Goal: Task Accomplishment & Management: Manage account settings

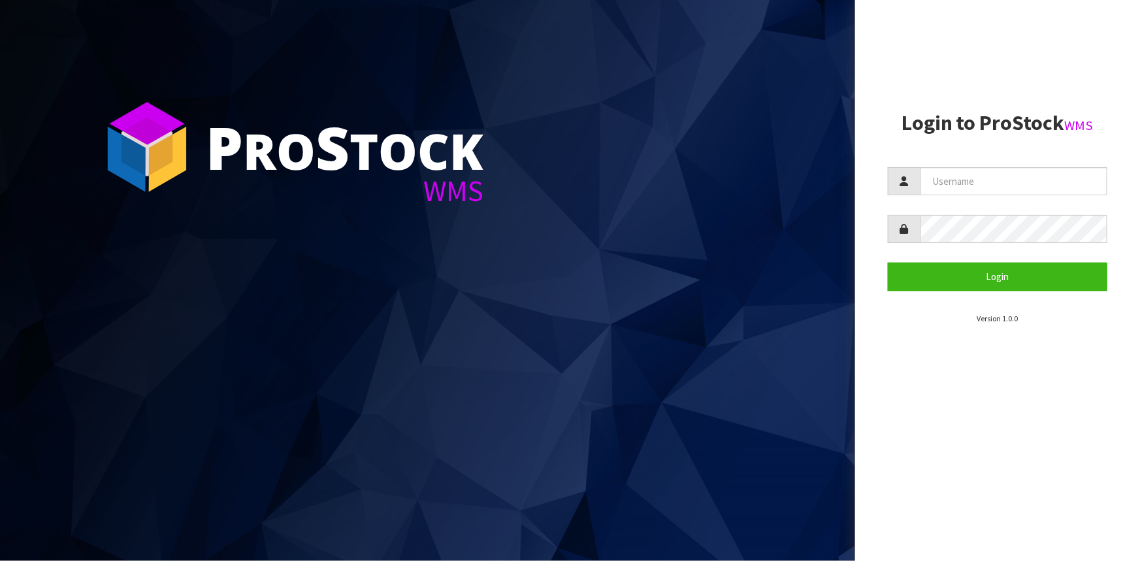
type input "Hayrinna"
click at [888, 263] on button "Login" at bounding box center [997, 277] width 219 height 28
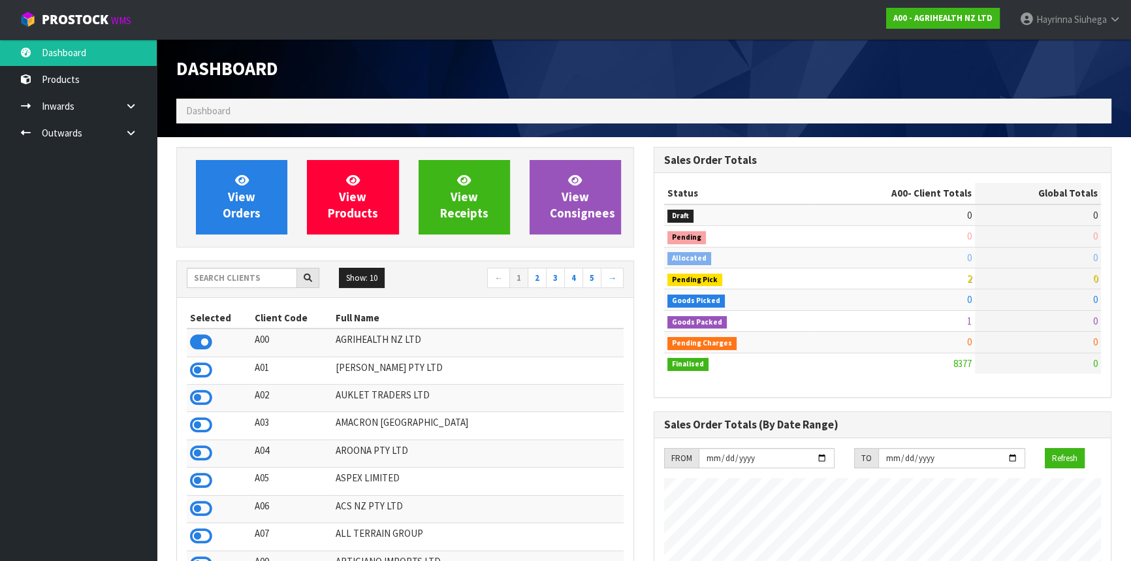
scroll to position [988, 477]
click at [250, 282] on input "text" at bounding box center [242, 278] width 110 height 20
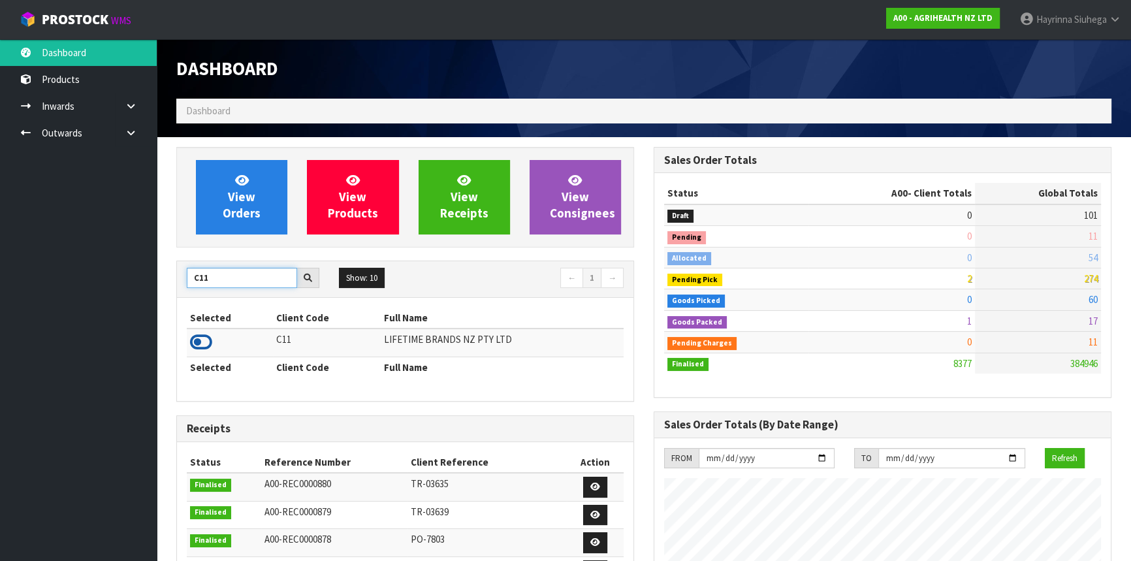
type input "C11"
click at [202, 340] on icon at bounding box center [201, 342] width 22 height 20
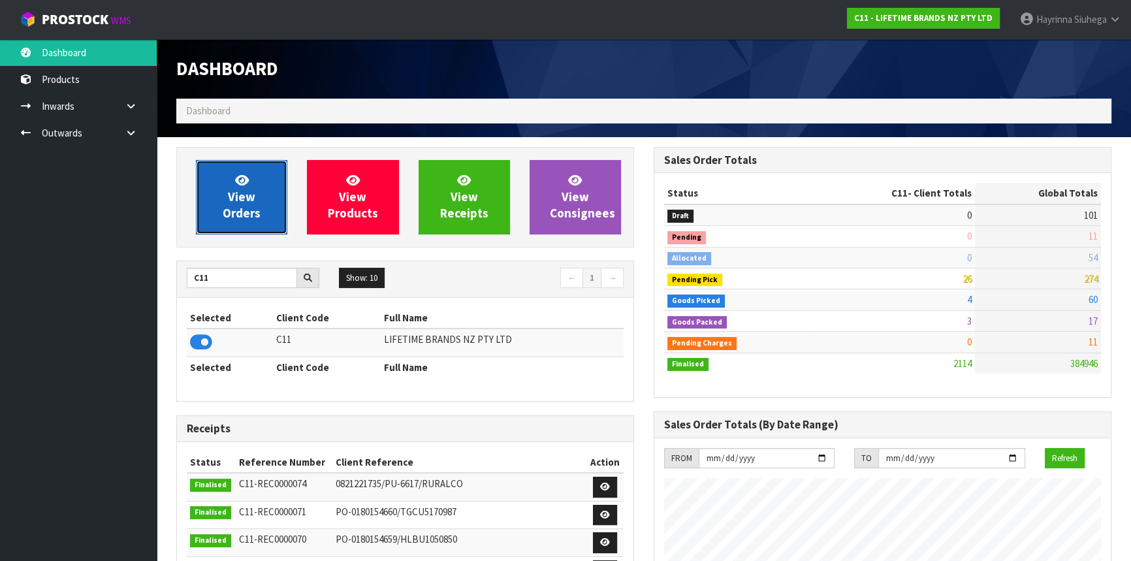
click at [248, 184] on icon at bounding box center [242, 180] width 14 height 12
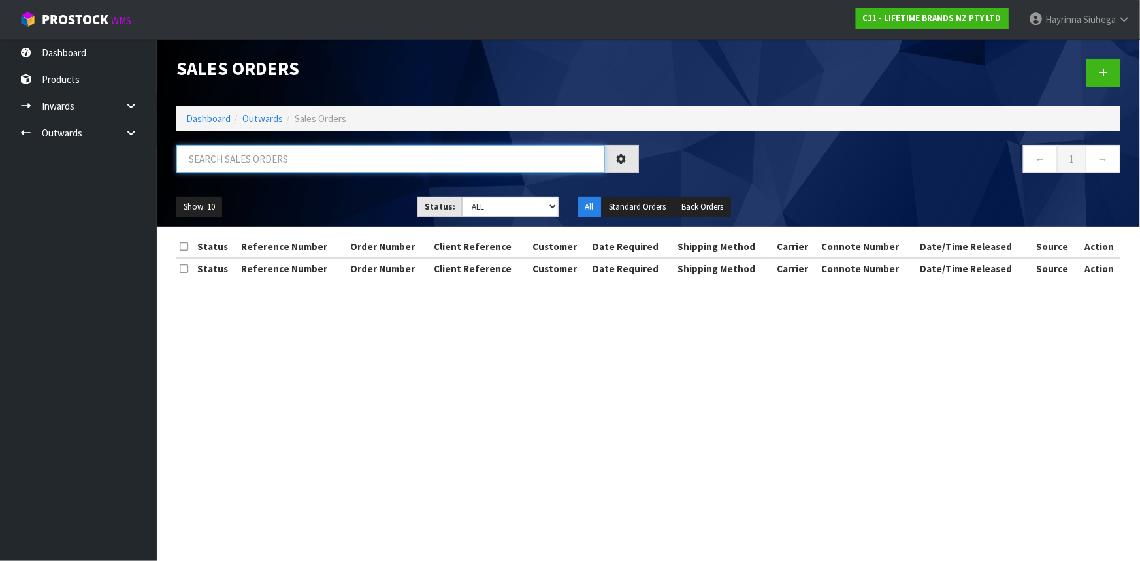
click at [272, 160] on input "text" at bounding box center [390, 159] width 428 height 28
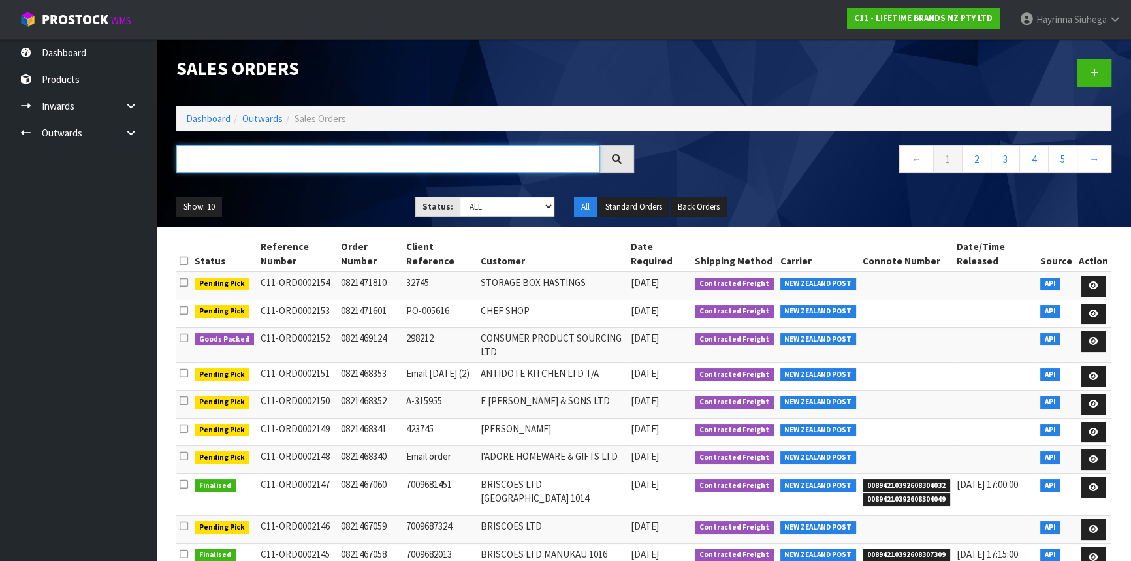
click at [324, 160] on input "text" at bounding box center [388, 159] width 424 height 28
type input "JOB-0416298"
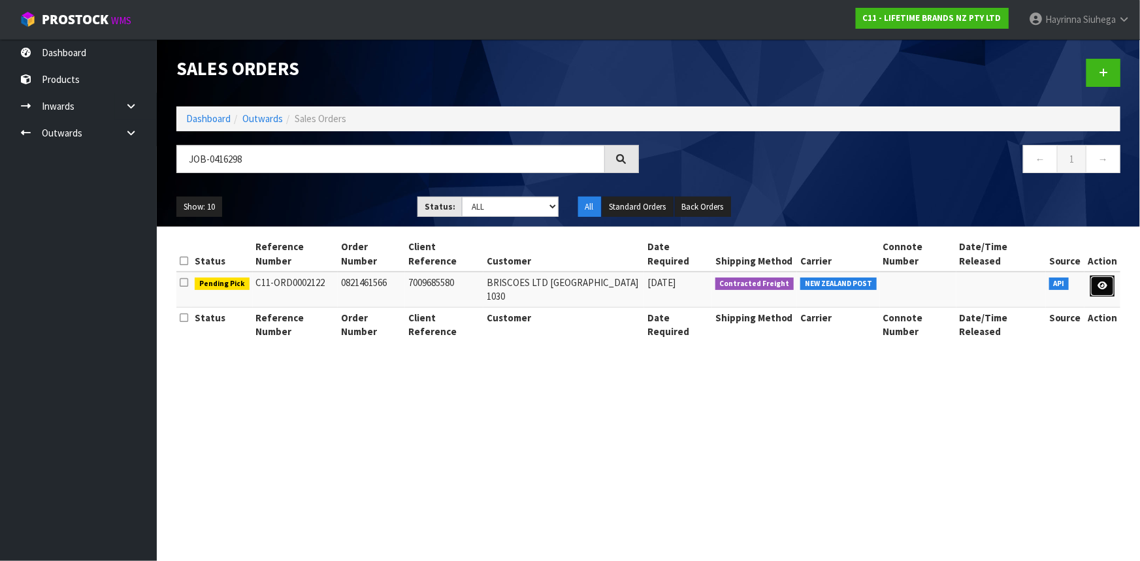
click at [1104, 291] on link at bounding box center [1102, 286] width 24 height 21
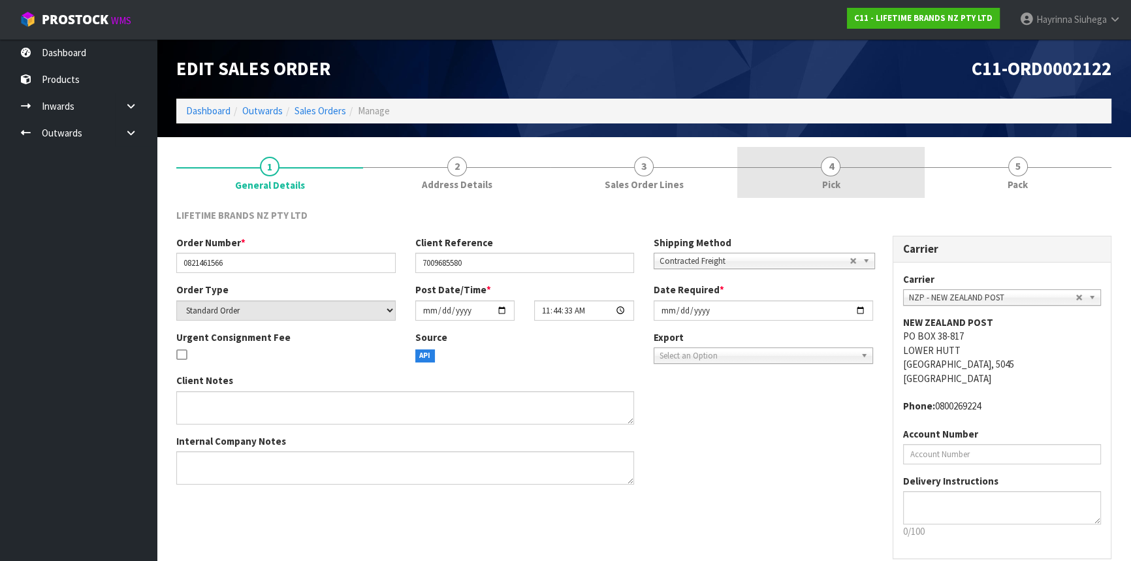
click at [889, 178] on link "4 Pick" at bounding box center [830, 173] width 187 height 52
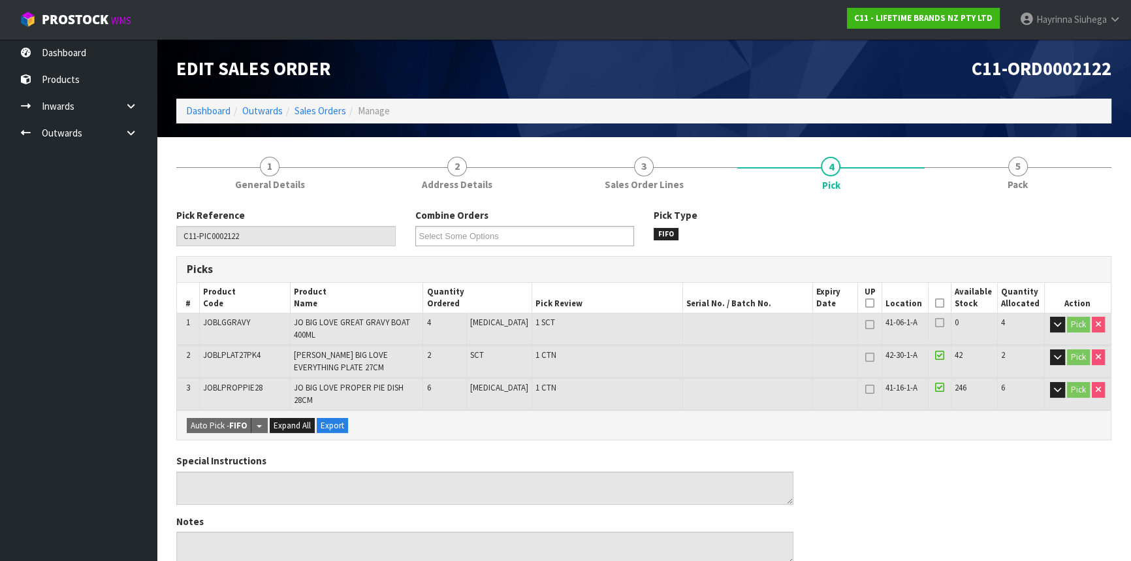
click at [936, 303] on icon at bounding box center [939, 303] width 9 height 1
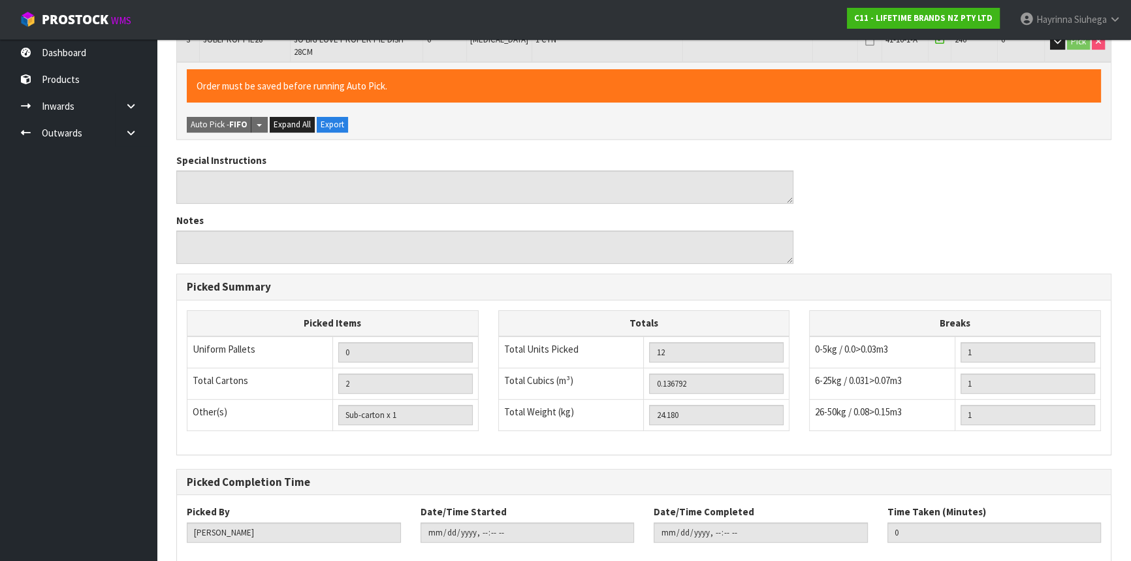
scroll to position [410, 0]
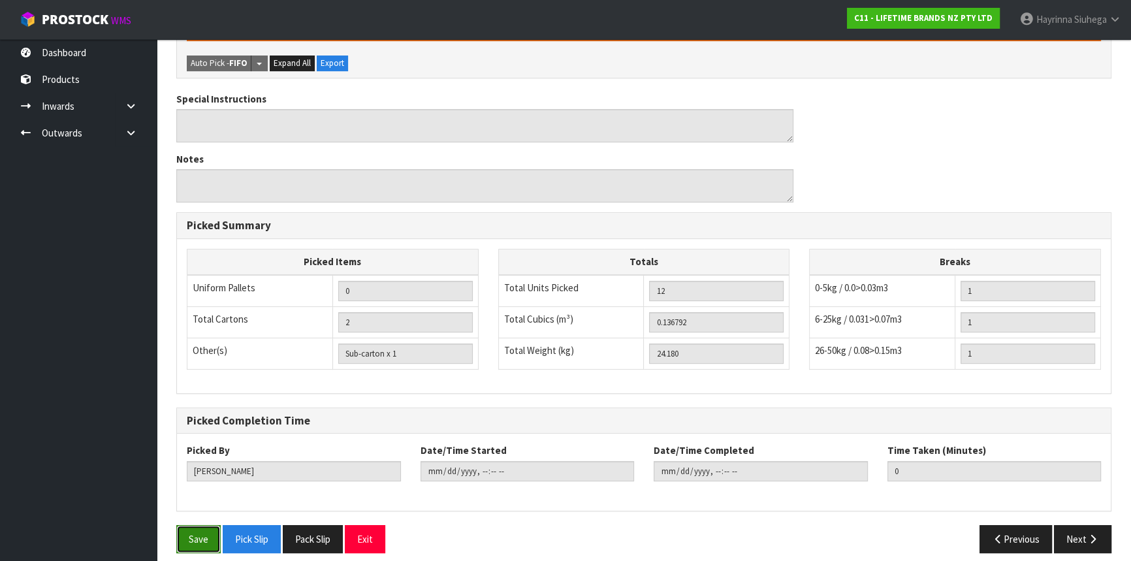
click at [202, 529] on button "Save" at bounding box center [198, 539] width 44 height 28
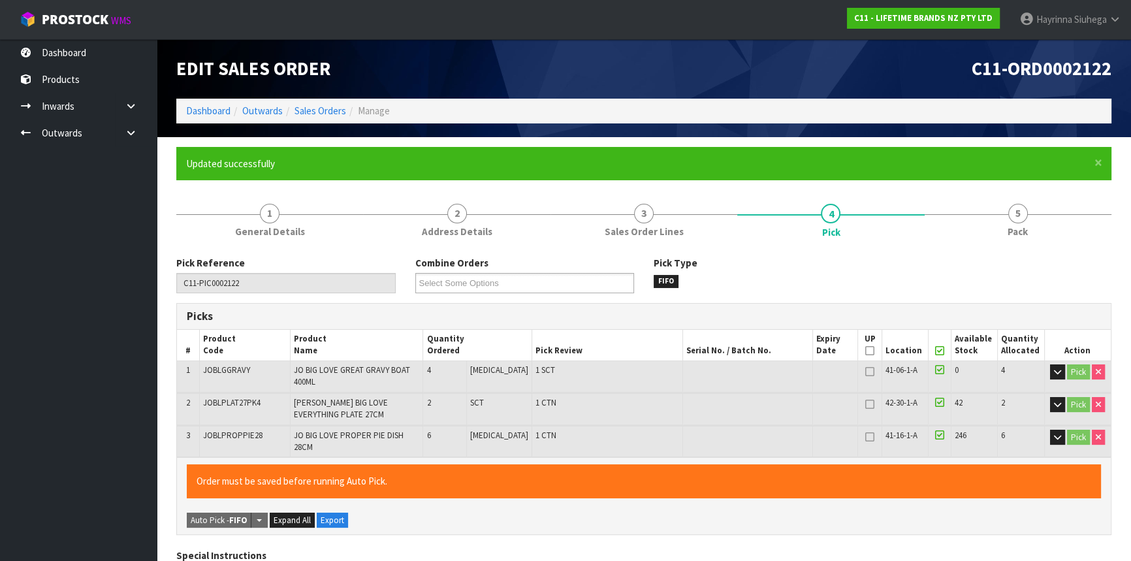
type input "Hayrinna Siuhega"
type input "2025-10-09T08:10:49"
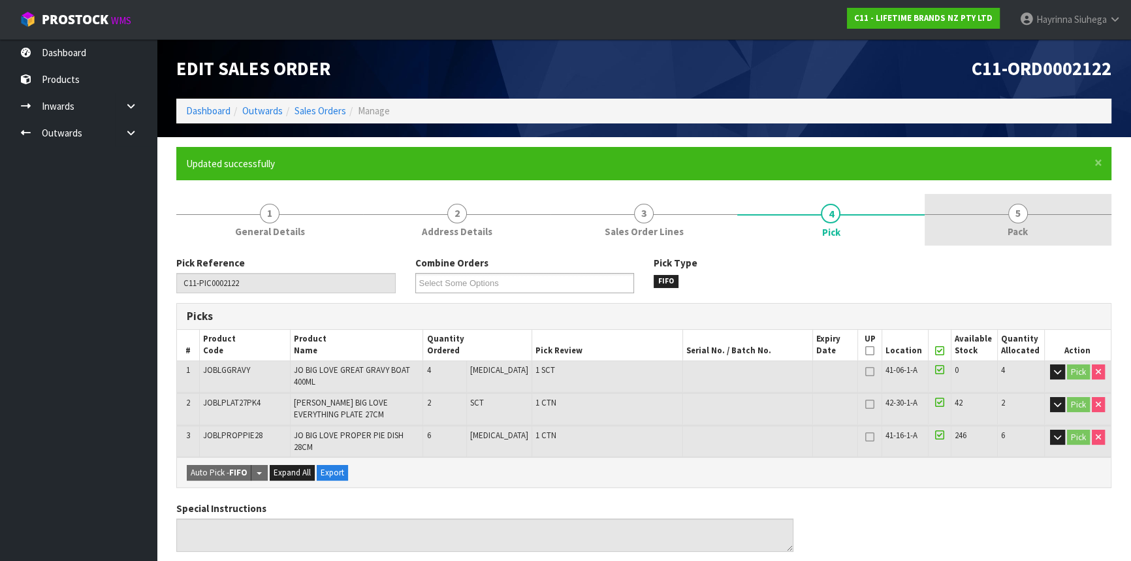
click at [1009, 203] on link "5 Pack" at bounding box center [1018, 220] width 187 height 52
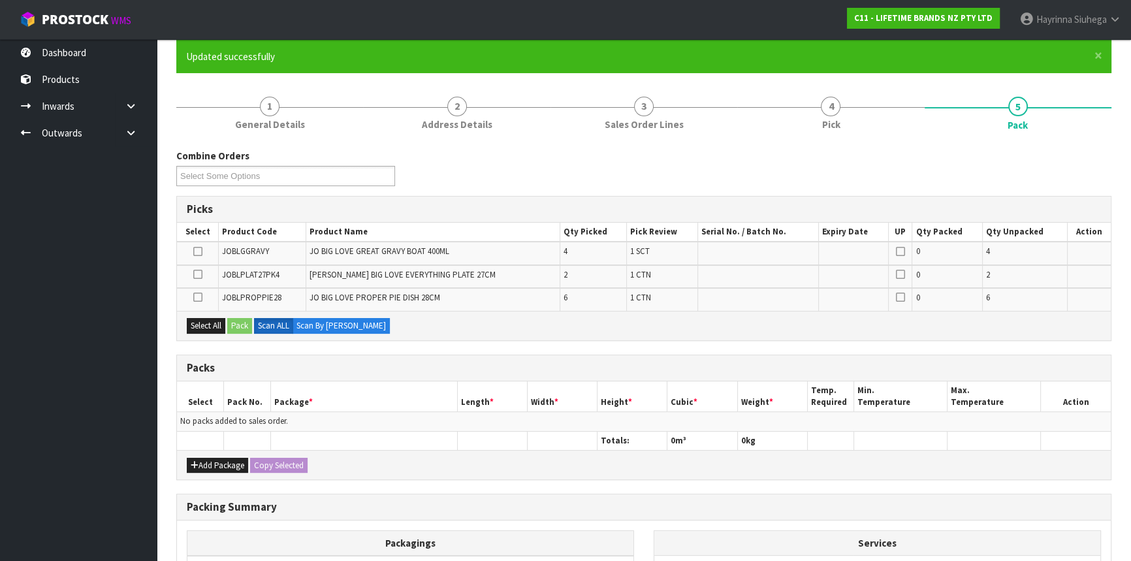
scroll to position [265, 0]
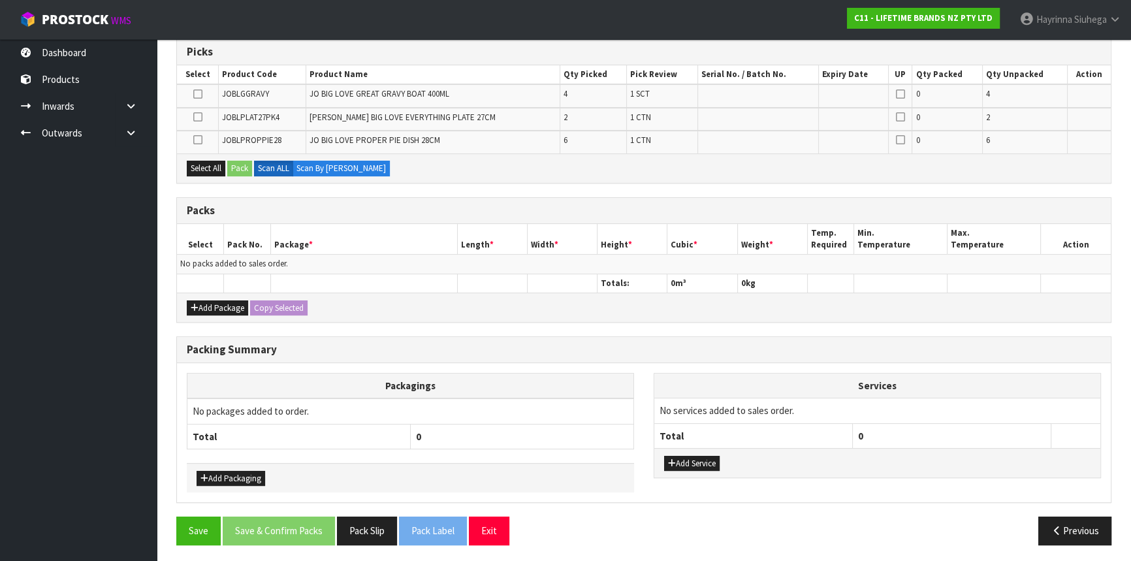
click at [555, 424] on th "0" at bounding box center [522, 436] width 223 height 25
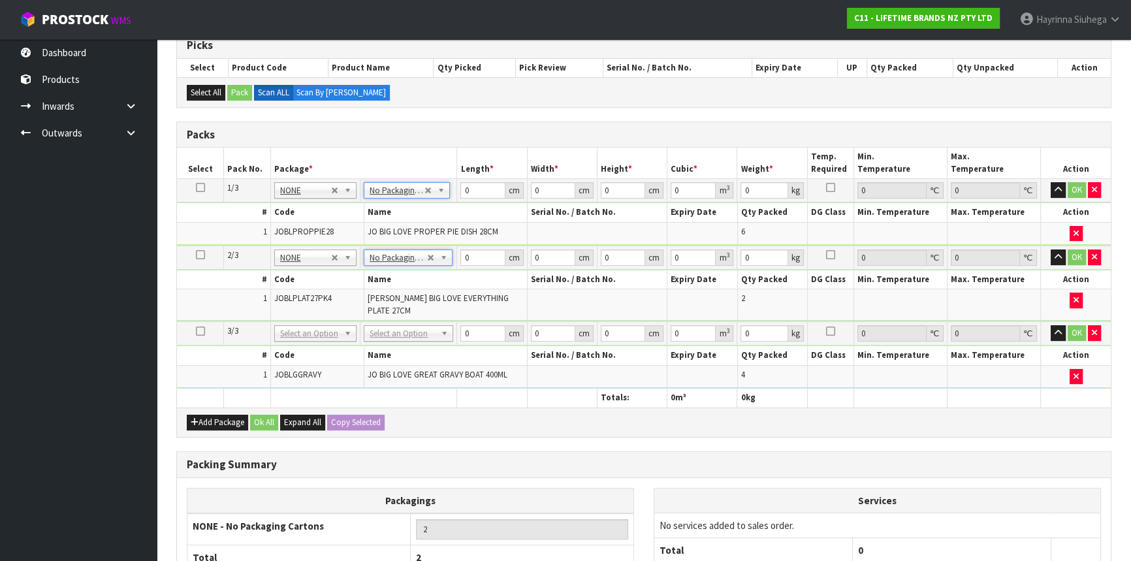
scroll to position [316, 0]
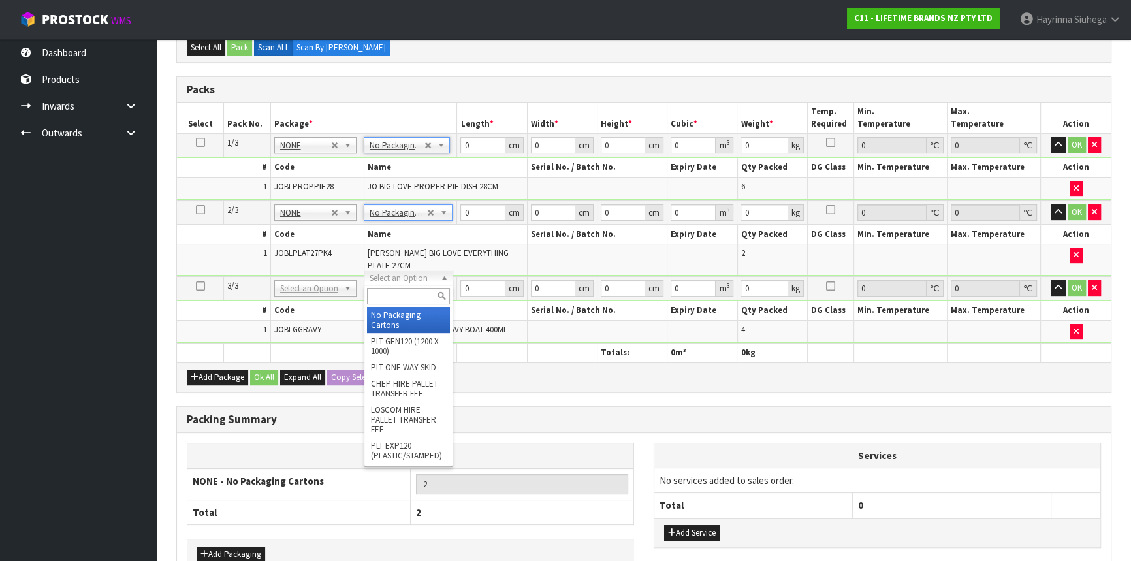
type input "3"
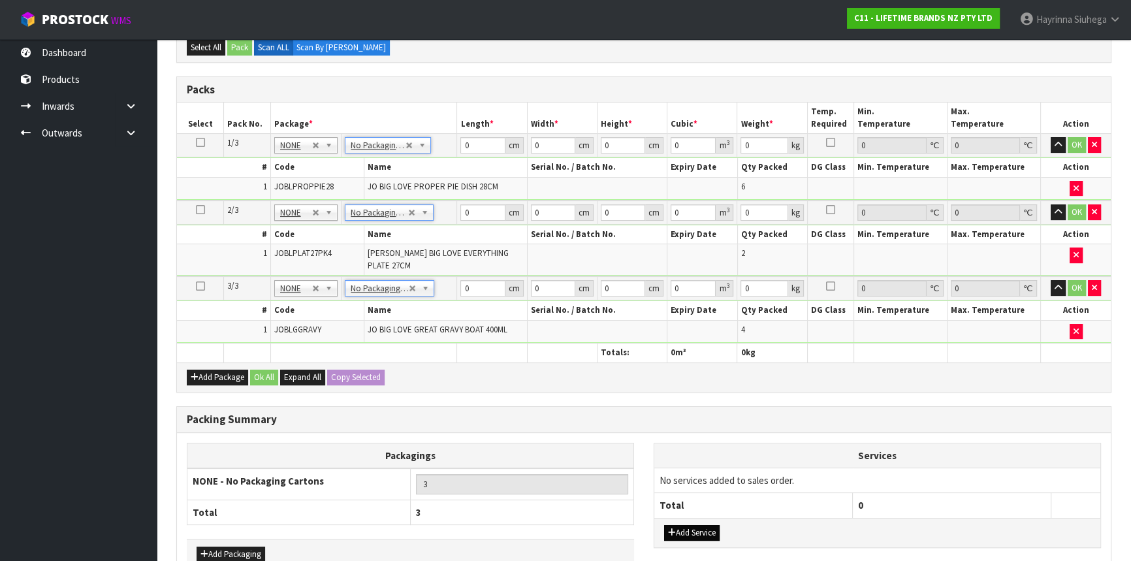
scroll to position [376, 0]
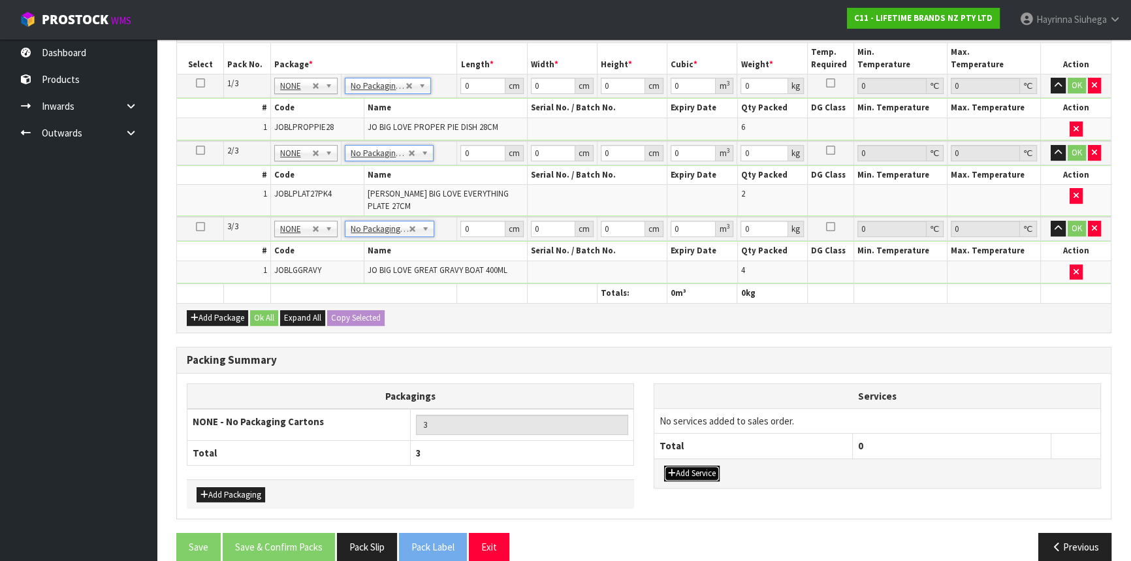
click at [707, 466] on button "Add Service" at bounding box center [692, 474] width 56 height 16
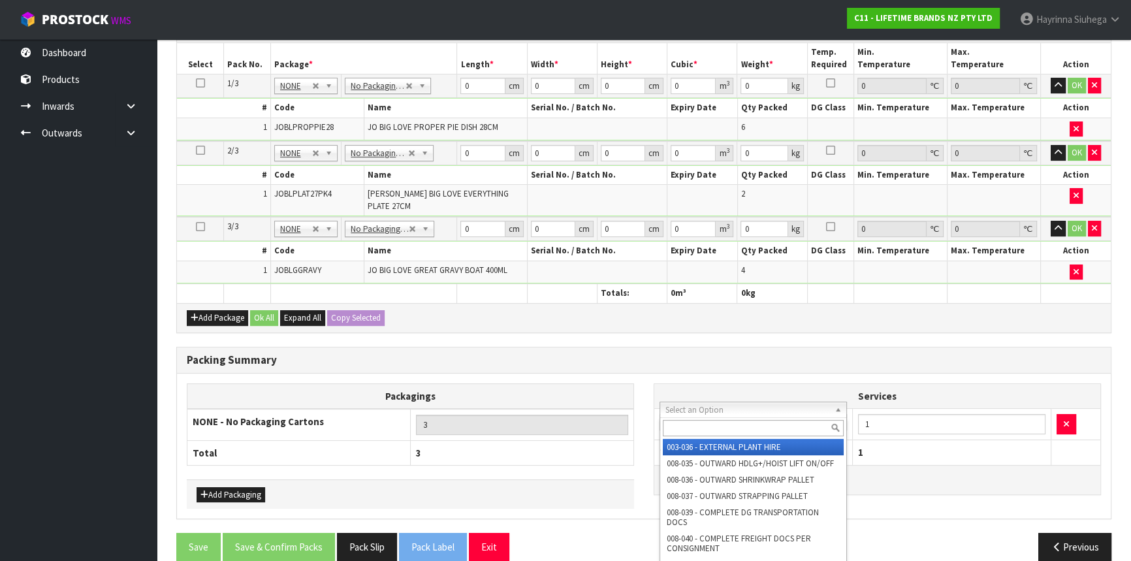
click at [698, 425] on input "text" at bounding box center [753, 428] width 181 height 16
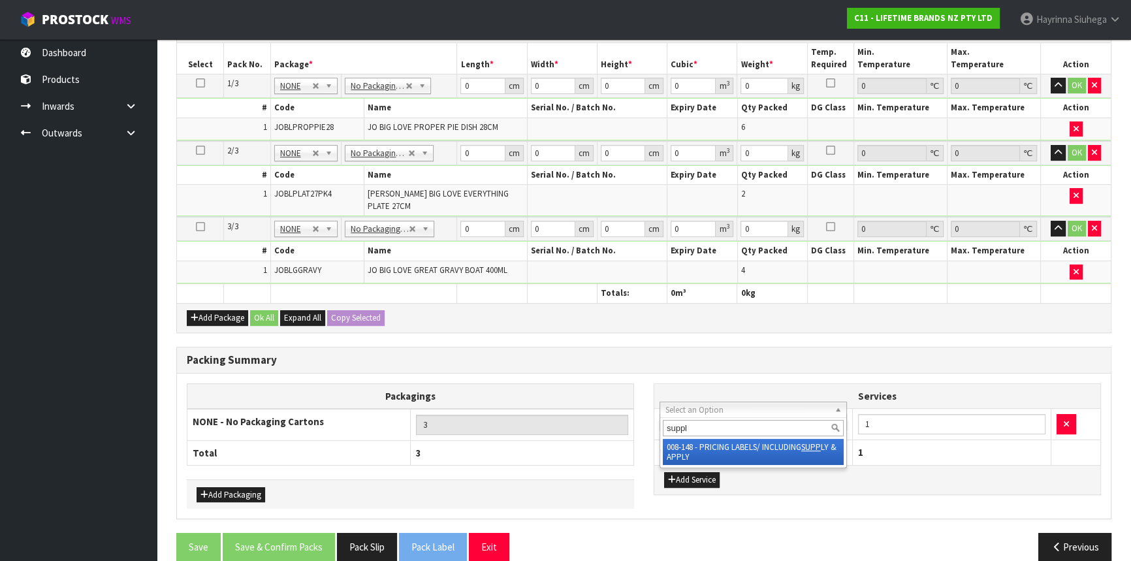
type input "supply"
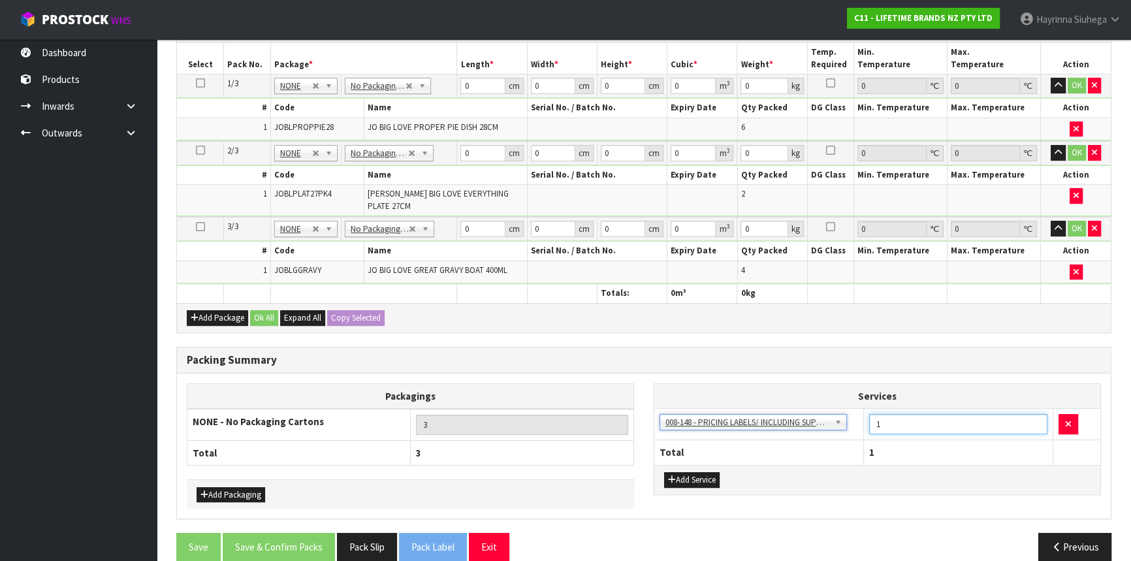
drag, startPoint x: 900, startPoint y: 413, endPoint x: 797, endPoint y: 423, distance: 103.7
click at [797, 423] on tr "003-036 - EXTERNAL PLANT HIRE 008-035 - OUTWARD HDLG+/HOIST LIFT ON/OFF 008-036…" at bounding box center [877, 424] width 446 height 32
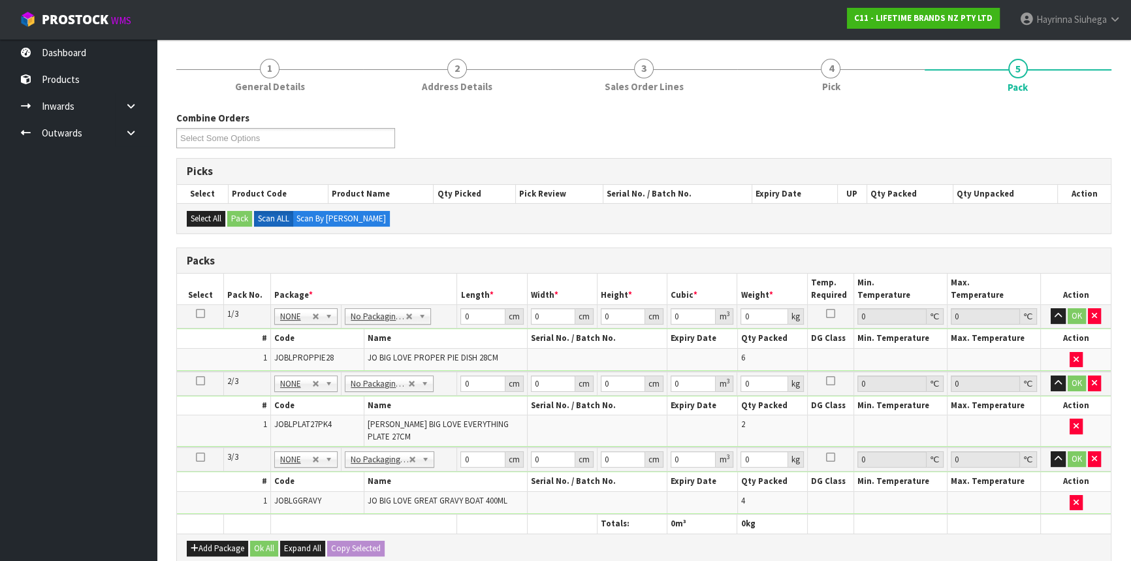
scroll to position [138, 0]
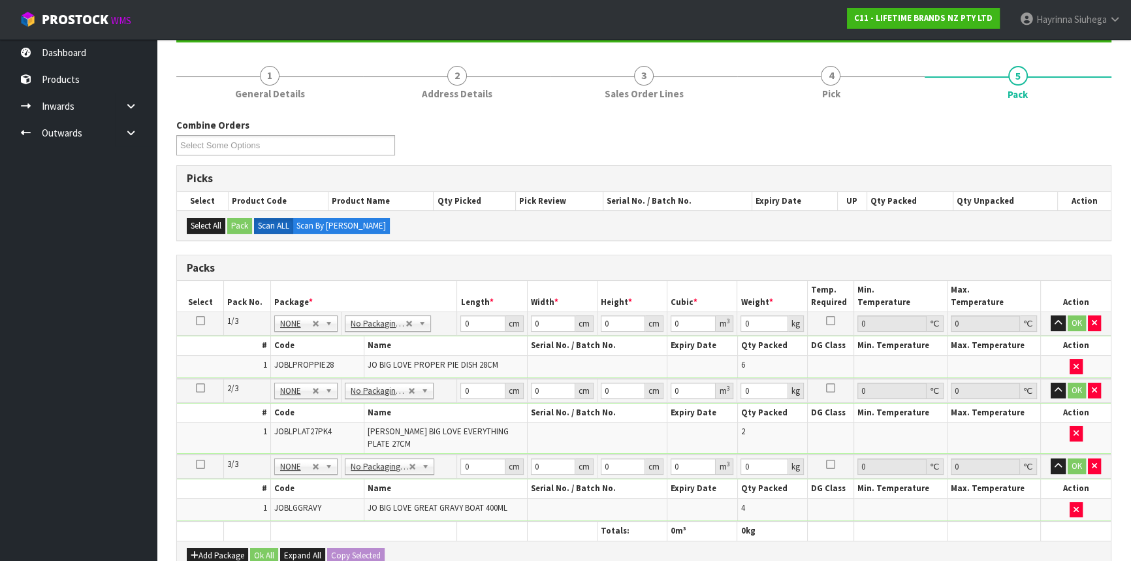
type input "12"
click at [459, 325] on td "0 cm" at bounding box center [492, 324] width 70 height 24
click at [464, 319] on input "0" at bounding box center [482, 323] width 44 height 16
type input "68"
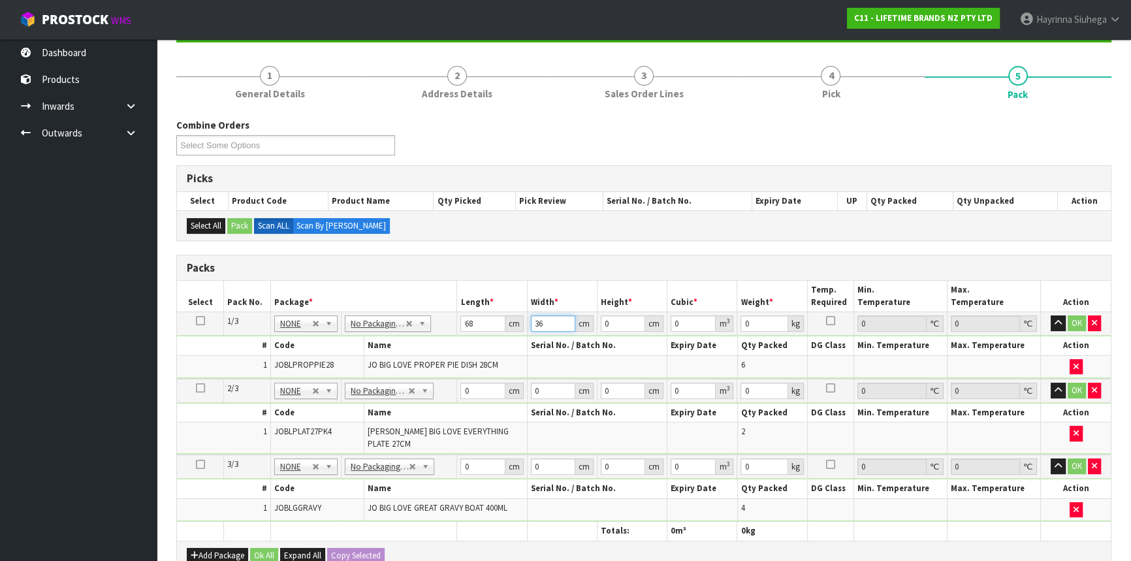
type input "36"
type input "3"
type input "0.007344"
type input "32"
type input "0.078336"
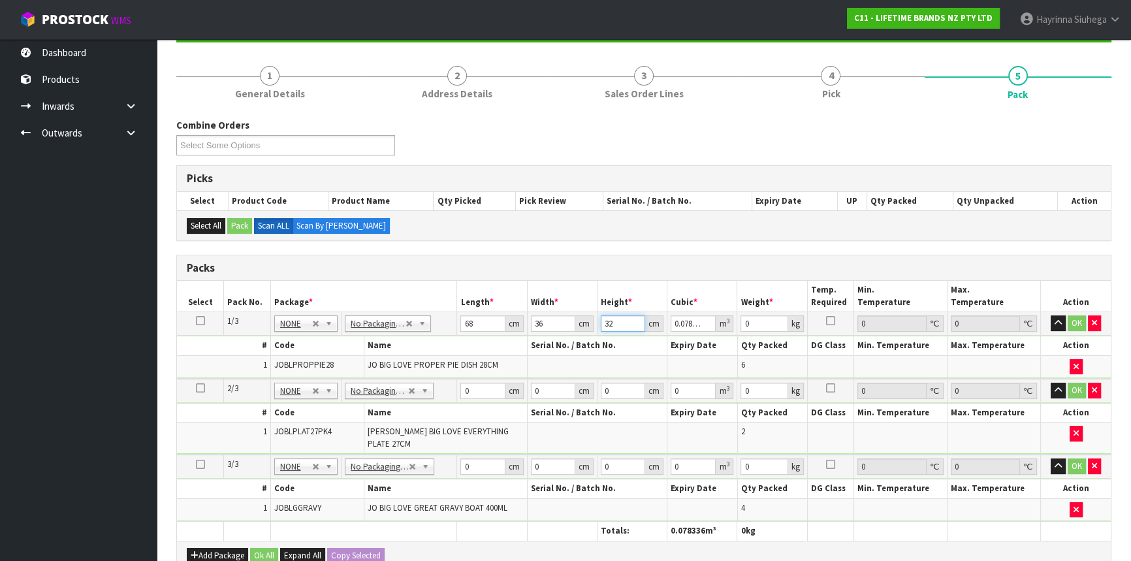
type input "32"
type input "12"
click button "OK" at bounding box center [1077, 323] width 18 height 16
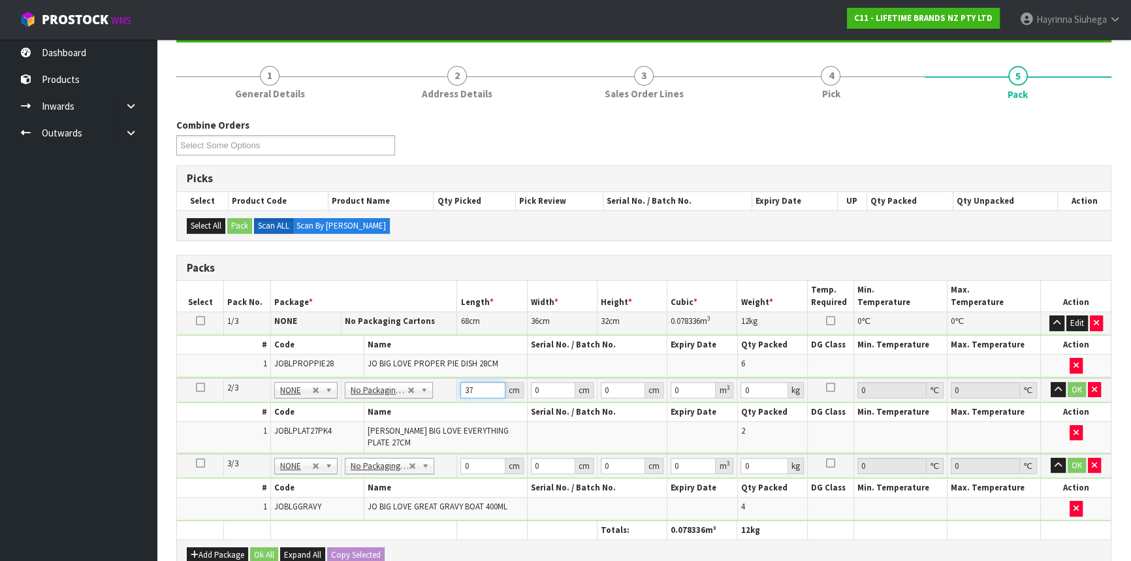
type input "37"
type input "2"
type input "0.002738"
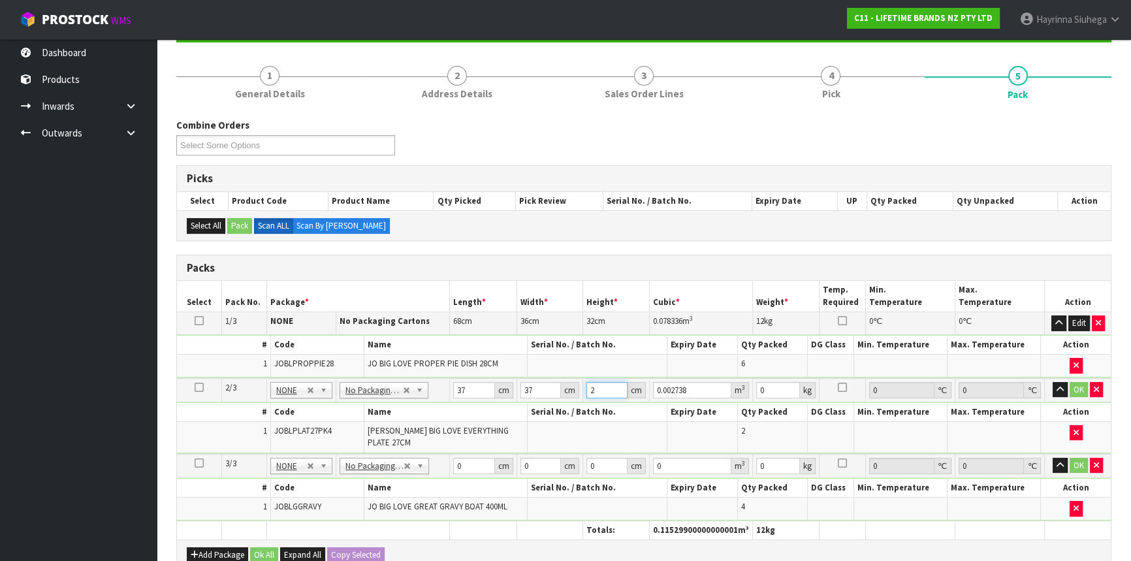
type input "27"
type input "0.036963"
type input "27"
type input "11"
click button "OK" at bounding box center [1079, 390] width 18 height 16
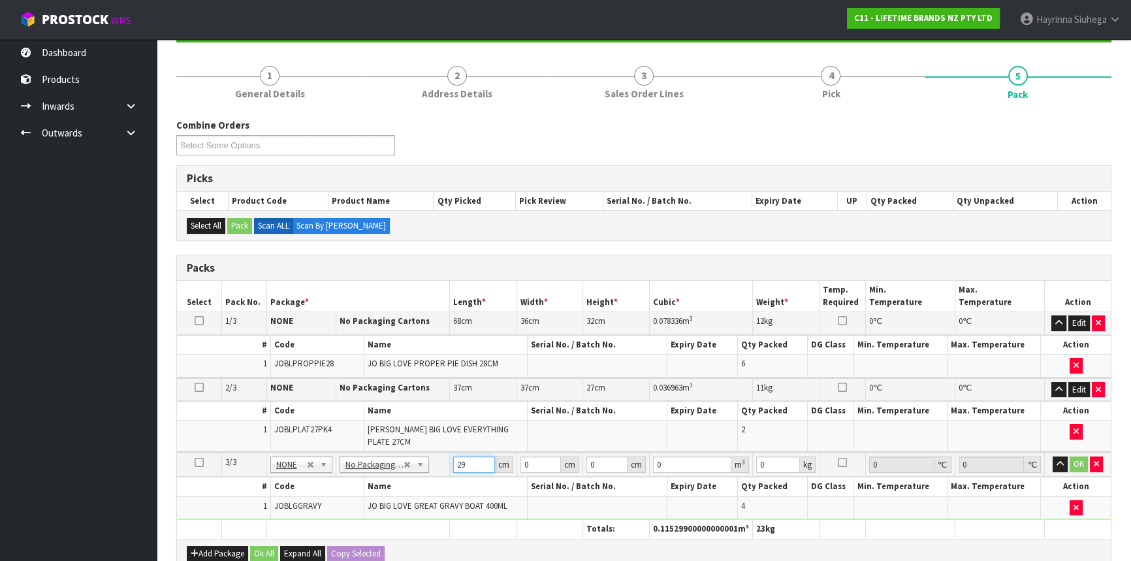
type input "29"
type input "2"
type input "0.001682"
type input "28"
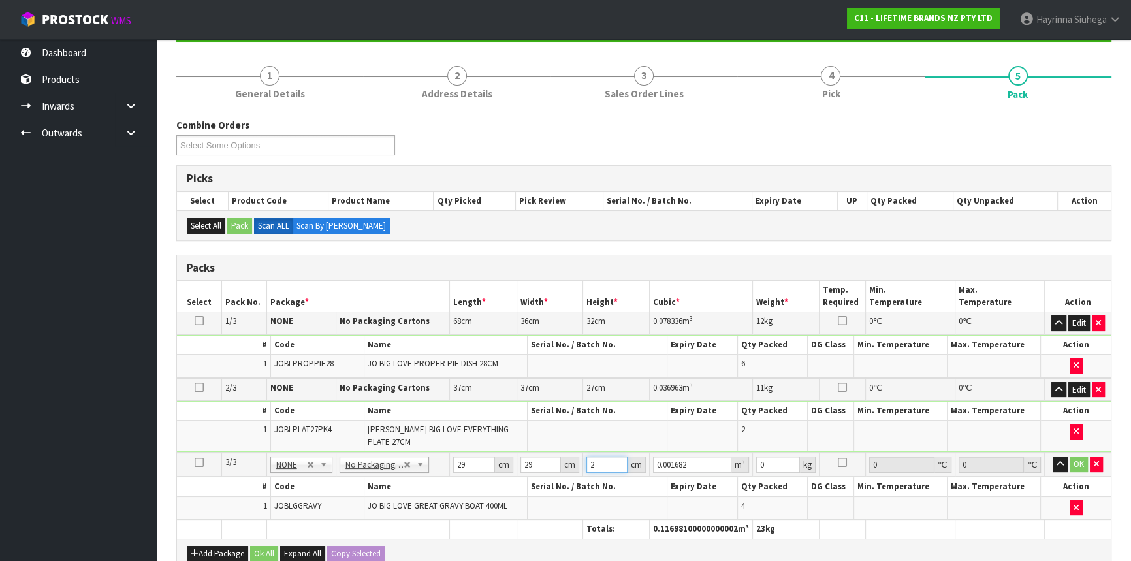
type input "0.023548"
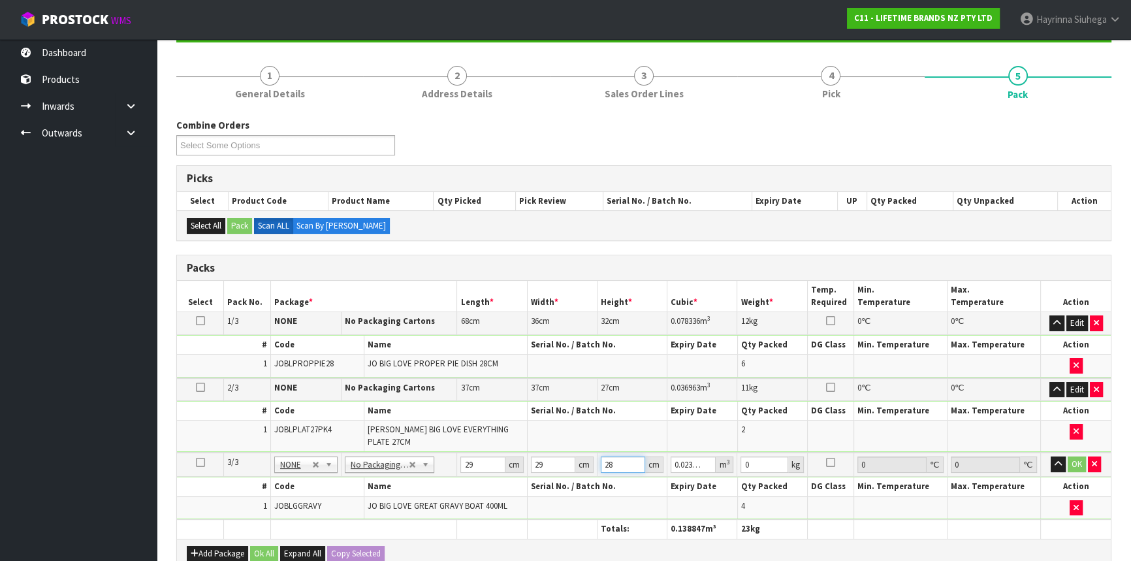
type input "28"
type input "3"
click button "OK" at bounding box center [1077, 465] width 18 height 16
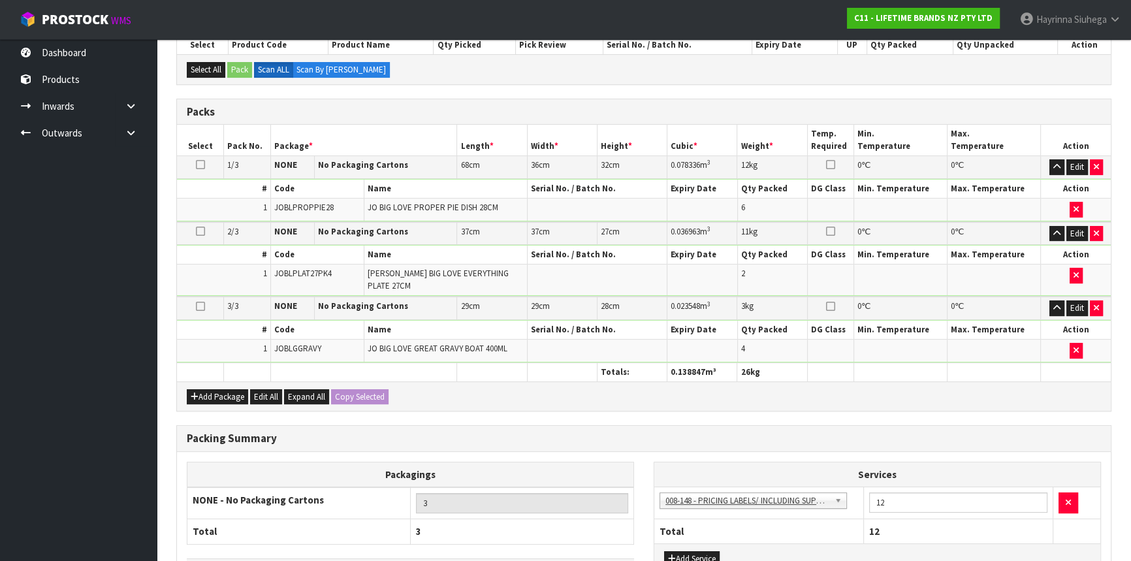
scroll to position [379, 0]
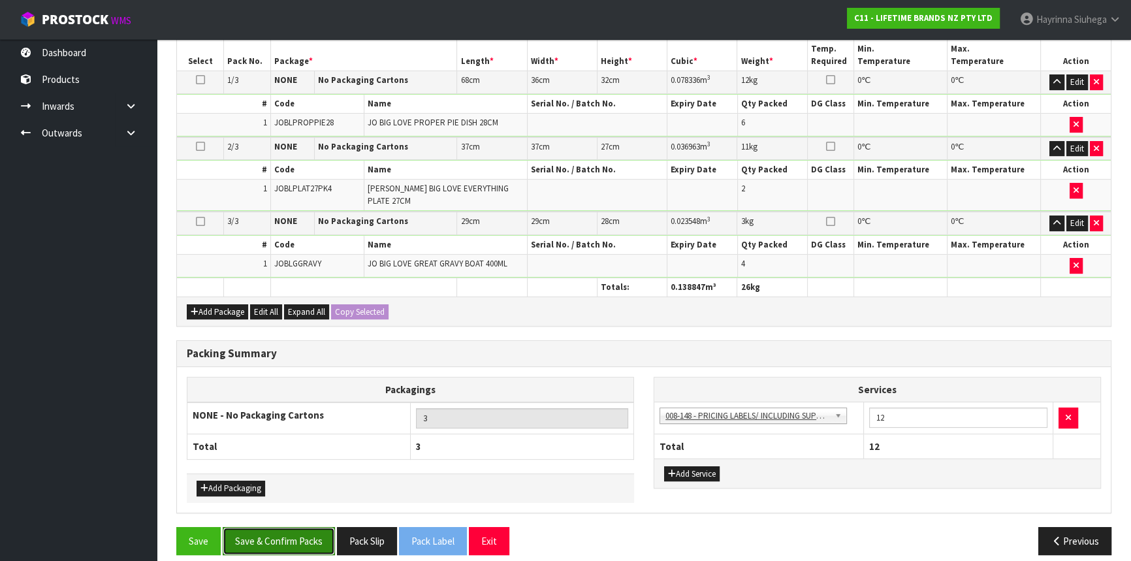
click at [325, 534] on button "Save & Confirm Packs" at bounding box center [279, 541] width 112 height 28
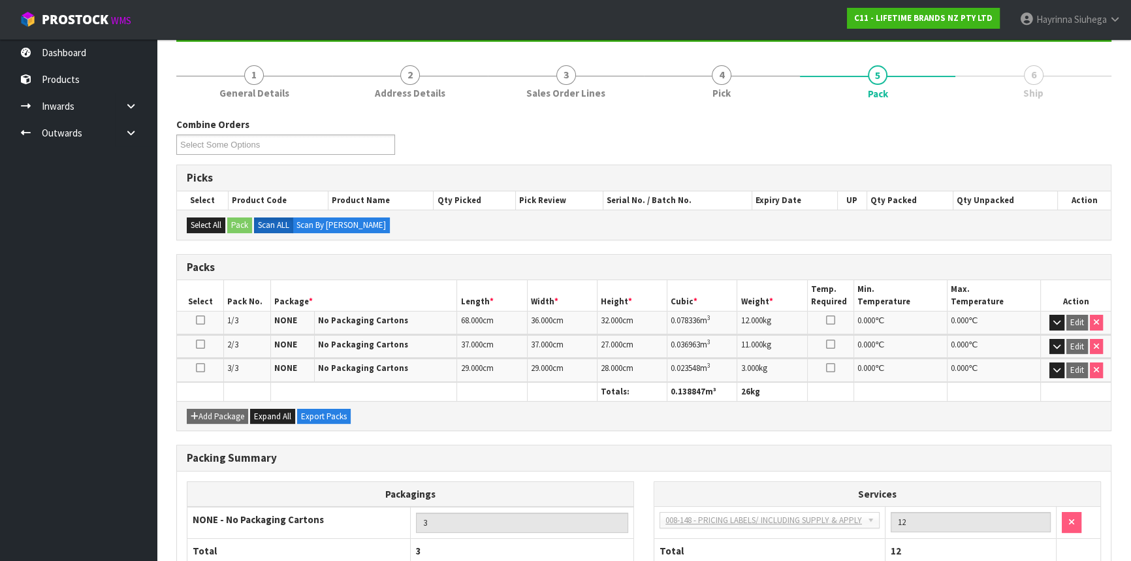
scroll to position [224, 0]
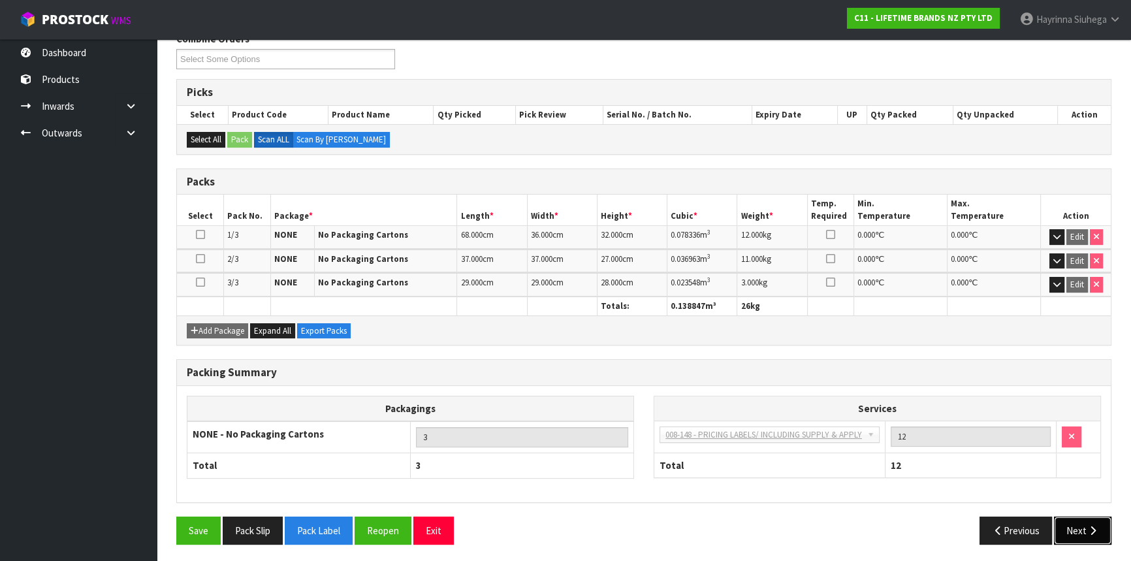
click at [1088, 521] on button "Next" at bounding box center [1082, 531] width 57 height 28
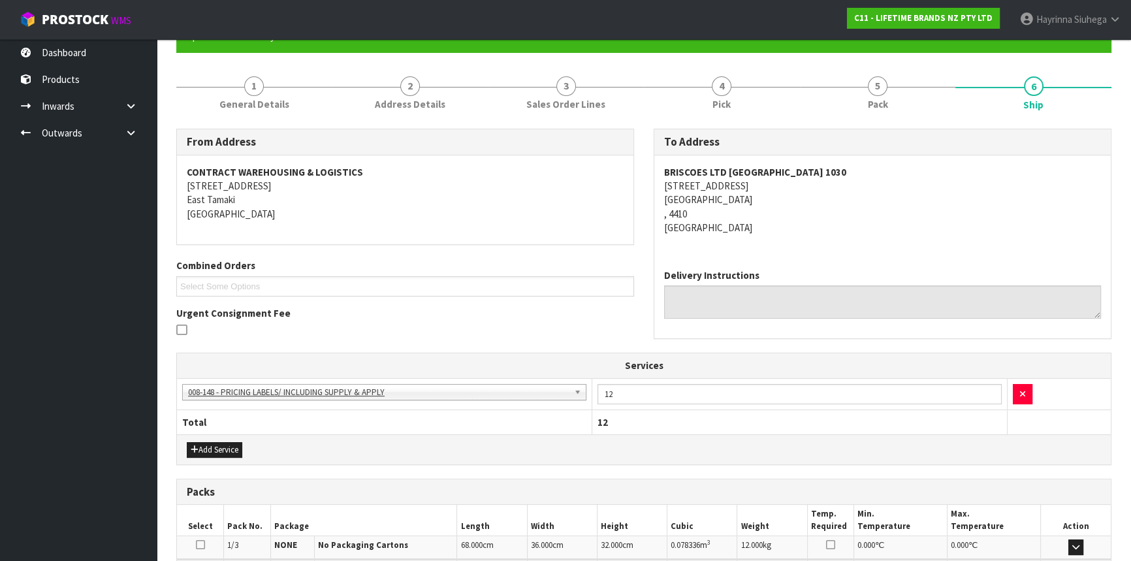
scroll to position [297, 0]
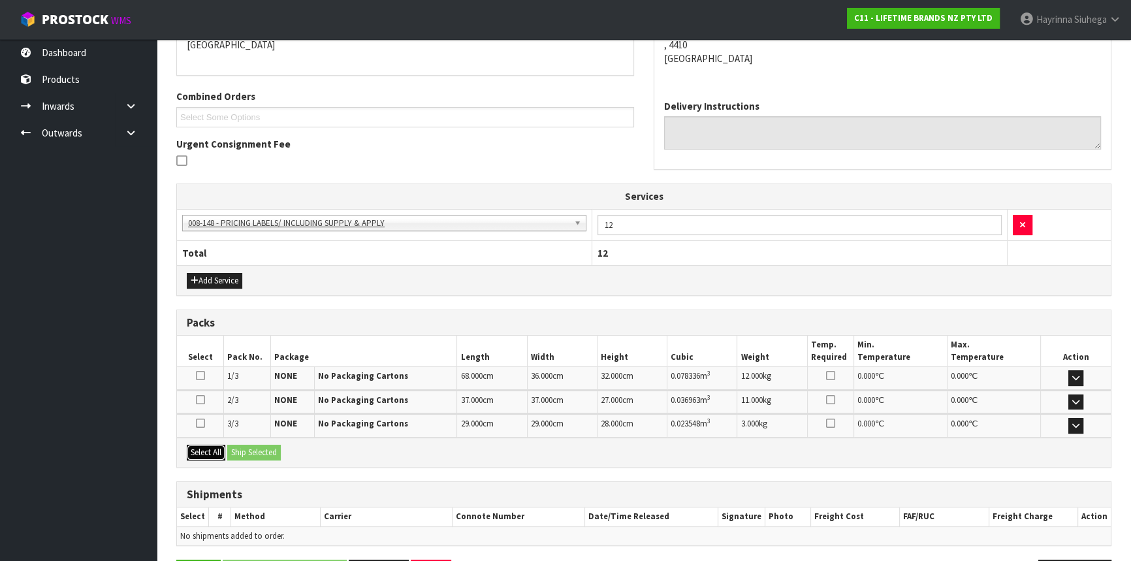
click at [204, 445] on button "Select All" at bounding box center [206, 453] width 39 height 16
click at [246, 445] on button "Ship Selected" at bounding box center [254, 453] width 54 height 16
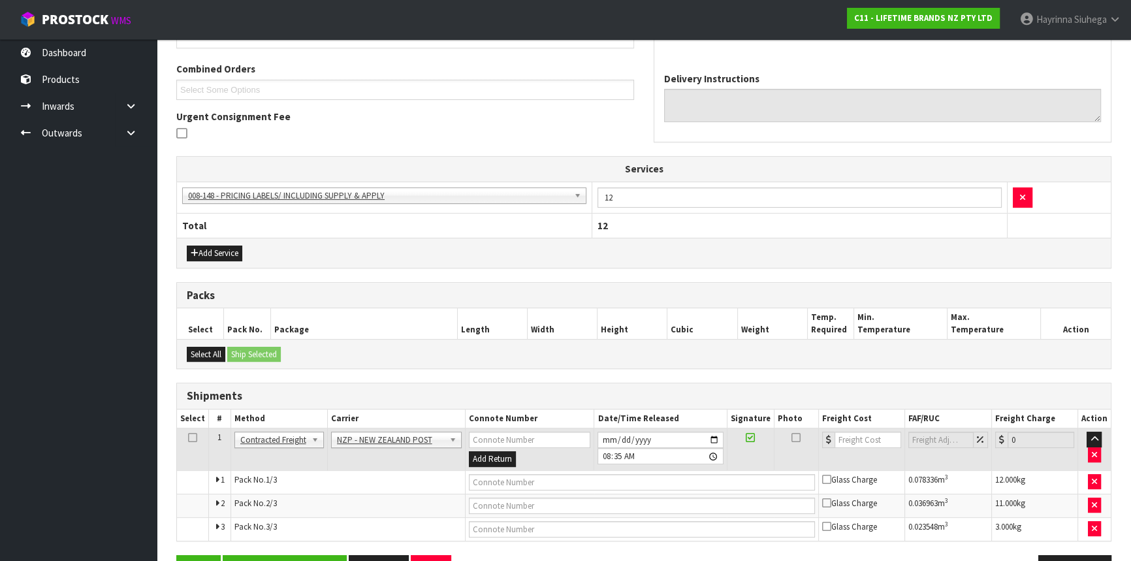
scroll to position [363, 0]
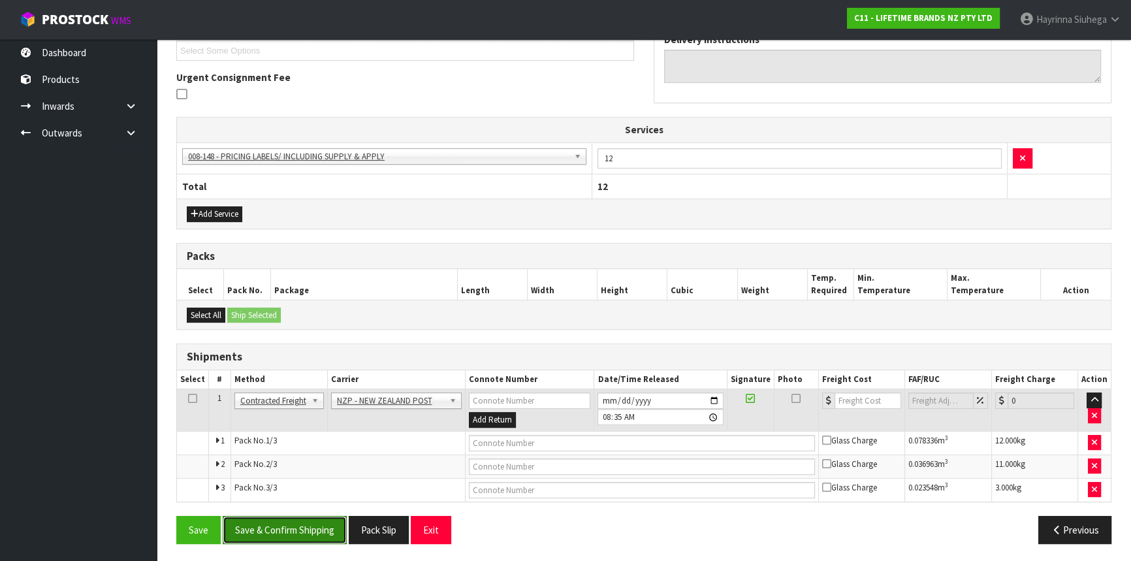
click at [266, 521] on button "Save & Confirm Shipping" at bounding box center [285, 530] width 124 height 28
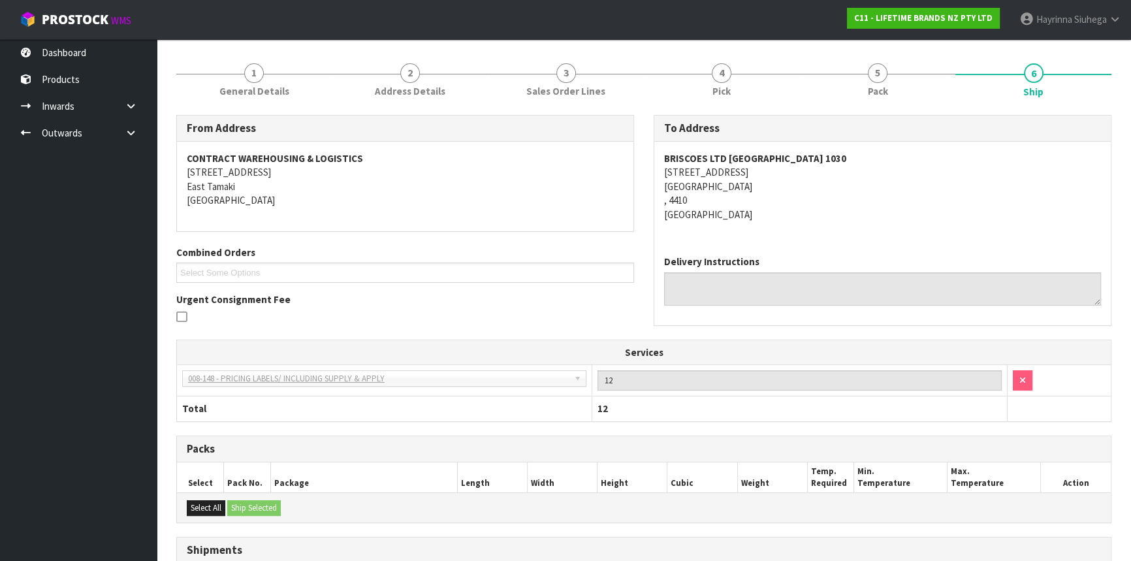
scroll to position [342, 0]
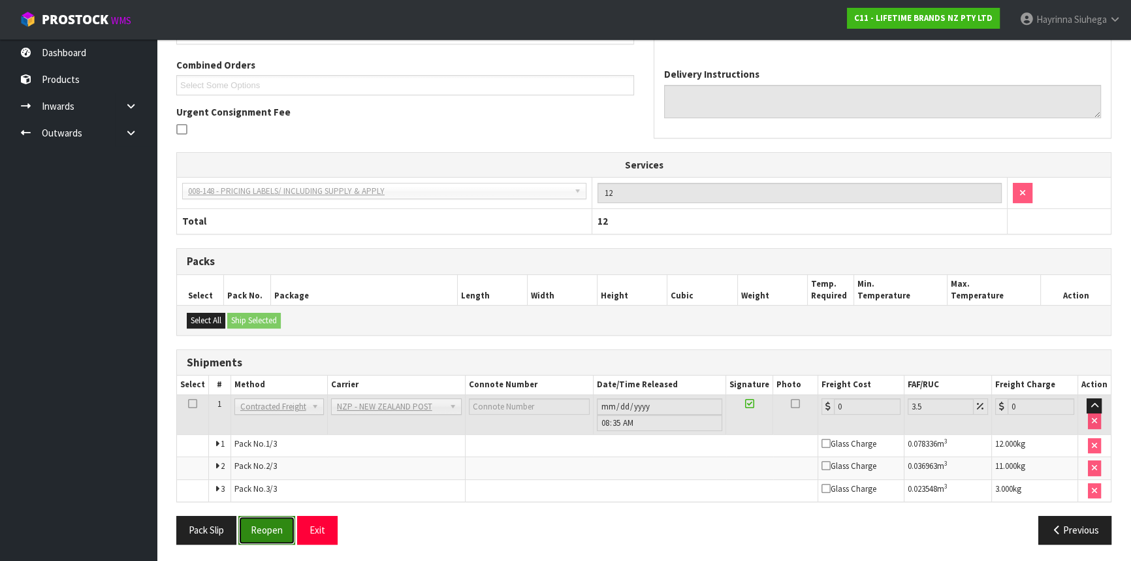
click at [280, 523] on button "Reopen" at bounding box center [266, 530] width 57 height 28
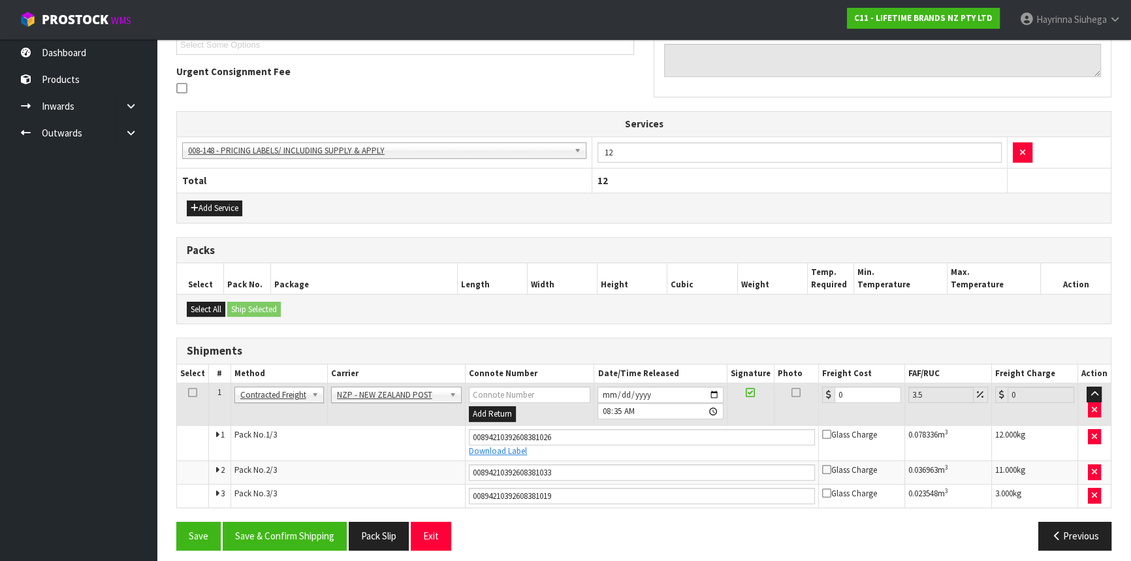
scroll to position [375, 0]
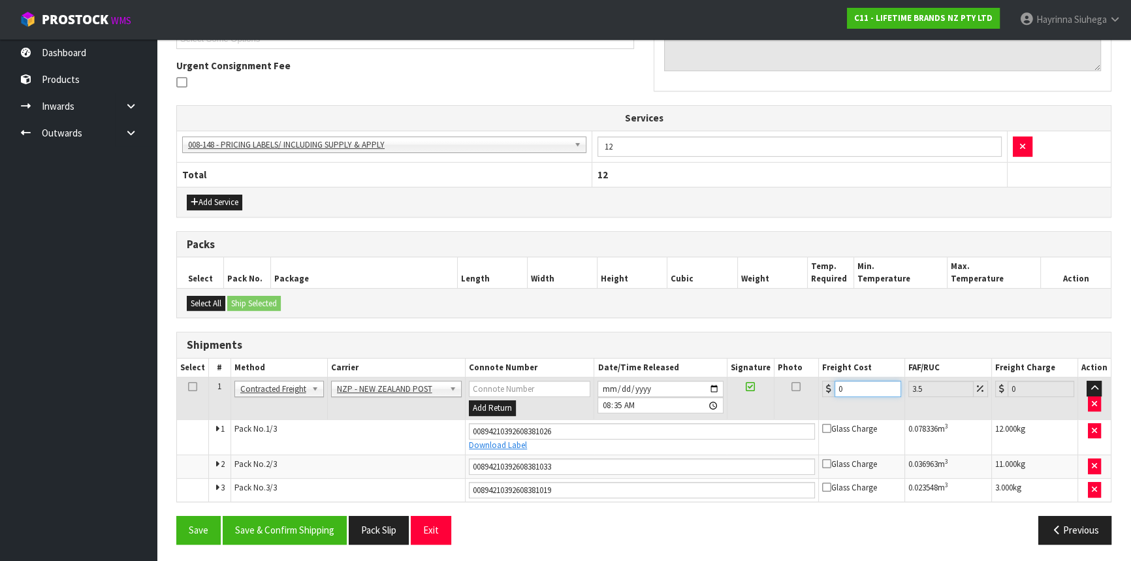
drag, startPoint x: 859, startPoint y: 386, endPoint x: 704, endPoint y: 386, distance: 154.8
click at [704, 386] on tr "1 Client Local Pickup Customer Local Pickup Company Freight Contracted Freight …" at bounding box center [644, 399] width 934 height 42
type input "3"
type input "3.1"
type input "31"
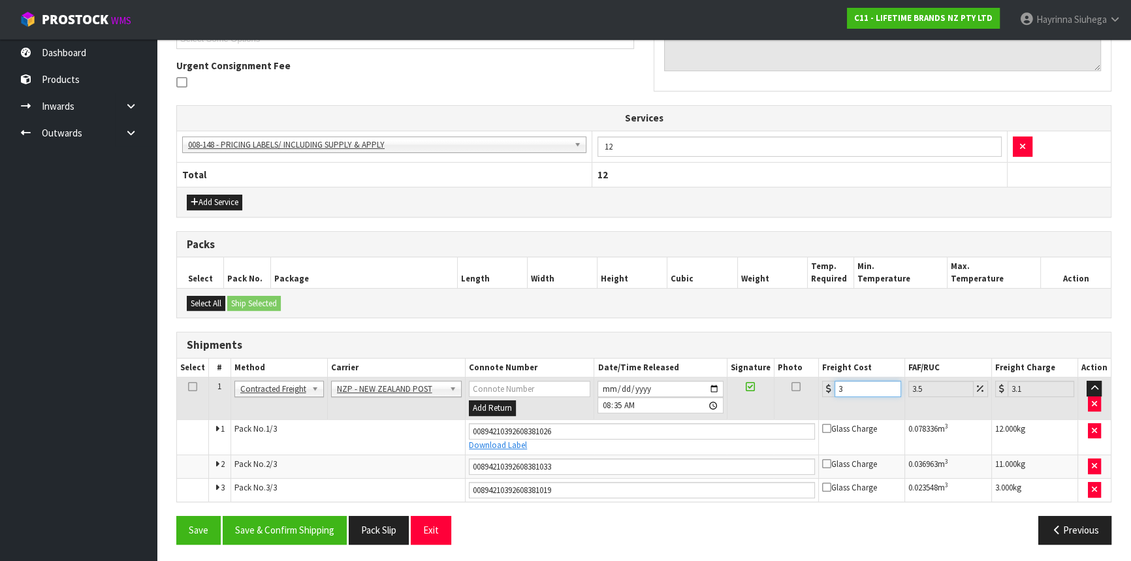
type input "32.09"
type input "31.04"
type input "32.13"
type input "31.04"
click at [176, 516] on button "Save" at bounding box center [198, 530] width 44 height 28
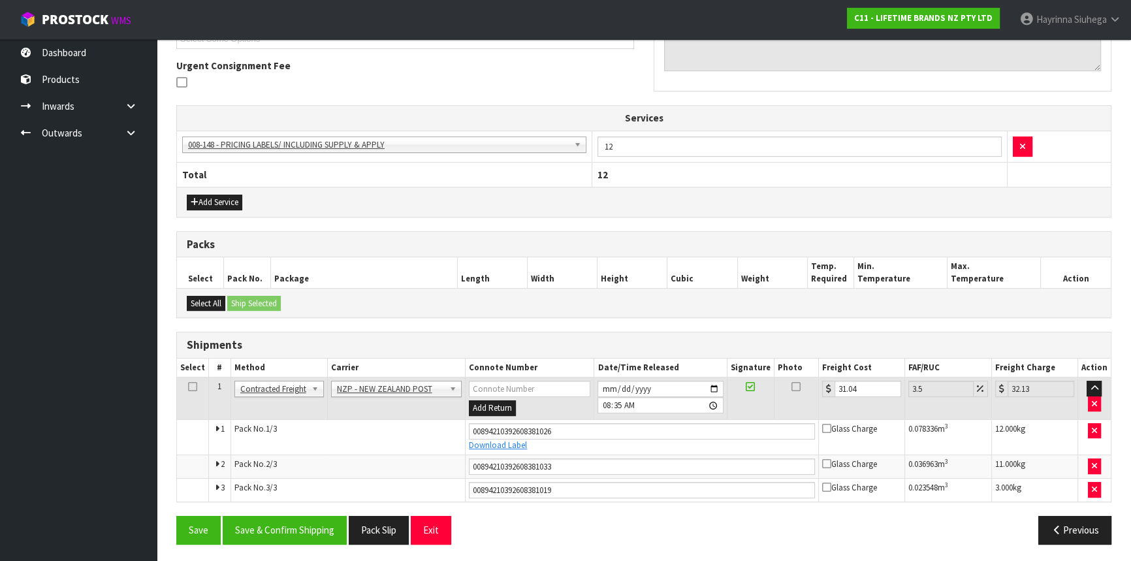
click at [296, 503] on div "From Address CONTRACT WAREHOUSING & LOGISTICS 17 Allens Road East Tamaki Auckla…" at bounding box center [643, 217] width 935 height 673
click at [300, 523] on button "Save & Confirm Shipping" at bounding box center [285, 530] width 124 height 28
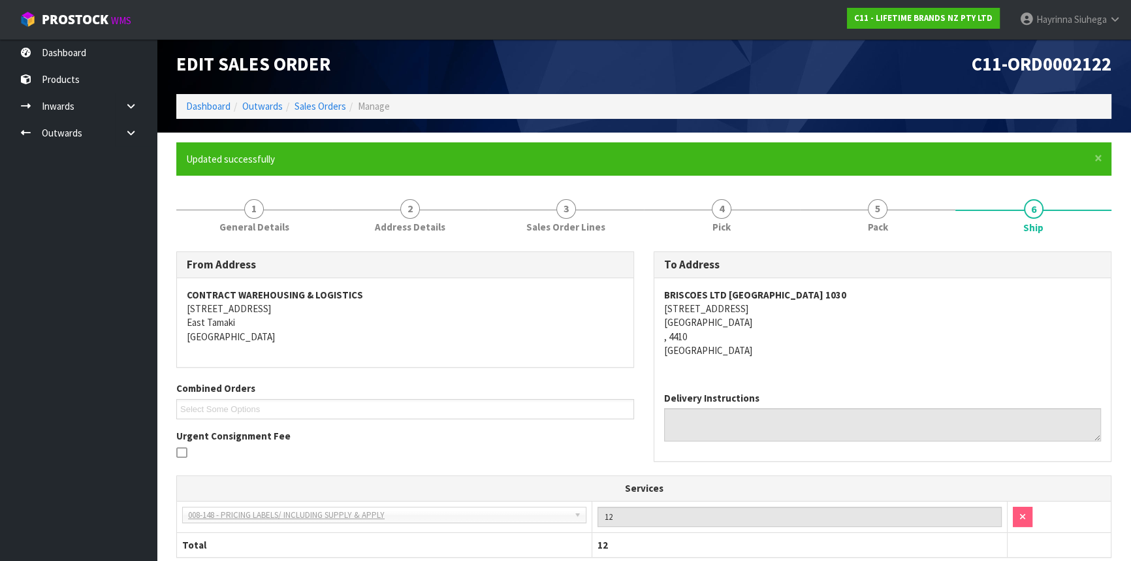
scroll to position [0, 0]
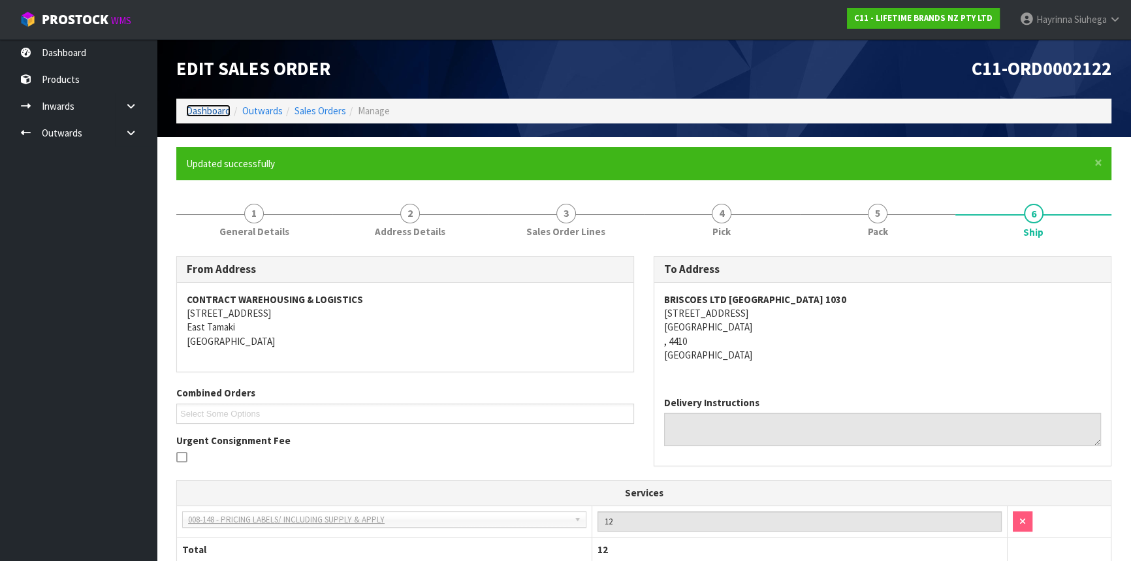
click at [199, 106] on link "Dashboard" at bounding box center [208, 111] width 44 height 12
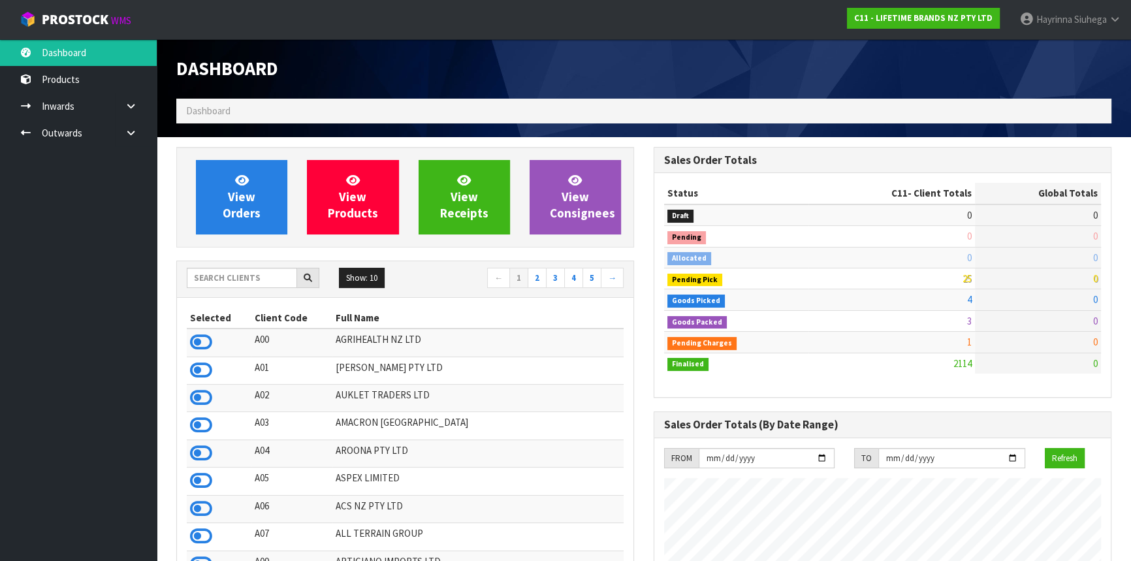
scroll to position [988, 477]
click at [120, 132] on link at bounding box center [136, 133] width 42 height 27
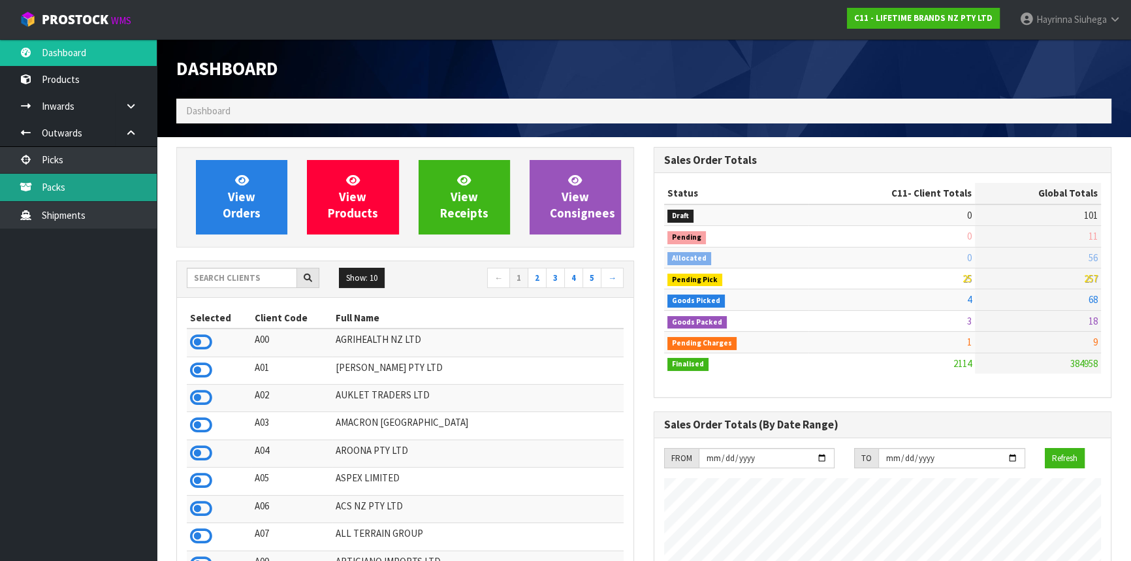
click at [112, 187] on link "Packs" at bounding box center [78, 187] width 157 height 27
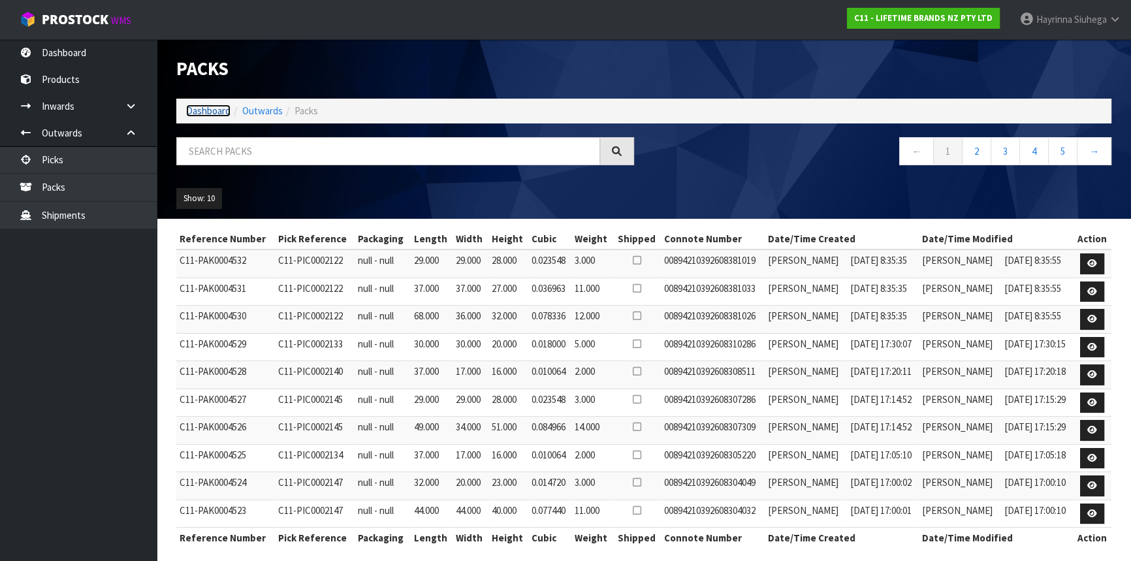
click at [210, 114] on link "Dashboard" at bounding box center [208, 111] width 44 height 12
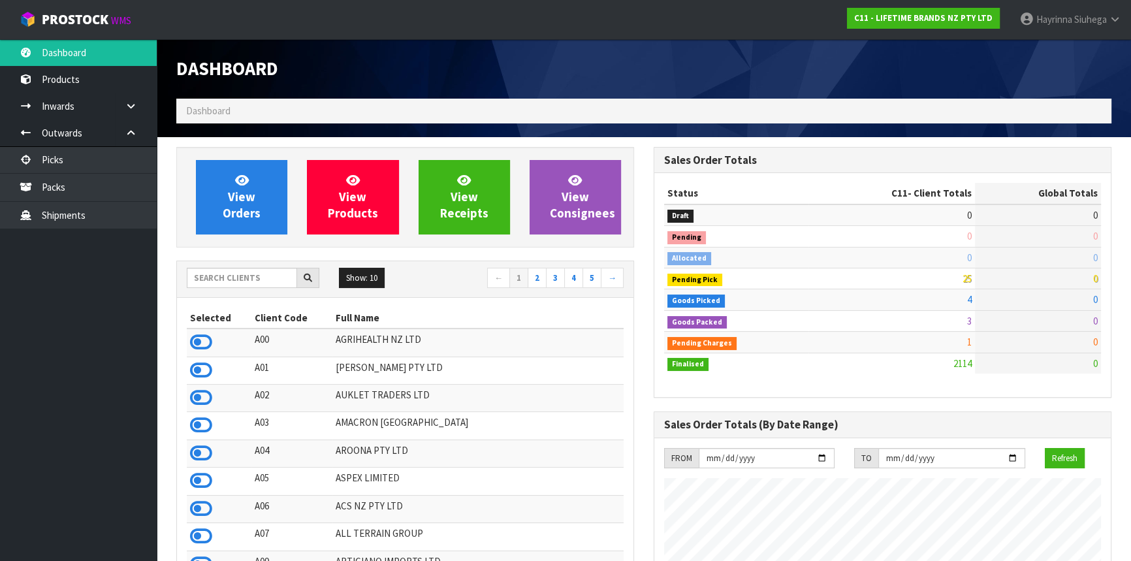
scroll to position [988, 477]
click at [104, 156] on link "Picks" at bounding box center [78, 159] width 157 height 27
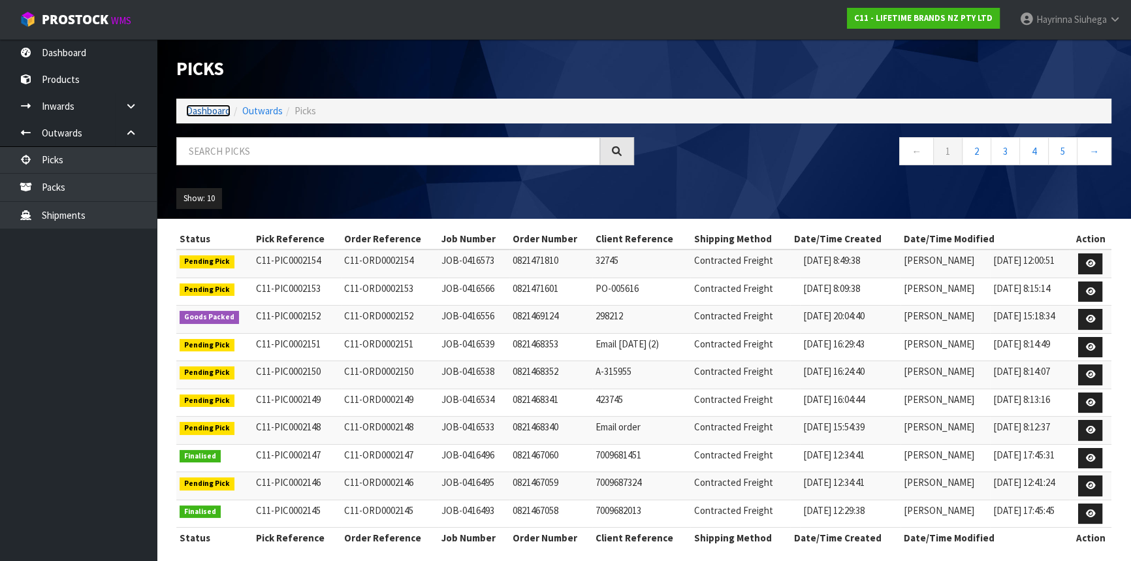
click at [216, 116] on link "Dashboard" at bounding box center [208, 111] width 44 height 12
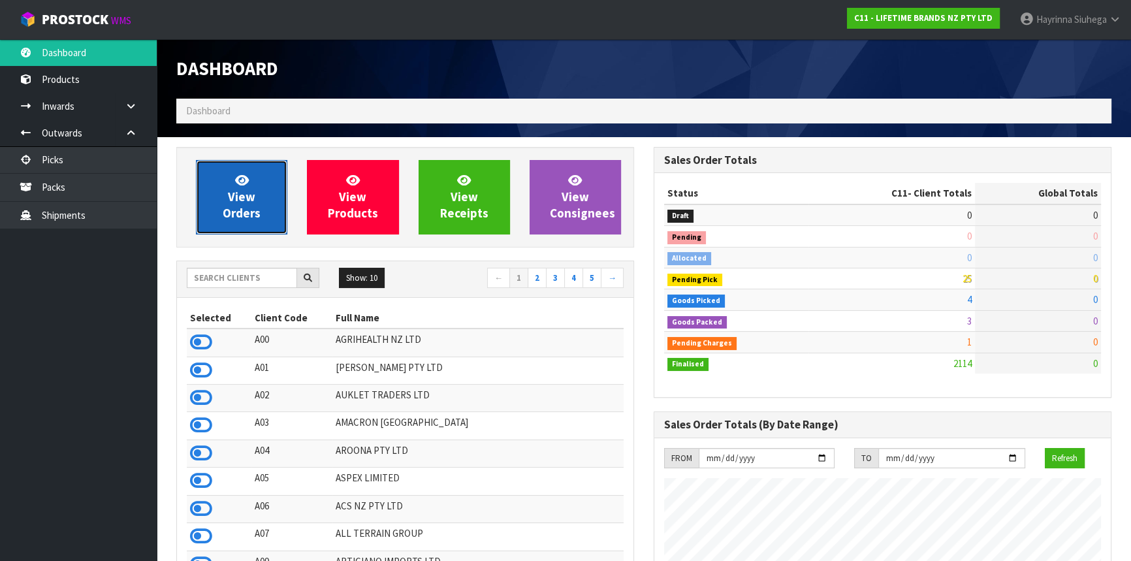
click at [257, 172] on link "View Orders" at bounding box center [241, 197] width 91 height 74
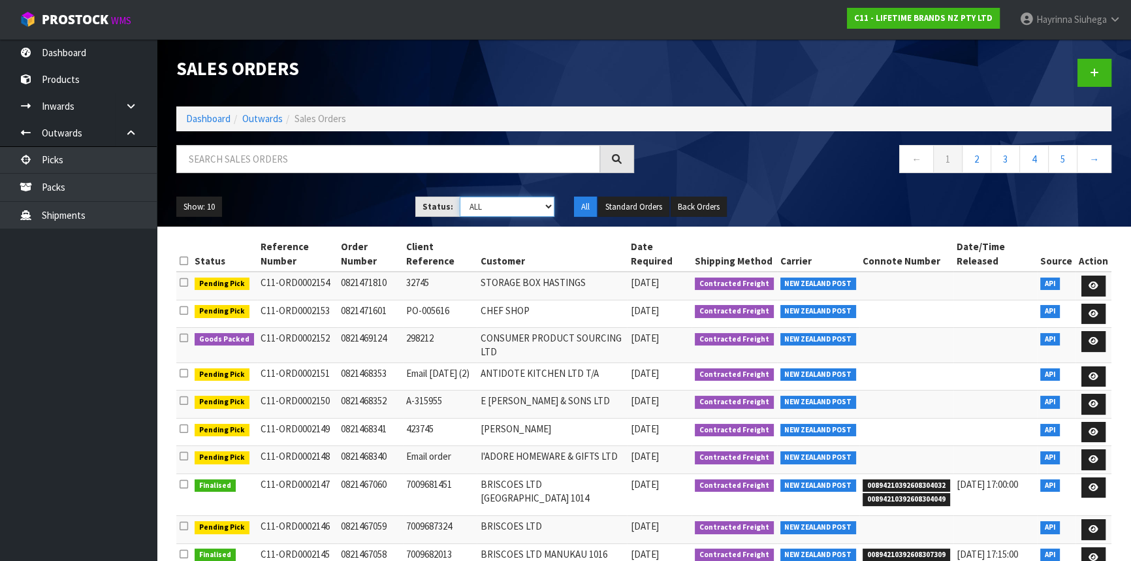
click at [503, 203] on select "Draft Pending Allocated Pending Pick Goods Picked Goods Packed Pending Charges …" at bounding box center [507, 207] width 95 height 20
click at [460, 197] on select "Draft Pending Allocated Pending Pick Goods Picked Goods Packed Pending Charges …" at bounding box center [507, 207] width 95 height 20
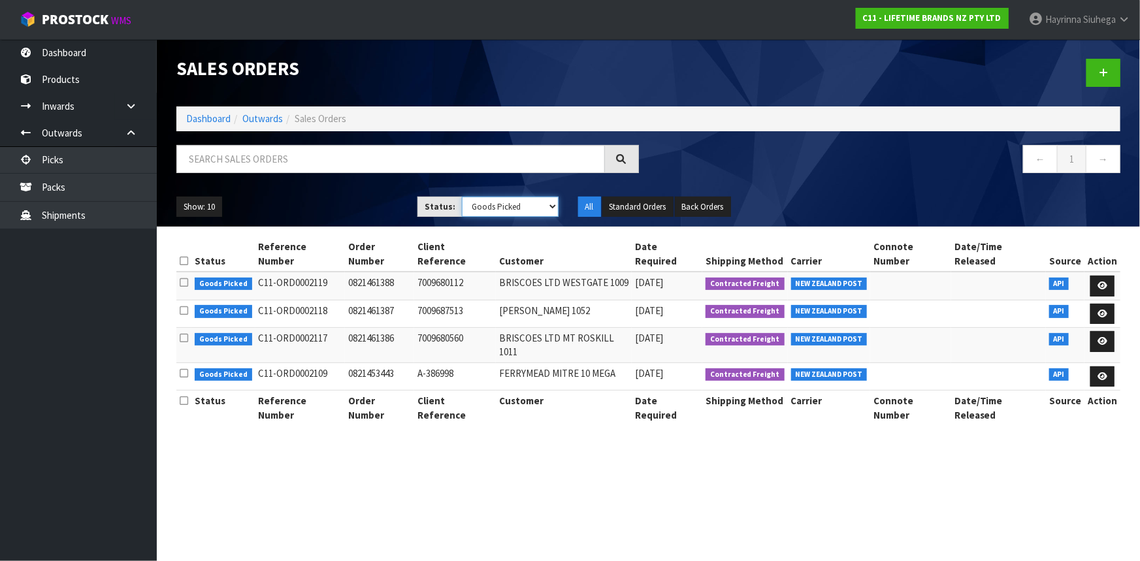
click at [494, 202] on select "Draft Pending Allocated Pending Pick Goods Picked Goods Packed Pending Charges …" at bounding box center [510, 207] width 97 height 20
select select "string:3"
click at [462, 197] on select "Draft Pending Allocated Pending Pick Goods Picked Goods Packed Pending Charges …" at bounding box center [510, 207] width 97 height 20
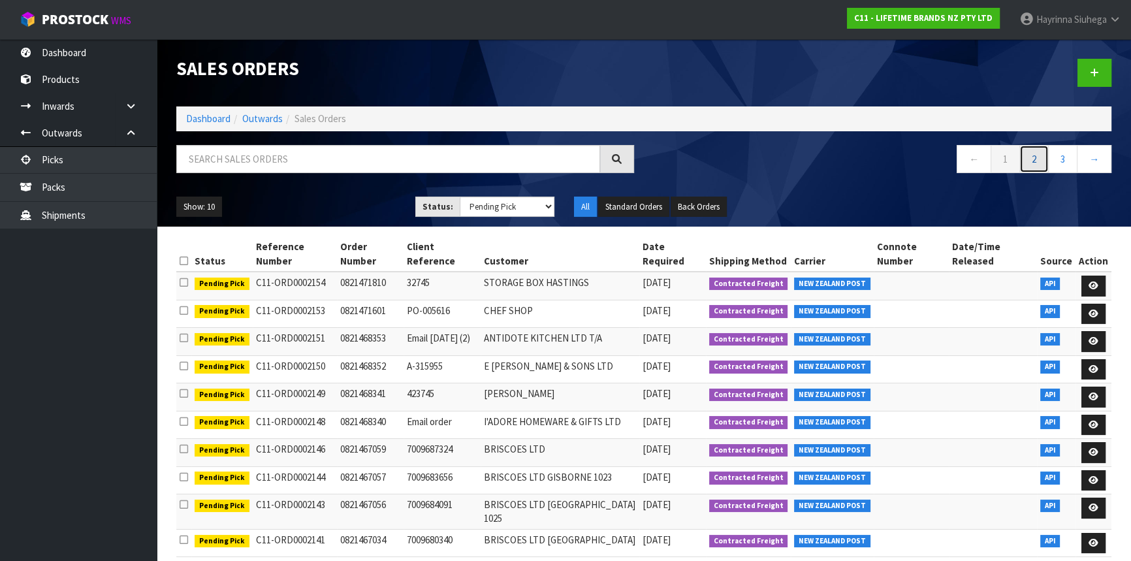
click at [1037, 160] on link "2" at bounding box center [1034, 159] width 29 height 28
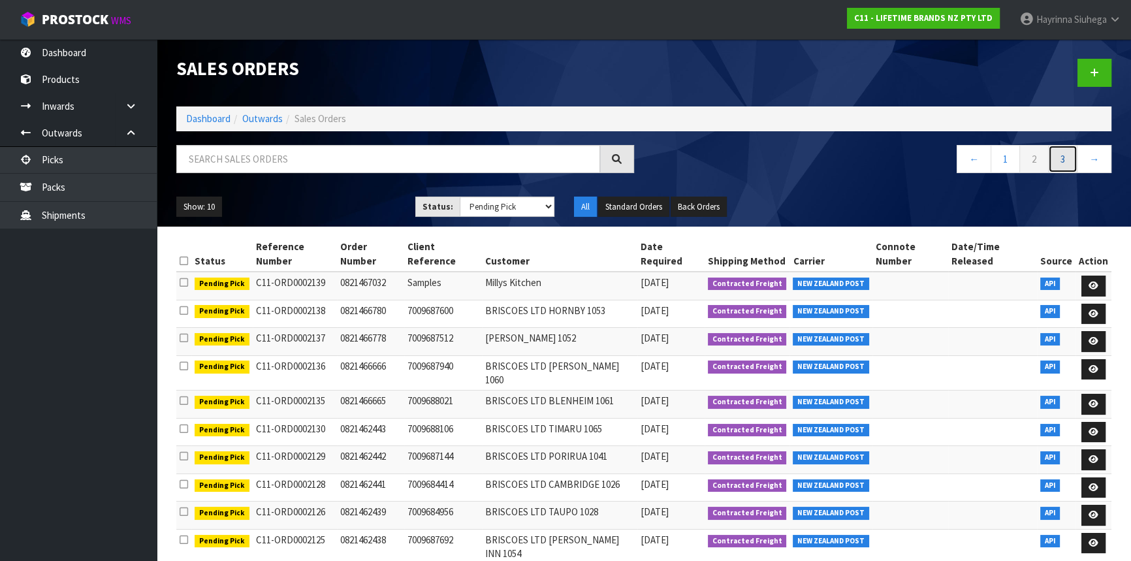
click at [1057, 153] on link "3" at bounding box center [1062, 159] width 29 height 28
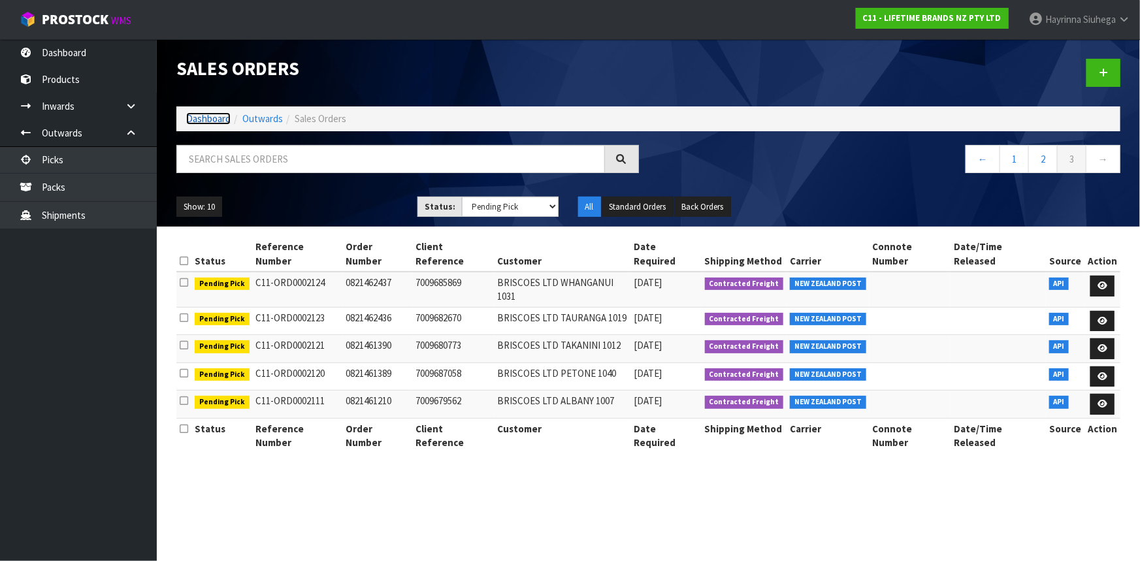
click at [214, 114] on link "Dashboard" at bounding box center [208, 118] width 44 height 12
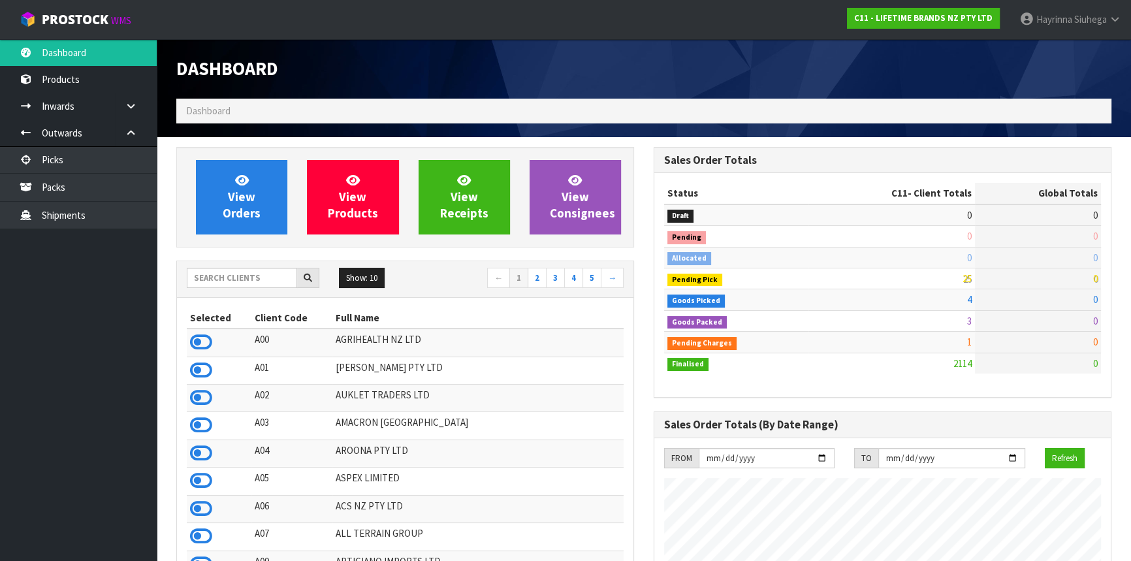
scroll to position [988, 477]
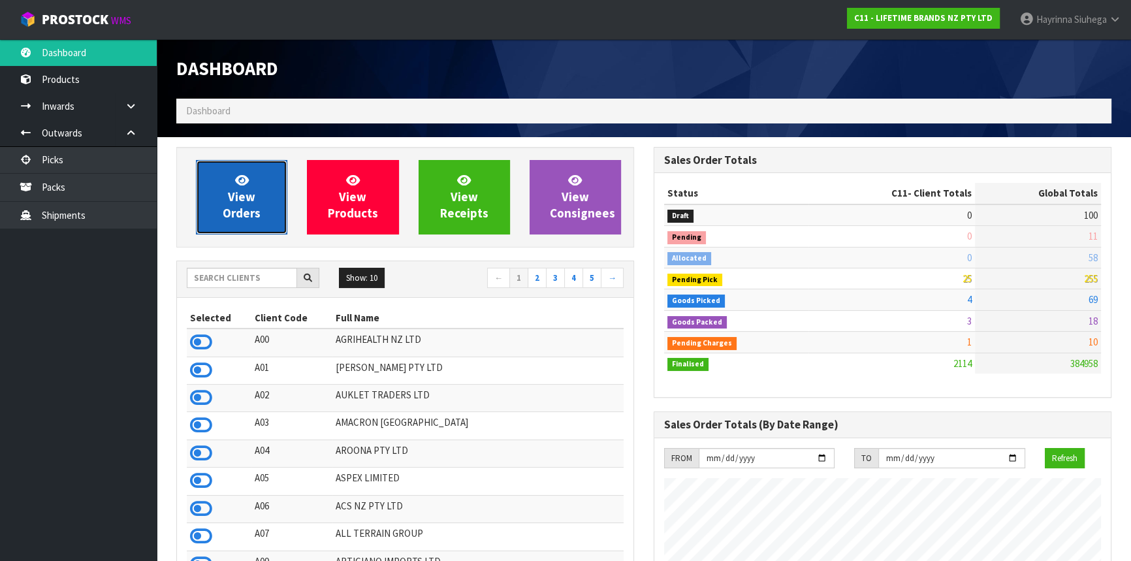
click at [236, 201] on span "View Orders" at bounding box center [242, 196] width 38 height 49
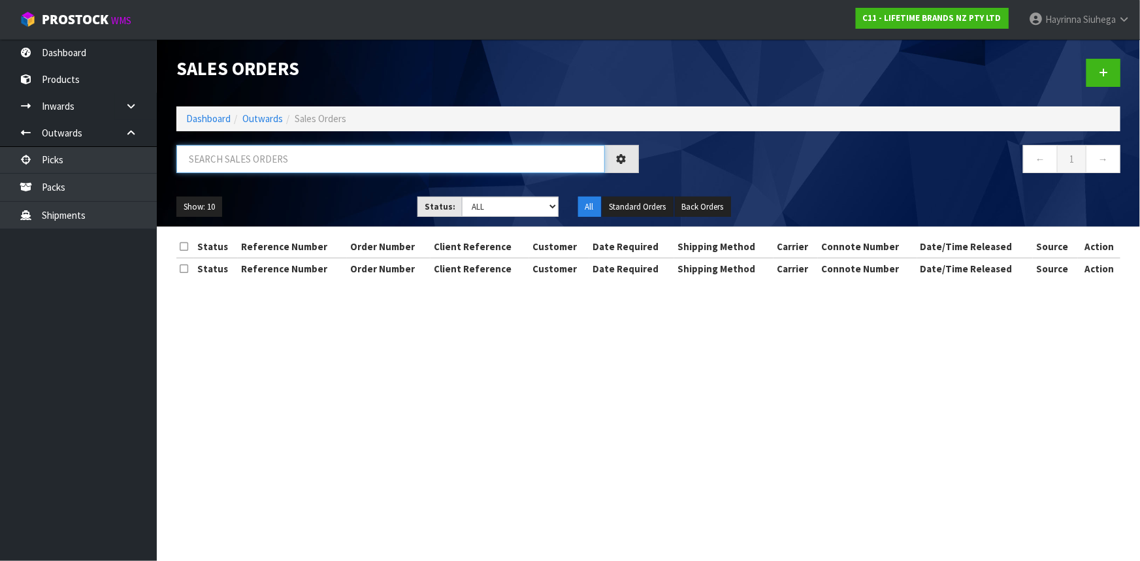
click at [260, 165] on input "text" at bounding box center [390, 159] width 428 height 28
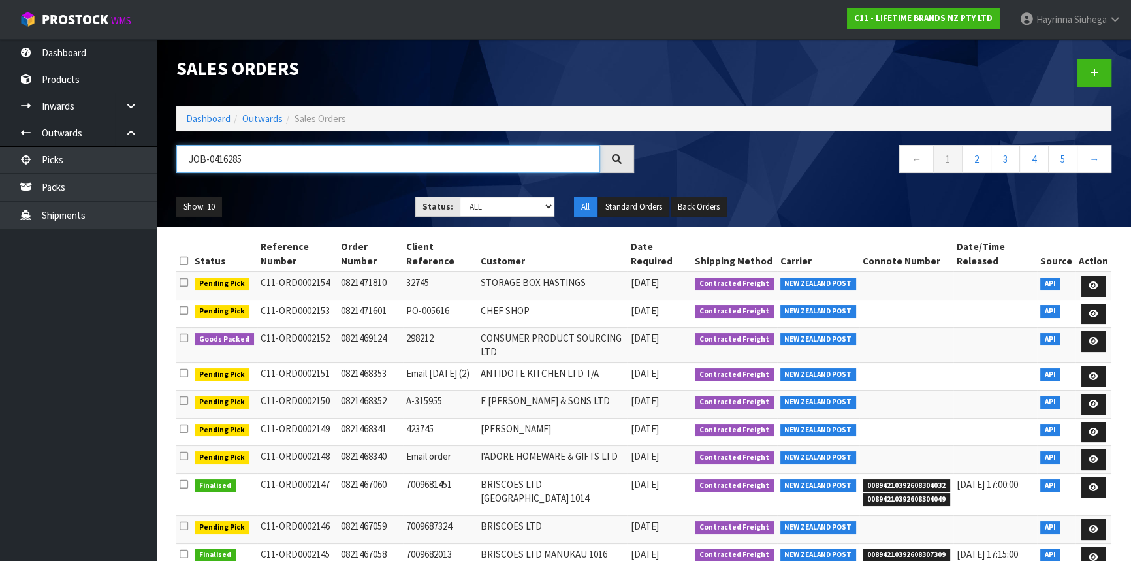
type input "JOB-0416285"
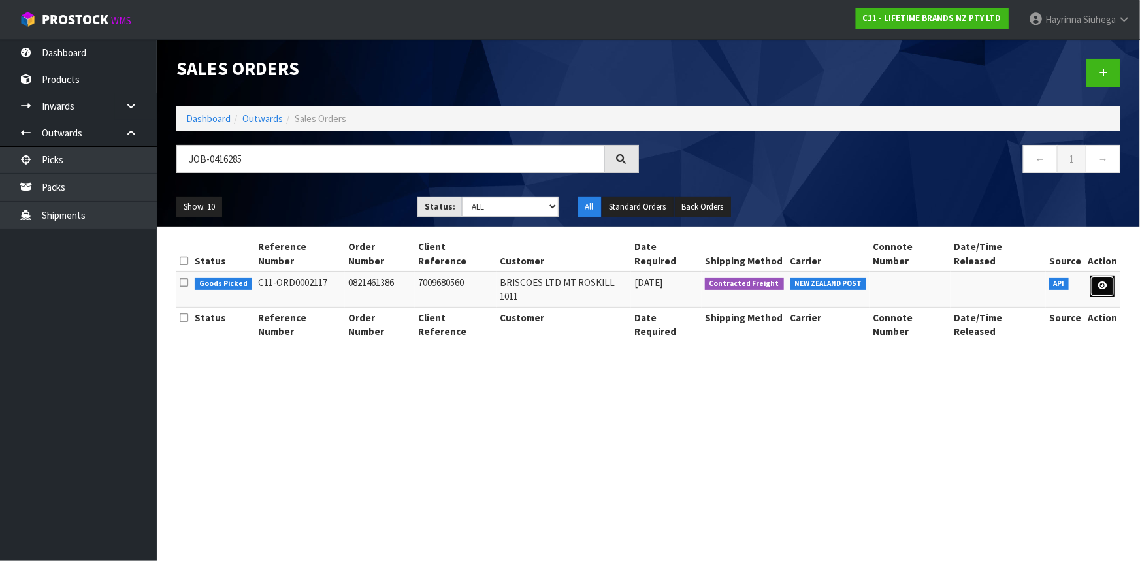
click at [1107, 282] on icon at bounding box center [1102, 286] width 10 height 8
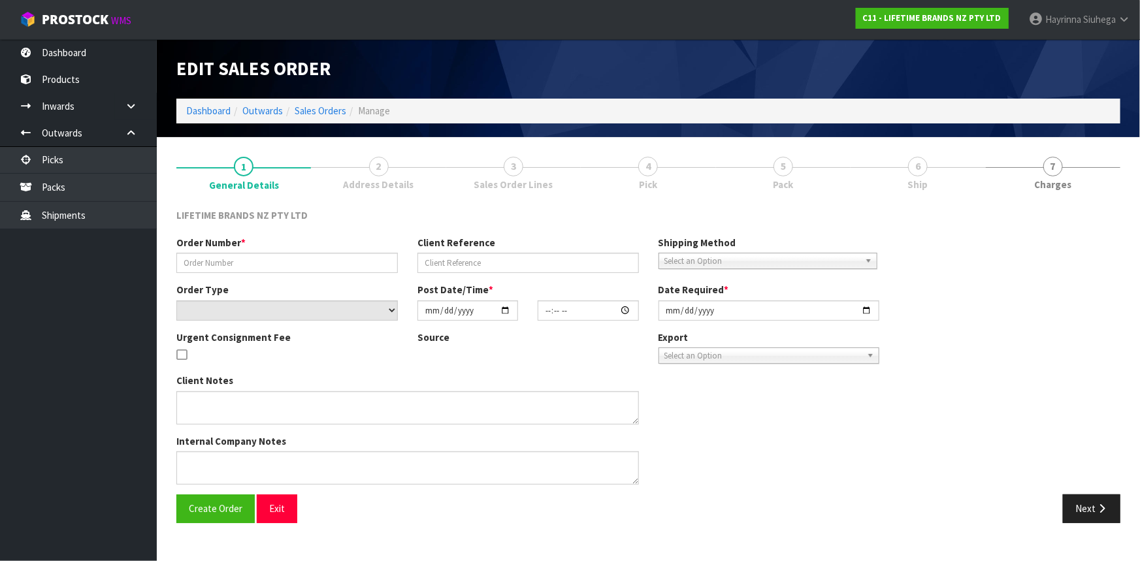
type input "0821461386"
type input "7009680560"
select select "number:0"
type input "2025-10-06"
type input "10:54:36.000"
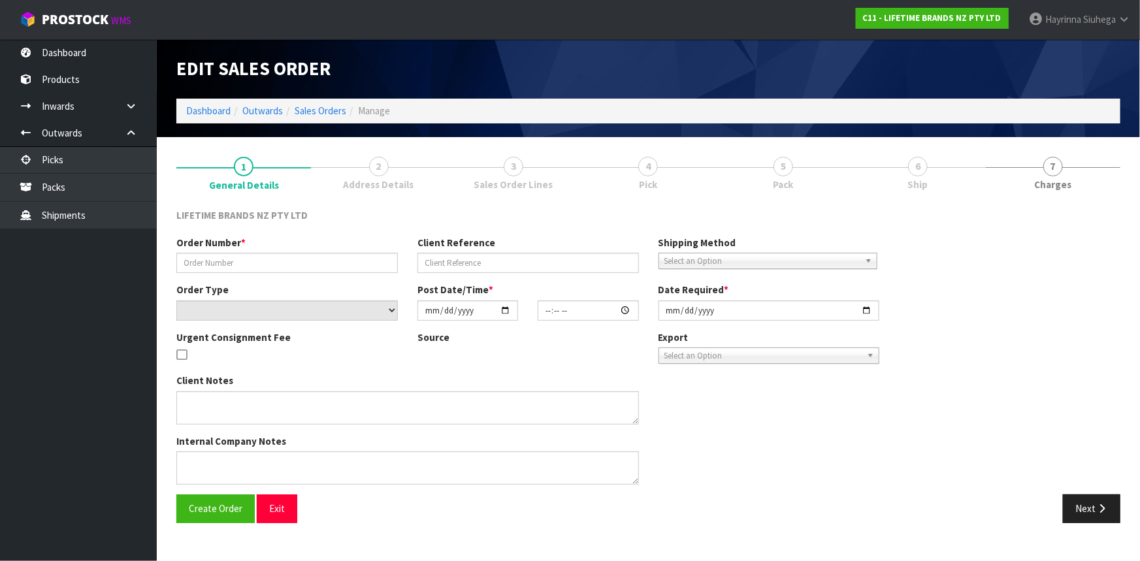
type input "2025-10-06"
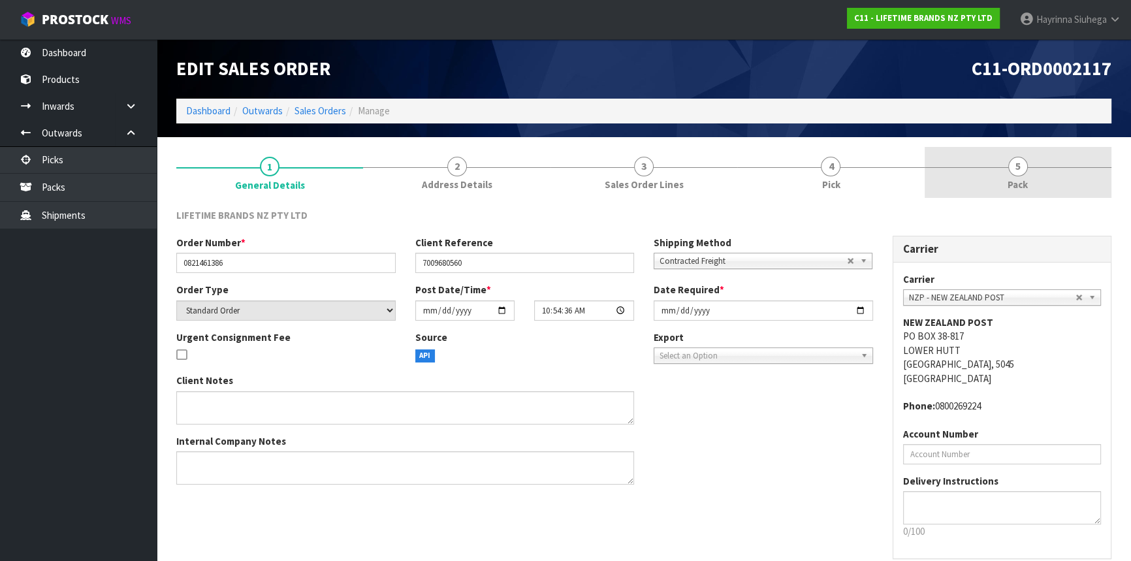
drag, startPoint x: 880, startPoint y: 181, endPoint x: 1001, endPoint y: 173, distance: 121.7
click at [881, 178] on link "4 Pick" at bounding box center [830, 173] width 187 height 52
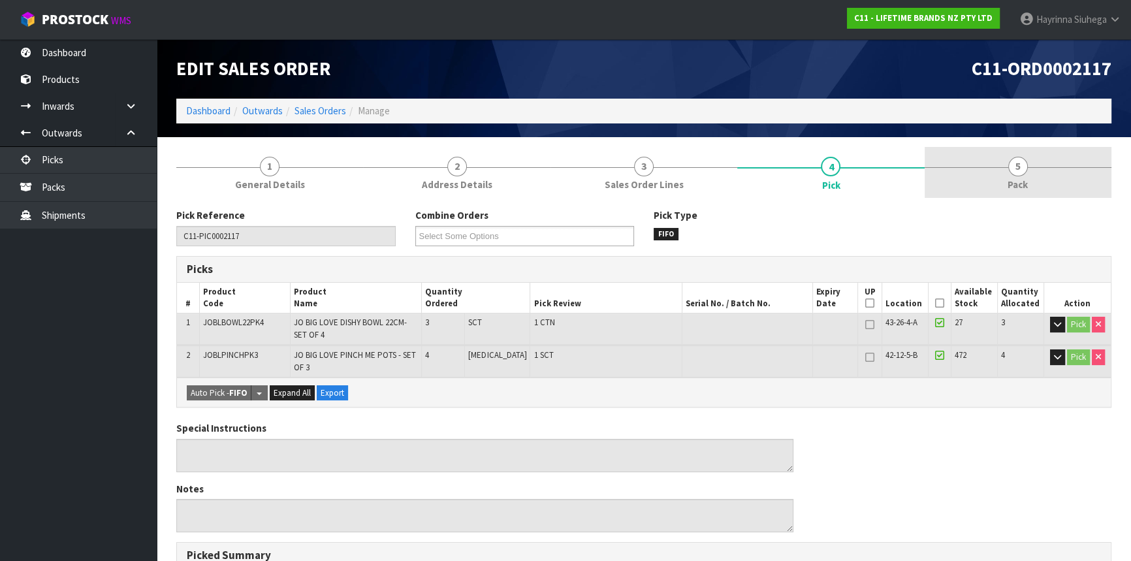
click at [1003, 173] on link "5 Pack" at bounding box center [1018, 173] width 187 height 52
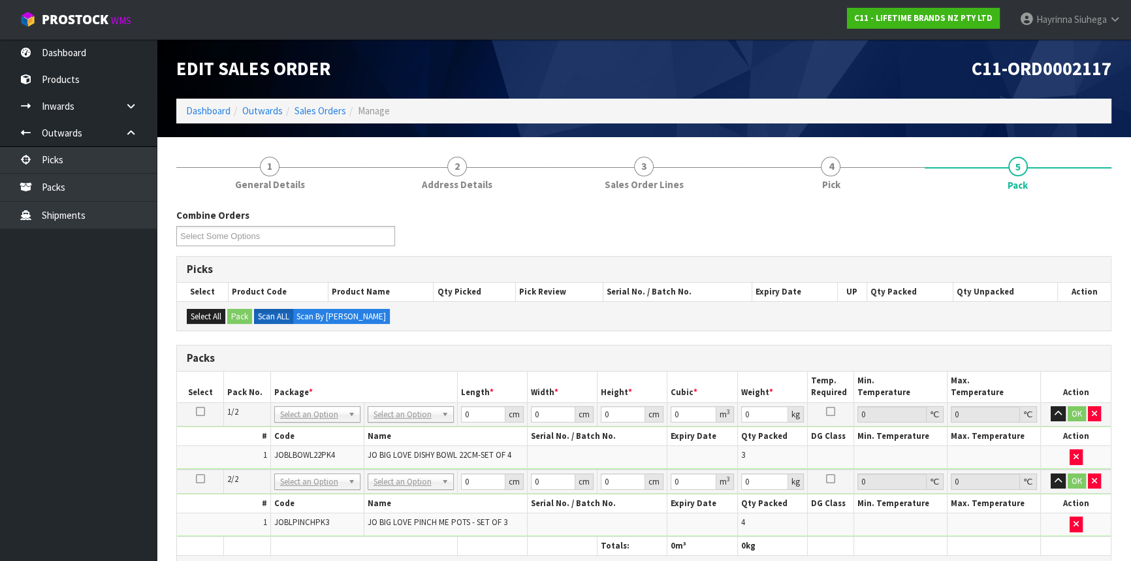
scroll to position [178, 0]
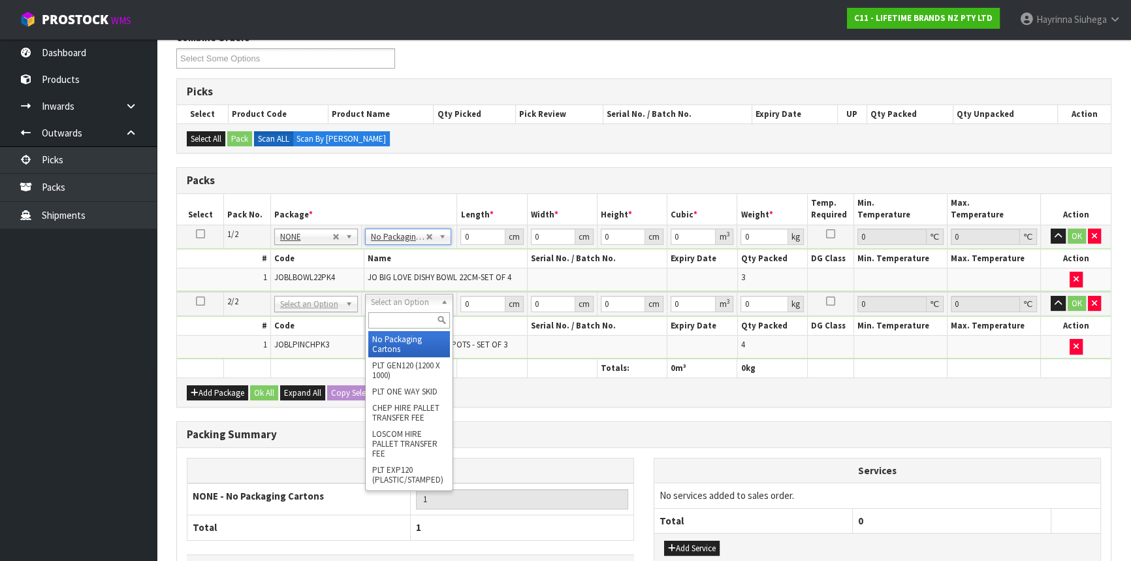
type input "2"
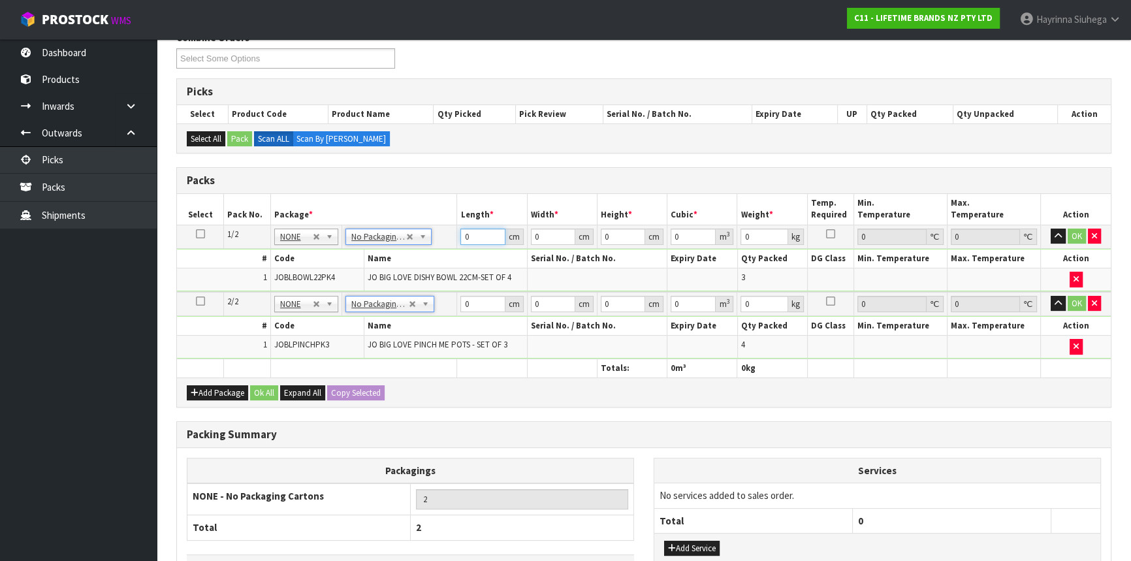
click at [464, 242] on input "0" at bounding box center [482, 237] width 44 height 16
type input "31"
type input "5"
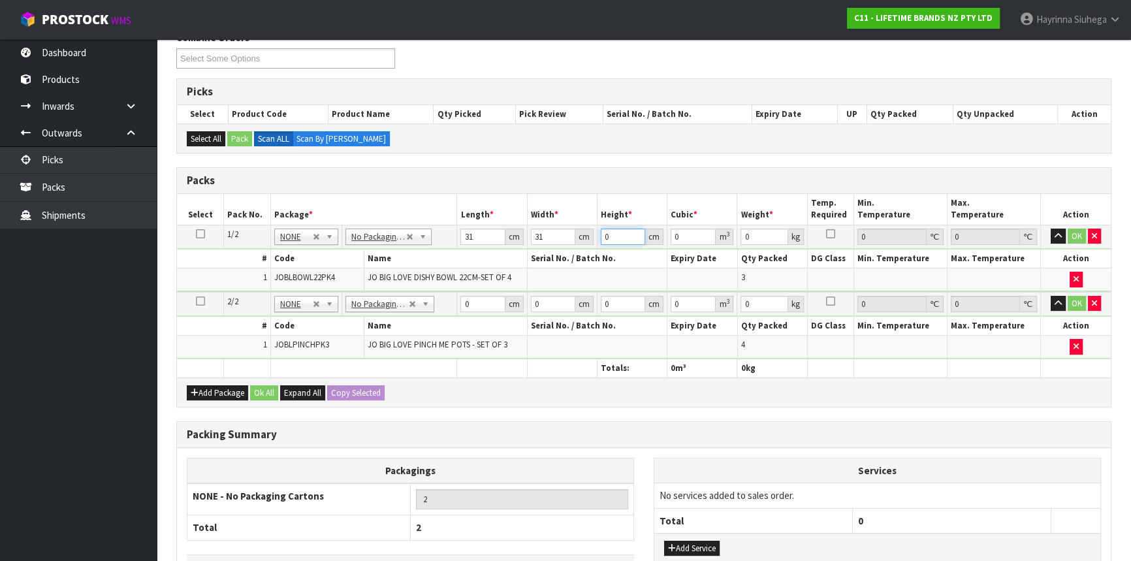
type input "0.004805"
type input "56"
type input "0.053816"
type input "56"
type input "12"
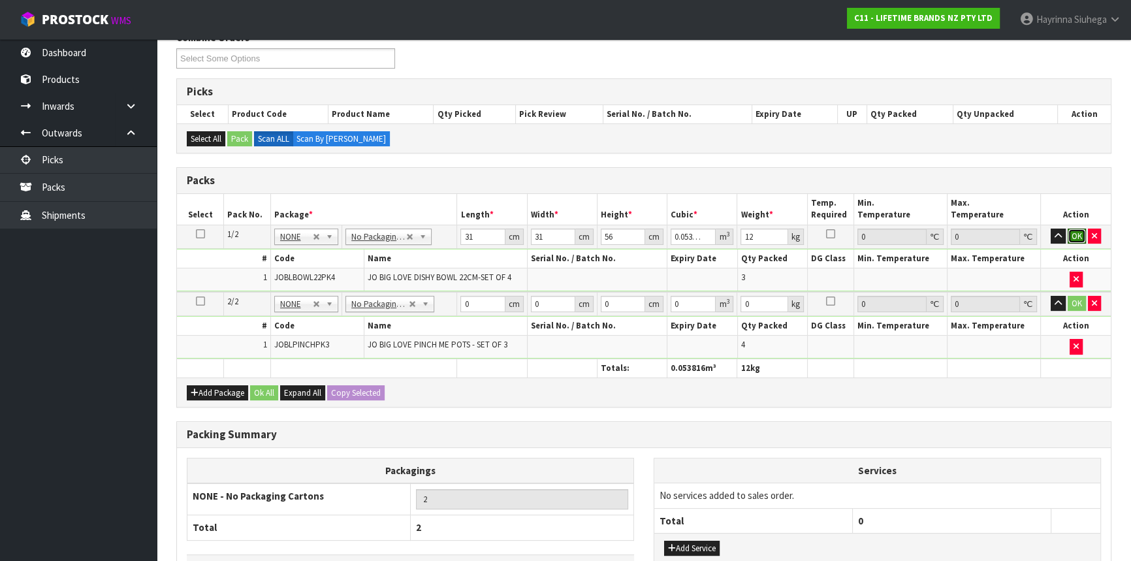
click button "OK" at bounding box center [1077, 237] width 18 height 16
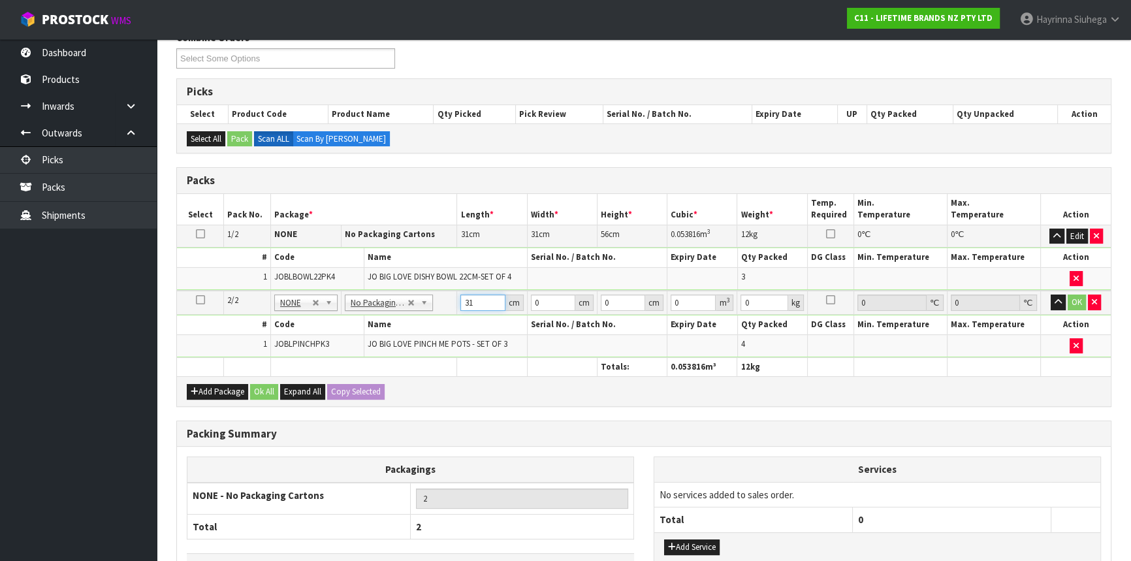
type input "31"
type input "19"
type input "1"
type input "0.000589"
type input "19"
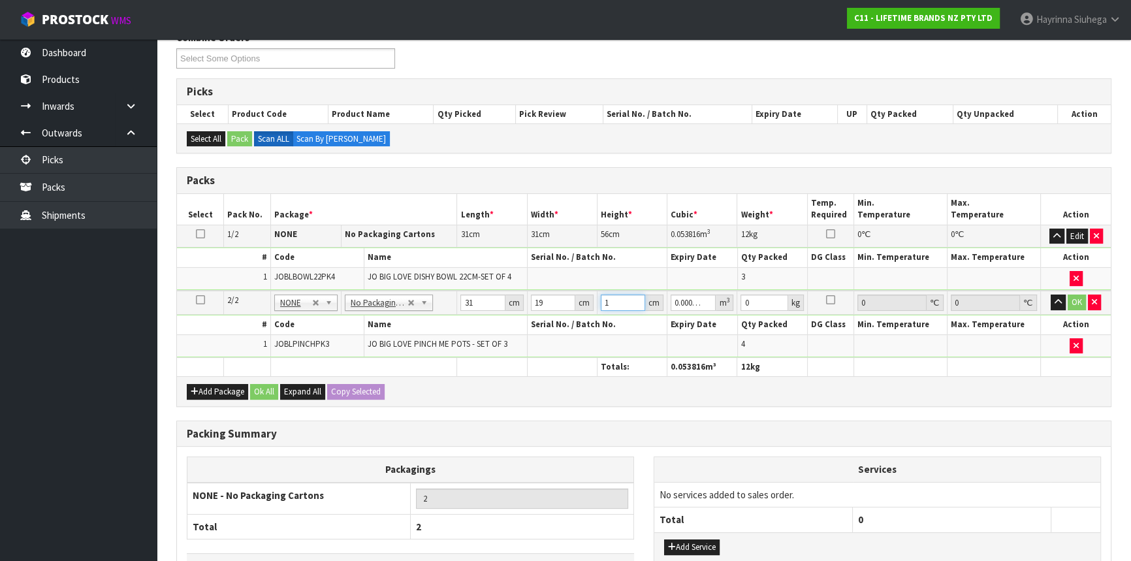
type input "0.011191"
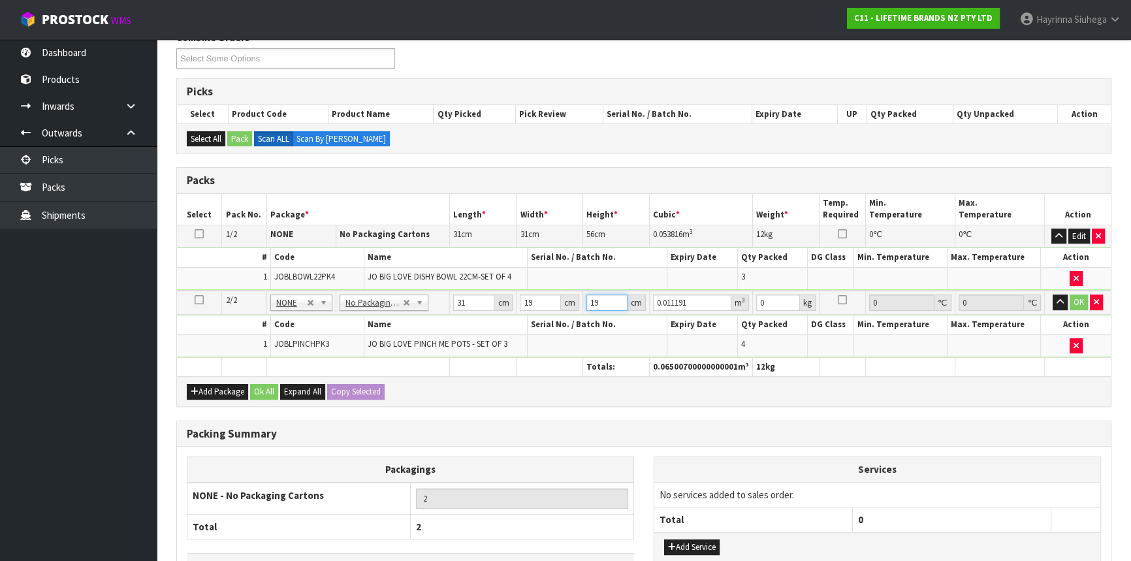
type input "19"
type input "3"
click button "OK" at bounding box center [1079, 303] width 18 height 16
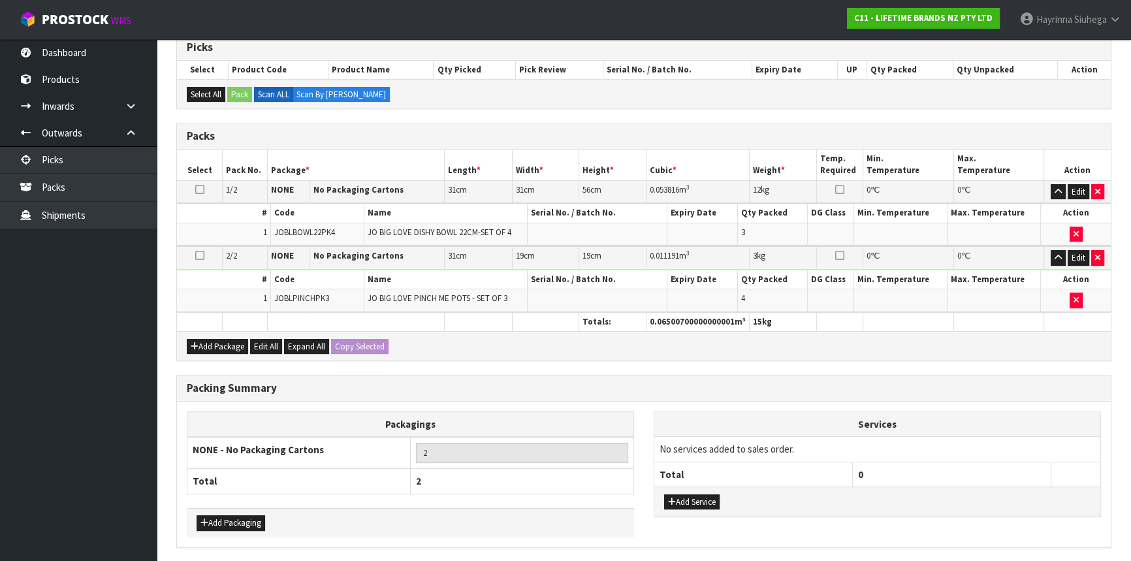
scroll to position [266, 0]
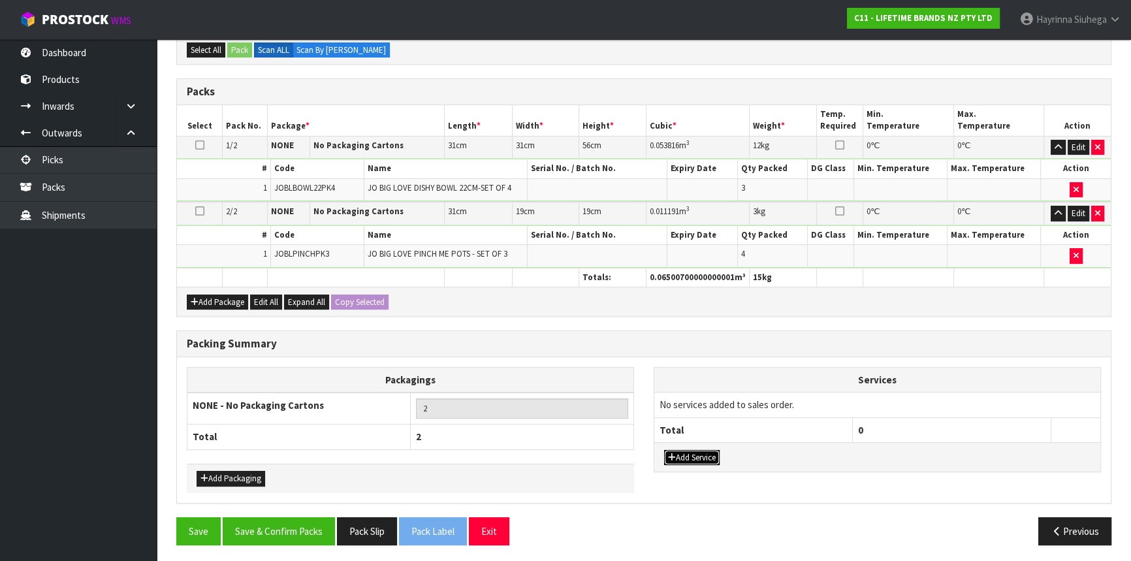
click at [681, 458] on button "Add Service" at bounding box center [692, 458] width 56 height 16
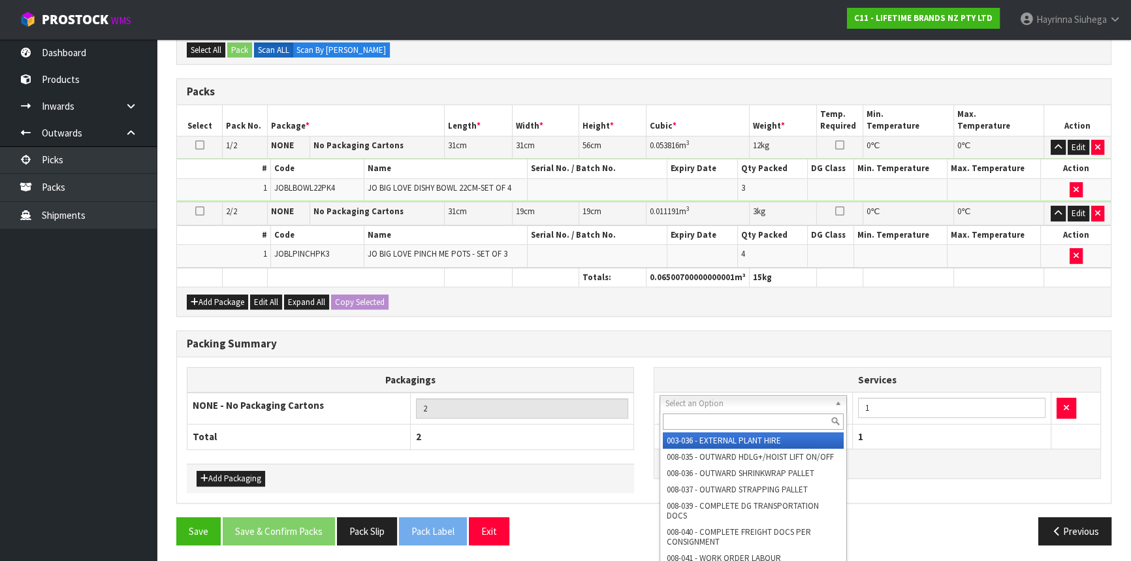
click at [707, 418] on input "text" at bounding box center [753, 421] width 181 height 16
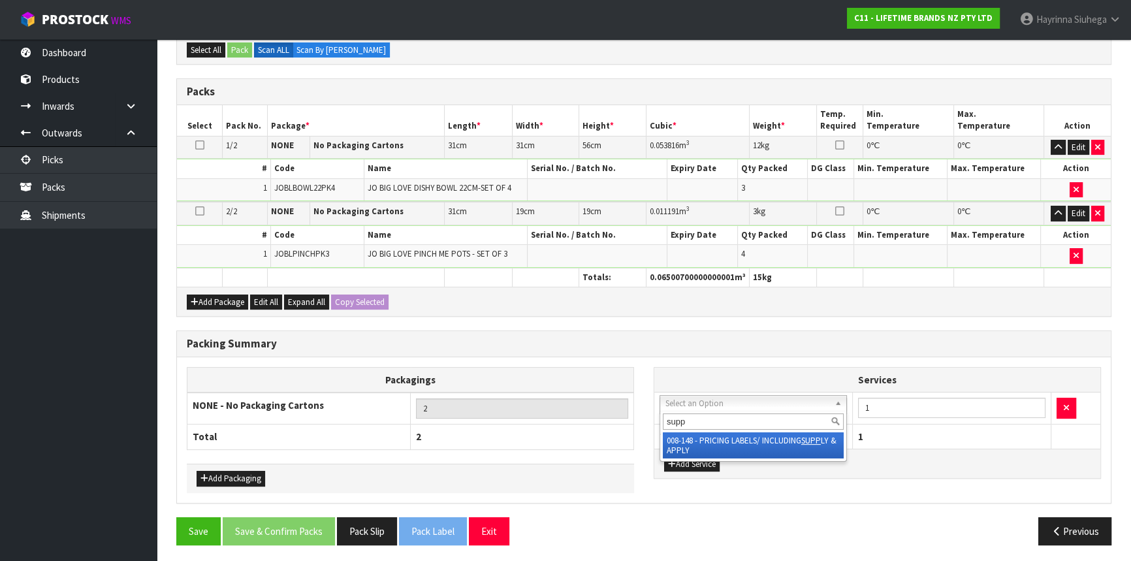
type input "suppl"
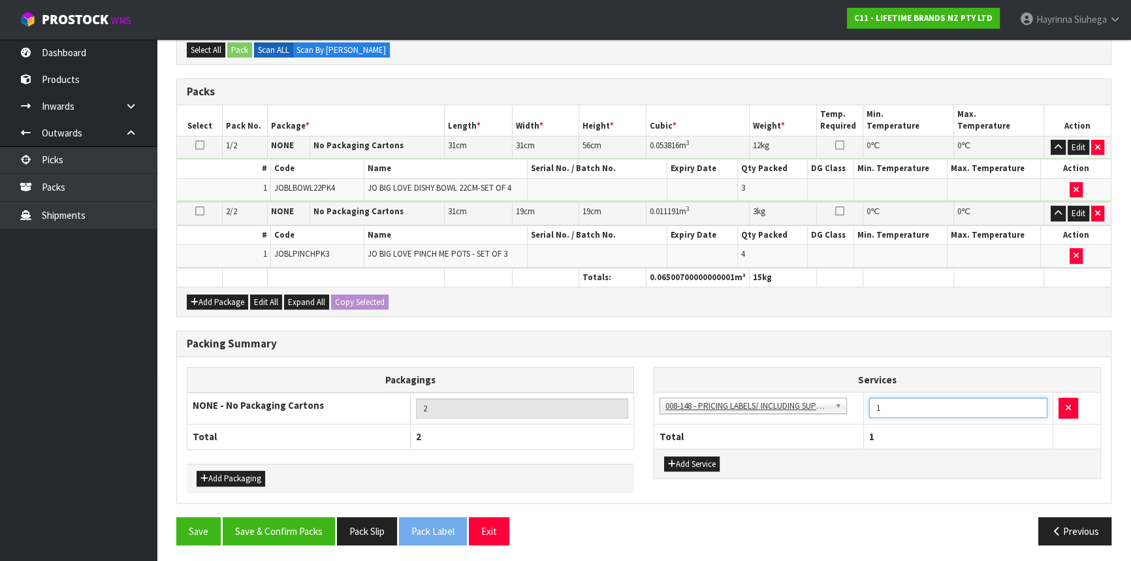
drag, startPoint x: 899, startPoint y: 401, endPoint x: 837, endPoint y: 404, distance: 61.5
click at [828, 404] on tr "003-036 - EXTERNAL PLANT HIRE 008-035 - OUTWARD HDLG+/HOIST LIFT ON/OFF 008-036…" at bounding box center [877, 409] width 446 height 32
type input "7"
click at [283, 536] on button "Save & Confirm Packs" at bounding box center [279, 531] width 112 height 28
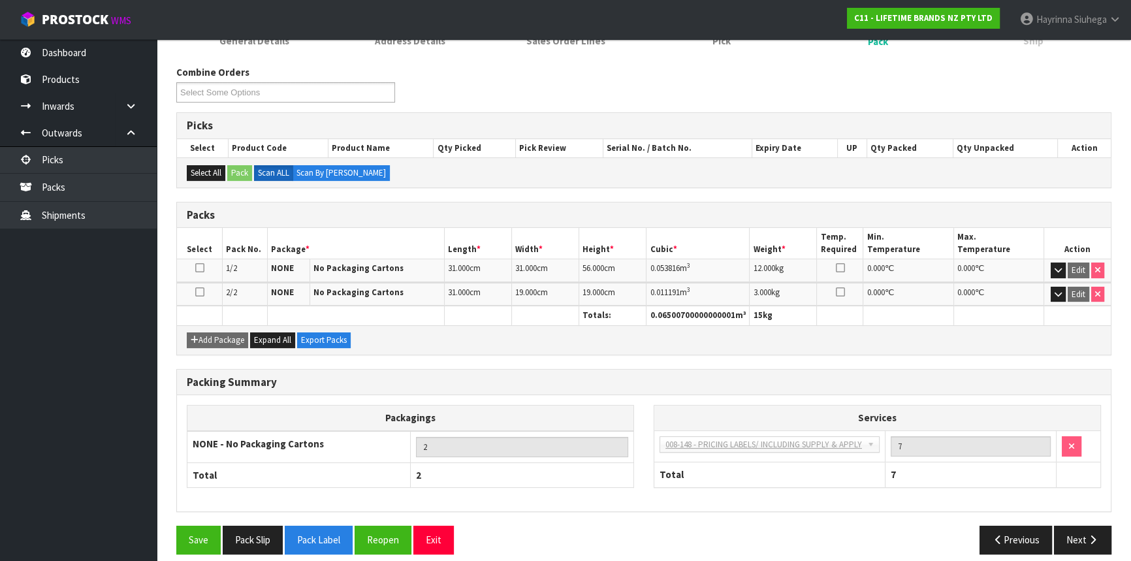
scroll to position [201, 0]
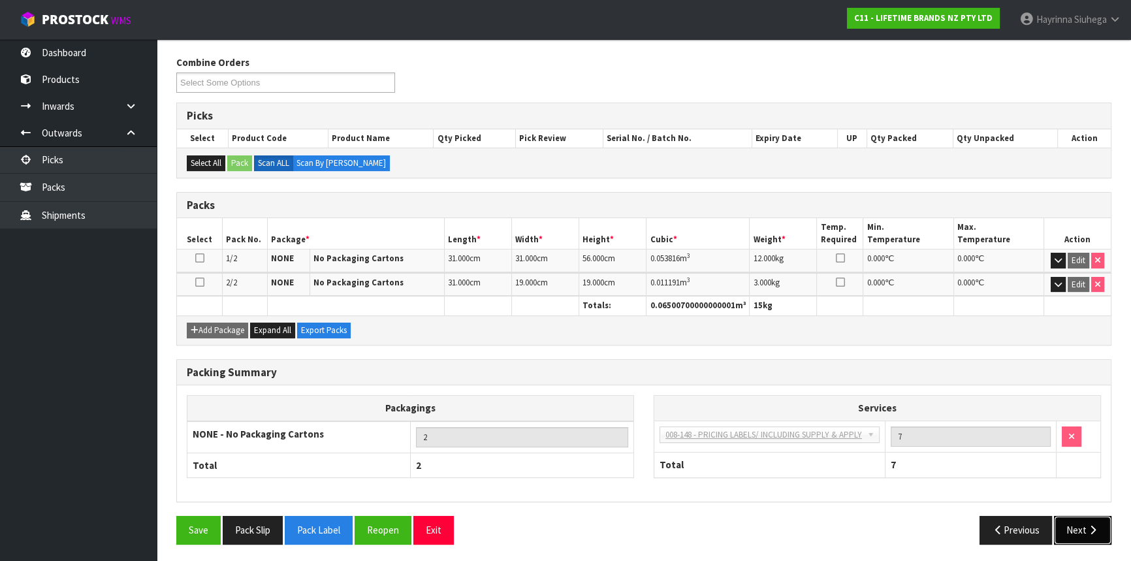
click at [1099, 527] on button "Next" at bounding box center [1082, 530] width 57 height 28
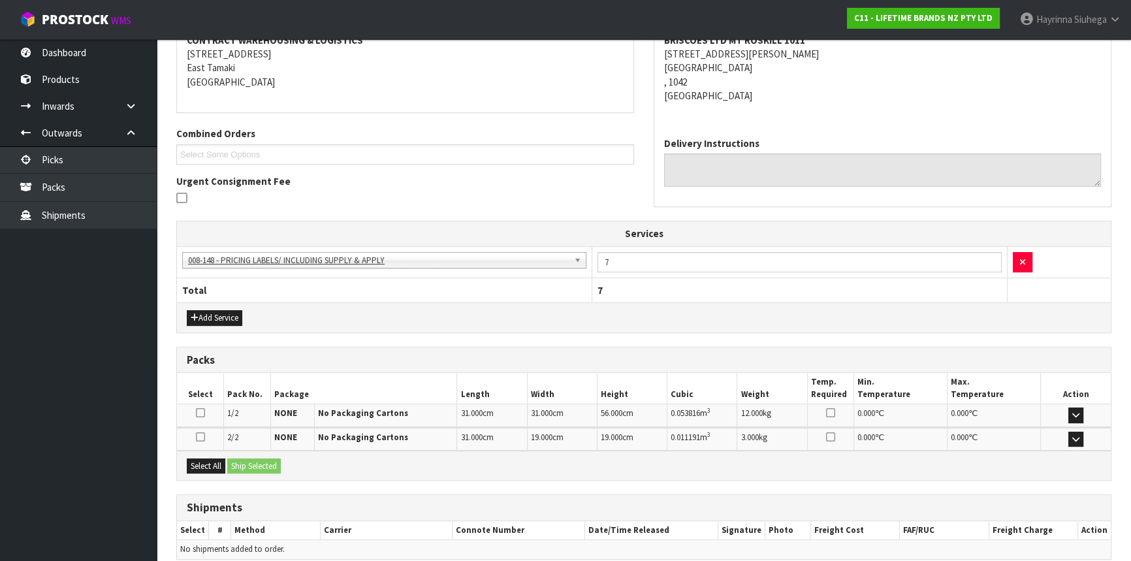
scroll to position [316, 0]
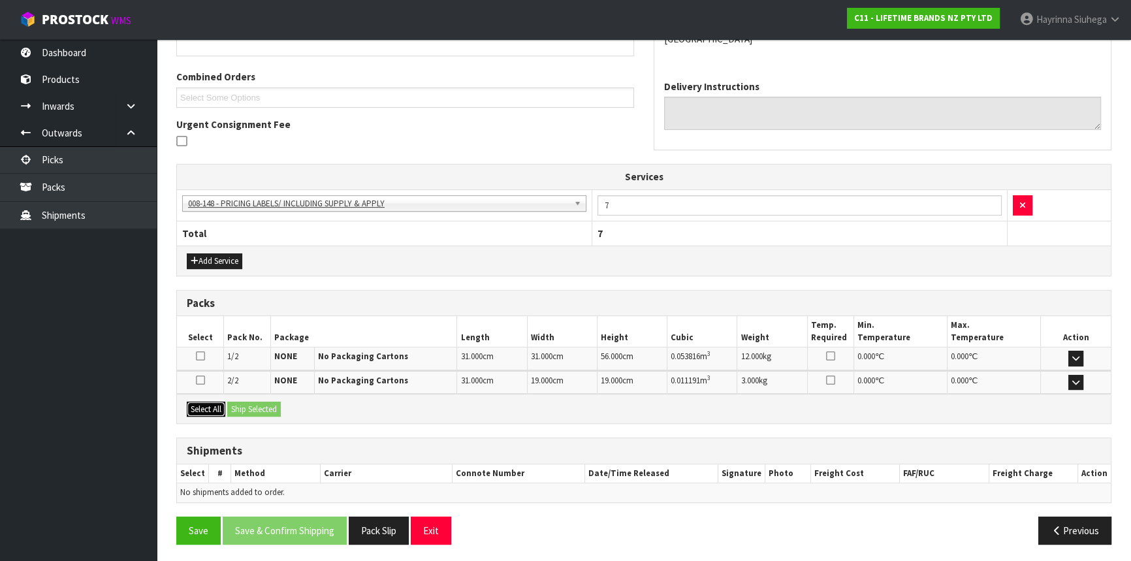
click at [216, 411] on button "Select All" at bounding box center [206, 410] width 39 height 16
click at [268, 410] on button "Ship Selected" at bounding box center [254, 410] width 54 height 16
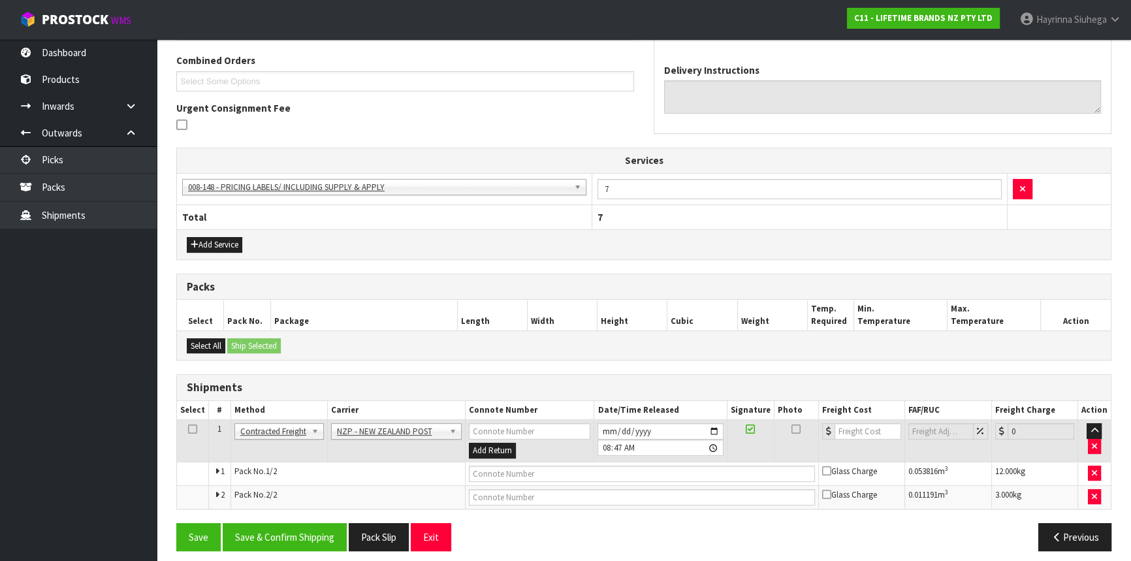
scroll to position [340, 0]
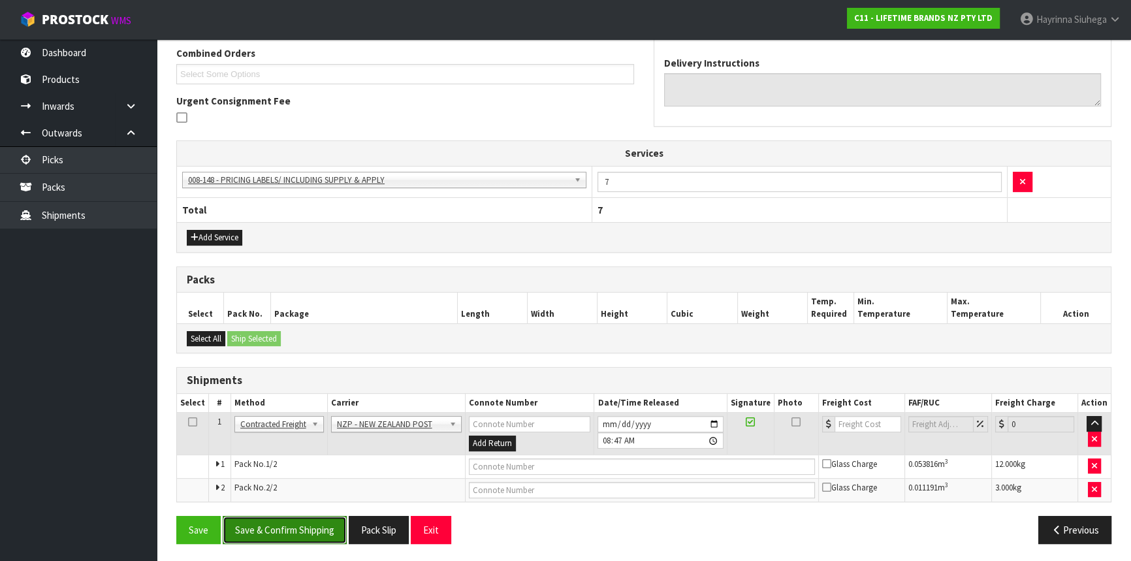
click at [274, 532] on button "Save & Confirm Shipping" at bounding box center [285, 530] width 124 height 28
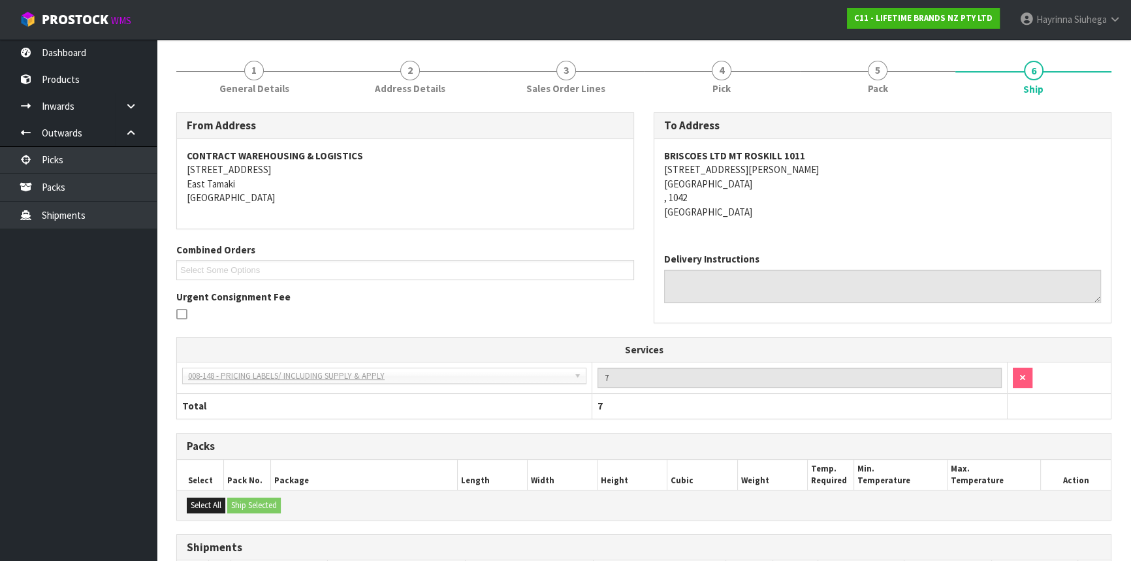
scroll to position [320, 0]
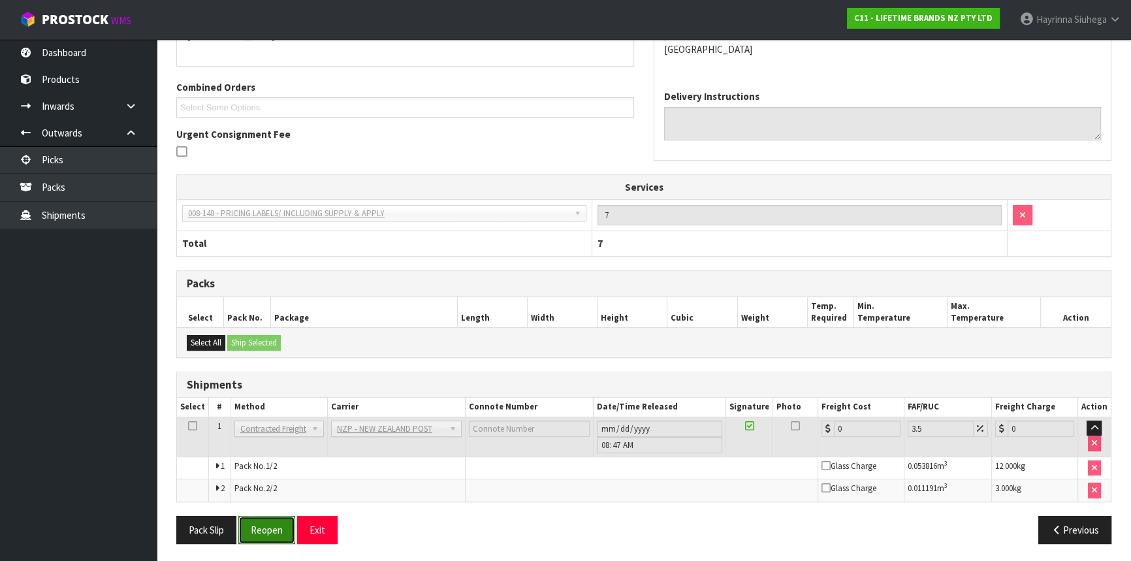
click at [280, 519] on button "Reopen" at bounding box center [266, 530] width 57 height 28
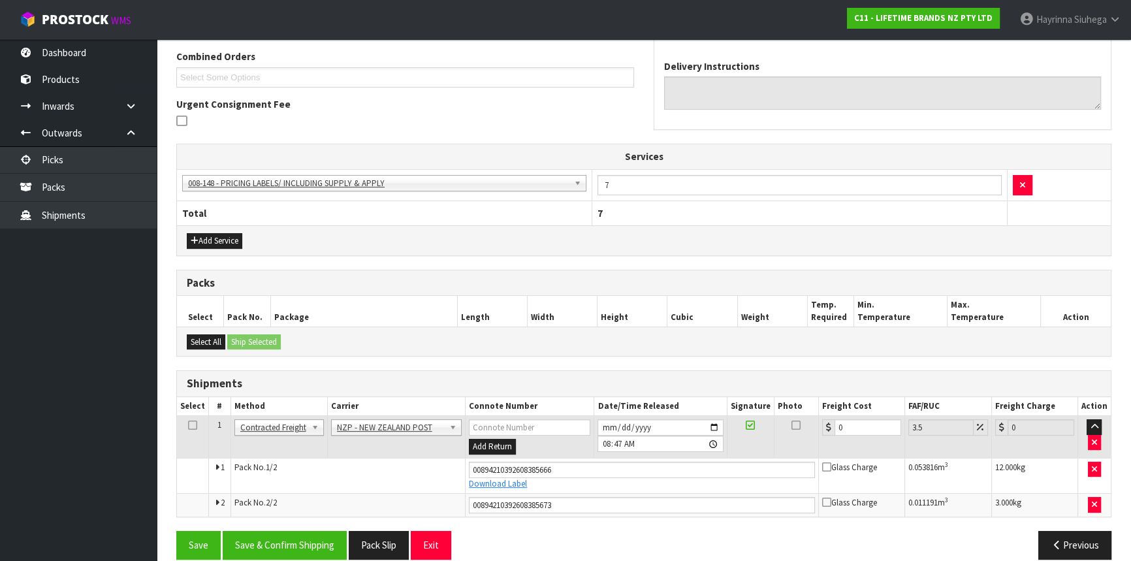
scroll to position [351, 0]
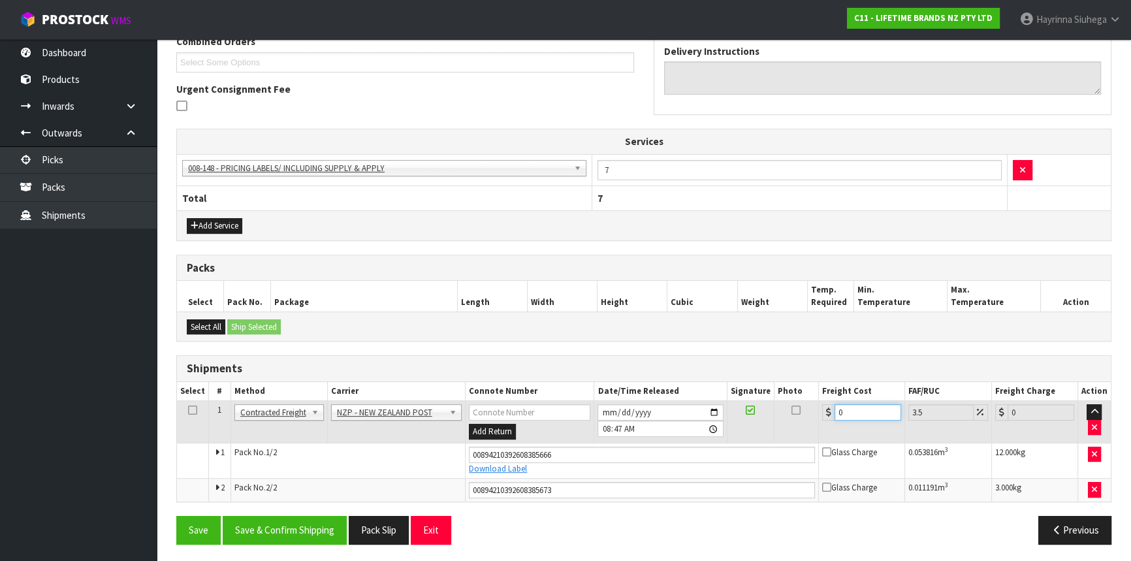
drag, startPoint x: 848, startPoint y: 410, endPoint x: 779, endPoint y: 411, distance: 68.6
click at [799, 411] on tr "1 Client Local Pickup Customer Local Pickup Company Freight Contracted Freight …" at bounding box center [644, 422] width 934 height 42
type input "8"
type input "8.28"
type input "8.6"
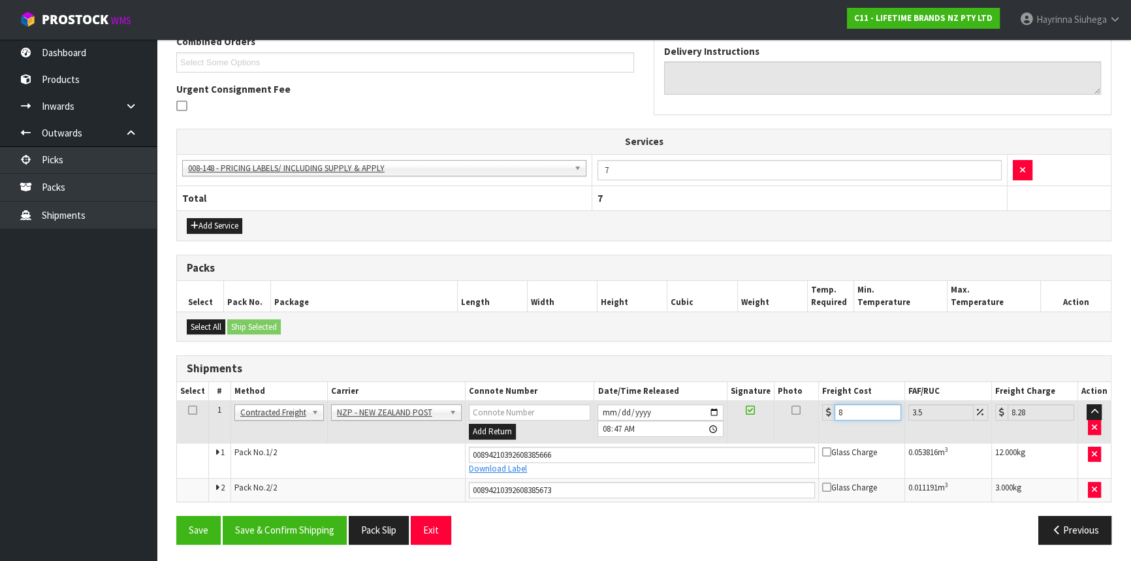
type input "8.9"
type input "8.66"
type input "8.96"
type input "8.66"
click at [176, 516] on button "Save" at bounding box center [198, 530] width 44 height 28
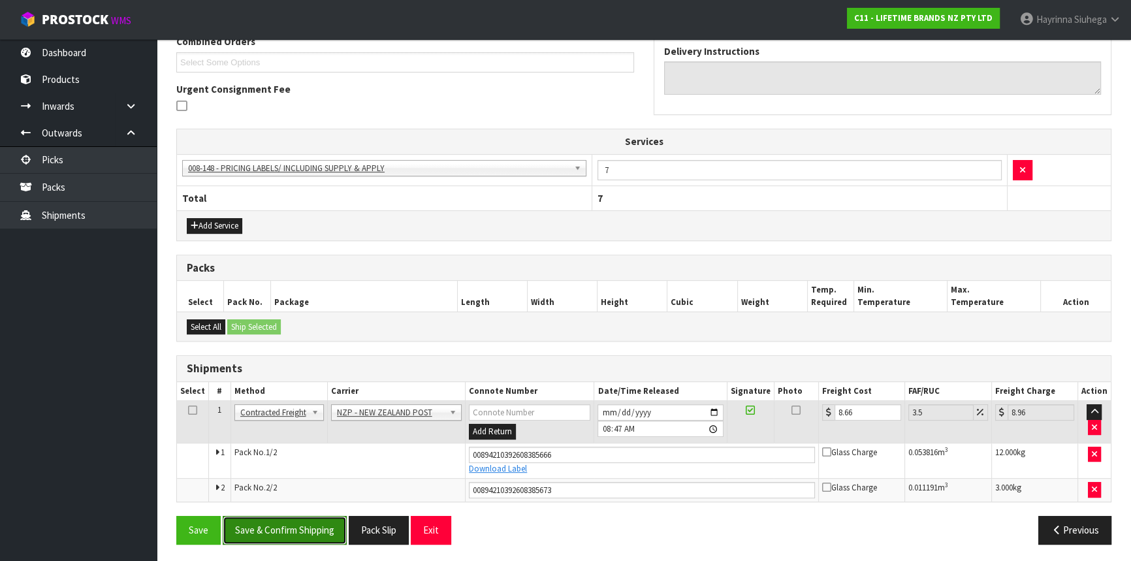
click at [282, 533] on button "Save & Confirm Shipping" at bounding box center [285, 530] width 124 height 28
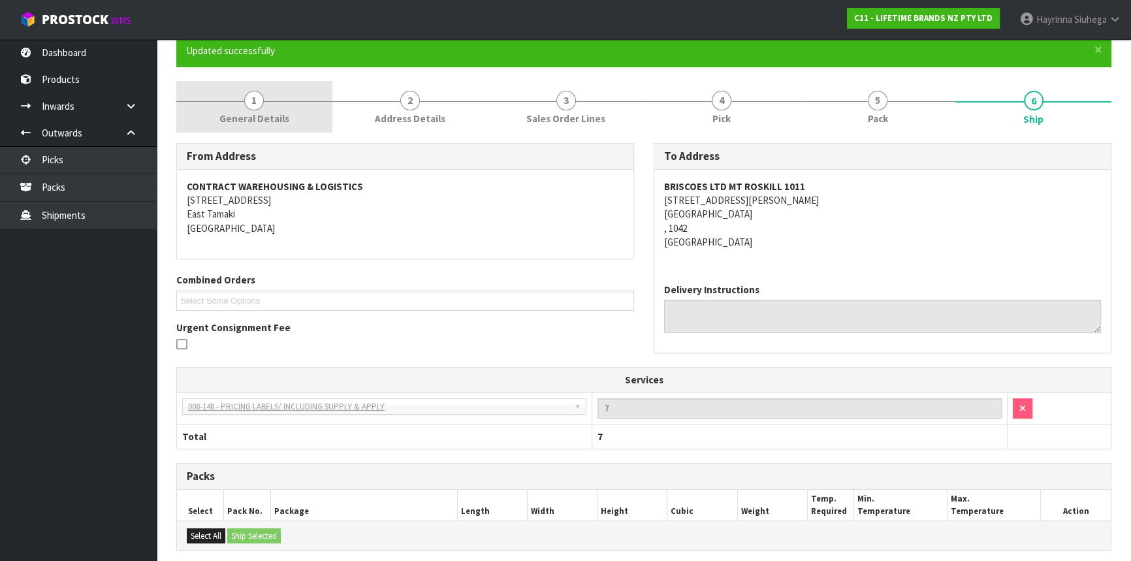
scroll to position [0, 0]
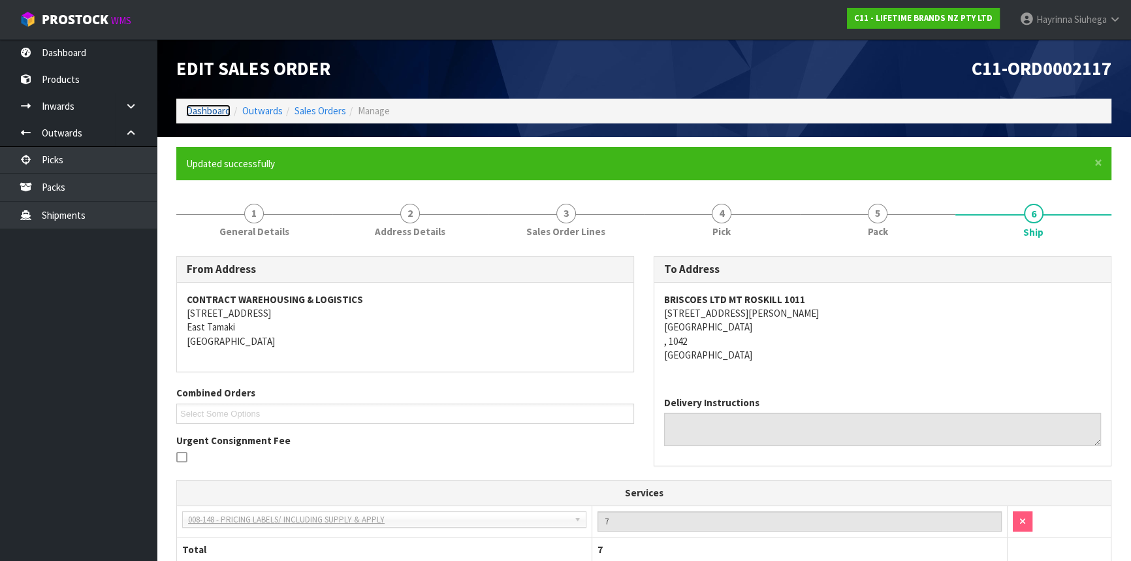
click at [202, 111] on link "Dashboard" at bounding box center [208, 111] width 44 height 12
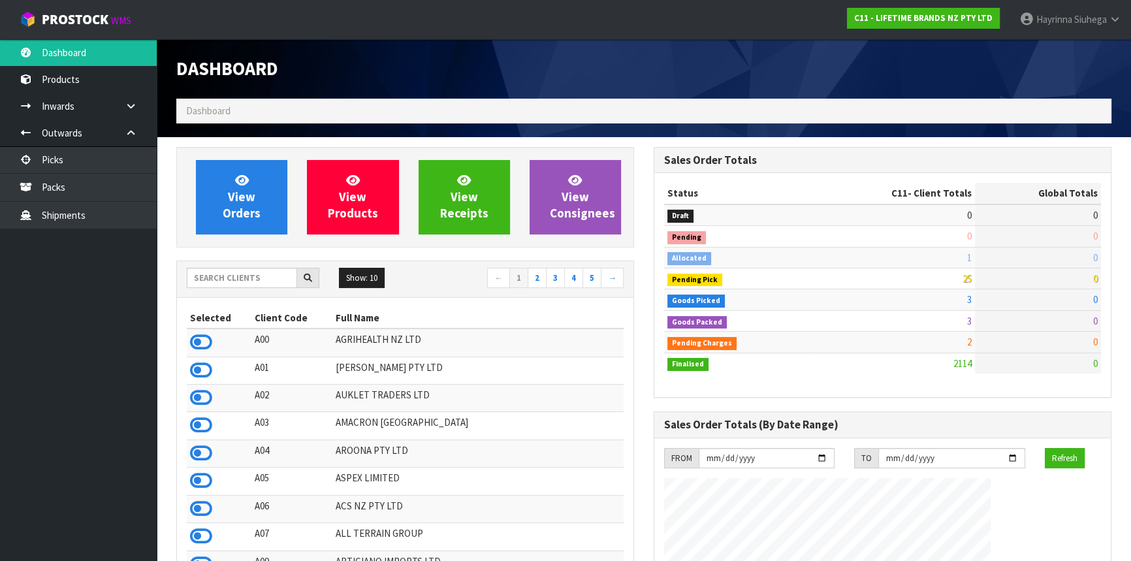
scroll to position [988, 477]
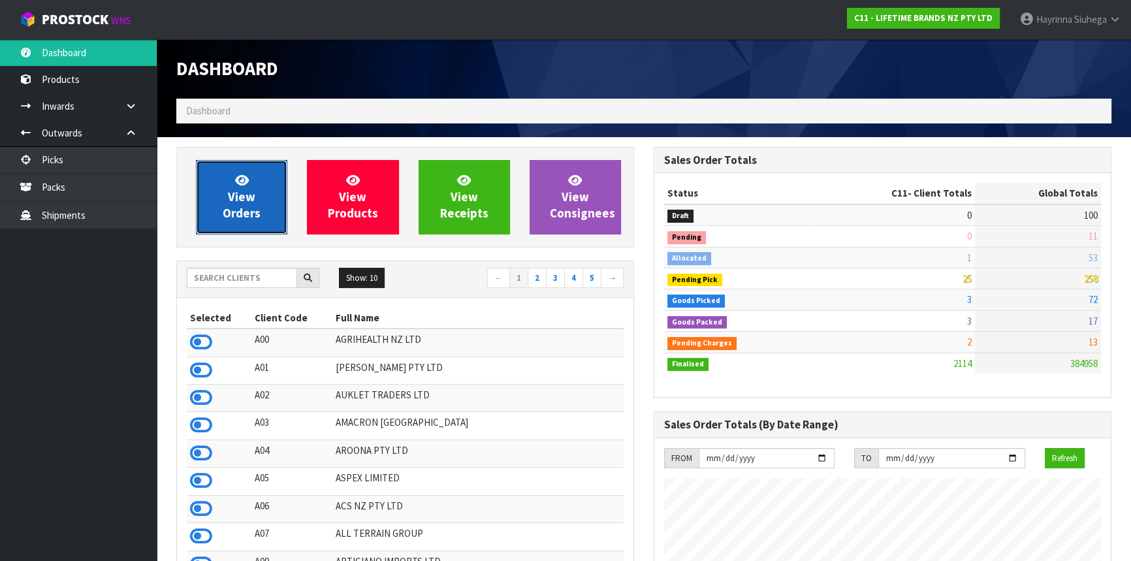
click at [210, 188] on link "View Orders" at bounding box center [241, 197] width 91 height 74
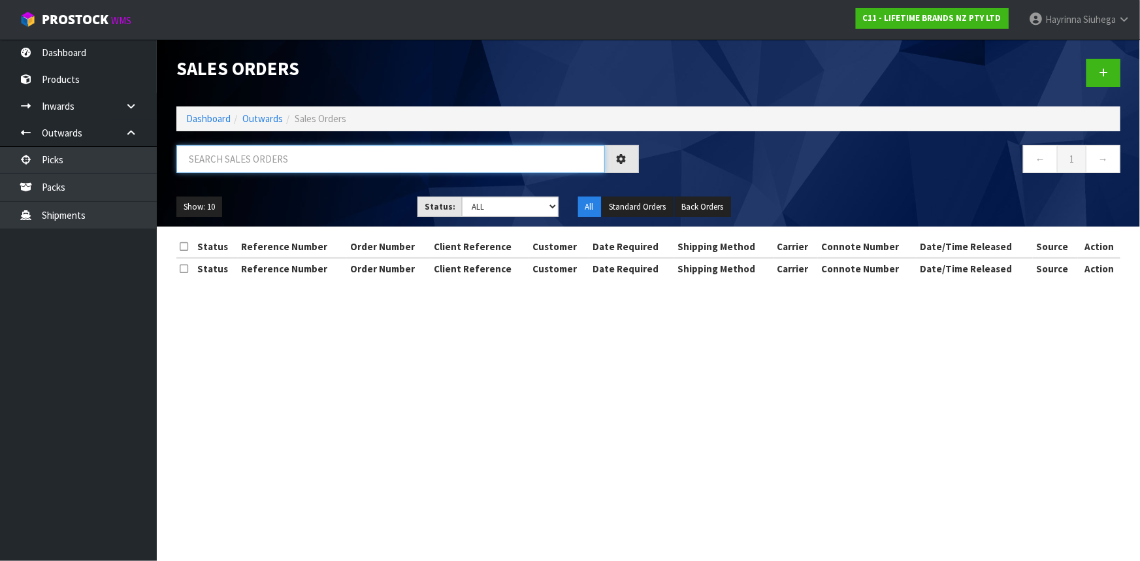
click at [301, 157] on input "text" at bounding box center [390, 159] width 428 height 28
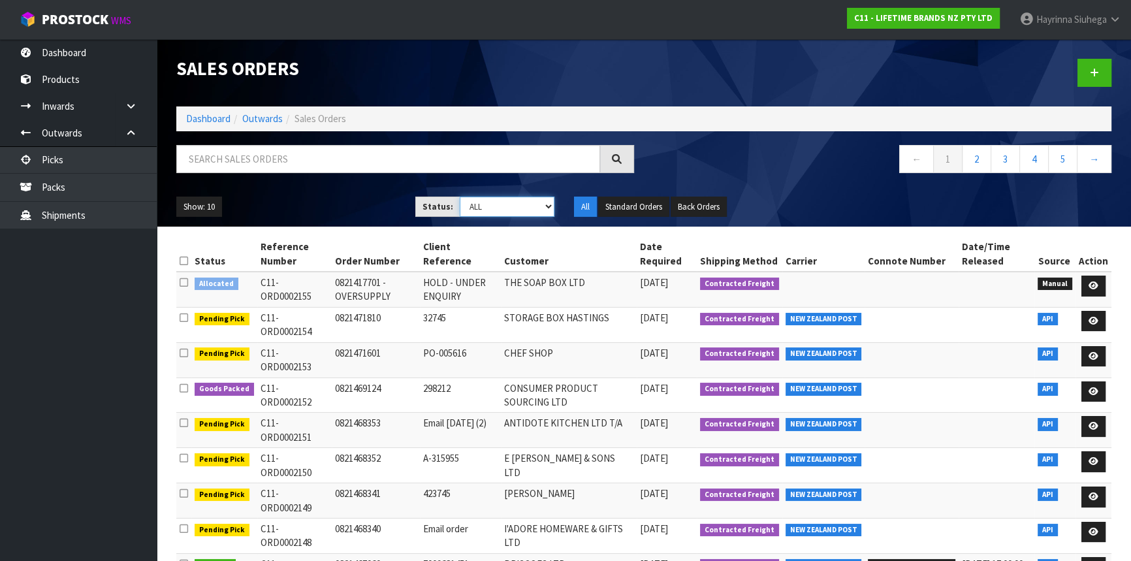
click at [470, 204] on select "Draft Pending Allocated Pending Pick Goods Picked Goods Packed Pending Charges …" at bounding box center [507, 207] width 95 height 20
click at [460, 197] on select "Draft Pending Allocated Pending Pick Goods Picked Goods Packed Pending Charges …" at bounding box center [507, 207] width 95 height 20
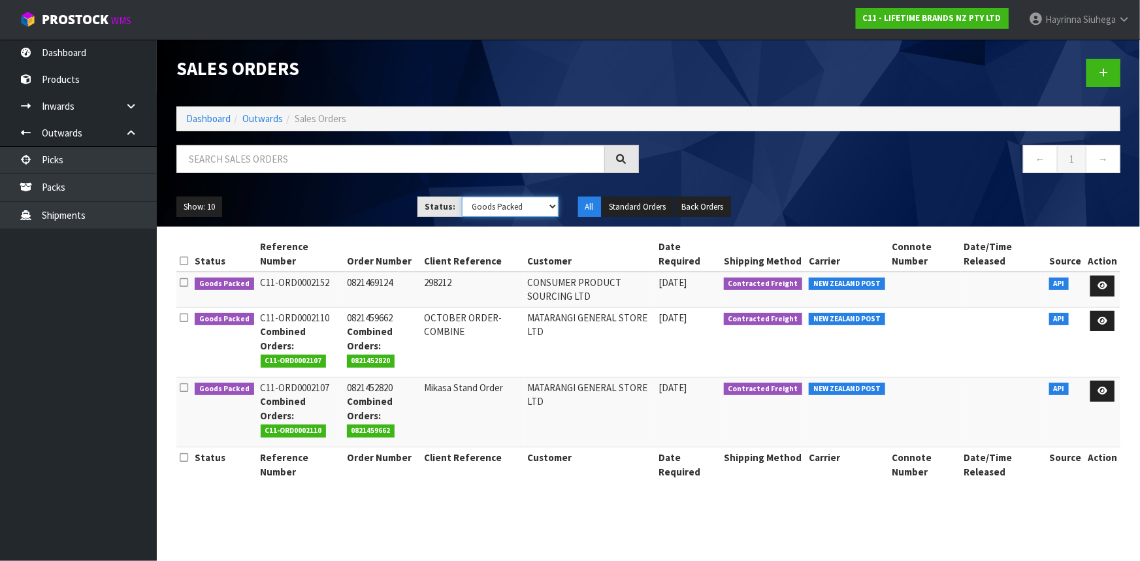
click at [496, 214] on select "Draft Pending Allocated Pending Pick Goods Picked Goods Packed Pending Charges …" at bounding box center [510, 207] width 97 height 20
select select "string:4"
click at [462, 197] on select "Draft Pending Allocated Pending Pick Goods Picked Goods Packed Pending Charges …" at bounding box center [510, 207] width 97 height 20
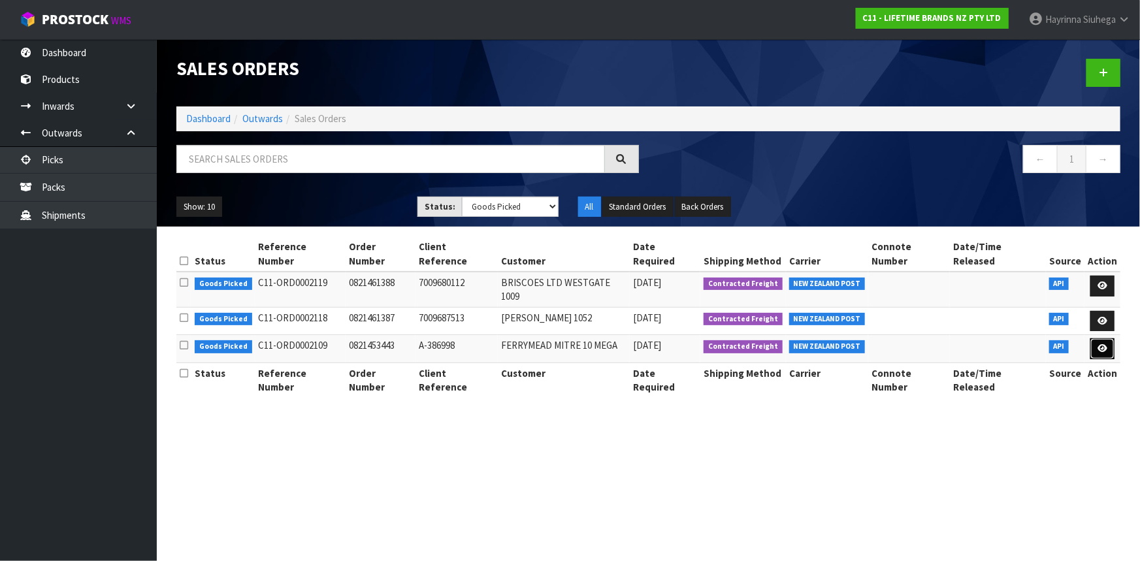
click at [1095, 338] on link at bounding box center [1102, 348] width 24 height 21
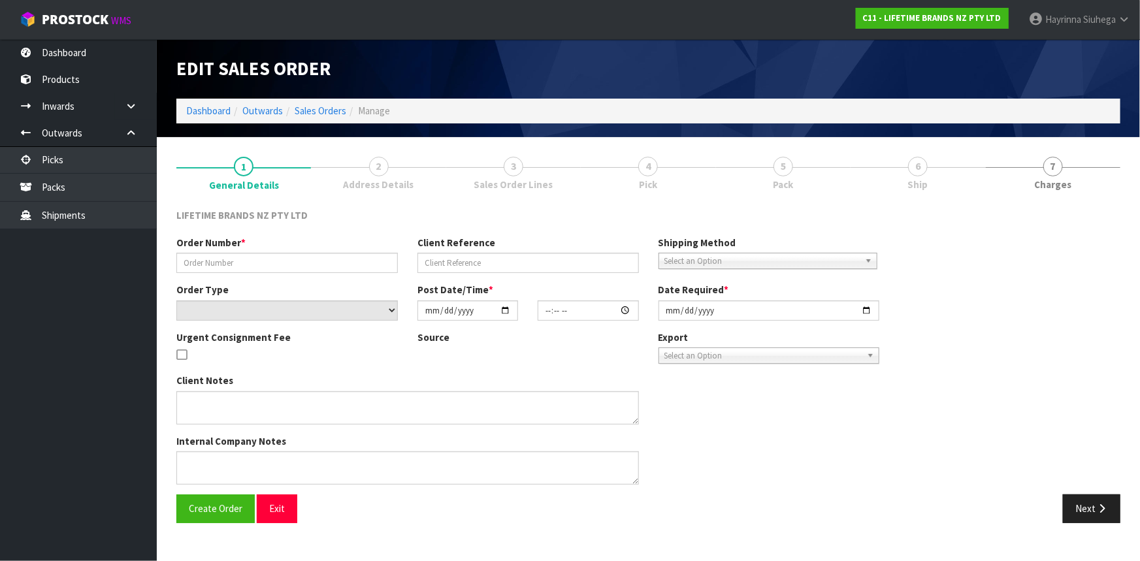
type input "0821453443"
type input "A-386998"
select select "number:0"
type input "2025-10-03"
type input "10:39:33.000"
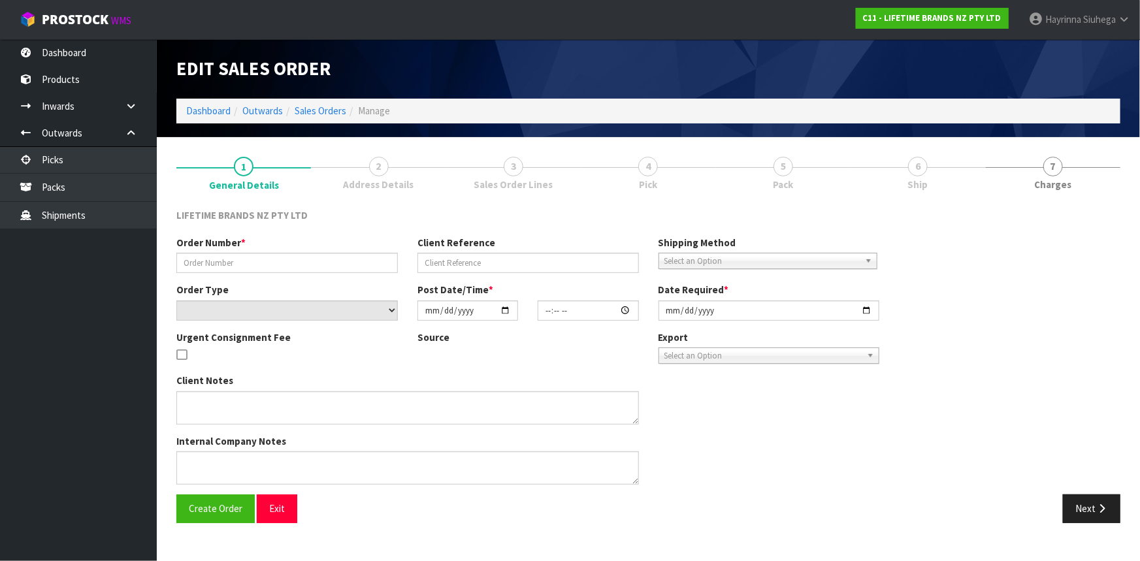
type input "2025-10-06"
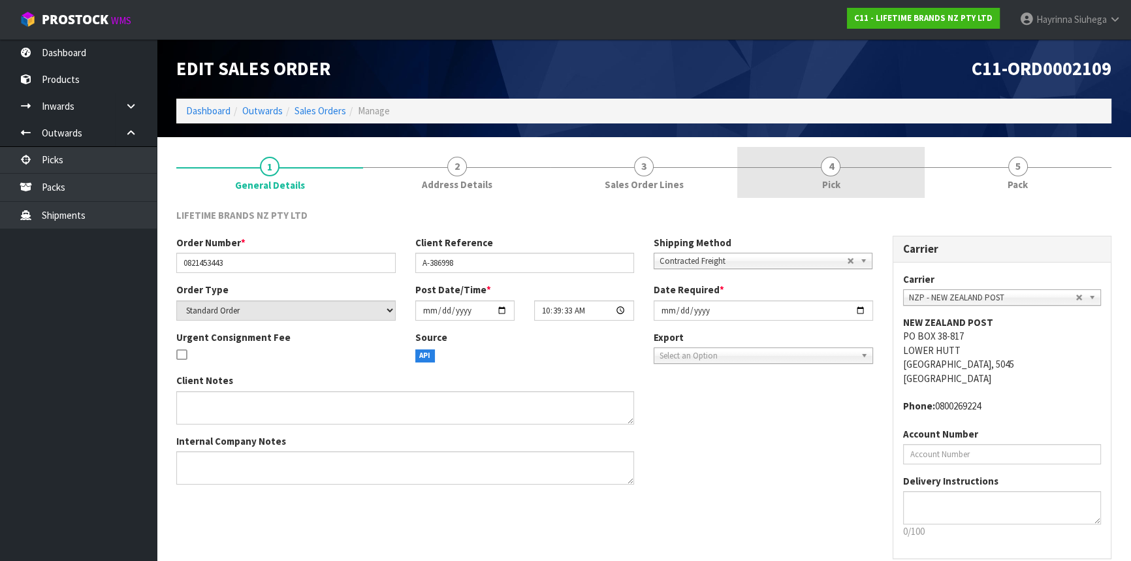
click at [903, 181] on link "4 Pick" at bounding box center [830, 173] width 187 height 52
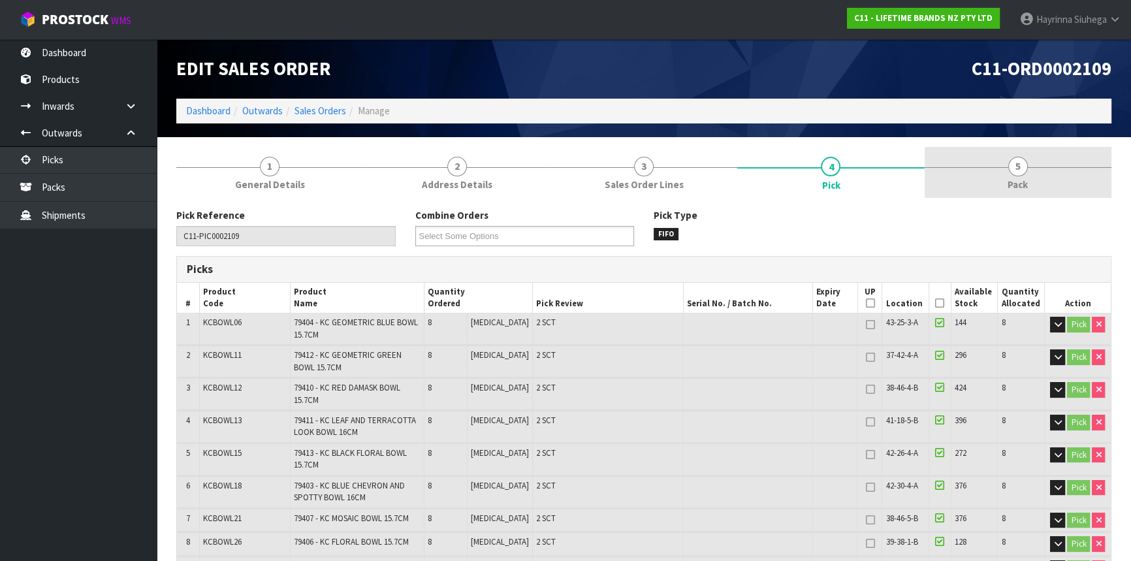
click at [1005, 170] on link "5 Pack" at bounding box center [1018, 173] width 187 height 52
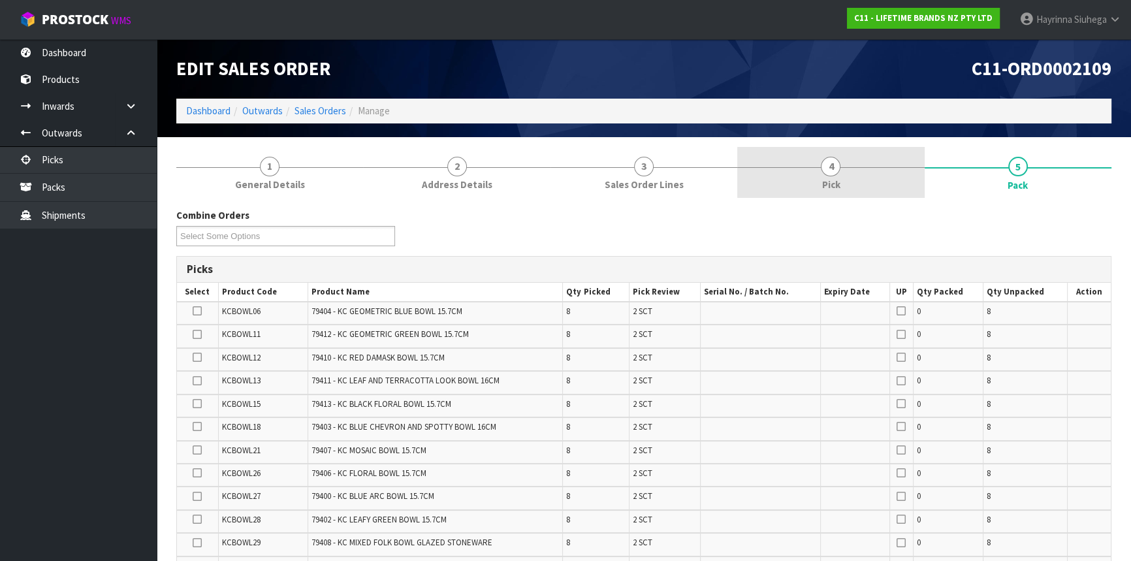
click at [894, 170] on link "4 Pick" at bounding box center [830, 173] width 187 height 52
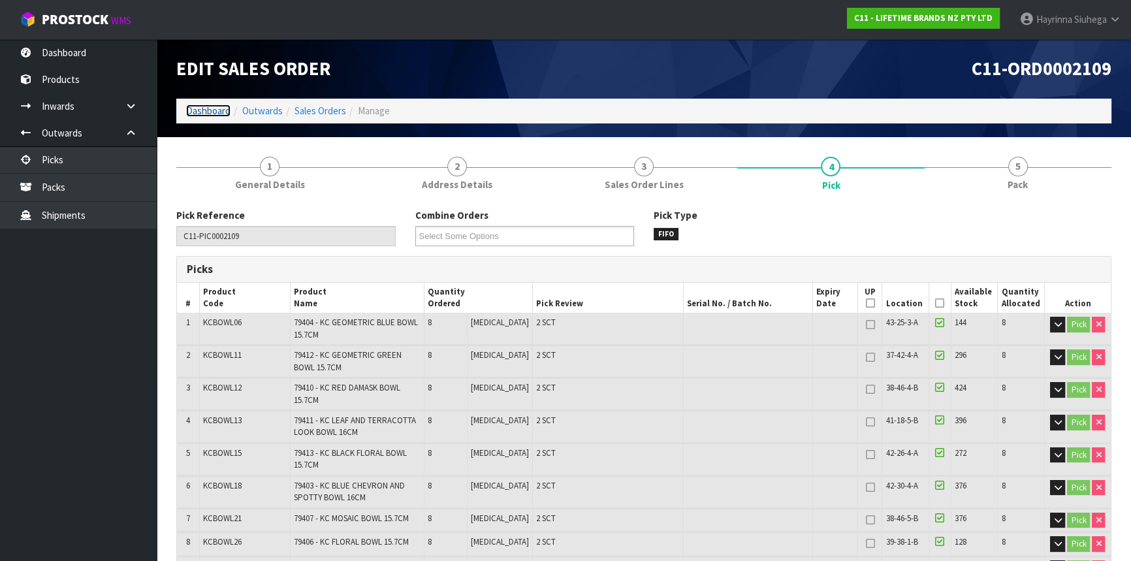
click at [214, 109] on link "Dashboard" at bounding box center [208, 111] width 44 height 12
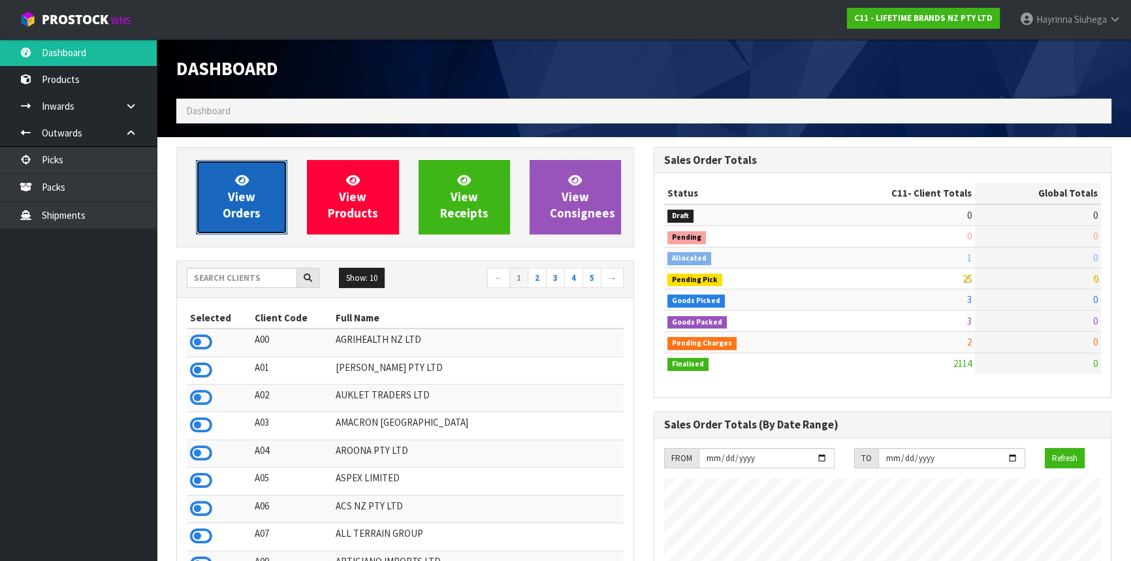
scroll to position [988, 477]
click at [265, 170] on link "View Orders" at bounding box center [241, 197] width 91 height 74
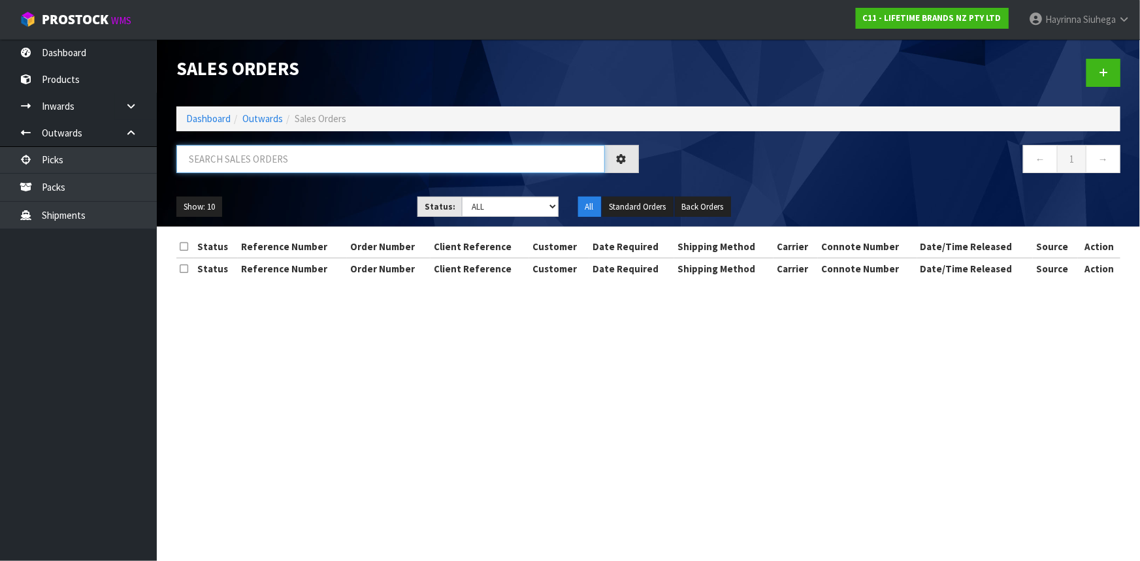
click at [284, 156] on input "text" at bounding box center [390, 159] width 428 height 28
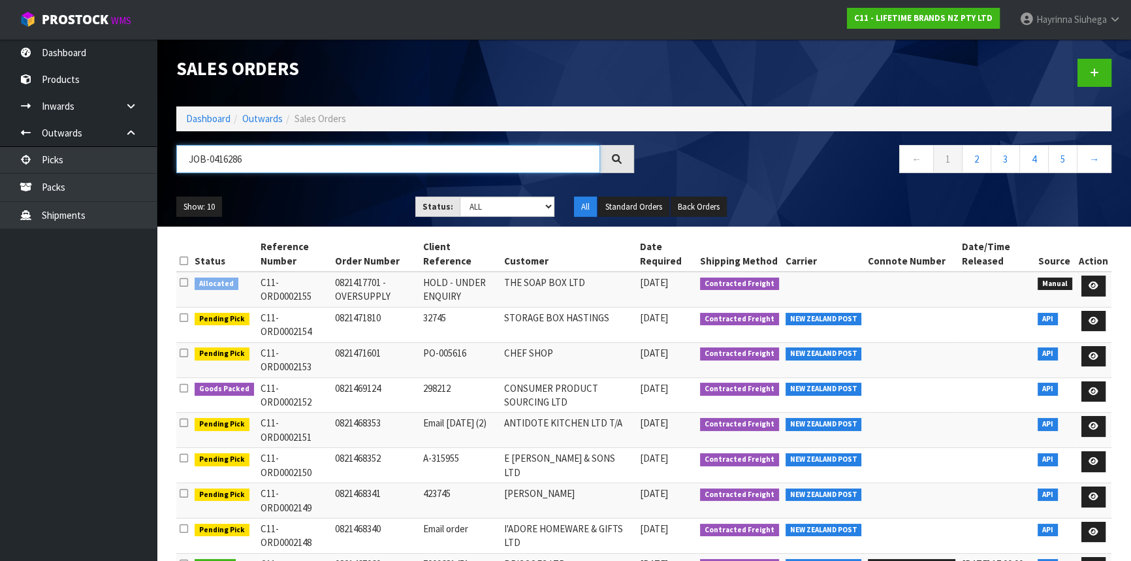
type input "JOB-0416286"
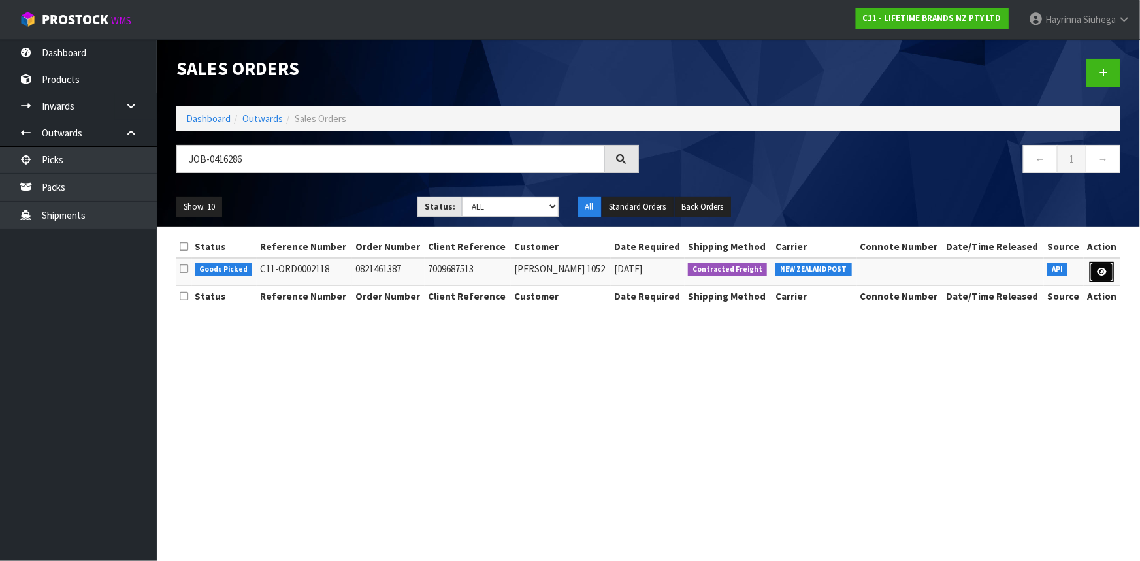
click at [1105, 276] on link at bounding box center [1101, 272] width 24 height 21
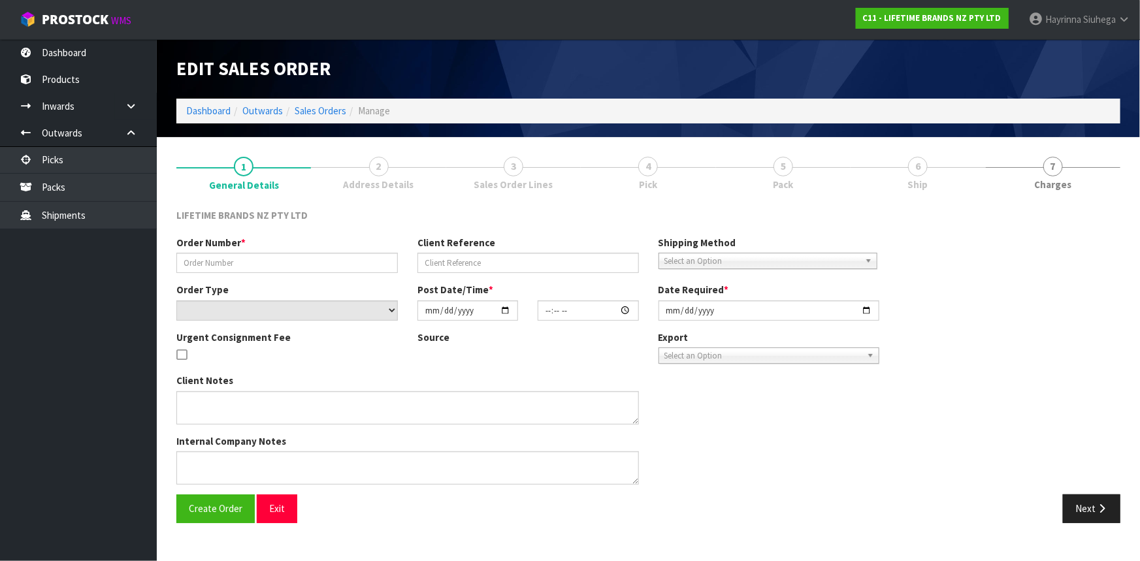
type input "0821461387"
type input "7009687513"
select select "number:0"
type input "2025-10-06"
type input "10:54:37.000"
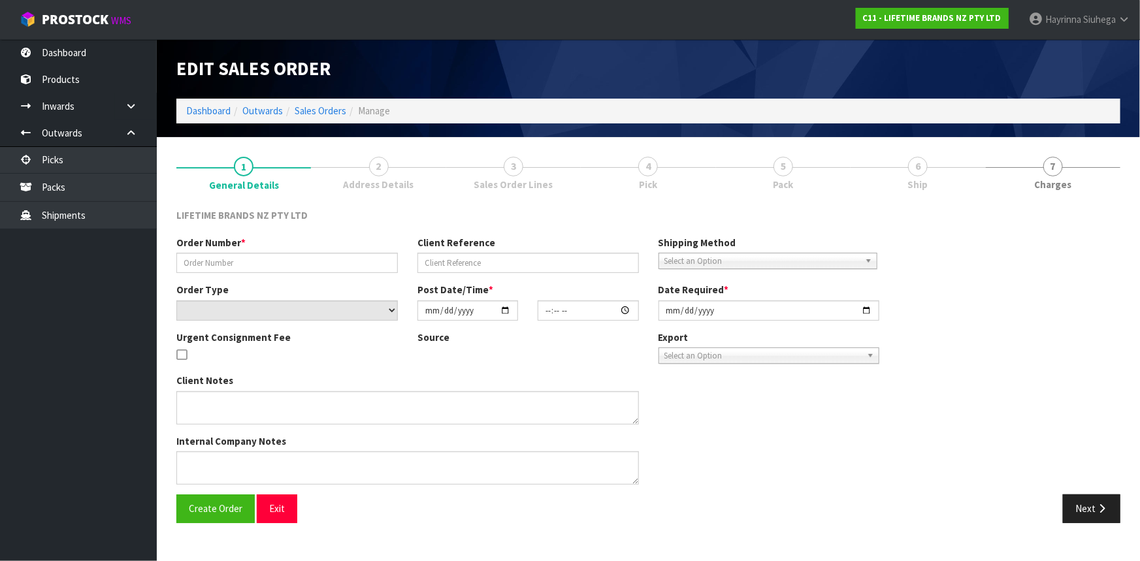
type input "2025-10-06"
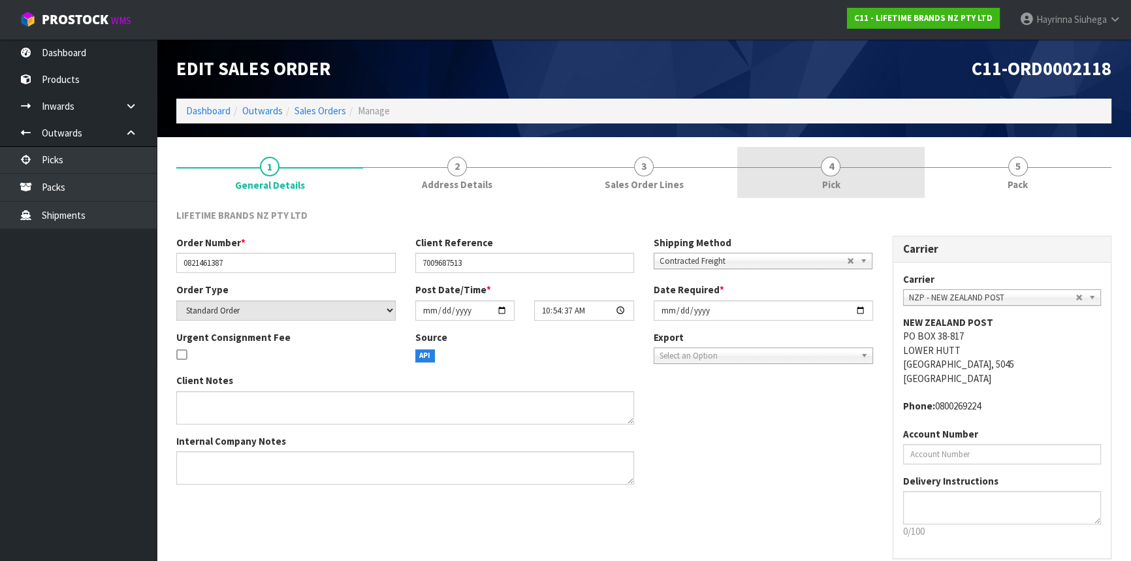
click at [864, 177] on link "4 Pick" at bounding box center [830, 173] width 187 height 52
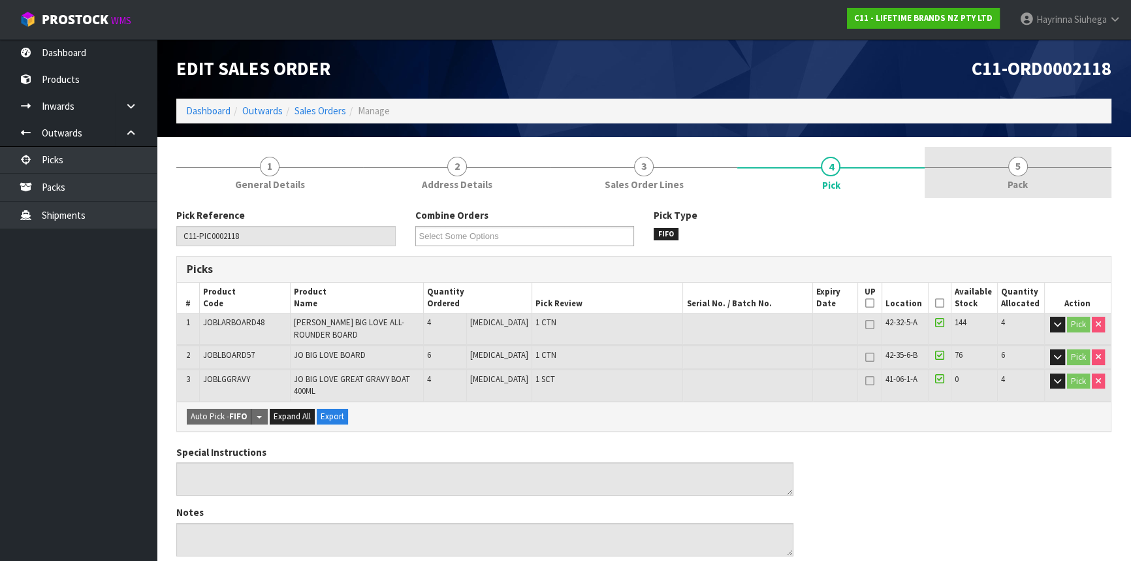
click at [984, 169] on link "5 Pack" at bounding box center [1018, 173] width 187 height 52
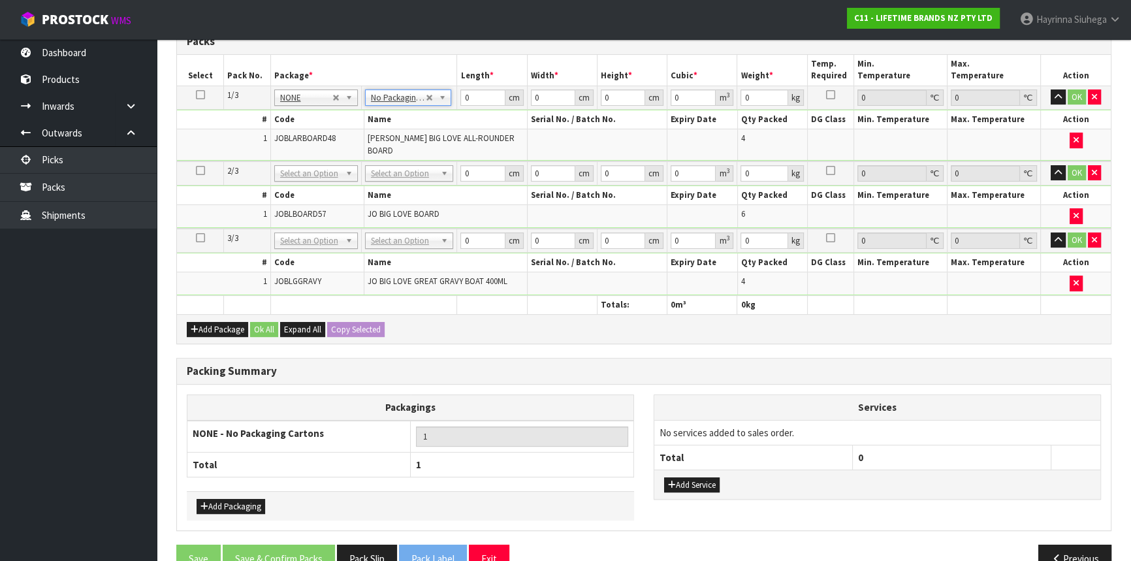
scroll to position [335, 0]
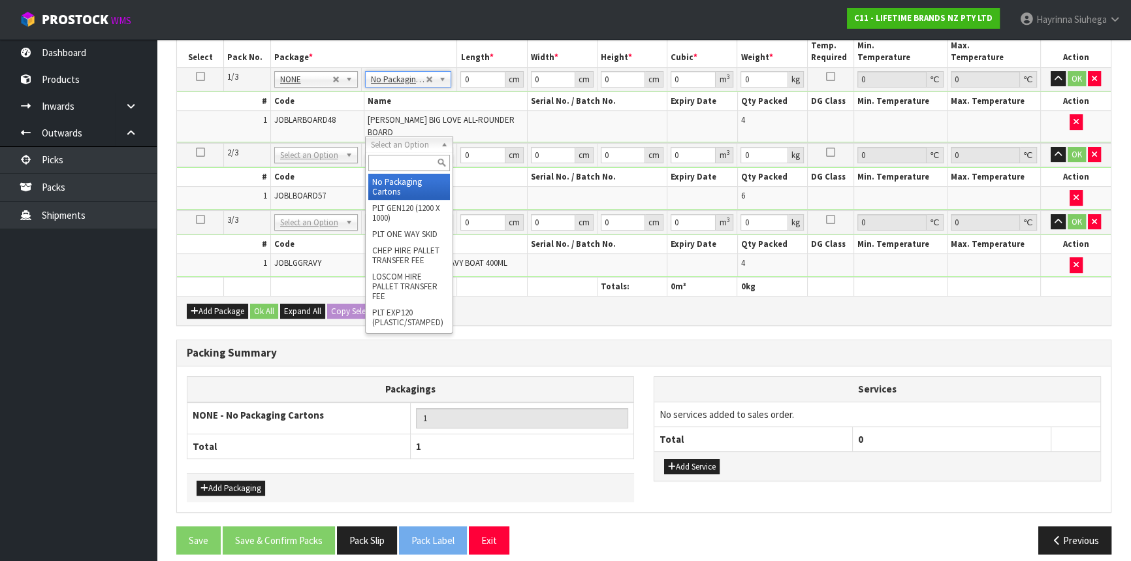
drag, startPoint x: 399, startPoint y: 184, endPoint x: 400, endPoint y: 191, distance: 7.9
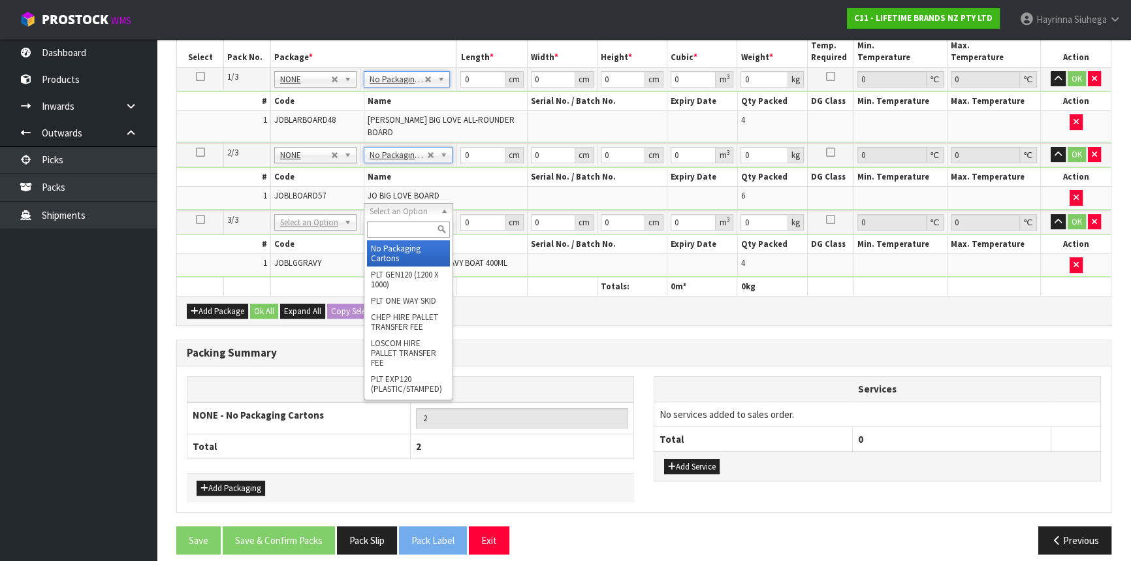
type input "3"
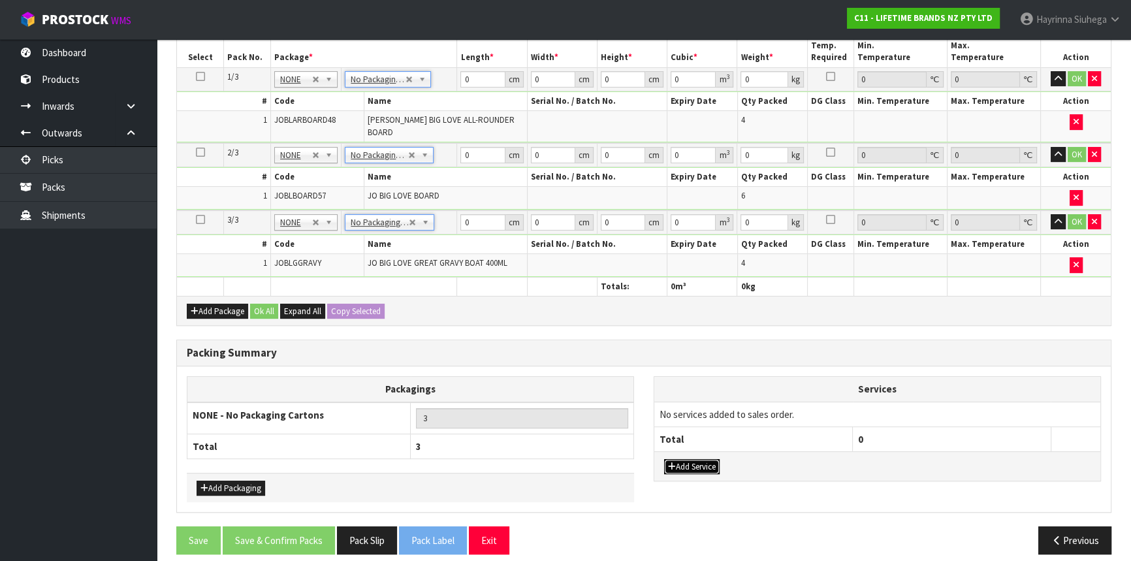
click at [689, 461] on button "Add Service" at bounding box center [692, 467] width 56 height 16
click at [717, 402] on td "003-036 - EXTERNAL PLANT HIRE 008-035 - OUTWARD HDLG+/HOIST LIFT ON/OFF 008-036…" at bounding box center [753, 418] width 199 height 32
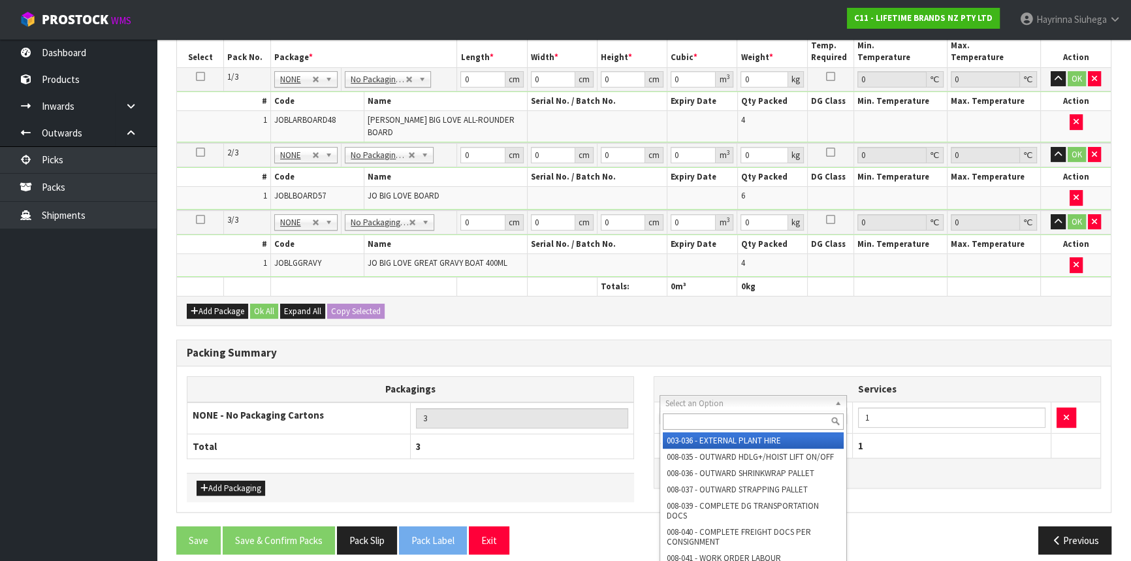
click at [701, 414] on input "text" at bounding box center [753, 421] width 181 height 16
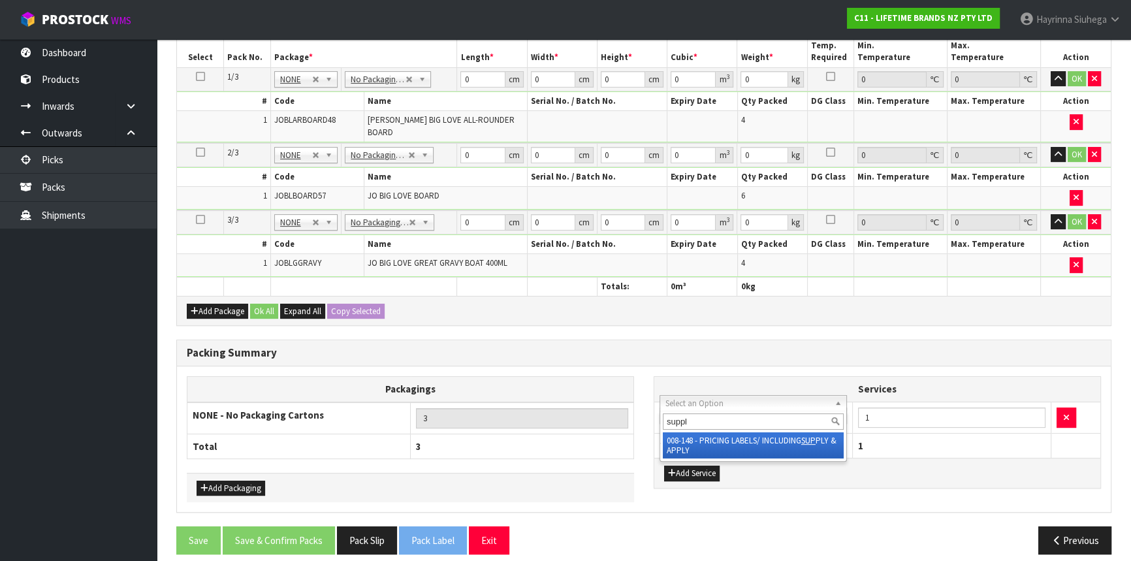
type input "supply"
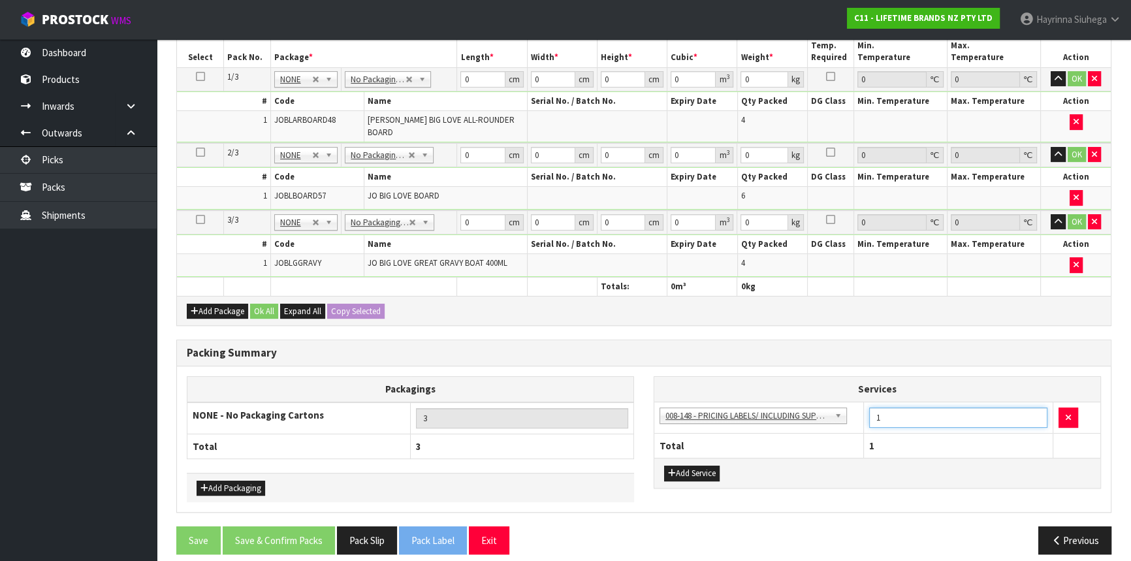
drag, startPoint x: 883, startPoint y: 408, endPoint x: 849, endPoint y: 415, distance: 34.9
click at [849, 415] on tr "003-036 - EXTERNAL PLANT HIRE 008-035 - OUTWARD HDLG+/HOIST LIFT ON/OFF 008-036…" at bounding box center [877, 418] width 446 height 32
type input "14"
click at [629, 347] on h3 "Packing Summary" at bounding box center [644, 353] width 914 height 12
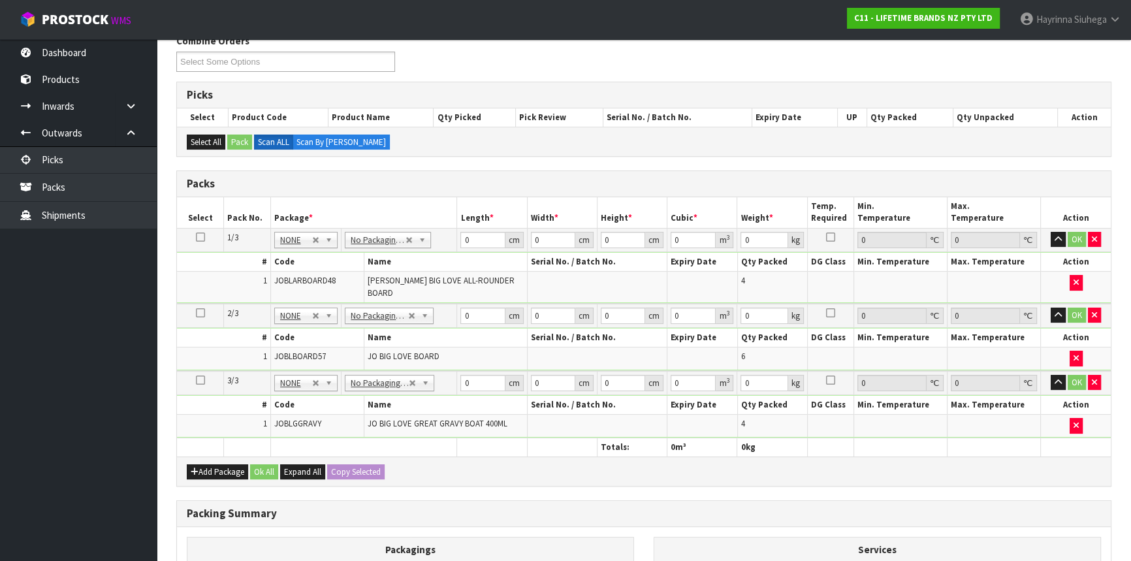
scroll to position [157, 0]
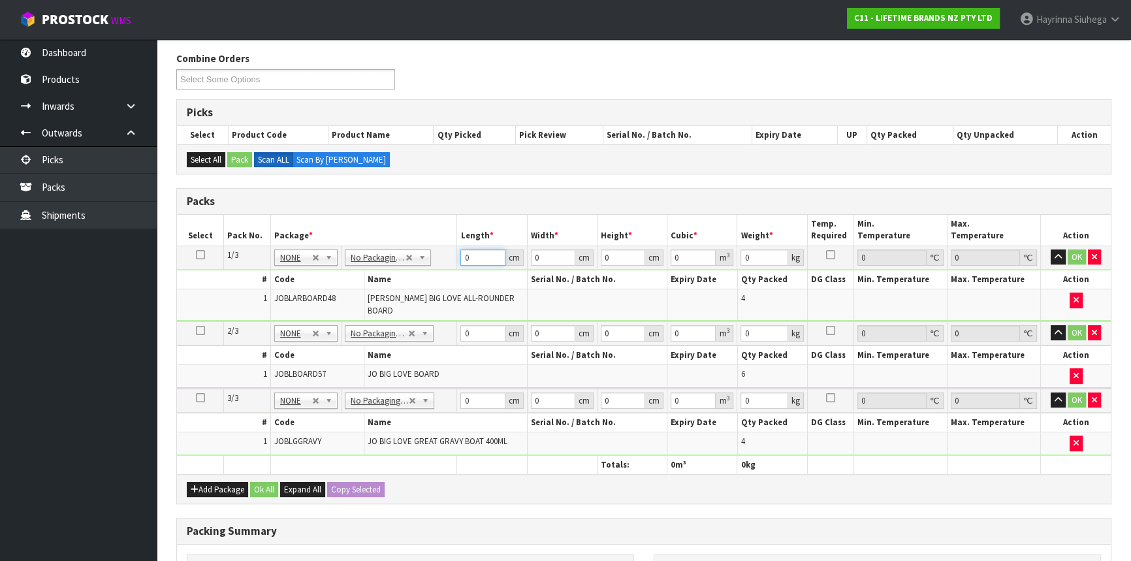
click at [462, 258] on input "0" at bounding box center [482, 258] width 44 height 16
type input "54"
type input "1"
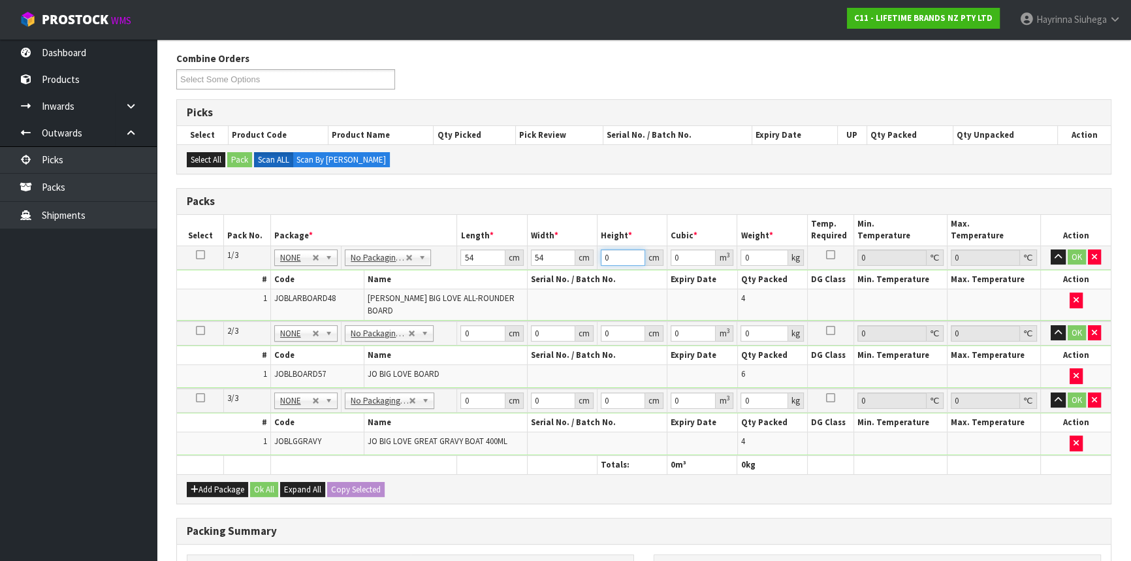
type input "0.002916"
type input "13"
type input "0.037908"
type input "13"
type input "11"
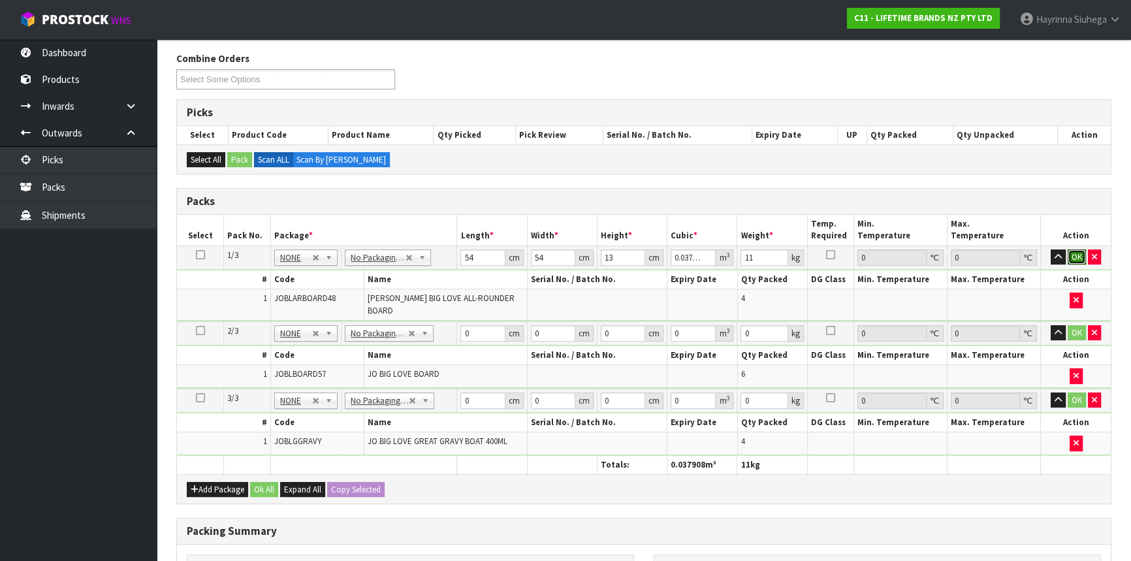
click button "OK" at bounding box center [1077, 258] width 18 height 16
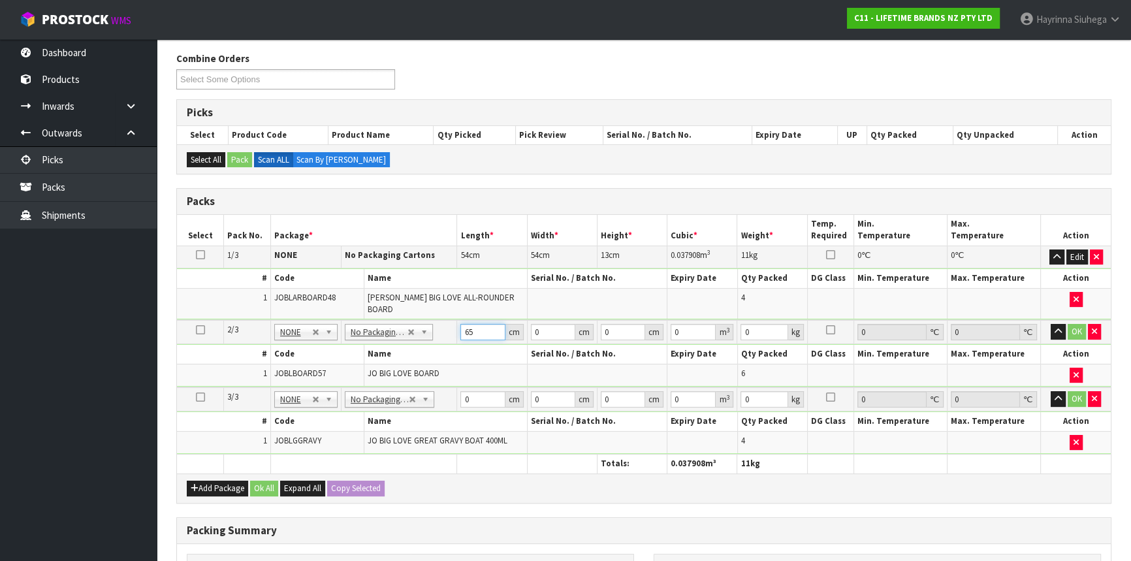
type input "65"
type input "30"
type input "1"
type input "0.00195"
type input "17"
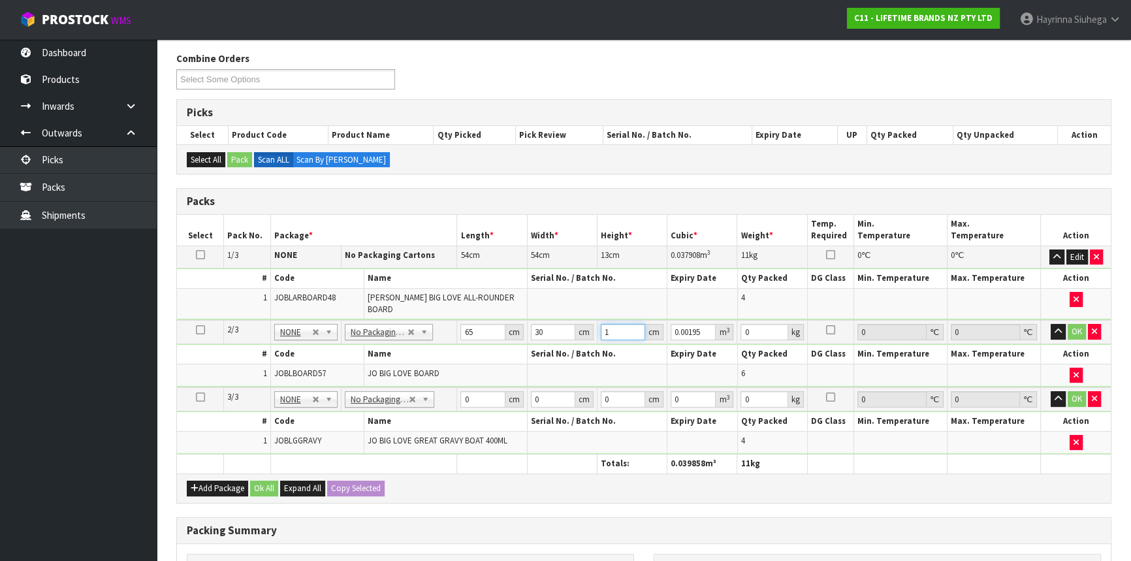
type input "0.03315"
type input "17"
type input "8"
click button "OK" at bounding box center [1077, 332] width 18 height 16
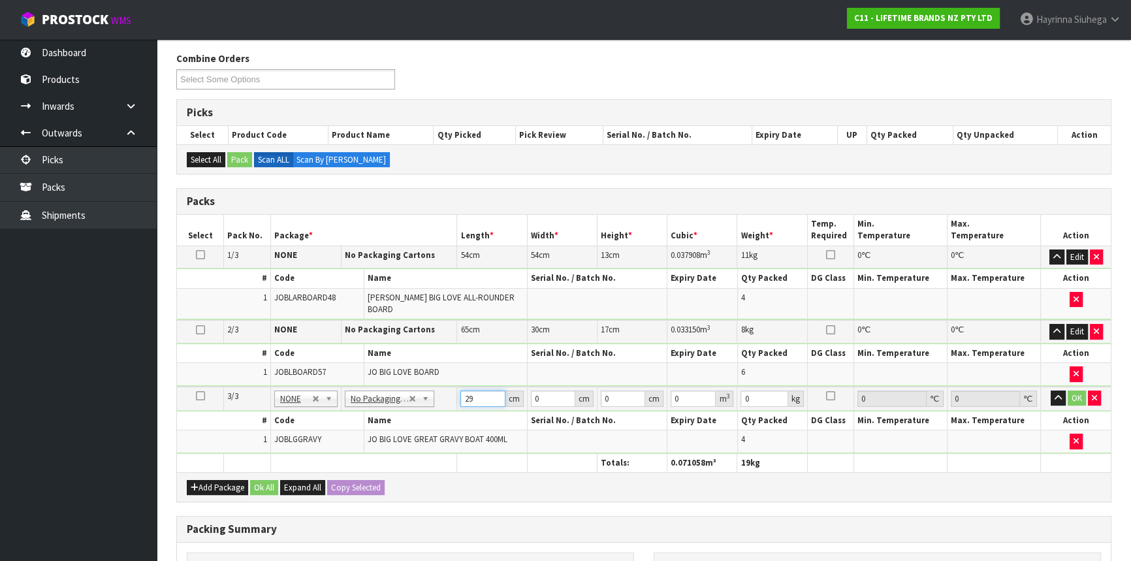
type input "29"
type input "2"
type input "0.001682"
type input "28"
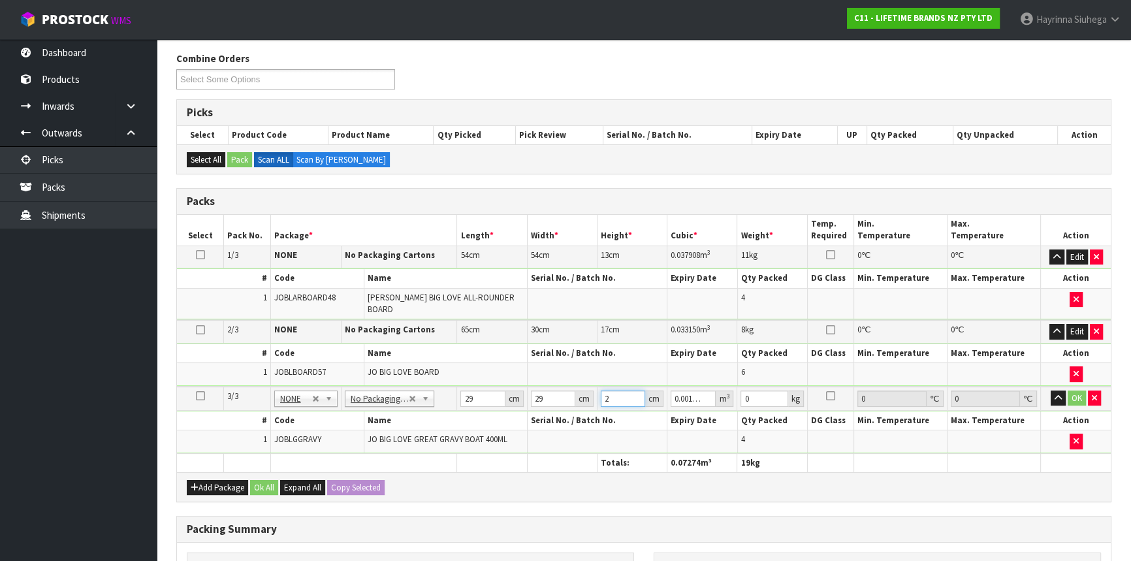
type input "0.023548"
type input "28"
type input "4"
click button "OK" at bounding box center [1077, 399] width 18 height 16
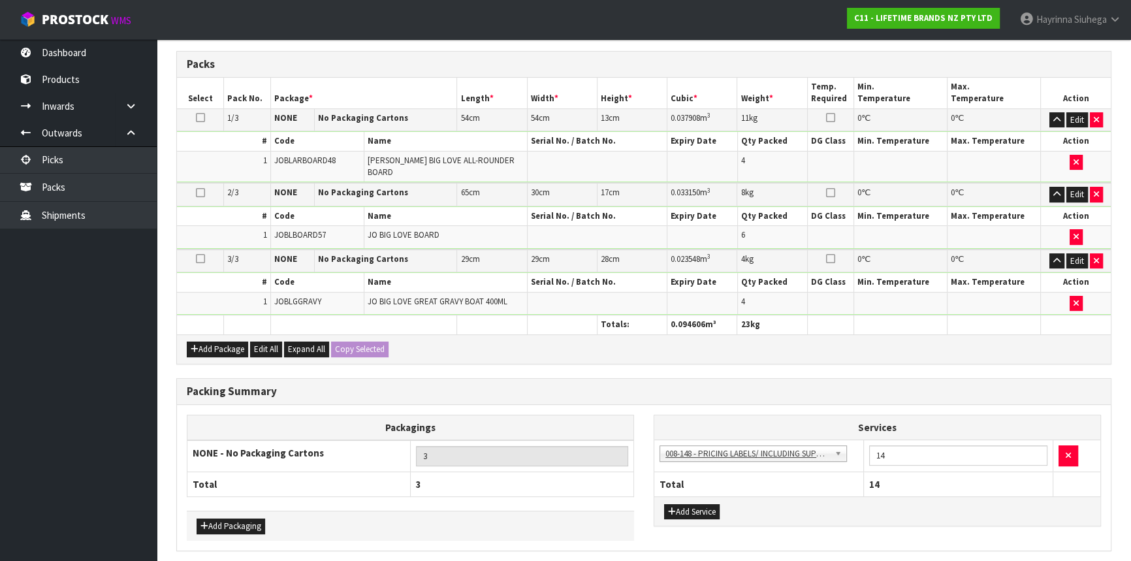
scroll to position [332, 0]
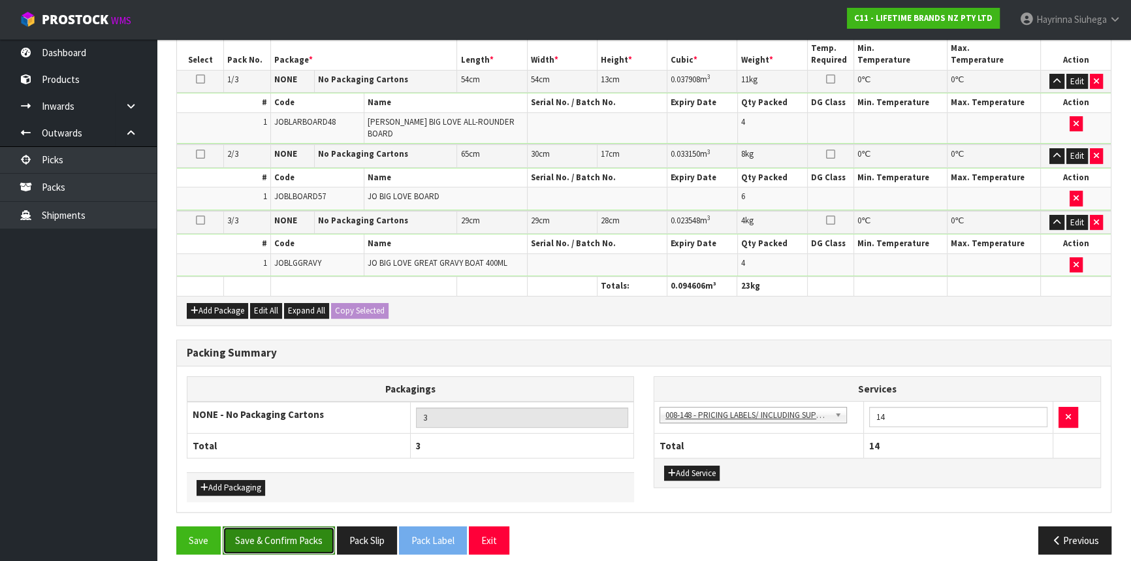
click at [287, 539] on button "Save & Confirm Packs" at bounding box center [279, 540] width 112 height 28
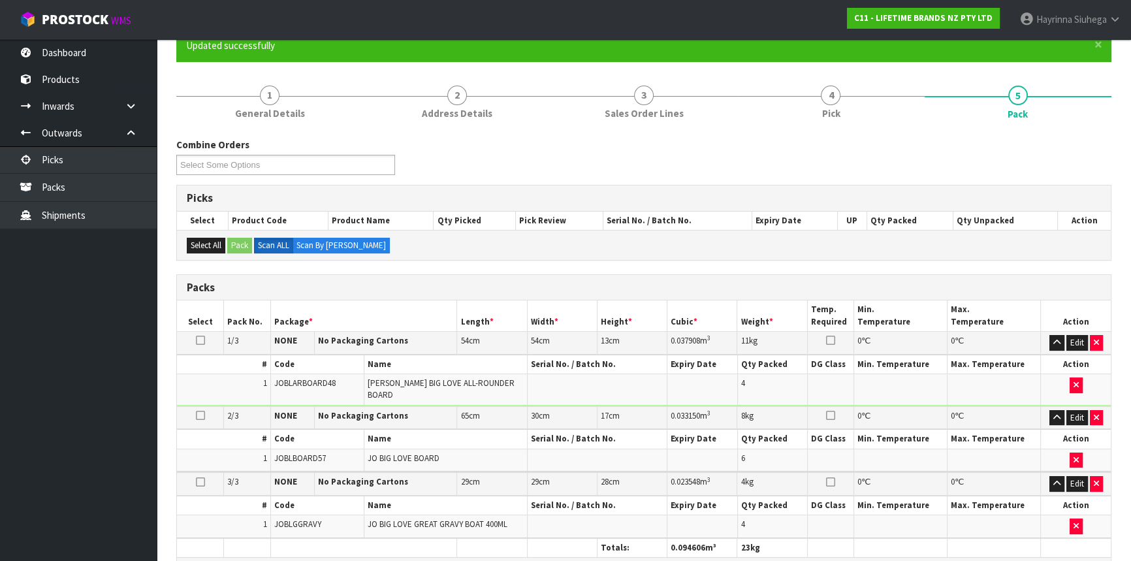
scroll to position [224, 0]
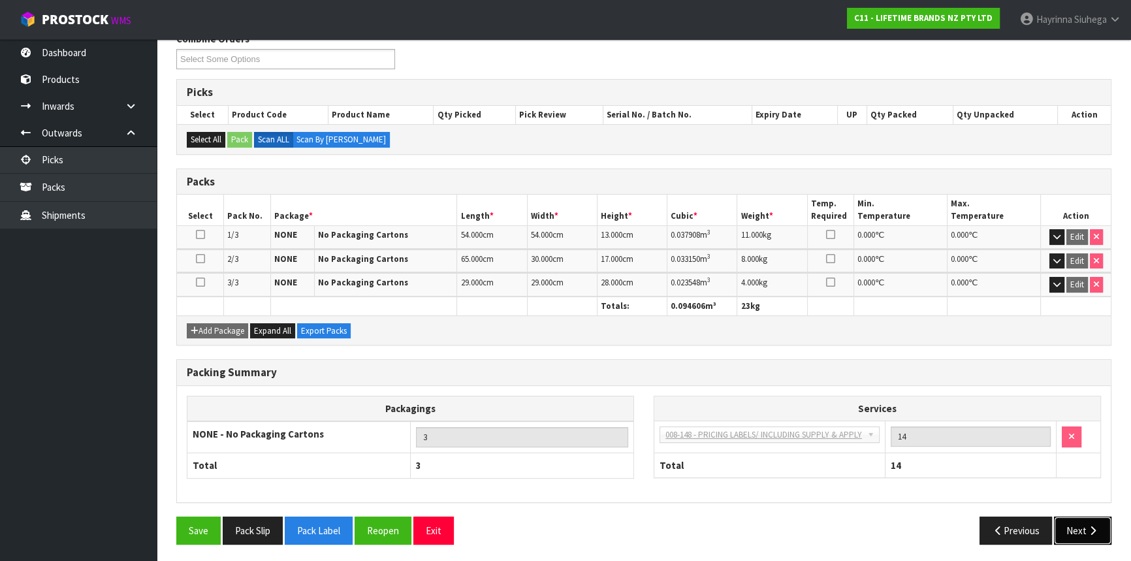
click at [1084, 530] on button "Next" at bounding box center [1082, 531] width 57 height 28
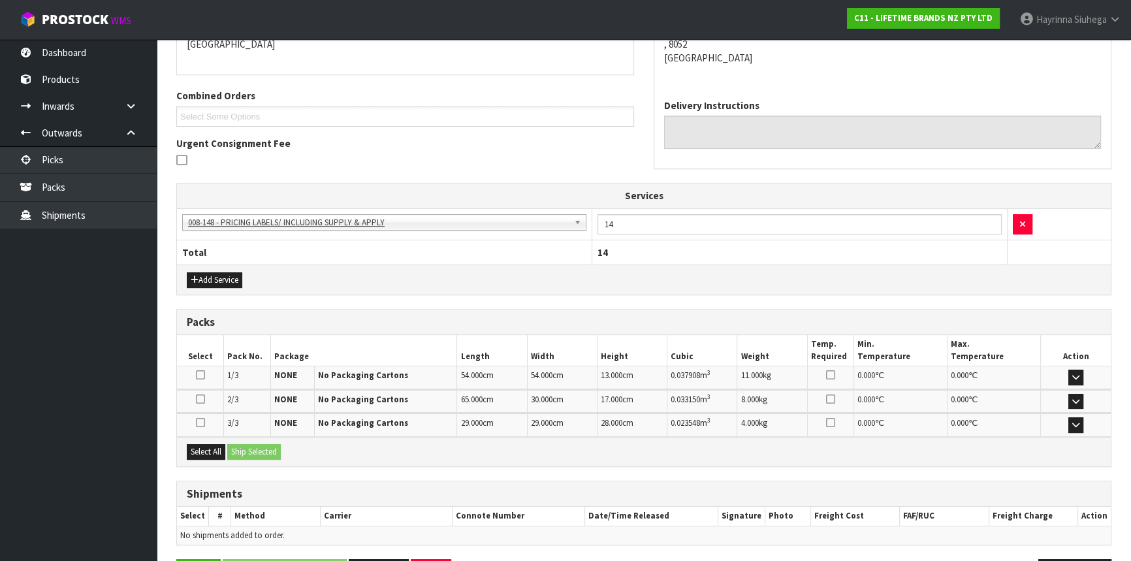
scroll to position [340, 0]
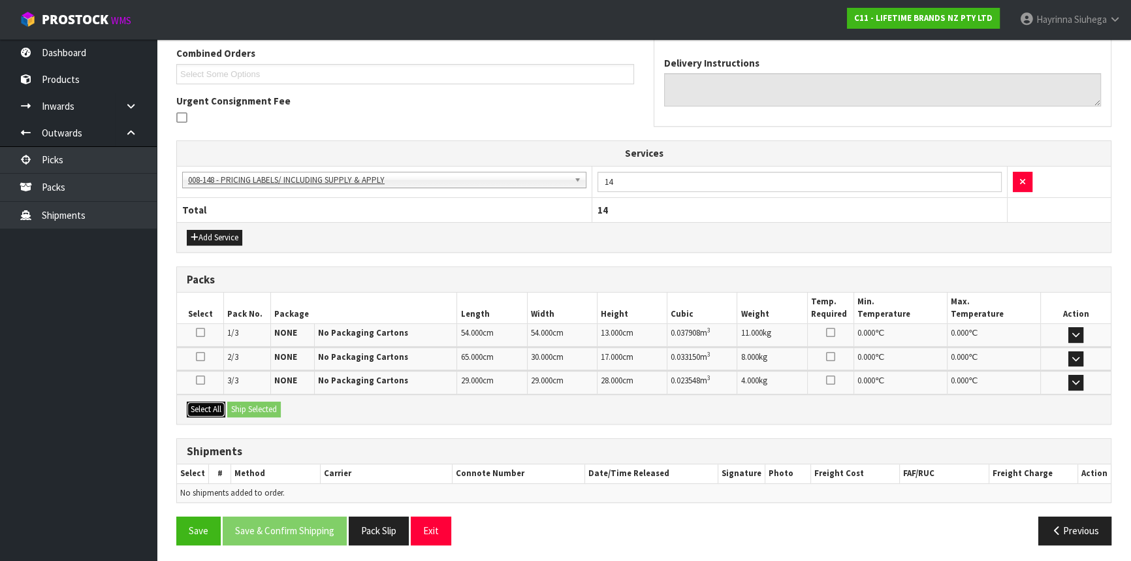
click at [204, 408] on button "Select All" at bounding box center [206, 410] width 39 height 16
click at [260, 406] on button "Ship Selected" at bounding box center [254, 410] width 54 height 16
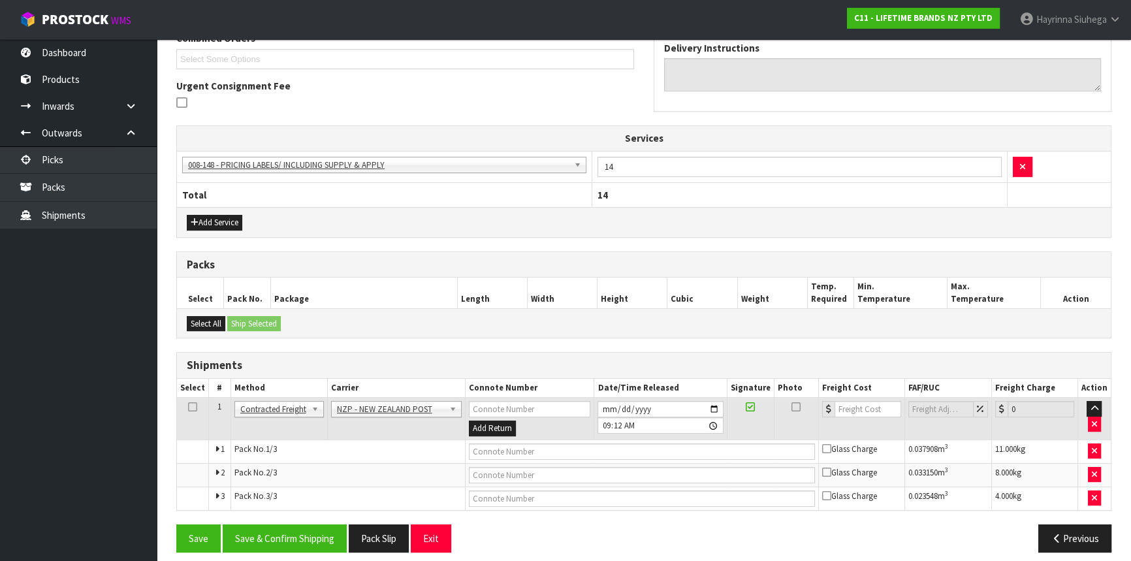
scroll to position [363, 0]
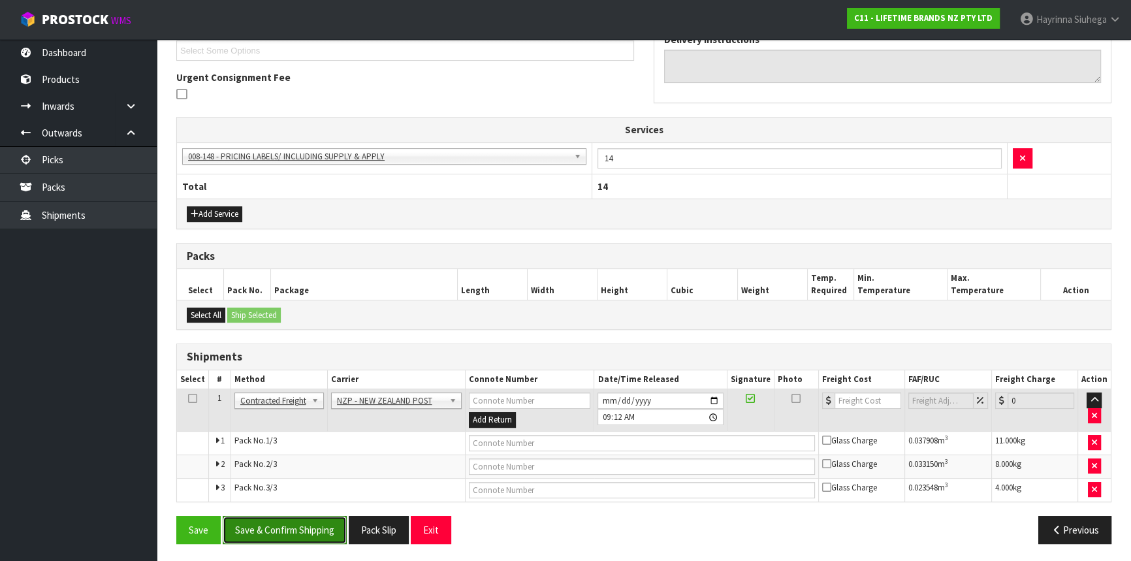
click at [321, 516] on button "Save & Confirm Shipping" at bounding box center [285, 530] width 124 height 28
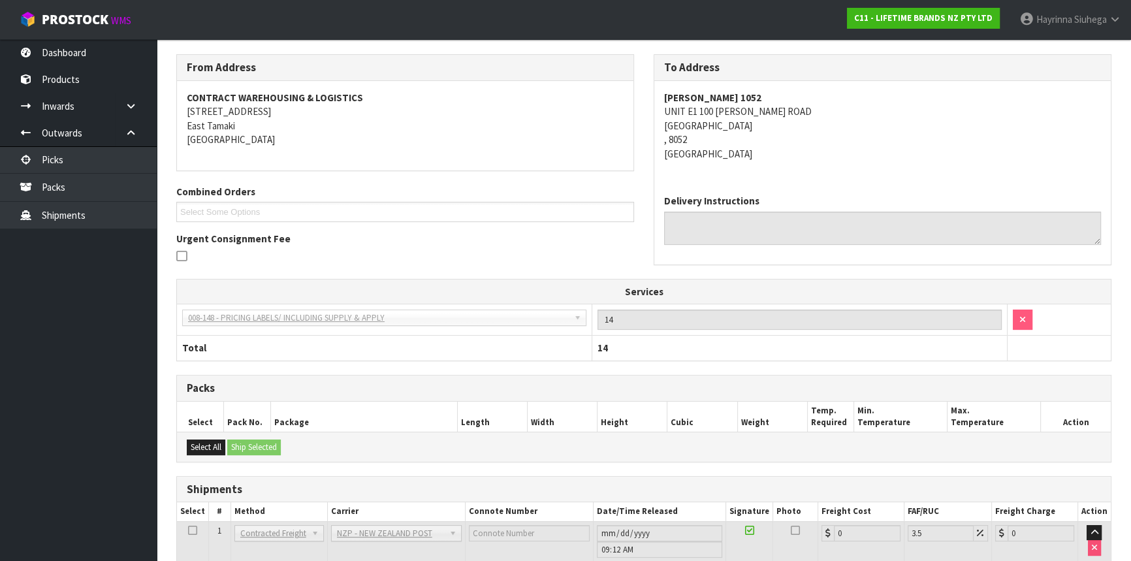
scroll to position [342, 0]
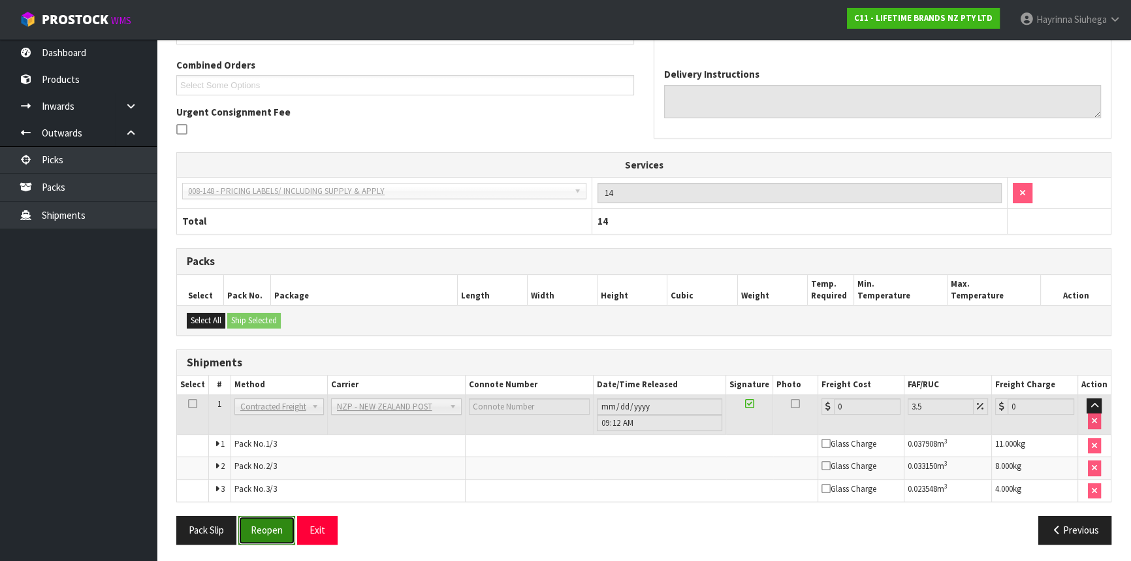
click at [262, 517] on button "Reopen" at bounding box center [266, 530] width 57 height 28
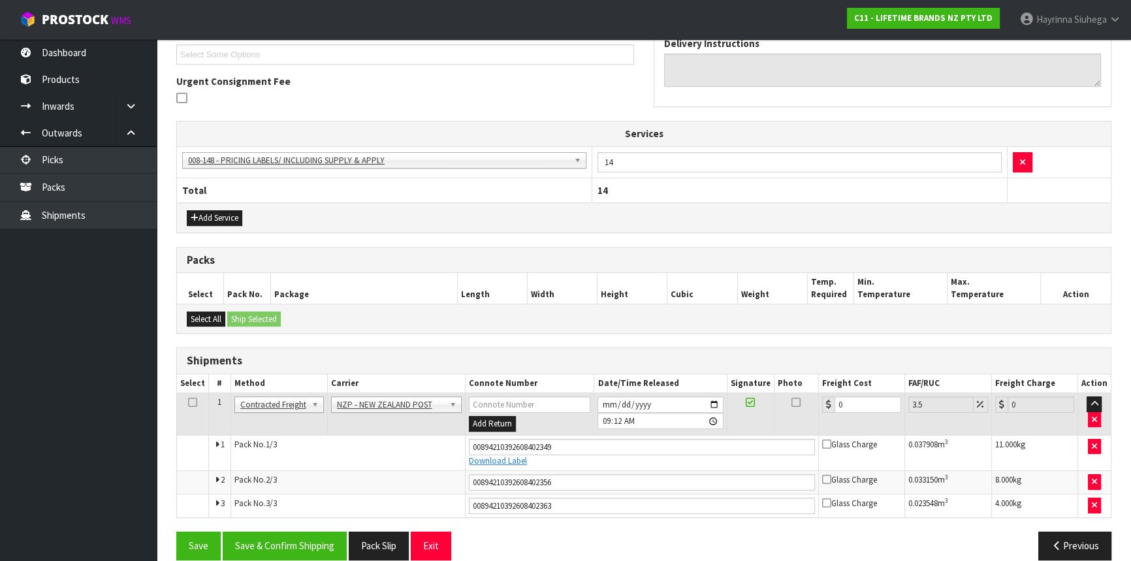
scroll to position [375, 0]
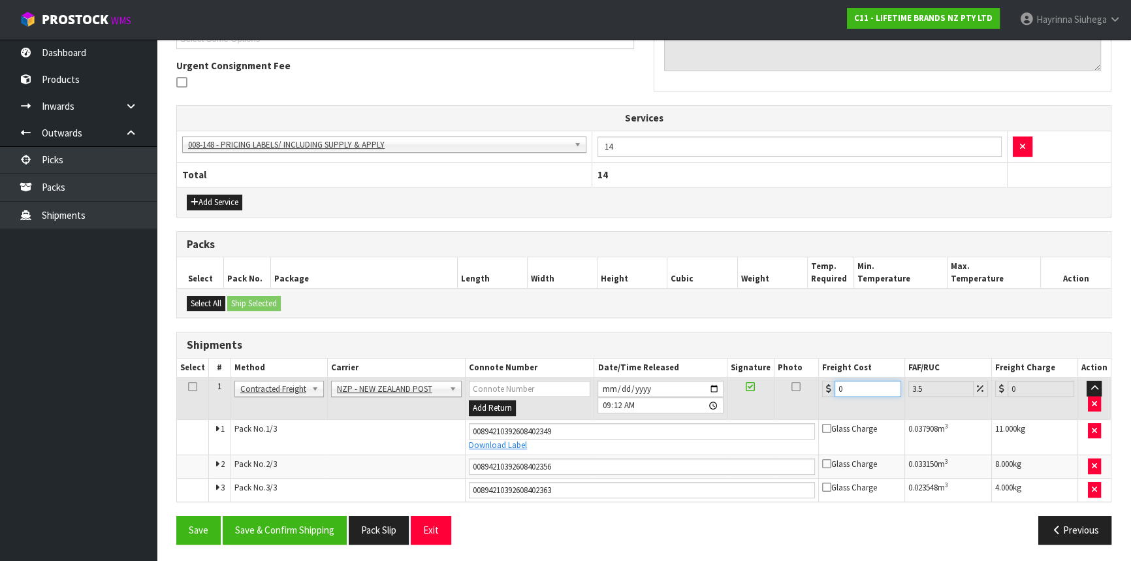
drag, startPoint x: 809, startPoint y: 387, endPoint x: 685, endPoint y: 381, distance: 124.2
click at [685, 381] on tr "1 Client Local Pickup Customer Local Pickup Company Freight Contracted Freight …" at bounding box center [644, 399] width 934 height 42
type input "3"
type input "3.1"
type input "36"
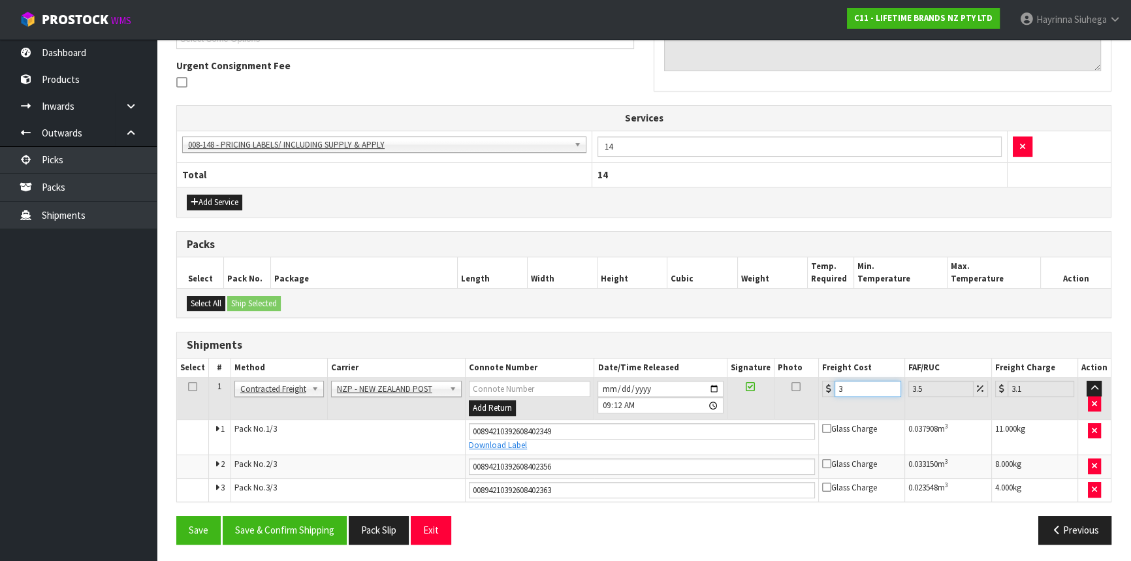
type input "37.26"
type input "36.4"
type input "37.67"
type input "36.49"
type input "37.77"
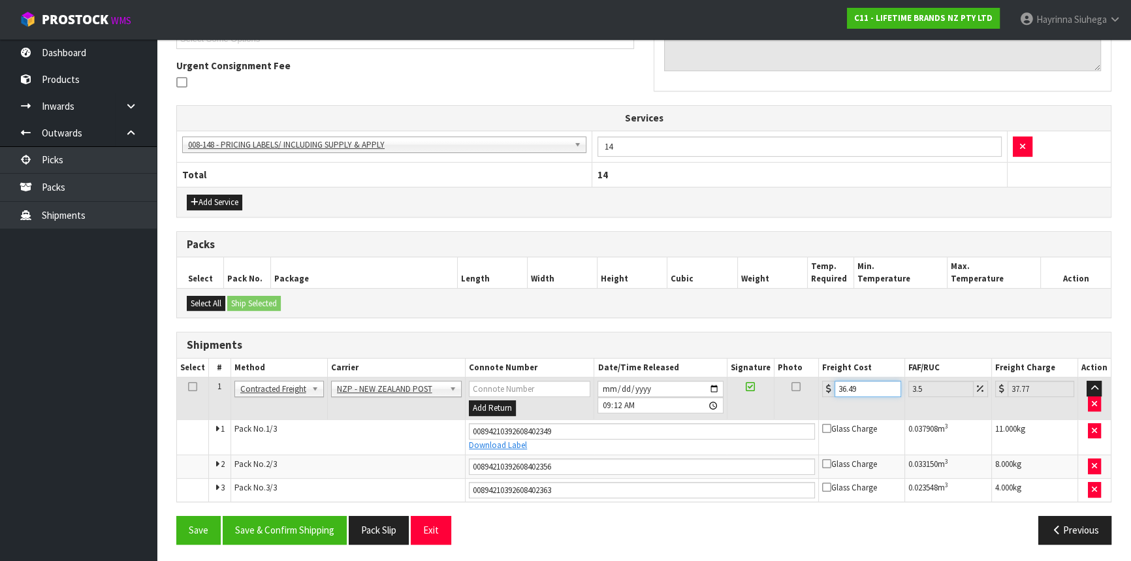
type input "36.49"
click at [176, 516] on button "Save" at bounding box center [198, 530] width 44 height 28
click at [309, 520] on button "Save & Confirm Shipping" at bounding box center [285, 530] width 124 height 28
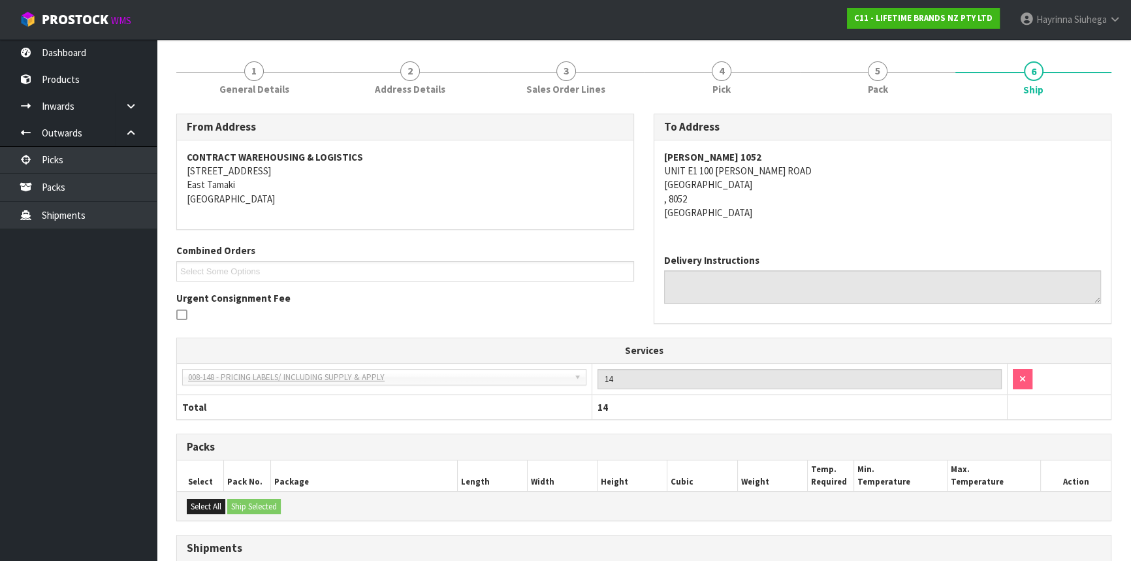
scroll to position [0, 0]
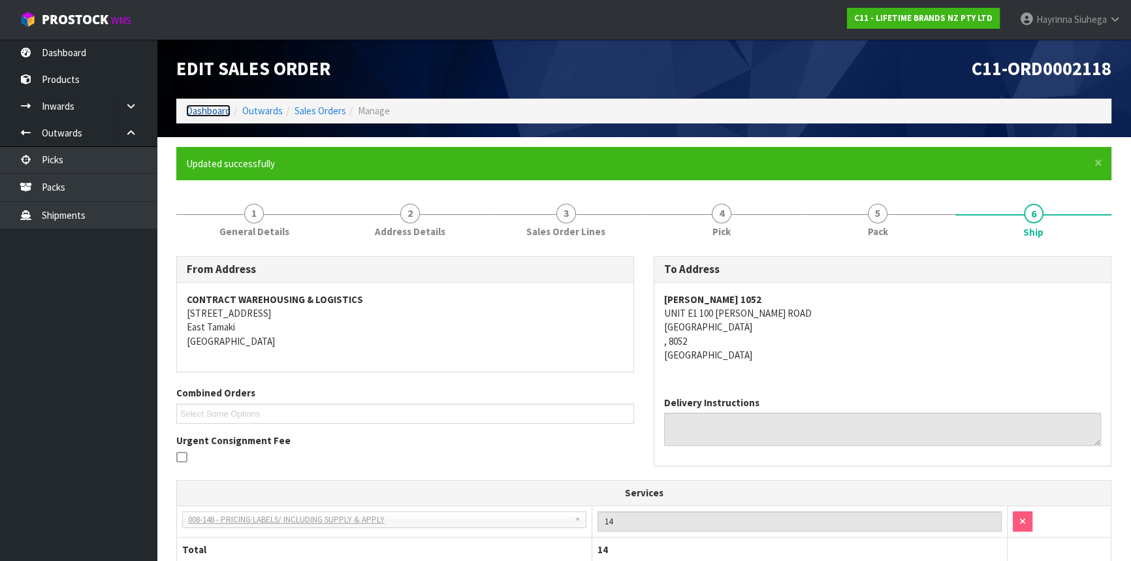
click at [223, 116] on link "Dashboard" at bounding box center [208, 111] width 44 height 12
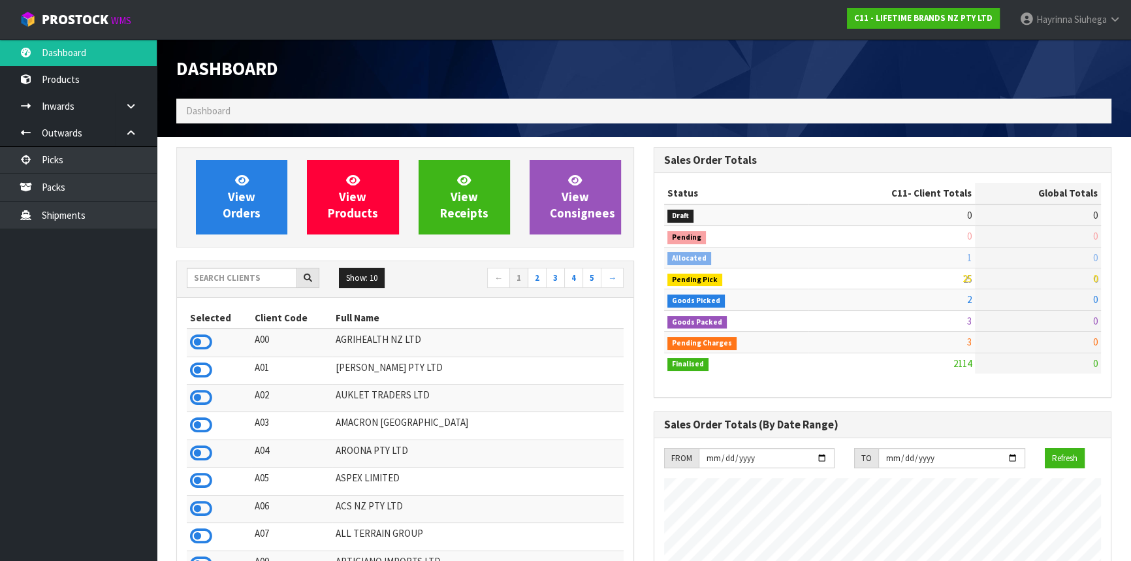
scroll to position [988, 477]
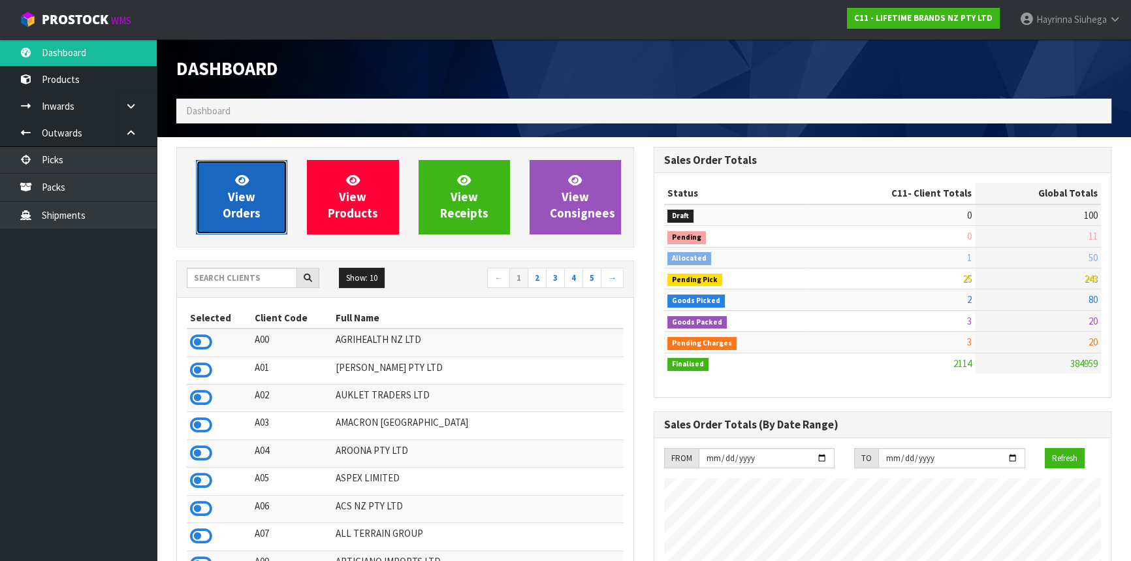
click at [269, 195] on link "View Orders" at bounding box center [241, 197] width 91 height 74
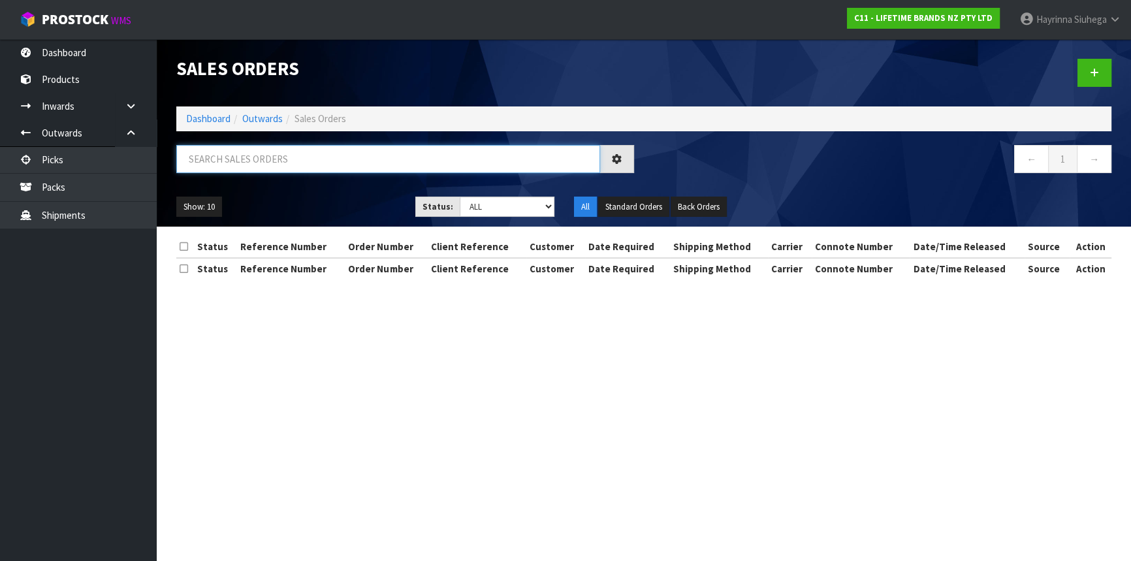
click at [285, 165] on input "text" at bounding box center [388, 159] width 424 height 28
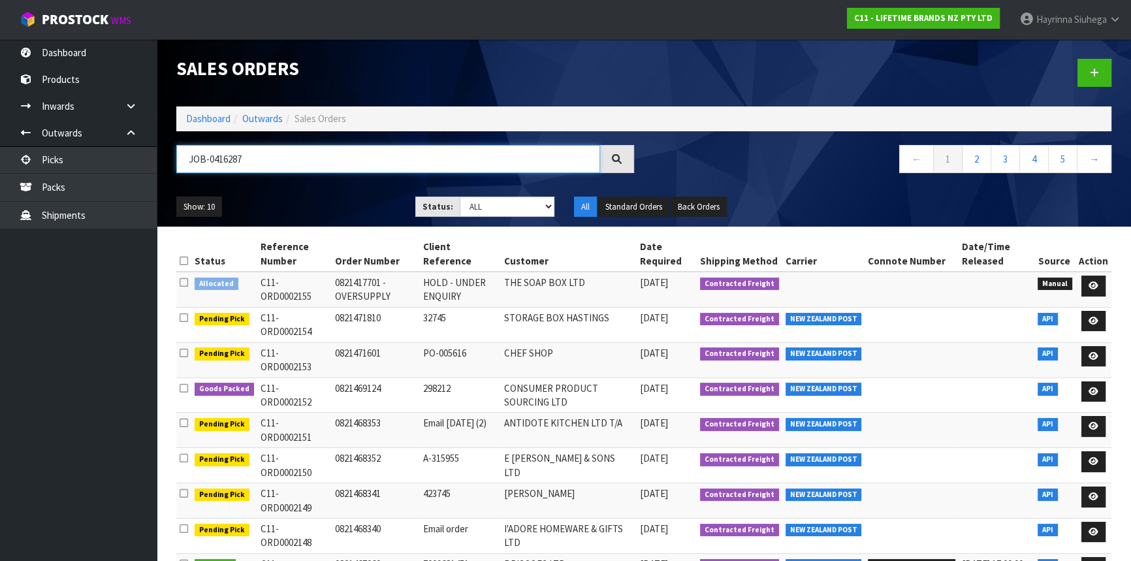
type input "JOB-0416287"
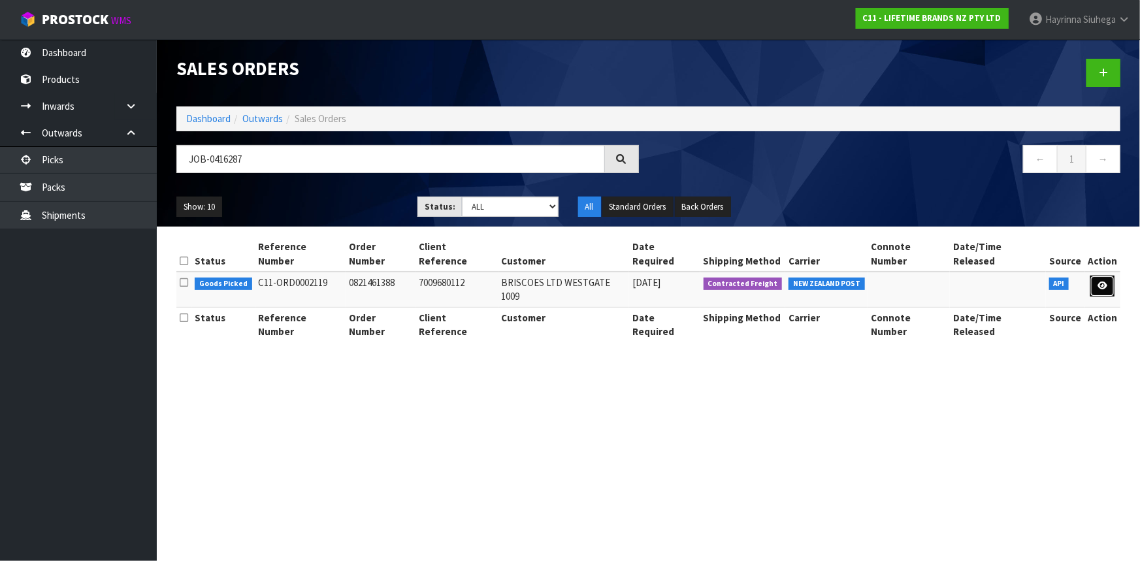
click at [1101, 282] on icon at bounding box center [1102, 286] width 10 height 8
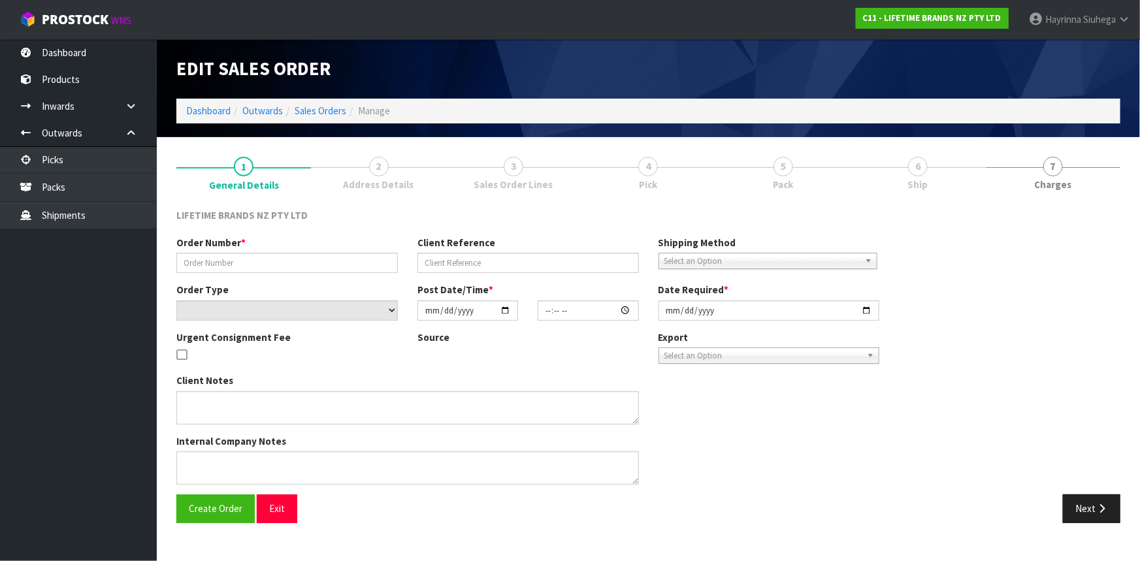
type input "0821461388"
type input "7009680112"
select select "number:0"
type input "2025-10-06"
type input "10:54:38.000"
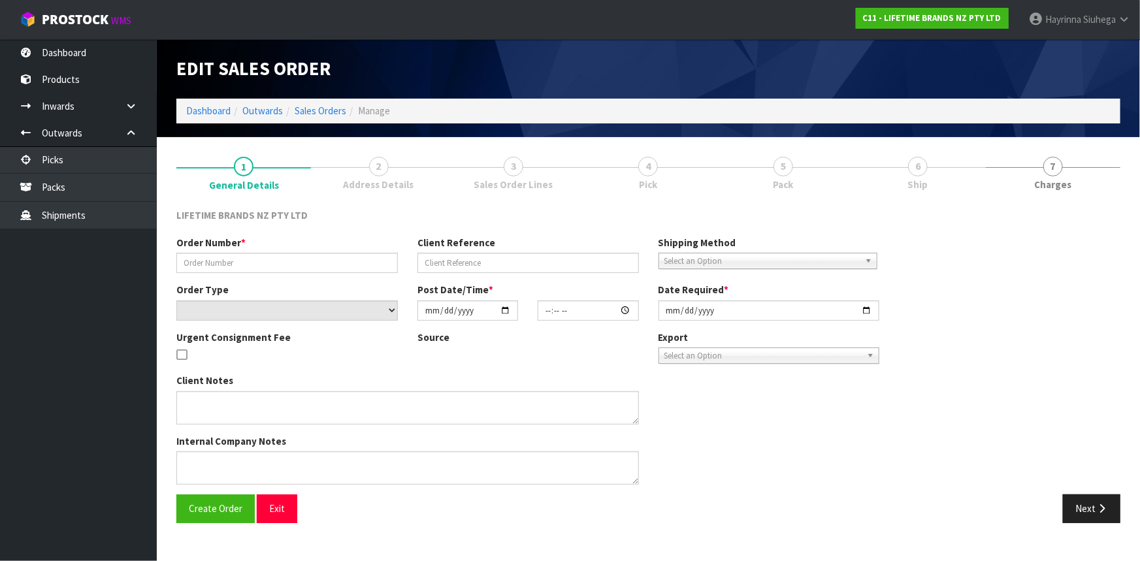
type input "2025-10-06"
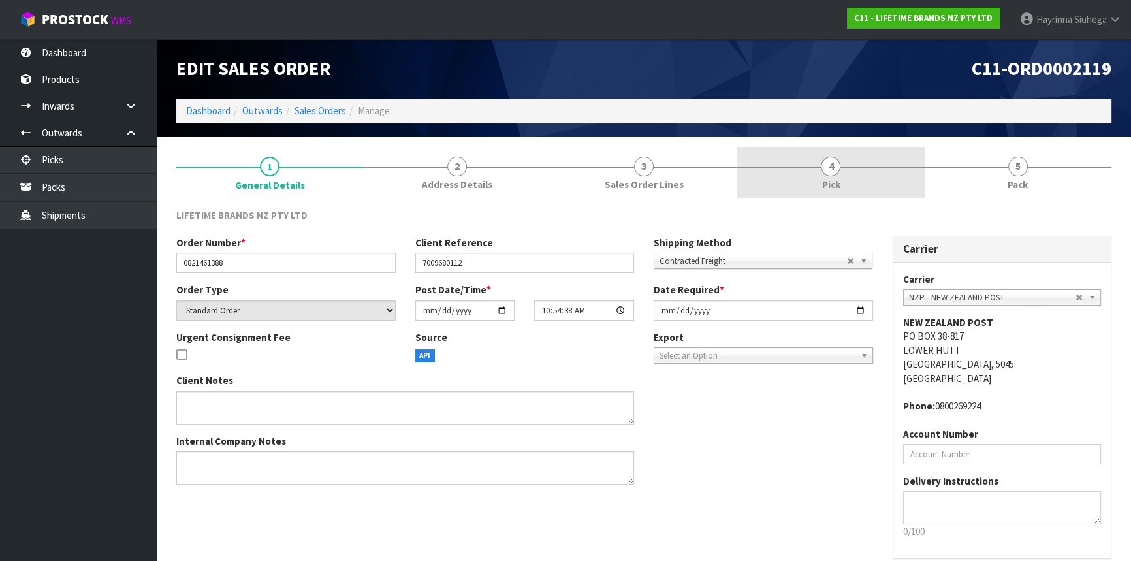
click at [873, 173] on link "4 Pick" at bounding box center [830, 173] width 187 height 52
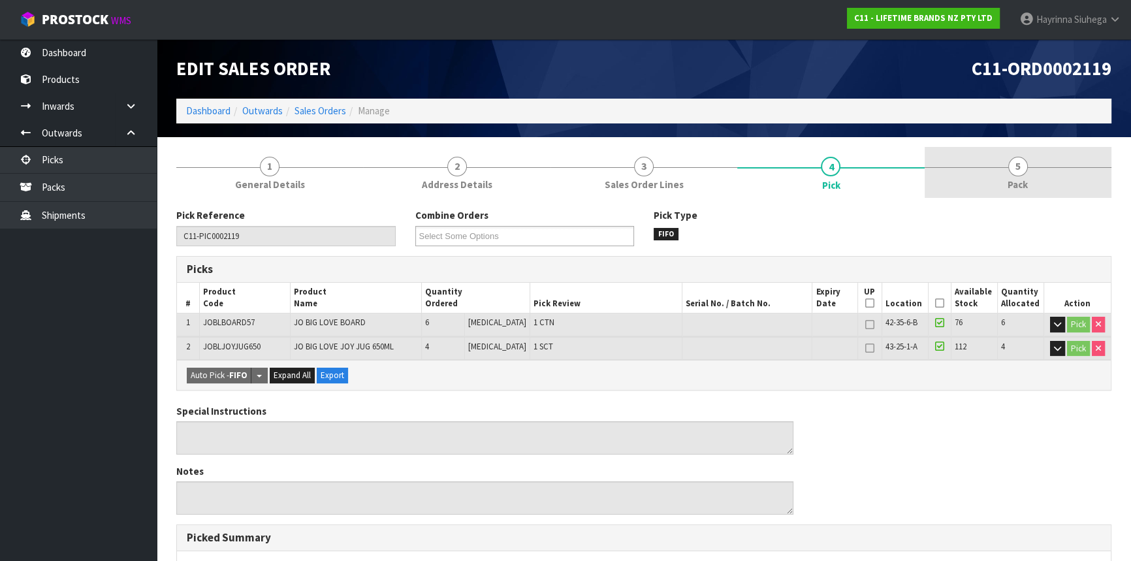
drag, startPoint x: 990, startPoint y: 170, endPoint x: 973, endPoint y: 192, distance: 28.0
click at [991, 170] on link "5 Pack" at bounding box center [1018, 173] width 187 height 52
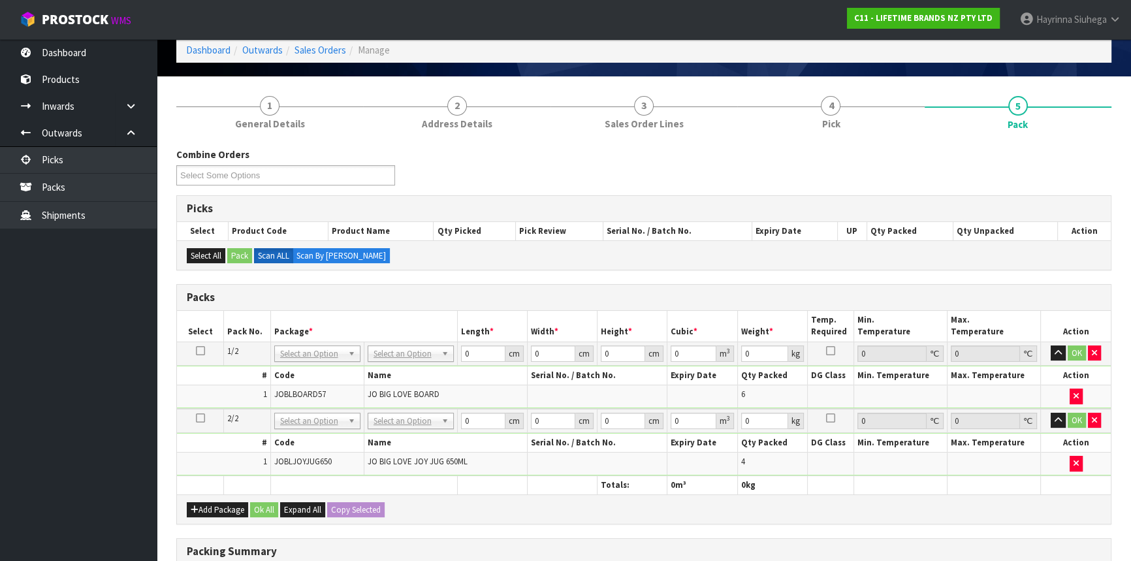
scroll to position [118, 0]
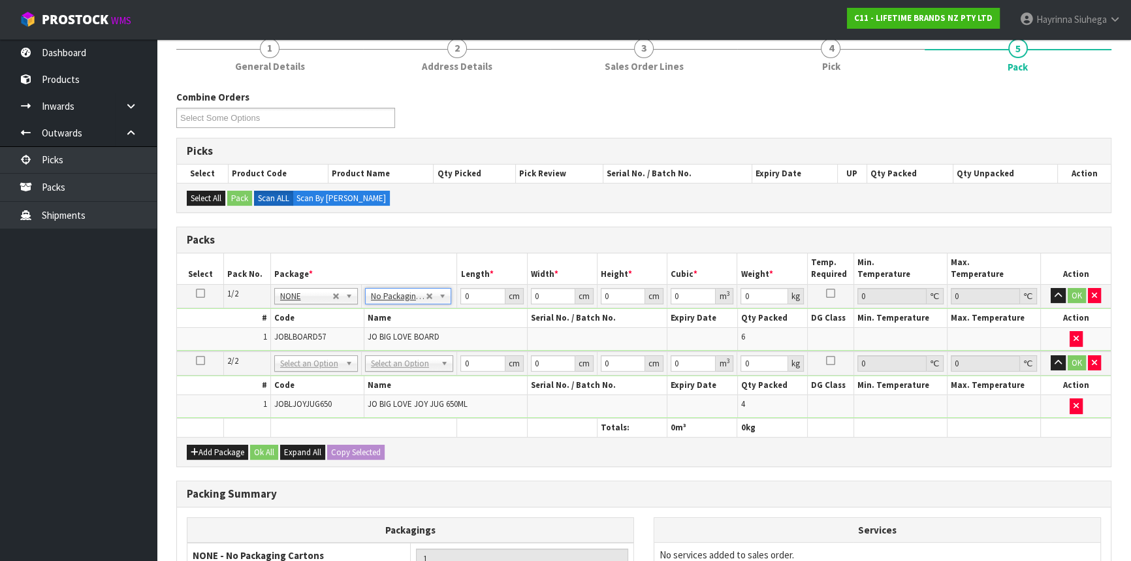
drag, startPoint x: 401, startPoint y: 364, endPoint x: 402, endPoint y: 379, distance: 14.4
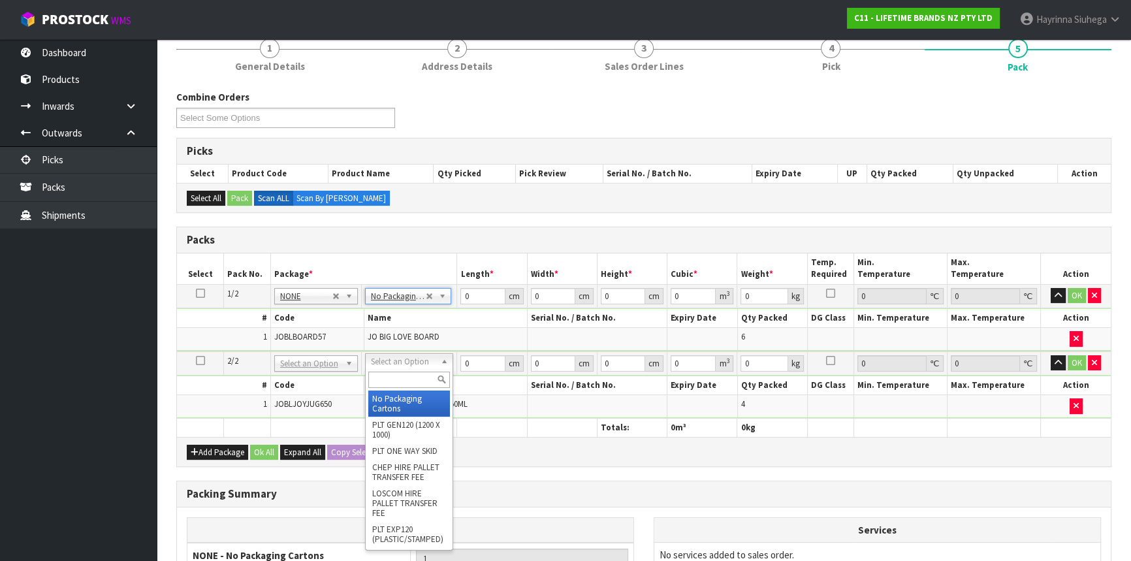
type input "2"
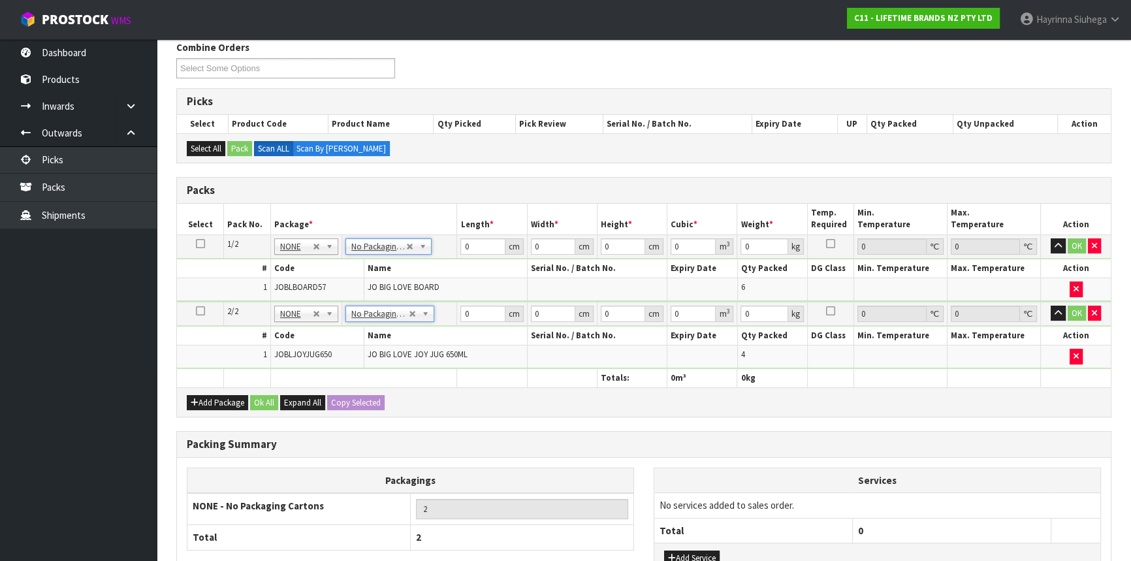
scroll to position [268, 0]
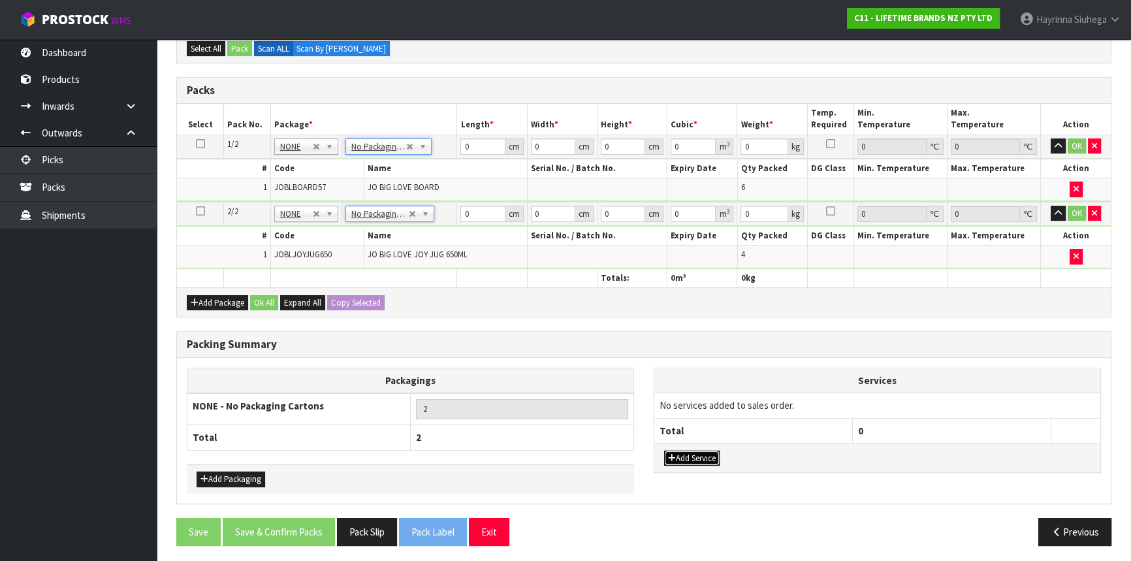
click at [691, 455] on button "Add Service" at bounding box center [692, 459] width 56 height 16
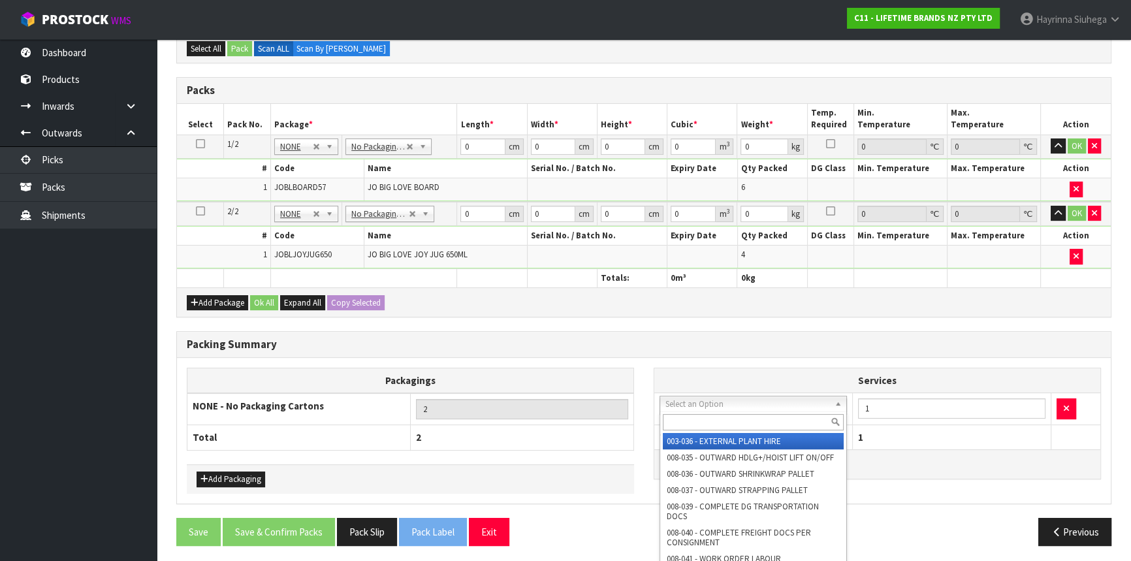
drag, startPoint x: 694, startPoint y: 426, endPoint x: 686, endPoint y: 396, distance: 30.9
click at [692, 417] on input "text" at bounding box center [753, 422] width 181 height 16
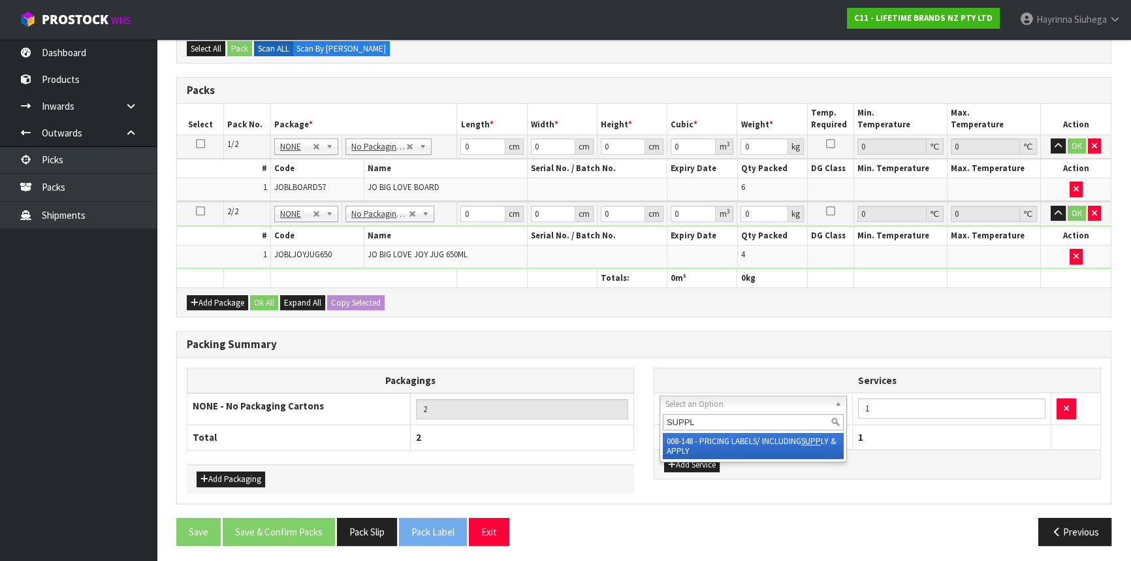
type input "SUPPLY"
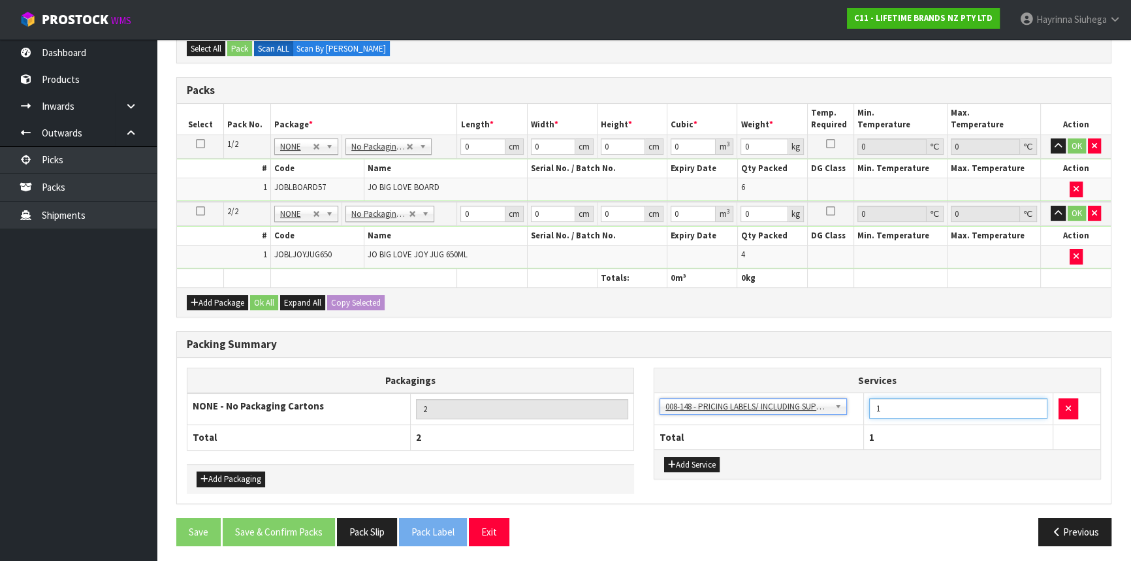
drag, startPoint x: 895, startPoint y: 411, endPoint x: 880, endPoint y: 411, distance: 14.4
click at [881, 411] on input "1" at bounding box center [958, 408] width 178 height 20
type input "10"
click at [466, 142] on input "0" at bounding box center [482, 146] width 44 height 16
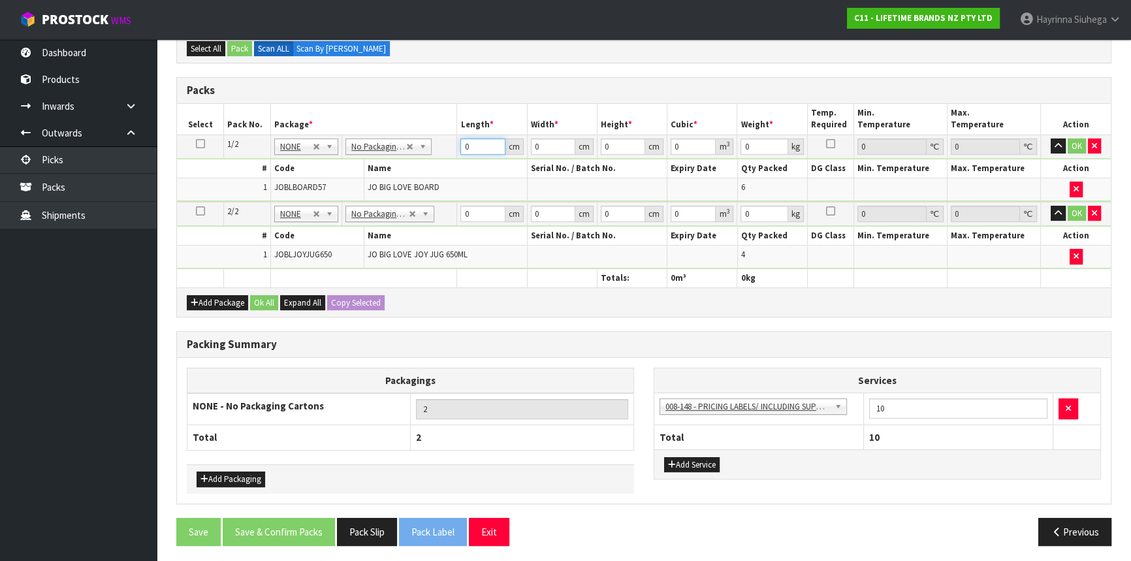
click at [462, 144] on input "0" at bounding box center [482, 146] width 44 height 16
type input "64"
type input "29"
type input "1"
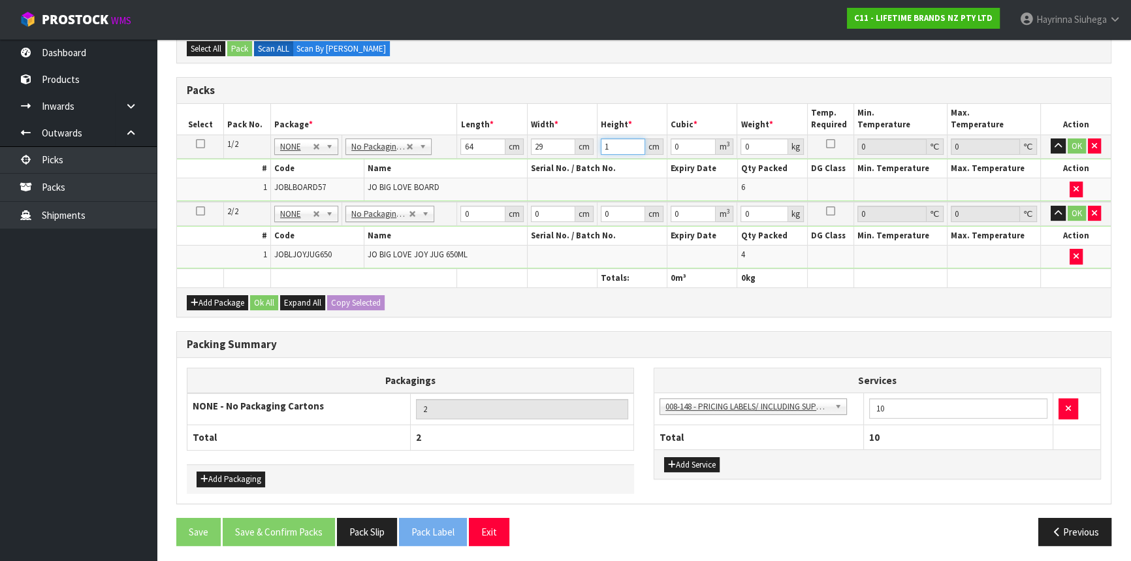
type input "0.001856"
type input "18"
type input "0.033408"
type input "18"
type input "8"
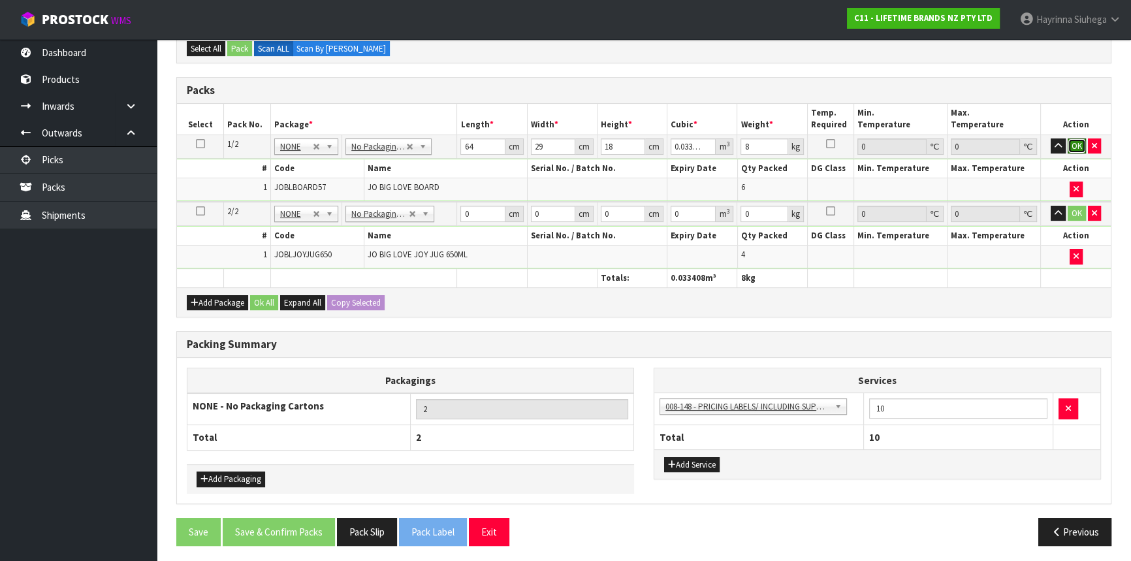
click button "OK" at bounding box center [1077, 146] width 18 height 16
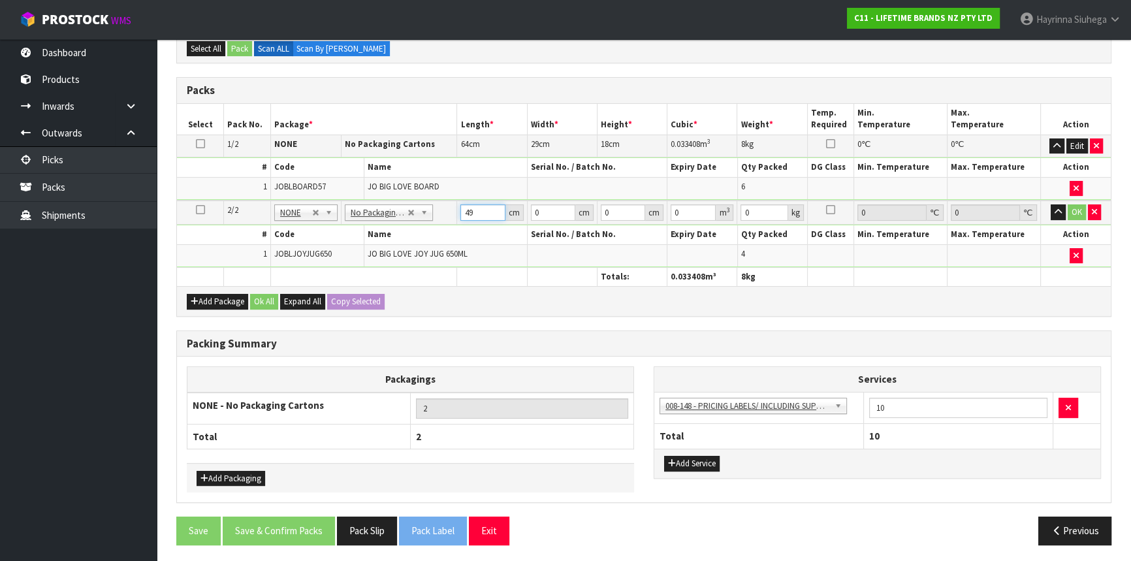
type input "49"
type input "35"
type input "1"
type input "0.001715"
type input "19"
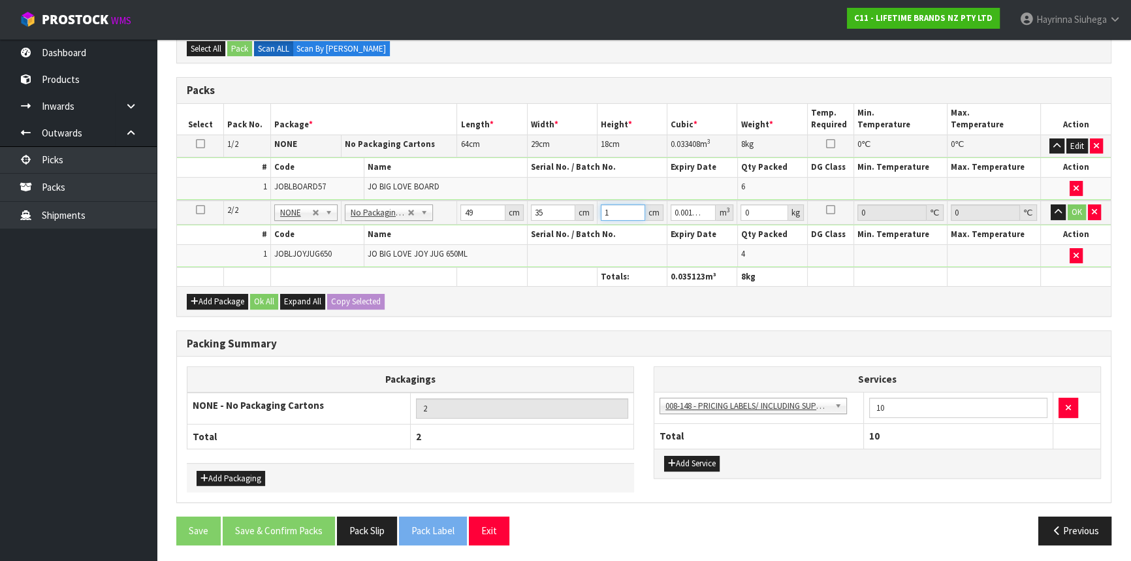
type input "0.032585"
type input "19"
type input "5"
click button "OK" at bounding box center [1077, 212] width 18 height 16
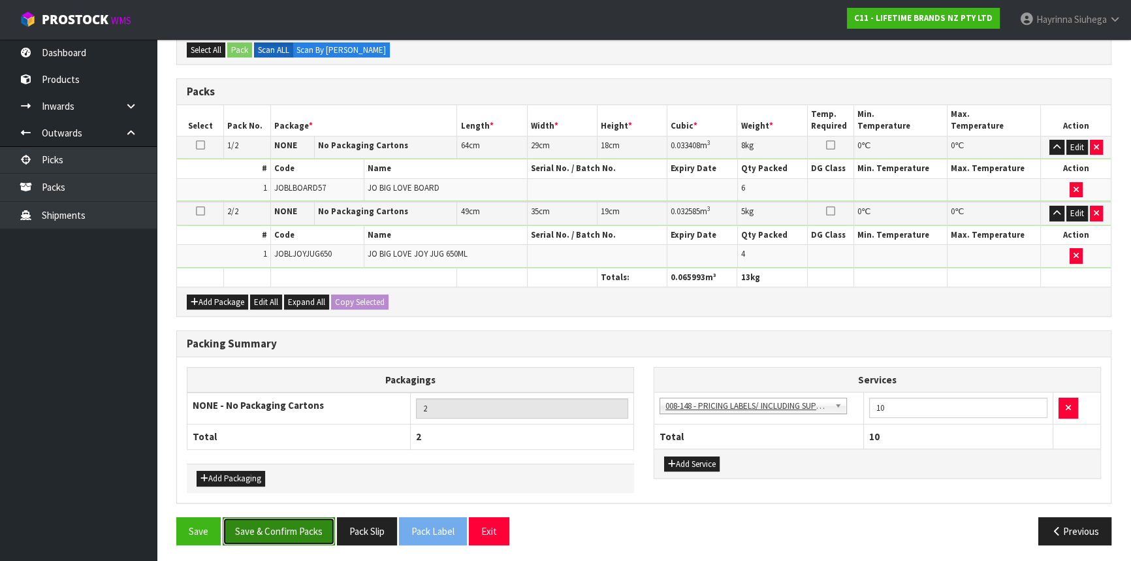
click at [314, 521] on button "Save & Confirm Packs" at bounding box center [279, 531] width 112 height 28
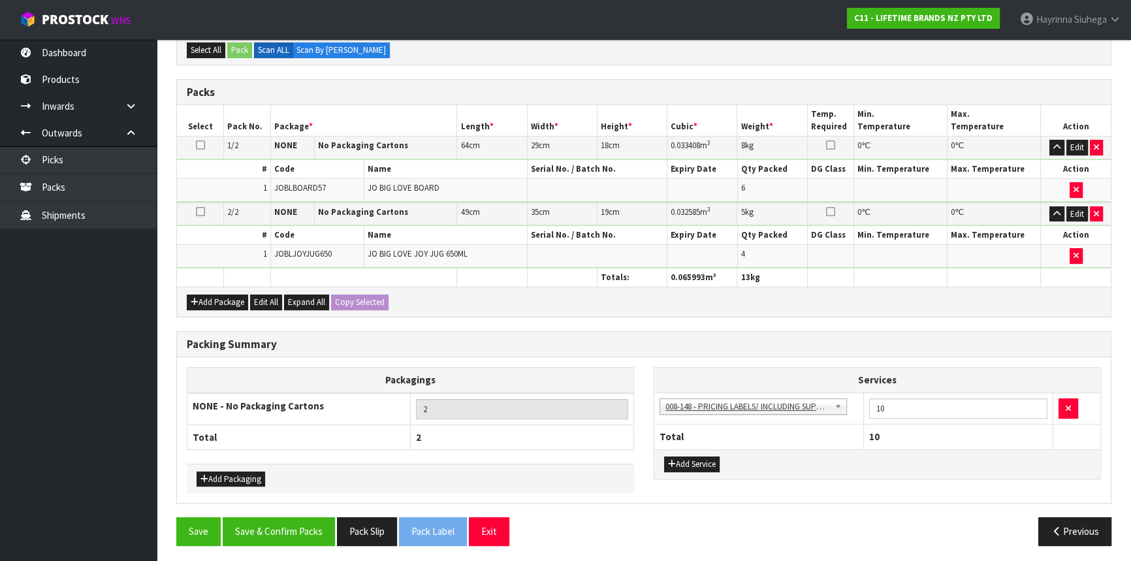
scroll to position [201, 0]
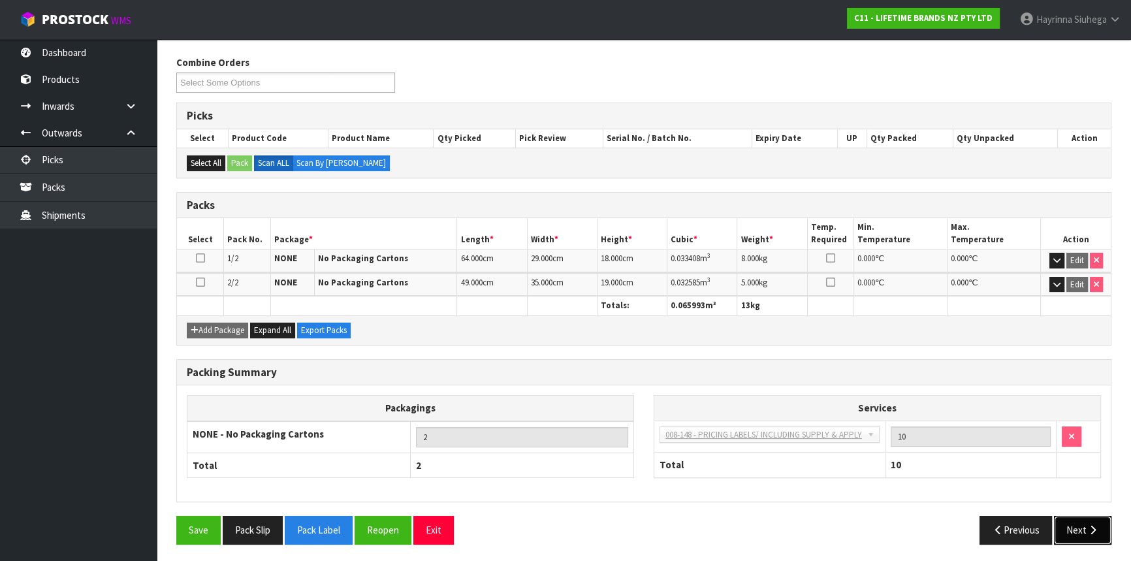
click at [1099, 532] on button "Next" at bounding box center [1082, 530] width 57 height 28
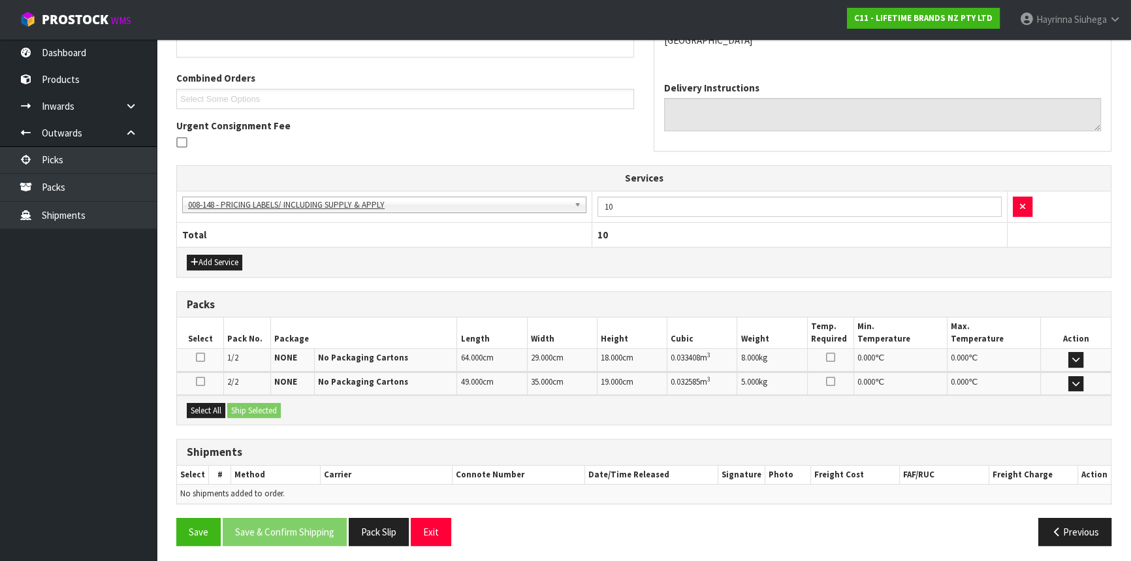
scroll to position [316, 0]
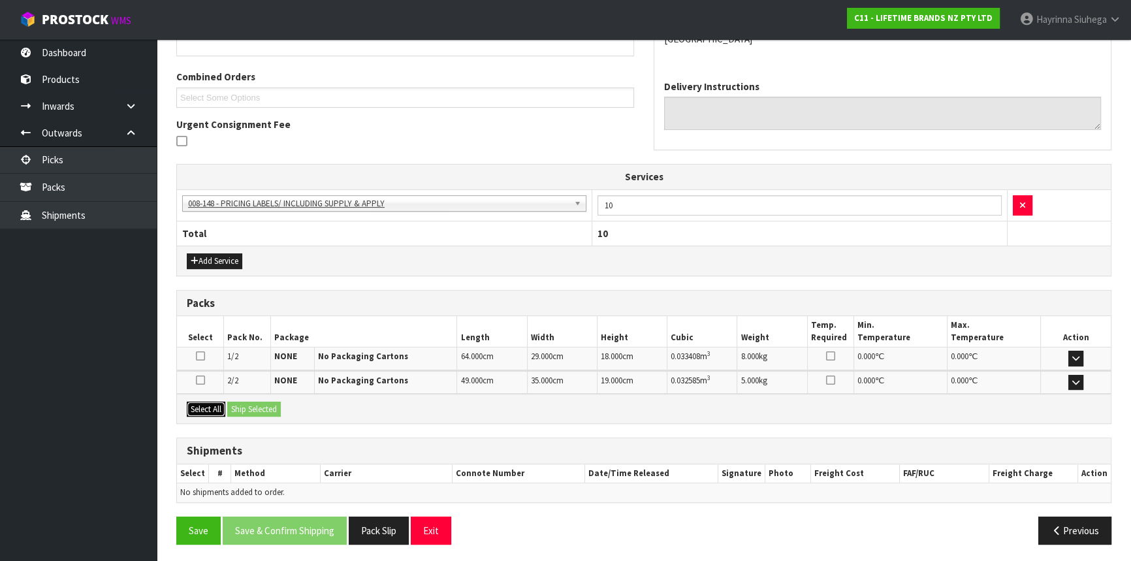
click at [216, 409] on button "Select All" at bounding box center [206, 410] width 39 height 16
drag, startPoint x: 240, startPoint y: 407, endPoint x: 246, endPoint y: 411, distance: 6.9
click at [241, 407] on button "Ship Selected" at bounding box center [254, 410] width 54 height 16
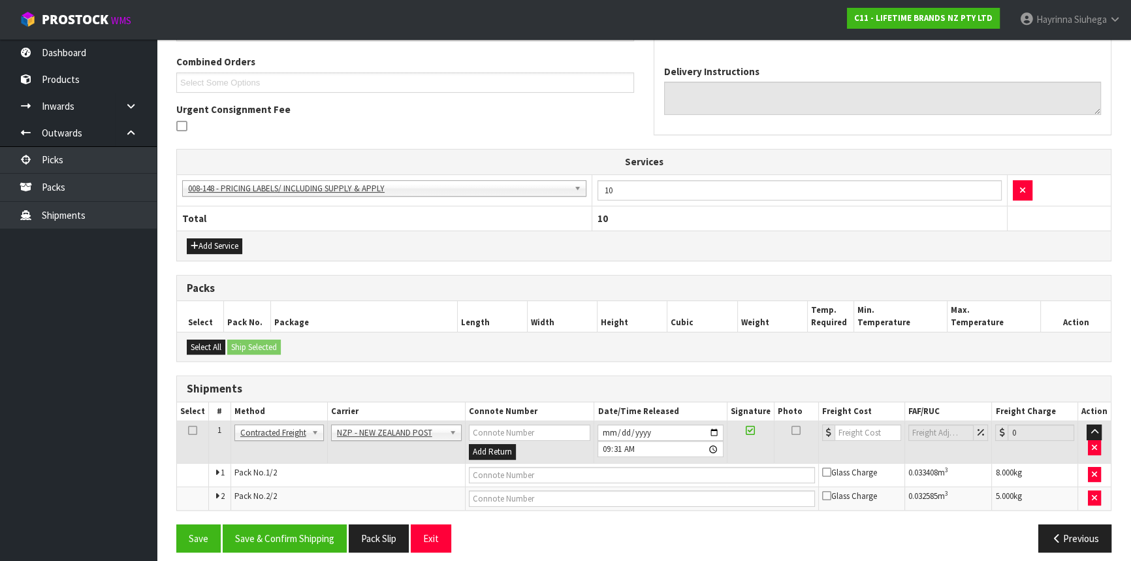
scroll to position [340, 0]
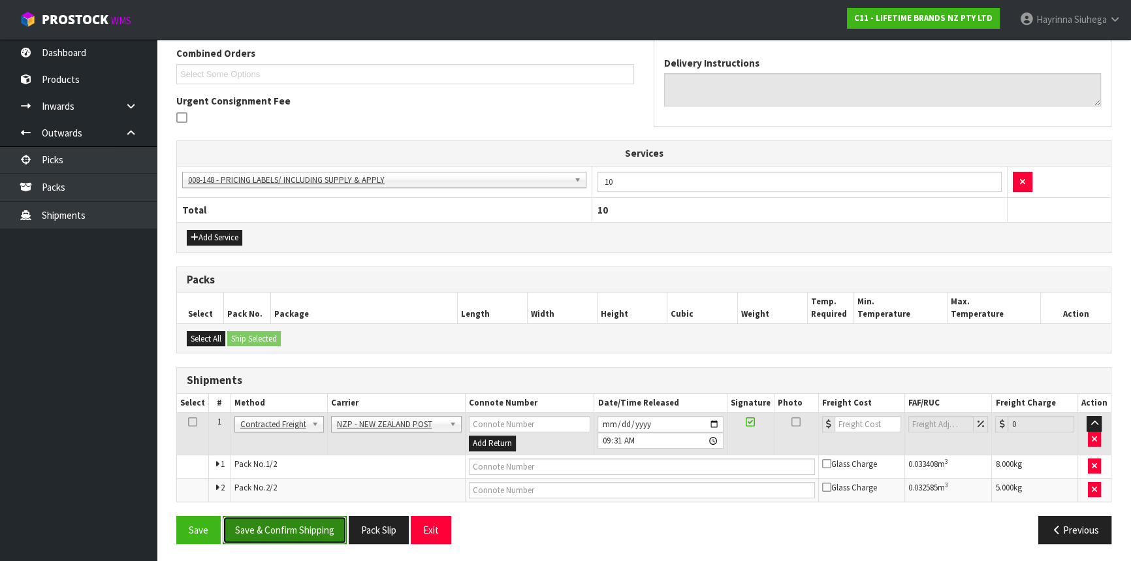
click at [282, 526] on button "Save & Confirm Shipping" at bounding box center [285, 530] width 124 height 28
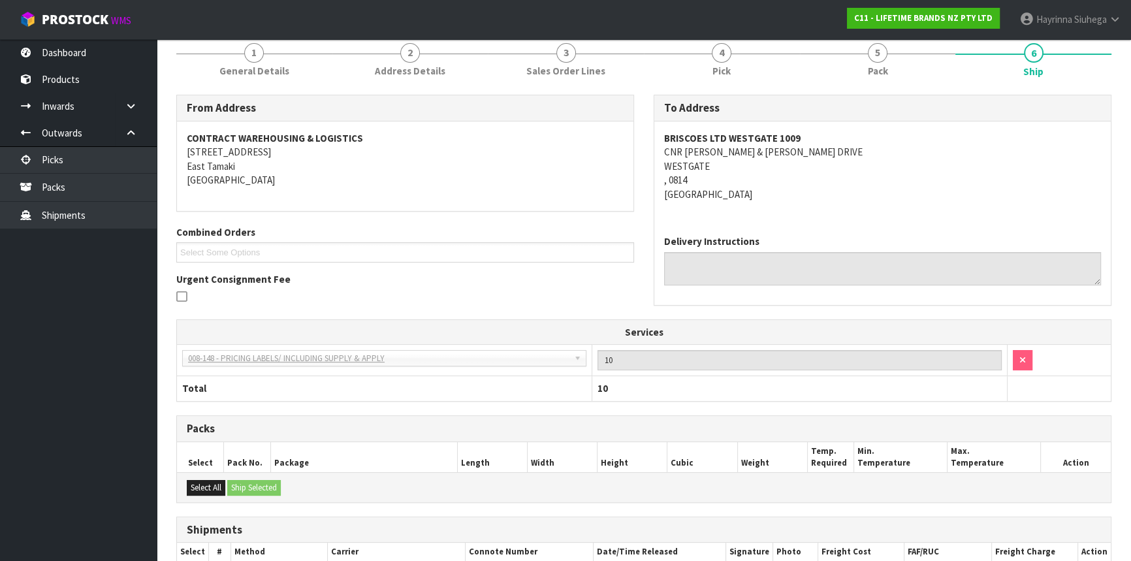
scroll to position [320, 0]
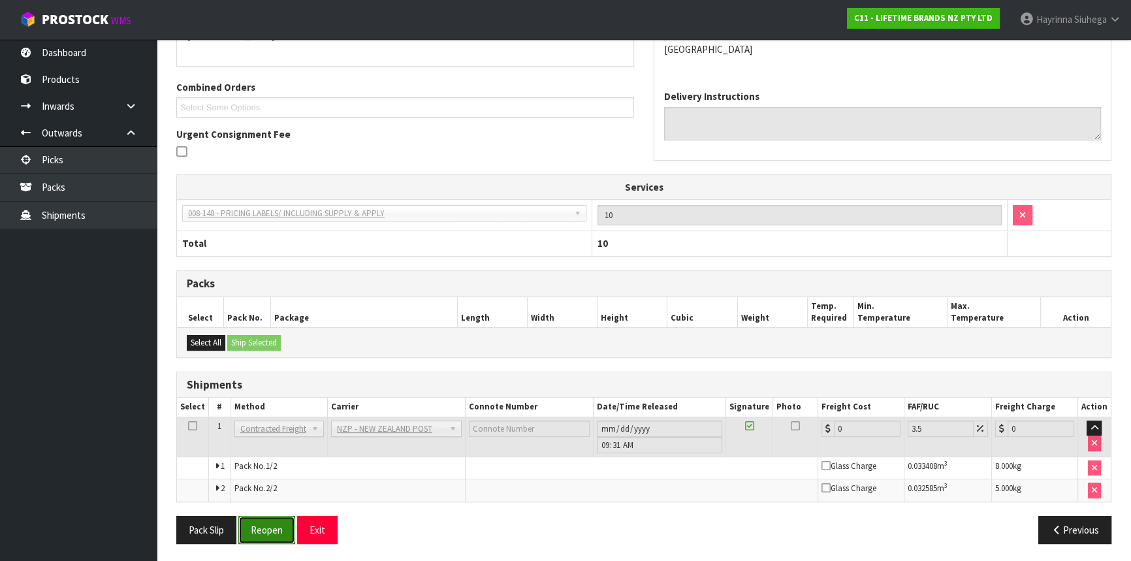
click at [268, 521] on button "Reopen" at bounding box center [266, 530] width 57 height 28
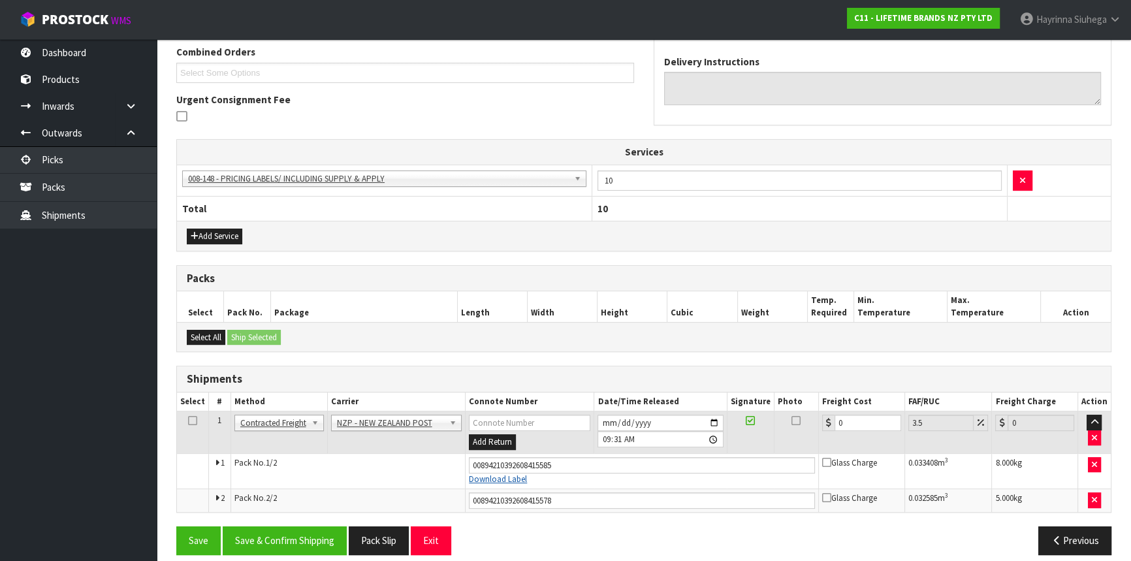
scroll to position [351, 0]
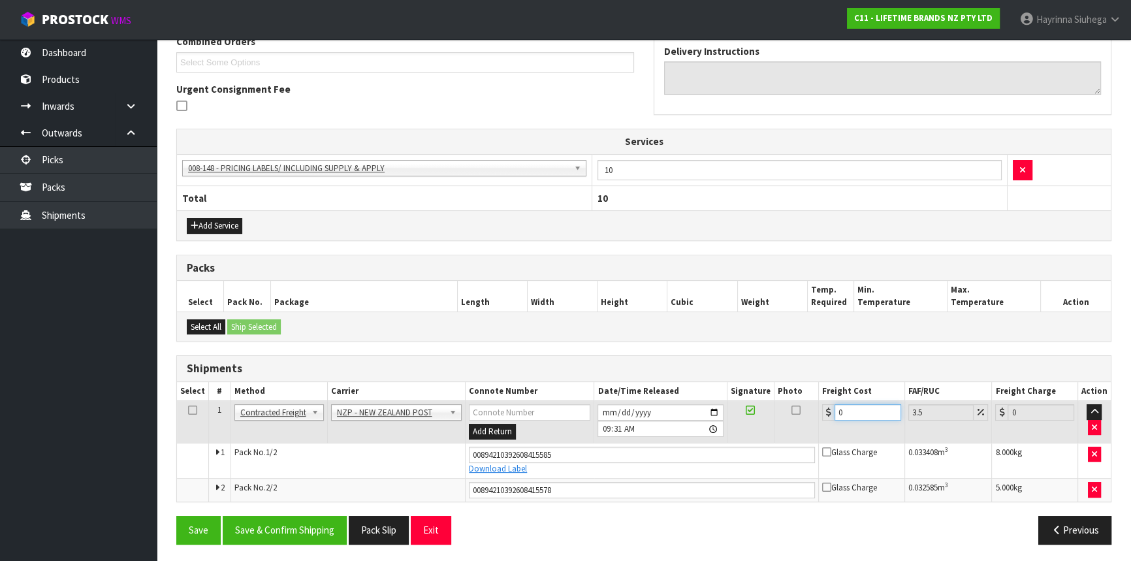
drag, startPoint x: 856, startPoint y: 408, endPoint x: 720, endPoint y: 423, distance: 136.0
click at [745, 418] on tr "1 Client Local Pickup Customer Local Pickup Company Freight Contracted Freight …" at bounding box center [644, 422] width 934 height 42
type input "8"
type input "8.28"
type input "8.6"
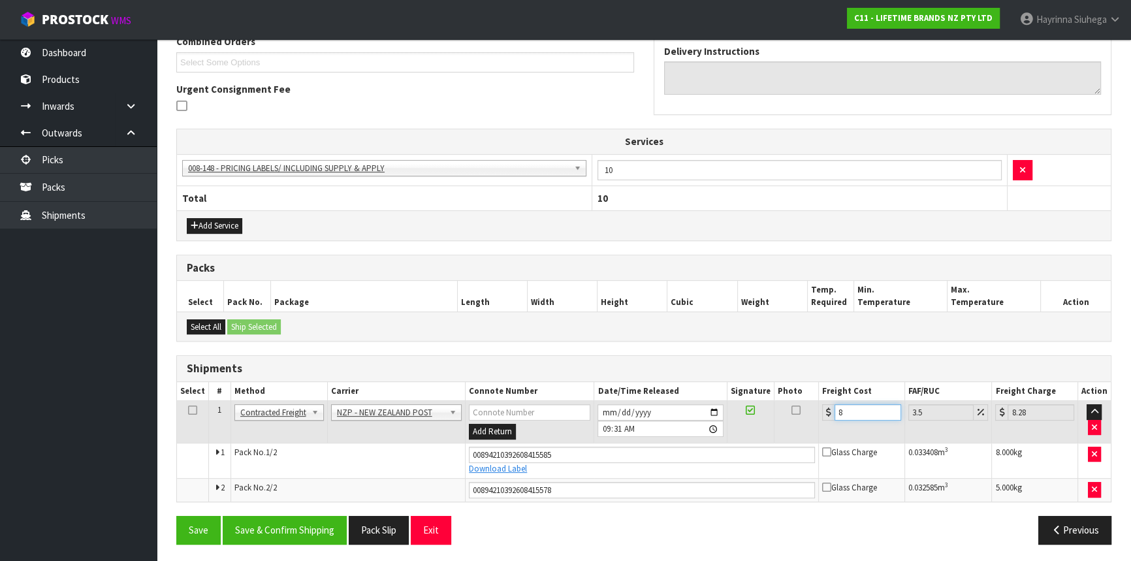
type input "8.9"
type input "8.66"
type input "8.96"
type input "8.66"
click at [176, 516] on button "Save" at bounding box center [198, 530] width 44 height 28
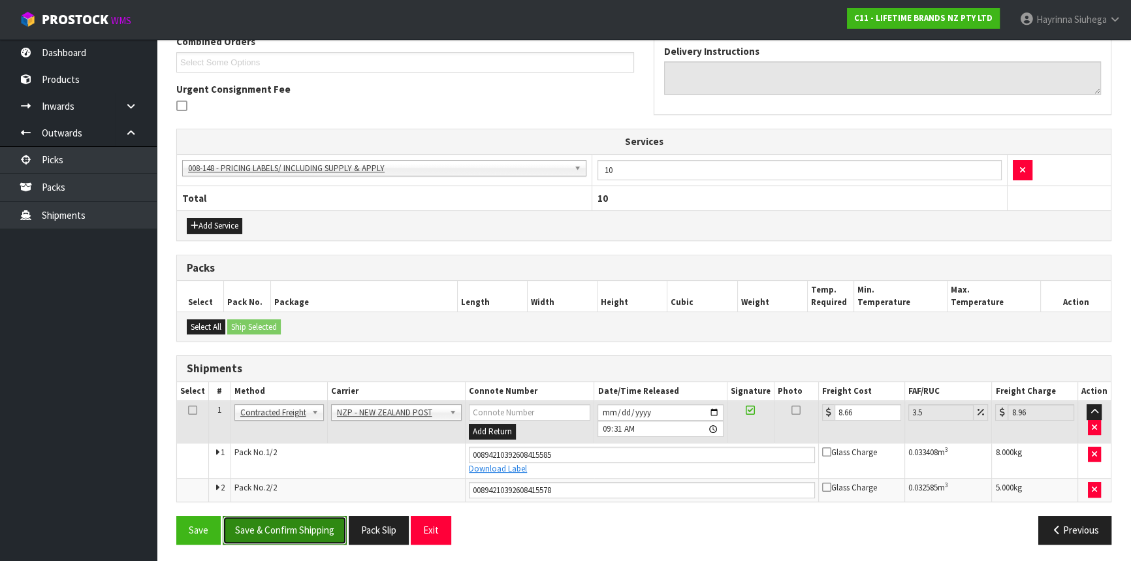
click at [300, 516] on button "Save & Confirm Shipping" at bounding box center [285, 530] width 124 height 28
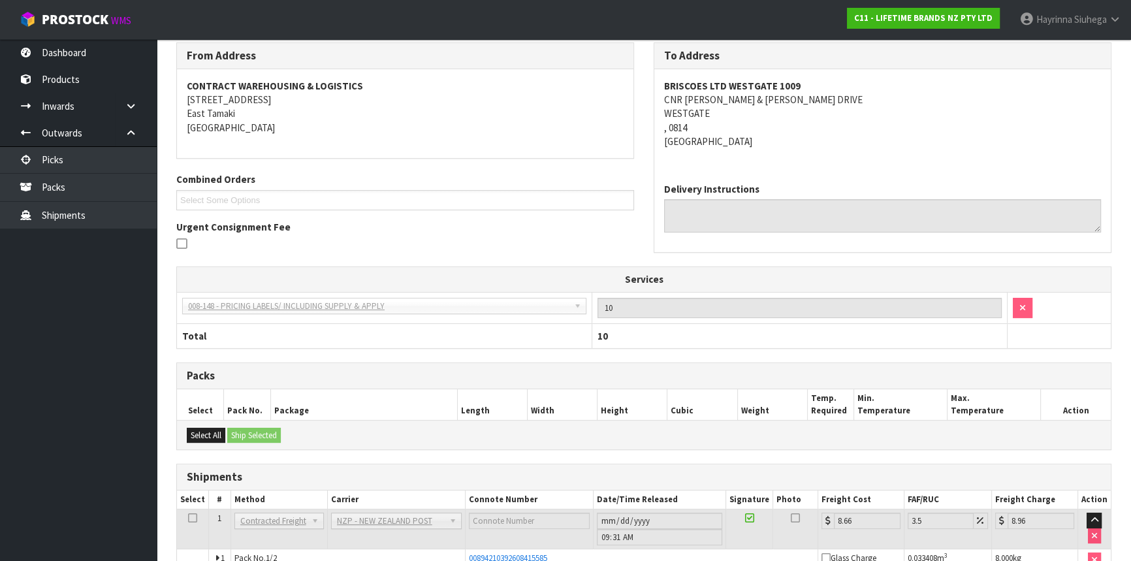
scroll to position [0, 0]
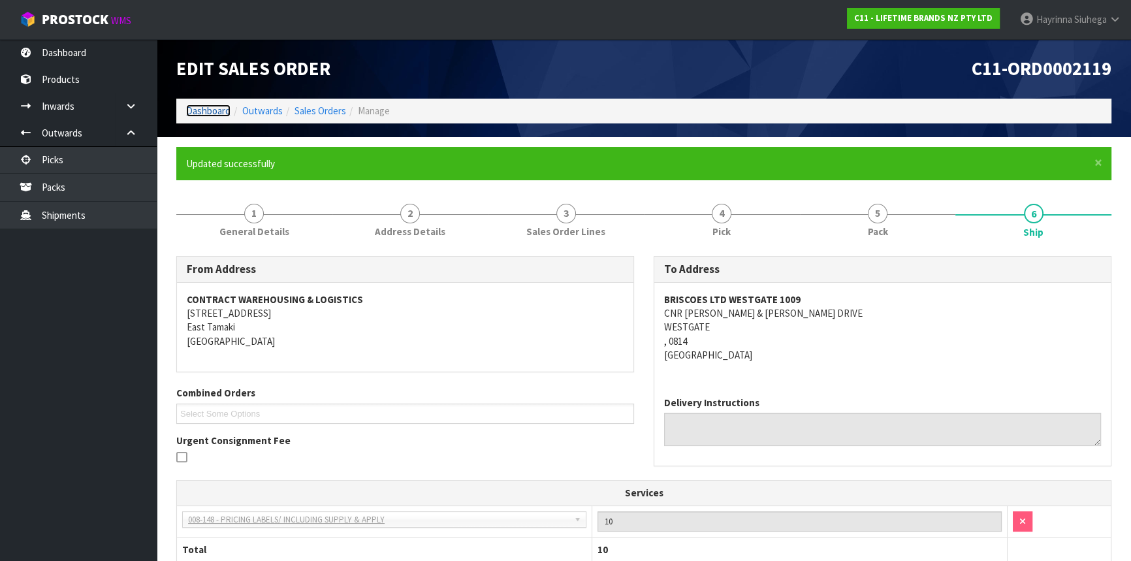
click at [214, 110] on link "Dashboard" at bounding box center [208, 111] width 44 height 12
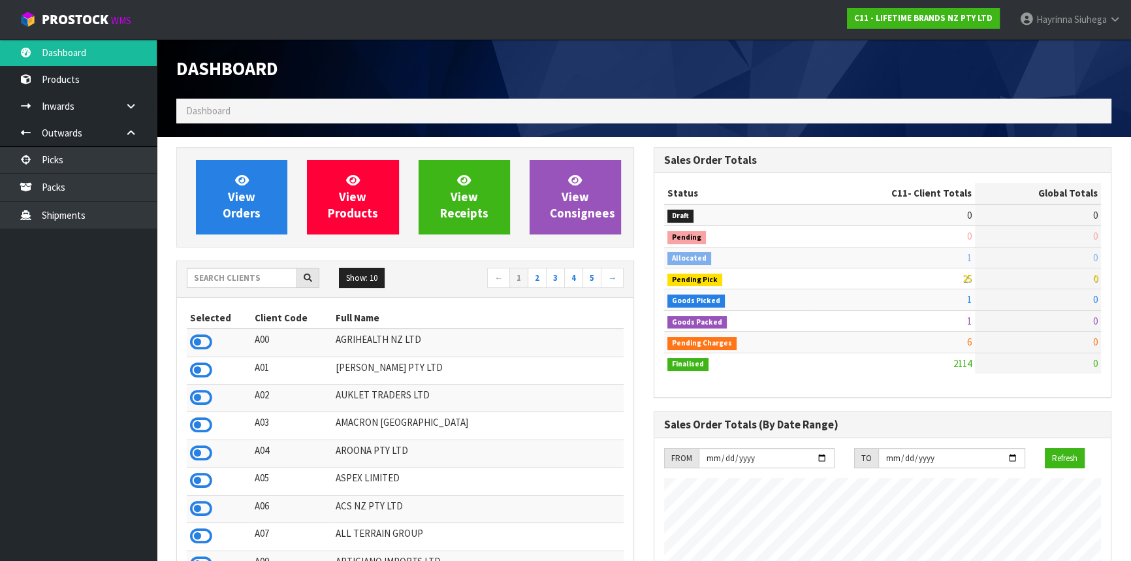
scroll to position [988, 477]
click at [272, 276] on input "text" at bounding box center [242, 278] width 110 height 20
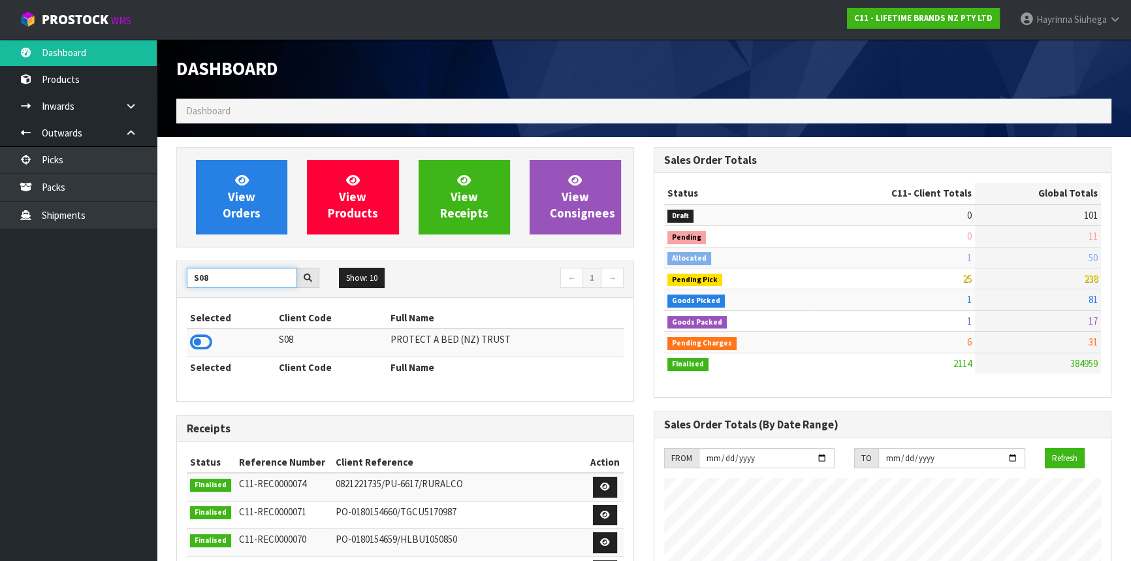
type input "S08"
click at [199, 340] on icon at bounding box center [201, 342] width 22 height 20
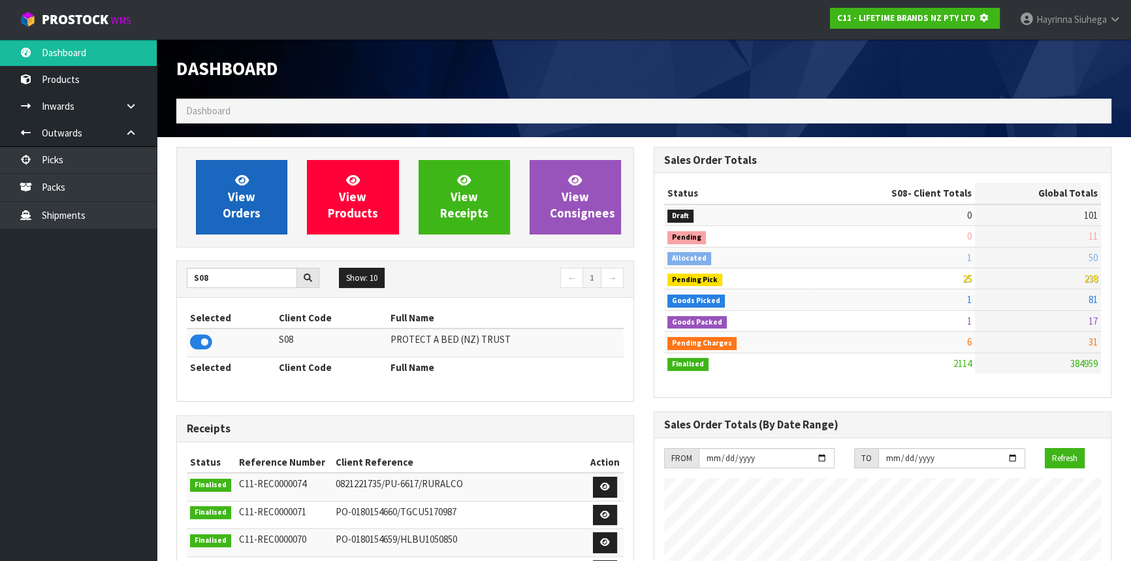
scroll to position [813, 477]
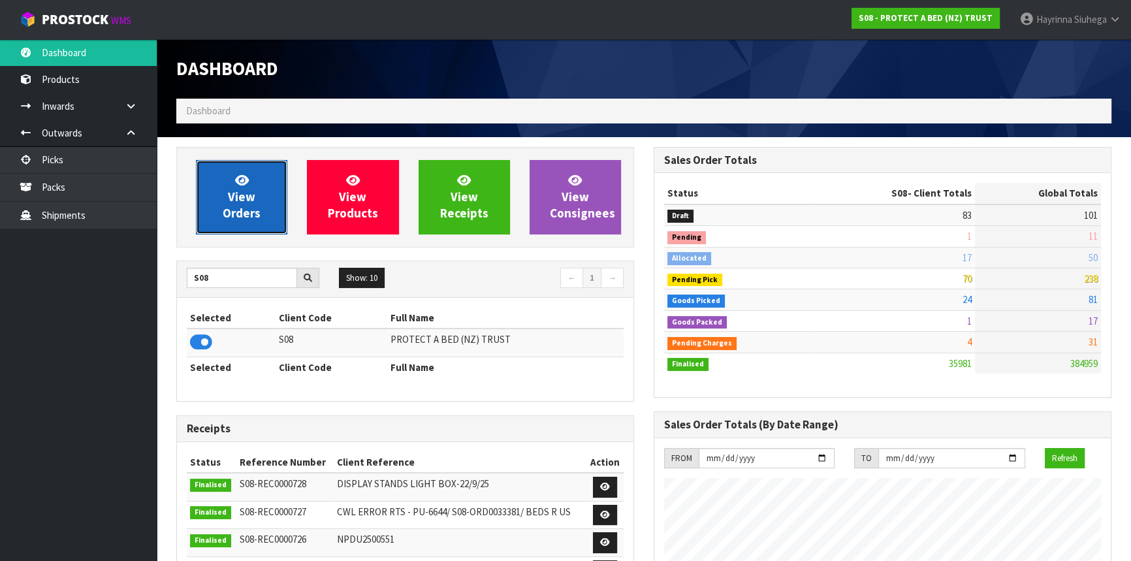
click at [256, 206] on span "View Orders" at bounding box center [242, 196] width 38 height 49
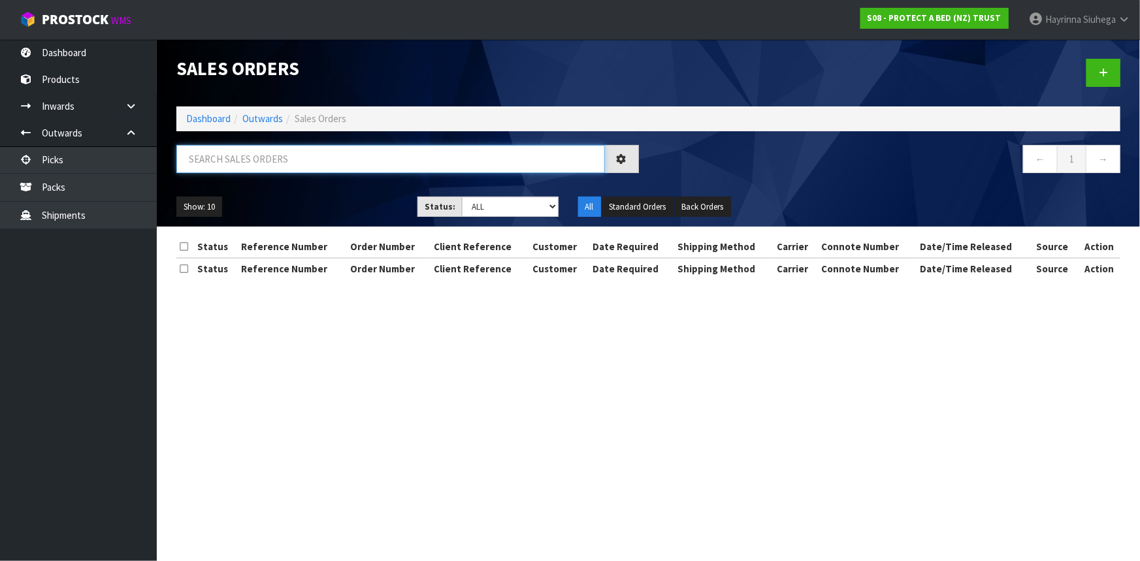
click at [266, 155] on input "text" at bounding box center [390, 159] width 428 height 28
type input "JOB-0416251"
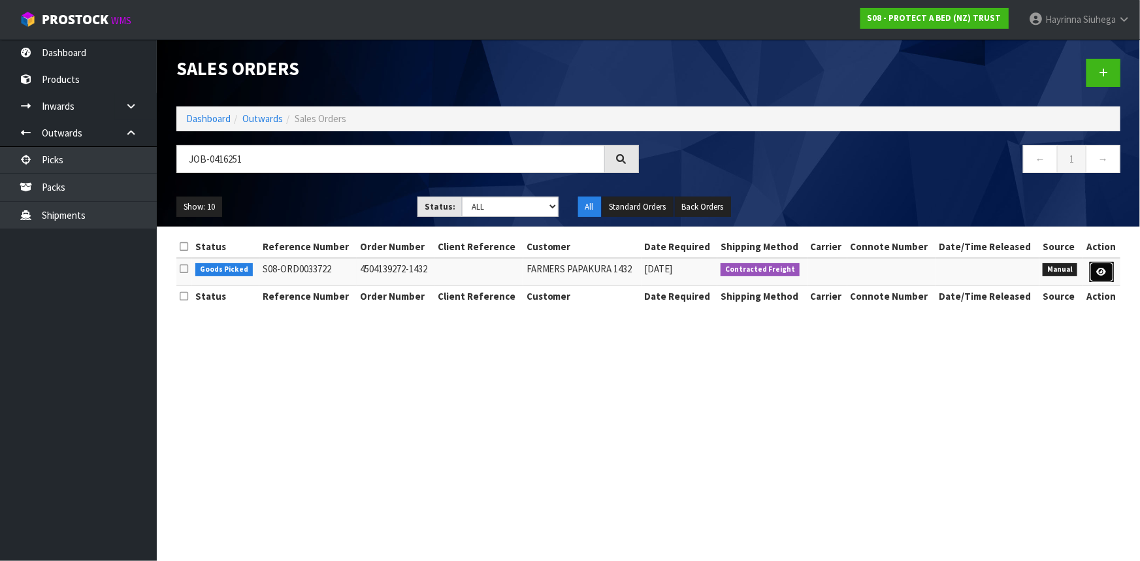
click at [1096, 270] on link at bounding box center [1101, 272] width 24 height 21
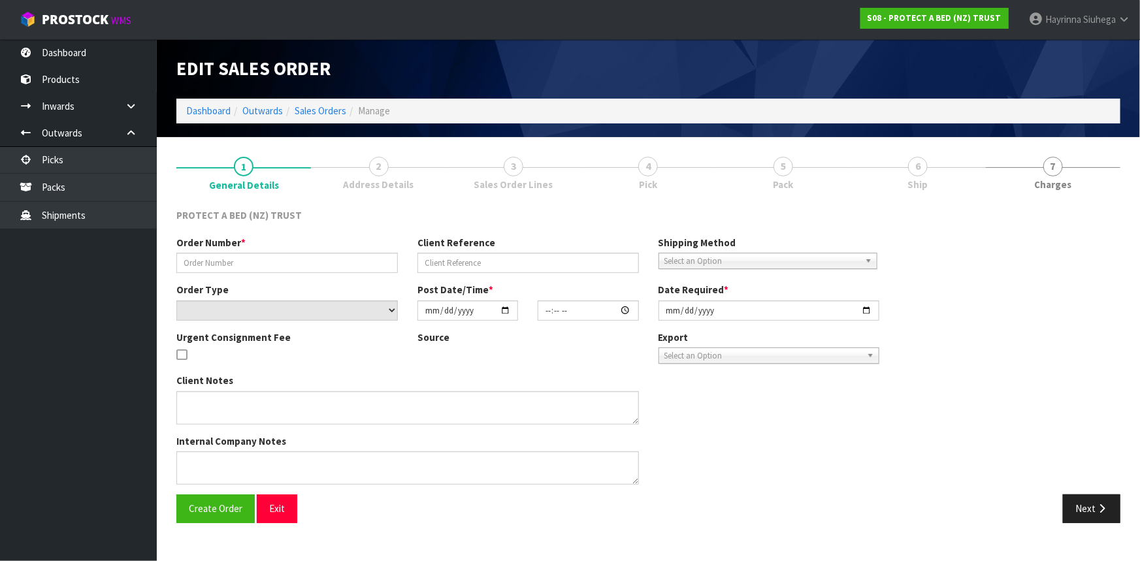
type input "4504139272-1432"
select select "number:0"
type input "2025-10-06"
type input "10:12:00.000"
type input "2025-10-06"
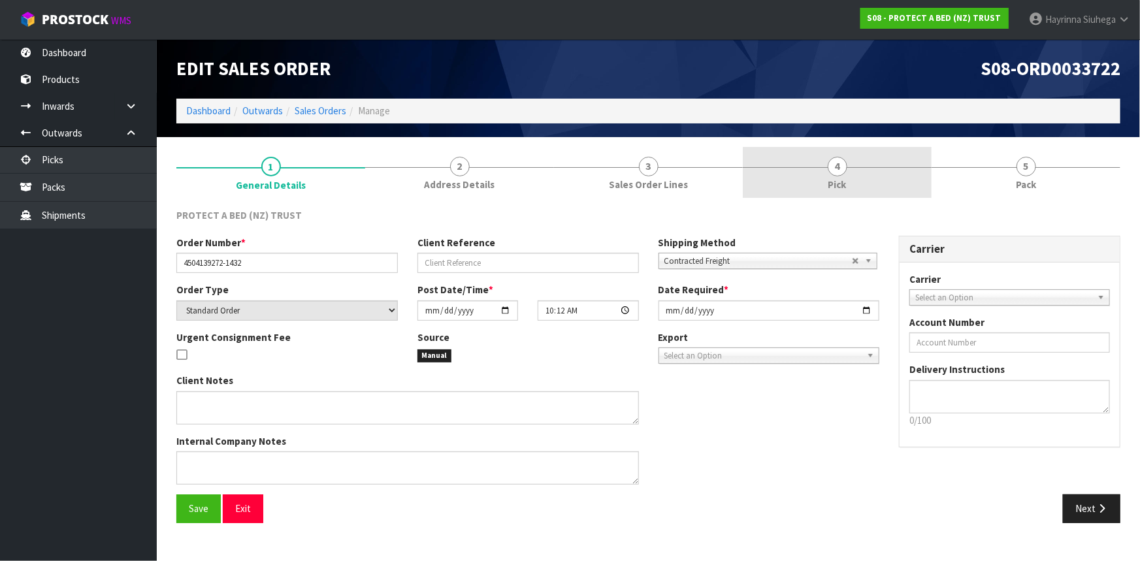
click at [821, 174] on link "4 Pick" at bounding box center [837, 173] width 189 height 52
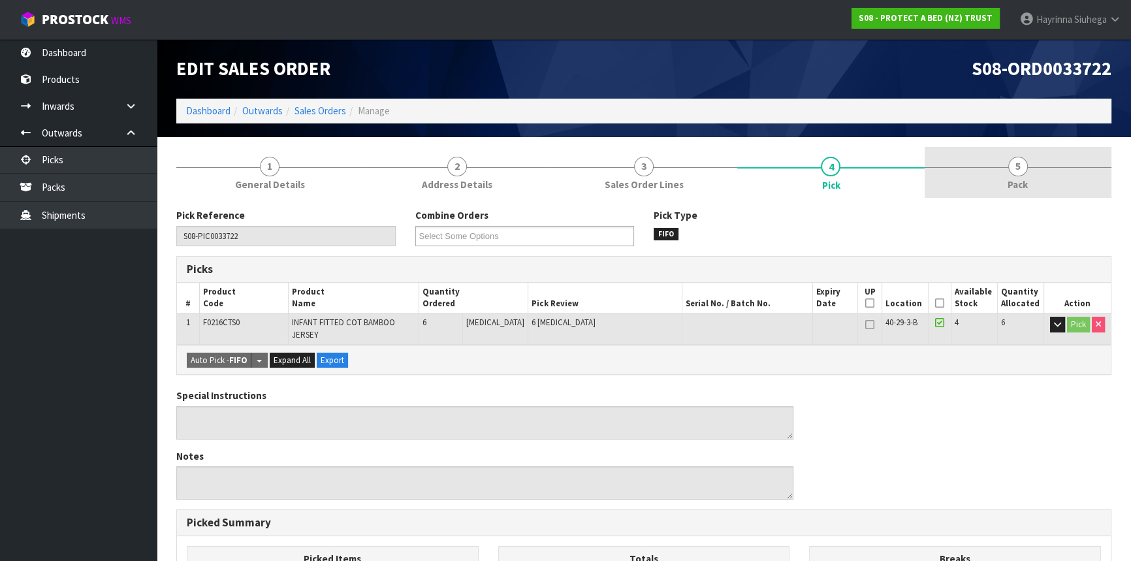
click at [969, 163] on link "5 Pack" at bounding box center [1018, 173] width 187 height 52
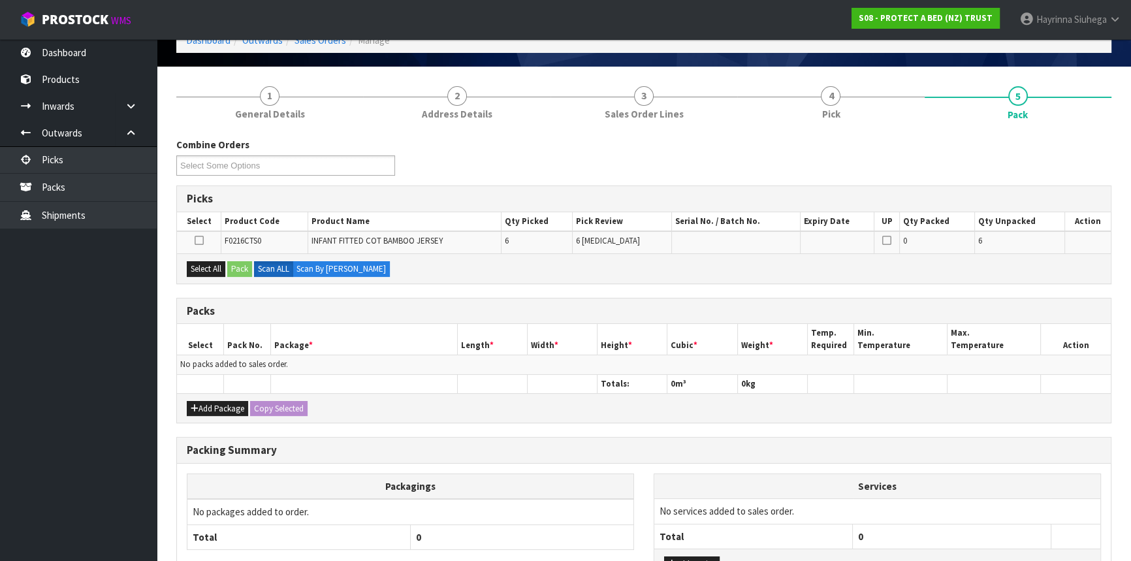
scroll to position [171, 0]
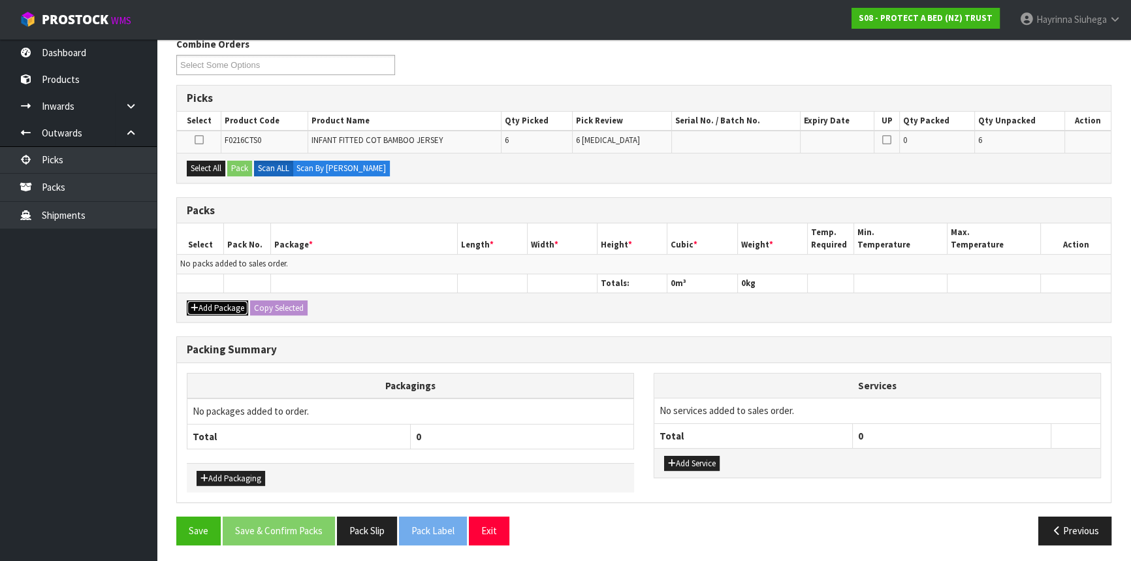
drag, startPoint x: 231, startPoint y: 306, endPoint x: 204, endPoint y: 287, distance: 33.7
click at [231, 306] on button "Add Package" at bounding box center [217, 308] width 61 height 16
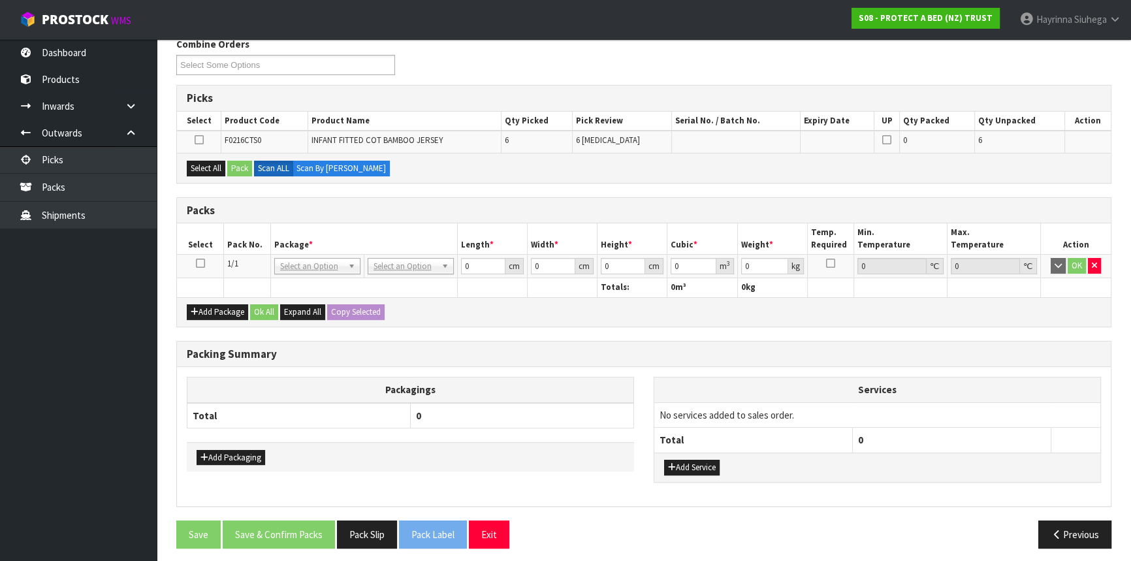
click at [200, 263] on icon at bounding box center [200, 263] width 9 height 1
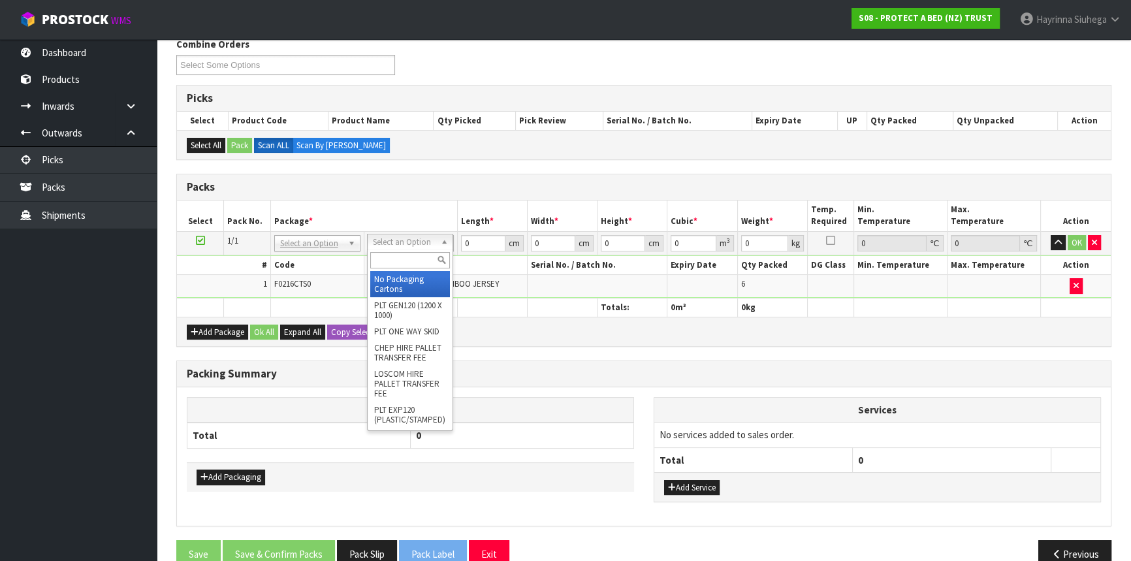
click at [391, 262] on input "text" at bounding box center [410, 260] width 80 height 16
type input "CTNA4"
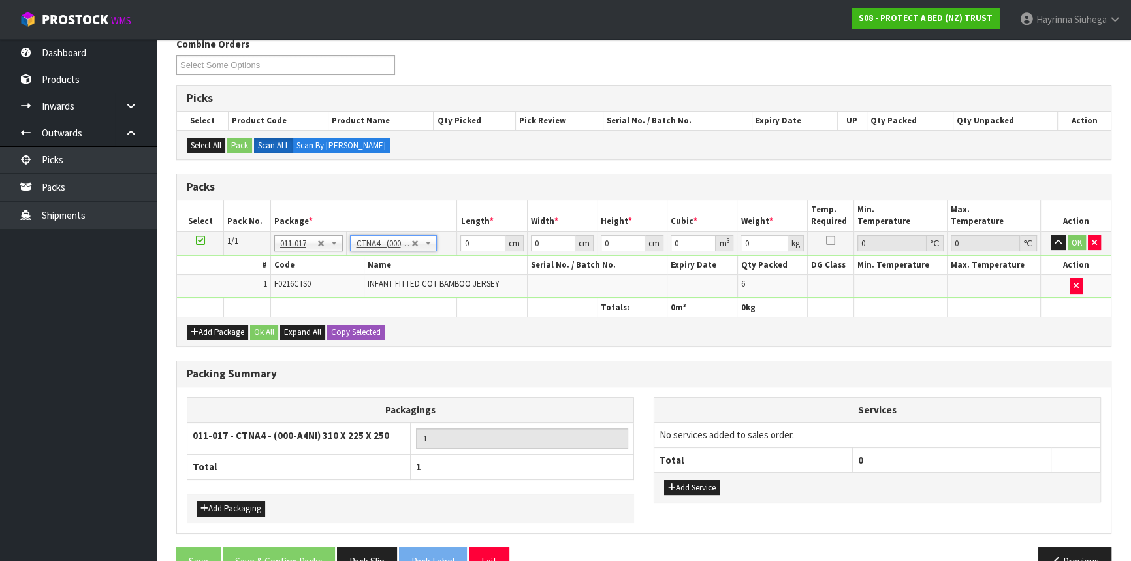
type input "31"
type input "22.5"
type input "25"
type input "0.017438"
type input "1.7"
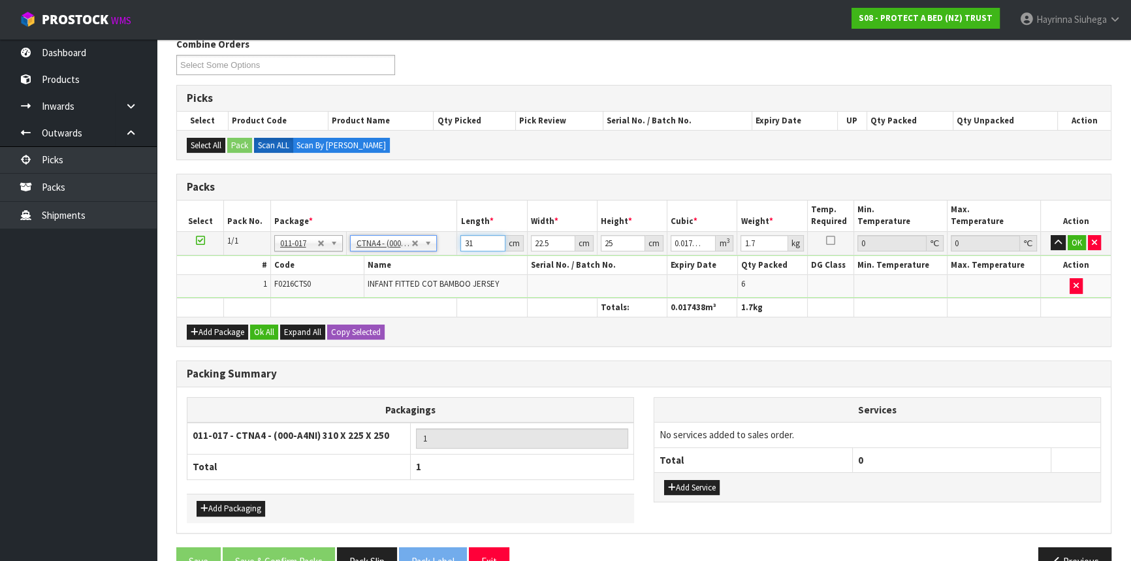
click at [461, 240] on input "31" at bounding box center [482, 243] width 44 height 16
type input "3"
type input "0.001687"
type input "32"
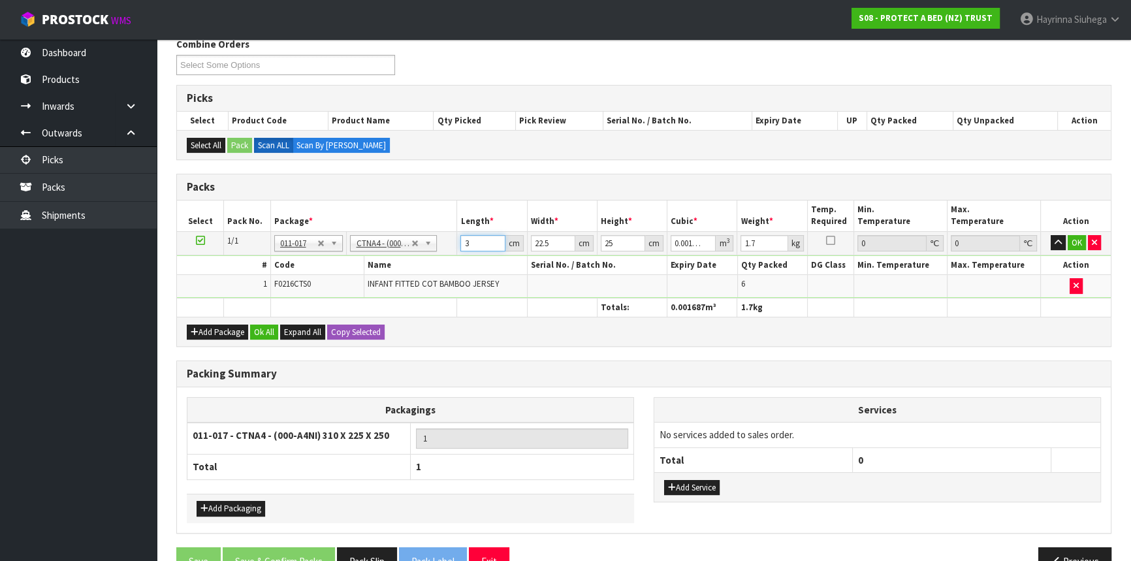
type input "0.018"
type input "32"
type input "2"
type input "0.0016"
type input "24"
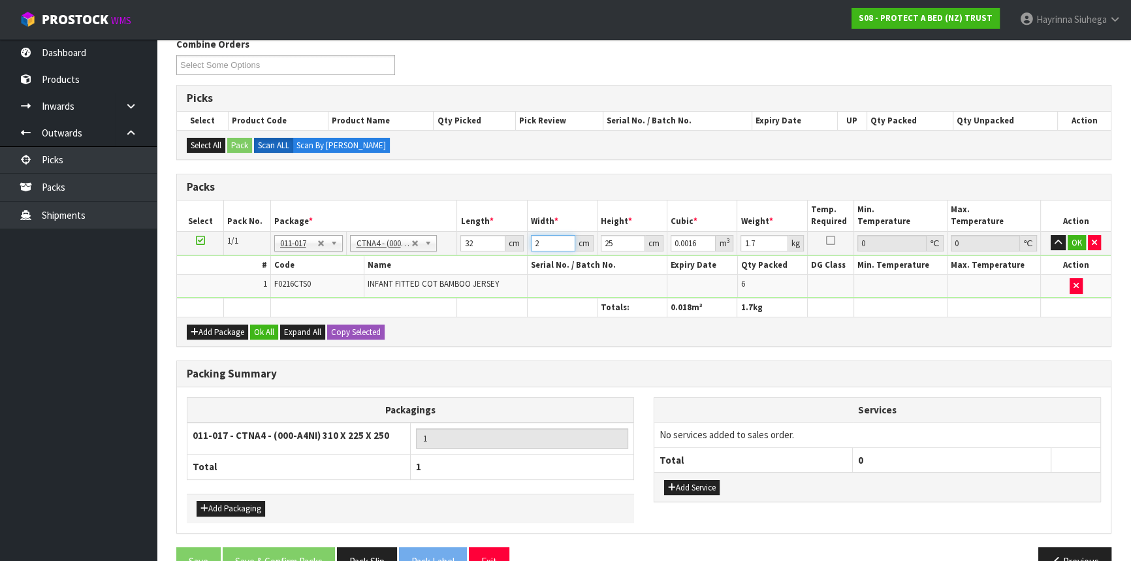
type input "0.0192"
type input "24"
type input "2"
type input "0.001536"
type input "27"
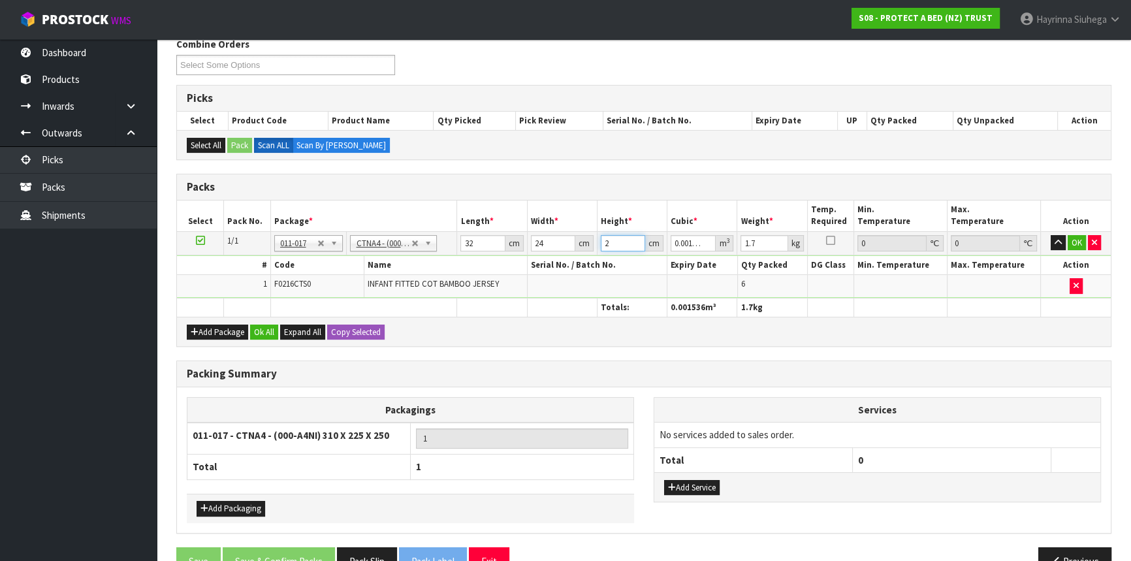
type input "0.020736"
click button "OK" at bounding box center [1077, 243] width 18 height 16
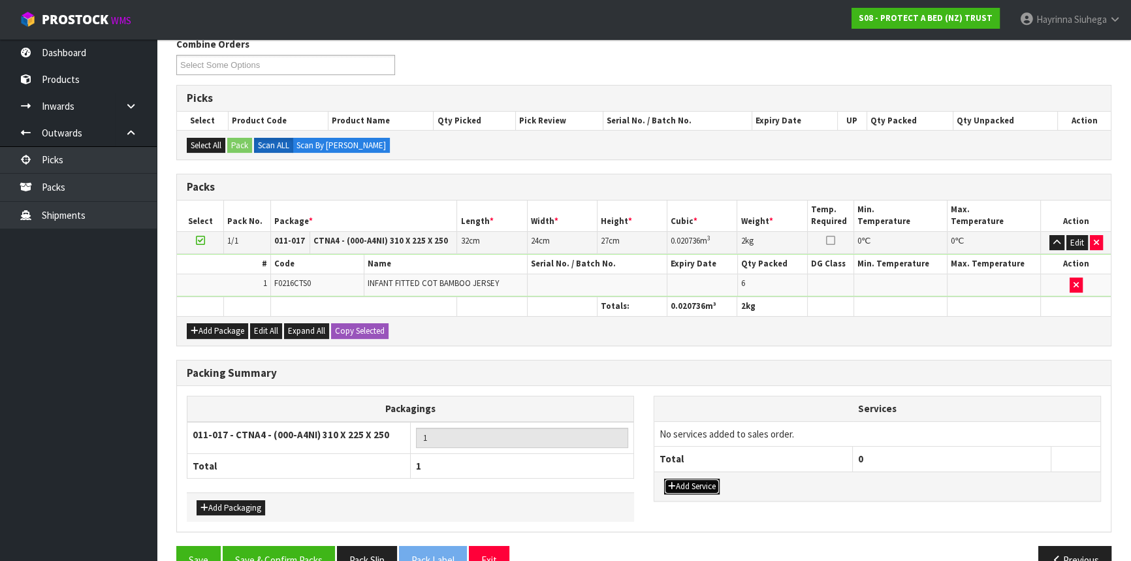
drag, startPoint x: 698, startPoint y: 480, endPoint x: 711, endPoint y: 471, distance: 15.4
click at [699, 480] on button "Add Service" at bounding box center [692, 487] width 56 height 16
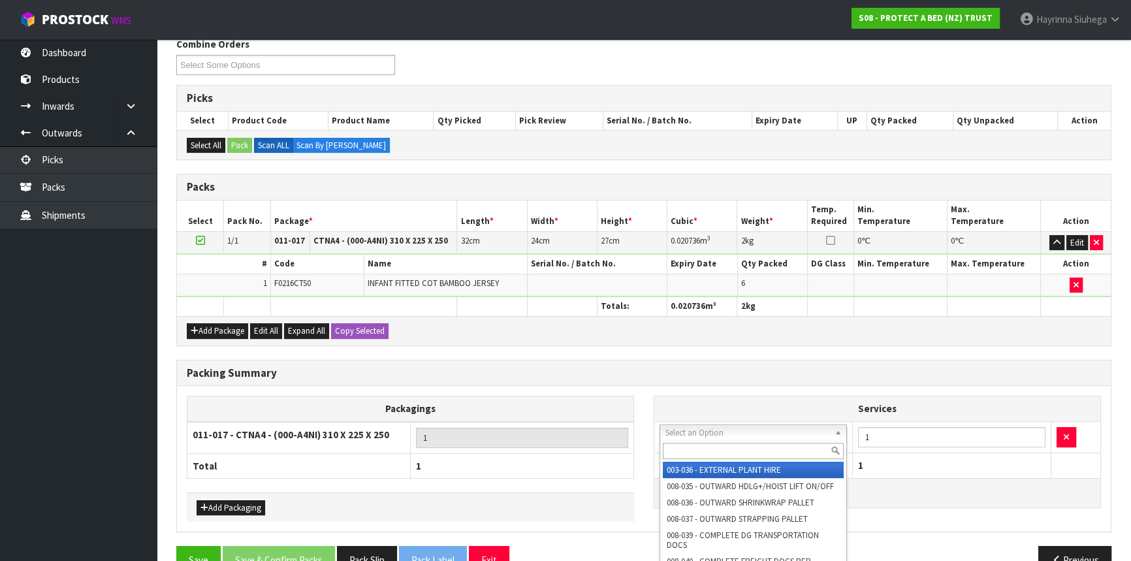
click at [717, 448] on input "text" at bounding box center [753, 451] width 181 height 16
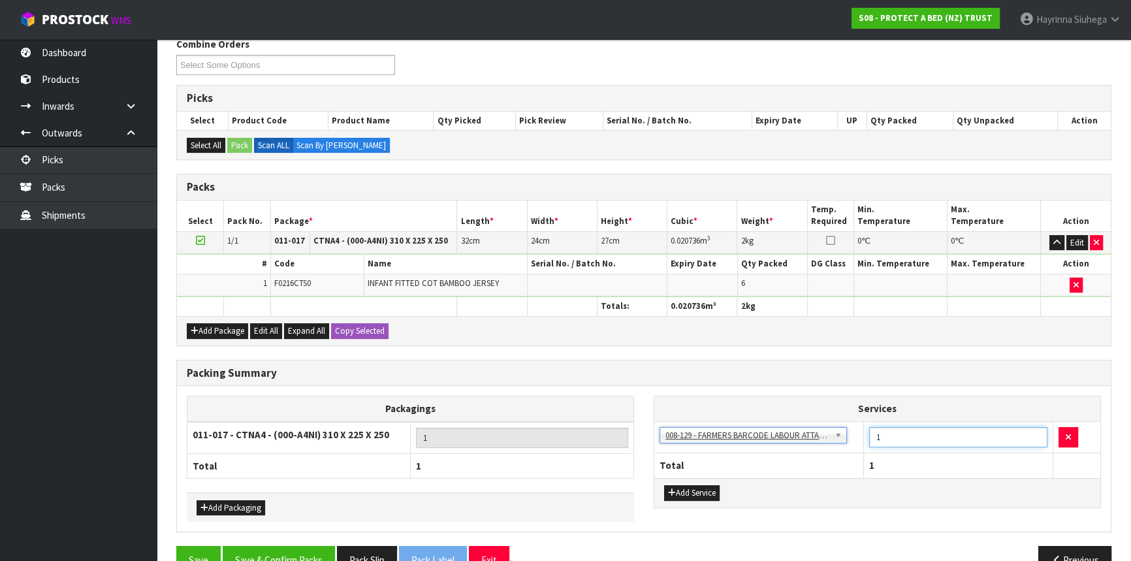
drag, startPoint x: 896, startPoint y: 444, endPoint x: 861, endPoint y: 451, distance: 35.9
click at [862, 451] on table "Services 003-036 - EXTERNAL PLANT HIRE 008-035 - OUTWARD HDLG+/HOIST LIFT ON/OF…" at bounding box center [877, 436] width 446 height 81
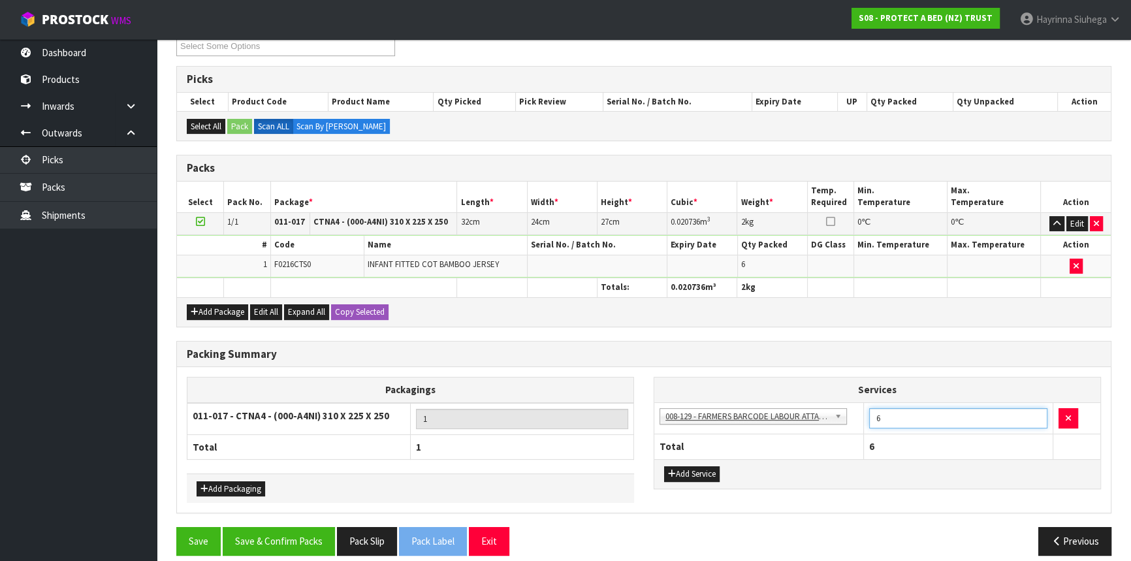
scroll to position [201, 0]
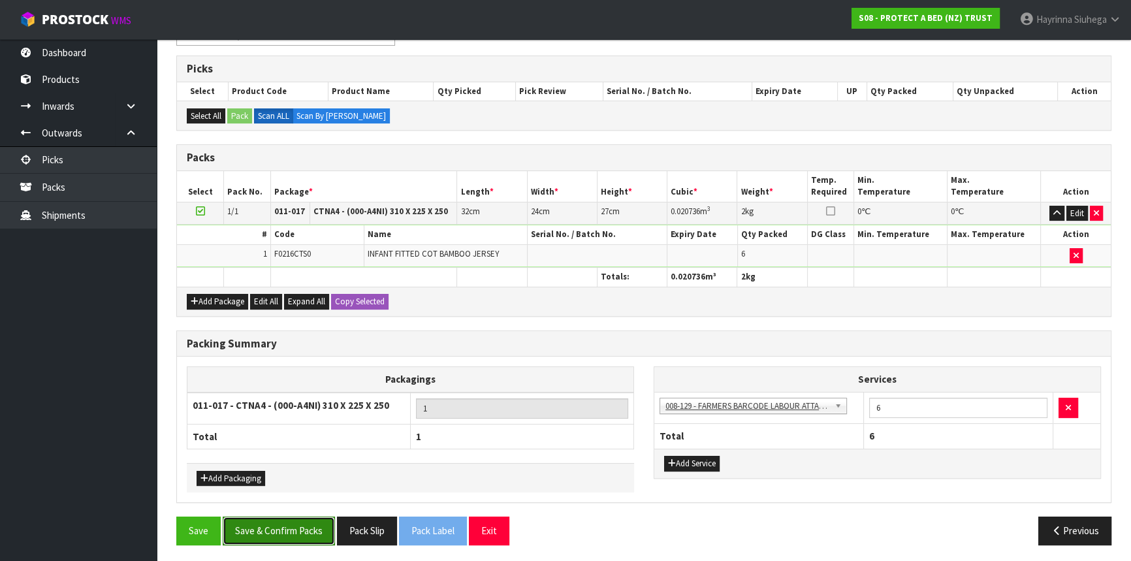
click at [260, 523] on button "Save & Confirm Packs" at bounding box center [279, 531] width 112 height 28
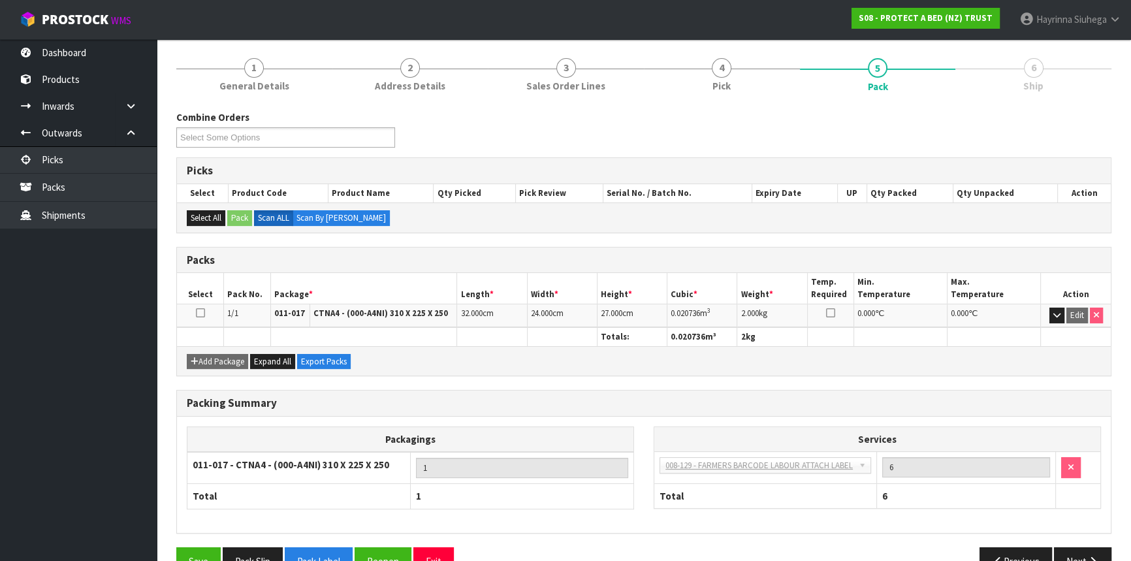
scroll to position [176, 0]
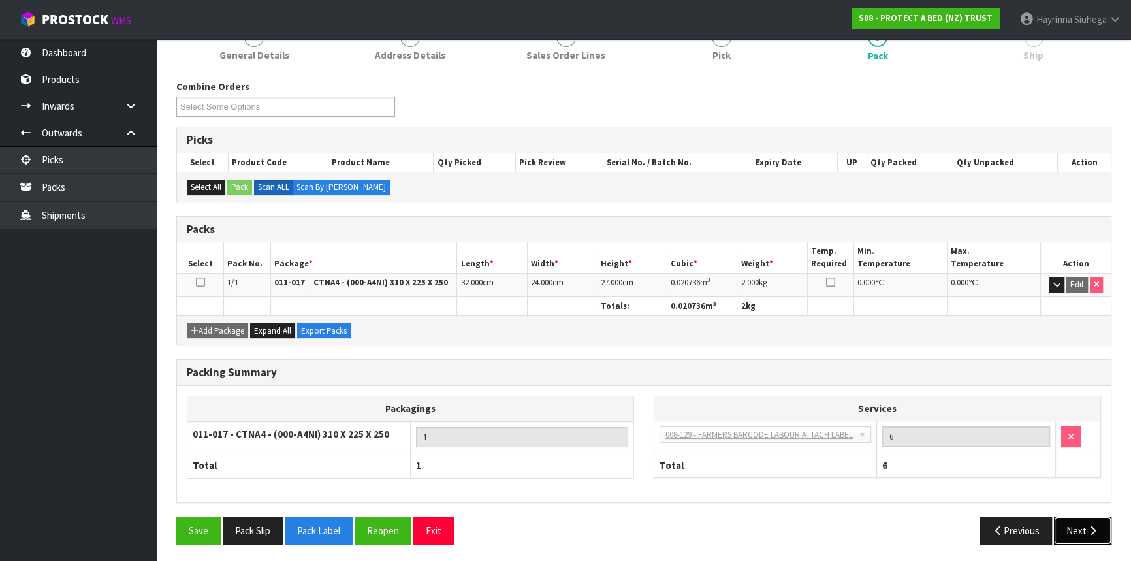
click at [1085, 517] on button "Next" at bounding box center [1082, 531] width 57 height 28
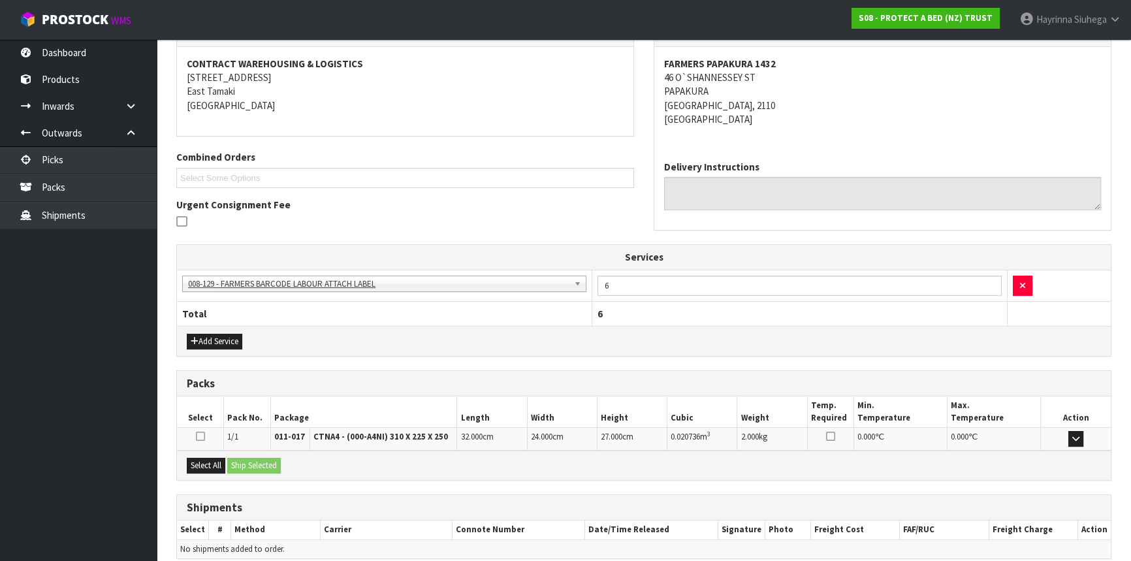
scroll to position [293, 0]
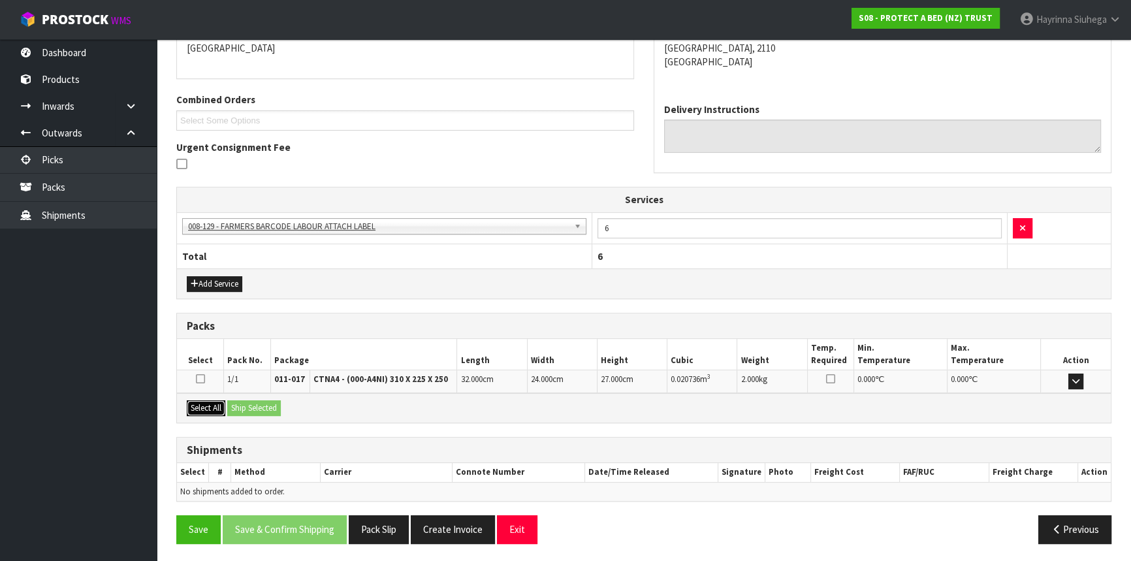
click at [203, 404] on button "Select All" at bounding box center [206, 408] width 39 height 16
click at [232, 402] on button "Ship Selected" at bounding box center [254, 408] width 54 height 16
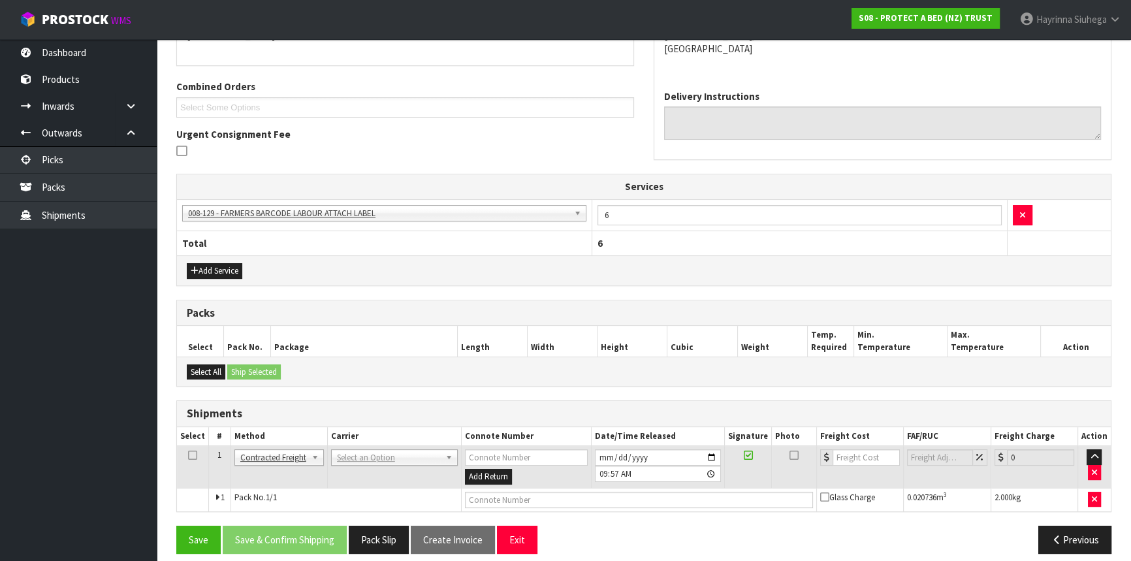
scroll to position [316, 0]
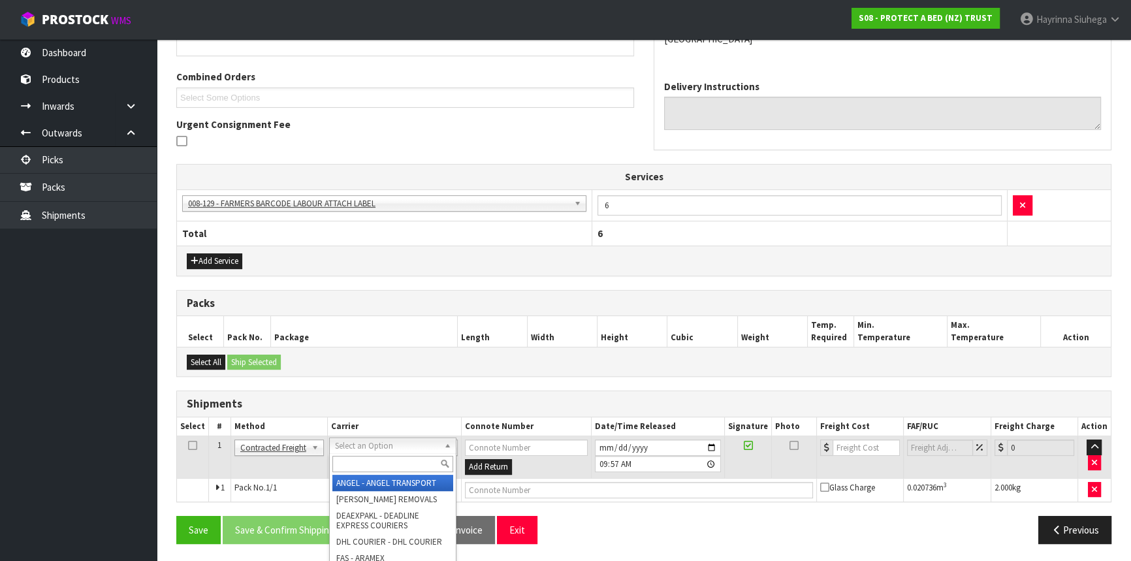
click at [379, 455] on div at bounding box center [393, 464] width 126 height 22
click at [377, 458] on input "text" at bounding box center [392, 464] width 121 height 16
drag, startPoint x: 386, startPoint y: 476, endPoint x: 379, endPoint y: 477, distance: 7.2
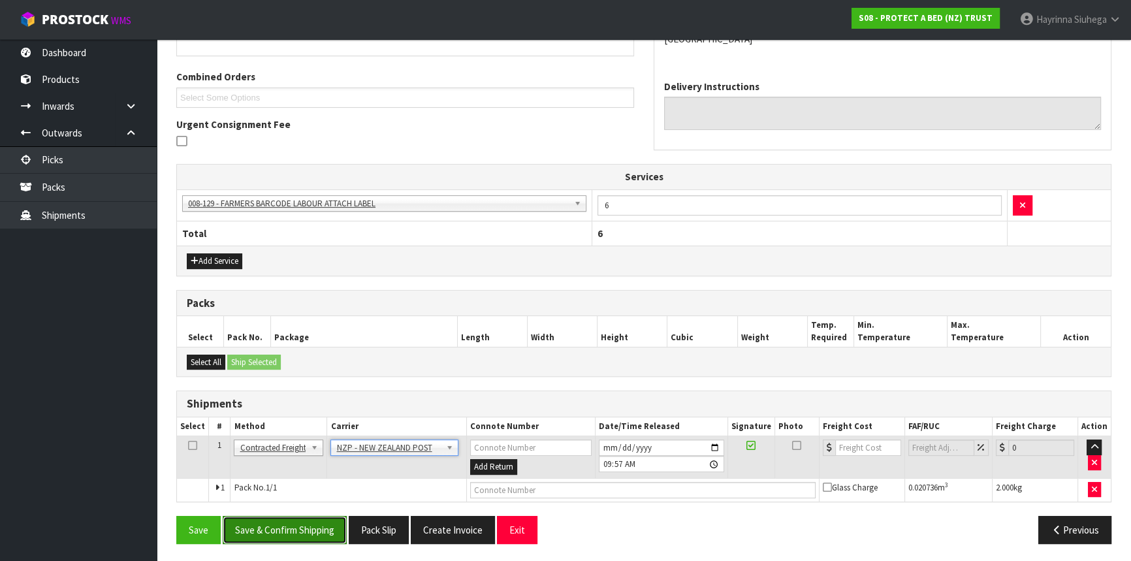
click at [299, 516] on button "Save & Confirm Shipping" at bounding box center [285, 530] width 124 height 28
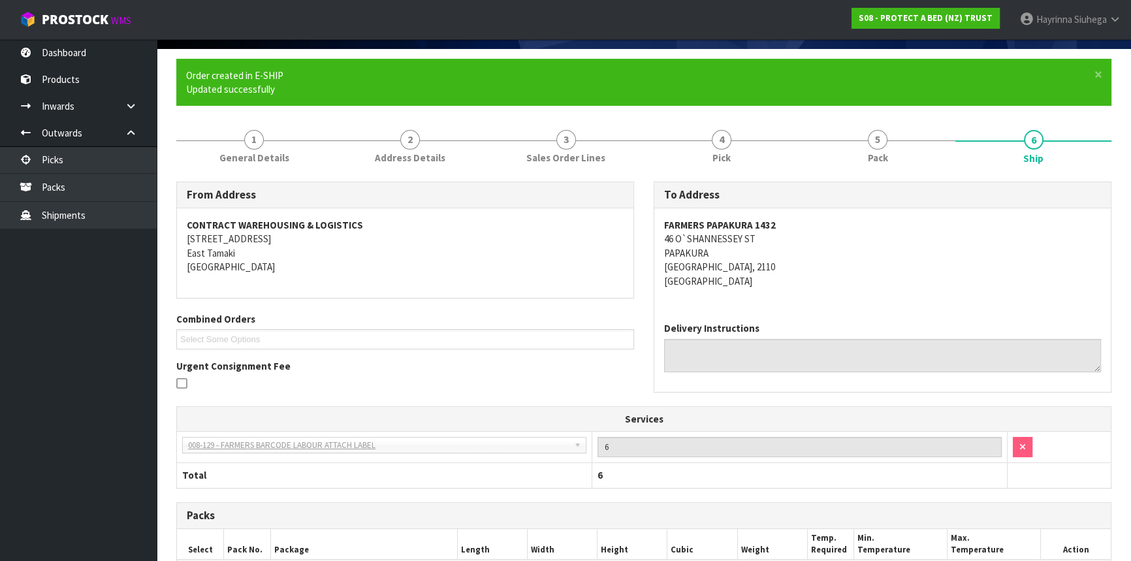
scroll to position [298, 0]
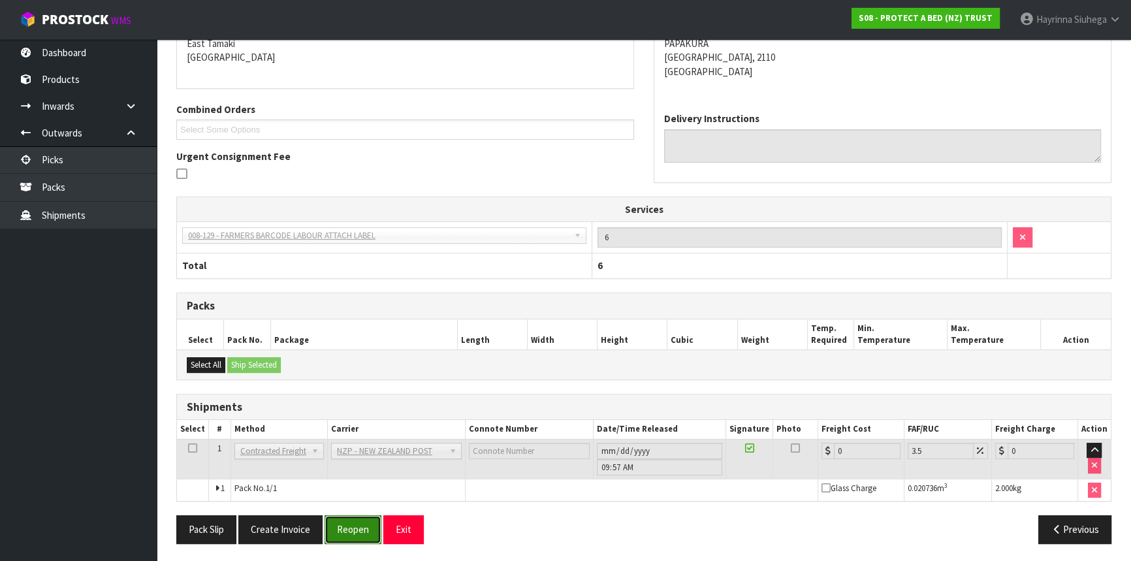
click at [346, 525] on button "Reopen" at bounding box center [353, 529] width 57 height 28
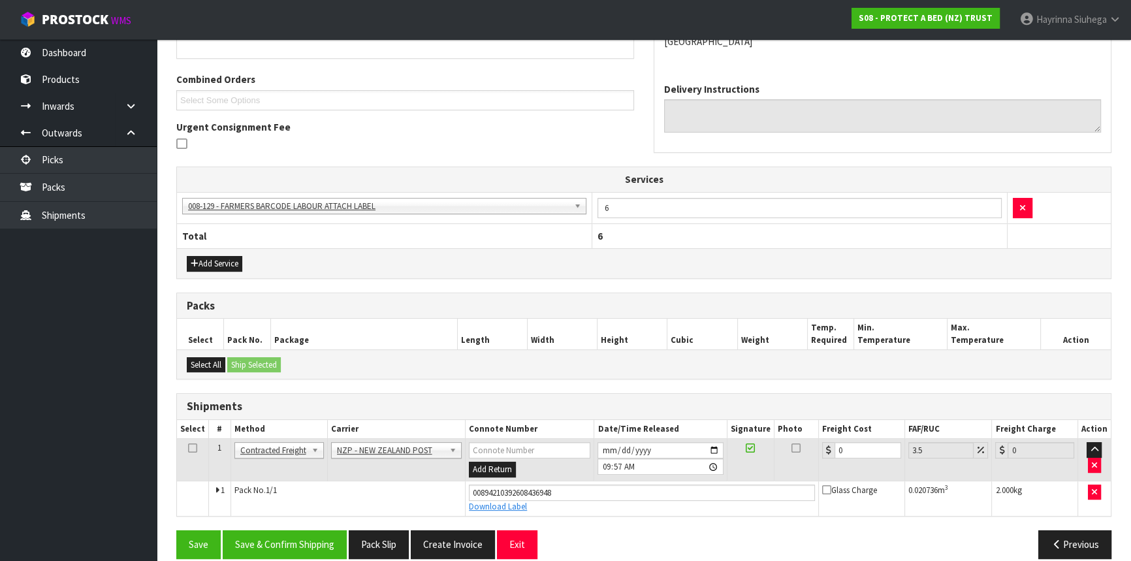
scroll to position [328, 0]
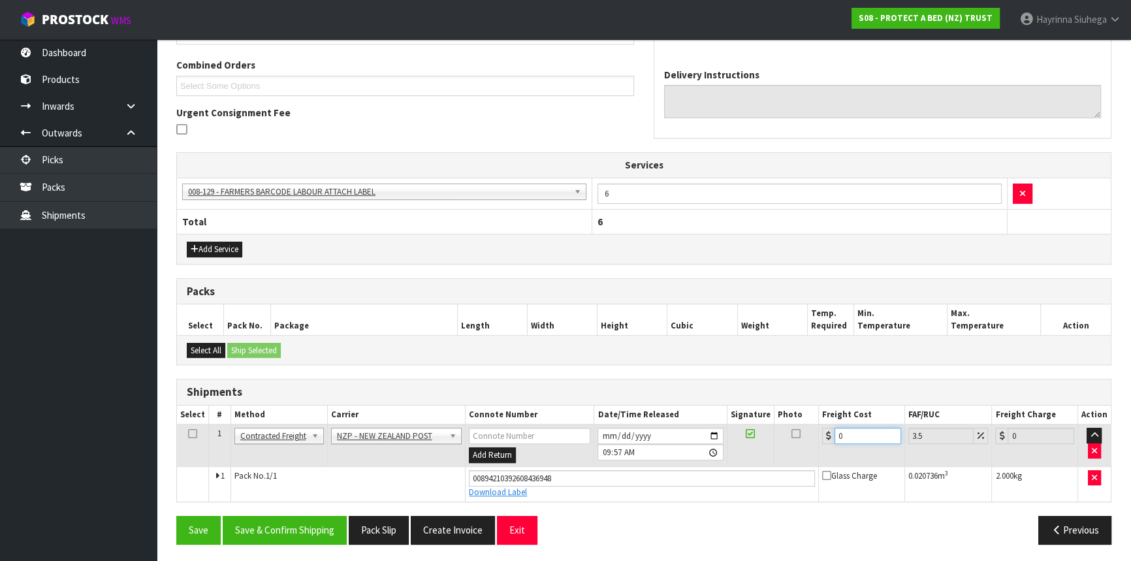
drag, startPoint x: 856, startPoint y: 430, endPoint x: 744, endPoint y: 438, distance: 112.6
click at [749, 438] on tr "1 Client Local Pickup Customer Local Pickup Company Freight Contracted Freight …" at bounding box center [644, 446] width 934 height 42
click at [176, 516] on button "Save" at bounding box center [198, 530] width 44 height 28
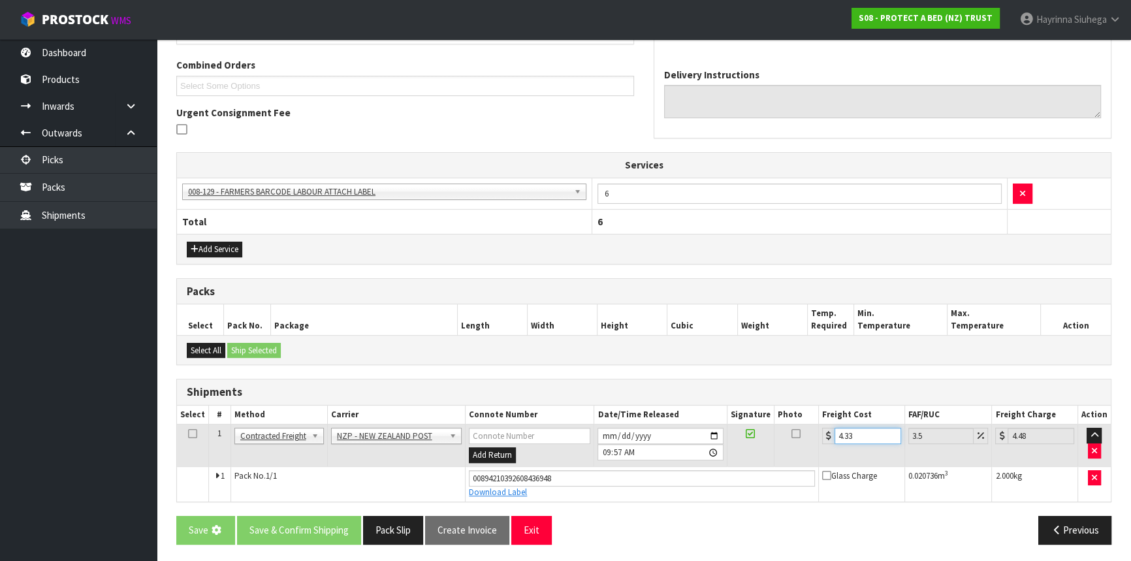
scroll to position [0, 0]
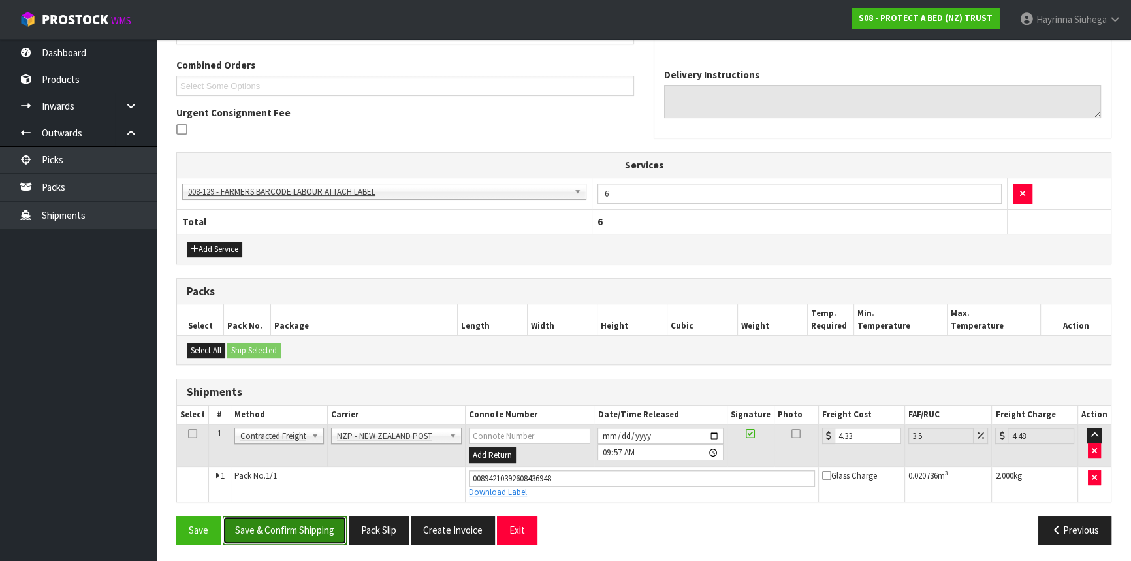
click at [319, 536] on button "Save & Confirm Shipping" at bounding box center [285, 530] width 124 height 28
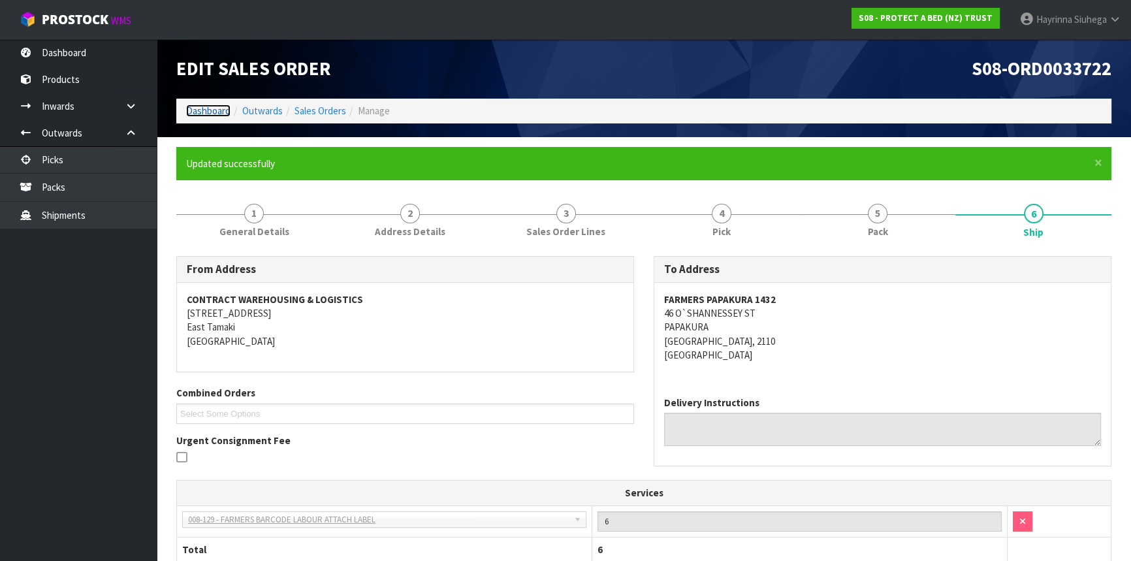
click at [216, 114] on link "Dashboard" at bounding box center [208, 111] width 44 height 12
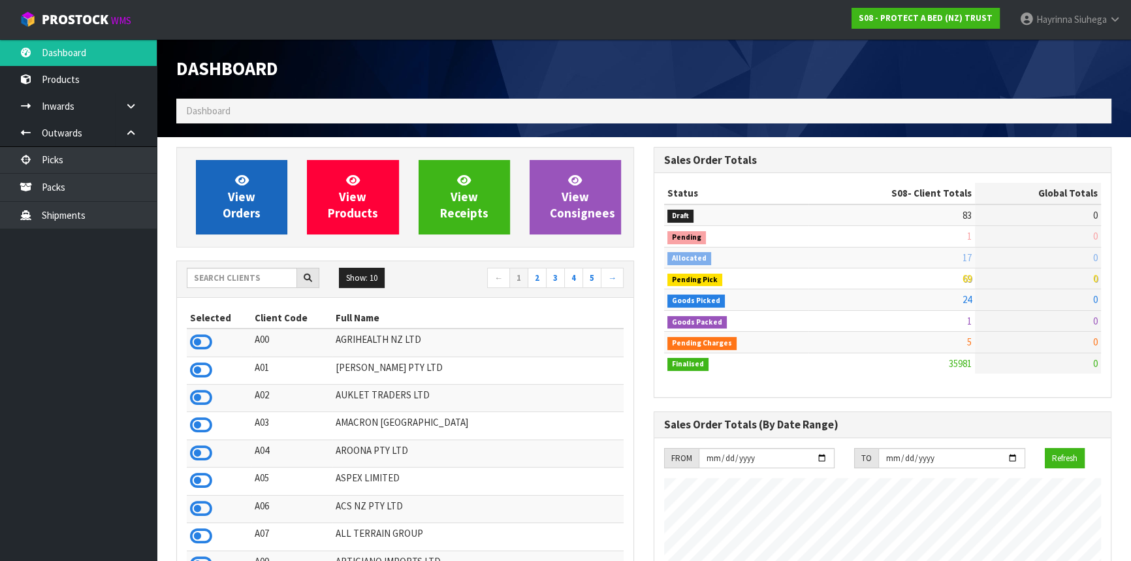
scroll to position [988, 477]
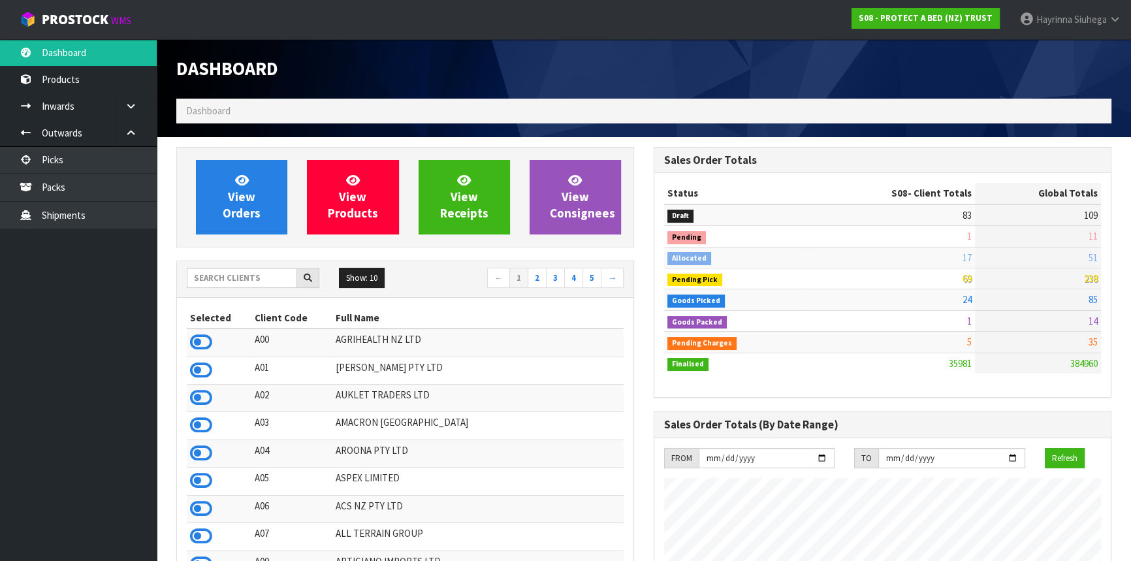
click at [31, 308] on ul "Dashboard Products Categories Serial Numbers Kitsets Packagings Inwards Purchas…" at bounding box center [78, 300] width 157 height 522
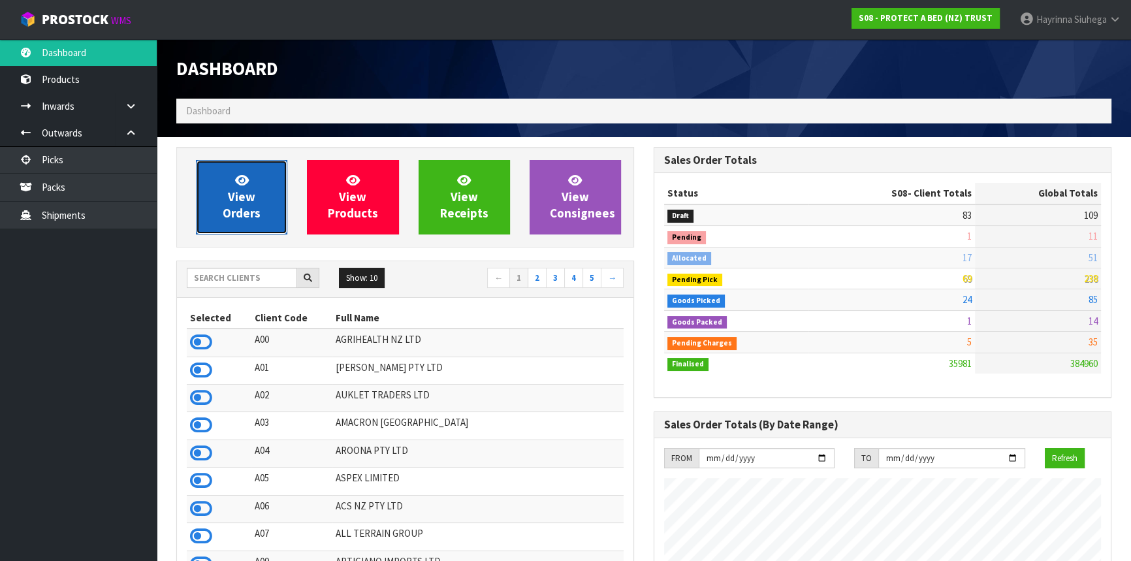
click at [264, 186] on link "View Orders" at bounding box center [241, 197] width 91 height 74
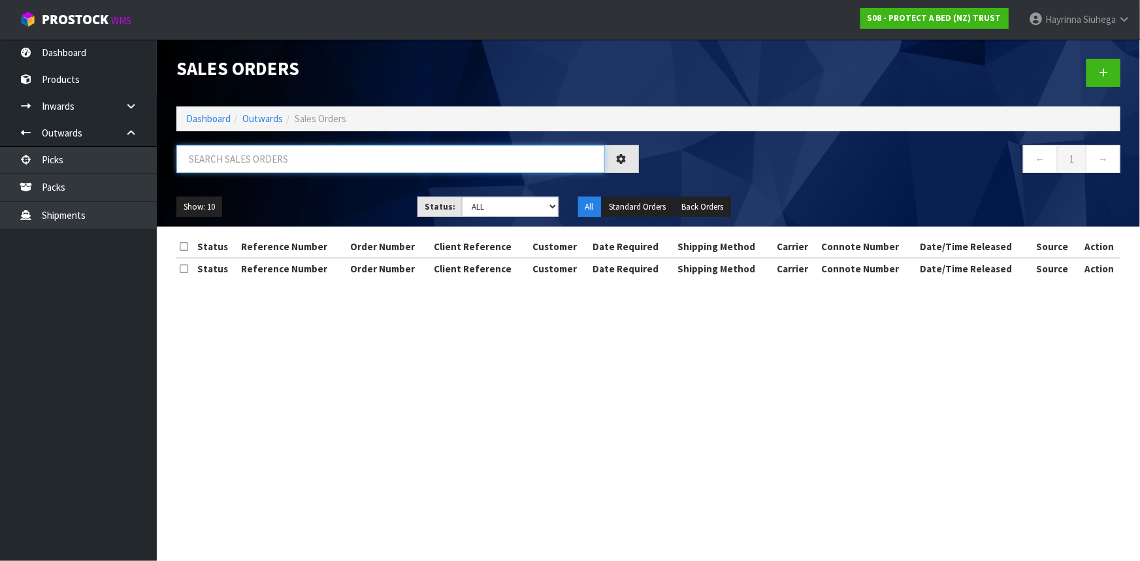
click at [264, 163] on input "text" at bounding box center [390, 159] width 428 height 28
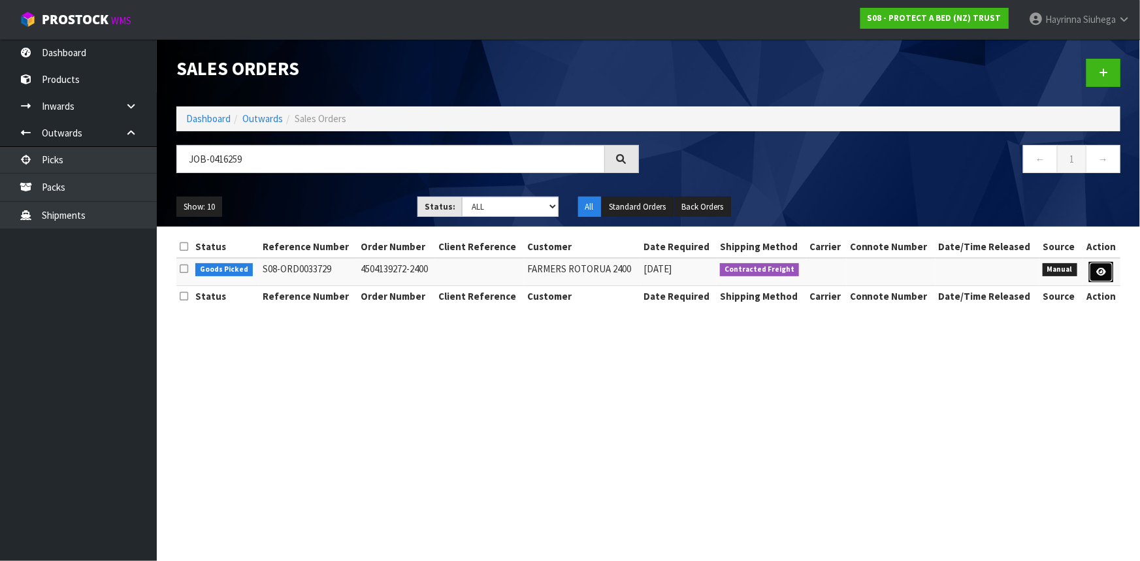
click at [1108, 274] on link at bounding box center [1101, 272] width 24 height 21
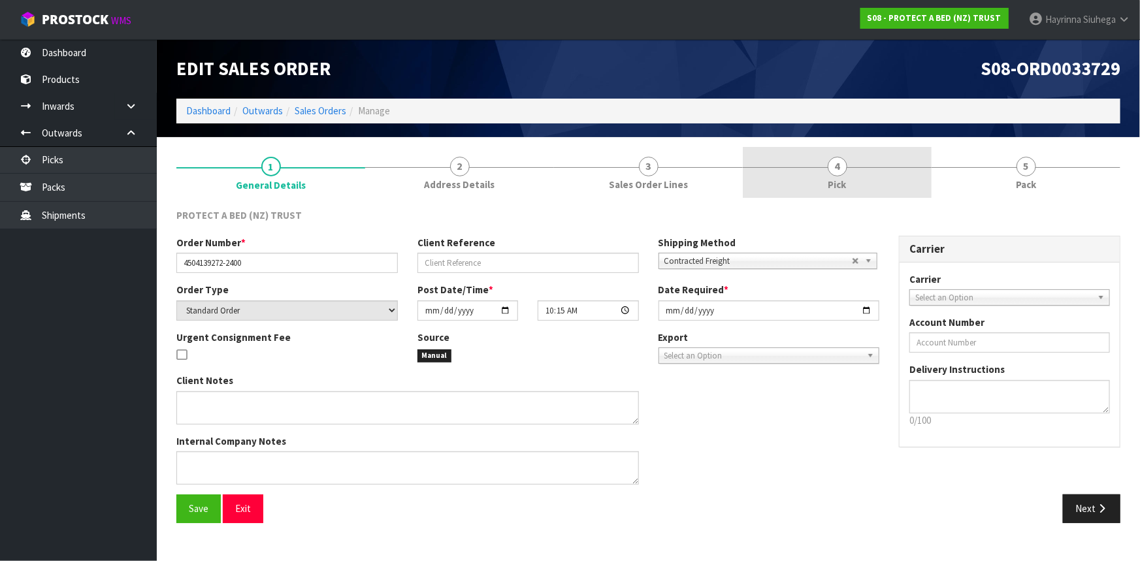
click at [870, 176] on link "4 Pick" at bounding box center [837, 173] width 189 height 52
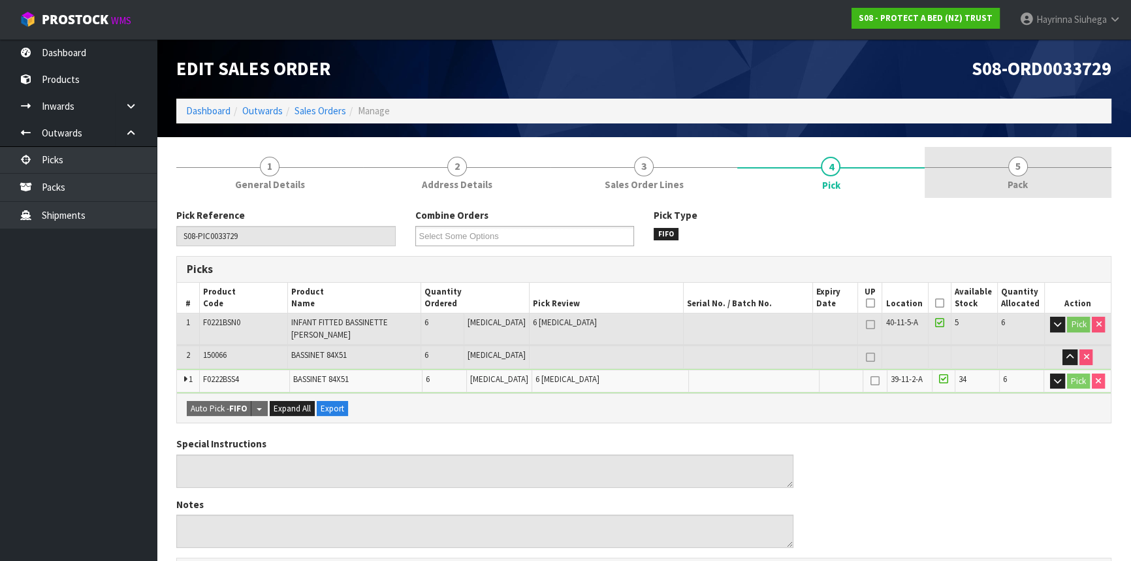
click at [967, 167] on link "5 Pack" at bounding box center [1018, 173] width 187 height 52
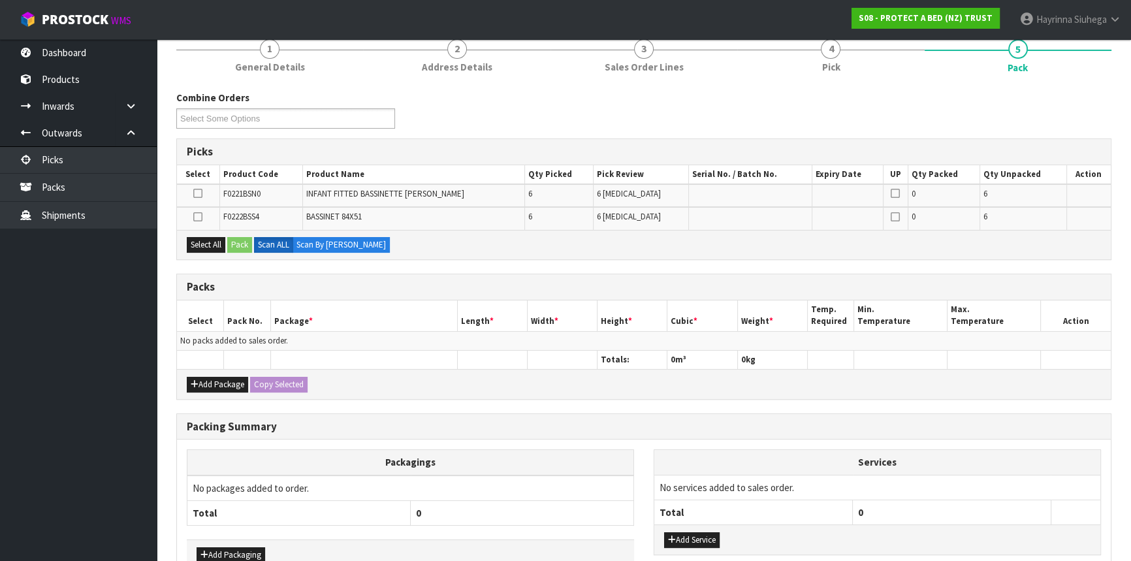
scroll to position [118, 0]
click at [219, 377] on button "Add Package" at bounding box center [217, 384] width 61 height 16
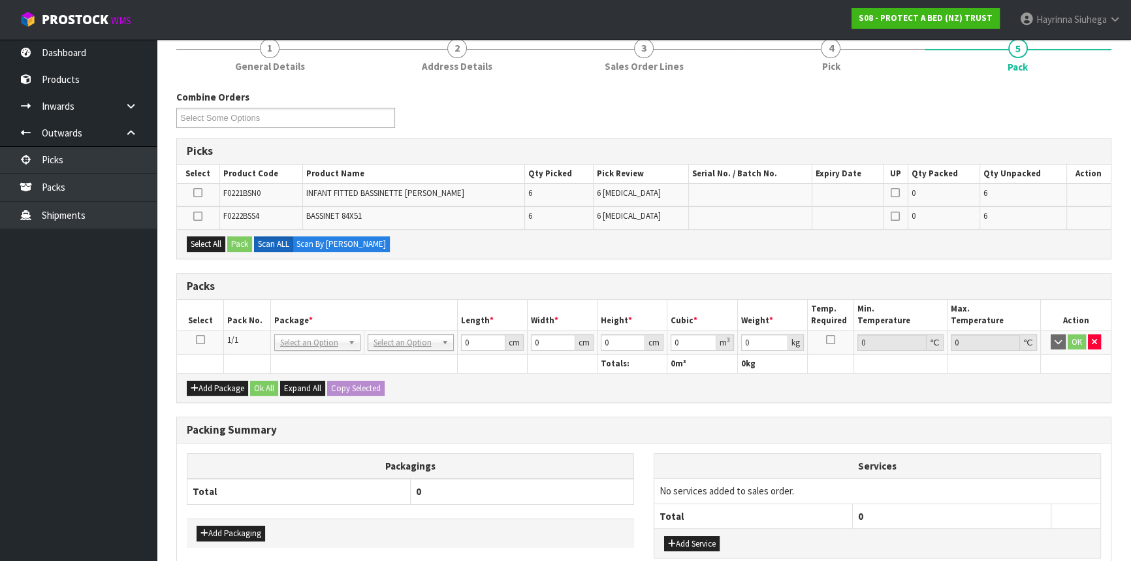
click at [198, 340] on icon at bounding box center [200, 340] width 9 height 1
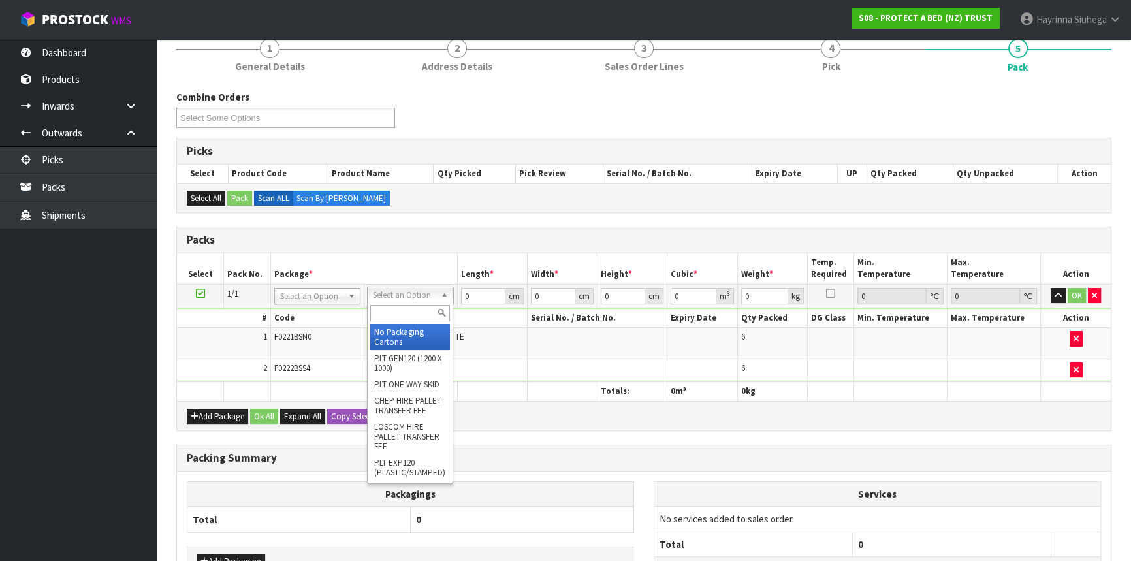
click at [384, 306] on input "text" at bounding box center [410, 313] width 80 height 16
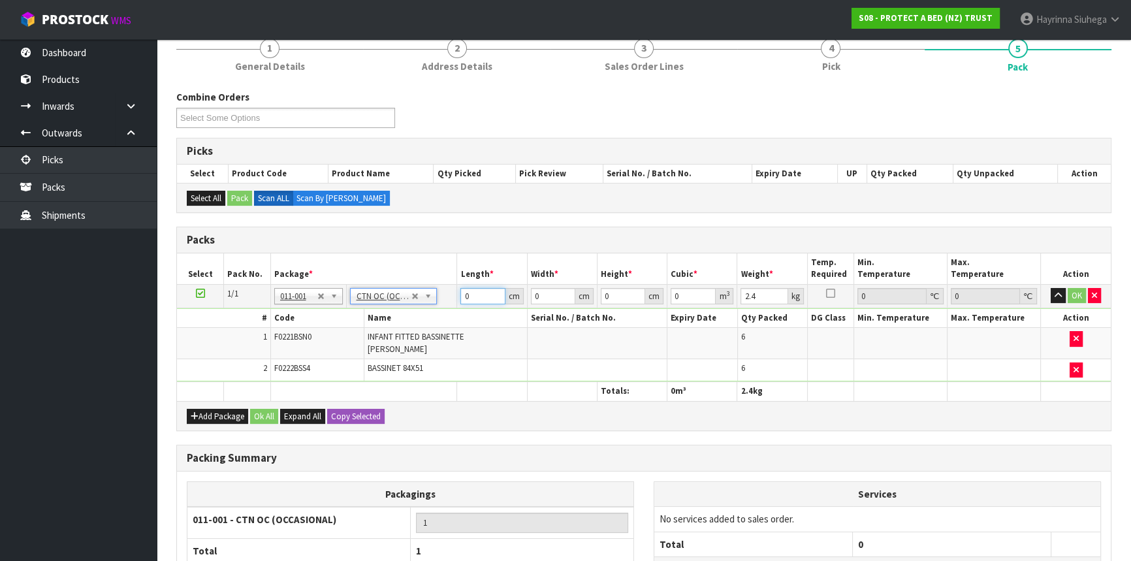
click at [461, 289] on input "0" at bounding box center [482, 296] width 44 height 16
click button "OK" at bounding box center [1077, 296] width 18 height 16
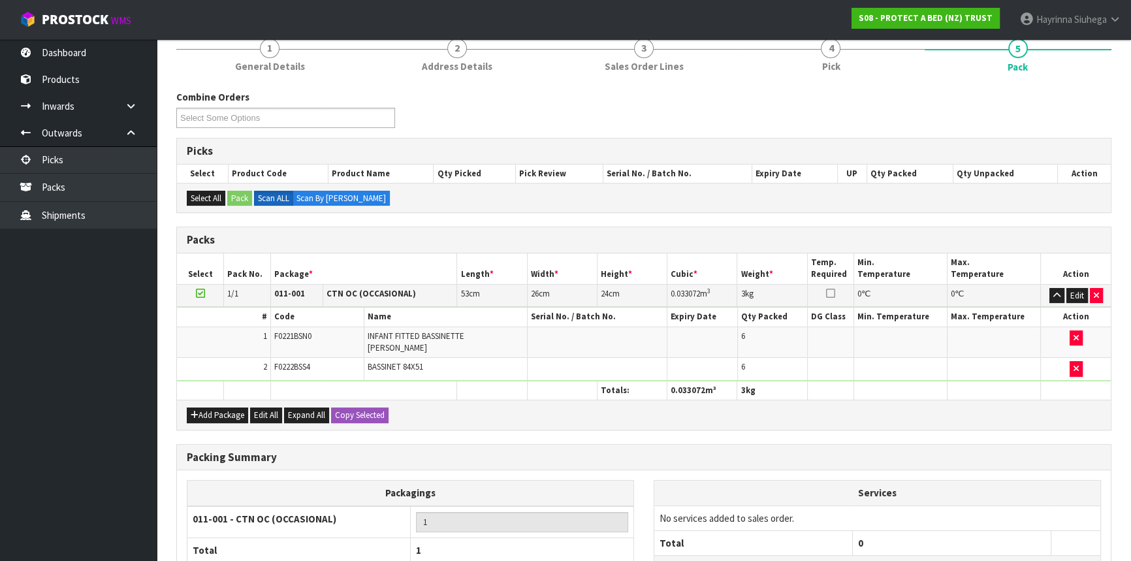
scroll to position [223, 0]
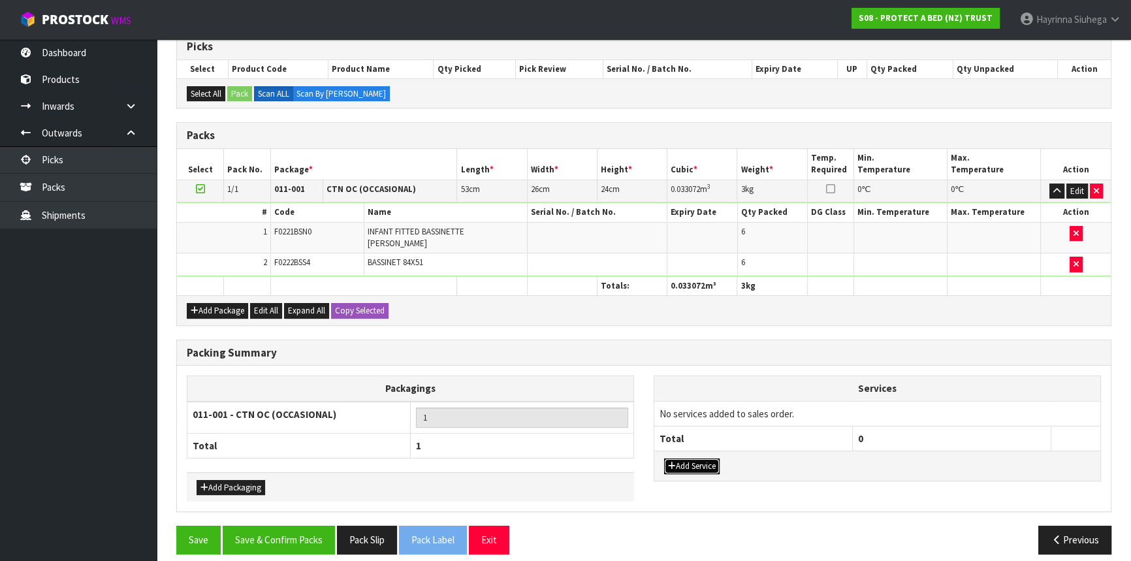
click at [693, 459] on button "Add Service" at bounding box center [692, 467] width 56 height 16
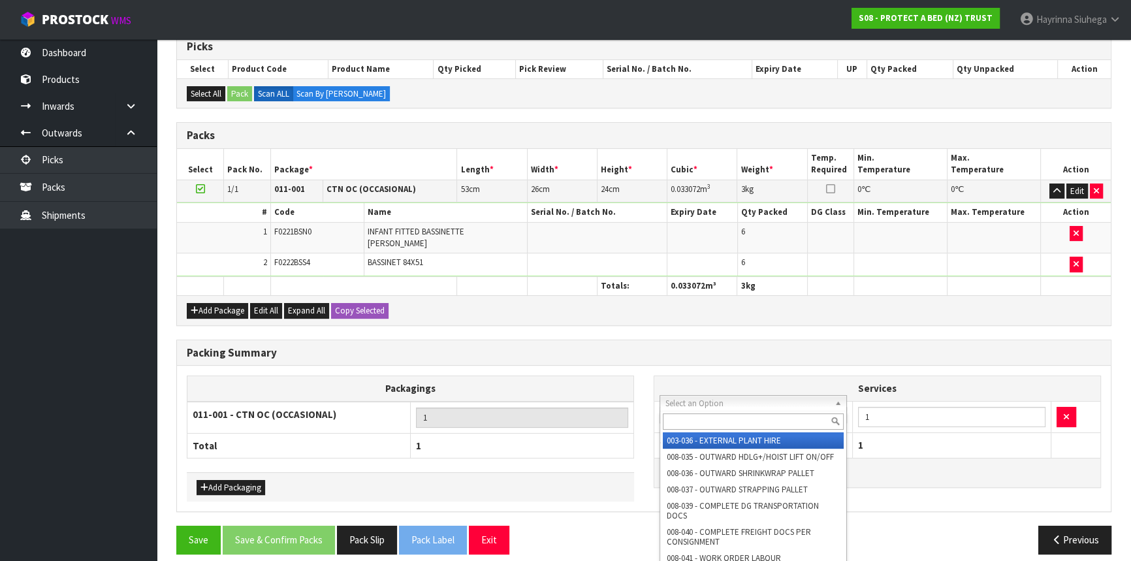
click at [690, 421] on input "text" at bounding box center [753, 421] width 181 height 16
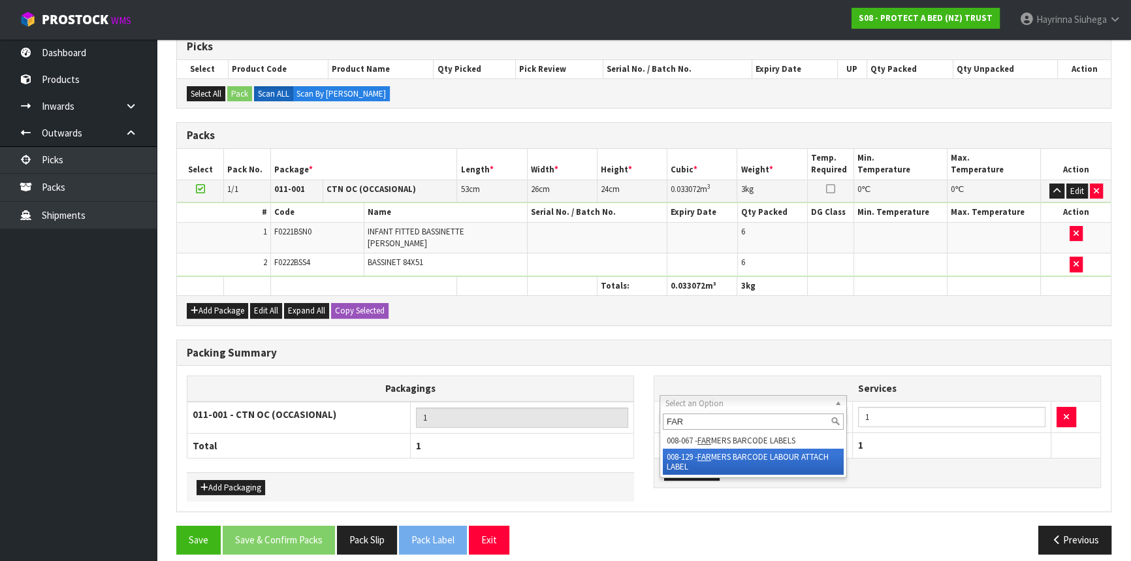
drag, startPoint x: 718, startPoint y: 455, endPoint x: 803, endPoint y: 434, distance: 87.6
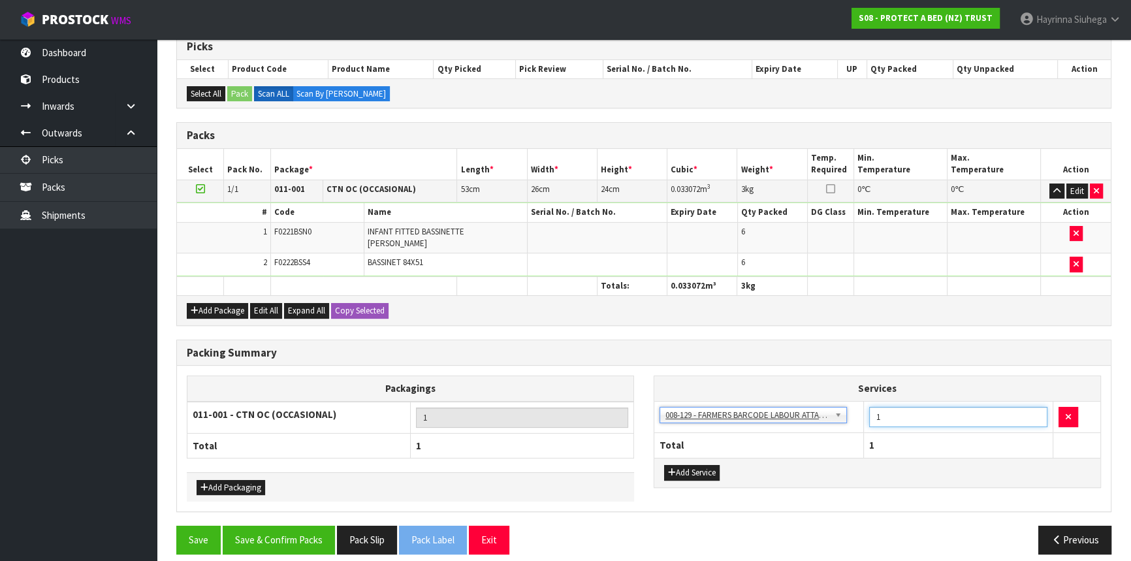
drag, startPoint x: 914, startPoint y: 411, endPoint x: 791, endPoint y: 409, distance: 123.5
click at [790, 413] on tr "003-036 - EXTERNAL PLANT HIRE 008-035 - OUTWARD HDLG+/HOIST LIFT ON/OFF 008-036…" at bounding box center [877, 417] width 446 height 32
click at [288, 526] on button "Save & Confirm Packs" at bounding box center [279, 540] width 112 height 28
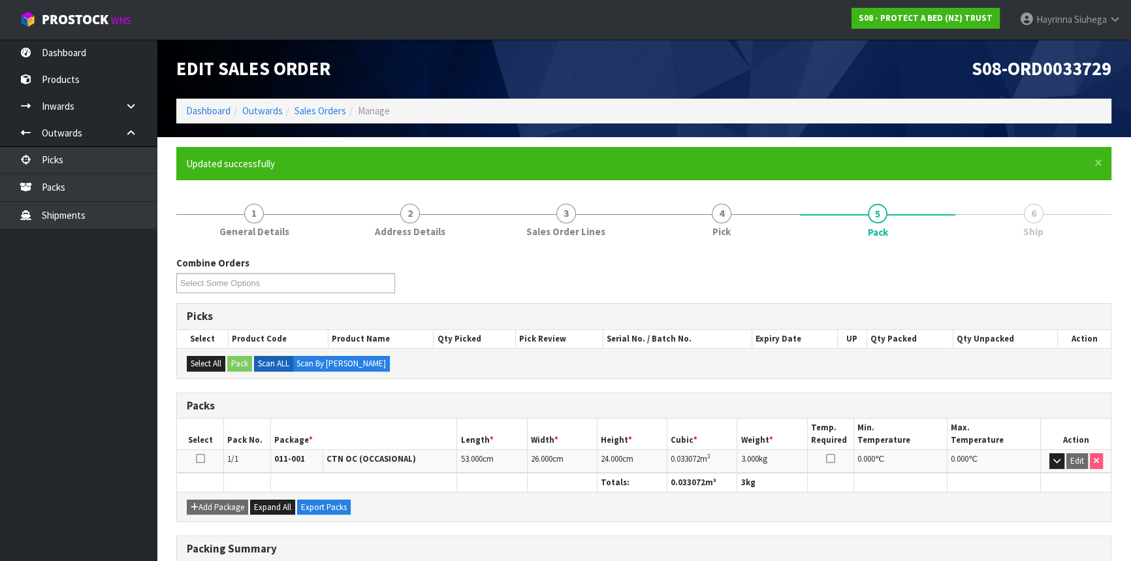
scroll to position [176, 0]
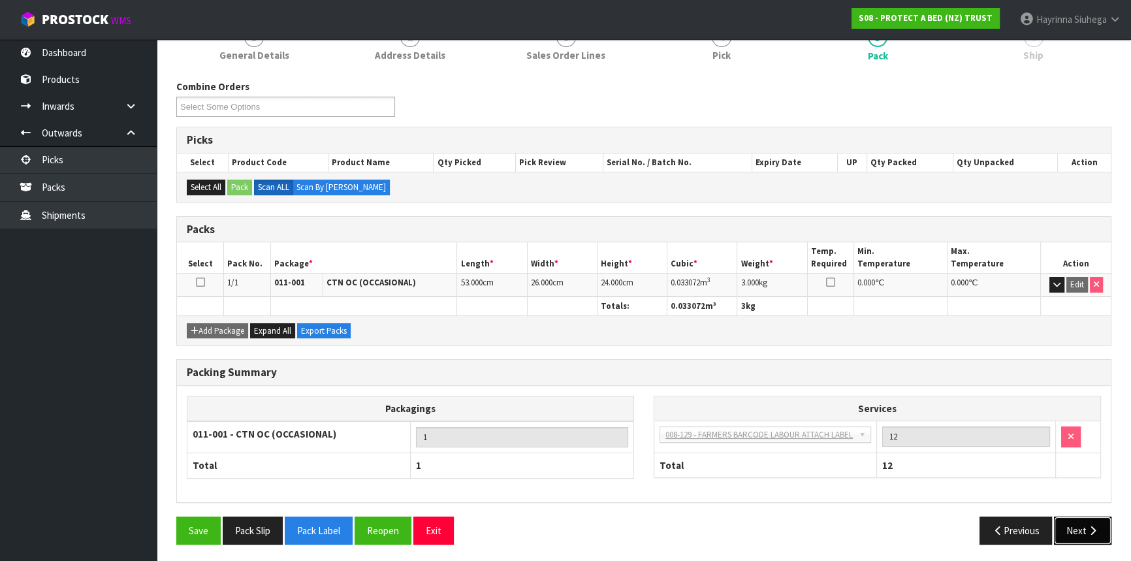
click at [1097, 526] on icon "button" at bounding box center [1093, 531] width 12 height 10
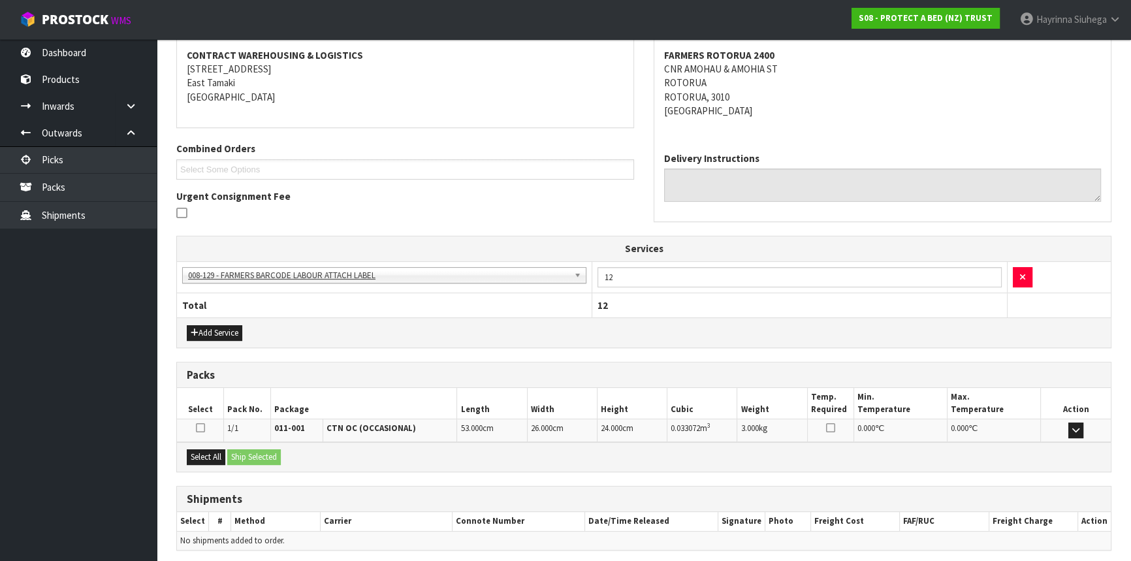
scroll to position [293, 0]
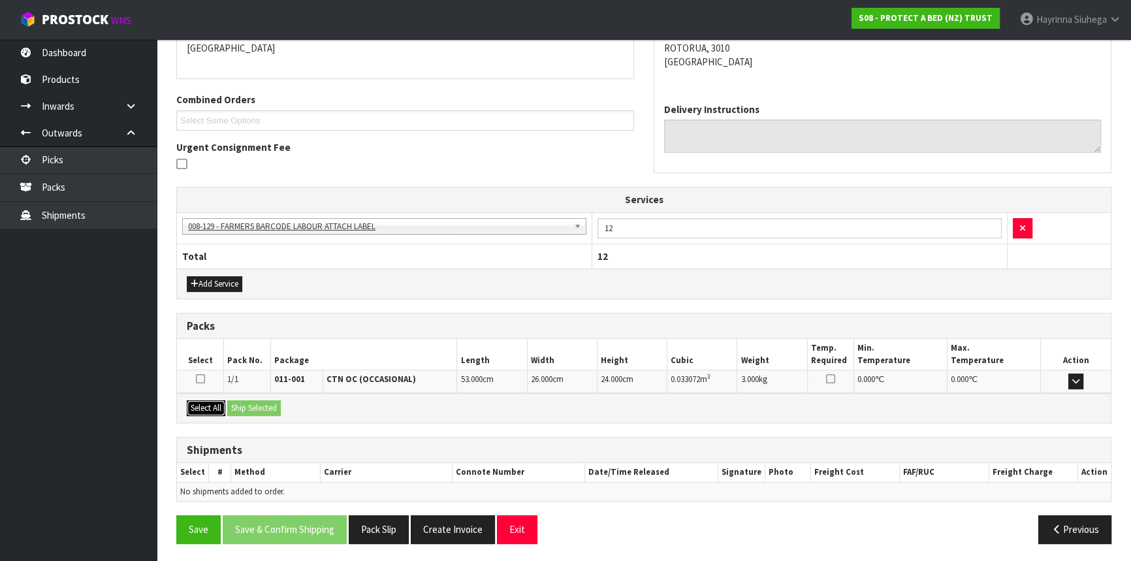
click at [207, 406] on button "Select All" at bounding box center [206, 408] width 39 height 16
click at [244, 405] on button "Ship Selected" at bounding box center [254, 408] width 54 height 16
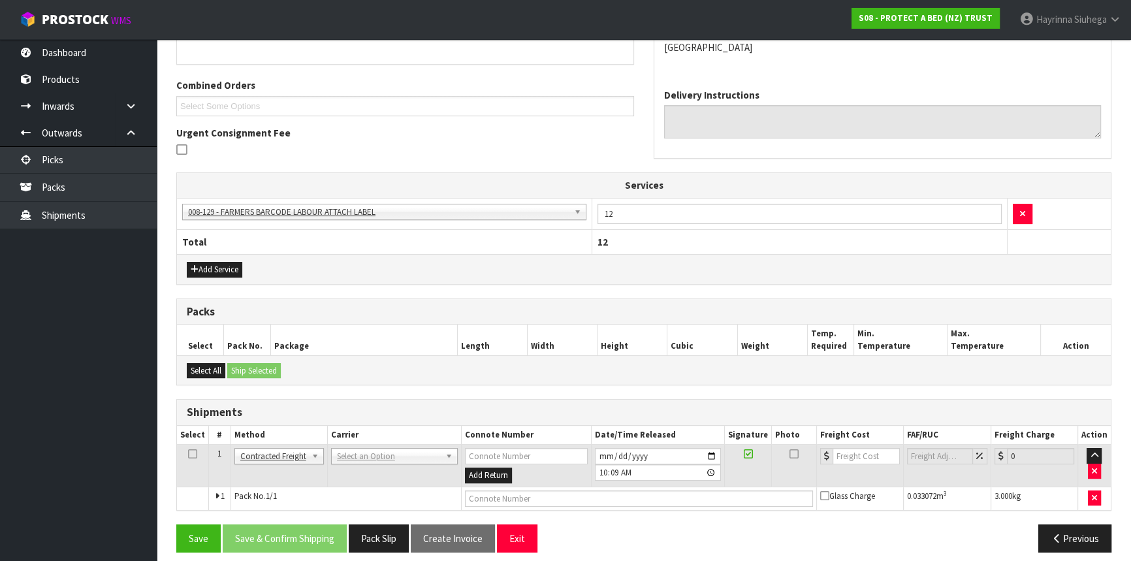
scroll to position [316, 0]
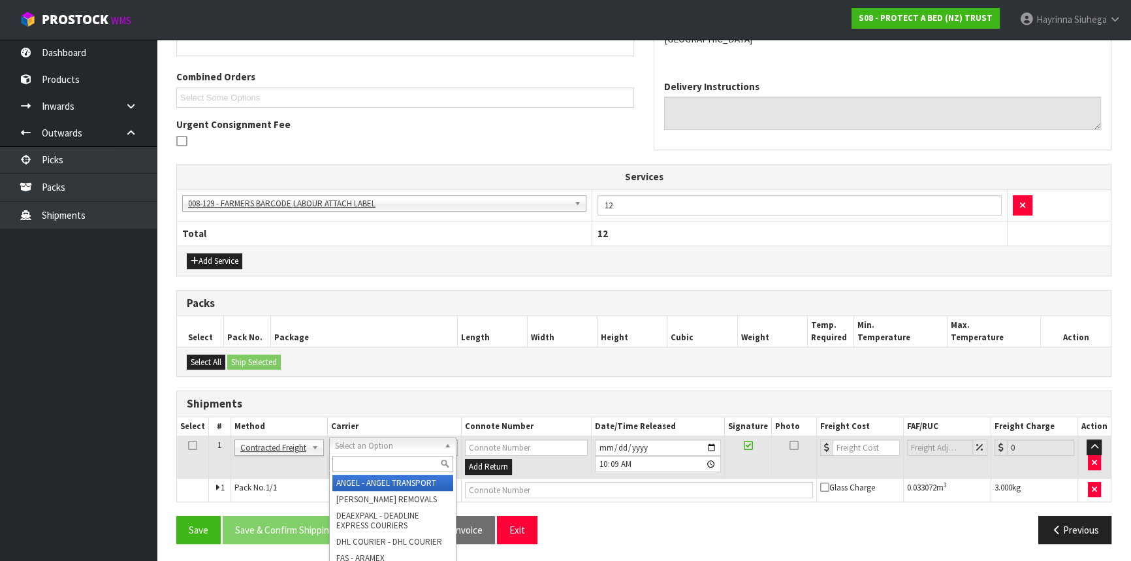
click at [361, 466] on input "text" at bounding box center [392, 464] width 121 height 16
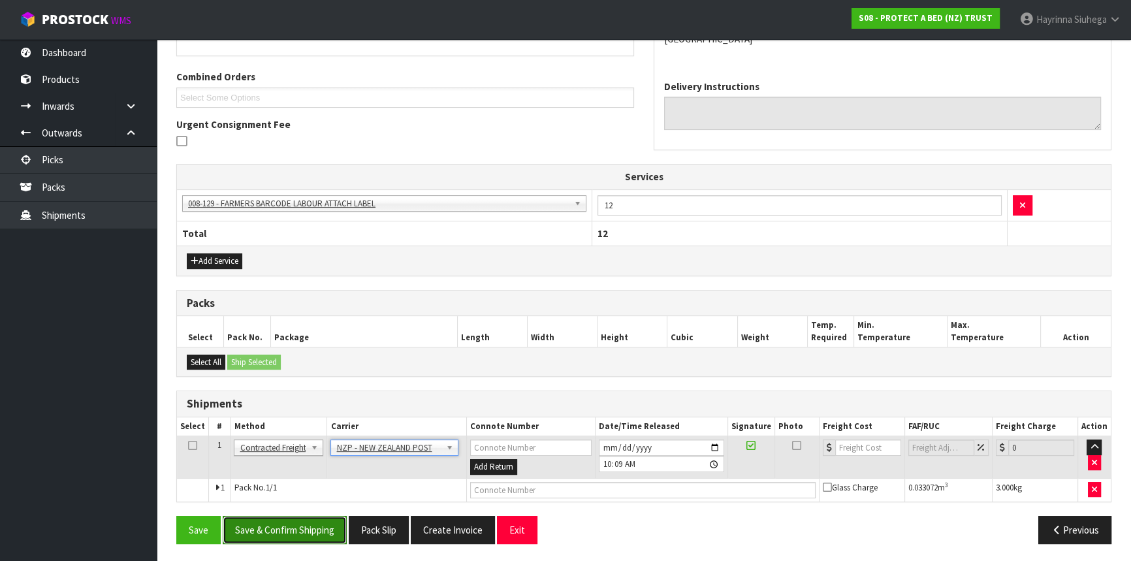
click at [321, 519] on button "Save & Confirm Shipping" at bounding box center [285, 530] width 124 height 28
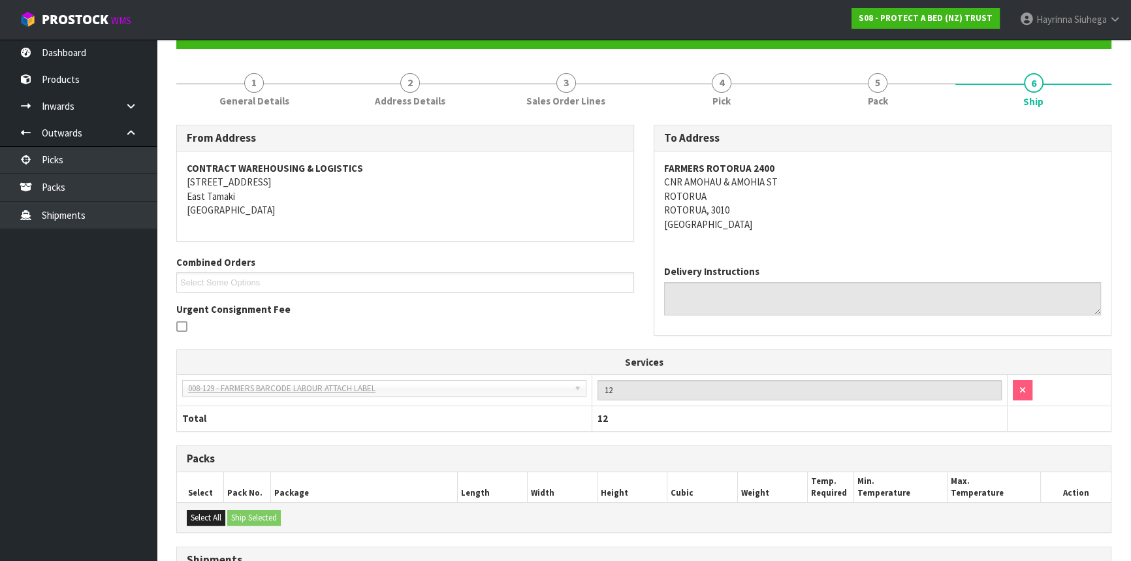
scroll to position [297, 0]
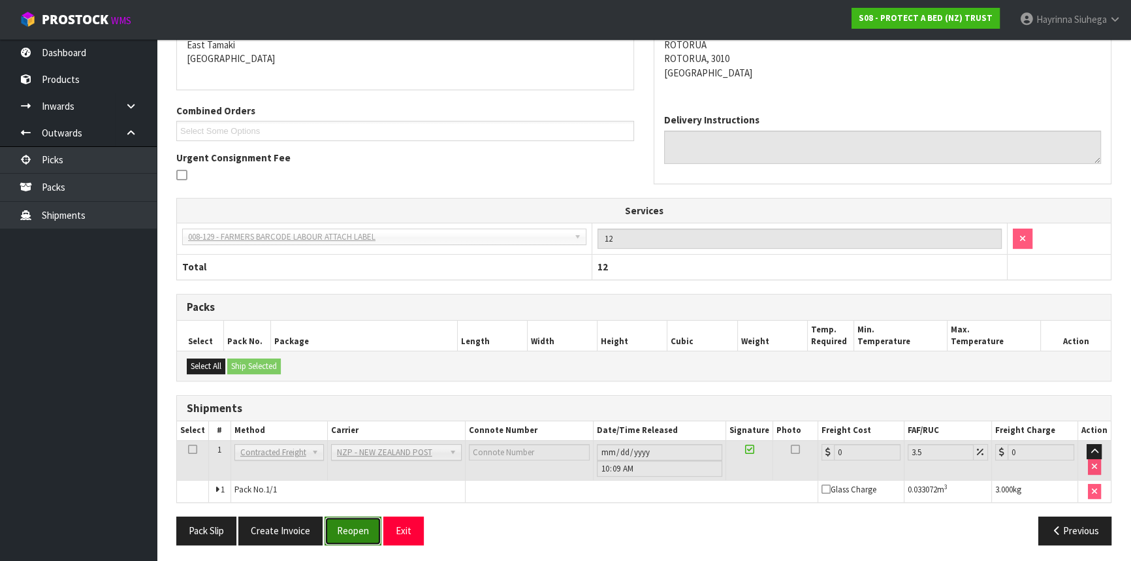
click at [362, 517] on button "Reopen" at bounding box center [353, 531] width 57 height 28
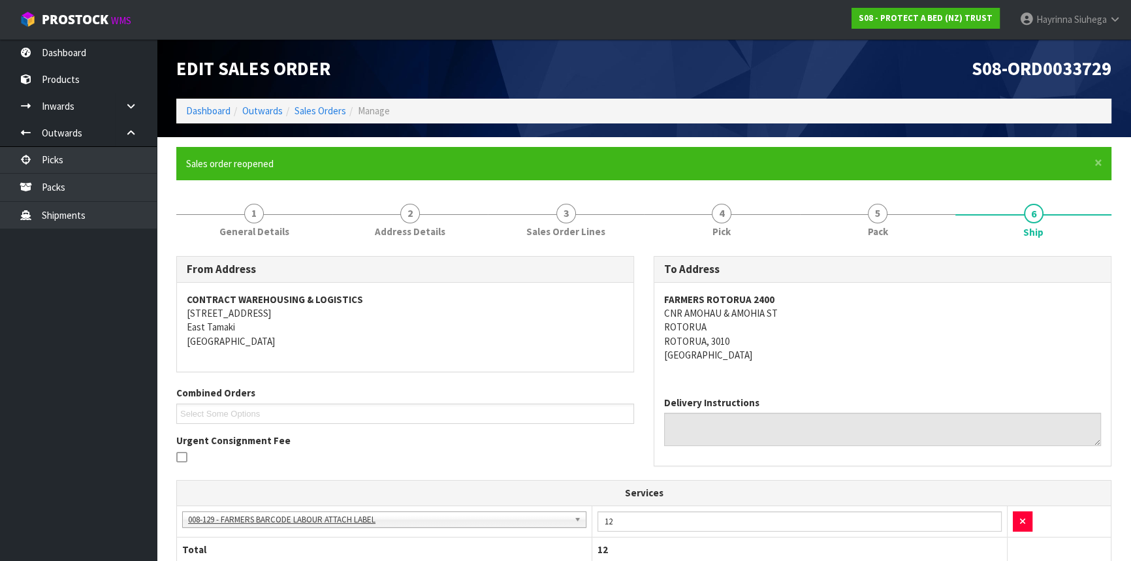
scroll to position [328, 0]
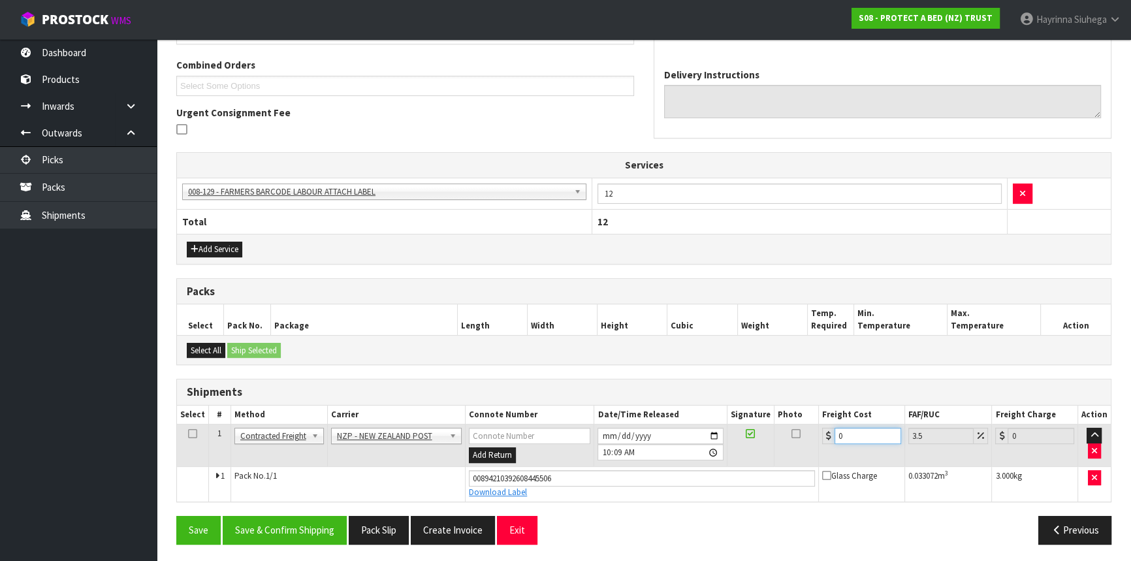
drag, startPoint x: 848, startPoint y: 432, endPoint x: 799, endPoint y: 428, distance: 49.1
click at [810, 431] on tr "1 Client Local Pickup Customer Local Pickup Company Freight Contracted Freight …" at bounding box center [644, 446] width 934 height 42
click at [176, 516] on button "Save" at bounding box center [198, 530] width 44 height 28
click at [337, 516] on button "Save & Confirm Shipping" at bounding box center [285, 530] width 124 height 28
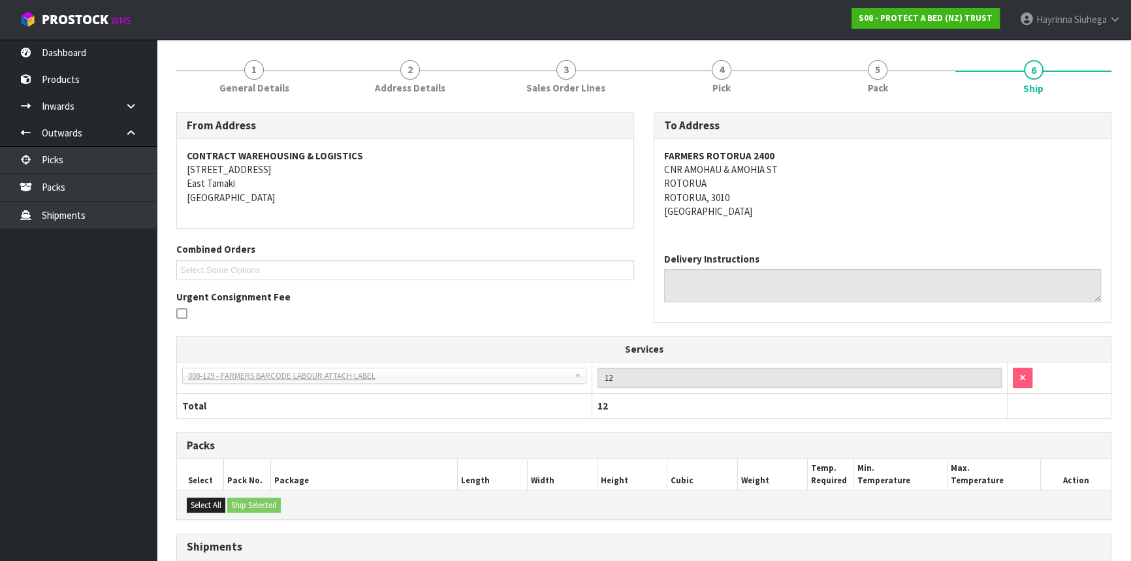
scroll to position [0, 0]
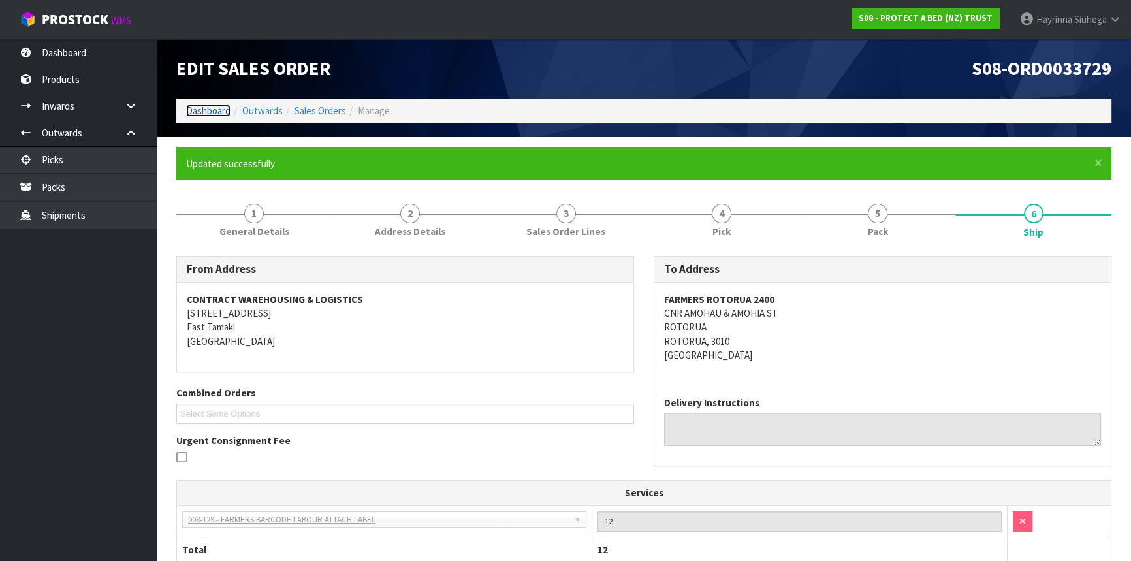
click at [206, 114] on link "Dashboard" at bounding box center [208, 111] width 44 height 12
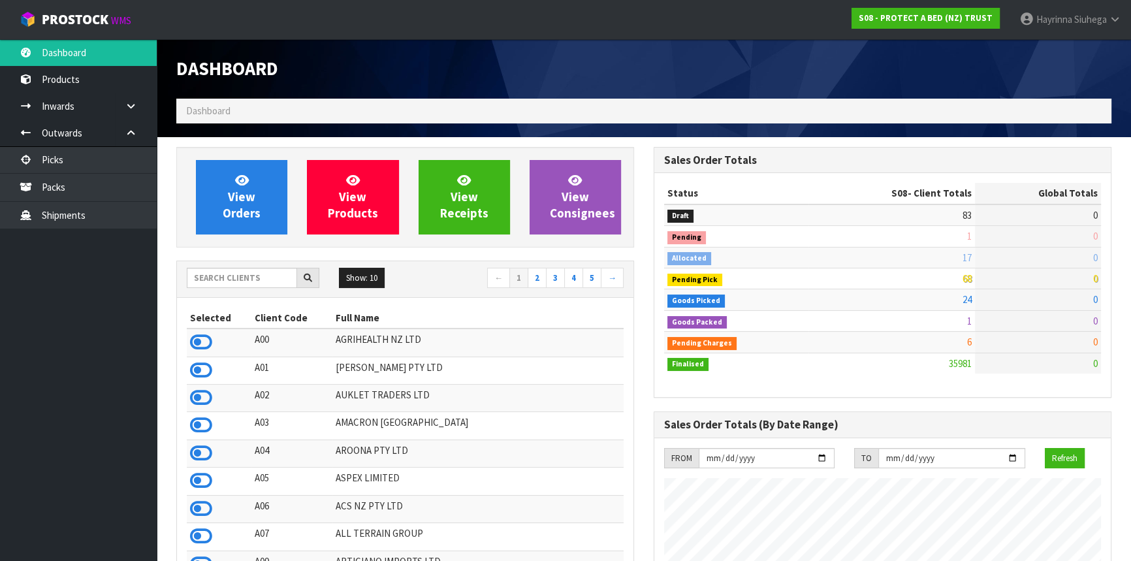
scroll to position [988, 477]
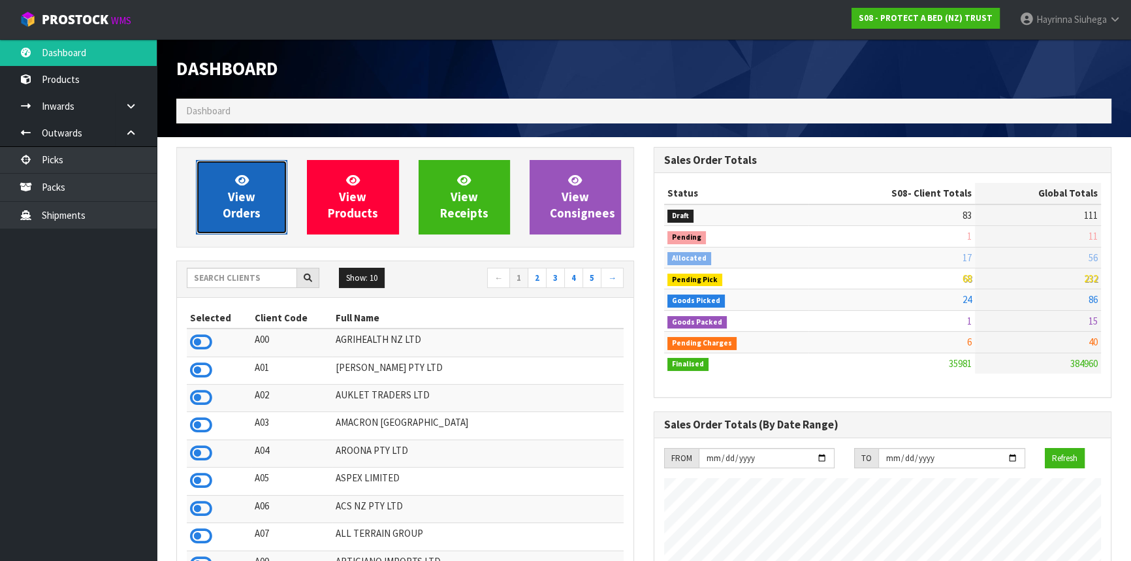
click at [245, 191] on span "View Orders" at bounding box center [242, 196] width 38 height 49
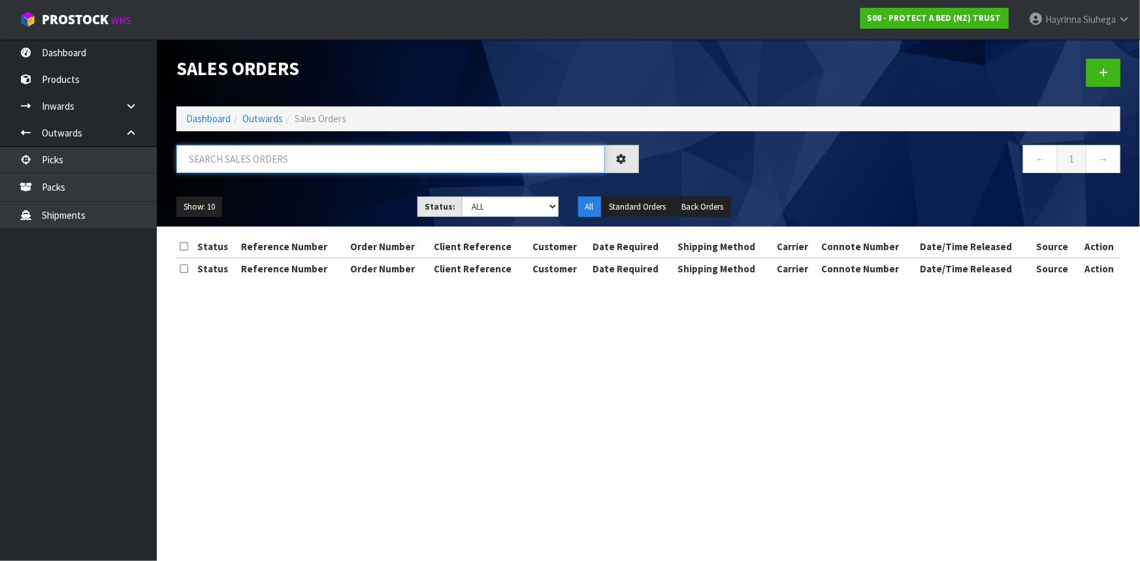
click at [248, 163] on input "text" at bounding box center [390, 159] width 428 height 28
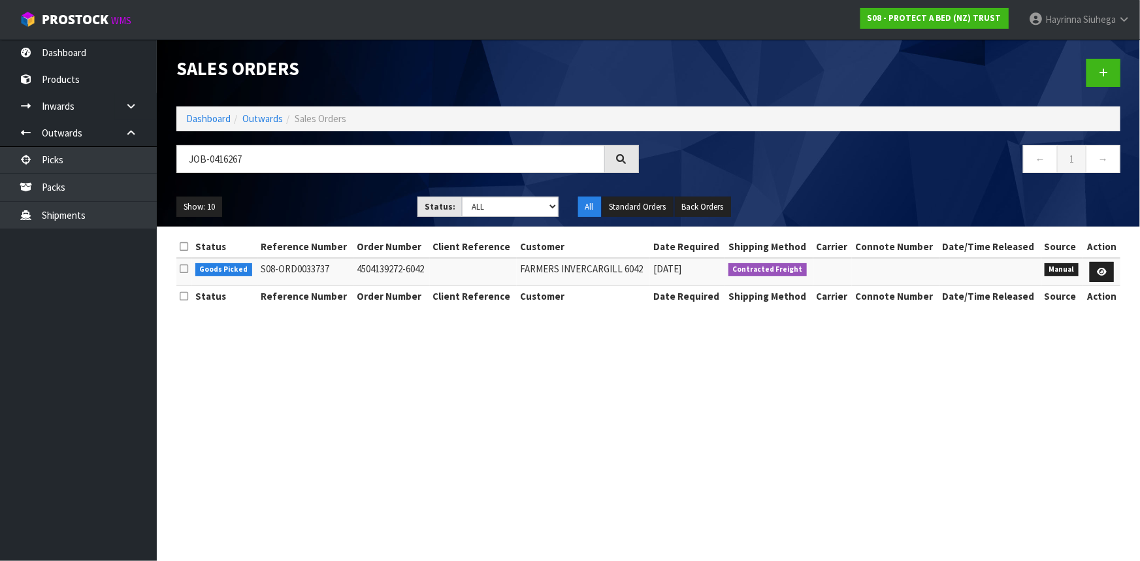
drag, startPoint x: 1114, startPoint y: 270, endPoint x: 1087, endPoint y: 271, distance: 26.8
click at [1113, 270] on td at bounding box center [1101, 272] width 37 height 28
click at [1097, 271] on icon at bounding box center [1102, 272] width 10 height 8
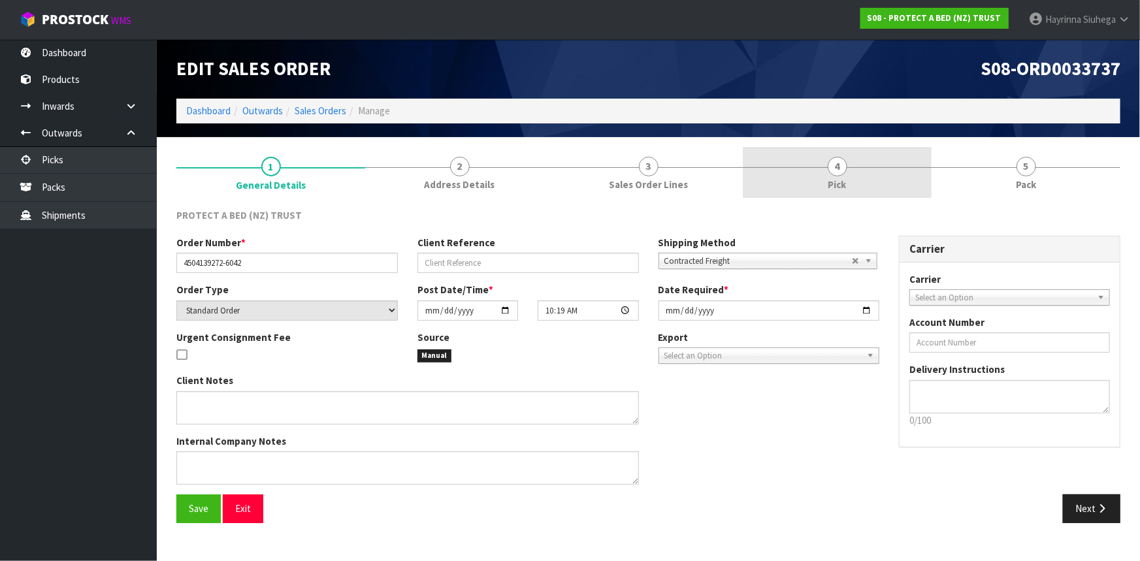
click at [891, 165] on link "4 Pick" at bounding box center [837, 173] width 189 height 52
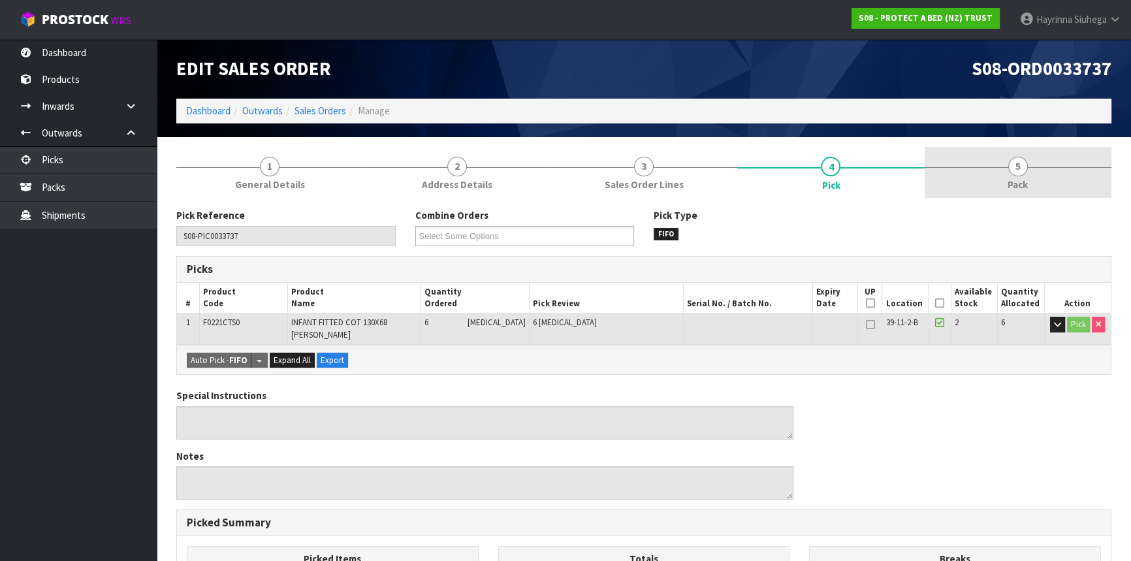
click at [1014, 152] on link "5 Pack" at bounding box center [1018, 173] width 187 height 52
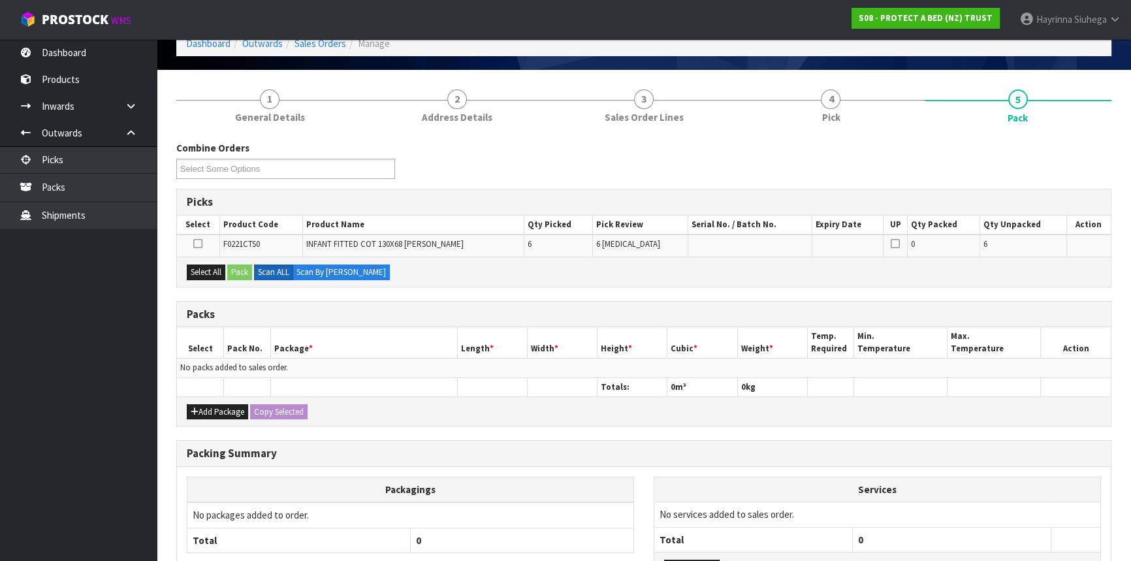
scroll to position [171, 0]
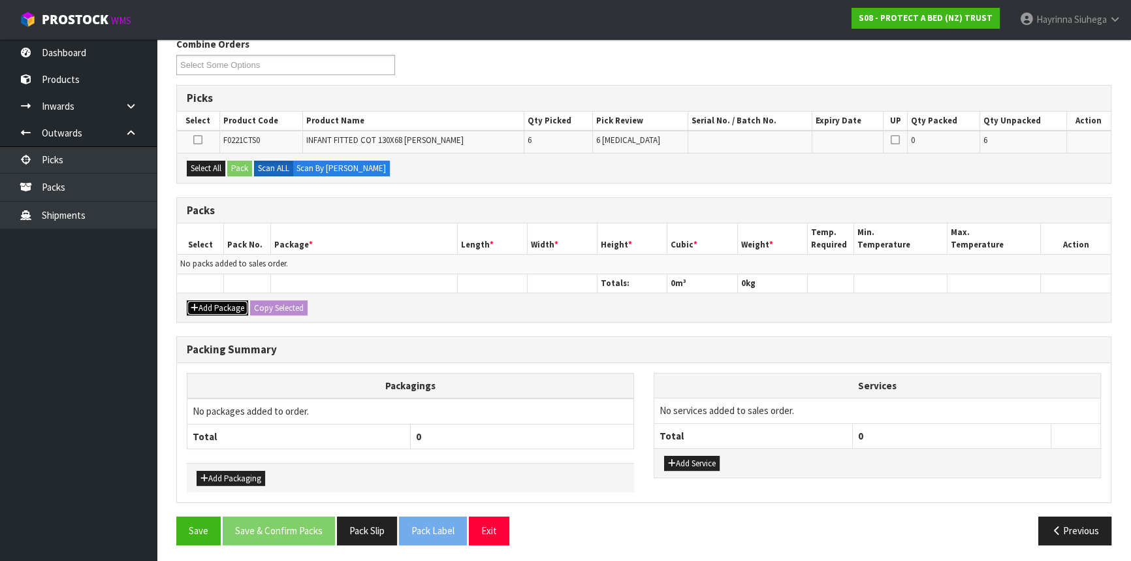
click at [207, 310] on button "Add Package" at bounding box center [217, 308] width 61 height 16
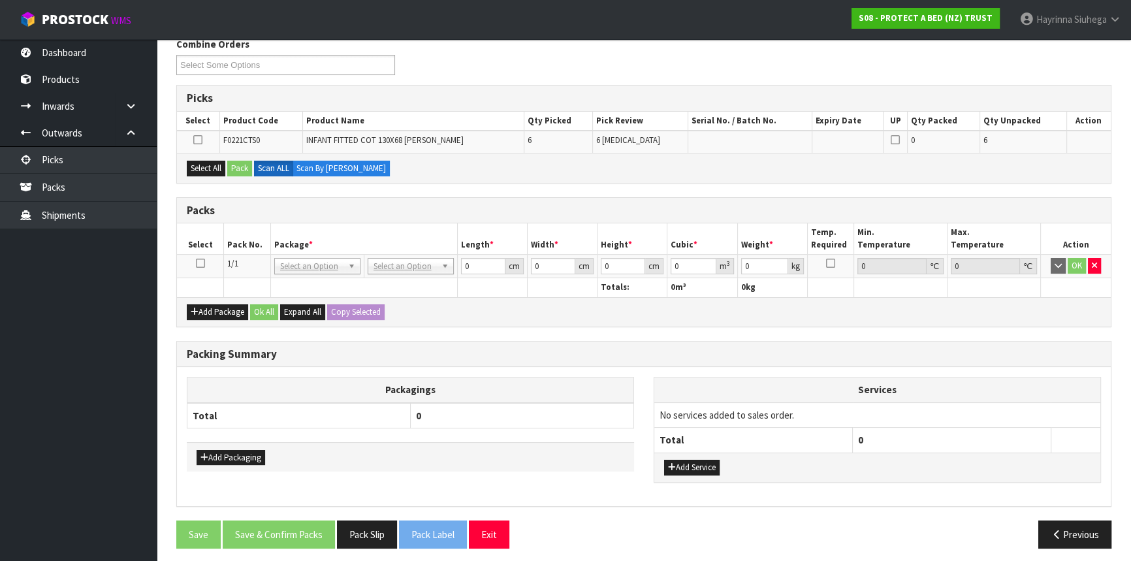
click at [202, 263] on icon at bounding box center [200, 263] width 9 height 1
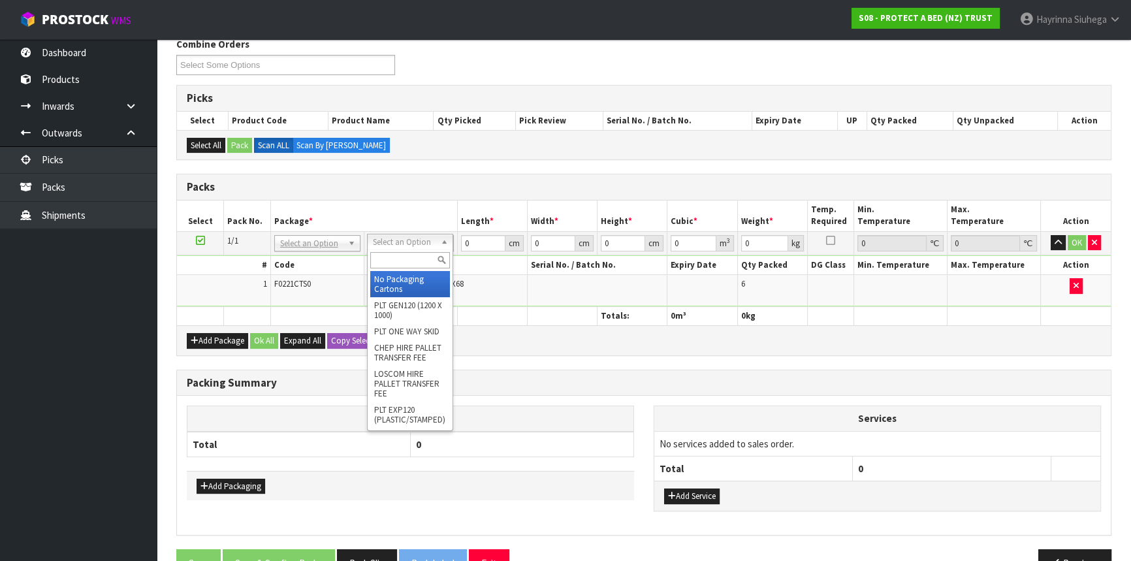
drag, startPoint x: 398, startPoint y: 242, endPoint x: 391, endPoint y: 252, distance: 12.7
click at [389, 253] on input "text" at bounding box center [410, 260] width 80 height 16
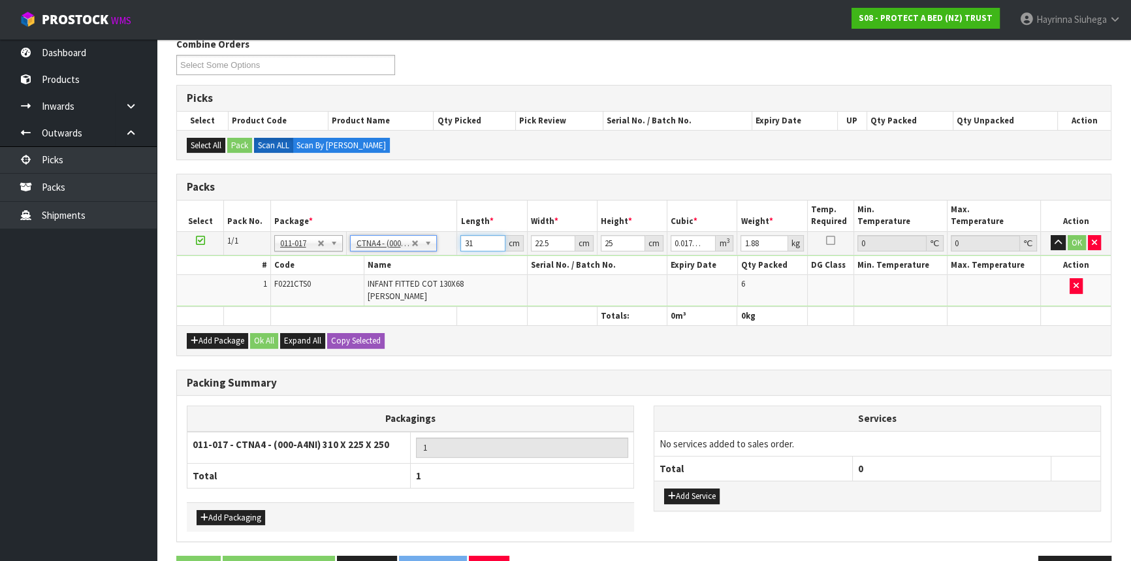
click at [465, 240] on input "31" at bounding box center [482, 243] width 44 height 16
drag, startPoint x: 465, startPoint y: 240, endPoint x: 904, endPoint y: 208, distance: 440.1
click at [465, 240] on input "31" at bounding box center [482, 243] width 44 height 16
click button "OK" at bounding box center [1077, 243] width 18 height 16
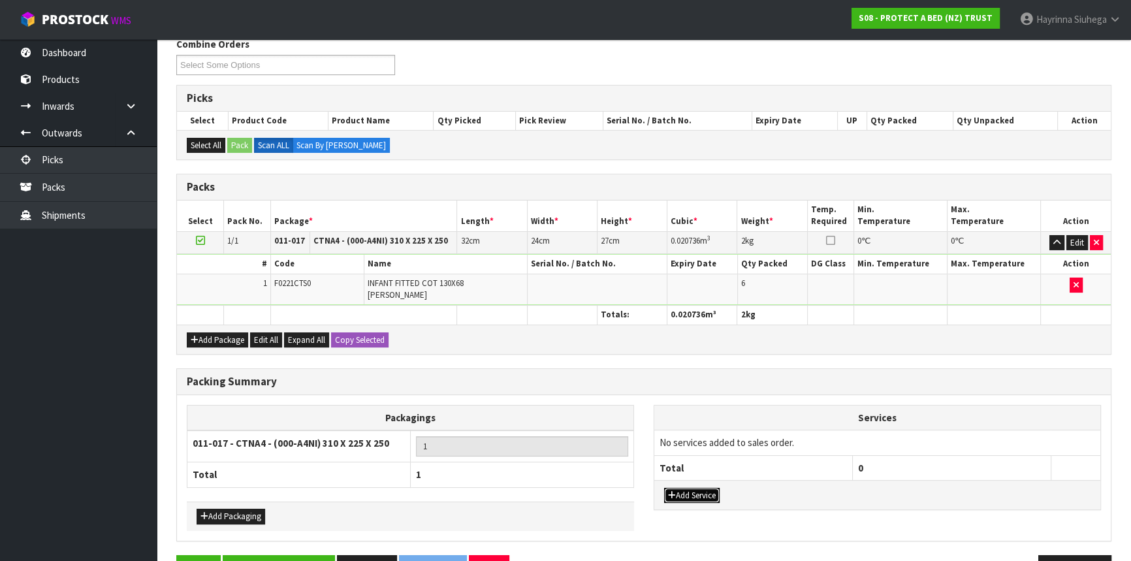
click at [692, 488] on button "Add Service" at bounding box center [692, 496] width 56 height 16
drag, startPoint x: 724, startPoint y: 429, endPoint x: 722, endPoint y: 438, distance: 8.7
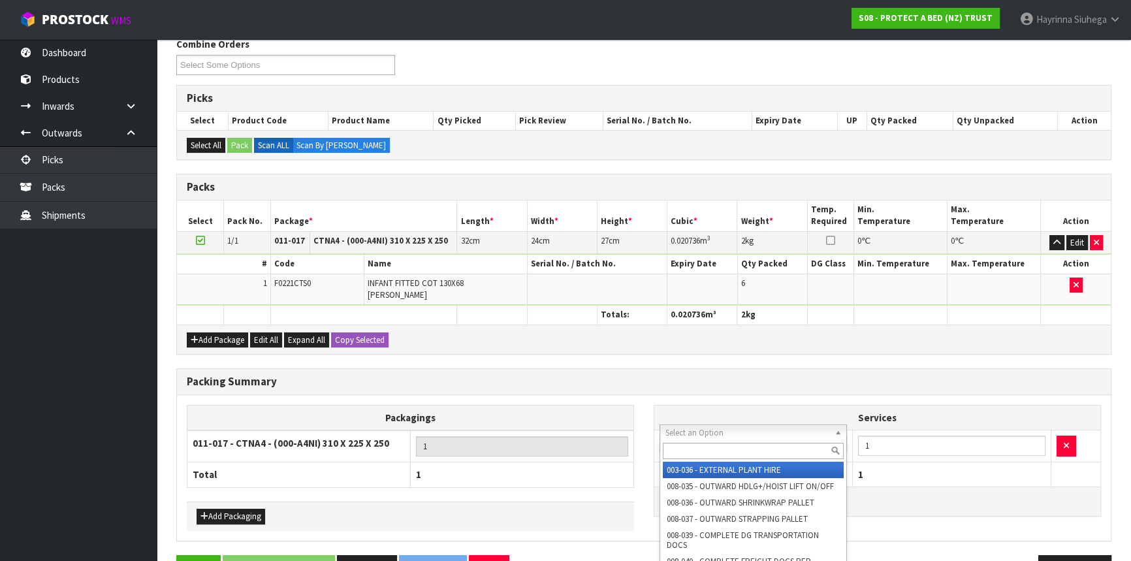
click at [712, 447] on input "text" at bounding box center [753, 451] width 181 height 16
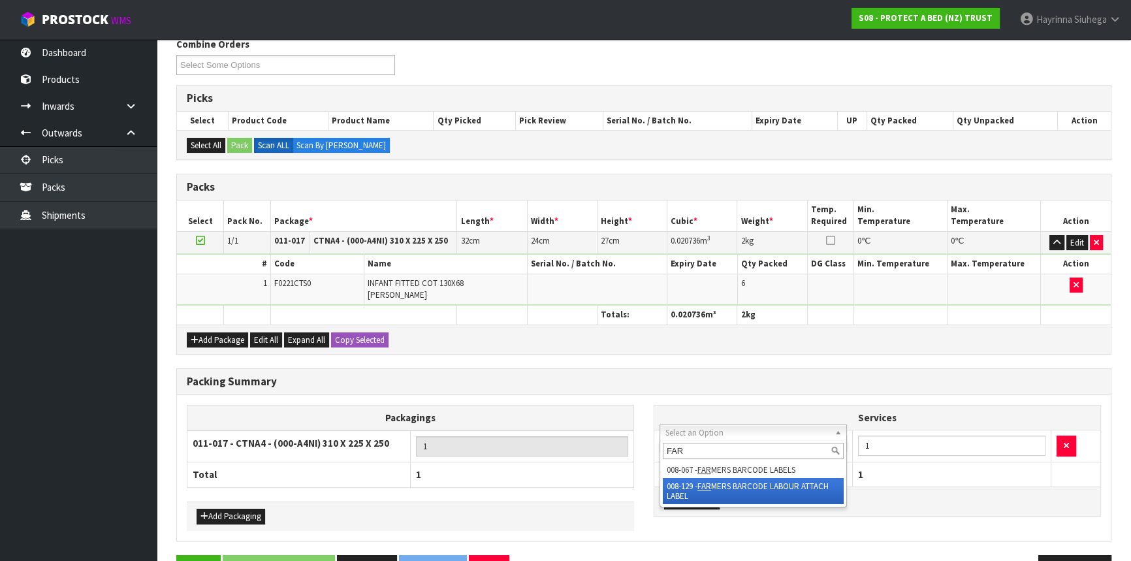
drag, startPoint x: 735, startPoint y: 489, endPoint x: 828, endPoint y: 468, distance: 95.1
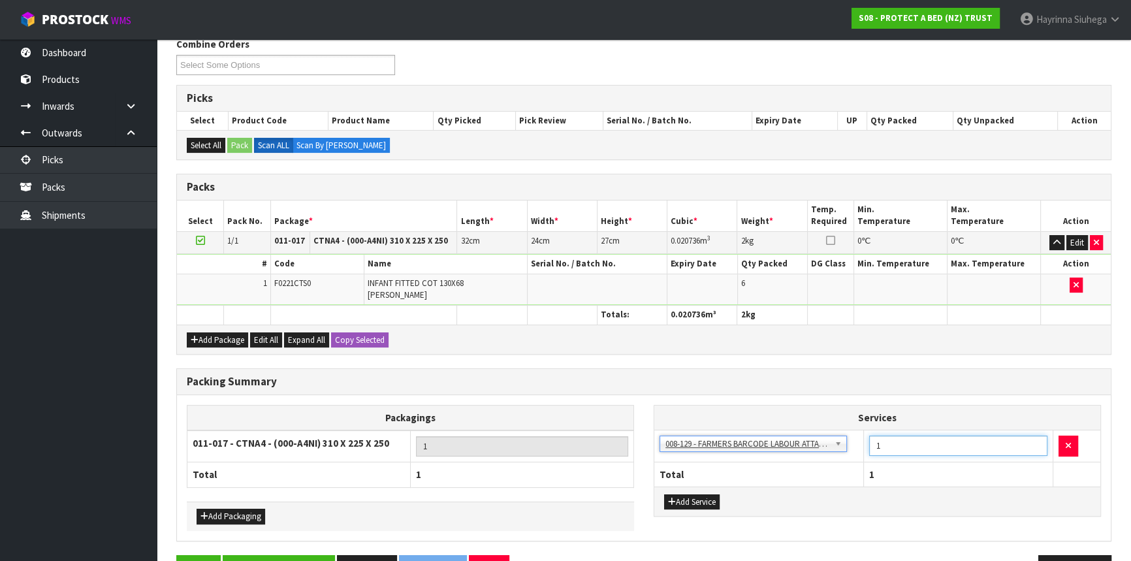
drag, startPoint x: 882, startPoint y: 439, endPoint x: 863, endPoint y: 442, distance: 19.1
click at [864, 442] on td "1" at bounding box center [958, 446] width 189 height 32
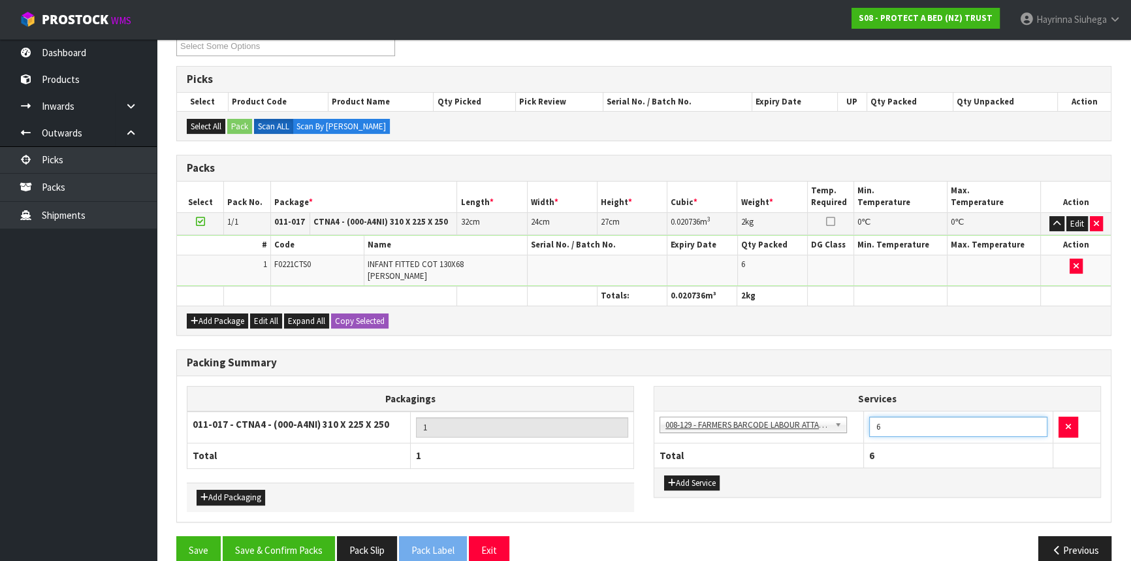
scroll to position [201, 0]
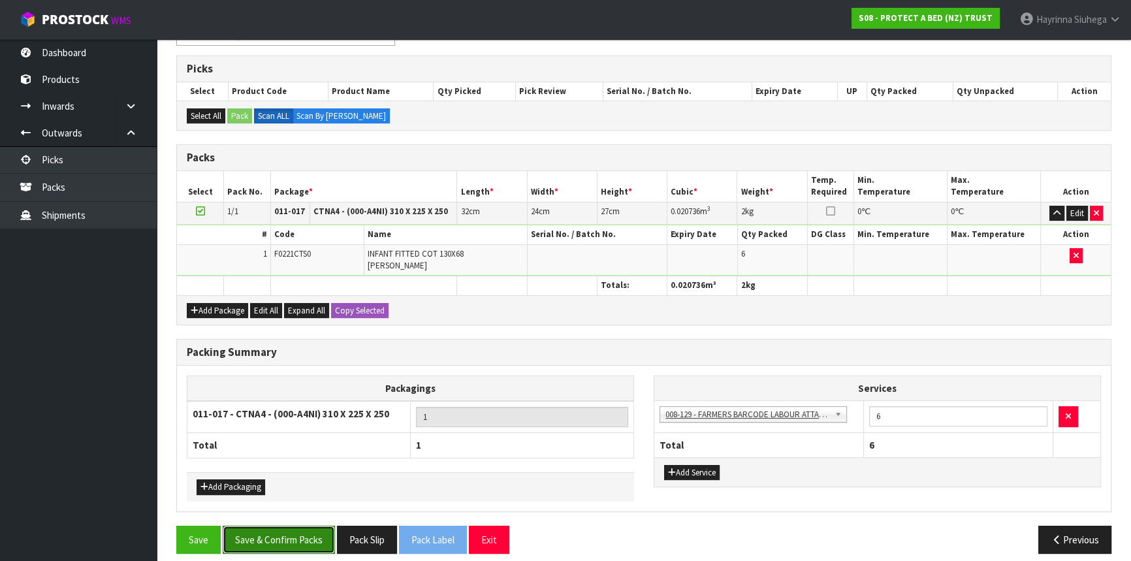
click at [274, 526] on button "Save & Confirm Packs" at bounding box center [279, 540] width 112 height 28
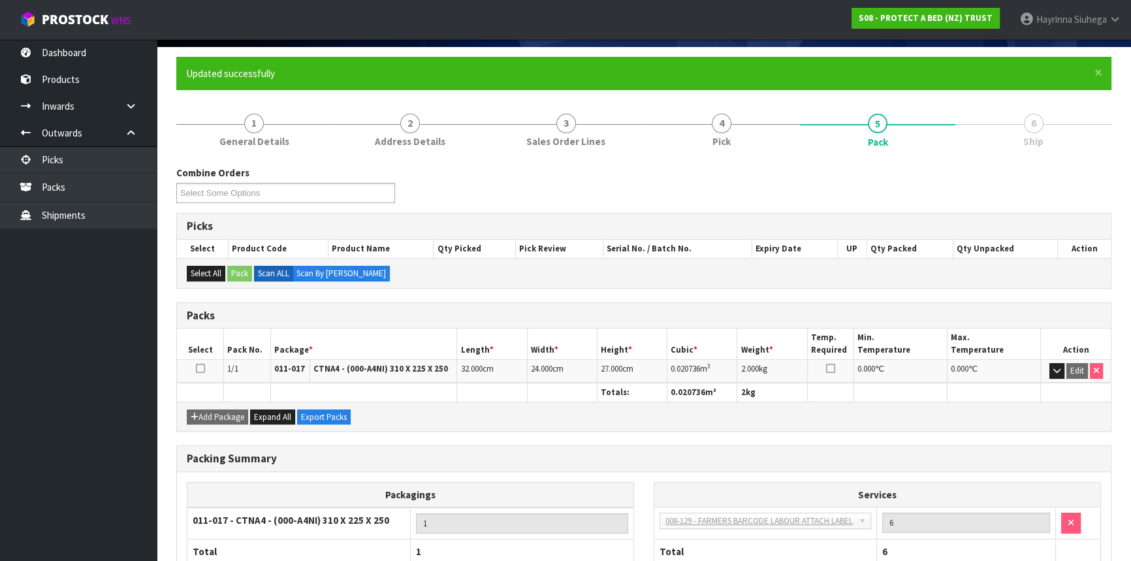
scroll to position [176, 0]
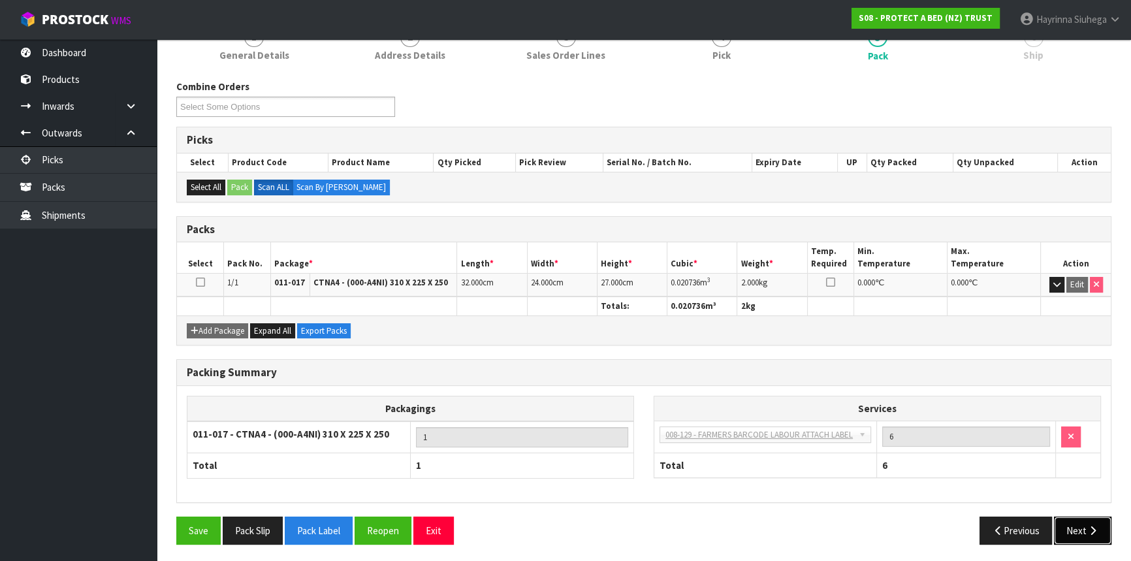
click at [1106, 524] on button "Next" at bounding box center [1082, 531] width 57 height 28
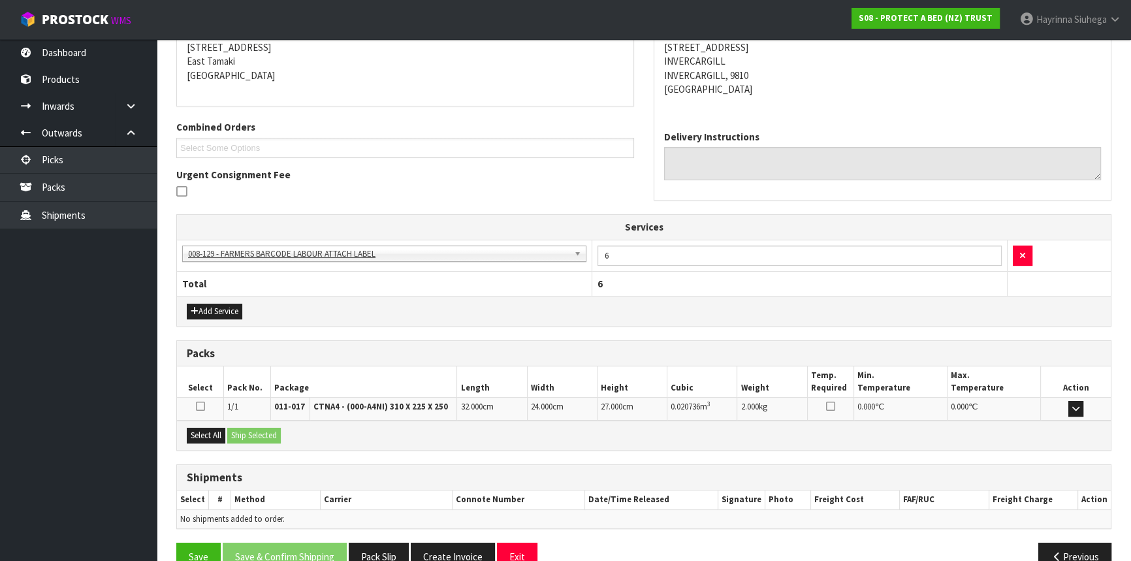
scroll to position [293, 0]
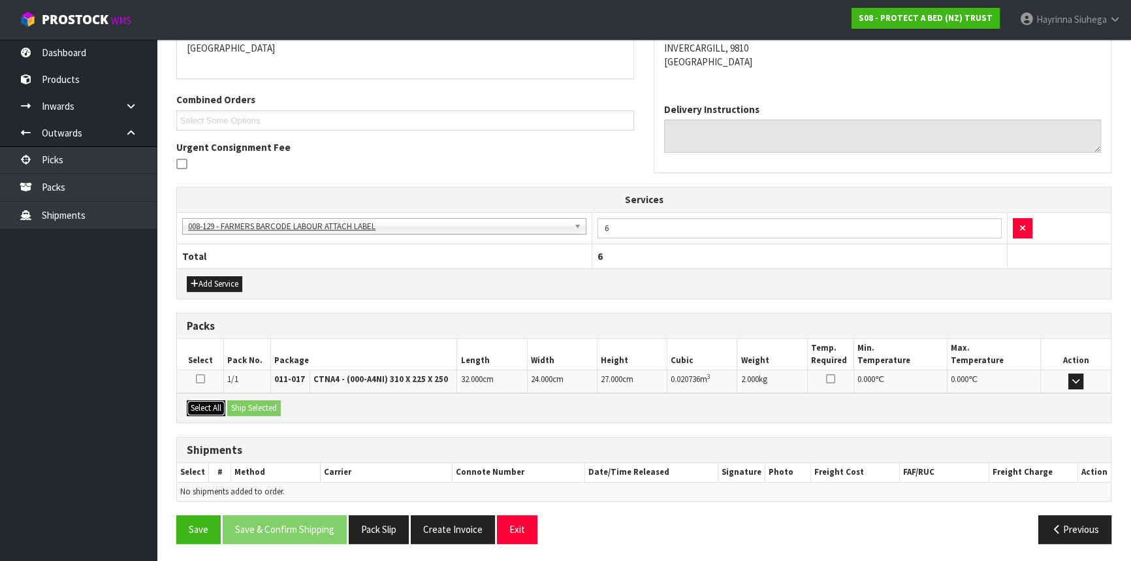
drag, startPoint x: 214, startPoint y: 405, endPoint x: 254, endPoint y: 404, distance: 39.8
click at [215, 404] on button "Select All" at bounding box center [206, 408] width 39 height 16
click at [254, 404] on button "Ship Selected" at bounding box center [254, 408] width 54 height 16
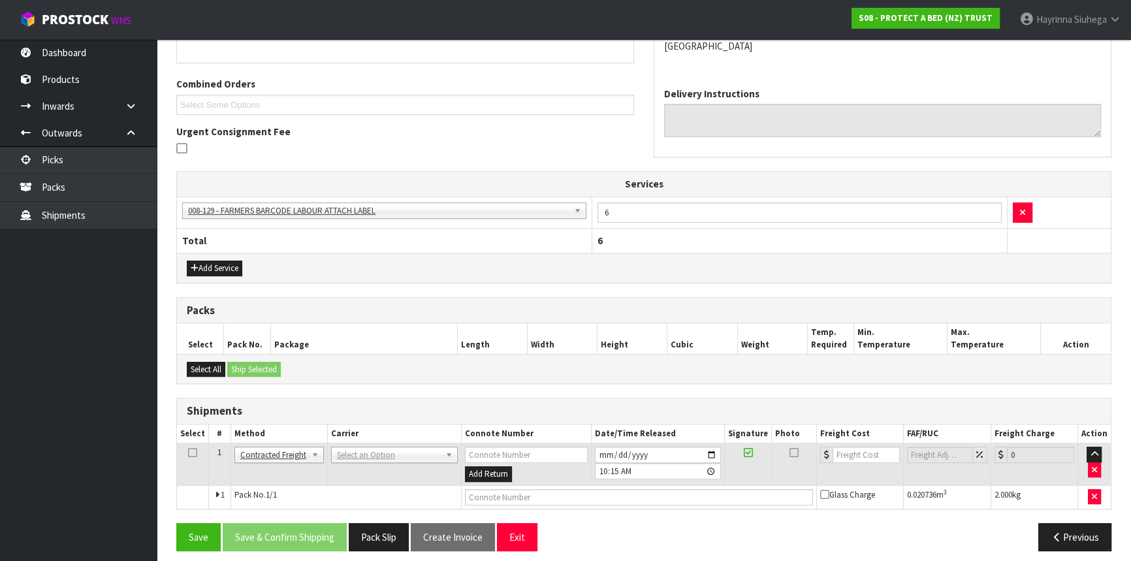
scroll to position [316, 0]
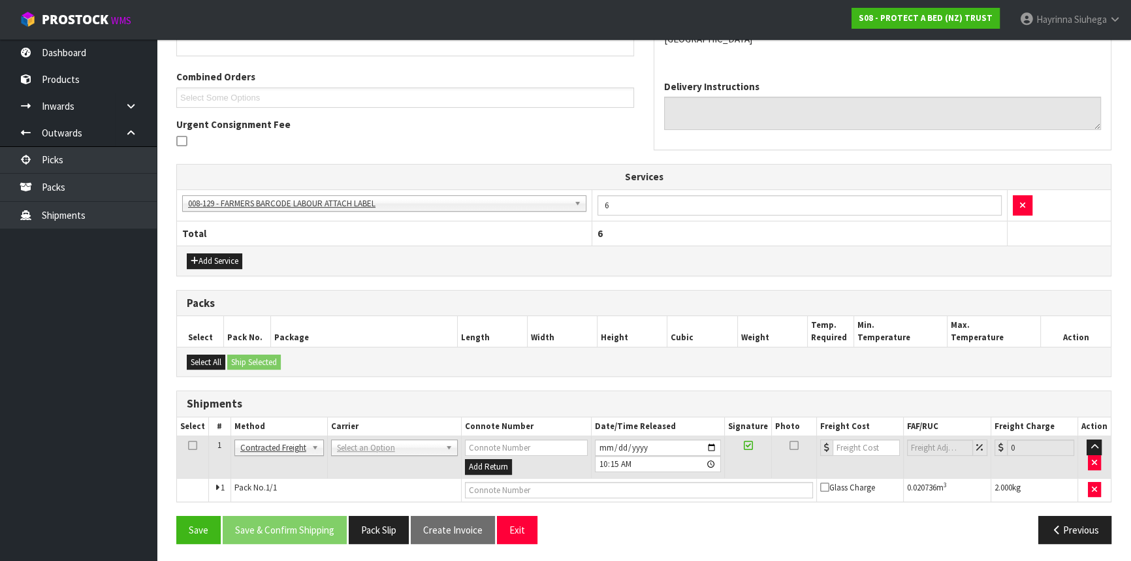
drag, startPoint x: 353, startPoint y: 441, endPoint x: 356, endPoint y: 457, distance: 16.7
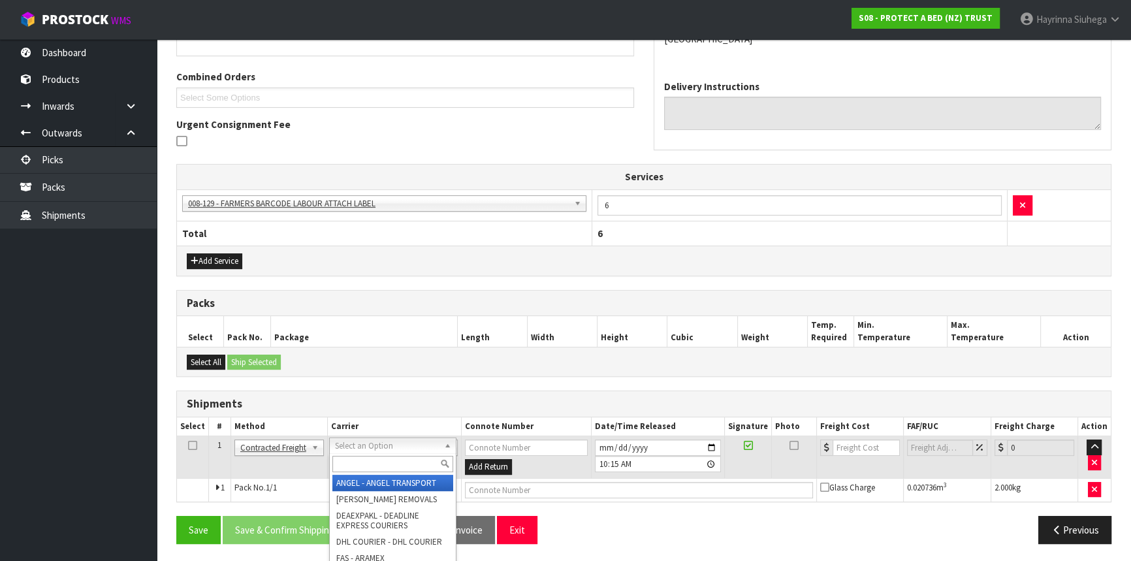
click at [356, 461] on input "text" at bounding box center [392, 464] width 121 height 16
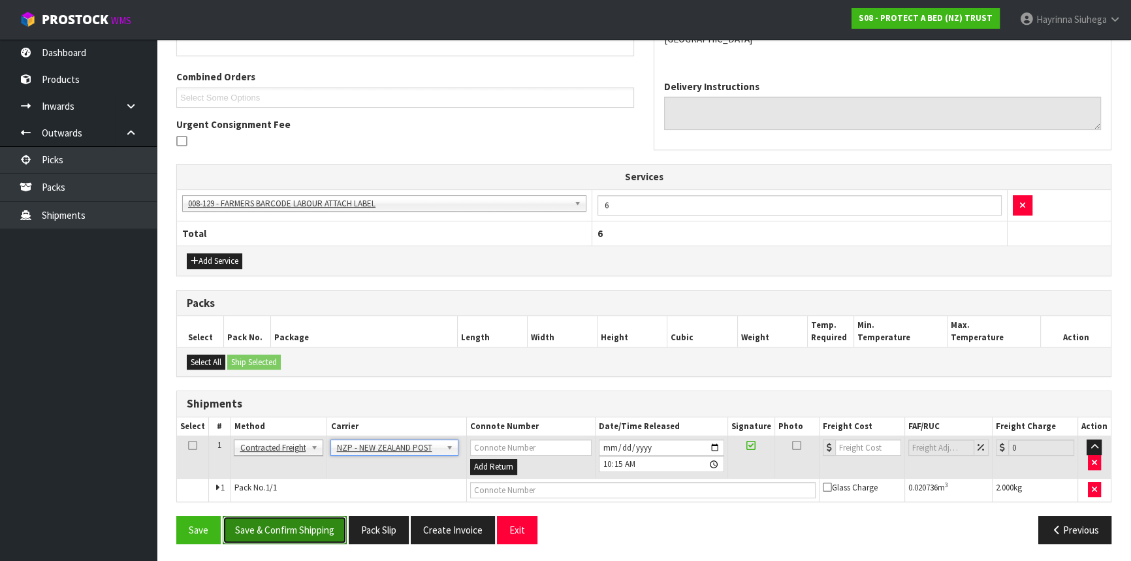
click at [261, 522] on button "Save & Confirm Shipping" at bounding box center [285, 530] width 124 height 28
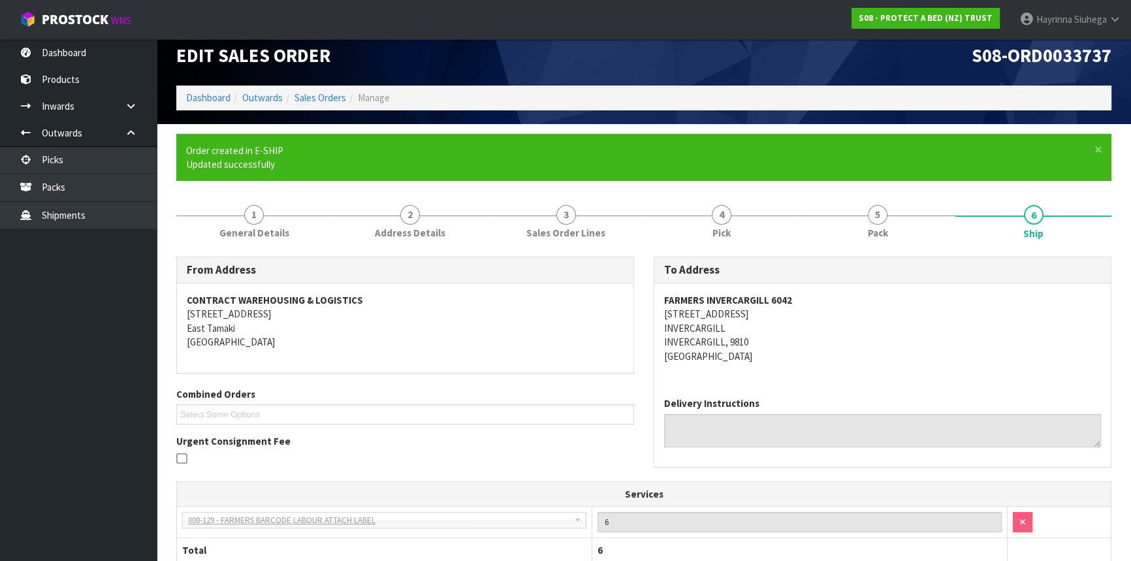
scroll to position [298, 0]
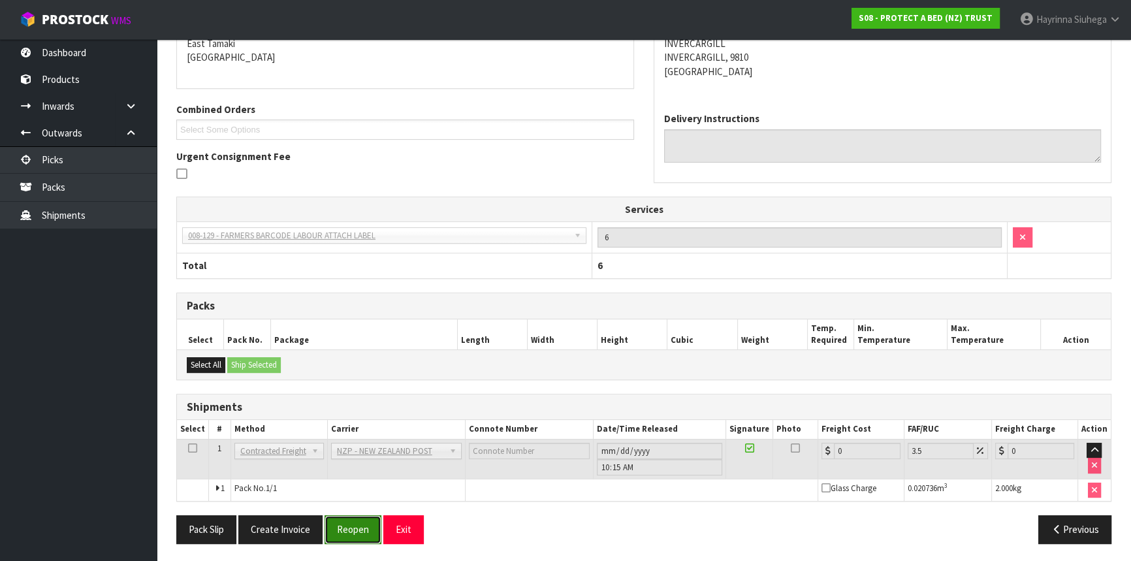
click at [349, 523] on button "Reopen" at bounding box center [353, 529] width 57 height 28
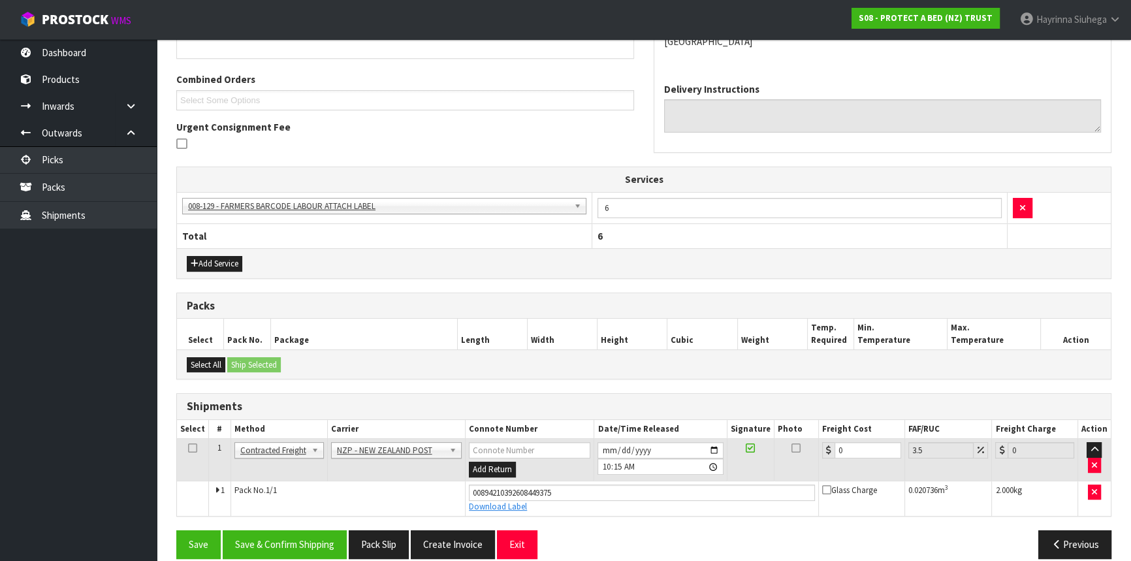
scroll to position [328, 0]
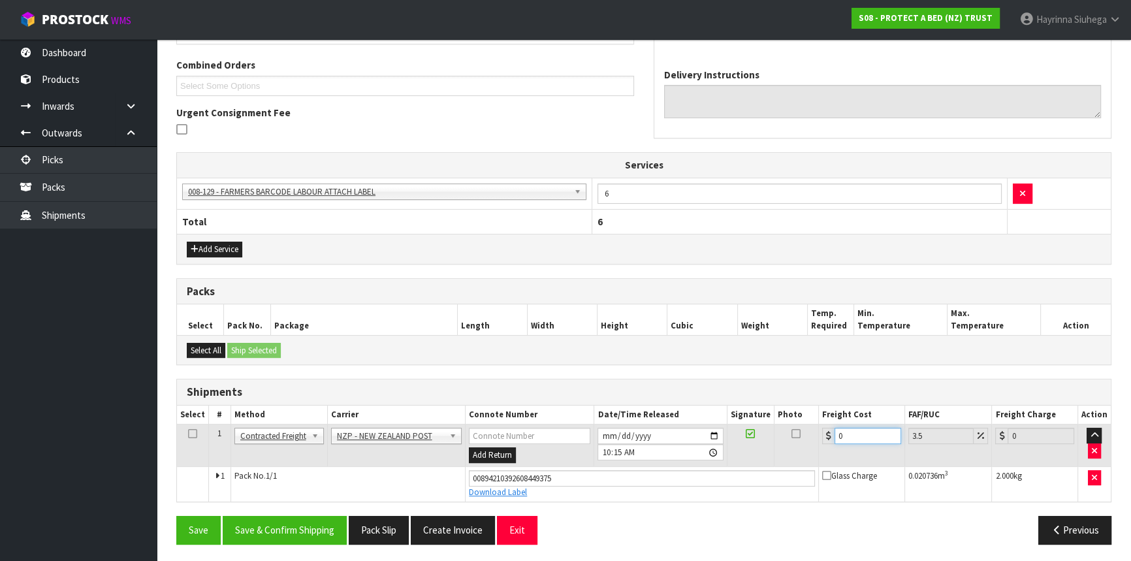
drag, startPoint x: 859, startPoint y: 433, endPoint x: 688, endPoint y: 417, distance: 171.3
click at [700, 417] on table "Select # Method Carrier Connote Number Date/Time Released Signature Photo Freig…" at bounding box center [644, 454] width 934 height 96
click at [176, 516] on button "Save" at bounding box center [198, 530] width 44 height 28
click at [315, 523] on button "Save & Confirm Shipping" at bounding box center [285, 530] width 124 height 28
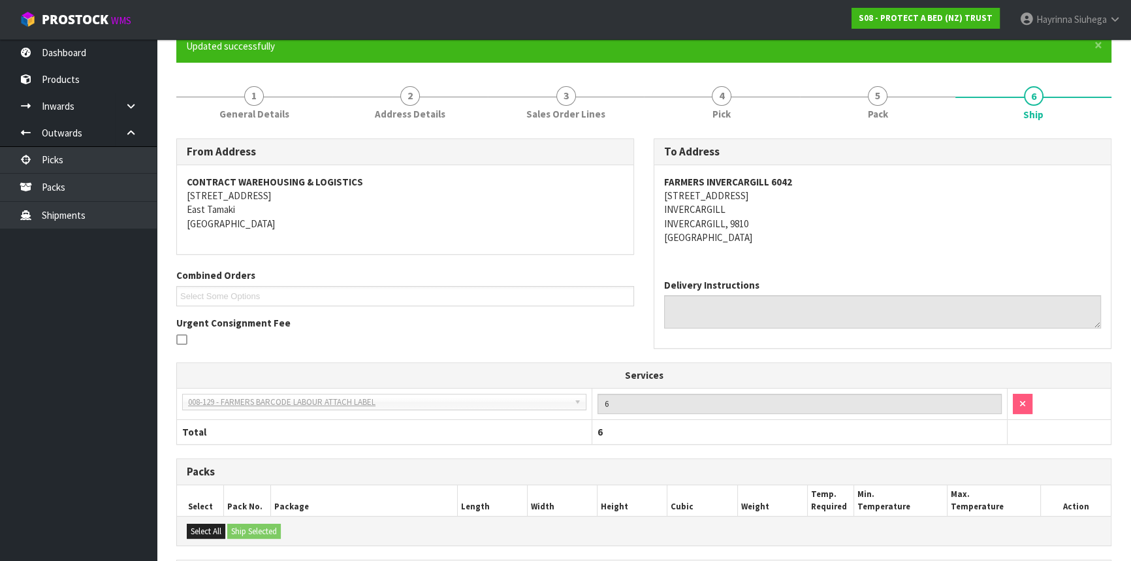
scroll to position [0, 0]
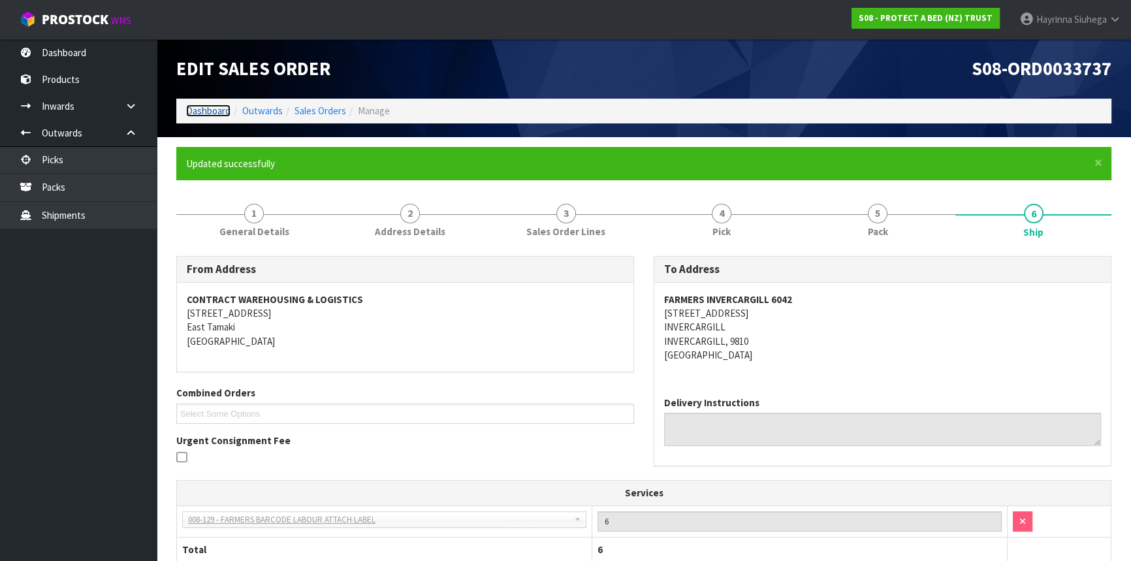
click at [193, 106] on link "Dashboard" at bounding box center [208, 111] width 44 height 12
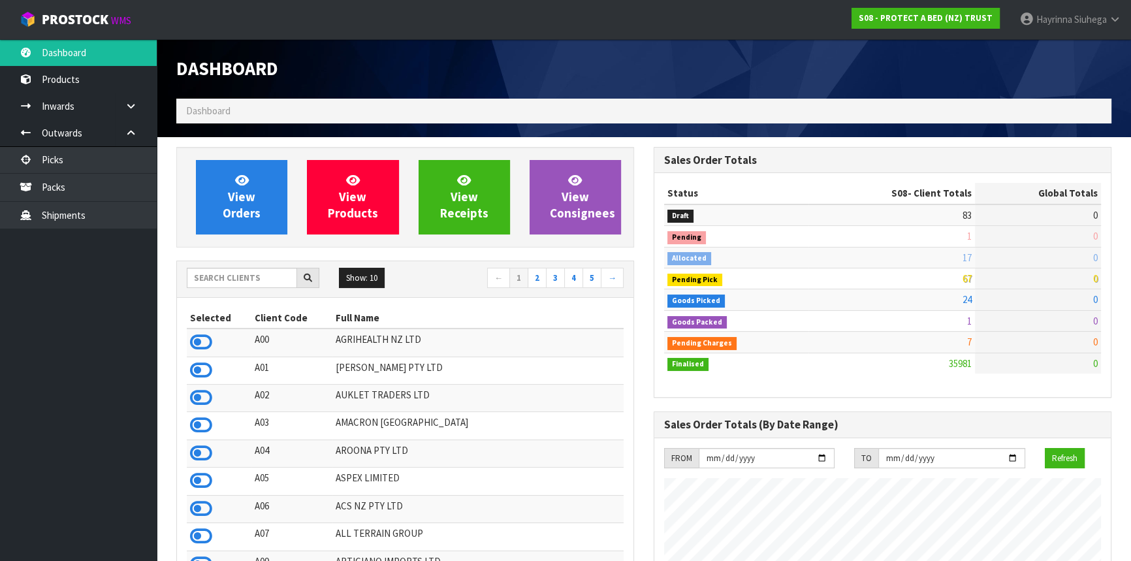
scroll to position [988, 477]
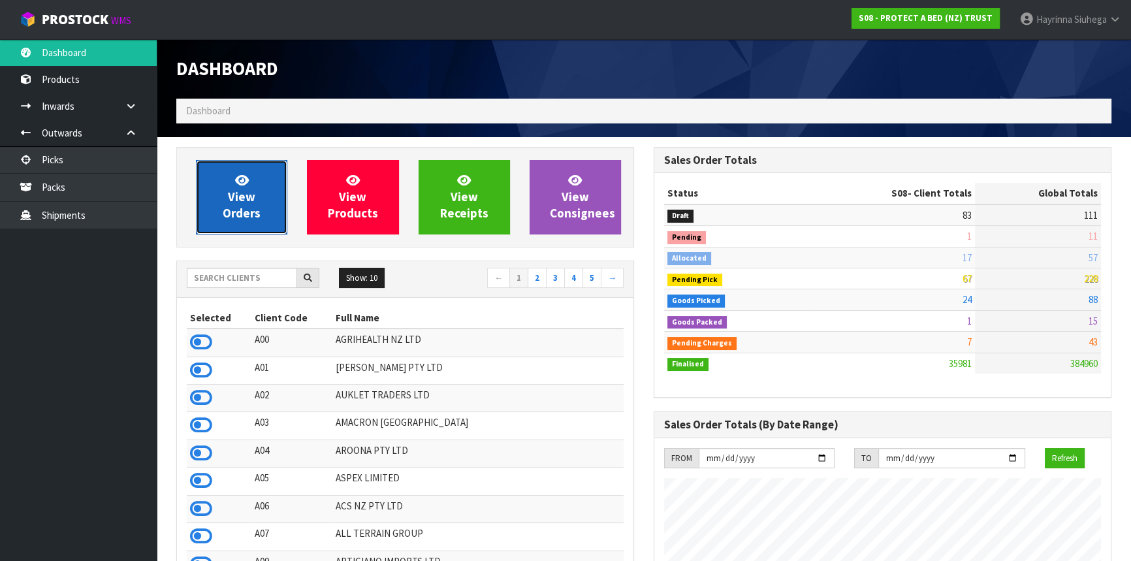
click at [263, 201] on link "View Orders" at bounding box center [241, 197] width 91 height 74
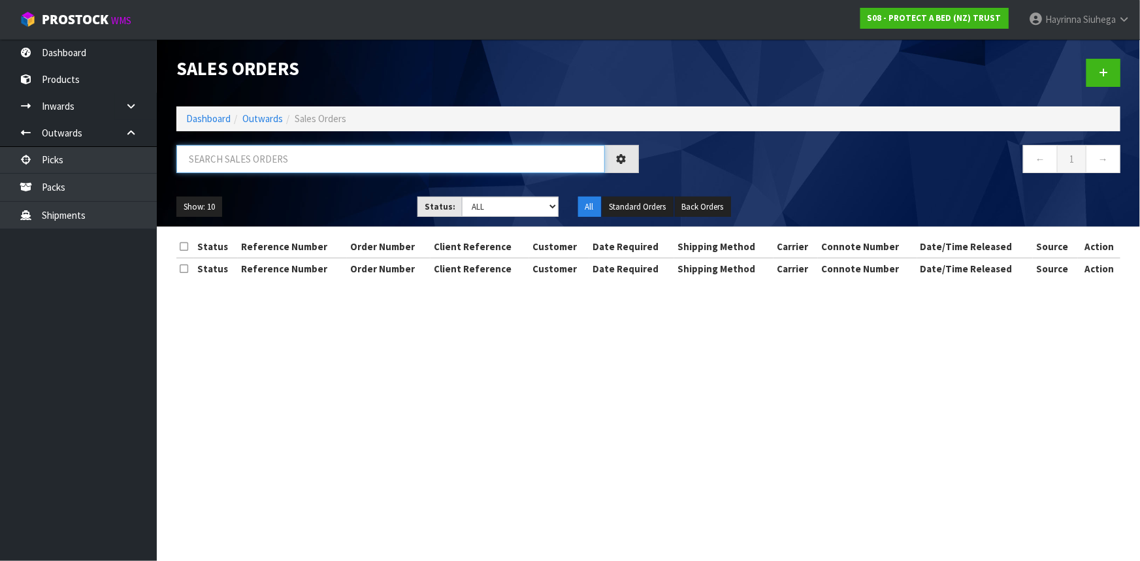
click at [267, 171] on input "text" at bounding box center [390, 159] width 428 height 28
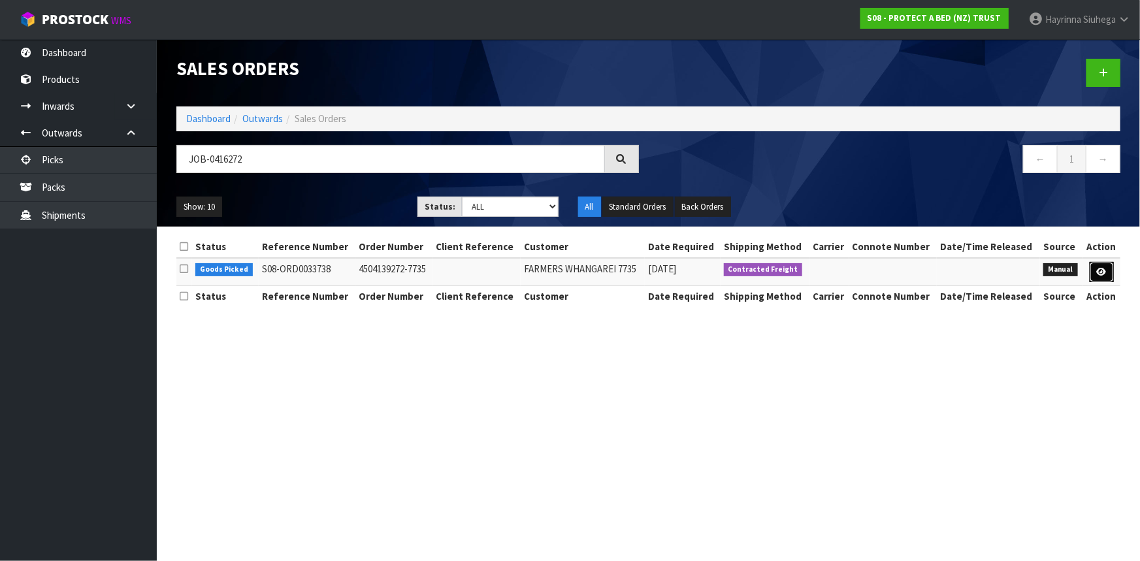
click at [1103, 268] on icon at bounding box center [1102, 272] width 10 height 8
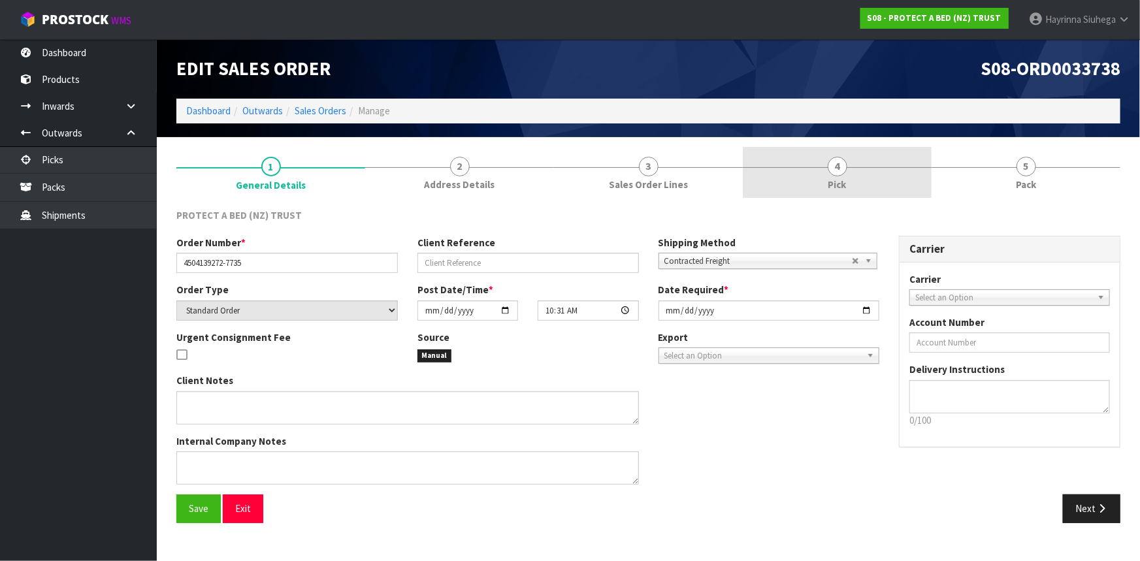
click at [905, 193] on link "4 Pick" at bounding box center [837, 173] width 189 height 52
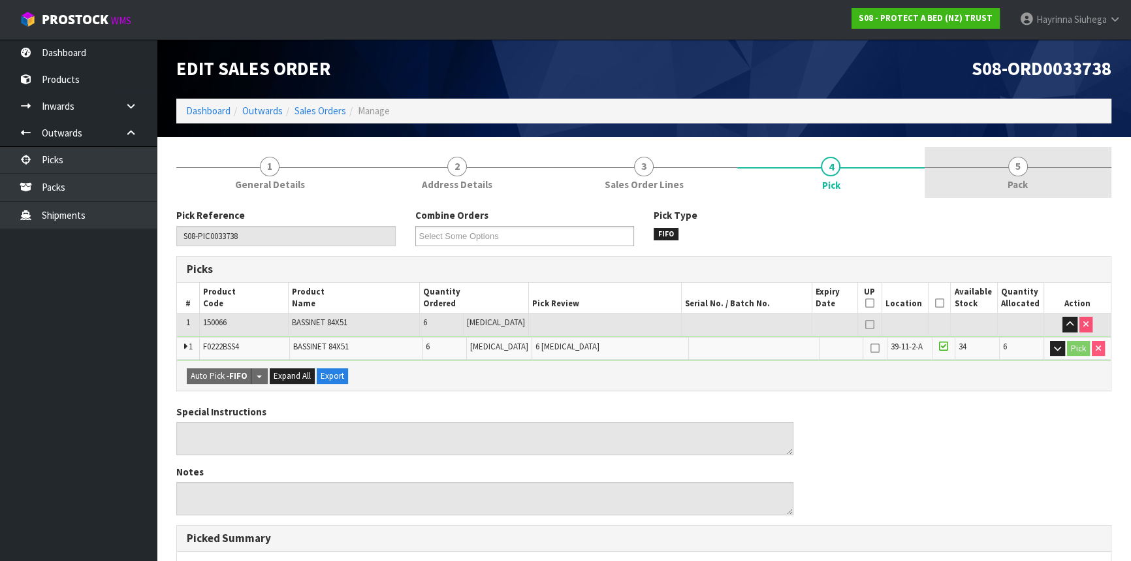
drag, startPoint x: 971, startPoint y: 171, endPoint x: 942, endPoint y: 180, distance: 29.5
click at [973, 174] on link "5 Pack" at bounding box center [1018, 173] width 187 height 52
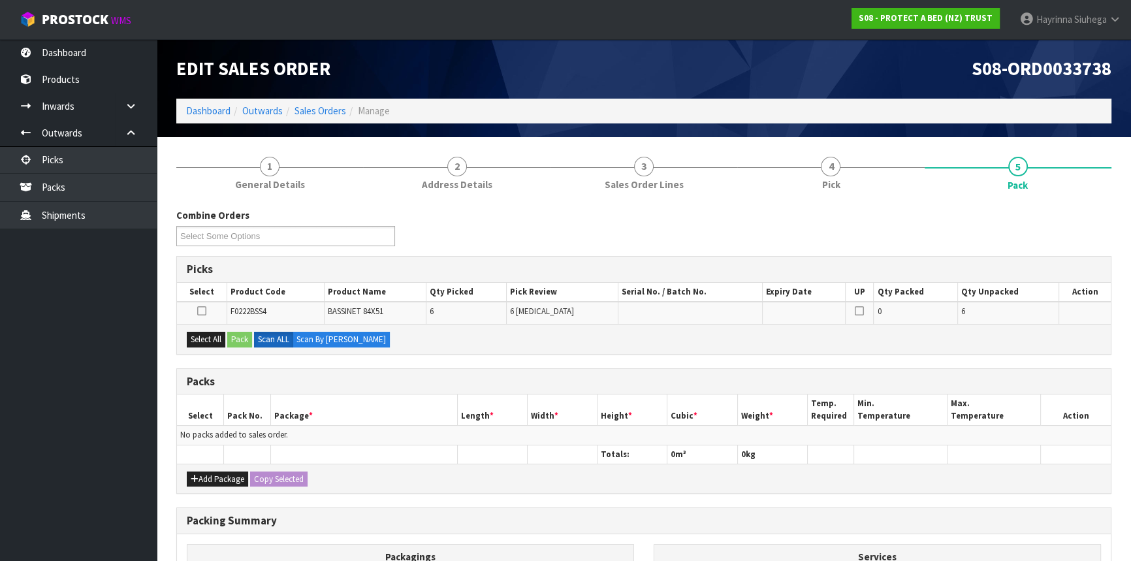
scroll to position [118, 0]
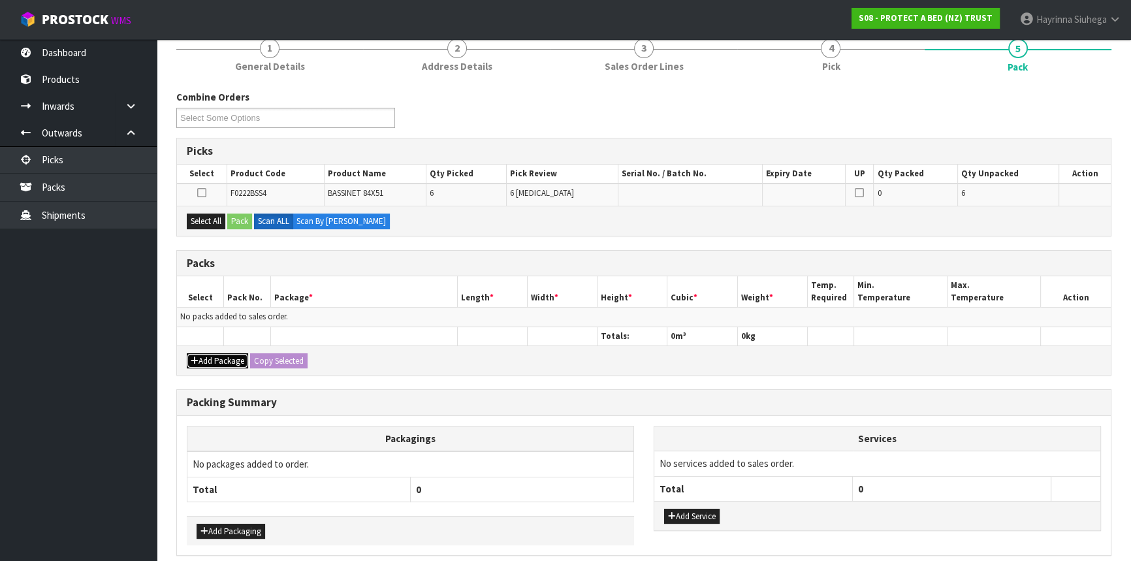
drag, startPoint x: 216, startPoint y: 356, endPoint x: 208, endPoint y: 340, distance: 17.8
click at [216, 355] on button "Add Package" at bounding box center [217, 361] width 61 height 16
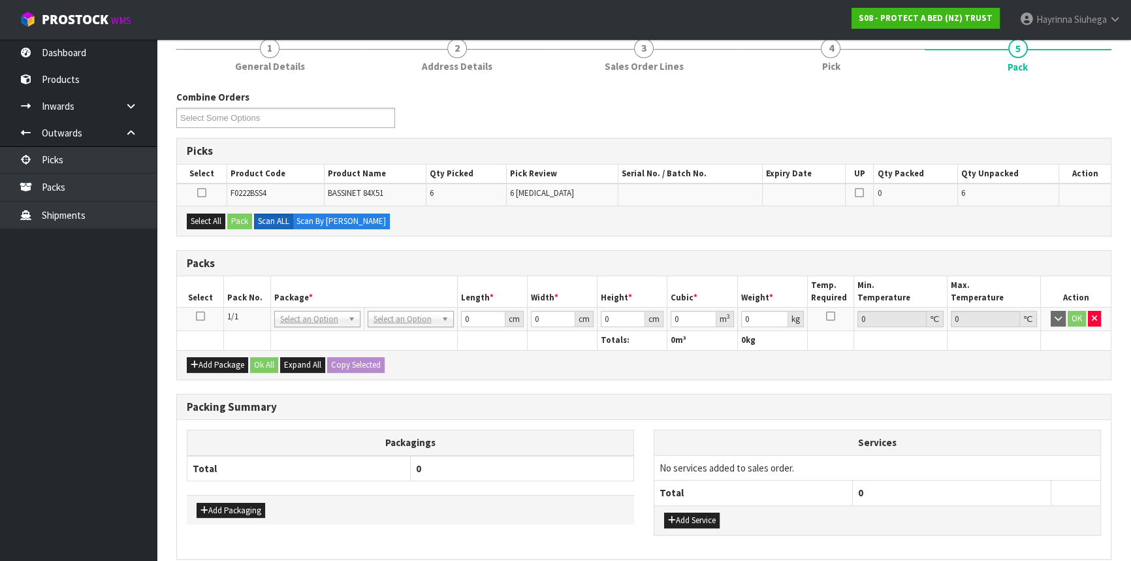
click at [197, 316] on icon at bounding box center [200, 316] width 9 height 1
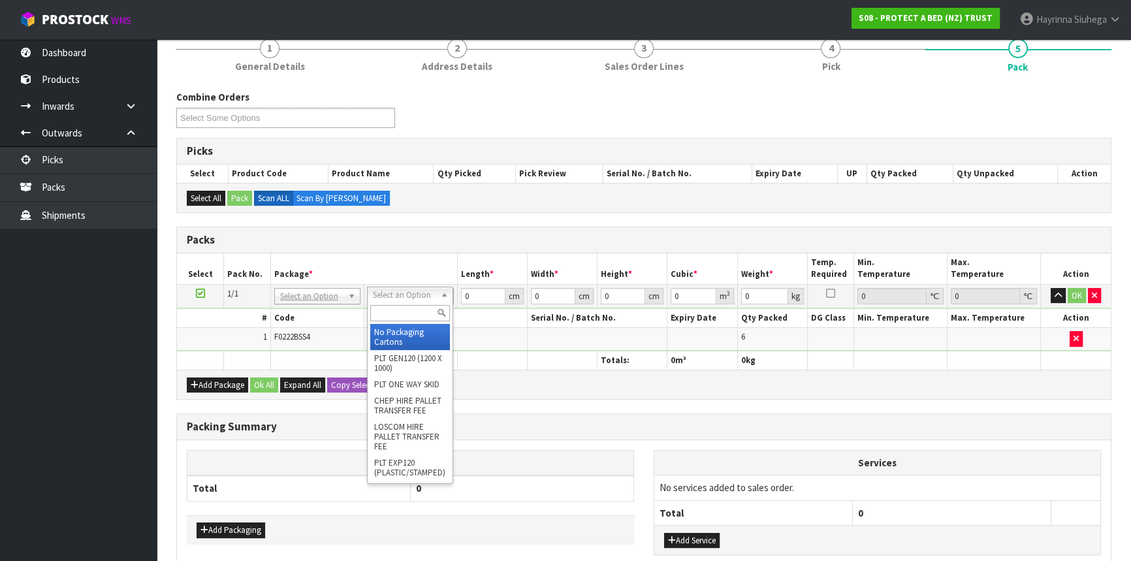
click at [398, 310] on input "text" at bounding box center [410, 313] width 80 height 16
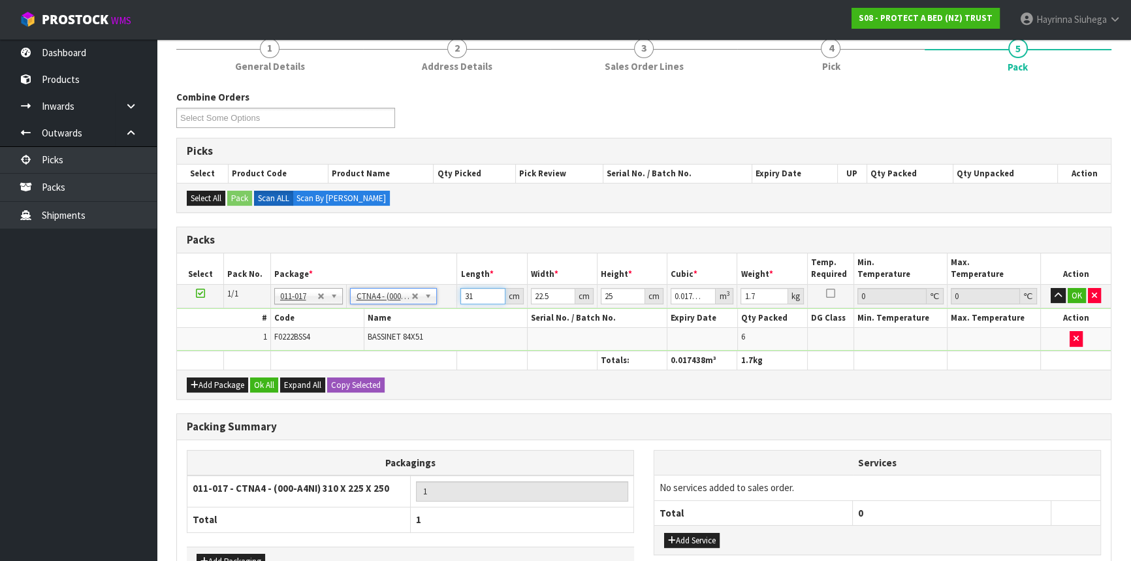
click at [467, 295] on input "31" at bounding box center [482, 296] width 44 height 16
click button "OK" at bounding box center [1077, 296] width 18 height 16
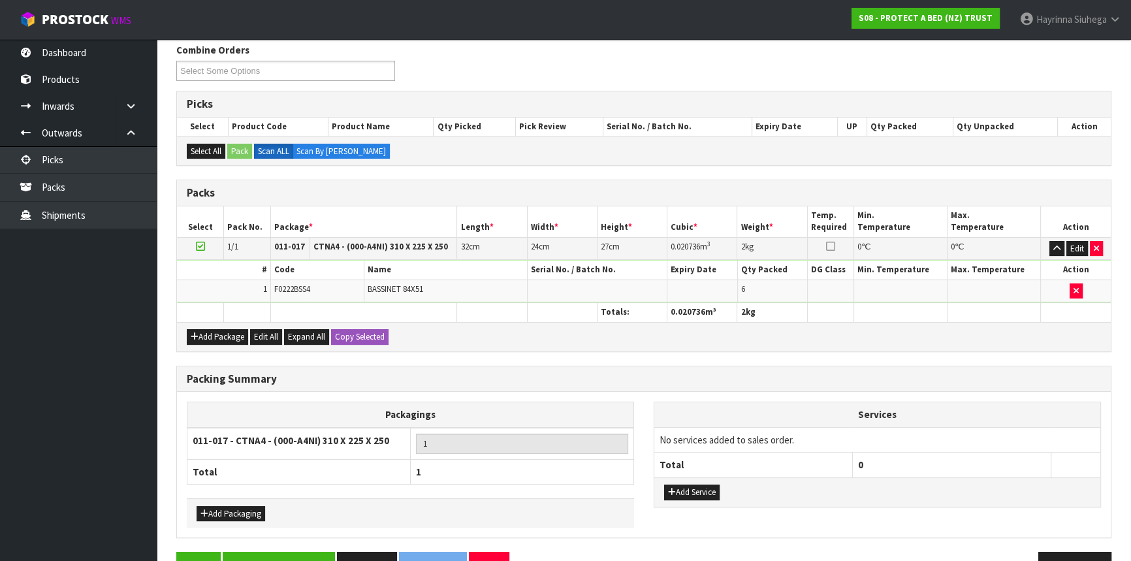
scroll to position [201, 0]
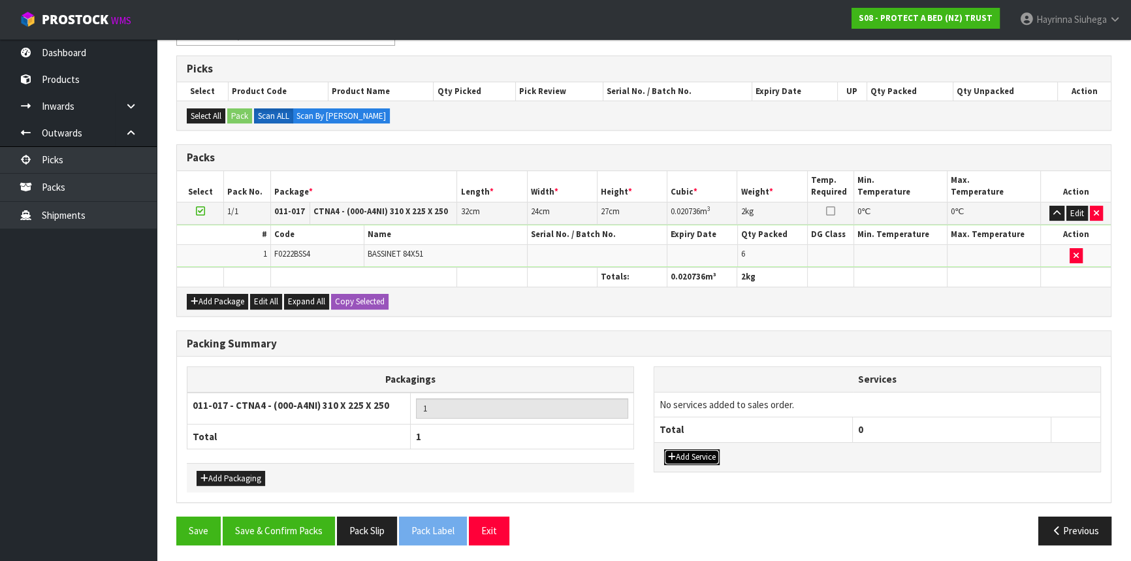
click at [708, 456] on button "Add Service" at bounding box center [692, 457] width 56 height 16
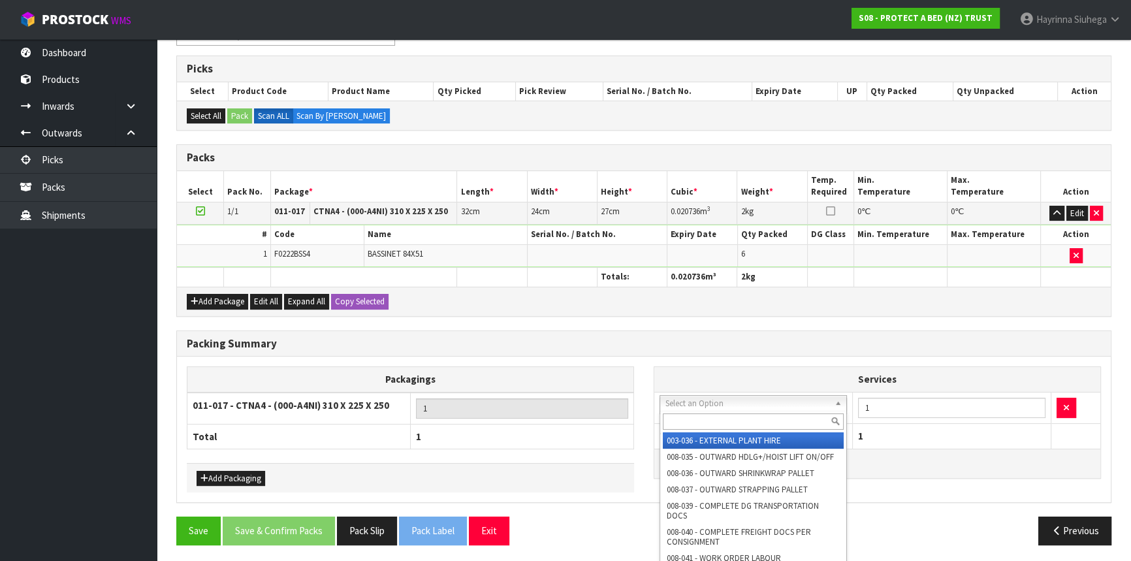
click at [721, 424] on input "text" at bounding box center [753, 421] width 181 height 16
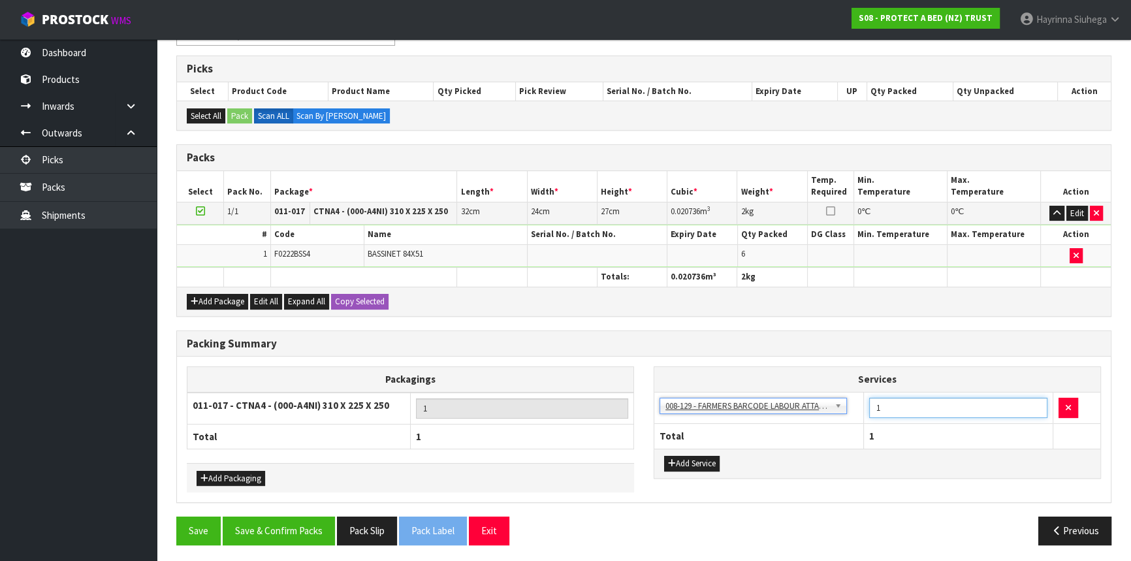
drag, startPoint x: 906, startPoint y: 410, endPoint x: 837, endPoint y: 411, distance: 68.6
click at [837, 411] on tr "003-036 - EXTERNAL PLANT HIRE 008-035 - OUTWARD HDLG+/HOIST LIFT ON/OFF 008-036…" at bounding box center [877, 408] width 446 height 32
click at [274, 517] on button "Save & Confirm Packs" at bounding box center [279, 531] width 112 height 28
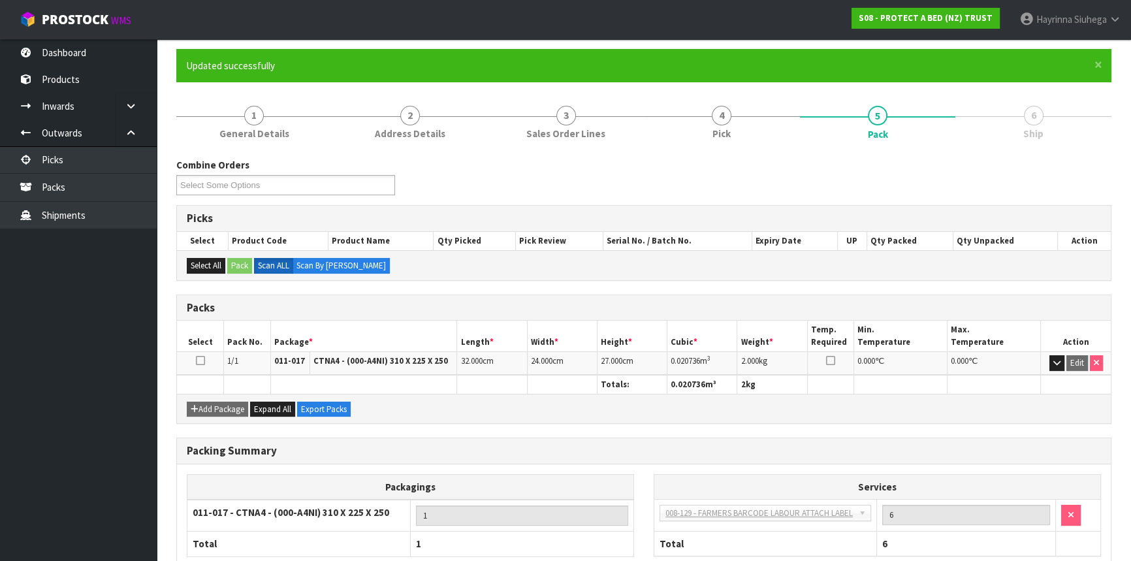
scroll to position [176, 0]
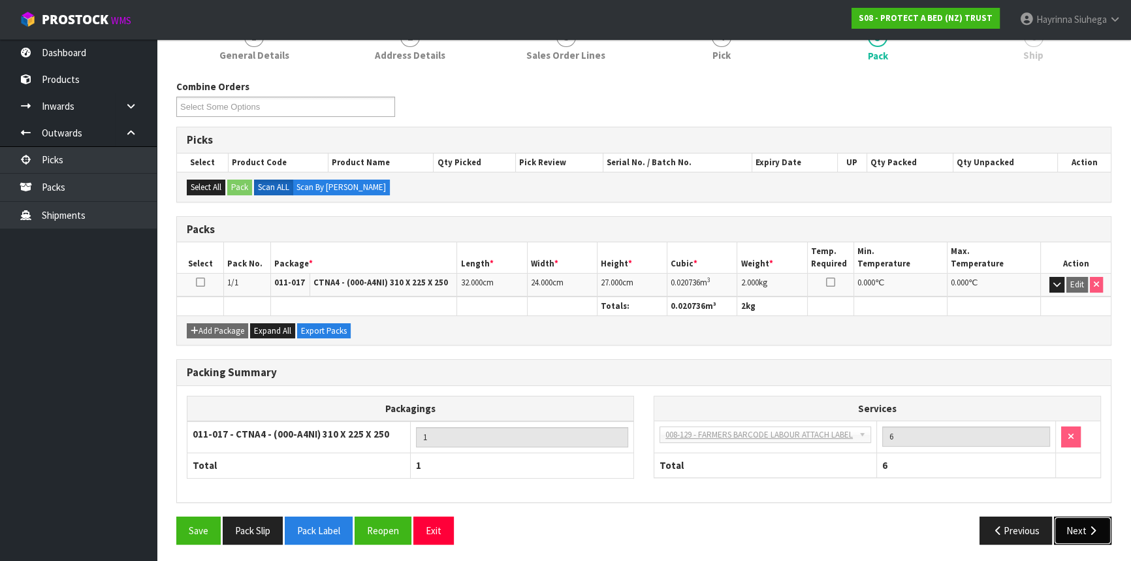
click at [1101, 519] on button "Next" at bounding box center [1082, 531] width 57 height 28
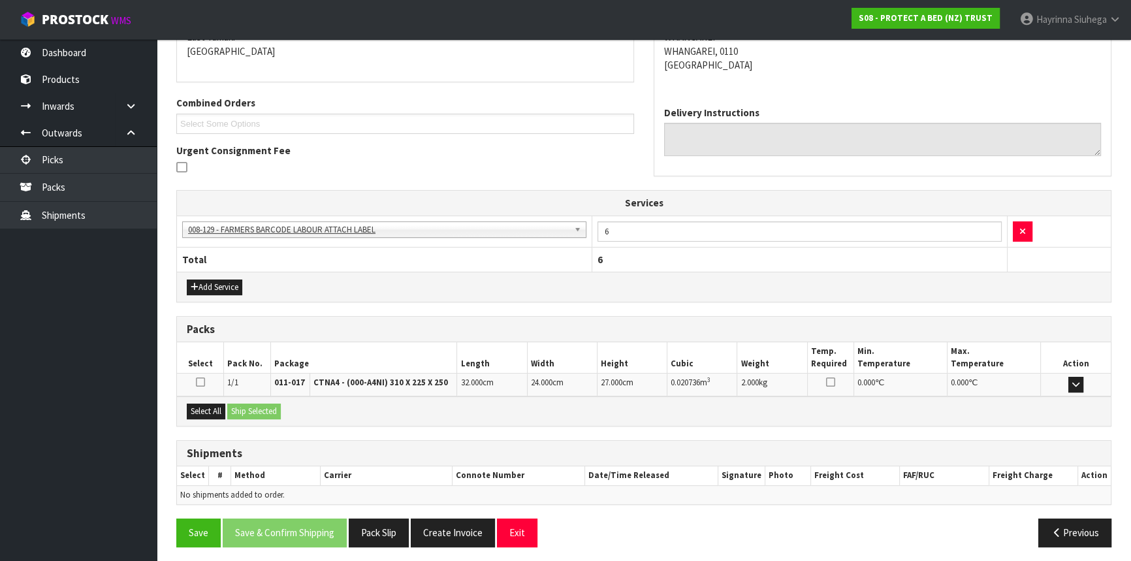
scroll to position [293, 0]
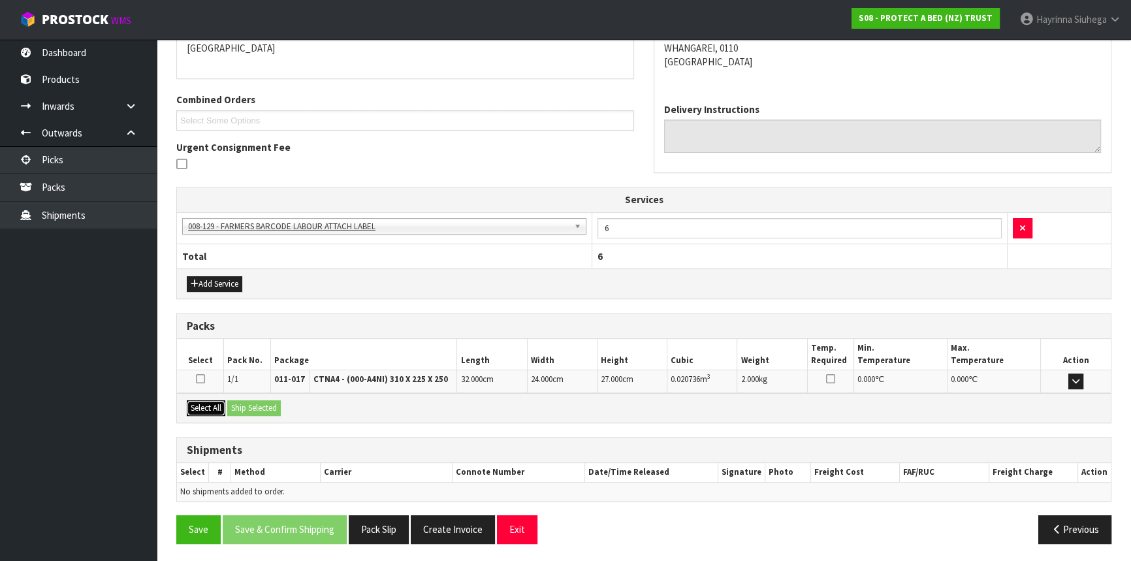
click at [209, 411] on button "Select All" at bounding box center [206, 408] width 39 height 16
click at [242, 406] on button "Ship Selected" at bounding box center [254, 408] width 54 height 16
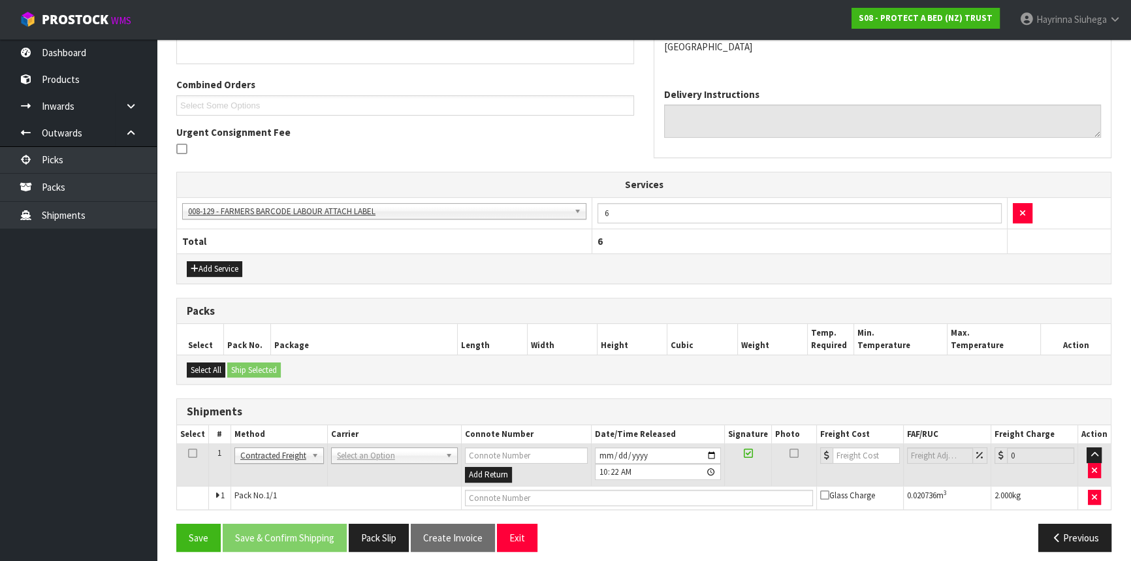
scroll to position [316, 0]
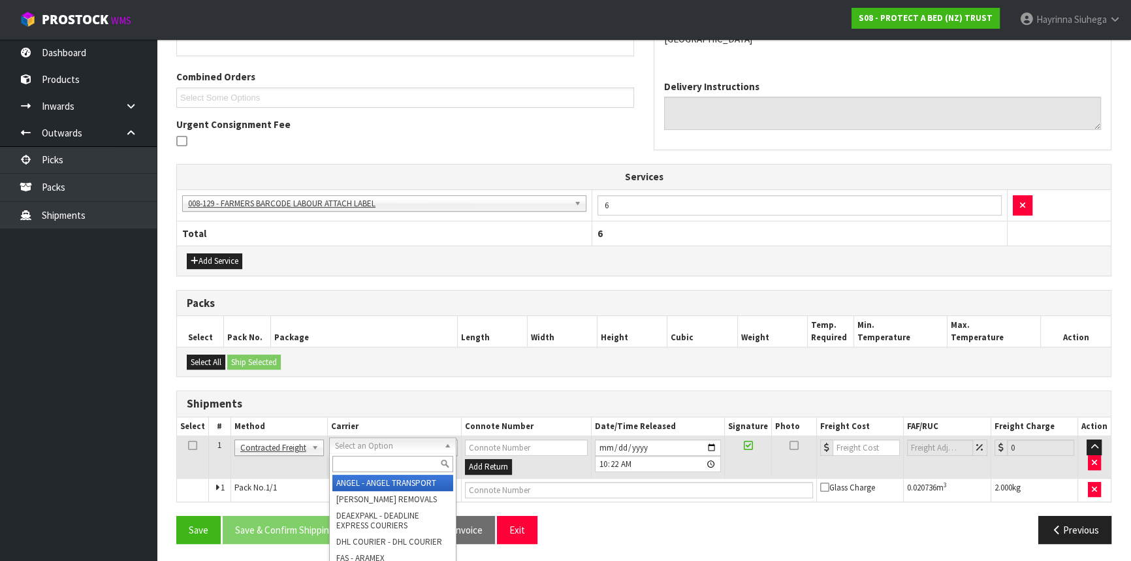
click at [353, 459] on input "text" at bounding box center [392, 464] width 121 height 16
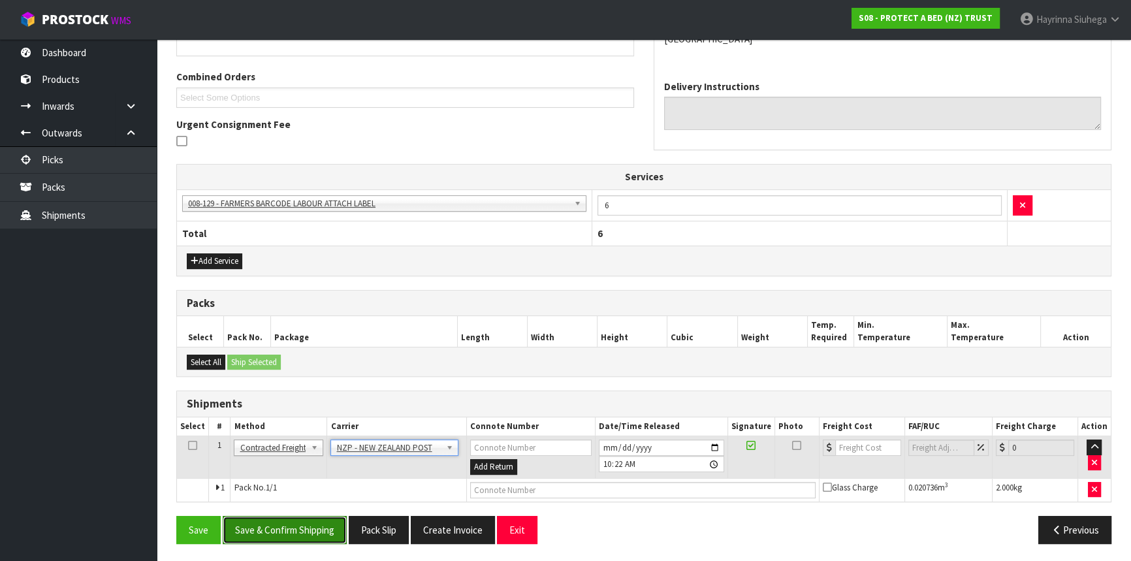
click at [306, 522] on button "Save & Confirm Shipping" at bounding box center [285, 530] width 124 height 28
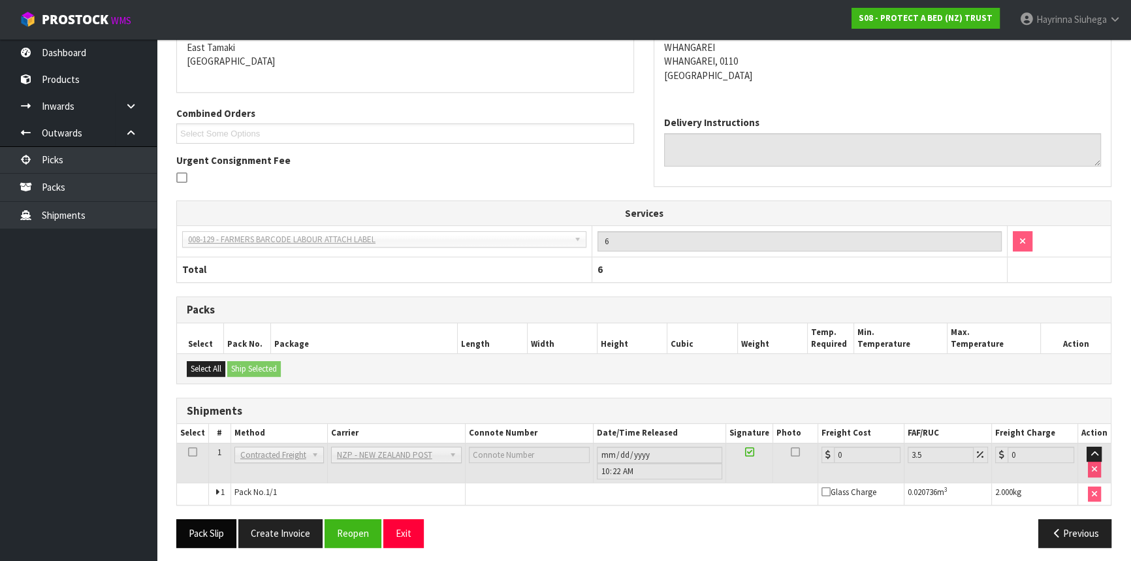
scroll to position [298, 0]
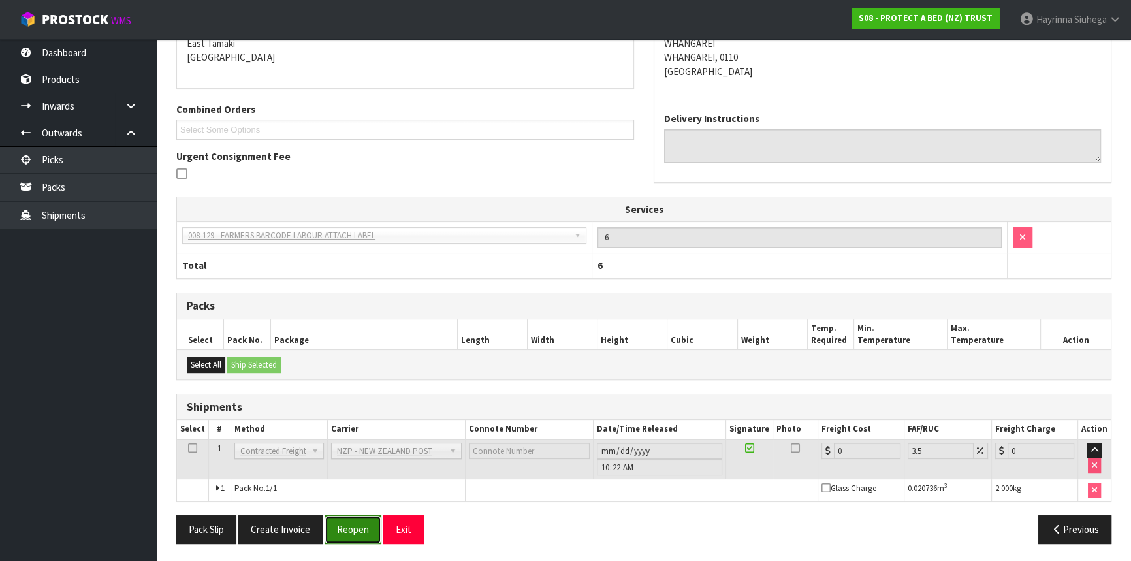
click at [346, 520] on button "Reopen" at bounding box center [353, 529] width 57 height 28
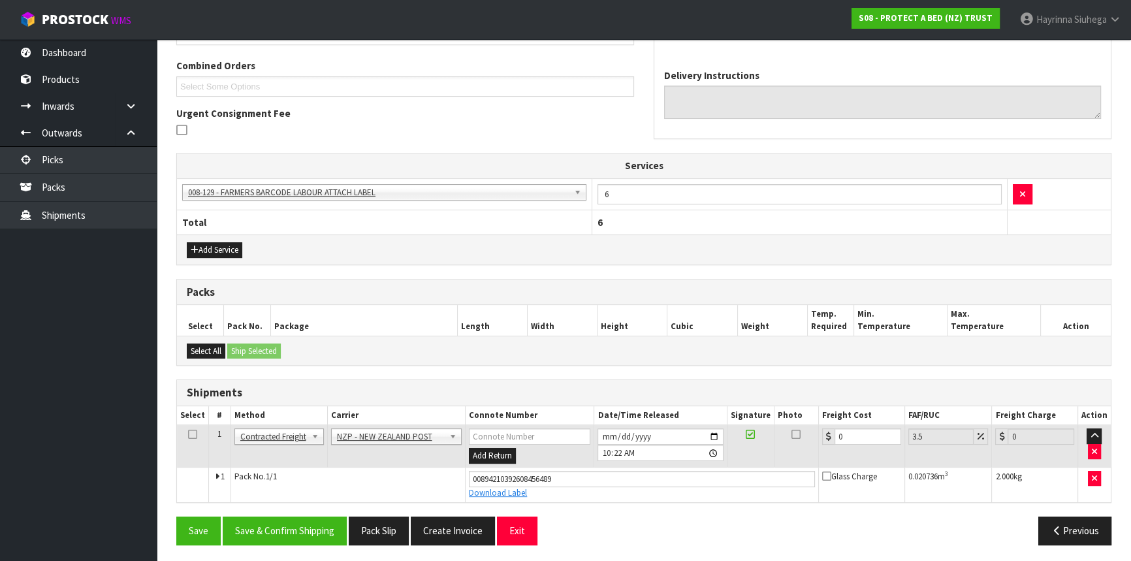
scroll to position [328, 0]
drag, startPoint x: 877, startPoint y: 427, endPoint x: 574, endPoint y: 421, distance: 303.1
click at [574, 421] on table "Select # Method Carrier Connote Number Date/Time Released Signature Photo Freig…" at bounding box center [644, 454] width 934 height 96
click at [176, 516] on button "Save" at bounding box center [198, 530] width 44 height 28
click at [287, 529] on button "Save & Confirm Shipping" at bounding box center [285, 530] width 124 height 28
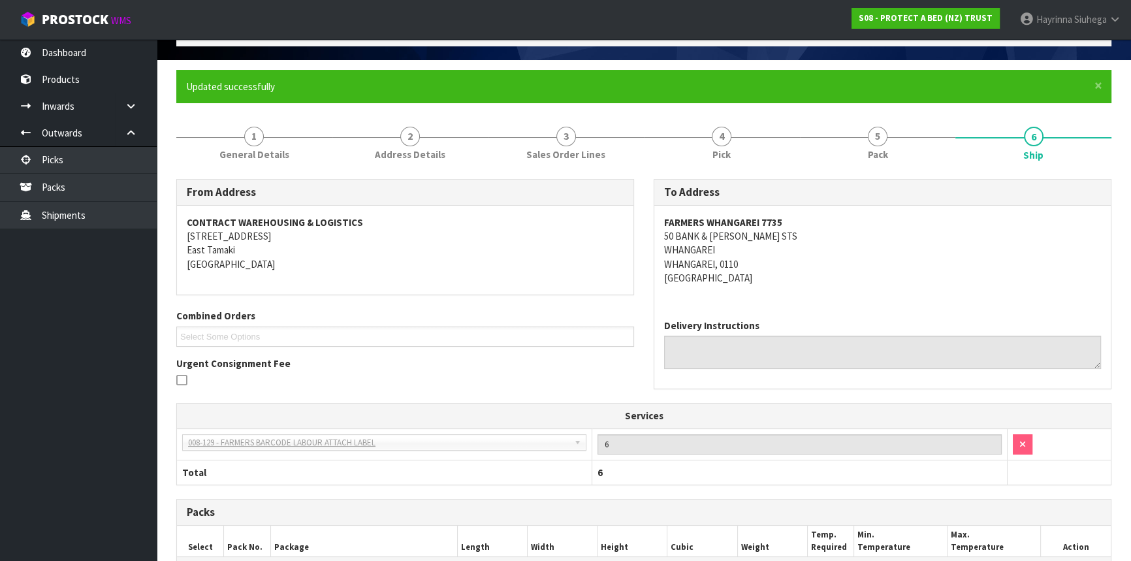
scroll to position [0, 0]
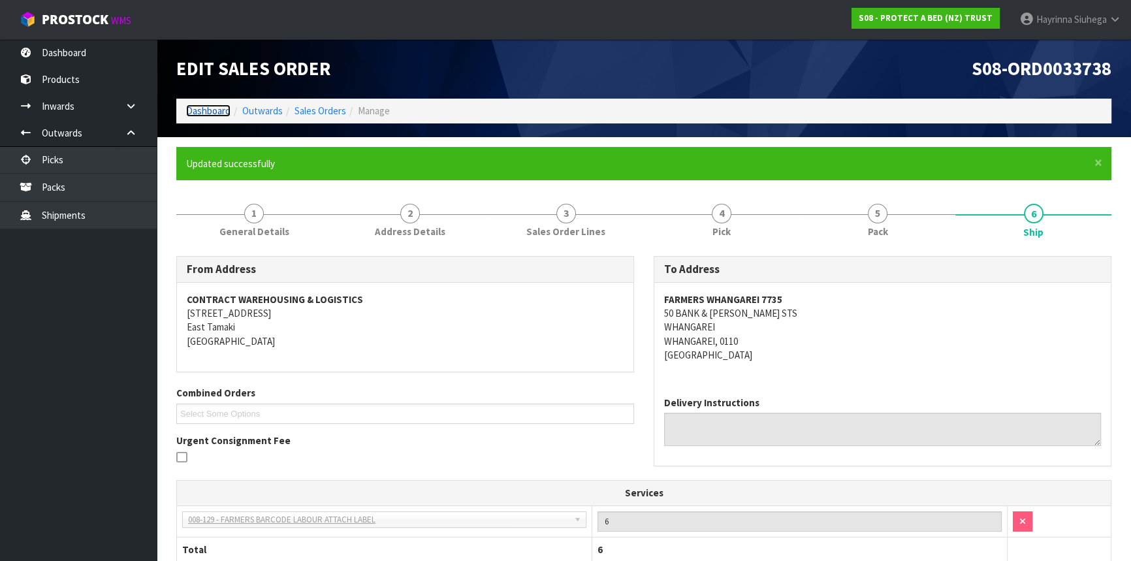
click at [217, 112] on link "Dashboard" at bounding box center [208, 111] width 44 height 12
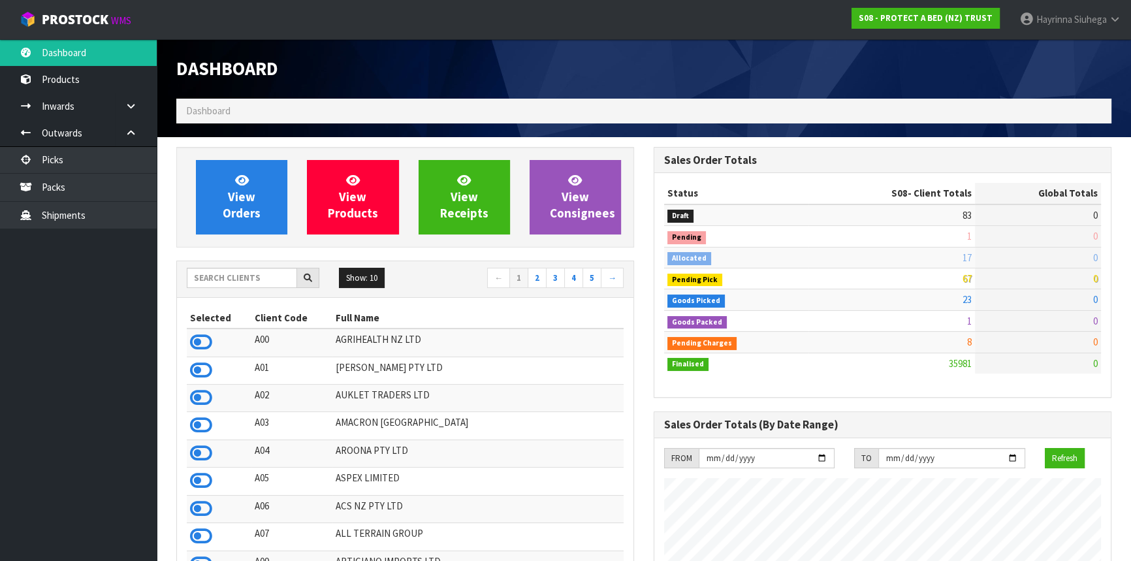
scroll to position [988, 477]
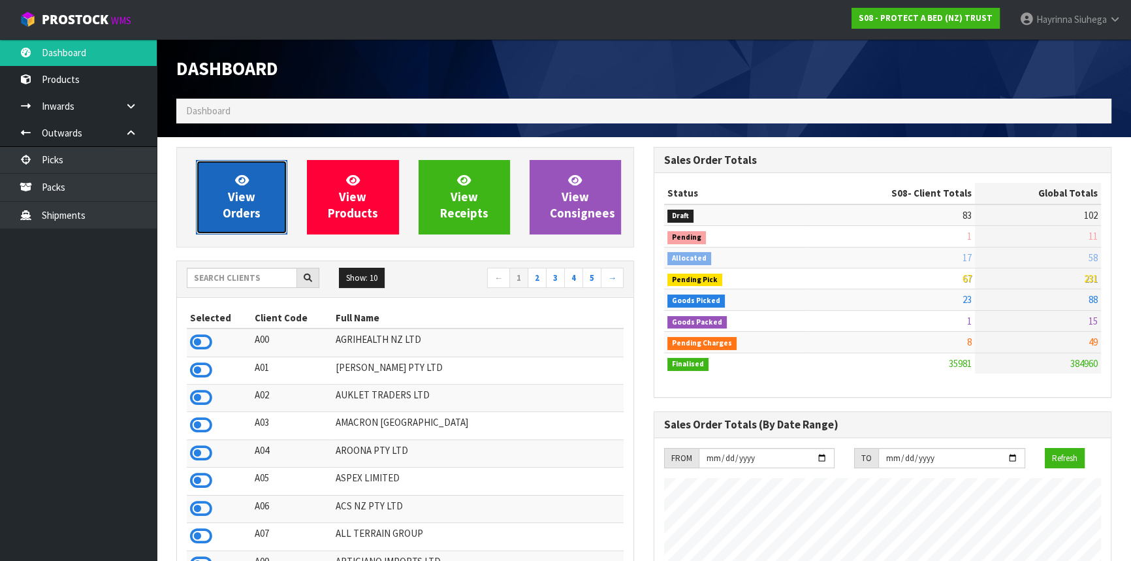
click at [225, 178] on link "View Orders" at bounding box center [241, 197] width 91 height 74
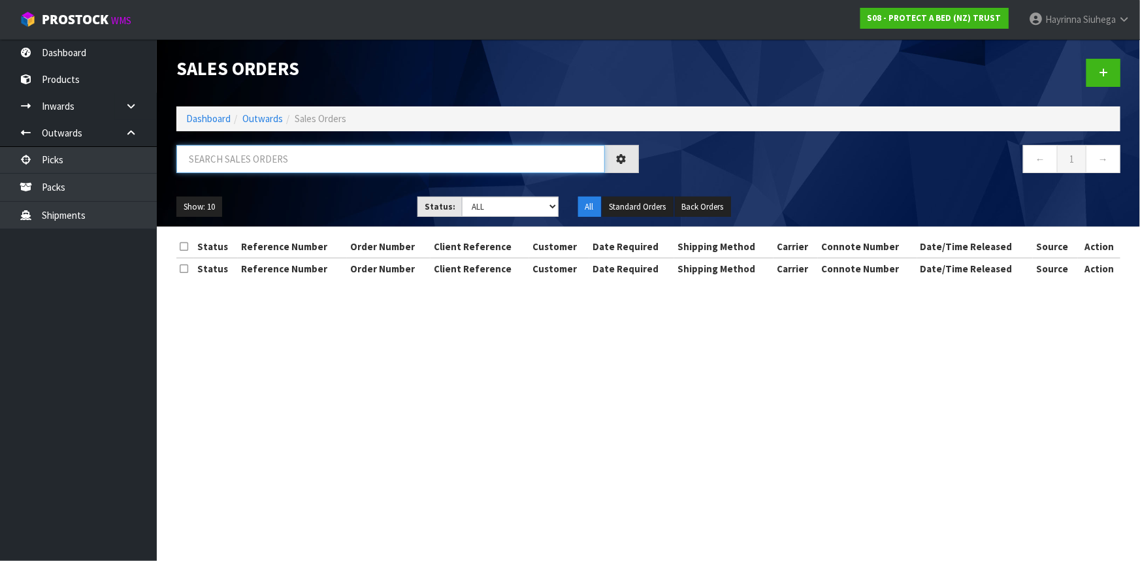
click at [267, 152] on input "text" at bounding box center [390, 159] width 428 height 28
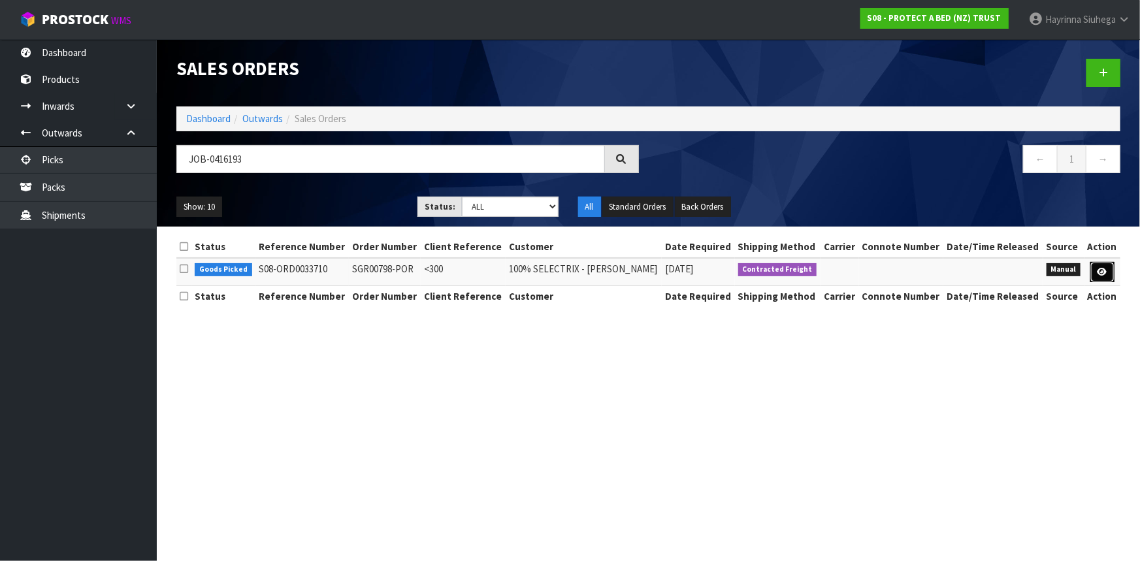
click at [1112, 268] on link at bounding box center [1102, 272] width 24 height 21
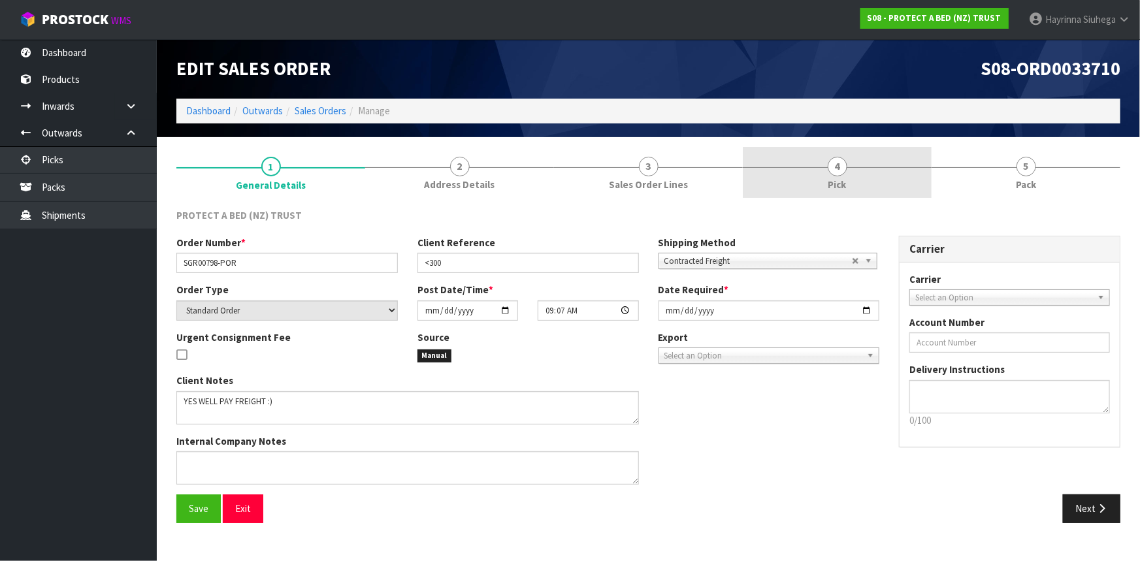
click at [900, 177] on link "4 Pick" at bounding box center [837, 173] width 189 height 52
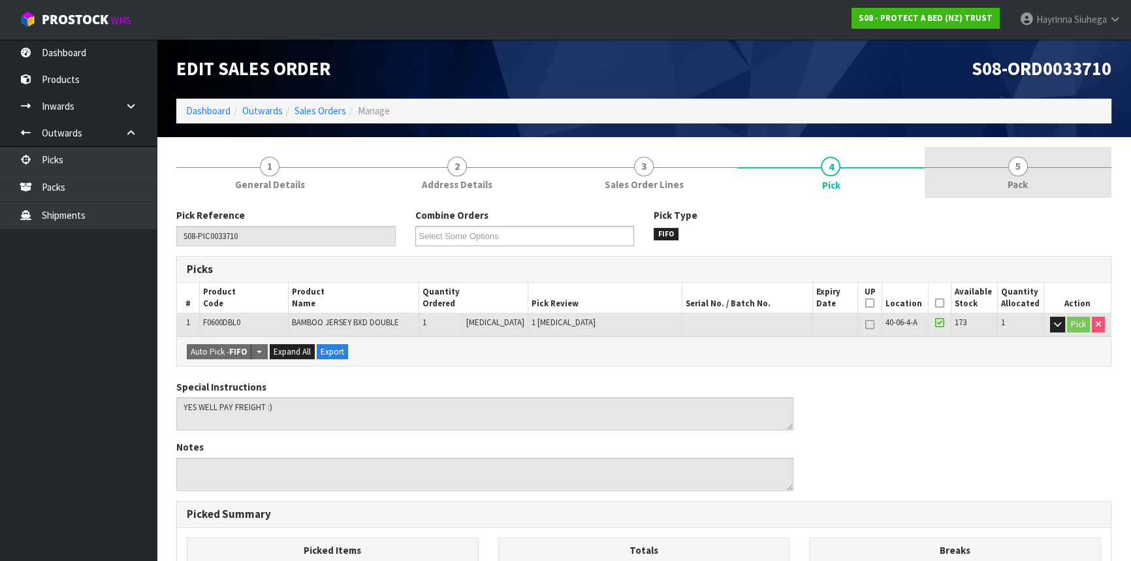
click at [968, 170] on link "5 Pack" at bounding box center [1018, 173] width 187 height 52
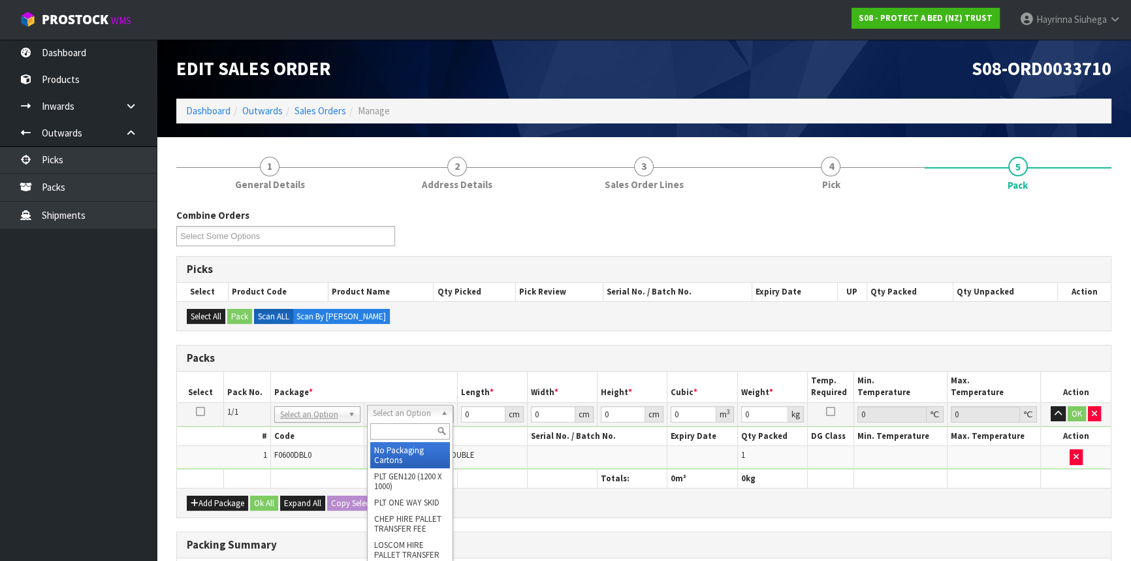
click at [408, 431] on input "text" at bounding box center [410, 431] width 80 height 16
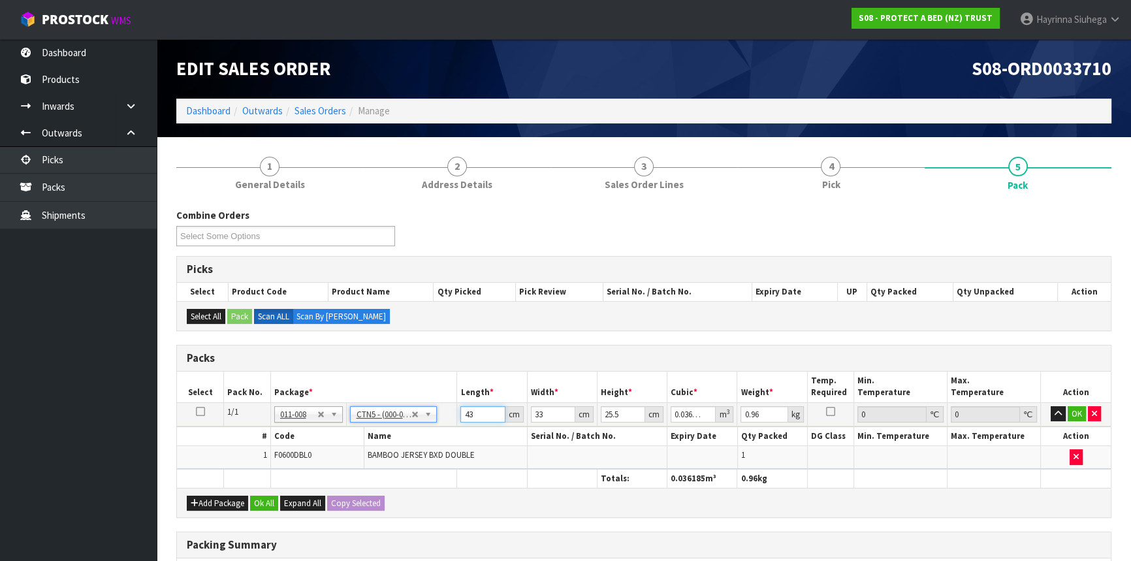
click at [465, 415] on input "43" at bounding box center [482, 414] width 44 height 16
drag, startPoint x: 465, startPoint y: 415, endPoint x: 1132, endPoint y: 350, distance: 670.0
click at [466, 415] on input "43" at bounding box center [482, 414] width 44 height 16
click button "OK" at bounding box center [1077, 414] width 18 height 16
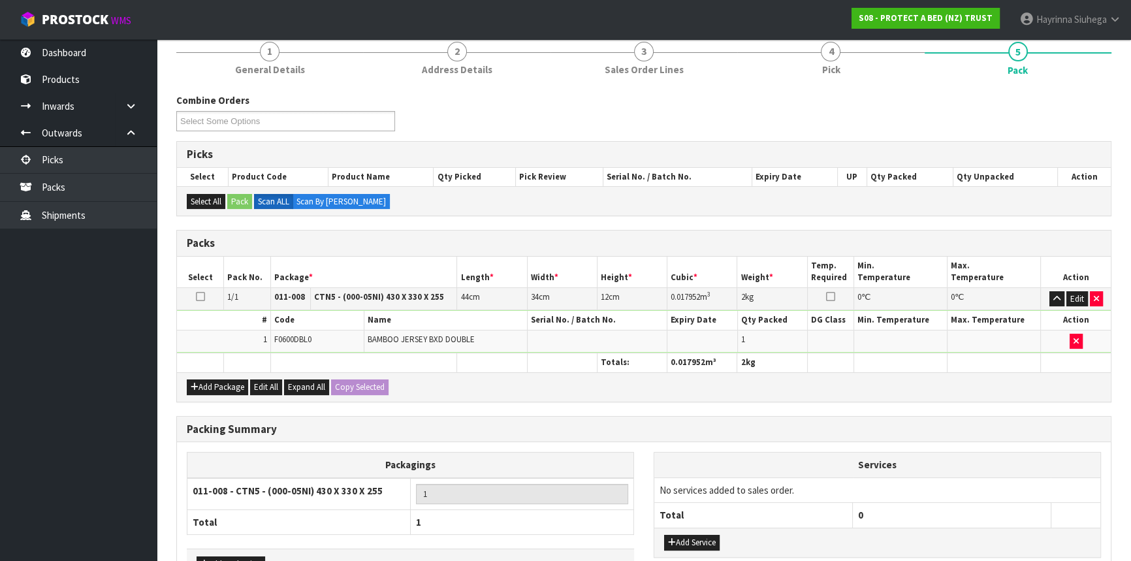
scroll to position [201, 0]
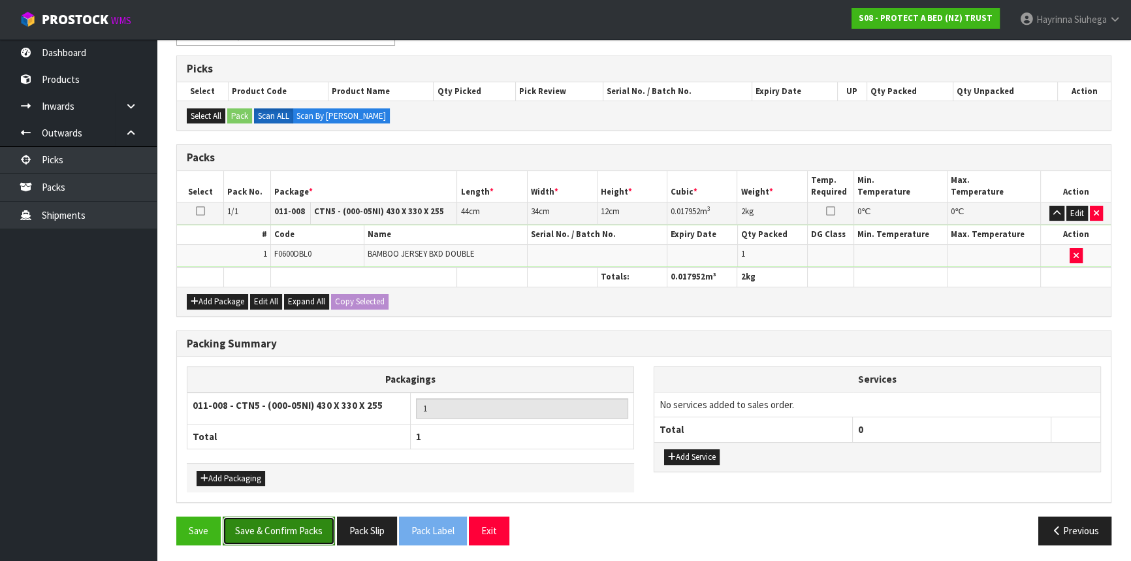
click at [300, 539] on button "Save & Confirm Packs" at bounding box center [279, 531] width 112 height 28
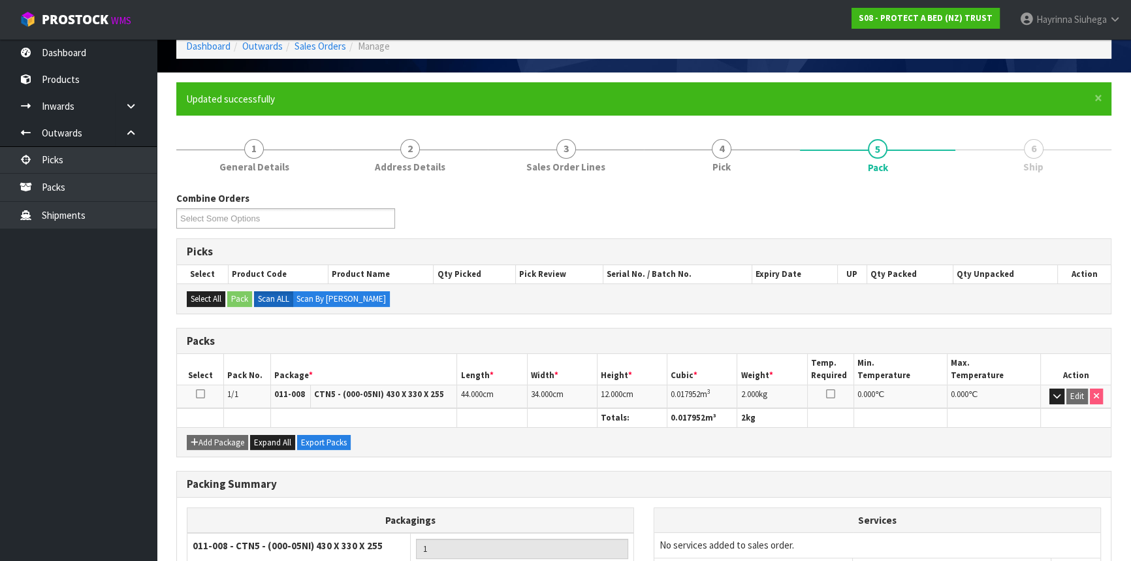
scroll to position [176, 0]
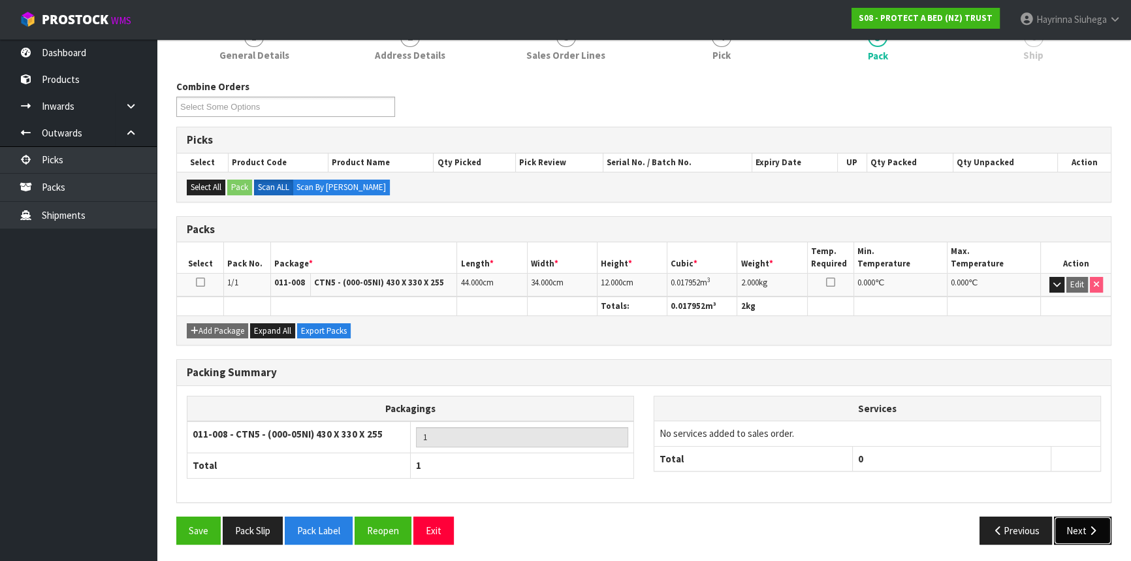
click at [1087, 532] on button "Next" at bounding box center [1082, 531] width 57 height 28
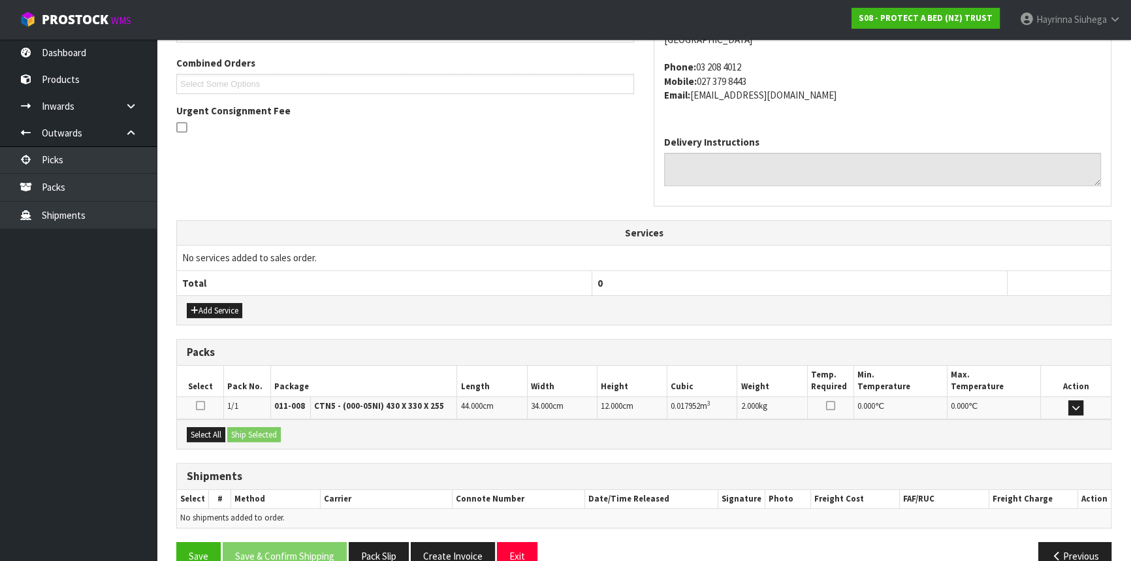
scroll to position [356, 0]
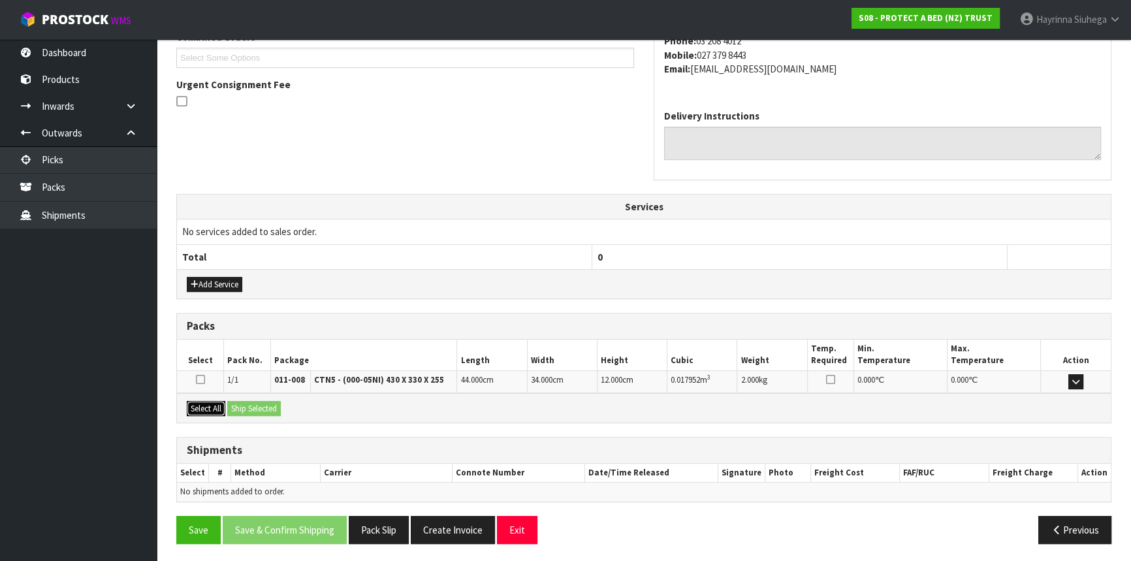
click at [202, 408] on button "Select All" at bounding box center [206, 409] width 39 height 16
click at [256, 403] on button "Ship Selected" at bounding box center [254, 409] width 54 height 16
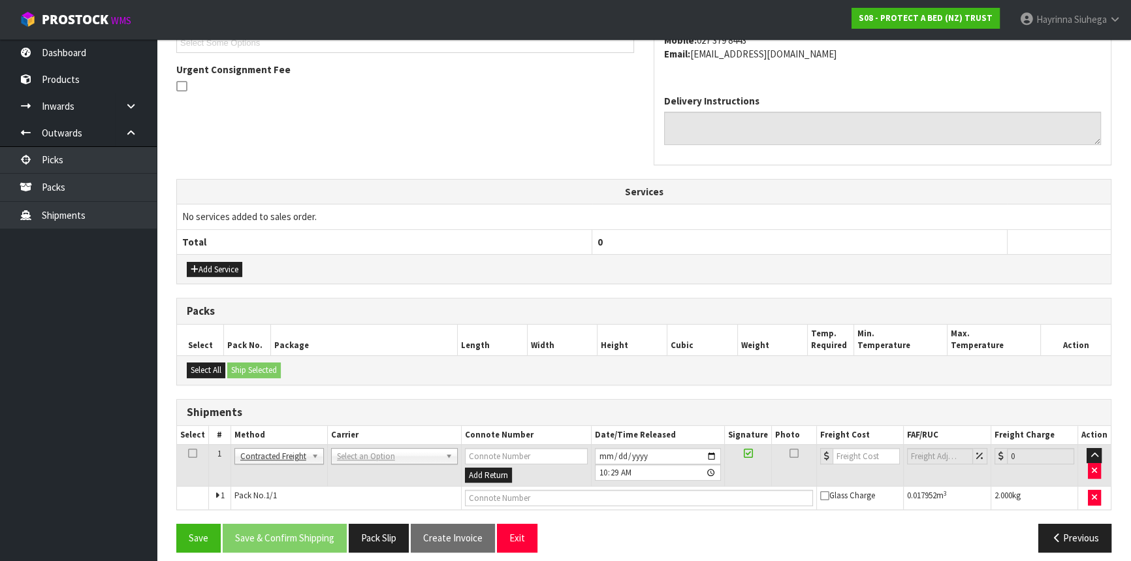
scroll to position [379, 0]
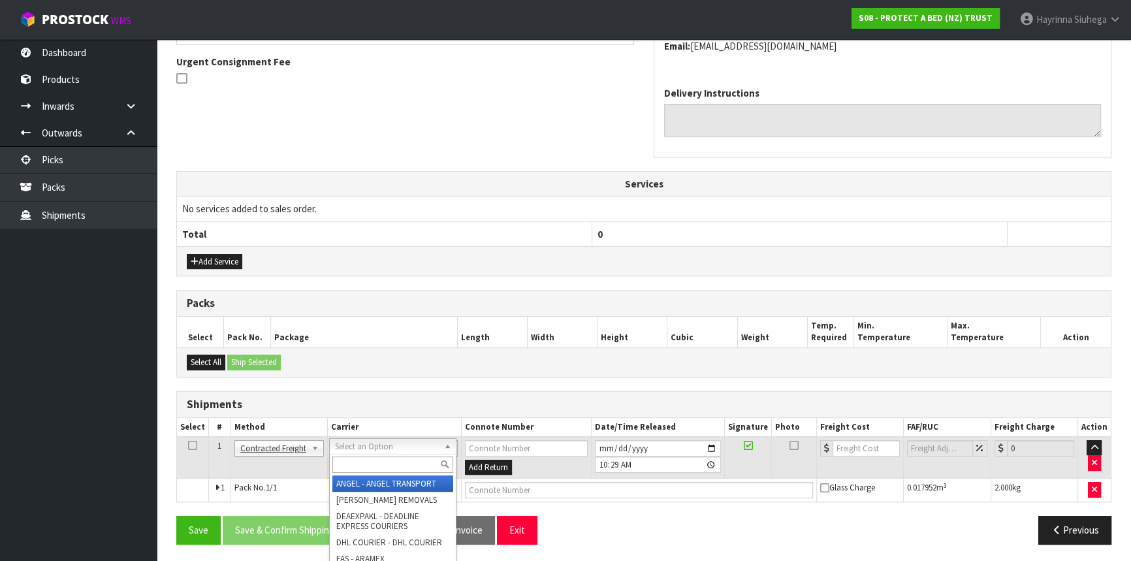
click at [354, 459] on input "text" at bounding box center [392, 465] width 121 height 16
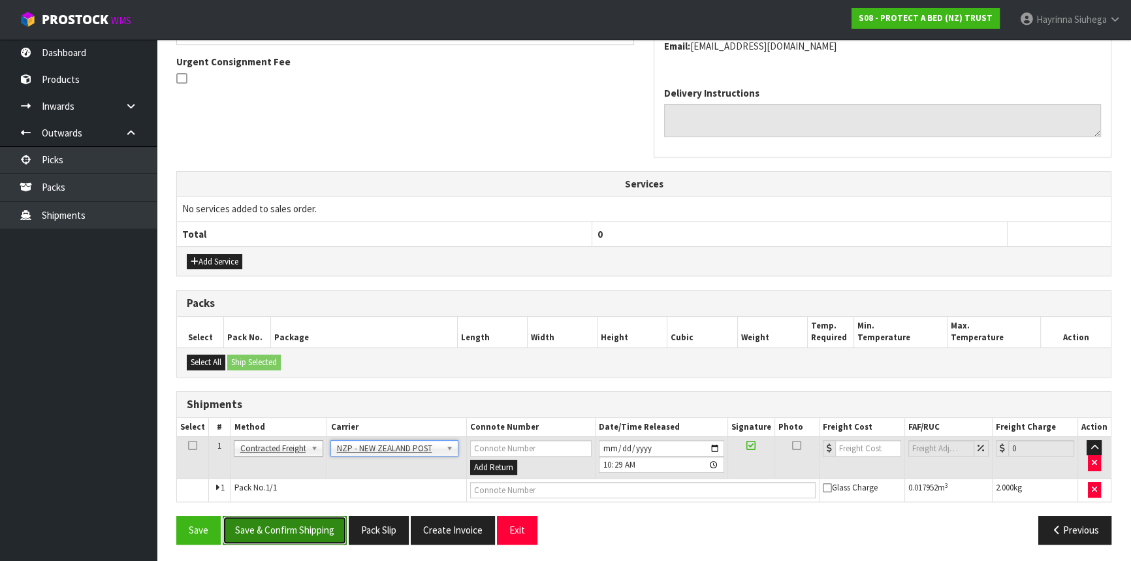
click at [292, 534] on button "Save & Confirm Shipping" at bounding box center [285, 530] width 124 height 28
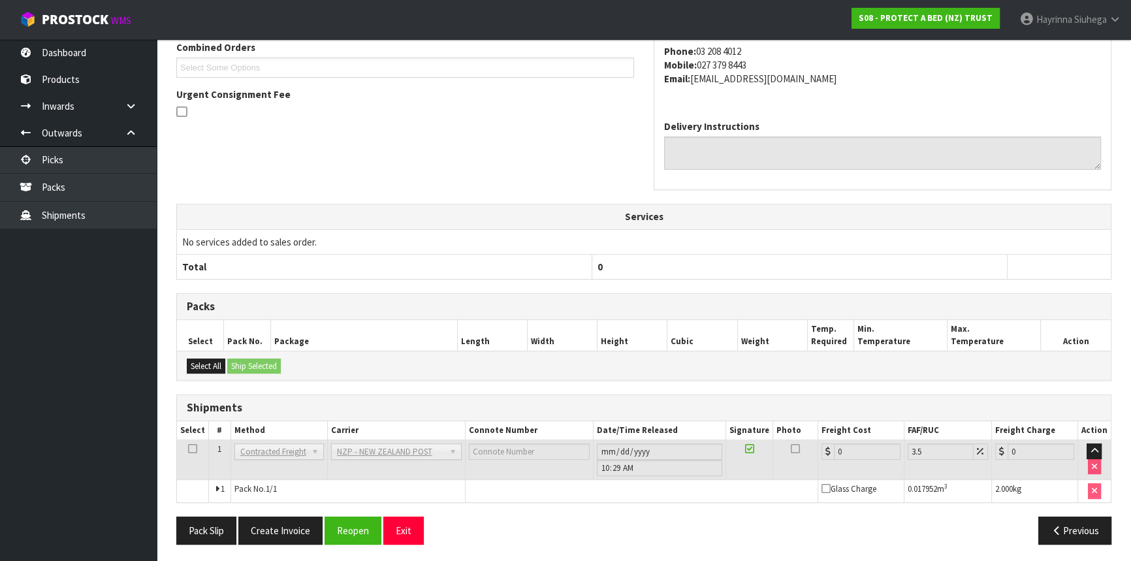
scroll to position [361, 0]
click at [344, 524] on button "Reopen" at bounding box center [353, 530] width 57 height 28
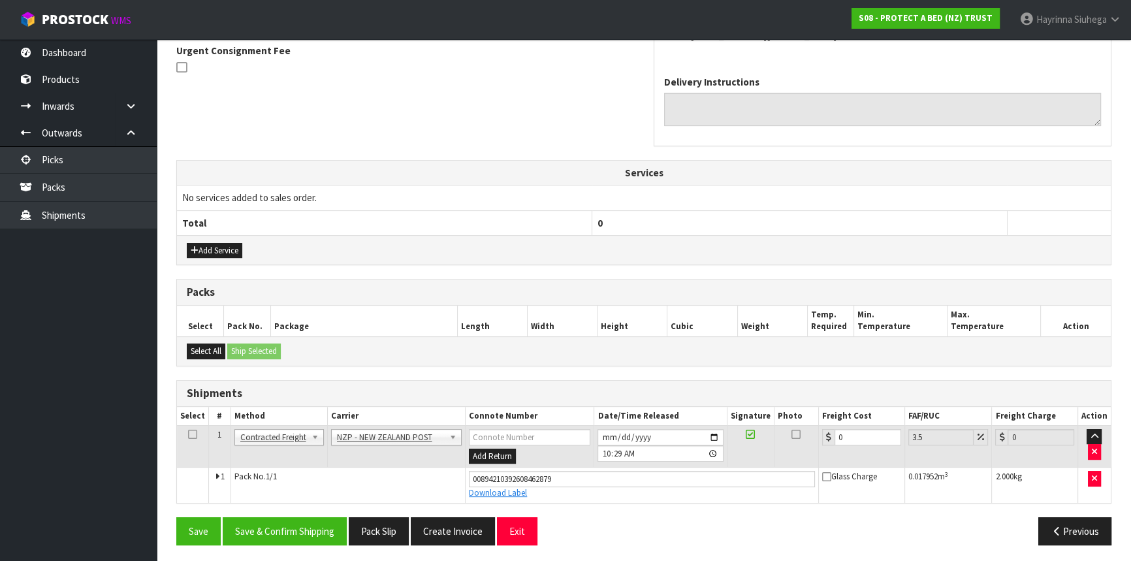
scroll to position [391, 0]
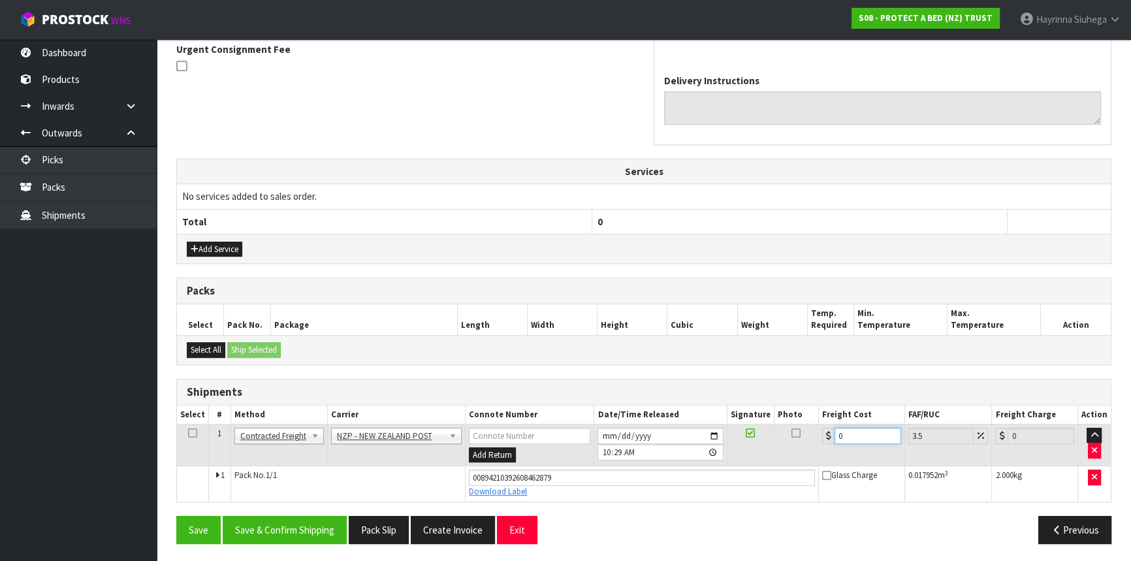
drag, startPoint x: 856, startPoint y: 437, endPoint x: 774, endPoint y: 439, distance: 81.7
click at [777, 438] on tr "1 Client Local Pickup Customer Local Pickup Company Freight Contracted Freight …" at bounding box center [644, 445] width 934 height 42
click at [176, 516] on button "Save" at bounding box center [198, 530] width 44 height 28
click at [325, 524] on button "Save & Confirm Shipping" at bounding box center [285, 530] width 124 height 28
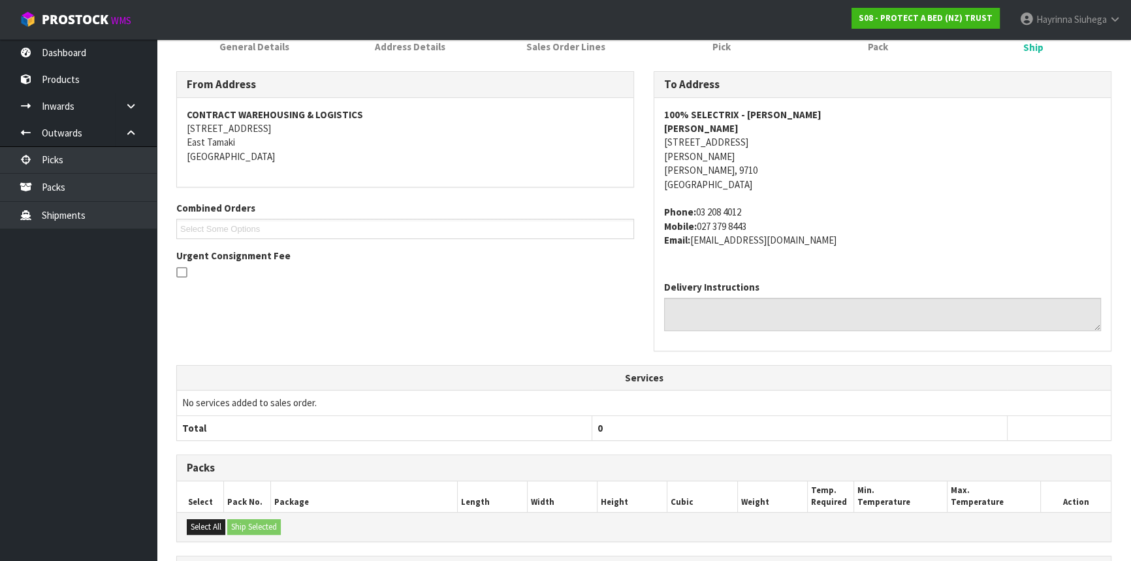
scroll to position [0, 0]
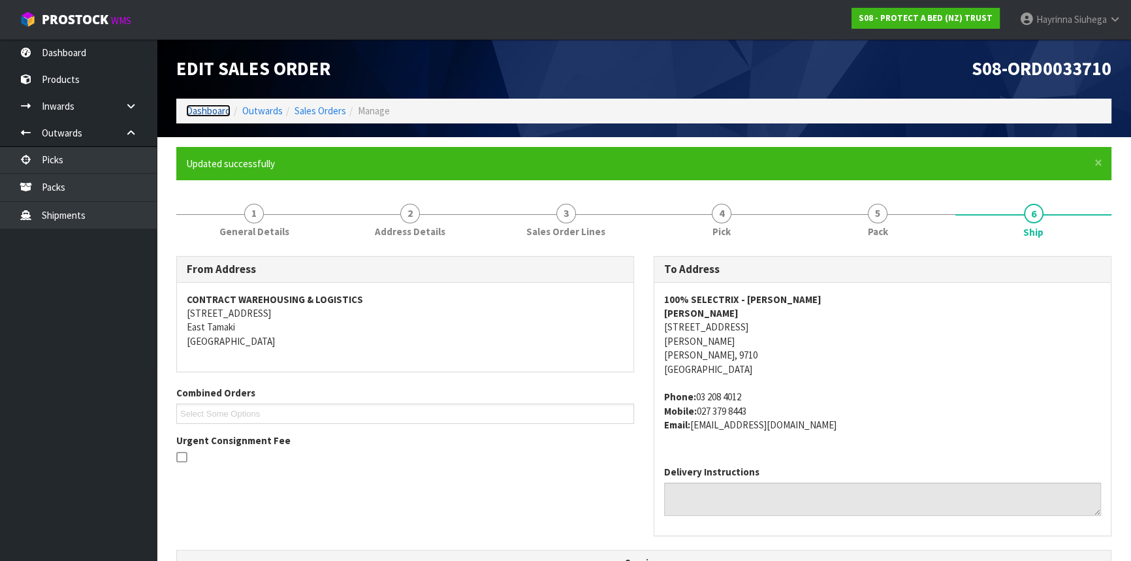
click at [208, 108] on link "Dashboard" at bounding box center [208, 111] width 44 height 12
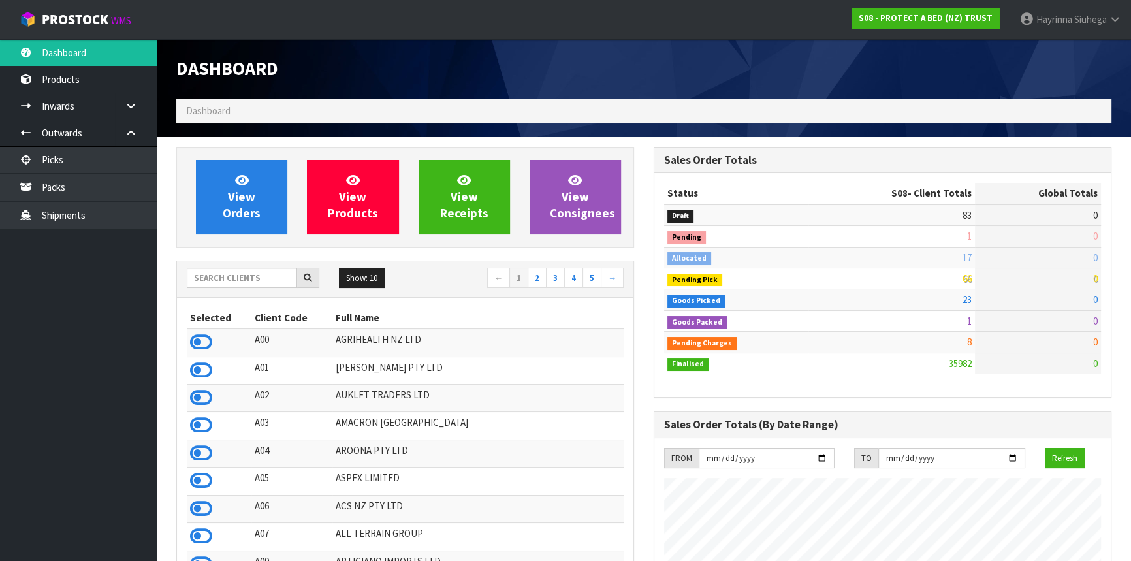
scroll to position [988, 477]
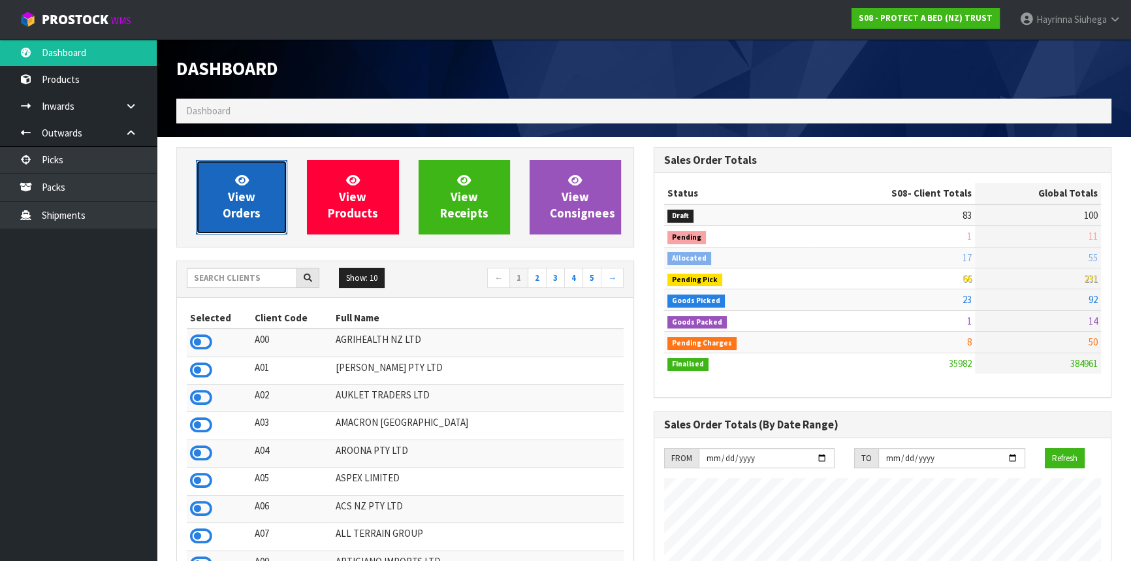
click at [233, 180] on link "View Orders" at bounding box center [241, 197] width 91 height 74
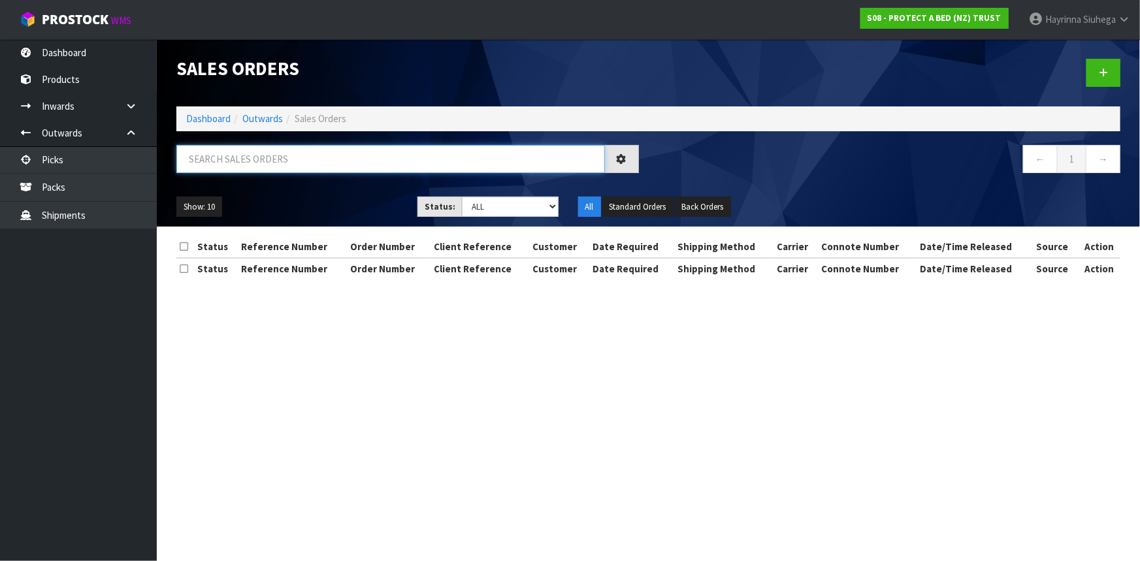
click at [244, 159] on input "text" at bounding box center [390, 159] width 428 height 28
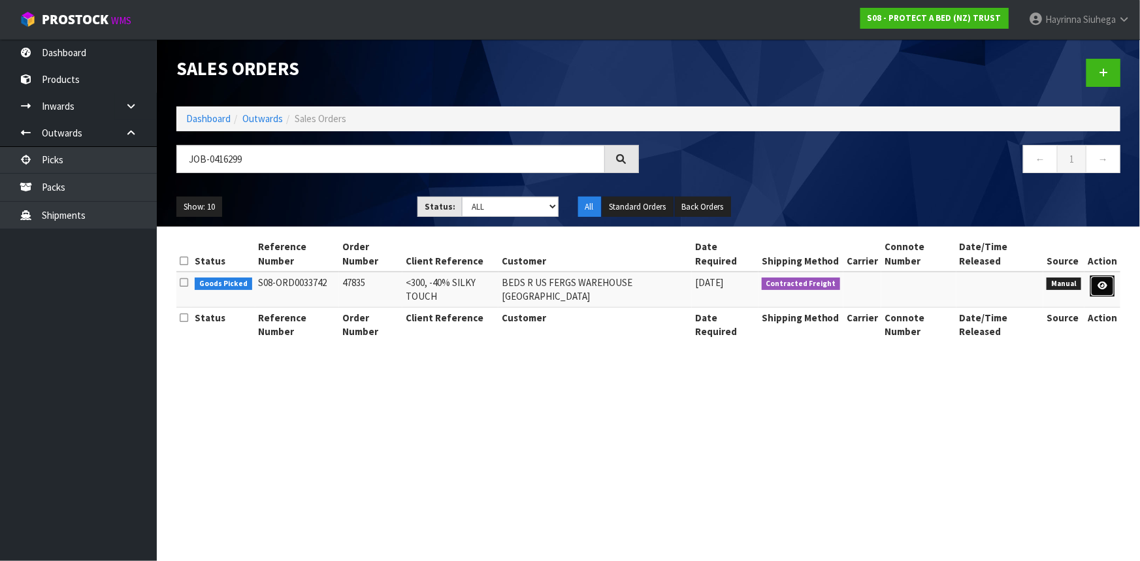
click at [1104, 282] on icon at bounding box center [1102, 286] width 10 height 8
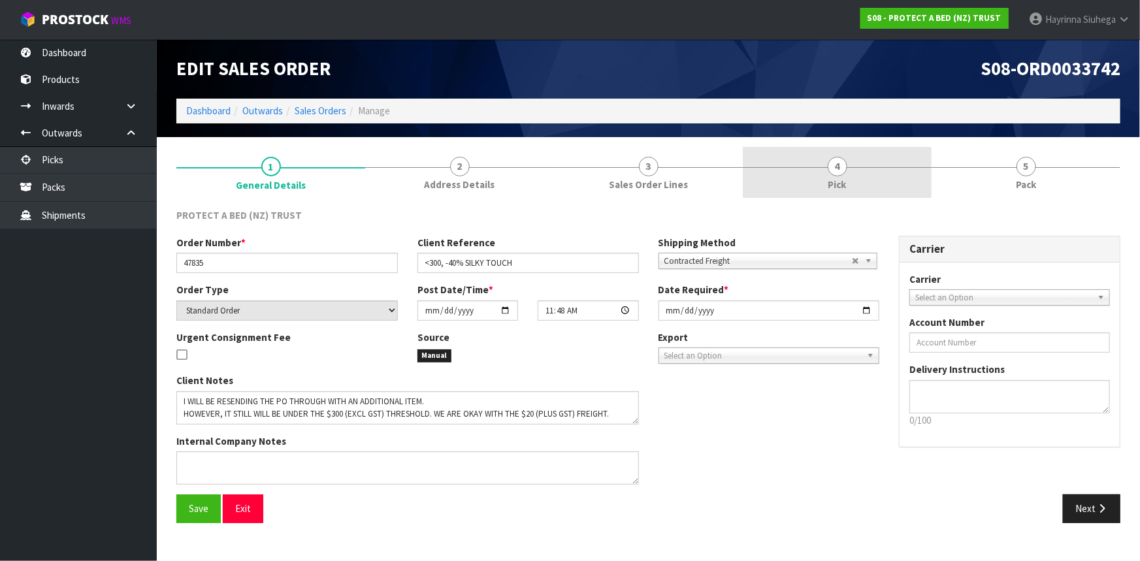
click at [882, 174] on link "4 Pick" at bounding box center [837, 173] width 189 height 52
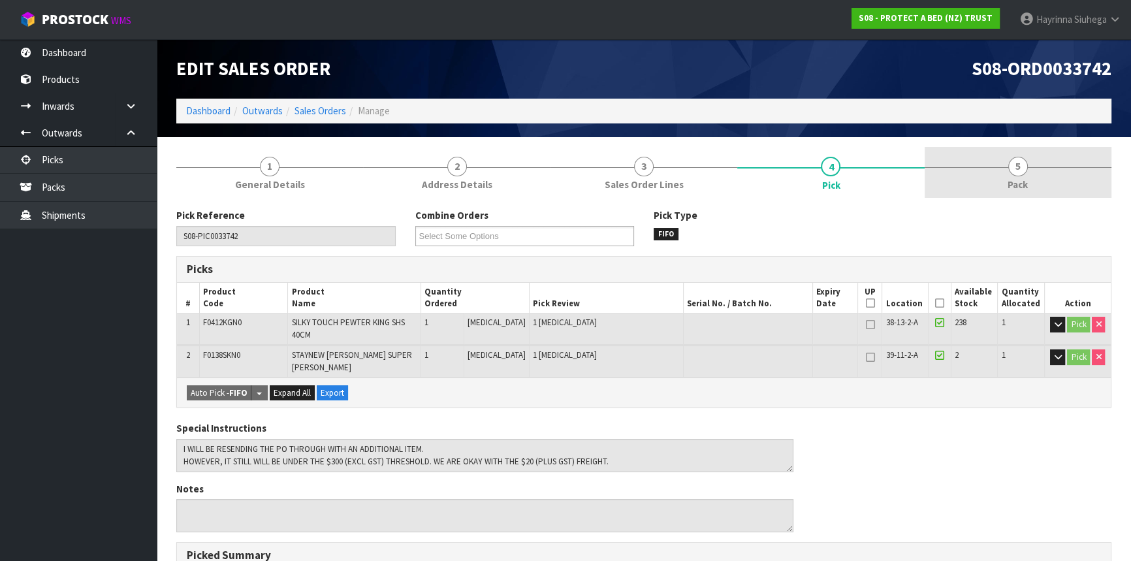
drag, startPoint x: 1045, startPoint y: 170, endPoint x: 1018, endPoint y: 180, distance: 28.5
click at [1046, 170] on link "5 Pack" at bounding box center [1018, 173] width 187 height 52
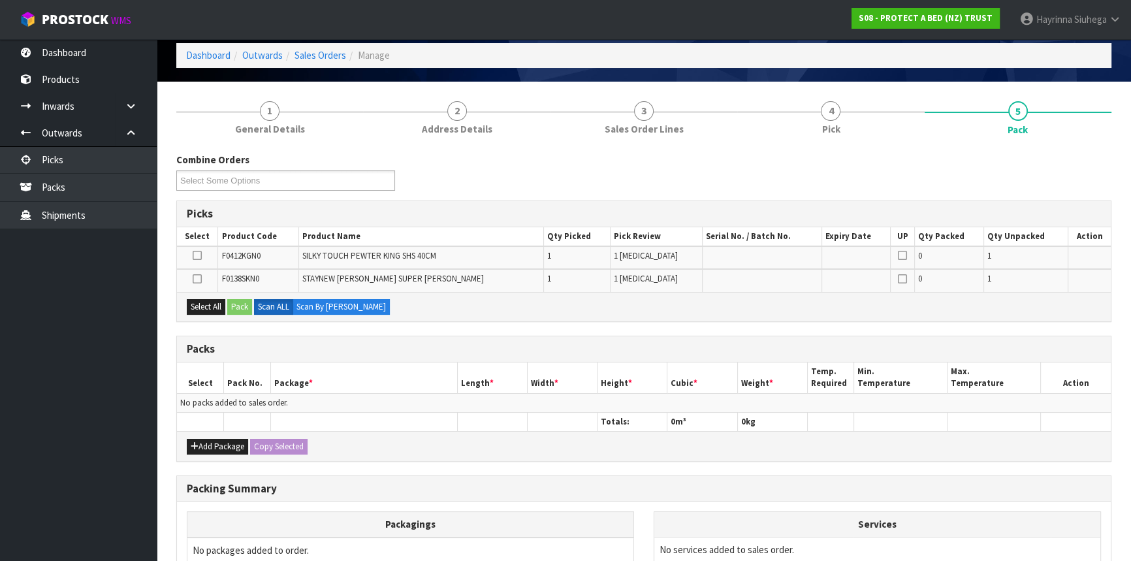
scroll to position [118, 0]
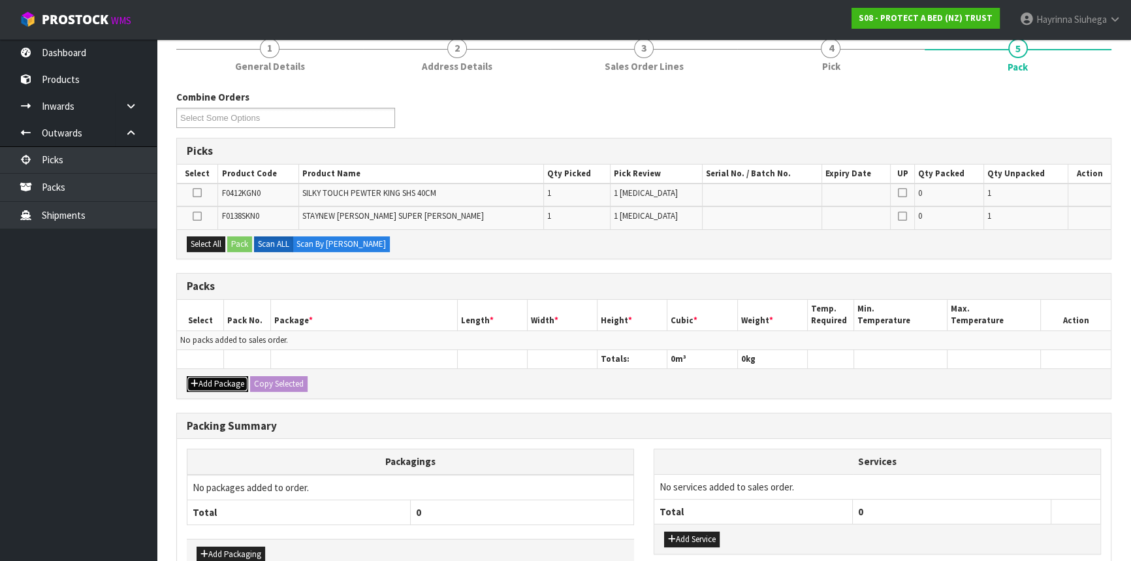
click at [214, 383] on button "Add Package" at bounding box center [217, 384] width 61 height 16
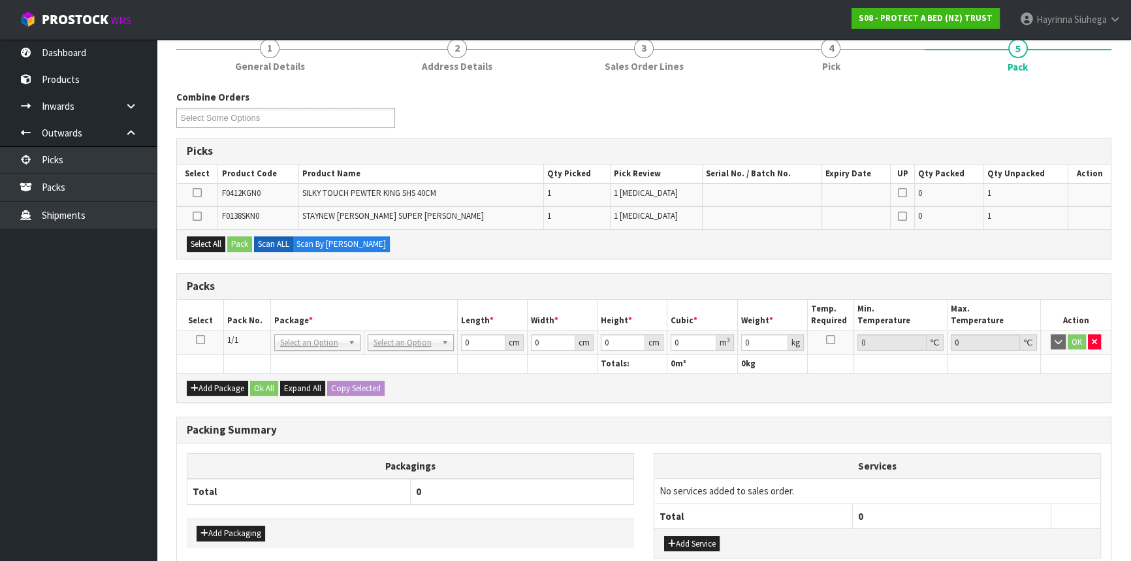
click at [204, 339] on td at bounding box center [200, 342] width 47 height 24
drag, startPoint x: 204, startPoint y: 339, endPoint x: 193, endPoint y: 335, distance: 11.8
click at [202, 339] on td at bounding box center [200, 342] width 47 height 24
click at [197, 340] on icon at bounding box center [200, 340] width 9 height 1
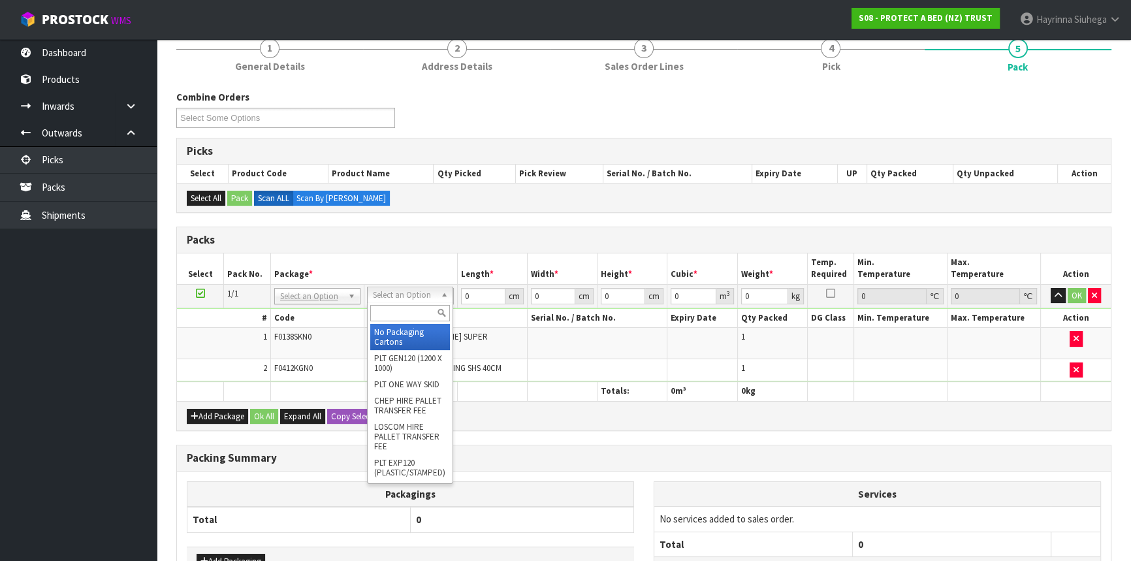
click at [405, 312] on input "text" at bounding box center [410, 313] width 80 height 16
drag, startPoint x: 384, startPoint y: 348, endPoint x: 395, endPoint y: 331, distance: 20.3
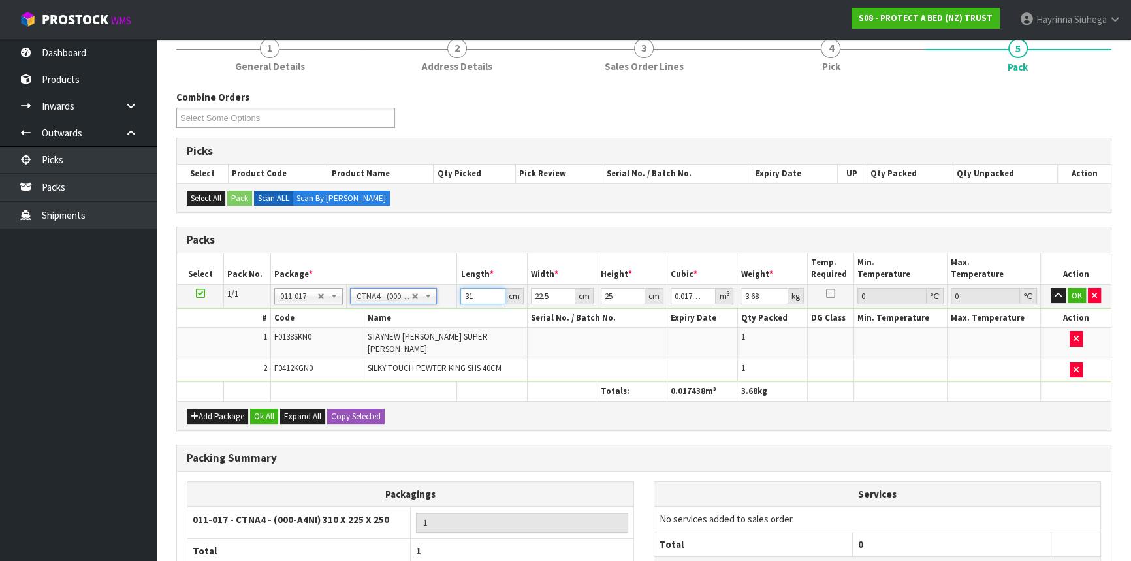
click at [463, 300] on input "31" at bounding box center [482, 296] width 44 height 16
click button "OK" at bounding box center [1077, 296] width 18 height 16
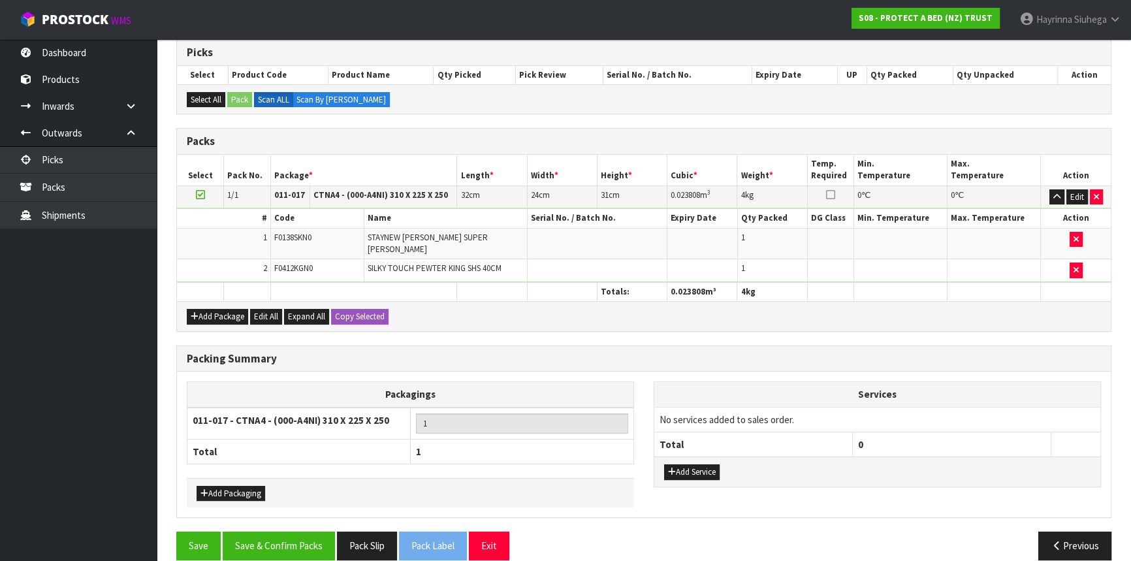
scroll to position [223, 0]
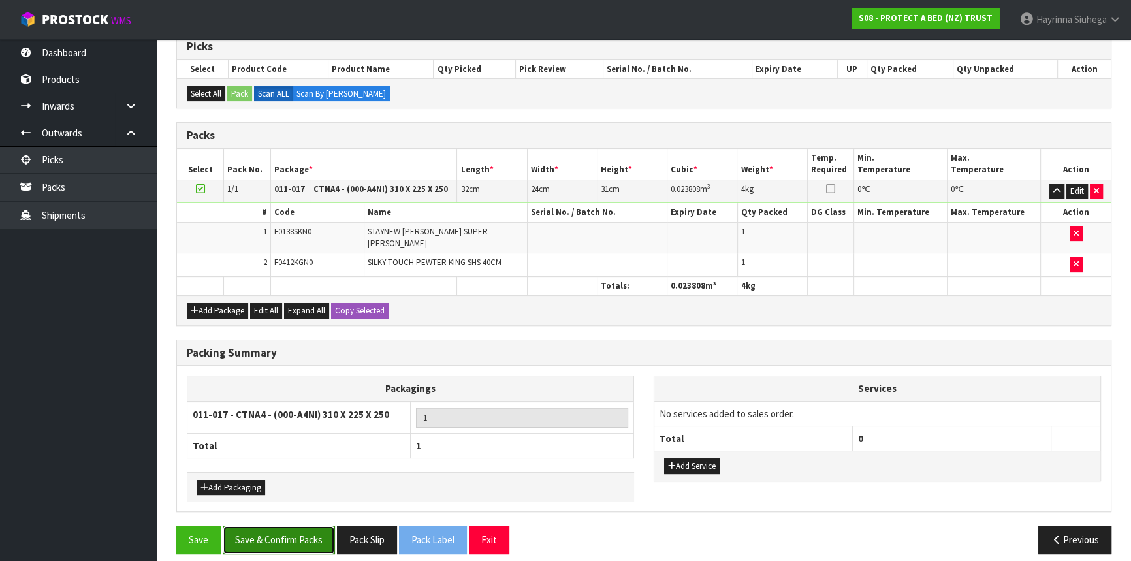
click at [287, 529] on button "Save & Confirm Packs" at bounding box center [279, 540] width 112 height 28
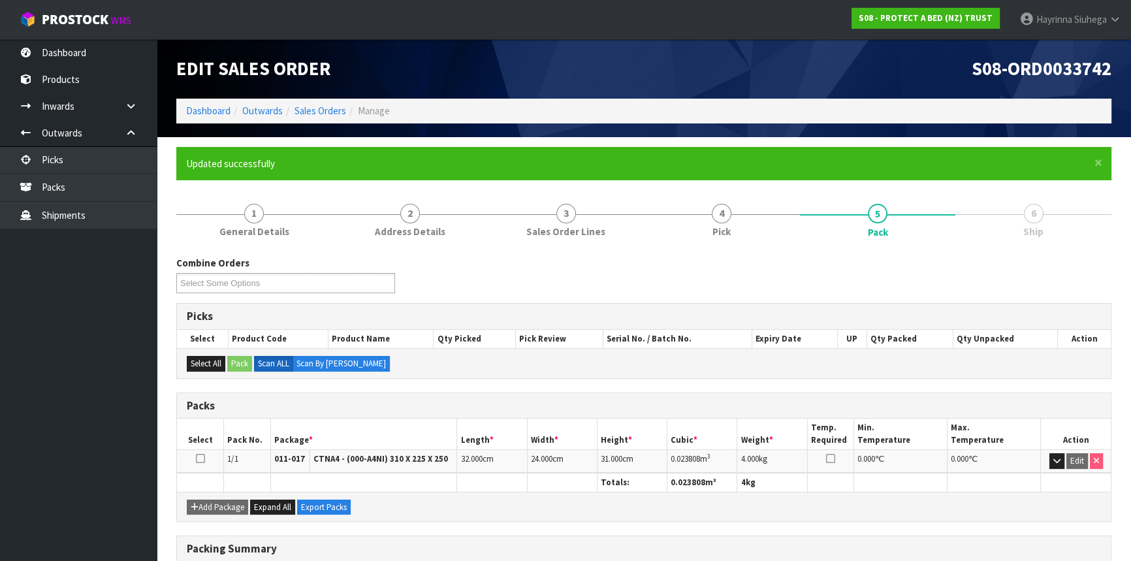
scroll to position [176, 0]
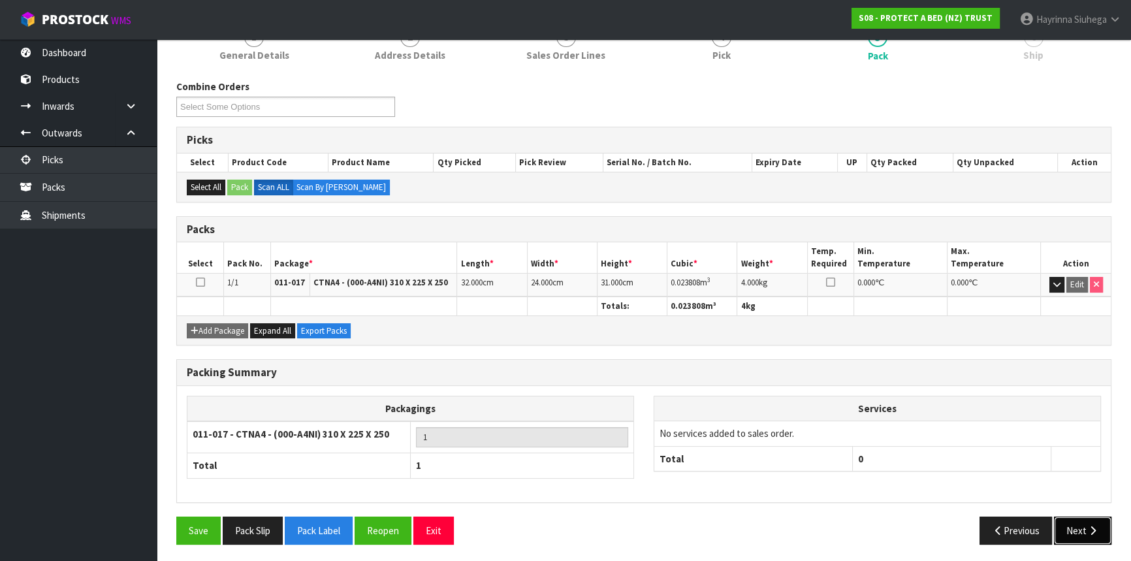
click at [1084, 530] on button "Next" at bounding box center [1082, 531] width 57 height 28
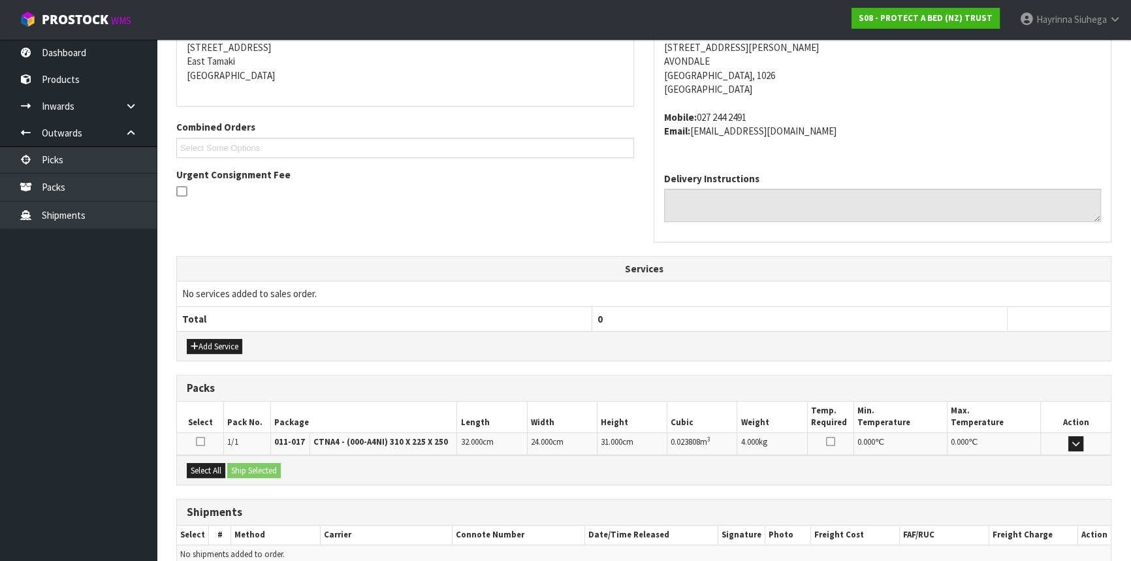
scroll to position [328, 0]
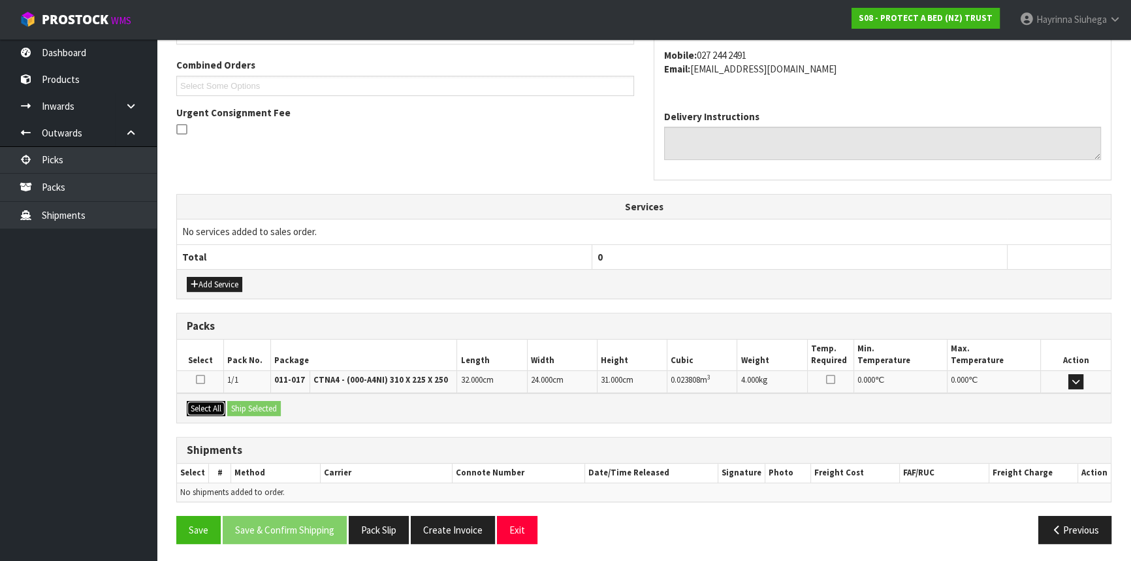
click at [213, 408] on button "Select All" at bounding box center [206, 409] width 39 height 16
click at [265, 406] on button "Ship Selected" at bounding box center [254, 409] width 54 height 16
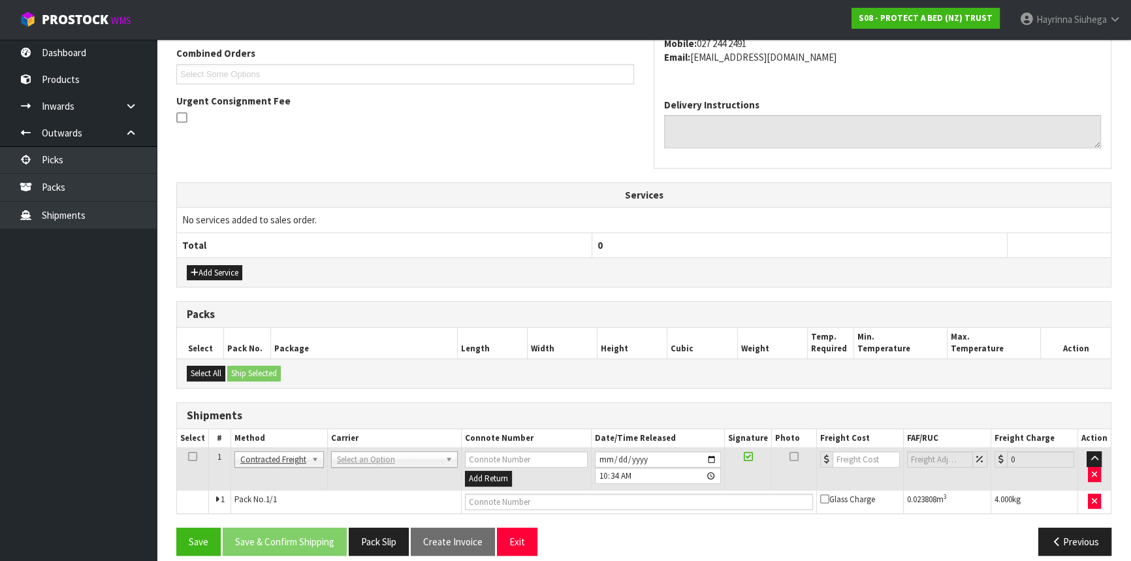
scroll to position [351, 0]
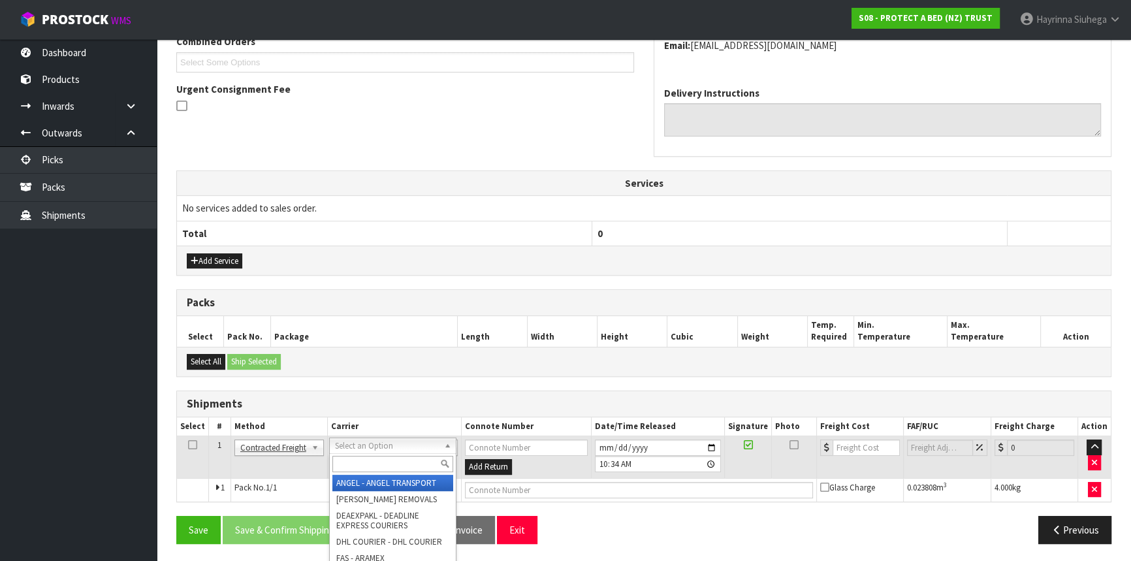
click at [367, 466] on input "text" at bounding box center [392, 464] width 121 height 16
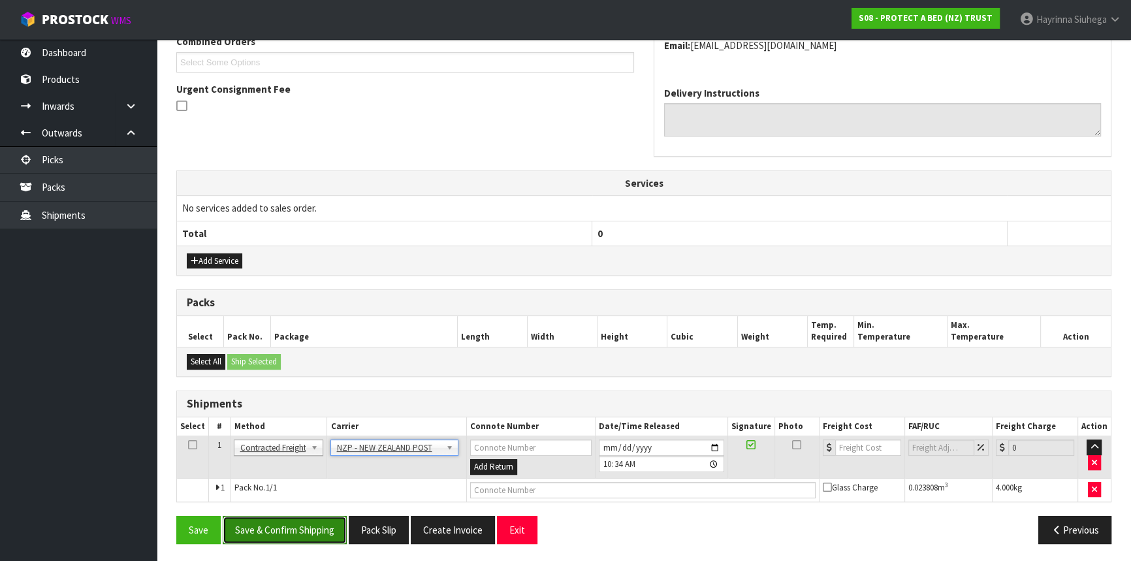
click at [257, 518] on button "Save & Confirm Shipping" at bounding box center [285, 530] width 124 height 28
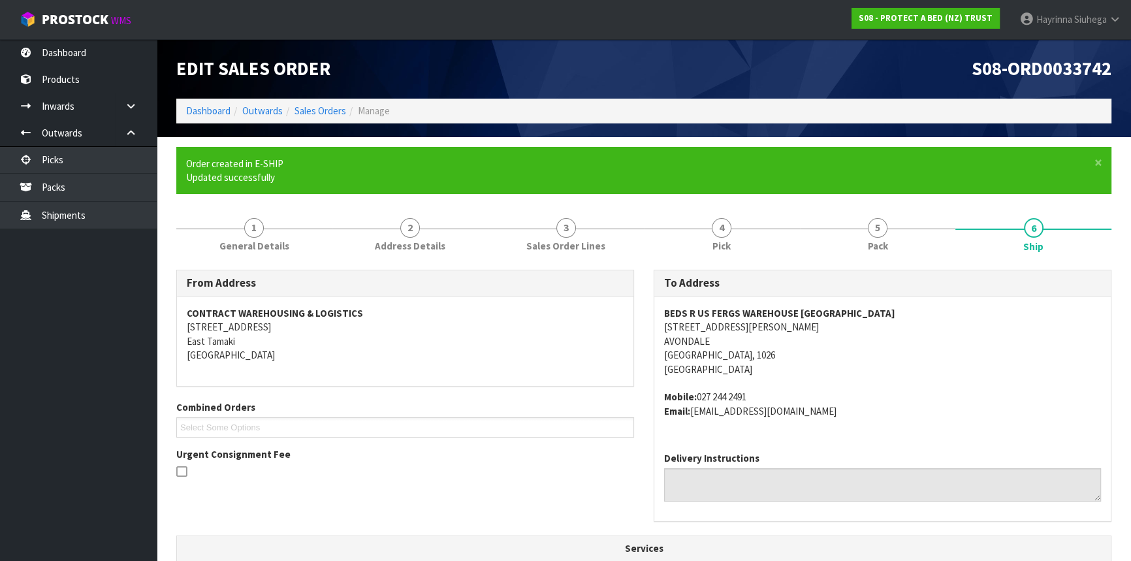
scroll to position [333, 0]
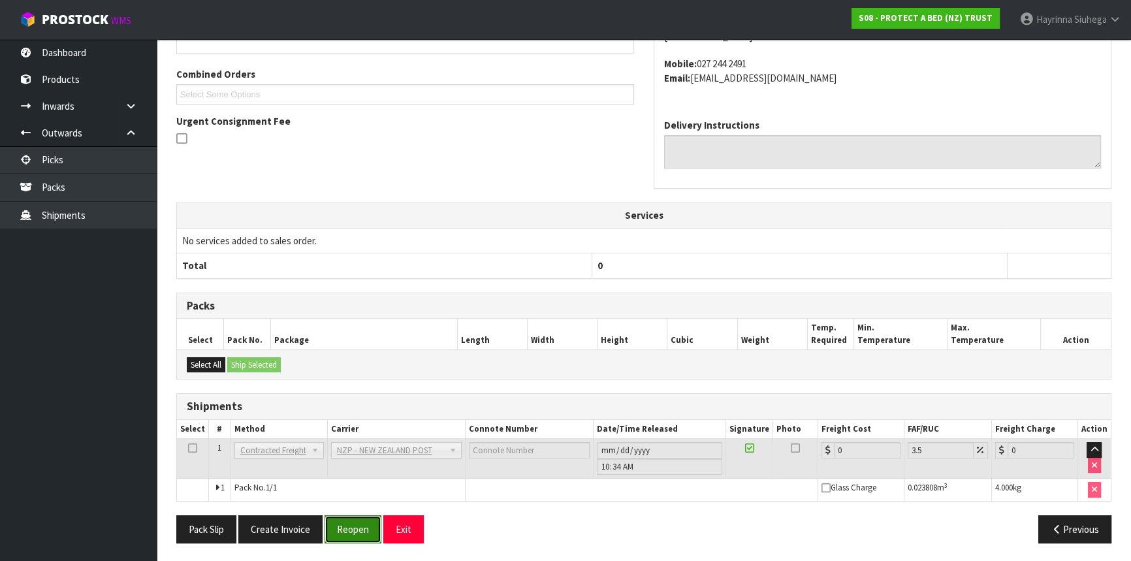
click at [346, 519] on button "Reopen" at bounding box center [353, 529] width 57 height 28
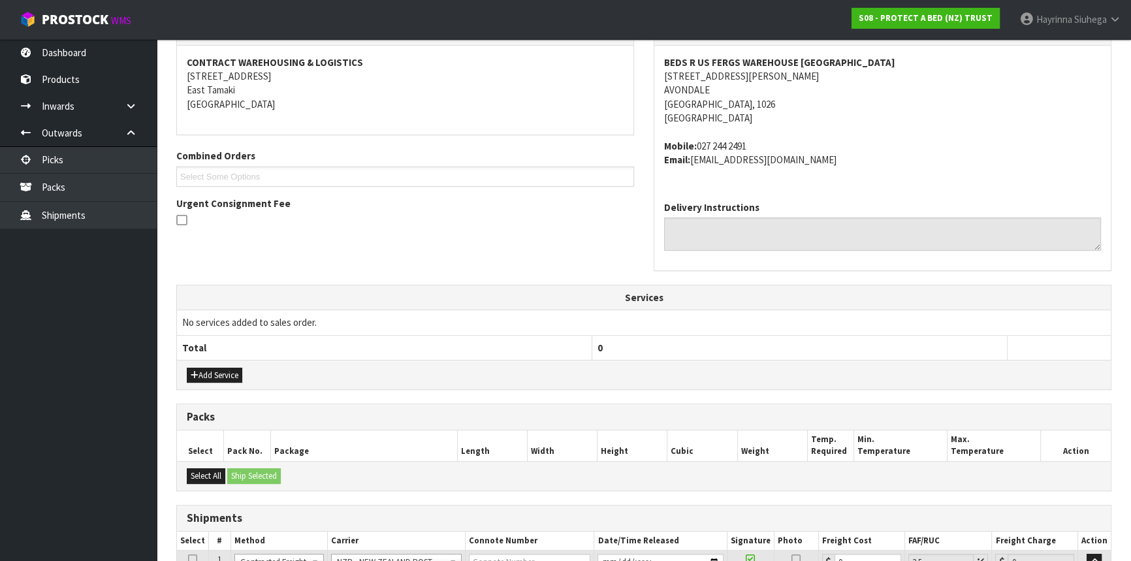
scroll to position [363, 0]
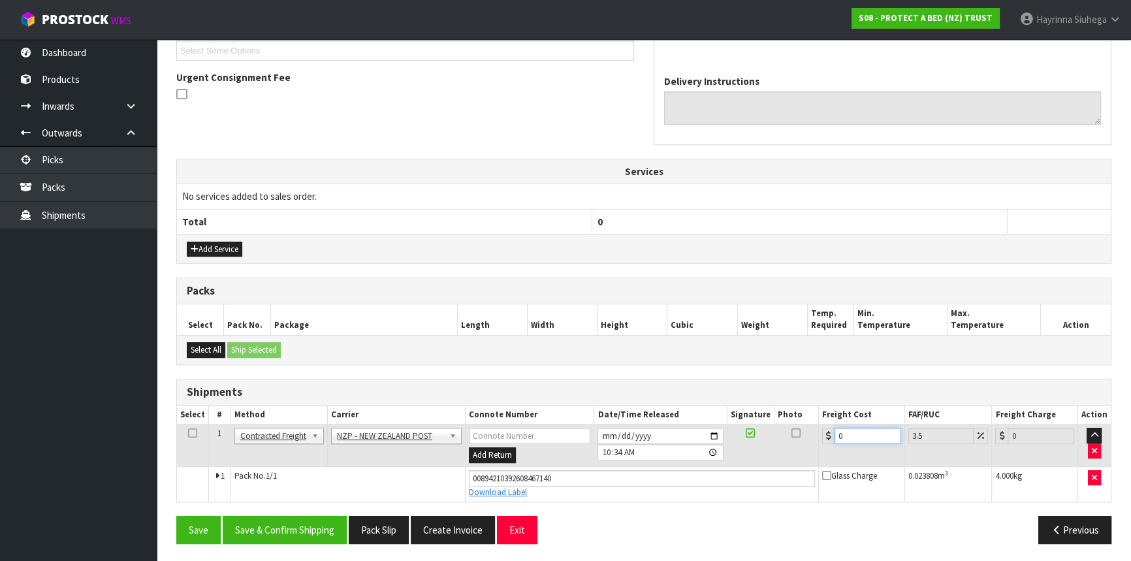
drag, startPoint x: 860, startPoint y: 434, endPoint x: 547, endPoint y: 438, distance: 313.5
click at [575, 438] on tr "1 Client Local Pickup Customer Local Pickup Company Freight Contracted Freight …" at bounding box center [644, 446] width 934 height 42
click at [176, 516] on button "Save" at bounding box center [198, 530] width 44 height 28
click at [302, 522] on button "Save & Confirm Shipping" at bounding box center [285, 530] width 124 height 28
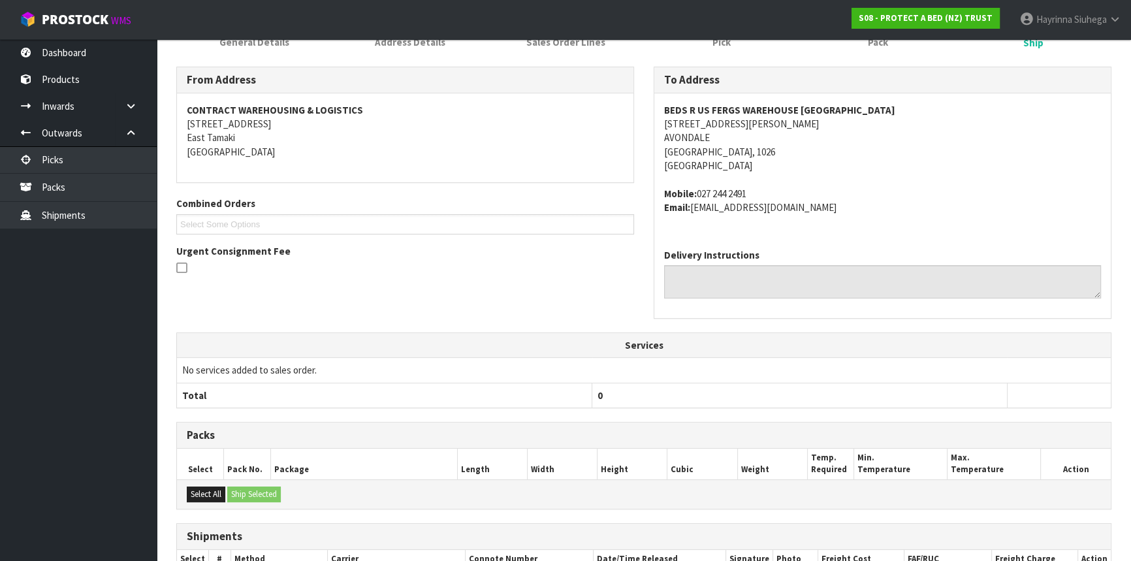
scroll to position [0, 0]
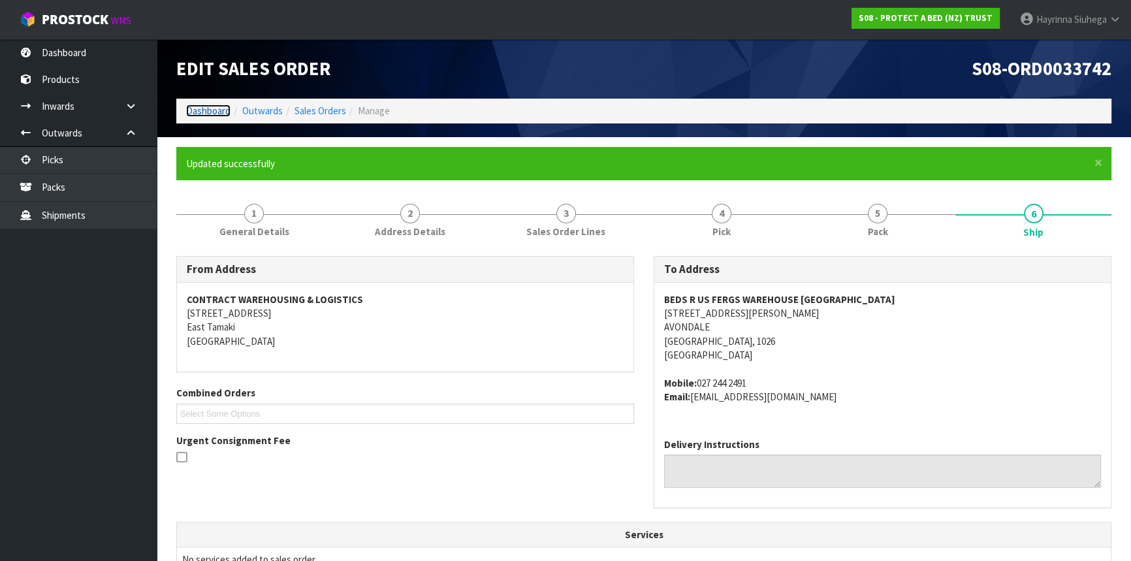
click at [209, 110] on link "Dashboard" at bounding box center [208, 111] width 44 height 12
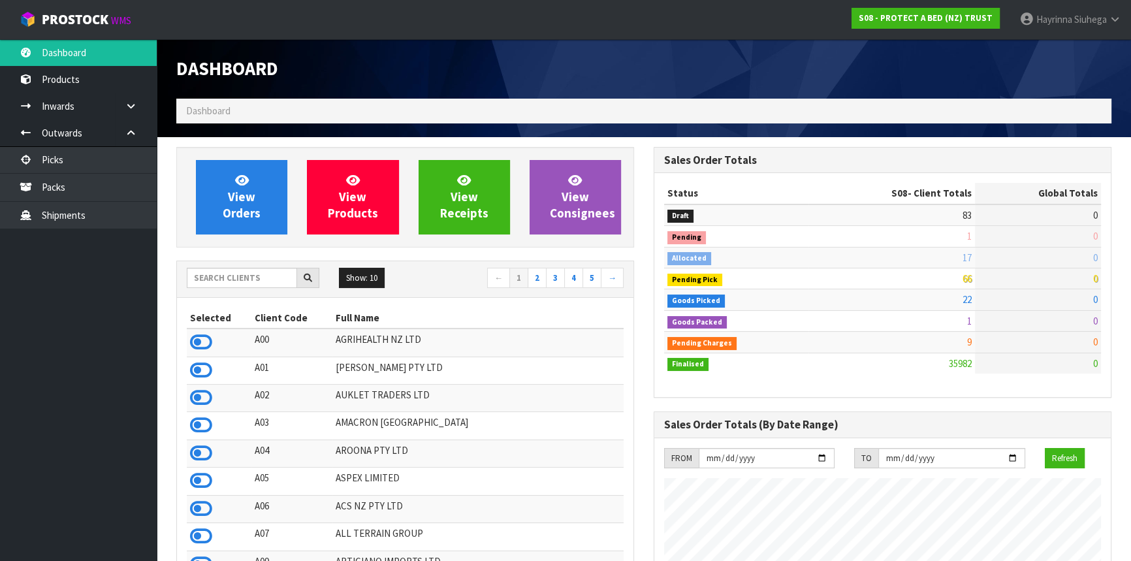
scroll to position [988, 477]
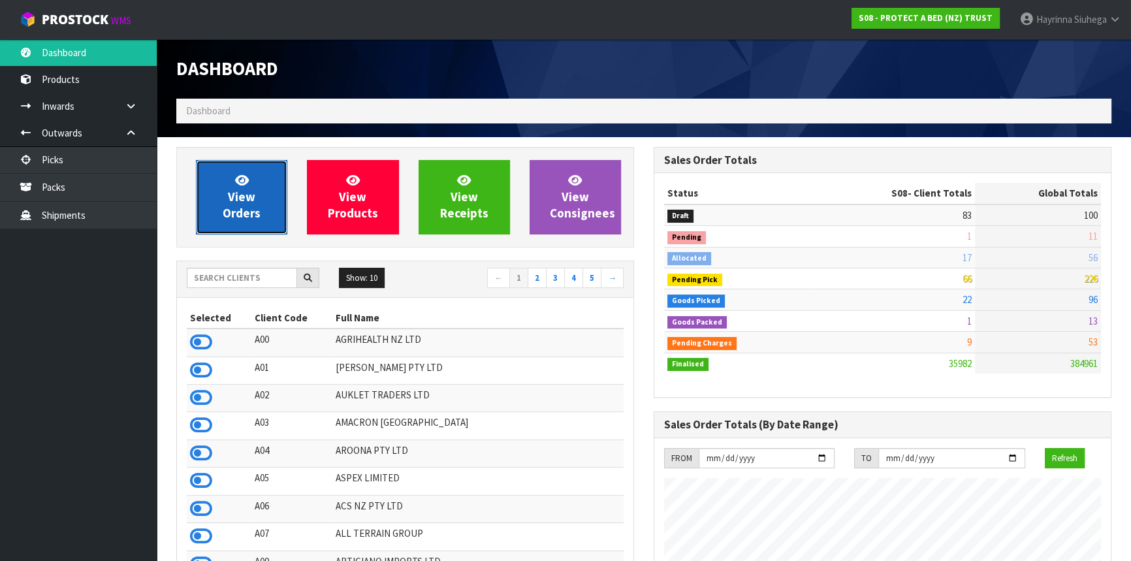
click at [256, 191] on link "View Orders" at bounding box center [241, 197] width 91 height 74
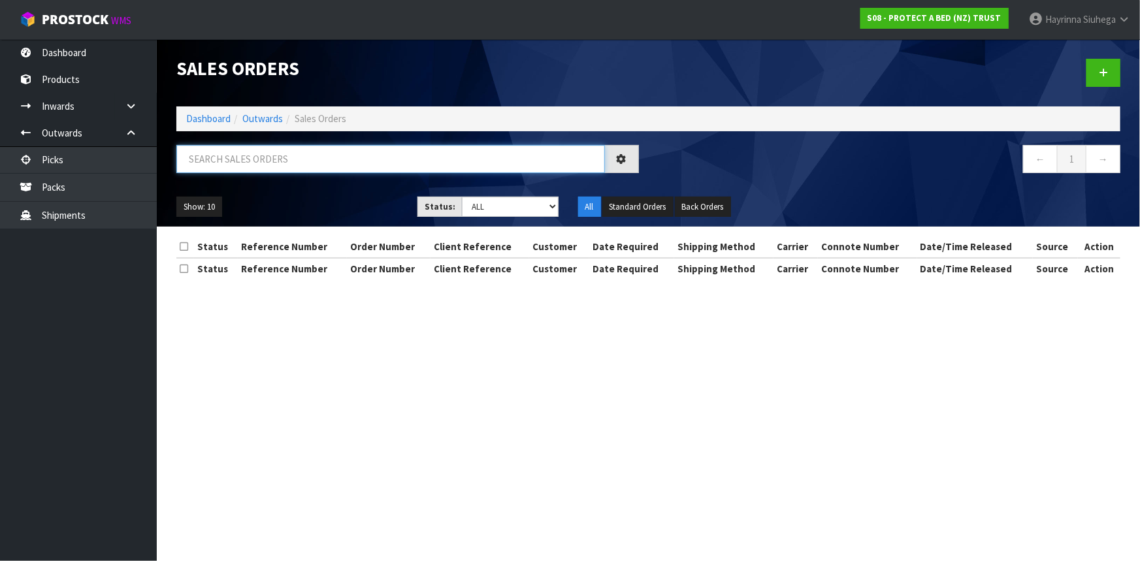
click at [235, 160] on input "text" at bounding box center [390, 159] width 428 height 28
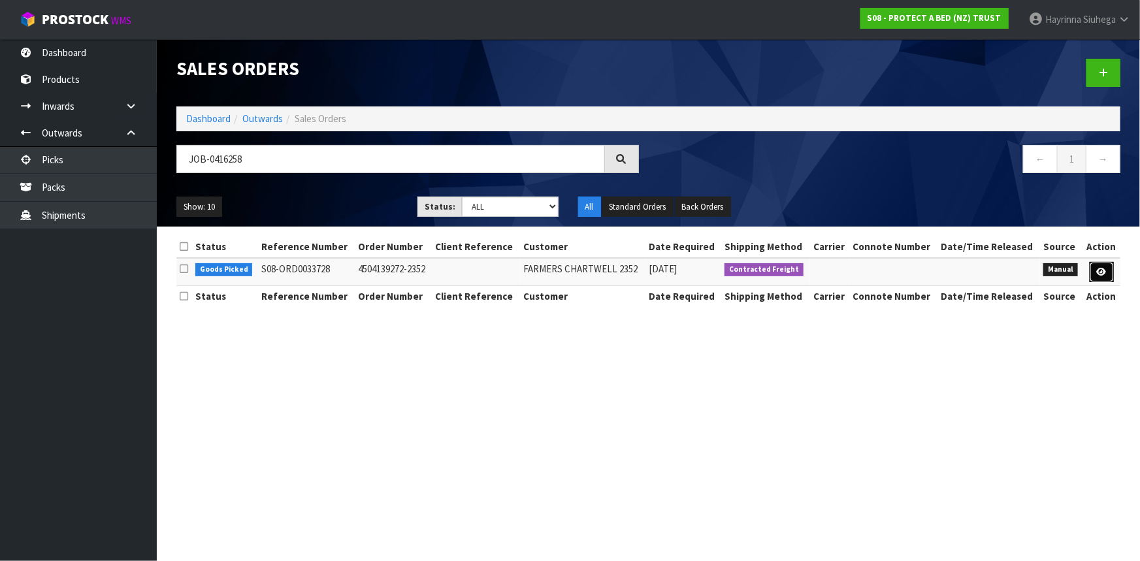
click at [1110, 271] on link at bounding box center [1101, 272] width 24 height 21
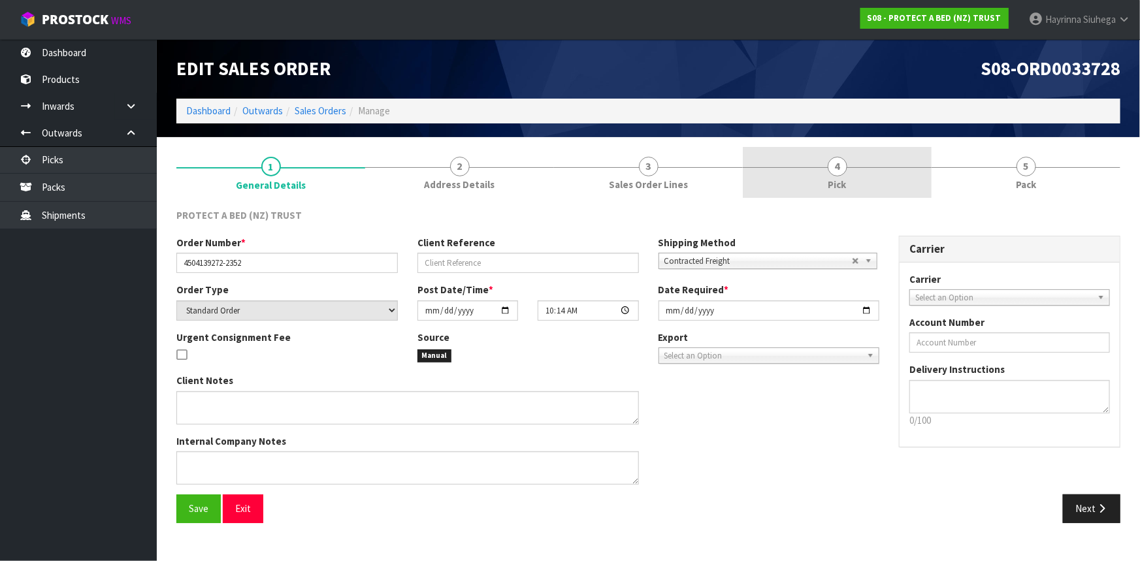
click at [885, 184] on link "4 Pick" at bounding box center [837, 173] width 189 height 52
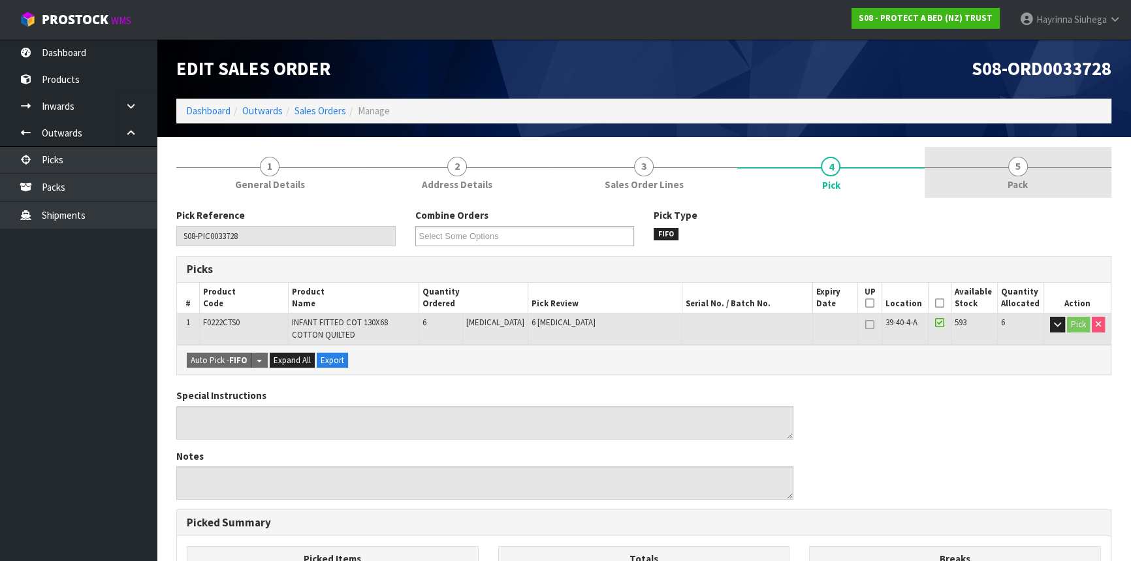
drag, startPoint x: 965, startPoint y: 163, endPoint x: 958, endPoint y: 167, distance: 8.2
click at [966, 163] on link "5 Pack" at bounding box center [1018, 173] width 187 height 52
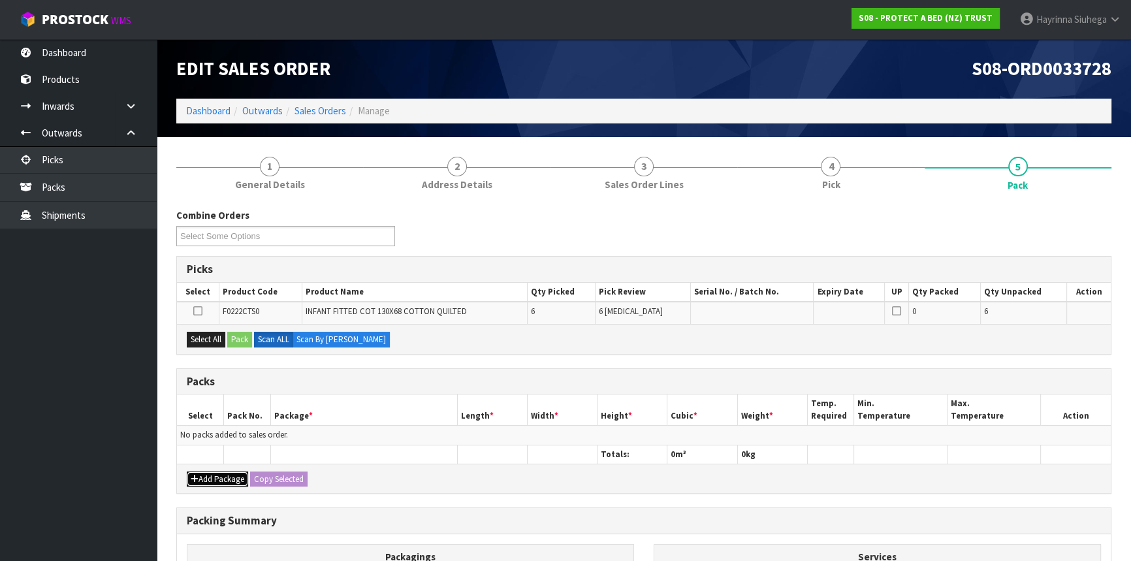
click at [219, 480] on button "Add Package" at bounding box center [217, 480] width 61 height 16
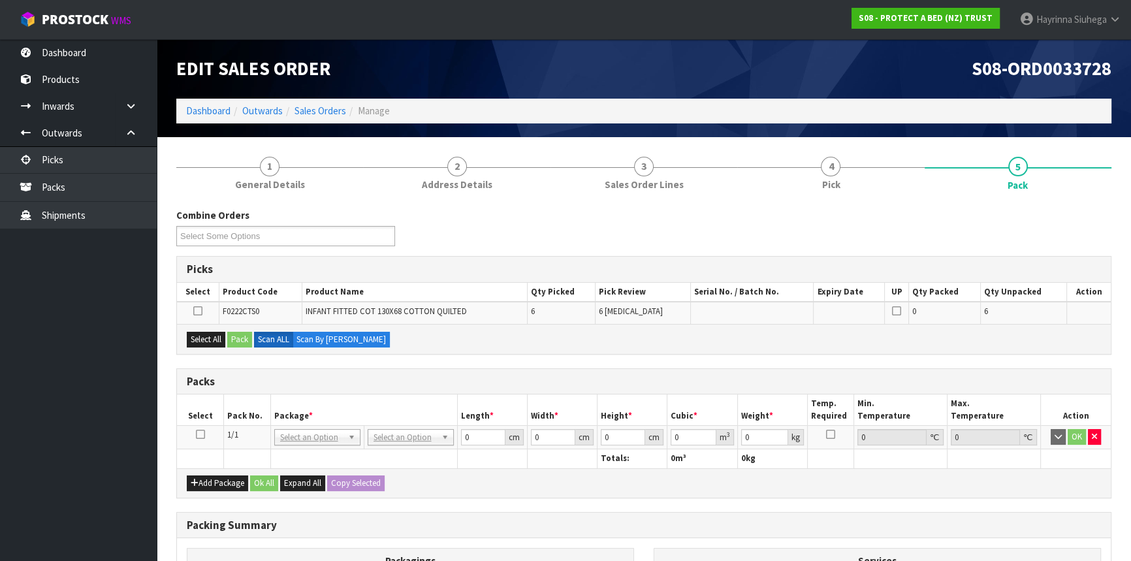
click at [198, 434] on icon at bounding box center [200, 434] width 9 height 1
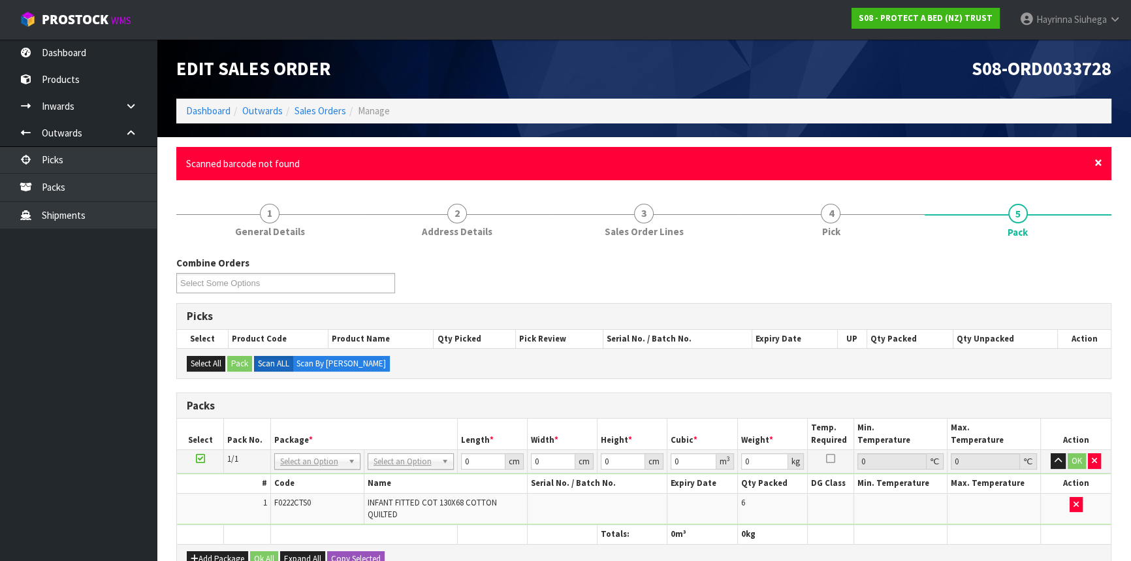
click at [1095, 163] on span "×" at bounding box center [1099, 162] width 8 height 18
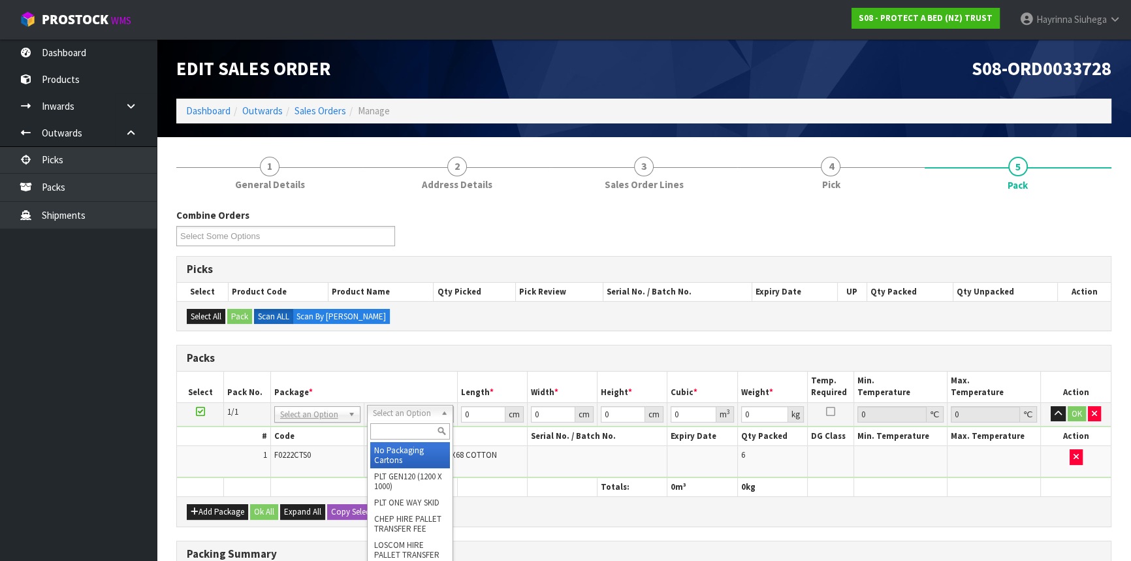
click at [391, 438] on input "text" at bounding box center [410, 431] width 80 height 16
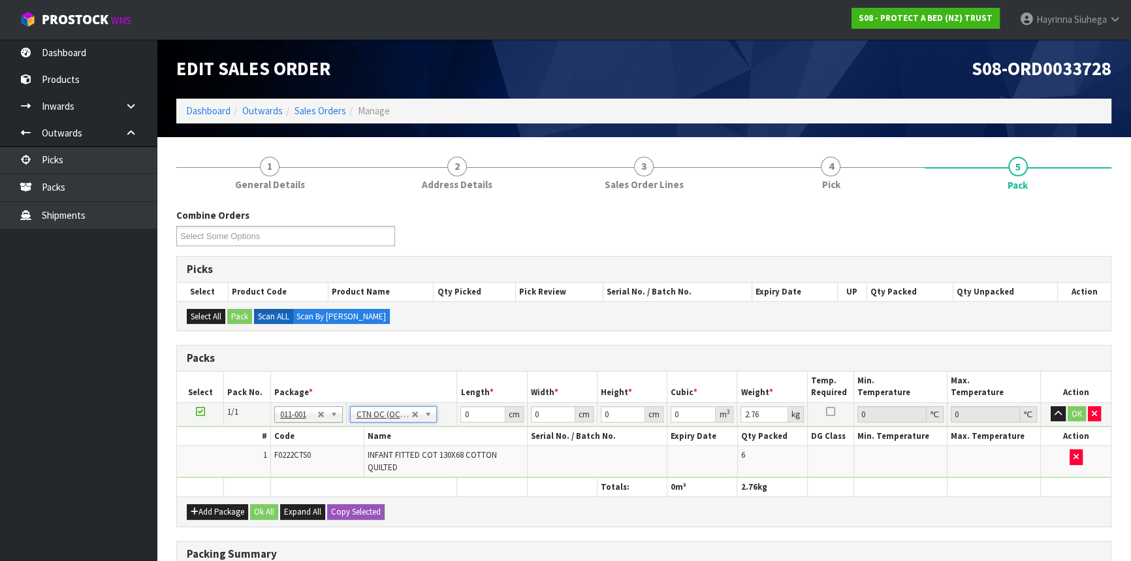
click at [459, 412] on td "0 cm" at bounding box center [492, 414] width 70 height 24
click at [462, 416] on input "0" at bounding box center [482, 414] width 44 height 16
click at [462, 415] on input "0" at bounding box center [482, 414] width 44 height 16
click button "OK" at bounding box center [1077, 414] width 18 height 16
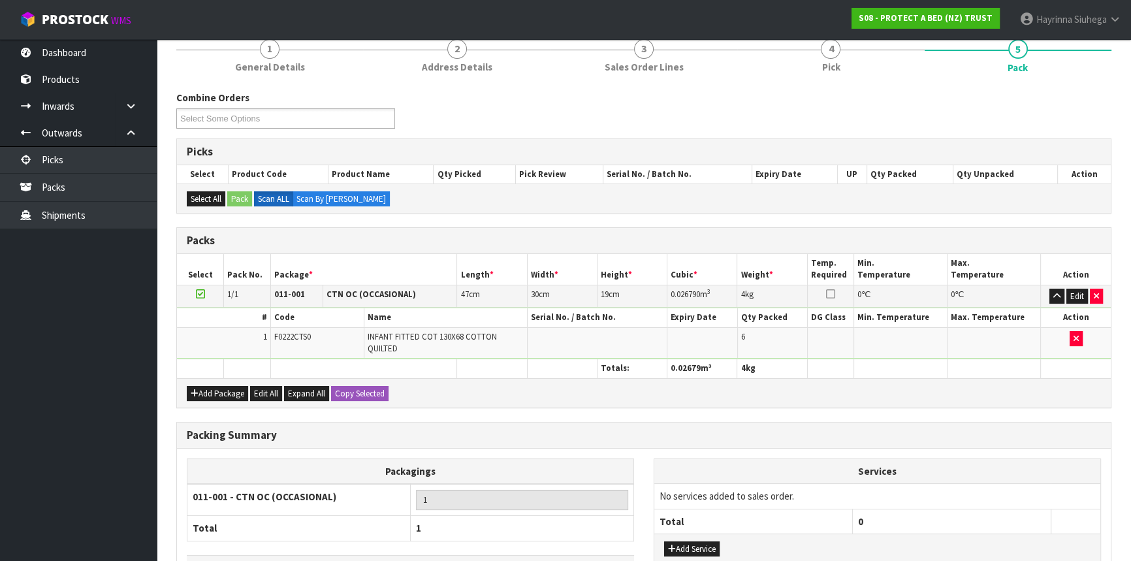
scroll to position [209, 0]
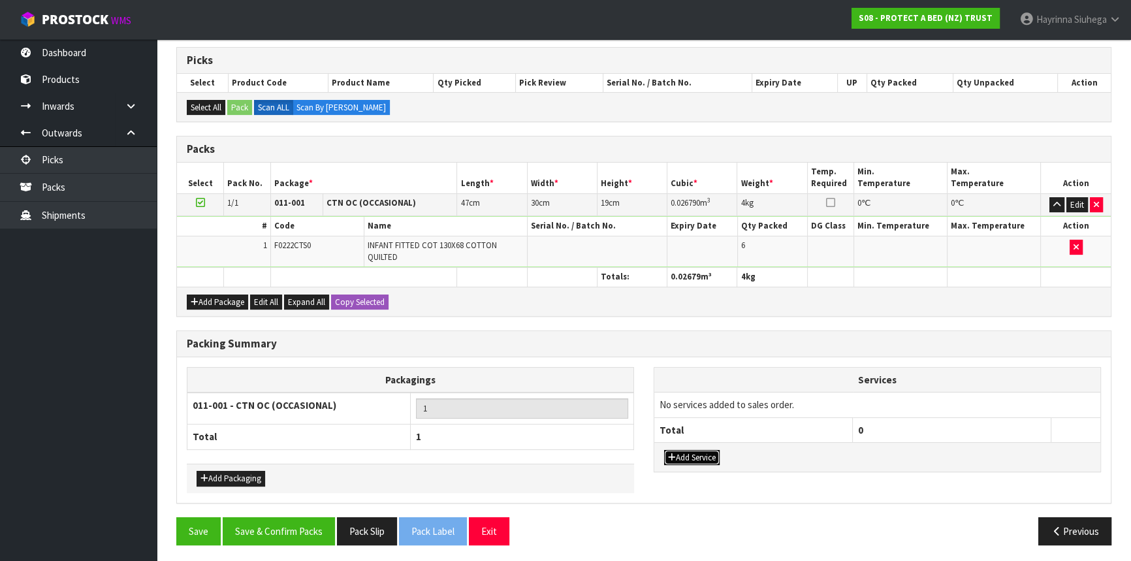
click at [688, 456] on button "Add Service" at bounding box center [692, 458] width 56 height 16
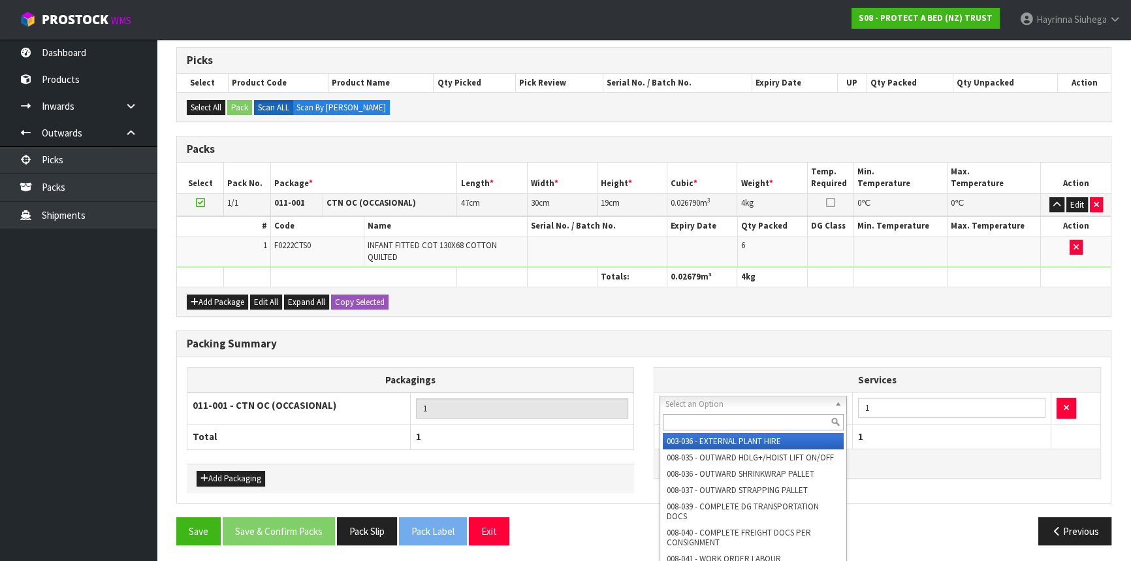
click at [683, 424] on input "text" at bounding box center [753, 422] width 181 height 16
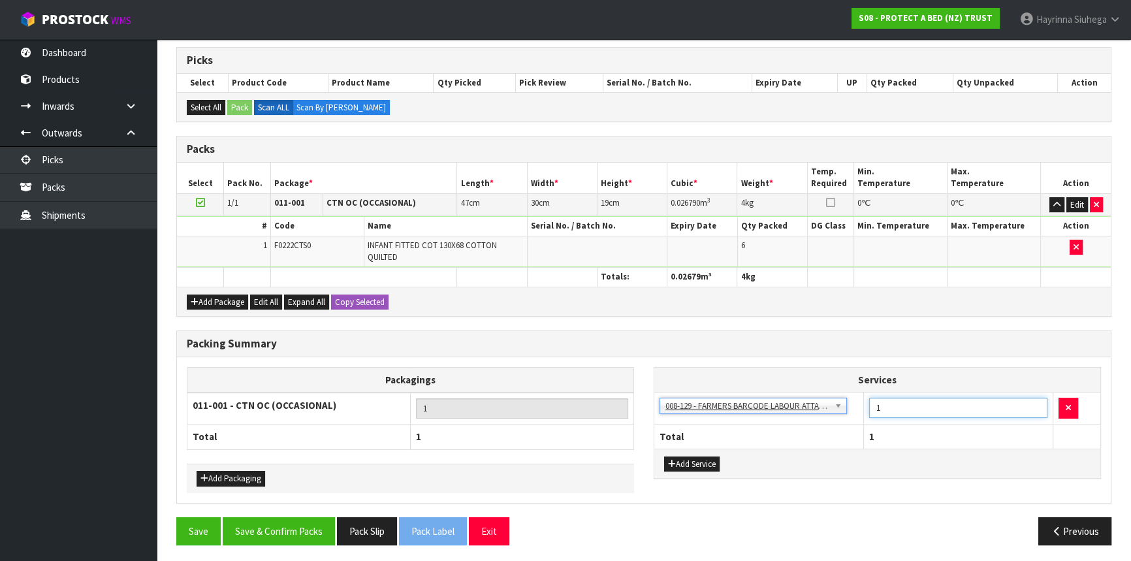
drag, startPoint x: 932, startPoint y: 400, endPoint x: 790, endPoint y: 406, distance: 141.9
click at [792, 405] on tr "003-036 - EXTERNAL PLANT HIRE 008-035 - OUTWARD HDLG+/HOIST LIFT ON/OFF 008-036…" at bounding box center [877, 409] width 446 height 32
click at [273, 532] on button "Save & Confirm Packs" at bounding box center [279, 531] width 112 height 28
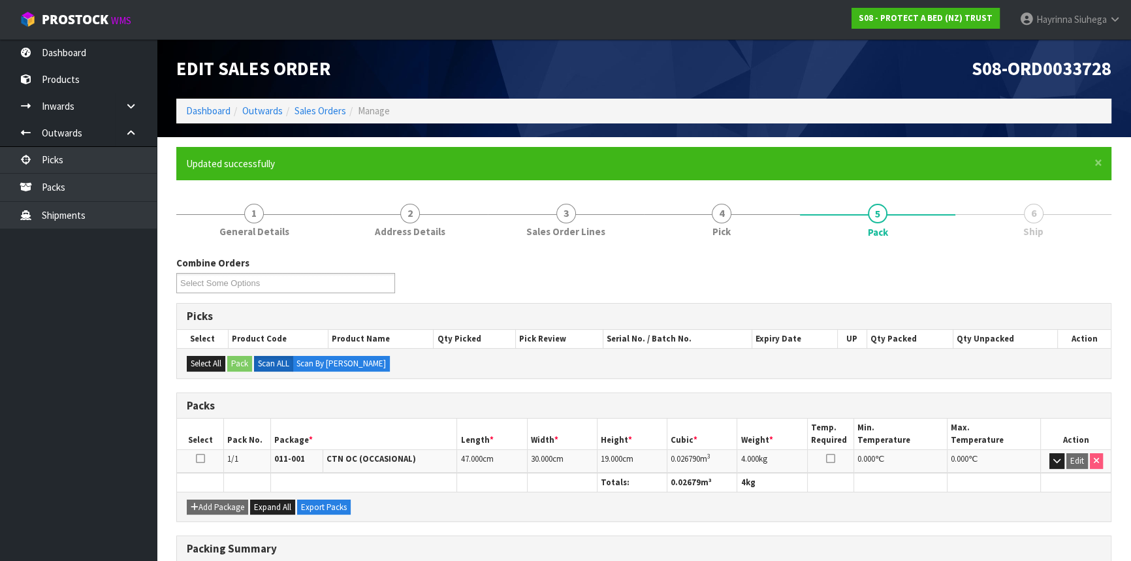
scroll to position [176, 0]
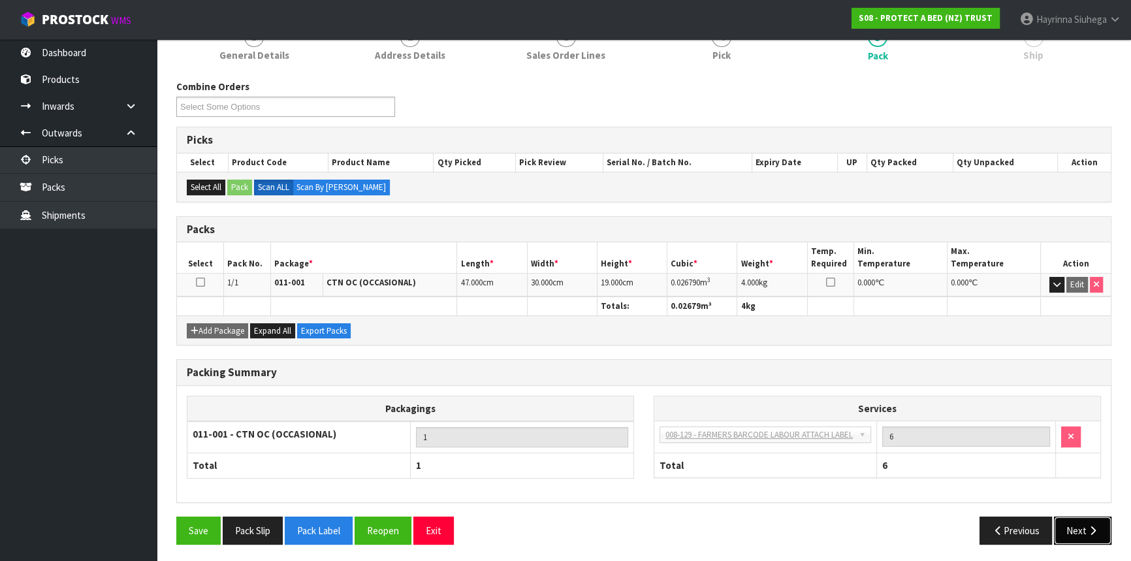
click at [1076, 528] on button "Next" at bounding box center [1082, 531] width 57 height 28
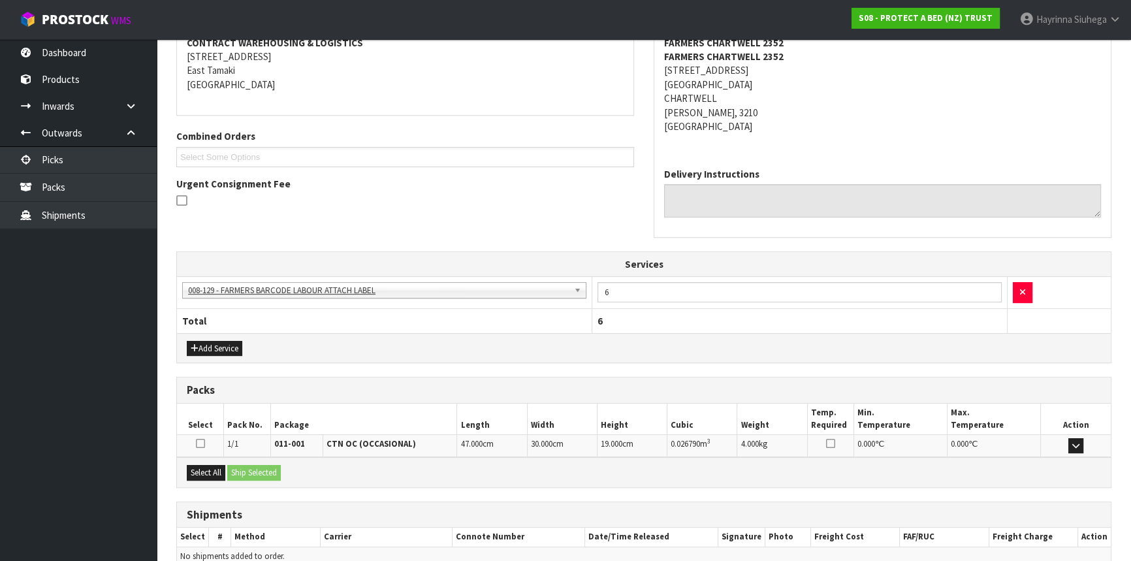
scroll to position [321, 0]
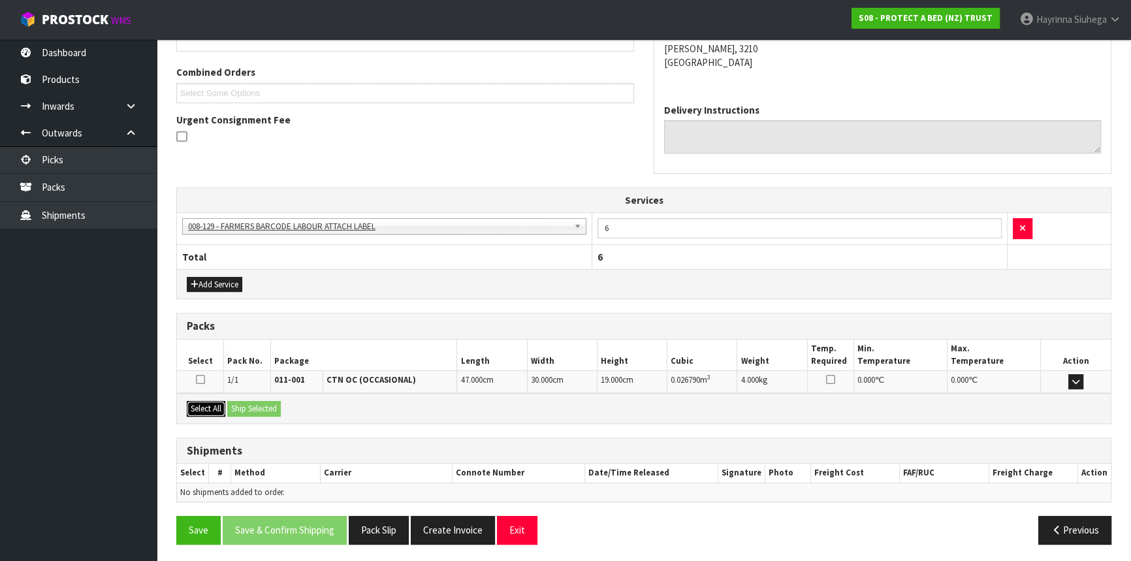
click at [221, 407] on button "Select All" at bounding box center [206, 409] width 39 height 16
click at [255, 401] on button "Ship Selected" at bounding box center [254, 409] width 54 height 16
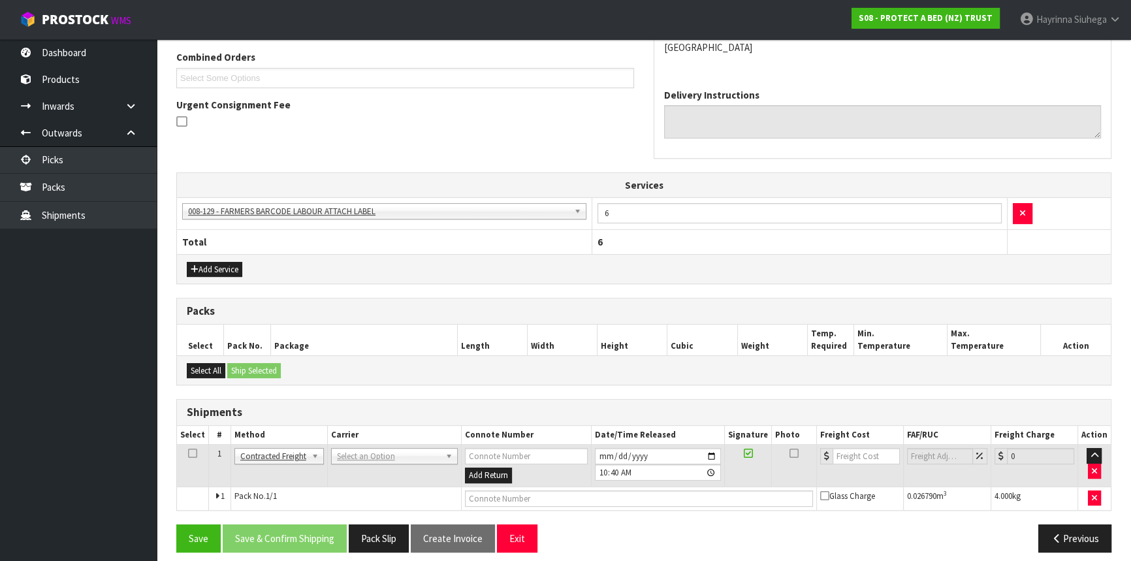
scroll to position [344, 0]
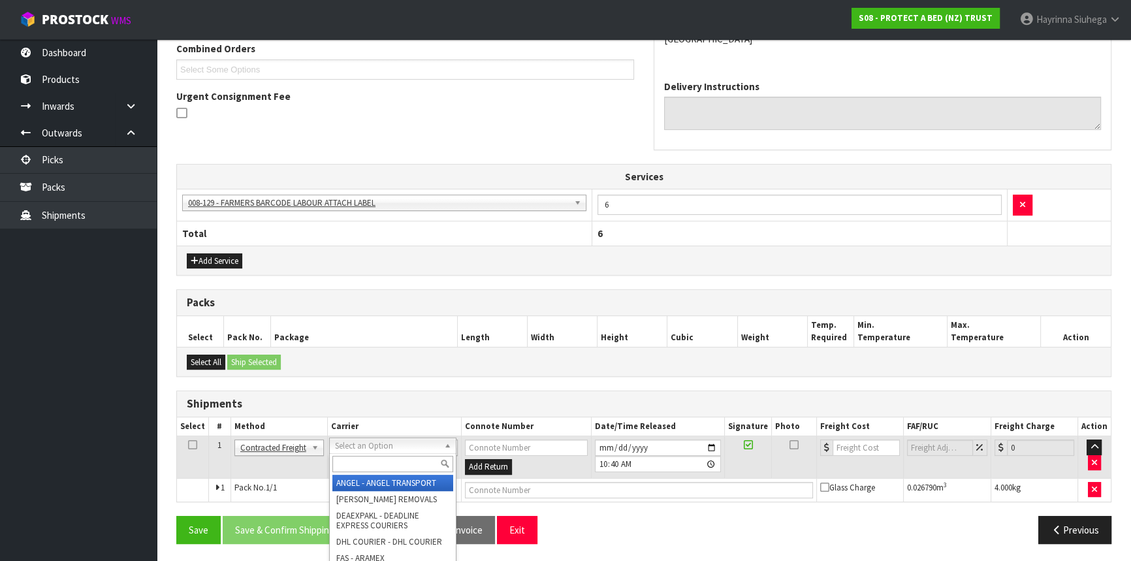
click at [369, 457] on input "text" at bounding box center [392, 464] width 121 height 16
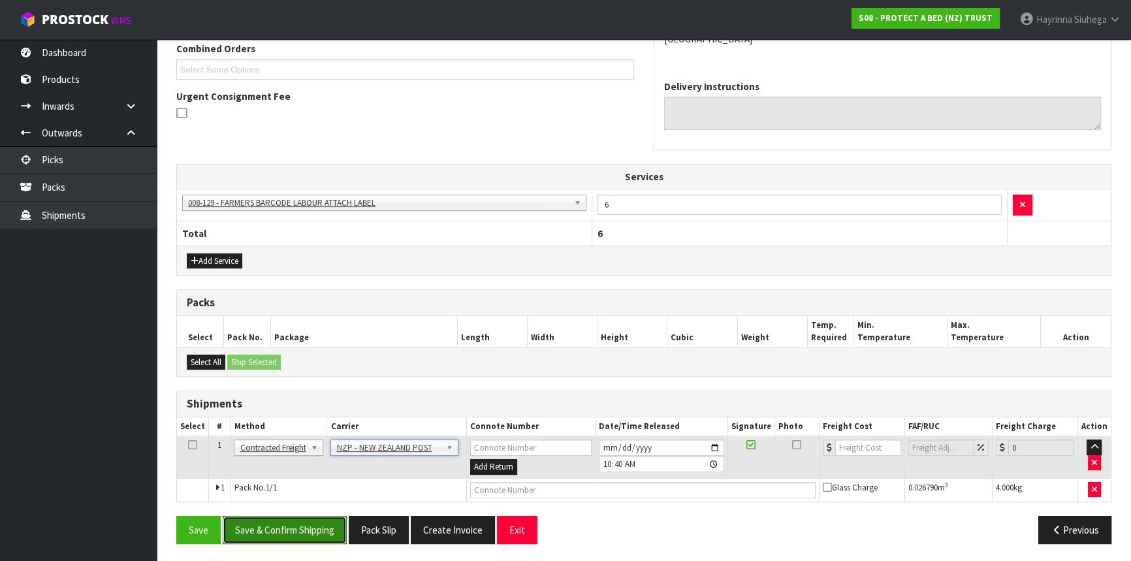
click at [289, 517] on button "Save & Confirm Shipping" at bounding box center [285, 530] width 124 height 28
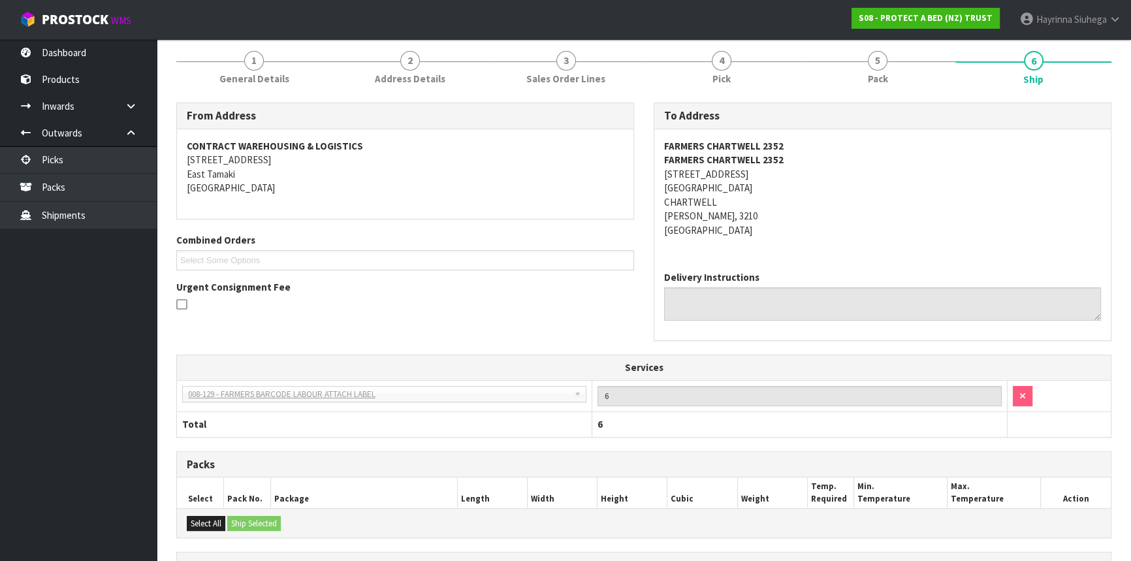
scroll to position [326, 0]
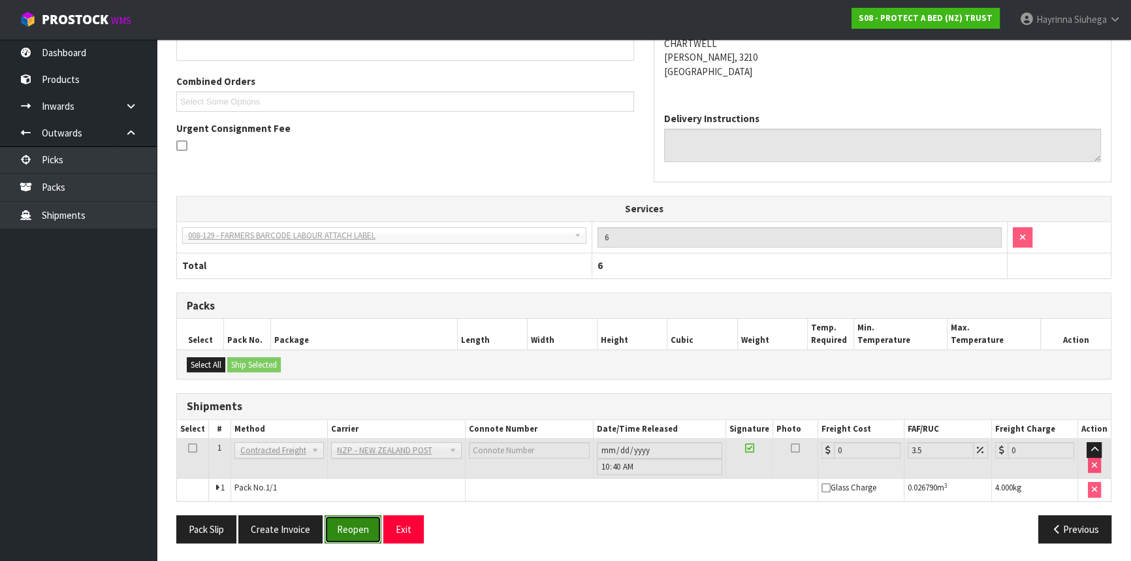
click at [346, 521] on button "Reopen" at bounding box center [353, 529] width 57 height 28
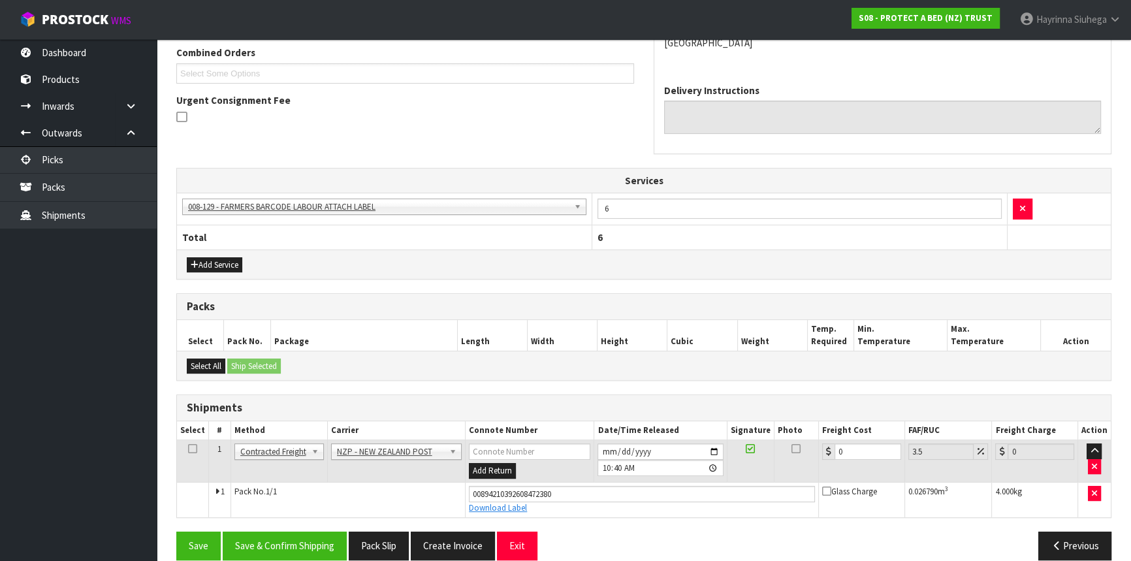
scroll to position [356, 0]
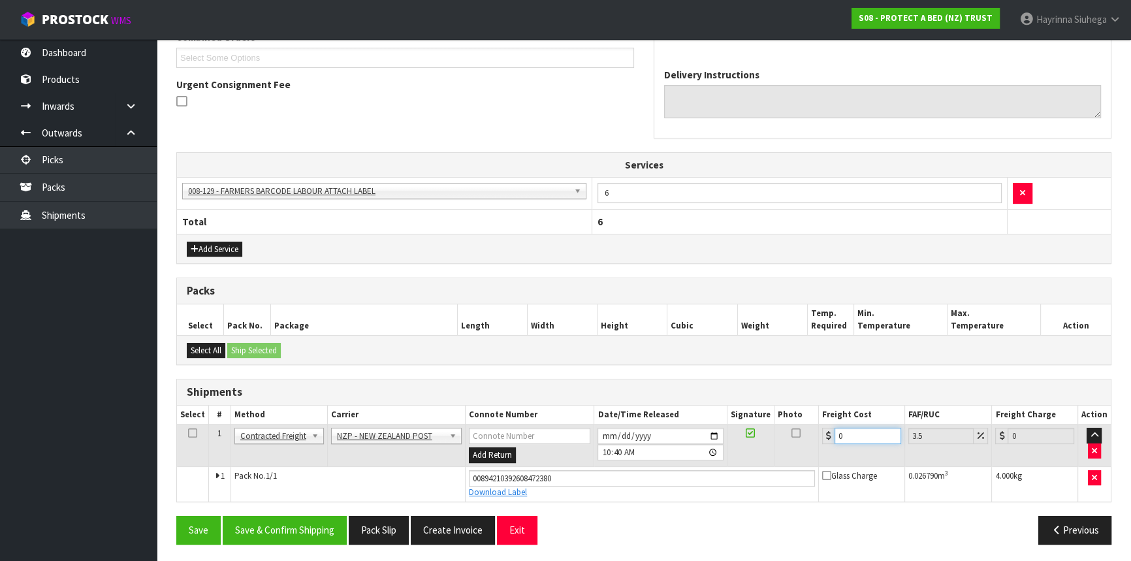
drag, startPoint x: 858, startPoint y: 434, endPoint x: 559, endPoint y: 433, distance: 298.5
click at [615, 433] on tr "1 Client Local Pickup Customer Local Pickup Company Freight Contracted Freight …" at bounding box center [644, 446] width 934 height 42
click at [176, 516] on button "Save" at bounding box center [198, 530] width 44 height 28
click at [261, 517] on button "Save & Confirm Shipping" at bounding box center [285, 530] width 124 height 28
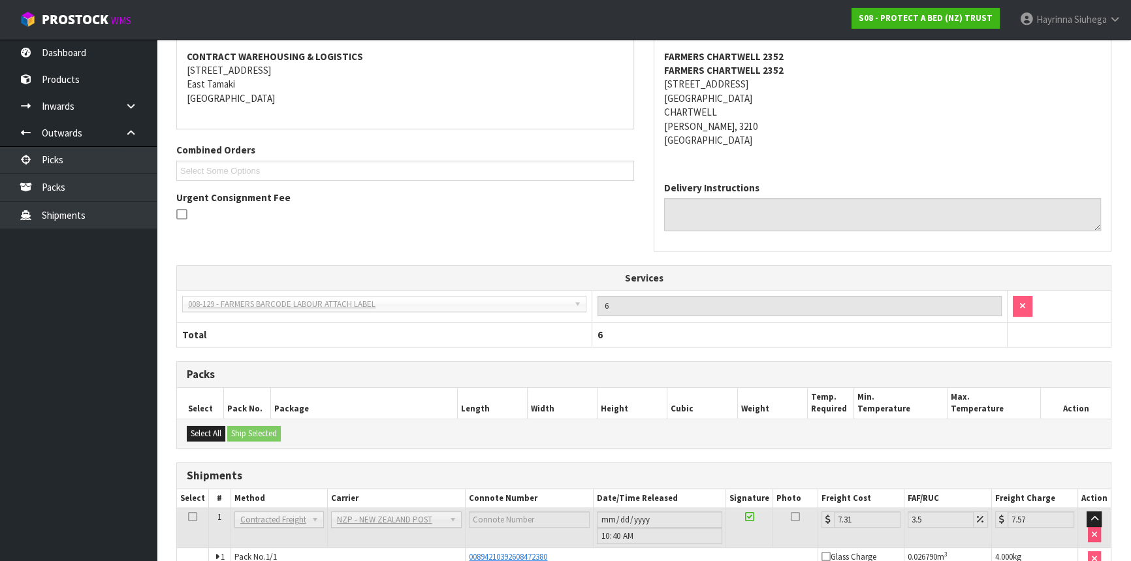
scroll to position [0, 0]
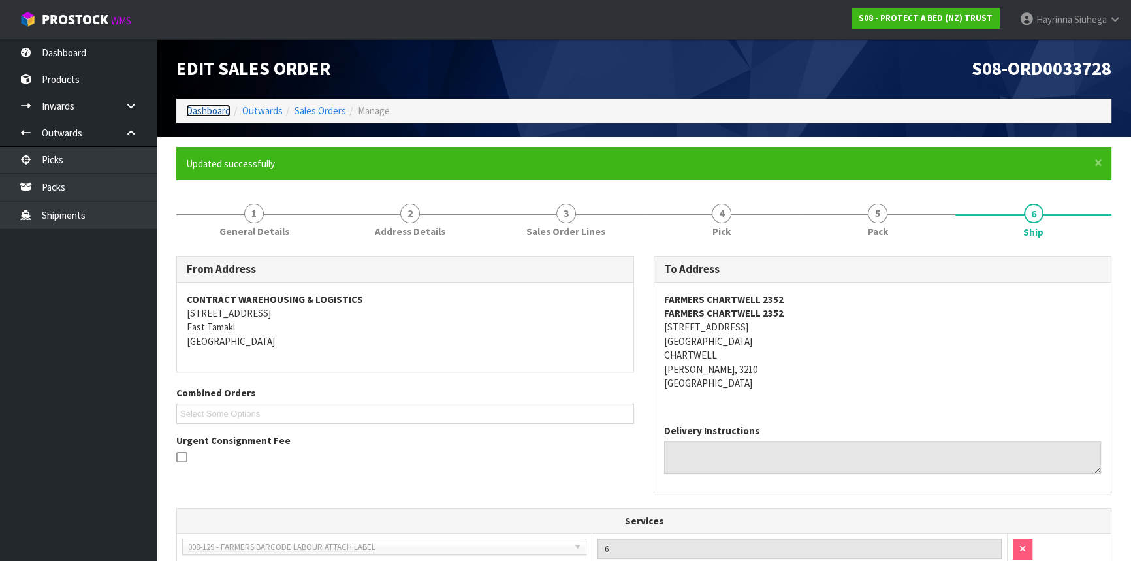
click at [212, 110] on link "Dashboard" at bounding box center [208, 111] width 44 height 12
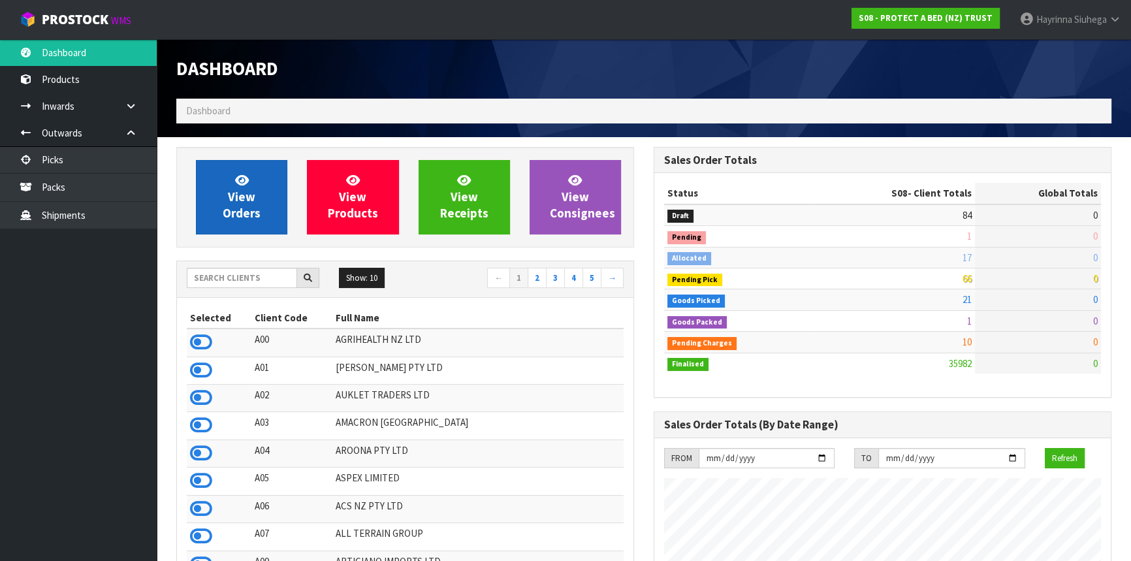
scroll to position [988, 477]
click at [270, 185] on link "View Orders" at bounding box center [241, 197] width 91 height 74
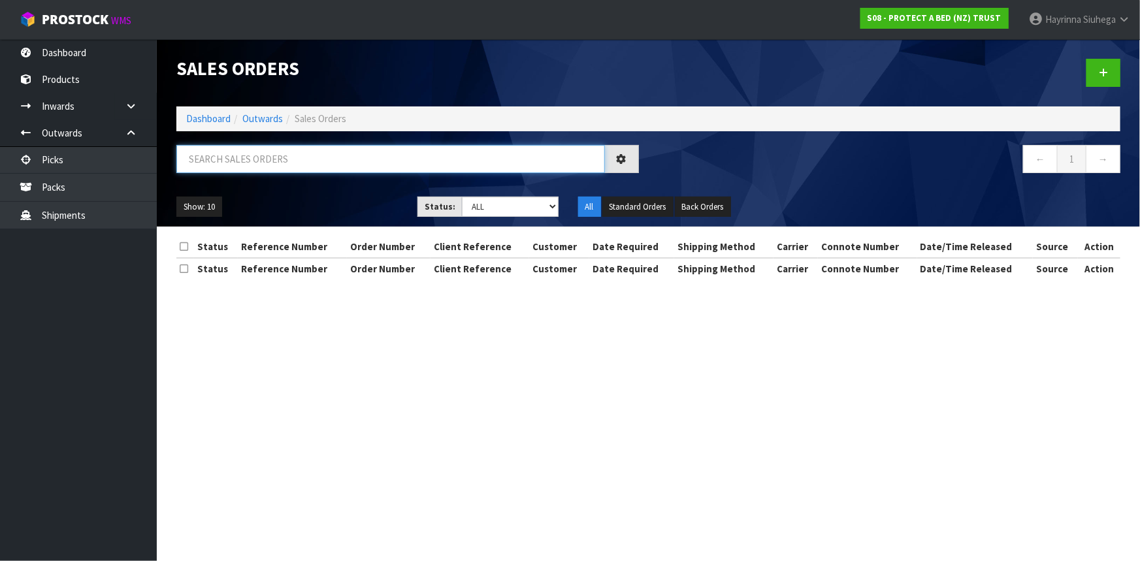
click at [264, 150] on input "text" at bounding box center [390, 159] width 428 height 28
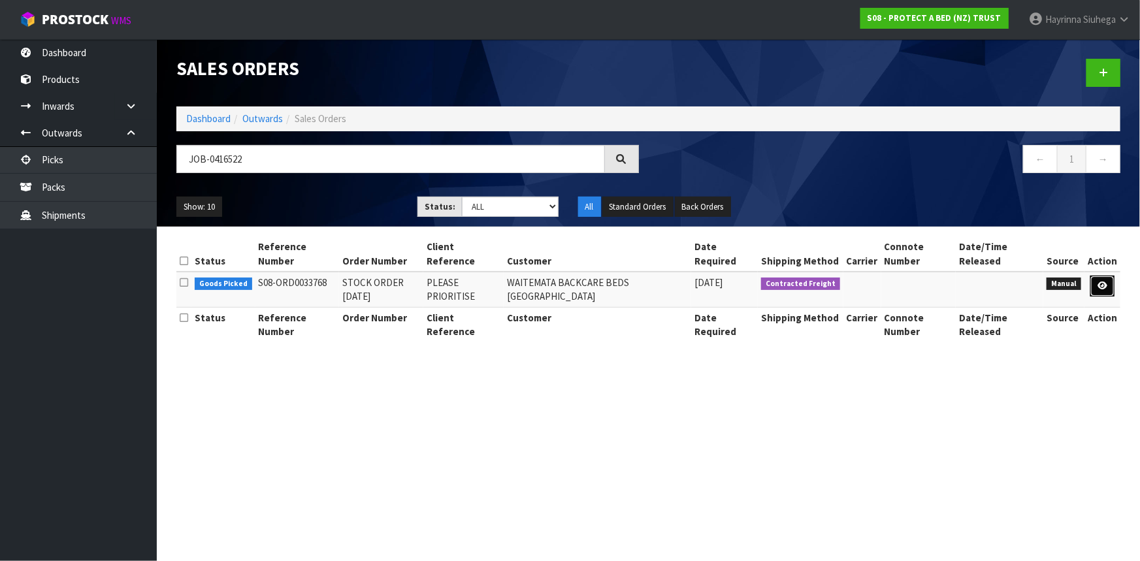
click at [1104, 283] on icon at bounding box center [1102, 286] width 10 height 8
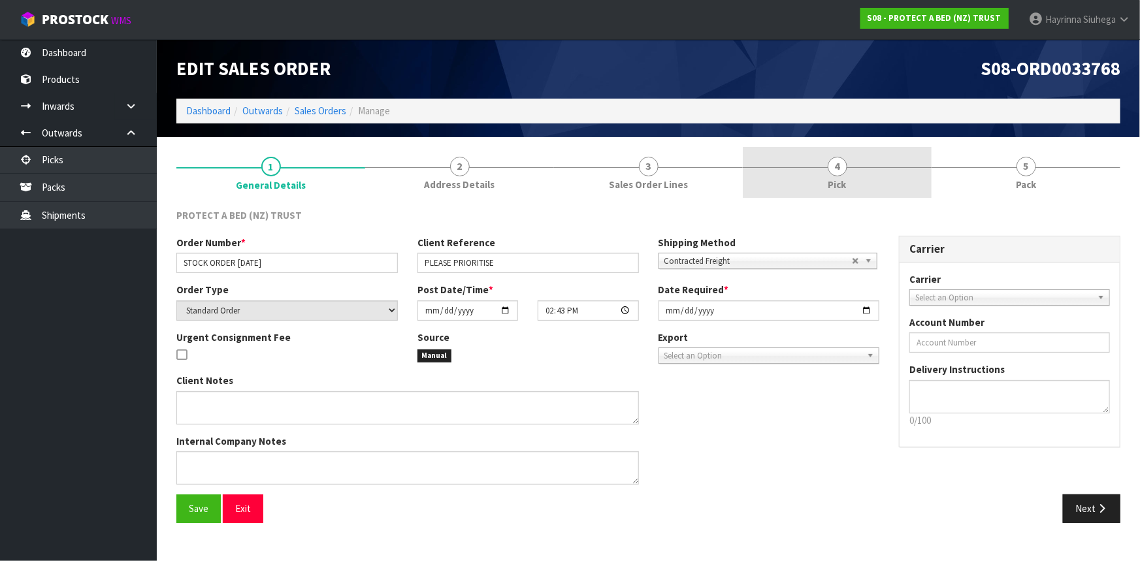
click at [886, 176] on link "4 Pick" at bounding box center [837, 173] width 189 height 52
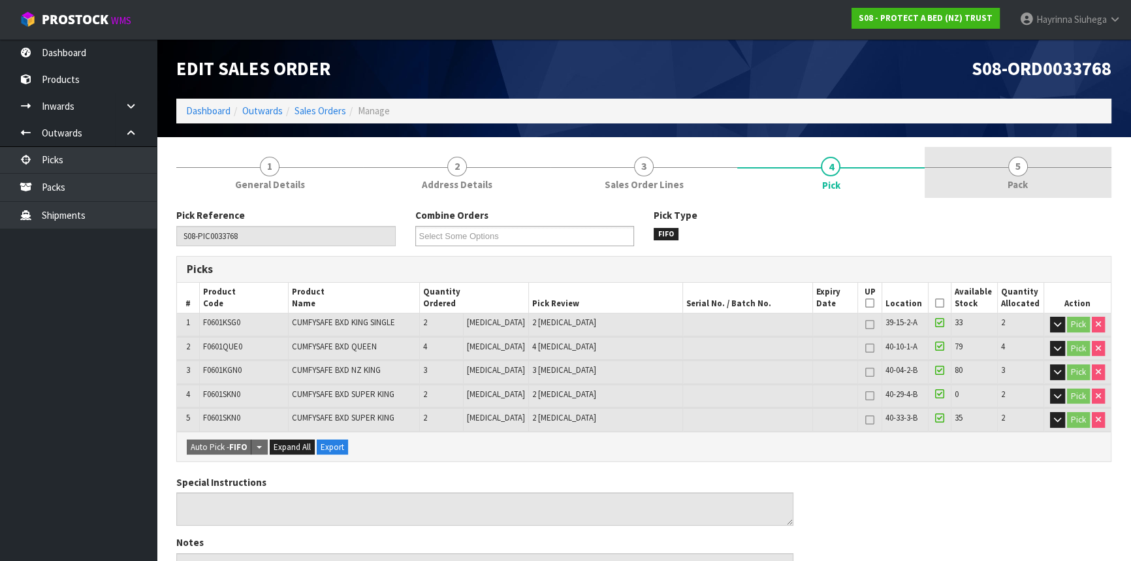
click at [1054, 175] on link "5 Pack" at bounding box center [1018, 173] width 187 height 52
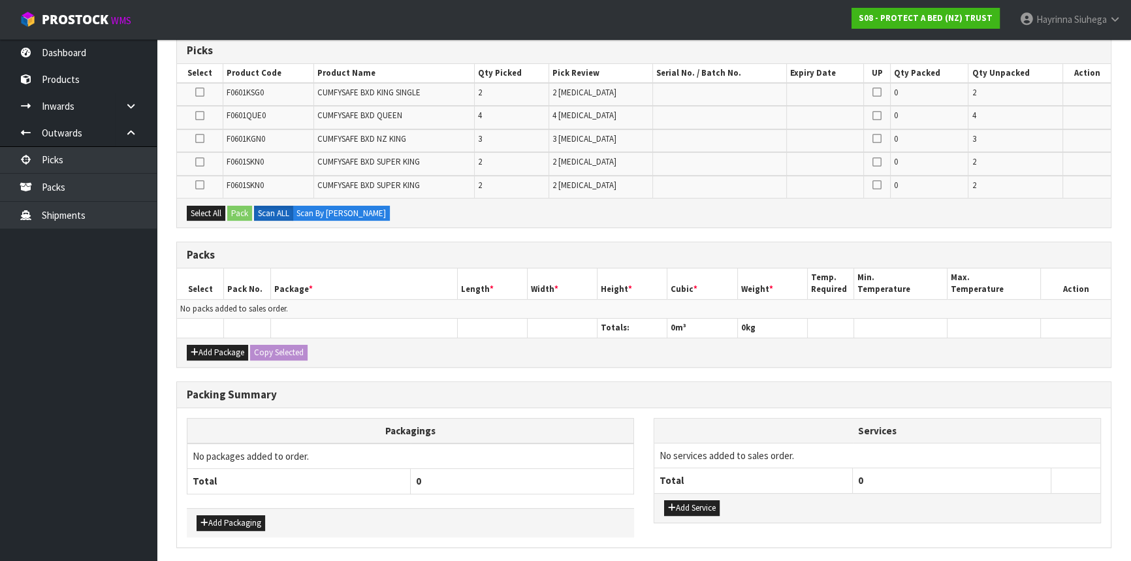
scroll to position [237, 0]
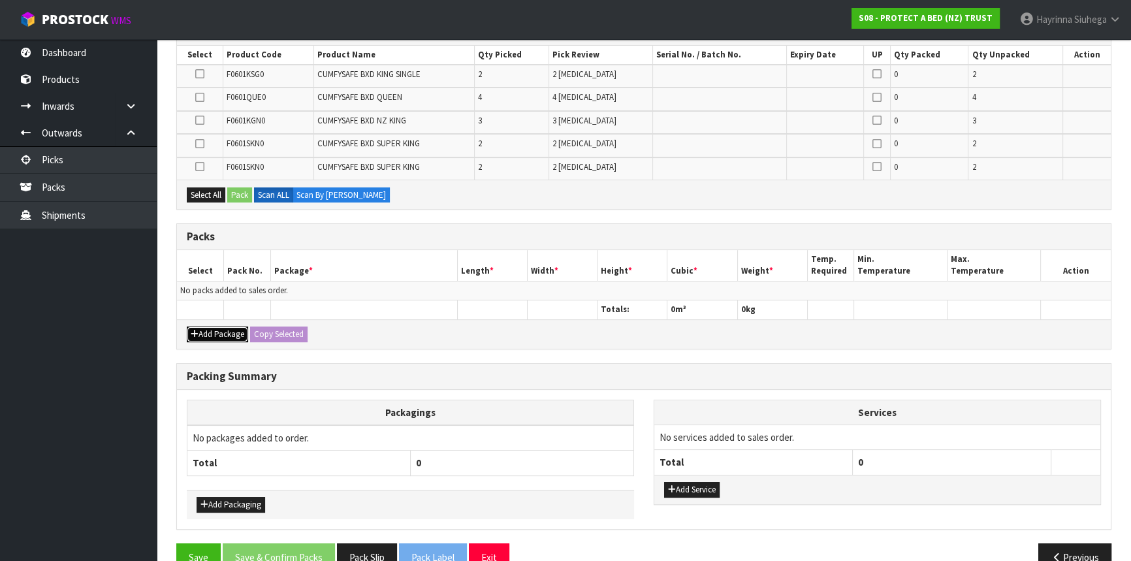
click at [219, 329] on button "Add Package" at bounding box center [217, 335] width 61 height 16
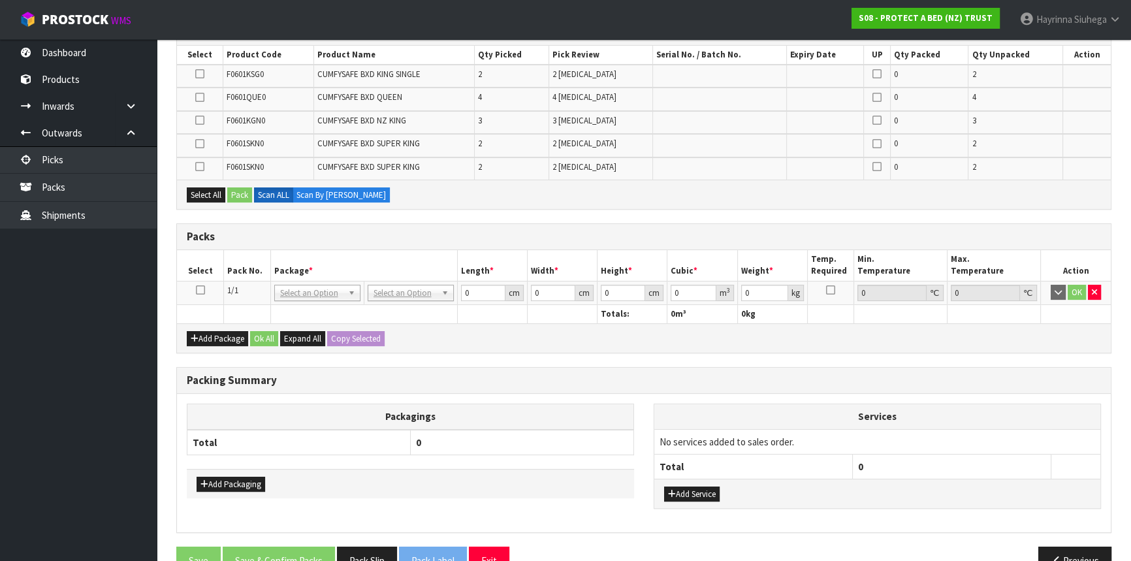
click at [197, 290] on icon at bounding box center [200, 290] width 9 height 1
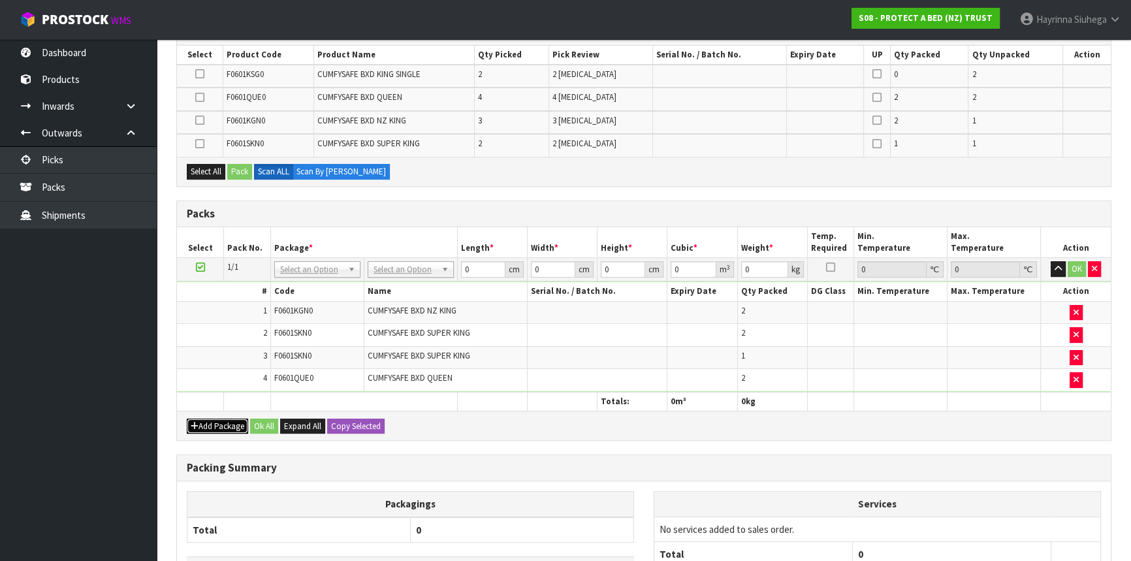
click at [216, 423] on button "Add Package" at bounding box center [217, 427] width 61 height 16
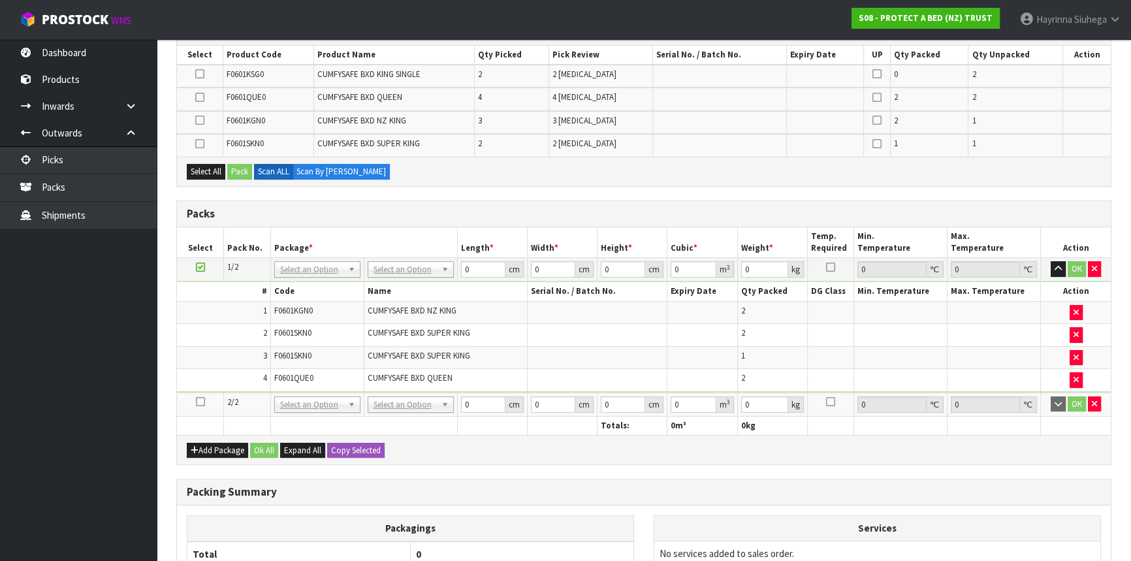
click at [198, 402] on icon at bounding box center [200, 402] width 9 height 1
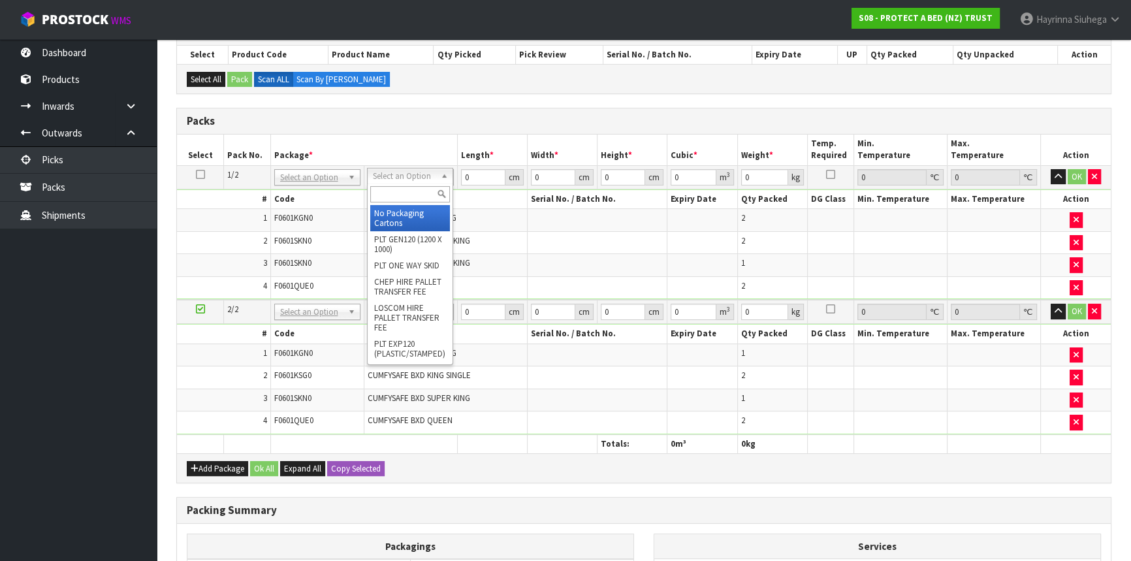
click at [404, 189] on input "text" at bounding box center [410, 194] width 80 height 16
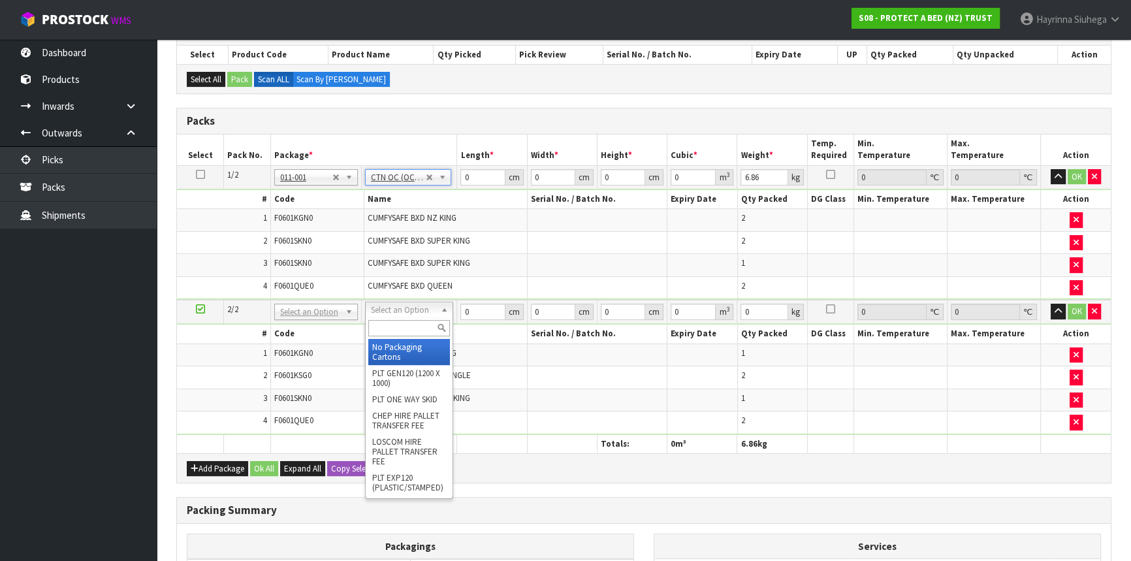
click at [402, 329] on input "text" at bounding box center [409, 328] width 82 height 16
drag, startPoint x: 390, startPoint y: 349, endPoint x: 397, endPoint y: 329, distance: 21.5
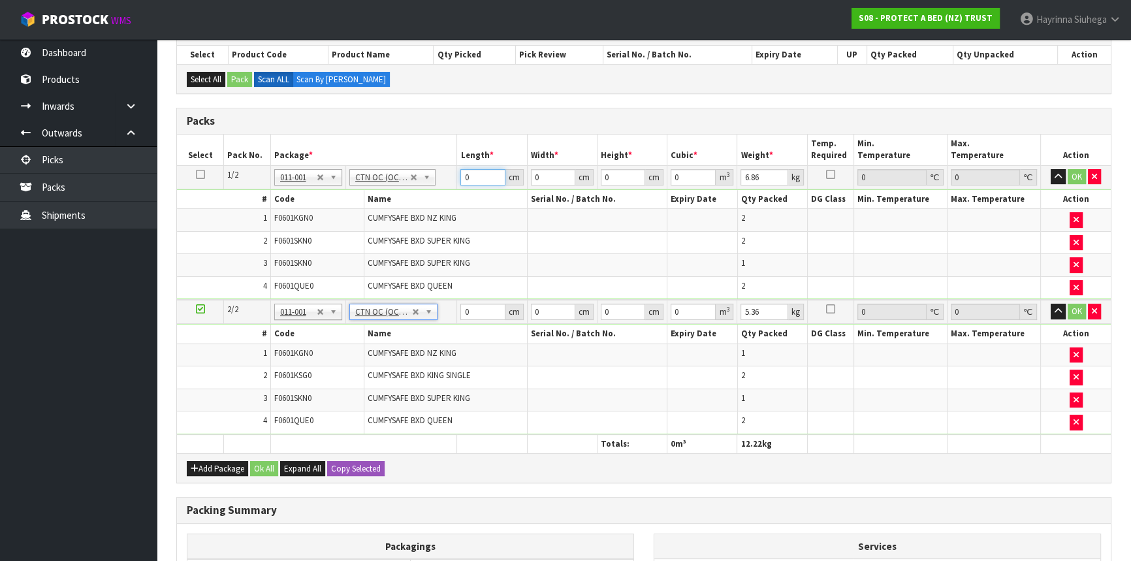
click at [461, 178] on input "0" at bounding box center [482, 177] width 44 height 16
click button "OK" at bounding box center [1077, 177] width 18 height 16
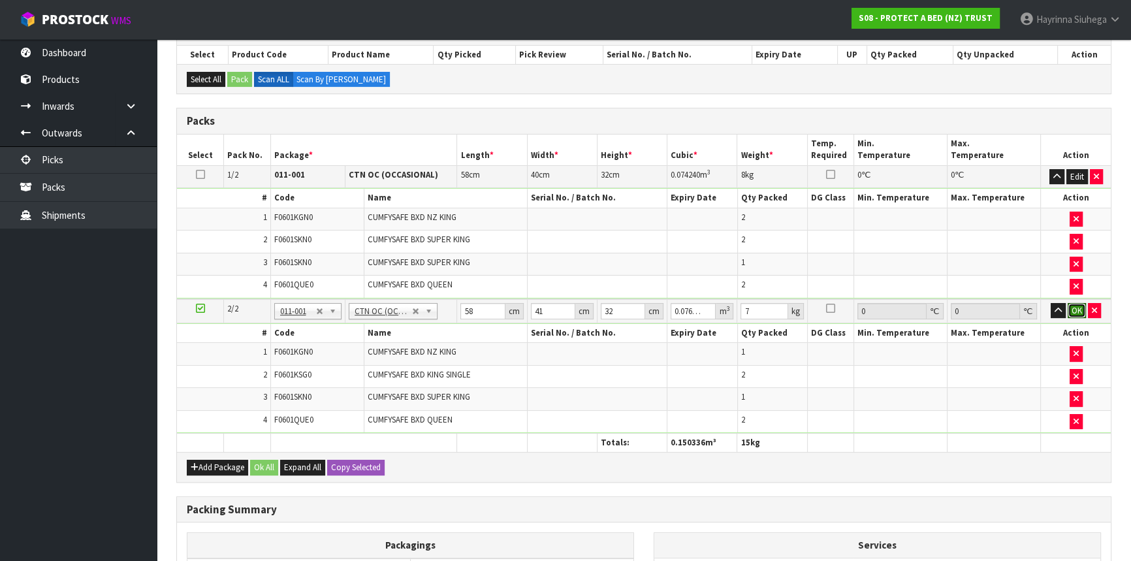
click button "OK" at bounding box center [1077, 311] width 18 height 16
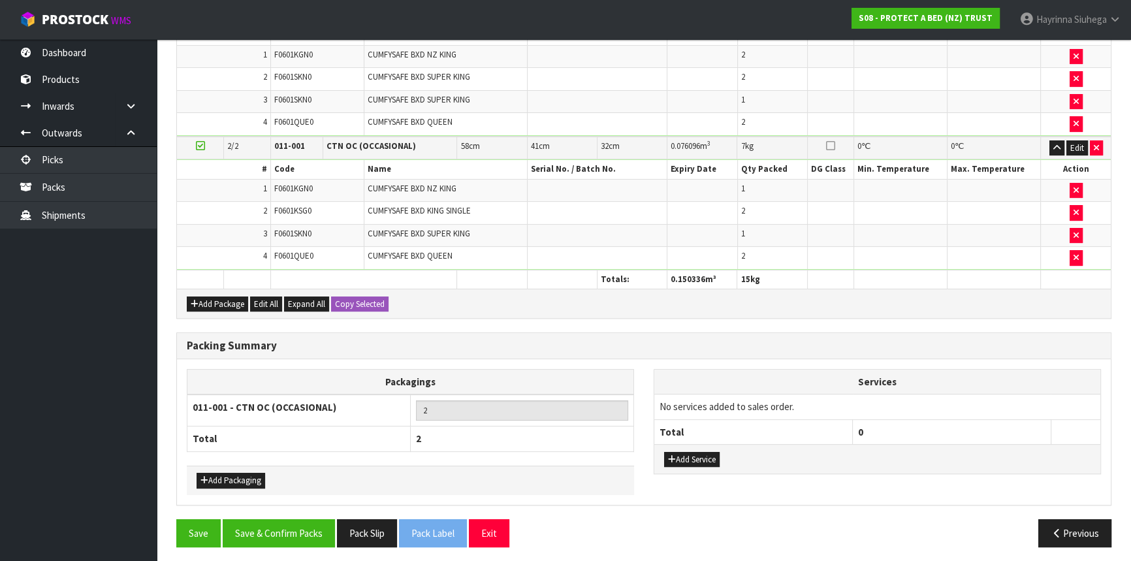
scroll to position [400, 0]
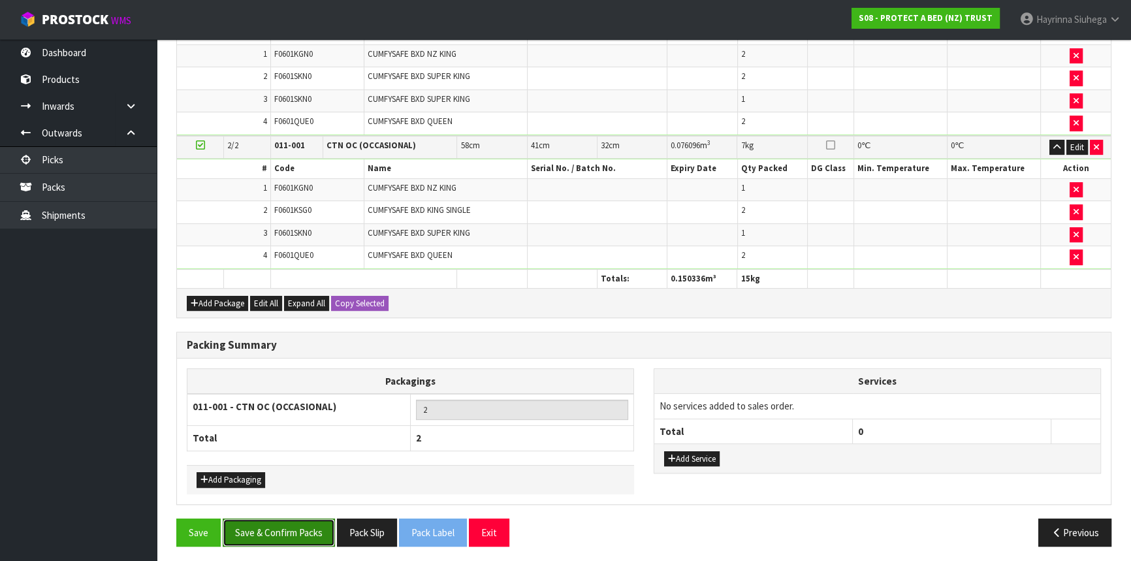
click at [302, 524] on button "Save & Confirm Packs" at bounding box center [279, 533] width 112 height 28
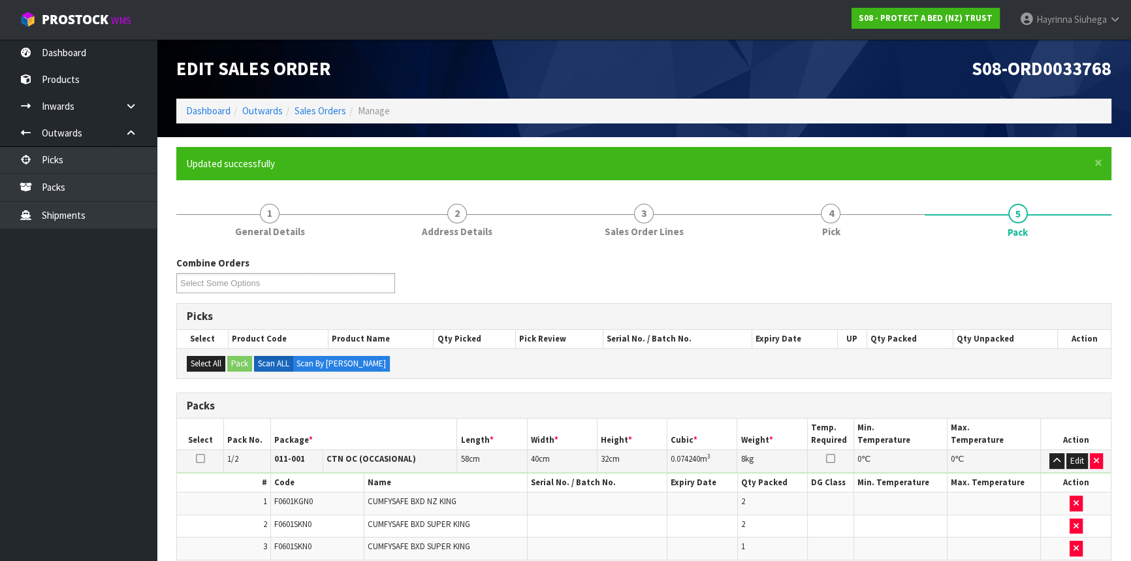
scroll to position [201, 0]
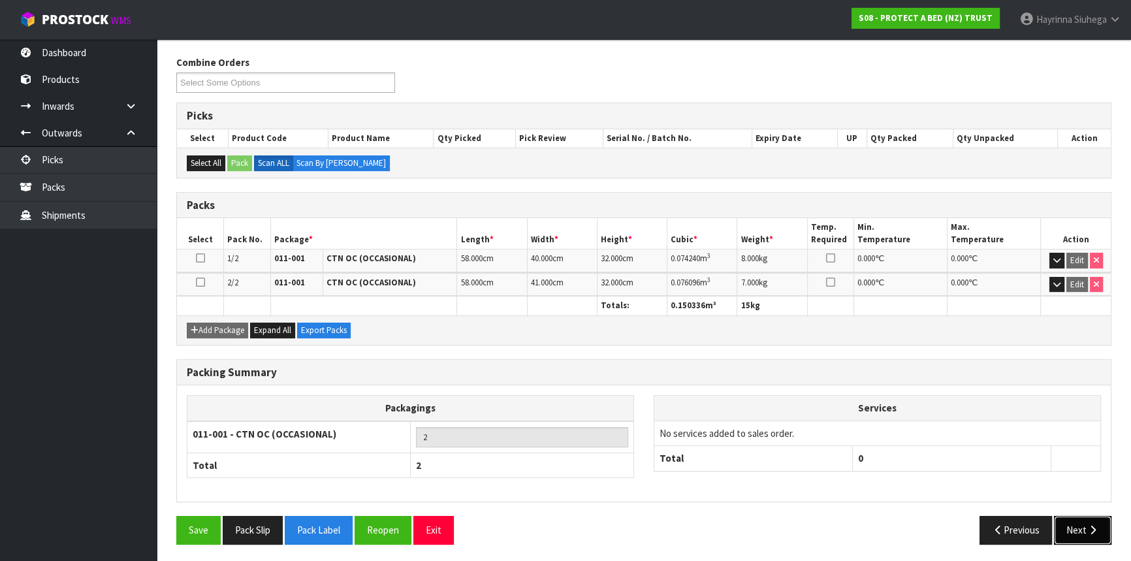
click at [1073, 519] on button "Next" at bounding box center [1082, 530] width 57 height 28
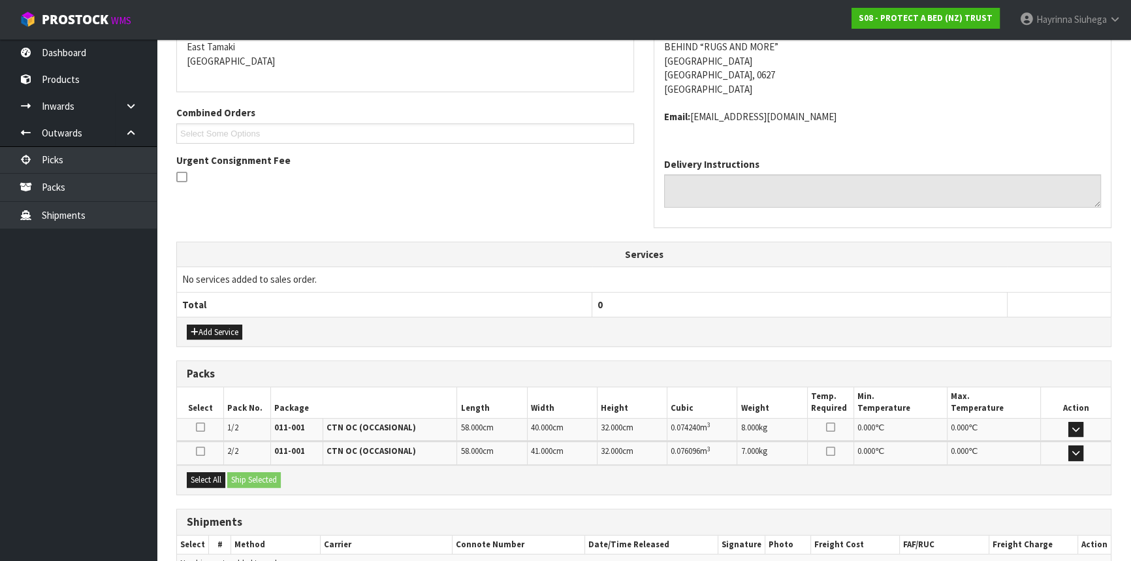
scroll to position [352, 0]
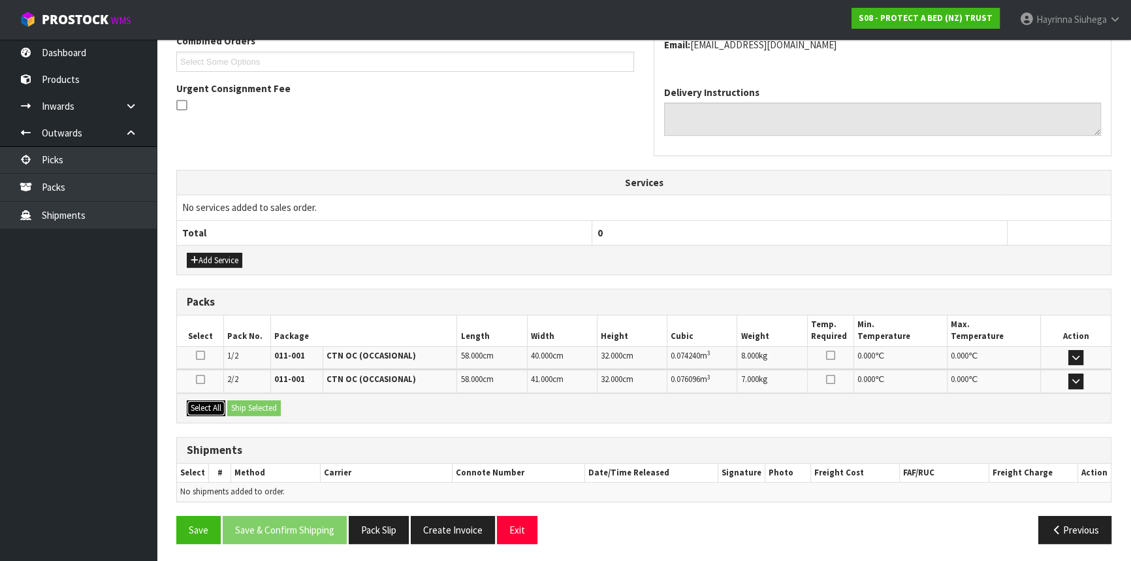
click at [210, 404] on button "Select All" at bounding box center [206, 408] width 39 height 16
click at [274, 402] on button "Ship Selected" at bounding box center [254, 408] width 54 height 16
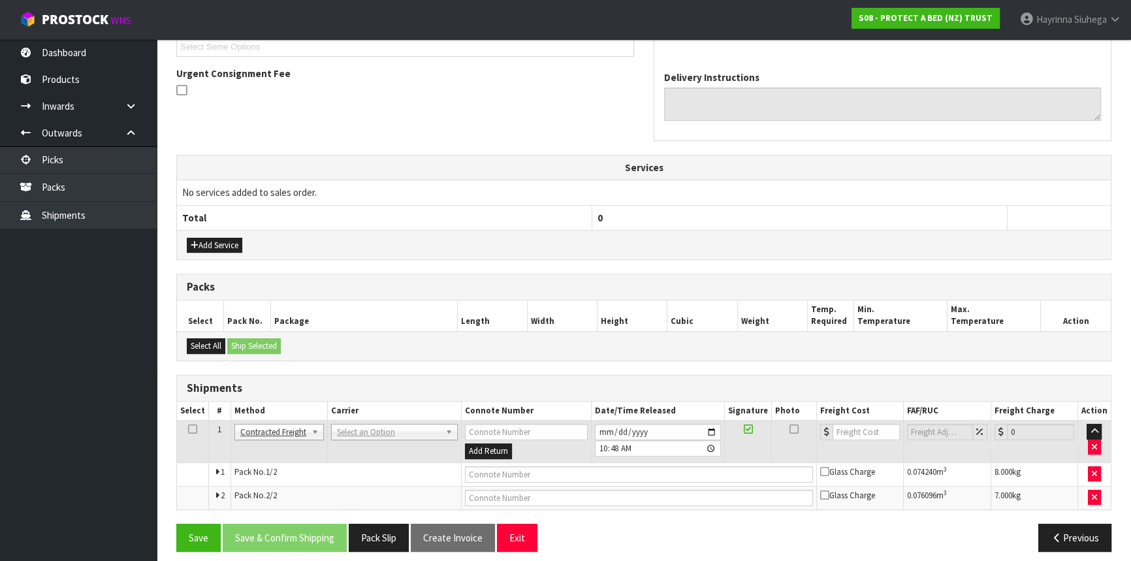
scroll to position [375, 0]
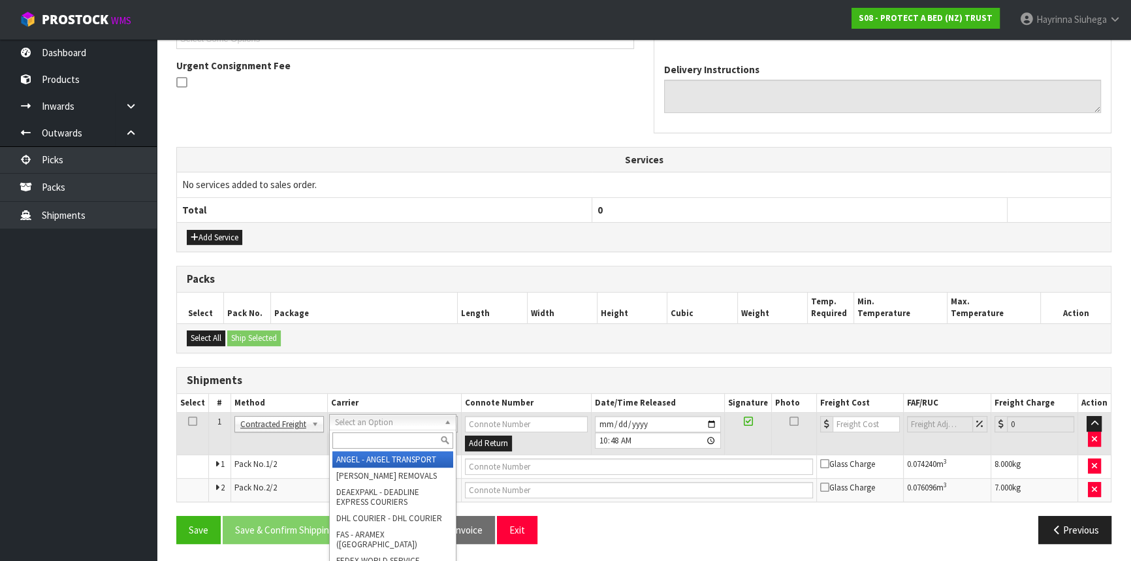
click at [368, 437] on input "text" at bounding box center [392, 440] width 121 height 16
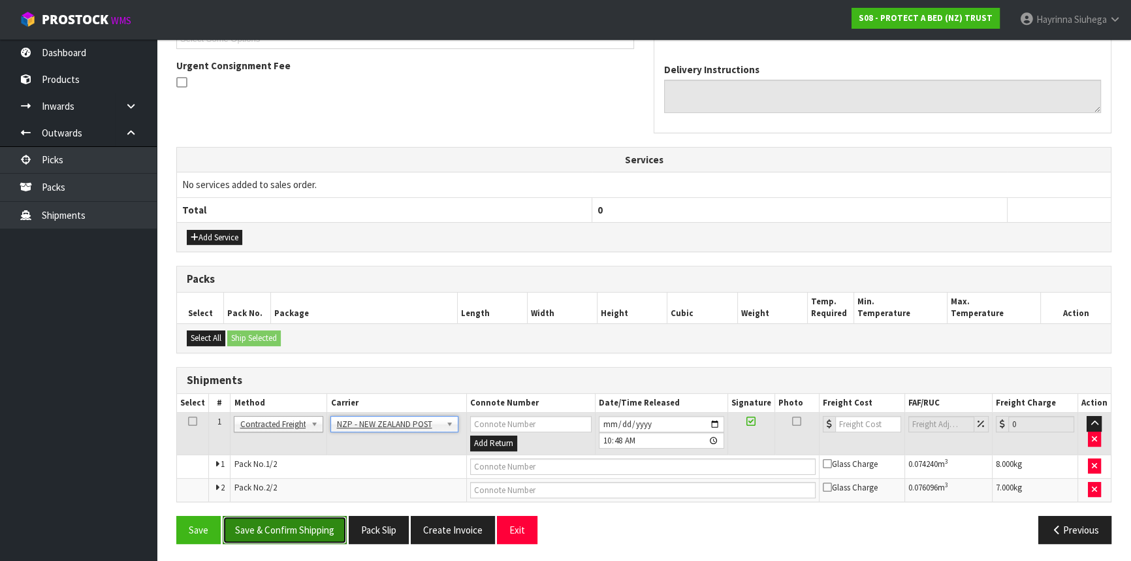
click at [306, 522] on button "Save & Confirm Shipping" at bounding box center [285, 530] width 124 height 28
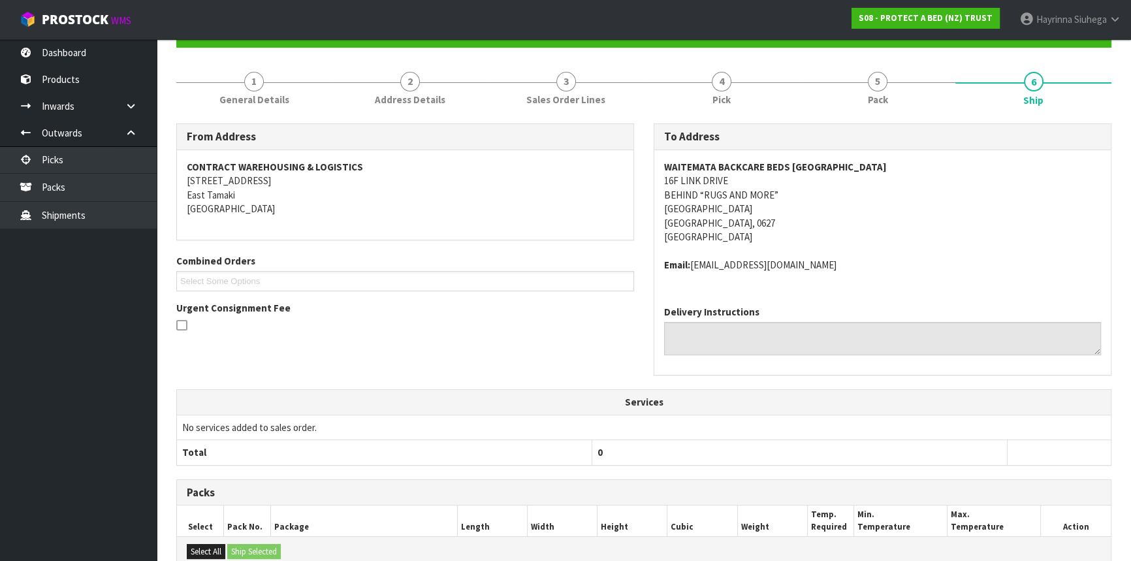
scroll to position [355, 0]
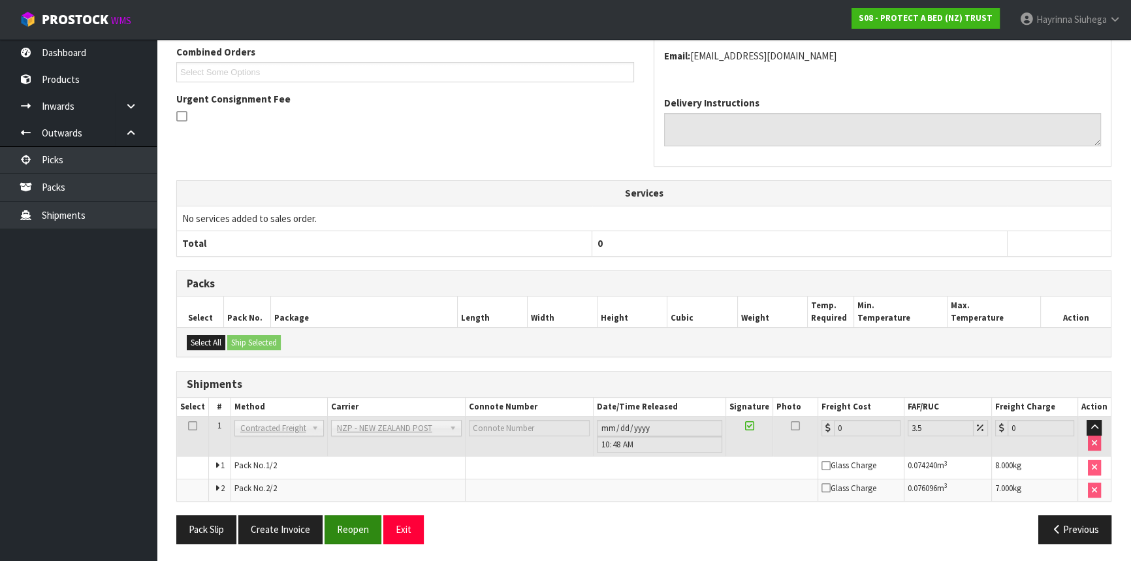
click at [359, 542] on div "Pack Slip Create Invoice Reopen Exit Previous" at bounding box center [644, 534] width 955 height 38
click at [359, 527] on button "Reopen" at bounding box center [353, 529] width 57 height 28
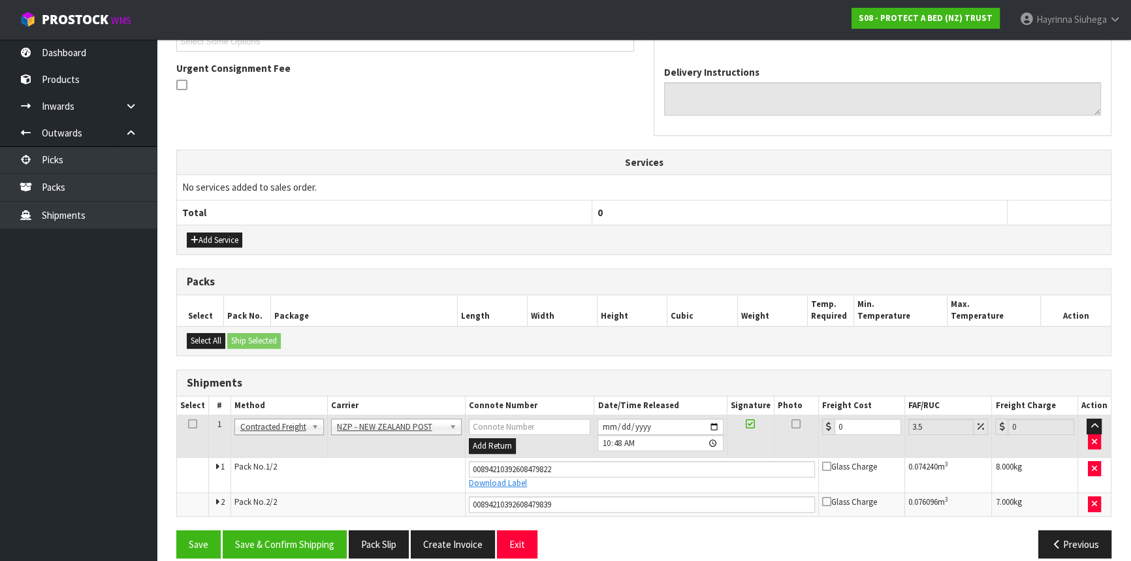
scroll to position [387, 0]
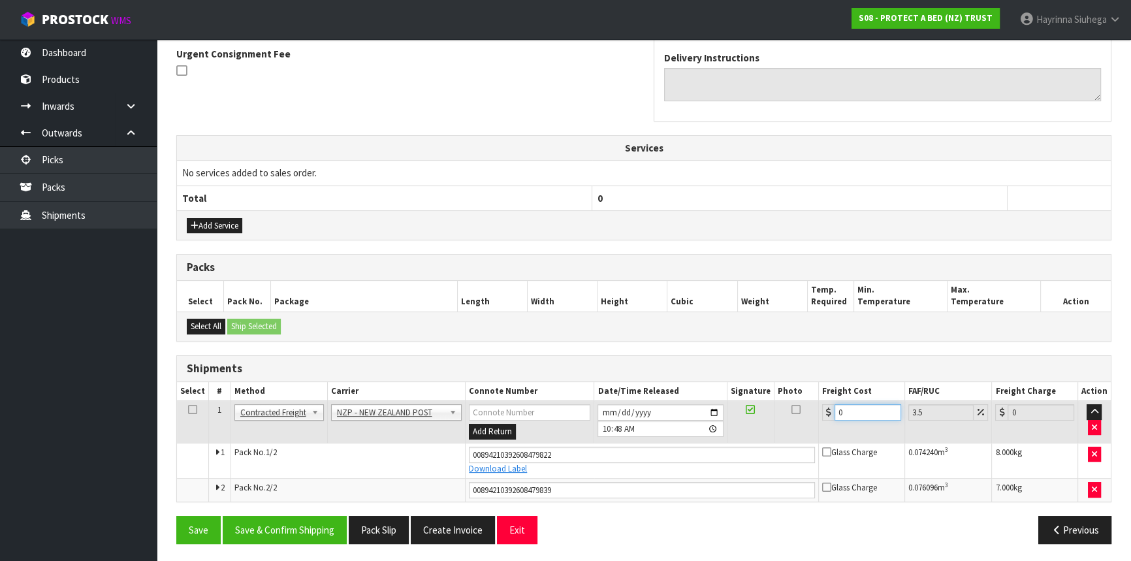
drag, startPoint x: 858, startPoint y: 405, endPoint x: 803, endPoint y: 411, distance: 55.8
click at [816, 409] on tr "1 Client Local Pickup Customer Local Pickup Company Freight Contracted Freight …" at bounding box center [644, 422] width 934 height 42
click at [176, 516] on button "Save" at bounding box center [198, 530] width 44 height 28
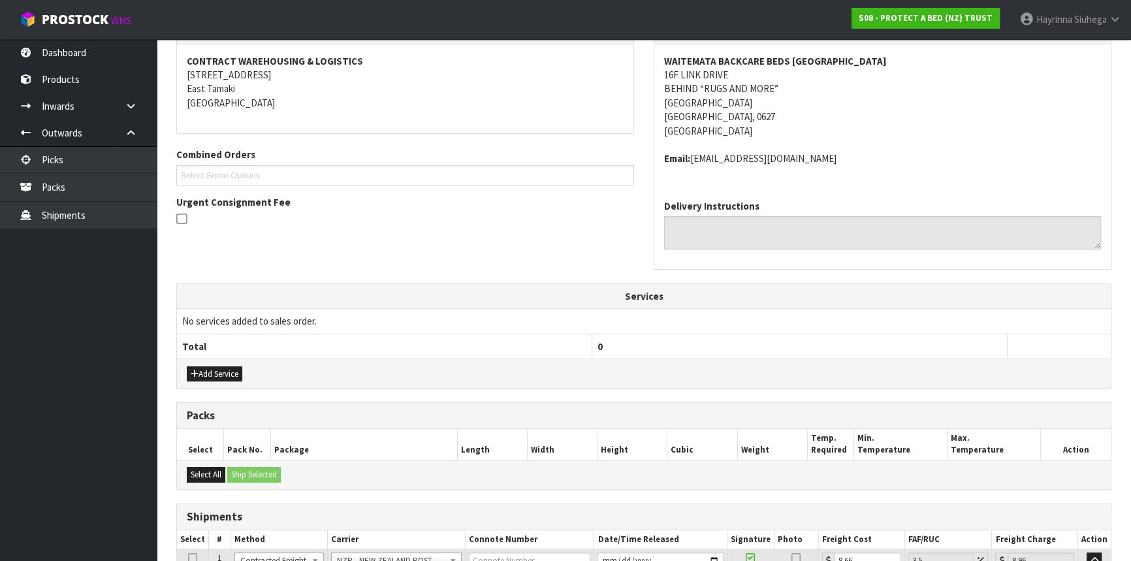
scroll to position [356, 0]
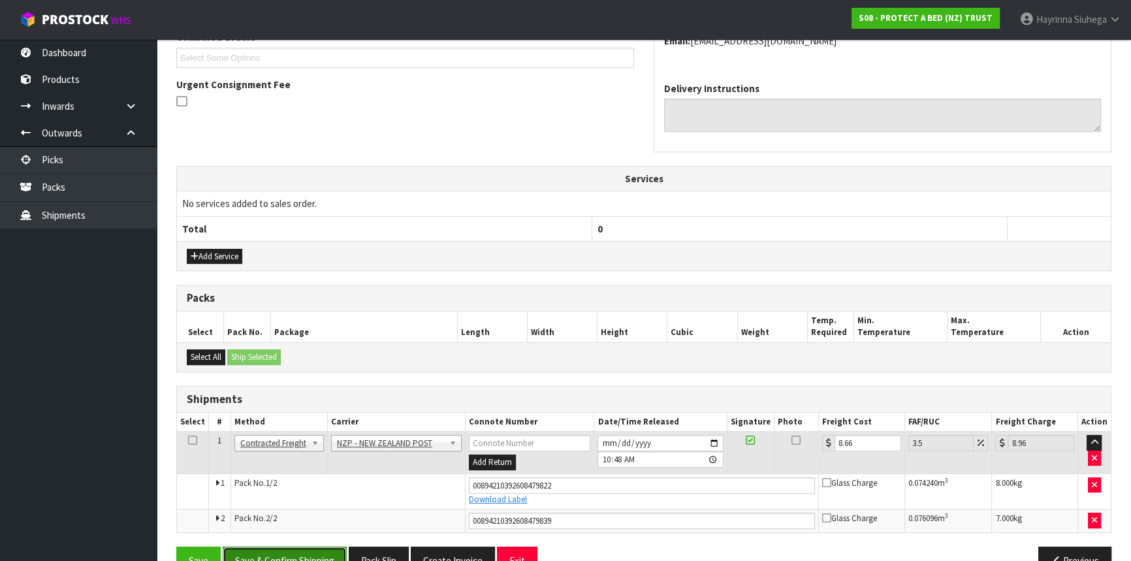
click at [322, 551] on button "Save & Confirm Shipping" at bounding box center [285, 561] width 124 height 28
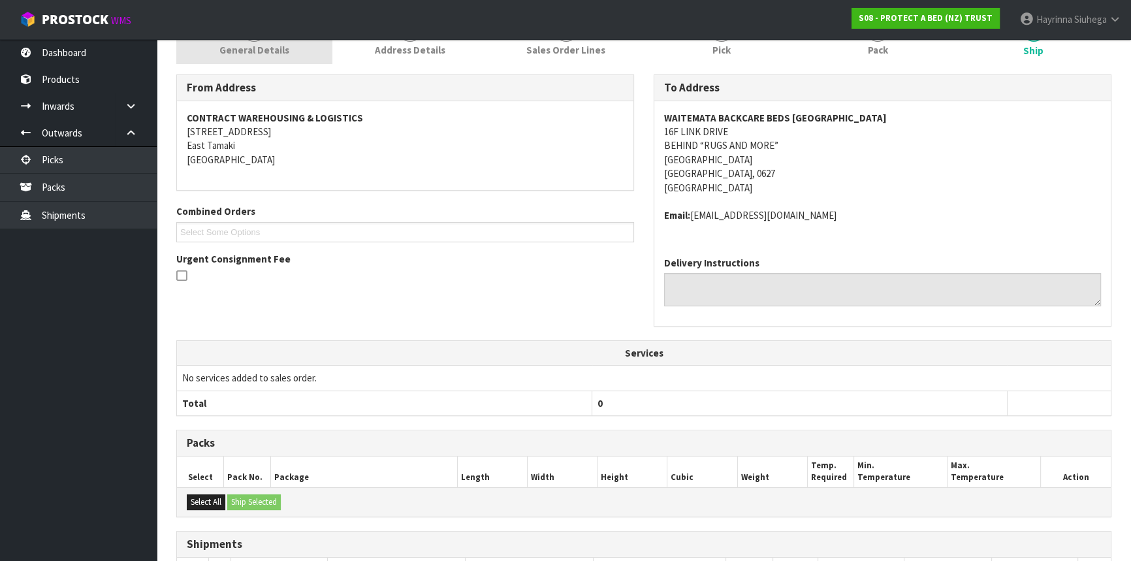
scroll to position [0, 0]
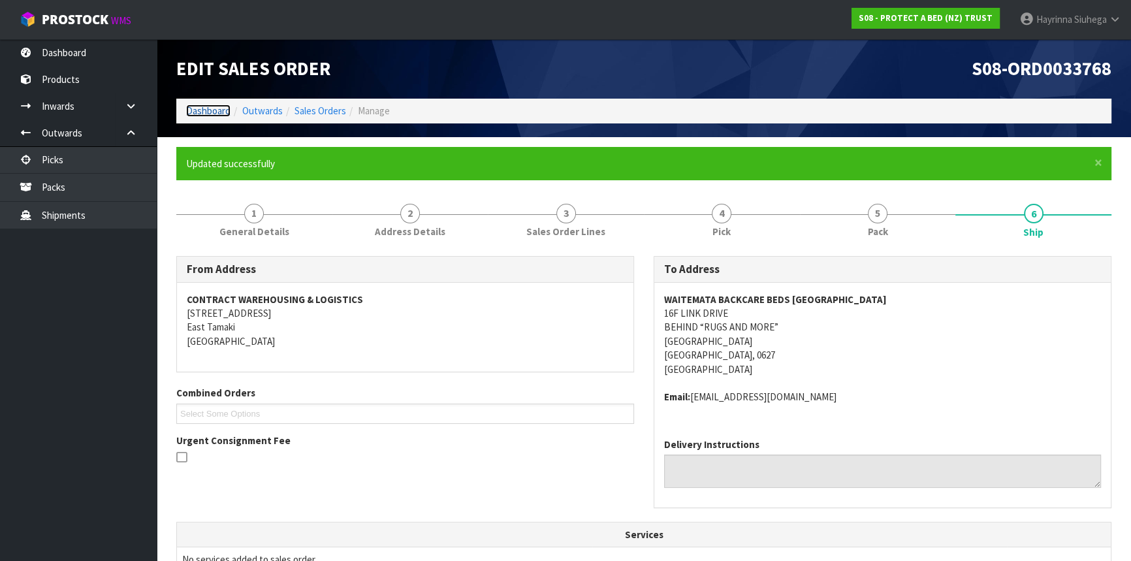
click at [198, 108] on link "Dashboard" at bounding box center [208, 111] width 44 height 12
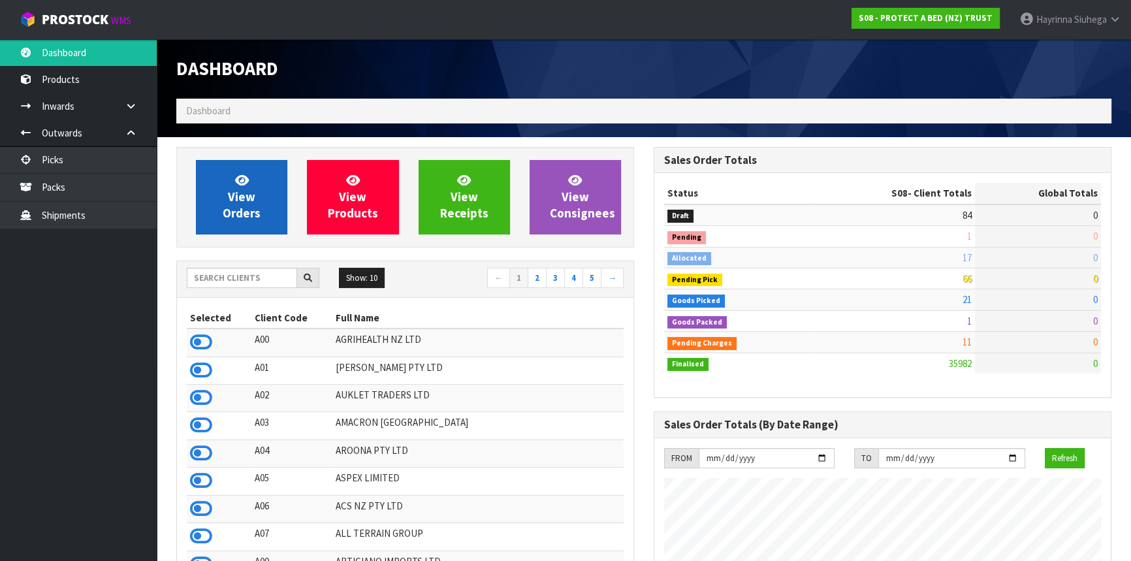
scroll to position [988, 477]
click at [255, 178] on link "View Orders" at bounding box center [241, 197] width 91 height 74
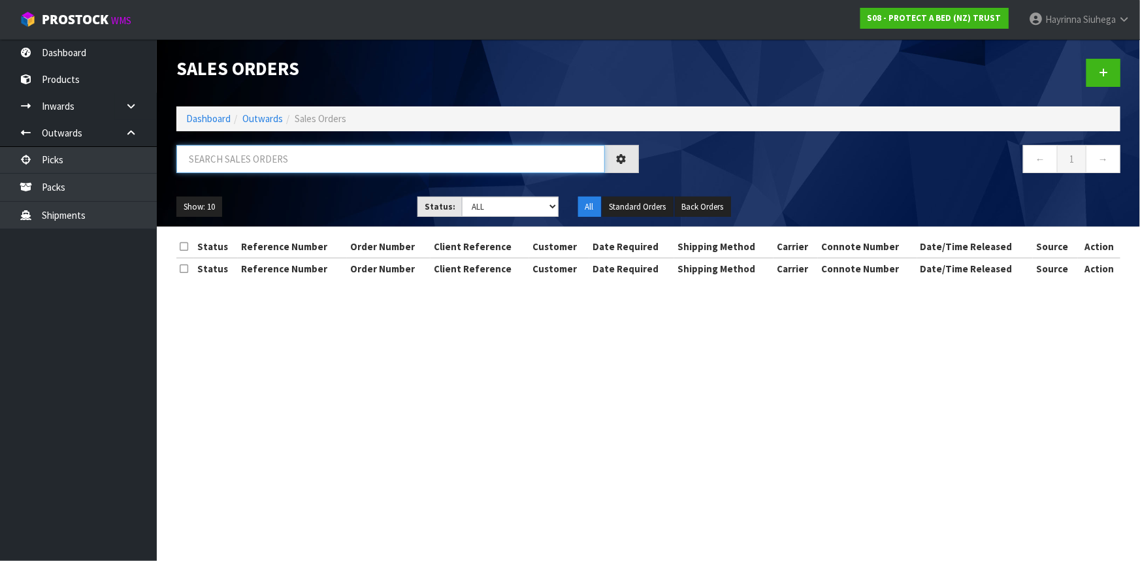
click at [245, 156] on input "text" at bounding box center [390, 159] width 428 height 28
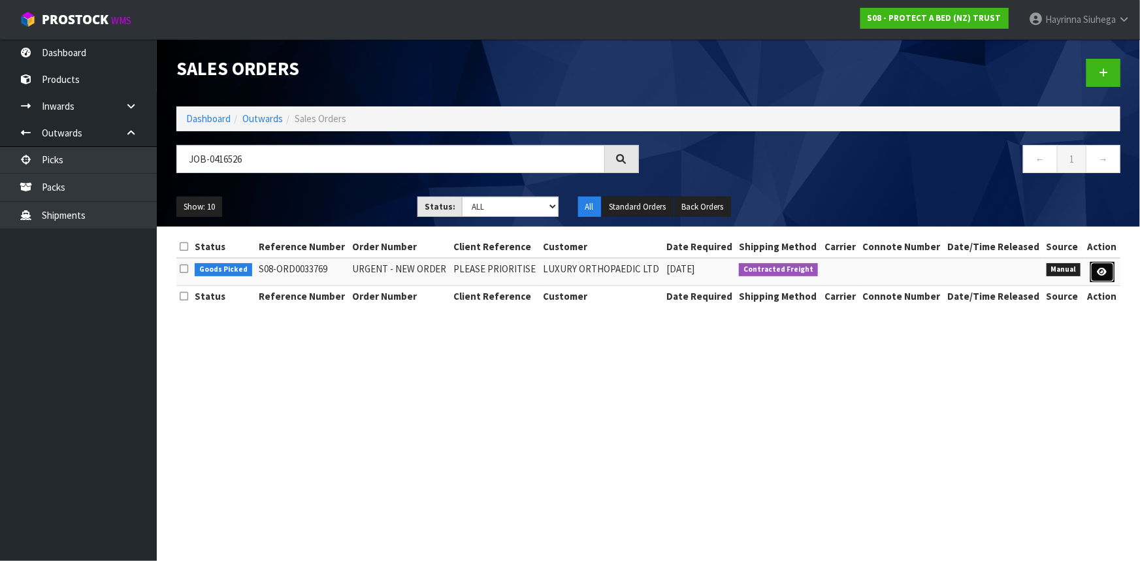
click at [1108, 272] on link at bounding box center [1102, 272] width 24 height 21
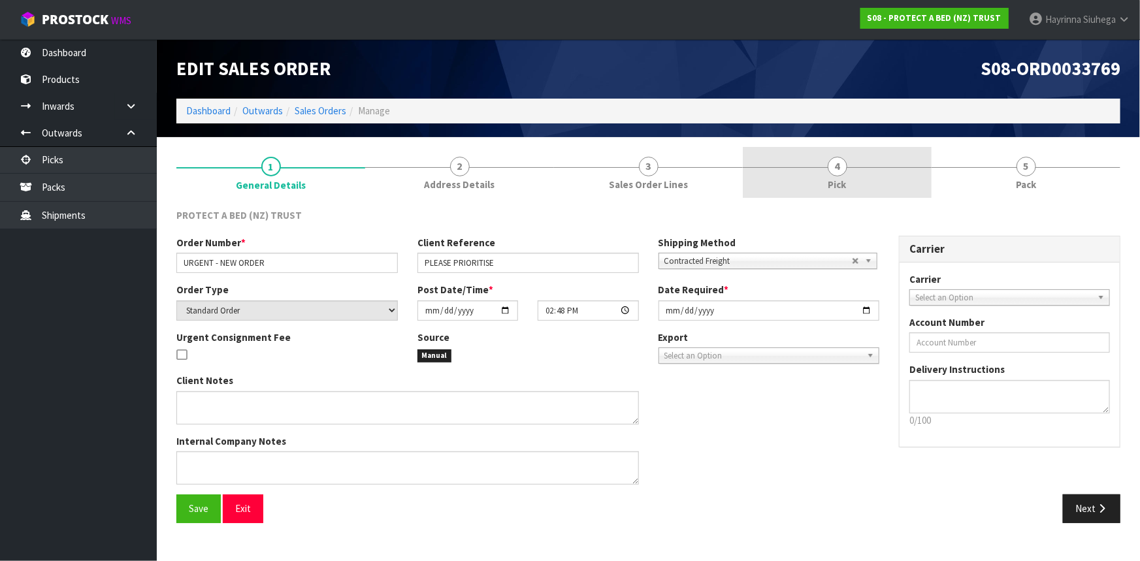
click at [906, 190] on link "4 Pick" at bounding box center [837, 173] width 189 height 52
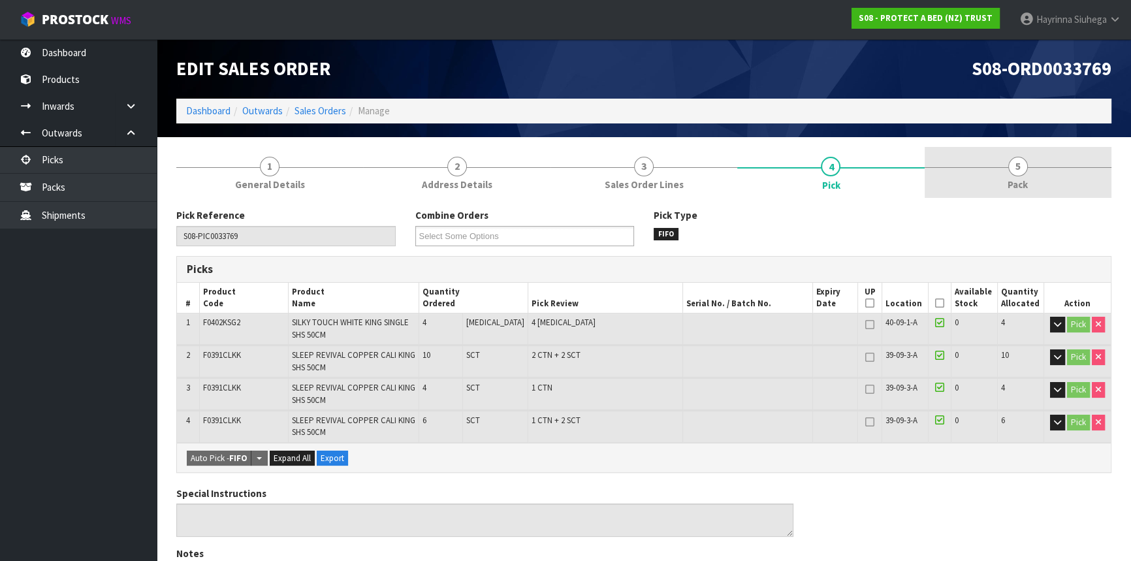
click at [965, 170] on link "5 Pack" at bounding box center [1018, 173] width 187 height 52
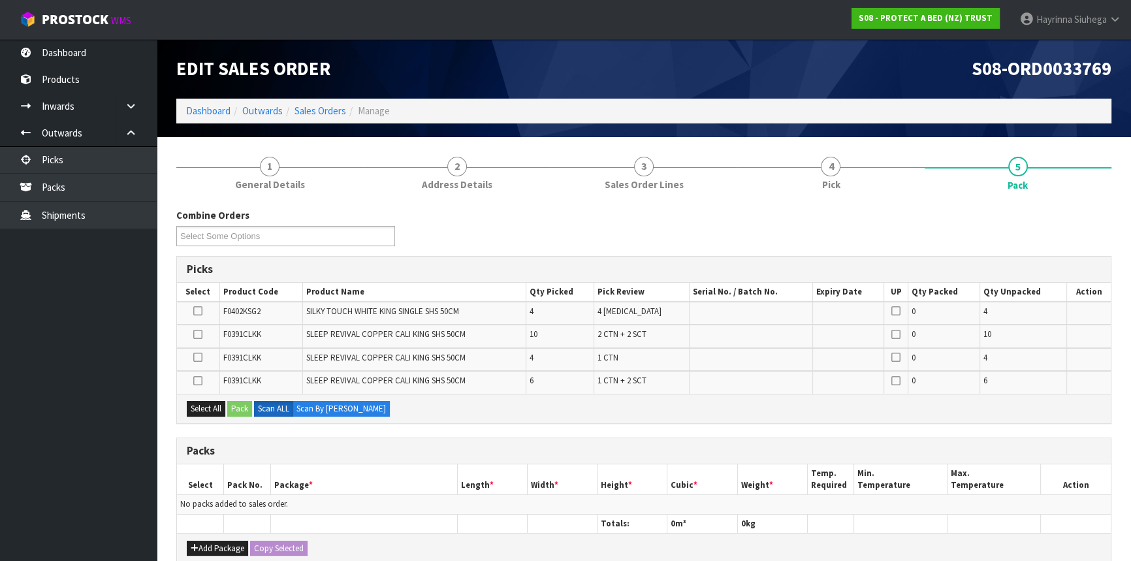
click at [192, 355] on td at bounding box center [198, 359] width 42 height 23
click at [198, 357] on icon at bounding box center [197, 357] width 9 height 1
click at [0, 0] on input "checkbox" at bounding box center [0, 0] width 0 height 0
click at [242, 410] on button "Pack" at bounding box center [239, 409] width 25 height 16
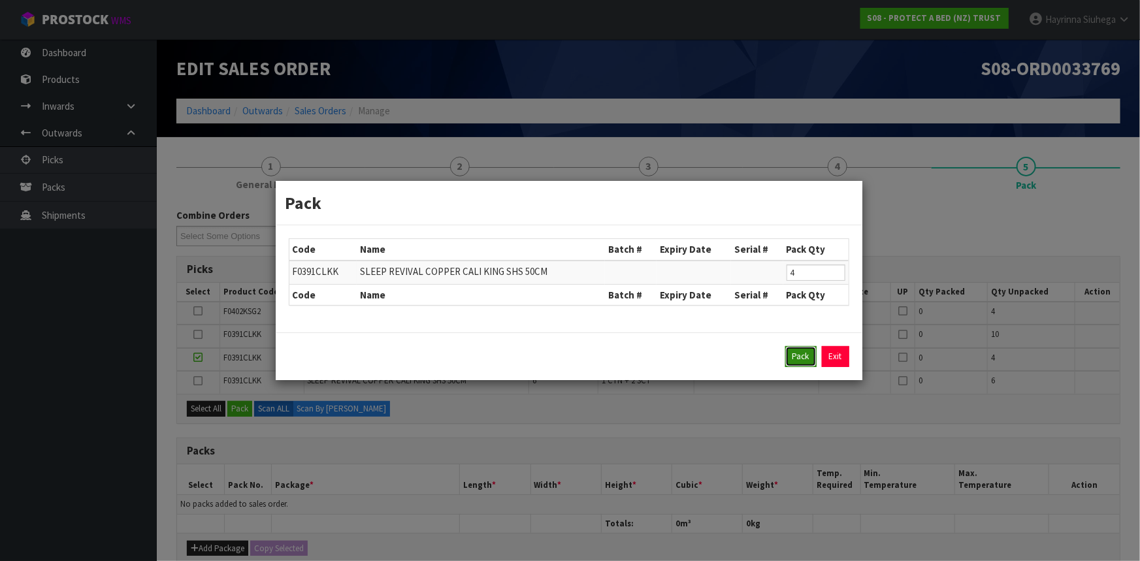
drag, startPoint x: 803, startPoint y: 359, endPoint x: 748, endPoint y: 369, distance: 56.4
click at [803, 359] on button "Pack" at bounding box center [800, 356] width 31 height 21
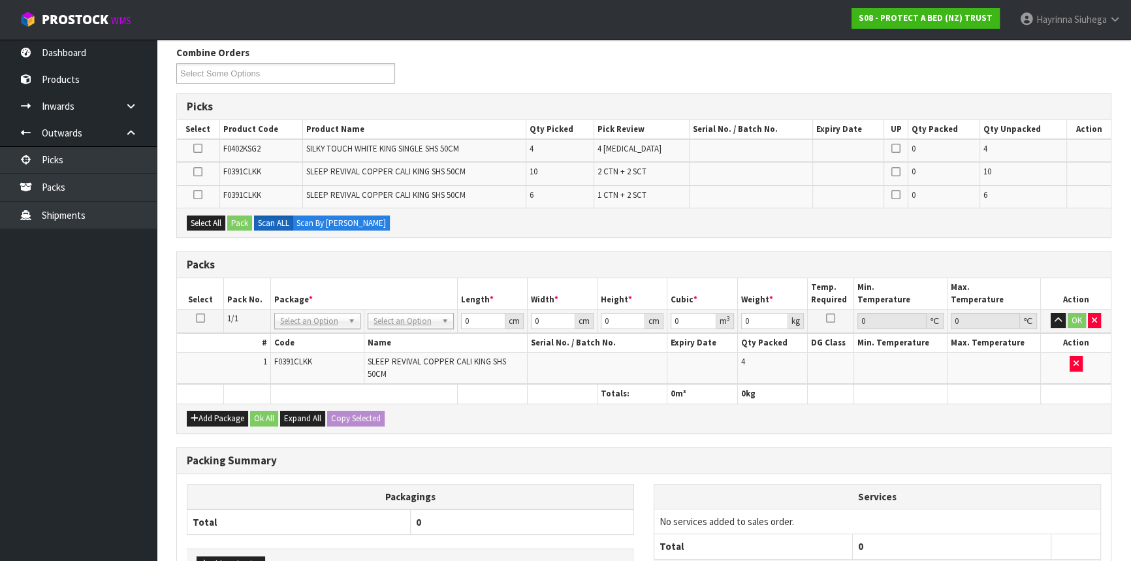
scroll to position [178, 0]
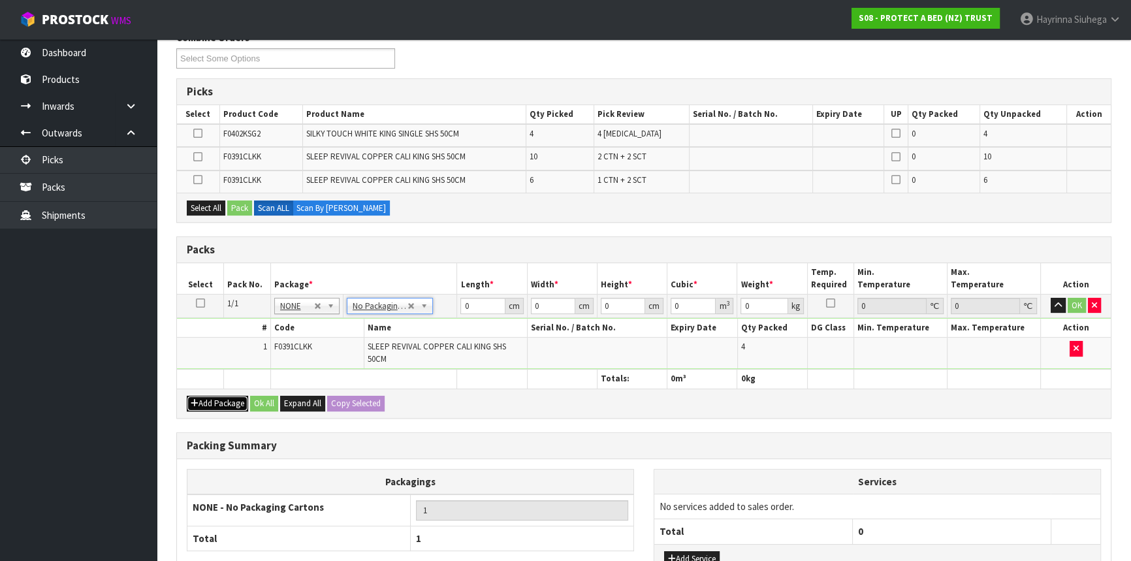
drag, startPoint x: 205, startPoint y: 398, endPoint x: 200, endPoint y: 393, distance: 7.4
click at [205, 398] on button "Add Package" at bounding box center [217, 404] width 61 height 16
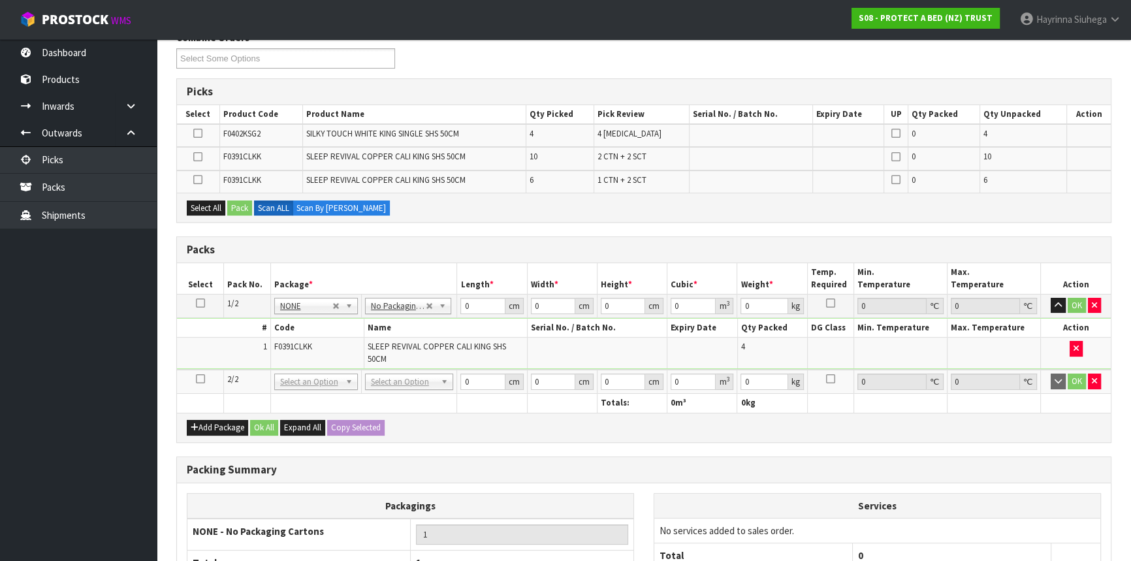
click at [201, 379] on icon at bounding box center [200, 379] width 9 height 1
click at [202, 180] on icon at bounding box center [197, 180] width 9 height 1
click at [0, 0] on input "checkbox" at bounding box center [0, 0] width 0 height 0
click at [242, 206] on button "Pack" at bounding box center [239, 209] width 25 height 16
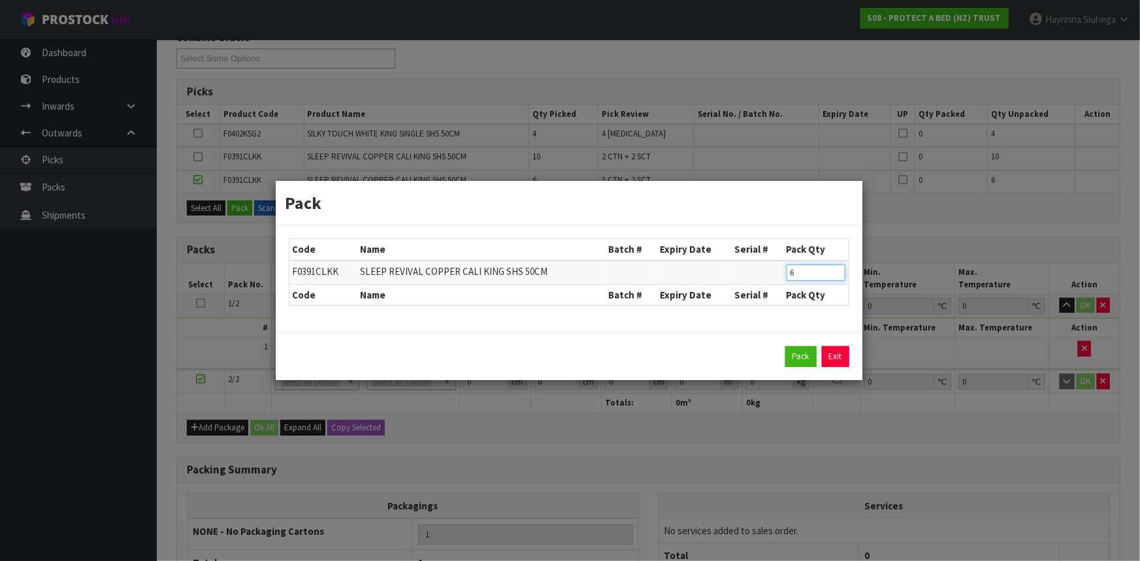
drag, startPoint x: 813, startPoint y: 274, endPoint x: 588, endPoint y: 261, distance: 224.4
click at [609, 261] on tr "F0391CLKK SLEEP REVIVAL COPPER CALI KING SHS 50CM 6" at bounding box center [568, 273] width 559 height 24
click button "Pack" at bounding box center [800, 356] width 31 height 21
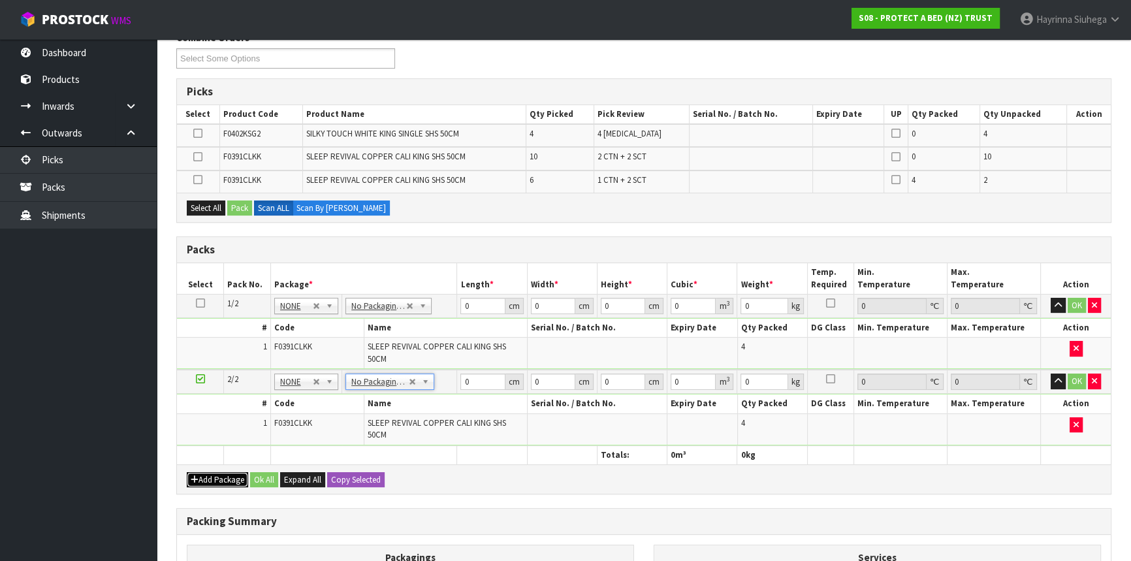
click at [225, 474] on button "Add Package" at bounding box center [217, 480] width 61 height 16
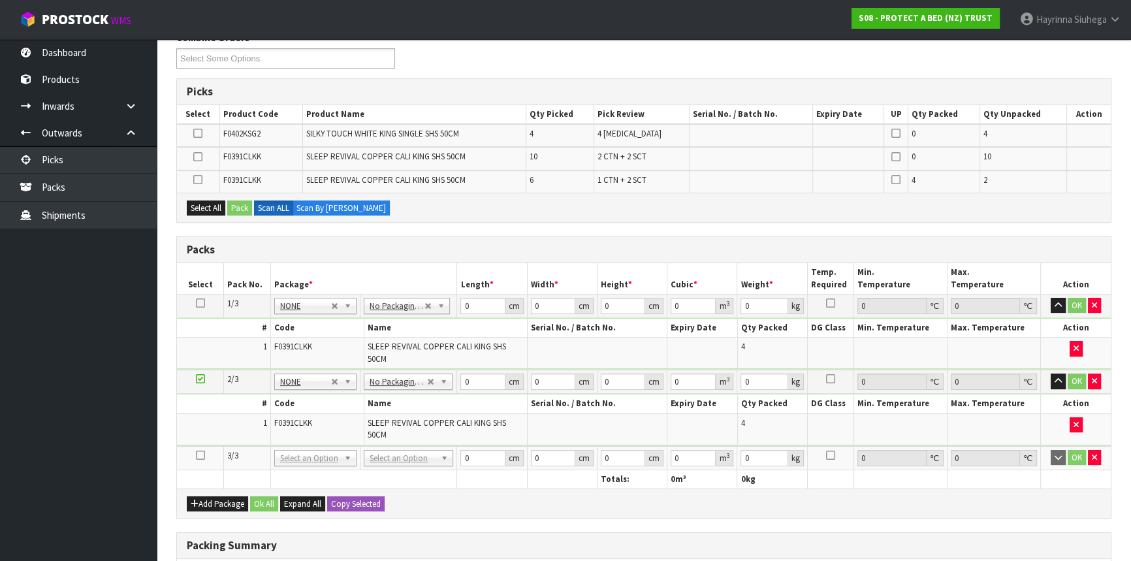
click at [199, 455] on icon at bounding box center [200, 455] width 9 height 1
click at [195, 157] on icon at bounding box center [197, 157] width 9 height 1
click at [0, 0] on input "checkbox" at bounding box center [0, 0] width 0 height 0
click at [236, 206] on button "Pack" at bounding box center [239, 209] width 25 height 16
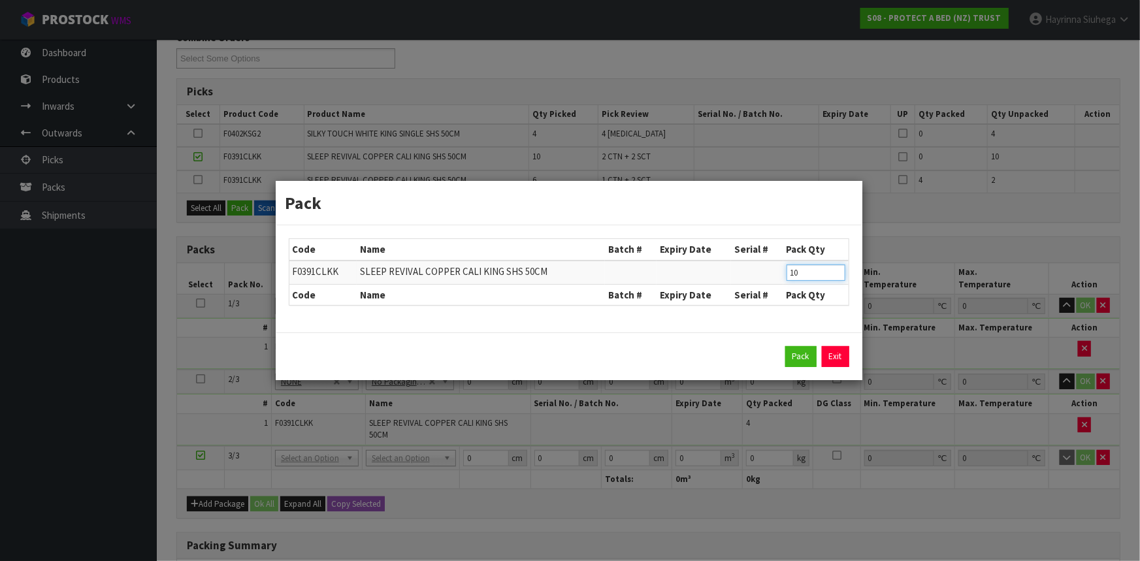
drag, startPoint x: 803, startPoint y: 272, endPoint x: 635, endPoint y: 278, distance: 168.6
click at [637, 278] on tr "F0391CLKK SLEEP REVIVAL COPPER CALI KING SHS 50CM 10" at bounding box center [568, 273] width 559 height 24
click button "Pack" at bounding box center [800, 356] width 31 height 21
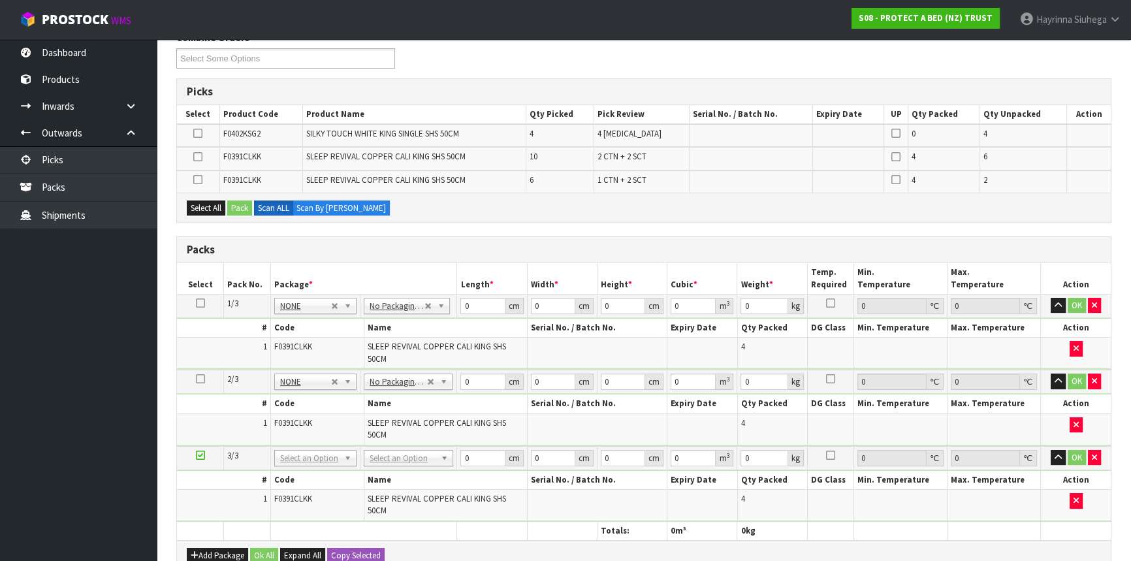
click at [199, 157] on icon at bounding box center [197, 157] width 9 height 1
click at [0, 0] on input "checkbox" at bounding box center [0, 0] width 0 height 0
click at [239, 204] on button "Pack" at bounding box center [239, 209] width 25 height 16
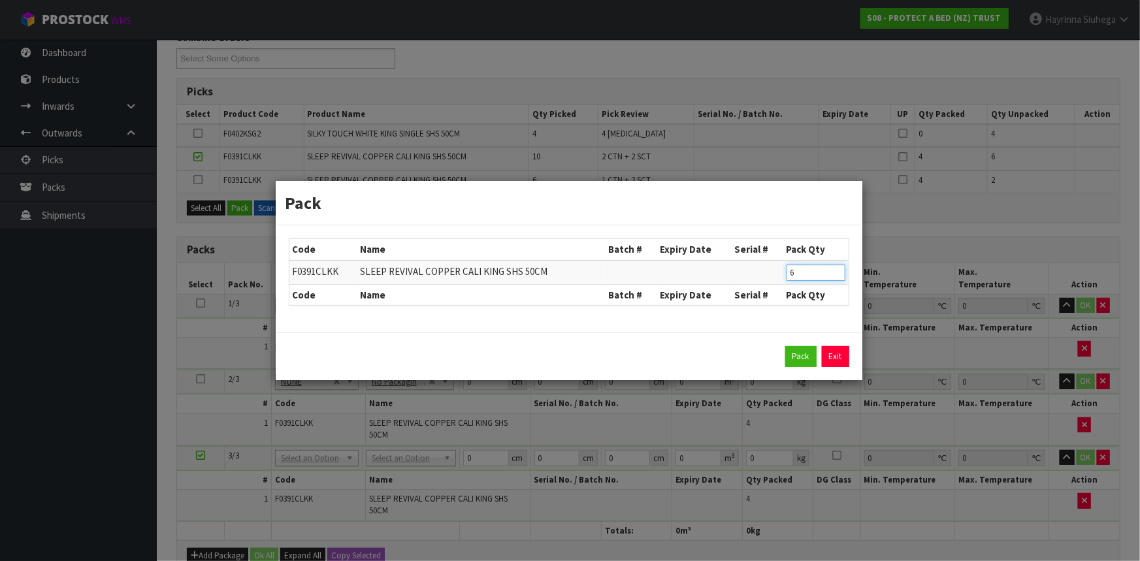
drag, startPoint x: 797, startPoint y: 270, endPoint x: 756, endPoint y: 276, distance: 42.1
click at [756, 274] on tr "F0391CLKK SLEEP REVIVAL COPPER CALI KING SHS 50CM 6" at bounding box center [568, 273] width 559 height 24
click button "Pack" at bounding box center [800, 356] width 31 height 21
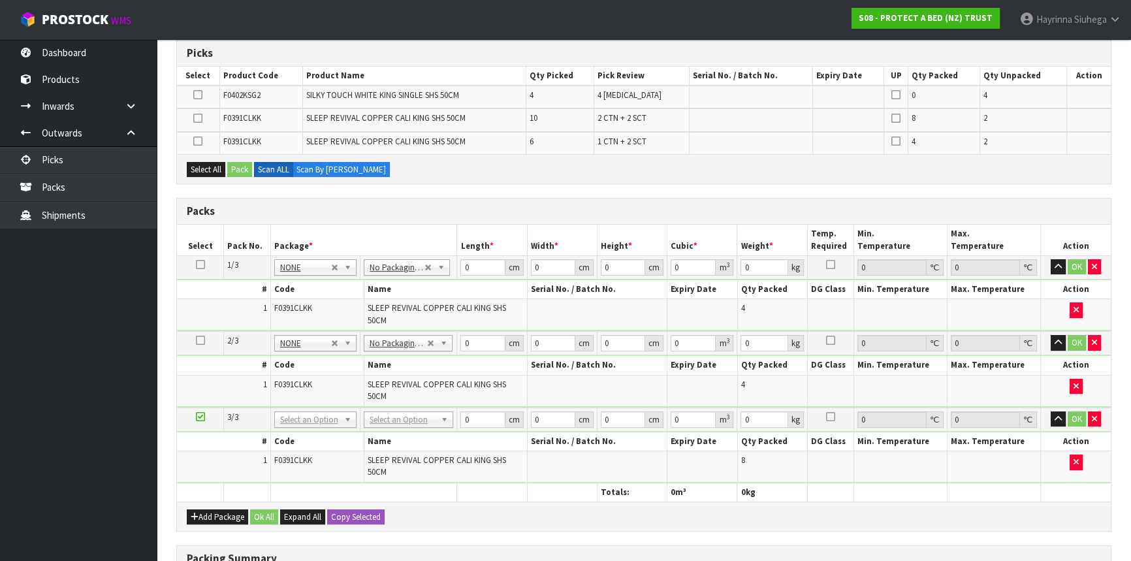
scroll to position [237, 0]
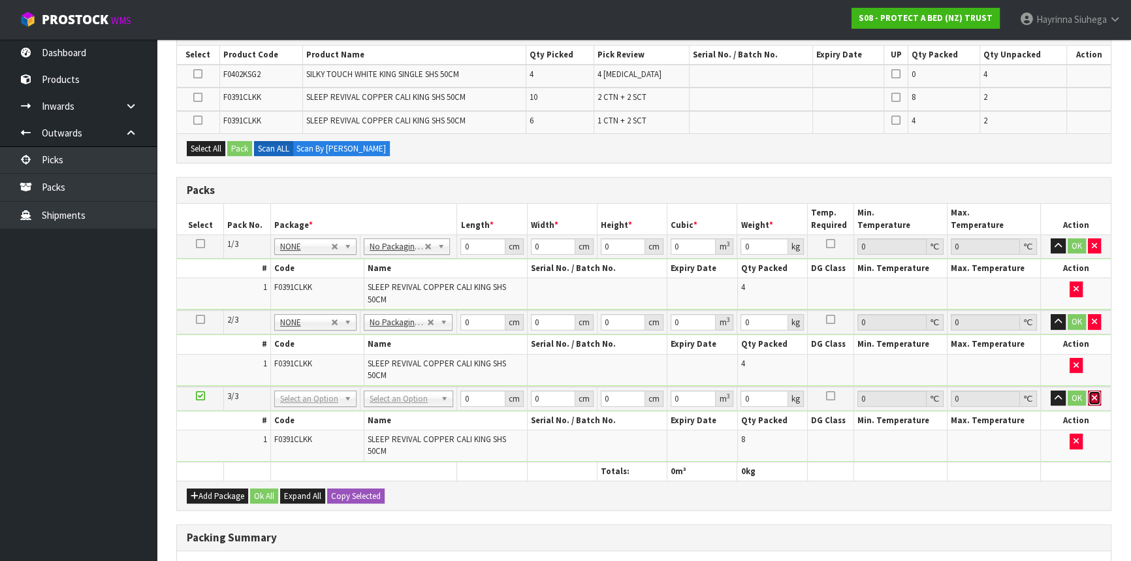
click at [1097, 396] on button "button" at bounding box center [1094, 399] width 13 height 16
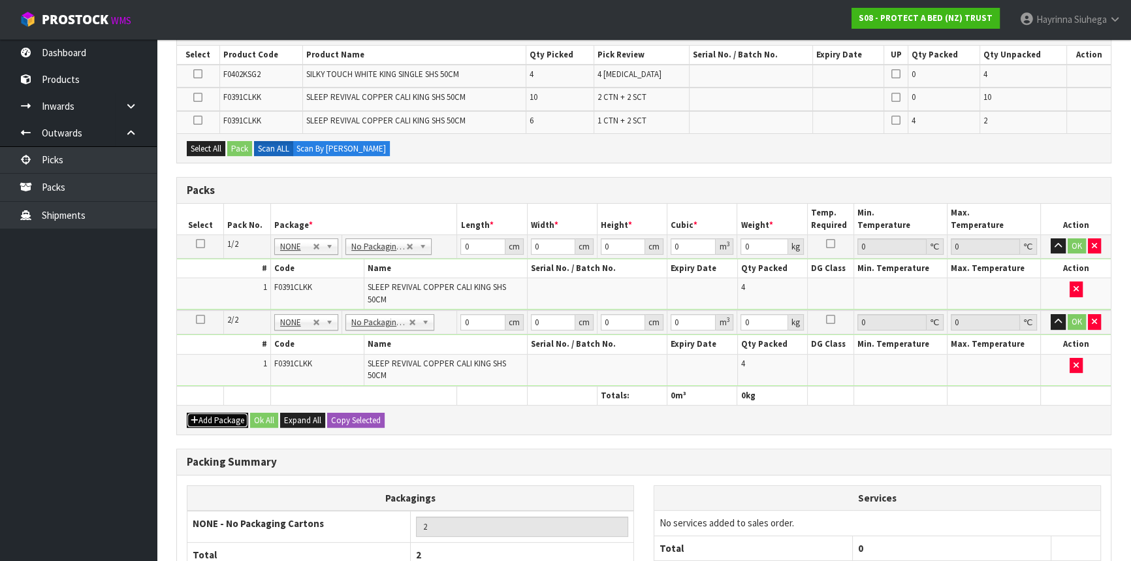
click at [216, 414] on button "Add Package" at bounding box center [217, 421] width 61 height 16
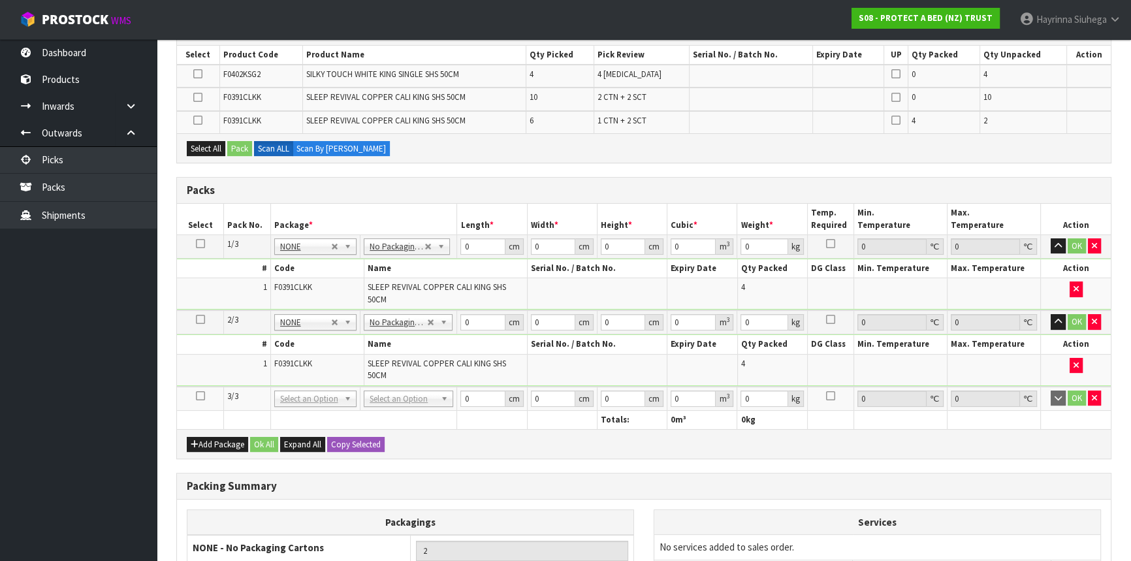
click at [200, 396] on icon at bounding box center [200, 396] width 9 height 1
click at [195, 97] on icon at bounding box center [197, 97] width 9 height 1
click at [0, 0] on input "checkbox" at bounding box center [0, 0] width 0 height 0
click at [237, 142] on button "Pack" at bounding box center [239, 149] width 25 height 16
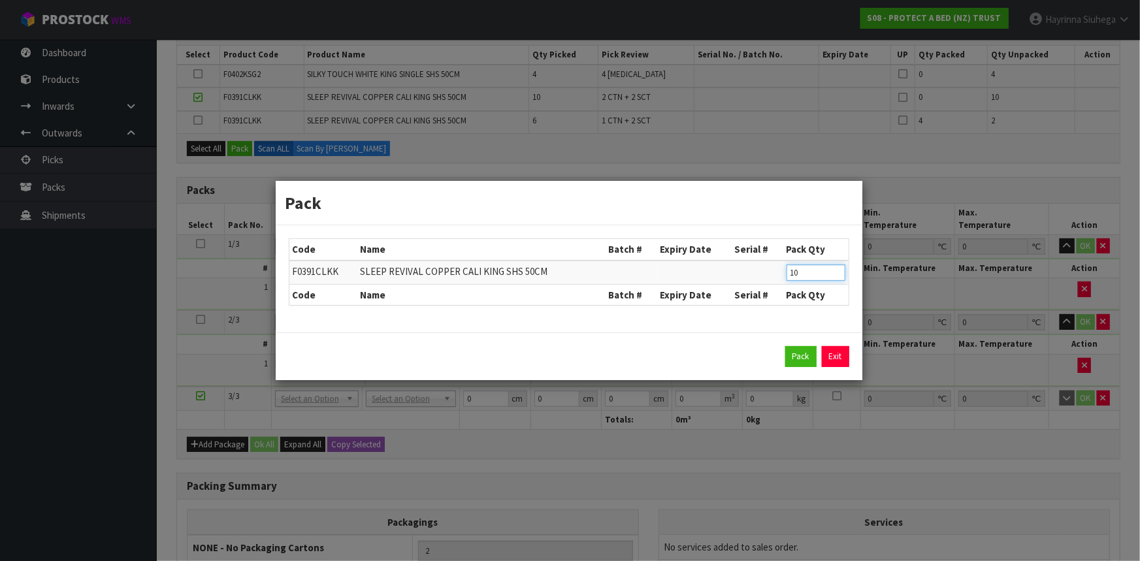
drag, startPoint x: 807, startPoint y: 274, endPoint x: 717, endPoint y: 274, distance: 90.1
click at [749, 274] on tr "F0391CLKK SLEEP REVIVAL COPPER CALI KING SHS 50CM 10" at bounding box center [568, 273] width 559 height 24
click button "Pack" at bounding box center [800, 356] width 31 height 21
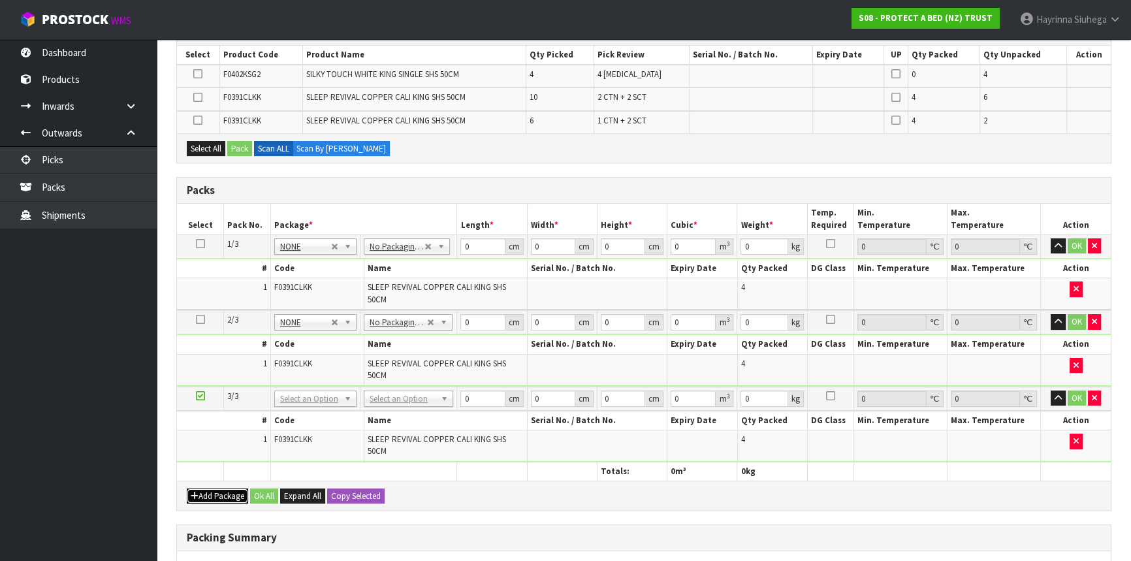
click at [214, 499] on button "Add Package" at bounding box center [217, 497] width 61 height 16
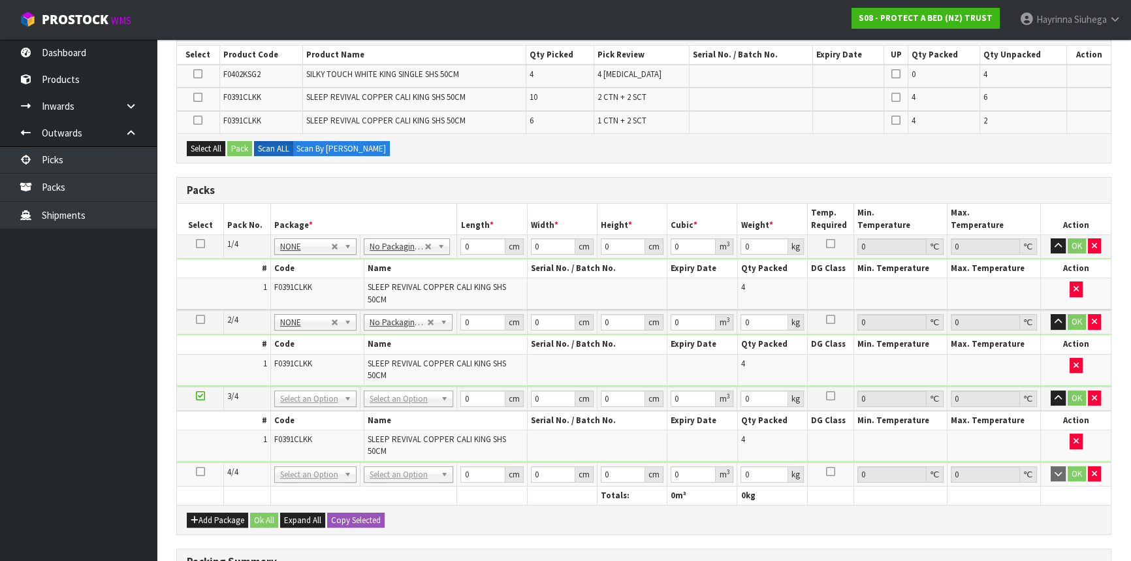
click at [196, 472] on icon at bounding box center [200, 472] width 9 height 1
click at [198, 97] on icon at bounding box center [197, 97] width 9 height 1
click at [0, 0] on input "checkbox" at bounding box center [0, 0] width 0 height 0
click at [244, 151] on button "Pack" at bounding box center [239, 149] width 25 height 16
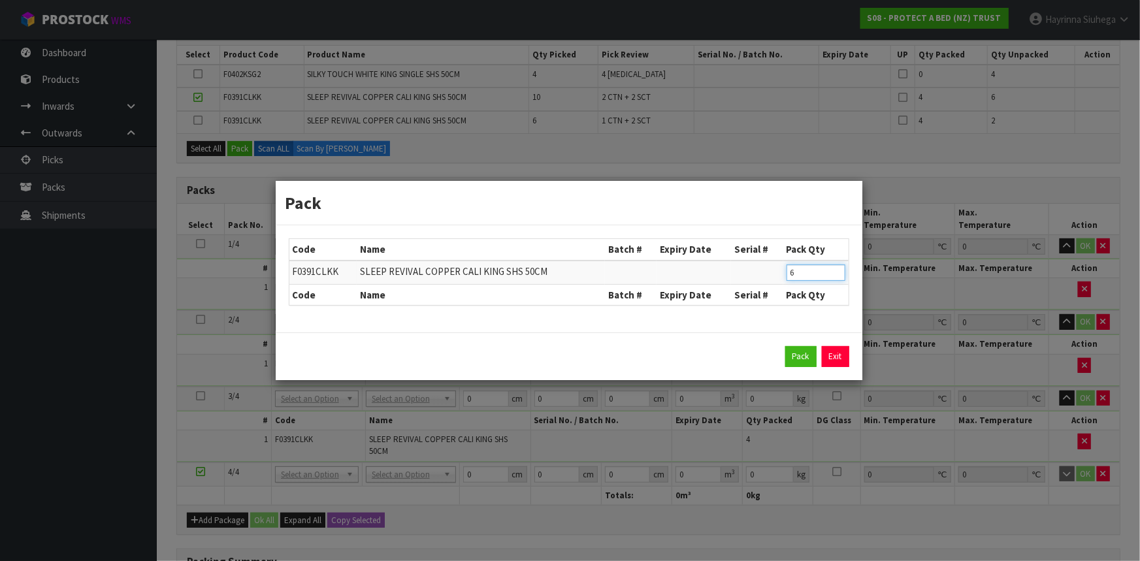
drag, startPoint x: 795, startPoint y: 270, endPoint x: 765, endPoint y: 276, distance: 30.0
click at [765, 276] on tr "F0391CLKK SLEEP REVIVAL COPPER CALI KING SHS 50CM 6" at bounding box center [568, 273] width 559 height 24
click button "Pack" at bounding box center [800, 356] width 31 height 21
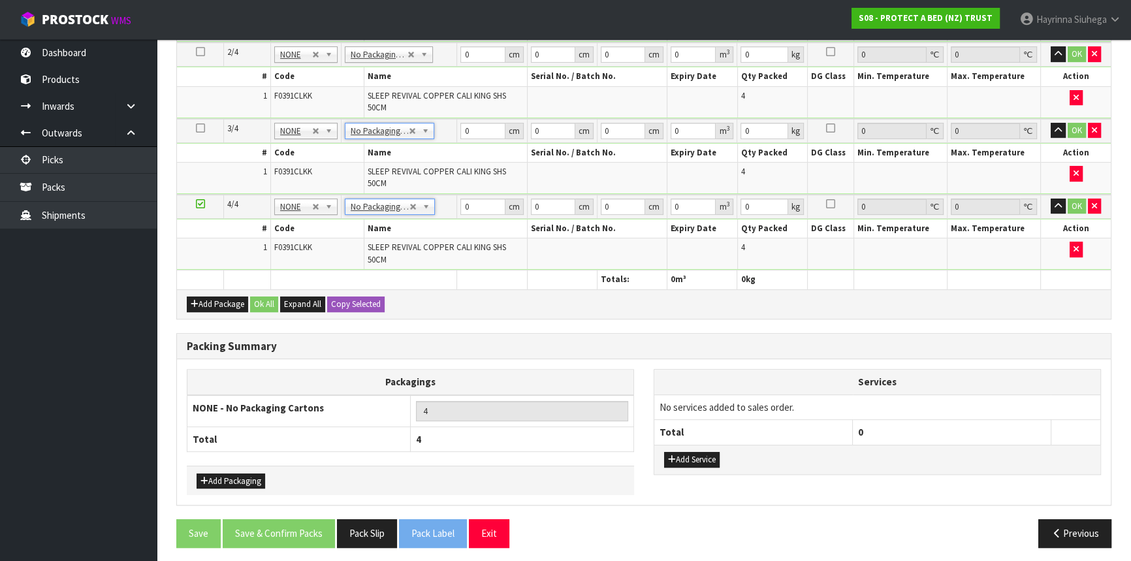
scroll to position [506, 0]
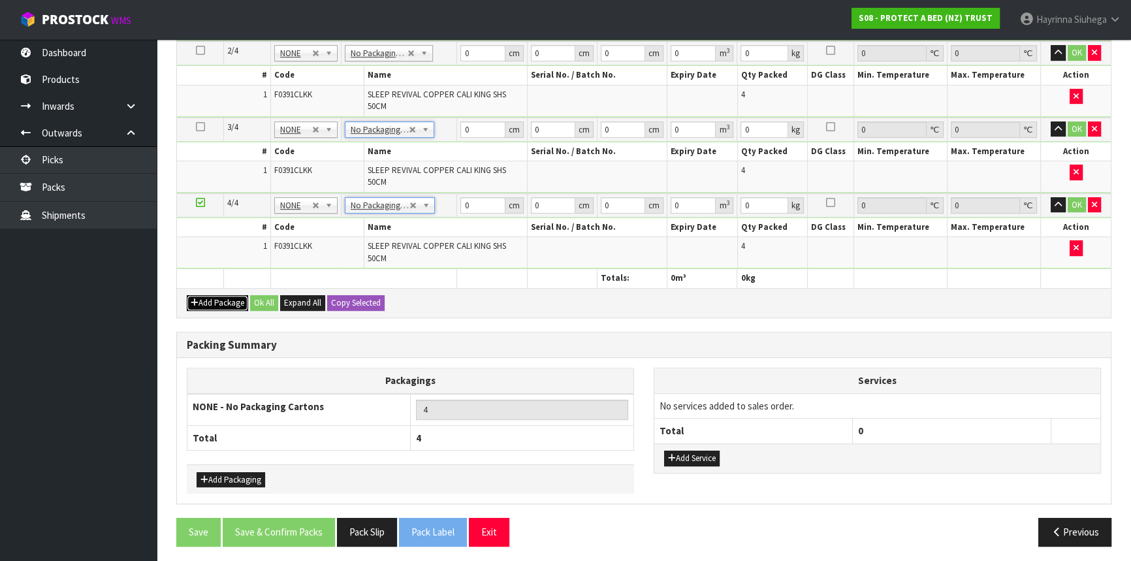
click at [220, 300] on button "Add Package" at bounding box center [217, 303] width 61 height 16
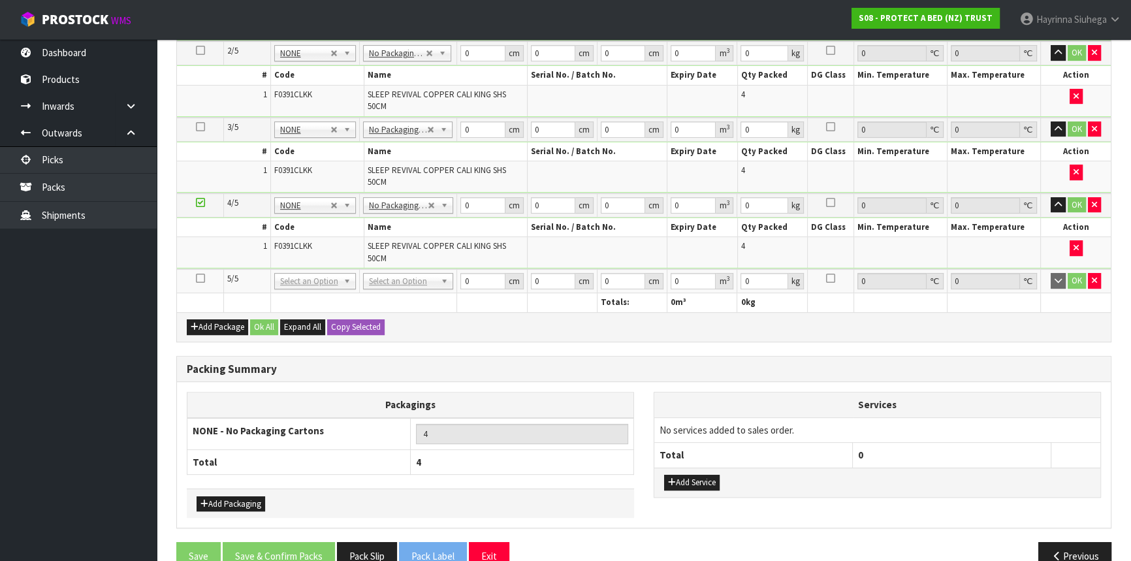
click at [202, 278] on icon at bounding box center [200, 278] width 9 height 1
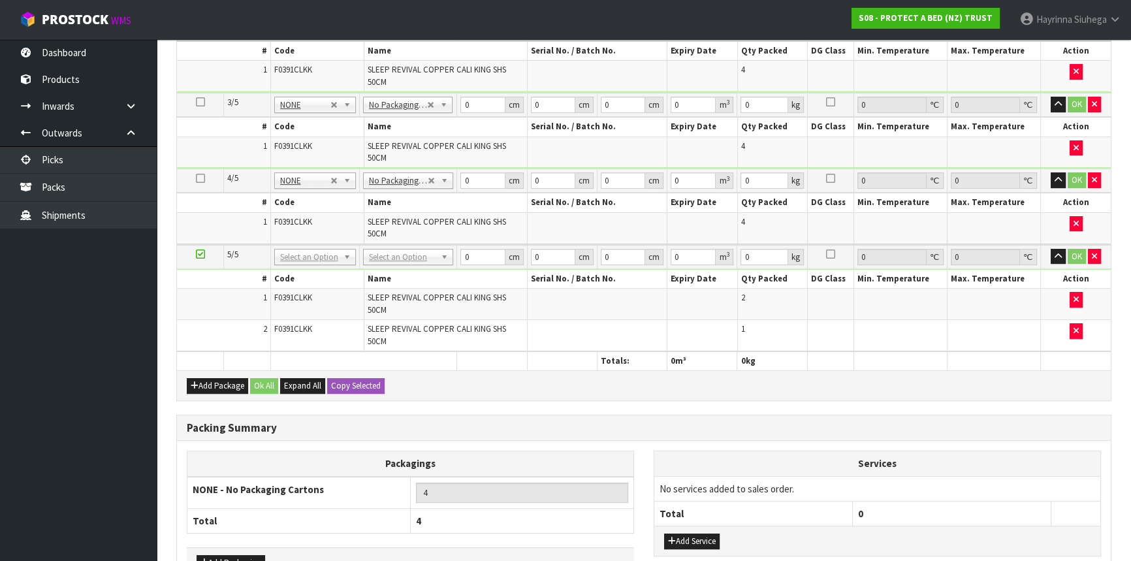
scroll to position [484, 0]
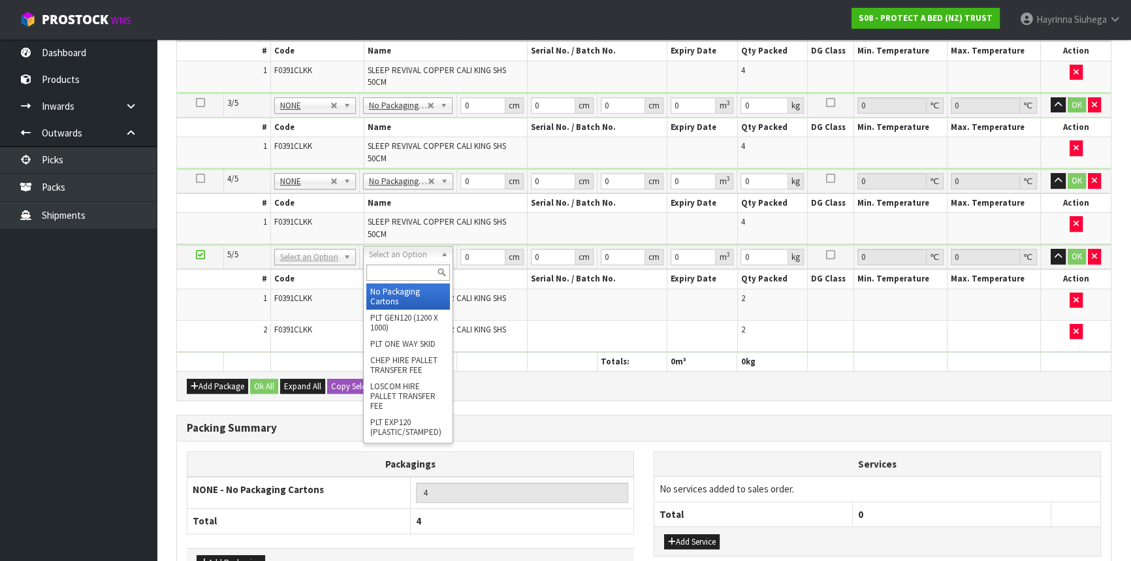
click at [396, 270] on input "text" at bounding box center [408, 273] width 84 height 16
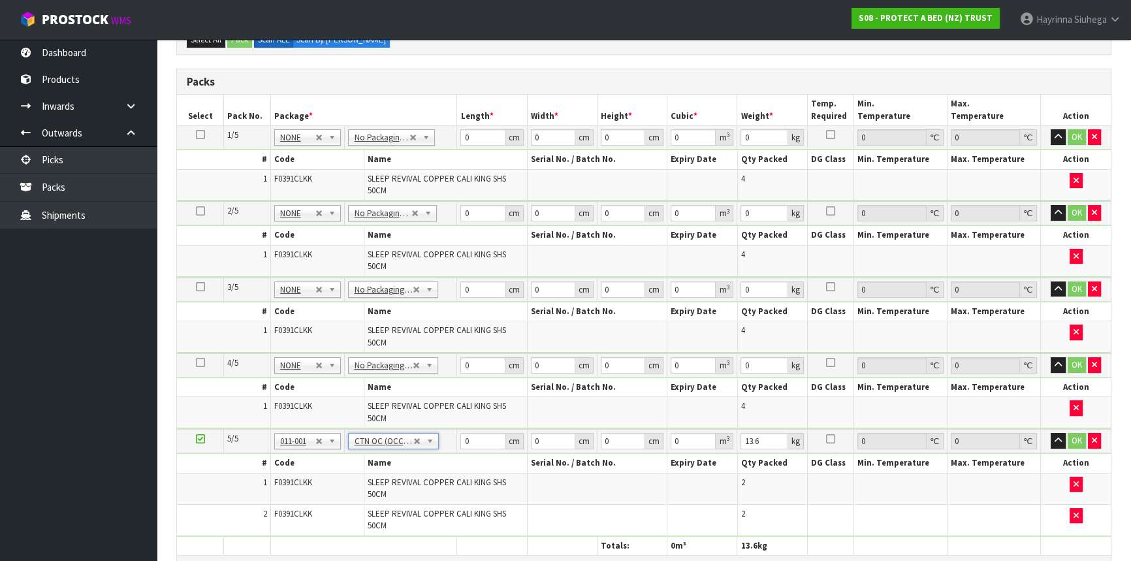
scroll to position [366, 0]
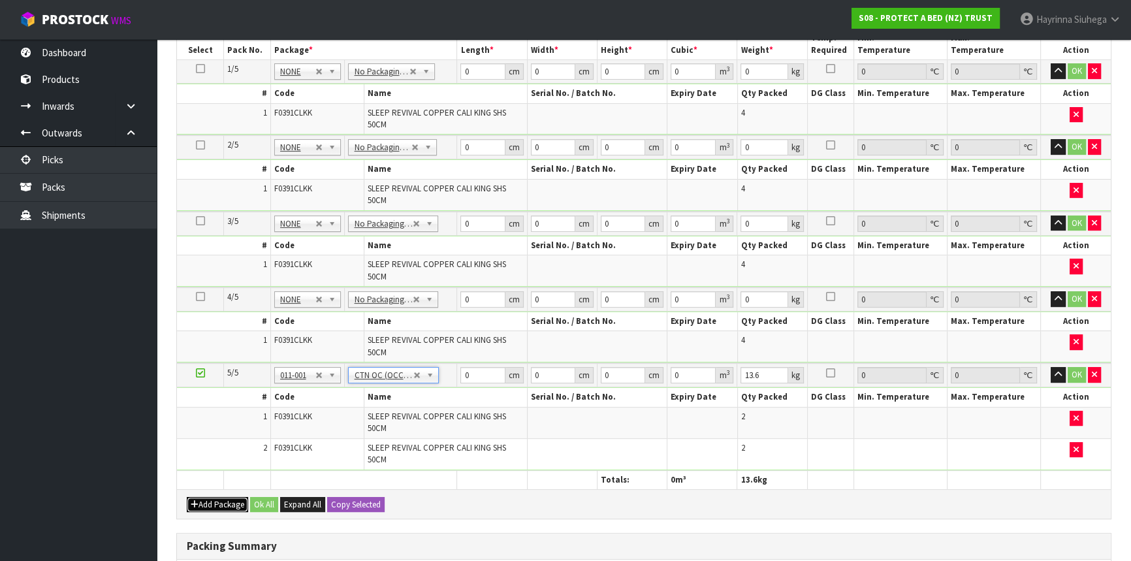
click at [224, 498] on button "Add Package" at bounding box center [217, 505] width 61 height 16
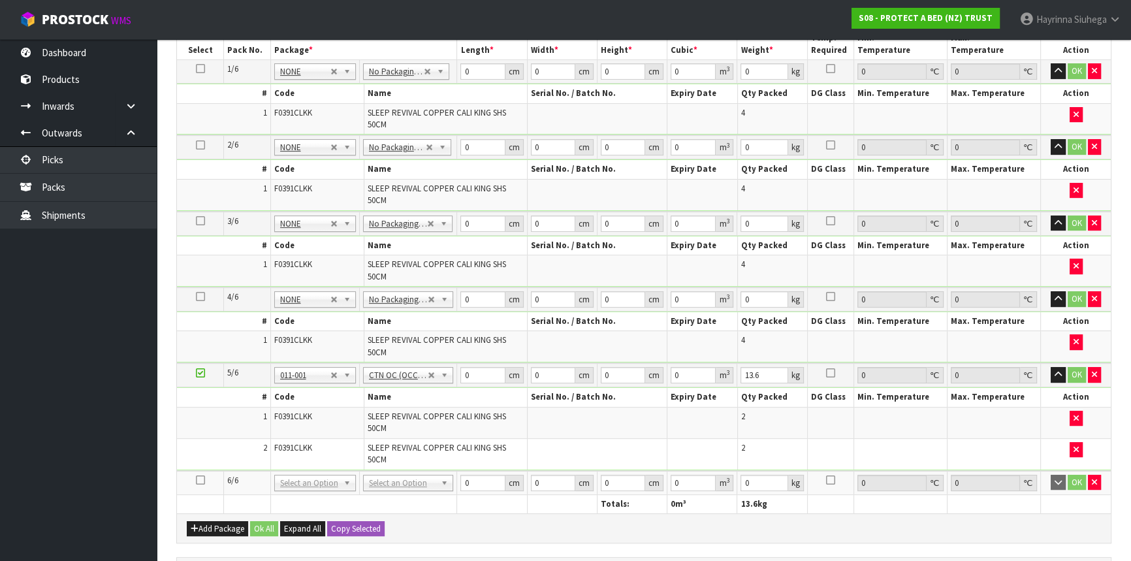
click at [204, 481] on icon at bounding box center [200, 480] width 9 height 1
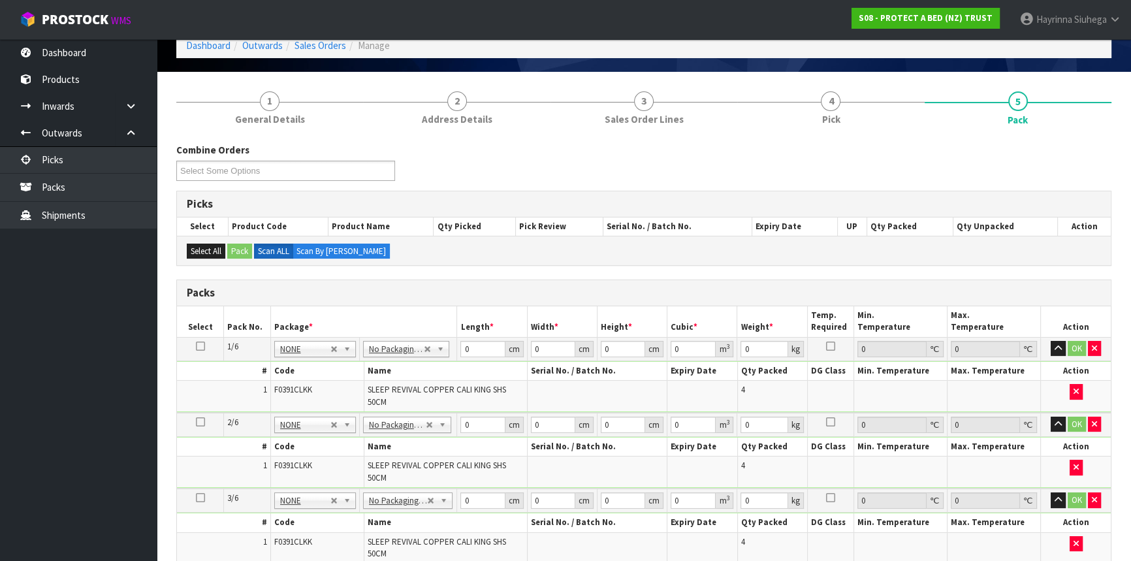
scroll to position [46, 0]
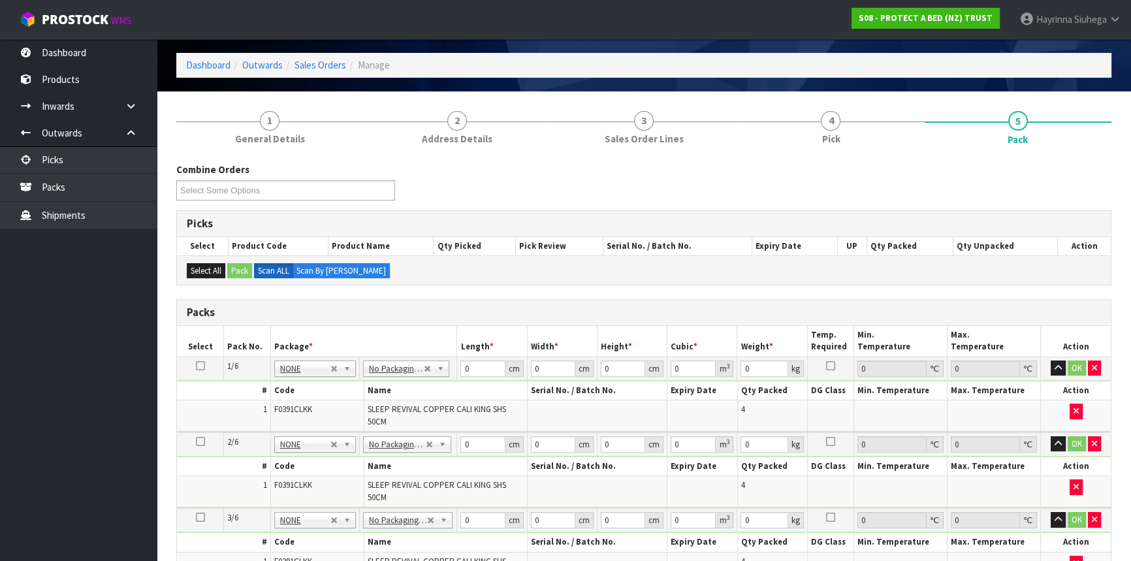
drag, startPoint x: 82, startPoint y: 0, endPoint x: 475, endPoint y: 12, distance: 393.4
click at [475, 12] on nav "Toggle navigation ProStock WMS S08 - PROTECT A BED (NZ) TRUST Hayrinna Siuhega …" at bounding box center [565, 20] width 1131 height 40
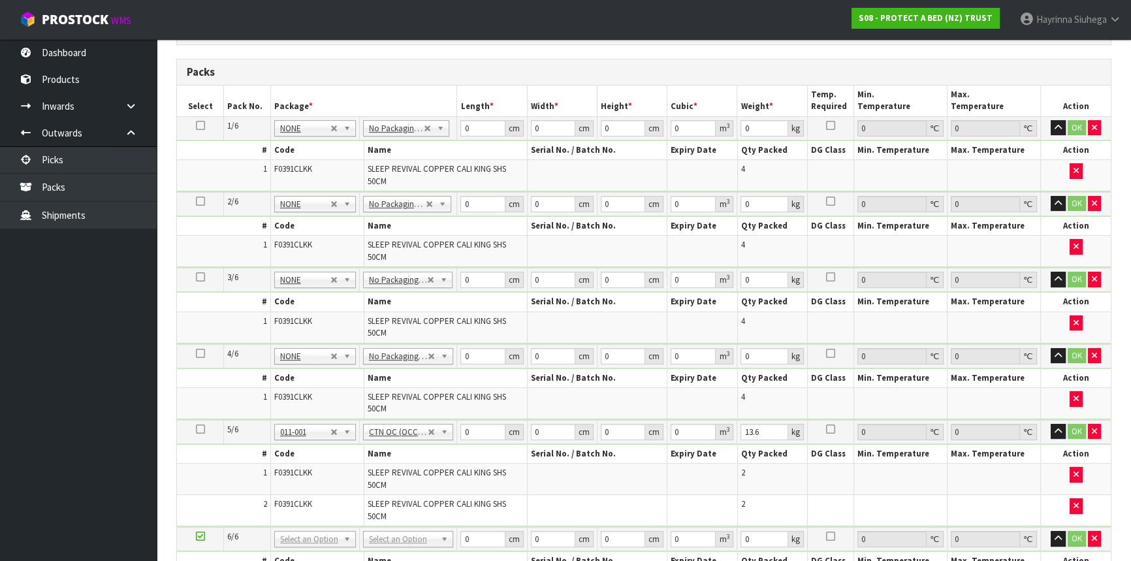
scroll to position [402, 0]
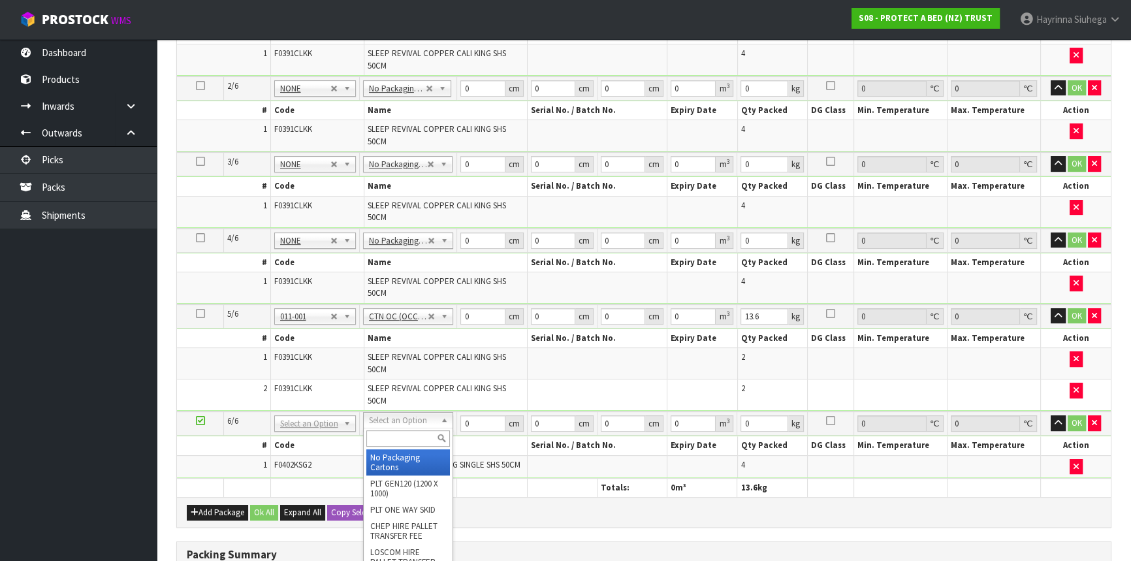
click at [387, 435] on input "text" at bounding box center [408, 438] width 84 height 16
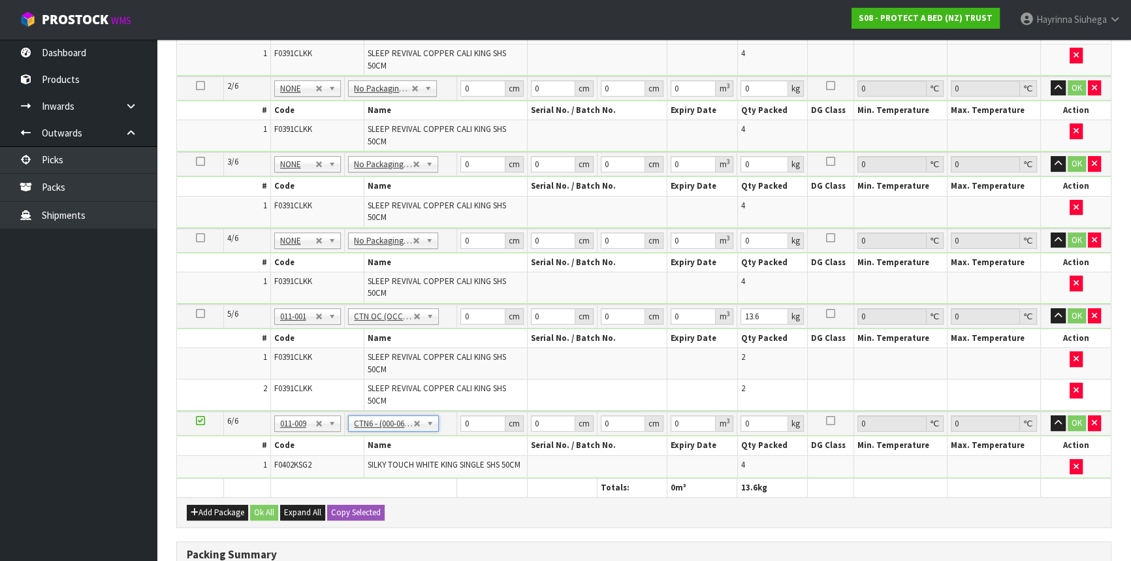
scroll to position [105, 0]
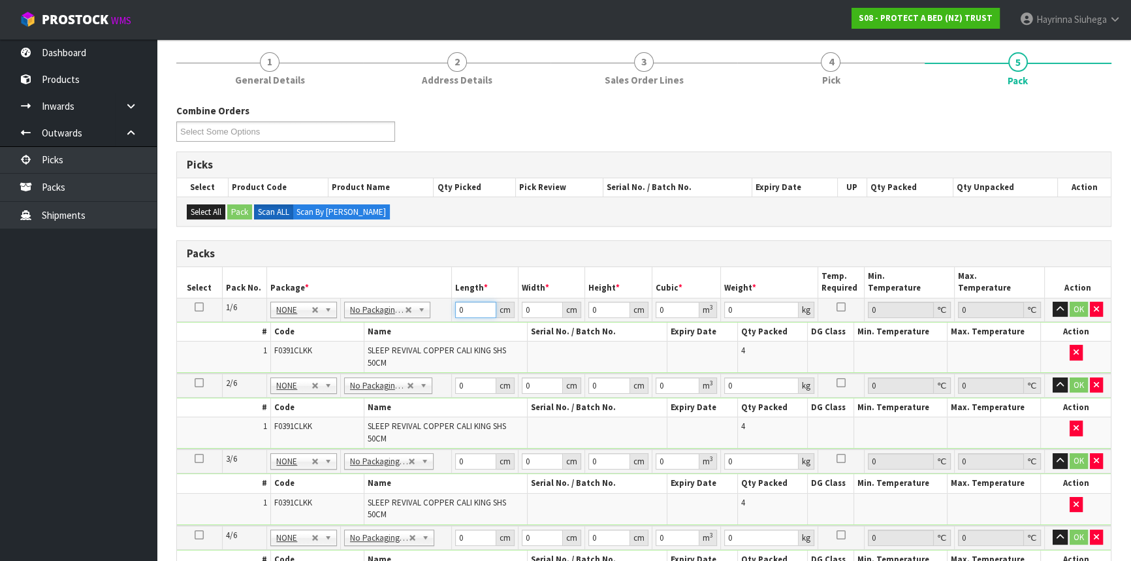
click at [460, 311] on input "0" at bounding box center [476, 310] width 42 height 16
click button "OK" at bounding box center [1079, 310] width 18 height 16
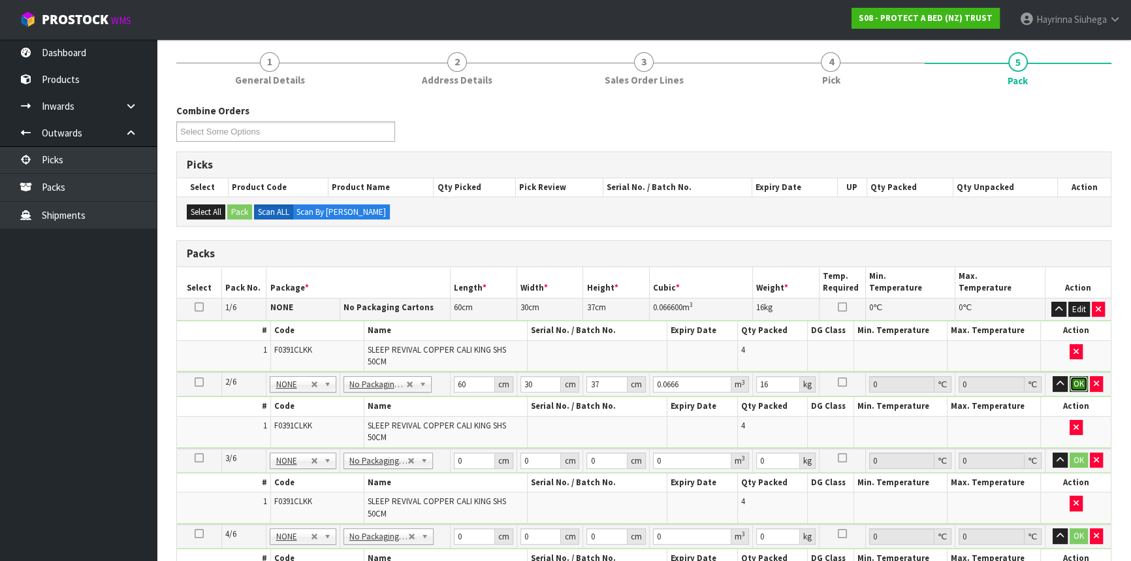
click button "OK" at bounding box center [1079, 384] width 18 height 16
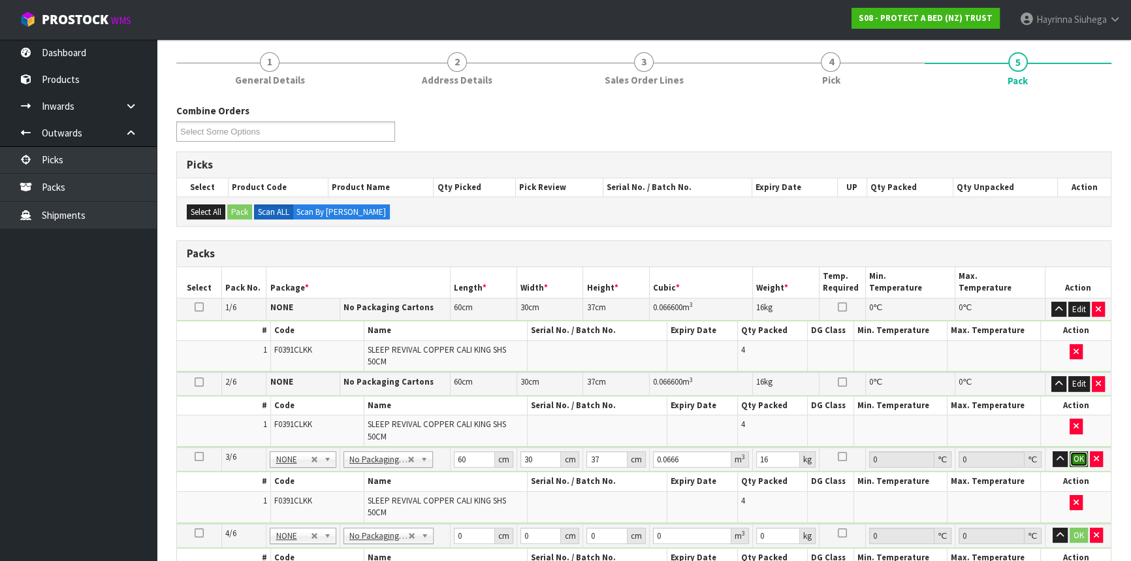
click button "OK" at bounding box center [1079, 459] width 18 height 16
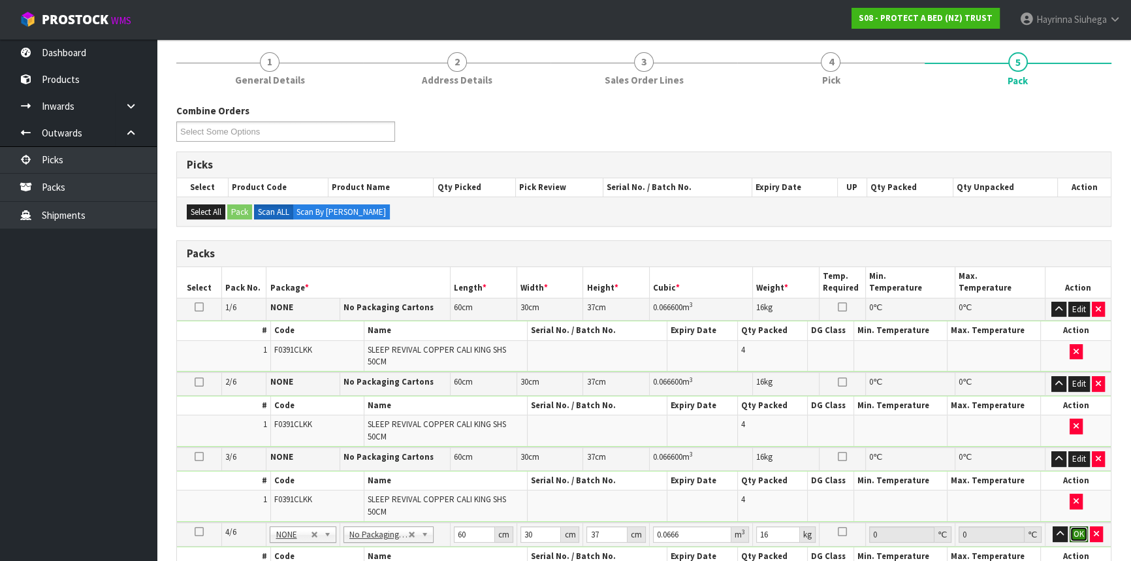
click button "OK" at bounding box center [1079, 534] width 18 height 16
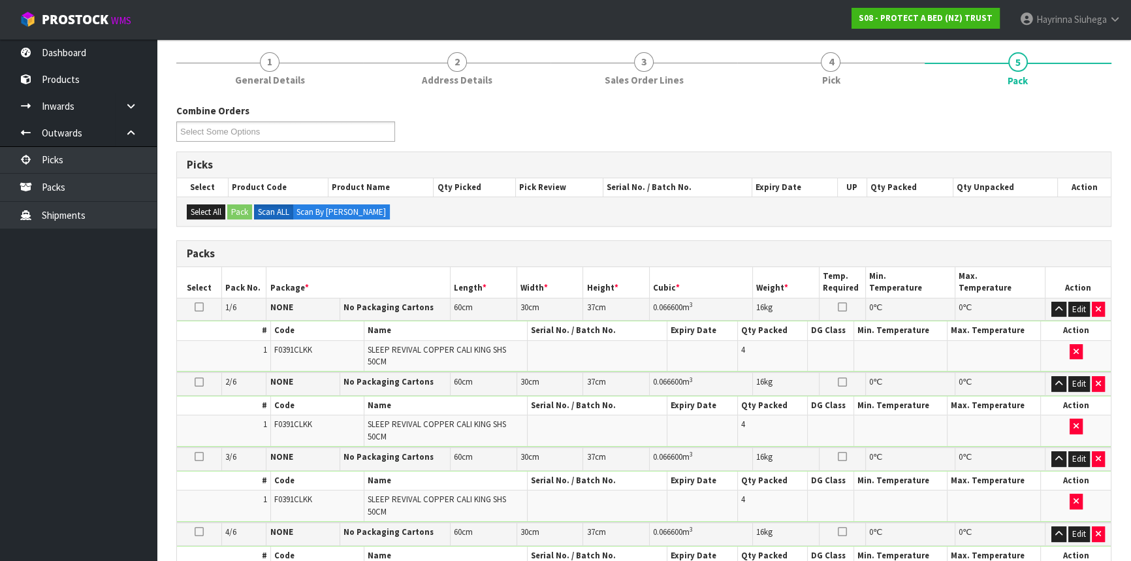
scroll to position [398, 0]
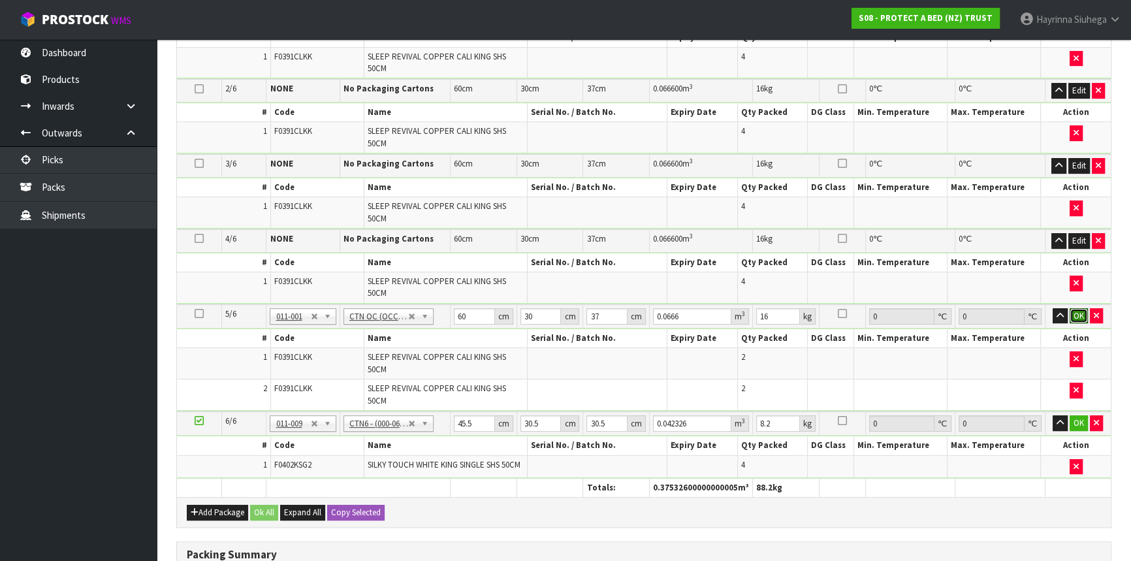
click button "OK" at bounding box center [1079, 316] width 18 height 16
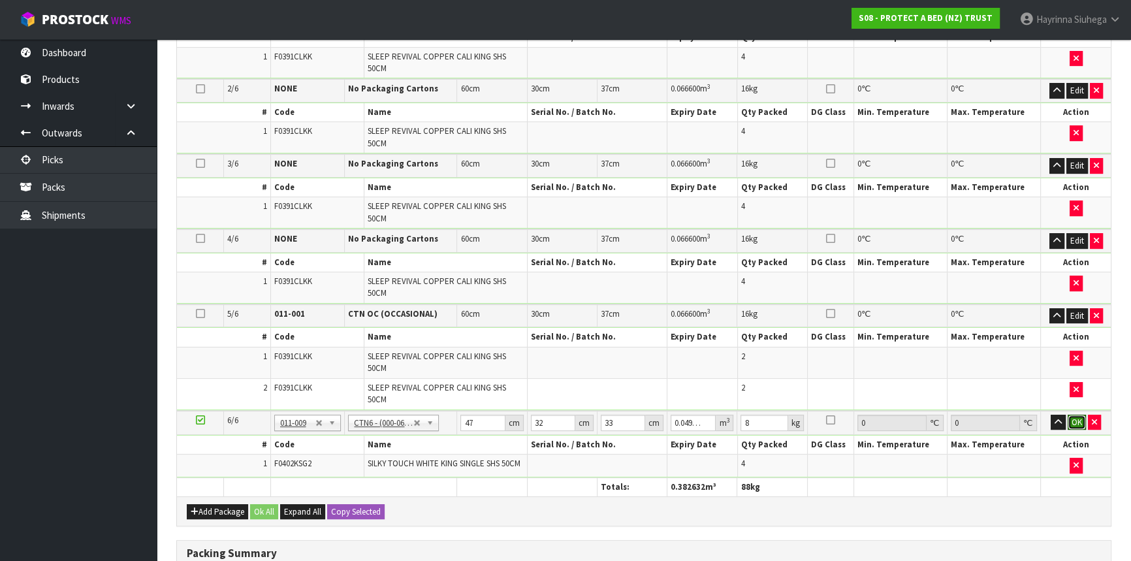
click button "OK" at bounding box center [1077, 423] width 18 height 16
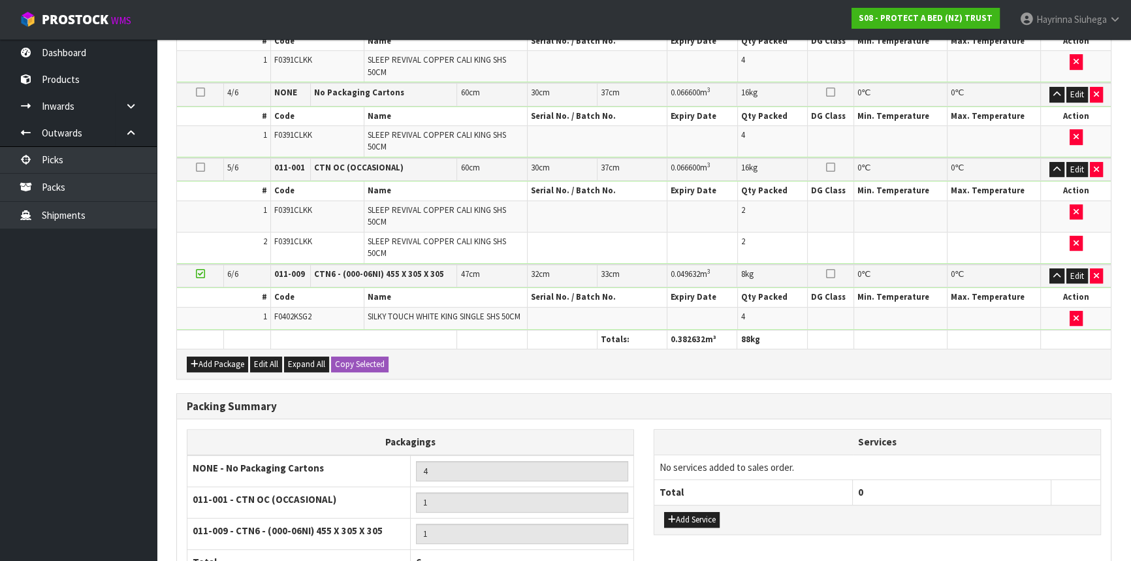
scroll to position [667, 0]
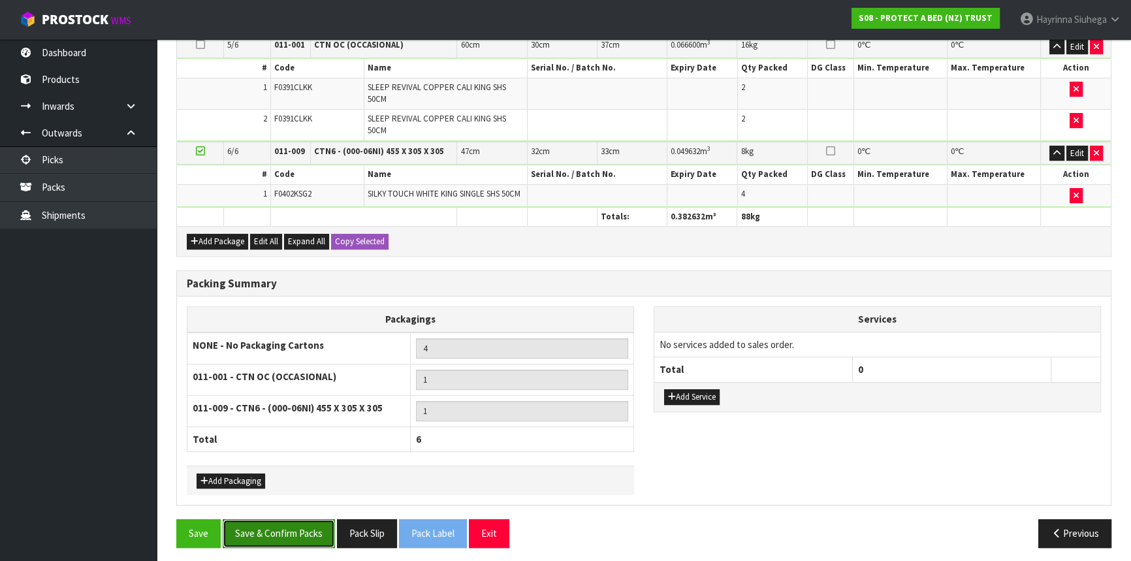
click at [299, 534] on button "Save & Confirm Packs" at bounding box center [279, 533] width 112 height 28
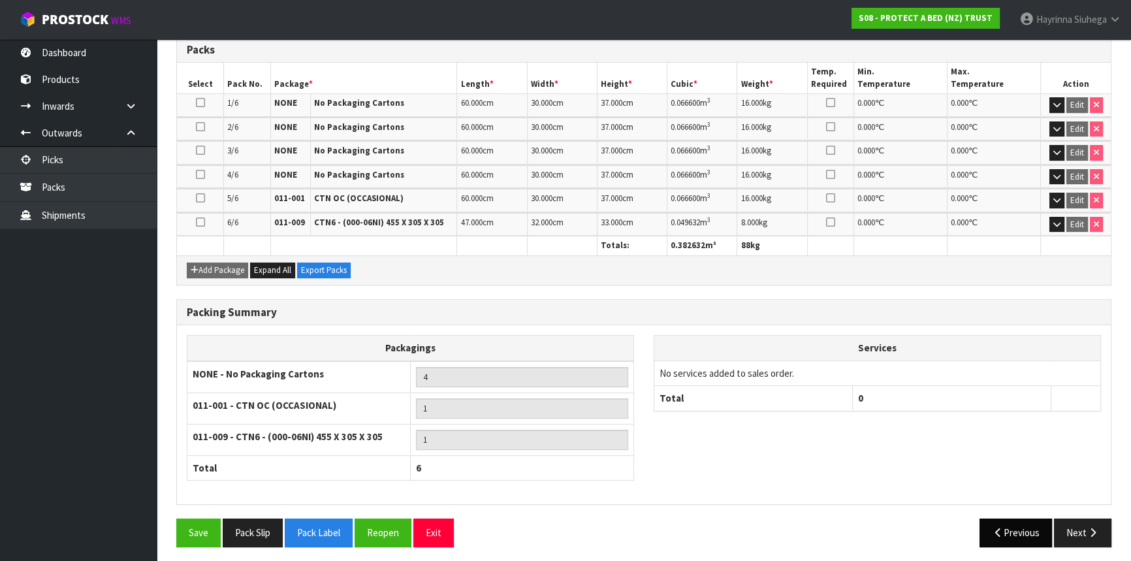
scroll to position [358, 0]
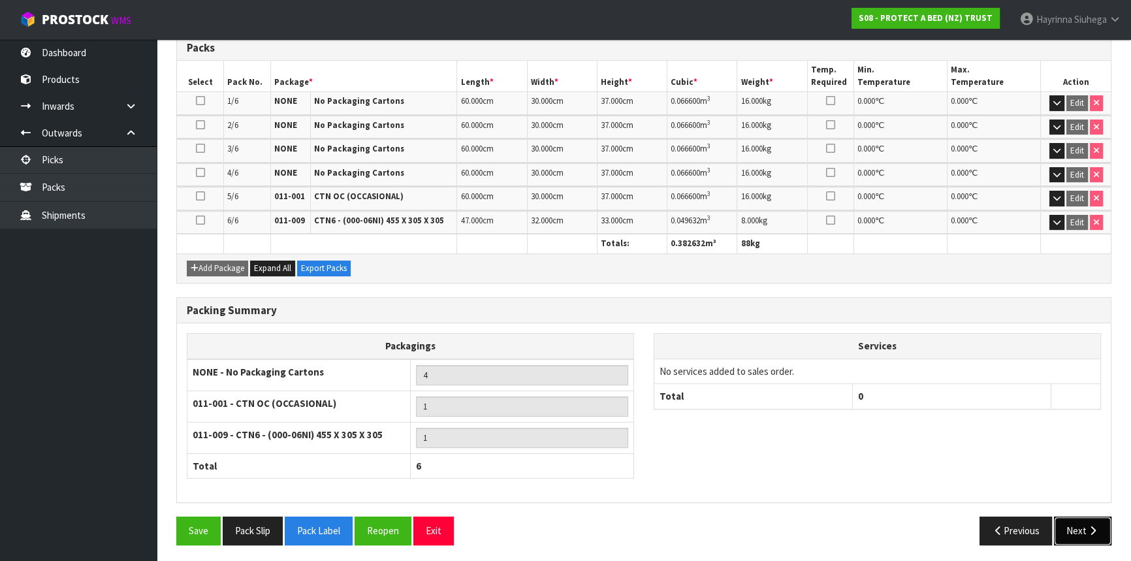
click at [1080, 526] on button "Next" at bounding box center [1082, 531] width 57 height 28
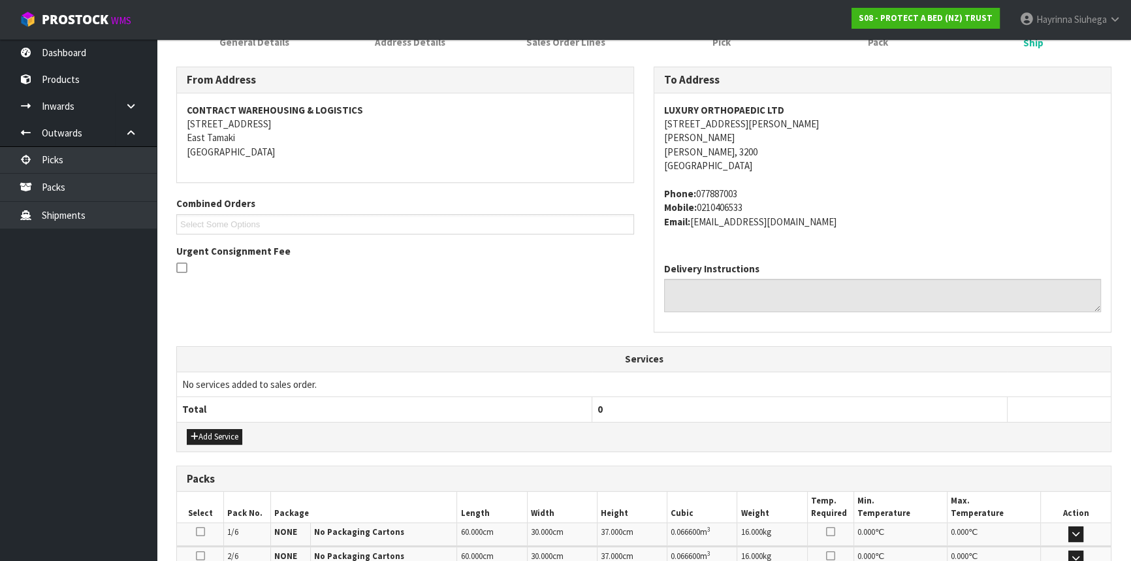
scroll to position [356, 0]
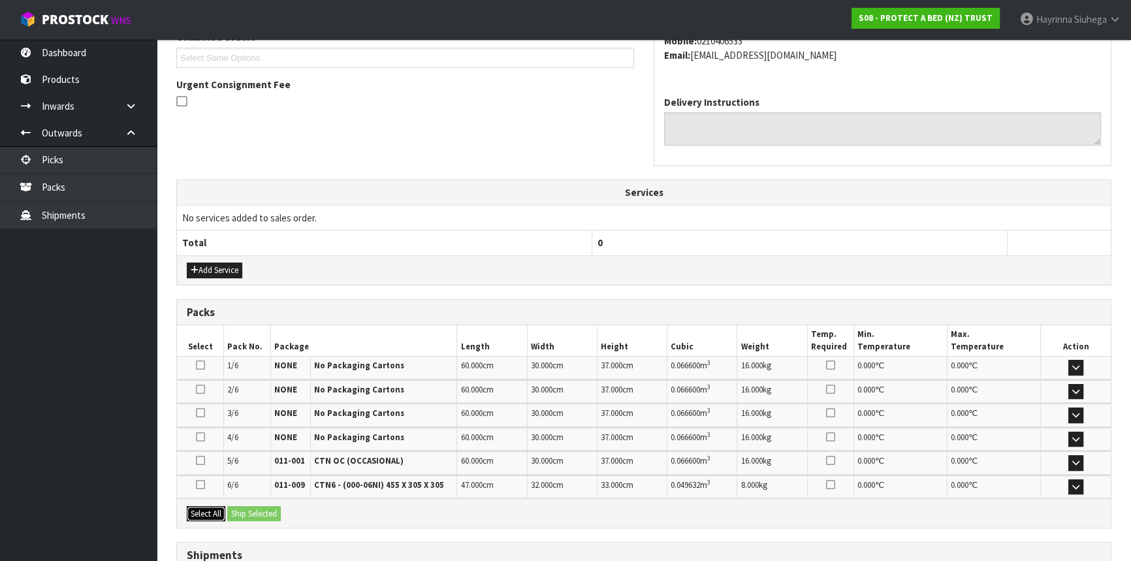
drag, startPoint x: 208, startPoint y: 505, endPoint x: 215, endPoint y: 506, distance: 7.2
click at [208, 506] on button "Select All" at bounding box center [206, 514] width 39 height 16
click at [250, 506] on button "Ship Selected" at bounding box center [254, 514] width 54 height 16
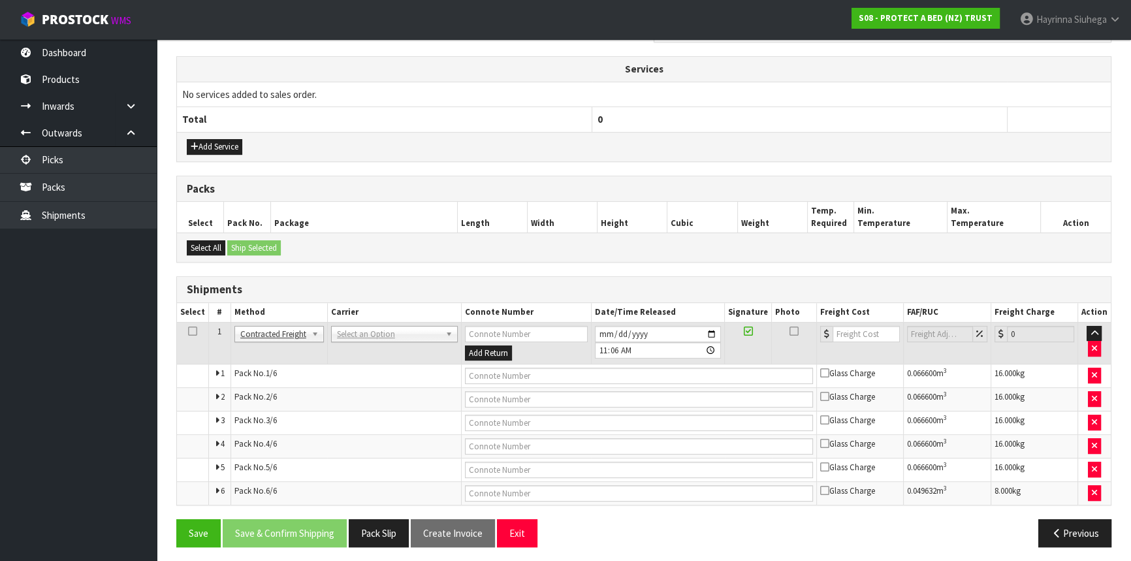
scroll to position [483, 0]
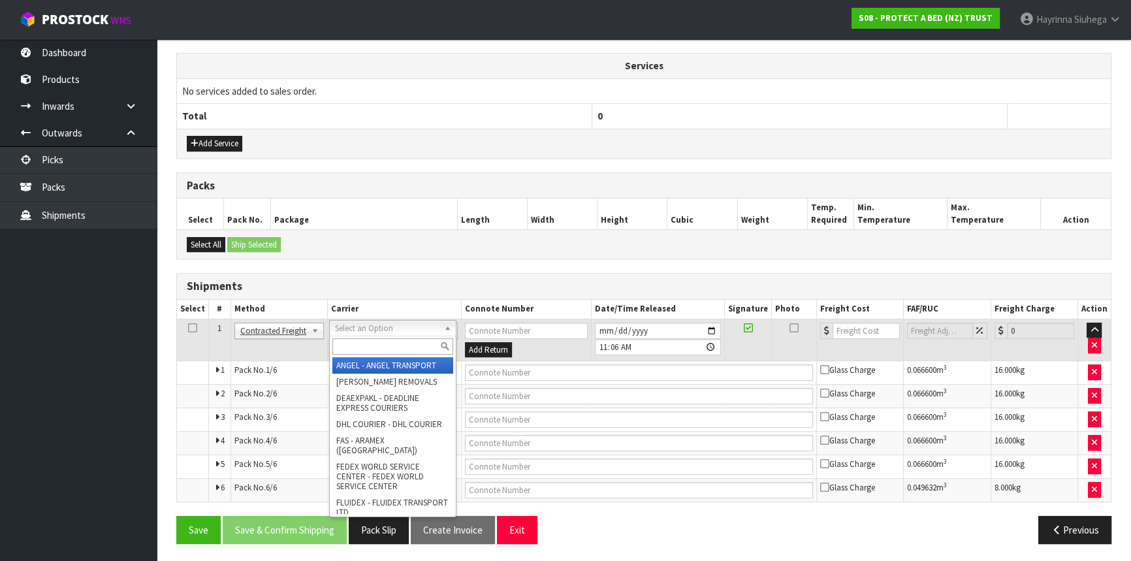
click at [359, 351] on input "text" at bounding box center [392, 346] width 121 height 16
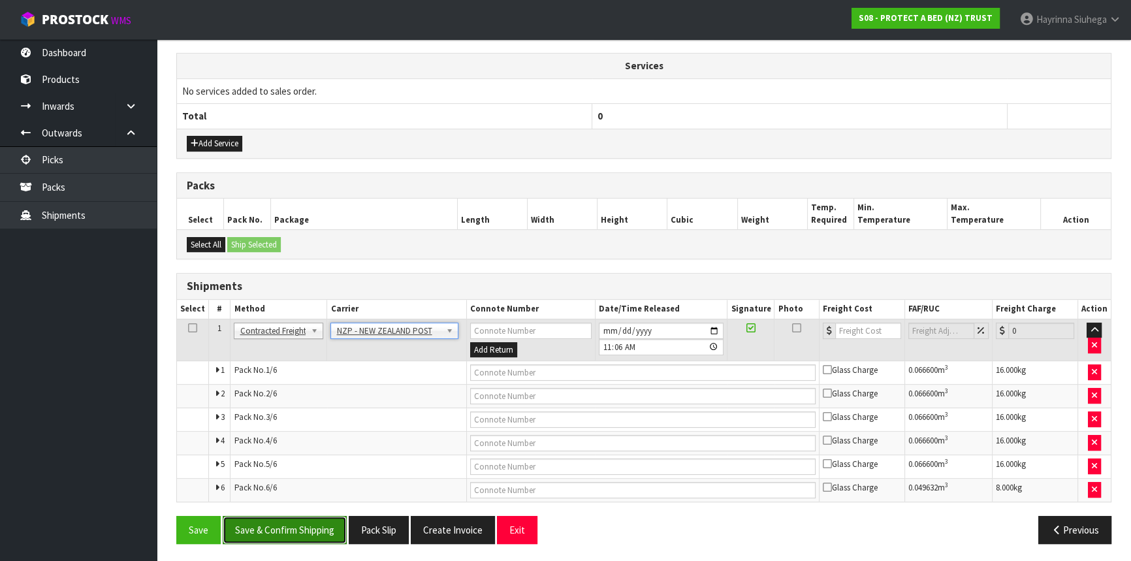
click at [326, 519] on button "Save & Confirm Shipping" at bounding box center [285, 530] width 124 height 28
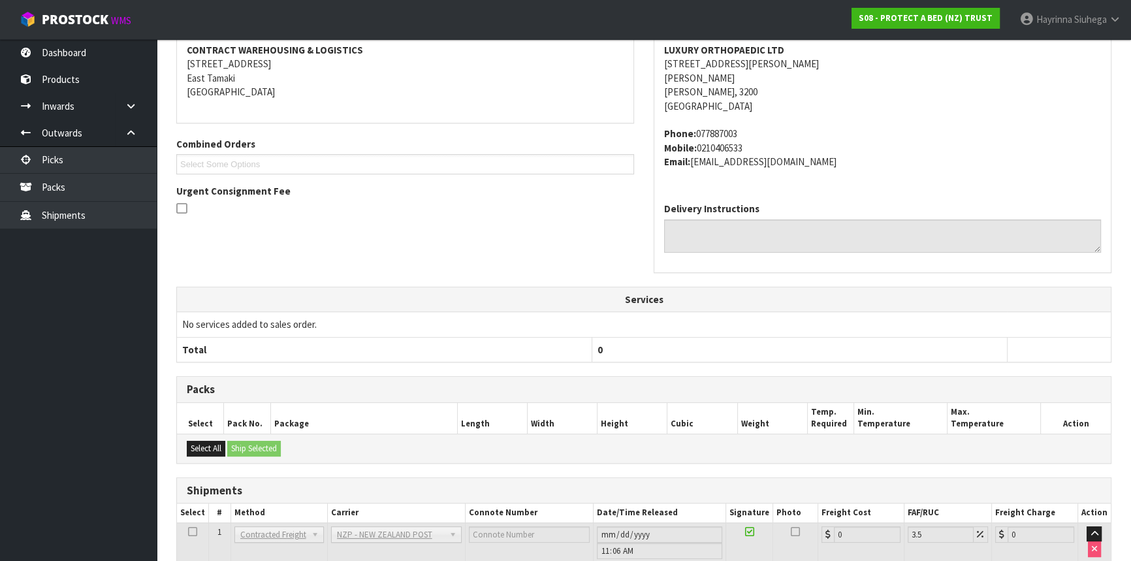
scroll to position [459, 0]
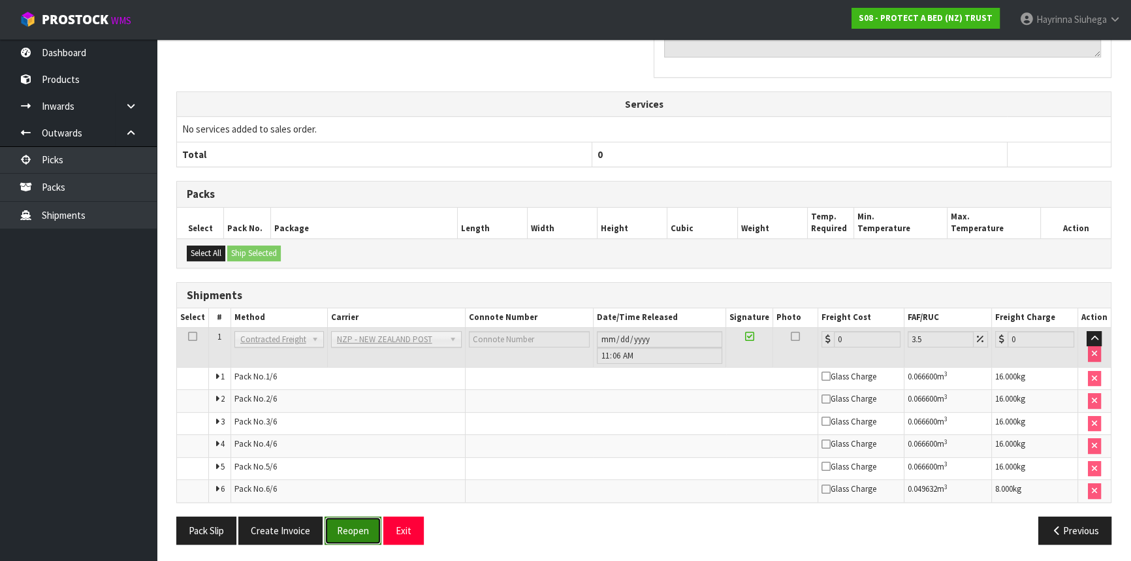
click at [366, 523] on button "Reopen" at bounding box center [353, 531] width 57 height 28
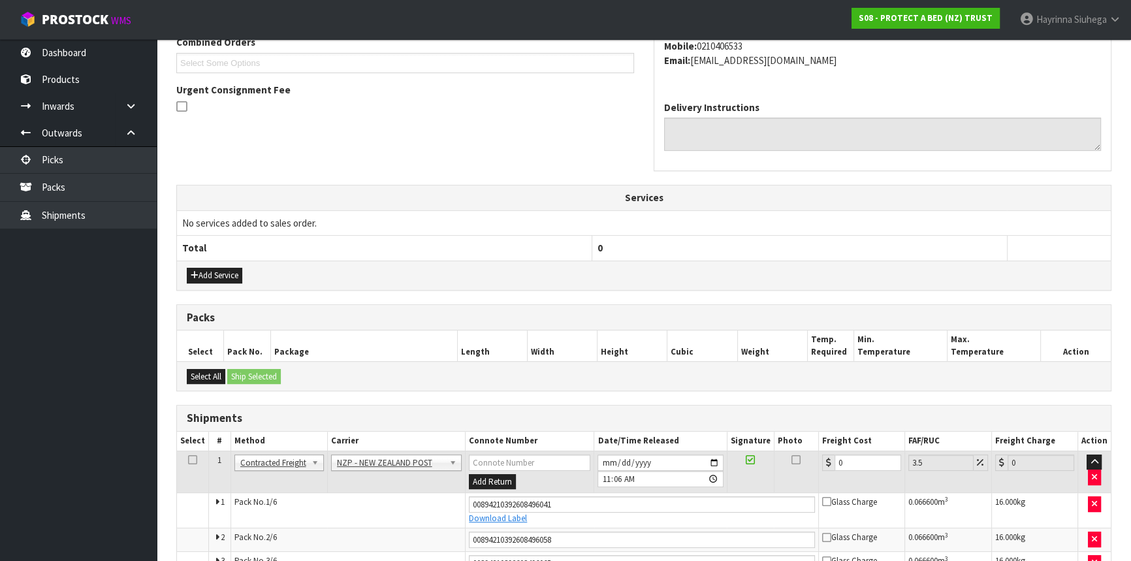
scroll to position [356, 0]
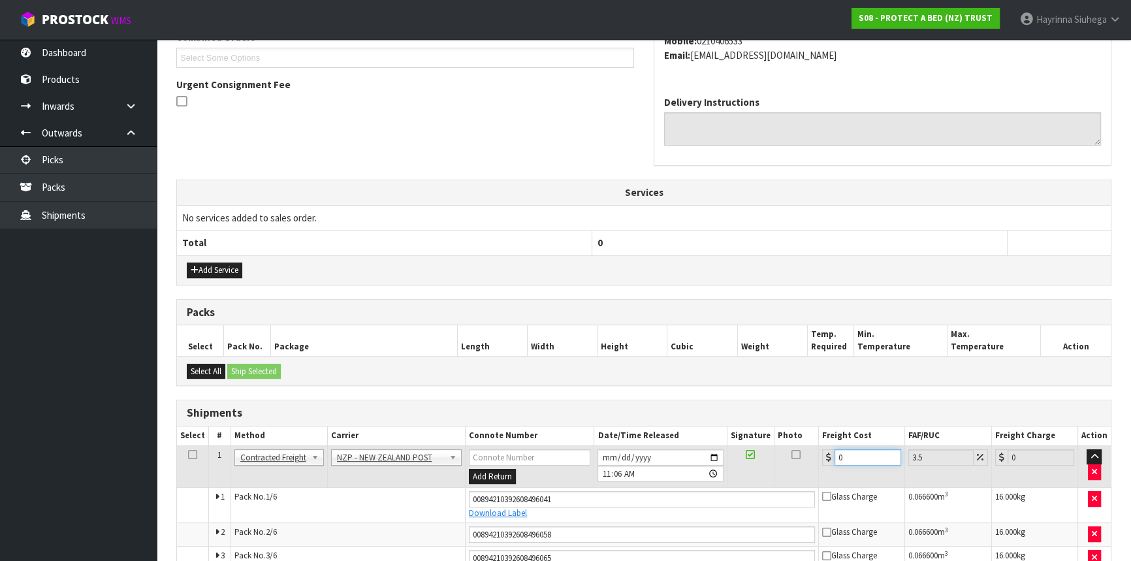
drag, startPoint x: 862, startPoint y: 462, endPoint x: 744, endPoint y: 462, distance: 118.2
click at [738, 462] on tr "1 Client Local Pickup Customer Local Pickup Company Freight Contracted Freight …" at bounding box center [644, 466] width 934 height 42
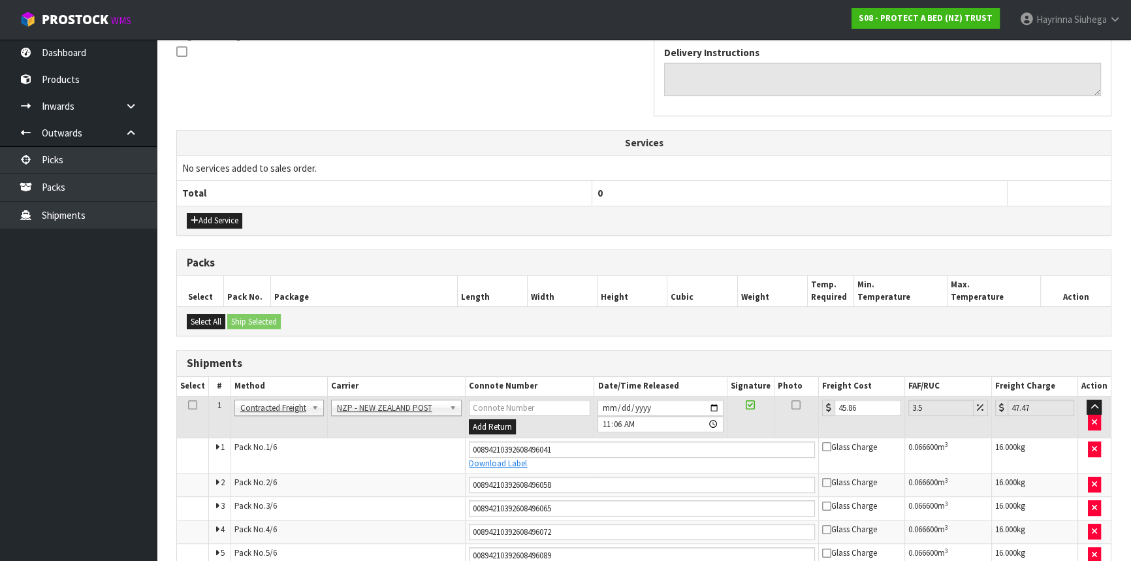
scroll to position [494, 0]
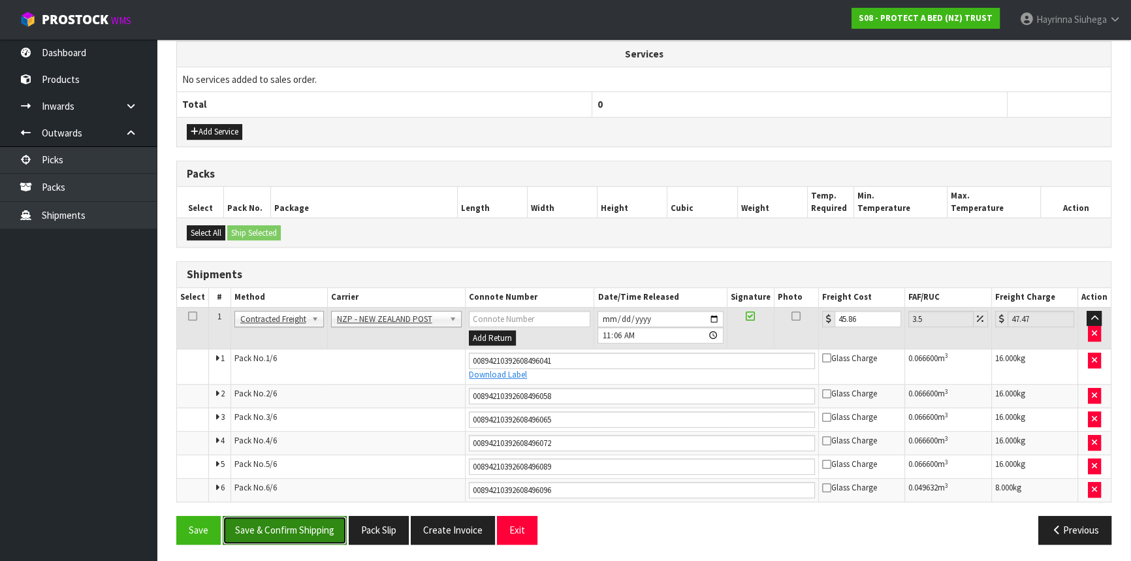
click at [320, 526] on button "Save & Confirm Shipping" at bounding box center [285, 530] width 124 height 28
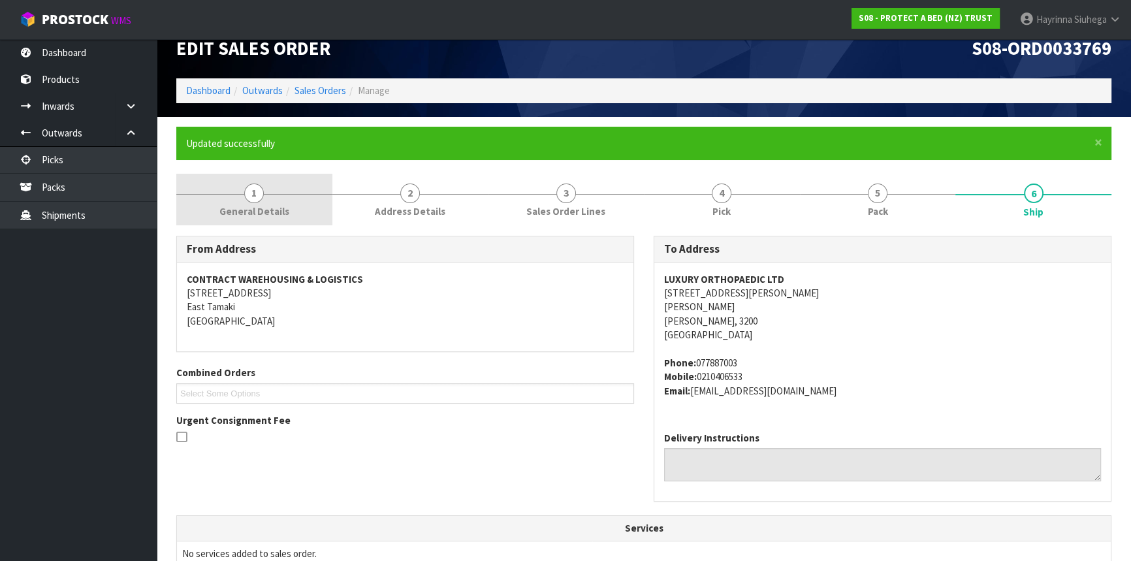
scroll to position [0, 0]
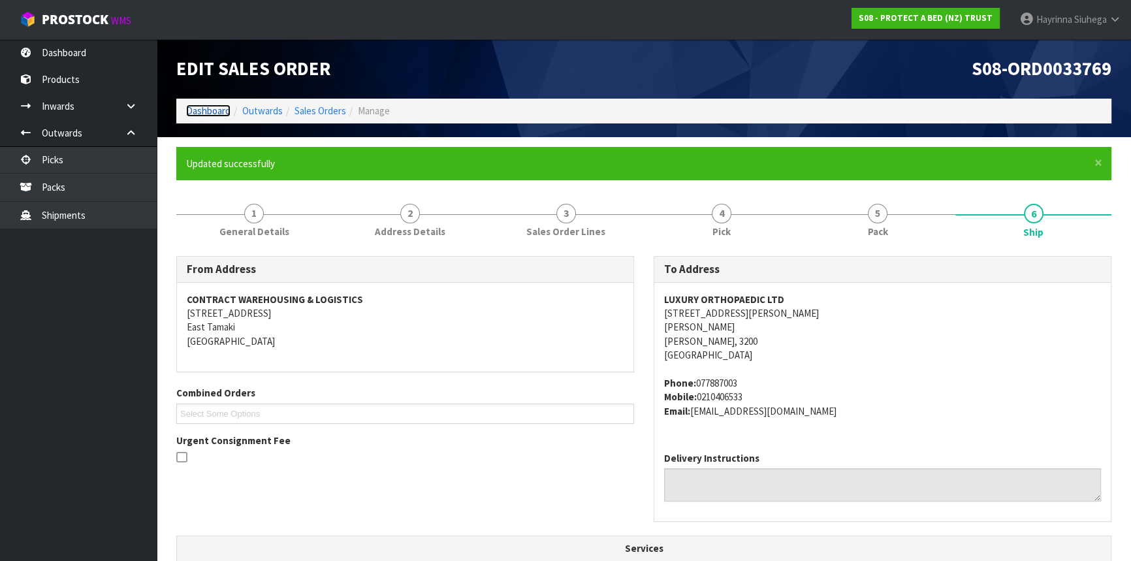
click at [210, 108] on link "Dashboard" at bounding box center [208, 111] width 44 height 12
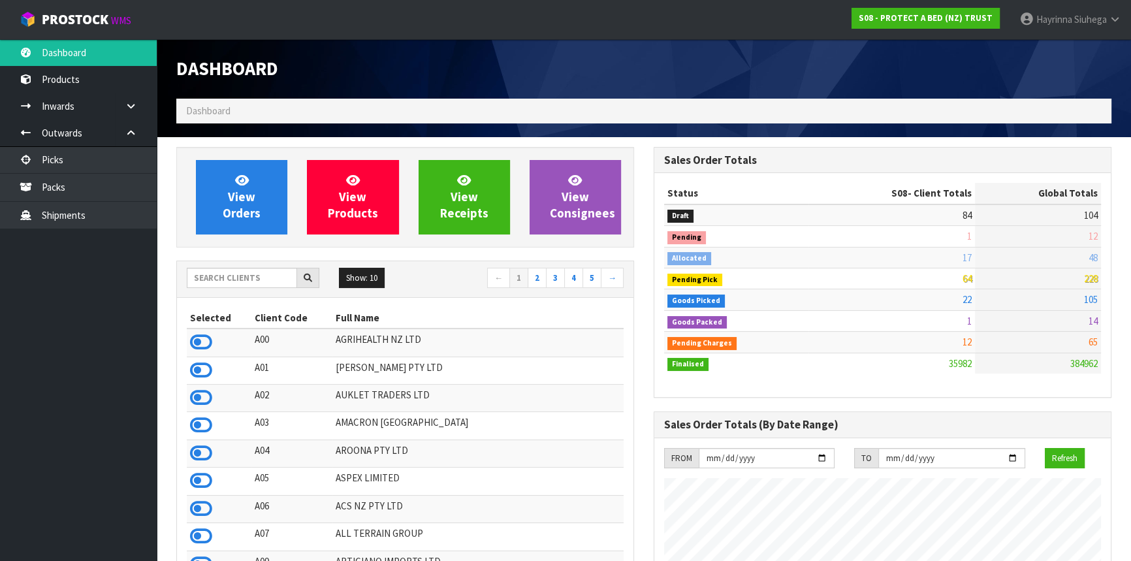
scroll to position [988, 477]
click at [255, 284] on input "text" at bounding box center [242, 278] width 110 height 20
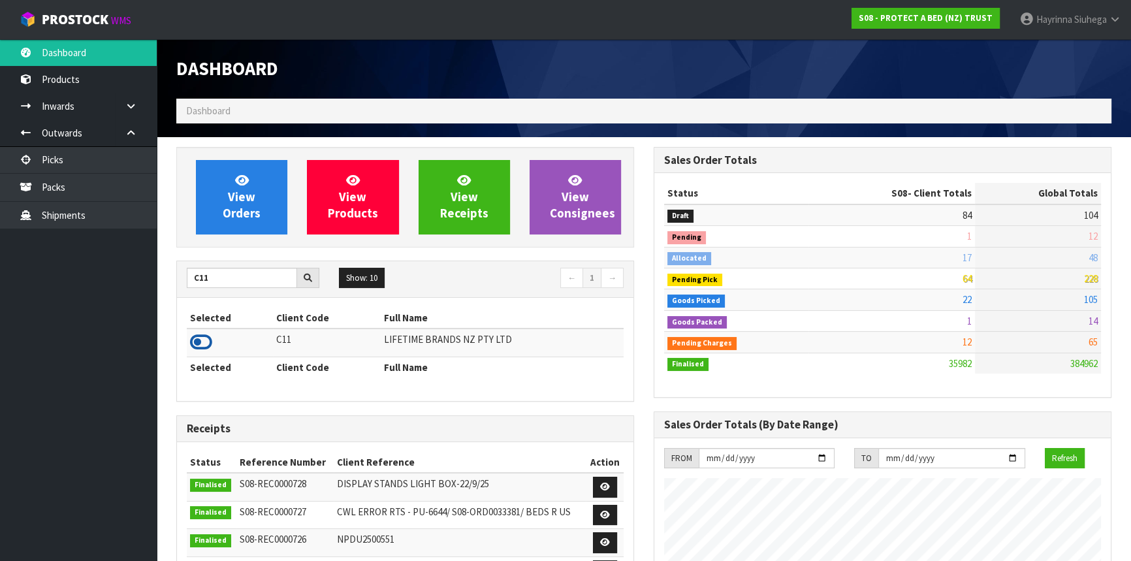
click at [204, 344] on icon at bounding box center [201, 342] width 22 height 20
drag, startPoint x: 219, startPoint y: 276, endPoint x: 23, endPoint y: 283, distance: 196.7
click at [23, 283] on body "Toggle navigation ProStock WMS C11 - LIFETIME BRANDS NZ PTY LTD Hayrinna Siuheg…" at bounding box center [565, 280] width 1131 height 561
drag, startPoint x: 193, startPoint y: 340, endPoint x: 202, endPoint y: 336, distance: 9.9
click at [193, 339] on icon at bounding box center [201, 342] width 22 height 20
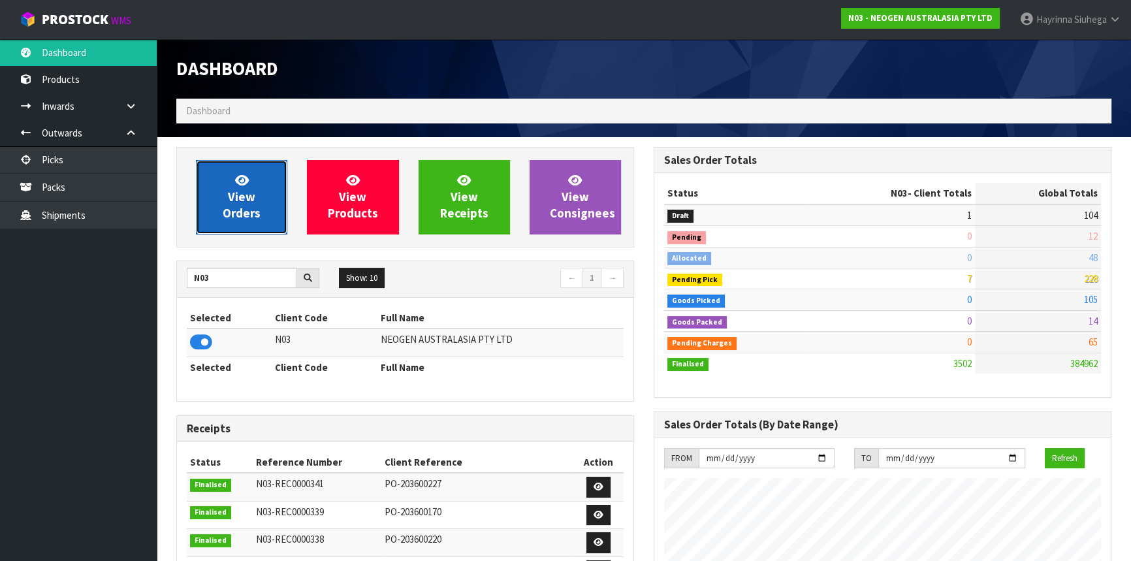
click at [225, 196] on link "View Orders" at bounding box center [241, 197] width 91 height 74
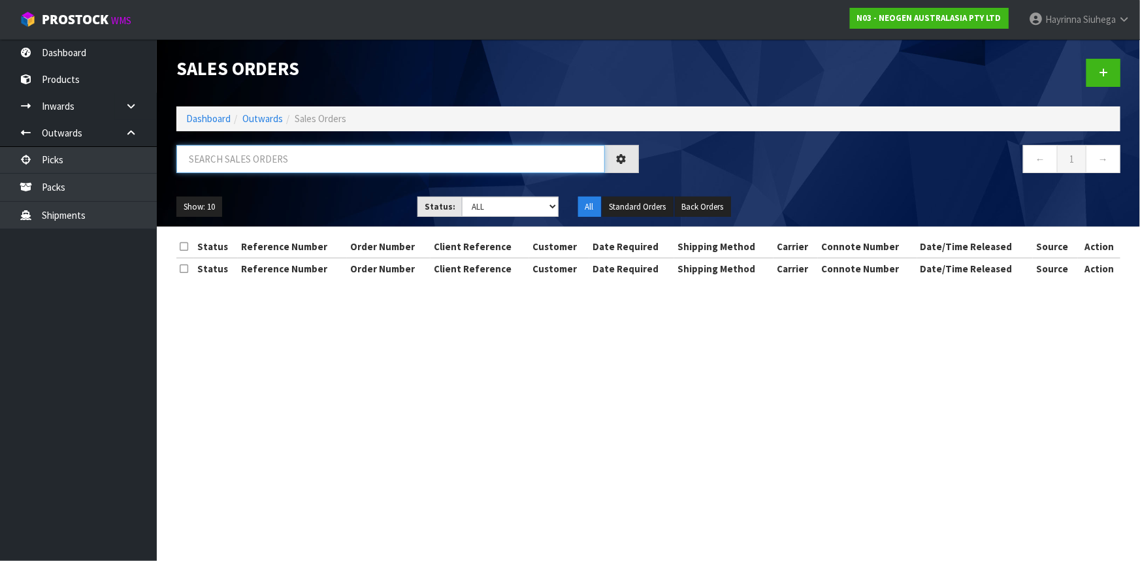
click at [216, 163] on input "text" at bounding box center [390, 159] width 428 height 28
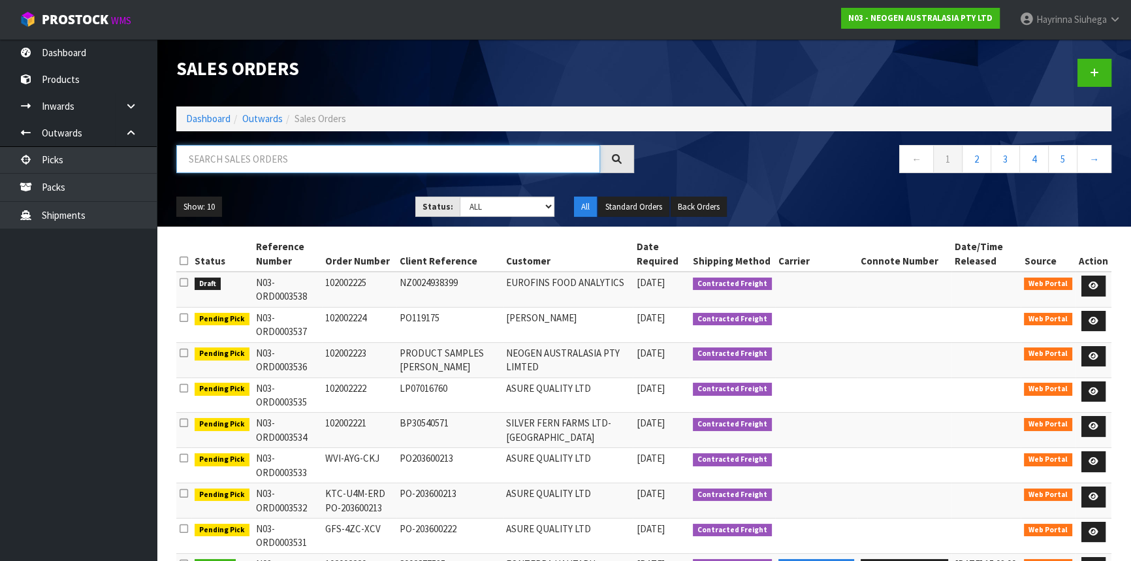
click at [221, 163] on input "text" at bounding box center [388, 159] width 424 height 28
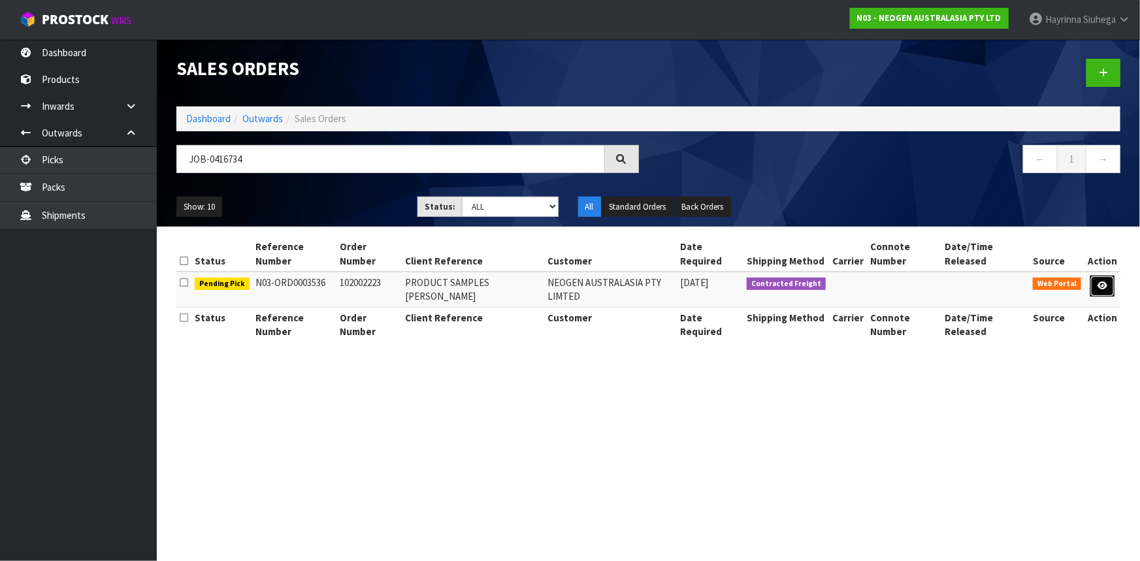
click at [1096, 282] on link at bounding box center [1102, 286] width 24 height 21
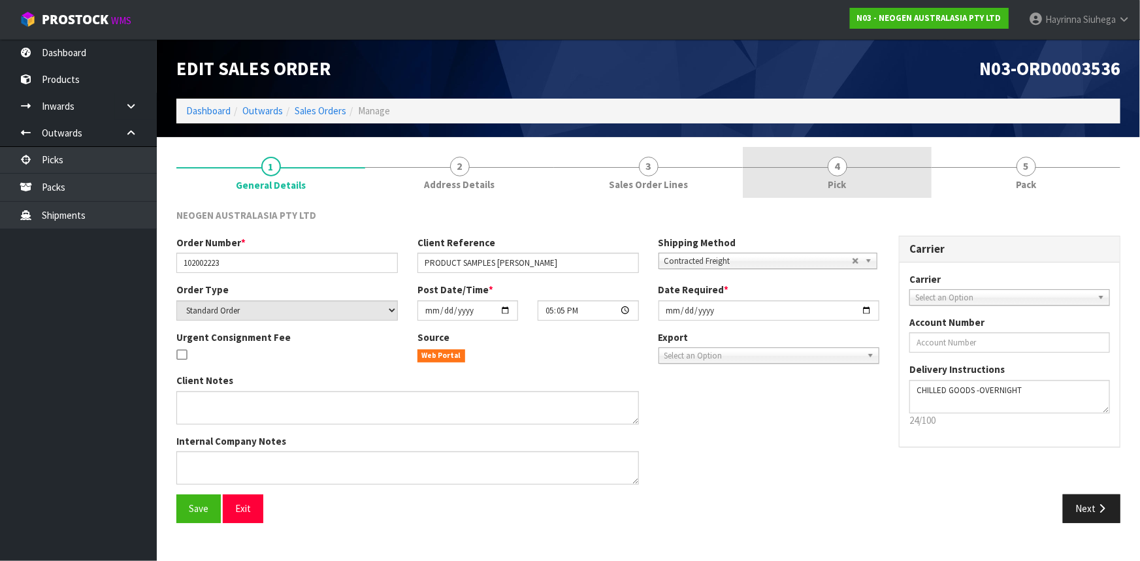
click at [868, 179] on link "4 Pick" at bounding box center [837, 173] width 189 height 52
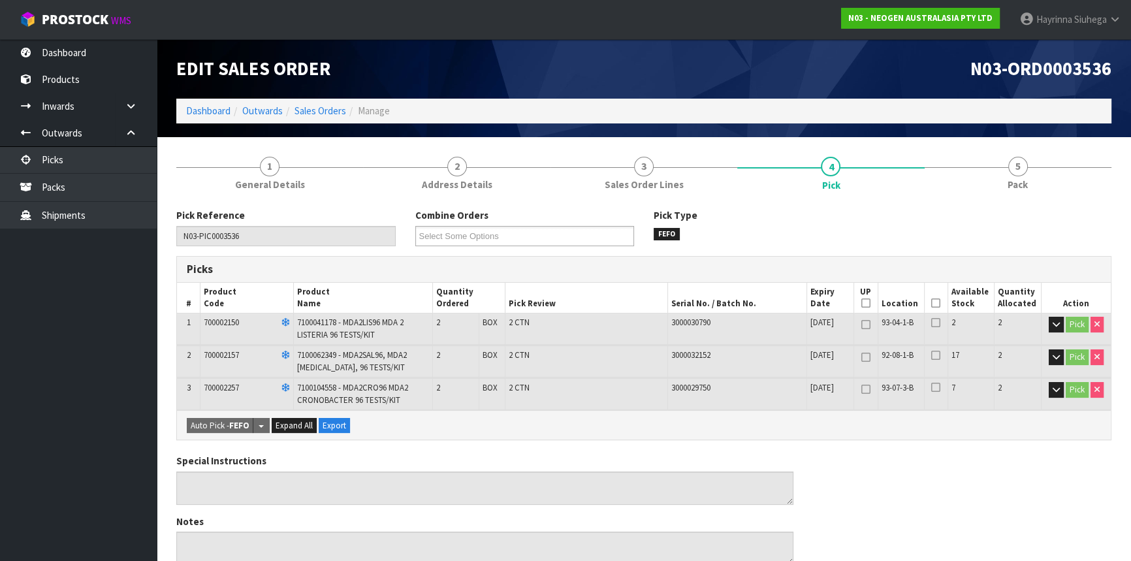
click at [936, 303] on icon at bounding box center [935, 303] width 9 height 1
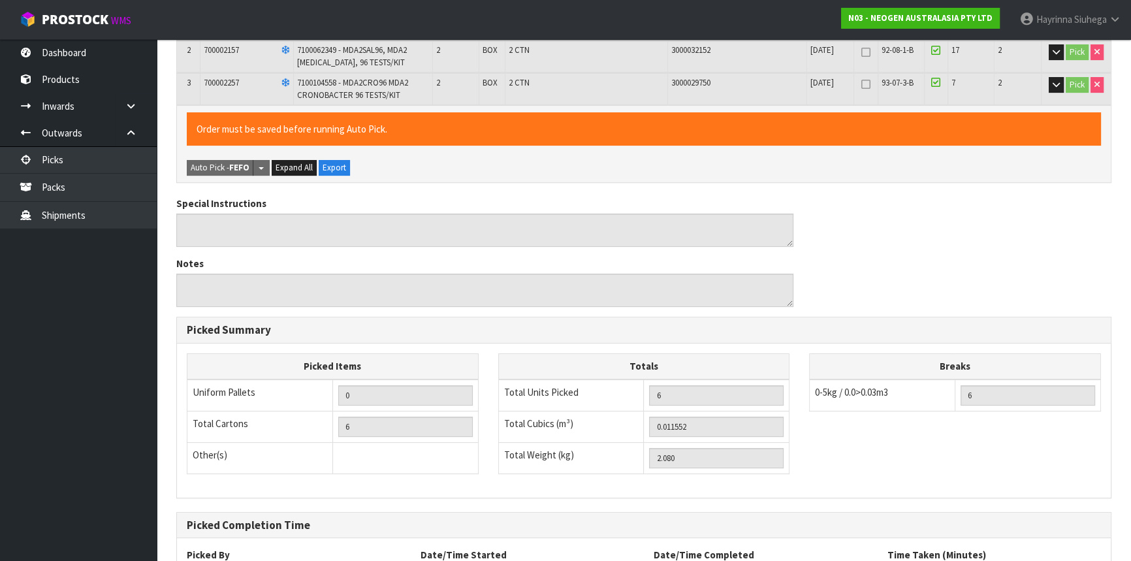
scroll to position [418, 0]
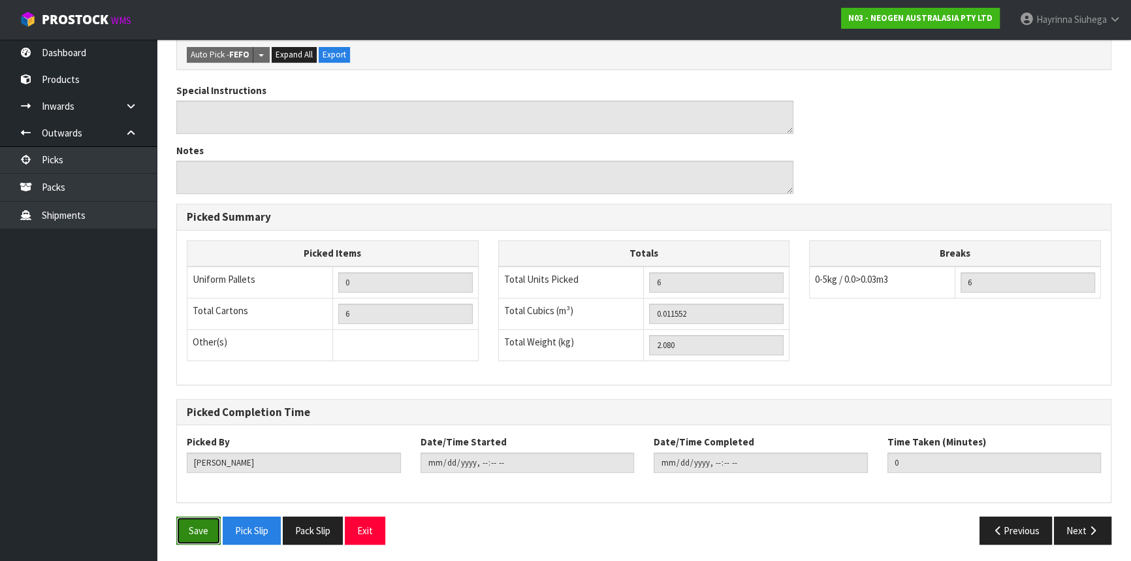
click at [192, 534] on button "Save" at bounding box center [198, 531] width 44 height 28
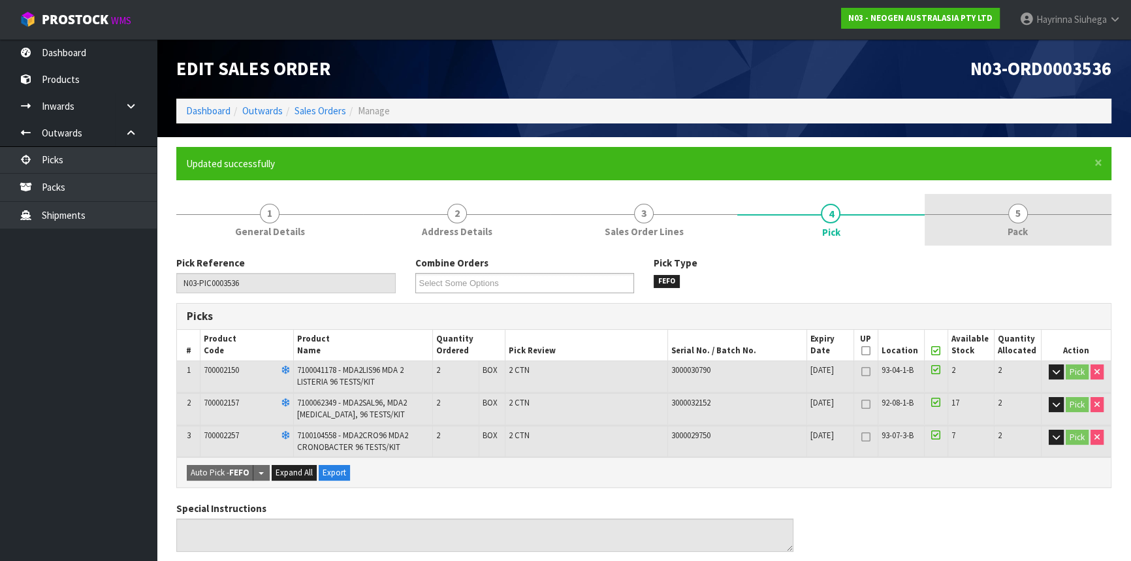
click at [1020, 207] on span "5" at bounding box center [1018, 214] width 20 height 20
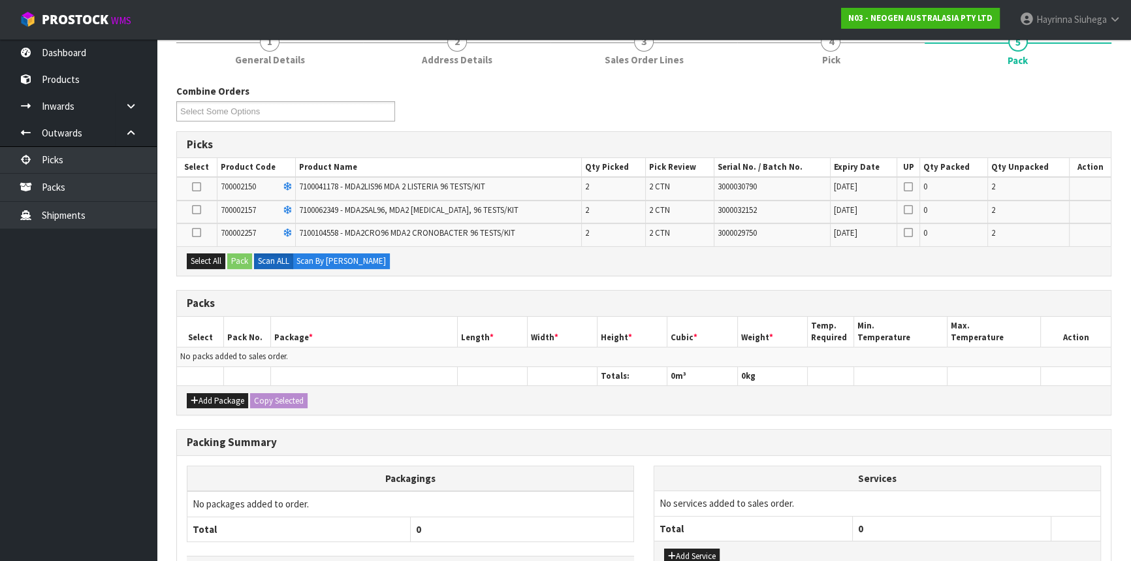
scroll to position [178, 0]
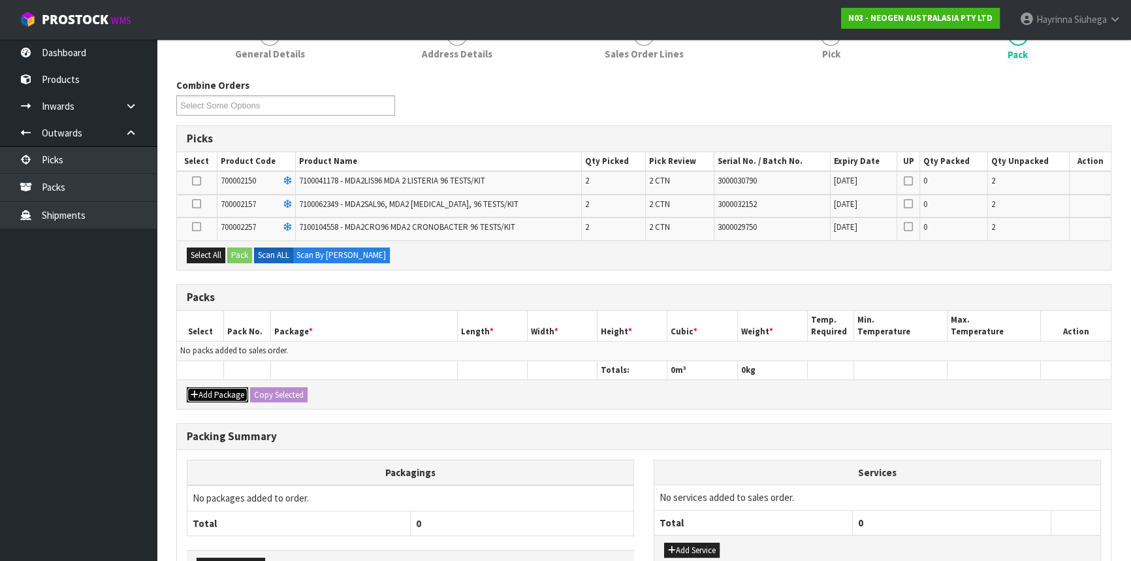
click at [212, 395] on button "Add Package" at bounding box center [217, 395] width 61 height 16
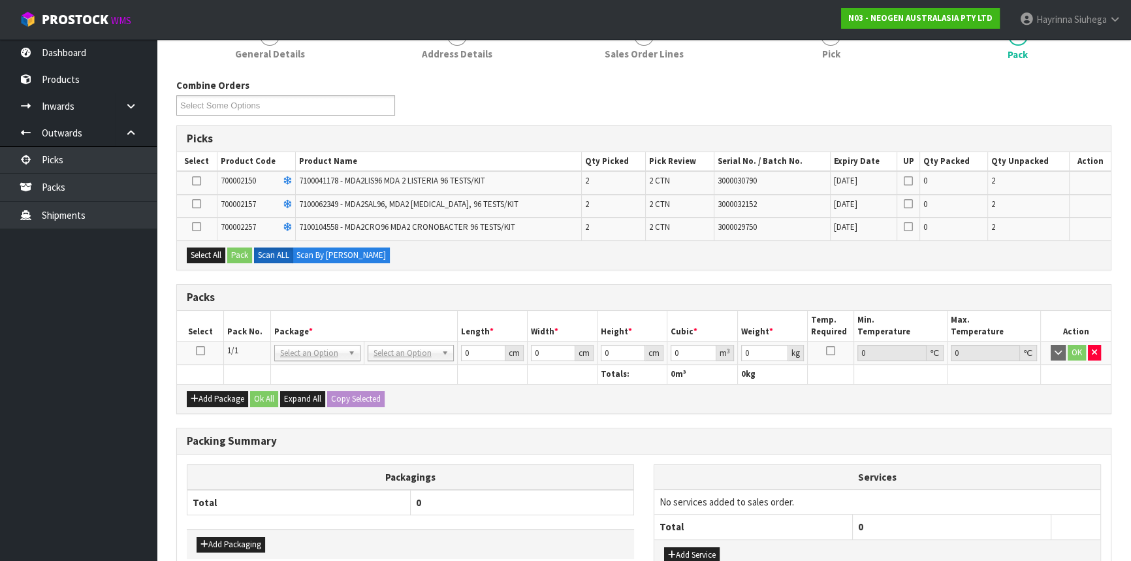
click at [202, 351] on icon at bounding box center [200, 351] width 9 height 1
click at [209, 254] on button "Select All" at bounding box center [206, 256] width 39 height 16
click at [240, 250] on button "Pack" at bounding box center [239, 256] width 25 height 16
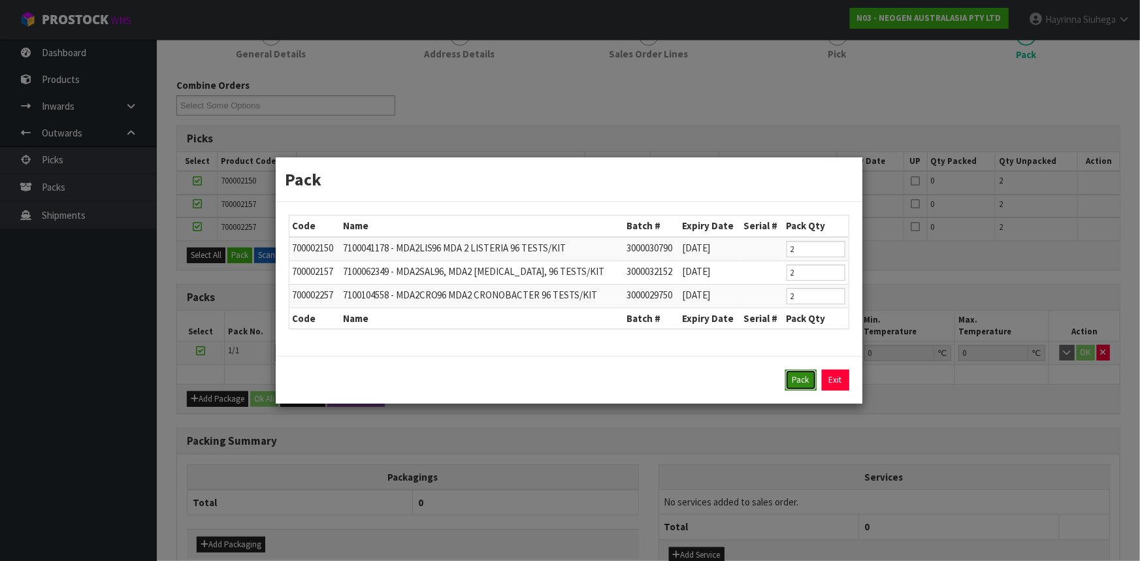
click at [799, 378] on button "Pack" at bounding box center [800, 380] width 31 height 21
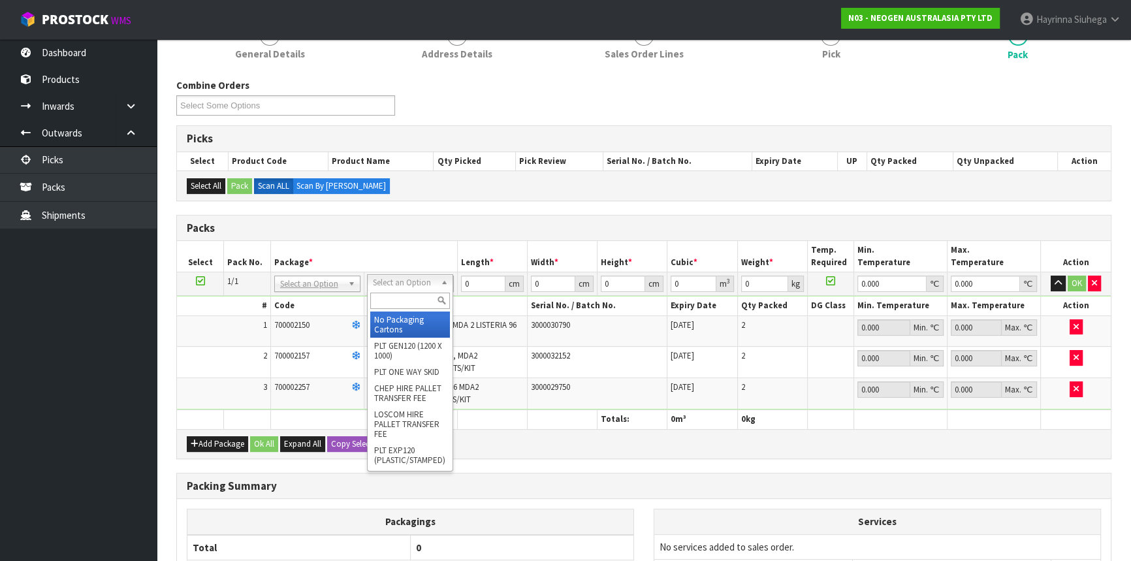
click at [404, 294] on input "text" at bounding box center [410, 301] width 80 height 16
drag, startPoint x: 406, startPoint y: 320, endPoint x: 423, endPoint y: 308, distance: 20.5
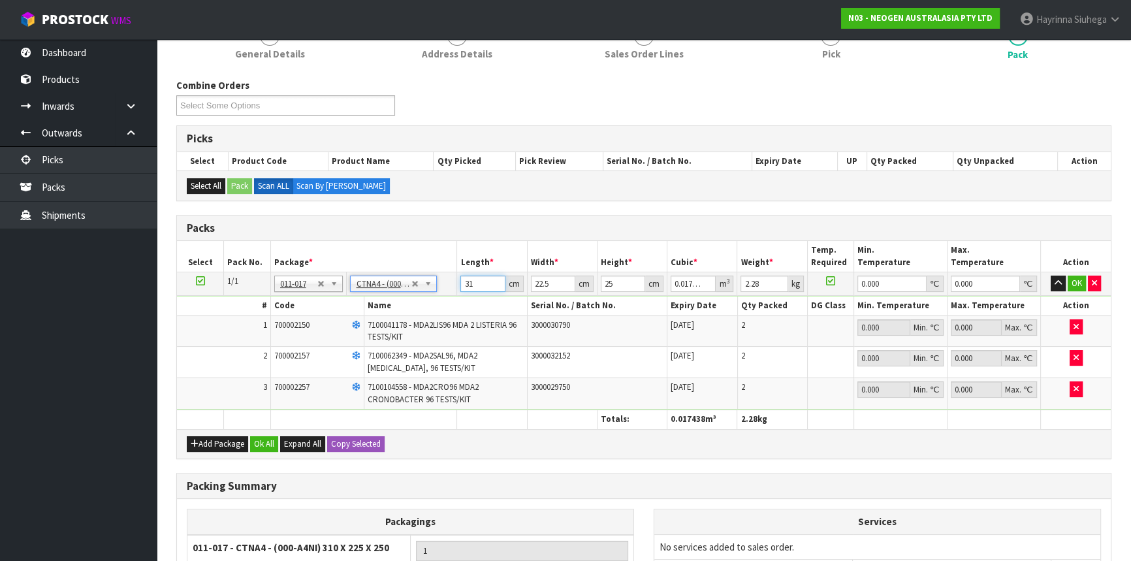
click at [468, 280] on input "31" at bounding box center [482, 284] width 44 height 16
click button "OK" at bounding box center [1077, 284] width 18 height 16
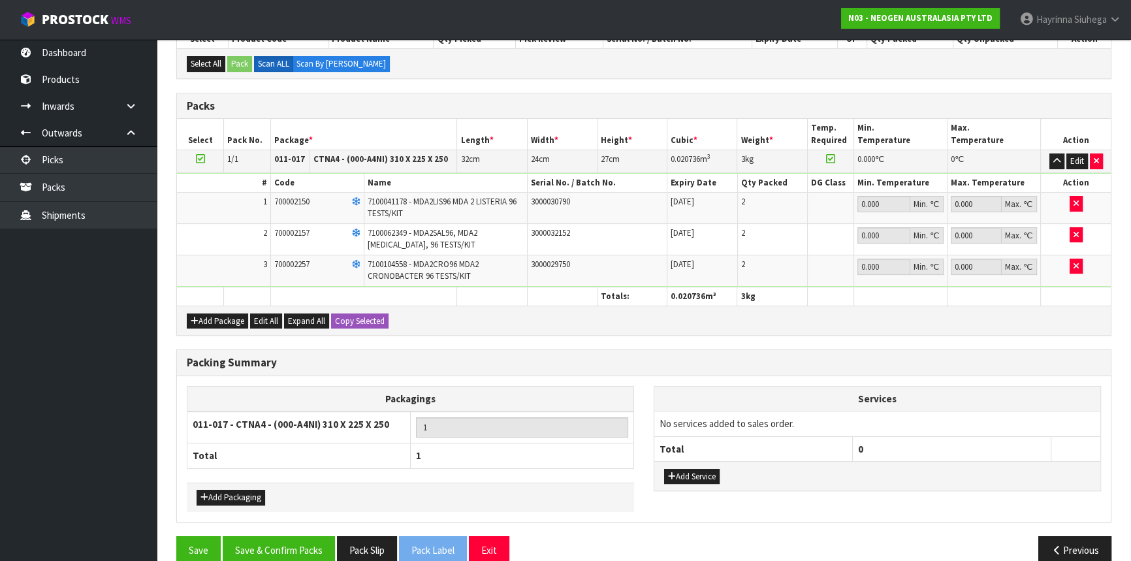
scroll to position [319, 0]
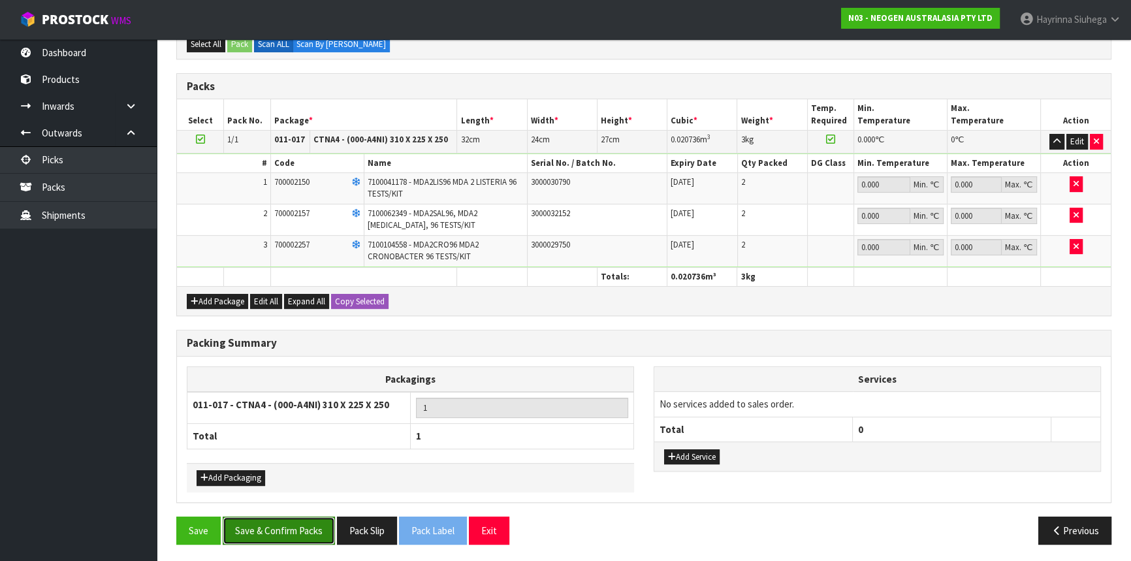
click at [287, 517] on button "Save & Confirm Packs" at bounding box center [279, 531] width 112 height 28
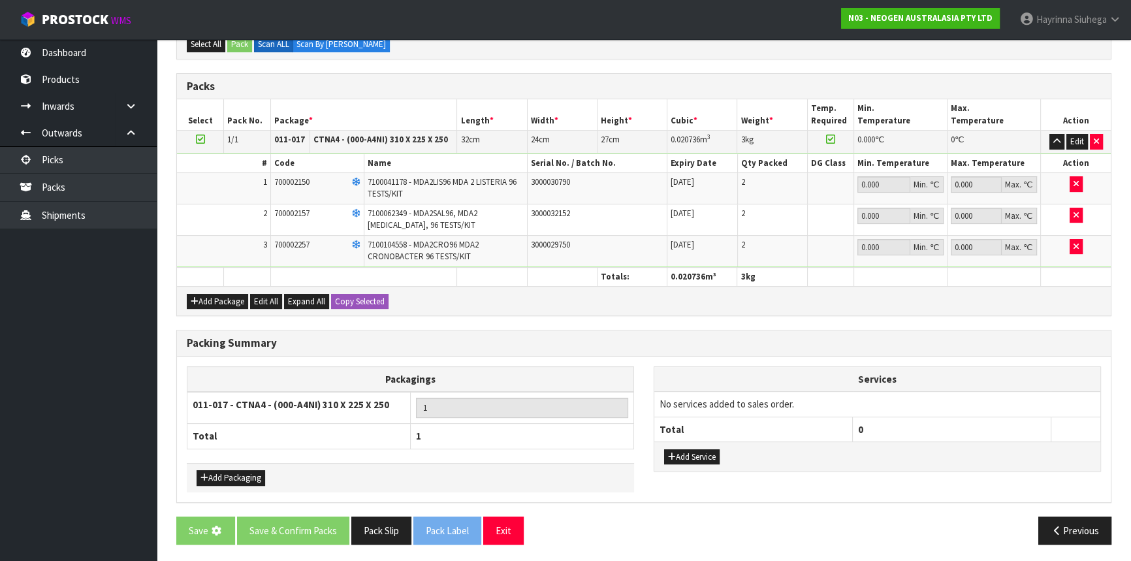
scroll to position [0, 0]
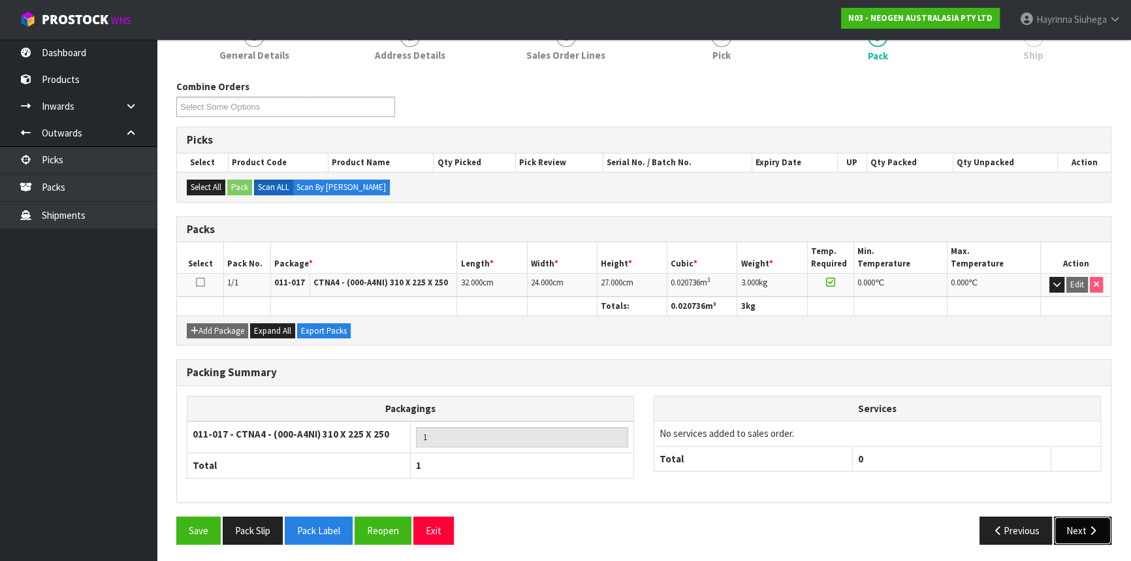
click at [1087, 529] on icon "button" at bounding box center [1093, 531] width 12 height 10
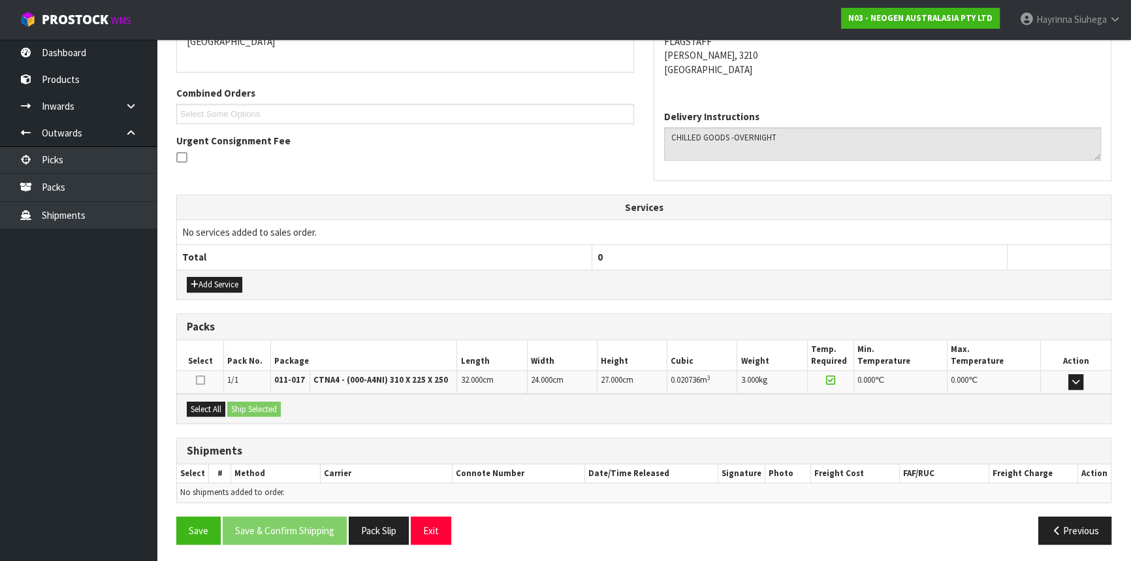
scroll to position [300, 0]
click at [211, 411] on button "Select All" at bounding box center [206, 409] width 39 height 16
click at [255, 407] on button "Ship Selected" at bounding box center [254, 409] width 54 height 16
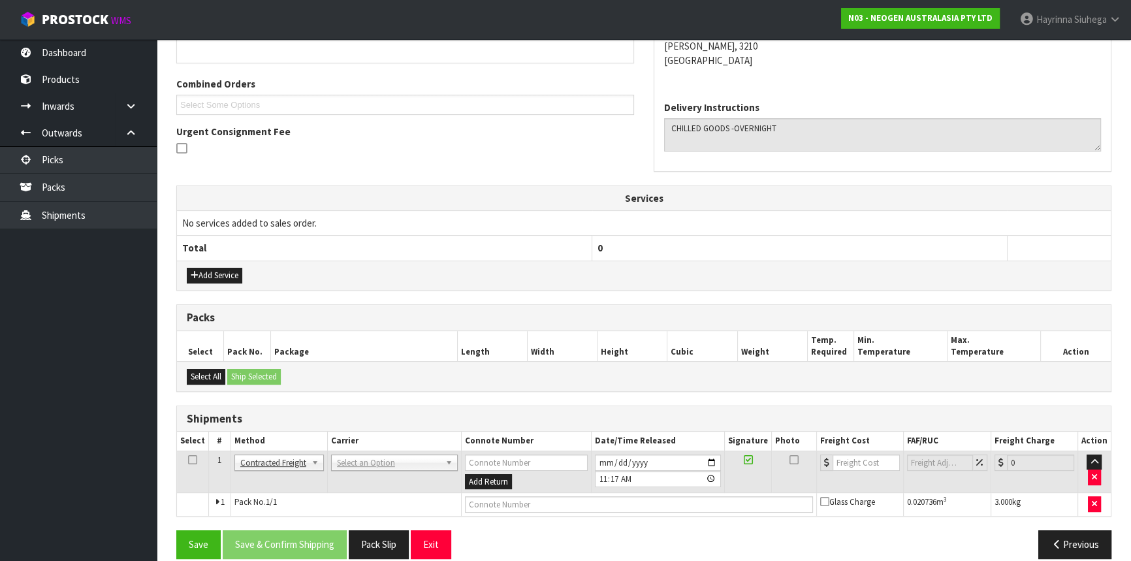
scroll to position [323, 0]
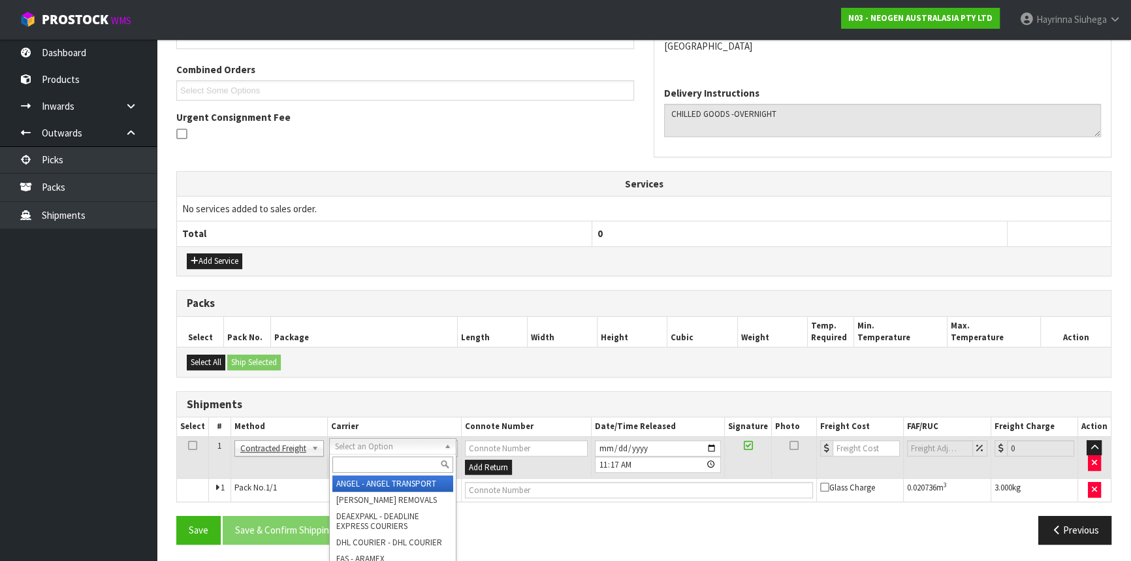
click at [358, 460] on input "text" at bounding box center [392, 465] width 121 height 16
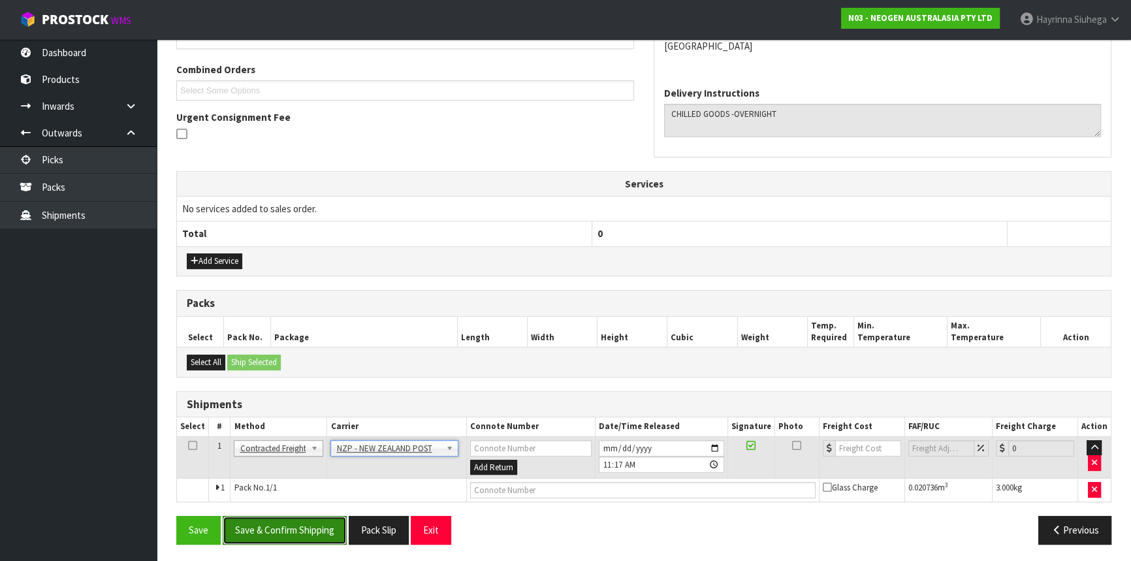
click at [302, 519] on button "Save & Confirm Shipping" at bounding box center [285, 530] width 124 height 28
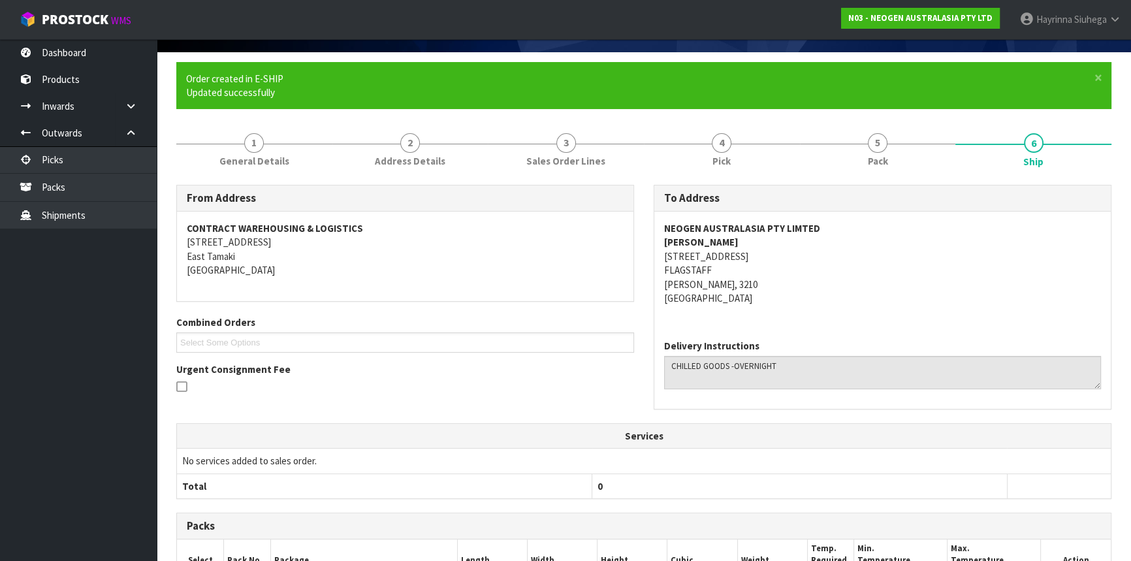
scroll to position [306, 0]
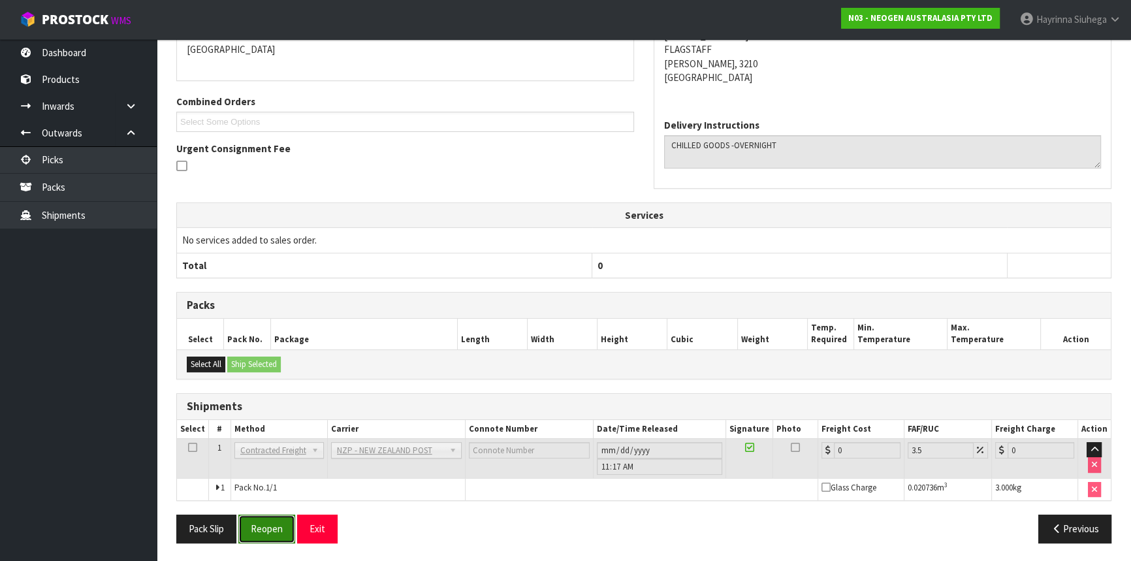
click at [268, 528] on button "Reopen" at bounding box center [266, 529] width 57 height 28
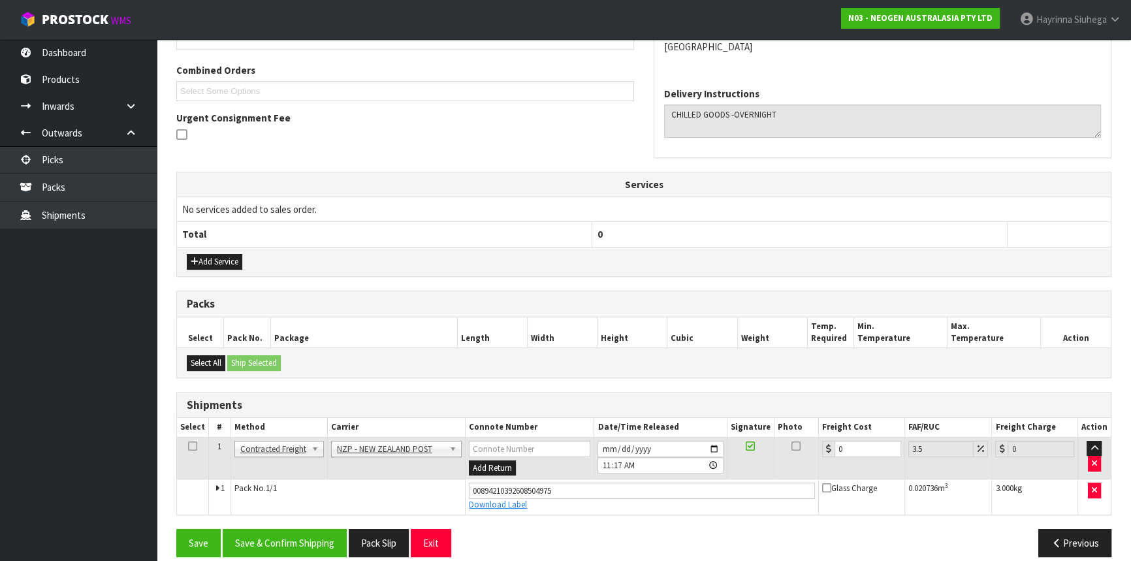
scroll to position [336, 0]
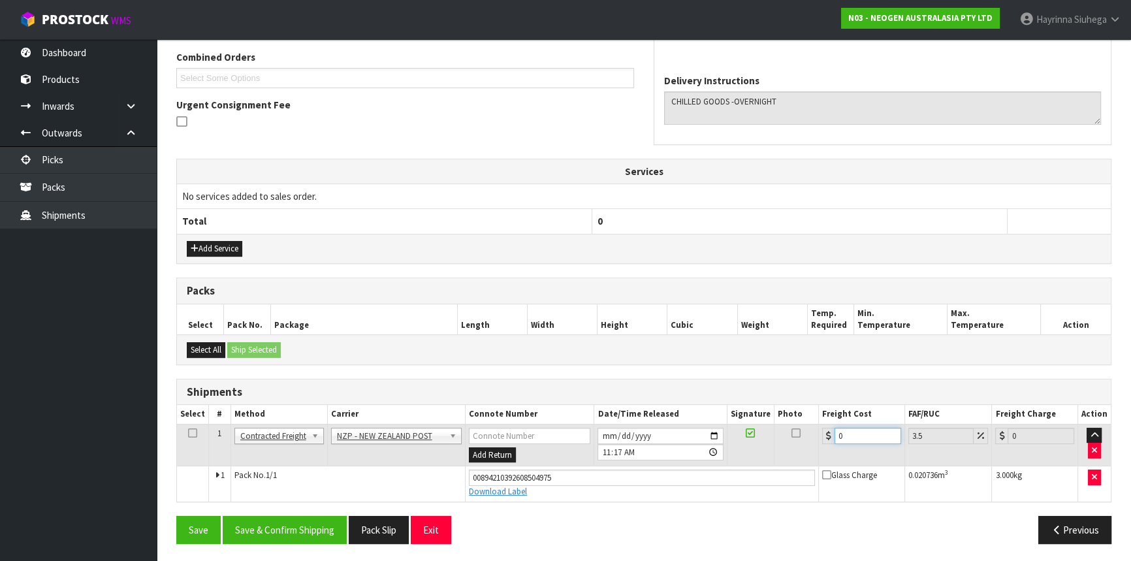
drag, startPoint x: 867, startPoint y: 438, endPoint x: 725, endPoint y: 438, distance: 142.4
click at [742, 438] on tr "1 Client Local Pickup Customer Local Pickup Company Freight Contracted Freight …" at bounding box center [644, 445] width 934 height 42
click at [176, 516] on button "Save" at bounding box center [198, 530] width 44 height 28
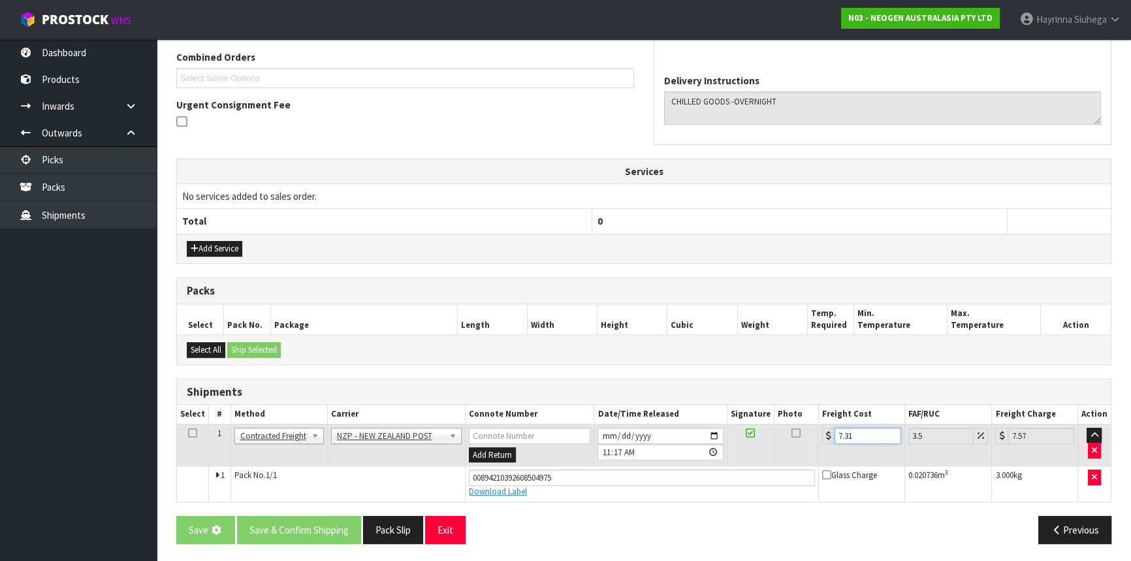
scroll to position [0, 0]
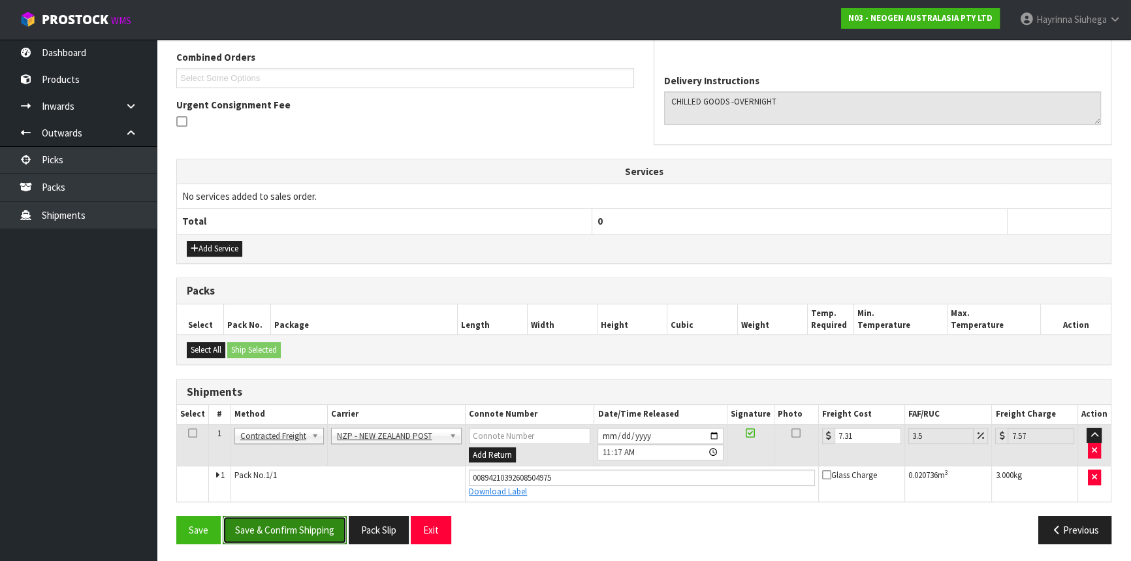
click at [261, 518] on button "Save & Confirm Shipping" at bounding box center [285, 530] width 124 height 28
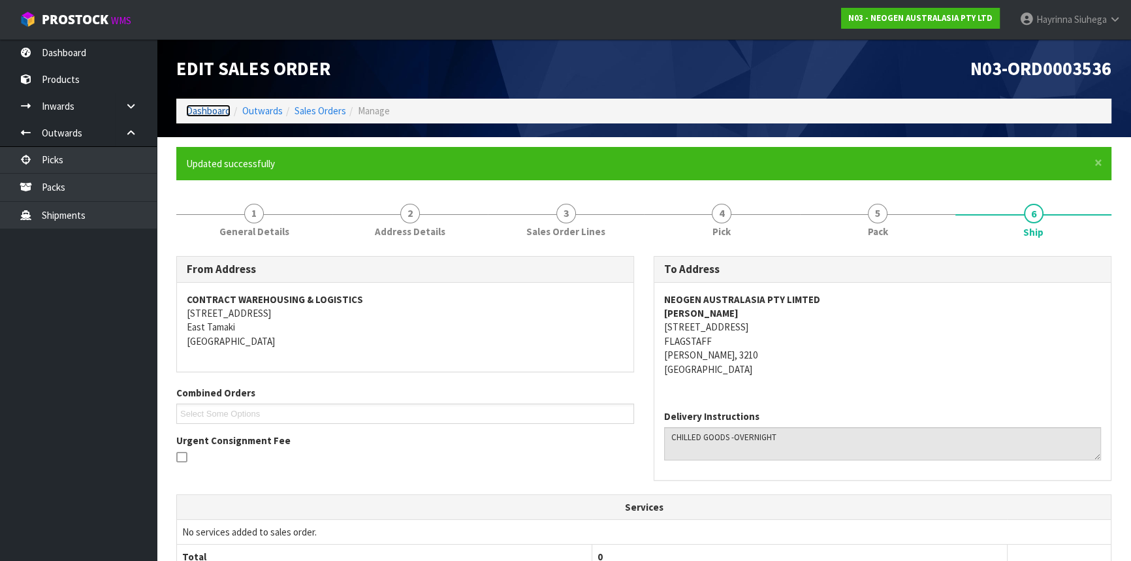
click at [218, 112] on link "Dashboard" at bounding box center [208, 111] width 44 height 12
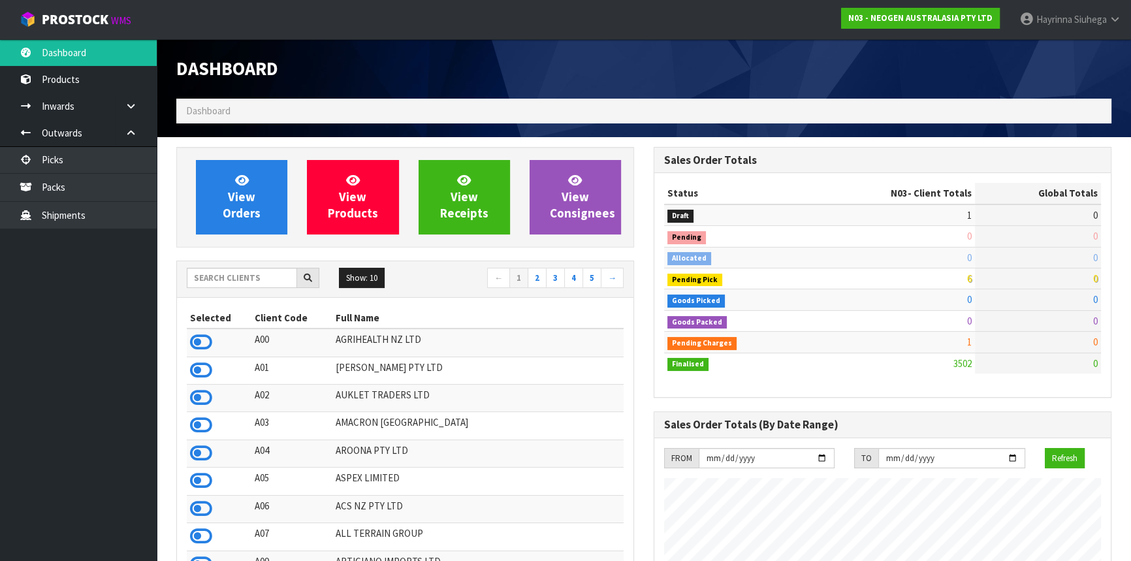
scroll to position [988, 477]
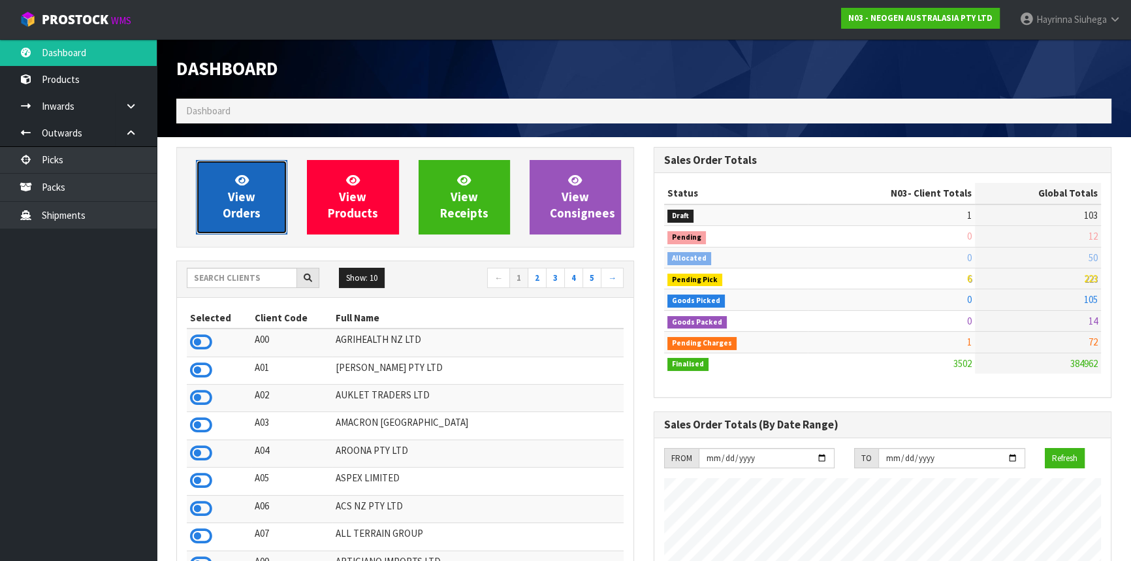
click at [260, 188] on link "View Orders" at bounding box center [241, 197] width 91 height 74
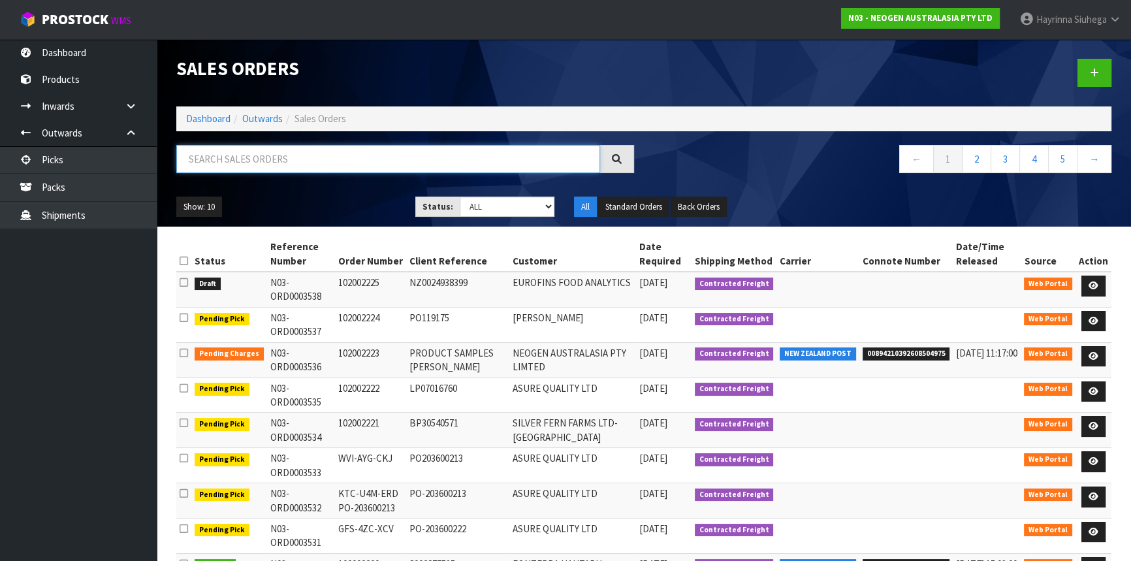
drag, startPoint x: 274, startPoint y: 156, endPoint x: 273, endPoint y: 148, distance: 7.9
click at [276, 153] on input "text" at bounding box center [388, 159] width 424 height 28
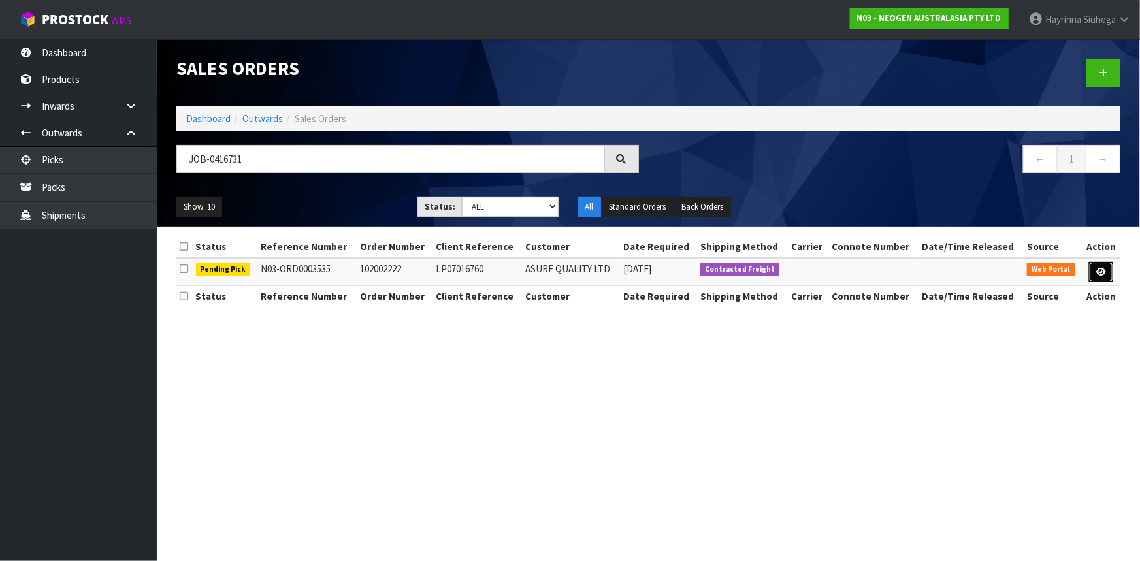
click at [1103, 270] on icon at bounding box center [1101, 272] width 10 height 8
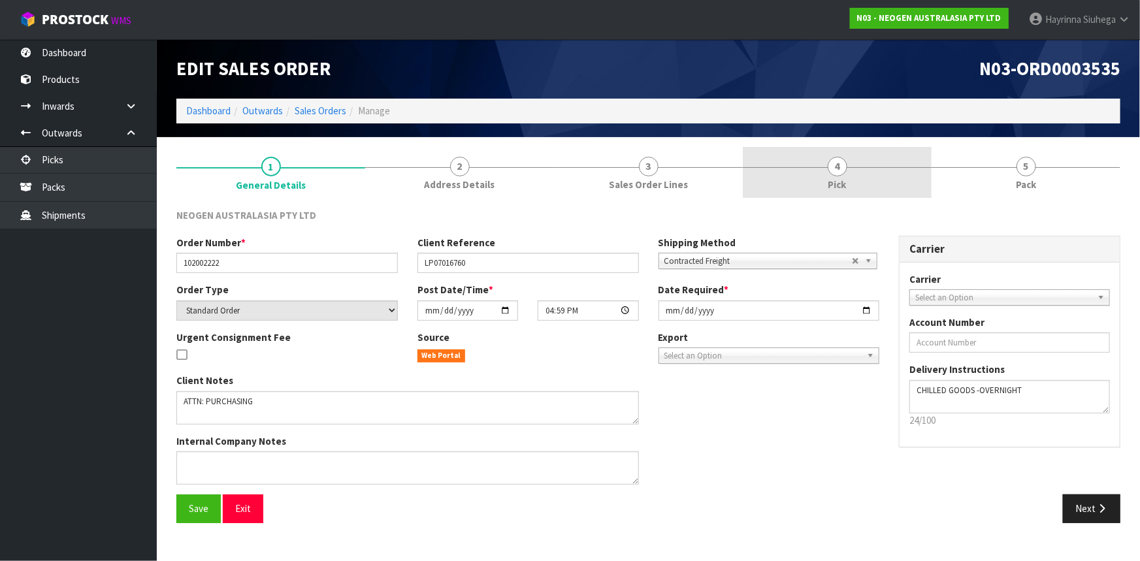
click at [843, 170] on span "4" at bounding box center [838, 167] width 20 height 20
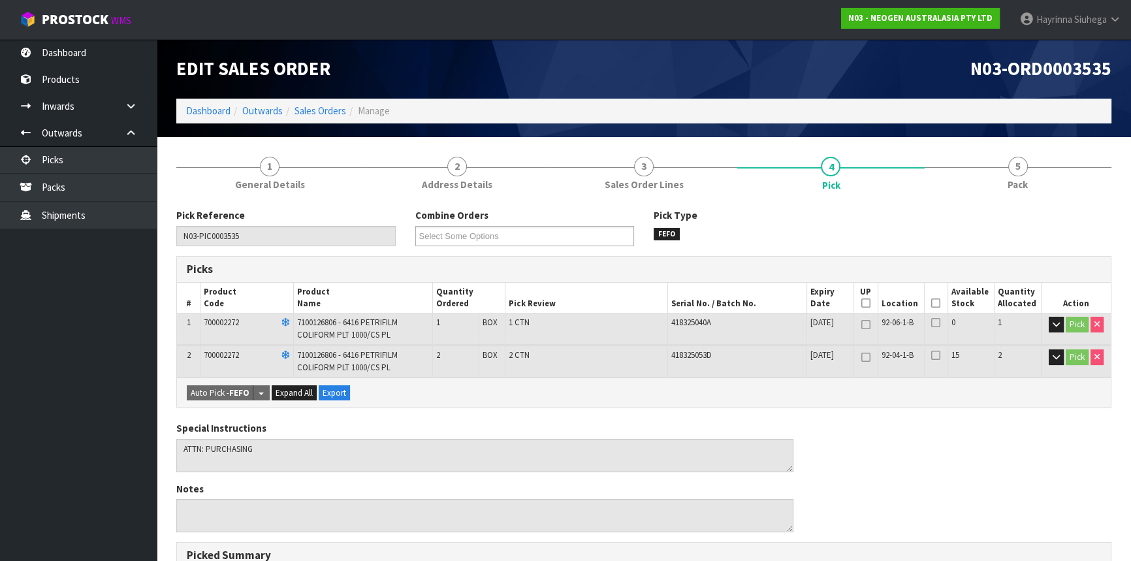
click at [937, 303] on icon at bounding box center [935, 303] width 9 height 1
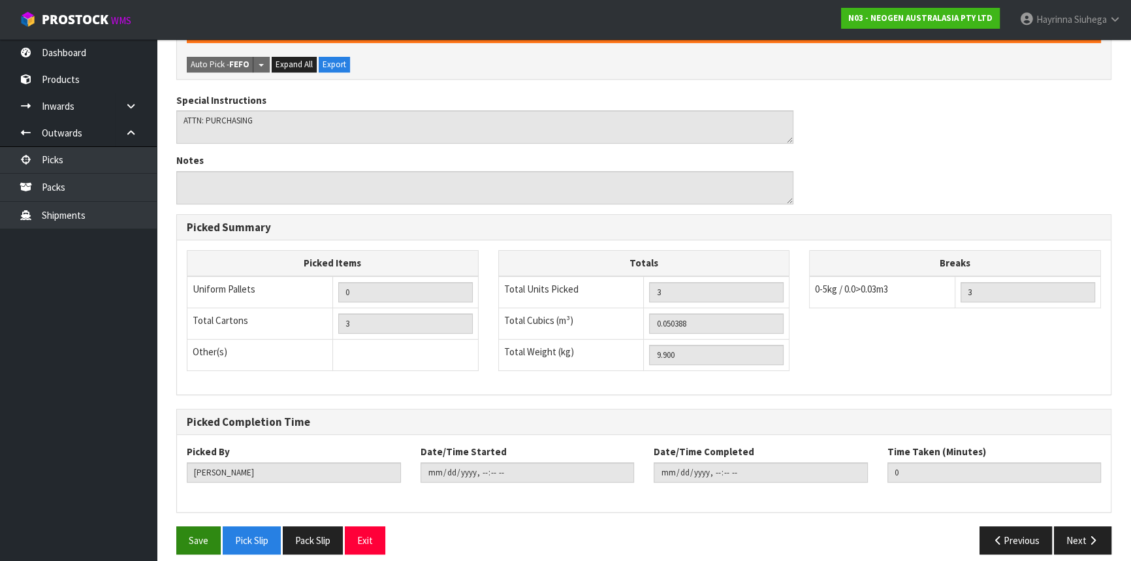
scroll to position [386, 0]
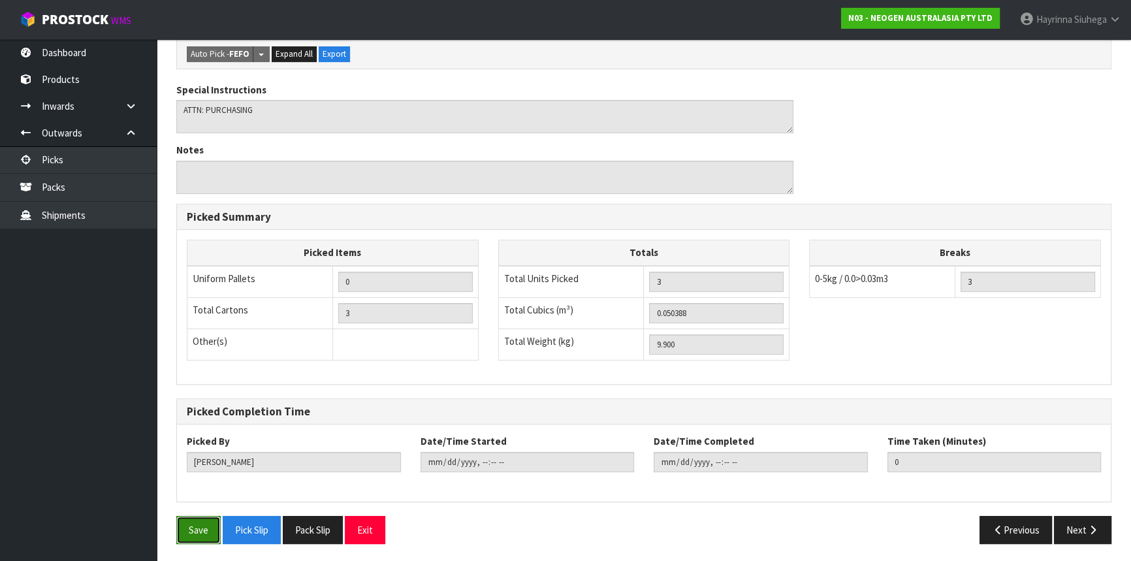
click at [201, 517] on button "Save" at bounding box center [198, 530] width 44 height 28
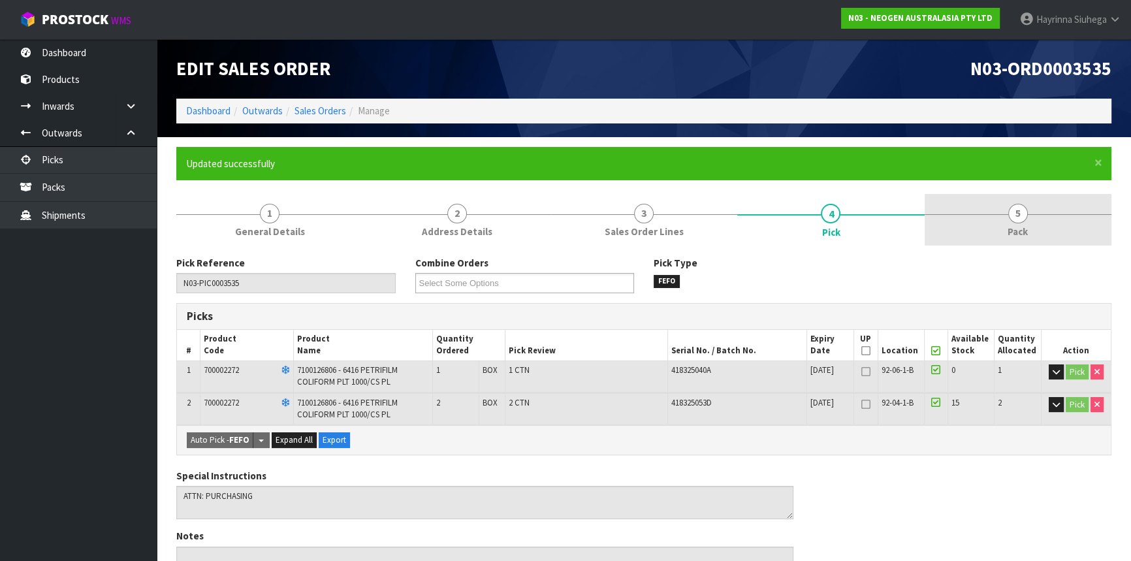
click at [1012, 220] on span "5" at bounding box center [1018, 214] width 20 height 20
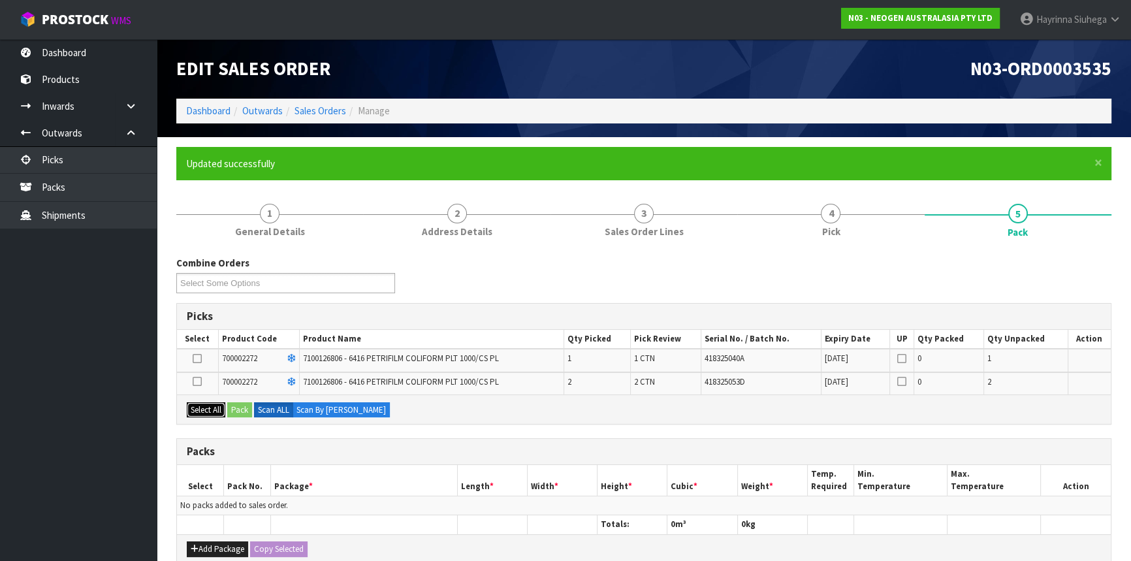
click at [215, 405] on button "Select All" at bounding box center [206, 410] width 39 height 16
click at [227, 549] on button "Add Package" at bounding box center [217, 549] width 61 height 16
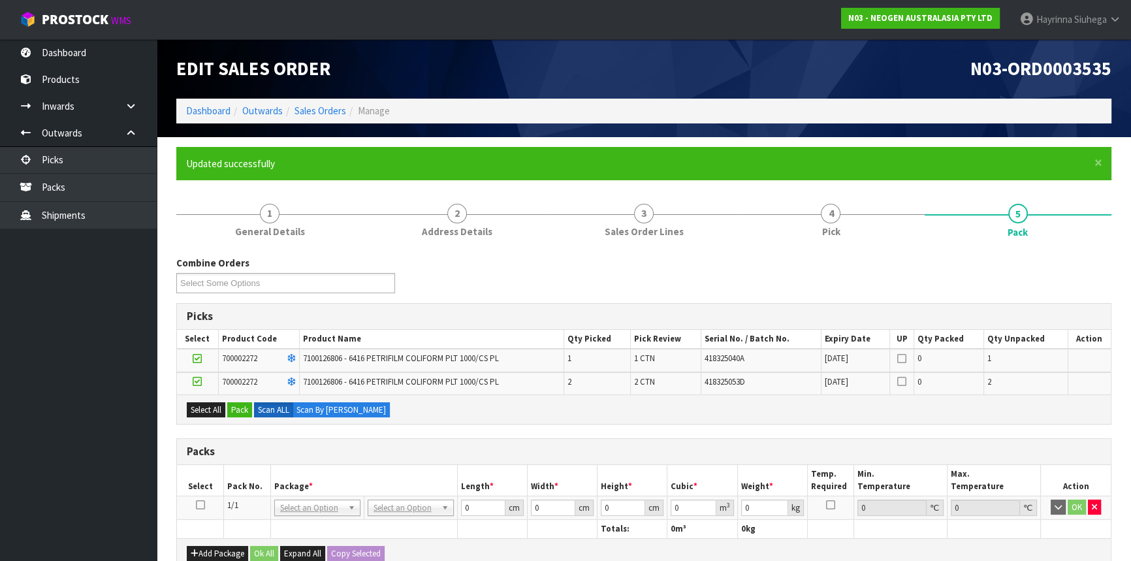
click at [201, 505] on icon at bounding box center [200, 505] width 9 height 1
click at [246, 407] on button "Pack" at bounding box center [239, 410] width 25 height 16
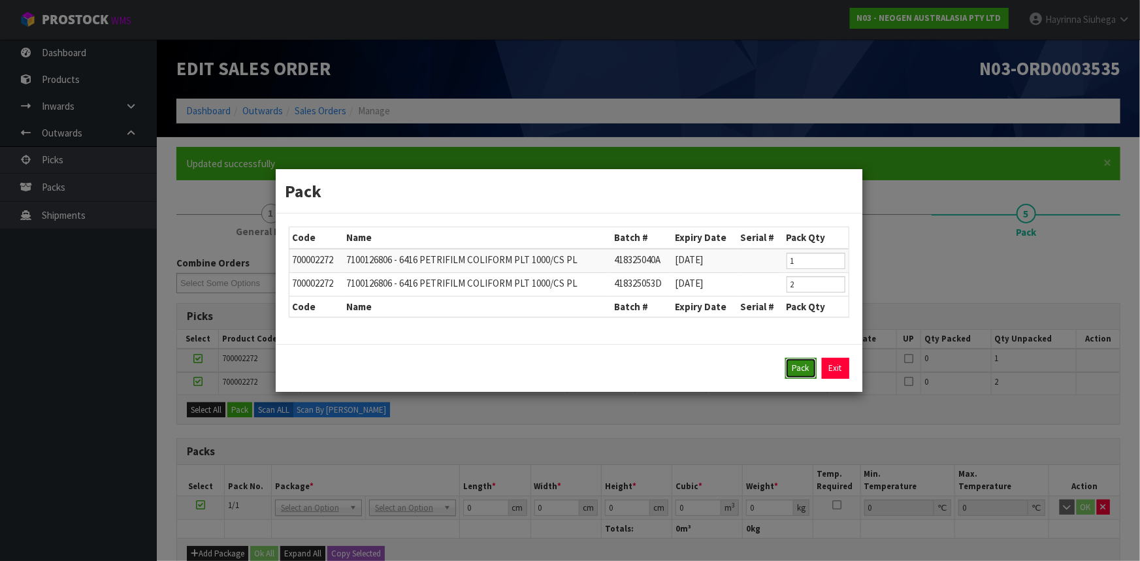
click at [790, 366] on button "Pack" at bounding box center [800, 368] width 31 height 21
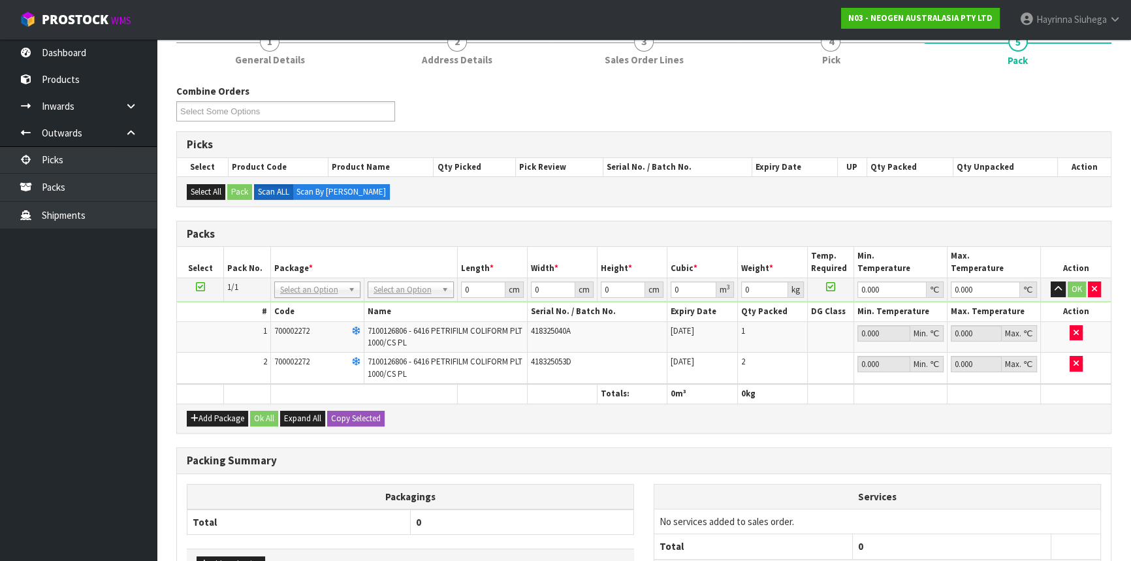
scroll to position [178, 0]
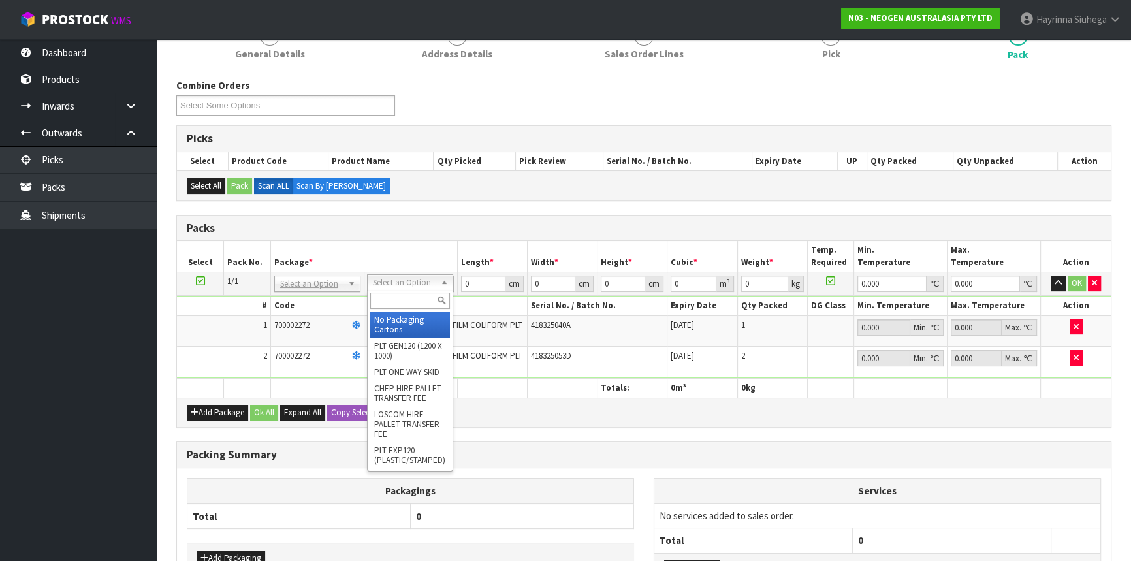
click at [402, 299] on input "text" at bounding box center [410, 301] width 80 height 16
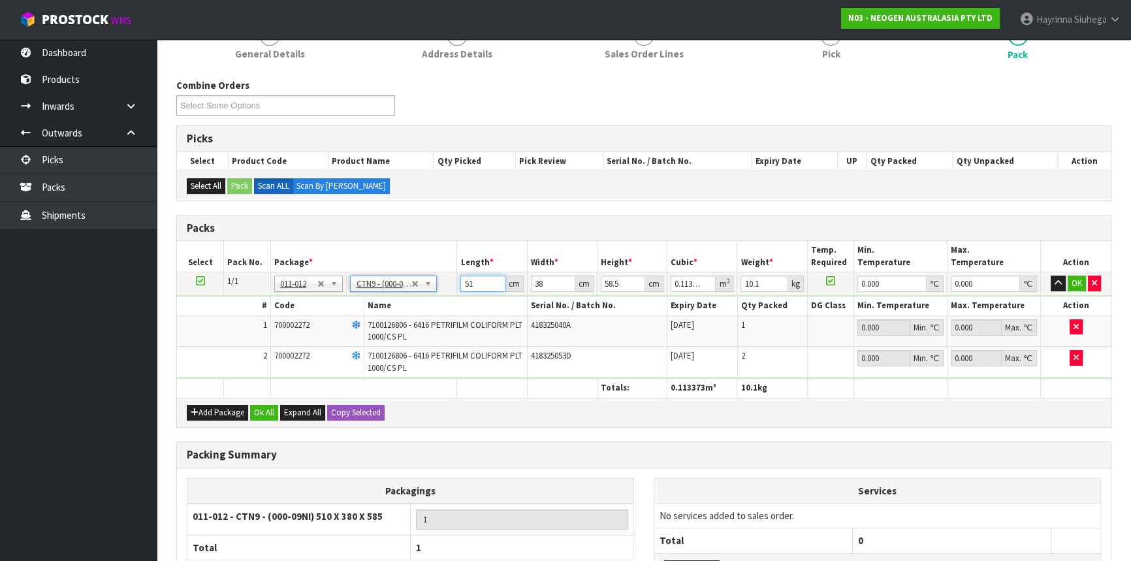
click at [468, 287] on input "51" at bounding box center [482, 284] width 44 height 16
click button "OK" at bounding box center [1077, 284] width 18 height 16
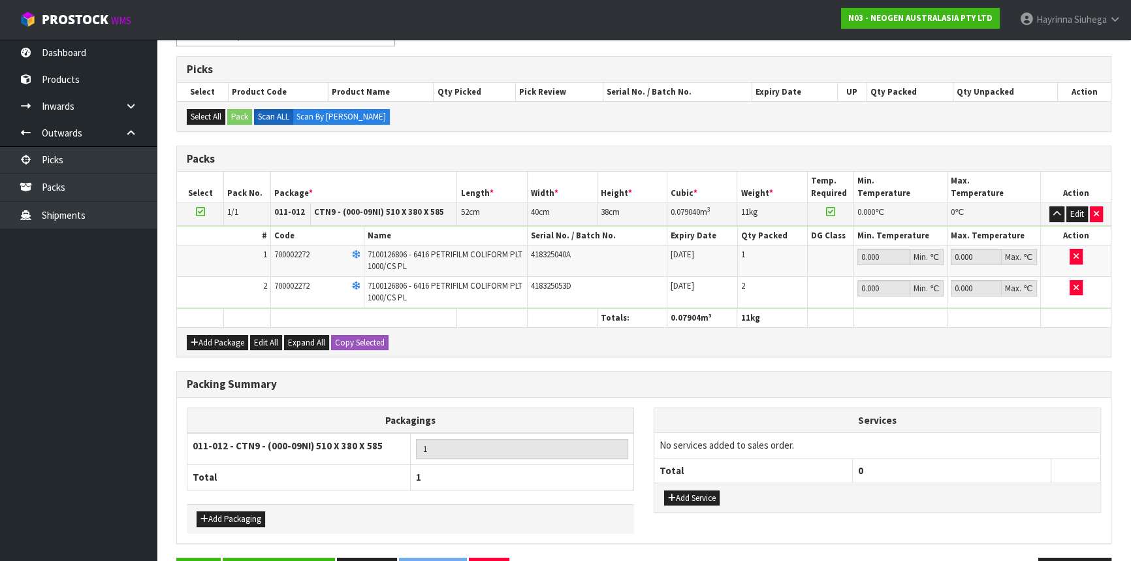
scroll to position [287, 0]
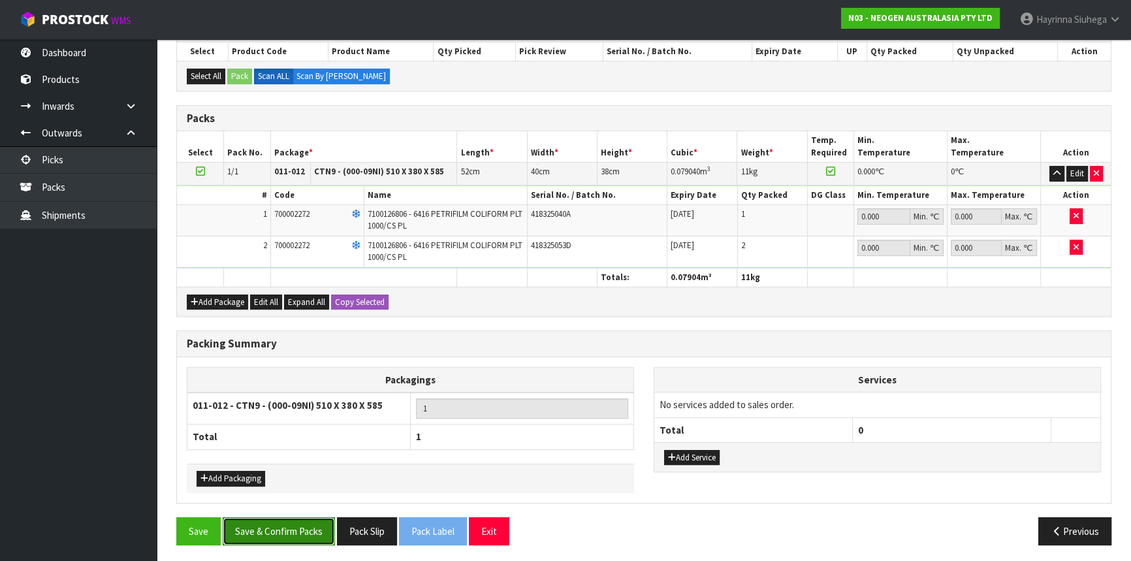
click at [285, 535] on button "Save & Confirm Packs" at bounding box center [279, 531] width 112 height 28
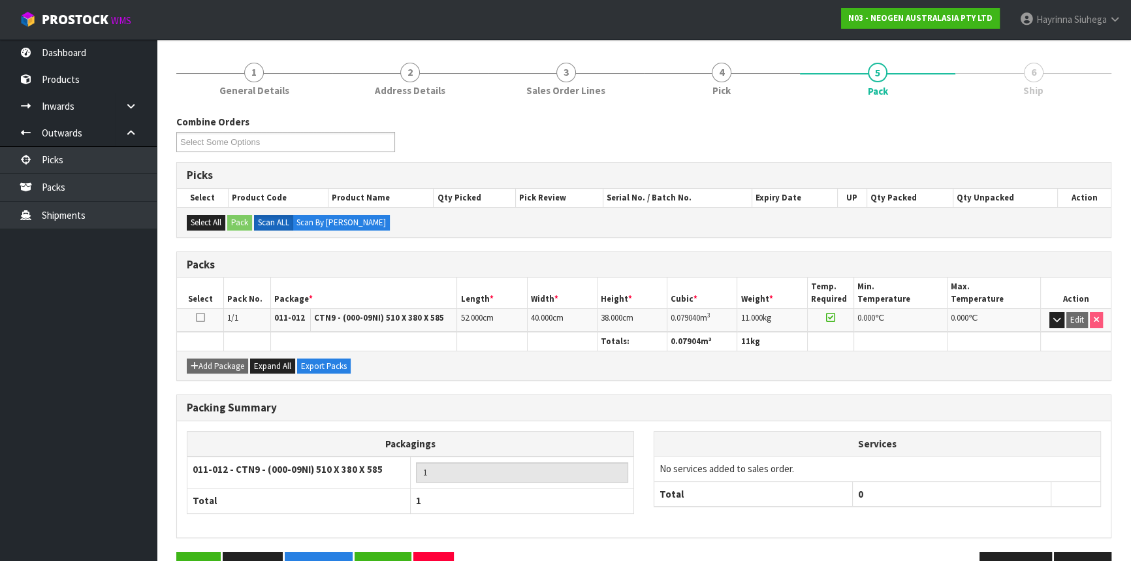
scroll to position [176, 0]
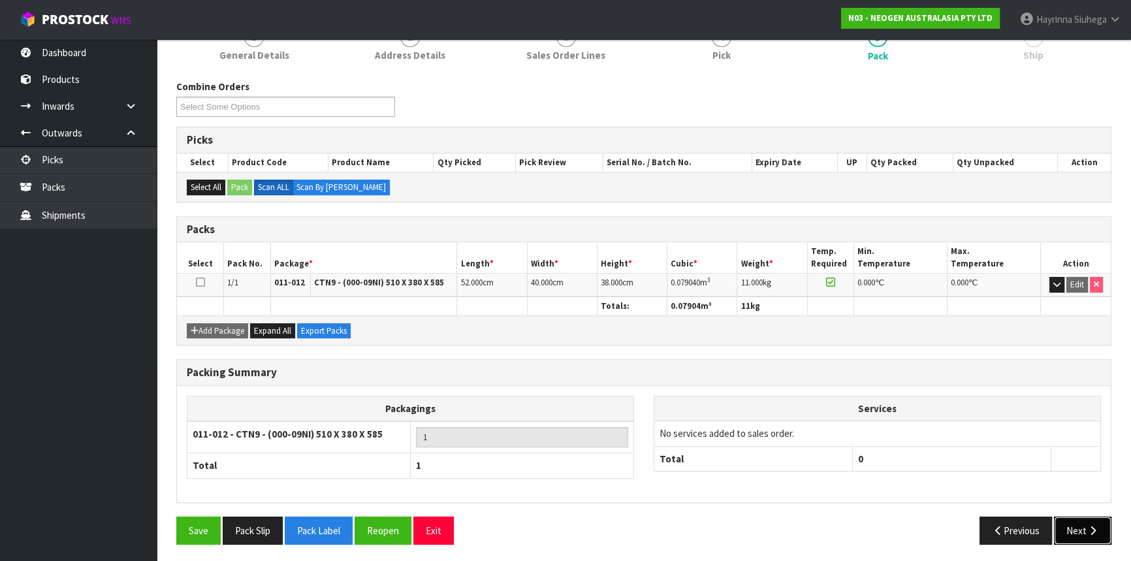
click at [1073, 521] on button "Next" at bounding box center [1082, 531] width 57 height 28
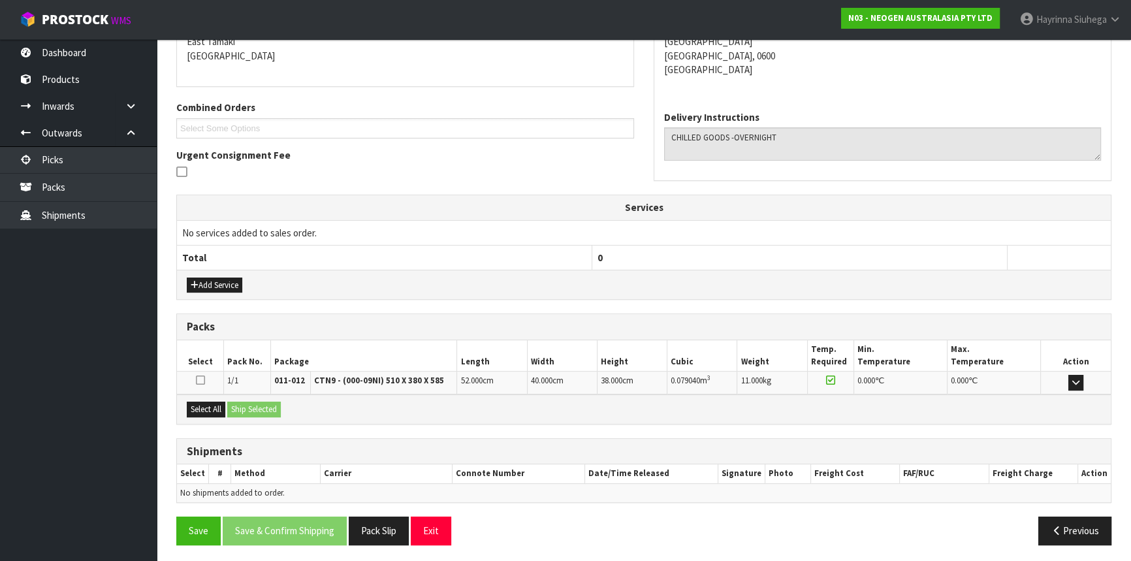
scroll to position [287, 0]
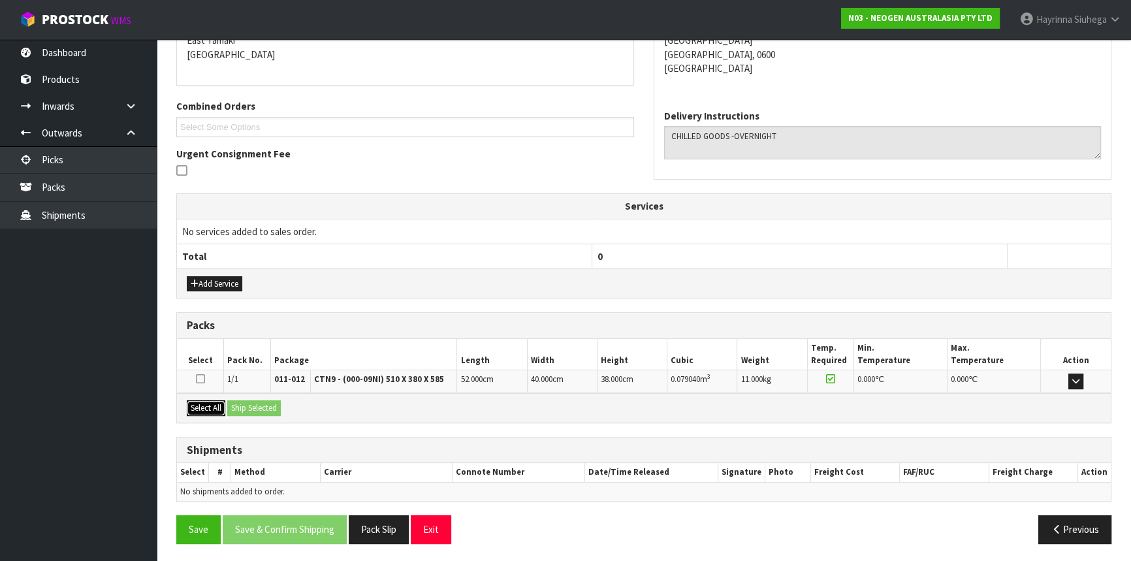
click at [217, 408] on button "Select All" at bounding box center [206, 408] width 39 height 16
click at [258, 410] on button "Ship Selected" at bounding box center [254, 408] width 54 height 16
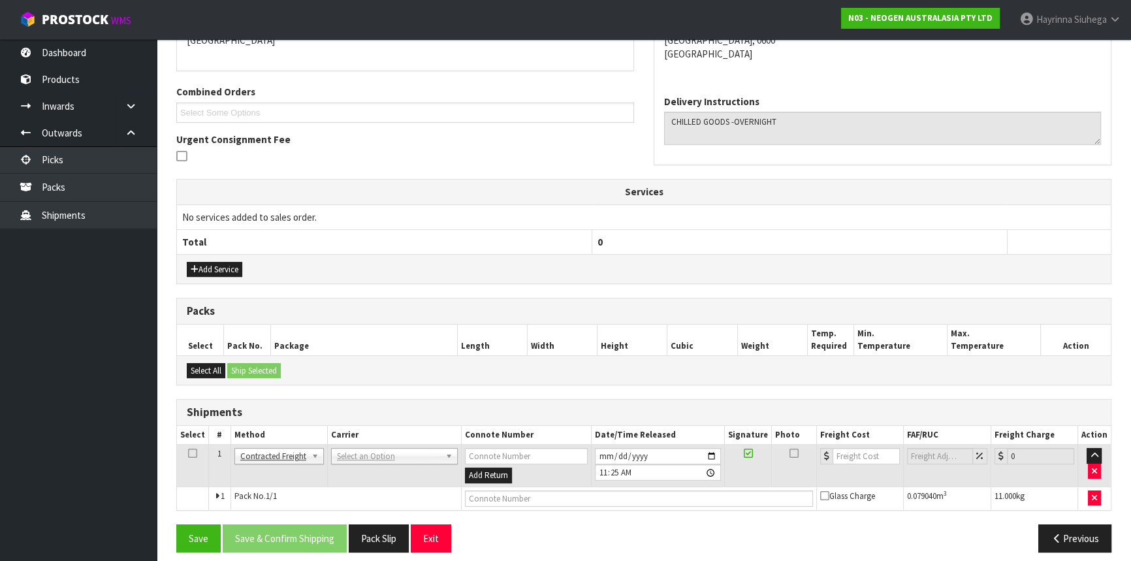
scroll to position [310, 0]
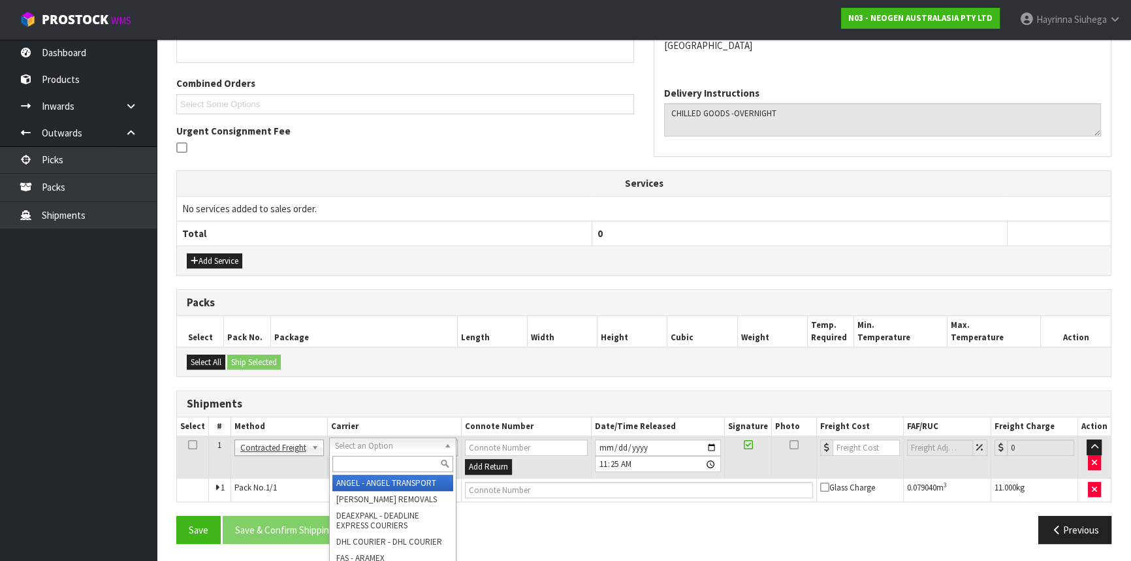
click at [368, 459] on input "text" at bounding box center [392, 464] width 121 height 16
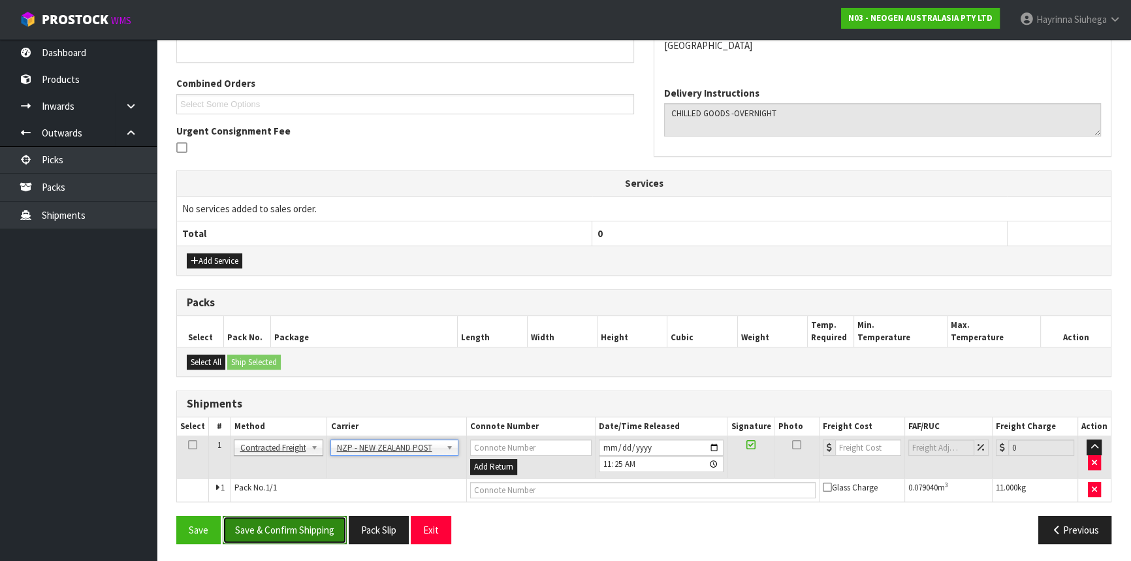
click at [283, 517] on button "Save & Confirm Shipping" at bounding box center [285, 530] width 124 height 28
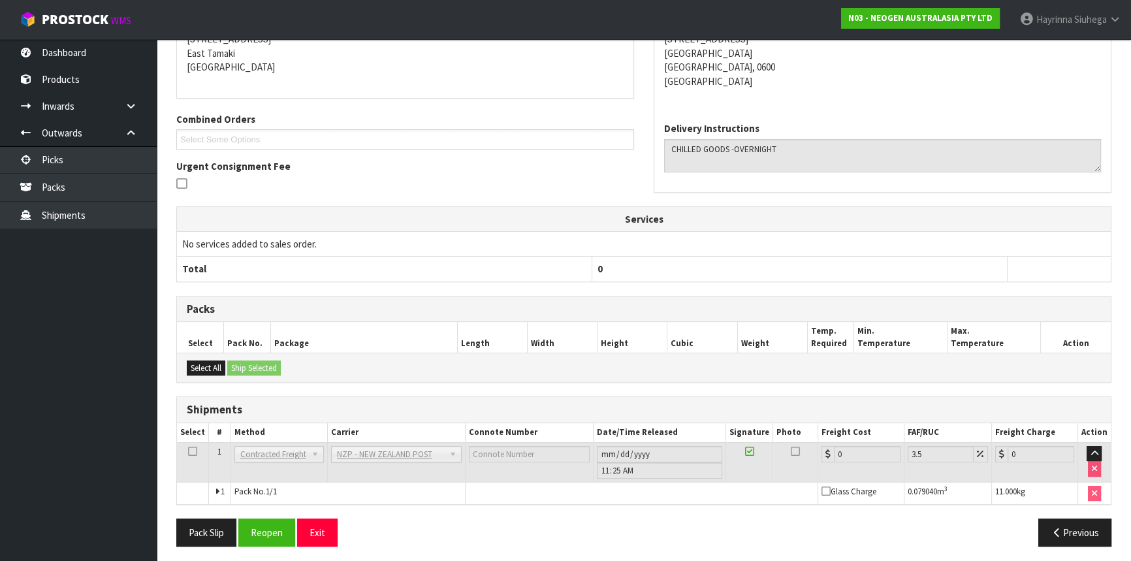
scroll to position [291, 0]
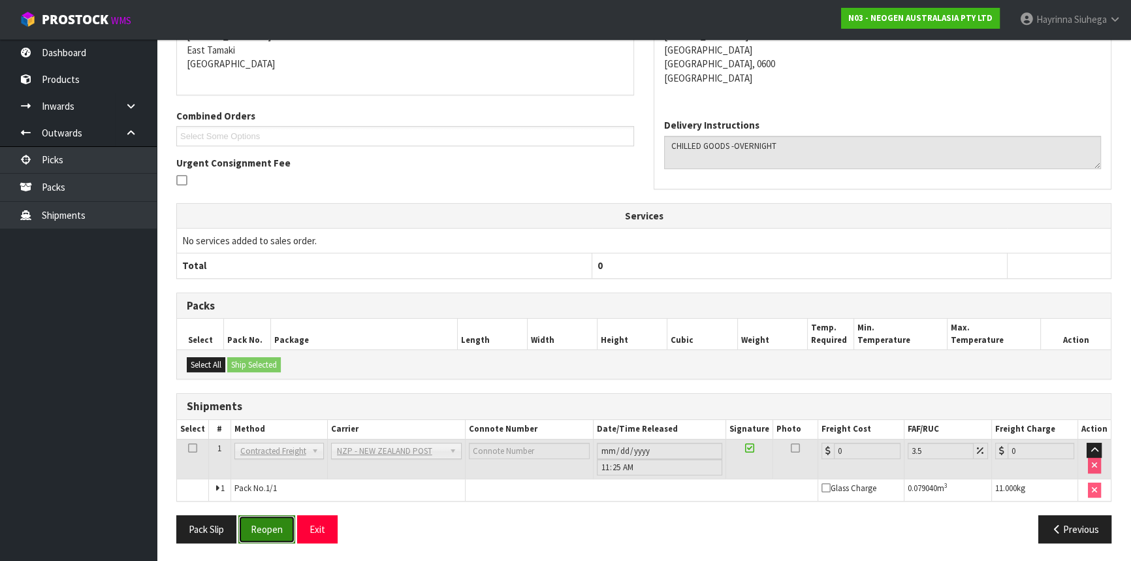
click at [262, 525] on button "Reopen" at bounding box center [266, 529] width 57 height 28
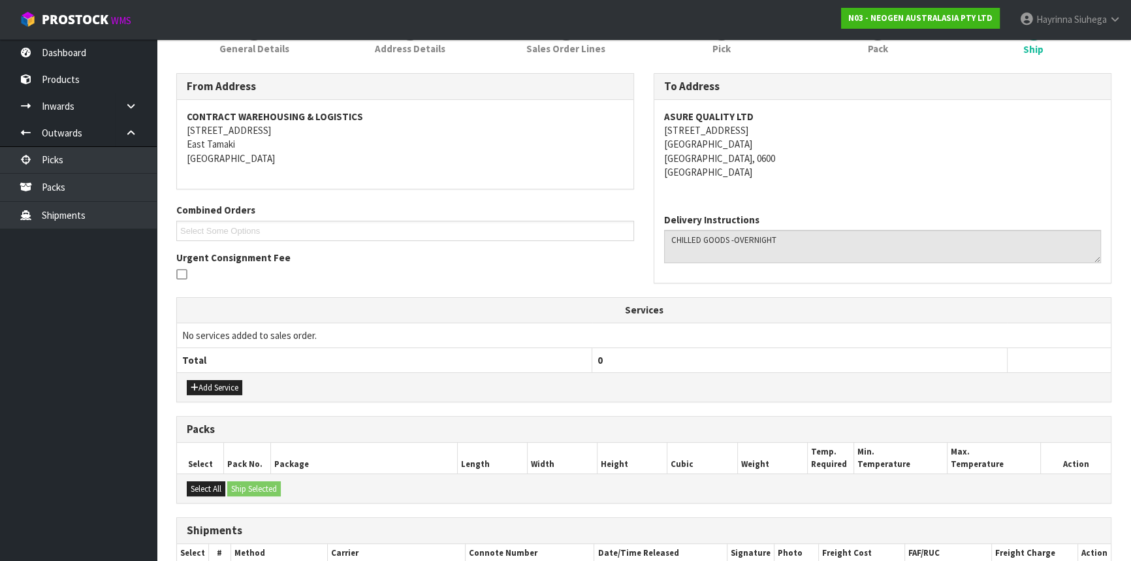
scroll to position [321, 0]
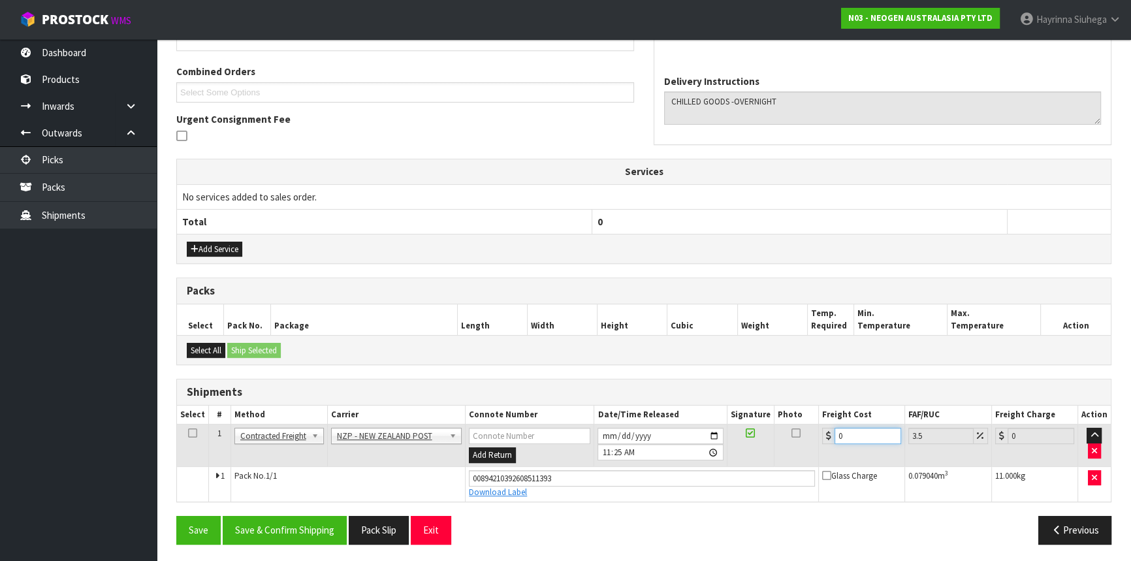
drag, startPoint x: 847, startPoint y: 434, endPoint x: 818, endPoint y: 438, distance: 29.6
click at [819, 438] on td "0" at bounding box center [862, 446] width 86 height 42
click at [176, 516] on button "Save" at bounding box center [198, 530] width 44 height 28
click at [272, 532] on button "Save & Confirm Shipping" at bounding box center [285, 530] width 124 height 28
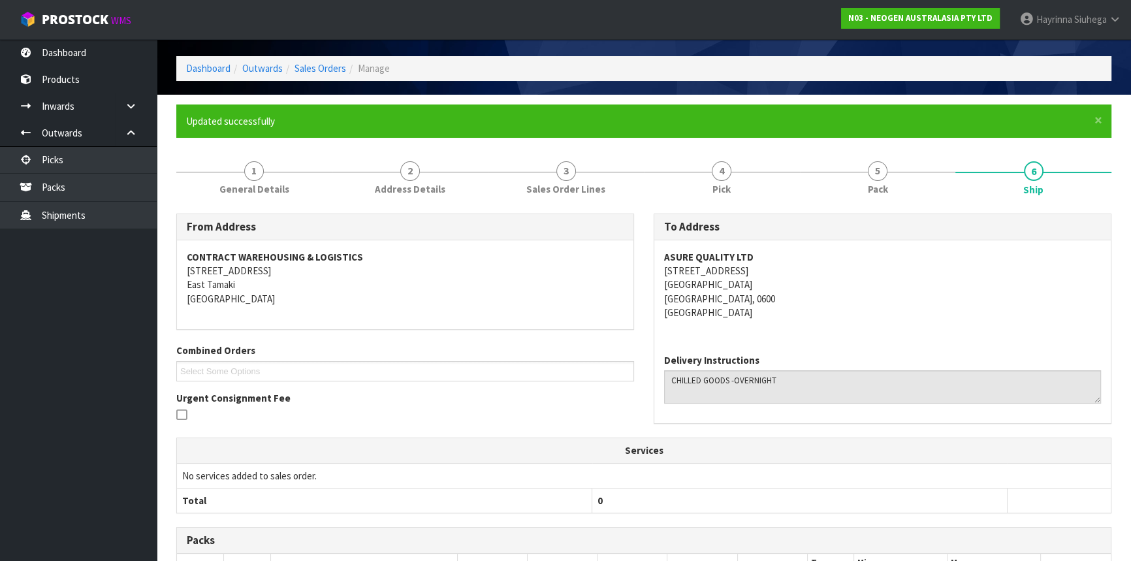
scroll to position [0, 0]
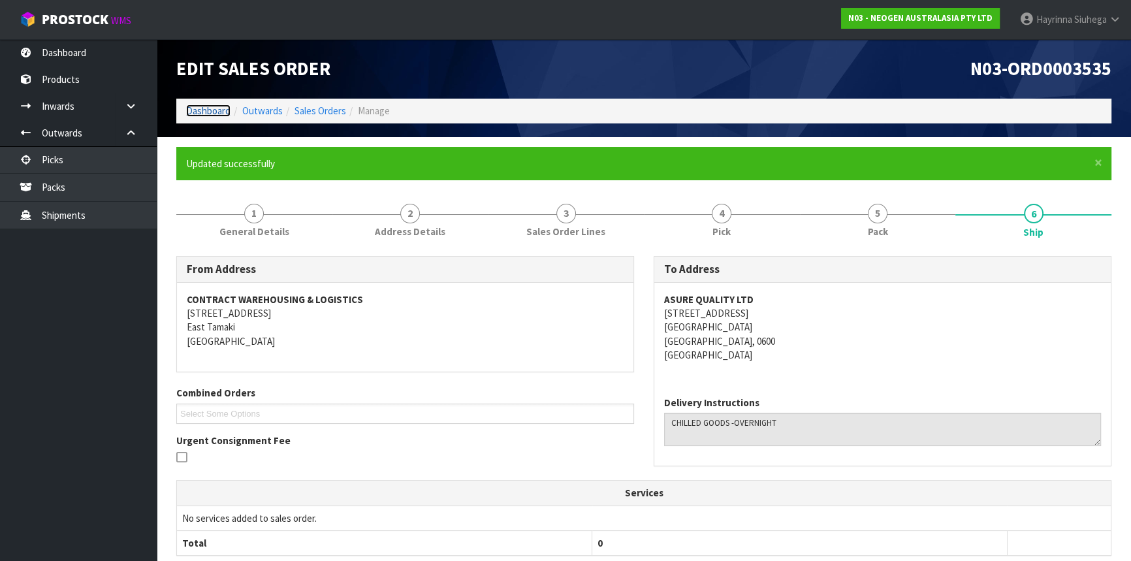
click at [207, 109] on link "Dashboard" at bounding box center [208, 111] width 44 height 12
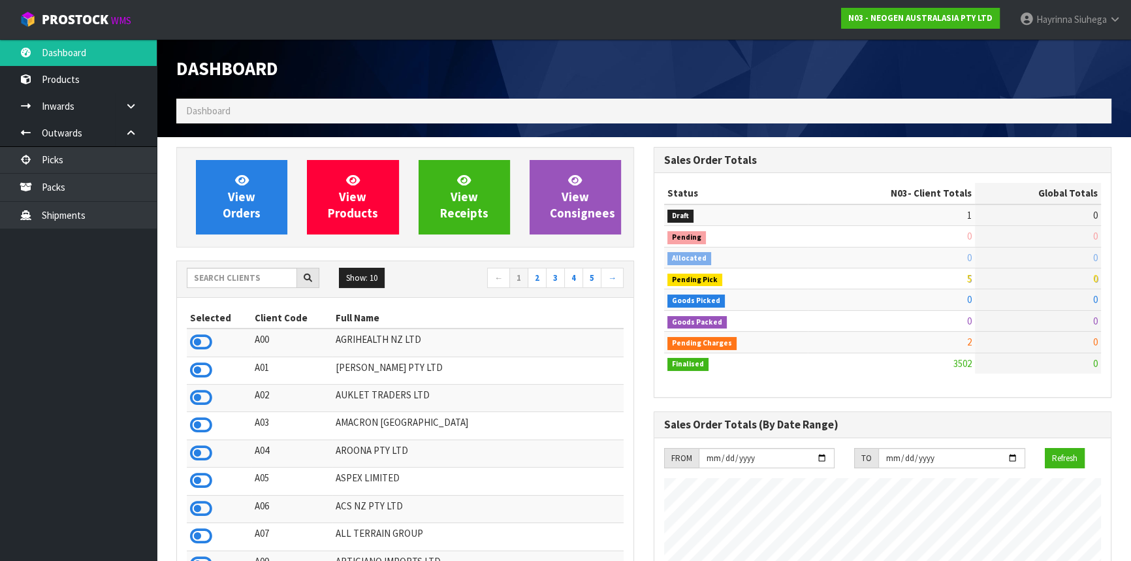
scroll to position [988, 477]
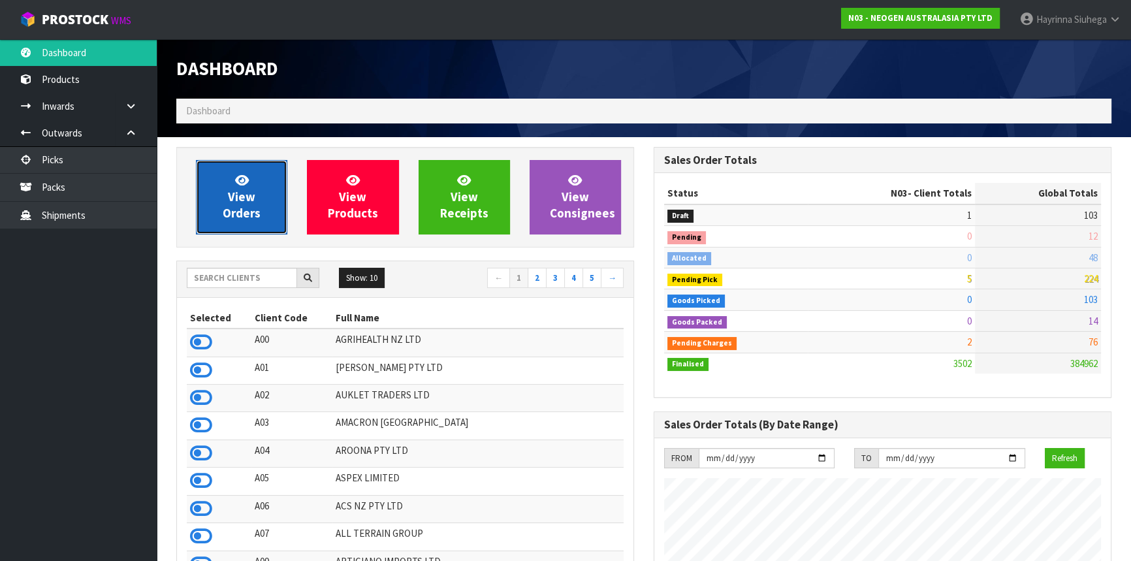
click at [219, 182] on link "View Orders" at bounding box center [241, 197] width 91 height 74
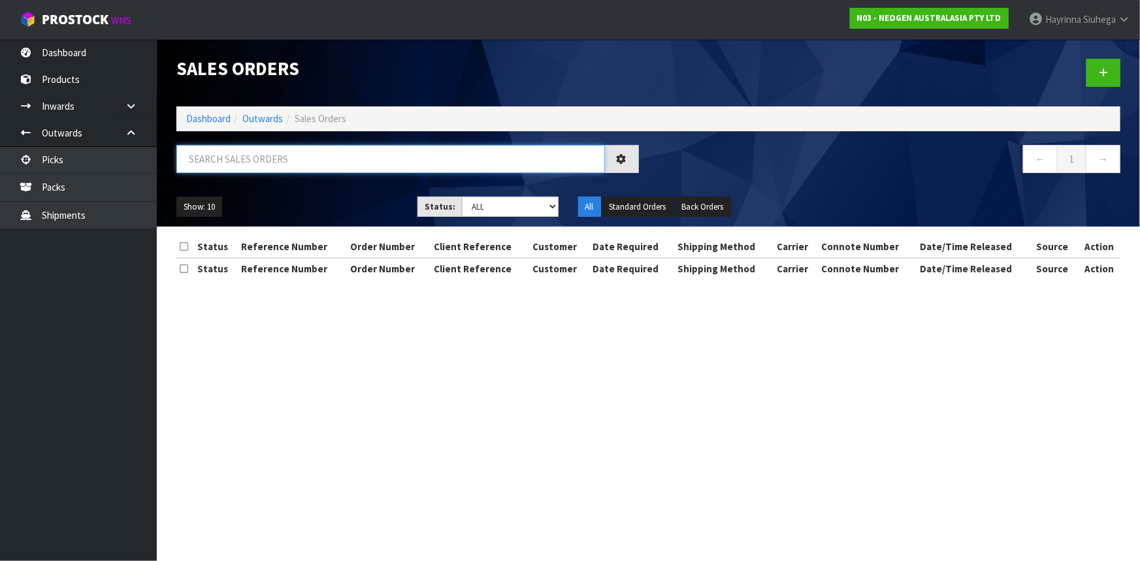
click at [240, 162] on input "text" at bounding box center [390, 159] width 428 height 28
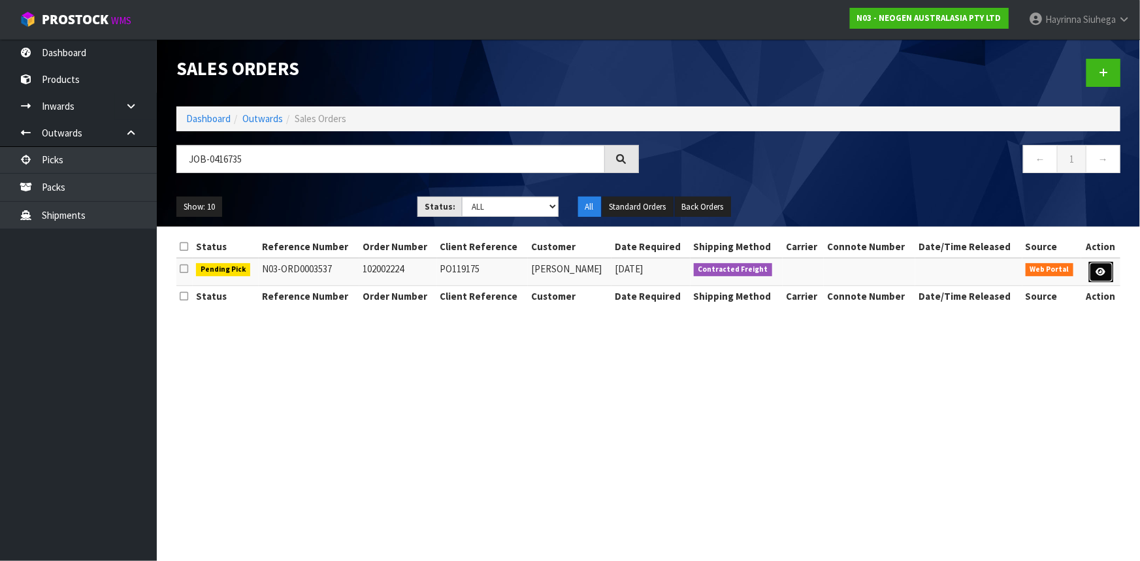
click at [1102, 270] on icon at bounding box center [1101, 272] width 10 height 8
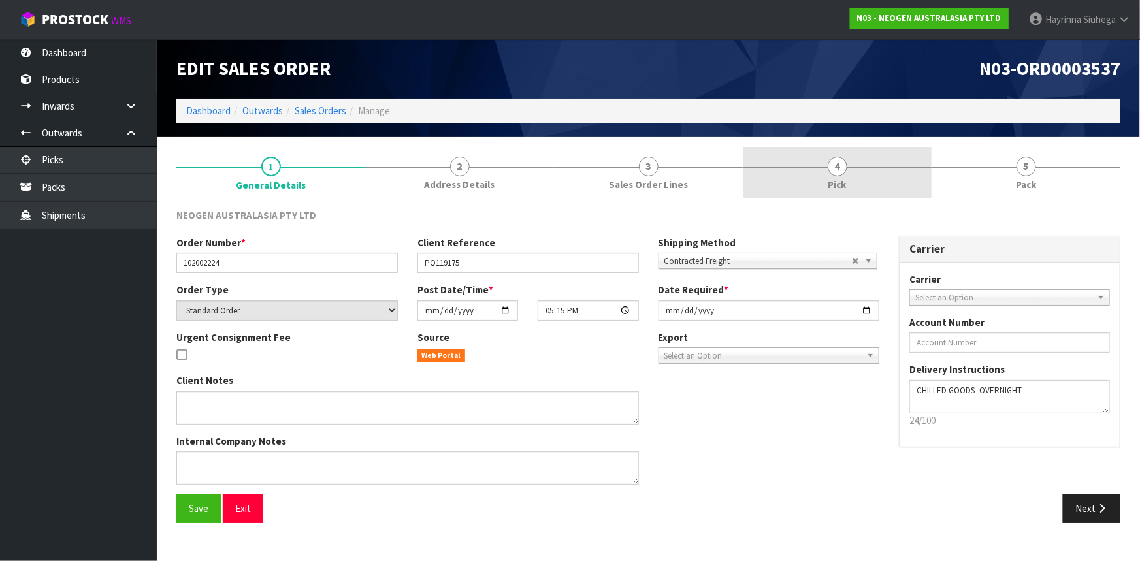
click at [877, 169] on link "4 Pick" at bounding box center [837, 173] width 189 height 52
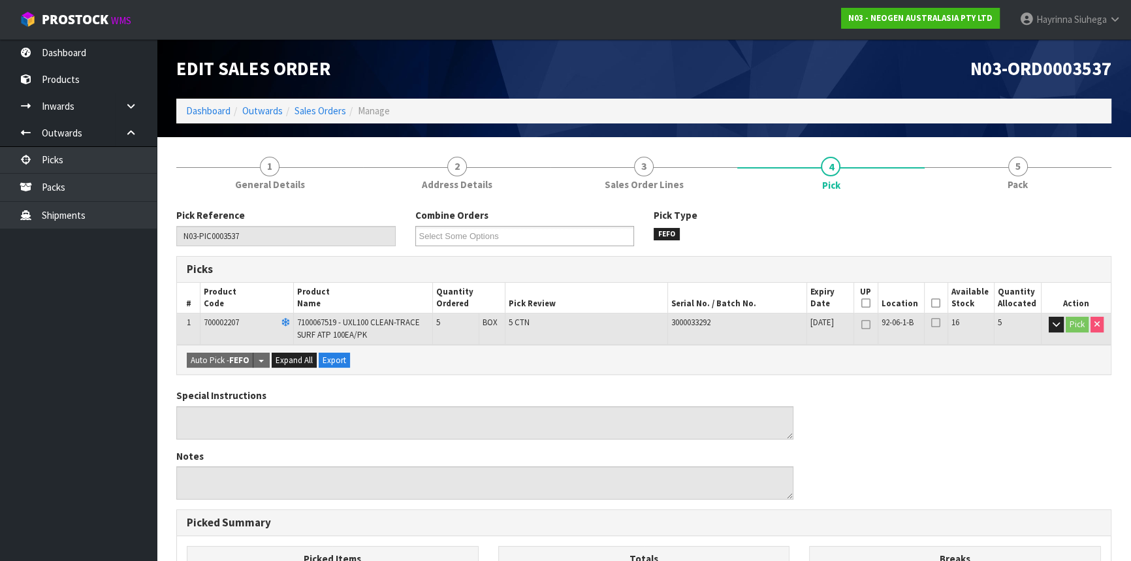
click at [934, 303] on icon at bounding box center [935, 303] width 9 height 1
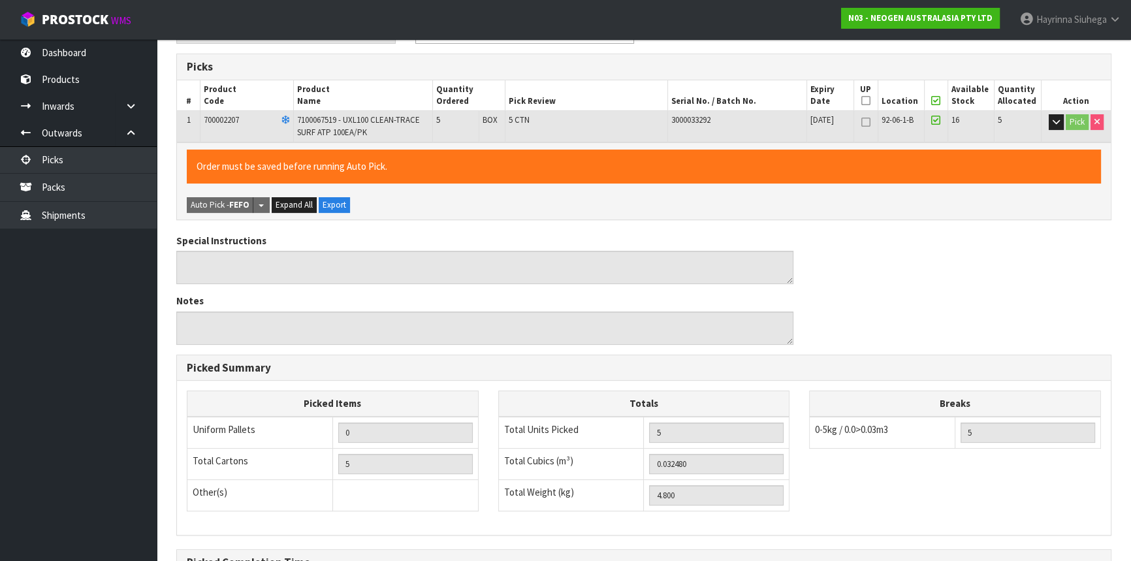
scroll to position [353, 0]
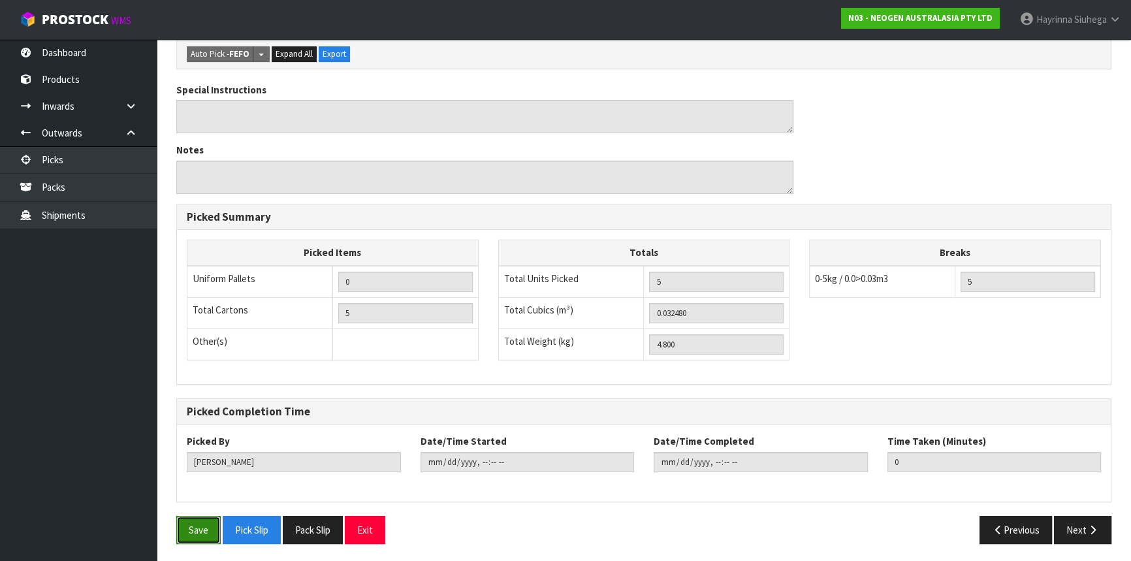
click at [197, 536] on button "Save" at bounding box center [198, 530] width 44 height 28
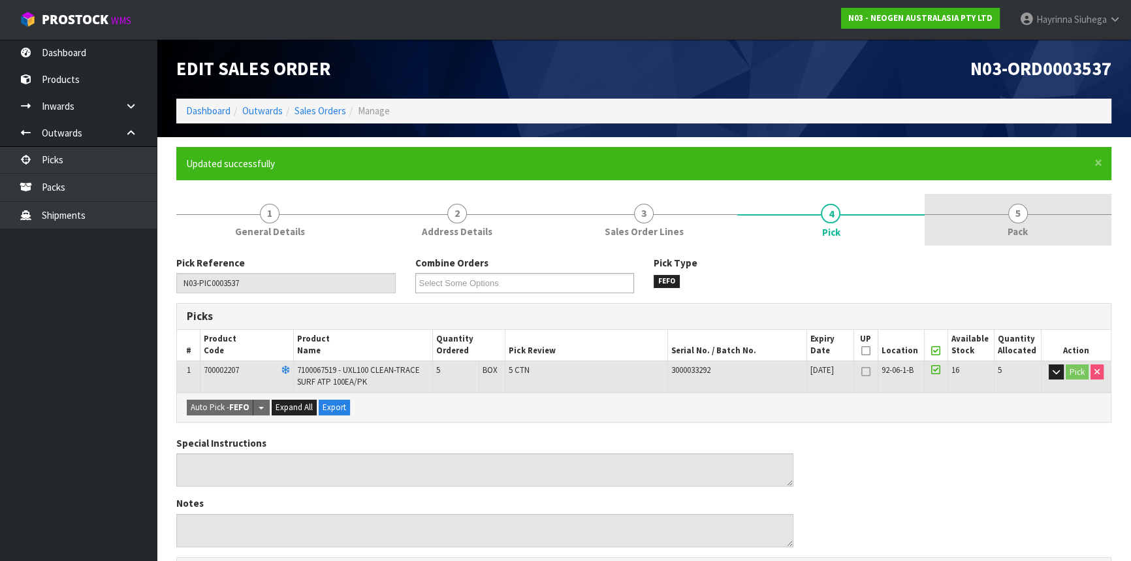
drag, startPoint x: 1044, startPoint y: 222, endPoint x: 981, endPoint y: 244, distance: 67.1
click at [1044, 222] on link "5 Pack" at bounding box center [1018, 220] width 187 height 52
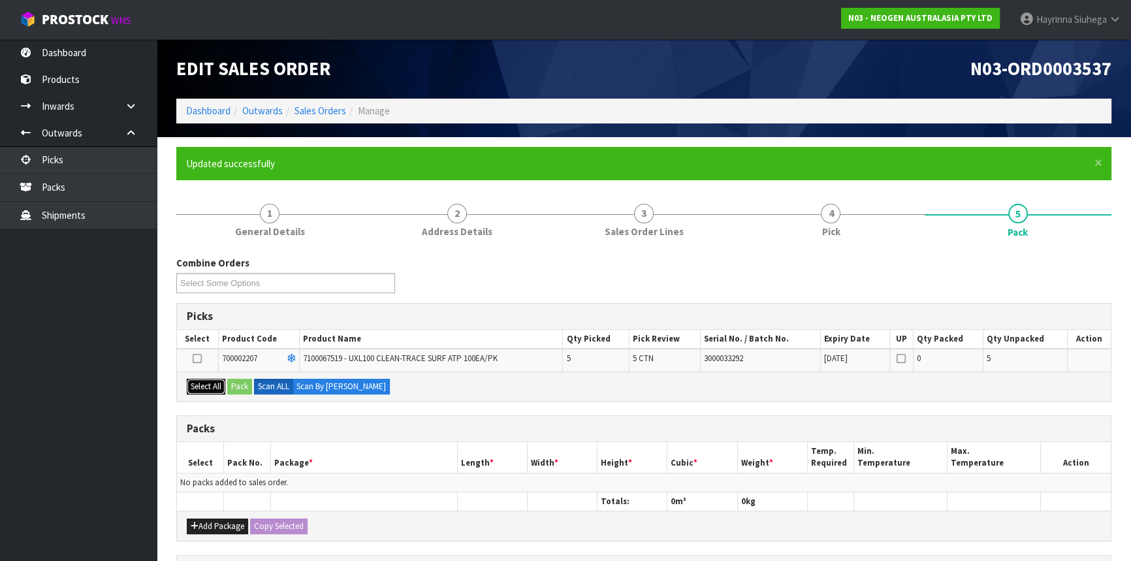
drag, startPoint x: 207, startPoint y: 389, endPoint x: 246, endPoint y: 389, distance: 38.5
click at [208, 389] on button "Select All" at bounding box center [206, 387] width 39 height 16
click at [245, 388] on button "Pack" at bounding box center [239, 387] width 25 height 16
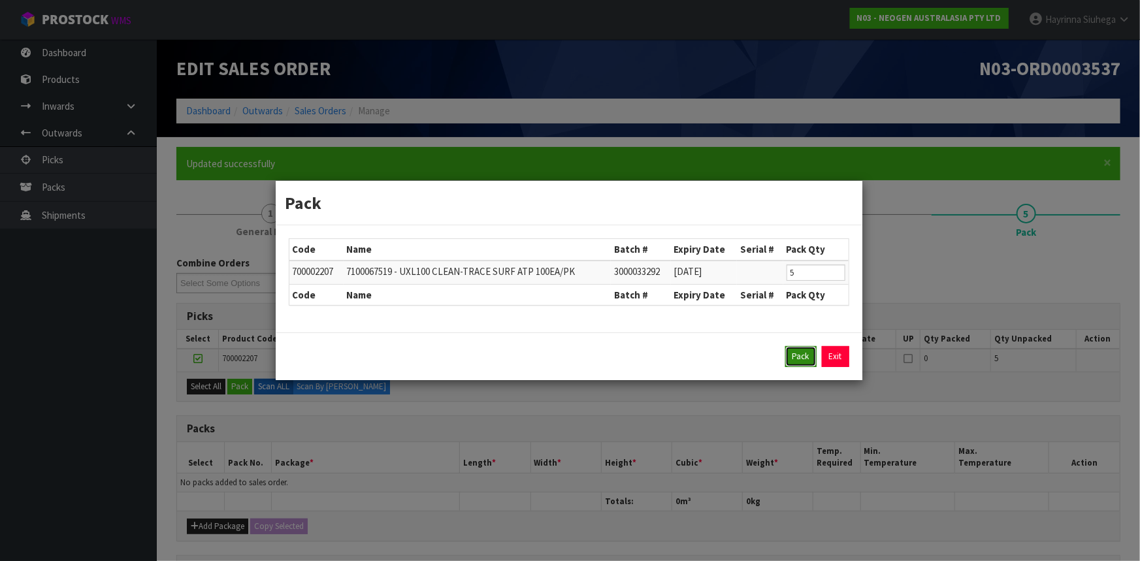
click at [800, 361] on button "Pack" at bounding box center [800, 356] width 31 height 21
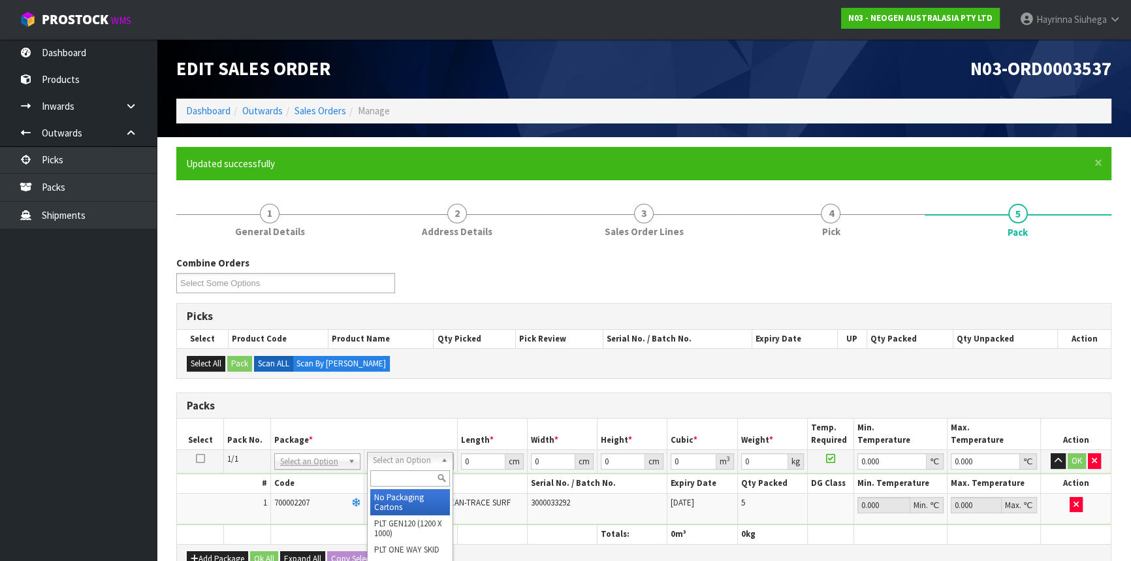
click at [403, 474] on input "text" at bounding box center [410, 478] width 80 height 16
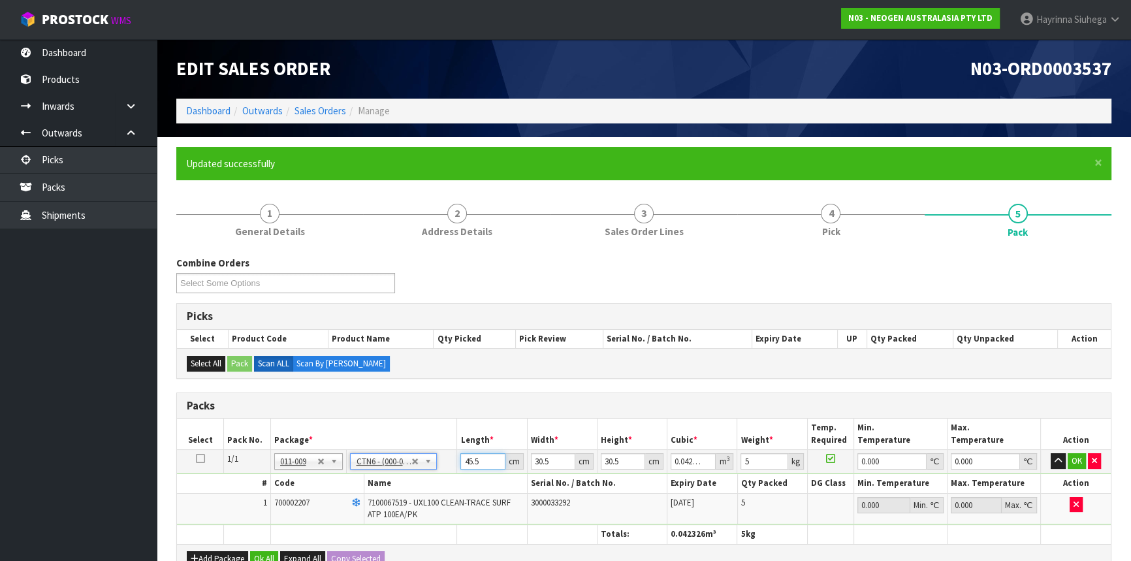
click at [468, 457] on input "45.5" at bounding box center [482, 461] width 44 height 16
click button "OK" at bounding box center [1077, 461] width 18 height 16
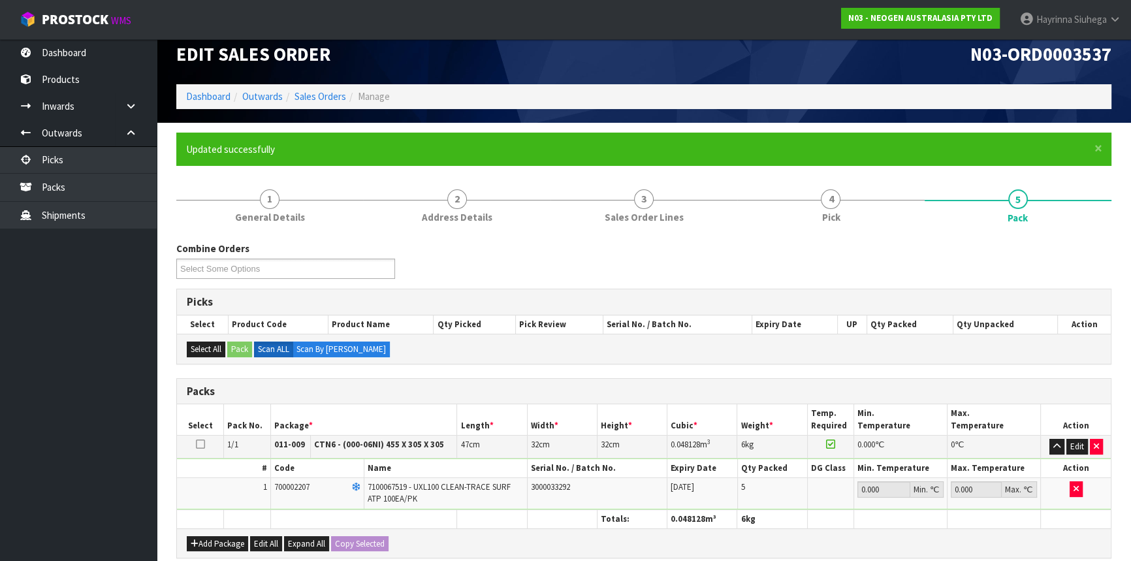
scroll to position [257, 0]
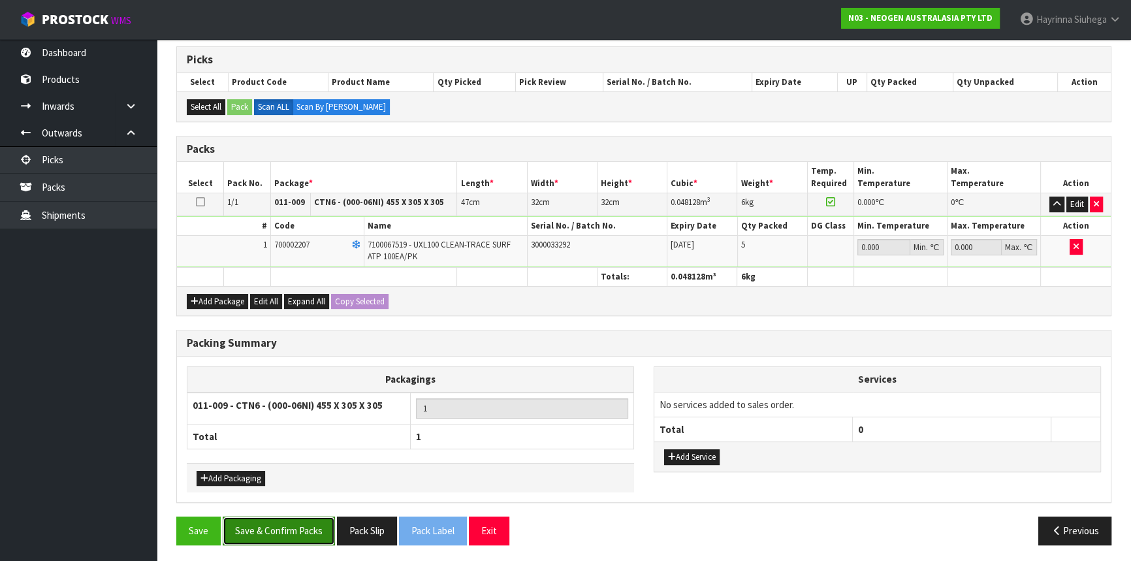
click at [300, 523] on button "Save & Confirm Packs" at bounding box center [279, 531] width 112 height 28
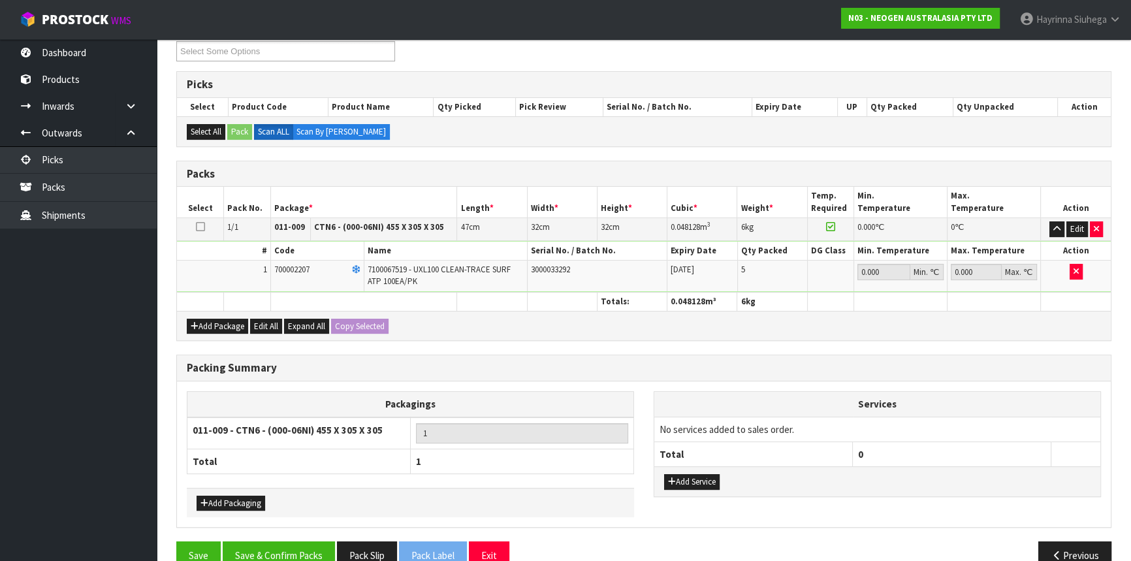
scroll to position [176, 0]
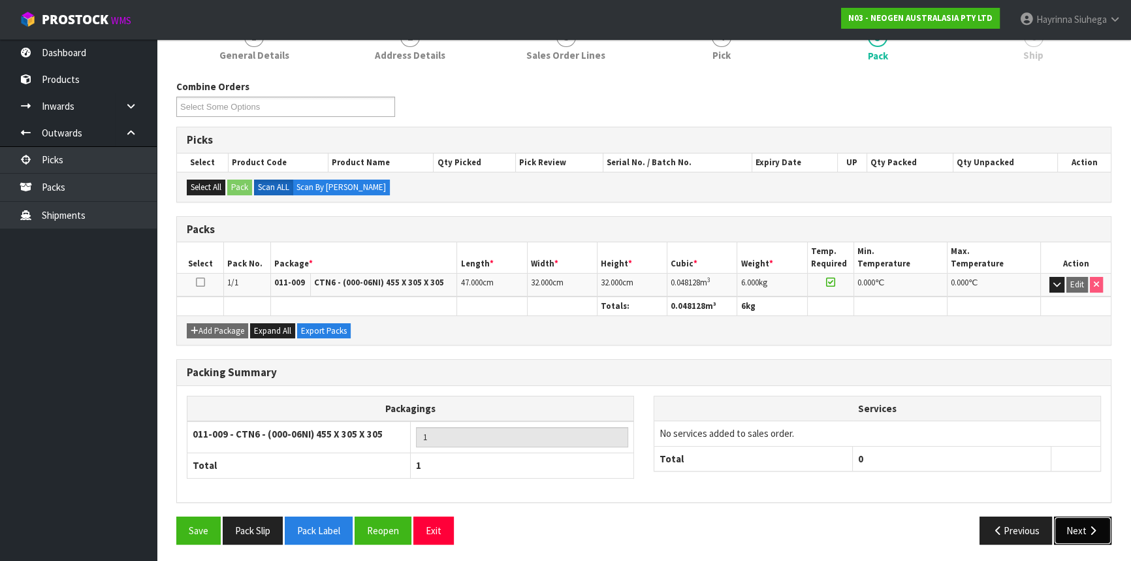
click at [1085, 517] on button "Next" at bounding box center [1082, 531] width 57 height 28
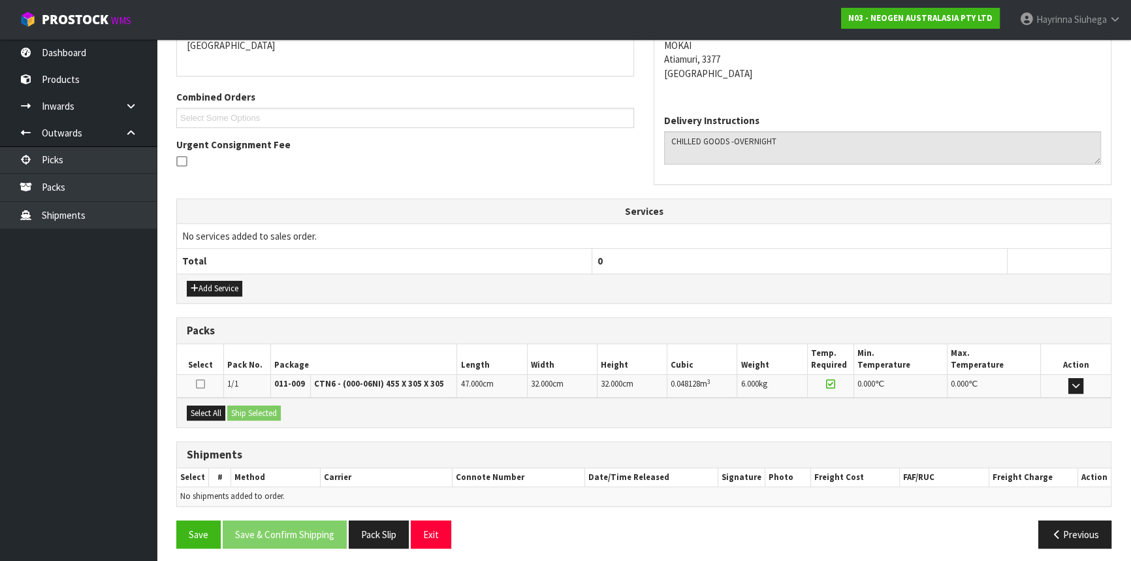
scroll to position [300, 0]
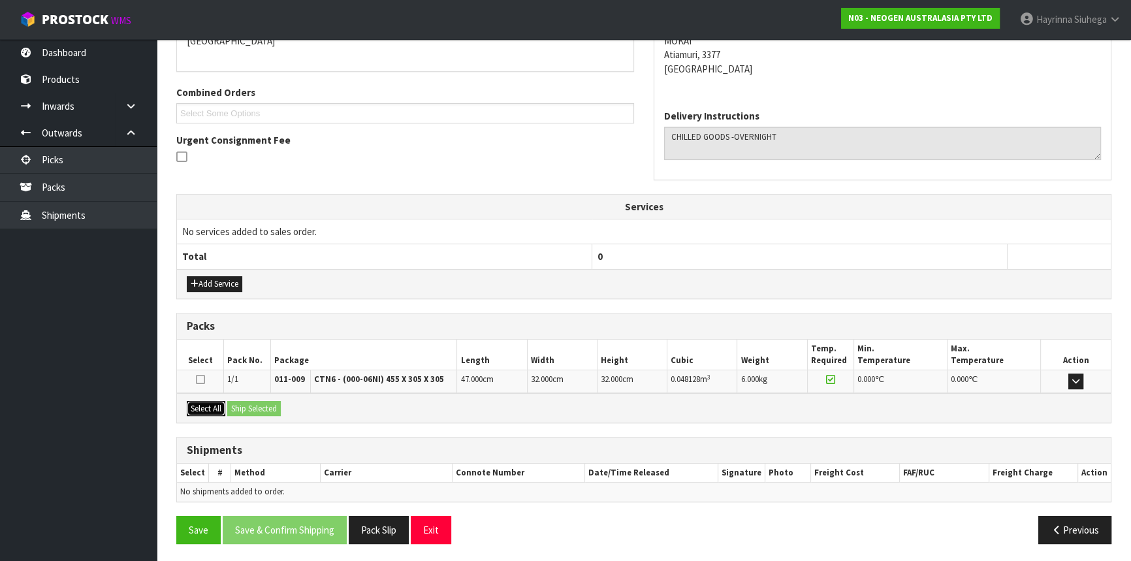
click at [214, 408] on button "Select All" at bounding box center [206, 409] width 39 height 16
click at [259, 404] on button "Ship Selected" at bounding box center [254, 409] width 54 height 16
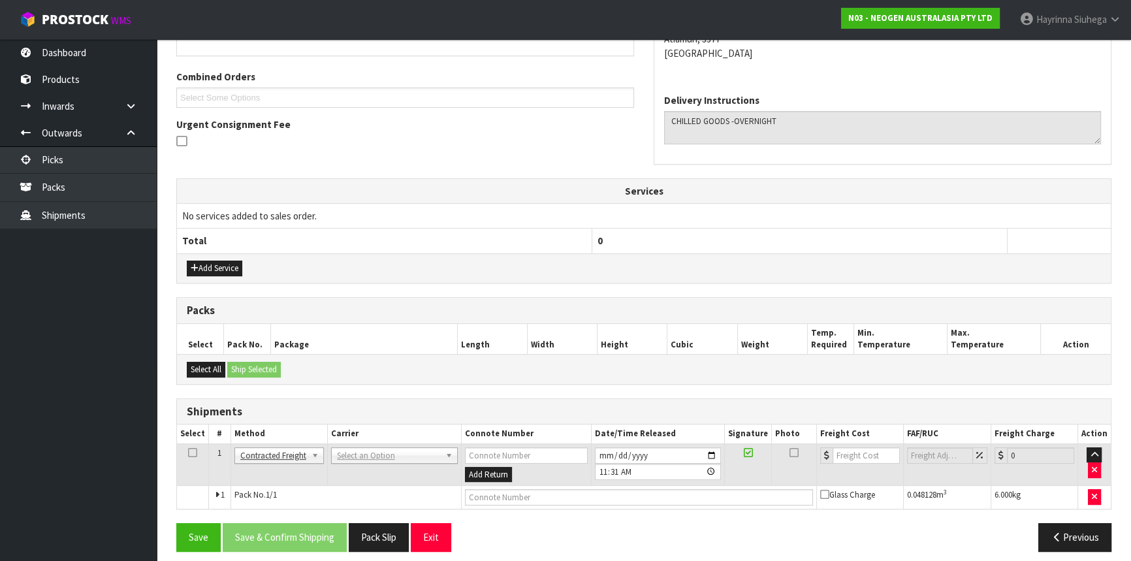
scroll to position [323, 0]
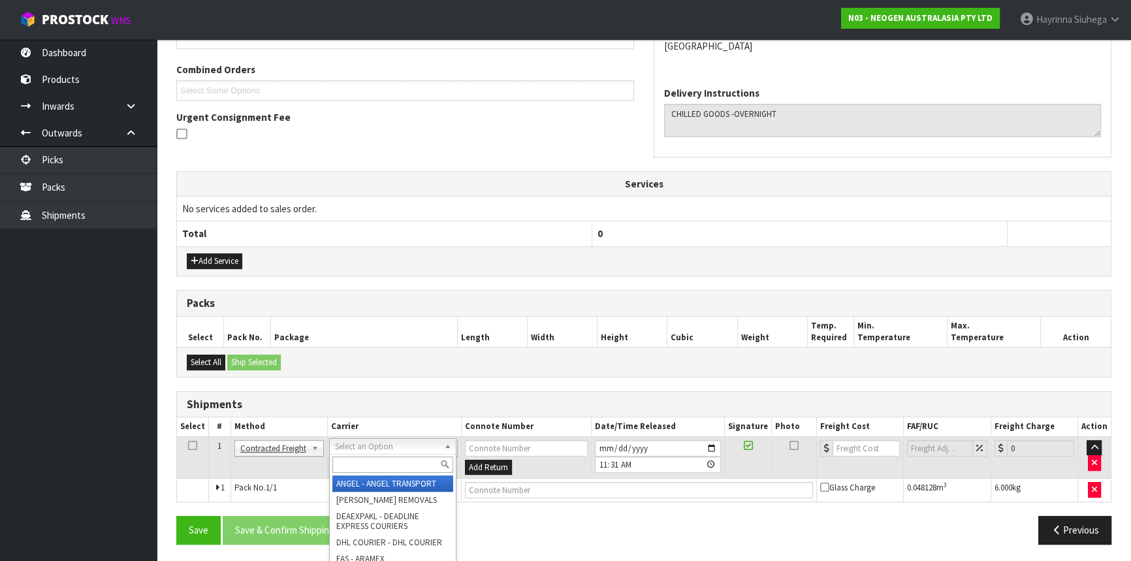
click at [356, 460] on input "text" at bounding box center [392, 465] width 121 height 16
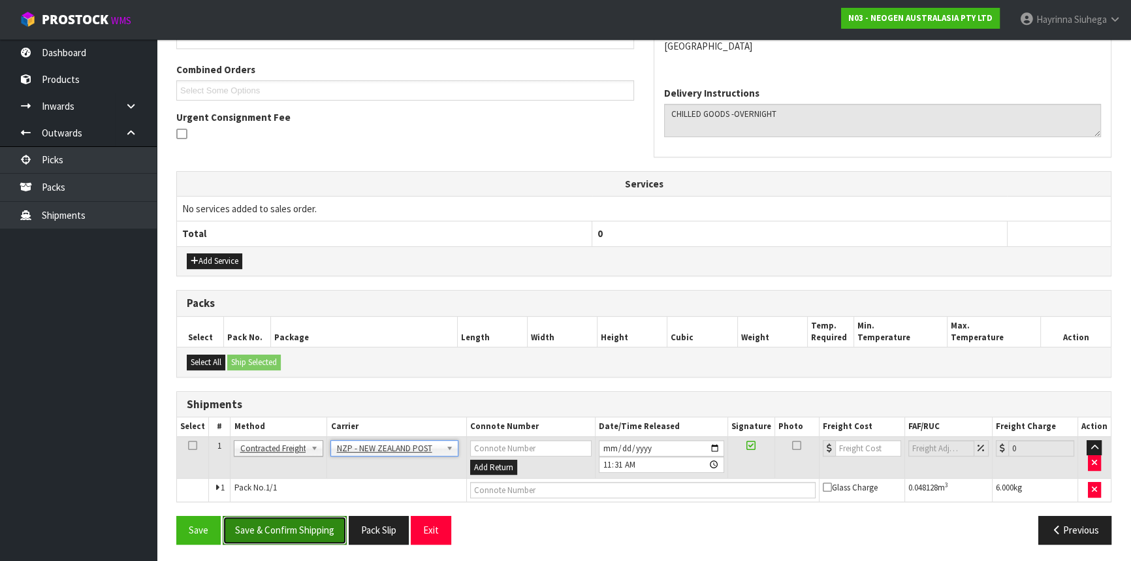
click at [300, 525] on button "Save & Confirm Shipping" at bounding box center [285, 530] width 124 height 28
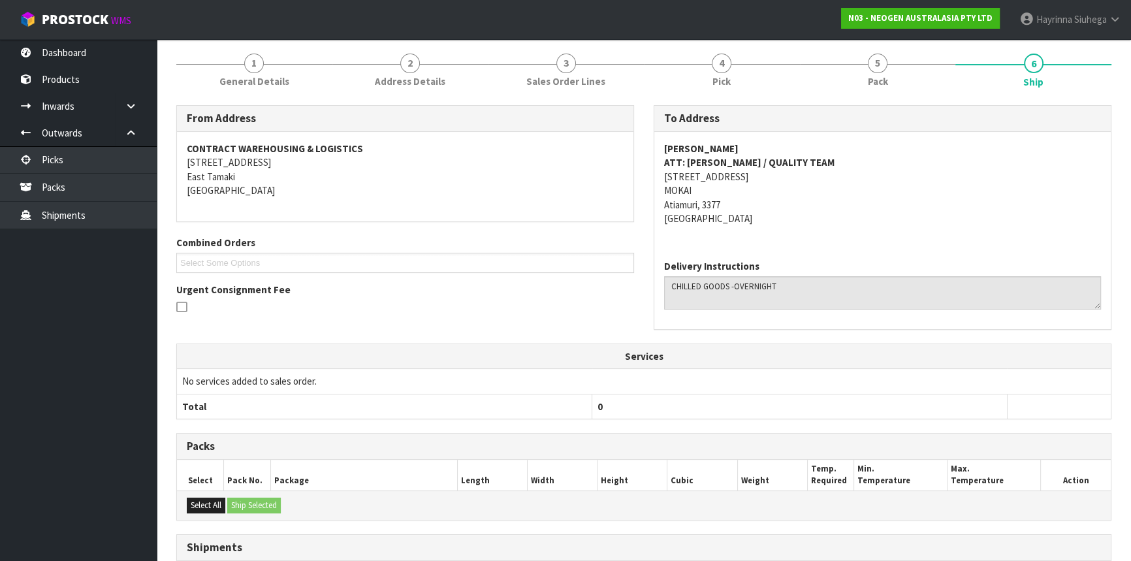
scroll to position [306, 0]
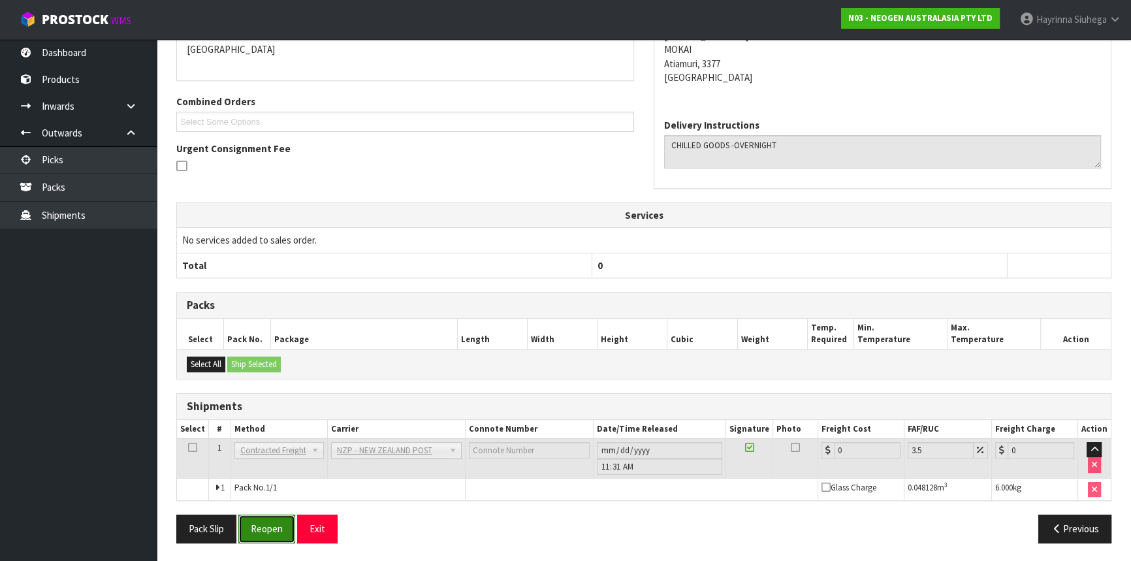
click at [272, 534] on button "Reopen" at bounding box center [266, 529] width 57 height 28
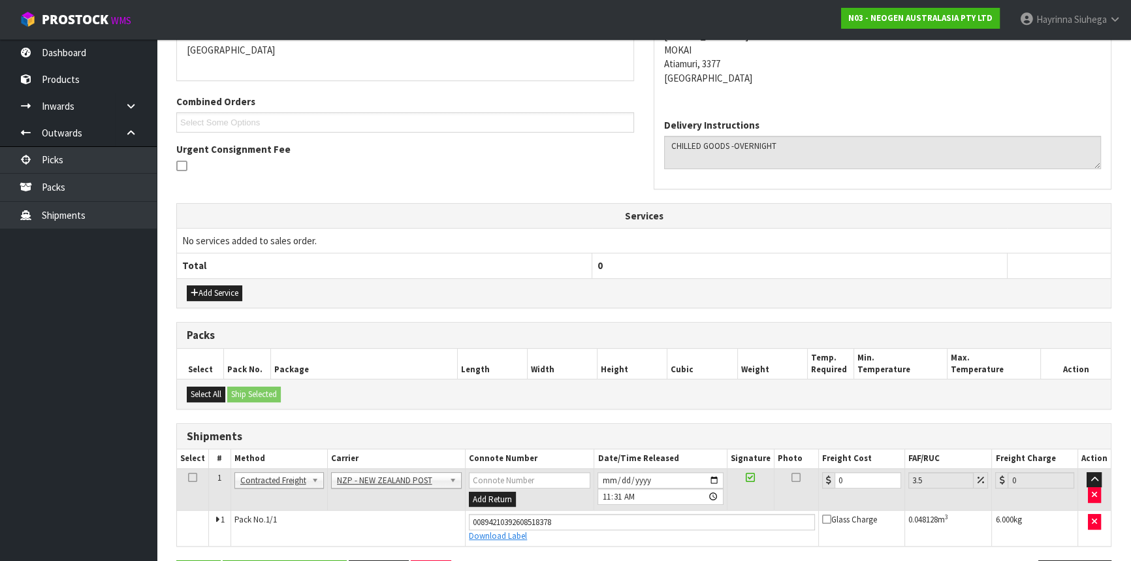
scroll to position [336, 0]
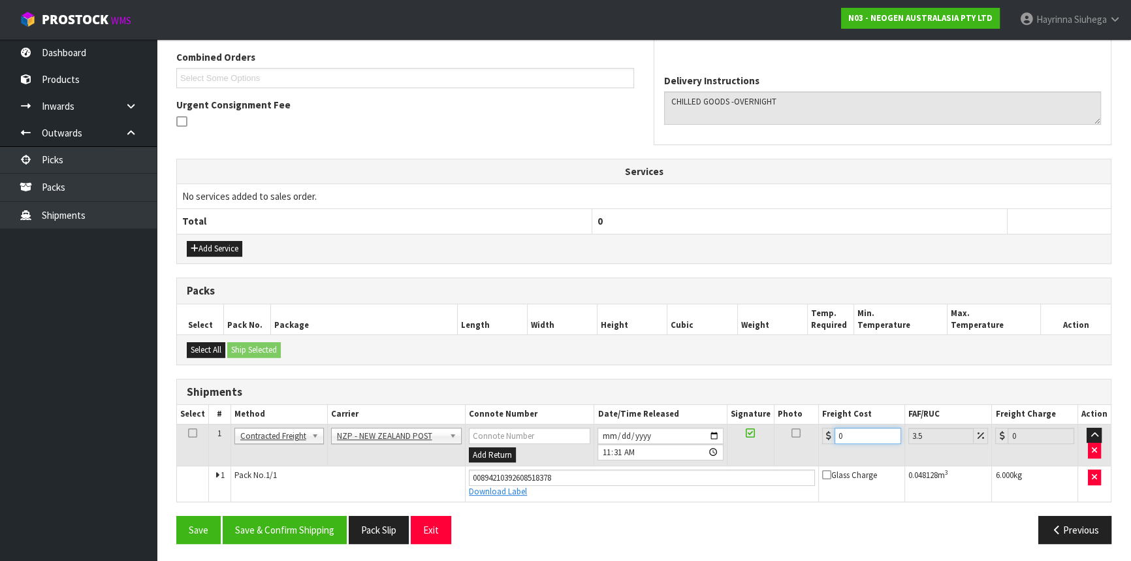
drag, startPoint x: 856, startPoint y: 438, endPoint x: 686, endPoint y: 441, distance: 170.5
click at [686, 441] on tr "1 Client Local Pickup Customer Local Pickup Company Freight Contracted Freight …" at bounding box center [644, 445] width 934 height 42
click at [176, 516] on button "Save" at bounding box center [198, 530] width 44 height 28
click at [293, 537] on button "Save & Confirm Shipping" at bounding box center [285, 530] width 124 height 28
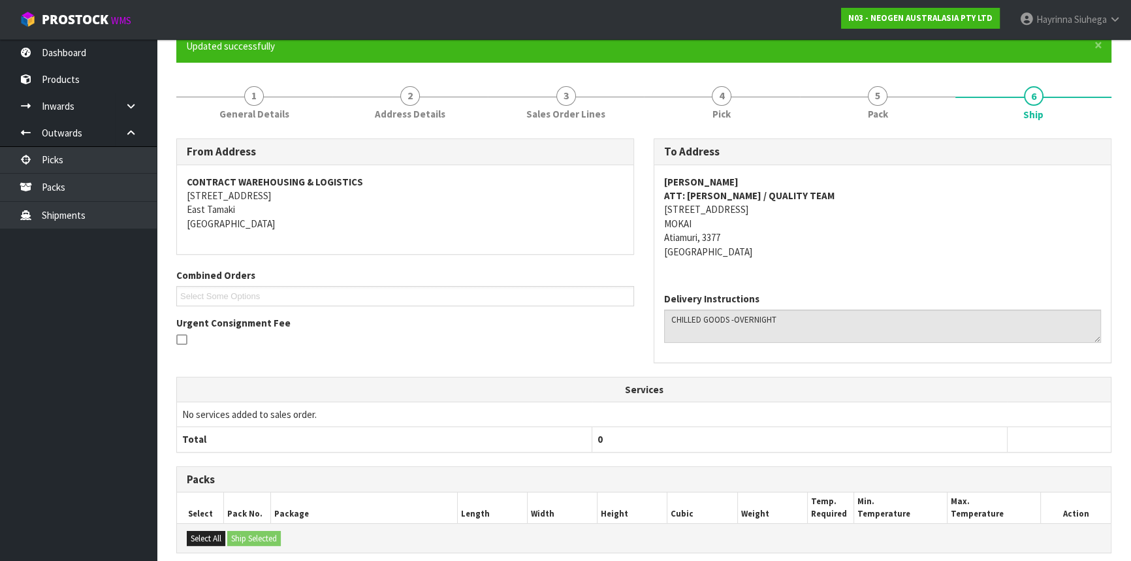
scroll to position [0, 0]
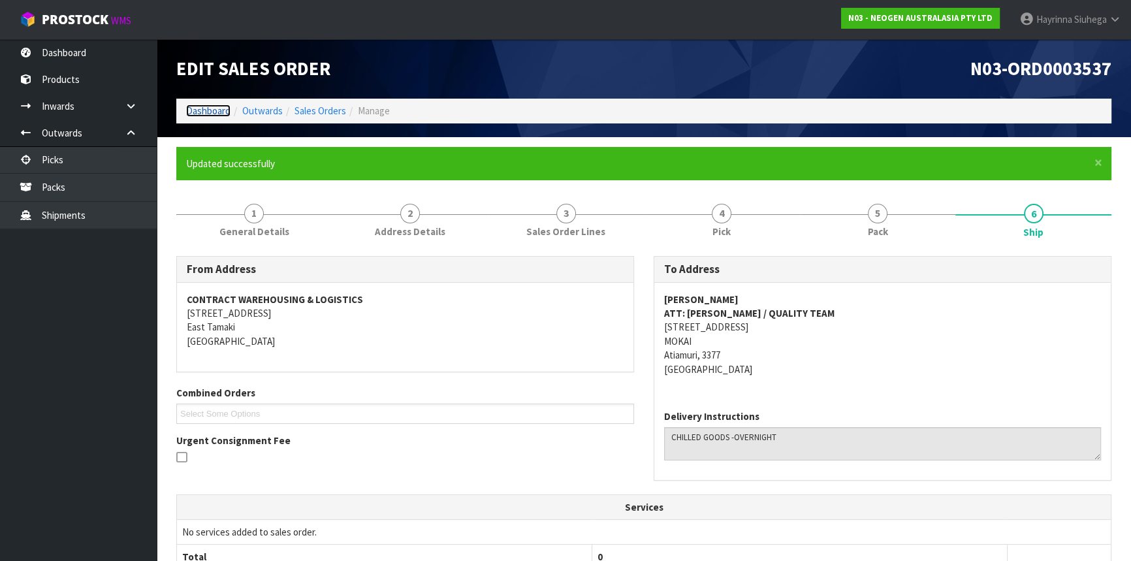
click at [196, 106] on link "Dashboard" at bounding box center [208, 111] width 44 height 12
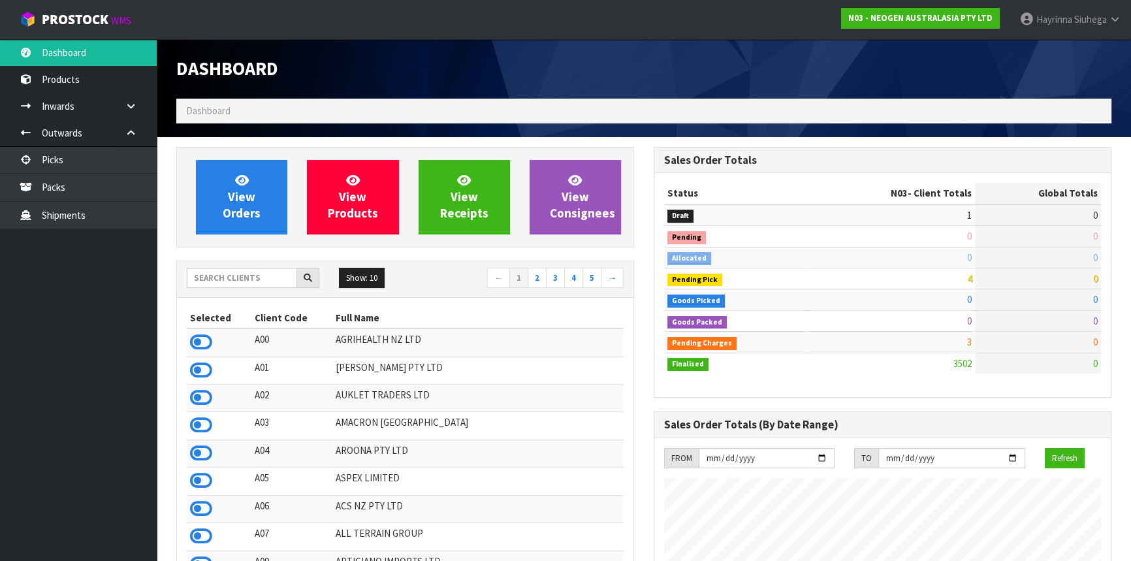
scroll to position [988, 477]
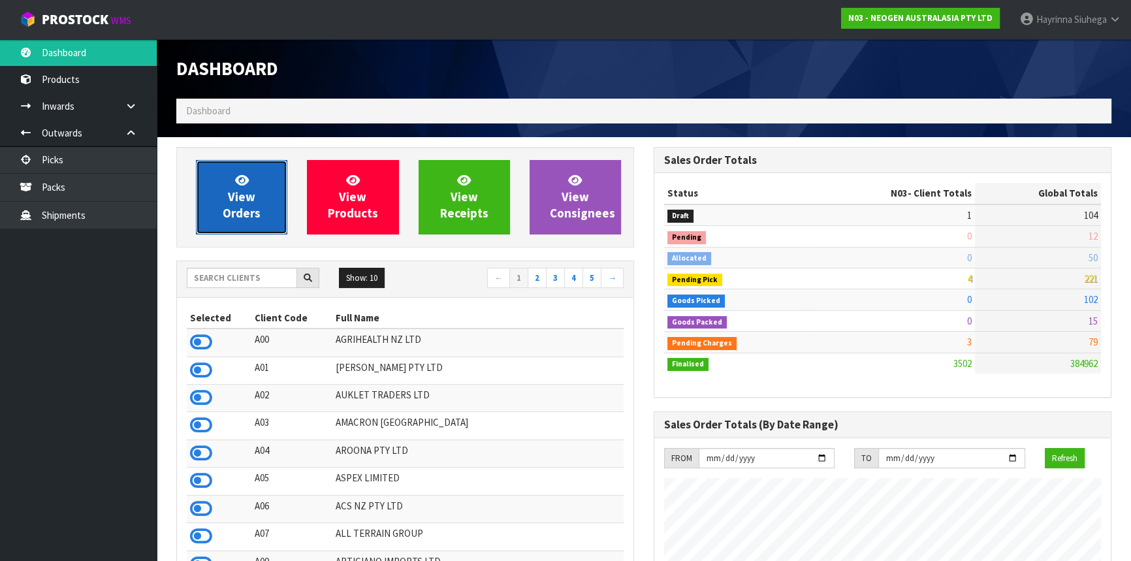
click at [271, 209] on link "View Orders" at bounding box center [241, 197] width 91 height 74
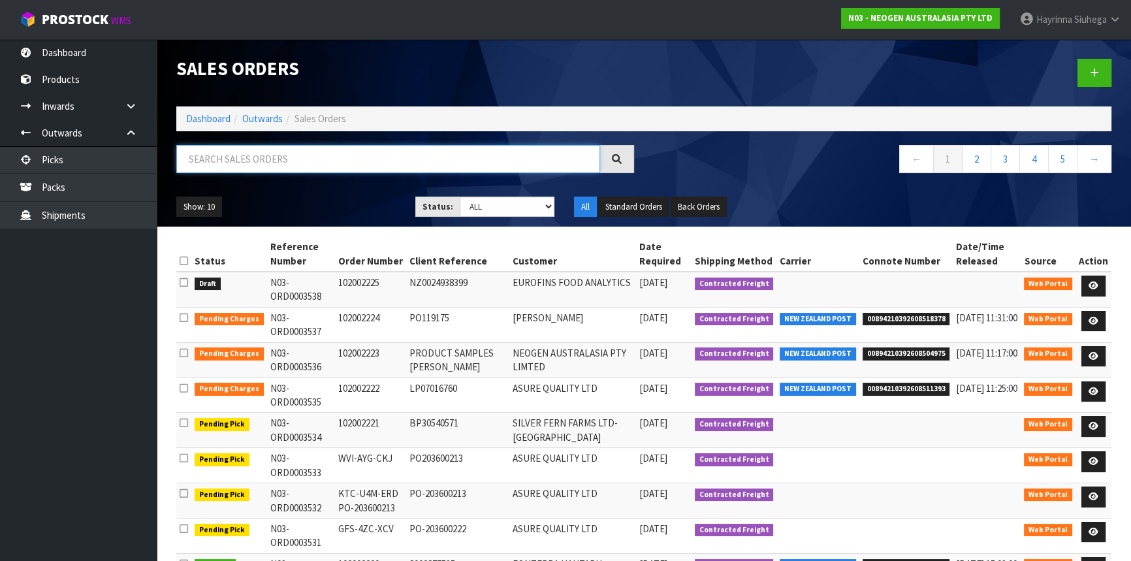
click at [305, 166] on input "text" at bounding box center [388, 159] width 424 height 28
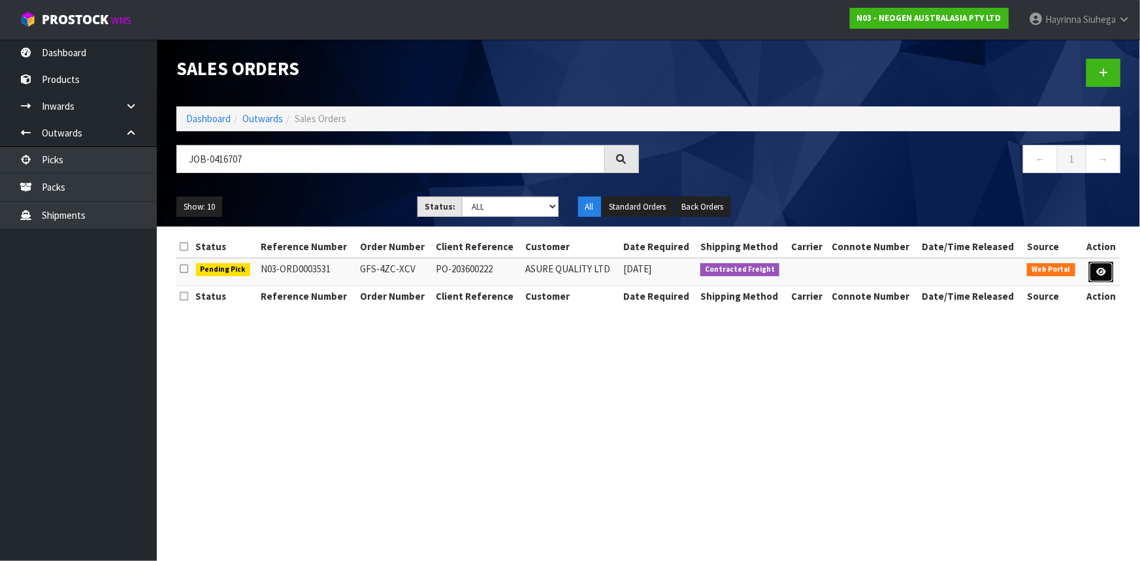
click at [1103, 272] on icon at bounding box center [1101, 272] width 10 height 8
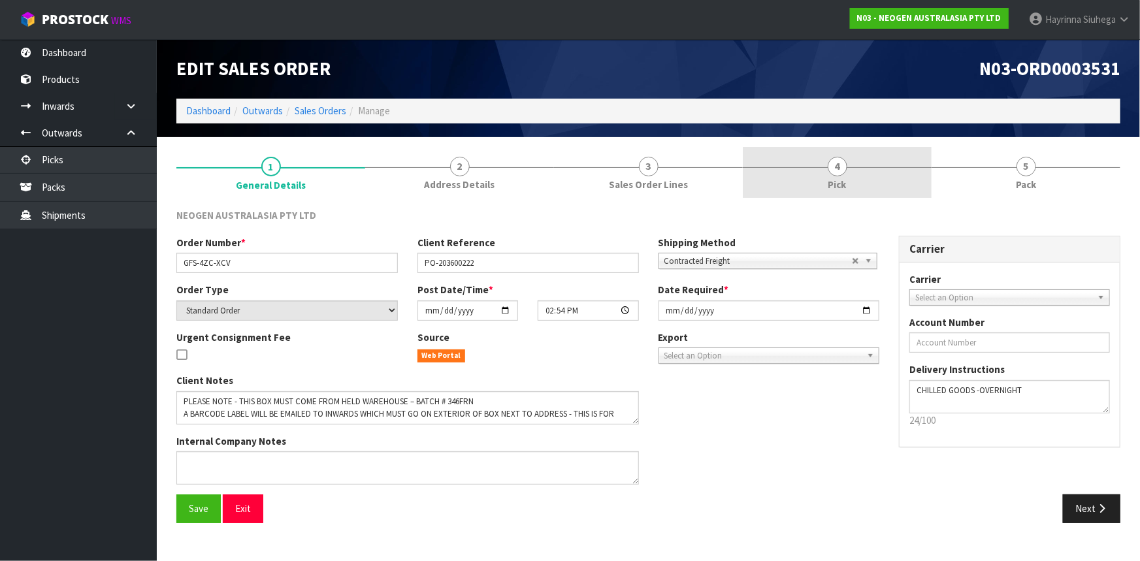
click at [882, 170] on link "4 Pick" at bounding box center [837, 173] width 189 height 52
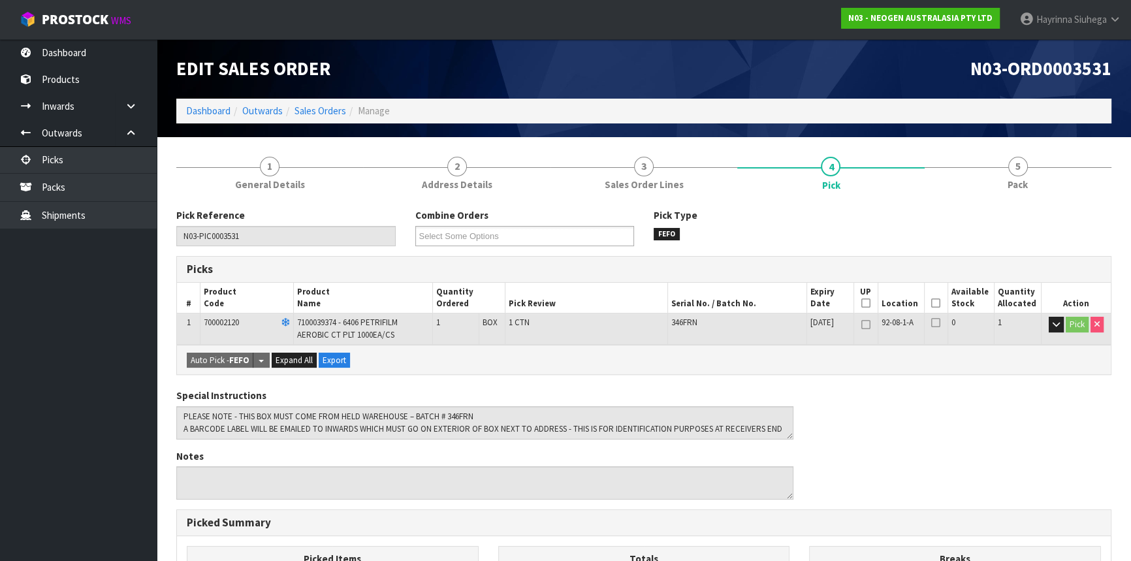
drag, startPoint x: 934, startPoint y: 301, endPoint x: 860, endPoint y: 328, distance: 79.1
click at [935, 303] on icon at bounding box center [935, 303] width 9 height 1
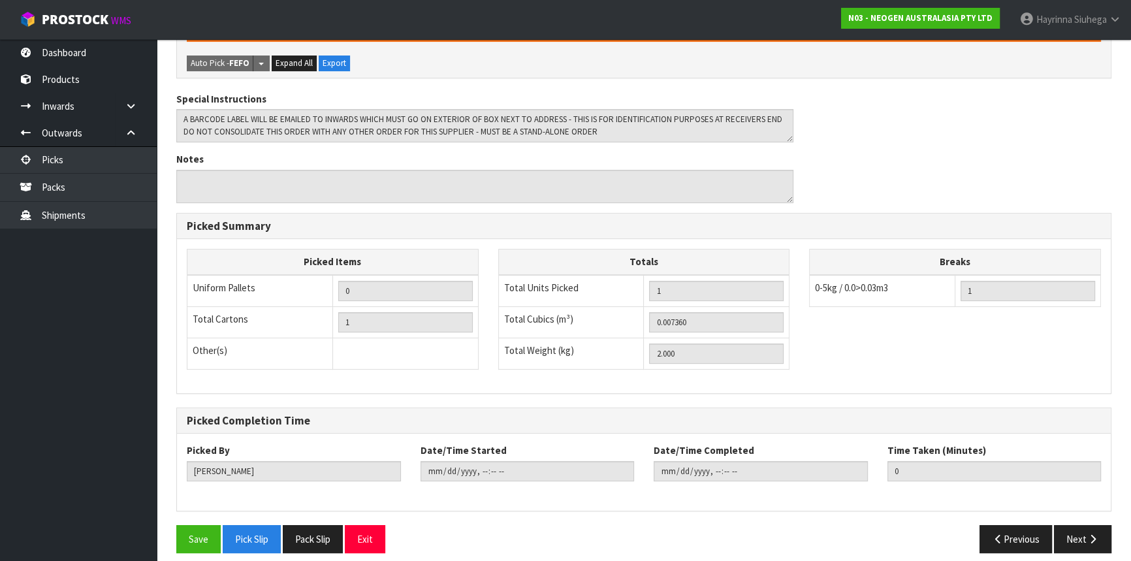
scroll to position [353, 0]
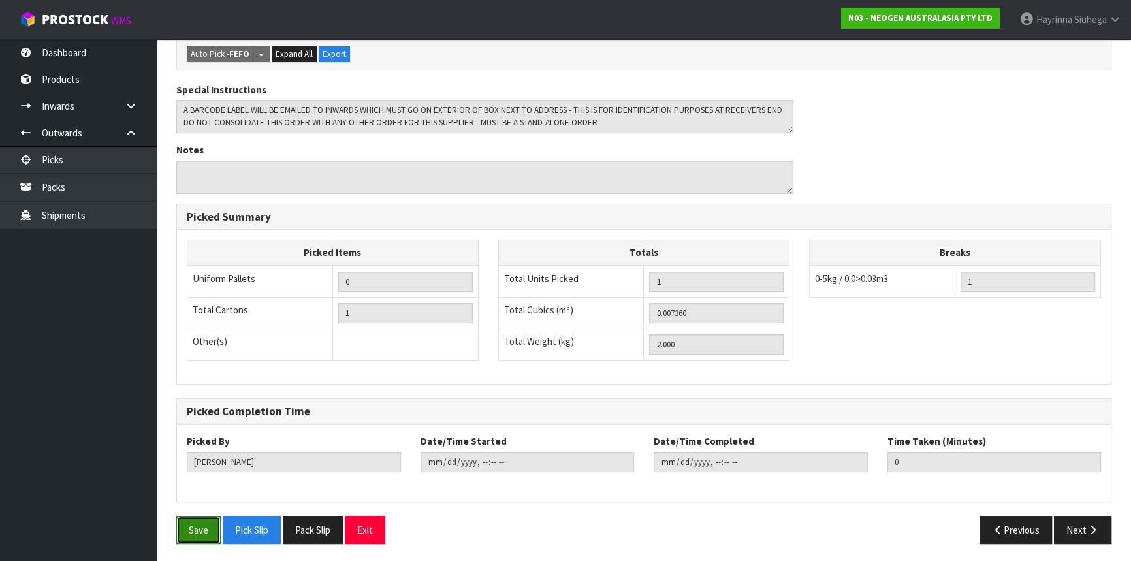
click at [197, 526] on button "Save" at bounding box center [198, 530] width 44 height 28
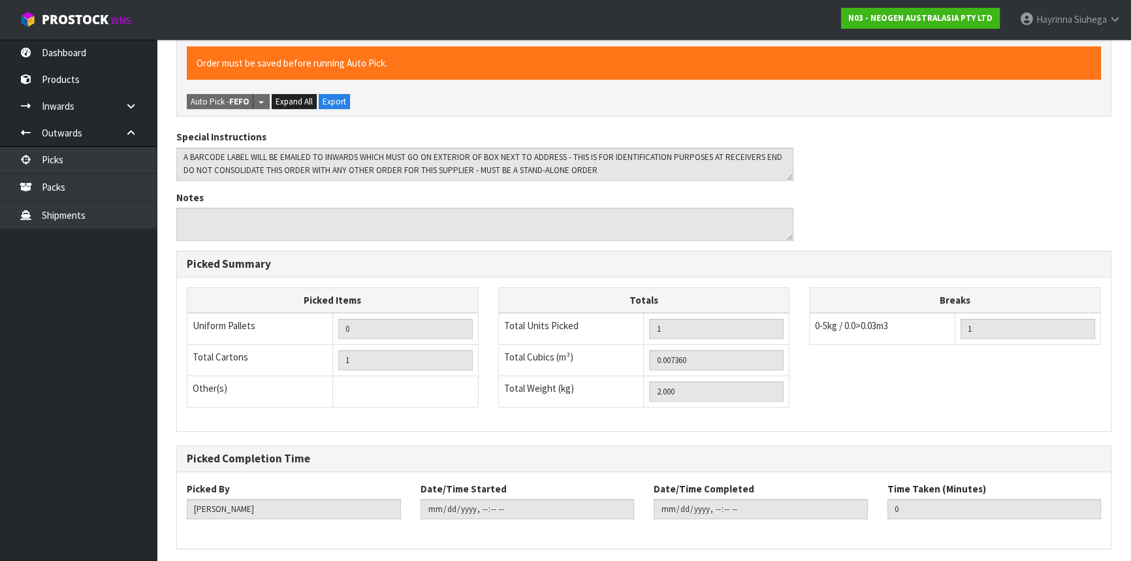
scroll to position [0, 0]
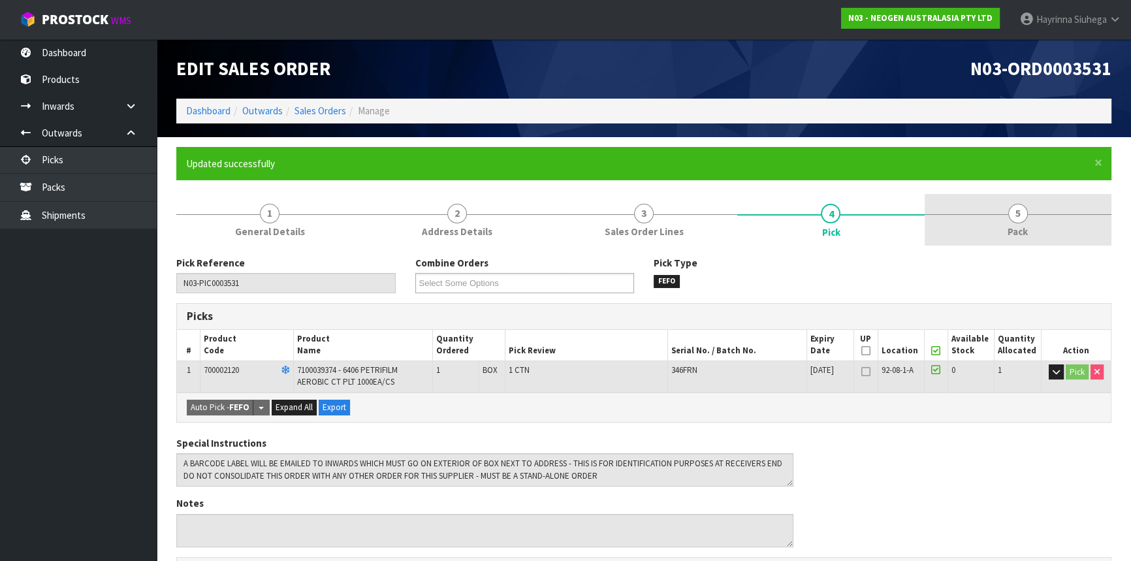
click at [1012, 228] on span "Pack" at bounding box center [1018, 232] width 20 height 14
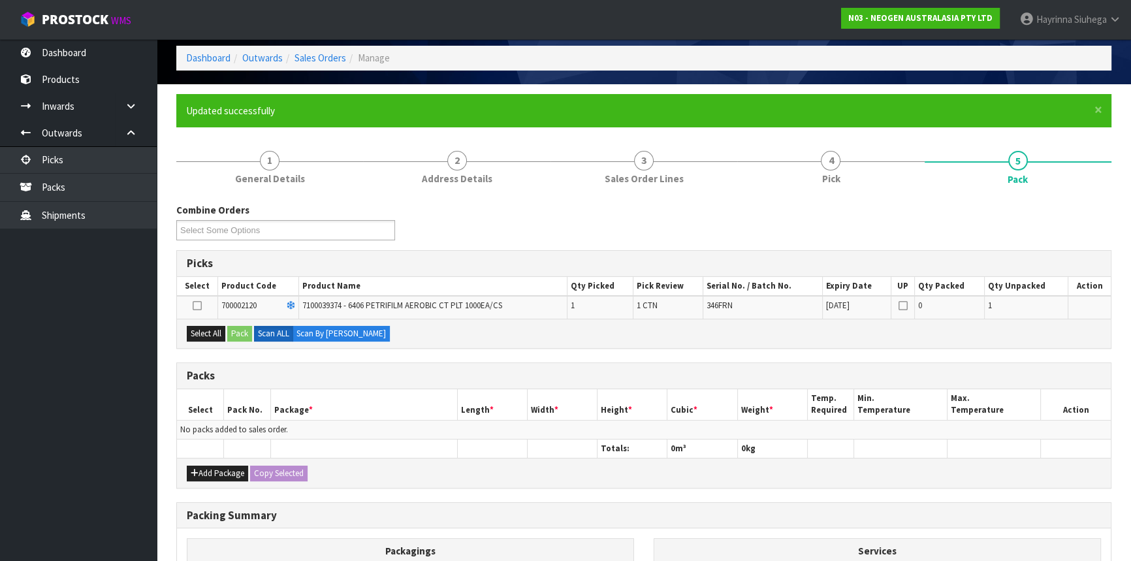
scroll to position [118, 0]
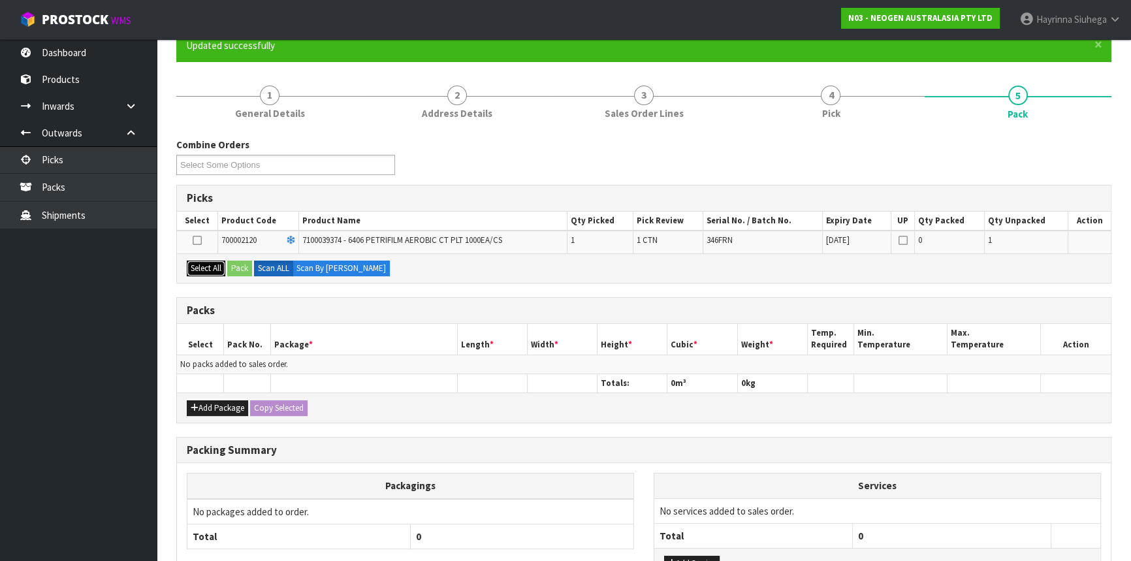
click at [210, 266] on button "Select All" at bounding box center [206, 269] width 39 height 16
click at [239, 261] on button "Pack" at bounding box center [239, 269] width 25 height 16
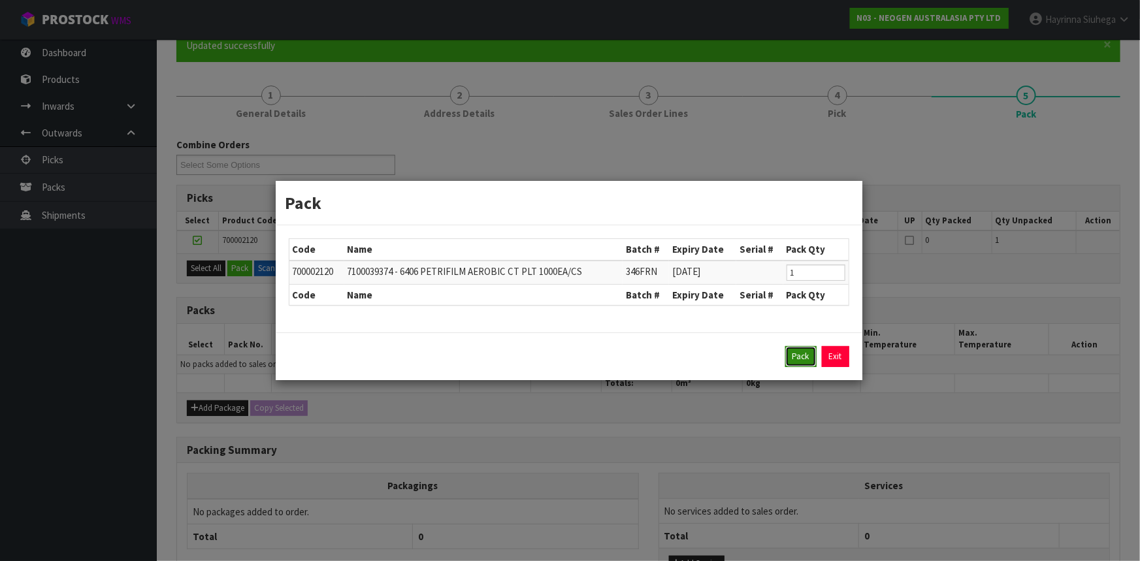
click at [797, 347] on button "Pack" at bounding box center [800, 356] width 31 height 21
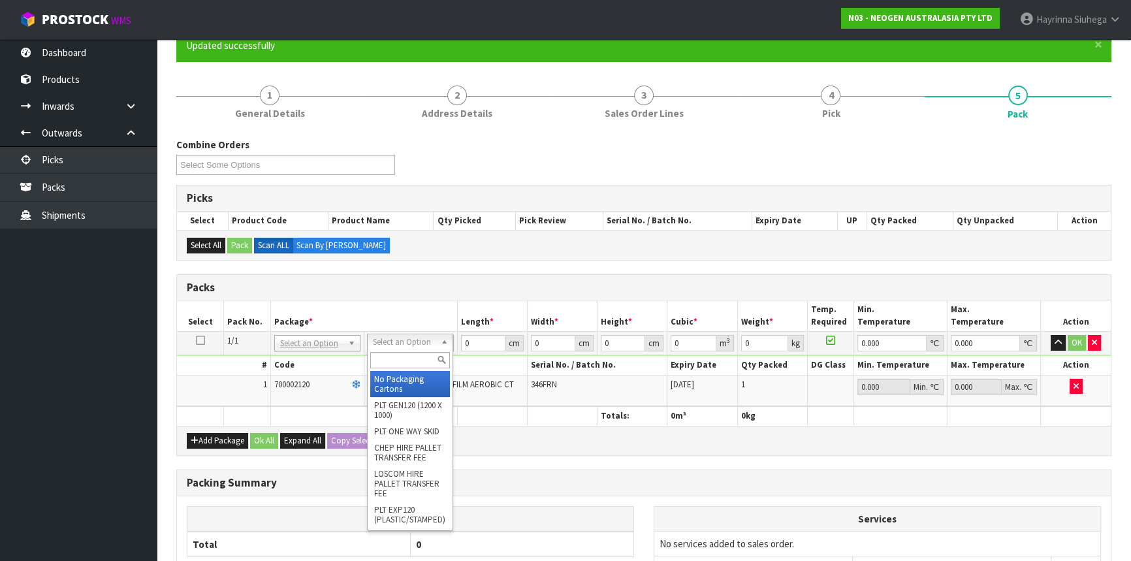
drag, startPoint x: 420, startPoint y: 342, endPoint x: 397, endPoint y: 376, distance: 40.9
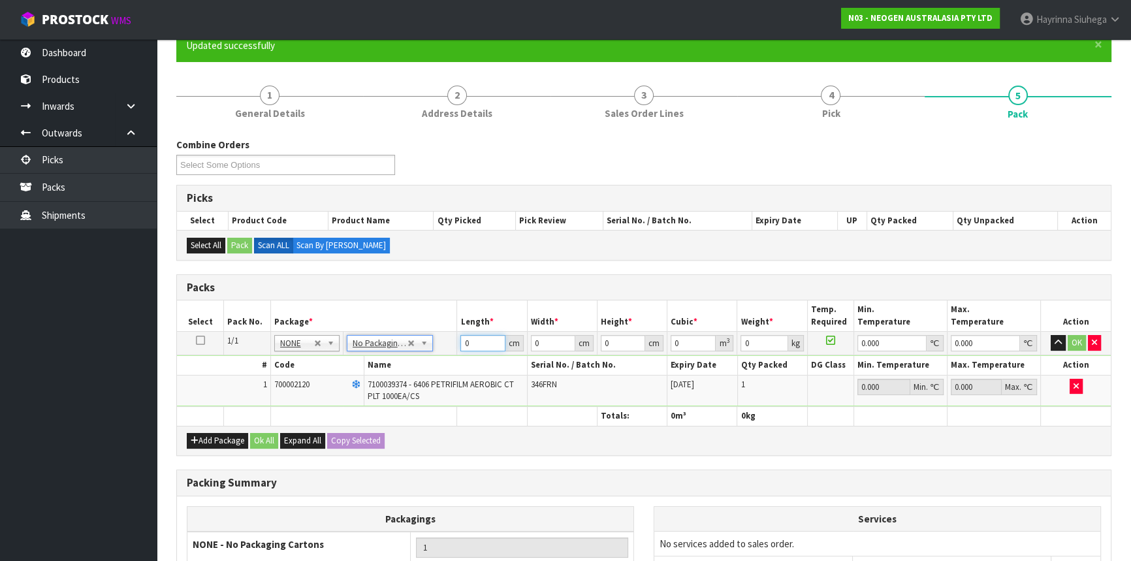
click at [464, 343] on input "0" at bounding box center [482, 343] width 44 height 16
click button "OK" at bounding box center [1077, 343] width 18 height 16
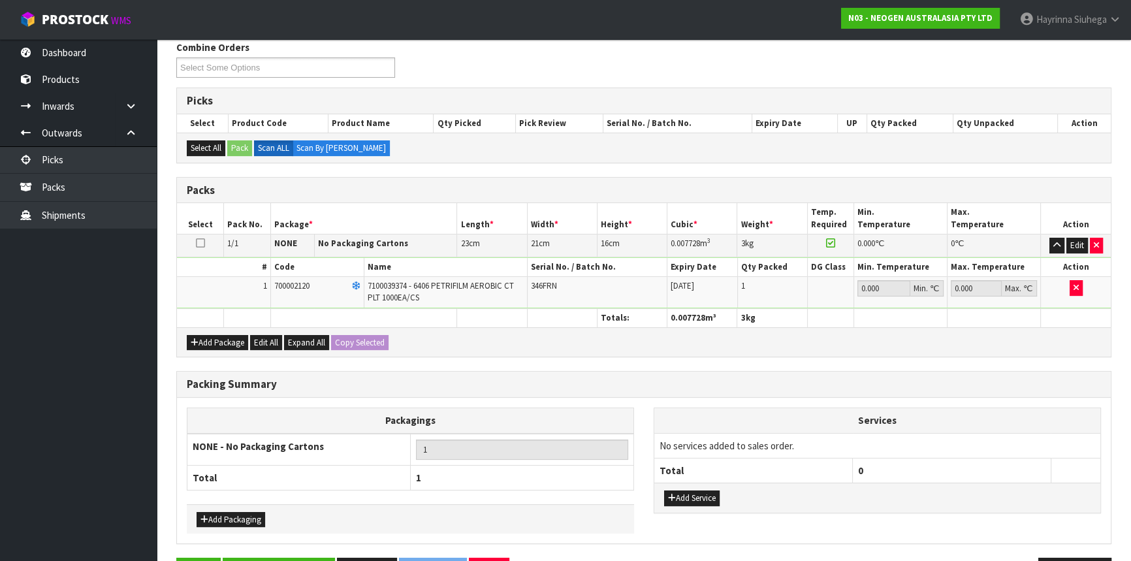
scroll to position [257, 0]
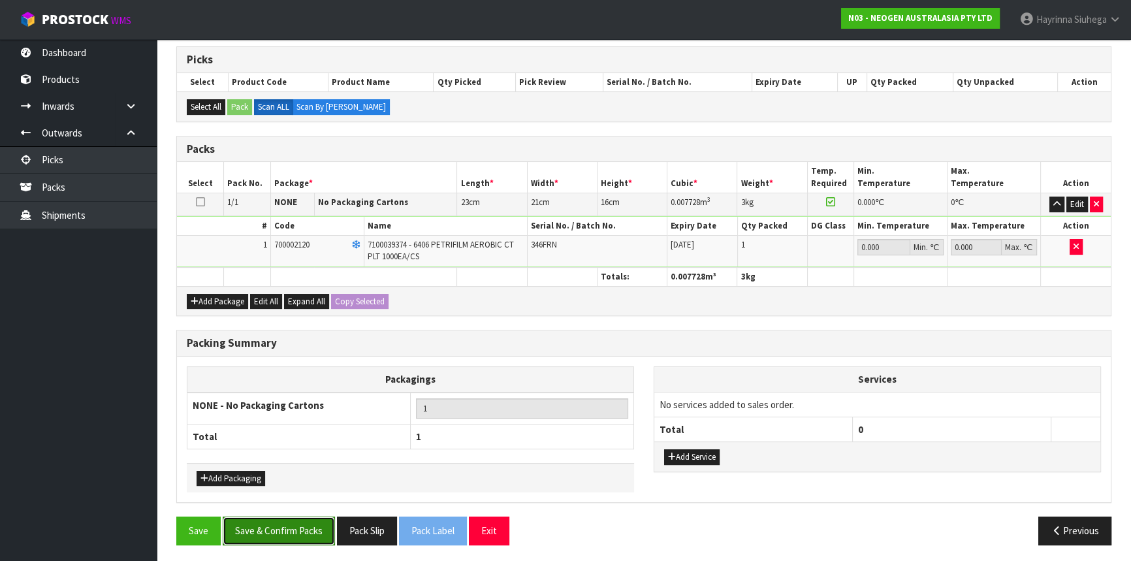
click at [315, 531] on button "Save & Confirm Packs" at bounding box center [279, 531] width 112 height 28
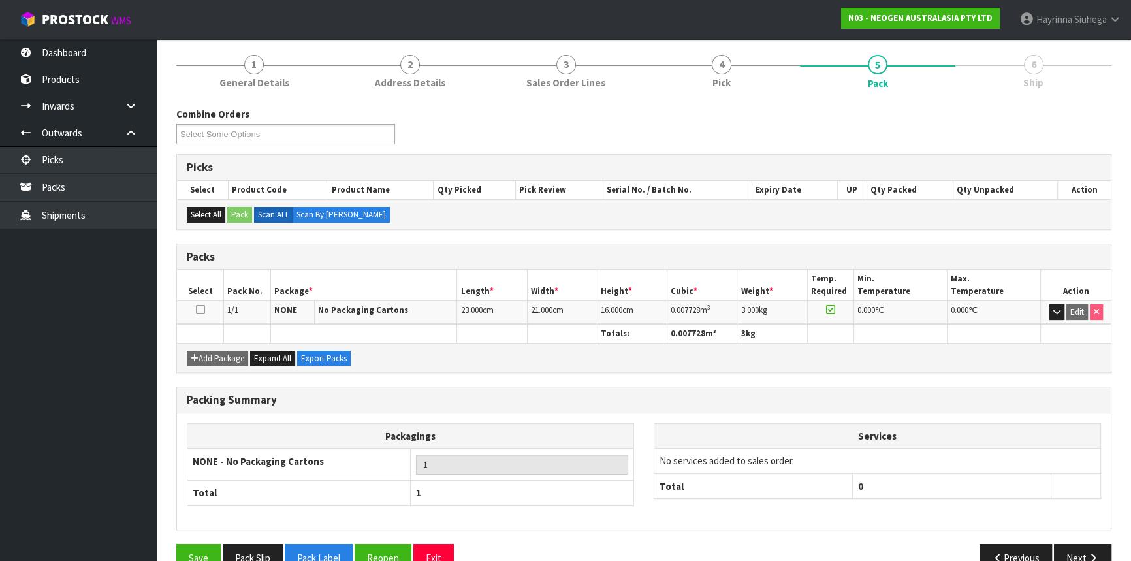
scroll to position [176, 0]
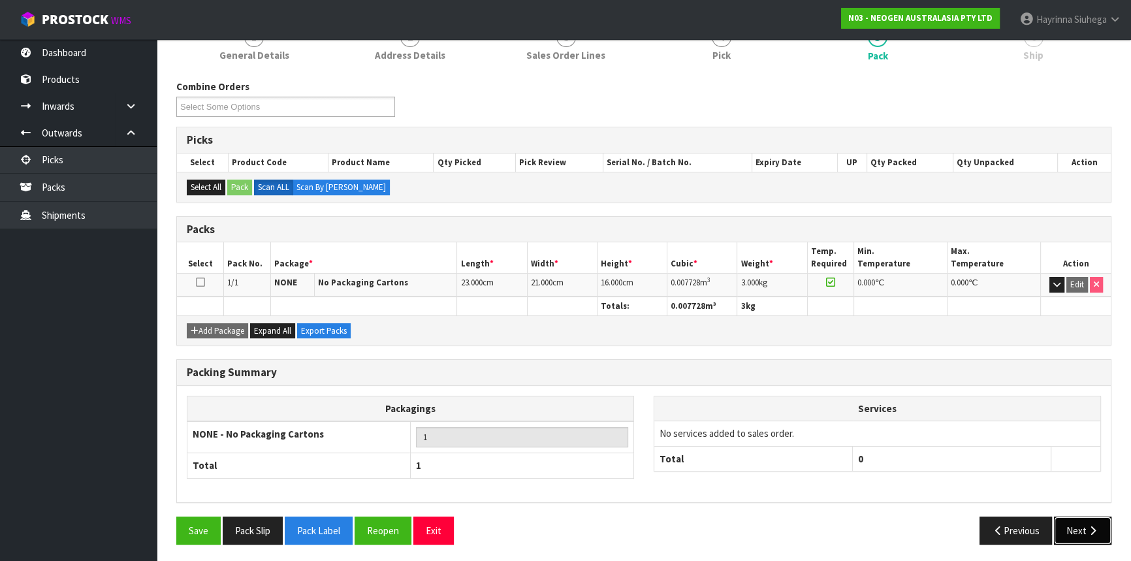
click at [1085, 517] on button "Next" at bounding box center [1082, 531] width 57 height 28
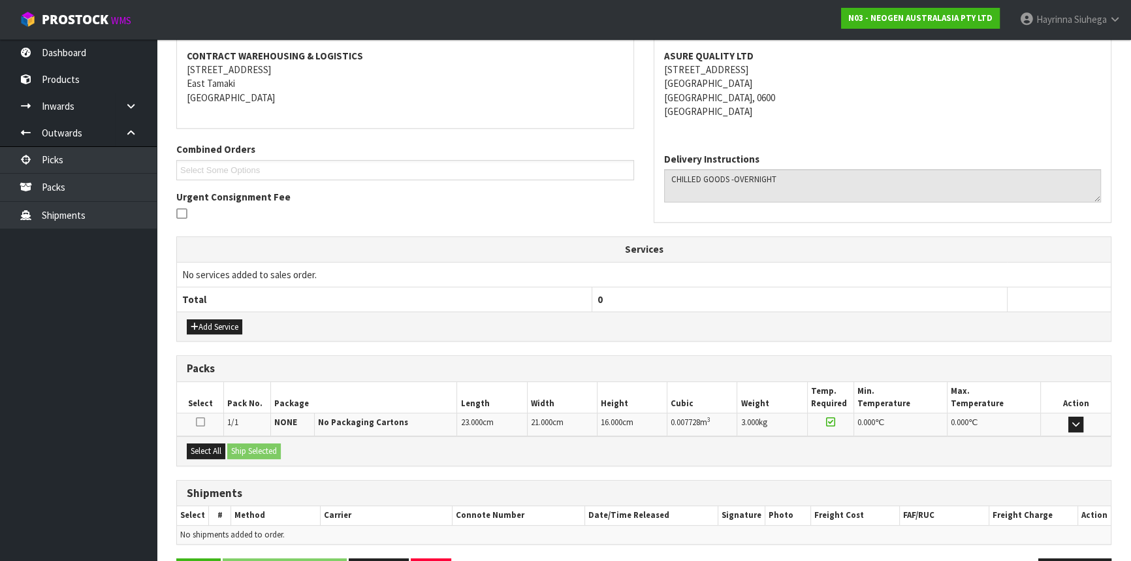
scroll to position [287, 0]
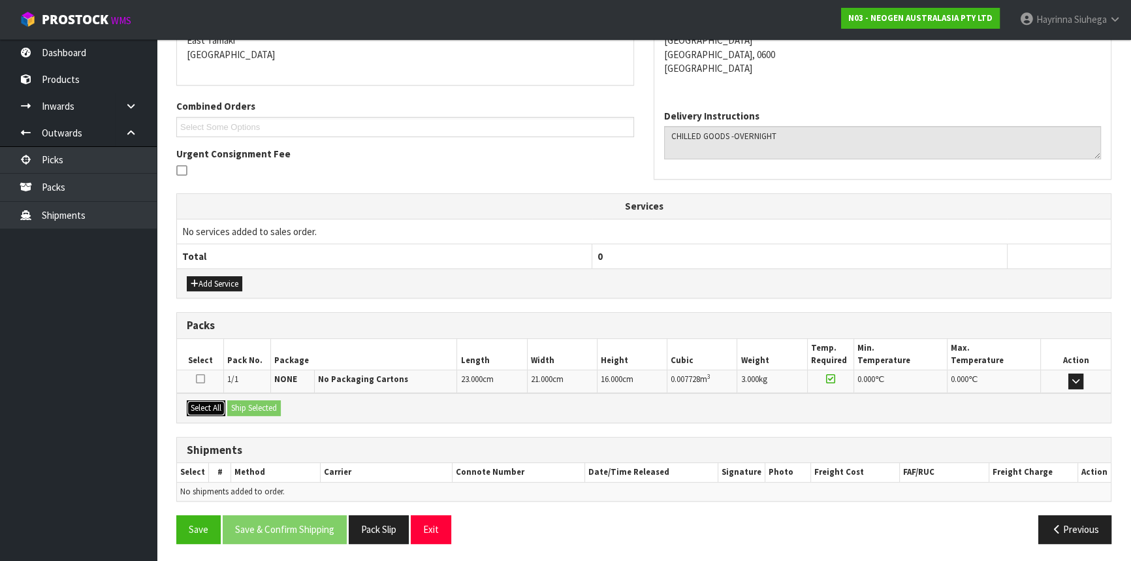
click at [211, 410] on button "Select All" at bounding box center [206, 408] width 39 height 16
click at [244, 408] on button "Ship Selected" at bounding box center [254, 408] width 54 height 16
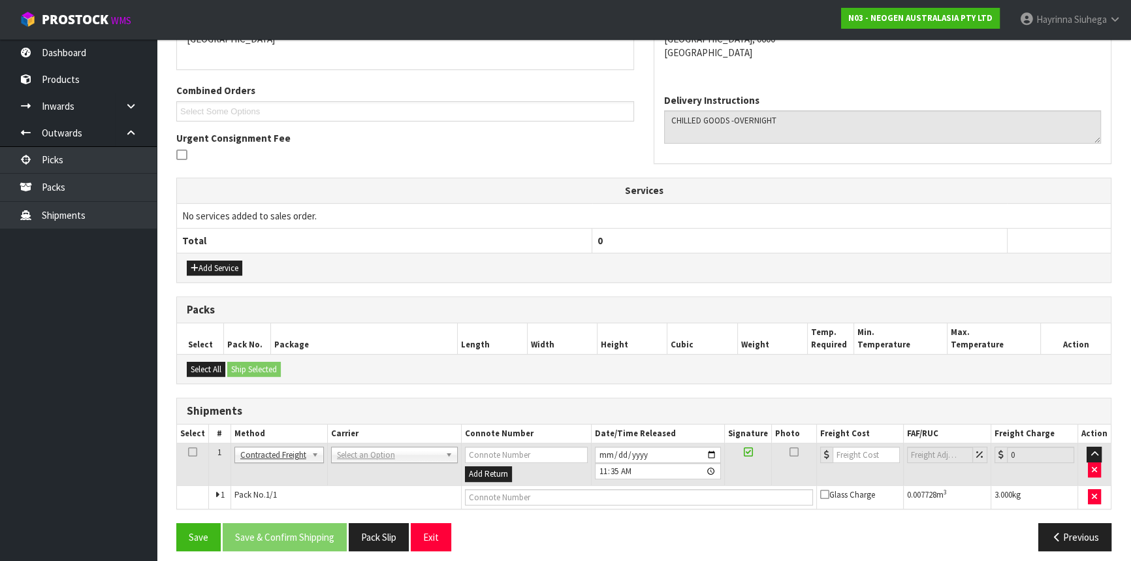
scroll to position [310, 0]
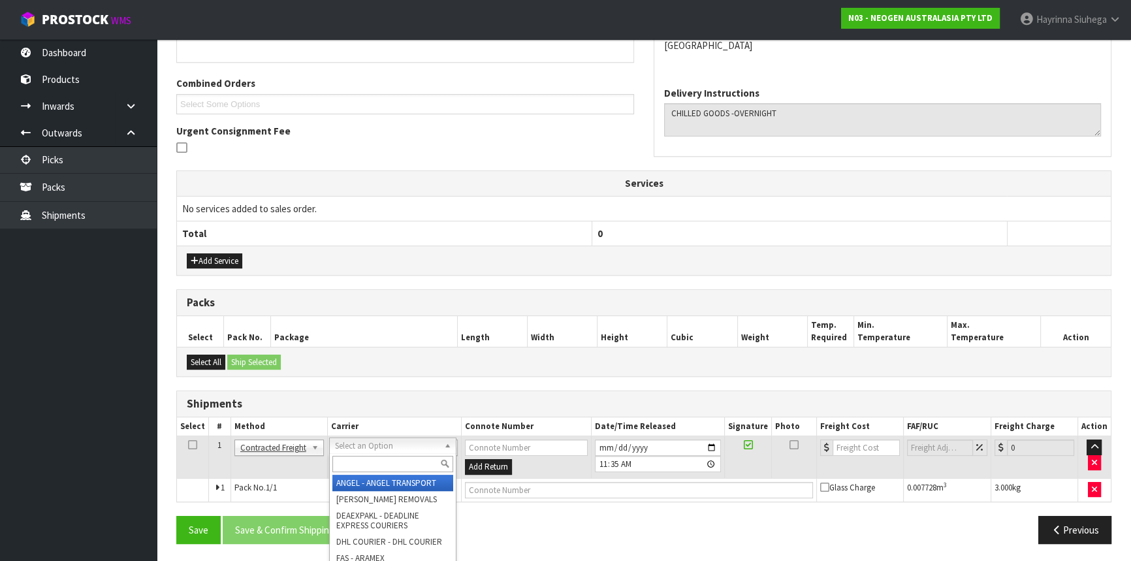
click at [353, 464] on input "text" at bounding box center [392, 464] width 121 height 16
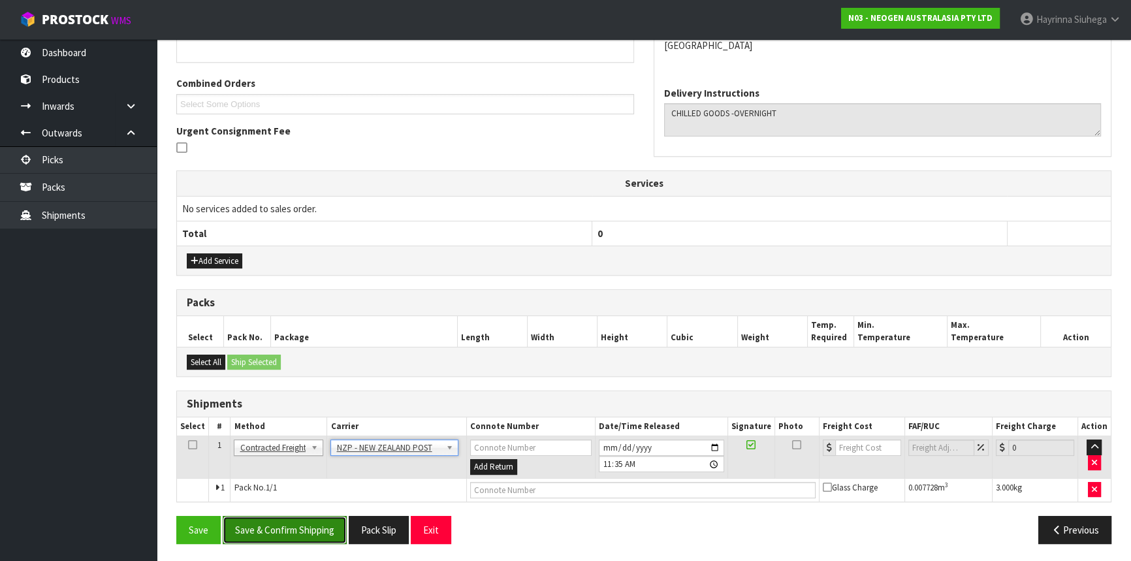
click at [314, 533] on button "Save & Confirm Shipping" at bounding box center [285, 530] width 124 height 28
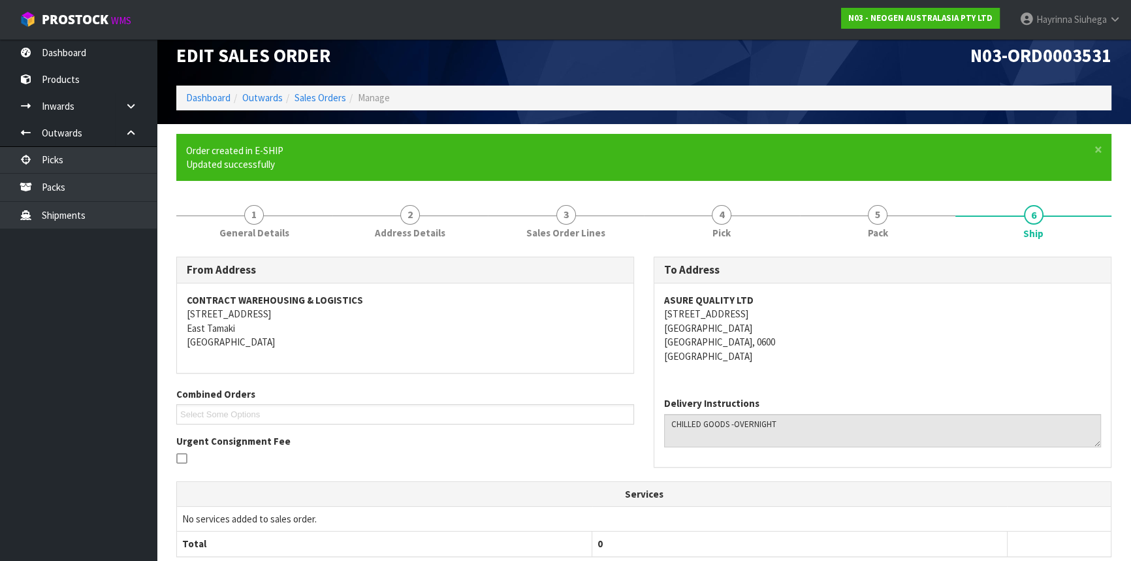
scroll to position [291, 0]
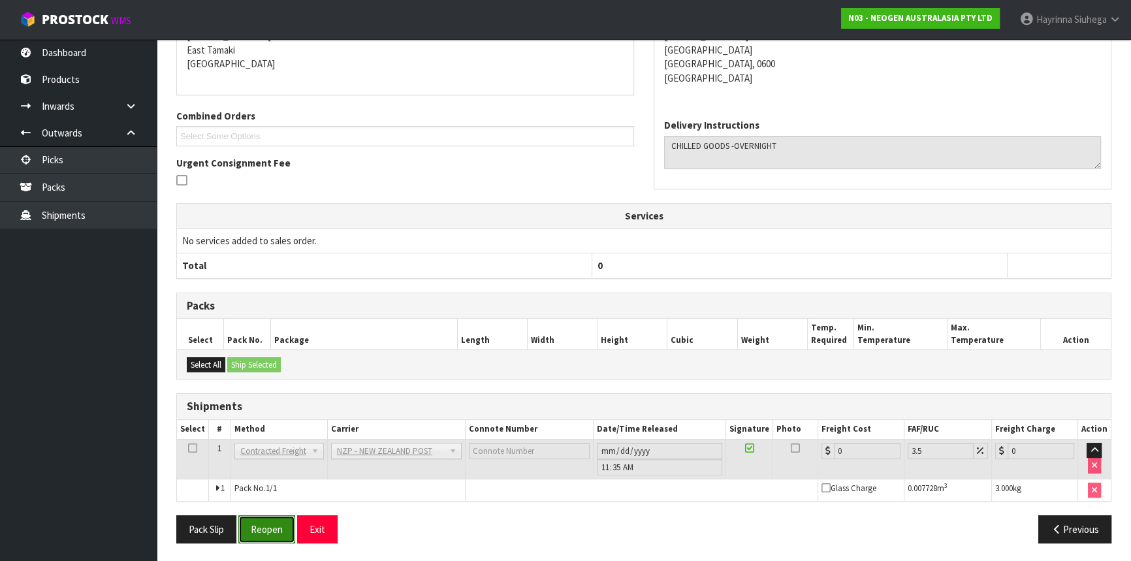
click at [278, 523] on button "Reopen" at bounding box center [266, 529] width 57 height 28
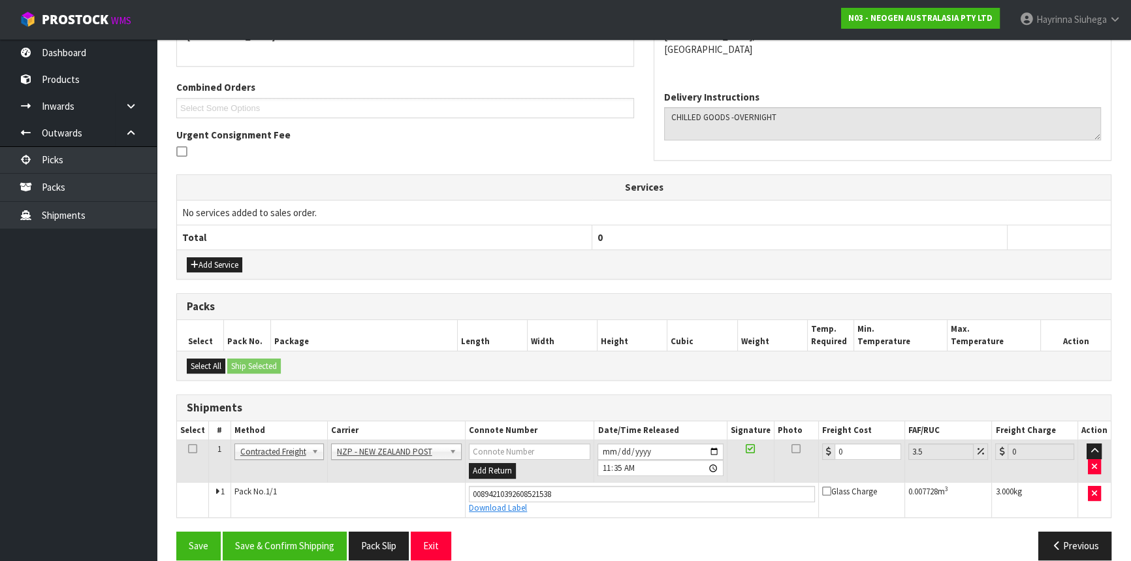
scroll to position [321, 0]
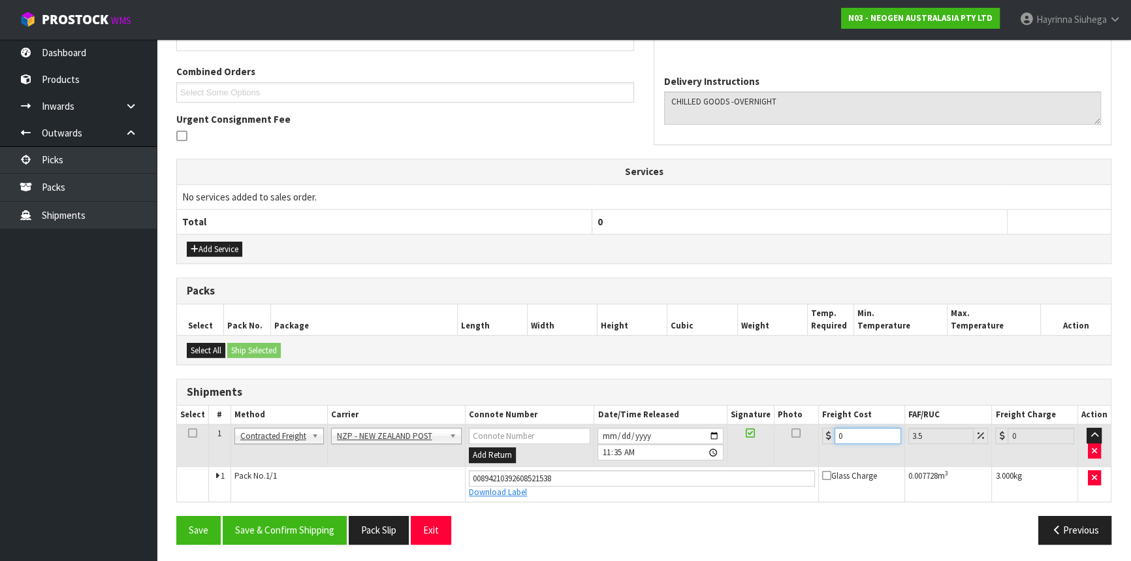
drag, startPoint x: 856, startPoint y: 440, endPoint x: 799, endPoint y: 440, distance: 56.8
click at [799, 440] on tr "1 Client Local Pickup Customer Local Pickup Company Freight Contracted Freight …" at bounding box center [644, 446] width 934 height 42
click at [176, 516] on button "Save" at bounding box center [198, 530] width 44 height 28
click at [289, 525] on button "Save & Confirm Shipping" at bounding box center [285, 530] width 124 height 28
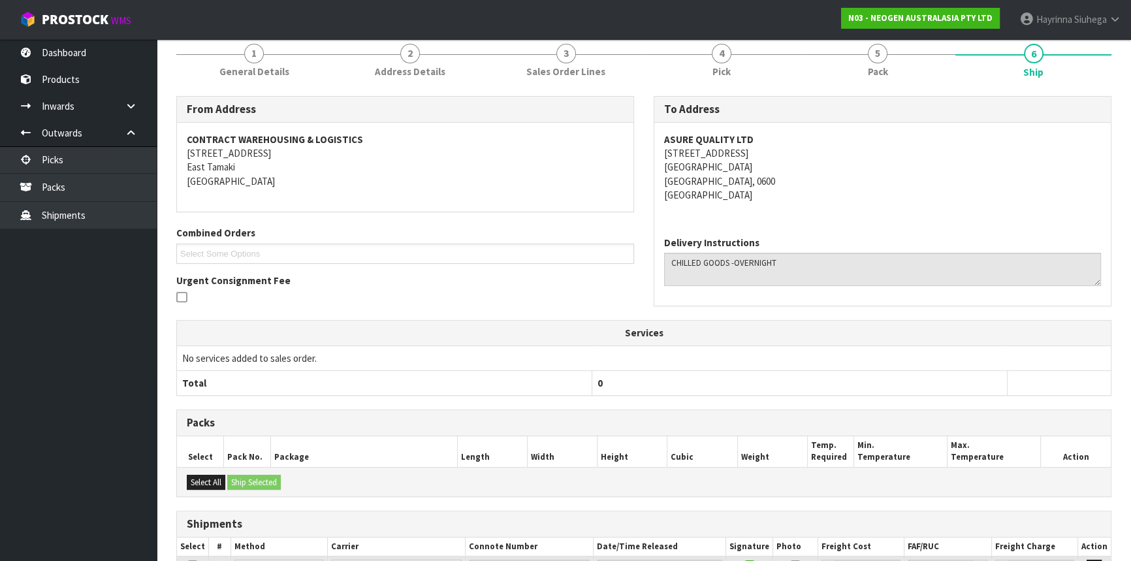
scroll to position [0, 0]
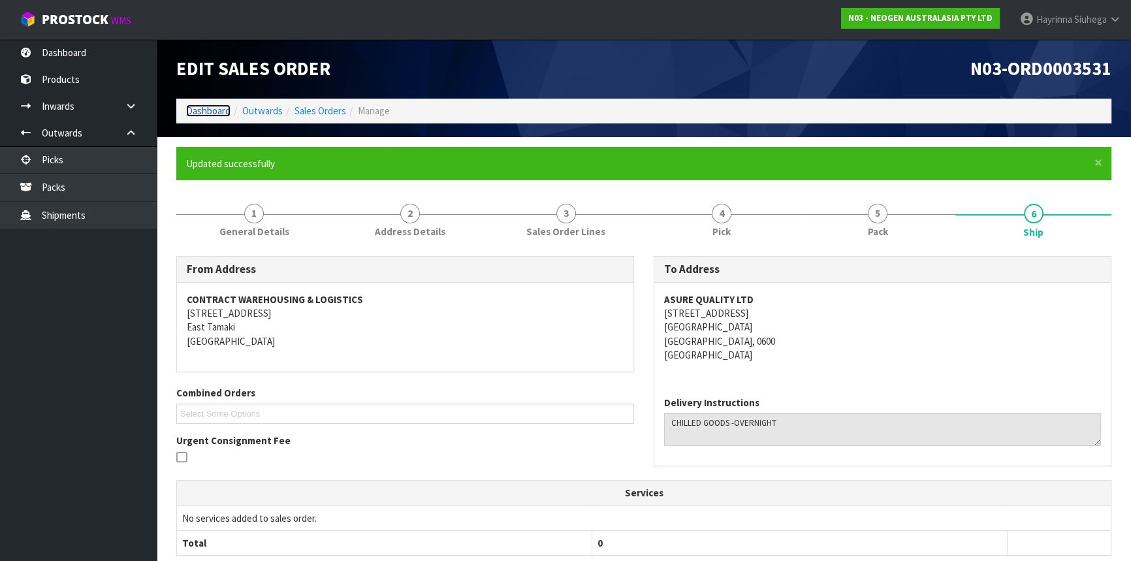
click at [216, 110] on link "Dashboard" at bounding box center [208, 111] width 44 height 12
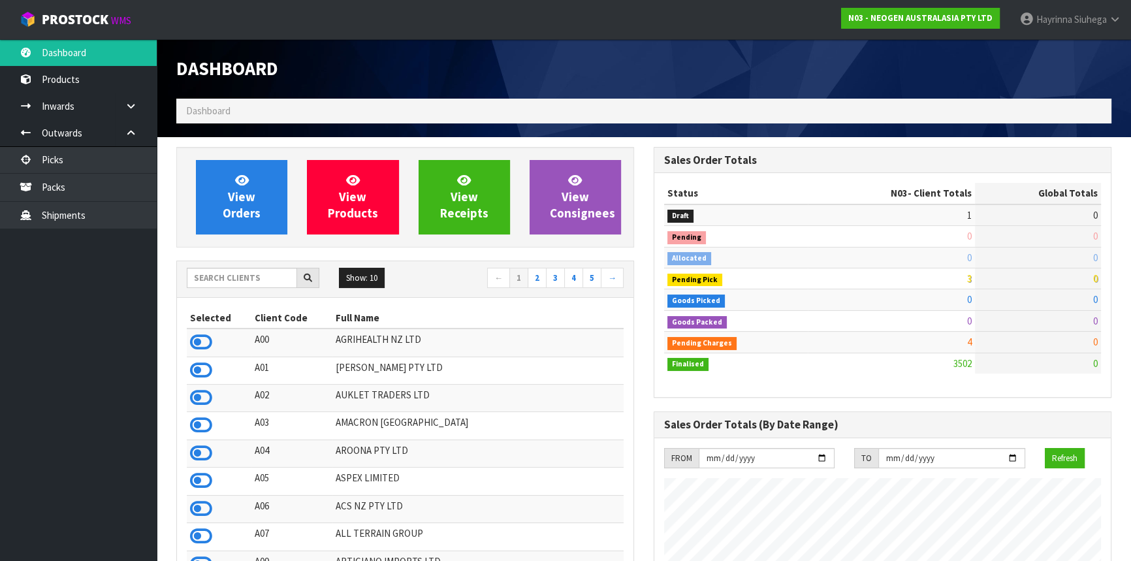
scroll to position [988, 477]
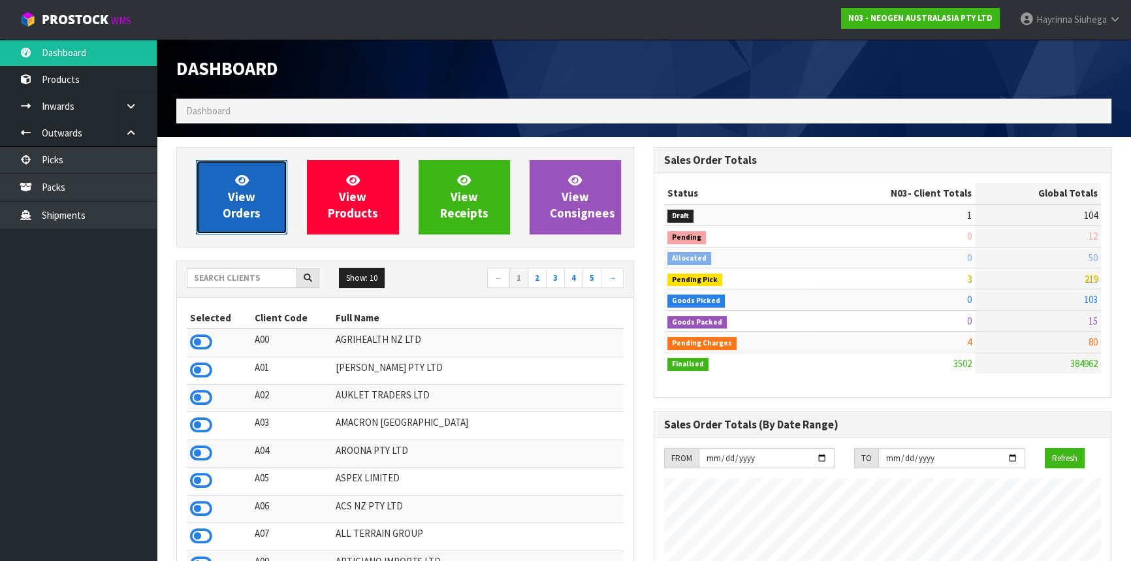
click at [255, 176] on link "View Orders" at bounding box center [241, 197] width 91 height 74
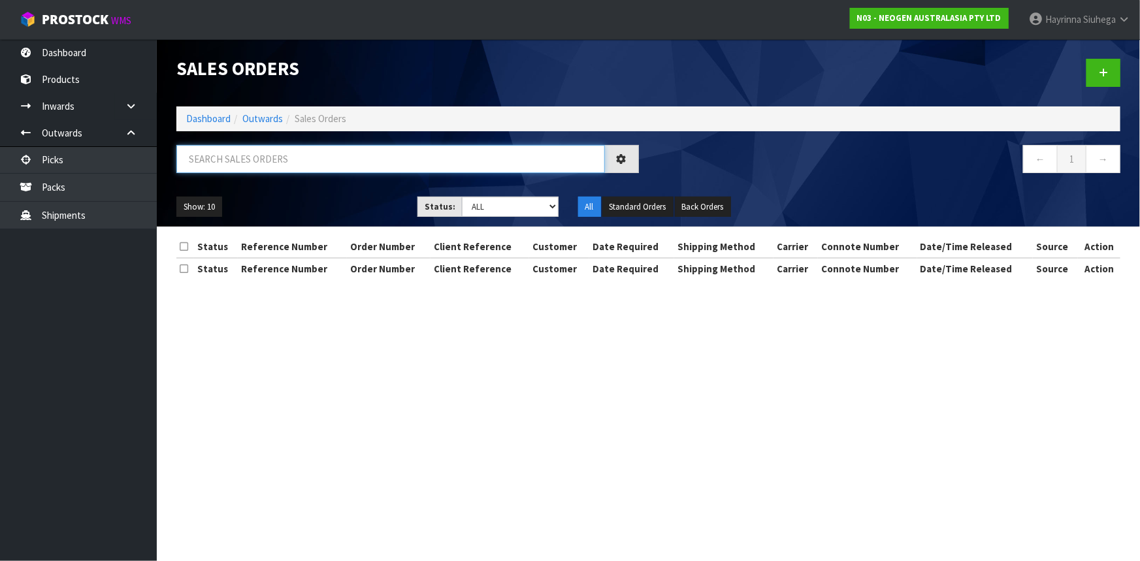
click at [268, 161] on input "text" at bounding box center [390, 159] width 428 height 28
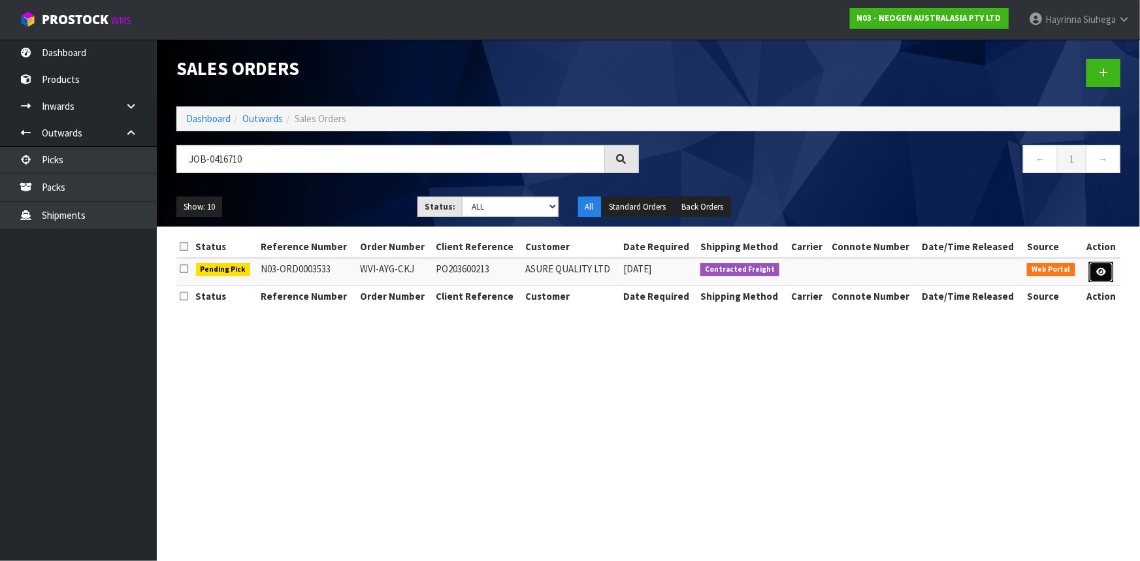
click at [1104, 268] on icon at bounding box center [1101, 272] width 10 height 8
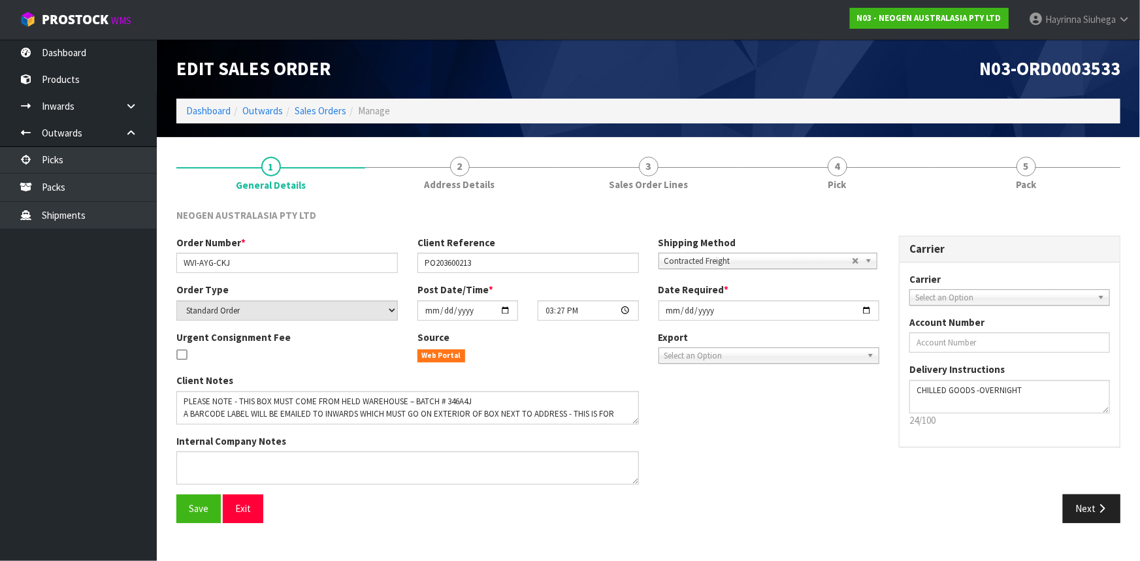
click at [871, 178] on link "4 Pick" at bounding box center [837, 173] width 189 height 52
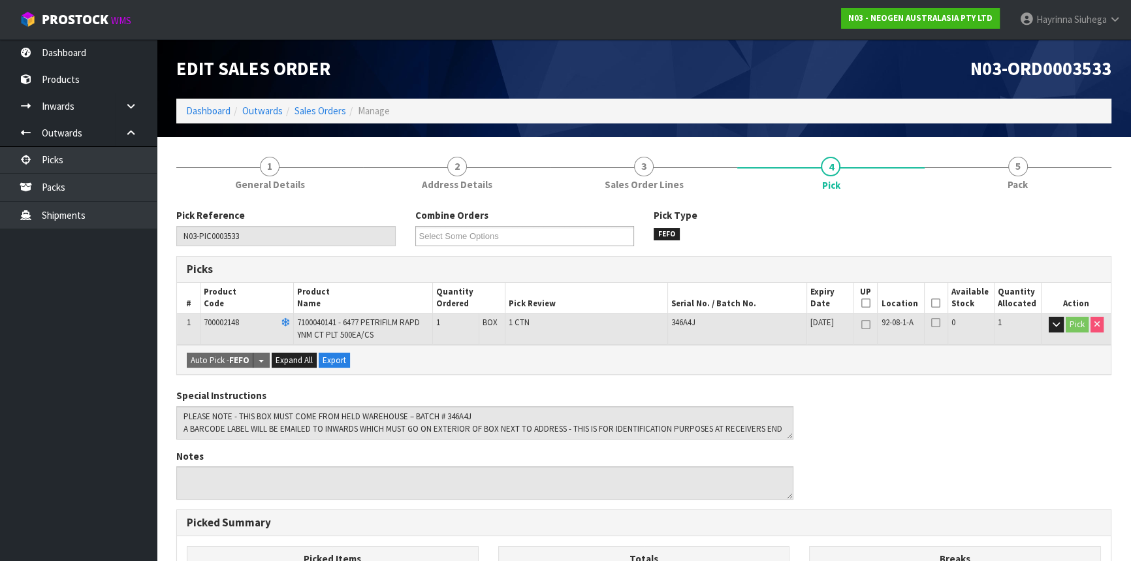
click at [934, 303] on icon at bounding box center [935, 303] width 9 height 1
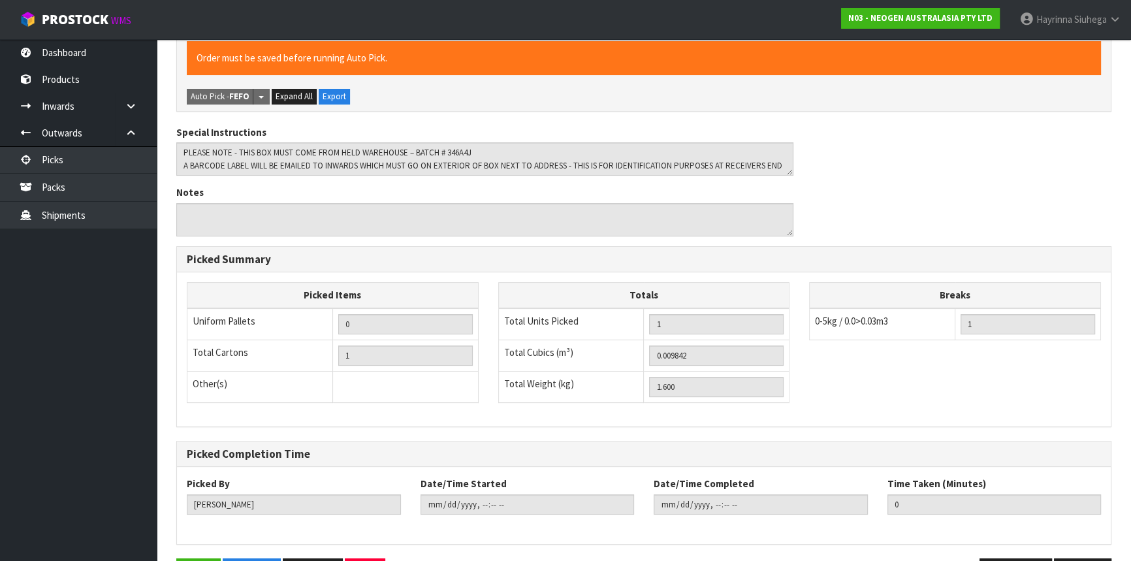
scroll to position [353, 0]
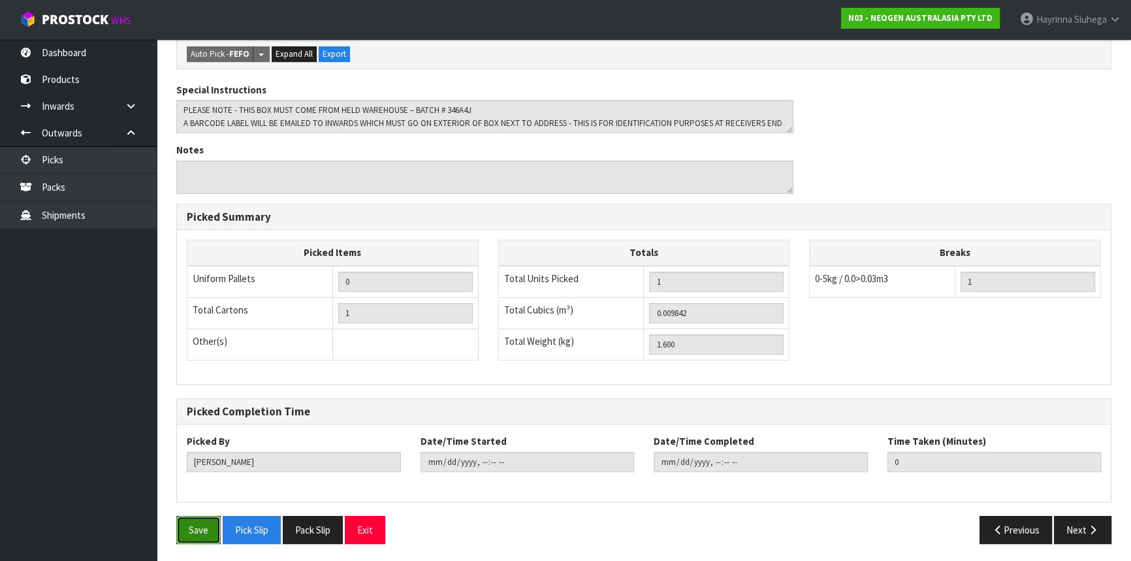
click at [207, 520] on button "Save" at bounding box center [198, 530] width 44 height 28
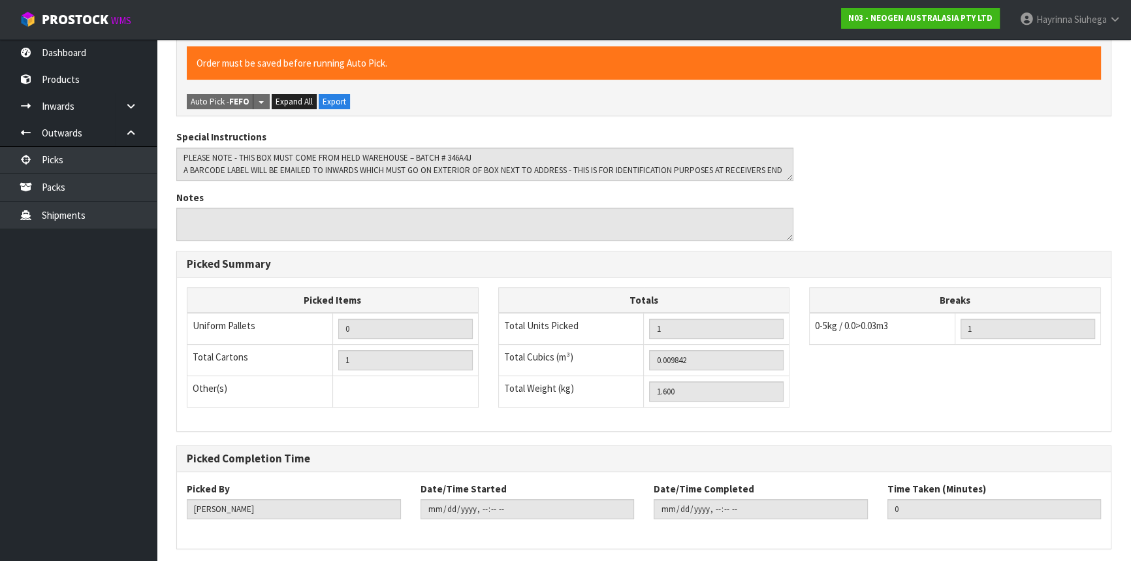
scroll to position [0, 0]
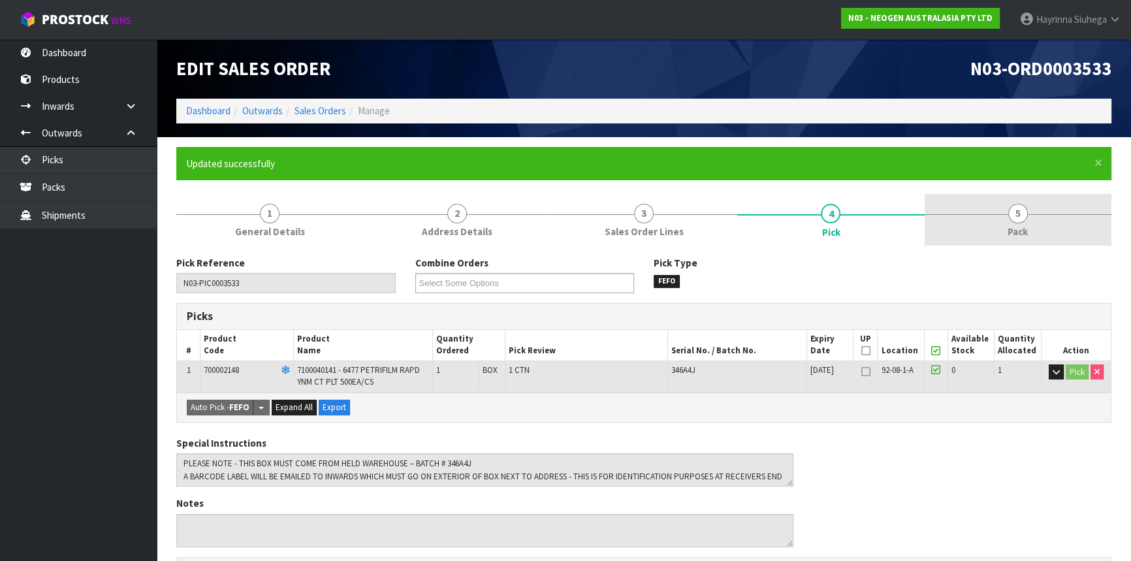
click at [1005, 221] on link "5 Pack" at bounding box center [1018, 220] width 187 height 52
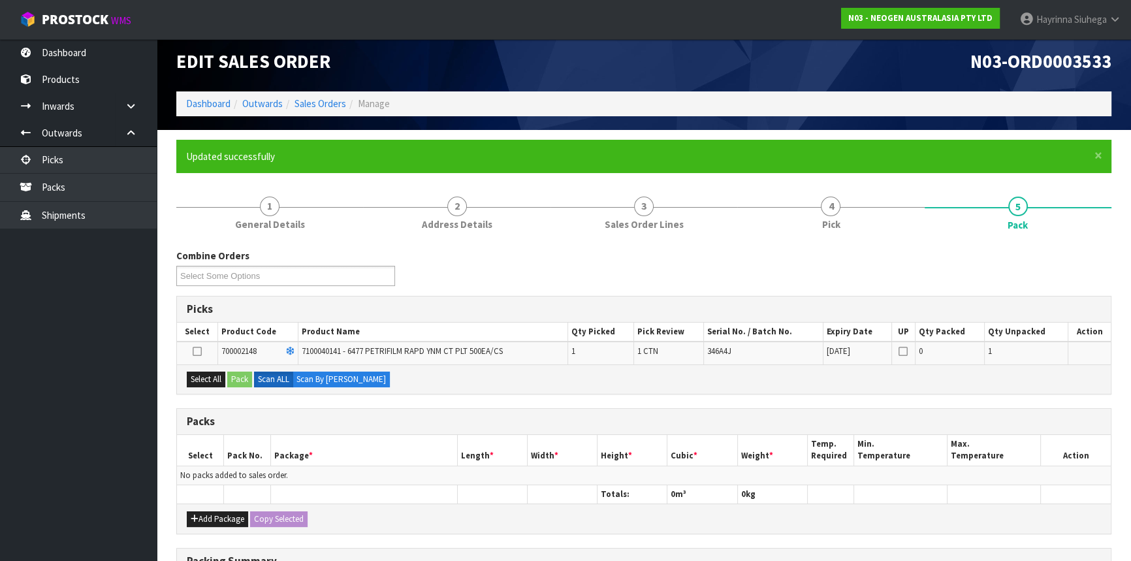
scroll to position [118, 0]
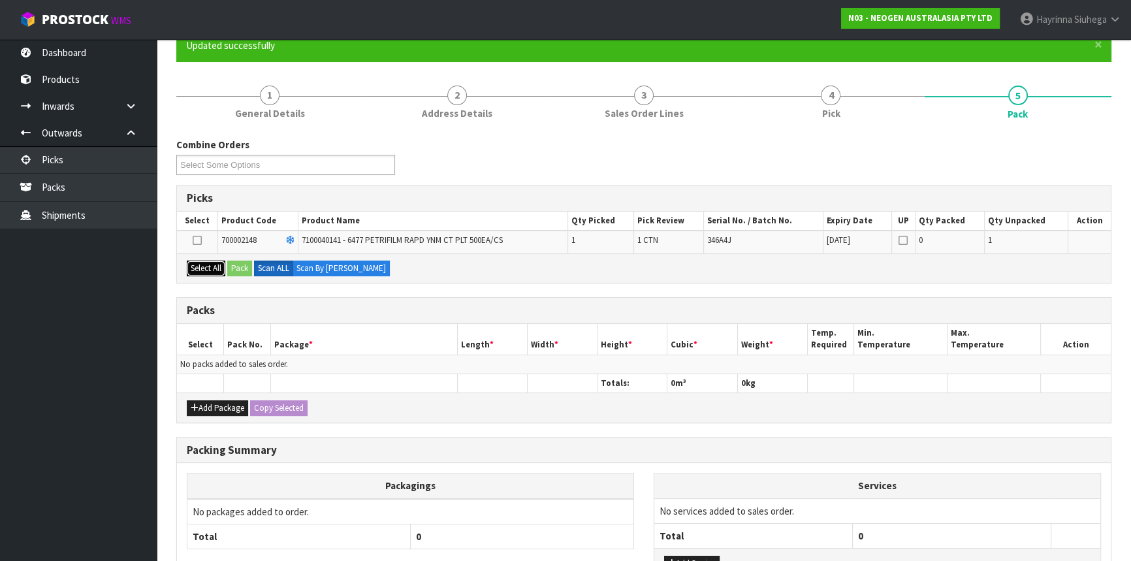
click at [199, 268] on button "Select All" at bounding box center [206, 269] width 39 height 16
click at [234, 265] on button "Pack" at bounding box center [239, 269] width 25 height 16
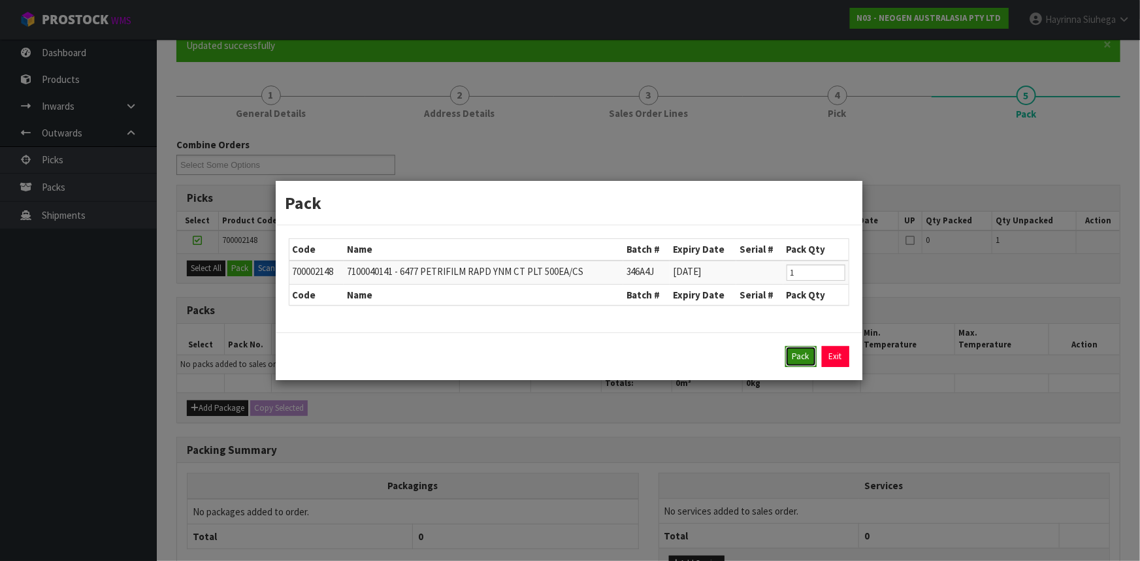
click at [797, 353] on button "Pack" at bounding box center [800, 356] width 31 height 21
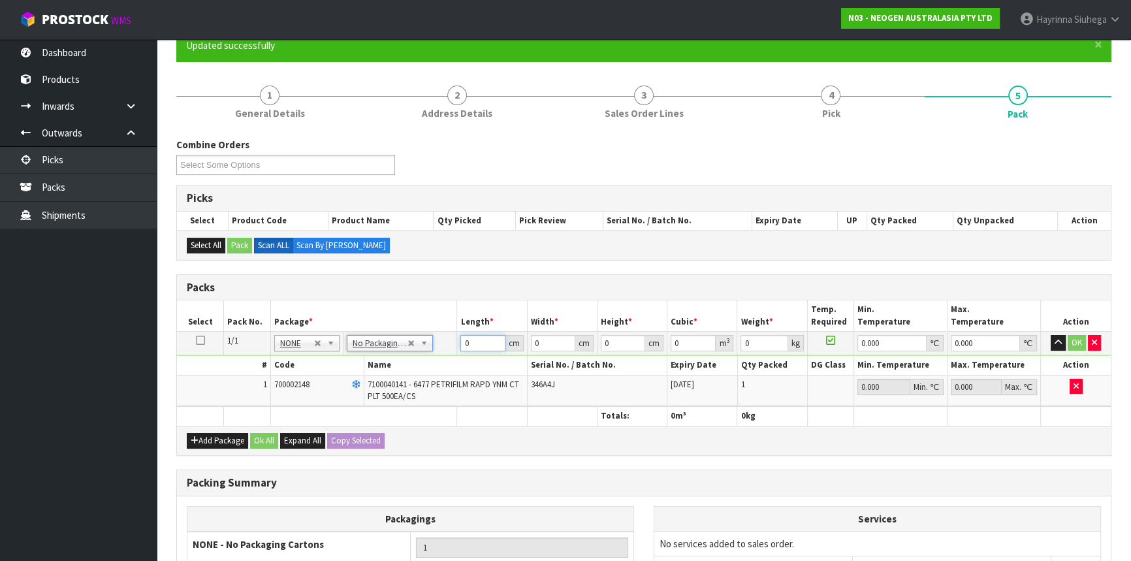
click at [462, 342] on input "0" at bounding box center [482, 343] width 44 height 16
click button "OK" at bounding box center [1077, 343] width 18 height 16
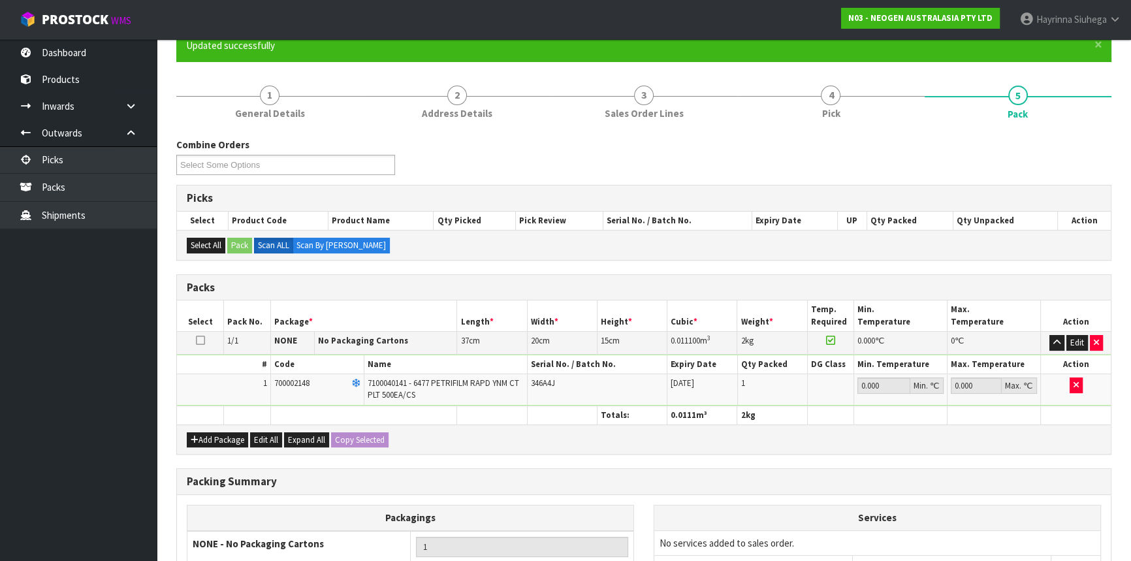
scroll to position [257, 0]
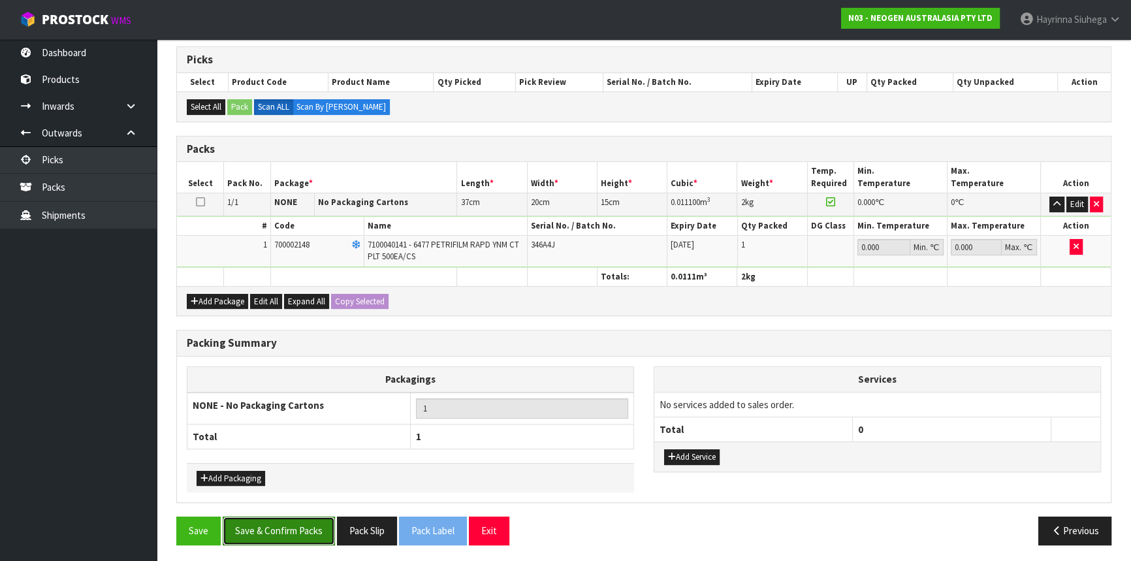
click at [306, 517] on button "Save & Confirm Packs" at bounding box center [279, 531] width 112 height 28
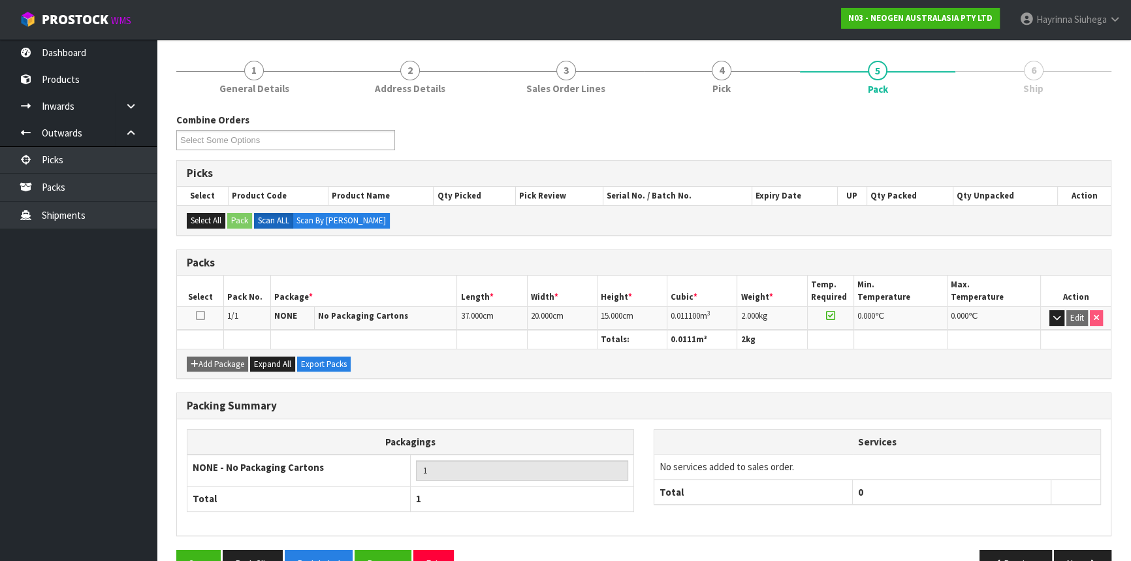
scroll to position [176, 0]
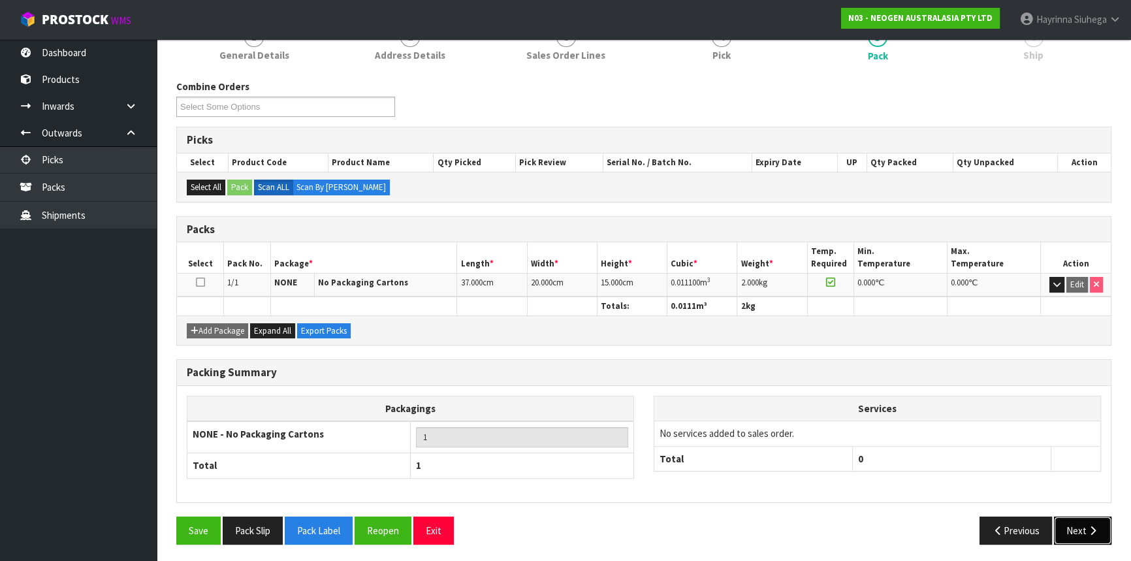
click at [1074, 517] on button "Next" at bounding box center [1082, 531] width 57 height 28
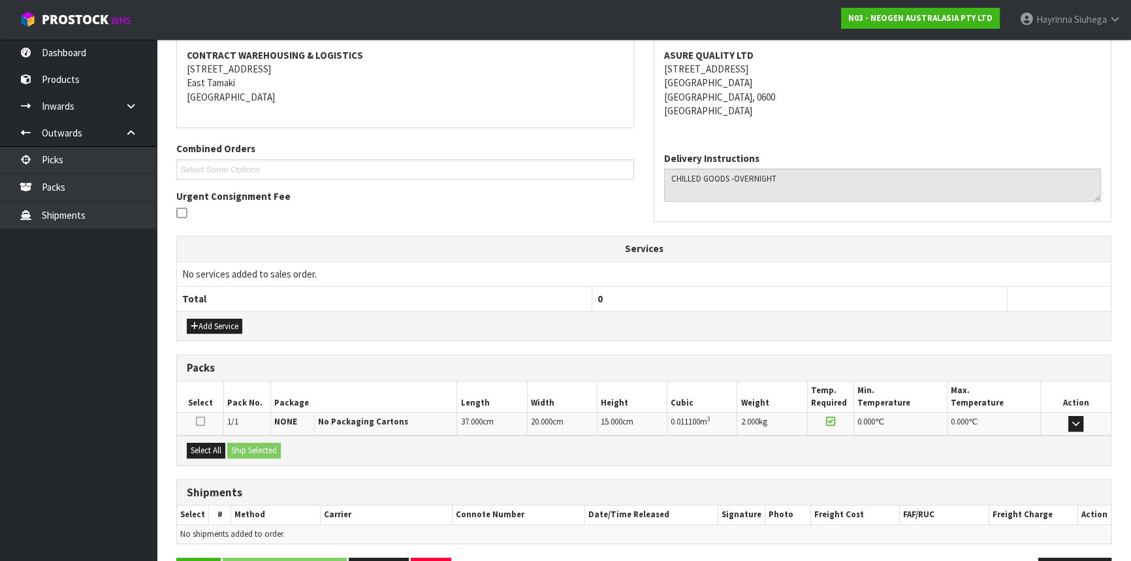
scroll to position [287, 0]
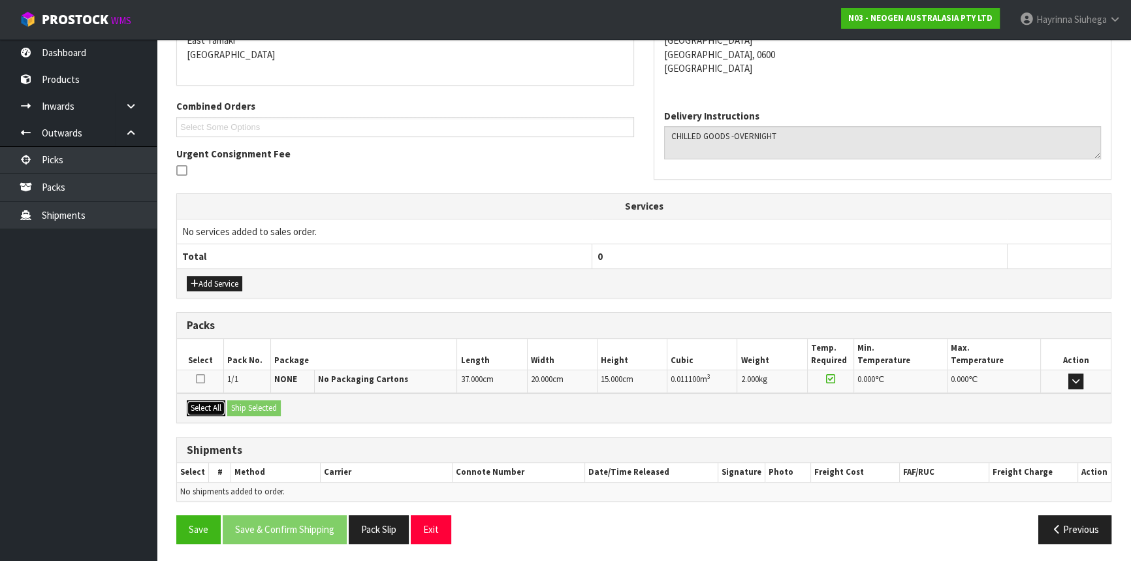
click at [201, 405] on button "Select All" at bounding box center [206, 408] width 39 height 16
click at [254, 411] on button "Ship Selected" at bounding box center [254, 408] width 54 height 16
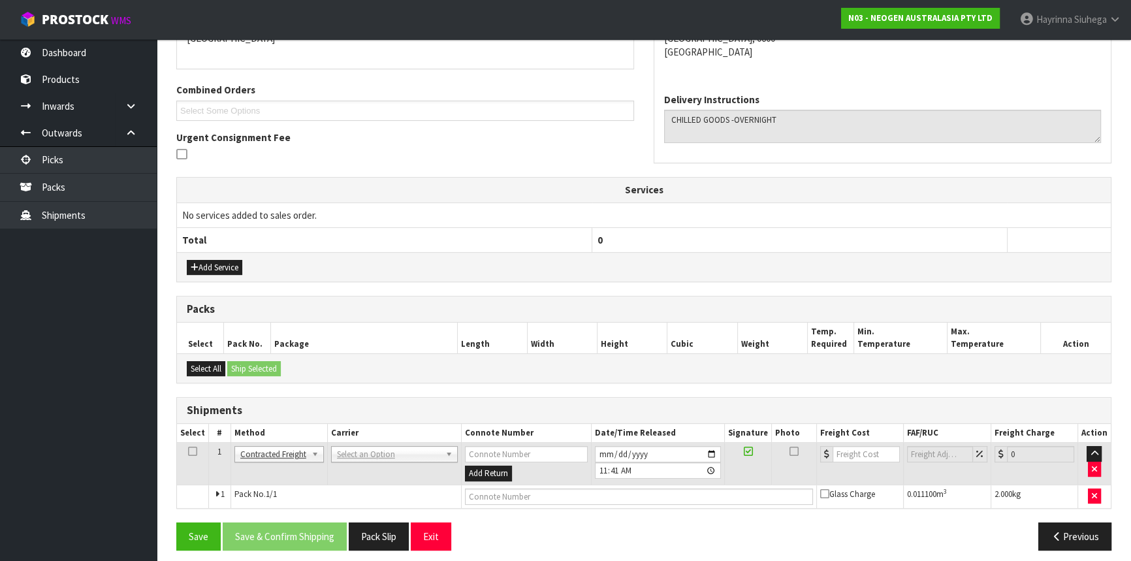
scroll to position [310, 0]
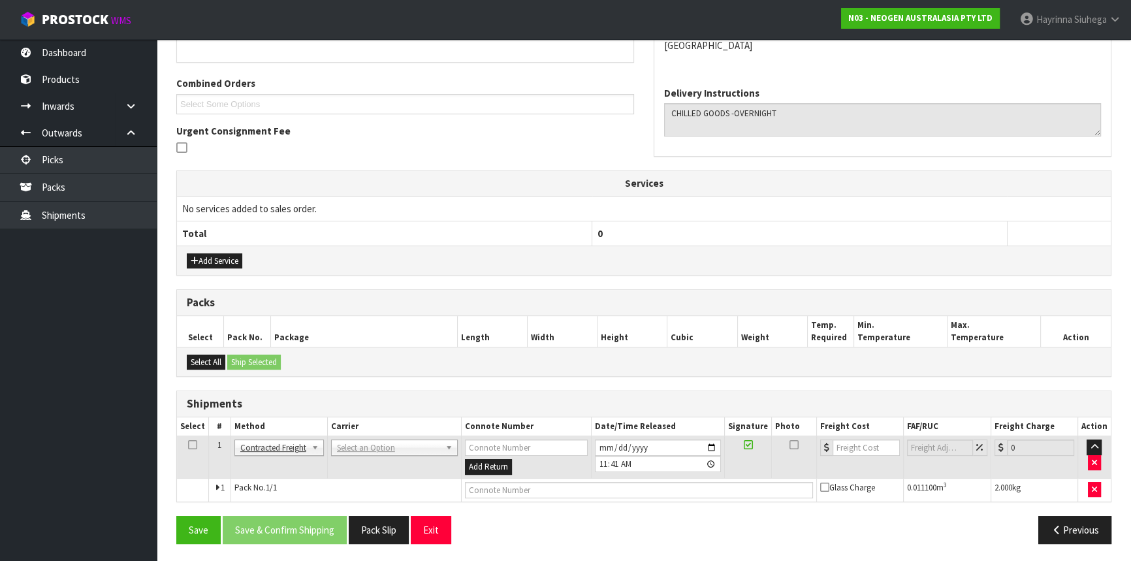
drag, startPoint x: 375, startPoint y: 446, endPoint x: 372, endPoint y: 454, distance: 8.3
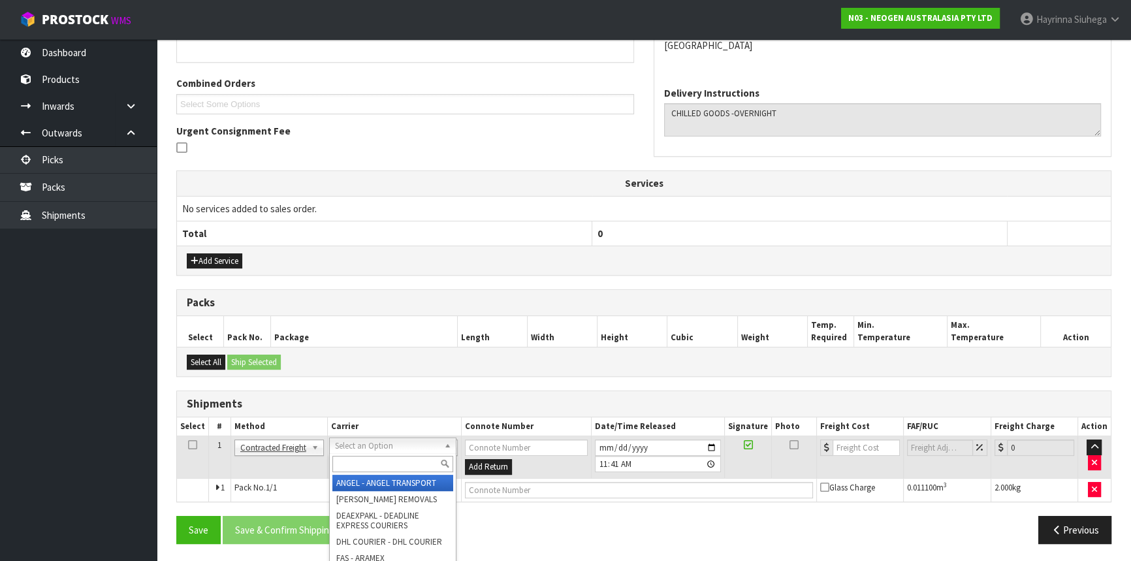
click at [368, 458] on input "text" at bounding box center [392, 464] width 121 height 16
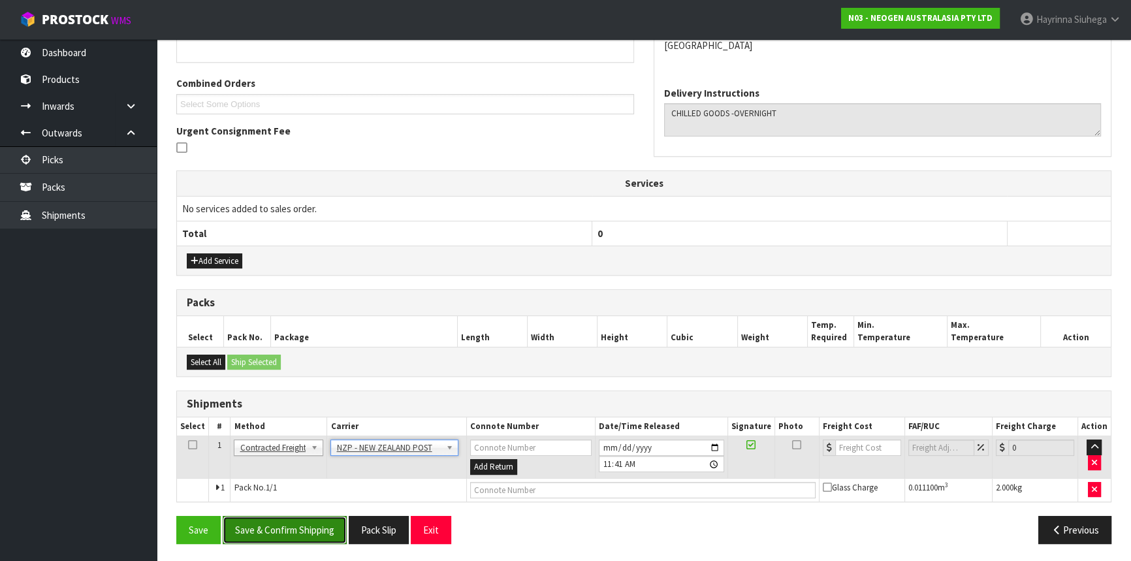
drag, startPoint x: 306, startPoint y: 519, endPoint x: 308, endPoint y: 525, distance: 6.7
click at [306, 524] on button "Save & Confirm Shipping" at bounding box center [285, 530] width 124 height 28
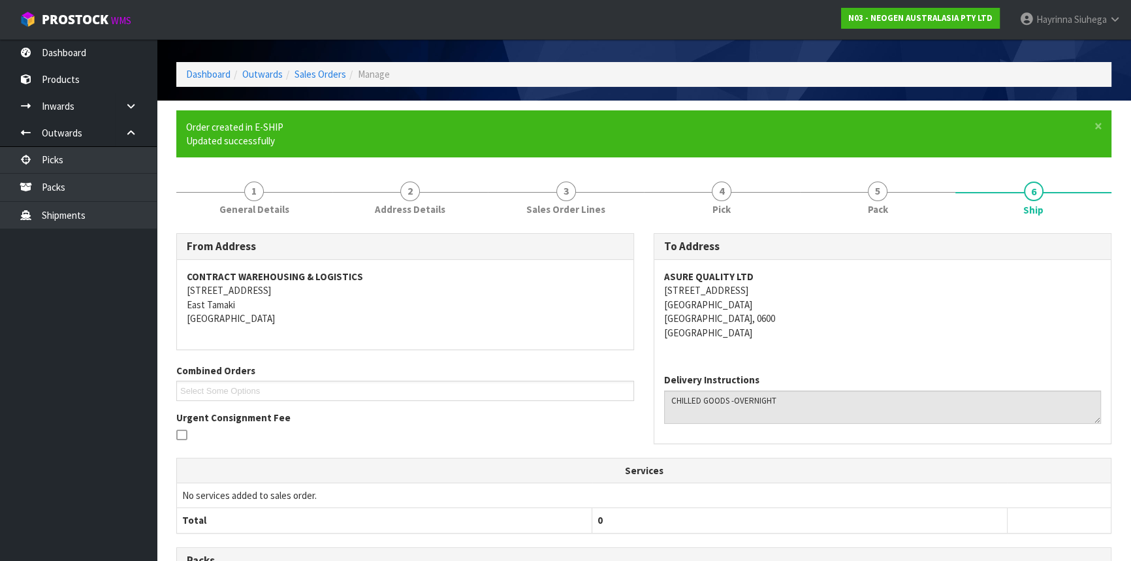
scroll to position [291, 0]
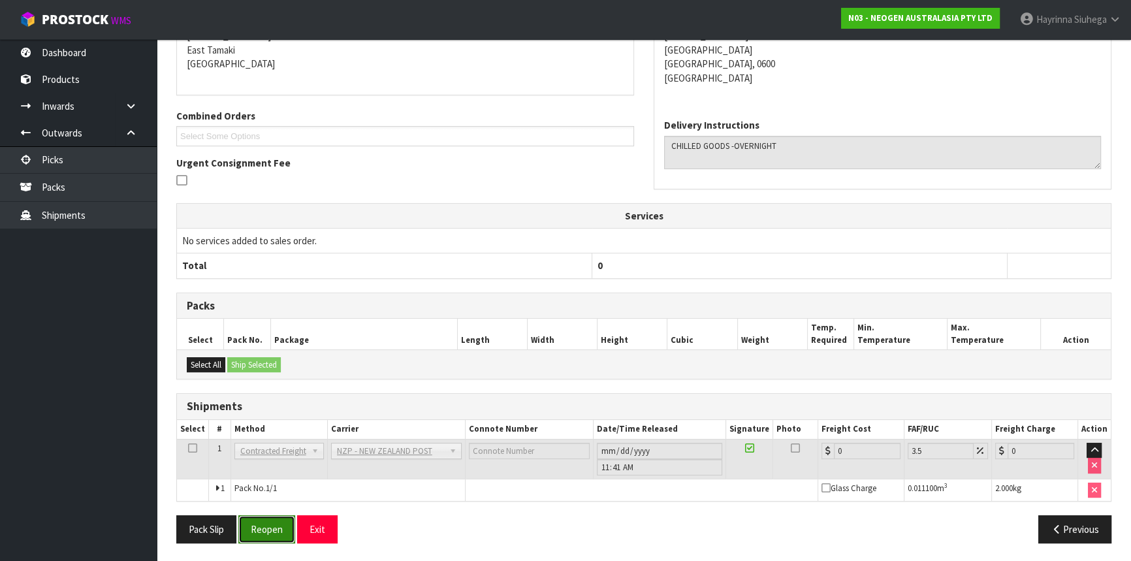
click at [270, 526] on button "Reopen" at bounding box center [266, 529] width 57 height 28
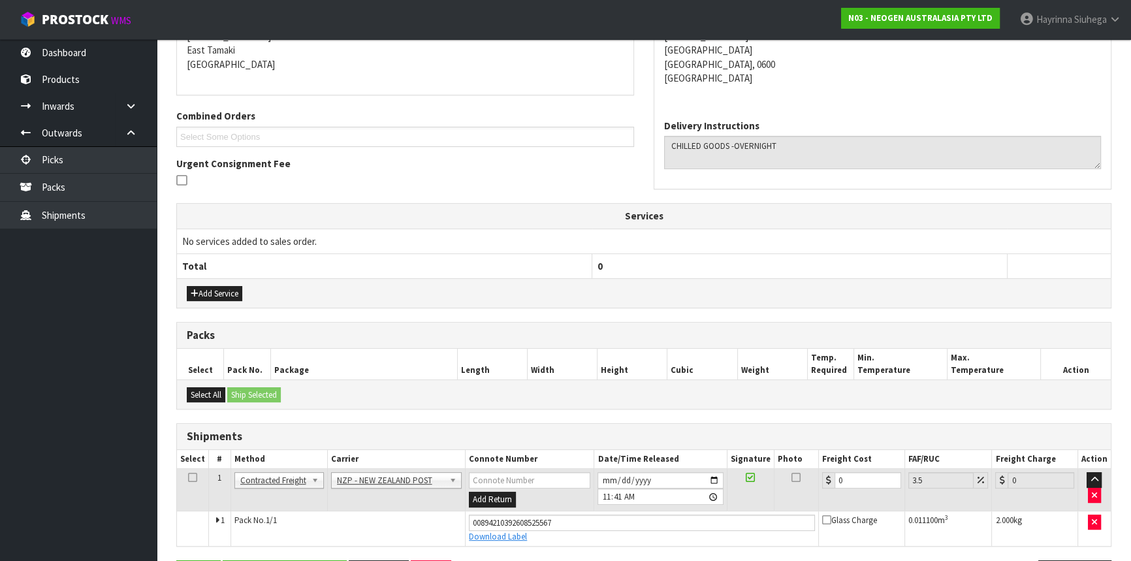
scroll to position [321, 0]
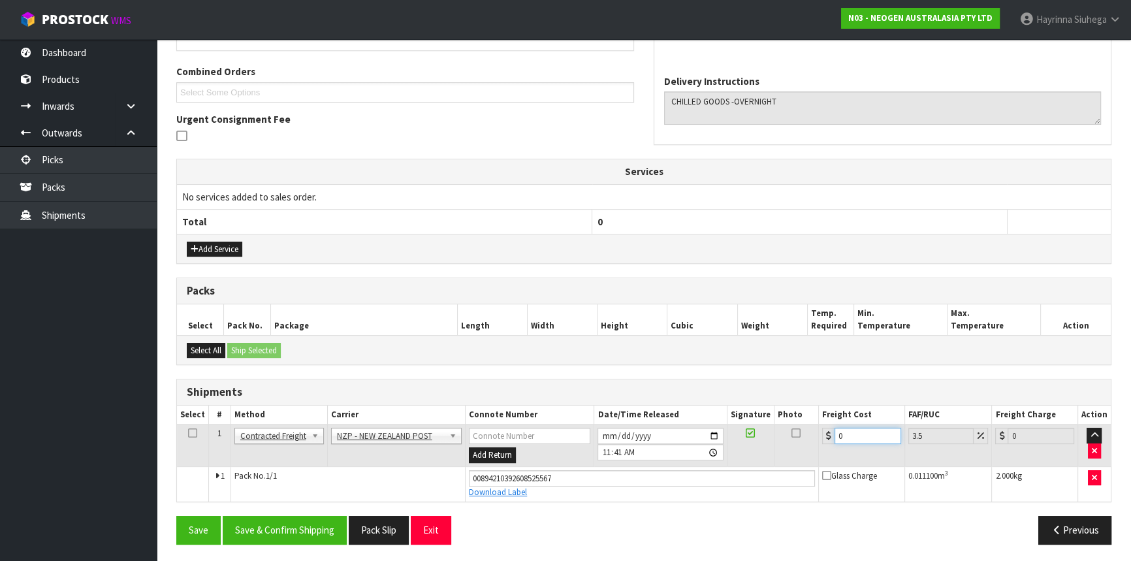
drag, startPoint x: 852, startPoint y: 428, endPoint x: 817, endPoint y: 438, distance: 36.6
click at [817, 438] on tr "1 Client Local Pickup Customer Local Pickup Company Freight Contracted Freight …" at bounding box center [644, 446] width 934 height 42
click at [176, 516] on button "Save" at bounding box center [198, 530] width 44 height 28
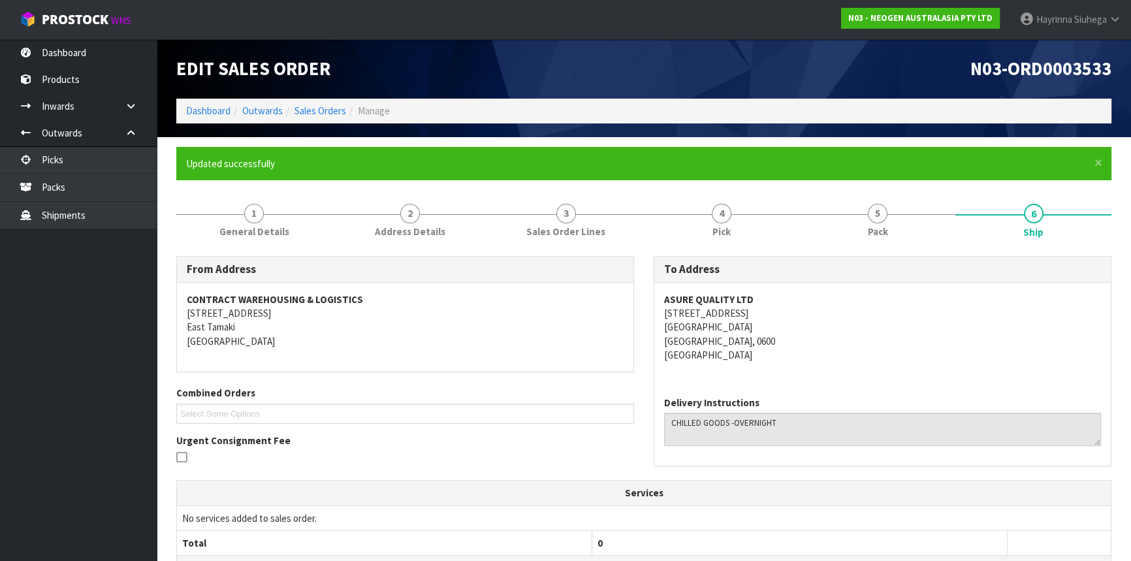
scroll to position [0, 0]
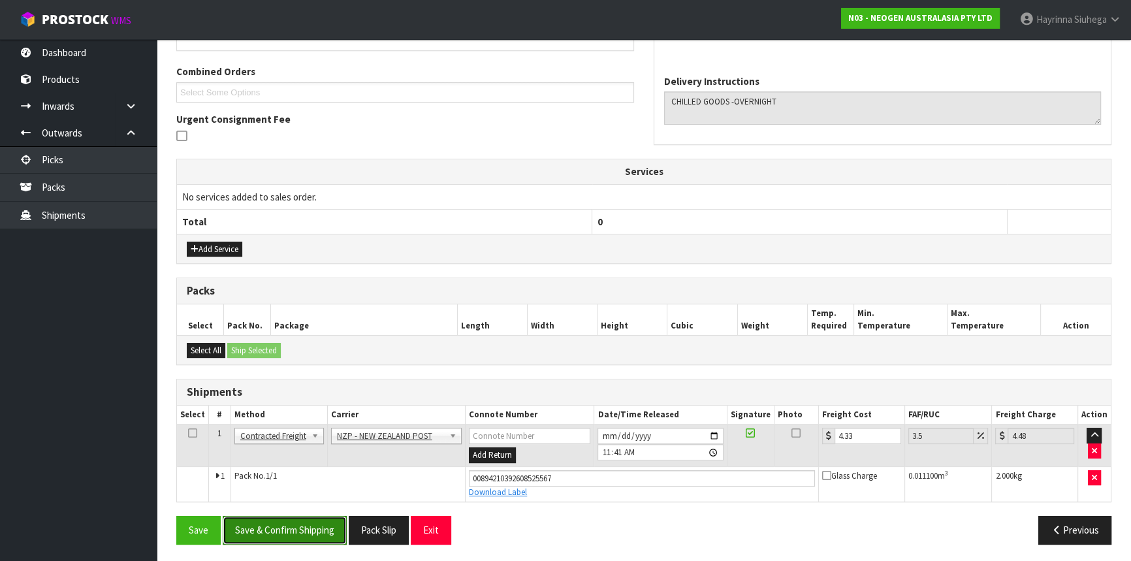
click at [263, 523] on button "Save & Confirm Shipping" at bounding box center [285, 530] width 124 height 28
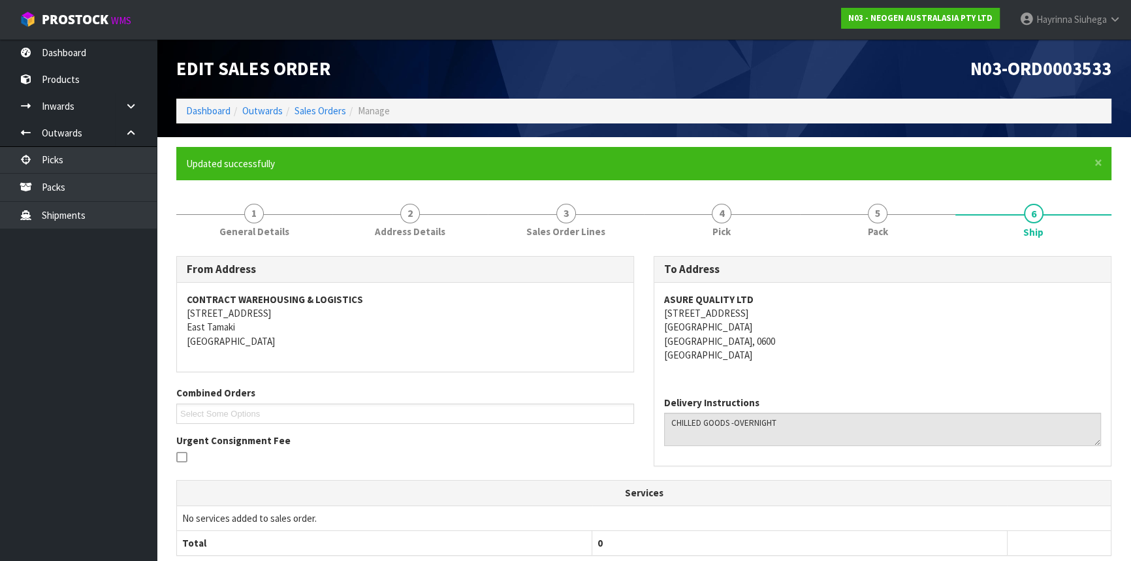
click at [201, 103] on ol "Dashboard Outwards Sales Orders Manage" at bounding box center [643, 111] width 935 height 24
click at [201, 107] on link "Dashboard" at bounding box center [208, 111] width 44 height 12
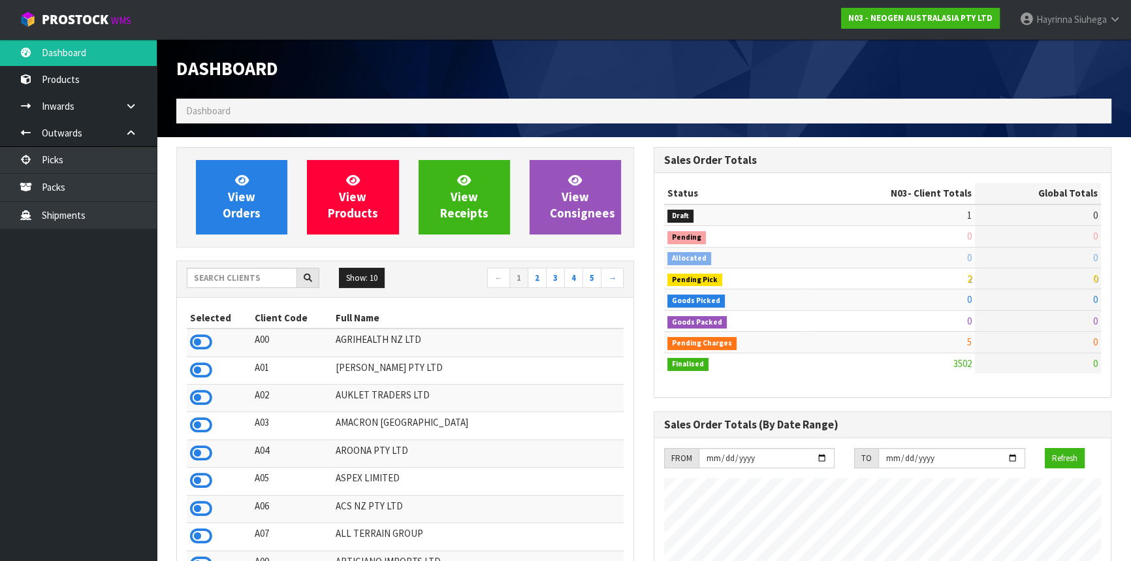
scroll to position [988, 477]
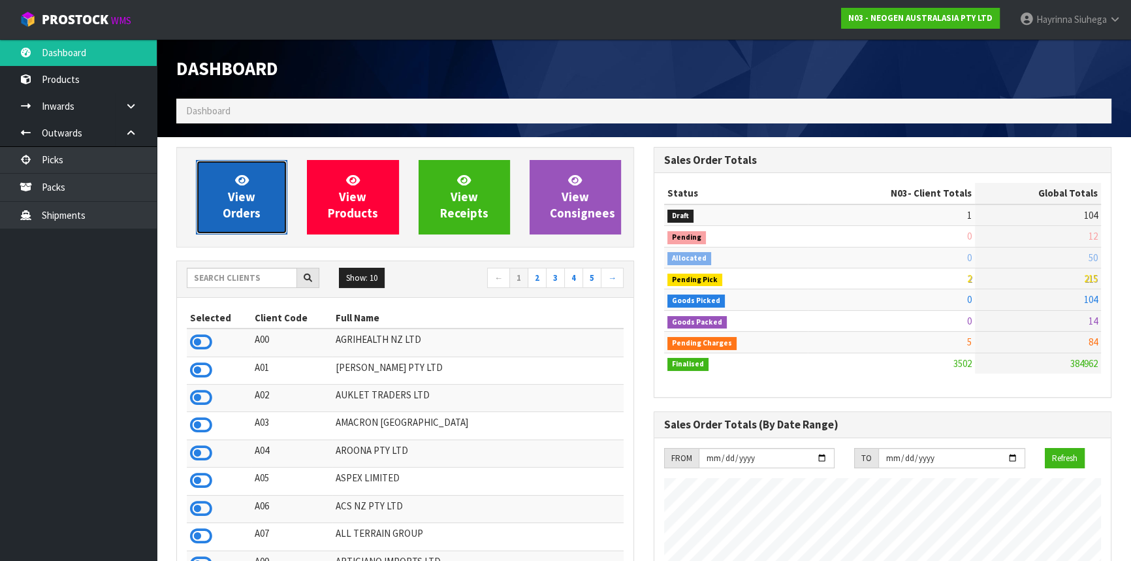
click at [209, 176] on link "View Orders" at bounding box center [241, 197] width 91 height 74
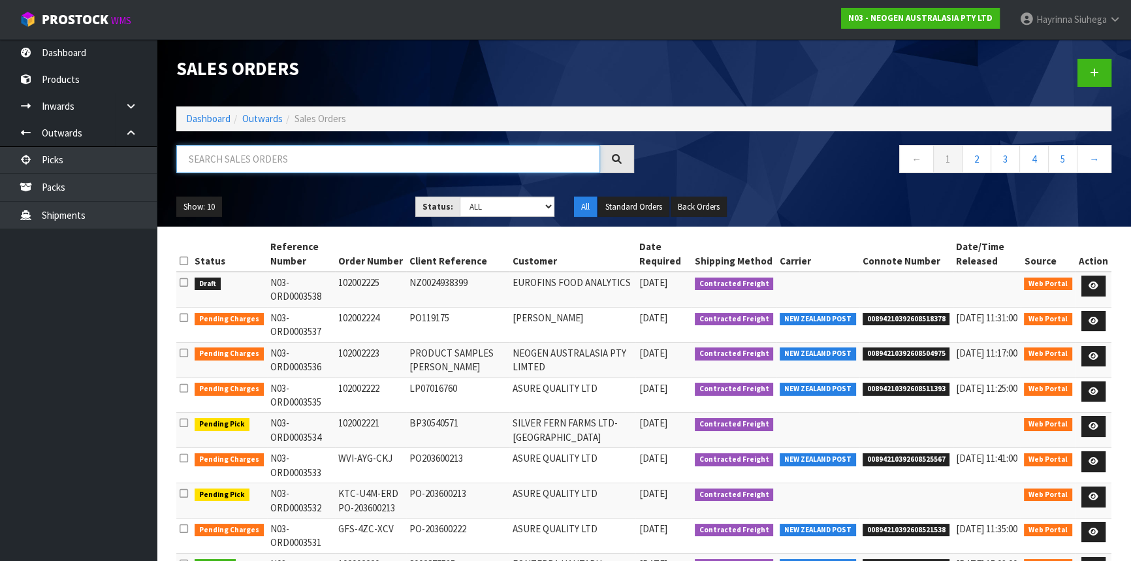
click at [298, 164] on input "text" at bounding box center [388, 159] width 424 height 28
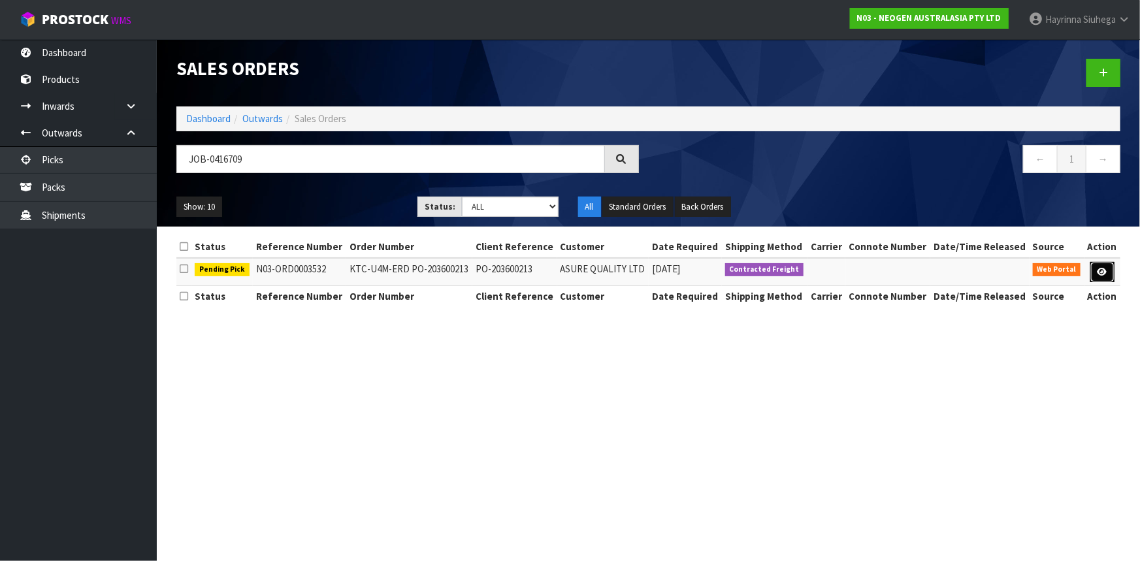
click at [1091, 266] on link at bounding box center [1102, 272] width 24 height 21
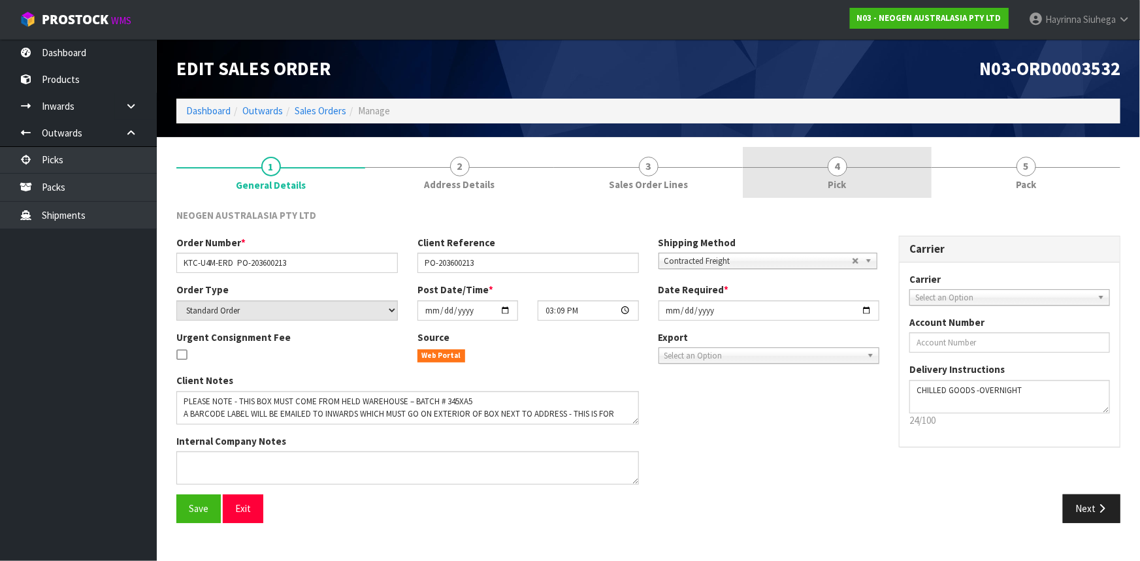
click at [880, 179] on link "4 Pick" at bounding box center [837, 173] width 189 height 52
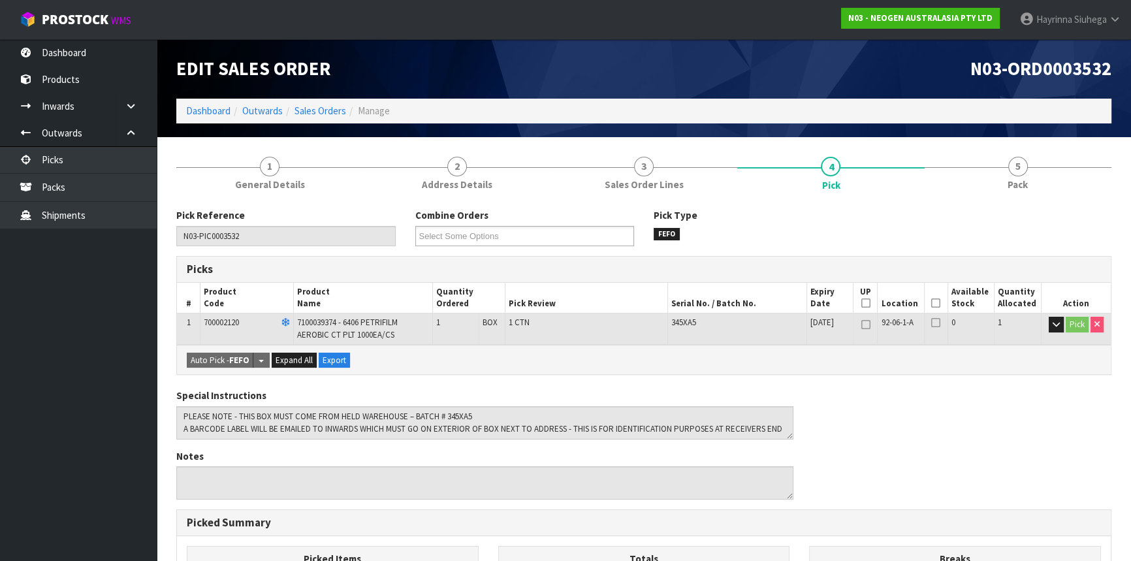
drag, startPoint x: 936, startPoint y: 306, endPoint x: 942, endPoint y: 311, distance: 7.4
click at [937, 308] on th "Picked" at bounding box center [936, 298] width 24 height 31
click at [933, 303] on icon at bounding box center [935, 303] width 9 height 1
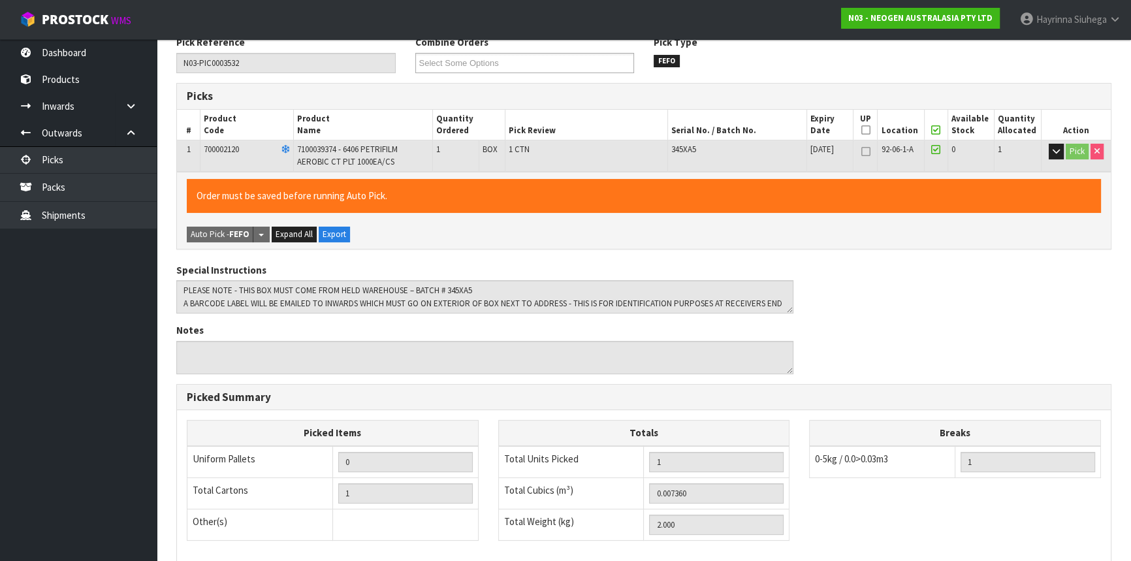
scroll to position [353, 0]
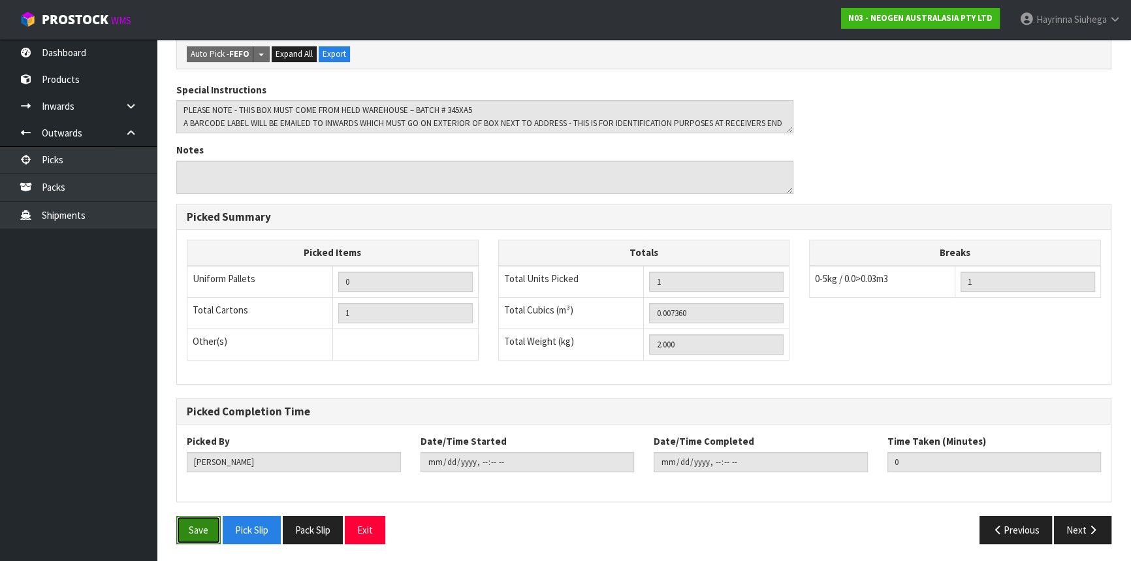
click at [204, 516] on button "Save" at bounding box center [198, 530] width 44 height 28
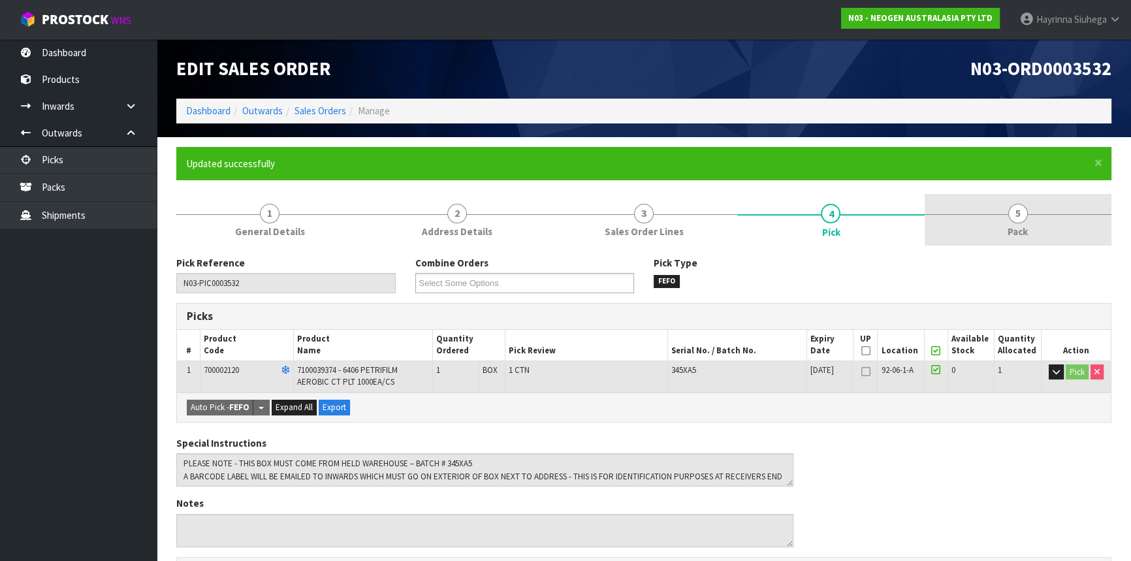
click at [1000, 216] on link "5 Pack" at bounding box center [1018, 220] width 187 height 52
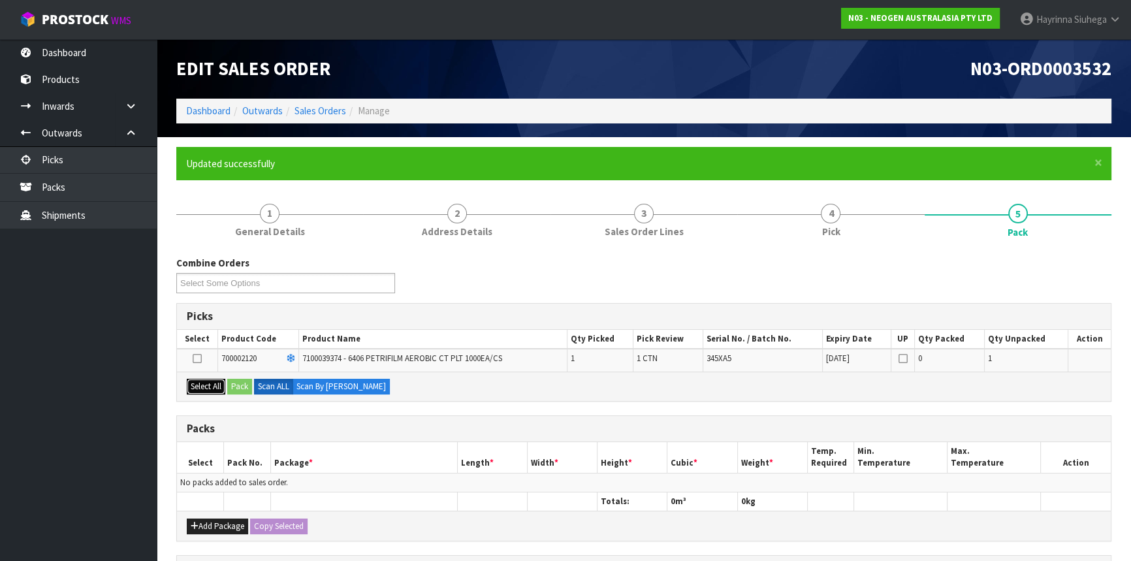
drag, startPoint x: 213, startPoint y: 387, endPoint x: 220, endPoint y: 386, distance: 7.2
click at [213, 387] on button "Select All" at bounding box center [206, 387] width 39 height 16
click at [234, 387] on button "Pack" at bounding box center [239, 387] width 25 height 16
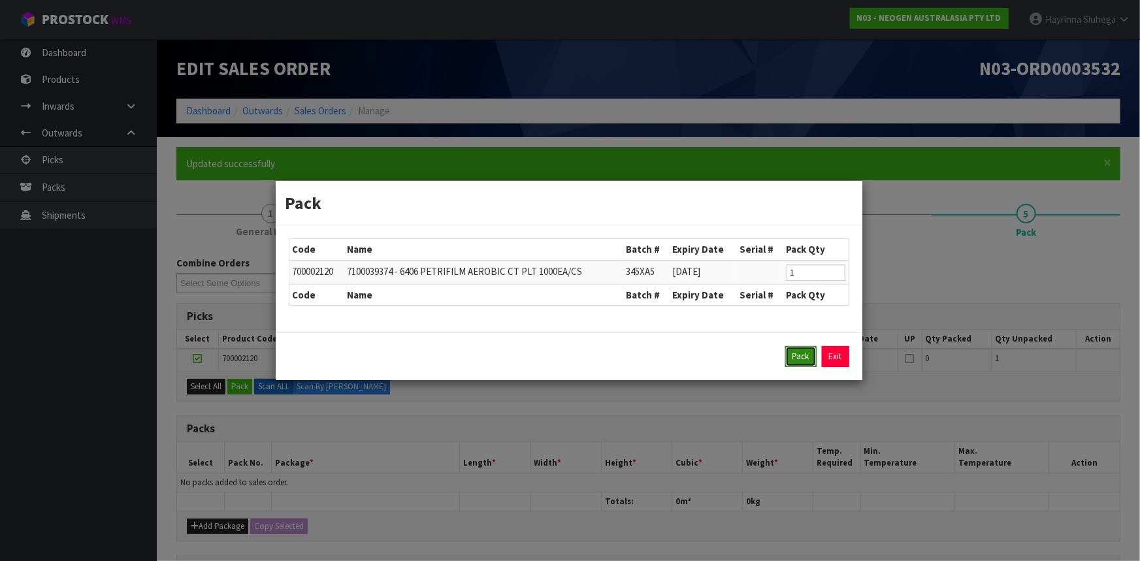
click at [803, 355] on button "Pack" at bounding box center [800, 356] width 31 height 21
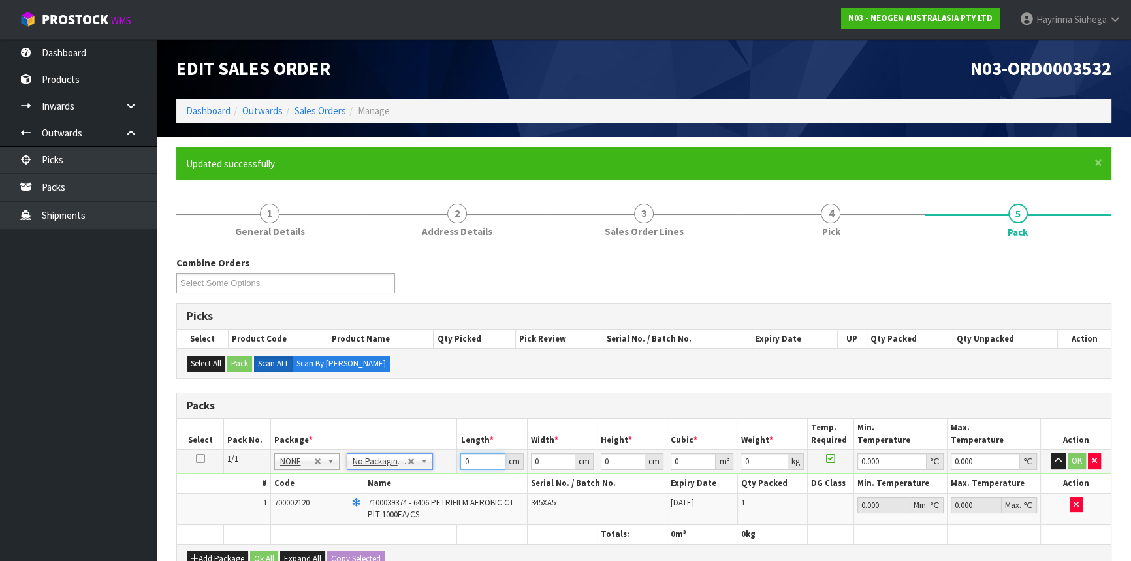
click at [466, 463] on input "0" at bounding box center [482, 461] width 44 height 16
click at [463, 462] on input "0" at bounding box center [482, 461] width 44 height 16
click button "OK" at bounding box center [1077, 461] width 18 height 16
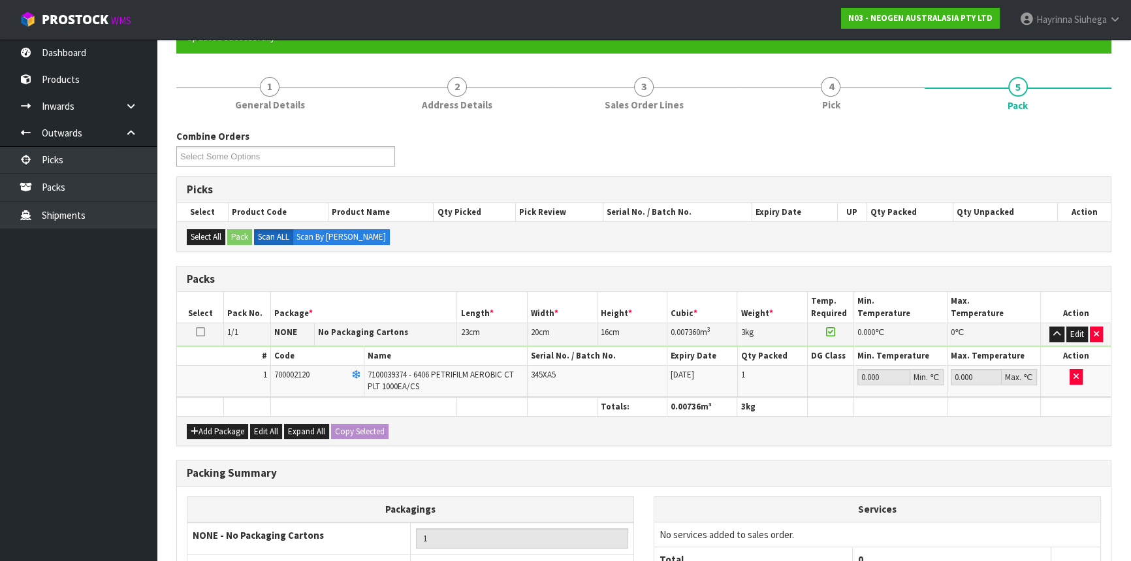
scroll to position [257, 0]
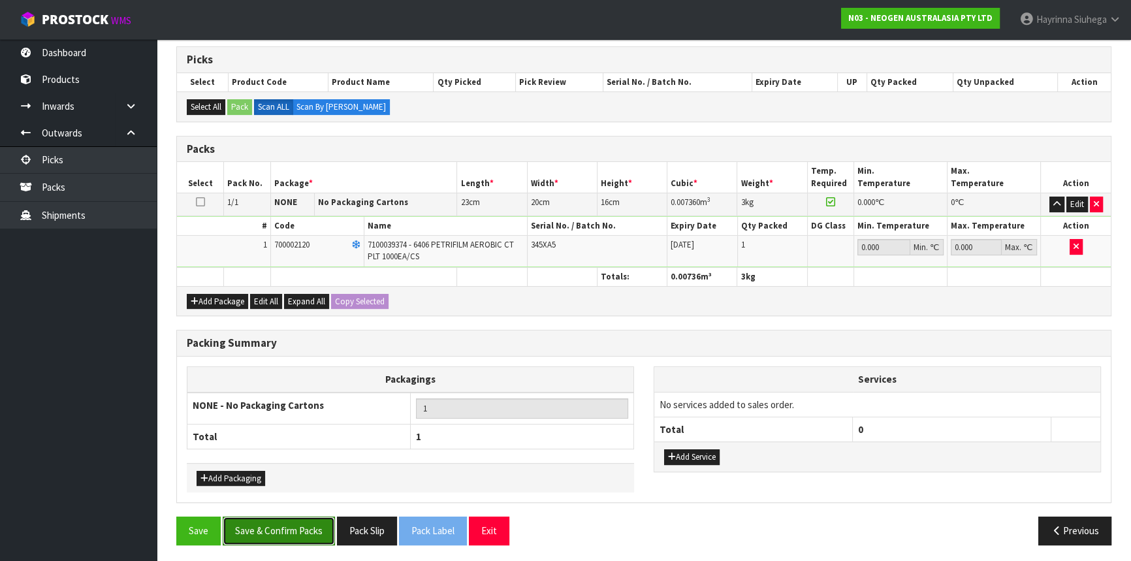
click at [313, 530] on button "Save & Confirm Packs" at bounding box center [279, 531] width 112 height 28
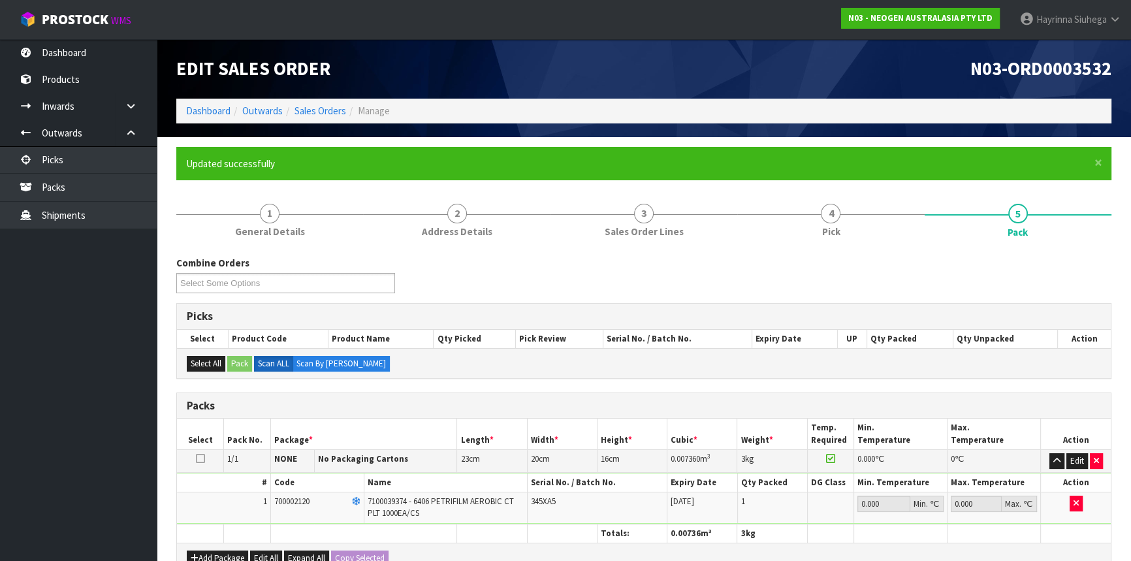
scroll to position [176, 0]
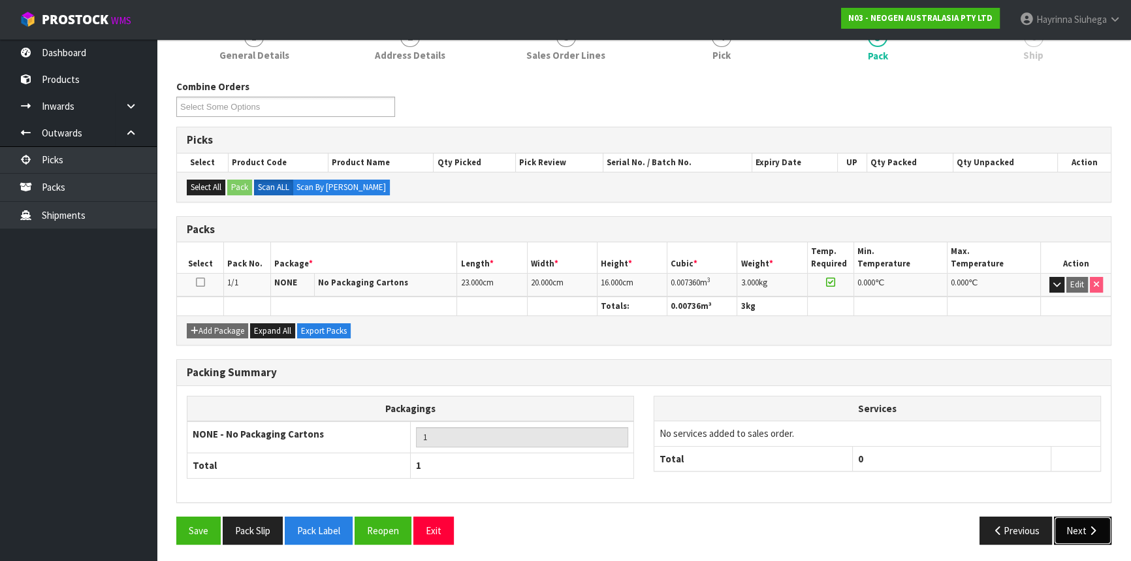
click at [1089, 521] on button "Next" at bounding box center [1082, 531] width 57 height 28
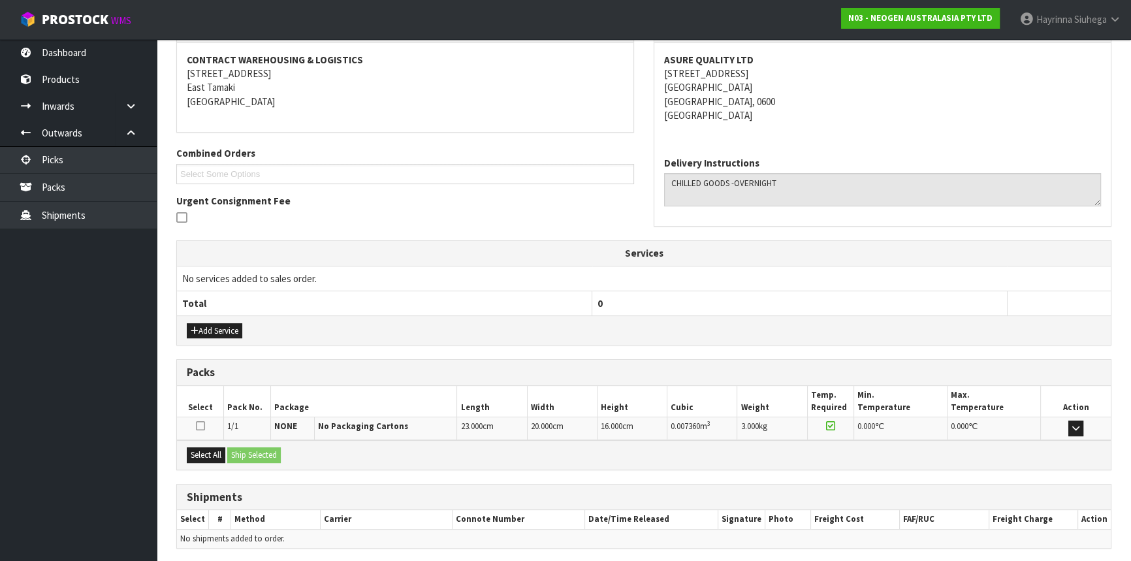
scroll to position [287, 0]
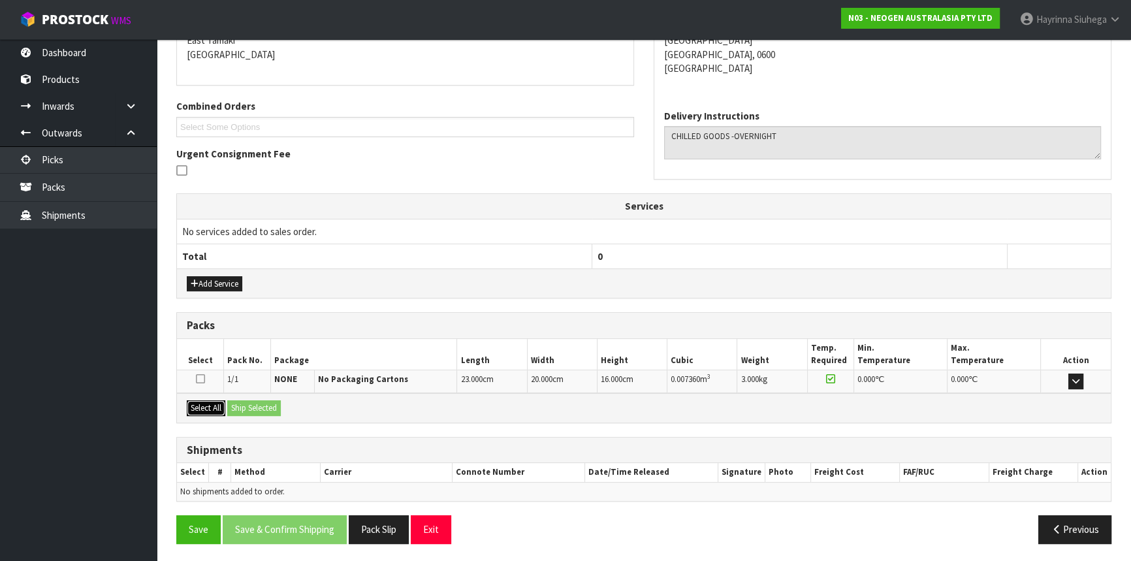
click at [214, 410] on button "Select All" at bounding box center [206, 408] width 39 height 16
click at [252, 410] on button "Ship Selected" at bounding box center [254, 408] width 54 height 16
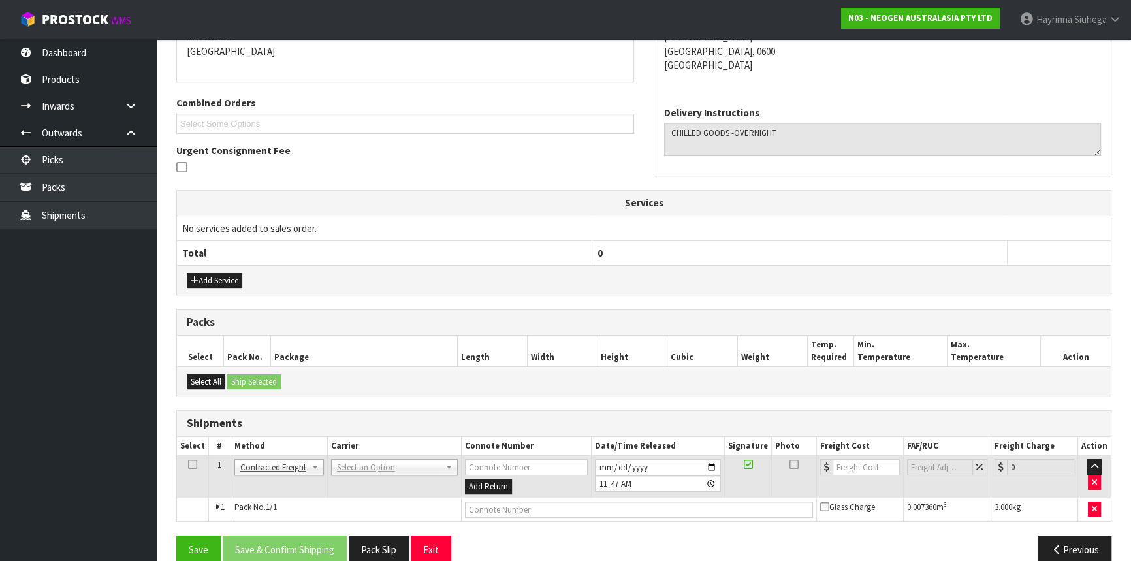
scroll to position [310, 0]
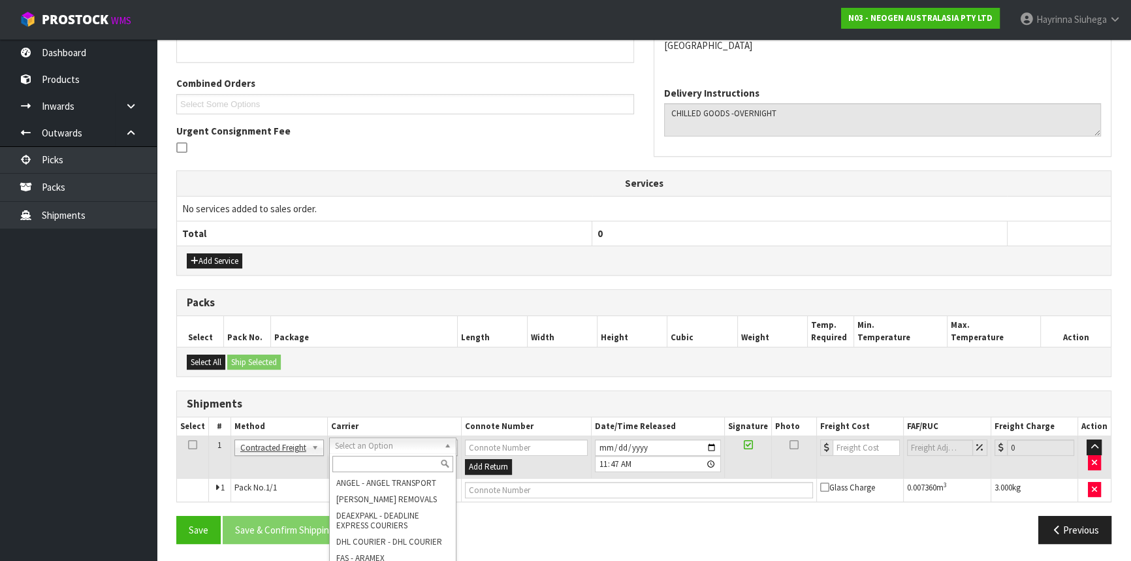
click at [357, 468] on input "text" at bounding box center [392, 464] width 121 height 16
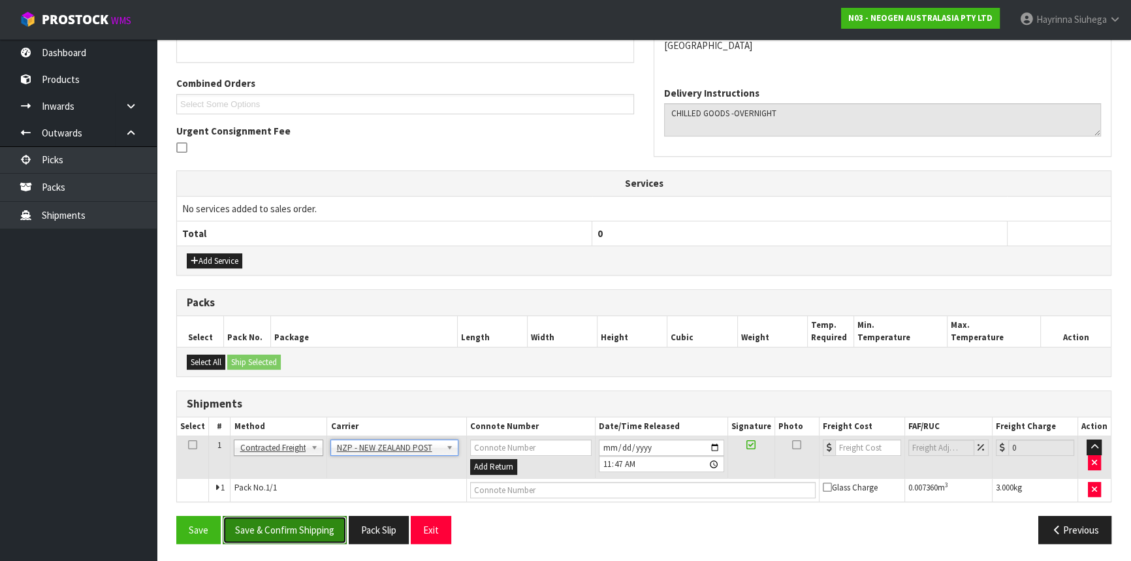
click at [301, 523] on button "Save & Confirm Shipping" at bounding box center [285, 530] width 124 height 28
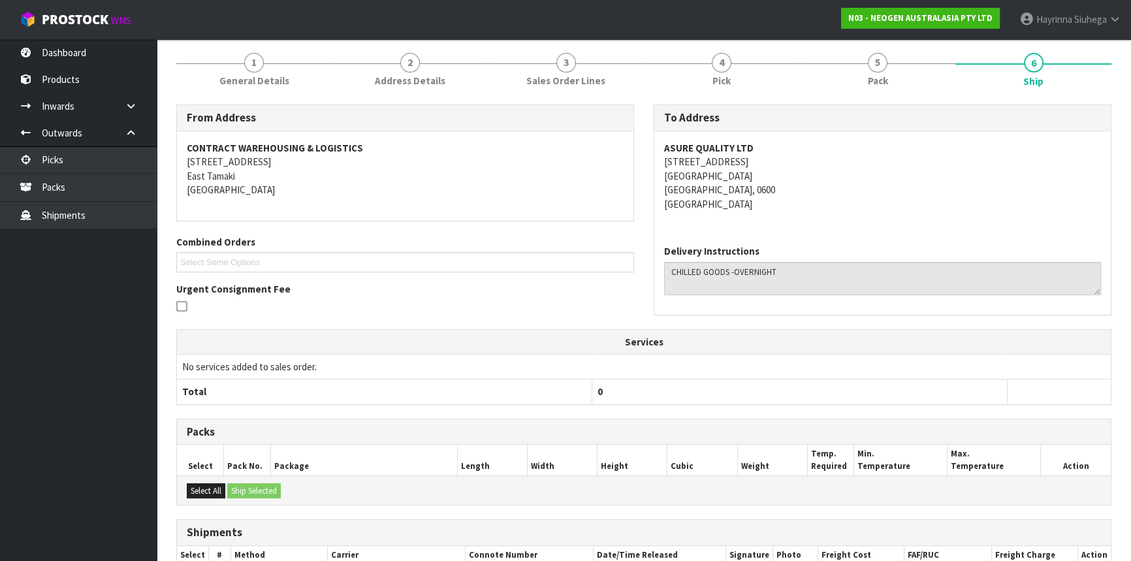
scroll to position [291, 0]
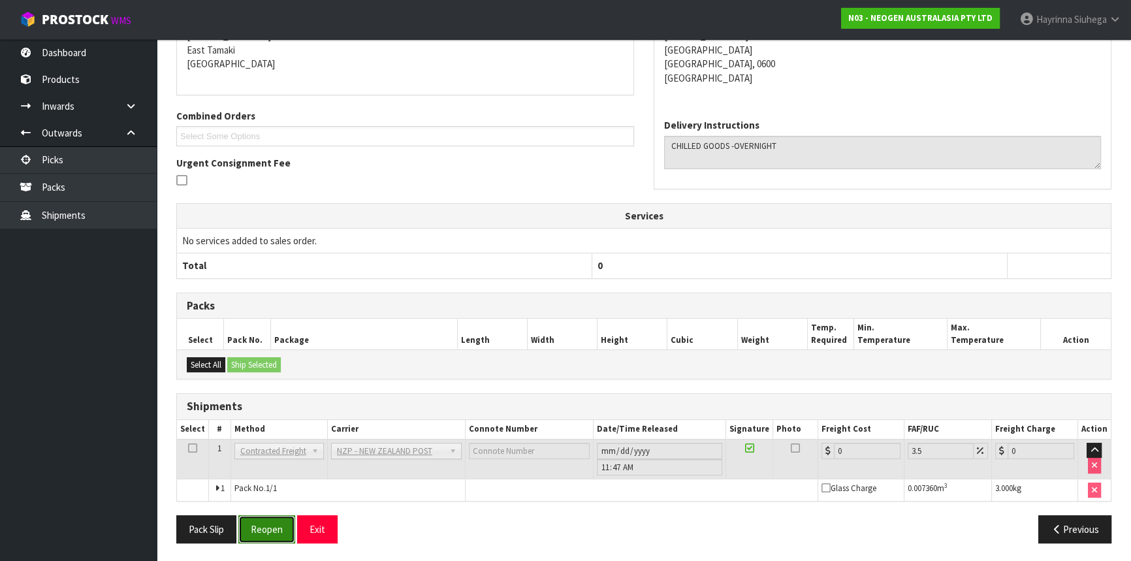
click at [276, 521] on button "Reopen" at bounding box center [266, 529] width 57 height 28
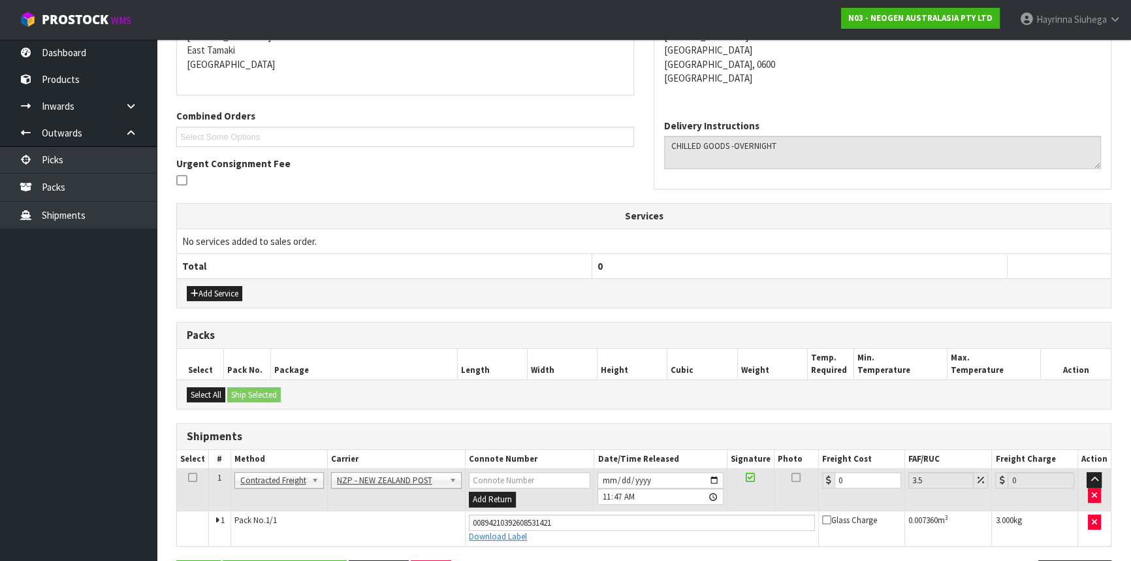
scroll to position [321, 0]
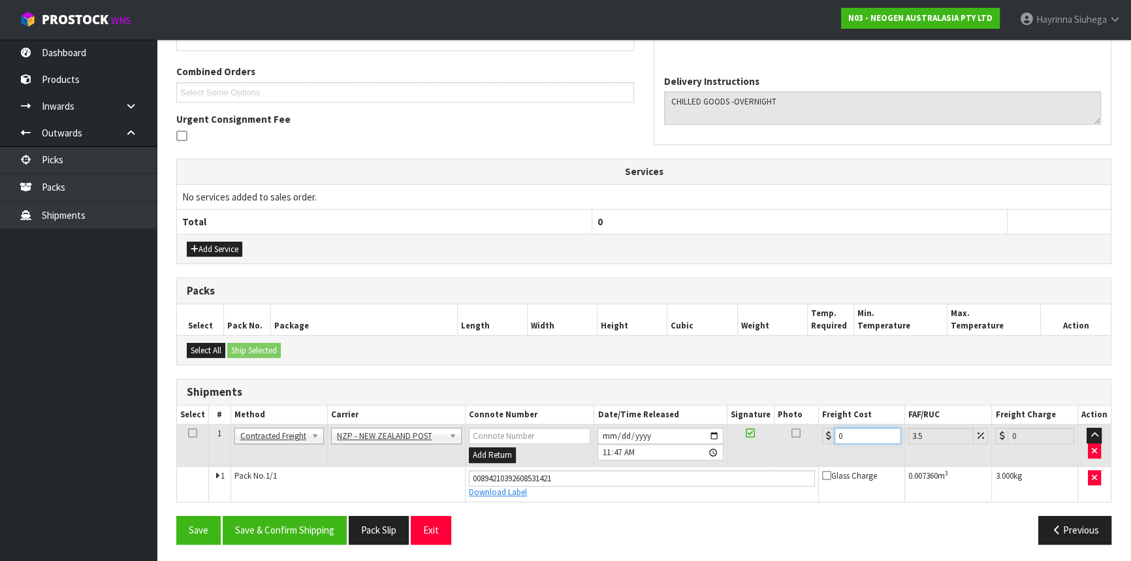
drag, startPoint x: 860, startPoint y: 433, endPoint x: 762, endPoint y: 433, distance: 98.0
click at [762, 433] on tr "1 Client Local Pickup Customer Local Pickup Company Freight Contracted Freight …" at bounding box center [644, 446] width 934 height 42
click at [176, 516] on button "Save" at bounding box center [198, 530] width 44 height 28
click at [318, 526] on button "Save & Confirm Shipping" at bounding box center [285, 530] width 124 height 28
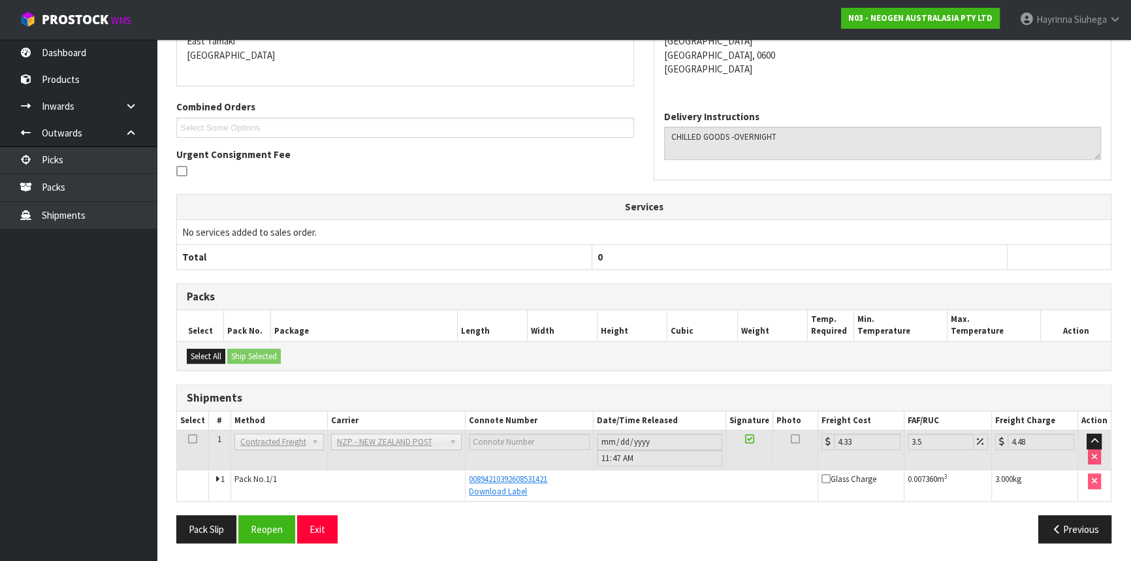
scroll to position [0, 0]
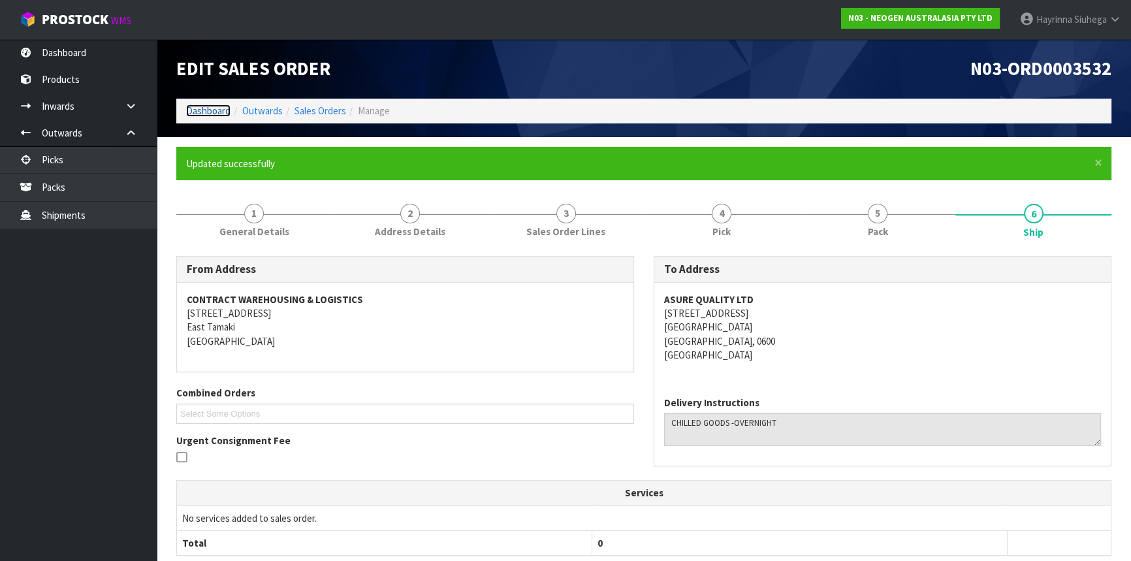
click at [211, 114] on link "Dashboard" at bounding box center [208, 111] width 44 height 12
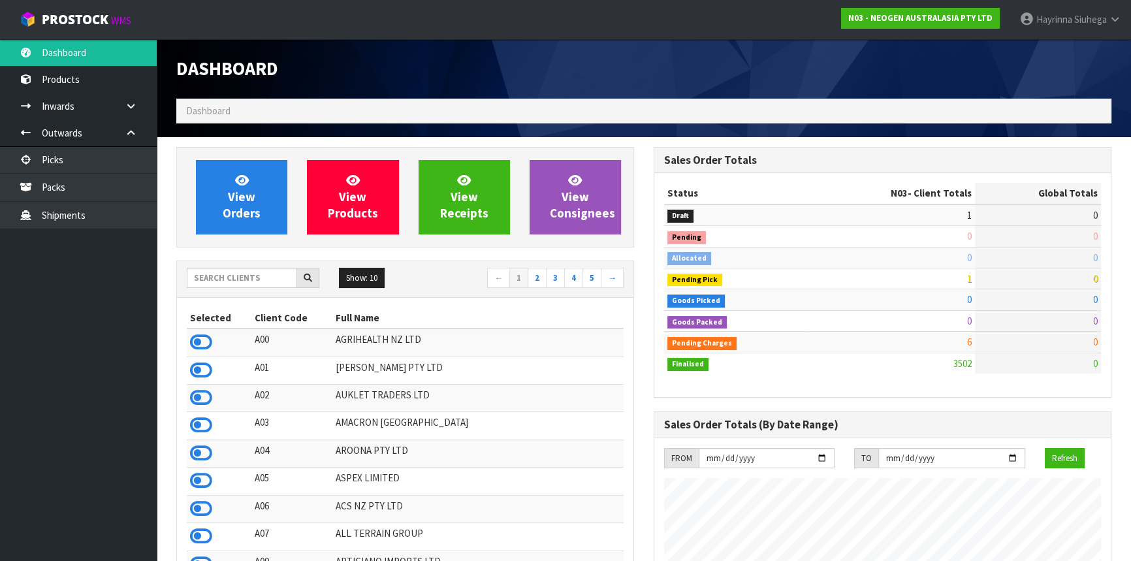
scroll to position [988, 477]
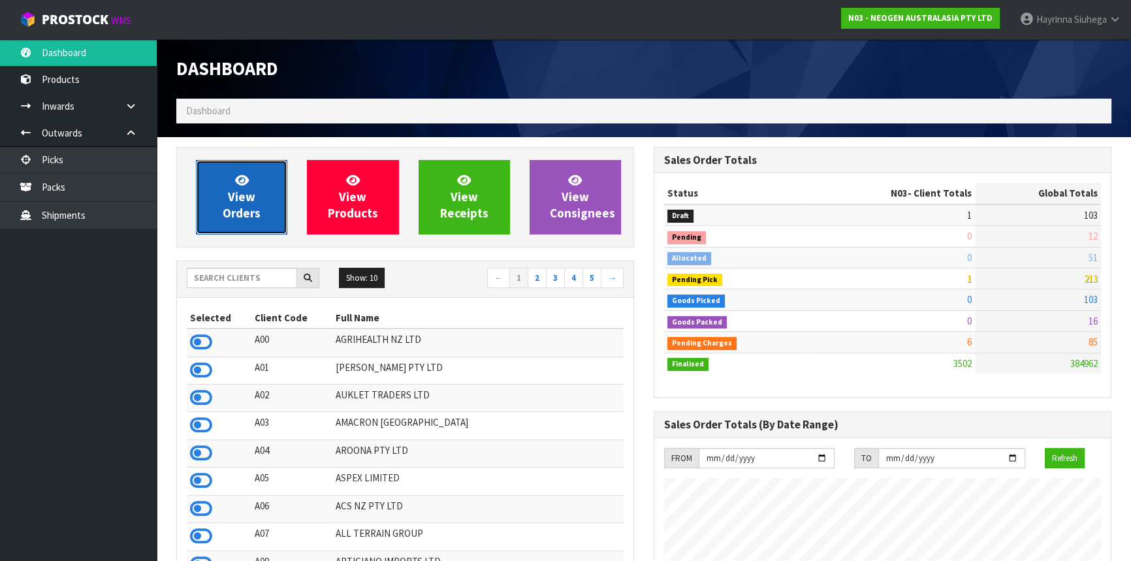
click at [256, 209] on span "View Orders" at bounding box center [242, 196] width 38 height 49
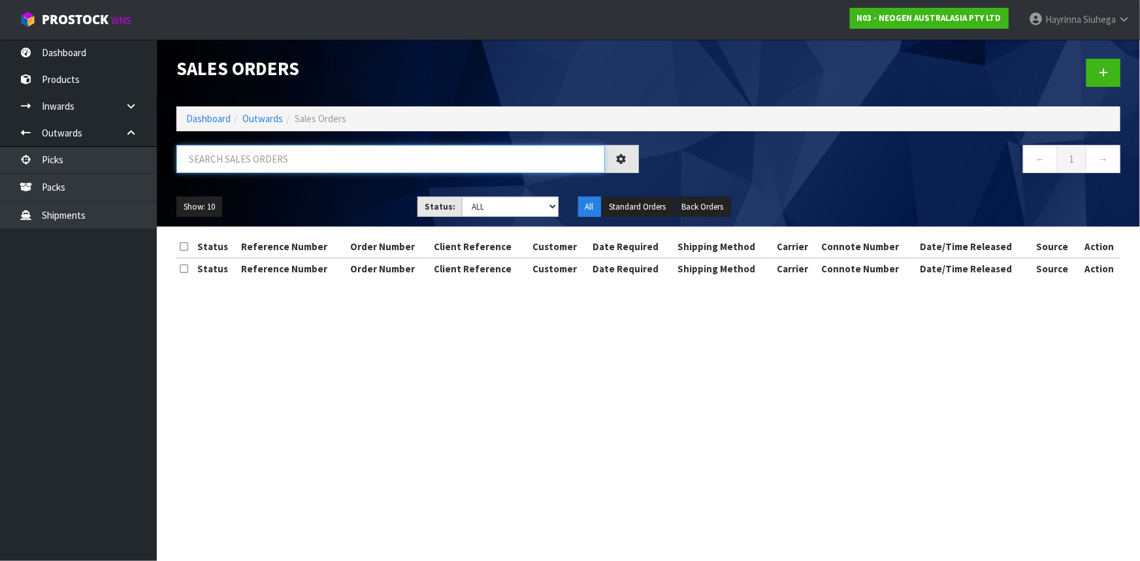
click at [276, 166] on input "text" at bounding box center [390, 159] width 428 height 28
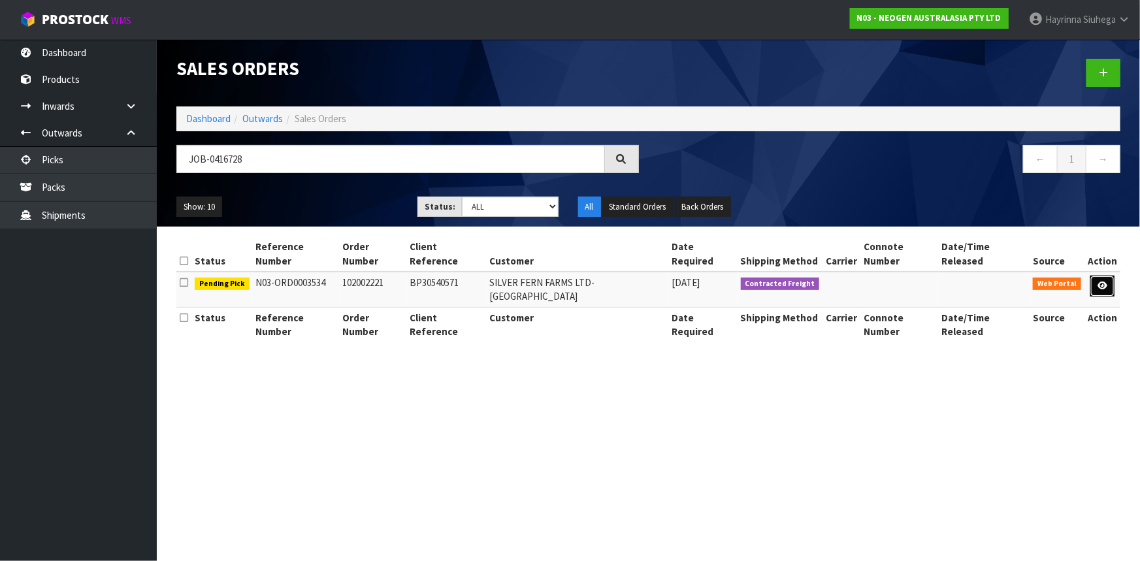
click at [1108, 276] on link at bounding box center [1102, 286] width 24 height 21
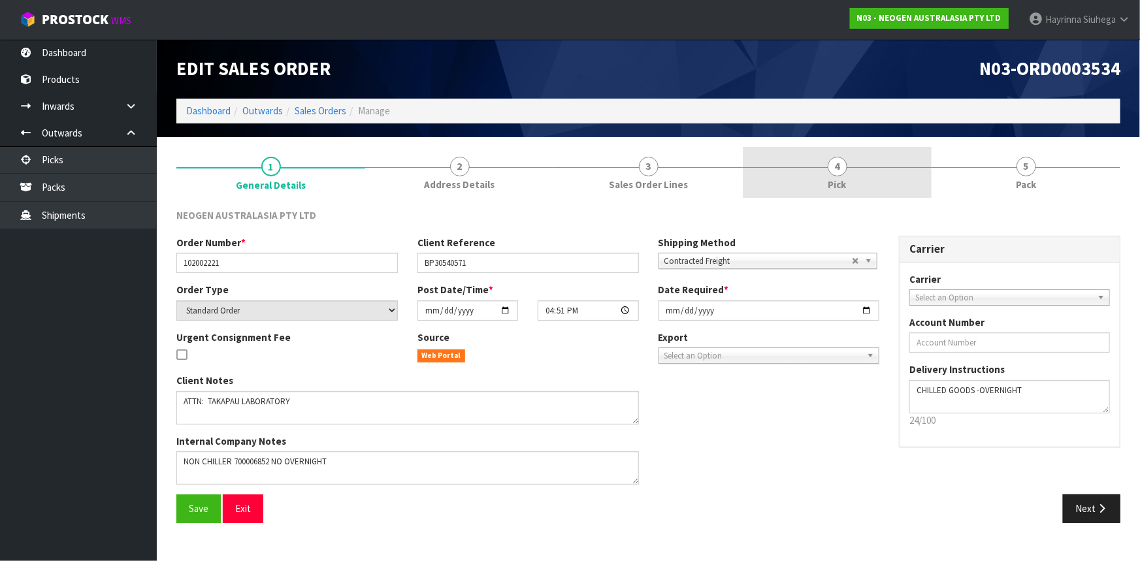
click at [898, 180] on link "4 Pick" at bounding box center [837, 173] width 189 height 52
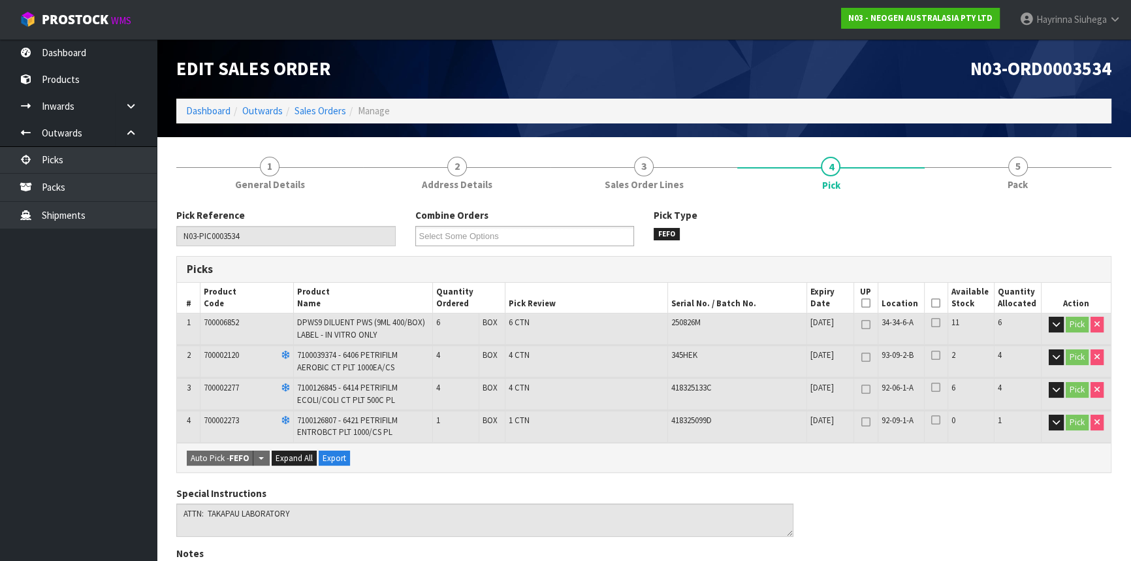
click at [934, 303] on icon at bounding box center [935, 303] width 9 height 1
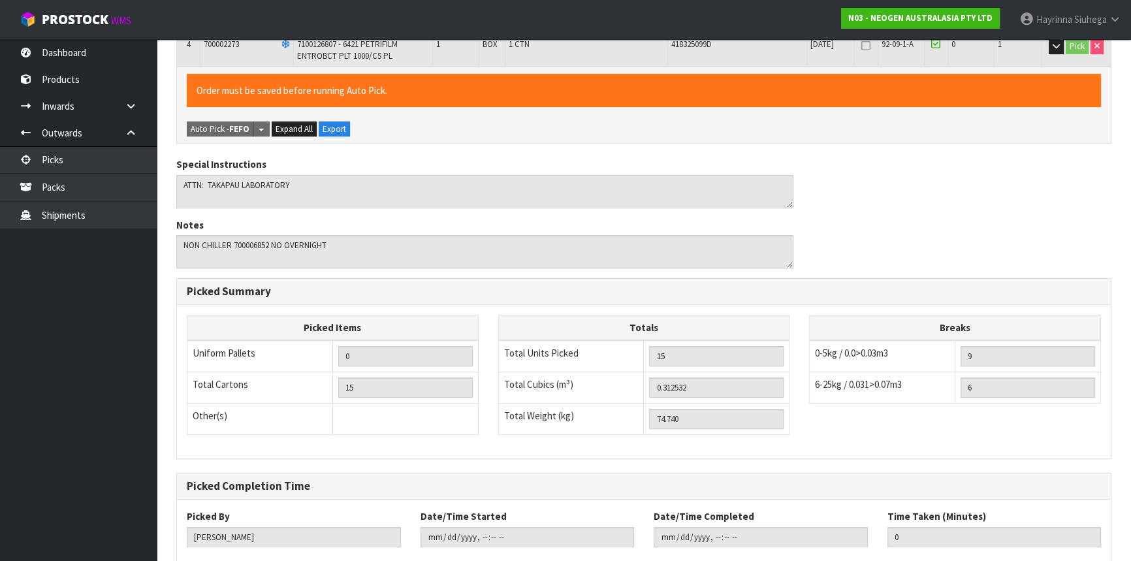
scroll to position [451, 0]
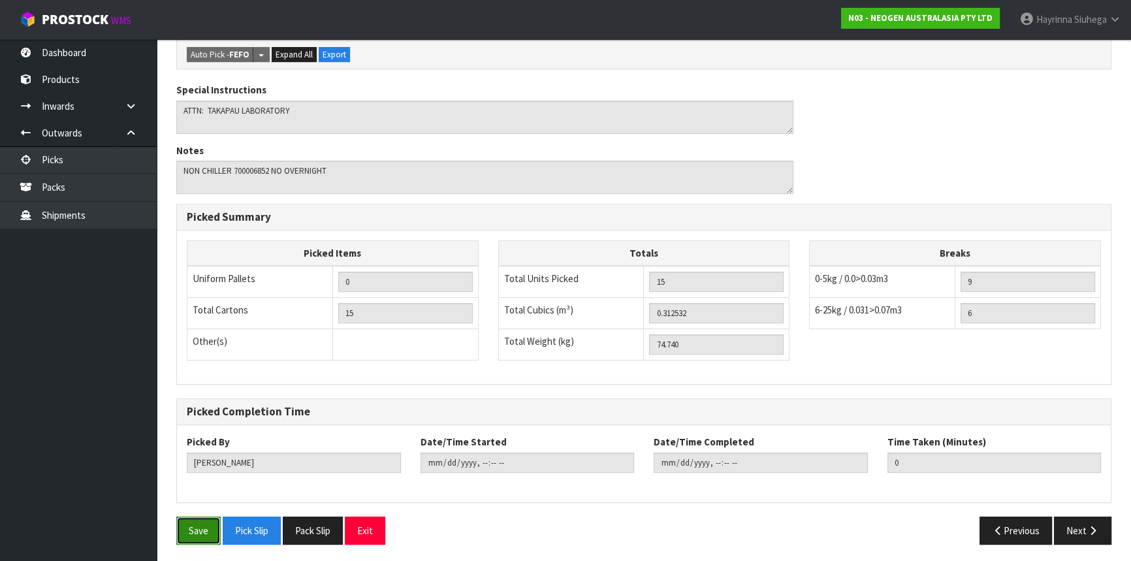
click at [180, 534] on button "Save" at bounding box center [198, 531] width 44 height 28
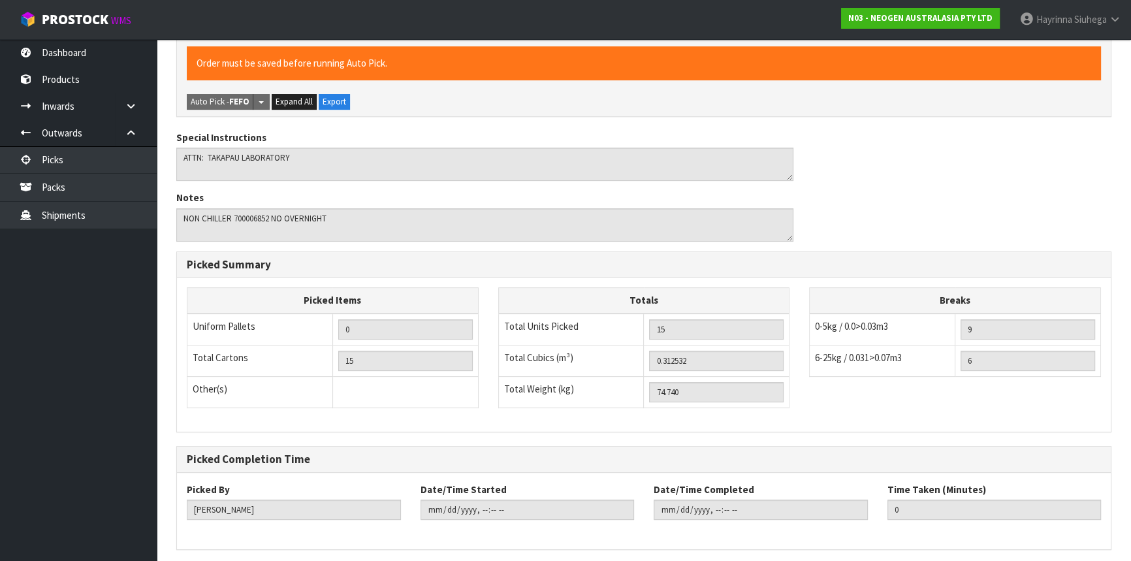
scroll to position [0, 0]
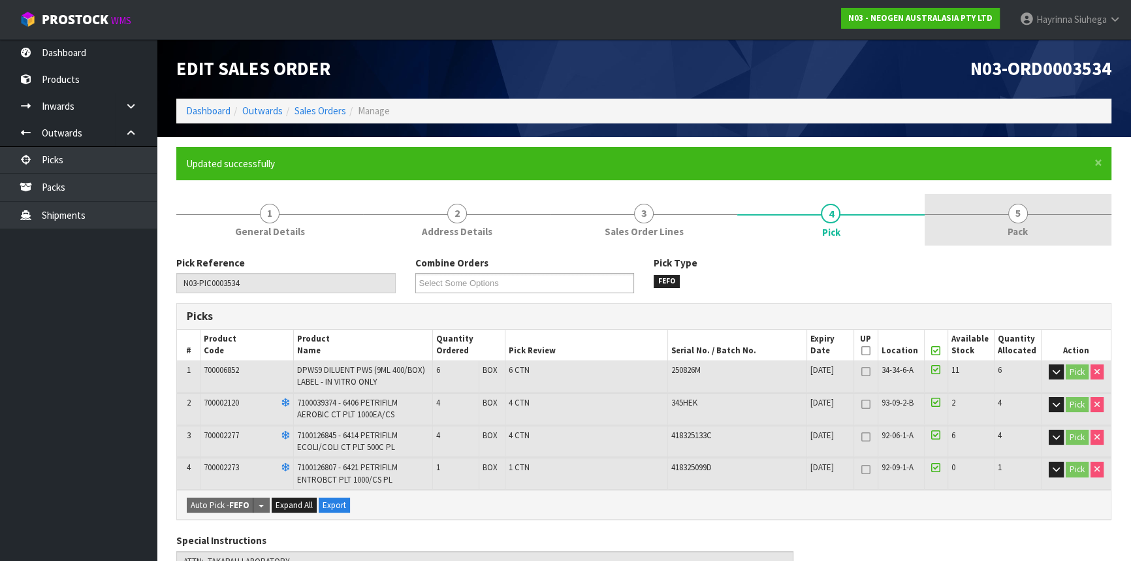
click at [1057, 233] on link "5 Pack" at bounding box center [1018, 220] width 187 height 52
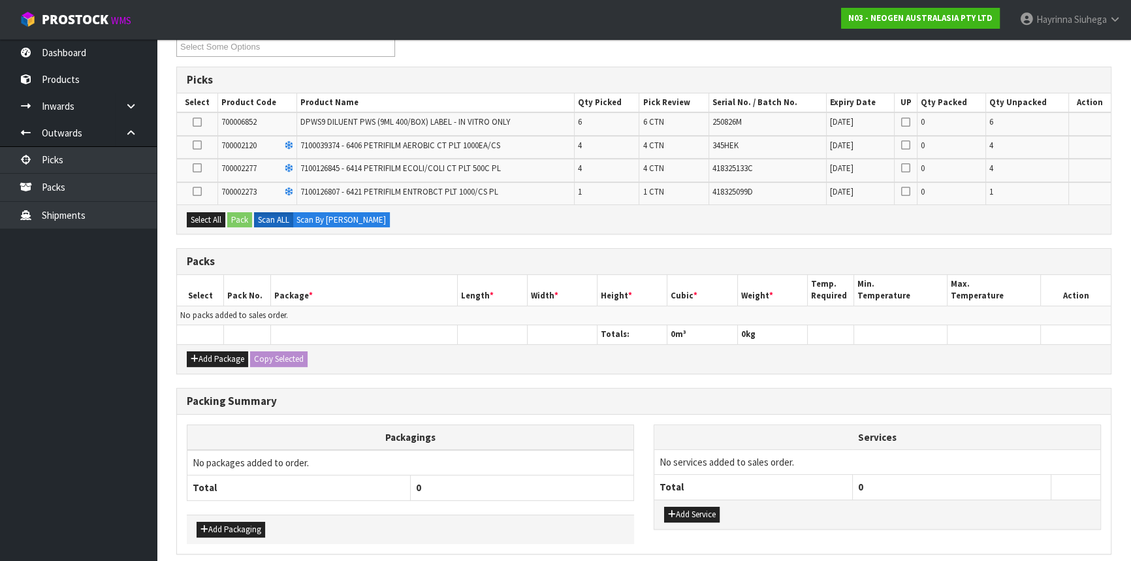
scroll to position [237, 0]
click at [206, 357] on button "Add Package" at bounding box center [217, 359] width 61 height 16
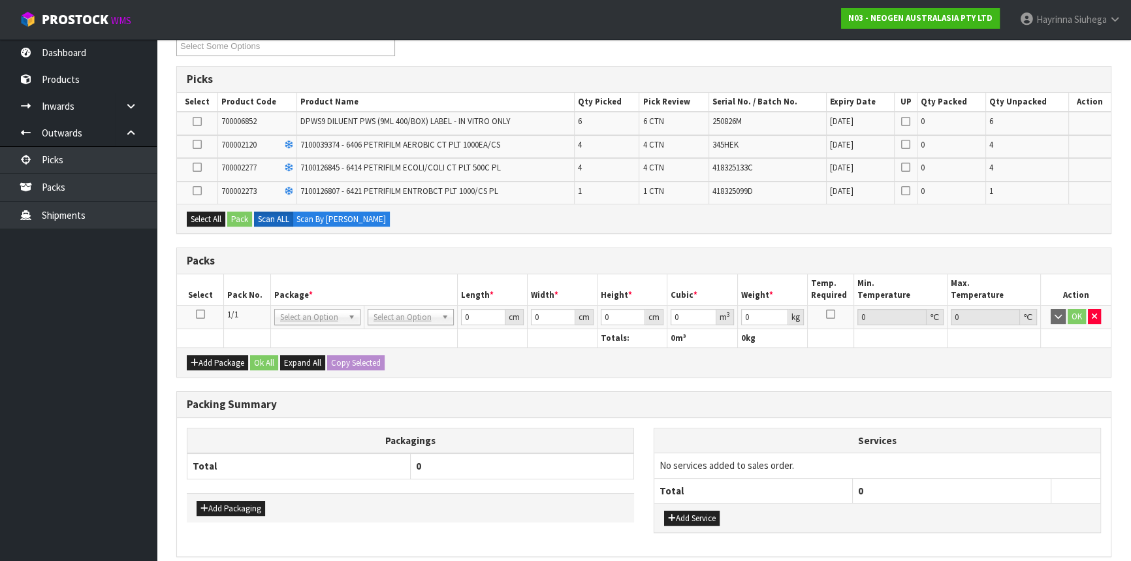
click at [201, 315] on icon at bounding box center [200, 314] width 9 height 1
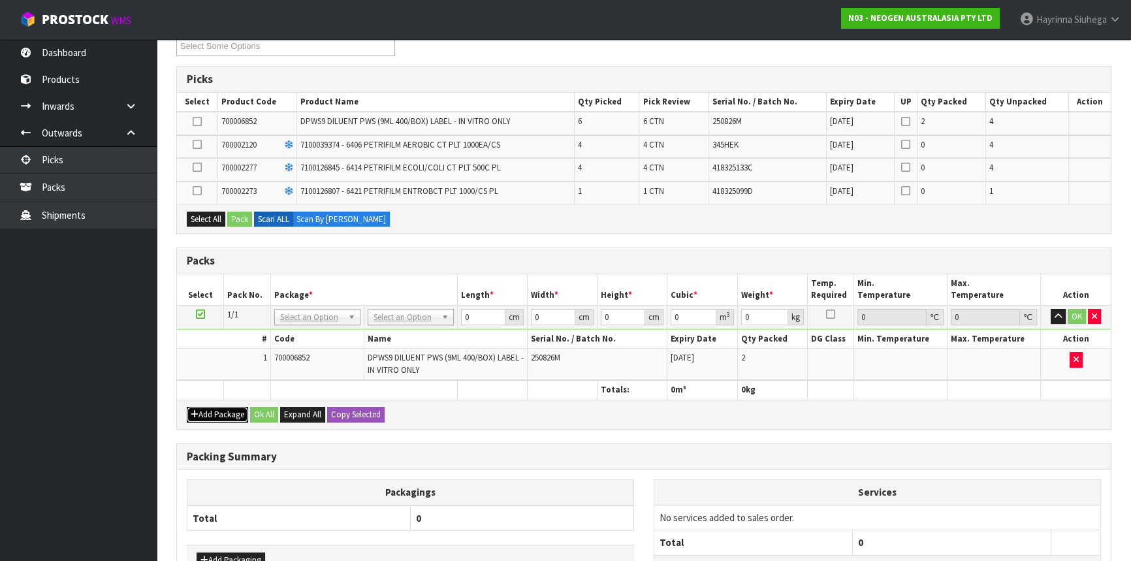
click at [209, 413] on button "Add Package" at bounding box center [217, 415] width 61 height 16
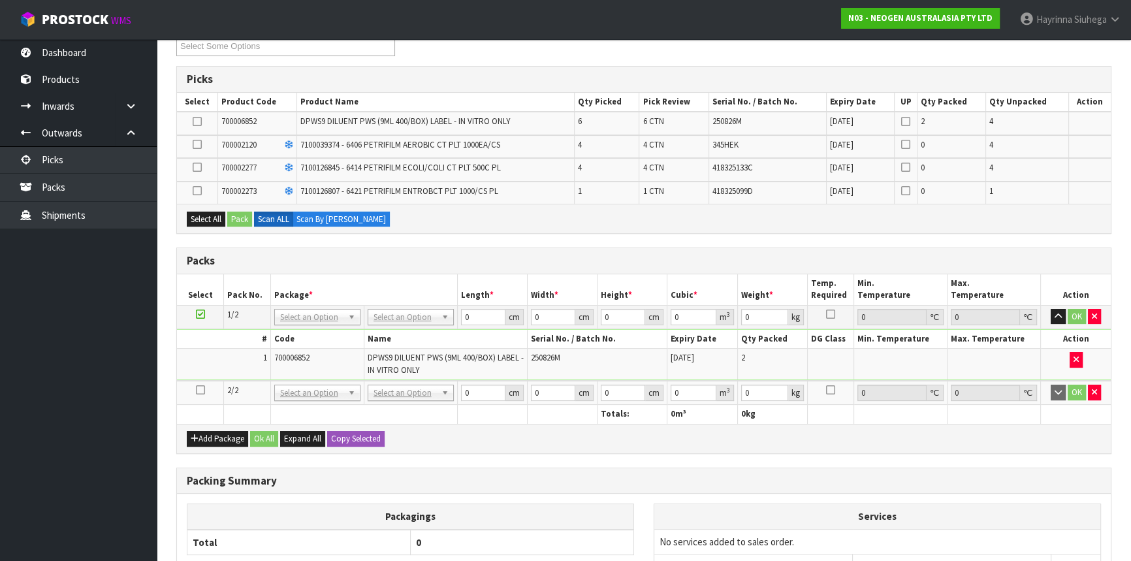
click at [201, 390] on icon at bounding box center [200, 390] width 9 height 1
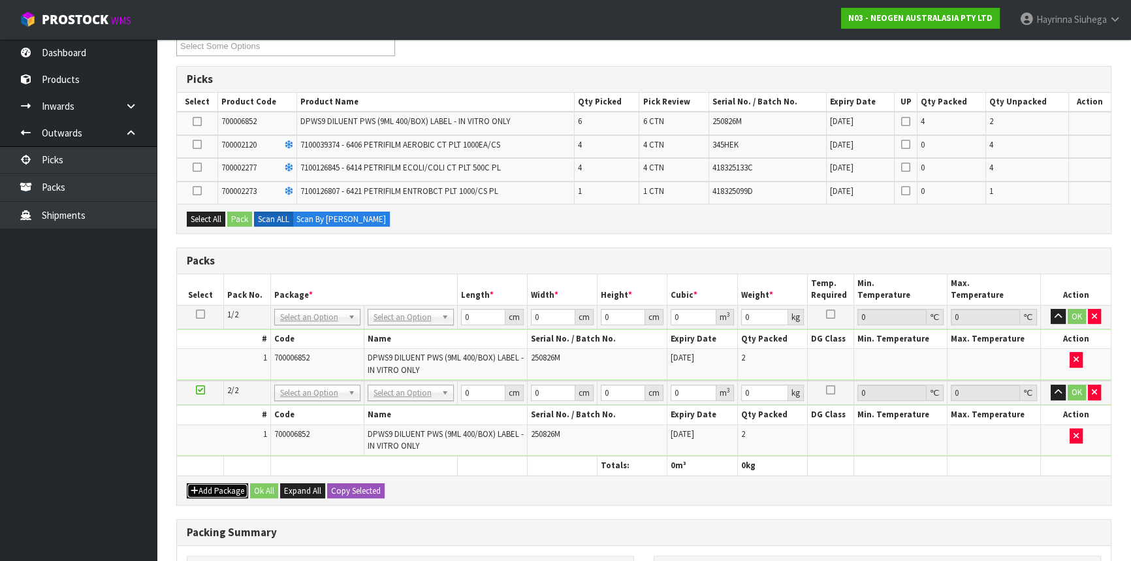
click at [212, 485] on button "Add Package" at bounding box center [217, 491] width 61 height 16
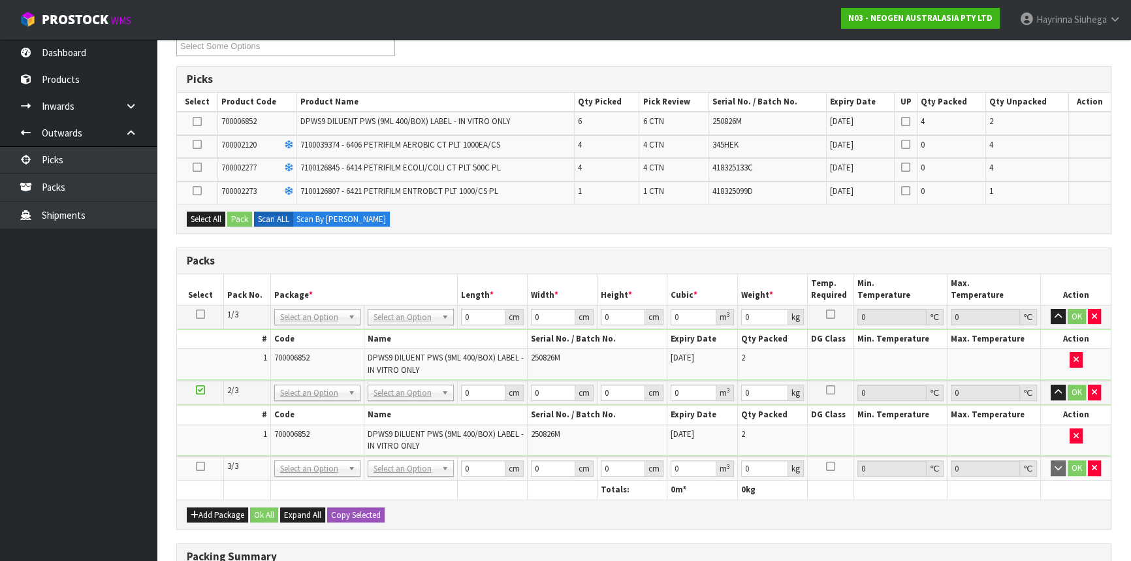
click at [197, 466] on icon at bounding box center [200, 466] width 9 height 1
drag, startPoint x: 389, startPoint y: 310, endPoint x: 404, endPoint y: 323, distance: 19.9
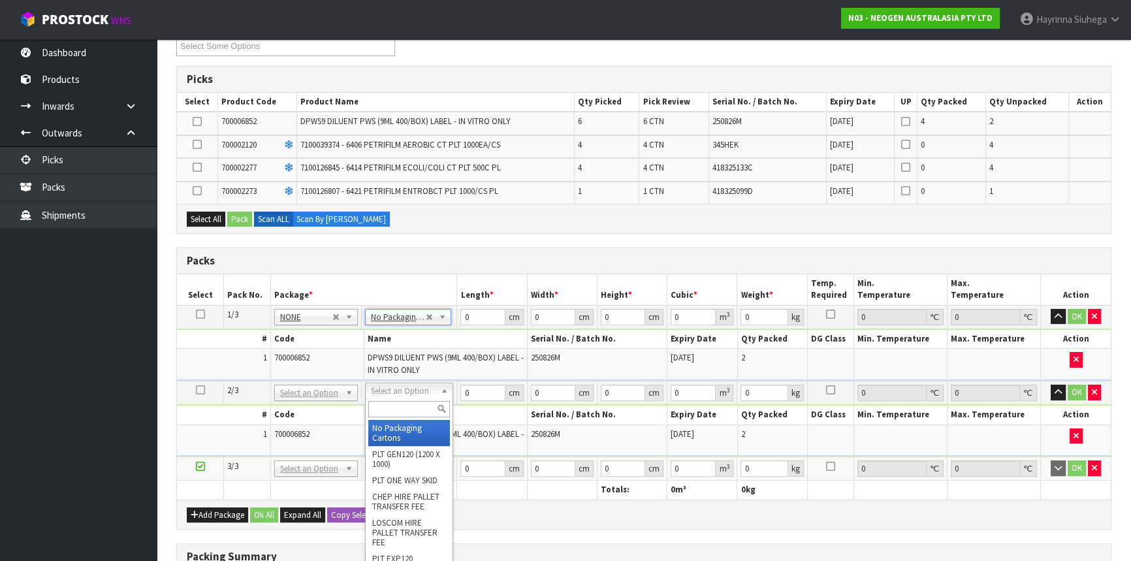
drag, startPoint x: 395, startPoint y: 392, endPoint x: 405, endPoint y: 415, distance: 25.7
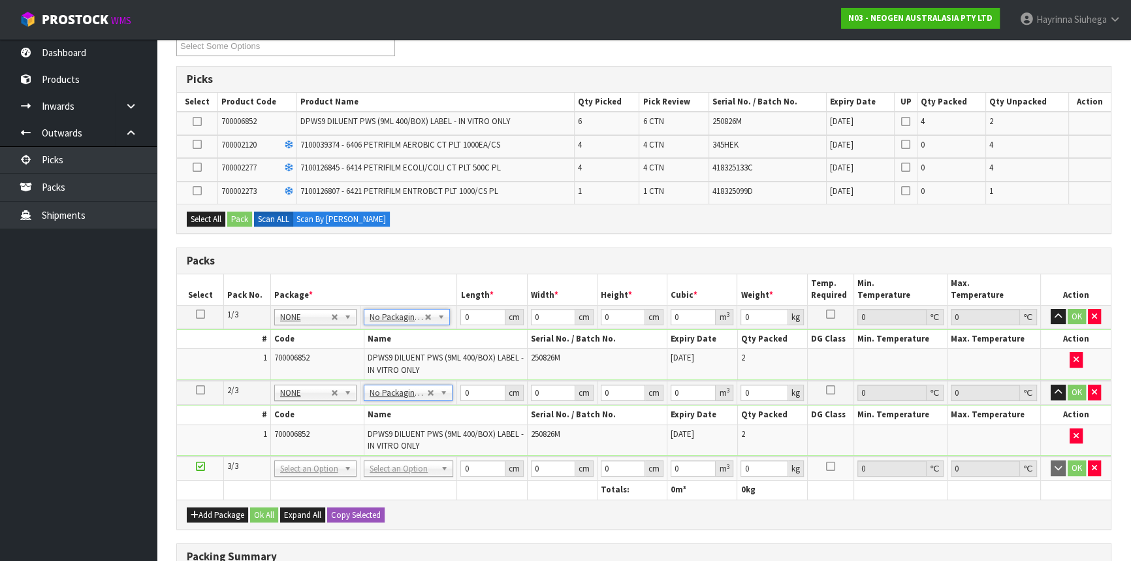
drag, startPoint x: 393, startPoint y: 465, endPoint x: 393, endPoint y: 477, distance: 12.4
click at [464, 314] on input "0" at bounding box center [482, 317] width 44 height 16
drag, startPoint x: 464, startPoint y: 314, endPoint x: 528, endPoint y: 314, distance: 64.0
click at [464, 314] on input "0" at bounding box center [482, 317] width 44 height 16
click button "OK" at bounding box center [1077, 317] width 18 height 16
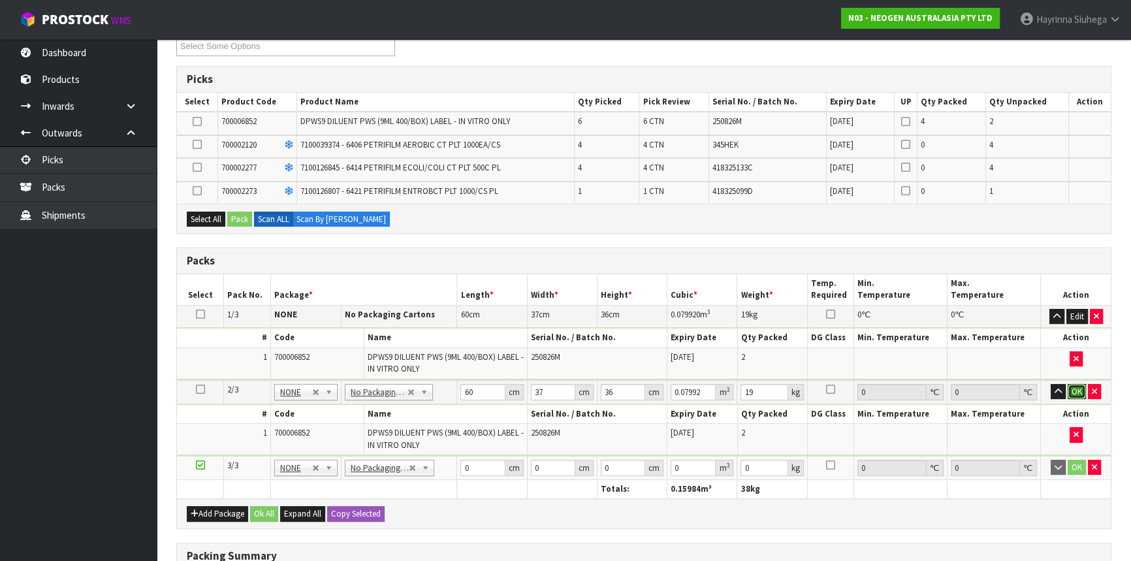
click button "OK" at bounding box center [1077, 392] width 18 height 16
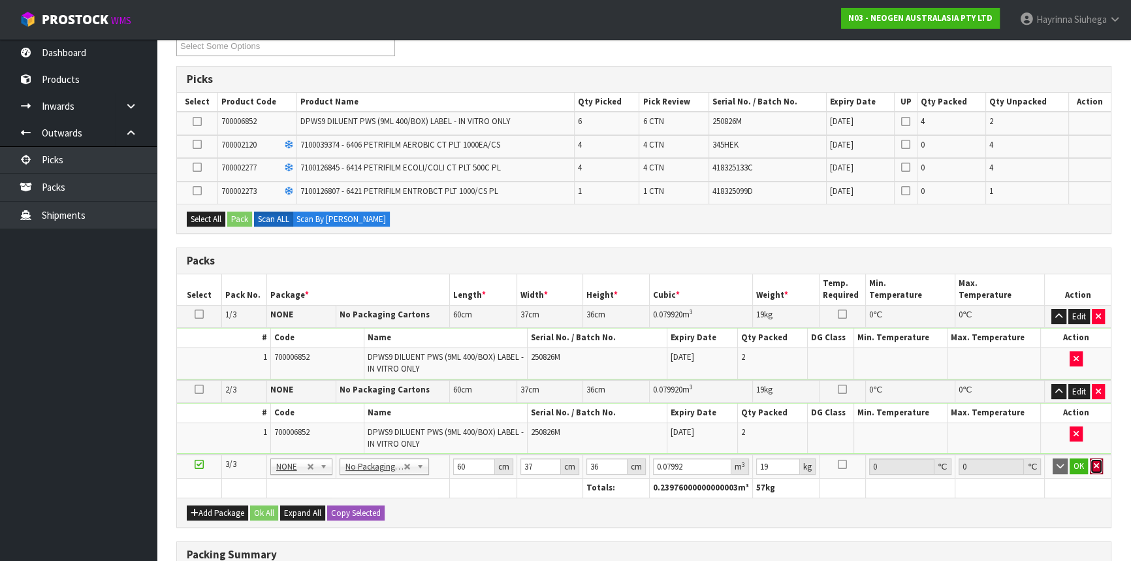
click button "button" at bounding box center [1096, 467] width 13 height 16
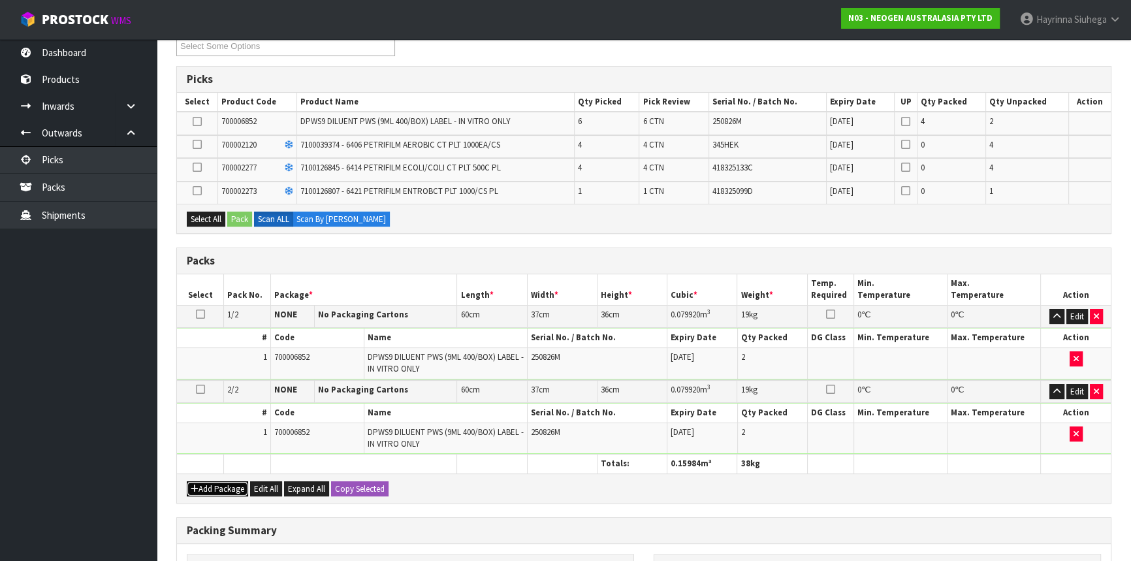
click at [202, 489] on button "Add Package" at bounding box center [217, 489] width 61 height 16
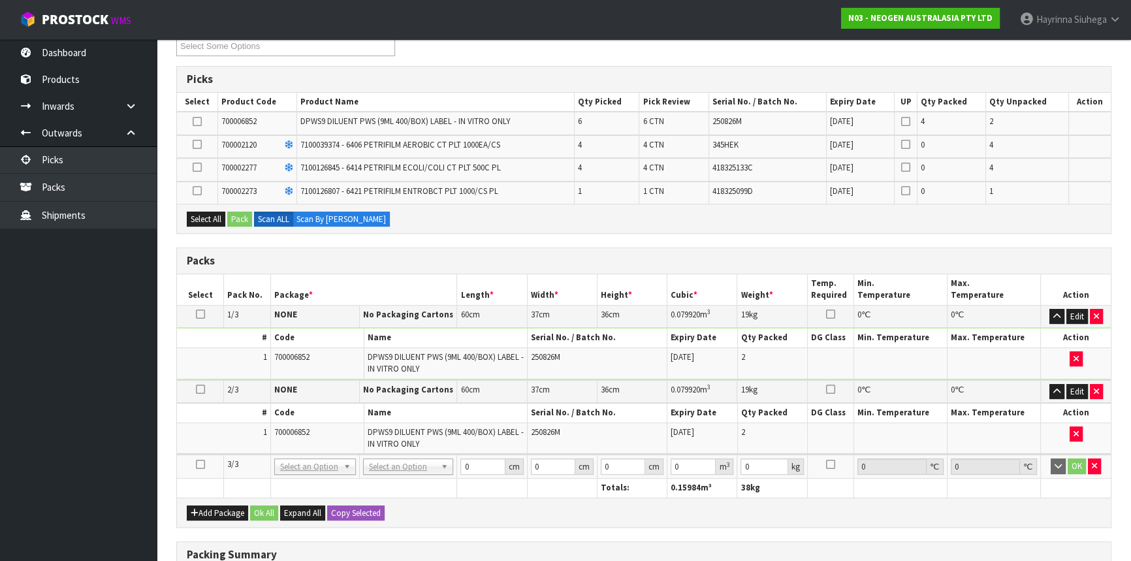
click at [206, 462] on td at bounding box center [200, 467] width 47 height 24
click at [202, 464] on icon at bounding box center [200, 464] width 9 height 1
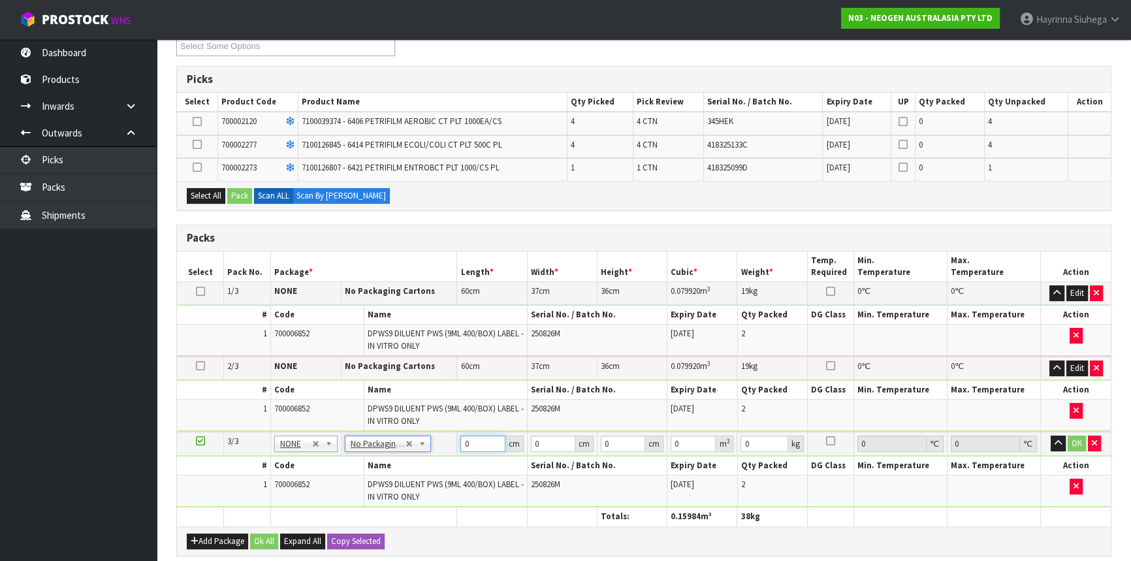
click at [464, 438] on input "0" at bounding box center [482, 444] width 44 height 16
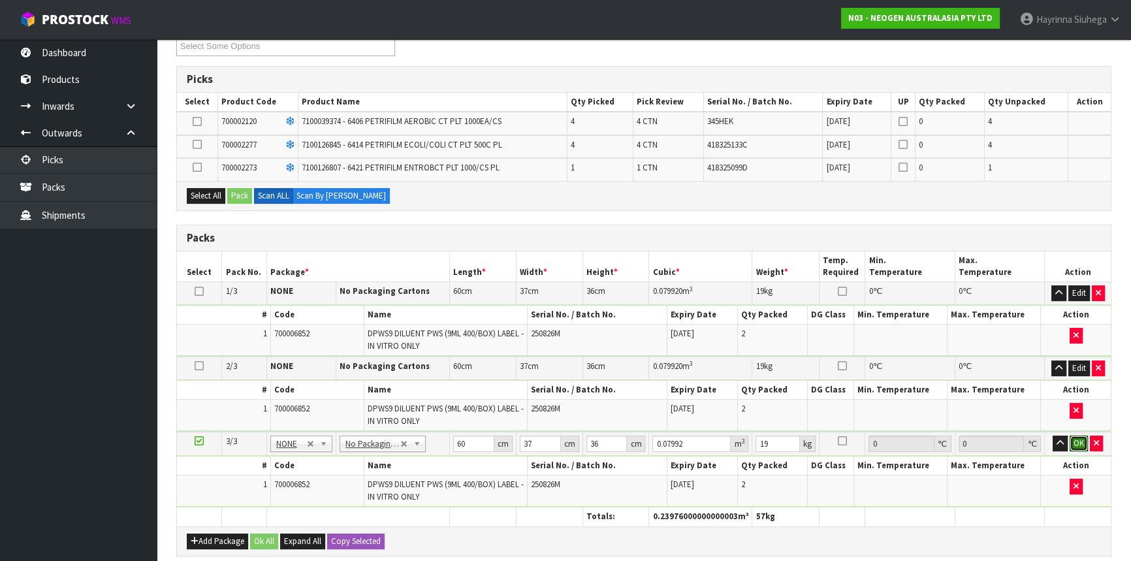
click button "OK" at bounding box center [1079, 444] width 18 height 16
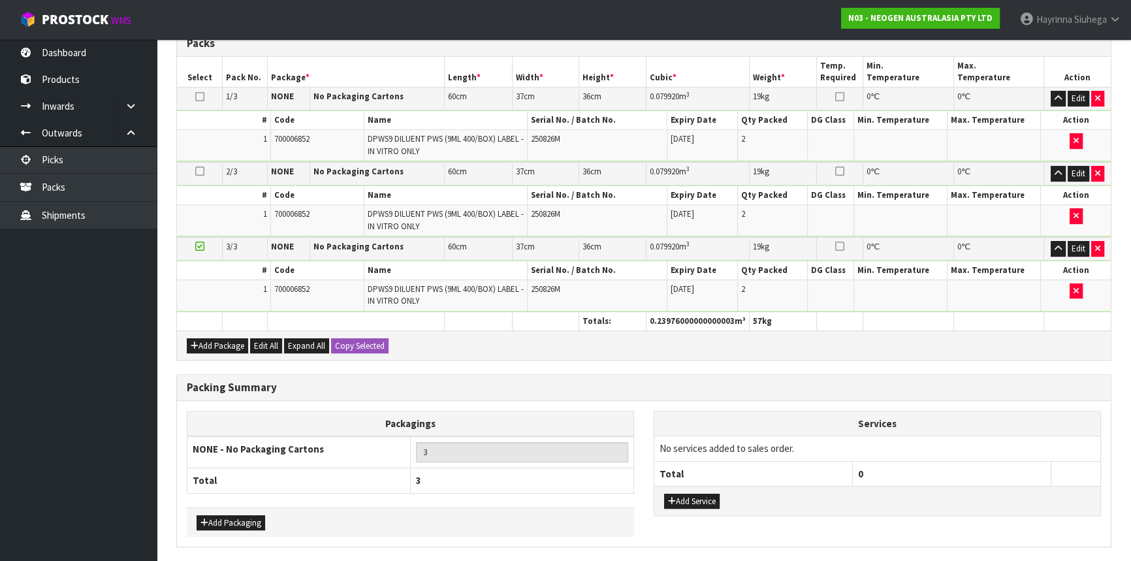
scroll to position [475, 0]
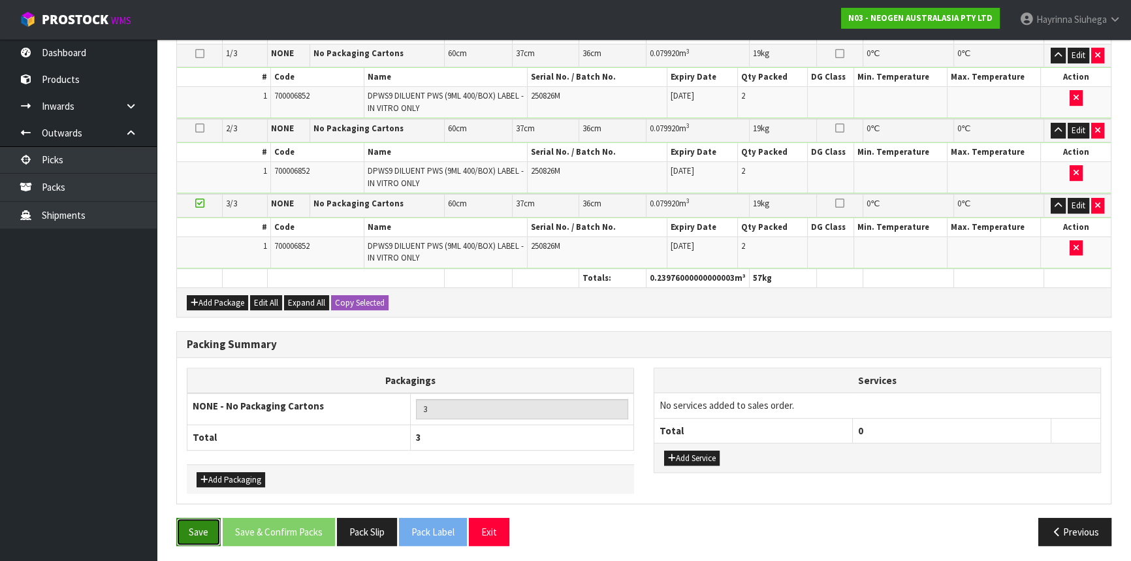
click at [177, 528] on button "Save" at bounding box center [198, 532] width 44 height 28
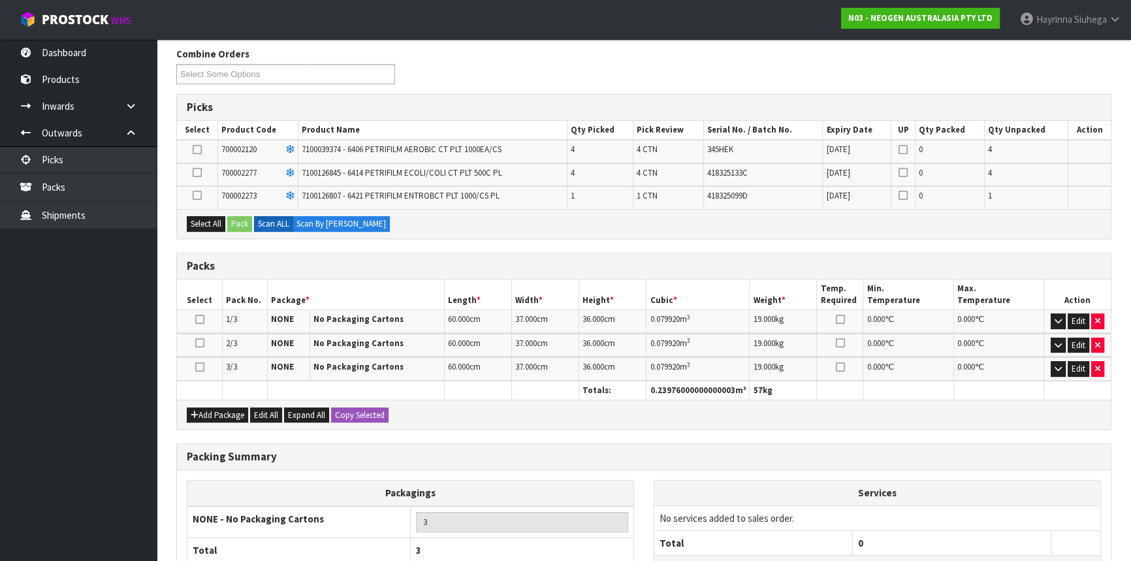
scroll to position [322, 0]
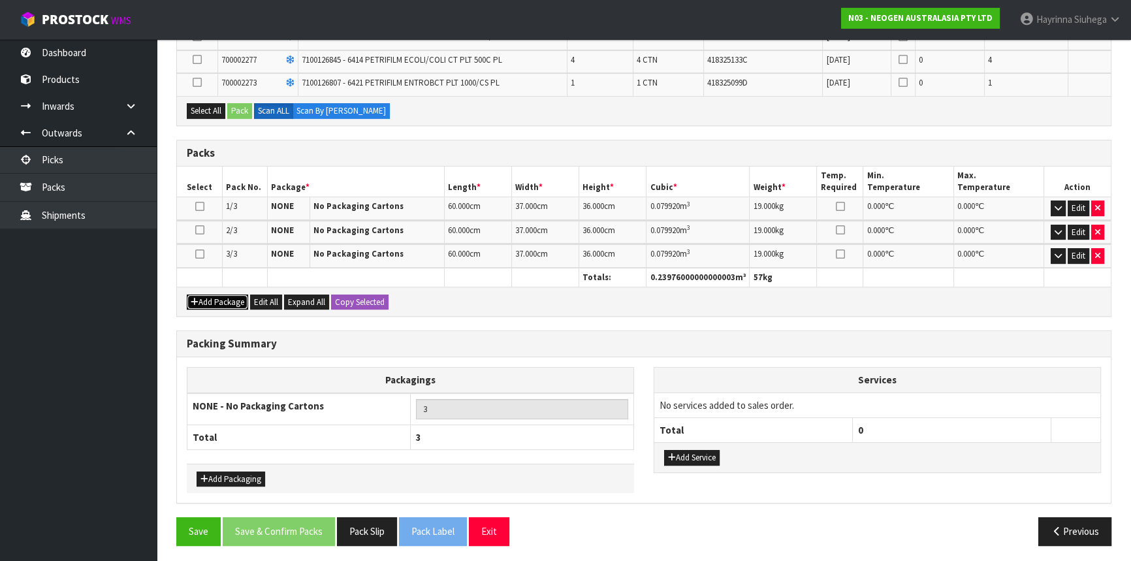
click at [204, 295] on button "Add Package" at bounding box center [217, 303] width 61 height 16
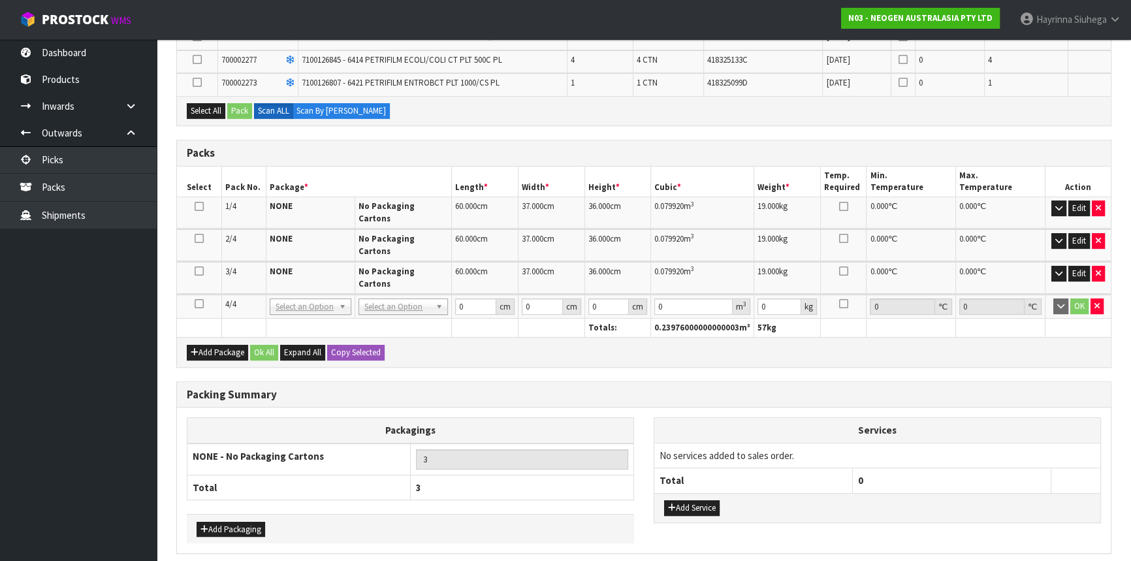
click at [199, 304] on icon at bounding box center [199, 304] width 9 height 1
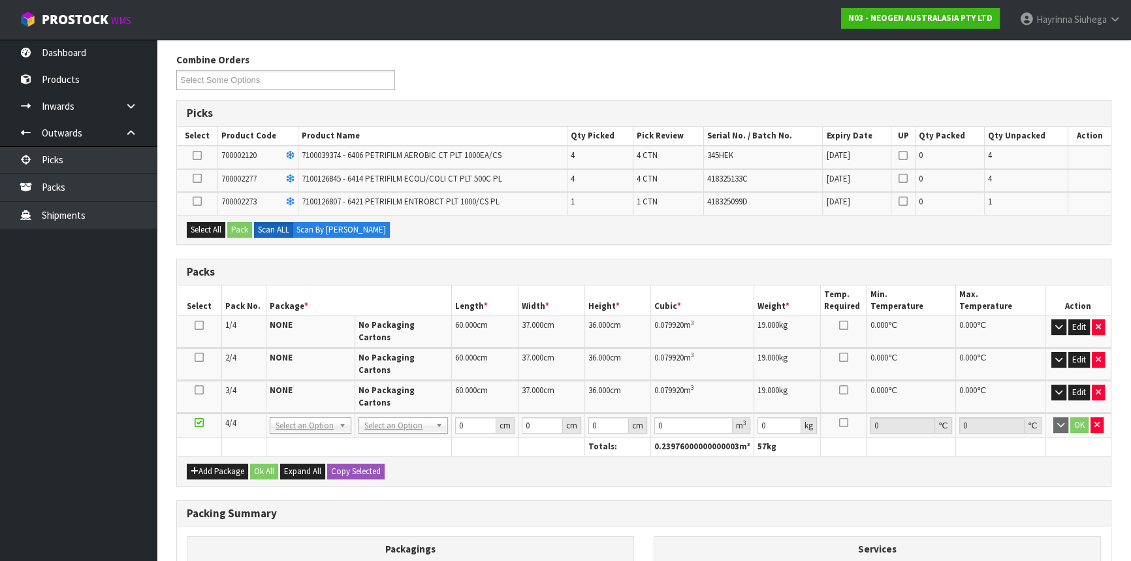
click at [191, 175] on td at bounding box center [197, 180] width 41 height 23
click at [196, 179] on icon at bounding box center [197, 178] width 9 height 1
click at [0, 0] on input "checkbox" at bounding box center [0, 0] width 0 height 0
click at [247, 232] on button "Pack" at bounding box center [239, 230] width 25 height 16
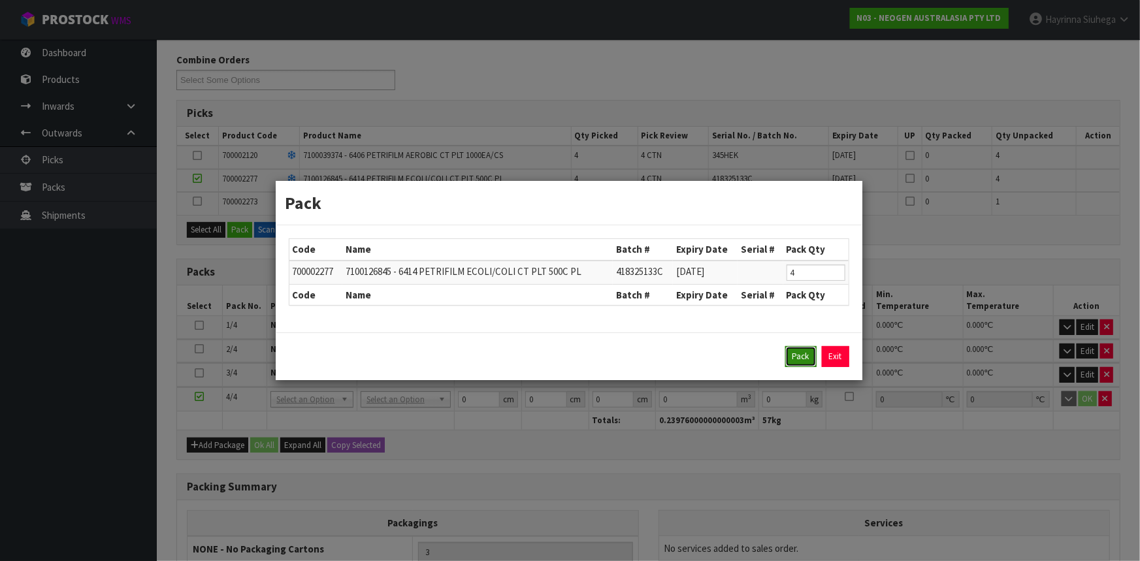
click at [807, 357] on button "Pack" at bounding box center [800, 356] width 31 height 21
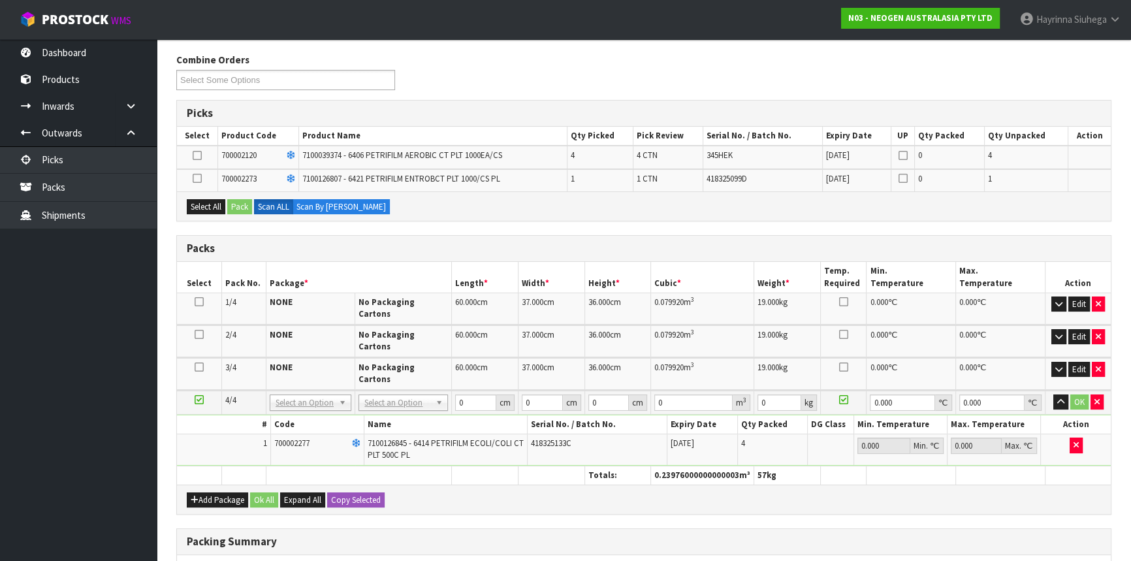
click at [193, 179] on icon at bounding box center [197, 178] width 9 height 1
click at [0, 0] on input "checkbox" at bounding box center [0, 0] width 0 height 0
click at [236, 203] on button "Pack" at bounding box center [239, 207] width 25 height 16
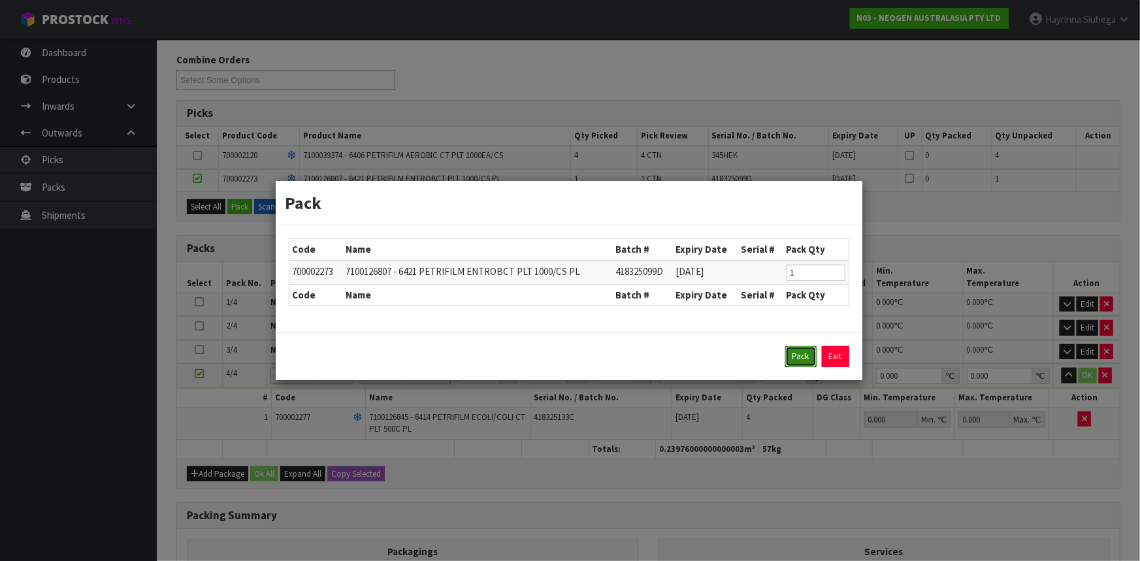
click at [799, 352] on button "Pack" at bounding box center [800, 356] width 31 height 21
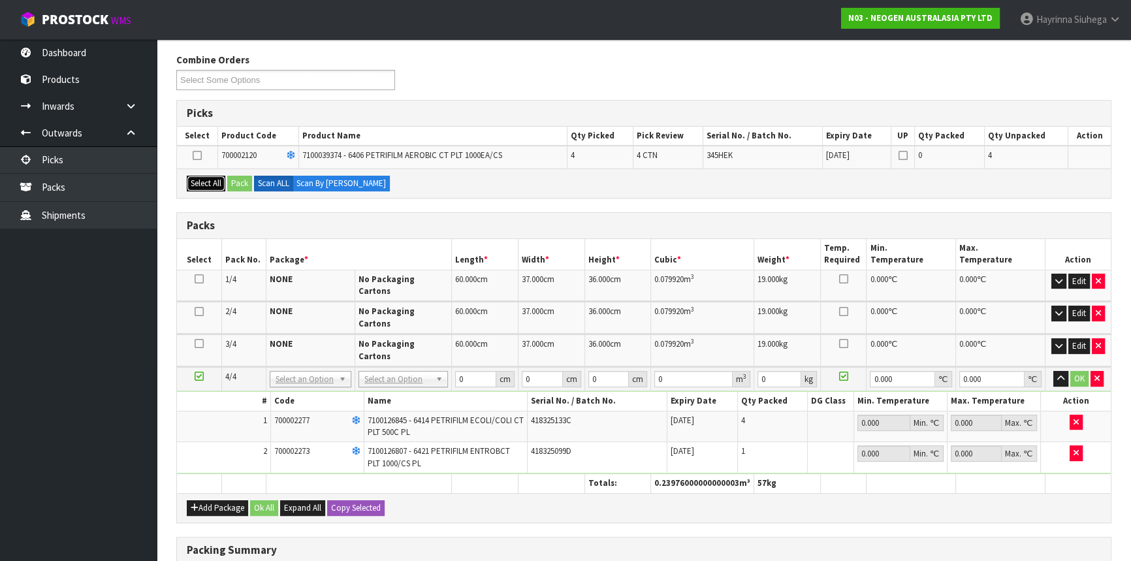
click at [190, 180] on button "Select All" at bounding box center [206, 184] width 39 height 16
click at [238, 177] on button "Pack" at bounding box center [239, 184] width 25 height 16
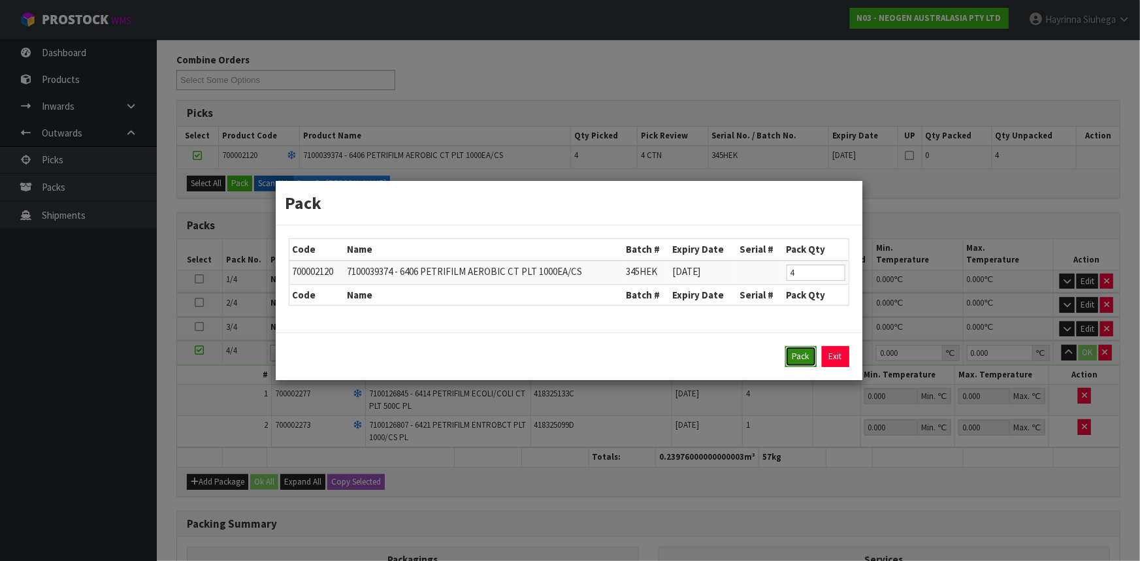
click at [790, 355] on button "Pack" at bounding box center [800, 356] width 31 height 21
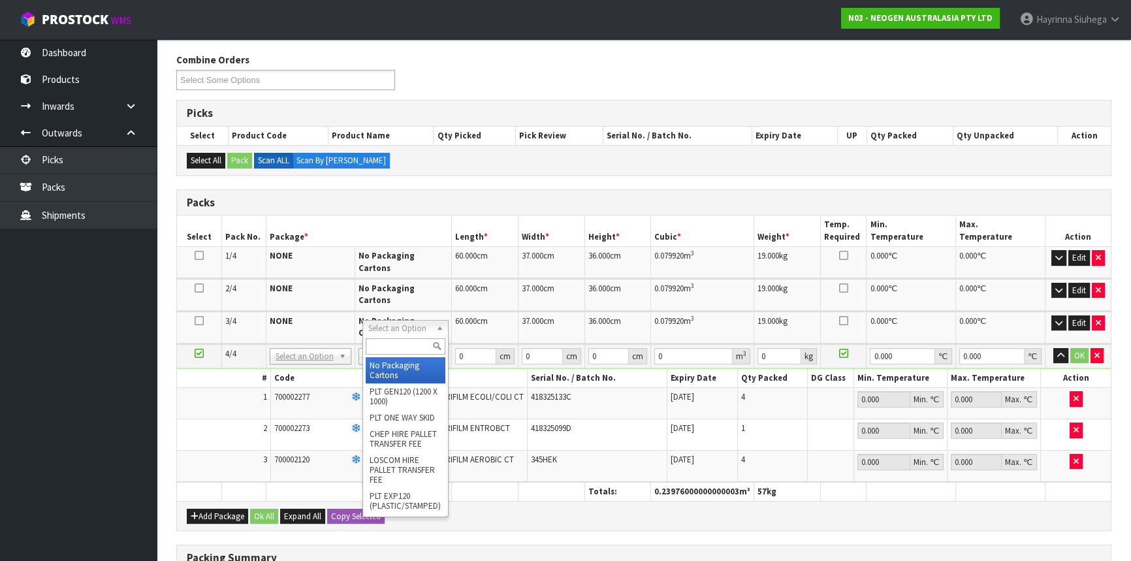
click at [395, 340] on input "text" at bounding box center [405, 346] width 79 height 16
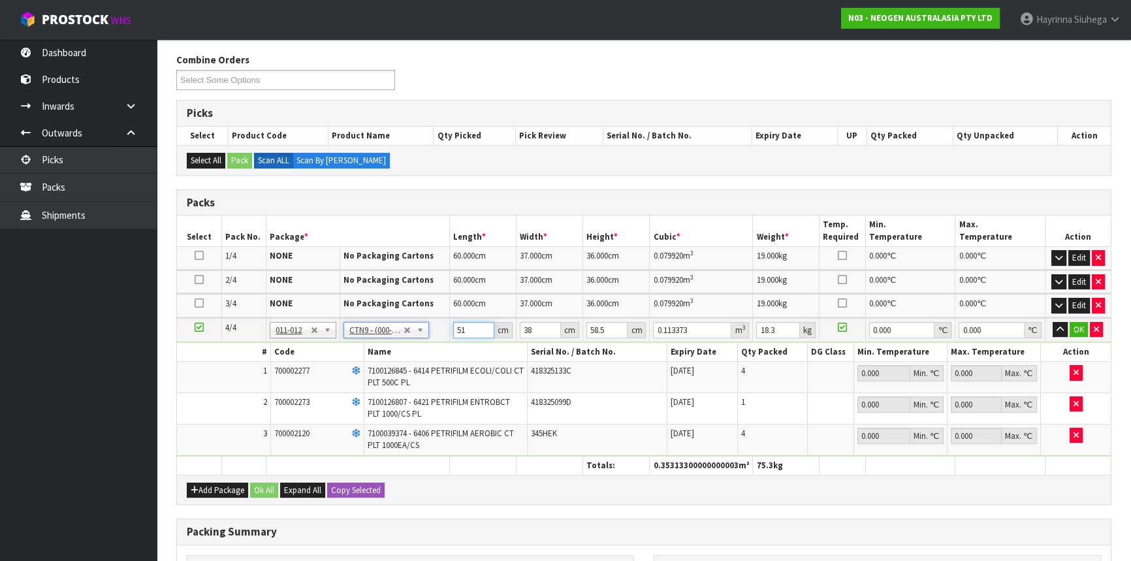
click at [459, 327] on input "51" at bounding box center [473, 330] width 41 height 16
click button "OK" at bounding box center [1079, 330] width 18 height 16
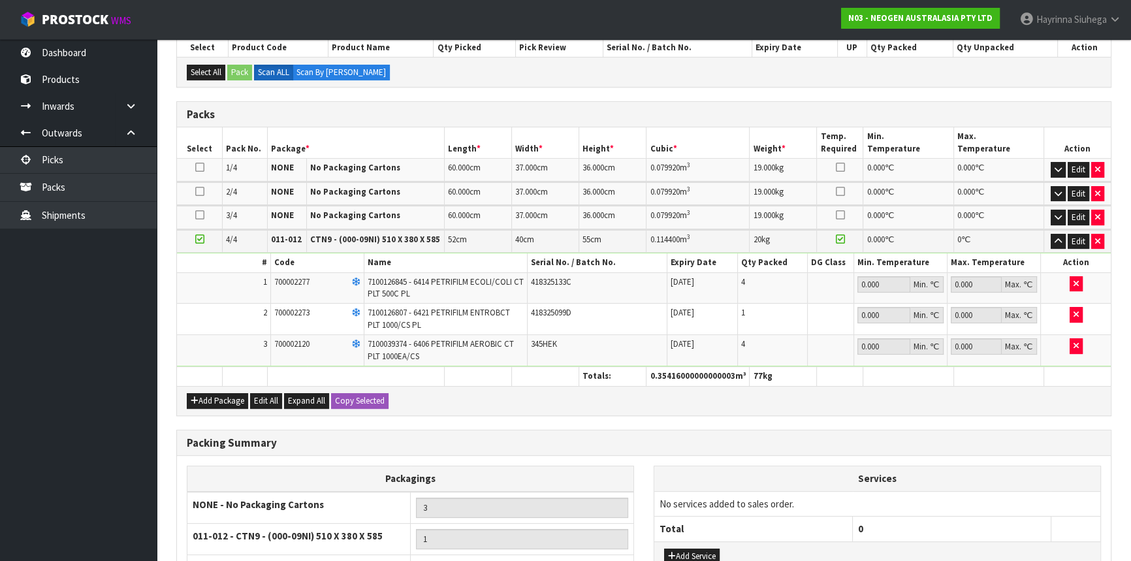
scroll to position [421, 0]
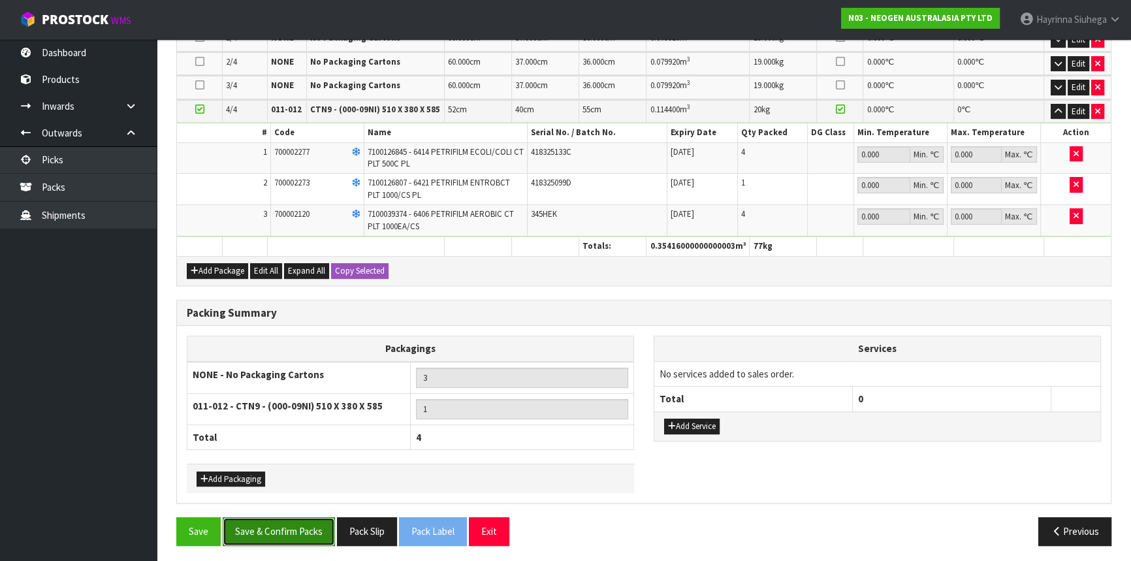
click at [295, 527] on button "Save & Confirm Packs" at bounding box center [279, 531] width 112 height 28
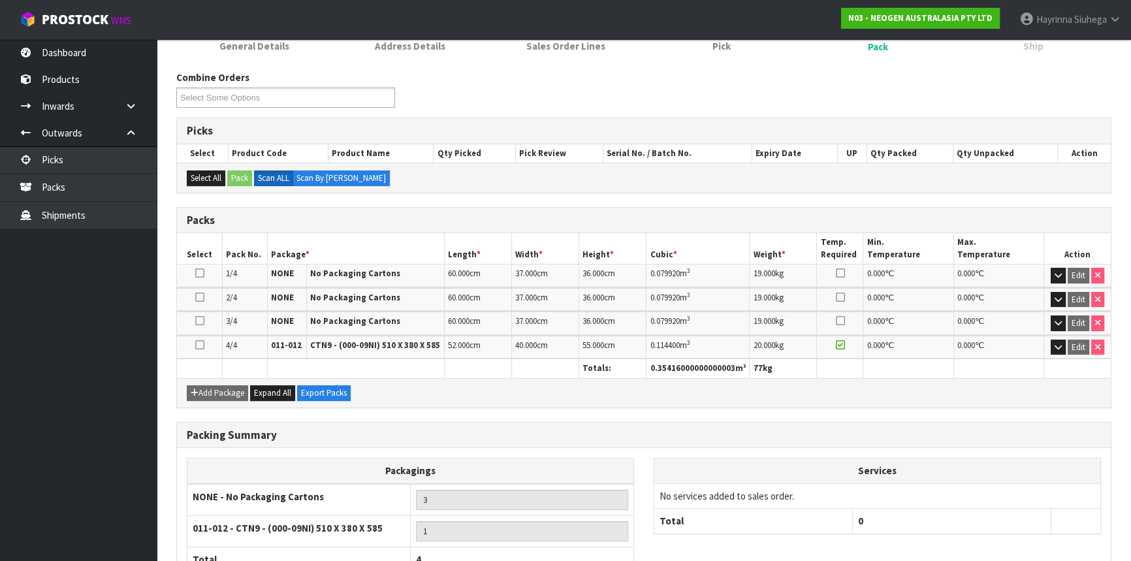
scroll to position [279, 0]
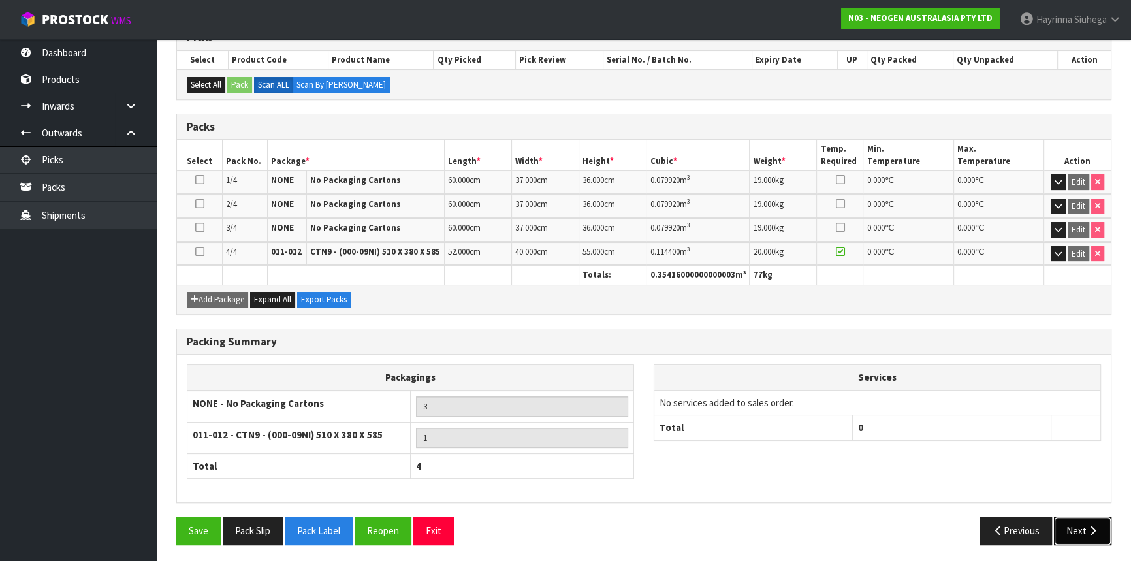
click at [1078, 526] on button "Next" at bounding box center [1082, 531] width 57 height 28
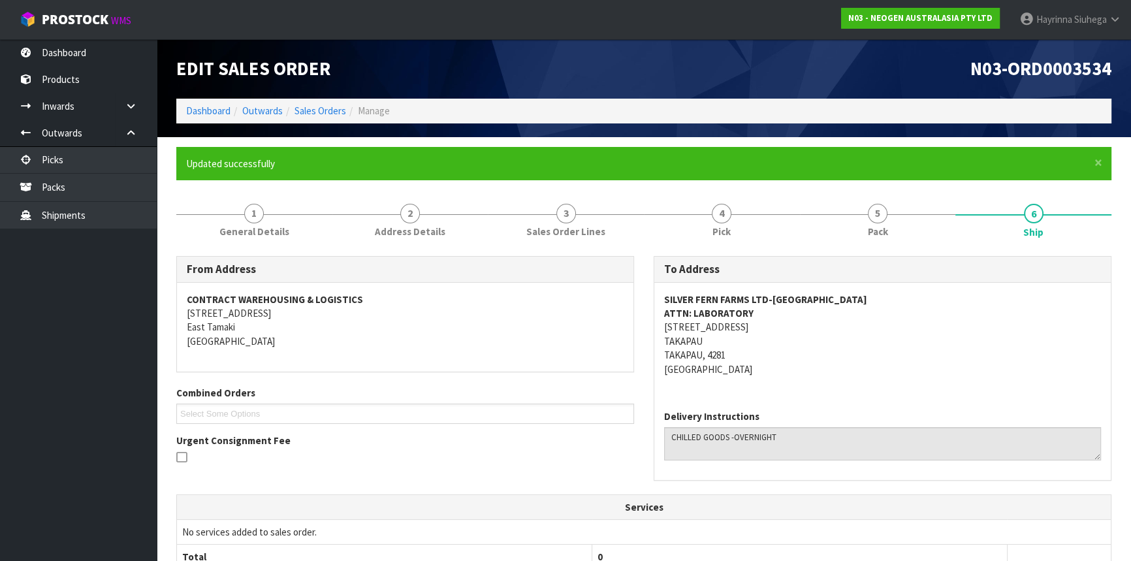
scroll to position [372, 0]
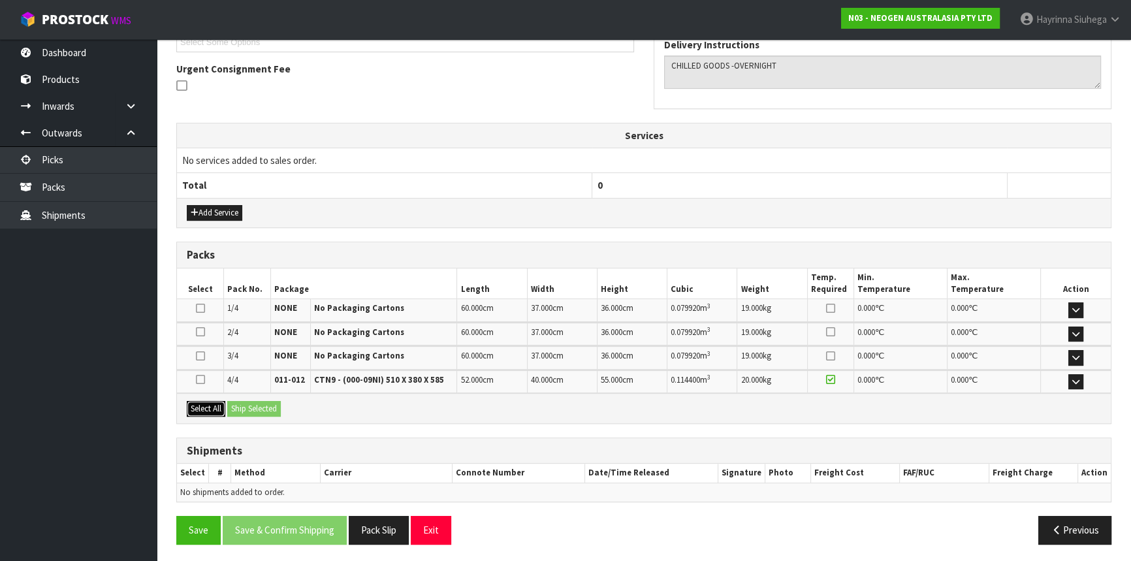
click at [219, 405] on button "Select All" at bounding box center [206, 409] width 39 height 16
click at [257, 401] on button "Ship Selected" at bounding box center [254, 409] width 54 height 16
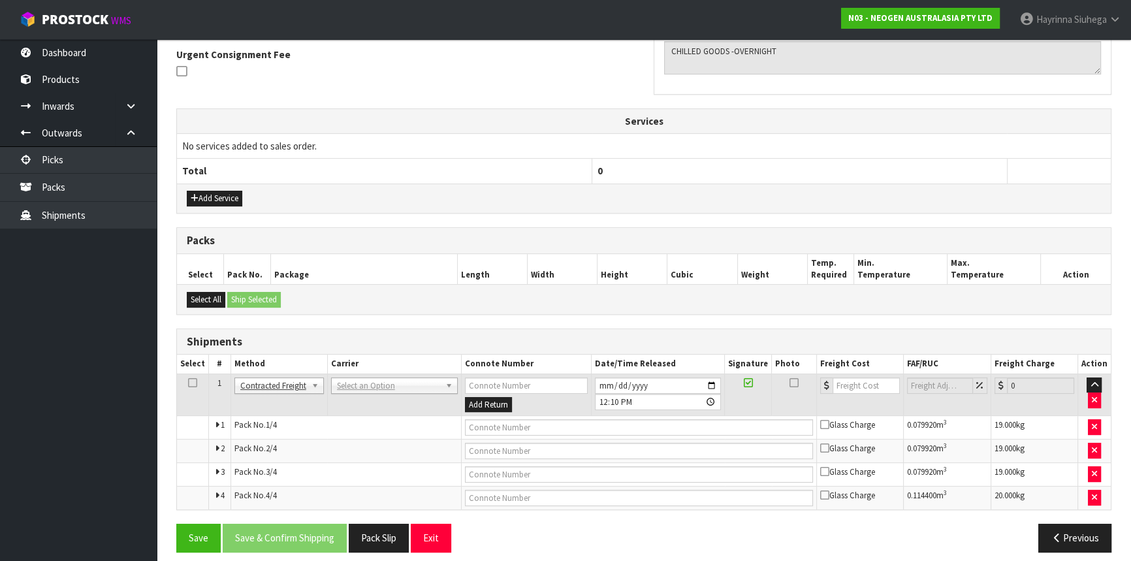
scroll to position [394, 0]
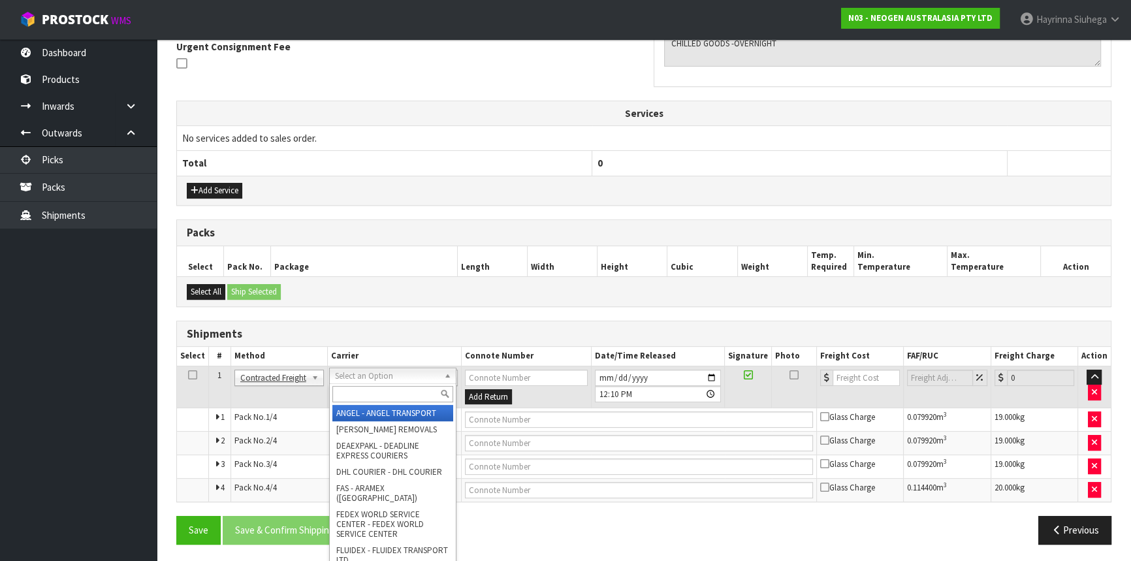
click at [372, 392] on input "text" at bounding box center [392, 394] width 121 height 16
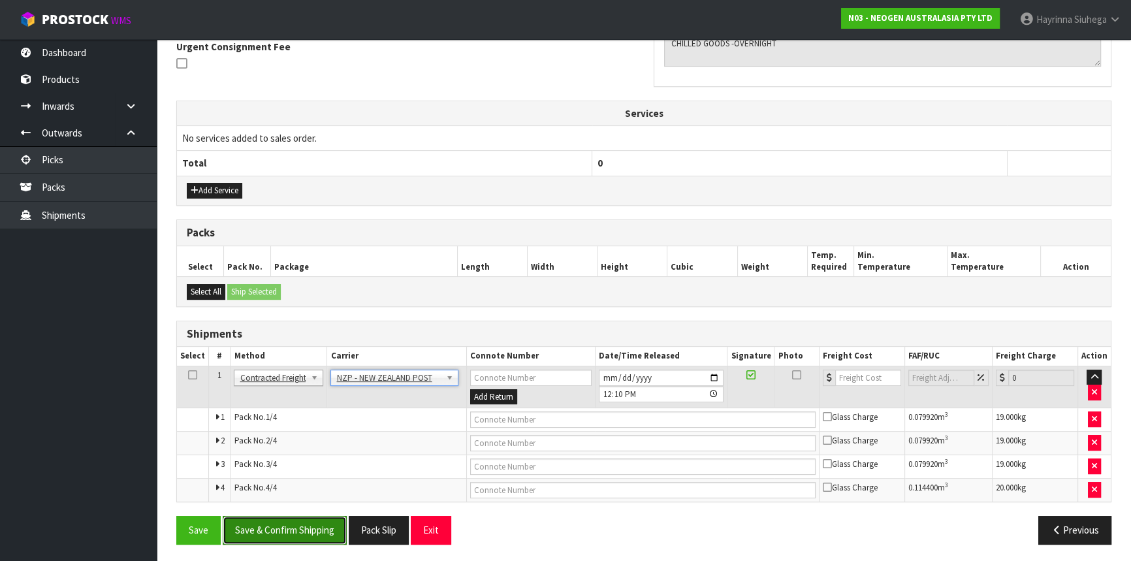
click at [307, 526] on button "Save & Confirm Shipping" at bounding box center [285, 530] width 124 height 28
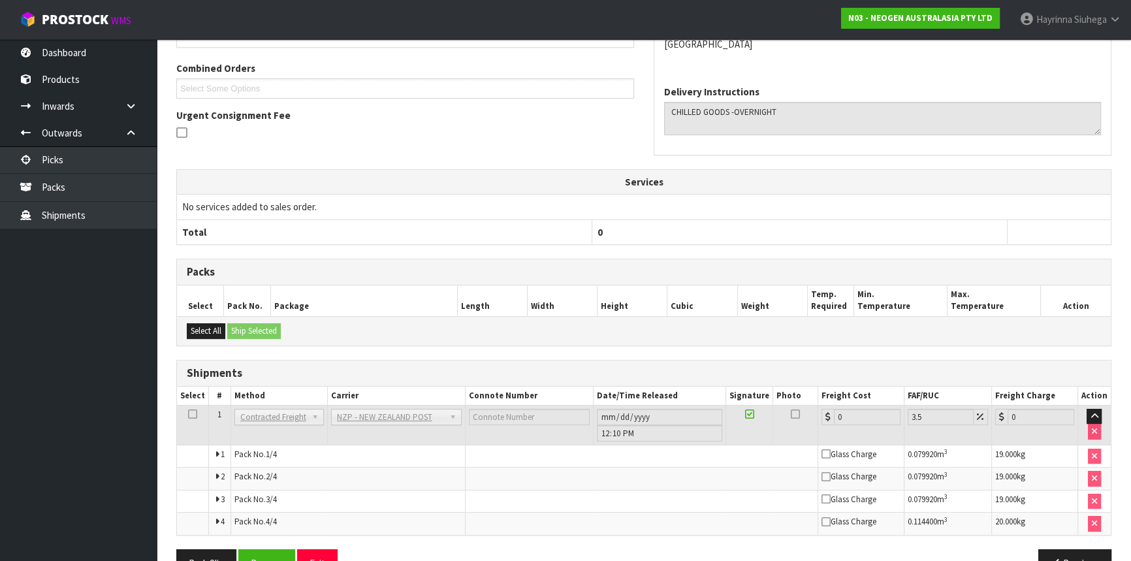
scroll to position [372, 0]
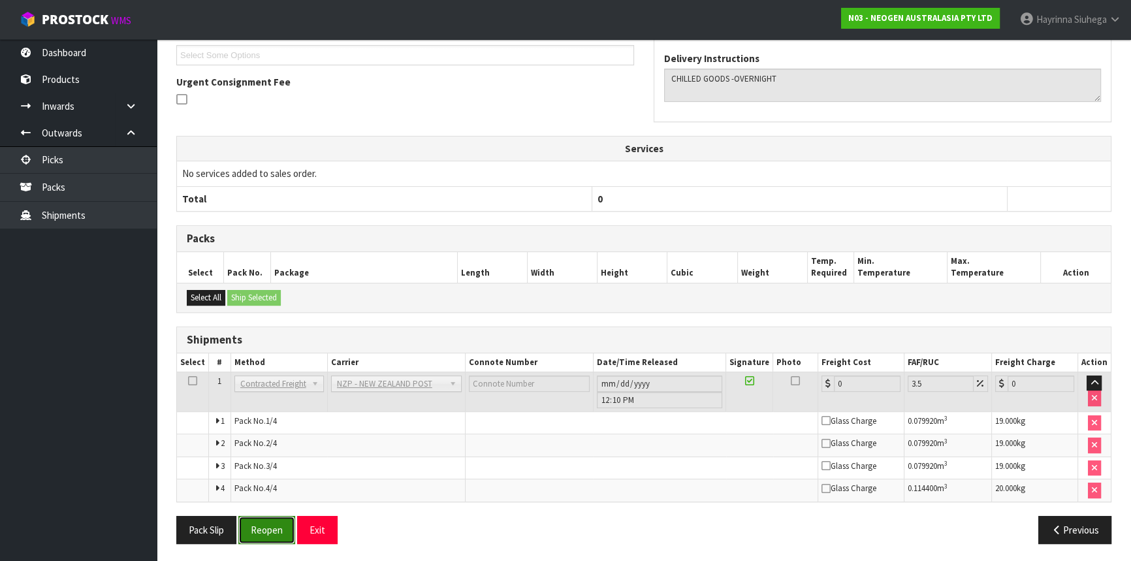
click at [268, 525] on button "Reopen" at bounding box center [266, 530] width 57 height 28
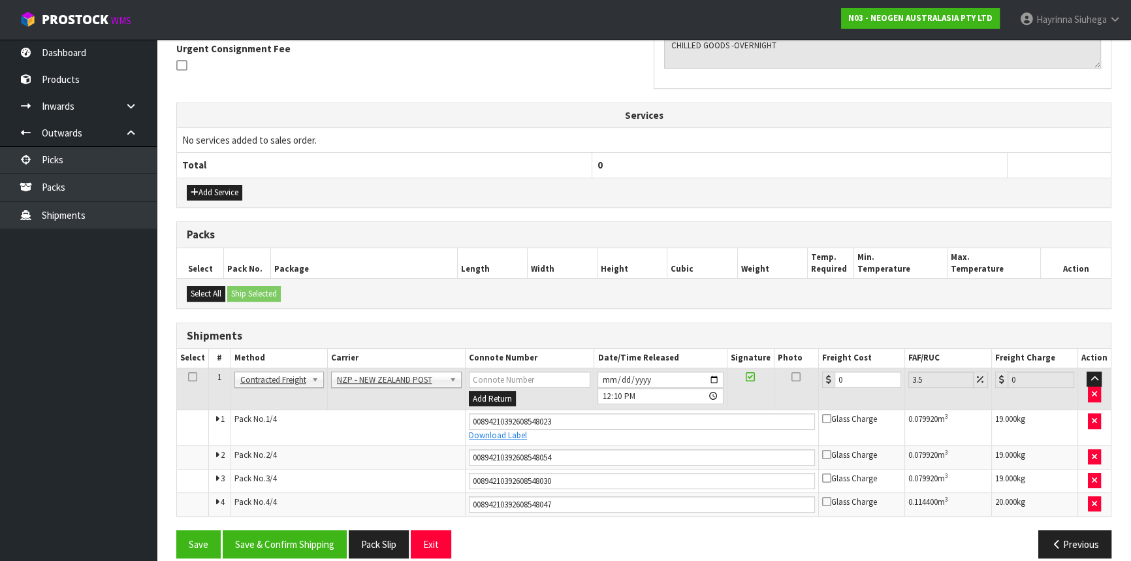
scroll to position [406, 0]
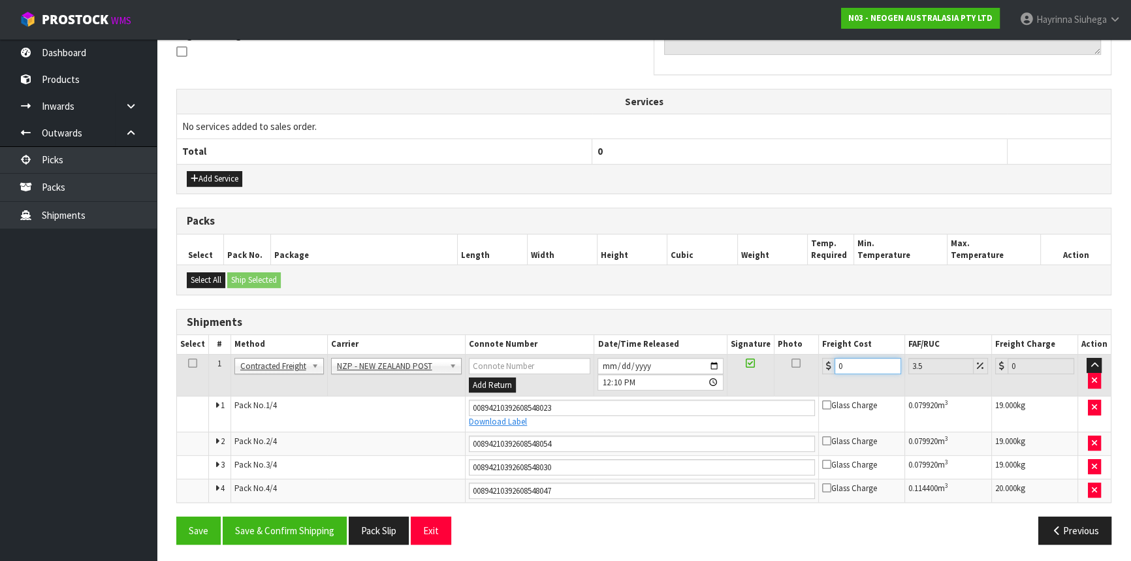
drag, startPoint x: 849, startPoint y: 361, endPoint x: 768, endPoint y: 366, distance: 81.1
click at [773, 366] on tr "1 Client Local Pickup Customer Local Pickup Company Freight Contracted Freight …" at bounding box center [644, 375] width 934 height 42
click at [176, 517] on button "Save" at bounding box center [198, 531] width 44 height 28
click at [297, 534] on button "Save & Confirm Shipping" at bounding box center [285, 531] width 124 height 28
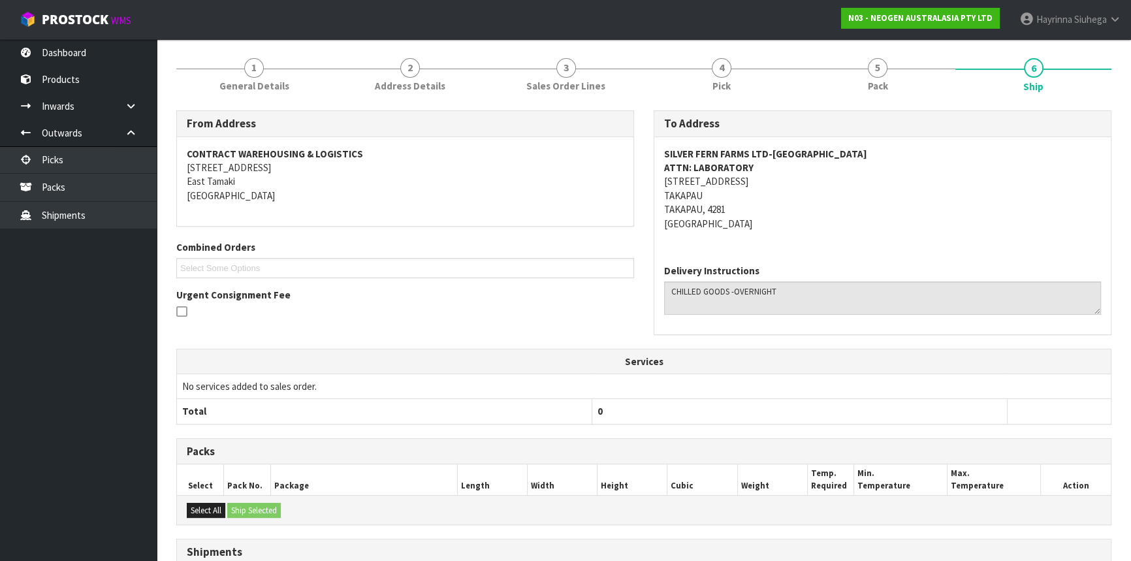
scroll to position [0, 0]
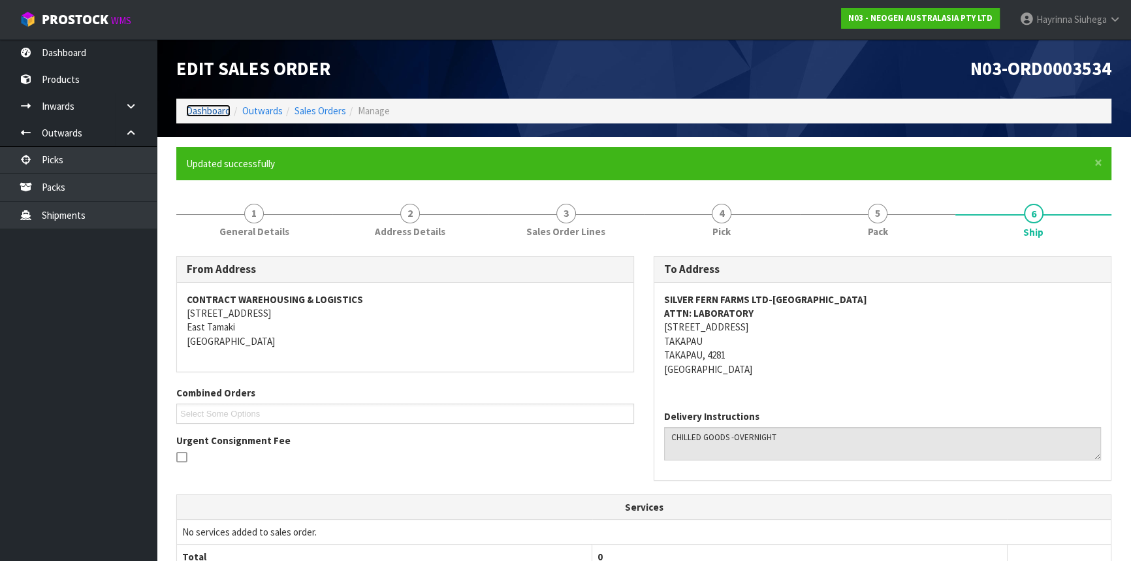
click at [216, 113] on link "Dashboard" at bounding box center [208, 111] width 44 height 12
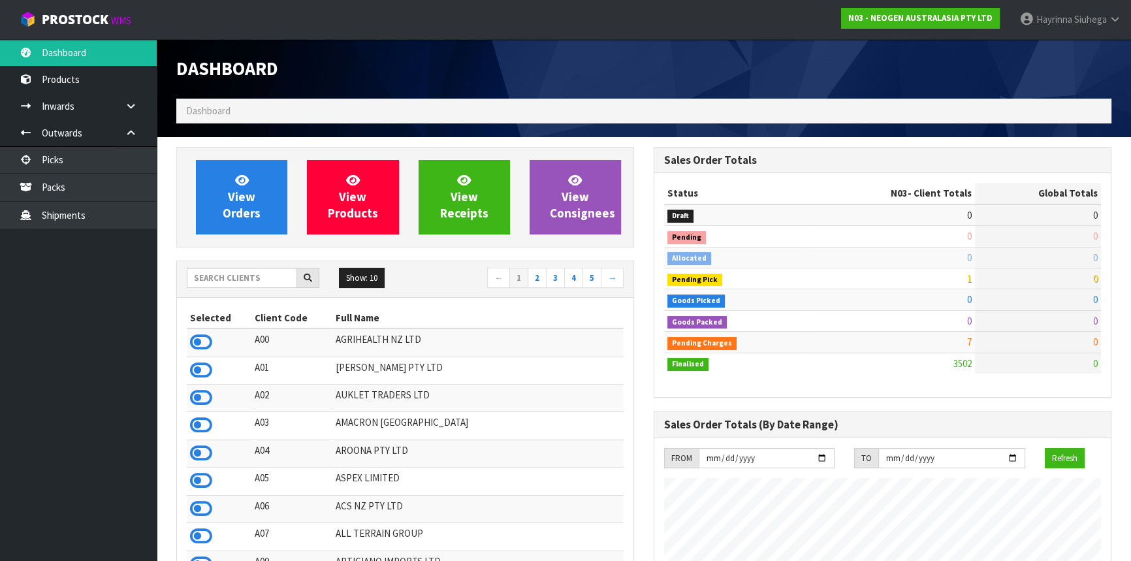
scroll to position [988, 477]
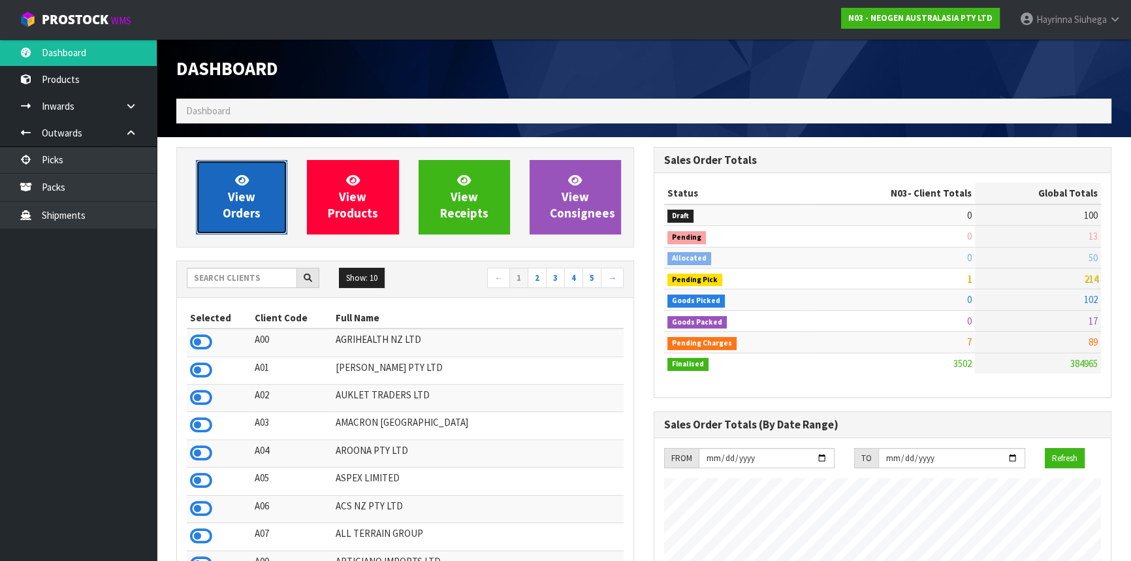
click at [227, 182] on link "View Orders" at bounding box center [241, 197] width 91 height 74
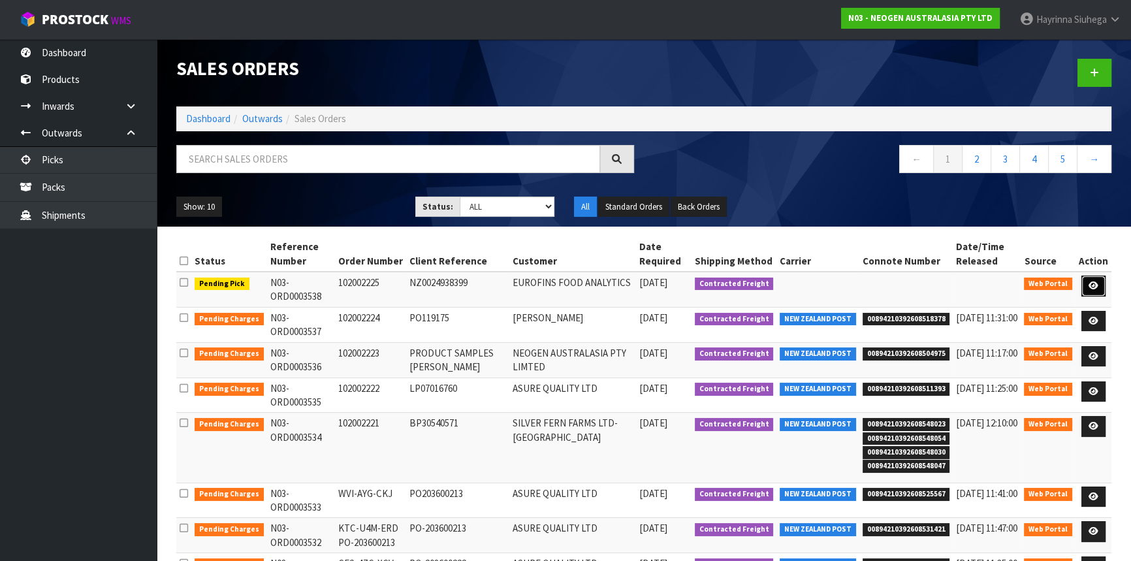
click at [1089, 280] on link at bounding box center [1094, 286] width 24 height 21
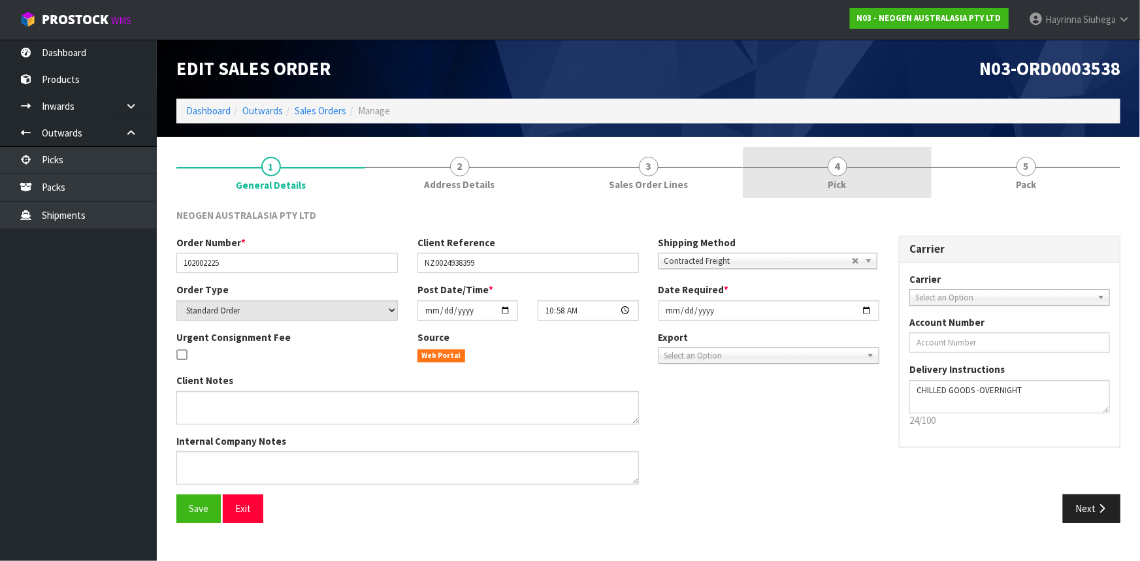
click at [901, 168] on link "4 Pick" at bounding box center [837, 173] width 189 height 52
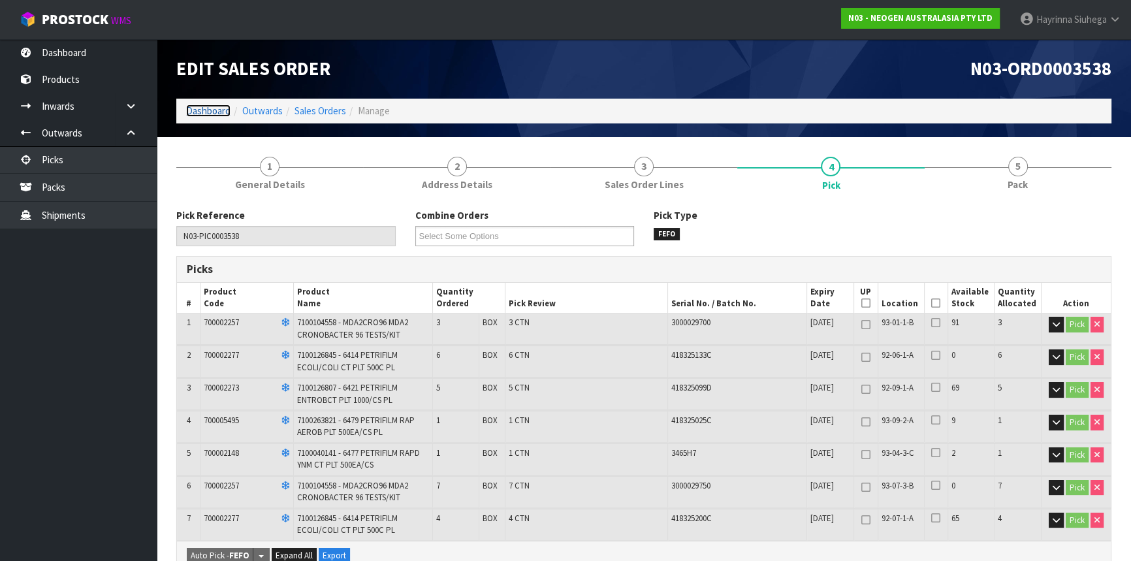
click at [202, 110] on link "Dashboard" at bounding box center [208, 111] width 44 height 12
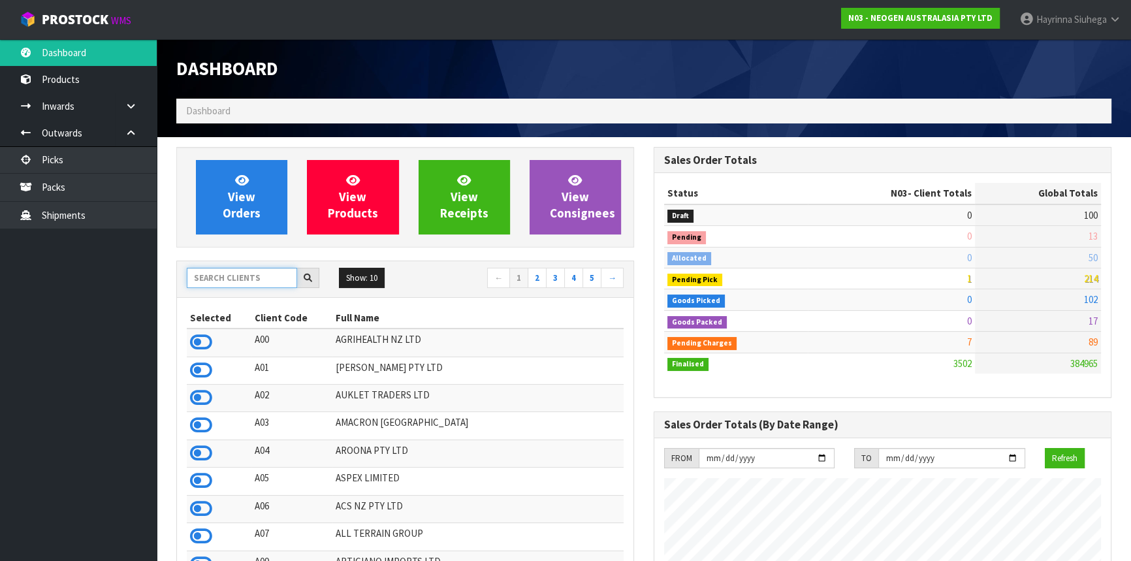
click at [249, 277] on input "text" at bounding box center [242, 278] width 110 height 20
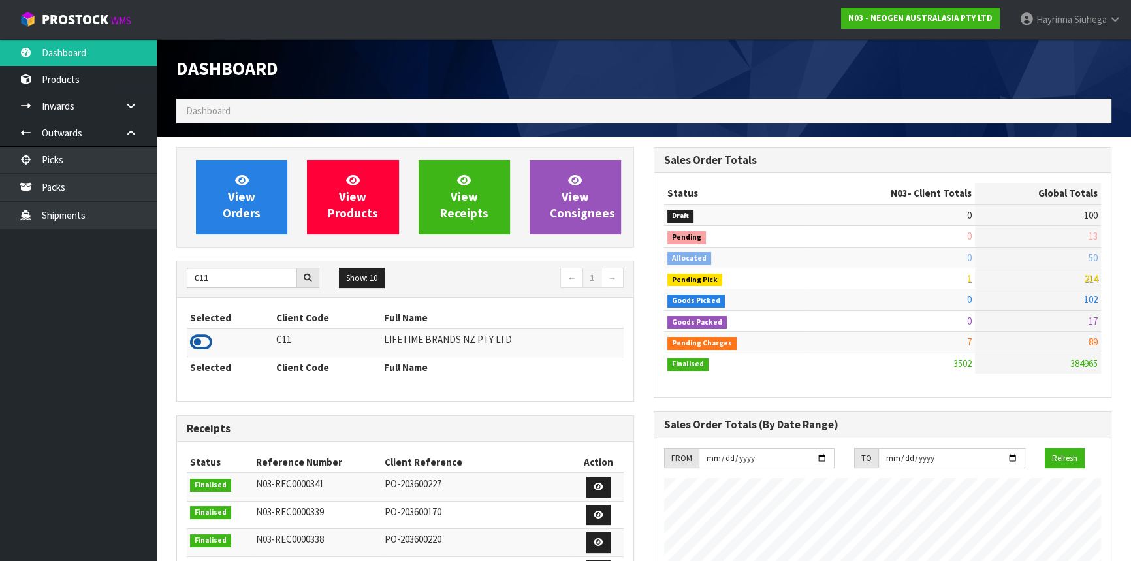
click at [202, 351] on icon at bounding box center [201, 342] width 22 height 20
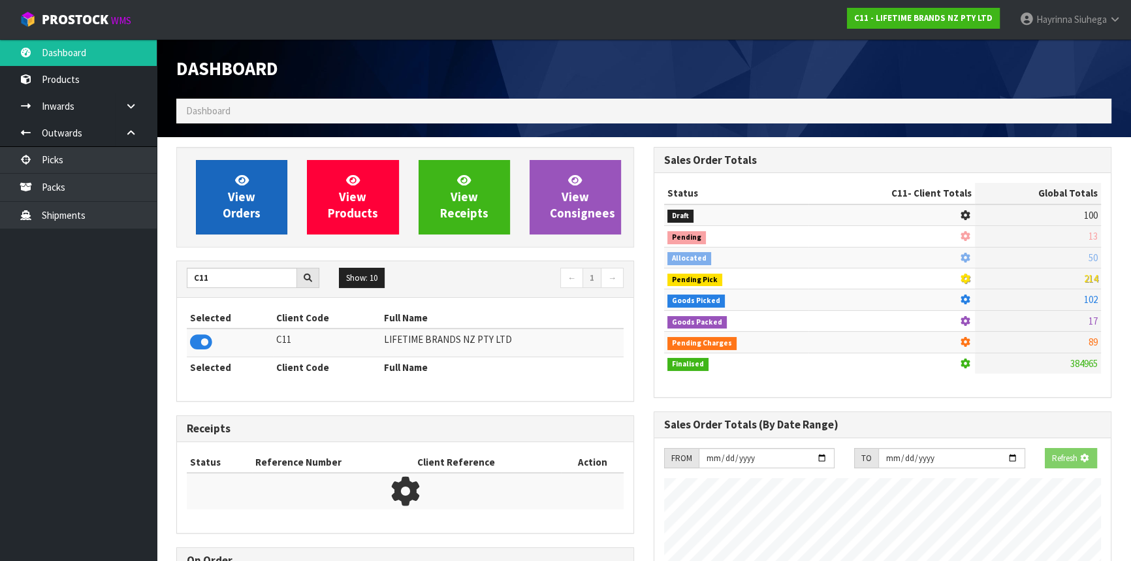
scroll to position [988, 477]
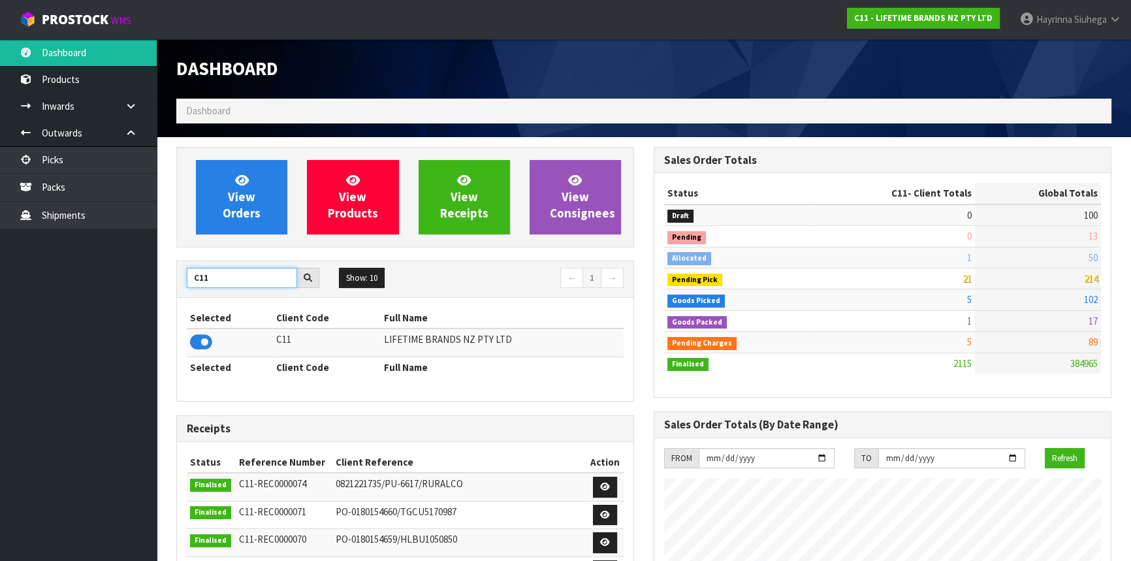
drag, startPoint x: 221, startPoint y: 280, endPoint x: 0, endPoint y: 280, distance: 221.4
click at [0, 280] on body "Toggle navigation ProStock WMS C11 - LIFETIME BRANDS NZ PTY LTD Hayrinna Siuheg…" at bounding box center [565, 280] width 1131 height 561
click at [198, 346] on icon at bounding box center [201, 342] width 22 height 20
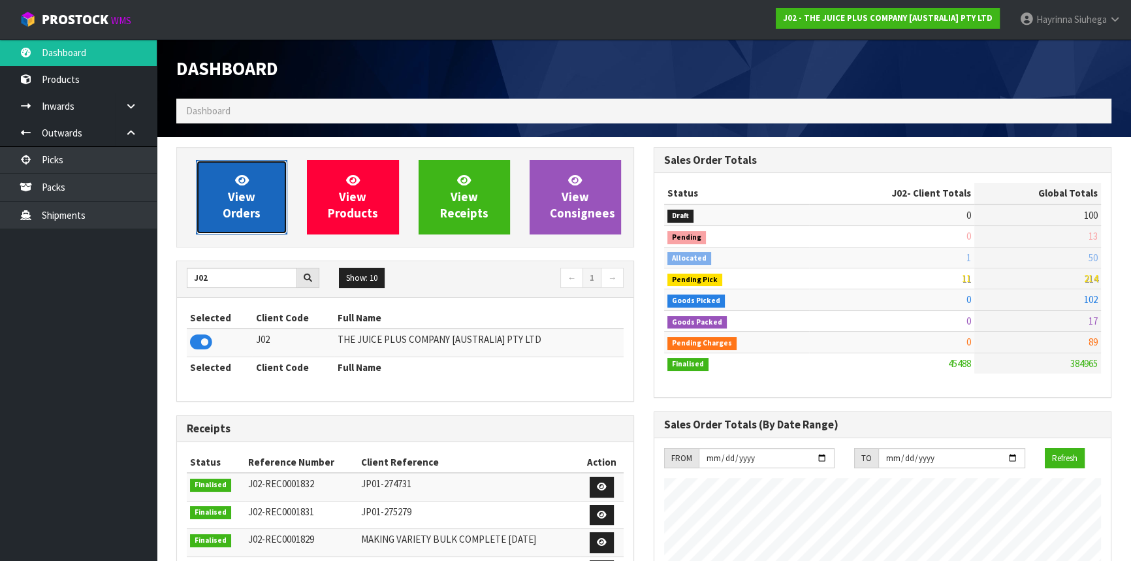
click at [242, 179] on icon at bounding box center [242, 180] width 14 height 12
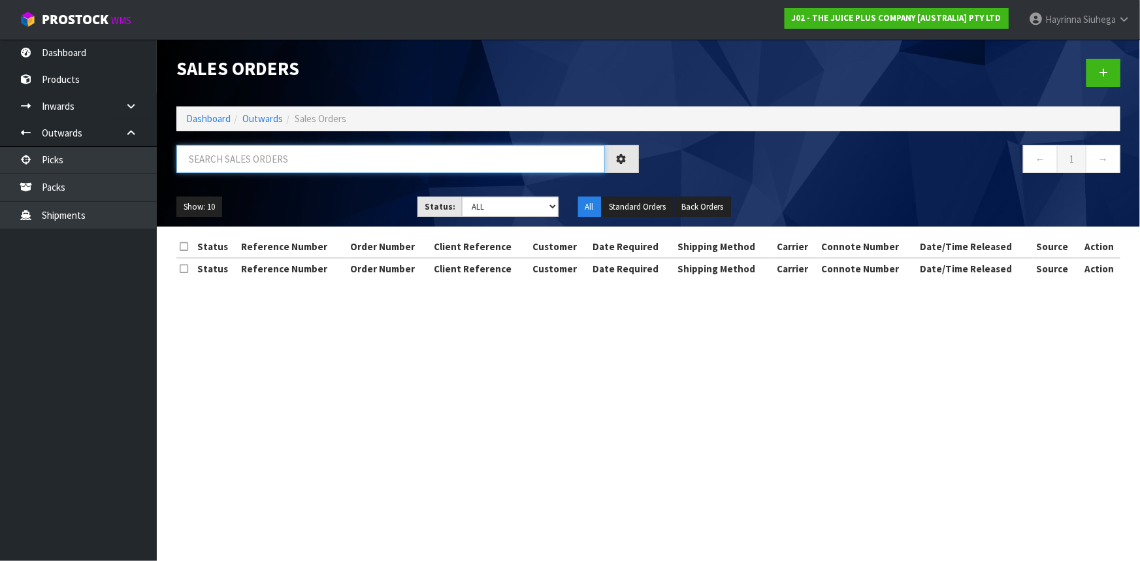
click at [266, 165] on input "text" at bounding box center [390, 159] width 428 height 28
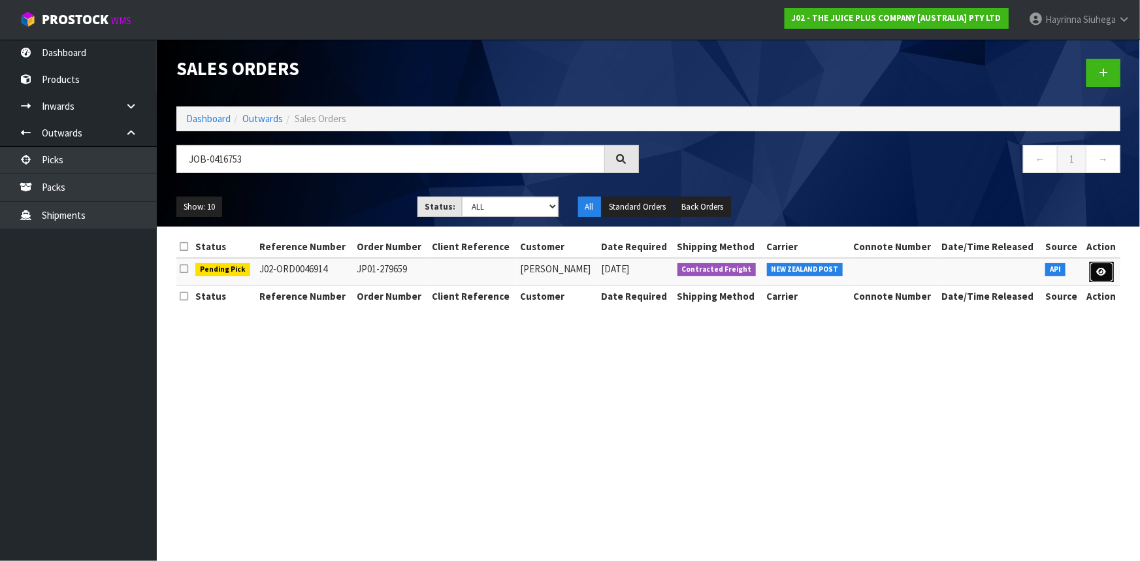
click at [1097, 266] on link at bounding box center [1101, 272] width 24 height 21
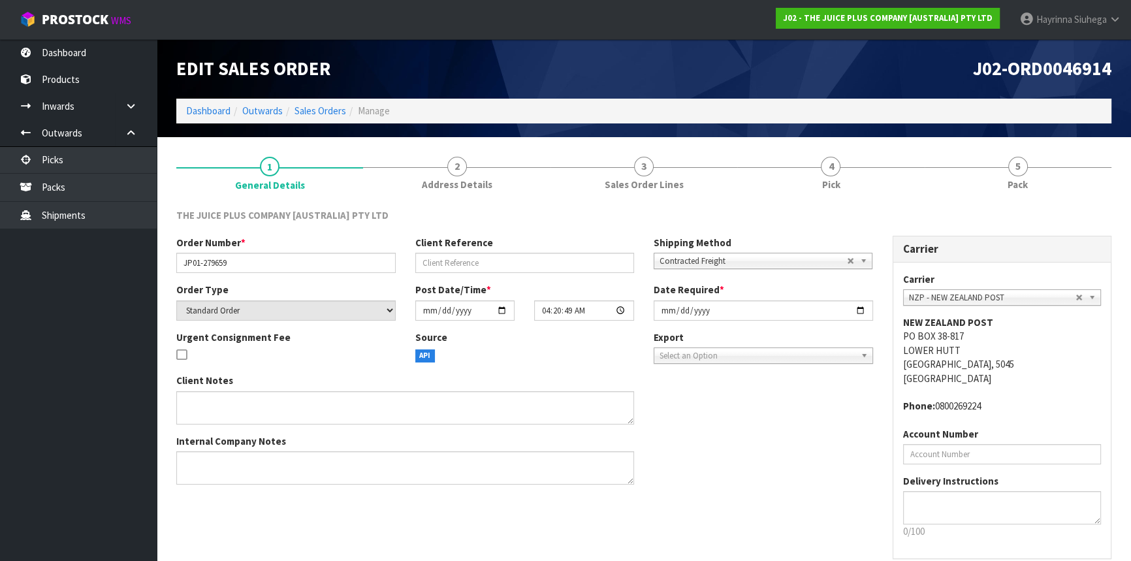
click at [900, 176] on link "4 Pick" at bounding box center [830, 173] width 187 height 52
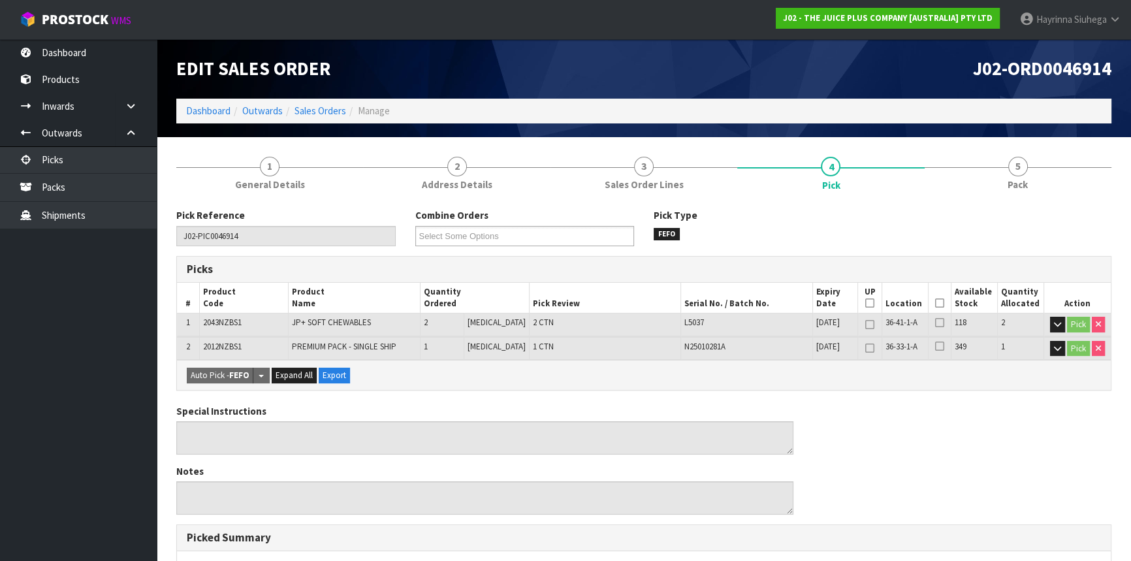
click at [939, 303] on icon at bounding box center [939, 303] width 9 height 1
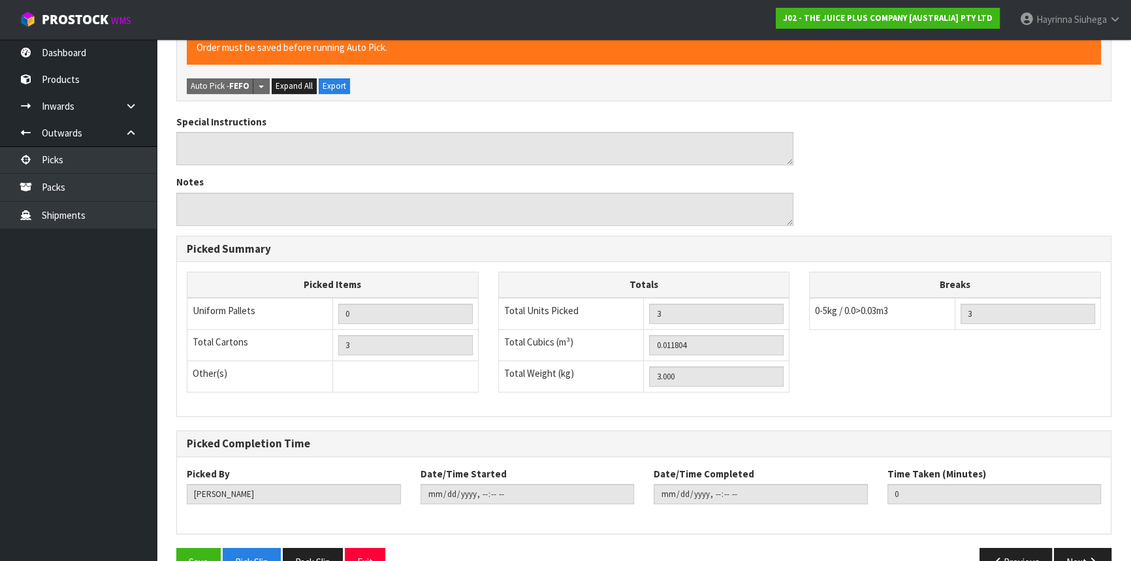
scroll to position [368, 0]
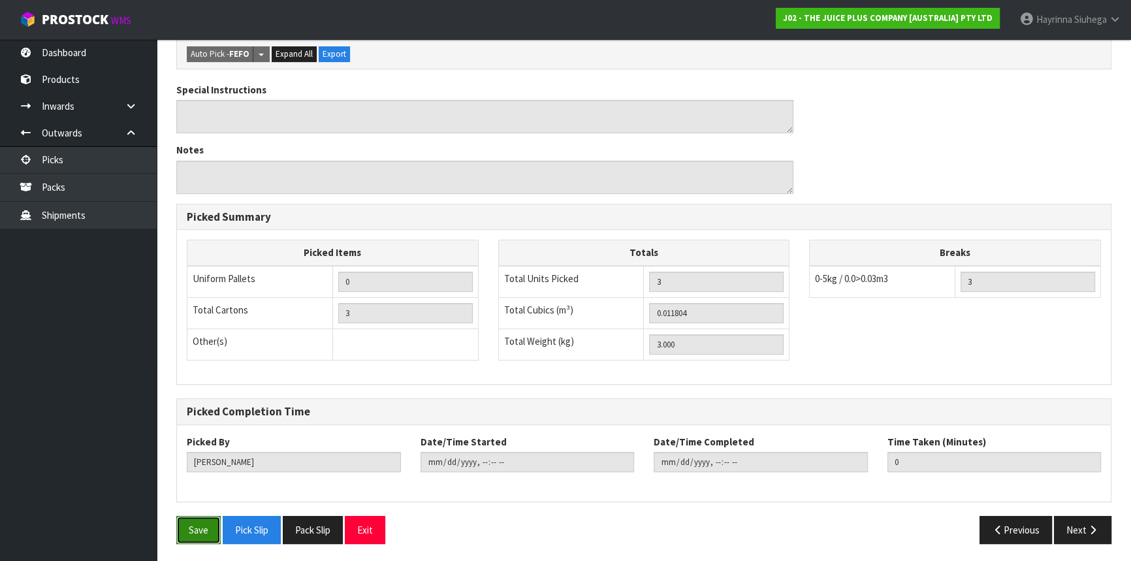
click at [194, 536] on button "Save" at bounding box center [198, 530] width 44 height 28
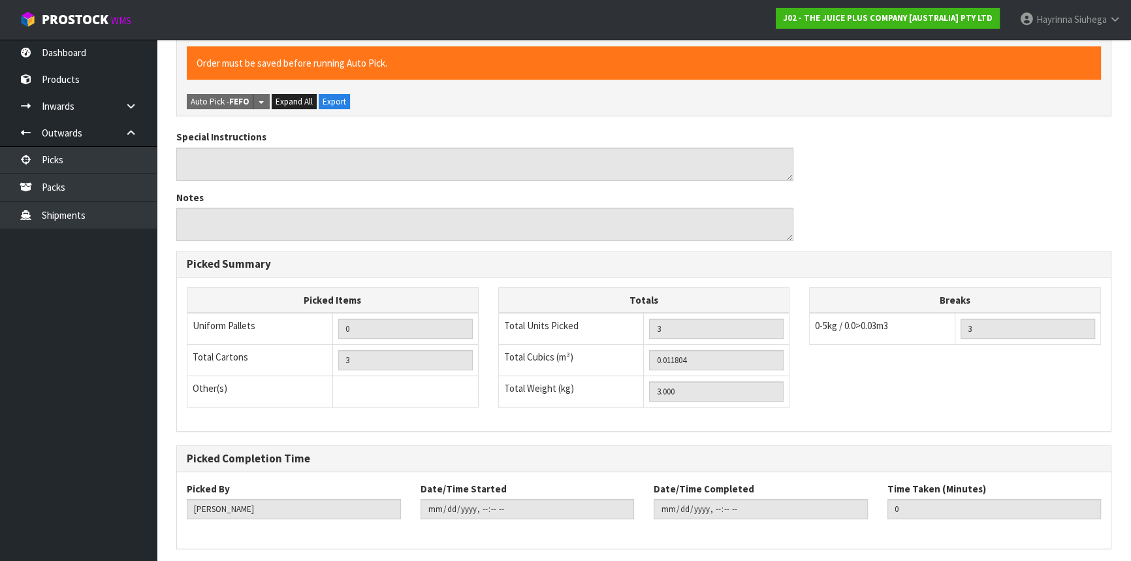
scroll to position [0, 0]
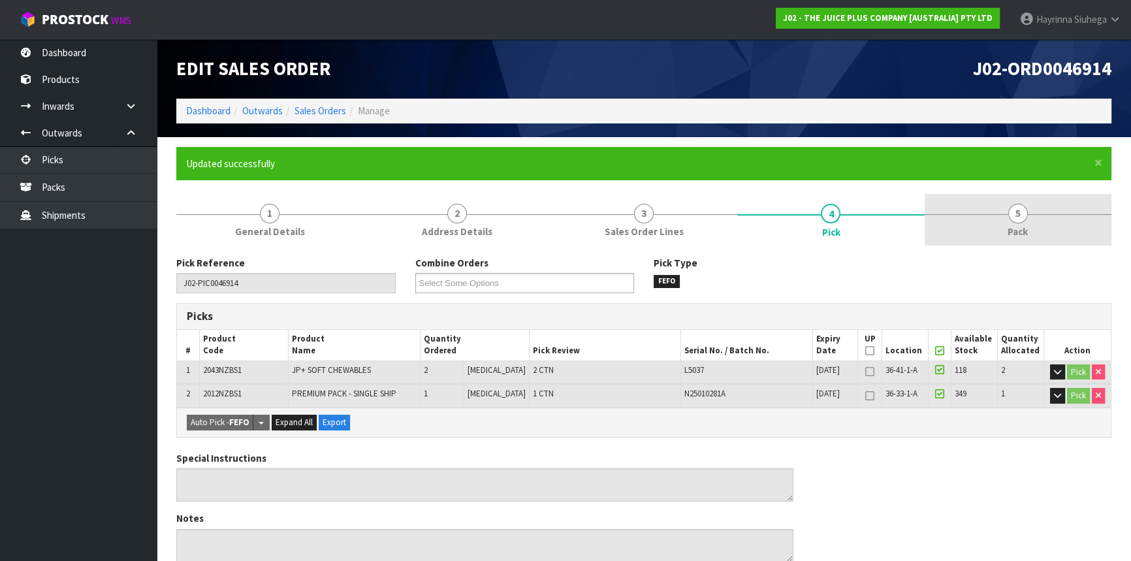
drag, startPoint x: 1005, startPoint y: 209, endPoint x: 995, endPoint y: 214, distance: 10.8
click at [1005, 210] on link "5 Pack" at bounding box center [1018, 220] width 187 height 52
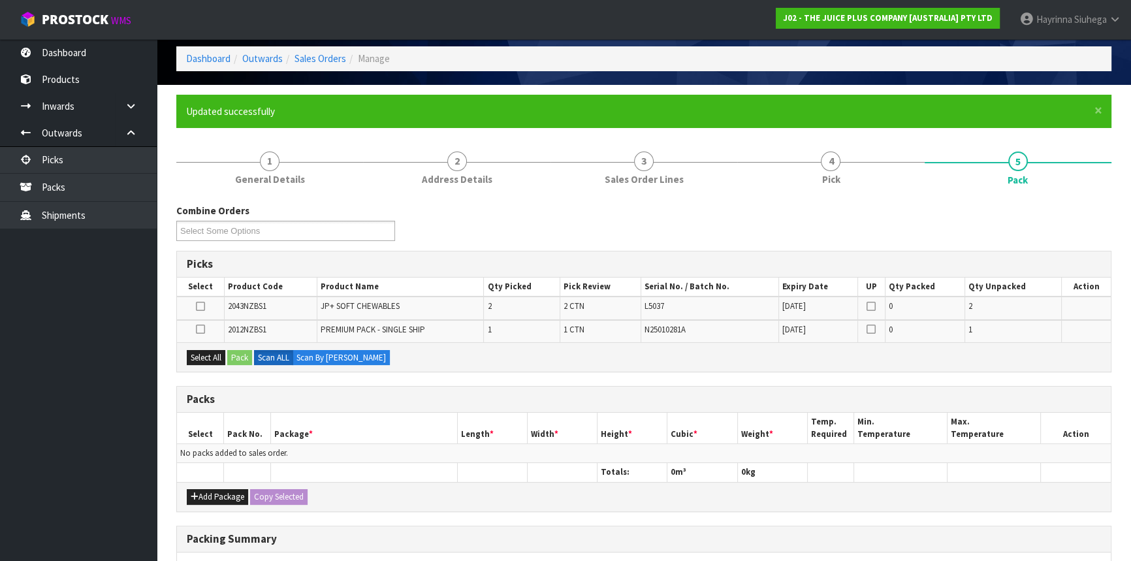
scroll to position [118, 0]
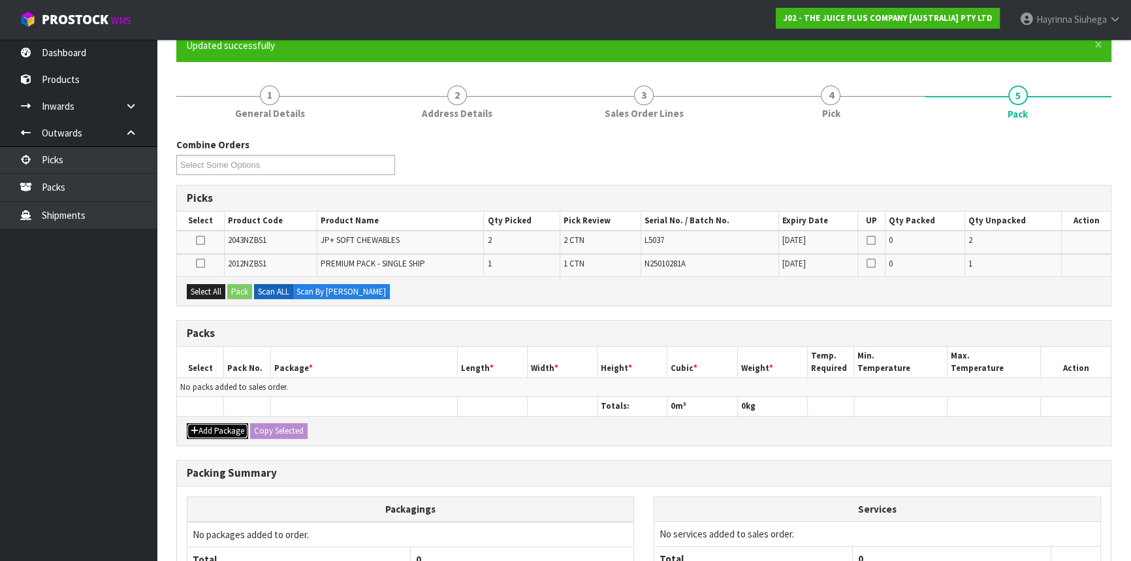
click at [208, 428] on button "Add Package" at bounding box center [217, 431] width 61 height 16
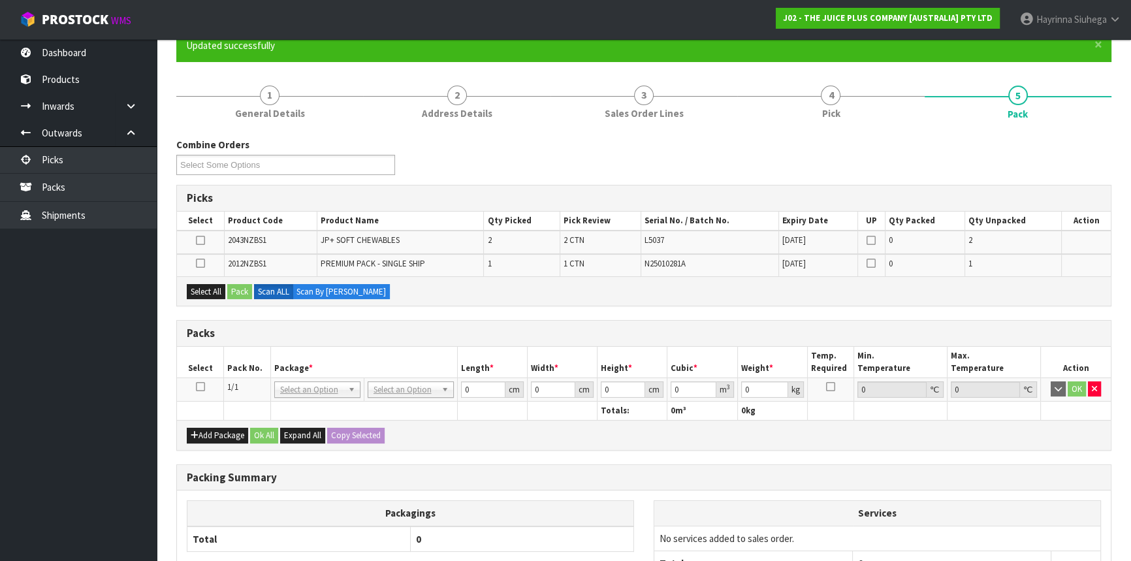
click at [197, 387] on icon at bounding box center [200, 387] width 9 height 1
click at [209, 289] on button "Select All" at bounding box center [206, 292] width 39 height 16
click at [234, 286] on button "Pack" at bounding box center [239, 292] width 25 height 16
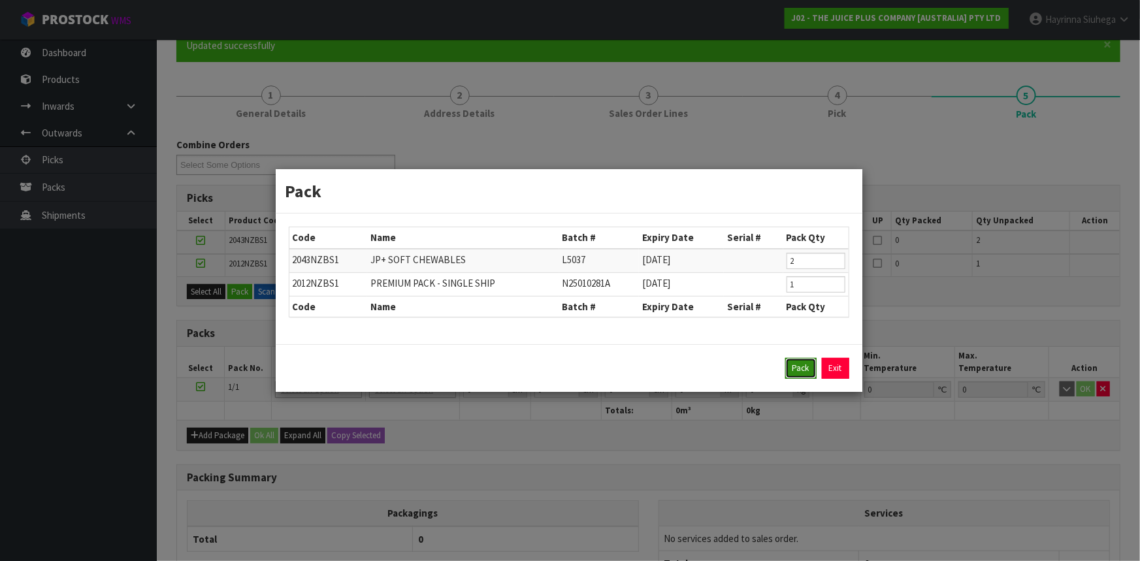
click at [803, 364] on button "Pack" at bounding box center [800, 368] width 31 height 21
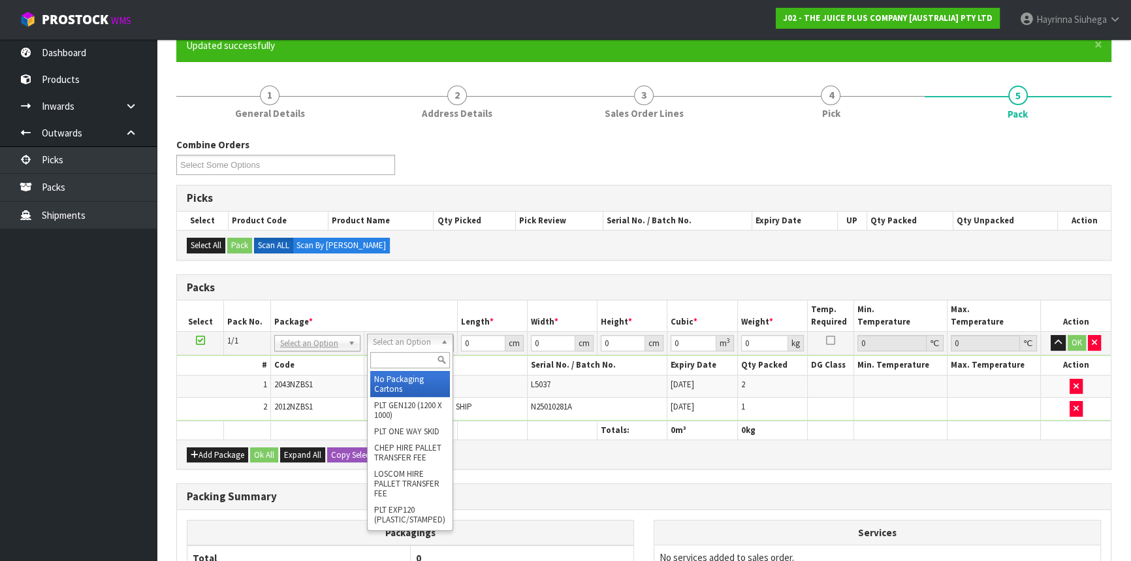
click at [395, 352] on input "text" at bounding box center [410, 360] width 80 height 16
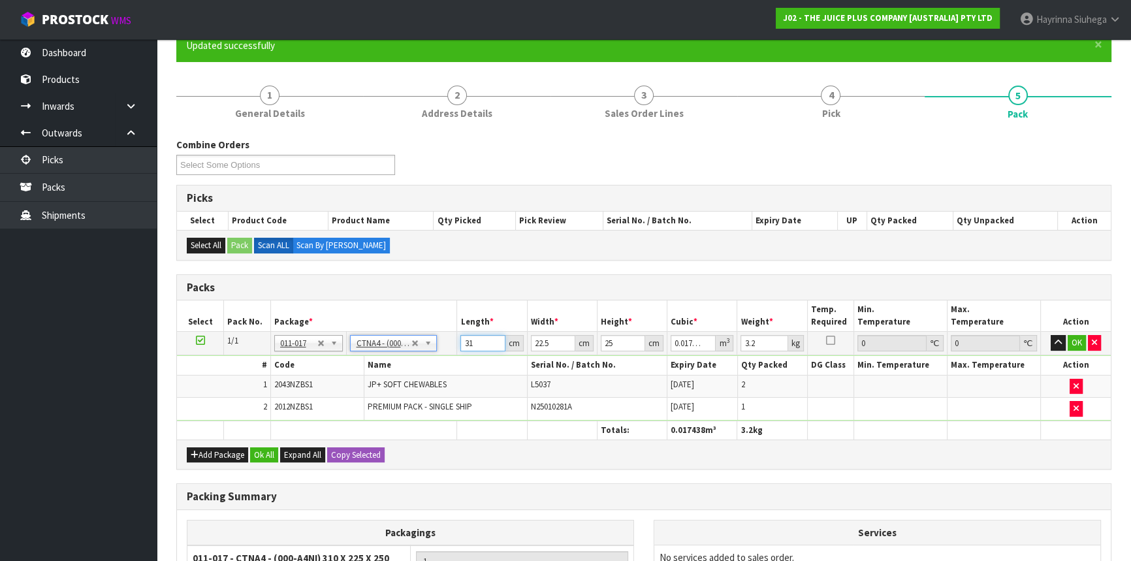
click at [462, 345] on input "31" at bounding box center [482, 343] width 44 height 16
click at [463, 345] on input "31" at bounding box center [482, 343] width 44 height 16
click button "OK" at bounding box center [1077, 343] width 18 height 16
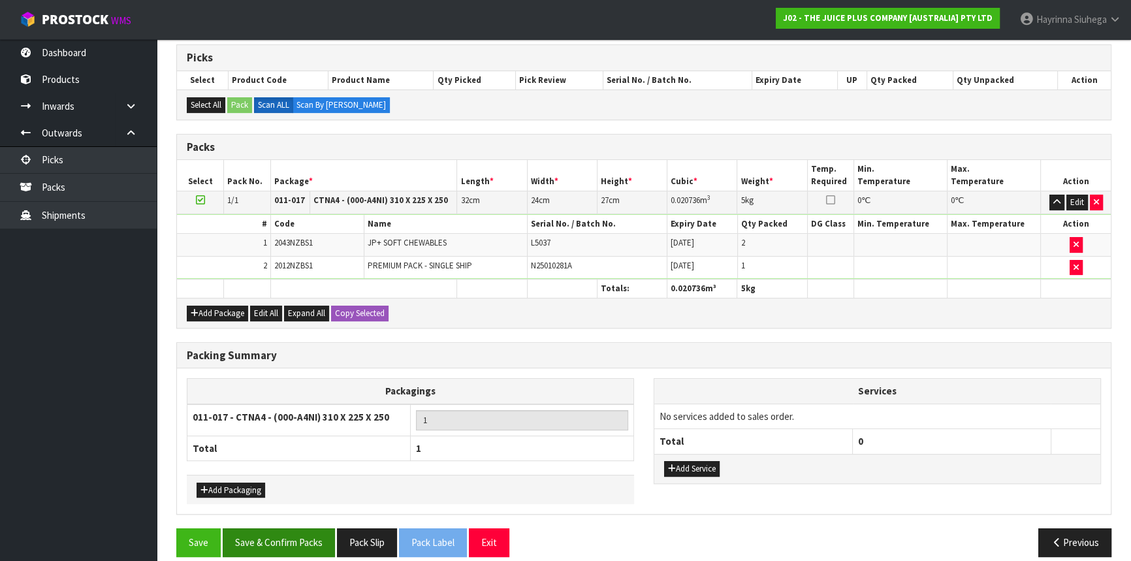
scroll to position [270, 0]
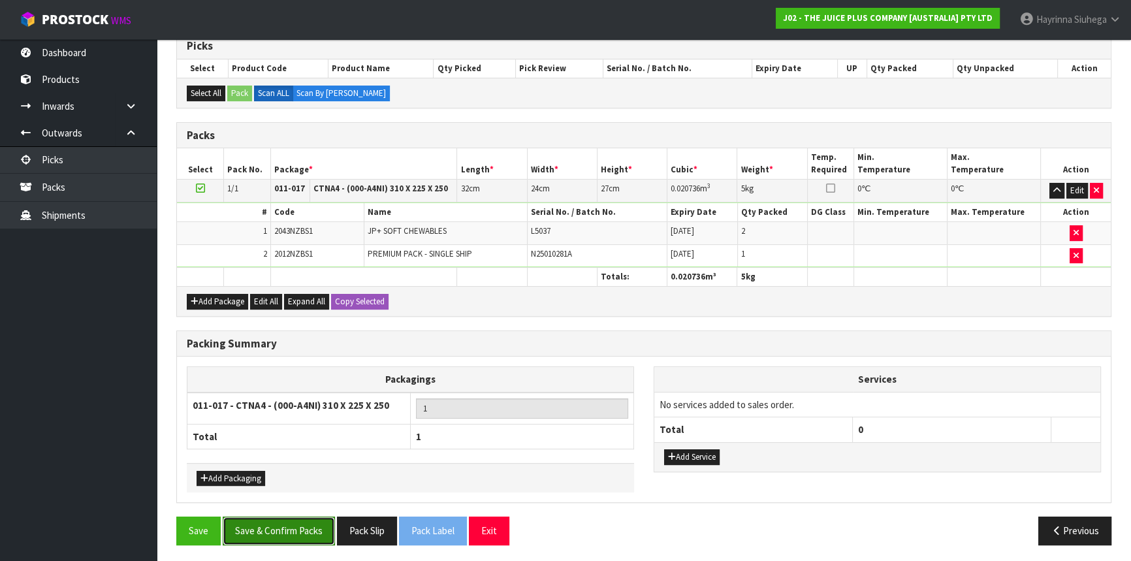
click at [276, 529] on button "Save & Confirm Packs" at bounding box center [279, 531] width 112 height 28
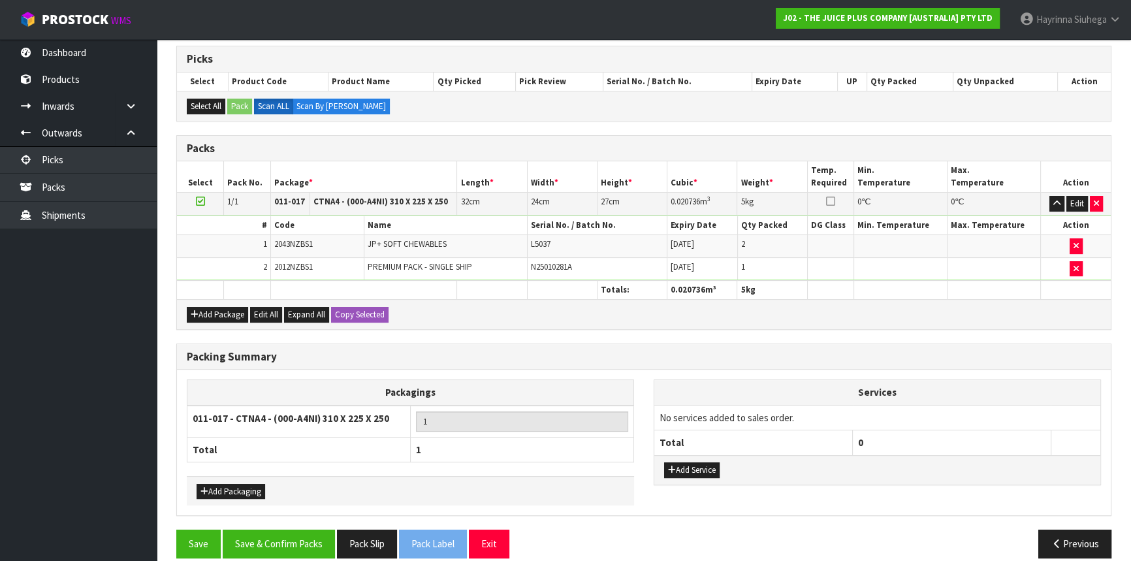
scroll to position [176, 0]
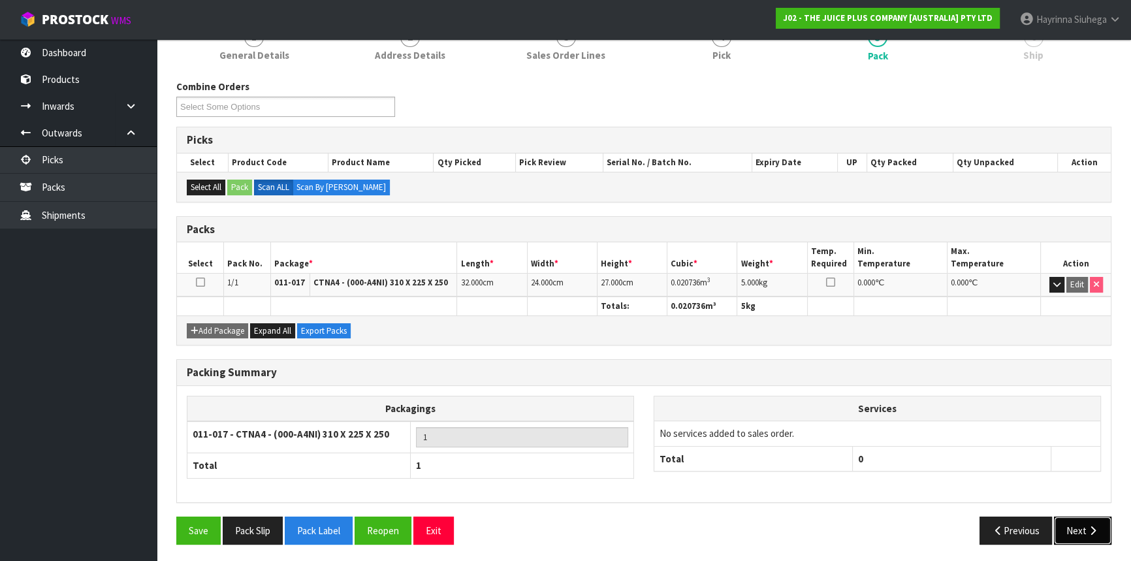
click at [1101, 530] on button "Next" at bounding box center [1082, 531] width 57 height 28
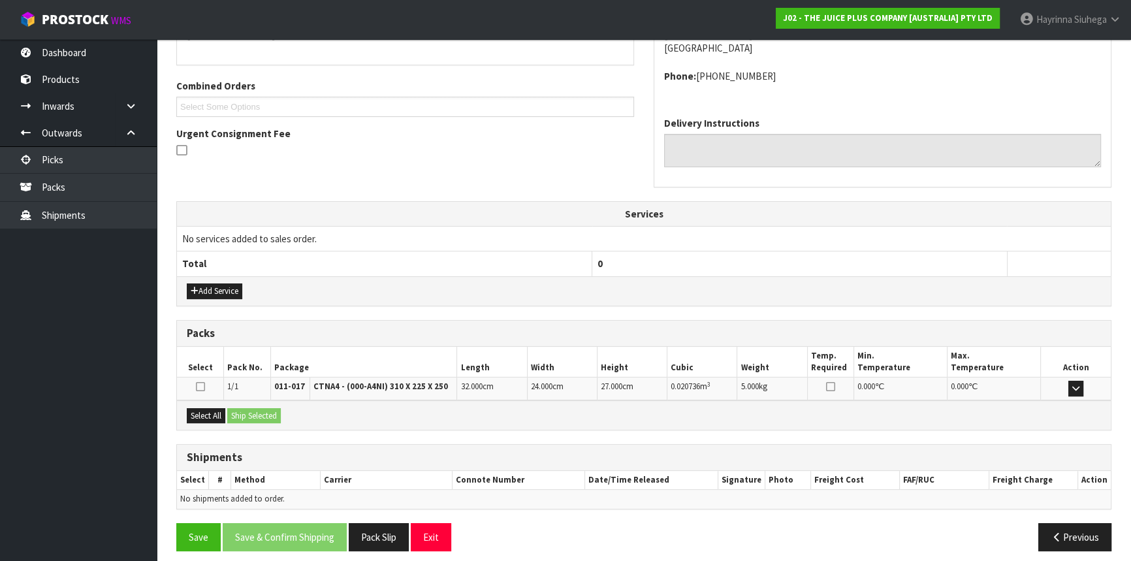
scroll to position [314, 0]
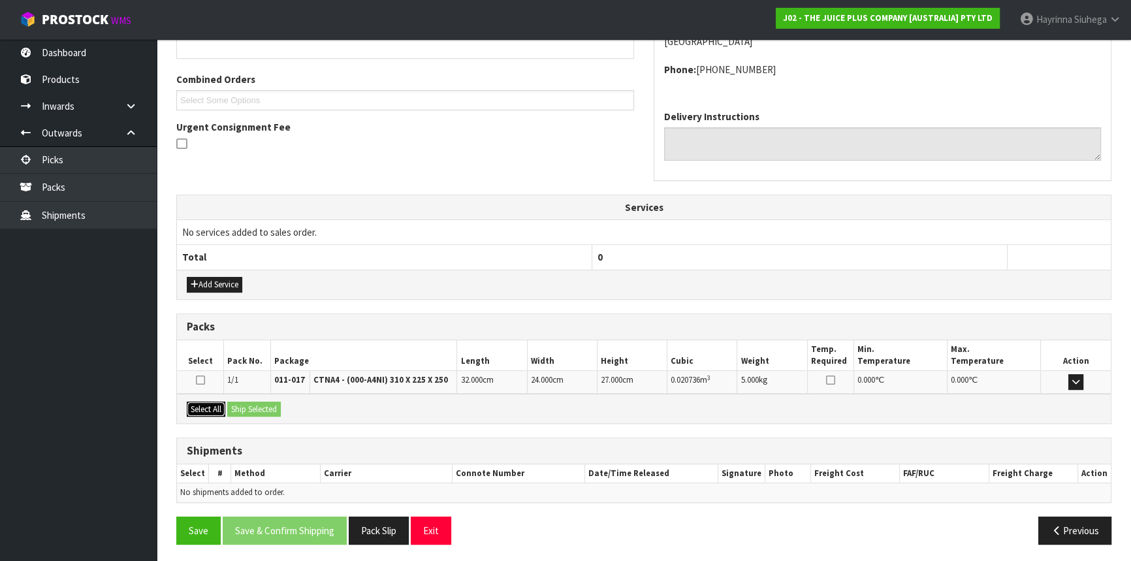
click at [214, 409] on button "Select All" at bounding box center [206, 410] width 39 height 16
click at [240, 408] on button "Ship Selected" at bounding box center [254, 410] width 54 height 16
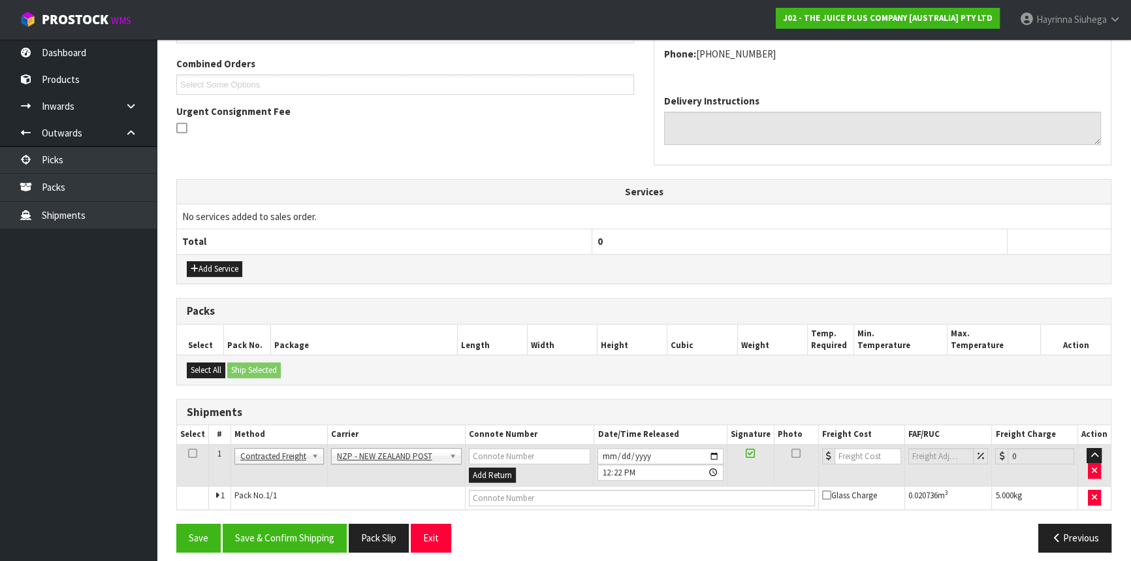
scroll to position [337, 0]
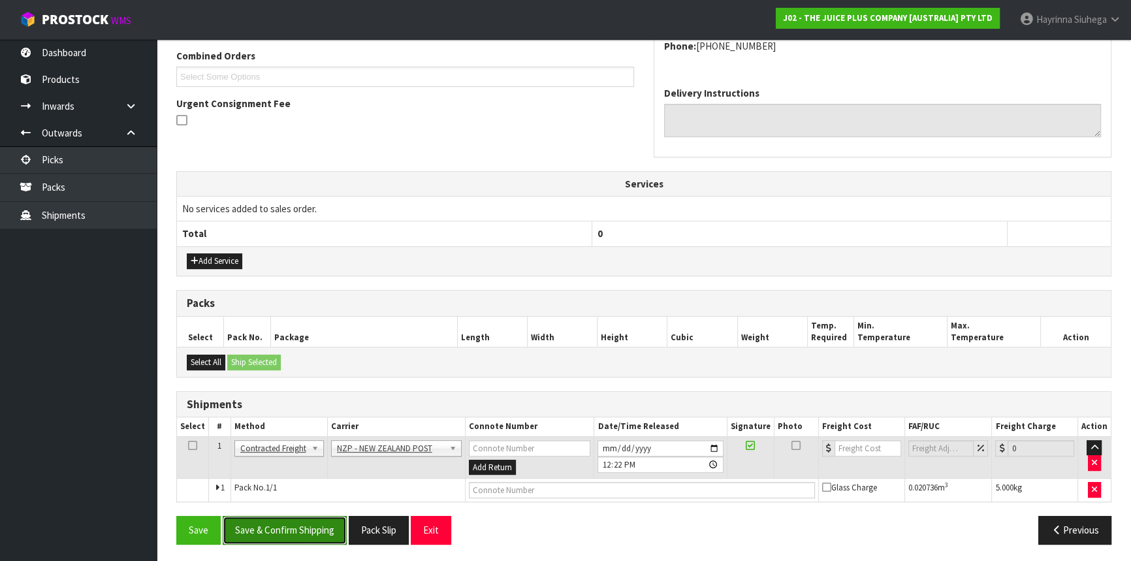
click at [298, 525] on button "Save & Confirm Shipping" at bounding box center [285, 530] width 124 height 28
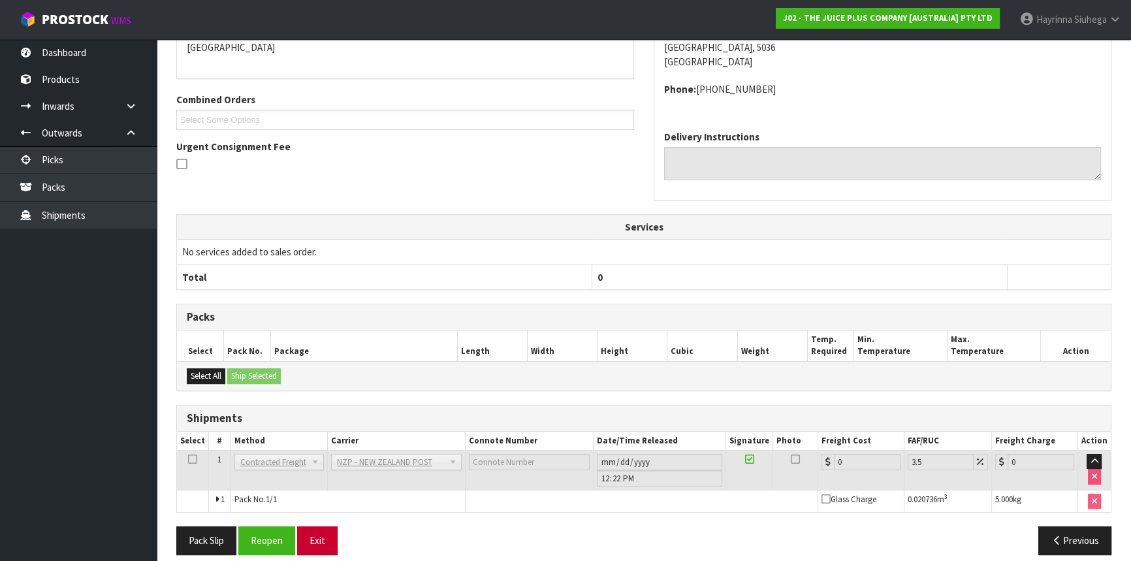
scroll to position [319, 0]
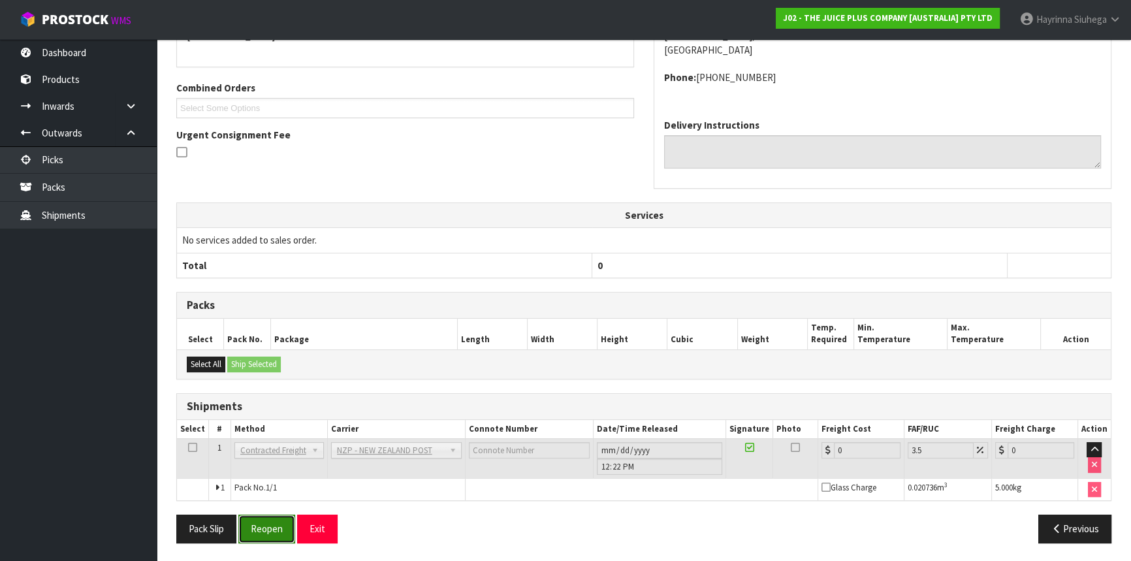
click at [279, 523] on button "Reopen" at bounding box center [266, 529] width 57 height 28
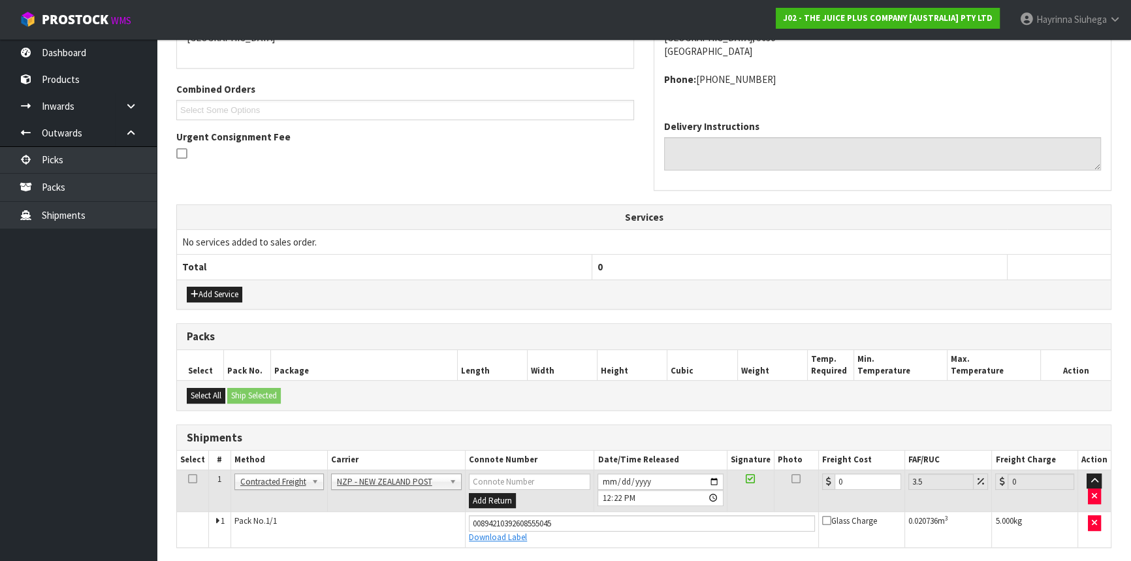
scroll to position [305, 0]
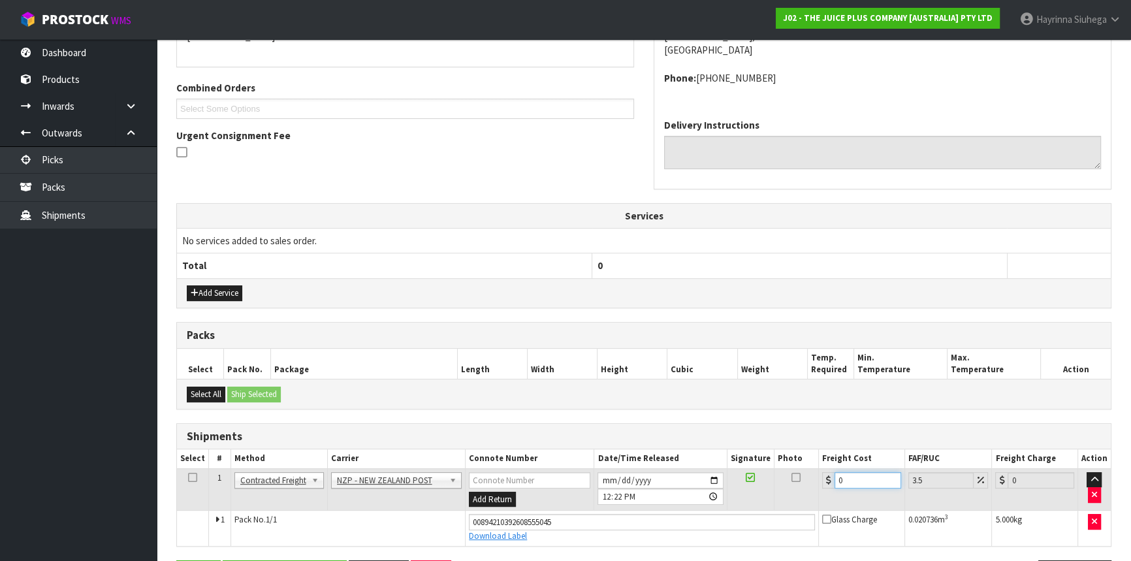
drag, startPoint x: 872, startPoint y: 475, endPoint x: 732, endPoint y: 475, distance: 140.4
click at [741, 475] on tr "1 Client Local Pickup Customer Local Pickup Company Freight Contracted Freight …" at bounding box center [644, 489] width 934 height 42
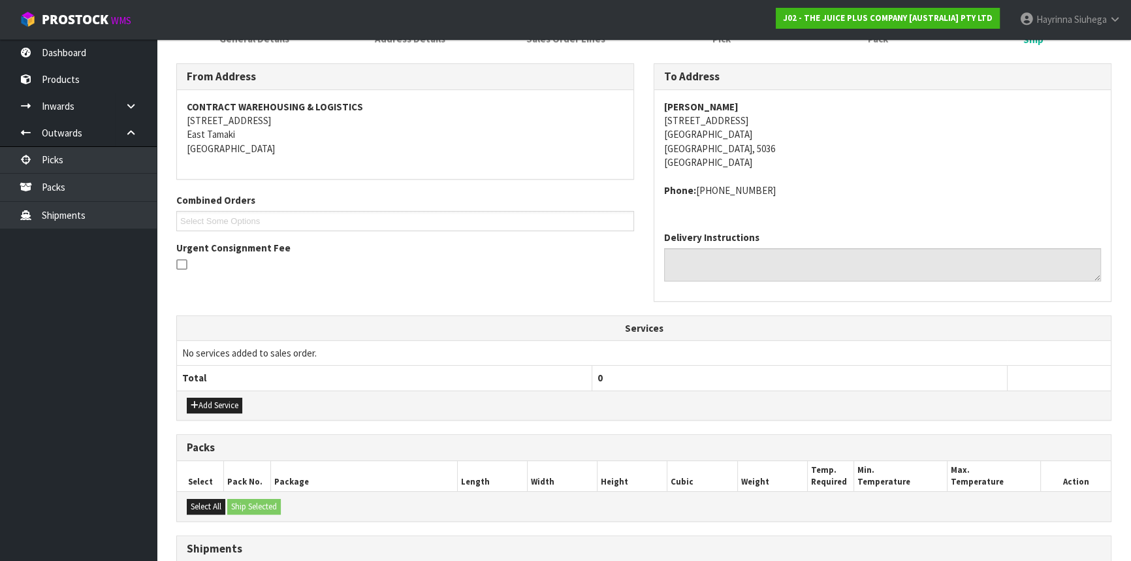
scroll to position [349, 0]
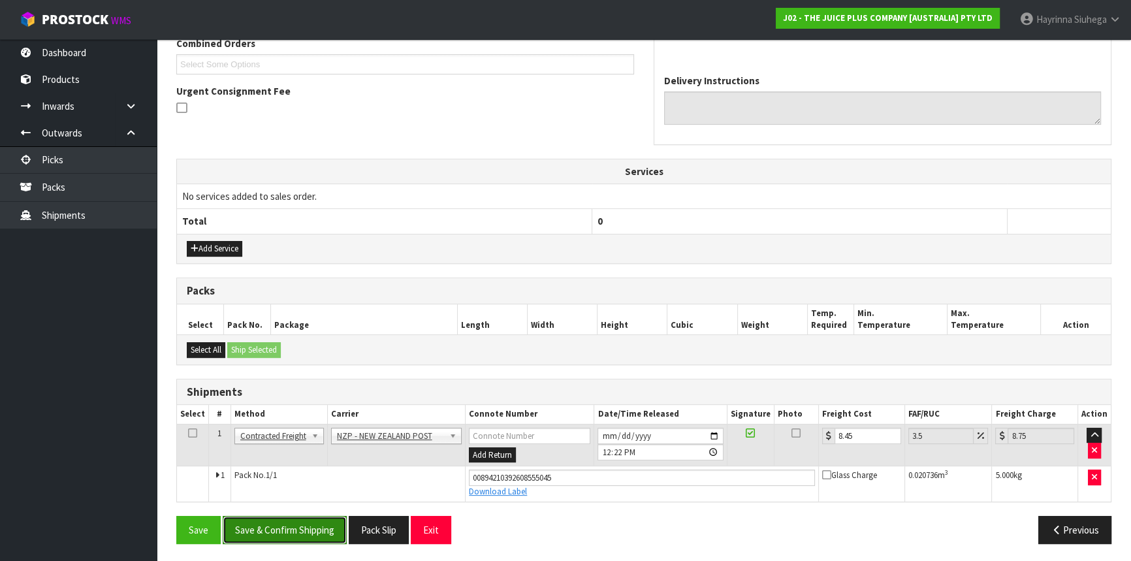
click at [286, 540] on button "Save & Confirm Shipping" at bounding box center [285, 530] width 124 height 28
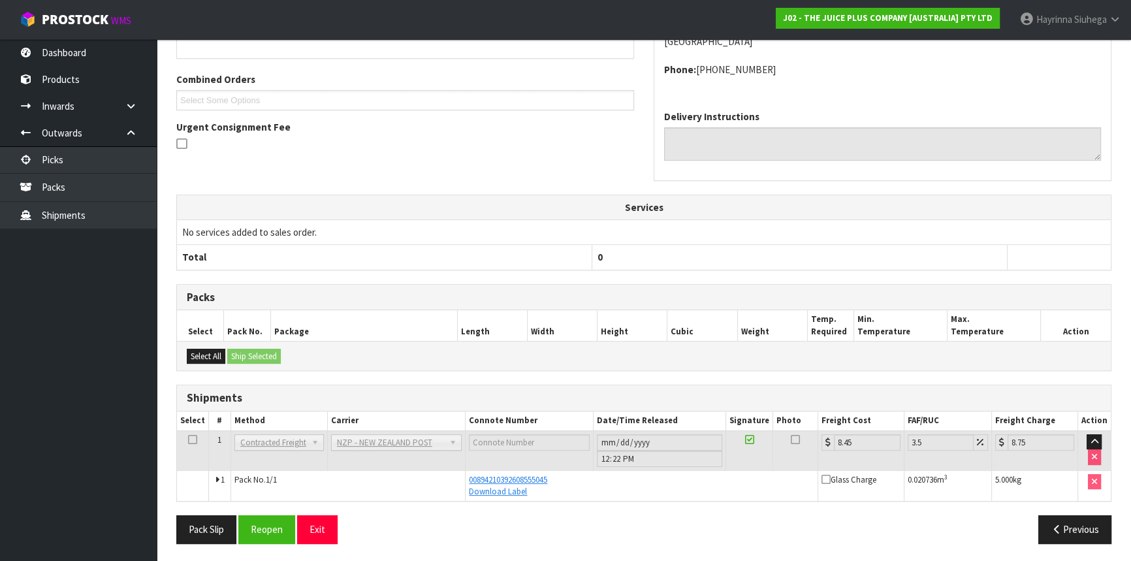
scroll to position [0, 0]
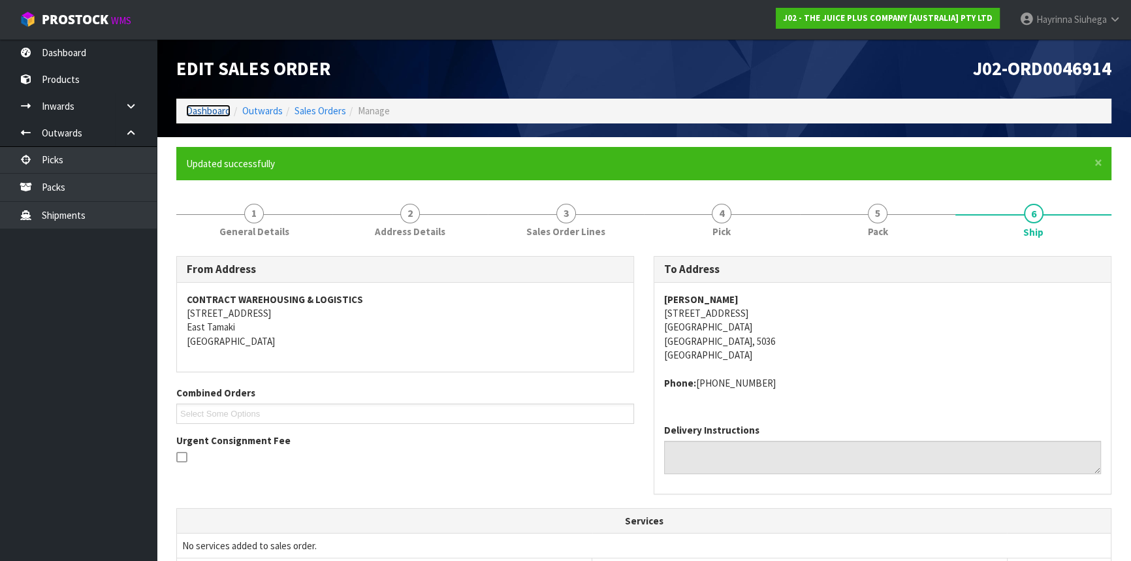
click at [208, 111] on link "Dashboard" at bounding box center [208, 111] width 44 height 12
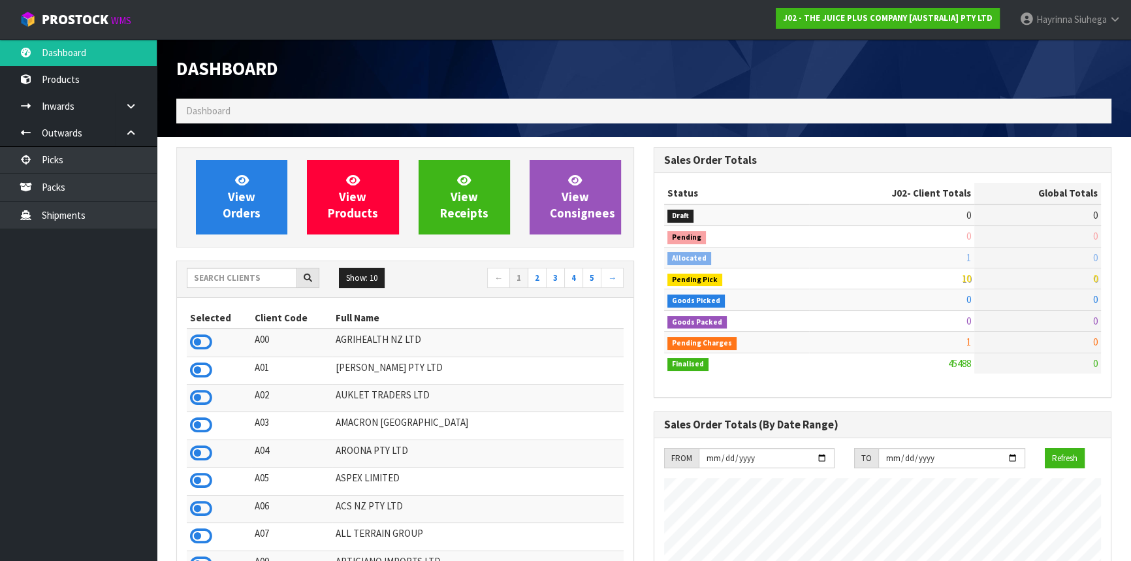
scroll to position [988, 477]
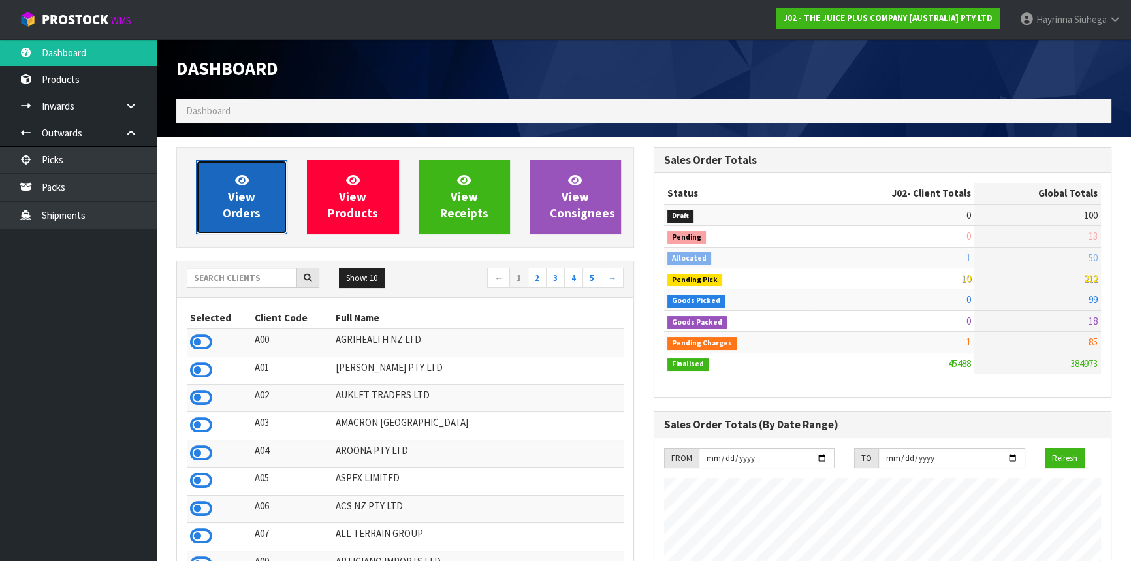
click at [259, 189] on link "View Orders" at bounding box center [241, 197] width 91 height 74
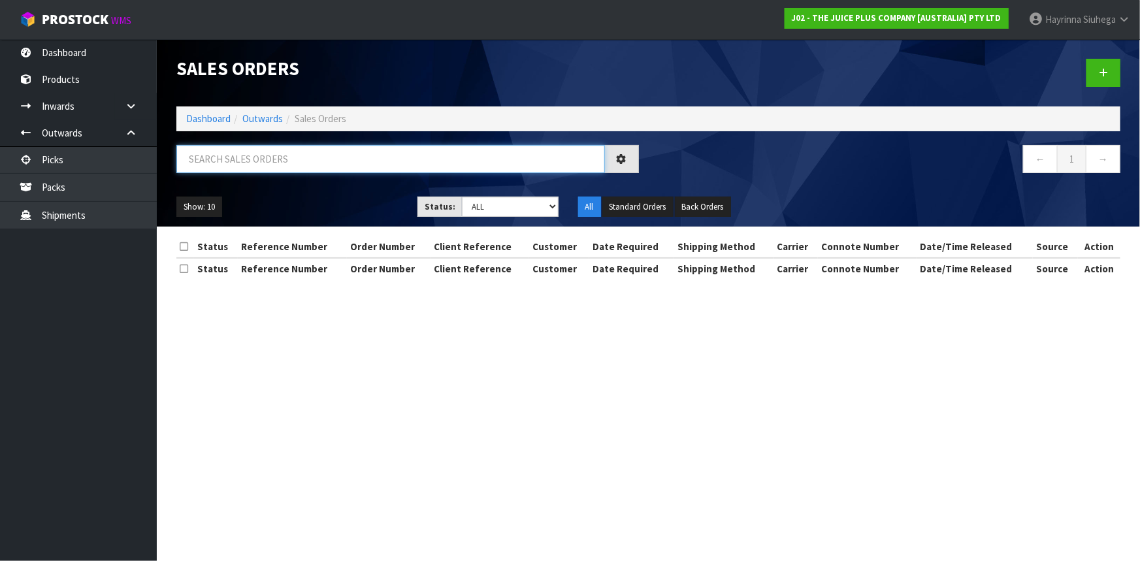
click at [274, 163] on input "text" at bounding box center [390, 159] width 428 height 28
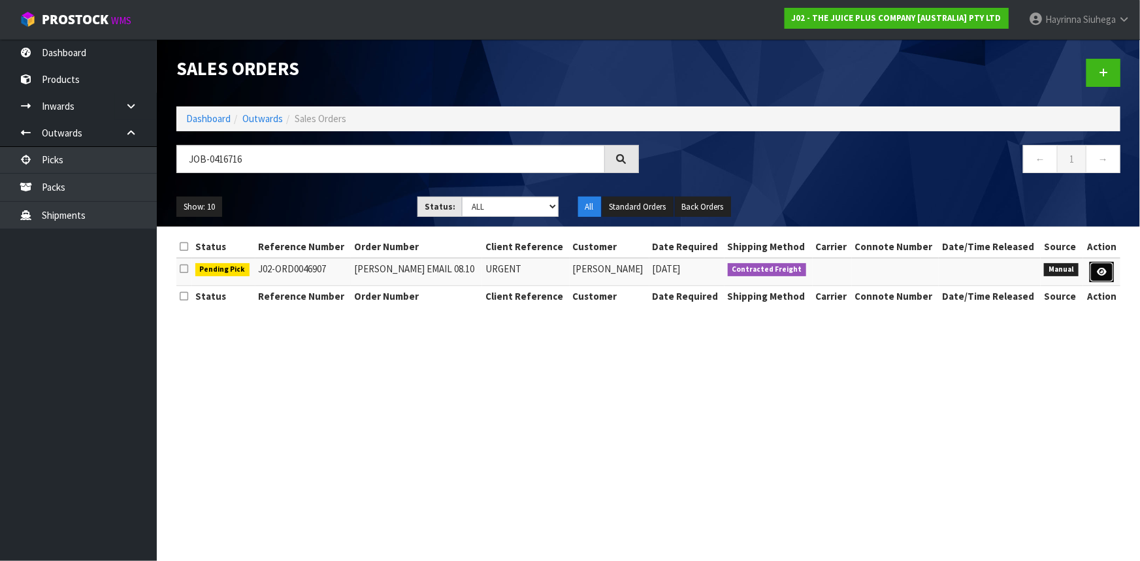
click at [1099, 268] on icon at bounding box center [1102, 272] width 10 height 8
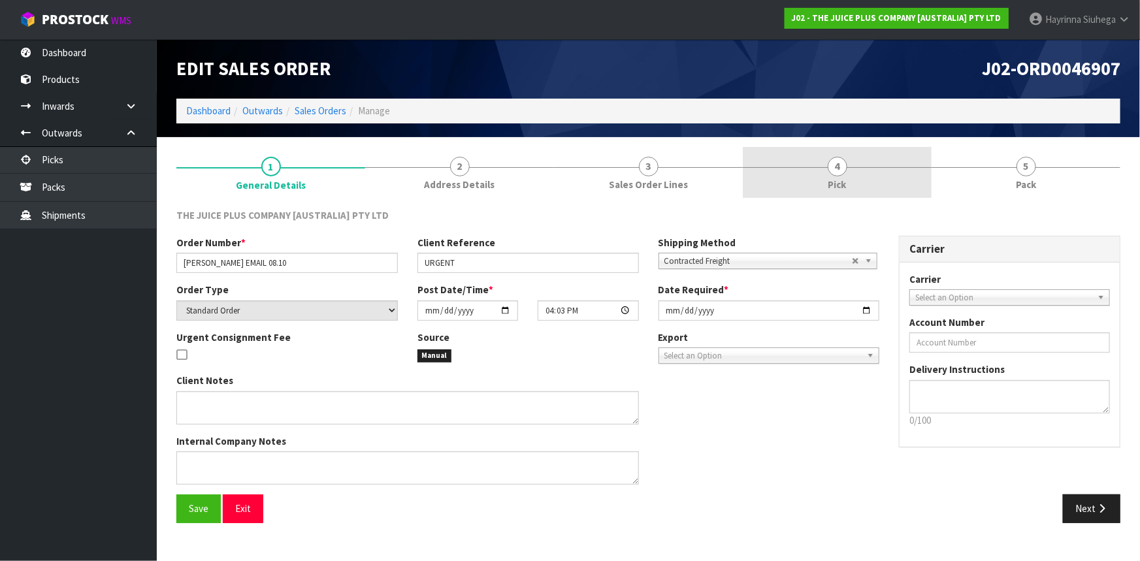
click at [884, 174] on link "4 Pick" at bounding box center [837, 173] width 189 height 52
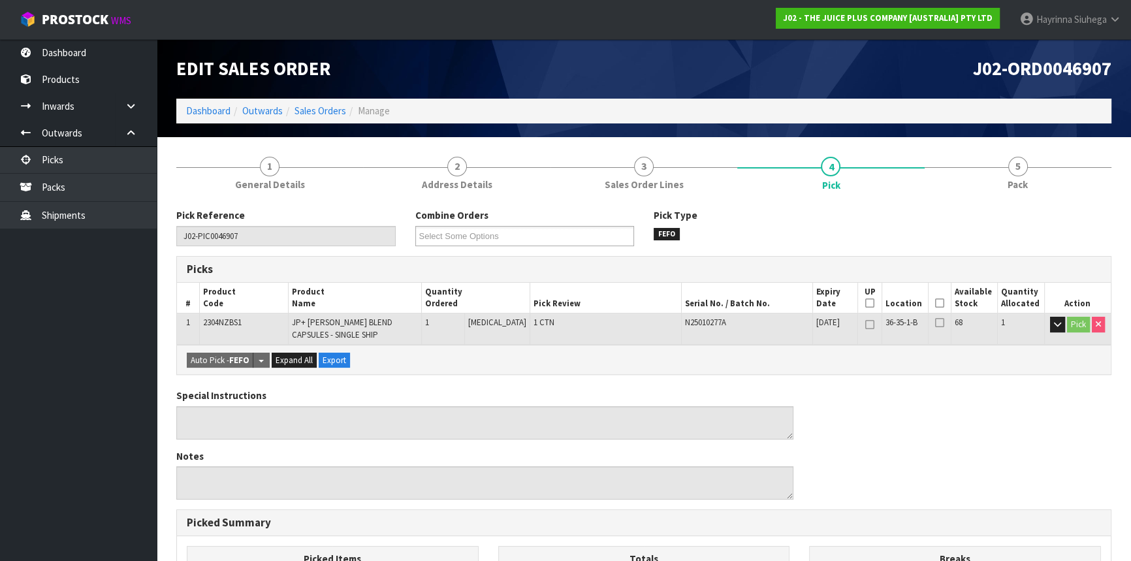
drag, startPoint x: 937, startPoint y: 300, endPoint x: 653, endPoint y: 339, distance: 286.1
click at [935, 303] on icon at bounding box center [939, 303] width 9 height 1
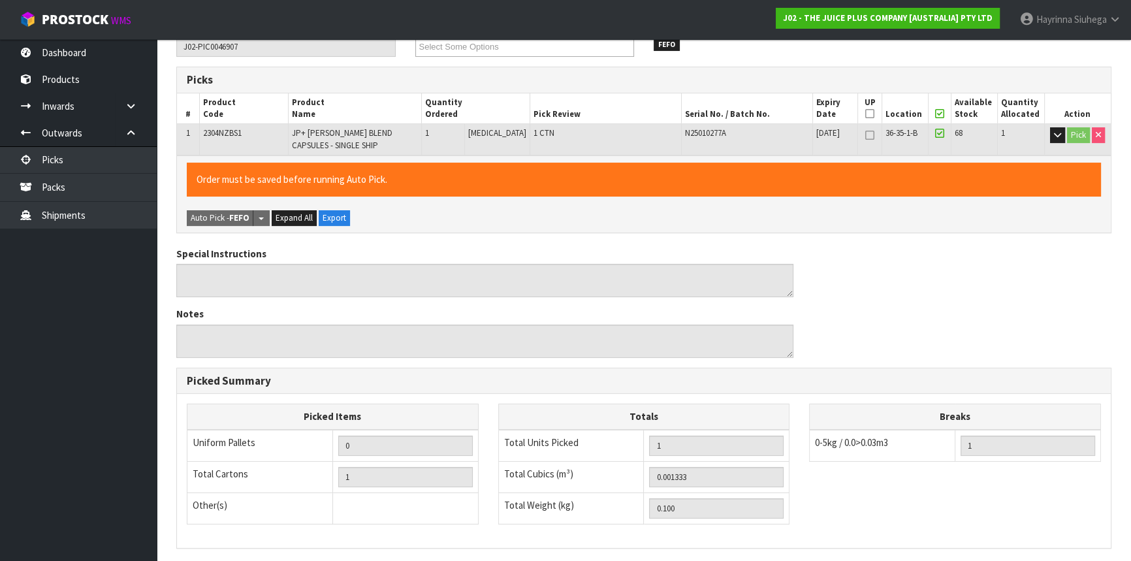
scroll to position [353, 0]
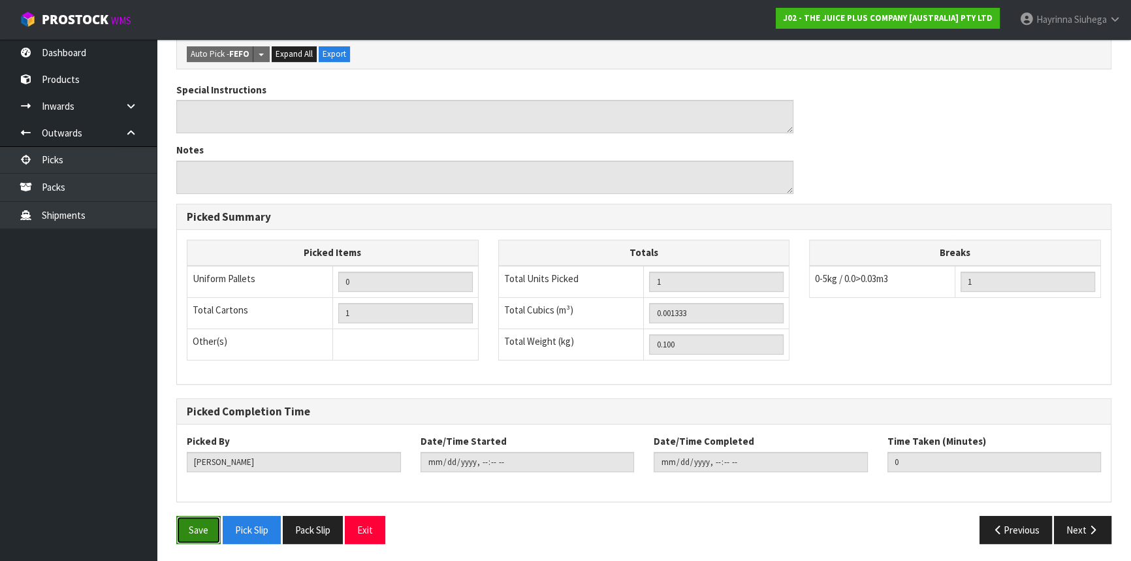
click at [205, 531] on button "Save" at bounding box center [198, 530] width 44 height 28
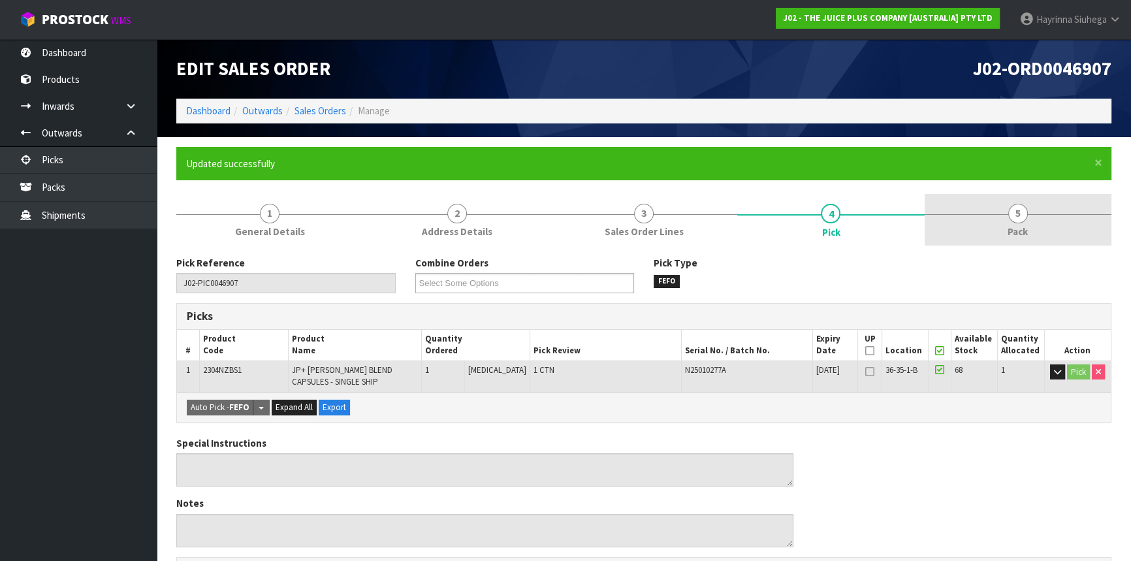
click at [1011, 207] on span "5" at bounding box center [1018, 214] width 20 height 20
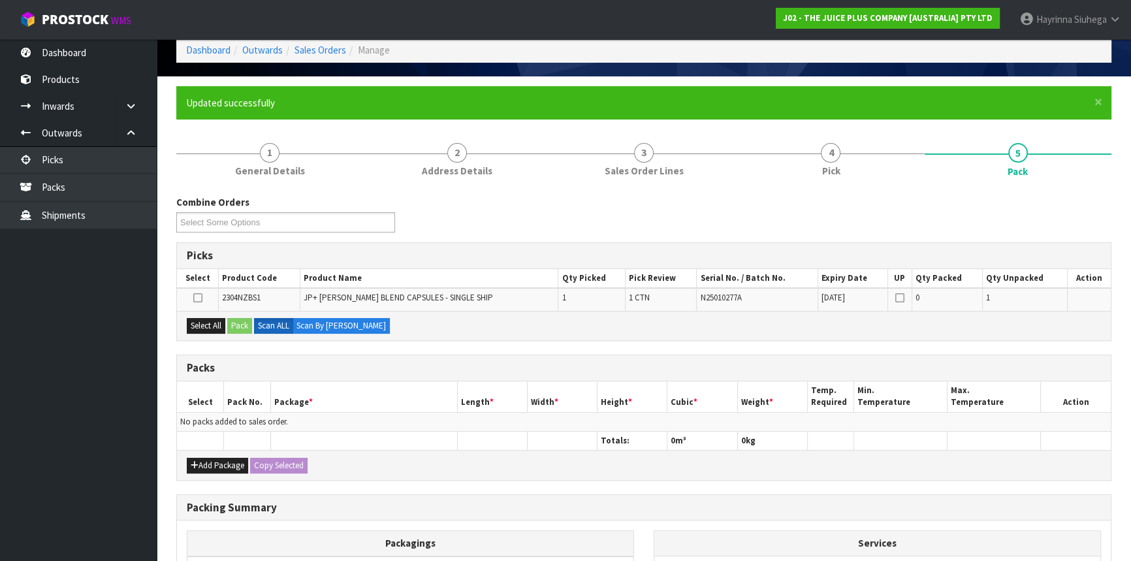
scroll to position [118, 0]
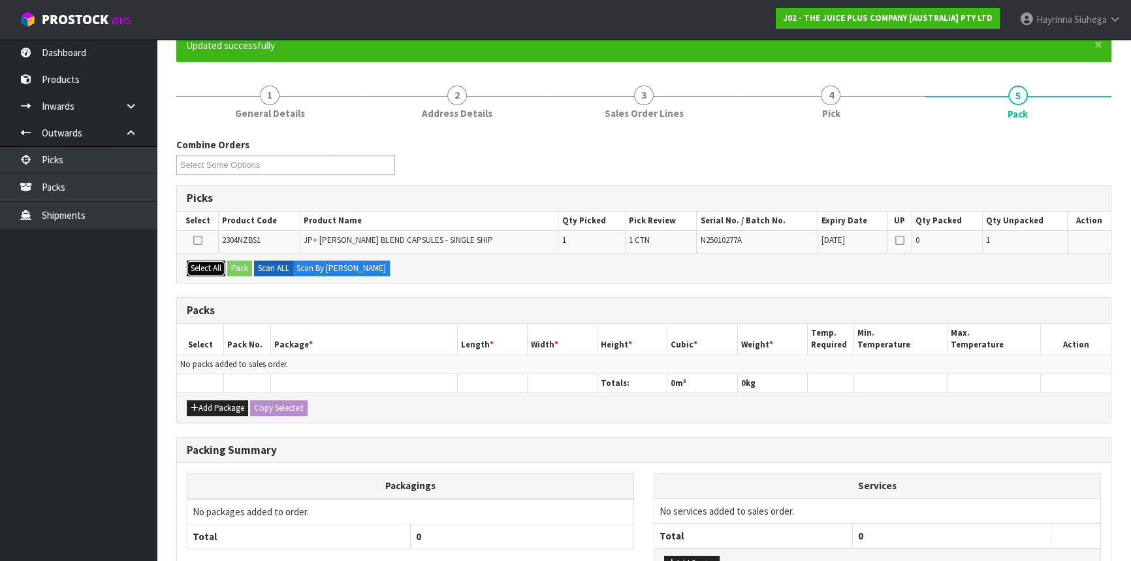
click at [212, 267] on button "Select All" at bounding box center [206, 269] width 39 height 16
click at [248, 267] on button "Pack" at bounding box center [239, 269] width 25 height 16
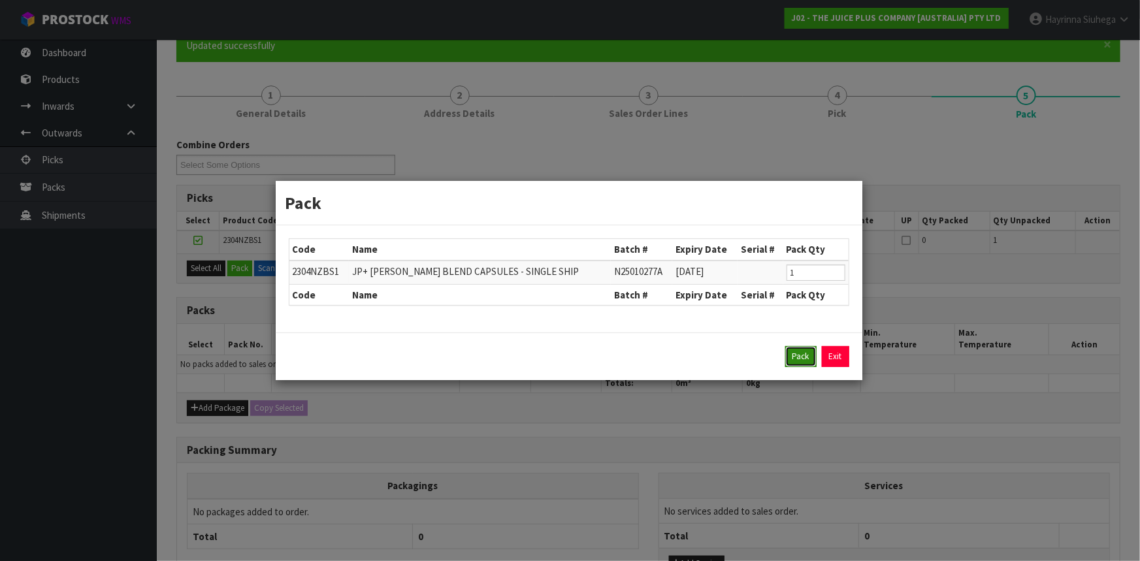
click at [813, 361] on button "Pack" at bounding box center [800, 356] width 31 height 21
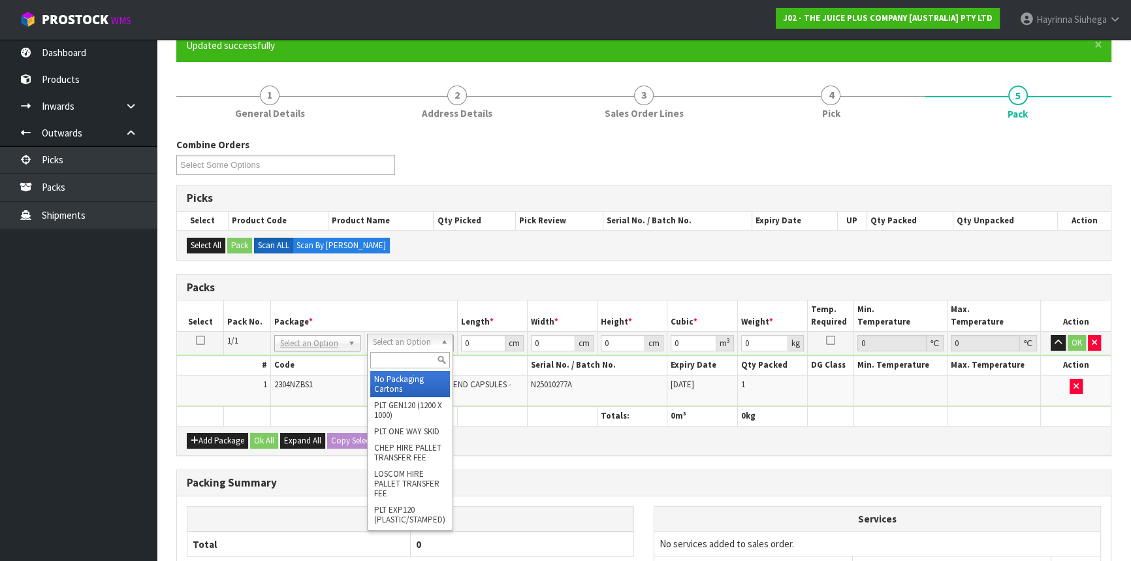
click at [408, 355] on input "text" at bounding box center [410, 360] width 80 height 16
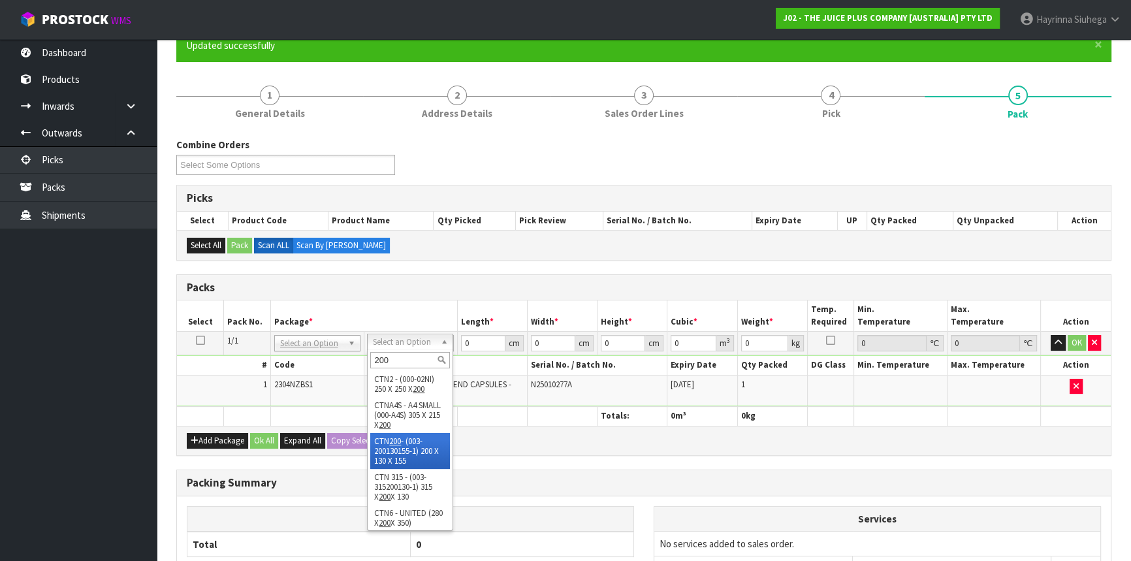
drag, startPoint x: 415, startPoint y: 439, endPoint x: 447, endPoint y: 382, distance: 65.2
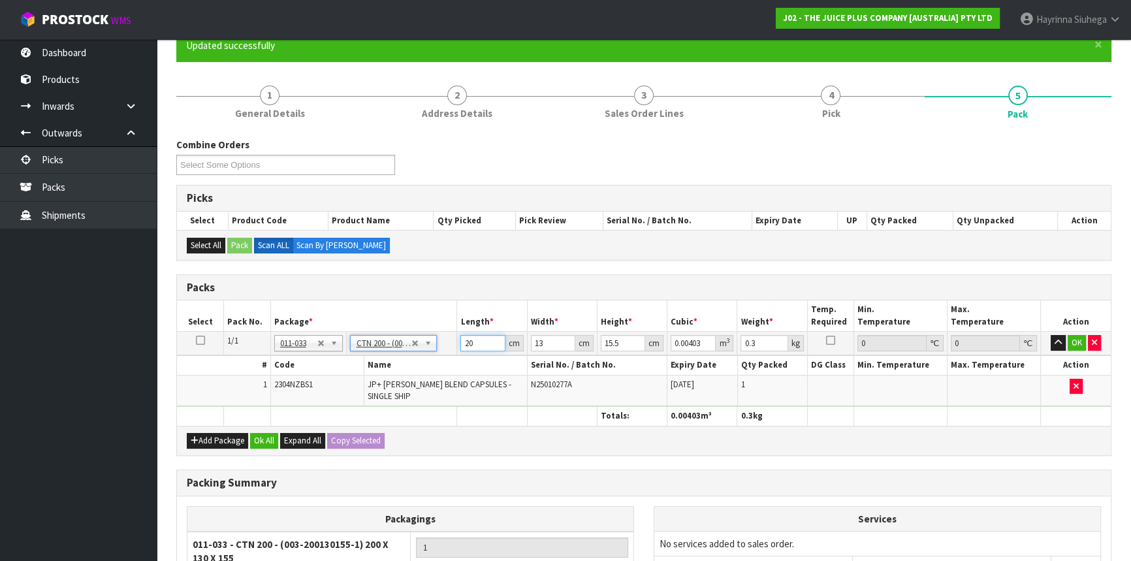
click at [470, 340] on input "20" at bounding box center [482, 343] width 44 height 16
click button "OK" at bounding box center [1077, 343] width 18 height 16
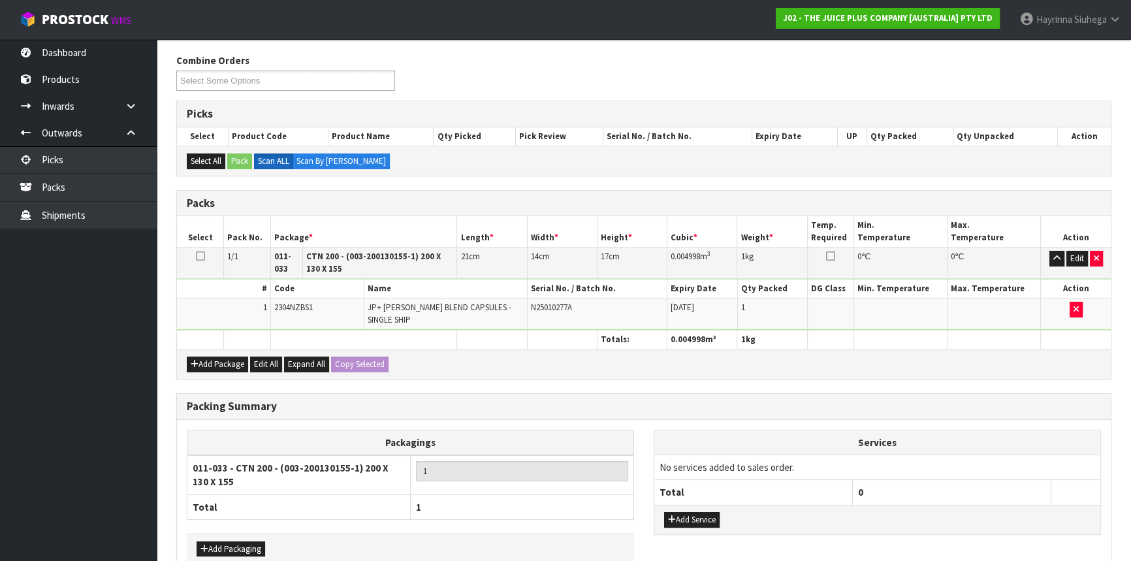
scroll to position [265, 0]
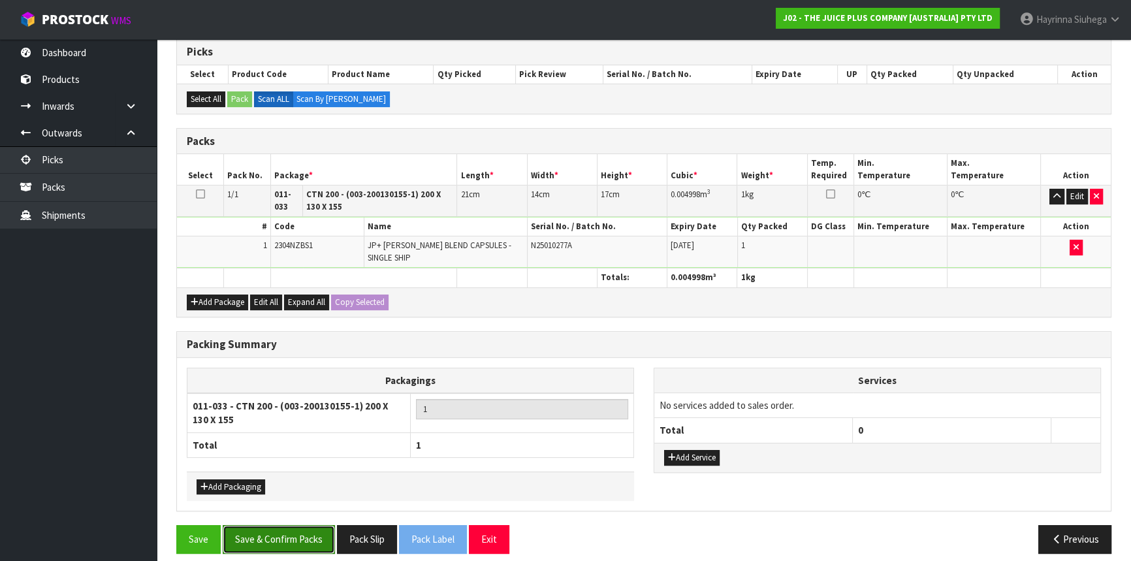
click at [311, 525] on button "Save & Confirm Packs" at bounding box center [279, 539] width 112 height 28
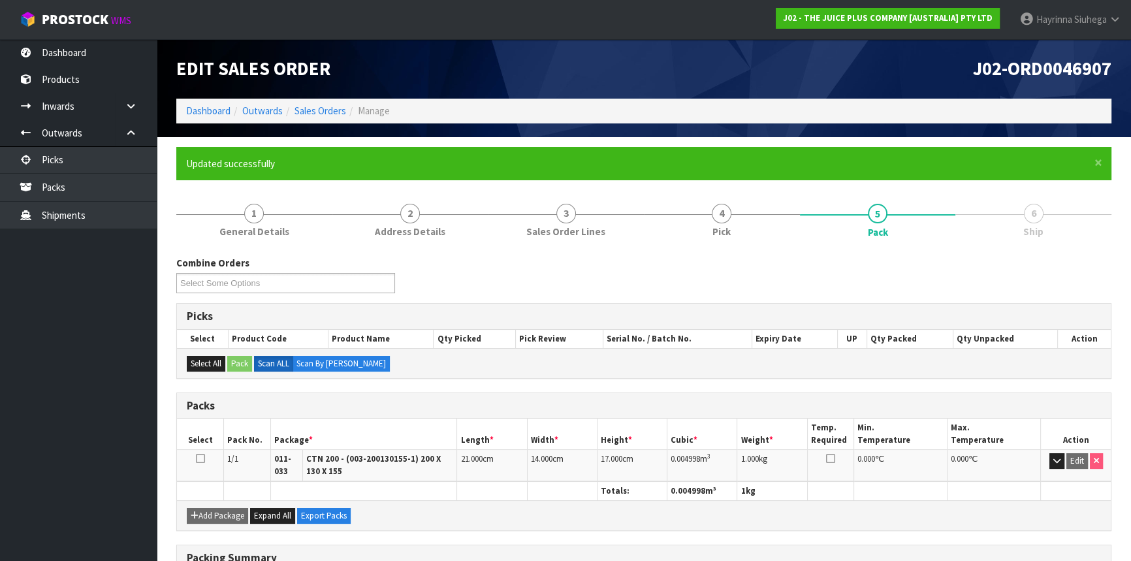
scroll to position [193, 0]
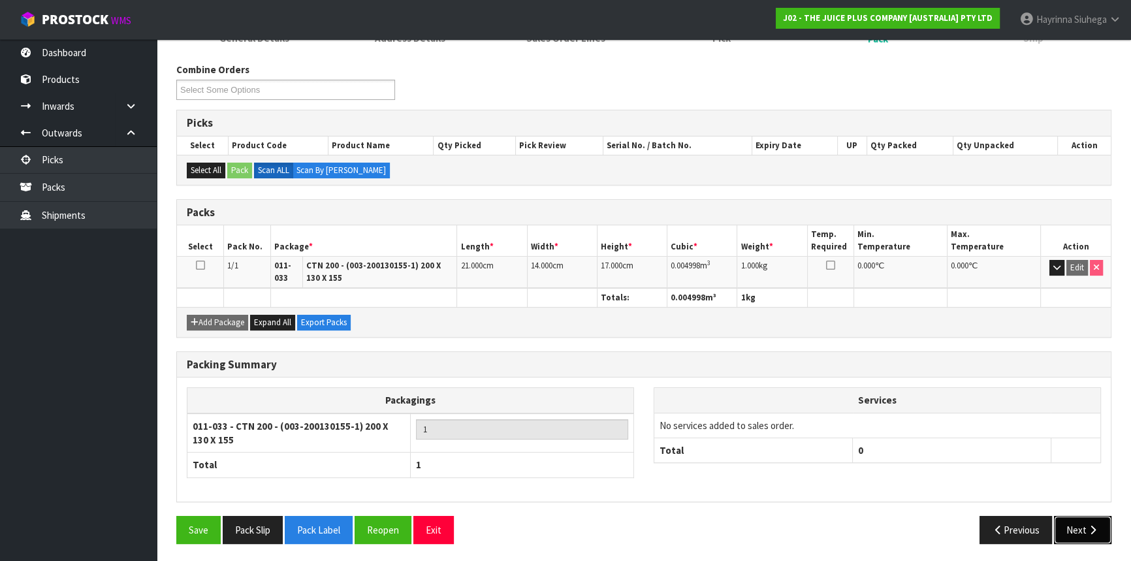
click at [1106, 532] on button "Next" at bounding box center [1082, 530] width 57 height 28
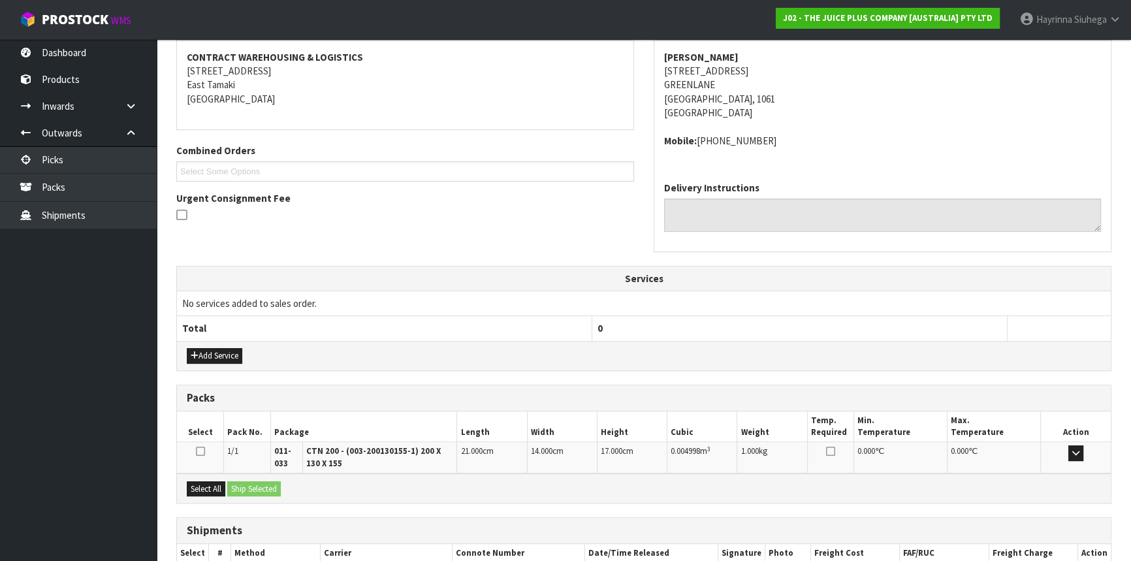
scroll to position [323, 0]
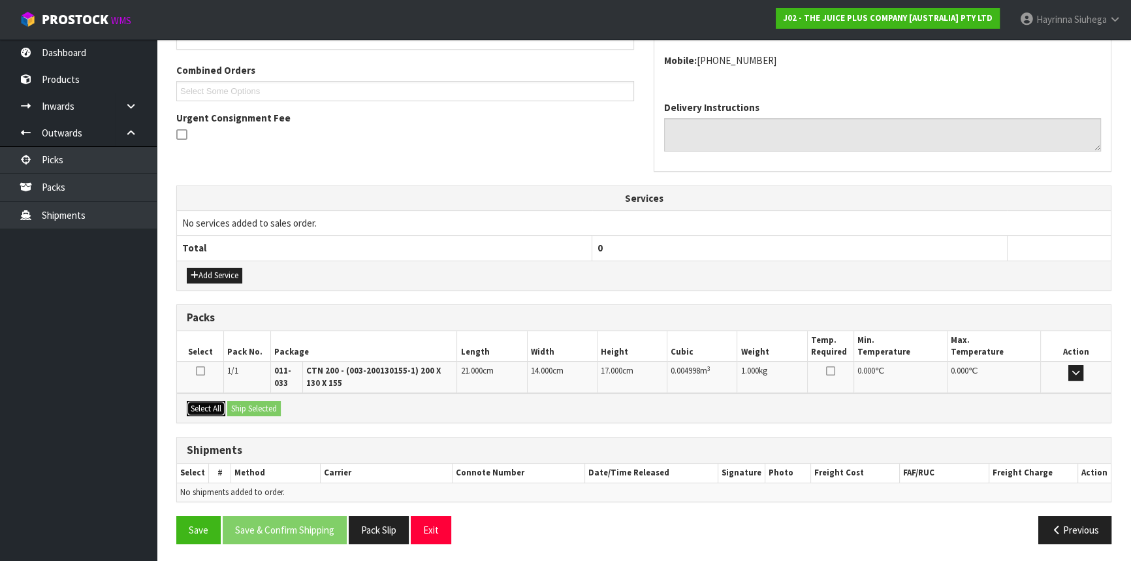
drag, startPoint x: 219, startPoint y: 405, endPoint x: 256, endPoint y: 405, distance: 37.2
click at [220, 405] on button "Select All" at bounding box center [206, 409] width 39 height 16
click at [256, 405] on button "Ship Selected" at bounding box center [254, 409] width 54 height 16
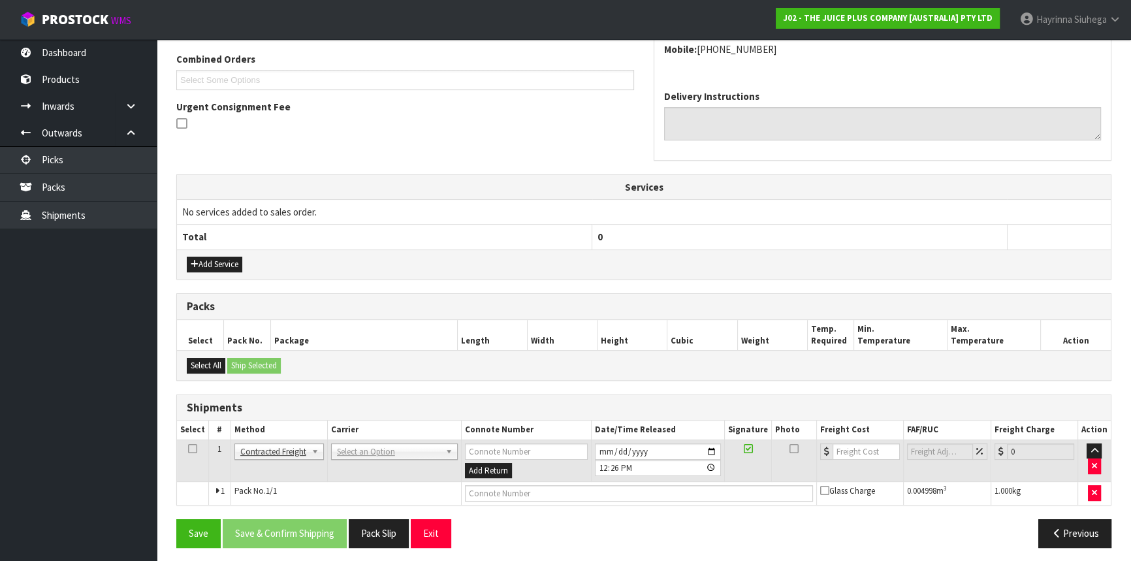
scroll to position [337, 0]
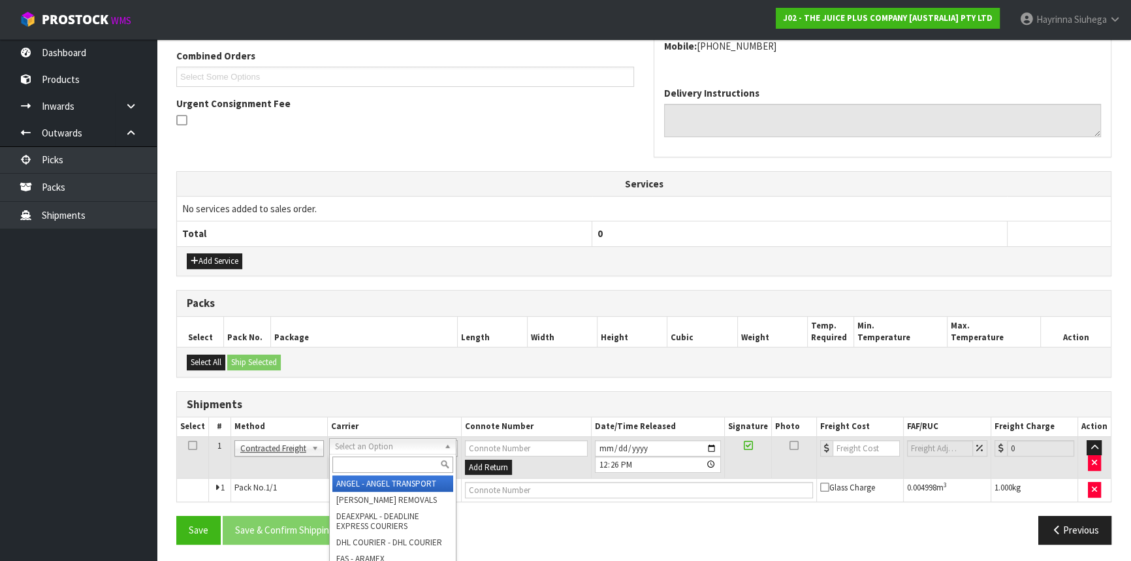
click at [377, 462] on input "text" at bounding box center [392, 465] width 121 height 16
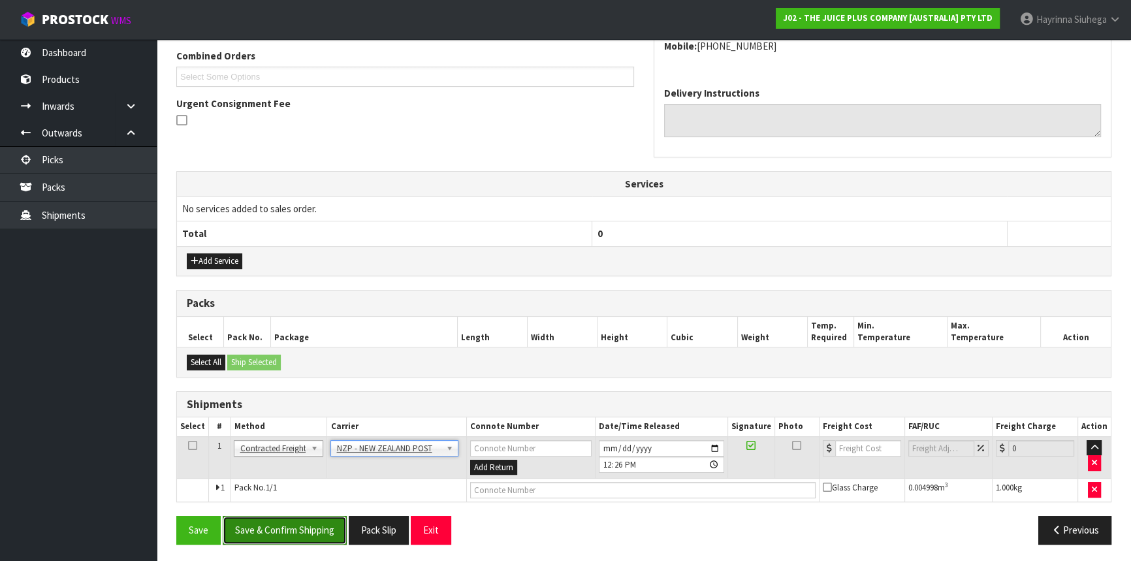
click at [324, 518] on button "Save & Confirm Shipping" at bounding box center [285, 530] width 124 height 28
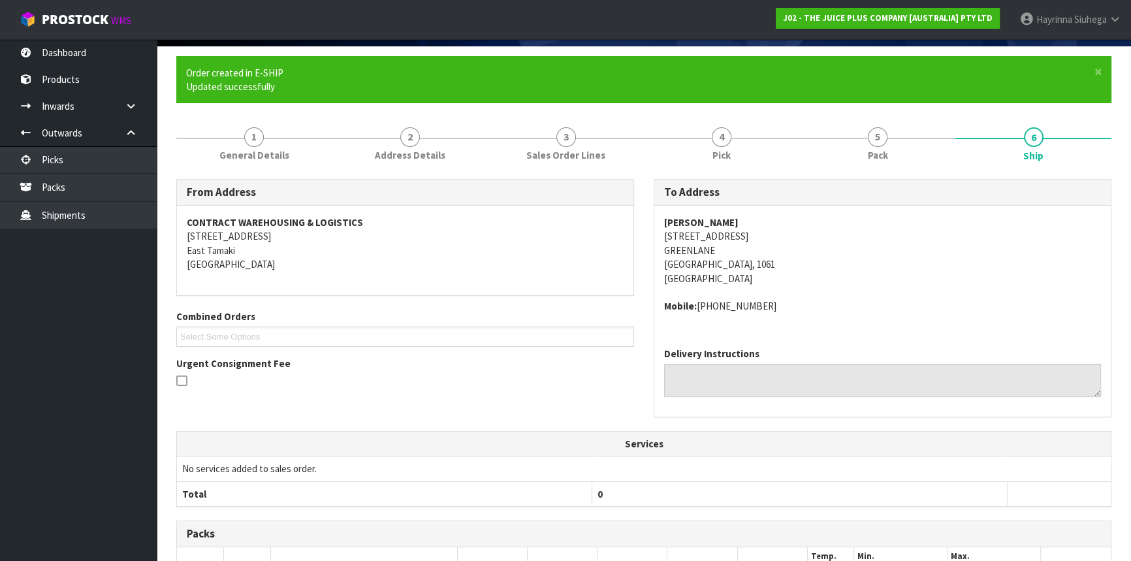
scroll to position [319, 0]
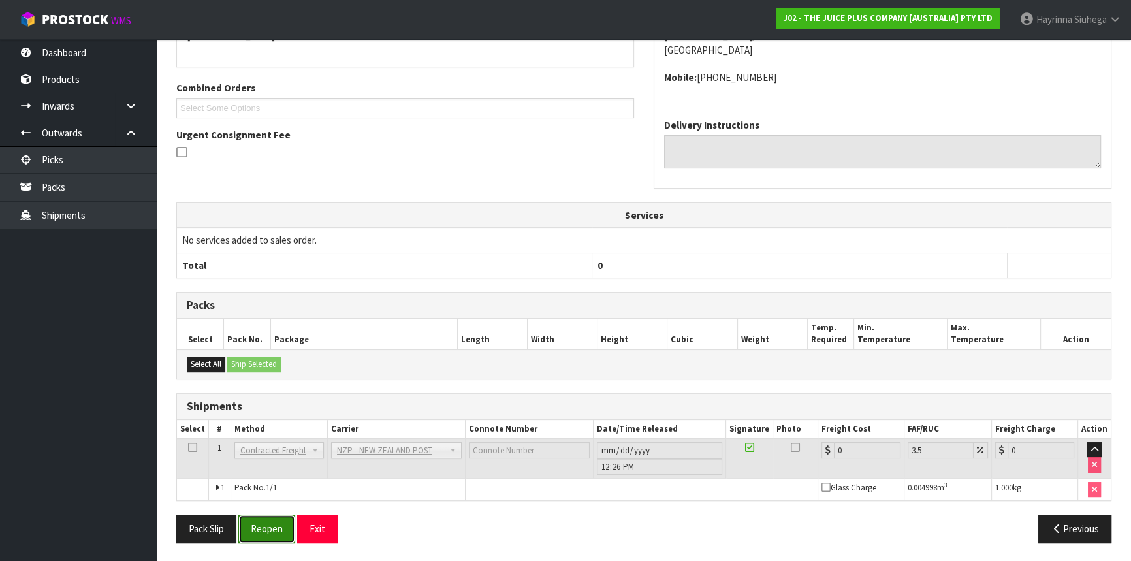
click at [261, 515] on button "Reopen" at bounding box center [266, 529] width 57 height 28
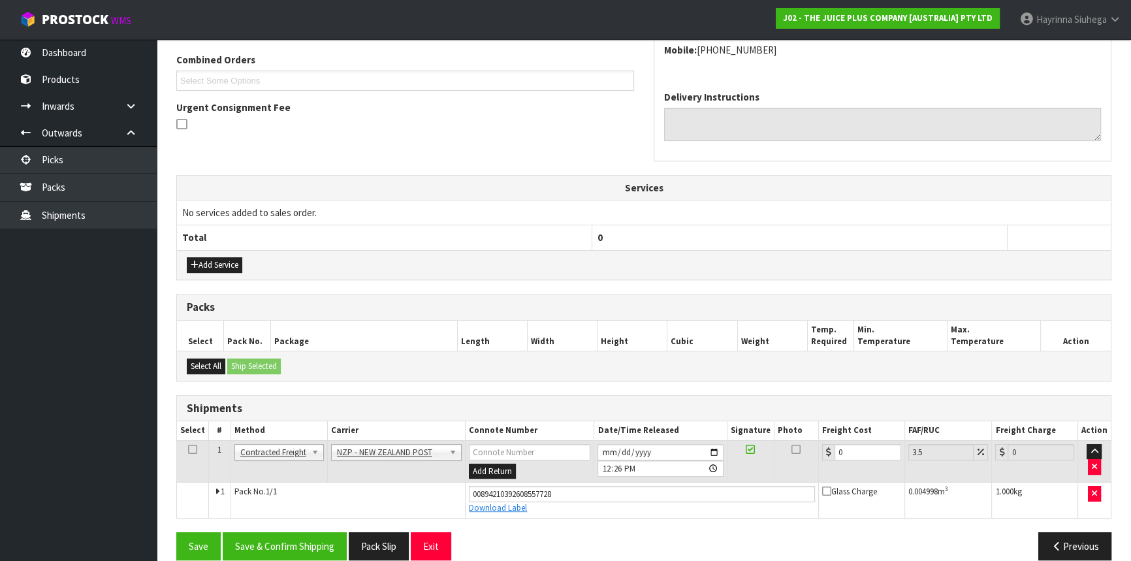
scroll to position [349, 0]
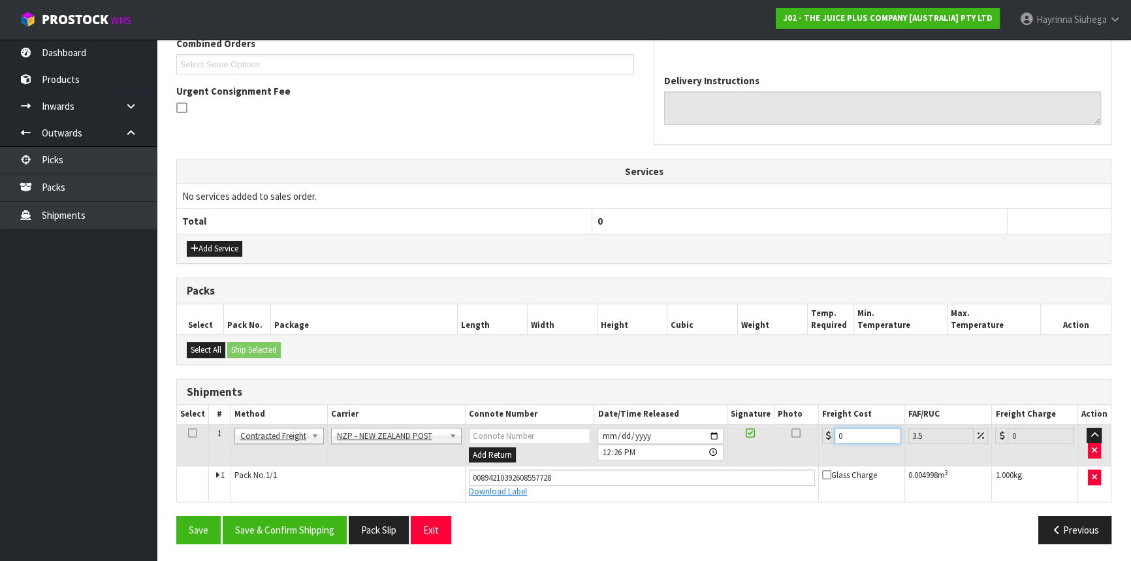
drag, startPoint x: 862, startPoint y: 436, endPoint x: 495, endPoint y: 401, distance: 368.1
click at [553, 405] on table "Select # Method Carrier Connote Number Date/Time Released Signature Photo Freig…" at bounding box center [644, 453] width 934 height 96
click at [176, 516] on button "Save" at bounding box center [198, 530] width 44 height 28
click at [300, 525] on button "Save & Confirm Shipping" at bounding box center [285, 530] width 124 height 28
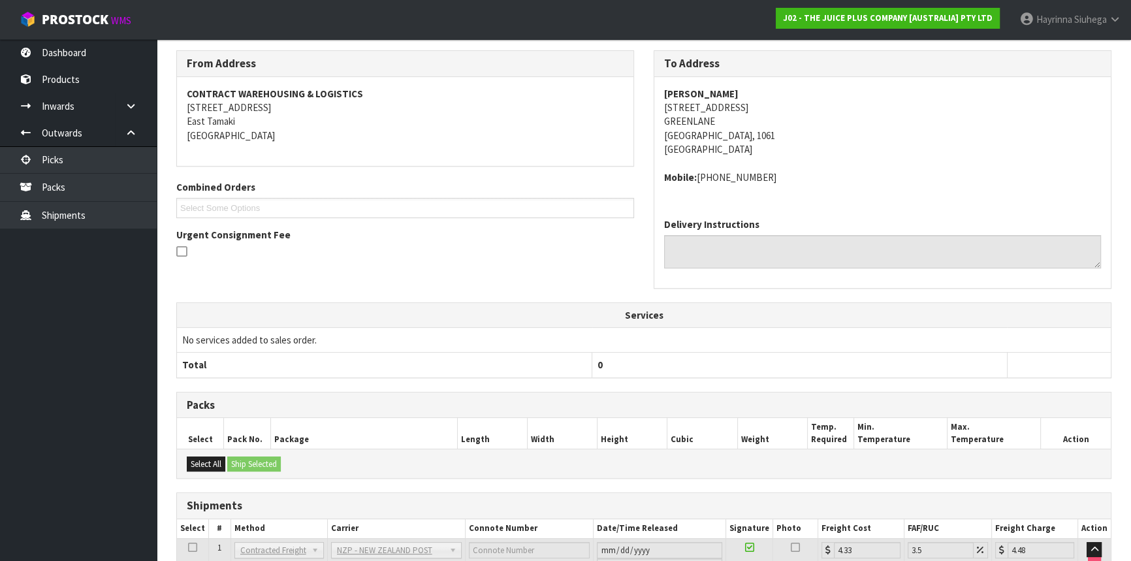
scroll to position [0, 0]
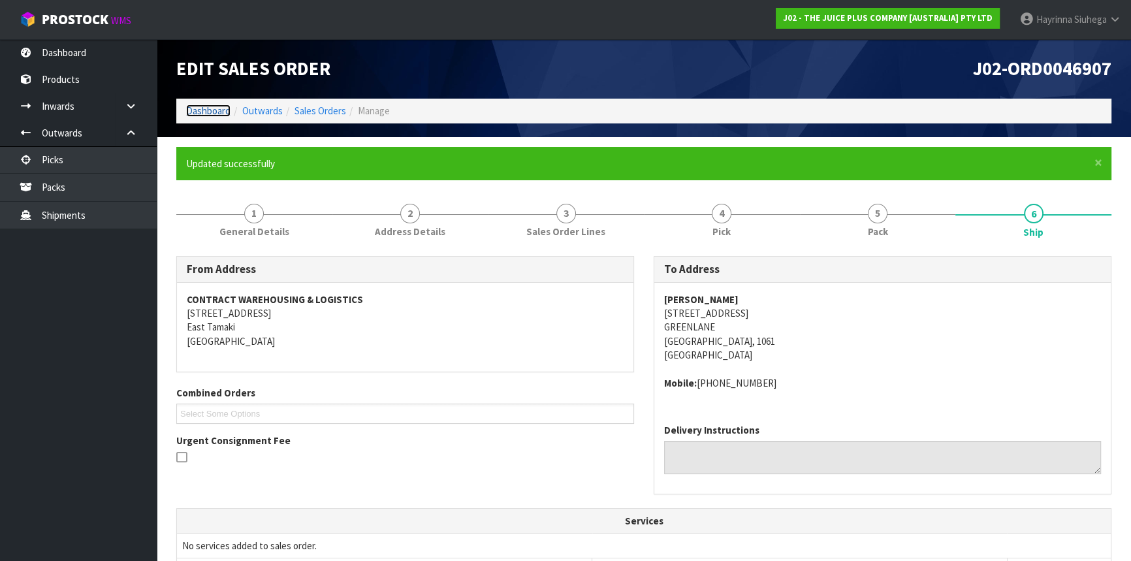
click at [211, 111] on link "Dashboard" at bounding box center [208, 111] width 44 height 12
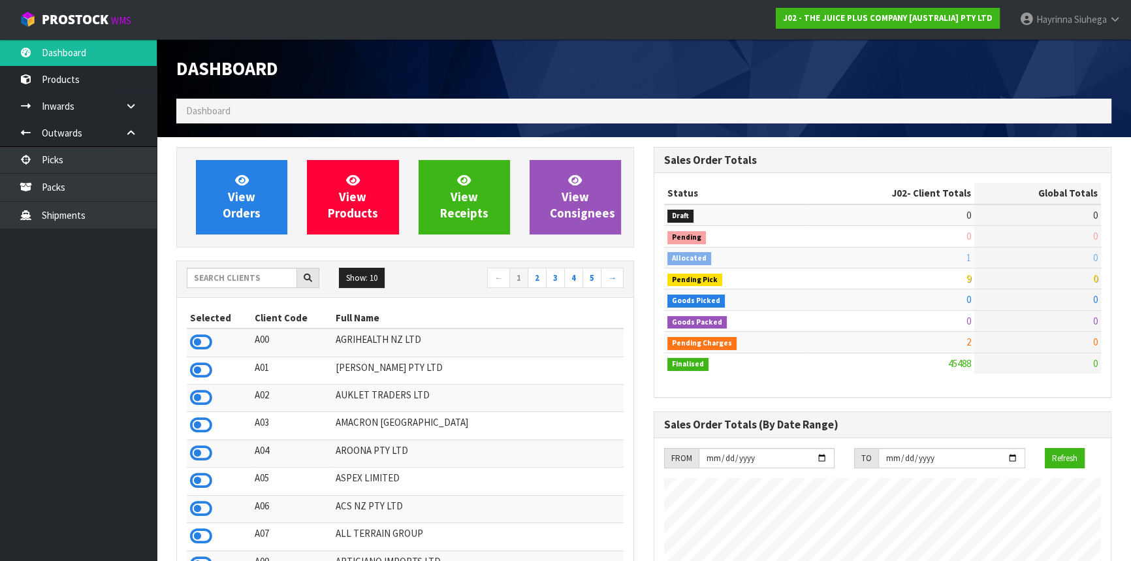
scroll to position [988, 477]
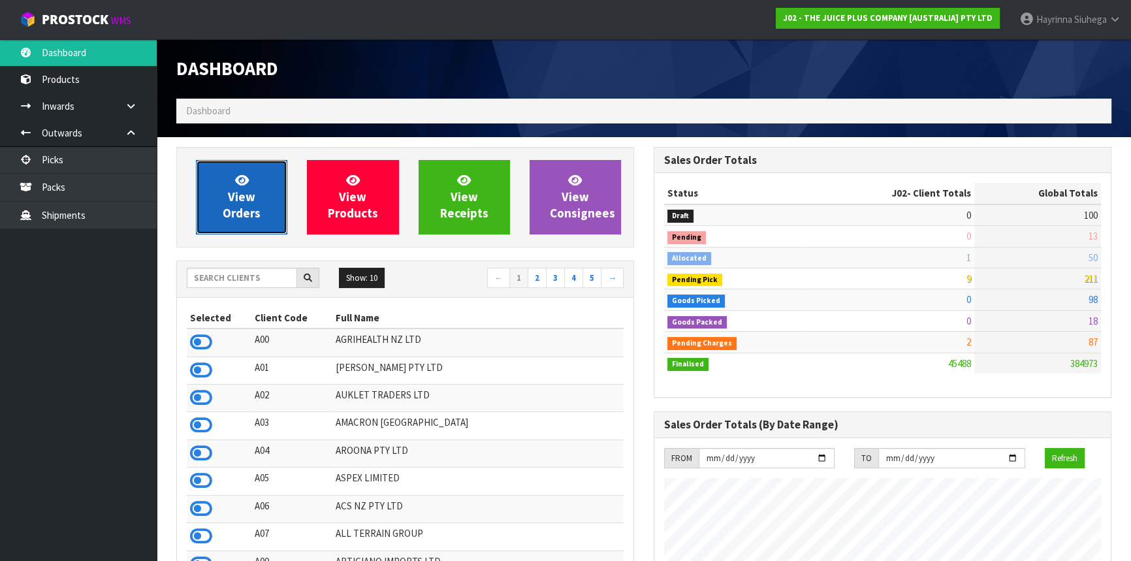
click at [235, 178] on icon at bounding box center [242, 180] width 14 height 12
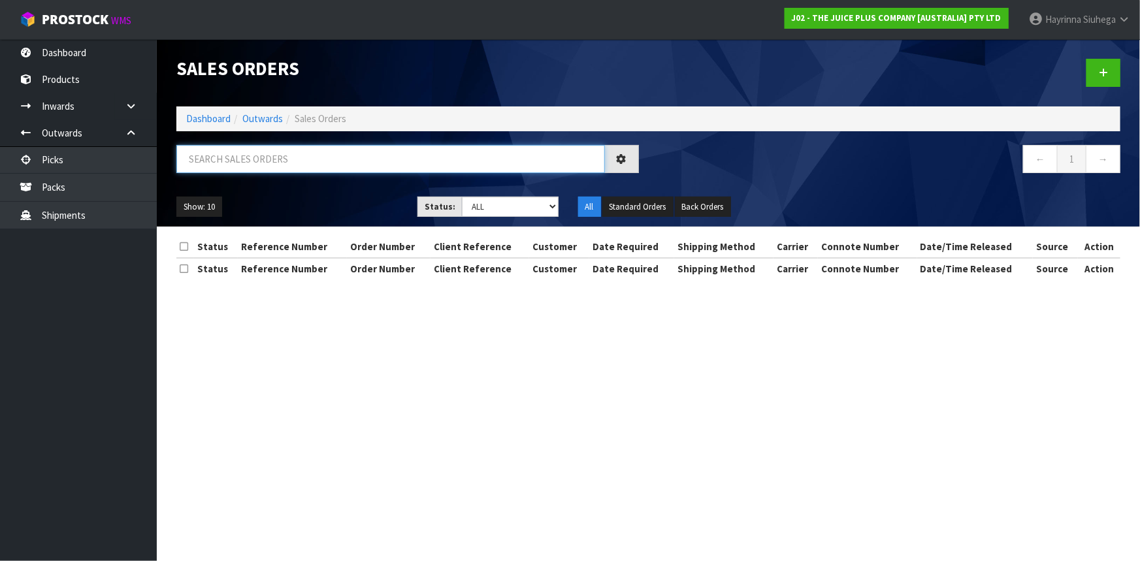
click at [246, 157] on input "text" at bounding box center [390, 159] width 428 height 28
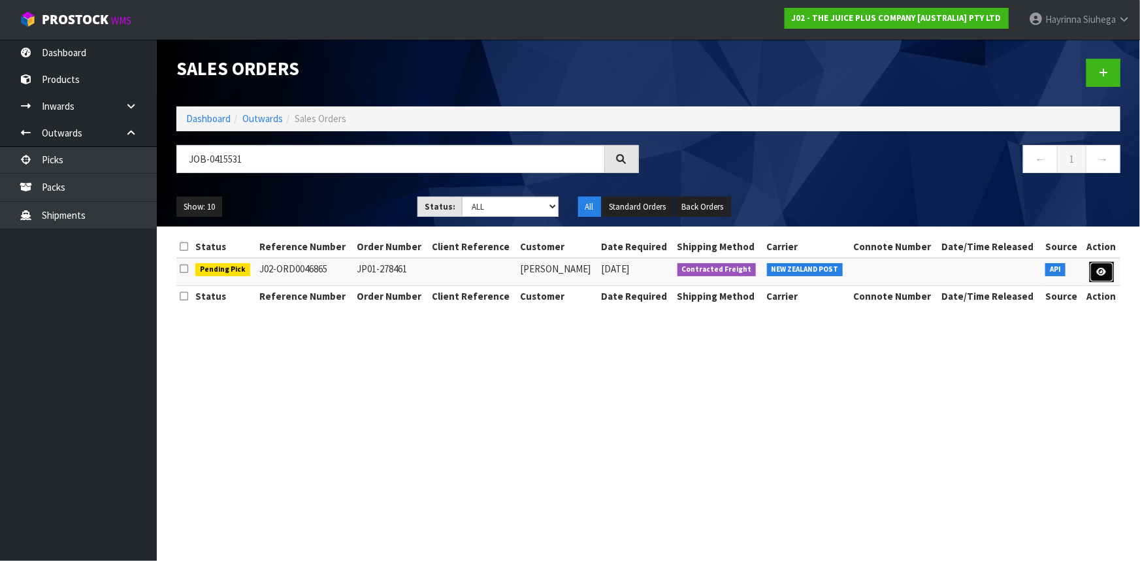
click at [1098, 265] on link at bounding box center [1101, 272] width 24 height 21
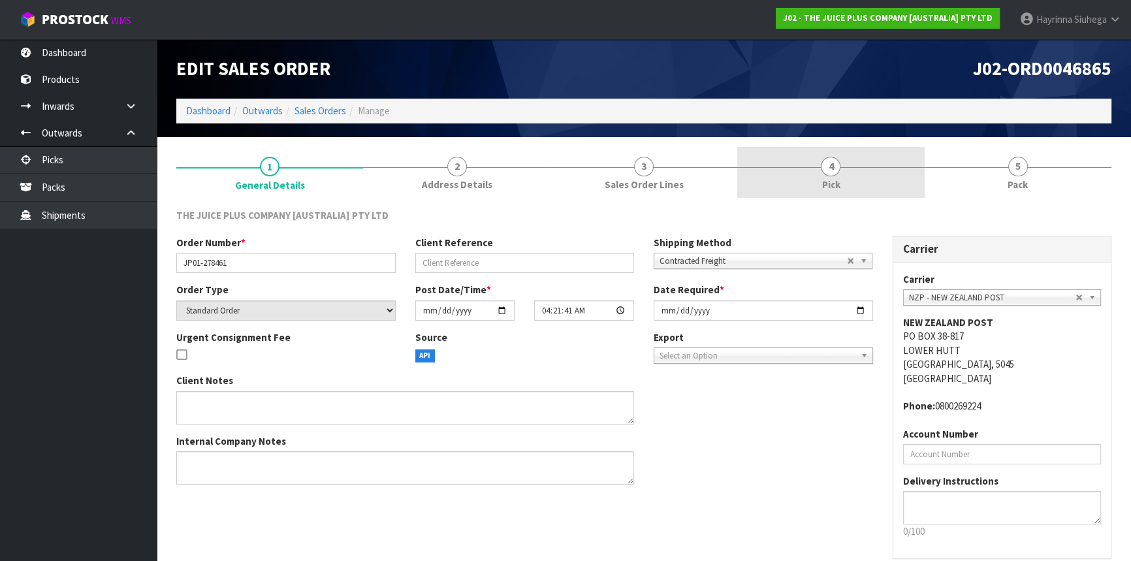
click at [887, 183] on link "4 Pick" at bounding box center [830, 173] width 187 height 52
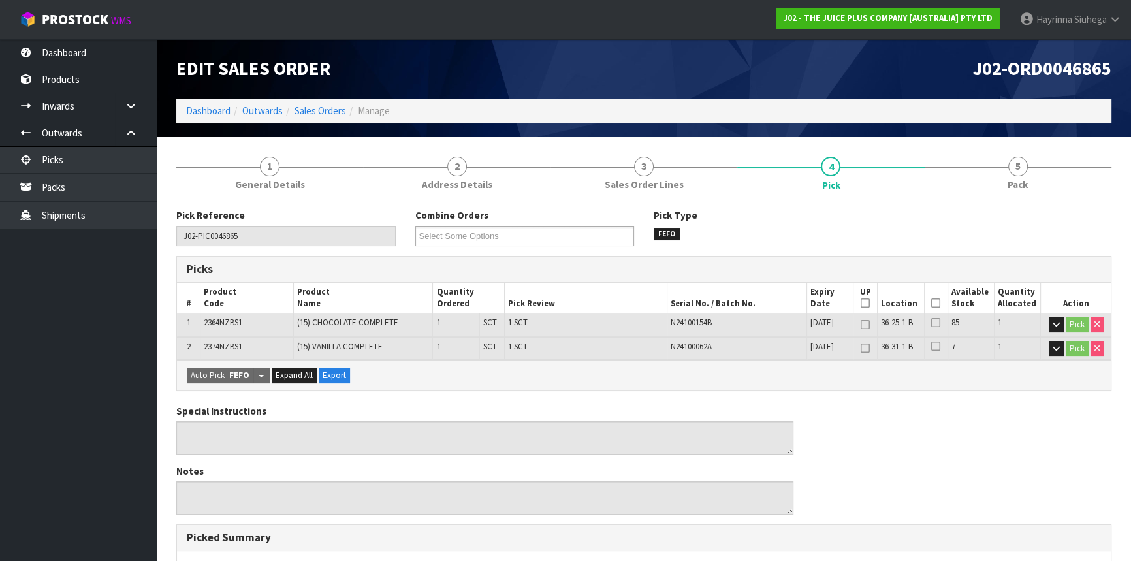
click at [938, 303] on icon at bounding box center [935, 303] width 9 height 1
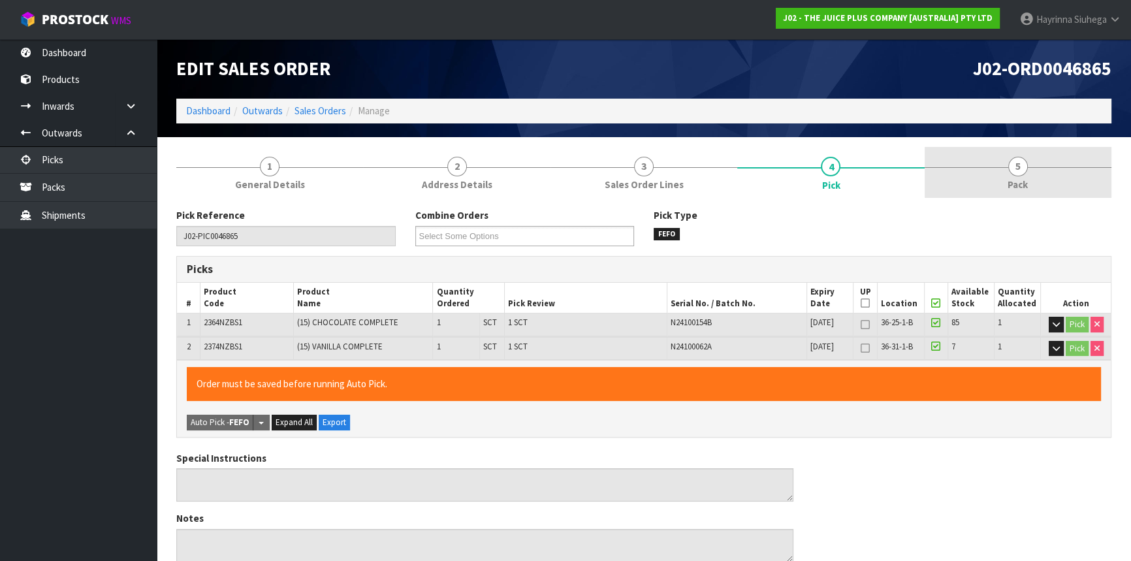
click at [1034, 170] on link "5 Pack" at bounding box center [1018, 173] width 187 height 52
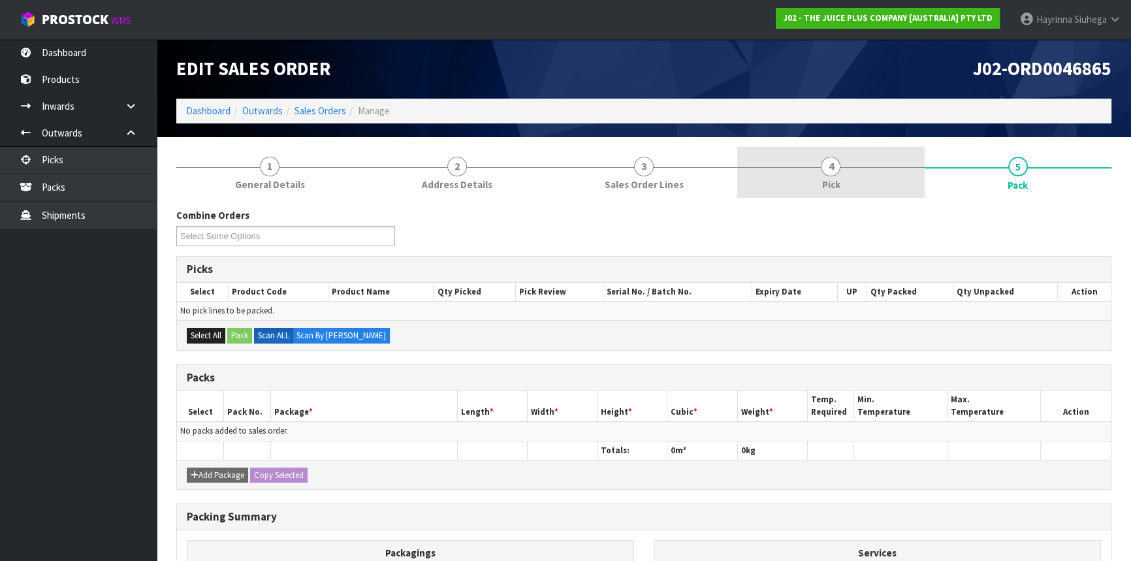
drag, startPoint x: 863, startPoint y: 177, endPoint x: 841, endPoint y: 194, distance: 27.4
click at [862, 178] on link "4 Pick" at bounding box center [830, 173] width 187 height 52
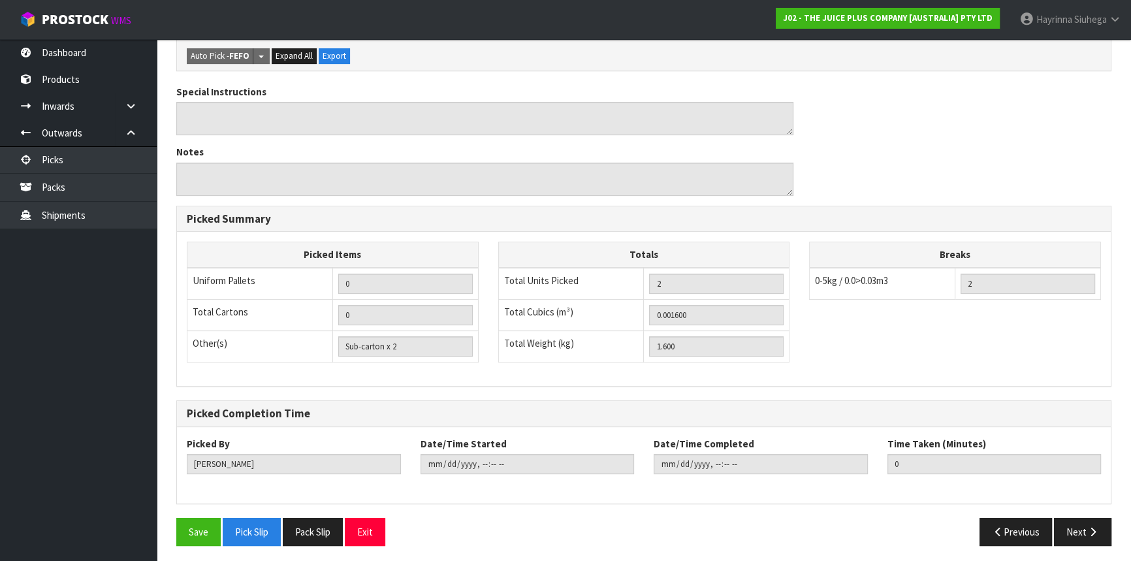
scroll to position [368, 0]
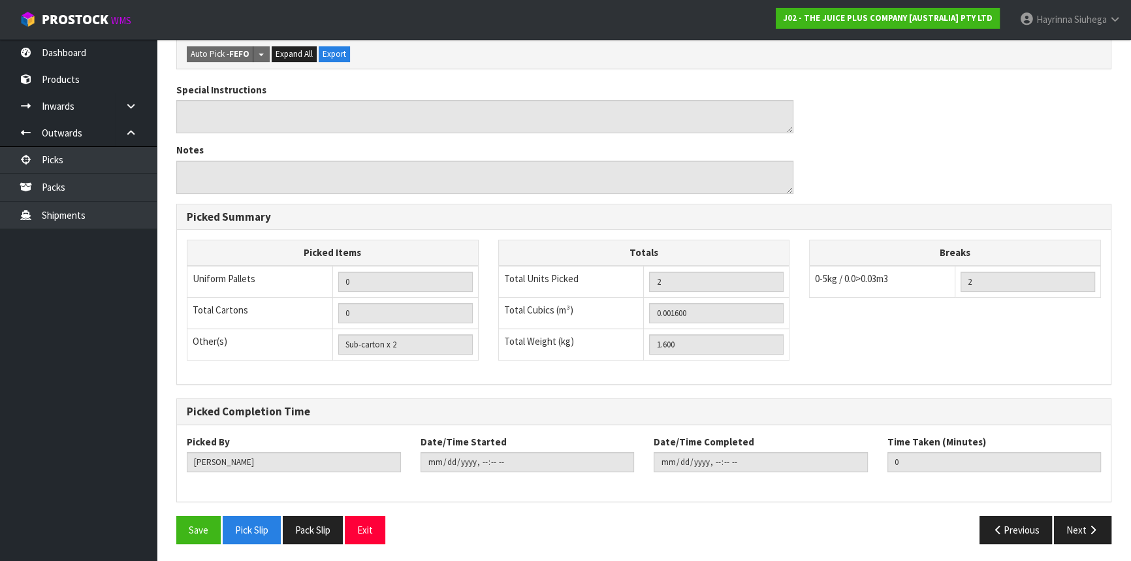
click at [182, 511] on div "Pick Reference J02-PIC0046865 Combine Orders J02-ORD0046865 J02-ORD0046899 J02-…" at bounding box center [643, 197] width 935 height 714
click at [211, 521] on button "Save" at bounding box center [198, 530] width 44 height 28
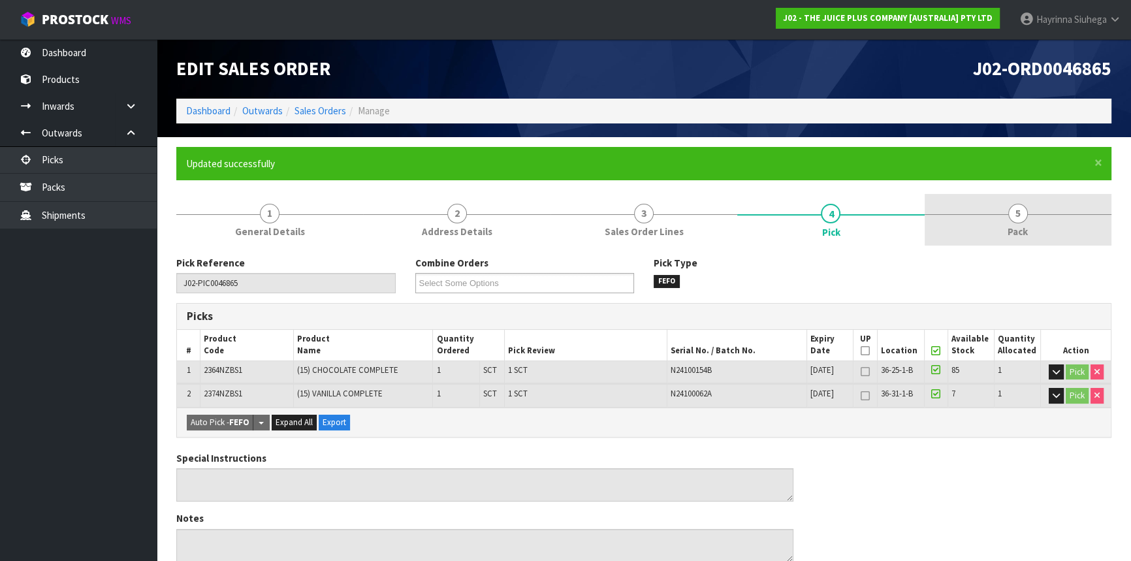
click at [991, 208] on link "5 Pack" at bounding box center [1018, 220] width 187 height 52
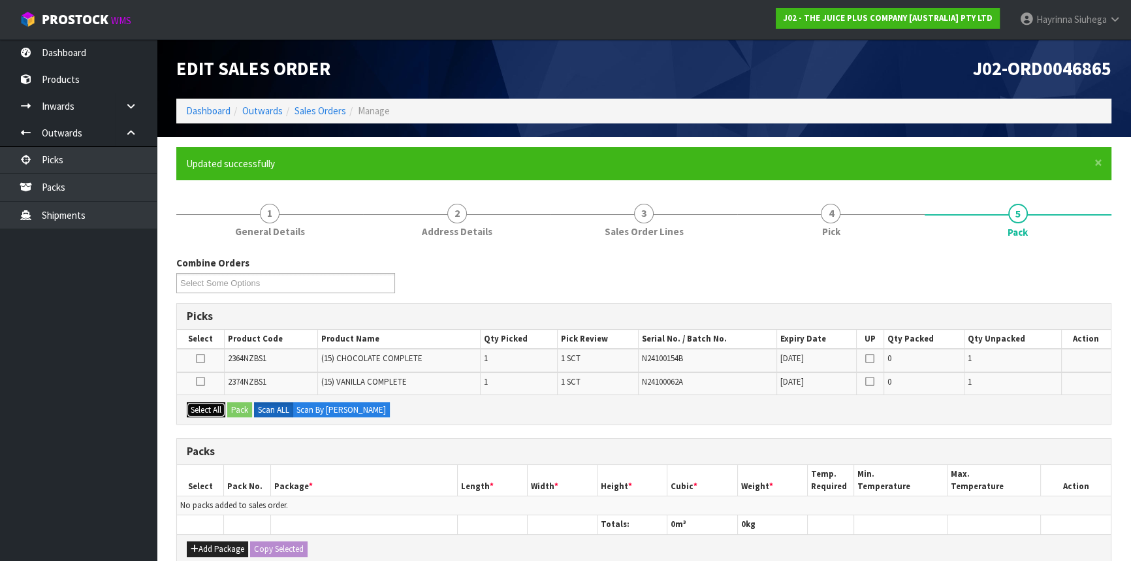
click at [203, 409] on button "Select All" at bounding box center [206, 410] width 39 height 16
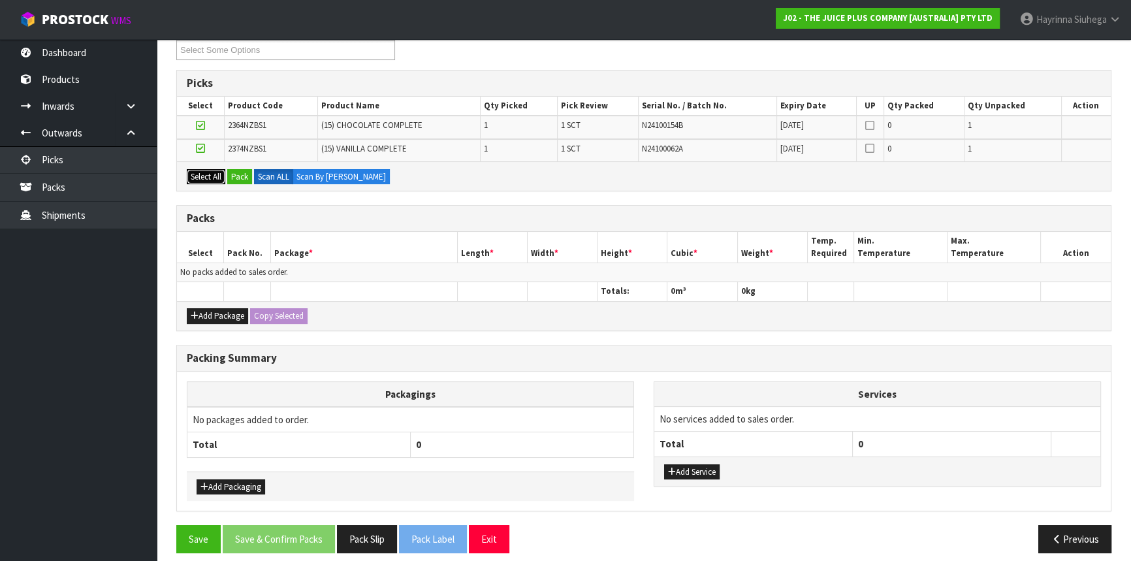
scroll to position [242, 0]
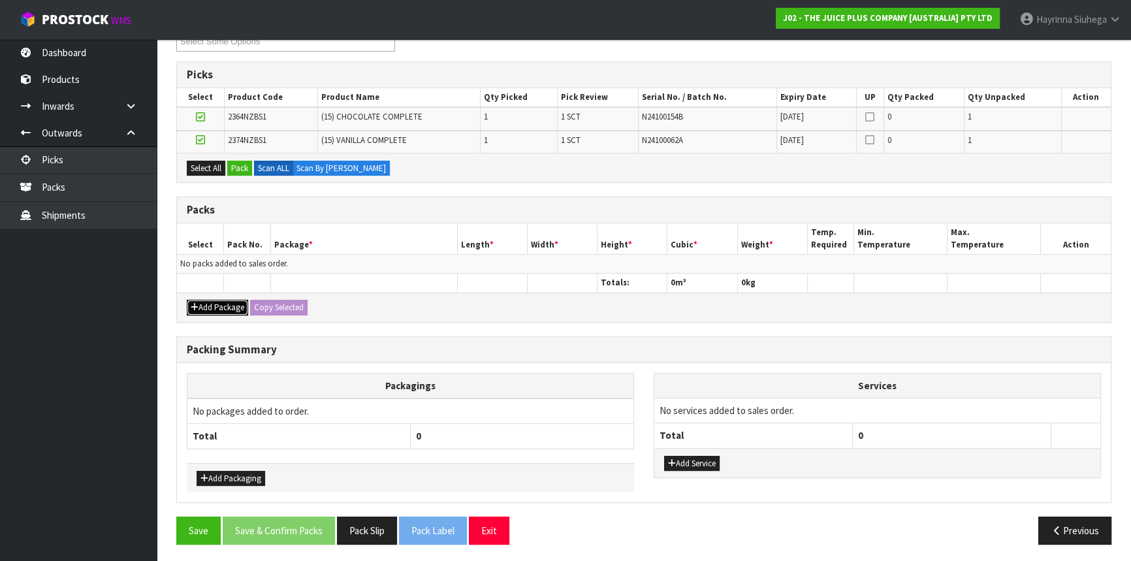
click at [219, 308] on button "Add Package" at bounding box center [217, 308] width 61 height 16
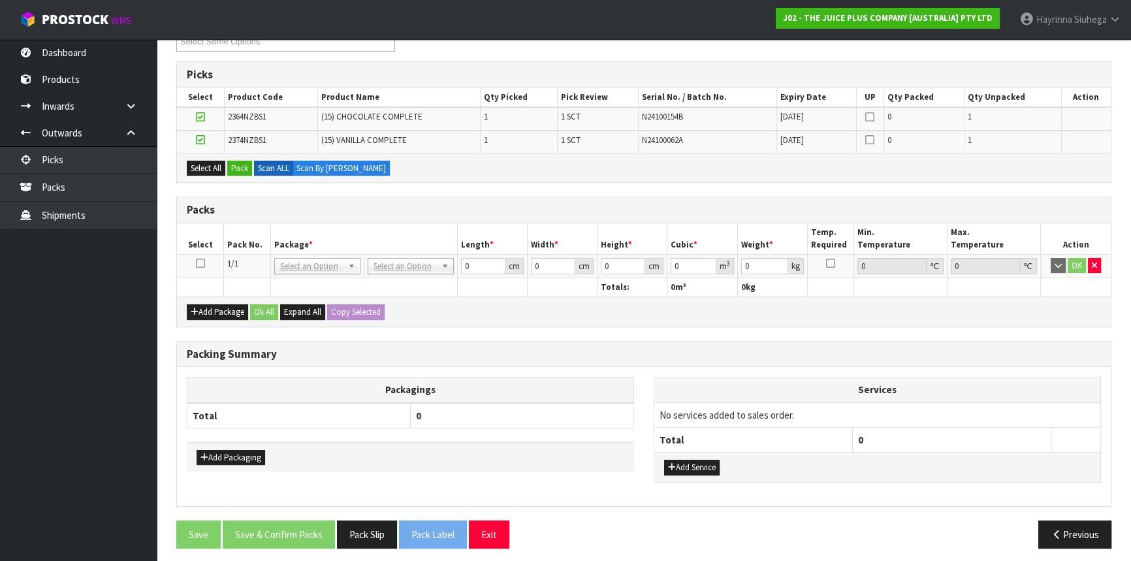
click at [201, 263] on icon at bounding box center [200, 263] width 9 height 1
click at [241, 164] on button "Pack" at bounding box center [239, 169] width 25 height 16
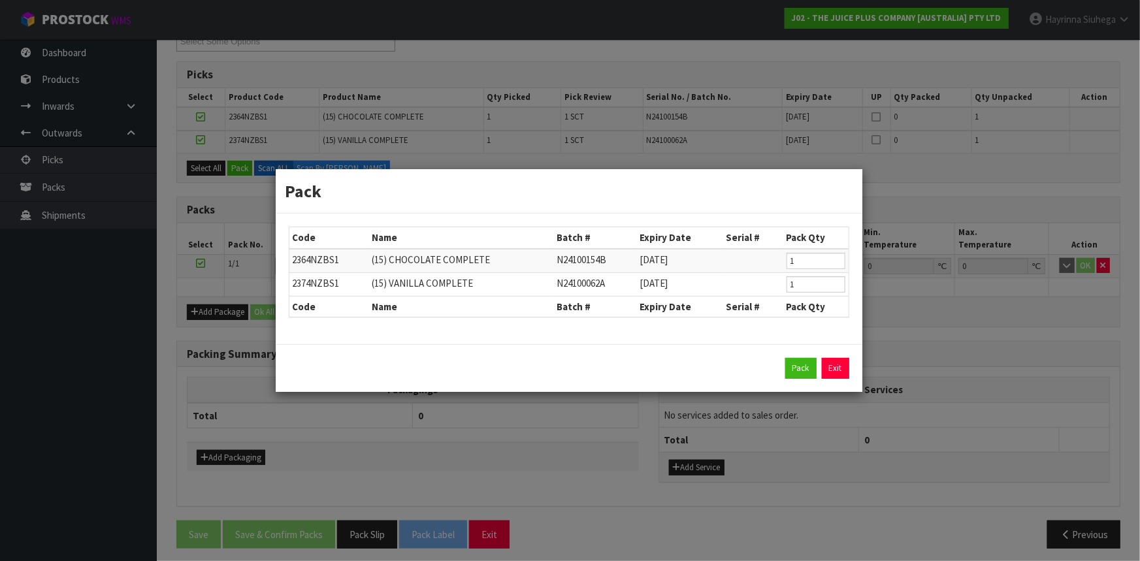
click at [799, 357] on div "Pack Exit" at bounding box center [569, 368] width 587 height 48
click at [797, 363] on button "Pack" at bounding box center [800, 368] width 31 height 21
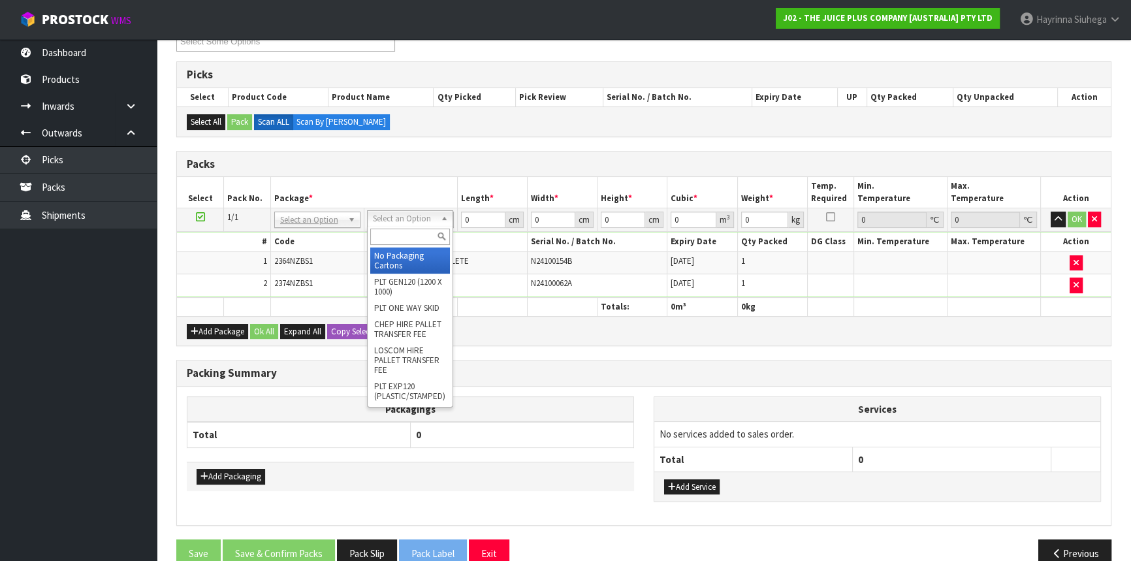
click at [411, 238] on input "text" at bounding box center [410, 237] width 80 height 16
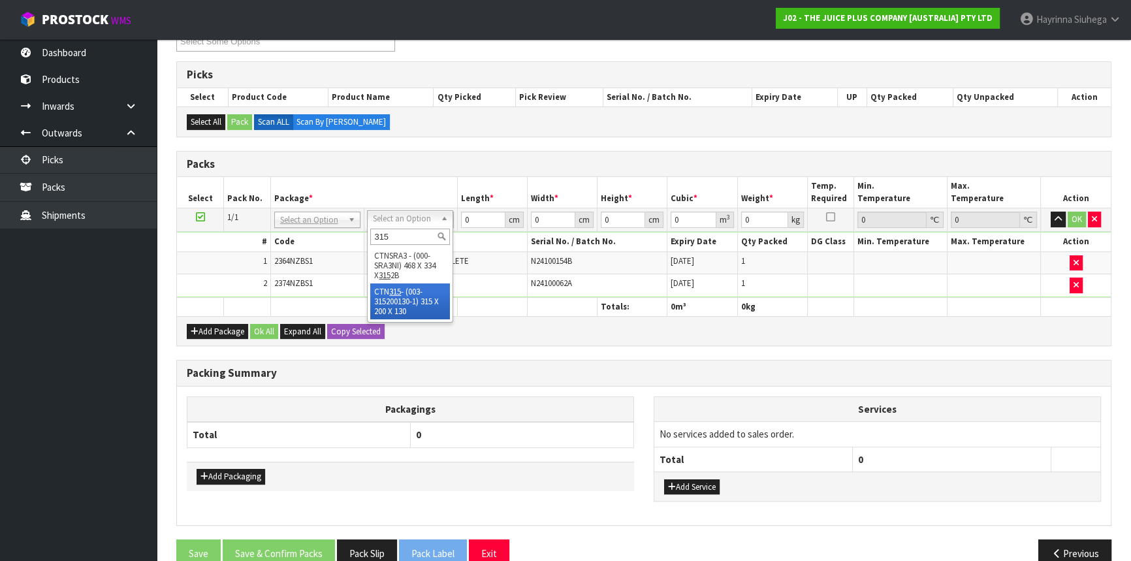
drag, startPoint x: 376, startPoint y: 307, endPoint x: 379, endPoint y: 300, distance: 7.3
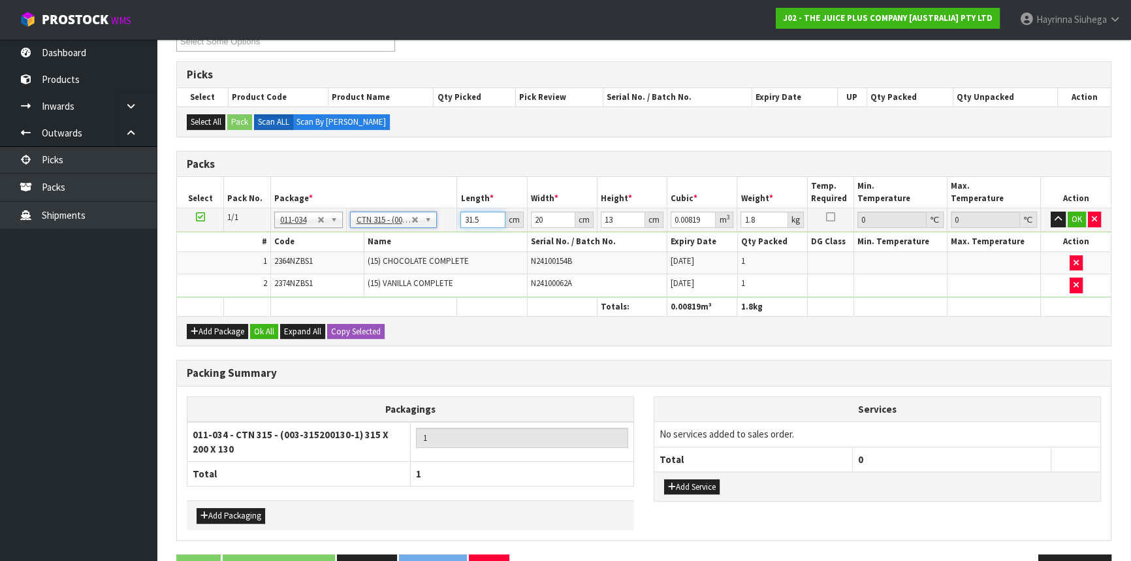
click at [471, 216] on input "31.5" at bounding box center [482, 220] width 44 height 16
click button "OK" at bounding box center [1077, 220] width 18 height 16
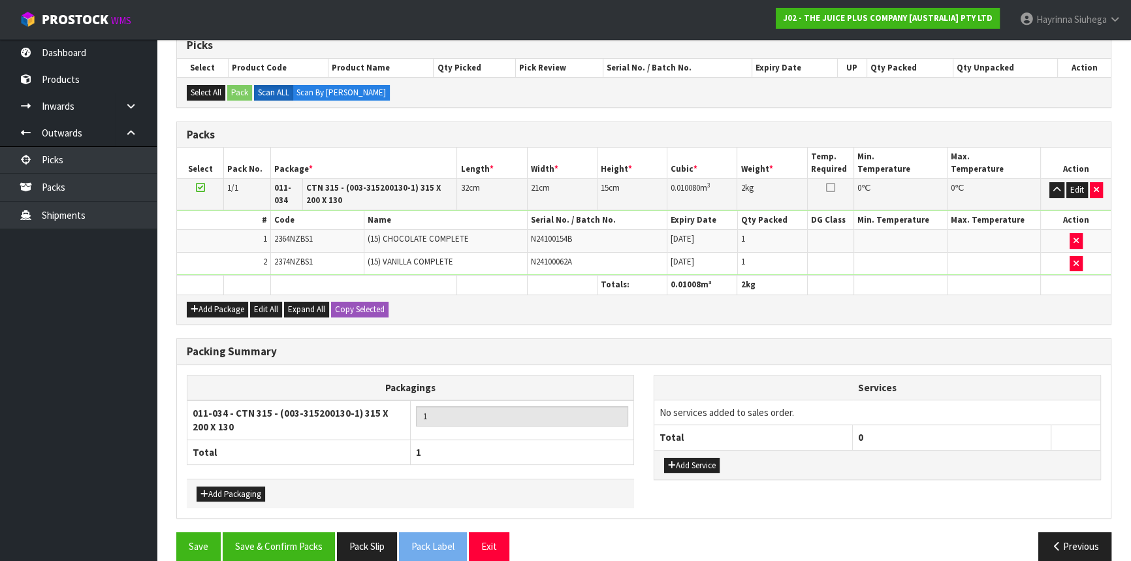
scroll to position [287, 0]
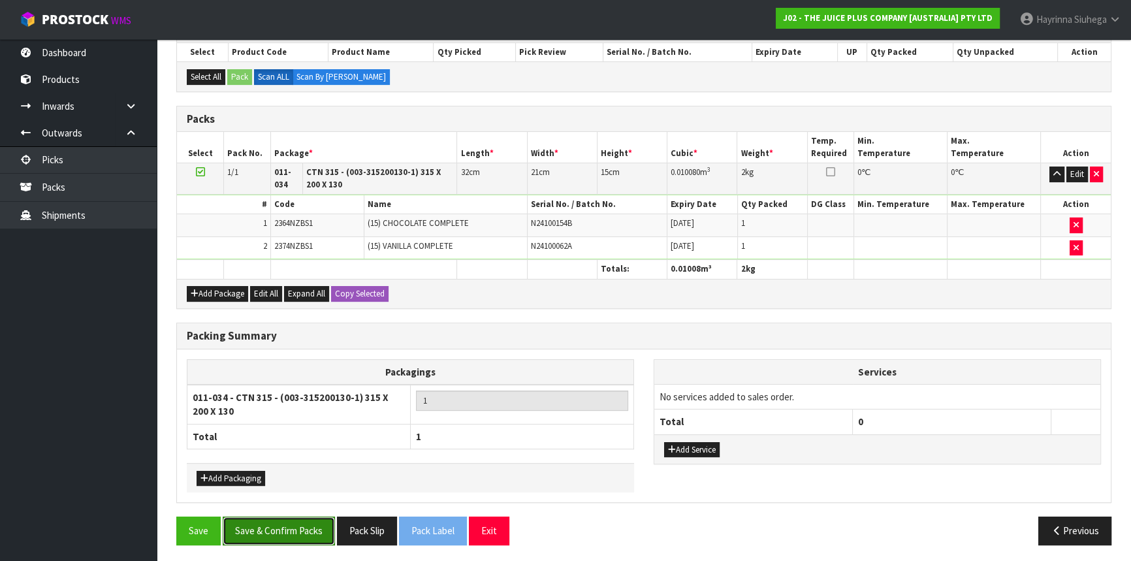
click at [302, 520] on button "Save & Confirm Packs" at bounding box center [279, 531] width 112 height 28
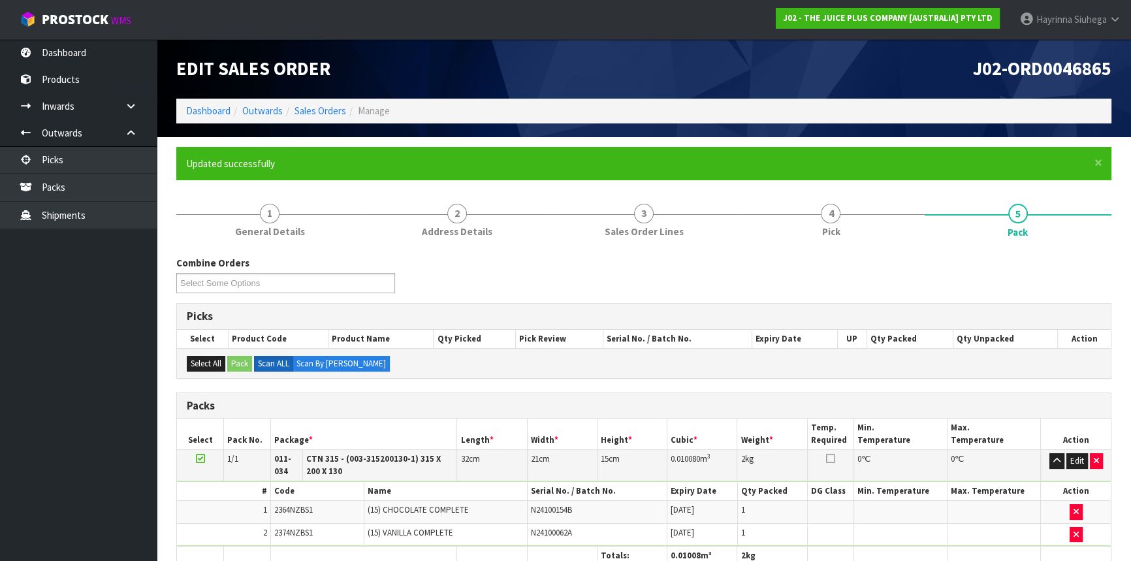
scroll to position [193, 0]
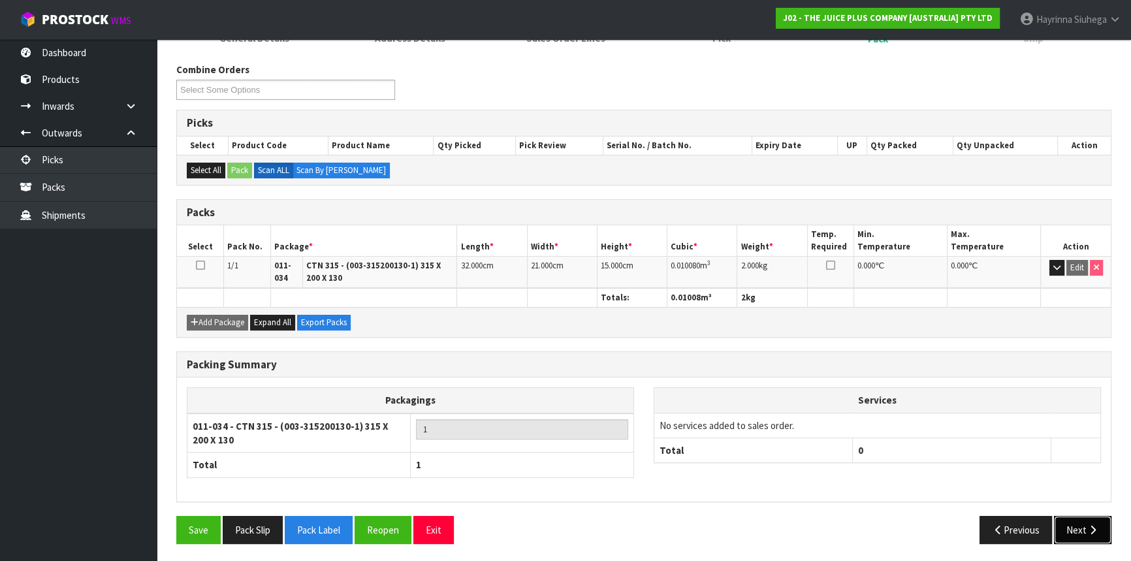
click at [1080, 525] on button "Next" at bounding box center [1082, 530] width 57 height 28
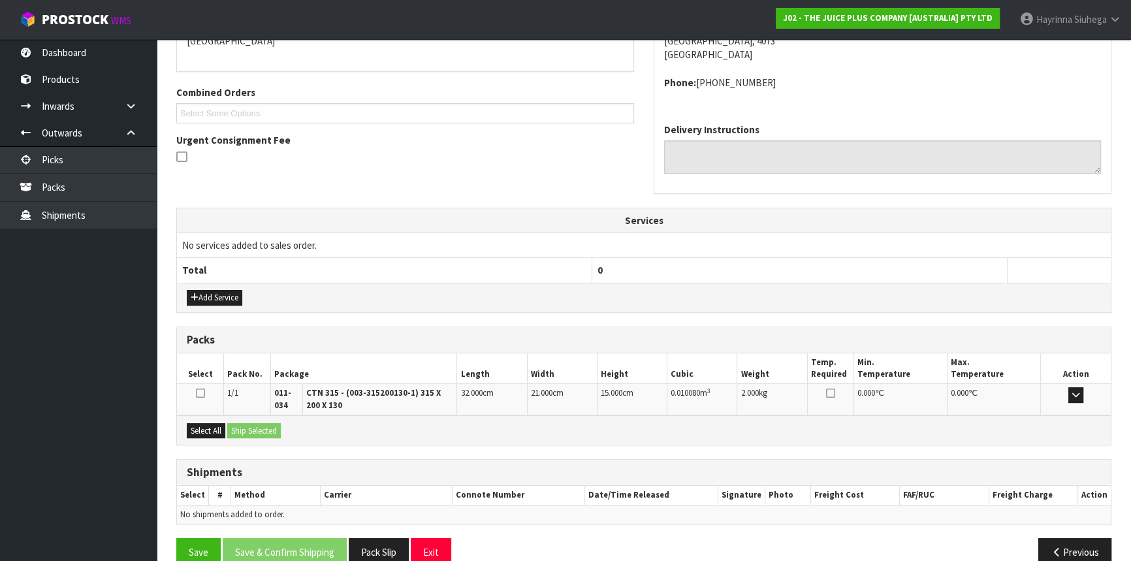
scroll to position [323, 0]
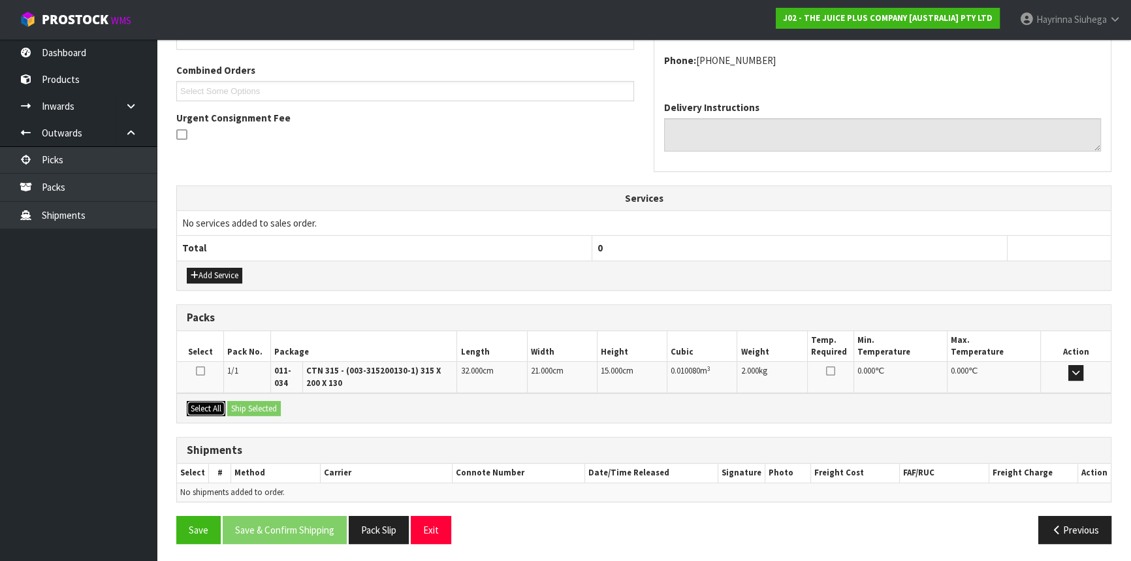
drag, startPoint x: 206, startPoint y: 400, endPoint x: 232, endPoint y: 403, distance: 25.7
click at [206, 401] on button "Select All" at bounding box center [206, 409] width 39 height 16
click at [240, 403] on button "Ship Selected" at bounding box center [254, 409] width 54 height 16
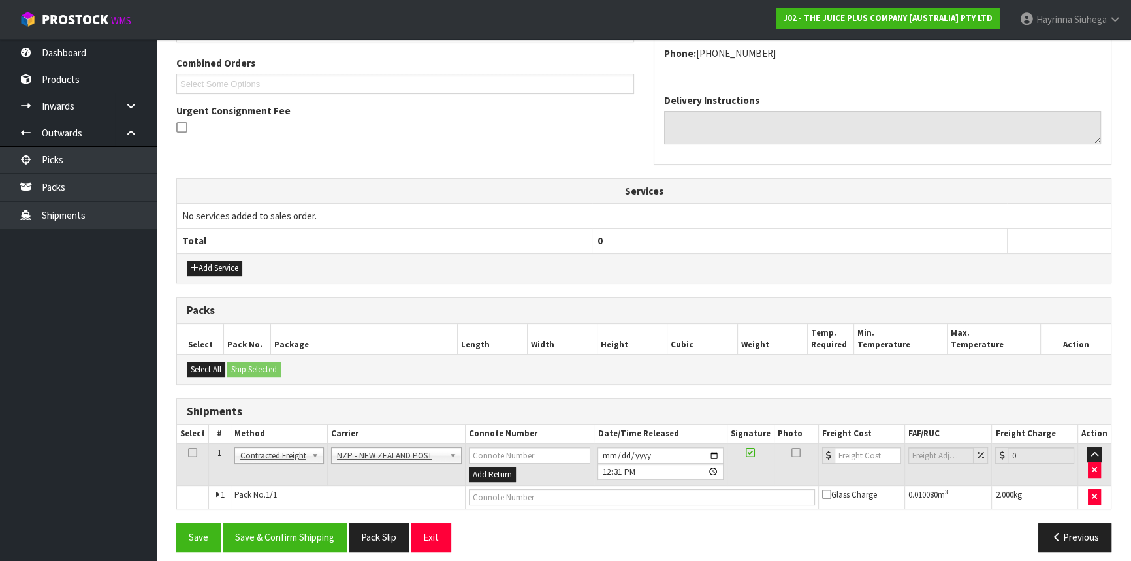
scroll to position [337, 0]
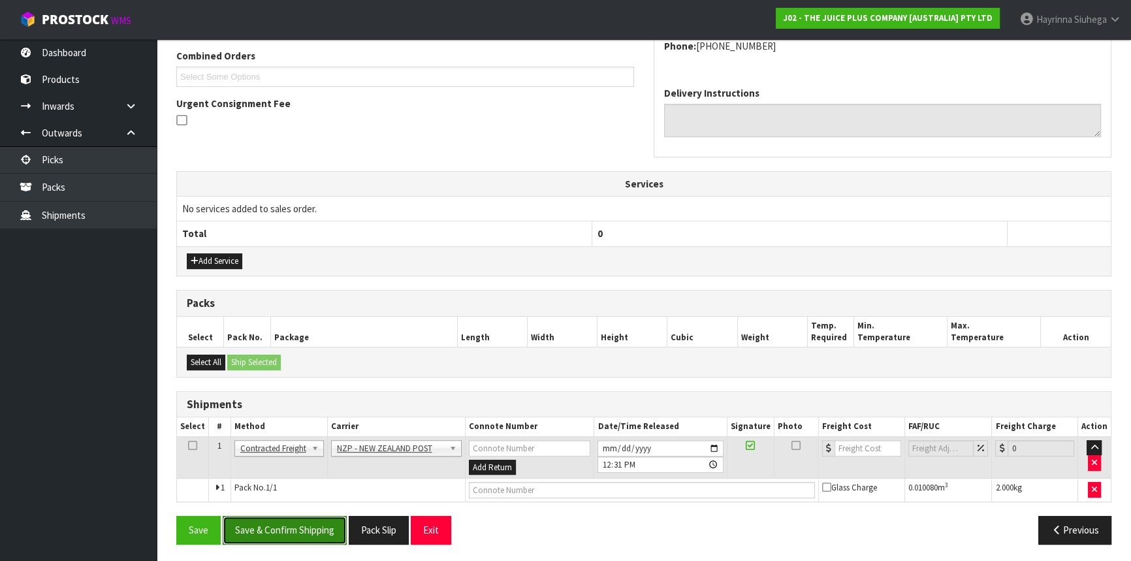
click at [289, 521] on button "Save & Confirm Shipping" at bounding box center [285, 530] width 124 height 28
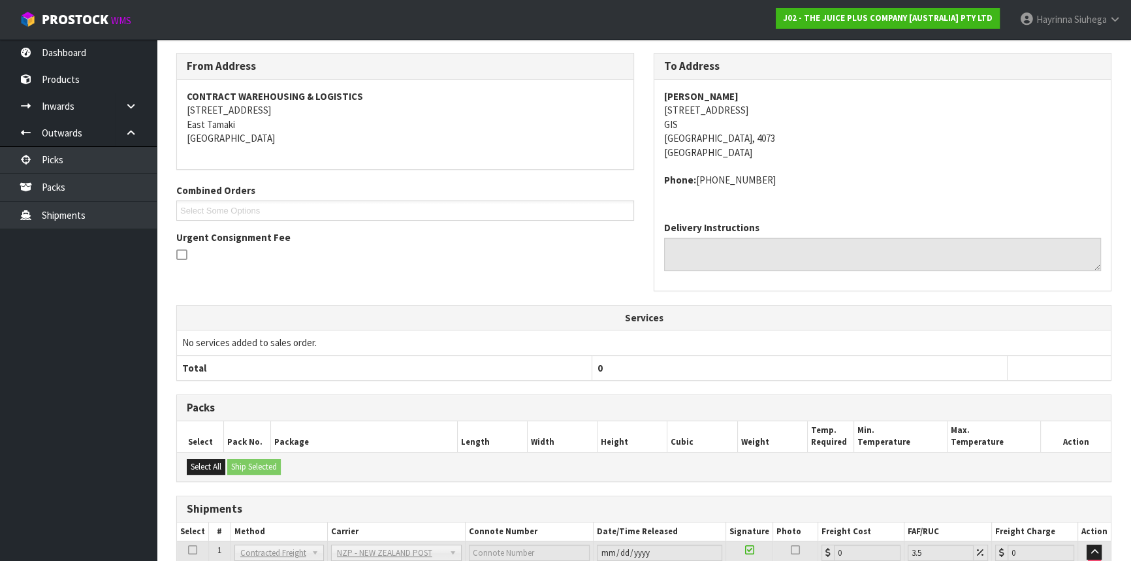
scroll to position [319, 0]
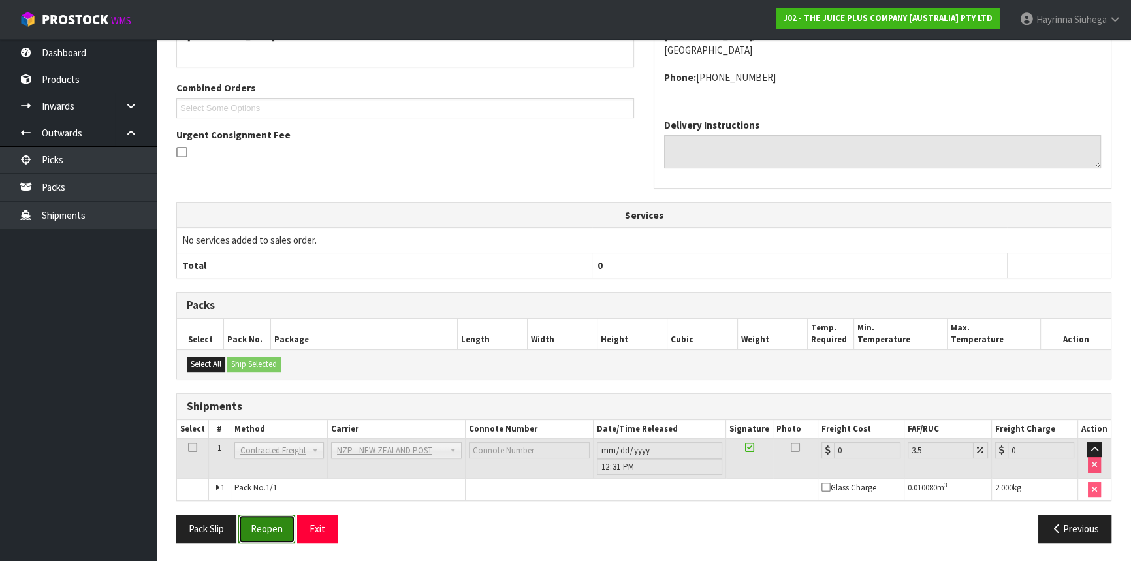
click at [256, 523] on button "Reopen" at bounding box center [266, 529] width 57 height 28
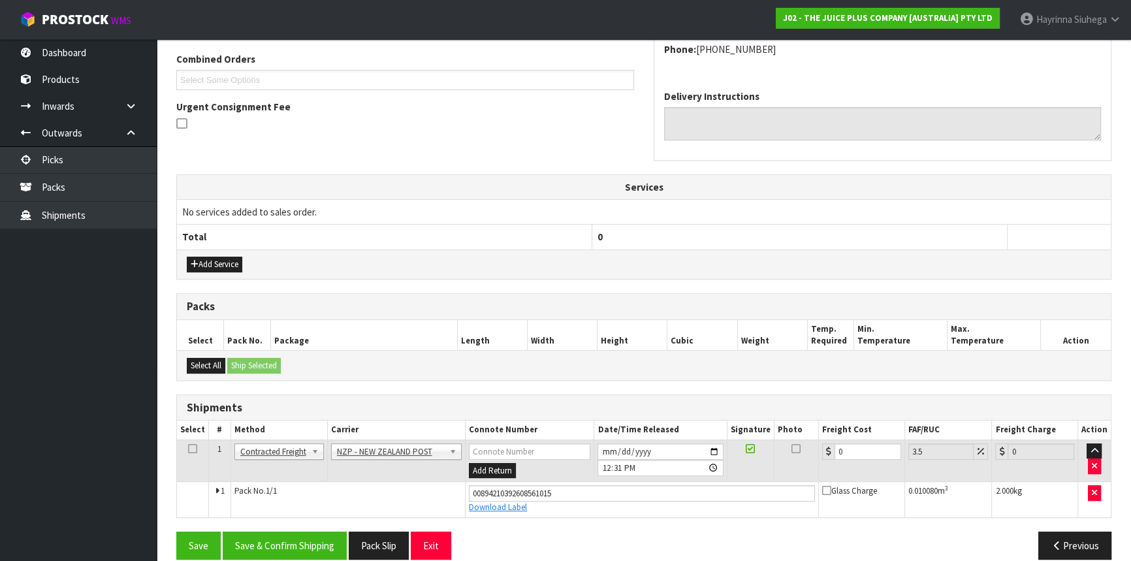
scroll to position [349, 0]
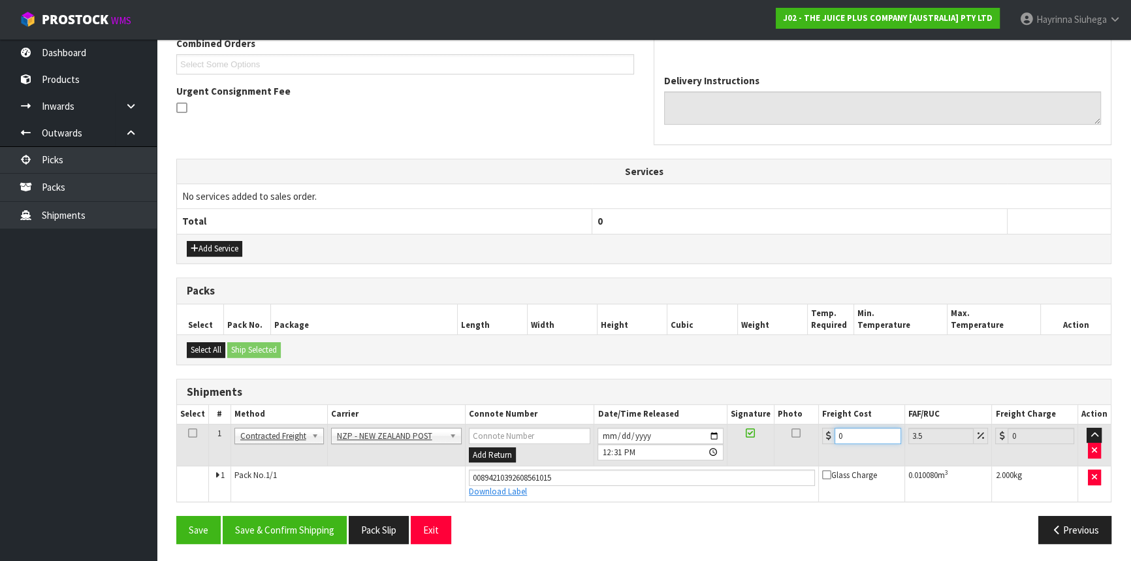
drag, startPoint x: 851, startPoint y: 430, endPoint x: 662, endPoint y: 444, distance: 189.9
click at [673, 443] on tr "1 Client Local Pickup Customer Local Pickup Company Freight Contracted Freight …" at bounding box center [644, 445] width 934 height 42
click at [176, 516] on button "Save" at bounding box center [198, 530] width 44 height 28
drag, startPoint x: 299, startPoint y: 516, endPoint x: 293, endPoint y: 513, distance: 6.7
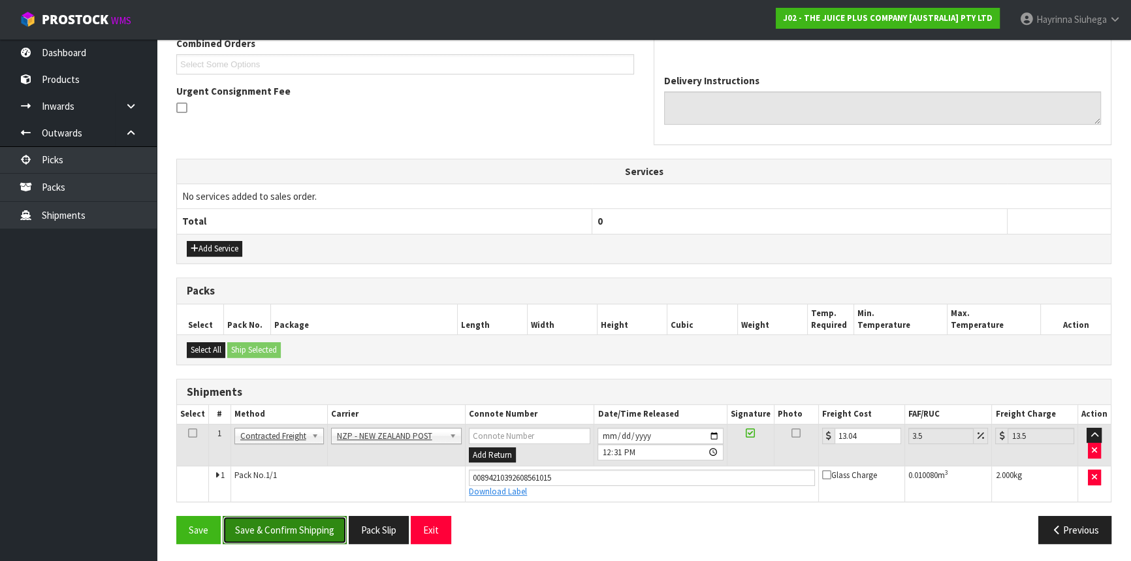
click at [297, 517] on button "Save & Confirm Shipping" at bounding box center [285, 530] width 124 height 28
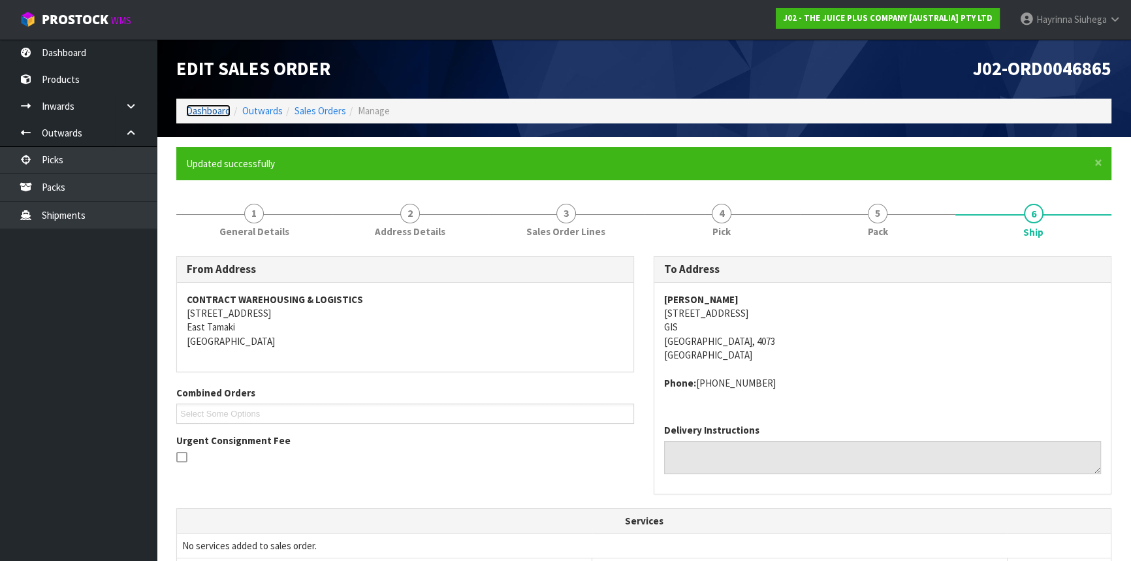
click at [215, 108] on link "Dashboard" at bounding box center [208, 111] width 44 height 12
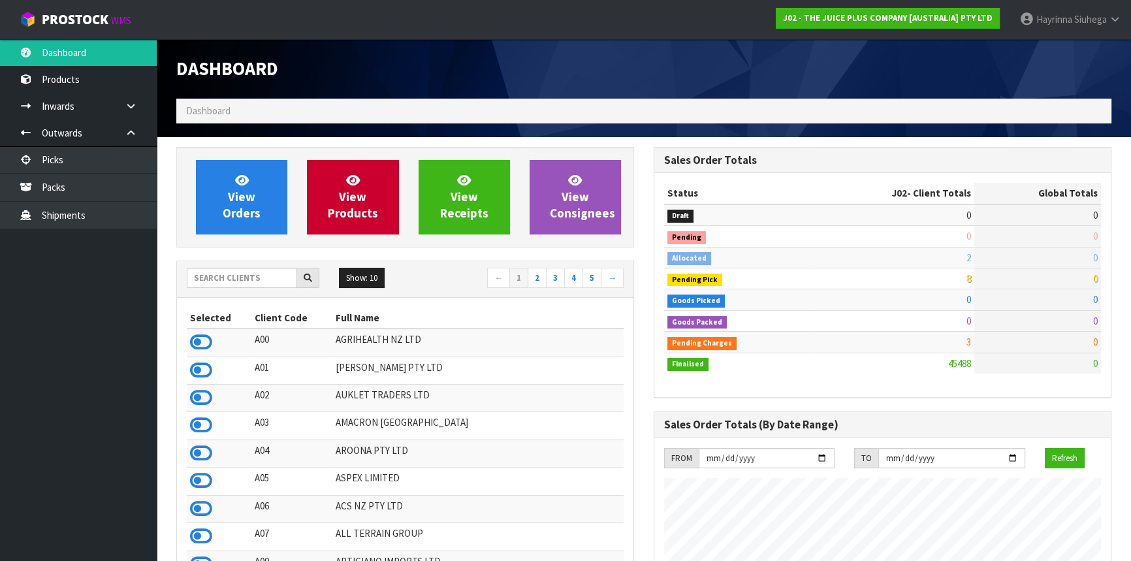
scroll to position [988, 477]
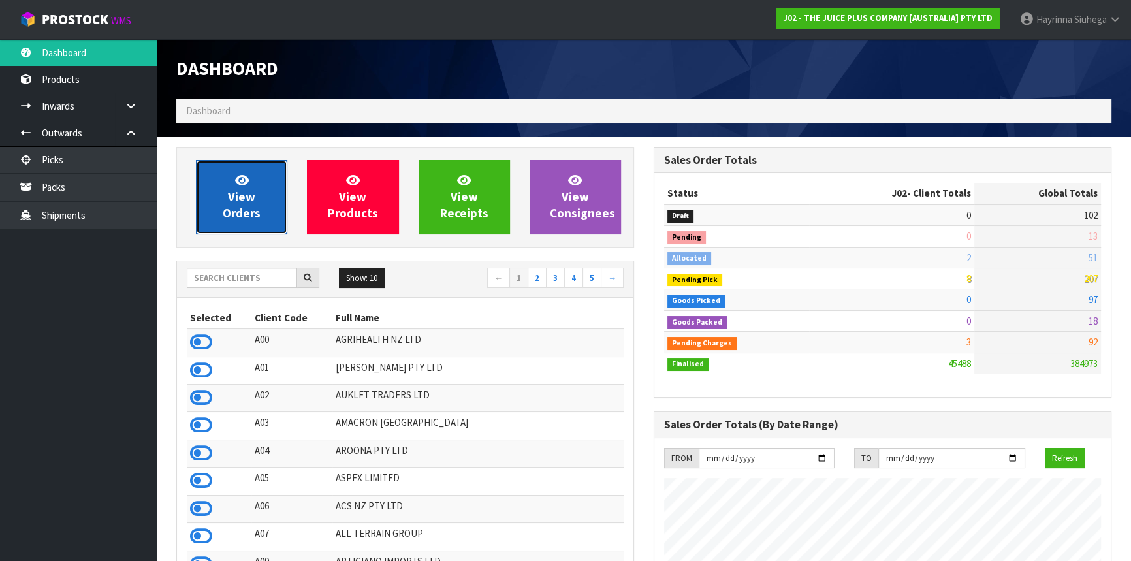
click at [273, 202] on link "View Orders" at bounding box center [241, 197] width 91 height 74
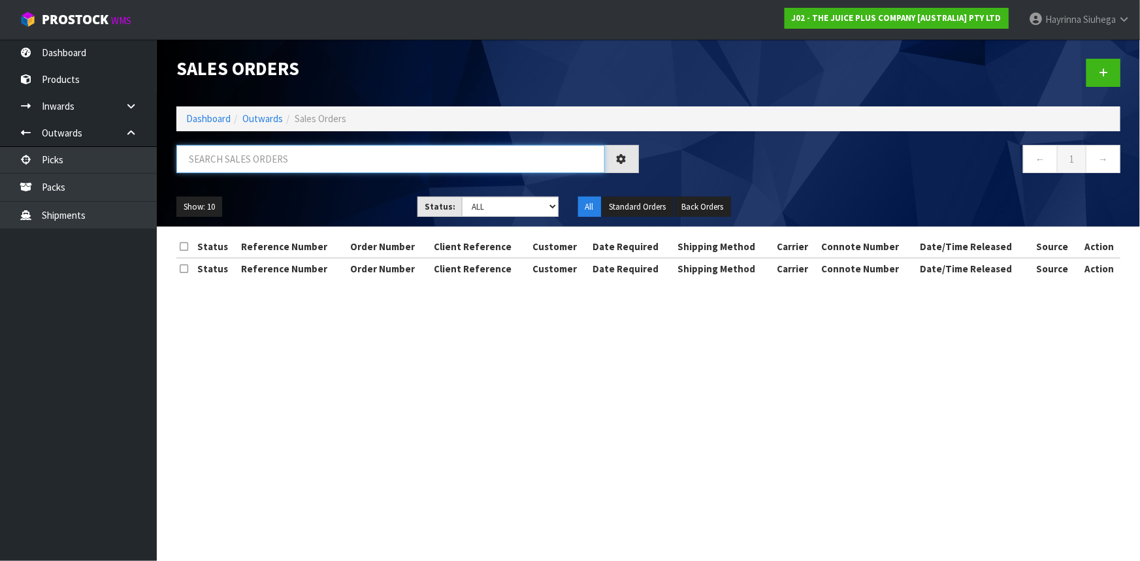
click at [278, 163] on input "text" at bounding box center [390, 159] width 428 height 28
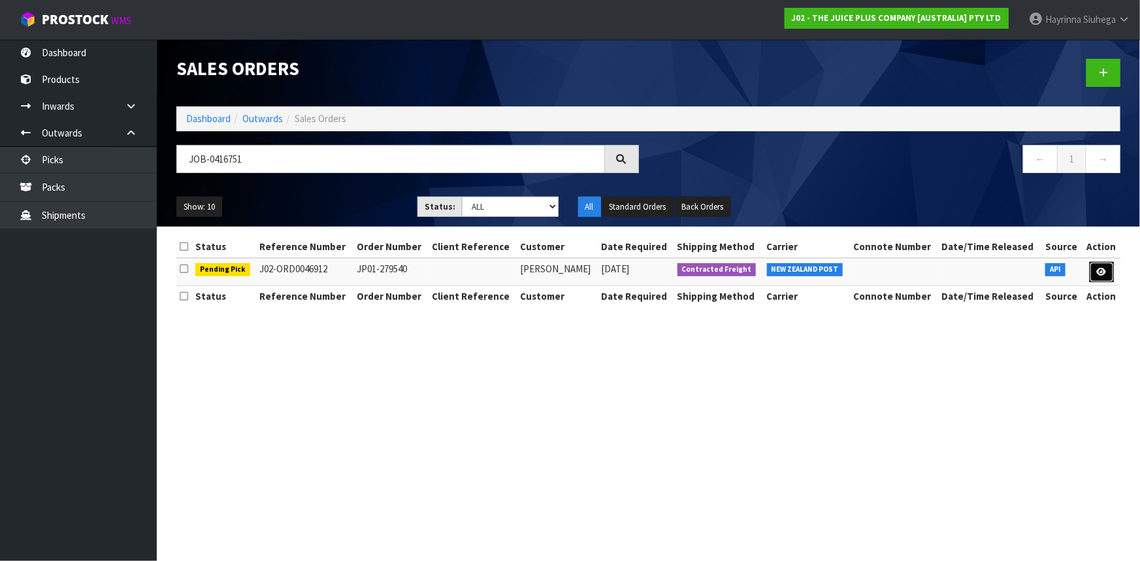
click at [1102, 268] on icon at bounding box center [1102, 272] width 10 height 8
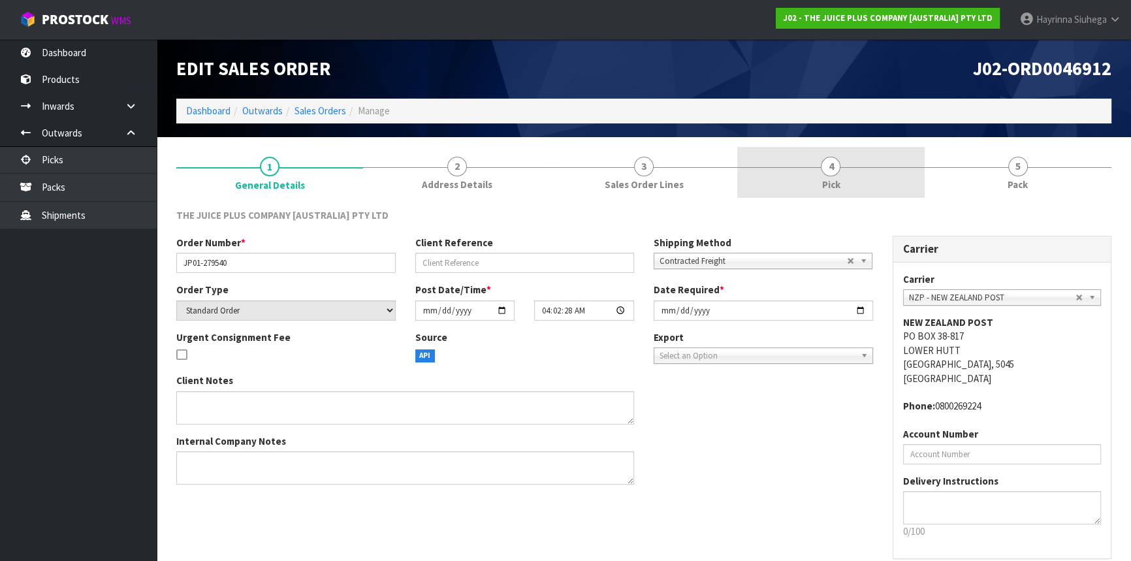
click at [893, 171] on link "4 Pick" at bounding box center [830, 173] width 187 height 52
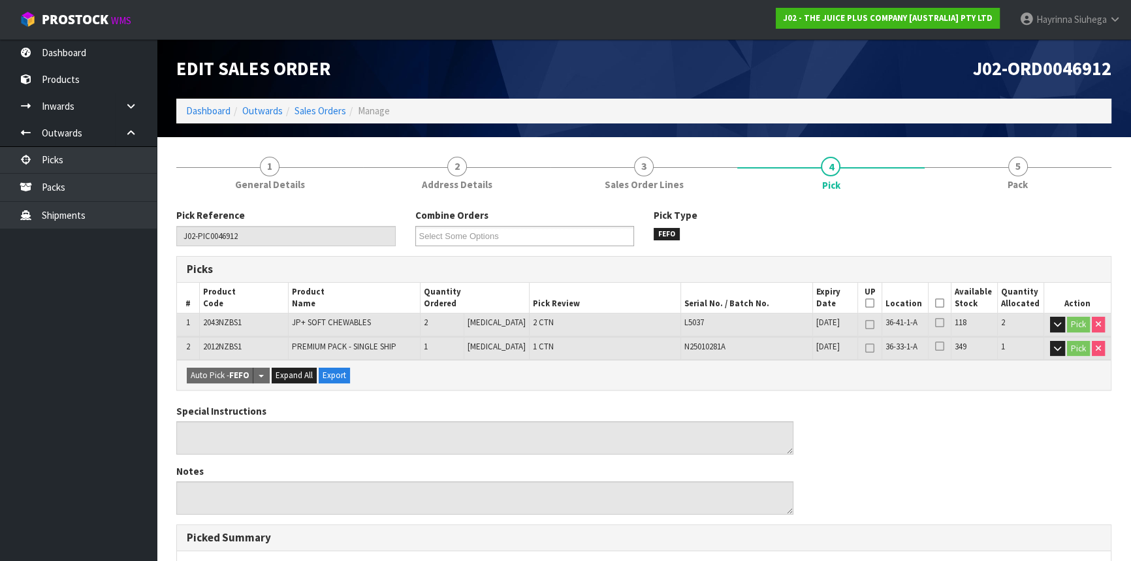
click at [935, 303] on icon at bounding box center [939, 303] width 9 height 1
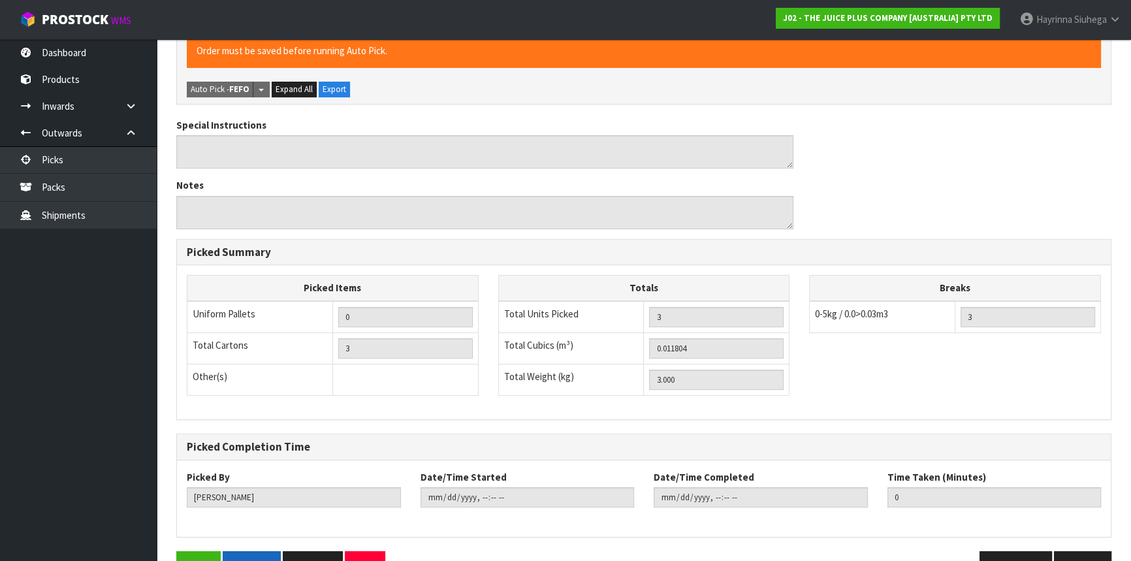
scroll to position [368, 0]
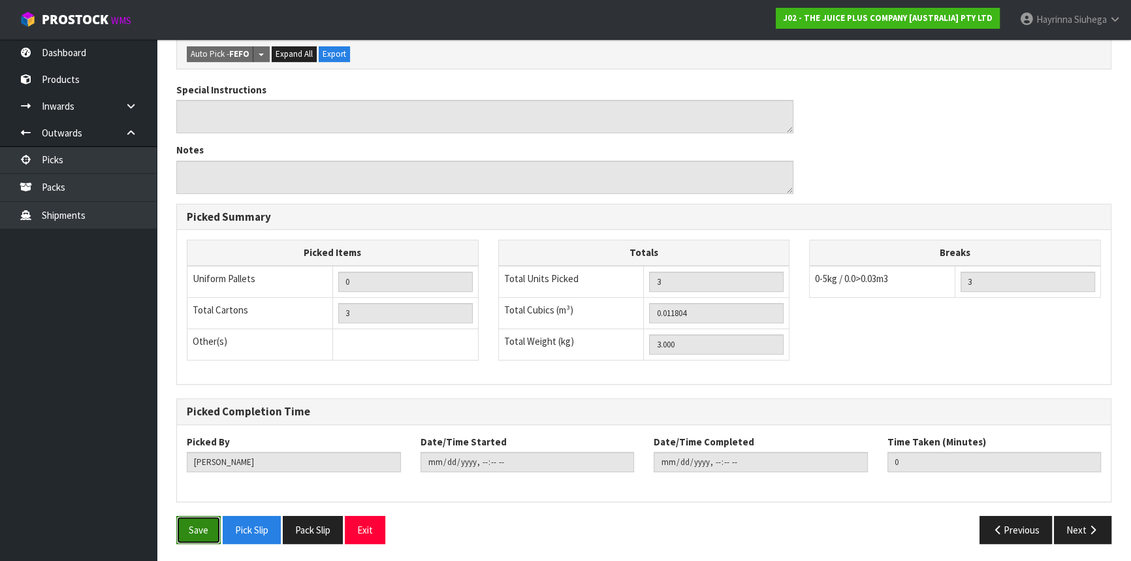
drag, startPoint x: 195, startPoint y: 535, endPoint x: 204, endPoint y: 535, distance: 9.8
click at [196, 535] on button "Save" at bounding box center [198, 530] width 44 height 28
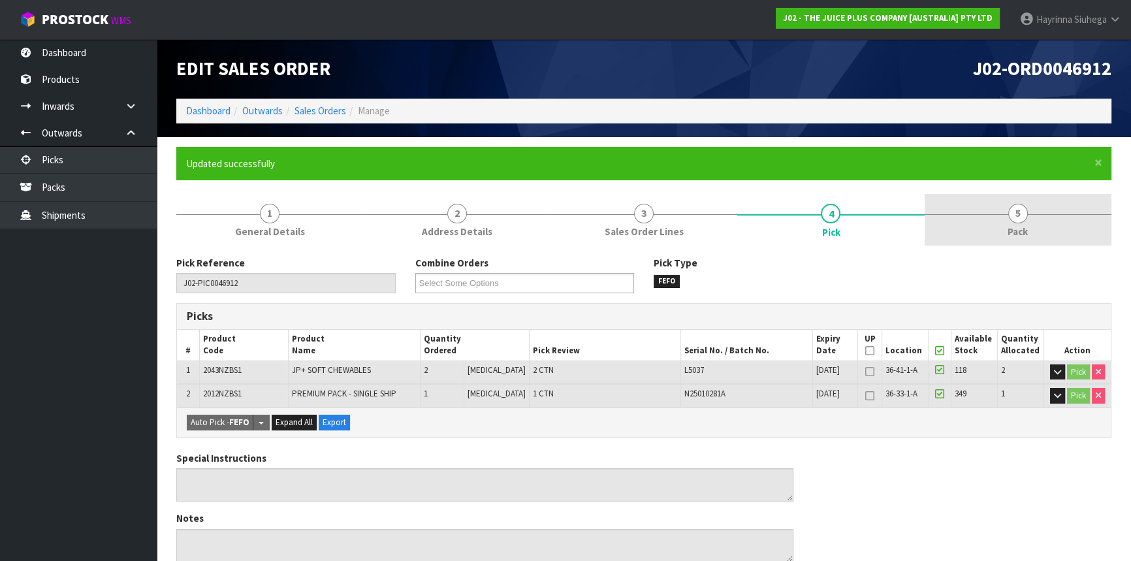
click at [1042, 202] on link "5 Pack" at bounding box center [1018, 220] width 187 height 52
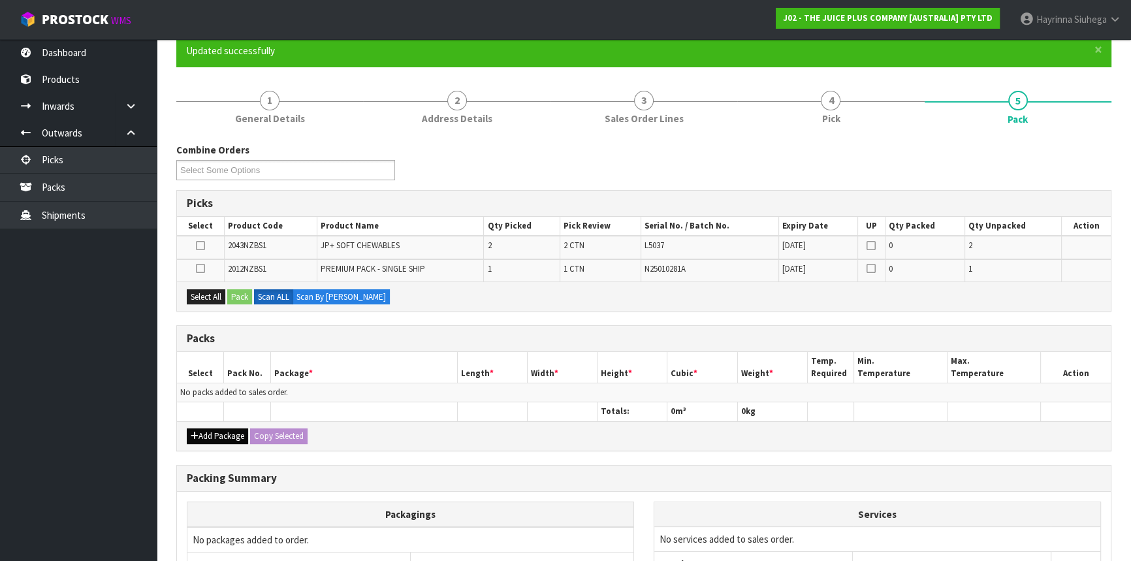
scroll to position [118, 0]
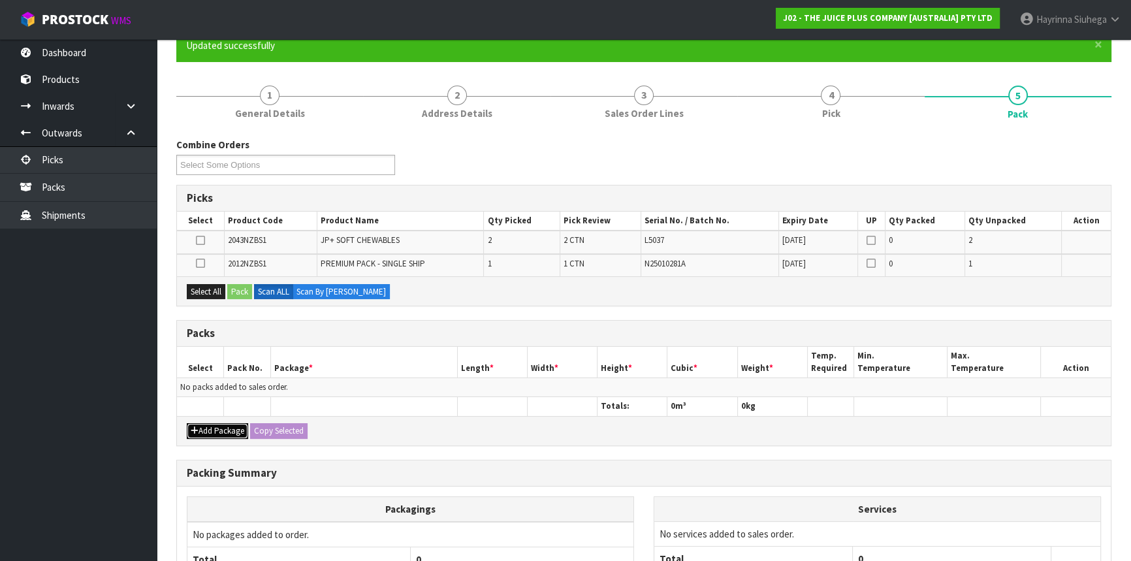
drag, startPoint x: 214, startPoint y: 425, endPoint x: 194, endPoint y: 402, distance: 31.0
click at [212, 427] on button "Add Package" at bounding box center [217, 431] width 61 height 16
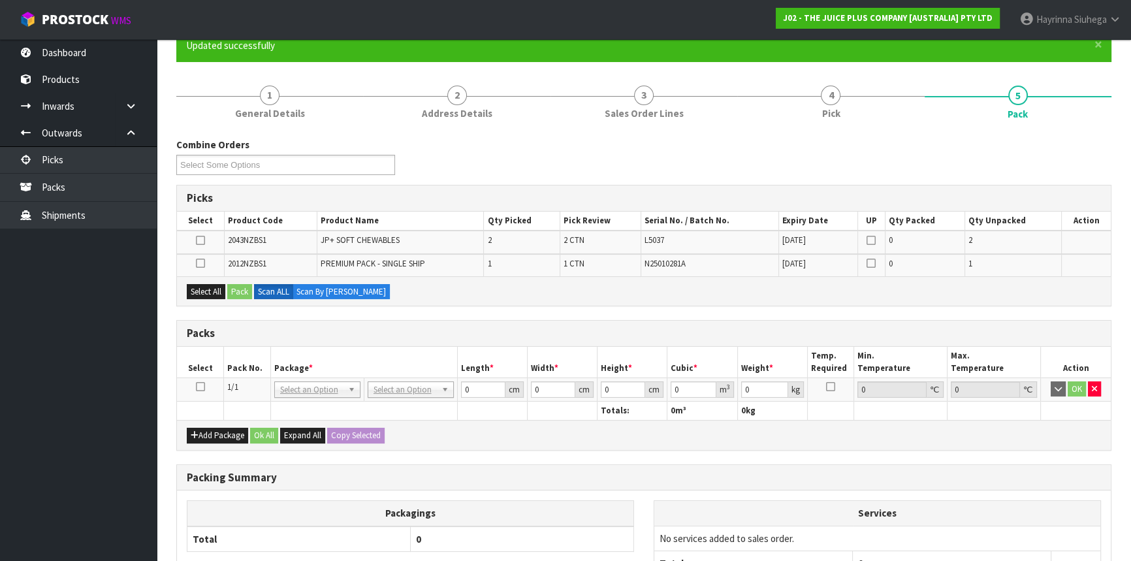
click at [201, 387] on icon at bounding box center [200, 387] width 9 height 1
click at [212, 293] on button "Select All" at bounding box center [206, 292] width 39 height 16
click at [240, 288] on button "Pack" at bounding box center [239, 292] width 25 height 16
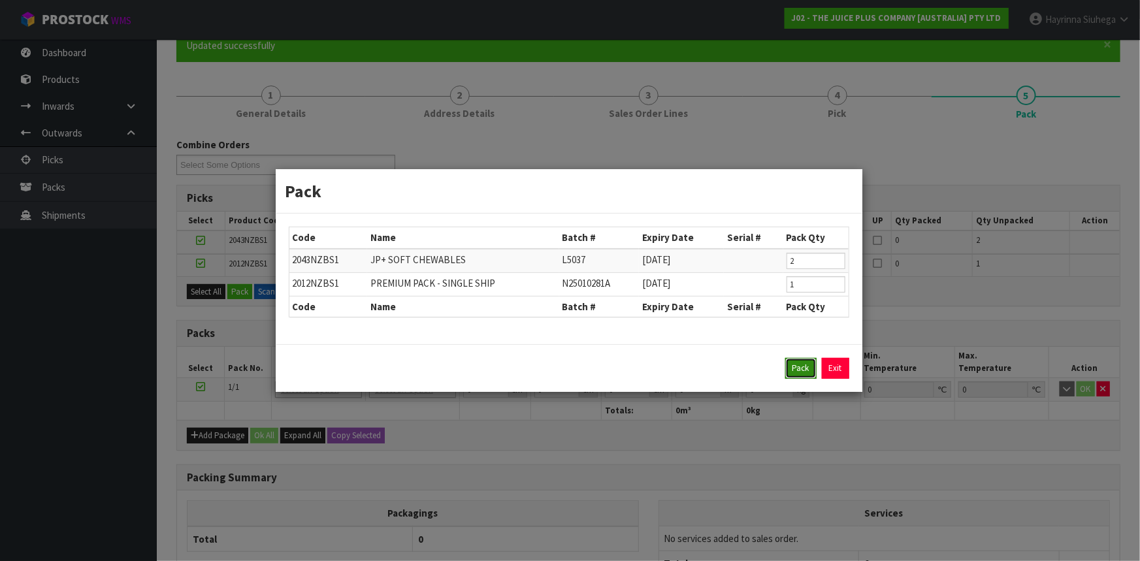
click at [803, 367] on button "Pack" at bounding box center [800, 368] width 31 height 21
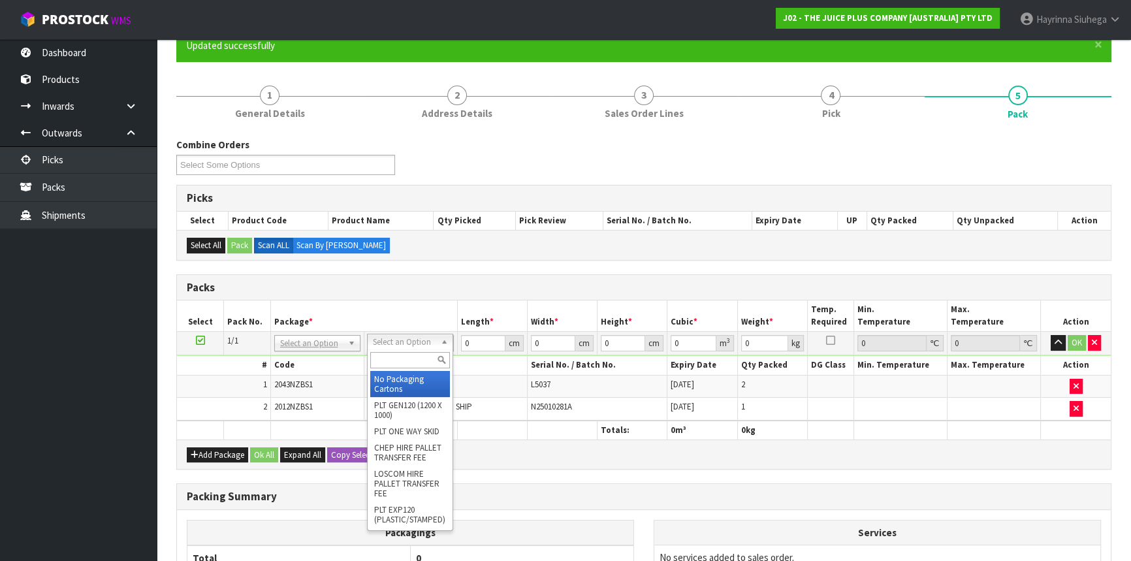
click at [395, 354] on input "text" at bounding box center [410, 360] width 80 height 16
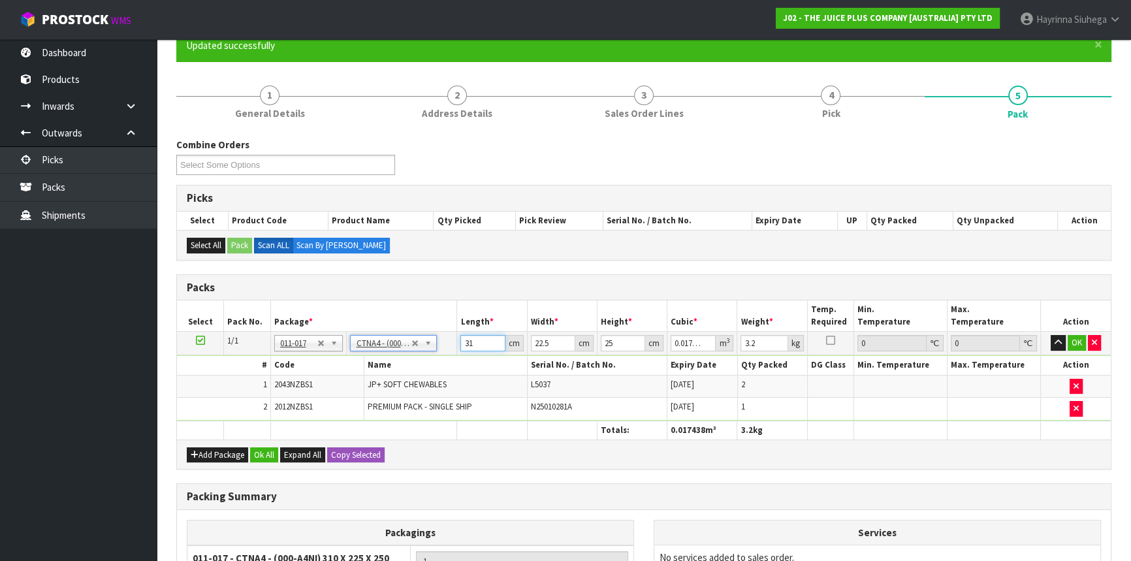
click at [464, 342] on input "31" at bounding box center [482, 343] width 44 height 16
drag, startPoint x: 464, startPoint y: 342, endPoint x: 1097, endPoint y: 336, distance: 633.6
click at [470, 342] on input "31" at bounding box center [482, 343] width 44 height 16
click button "OK" at bounding box center [1077, 343] width 18 height 16
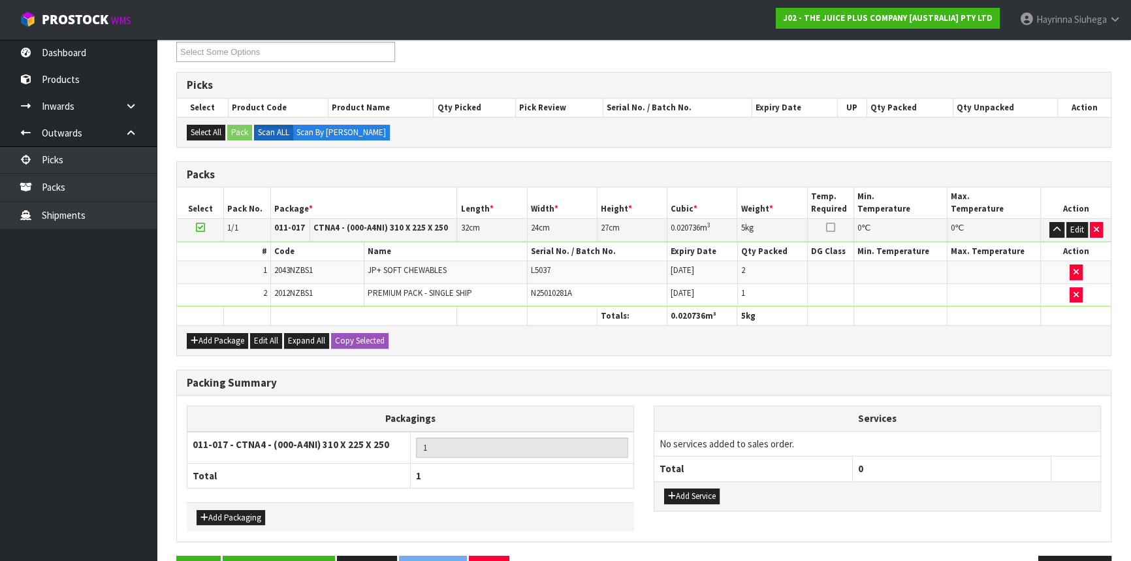
scroll to position [270, 0]
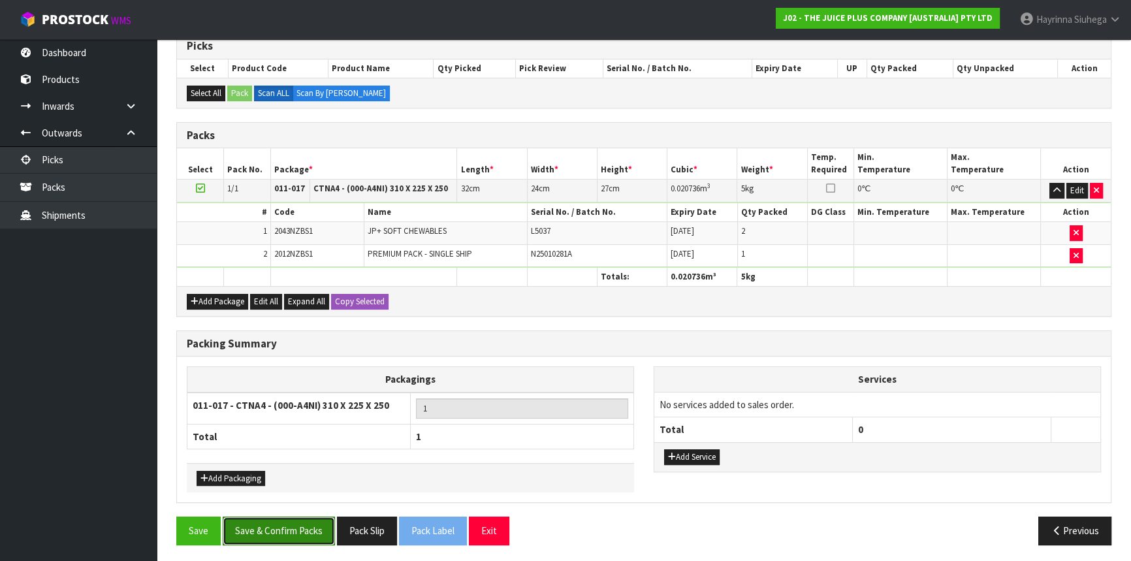
click at [289, 529] on button "Save & Confirm Packs" at bounding box center [279, 531] width 112 height 28
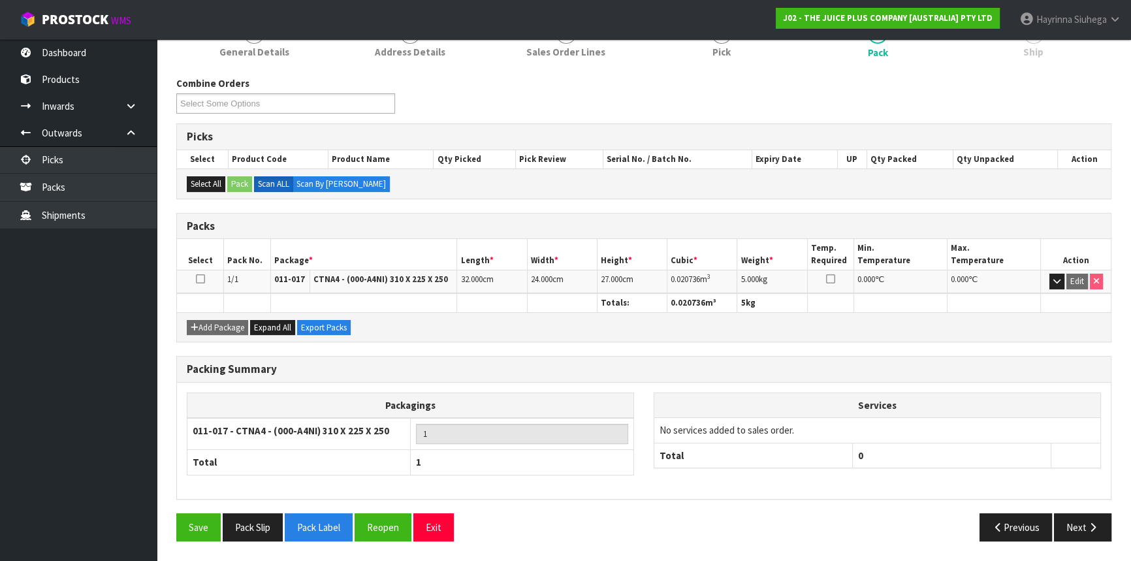
scroll to position [176, 0]
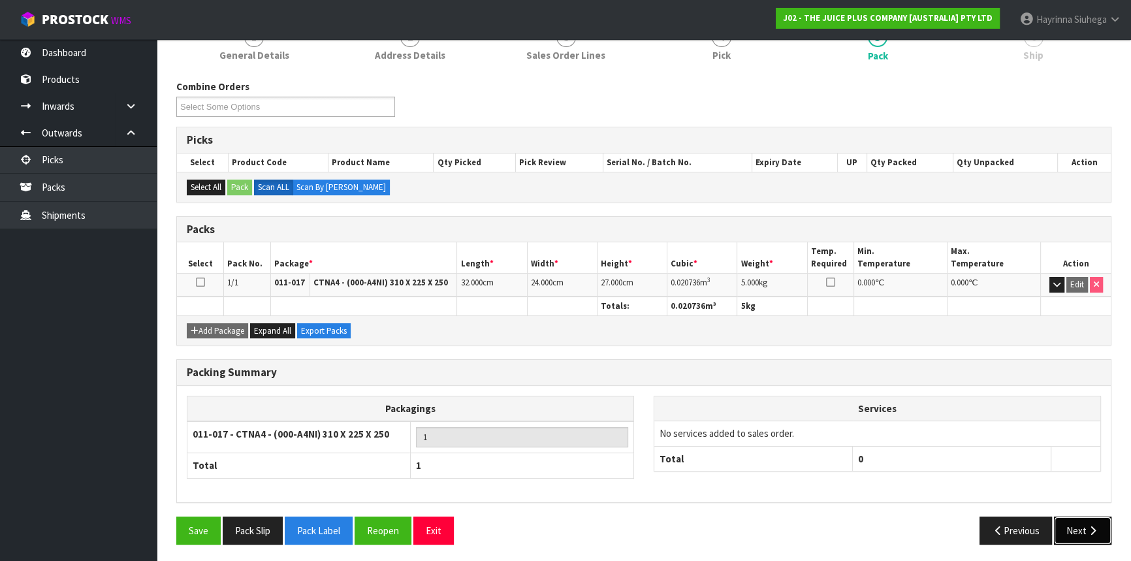
click at [1076, 523] on button "Next" at bounding box center [1082, 531] width 57 height 28
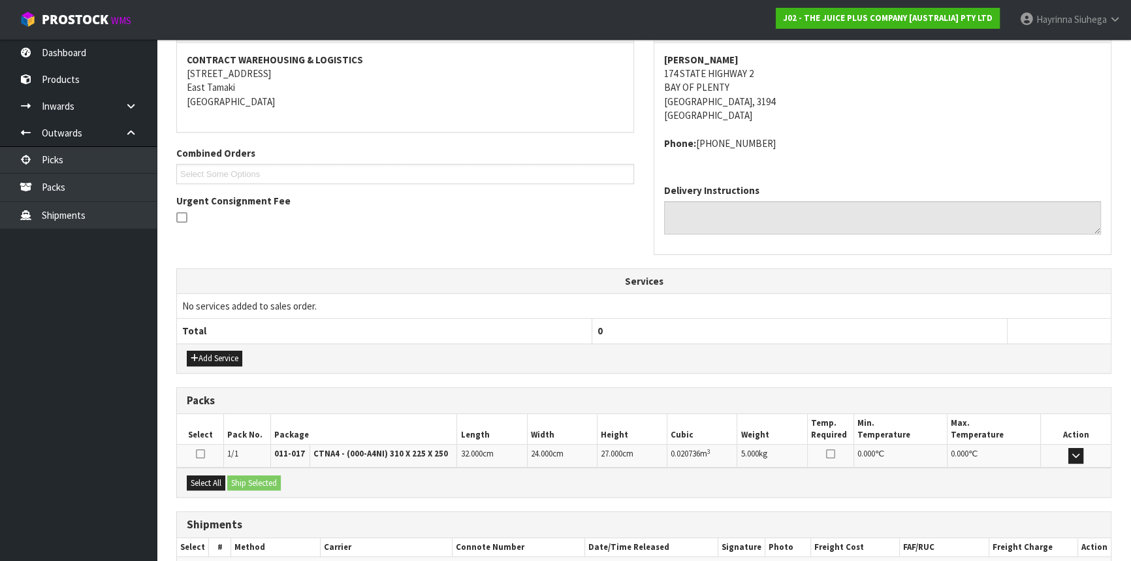
scroll to position [314, 0]
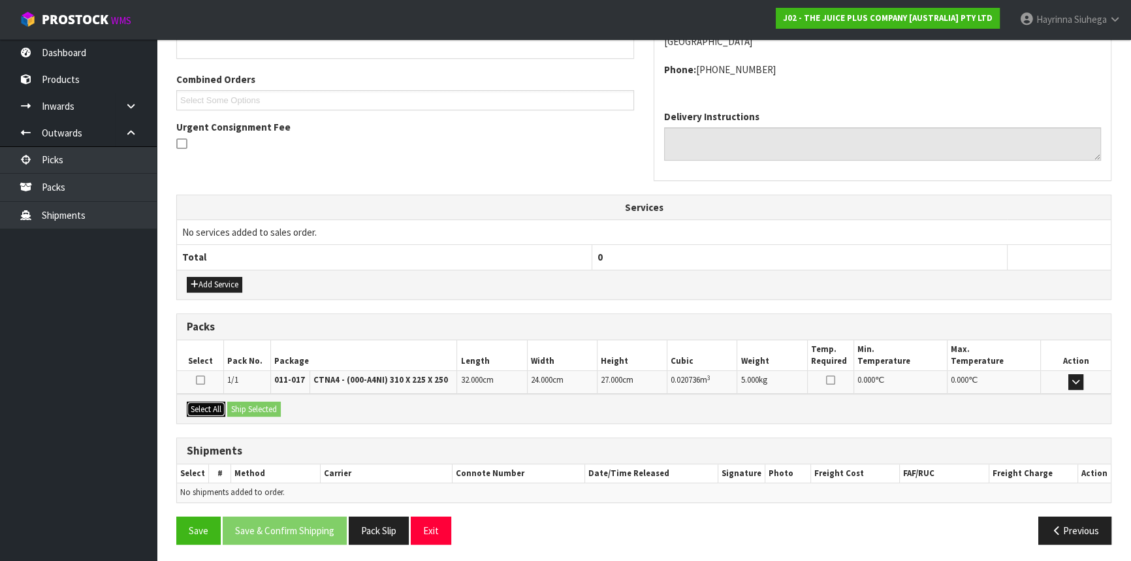
click at [216, 405] on button "Select All" at bounding box center [206, 410] width 39 height 16
click at [261, 406] on button "Ship Selected" at bounding box center [254, 410] width 54 height 16
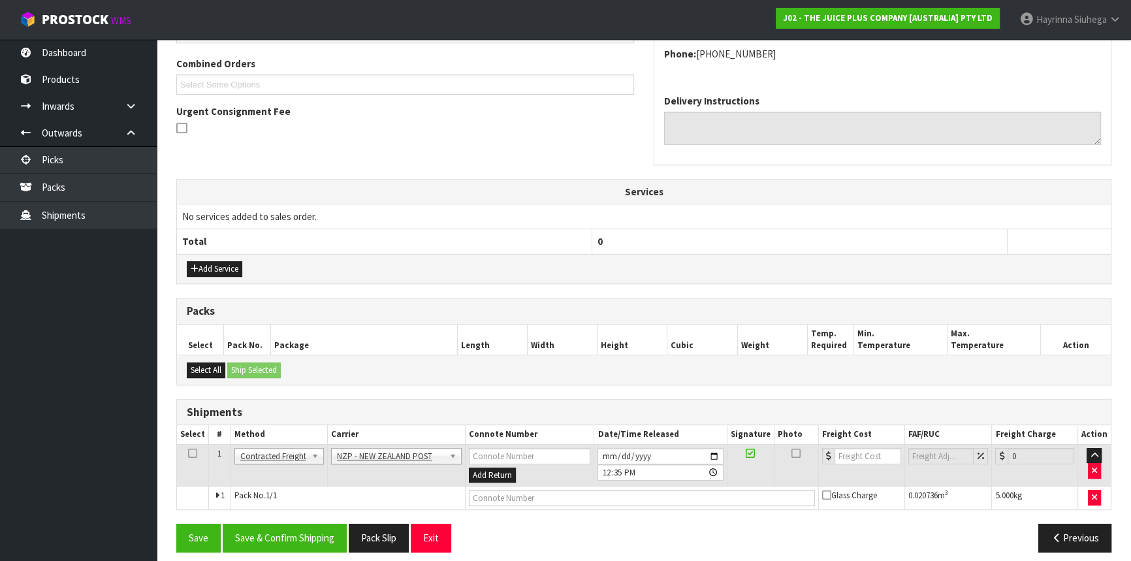
scroll to position [337, 0]
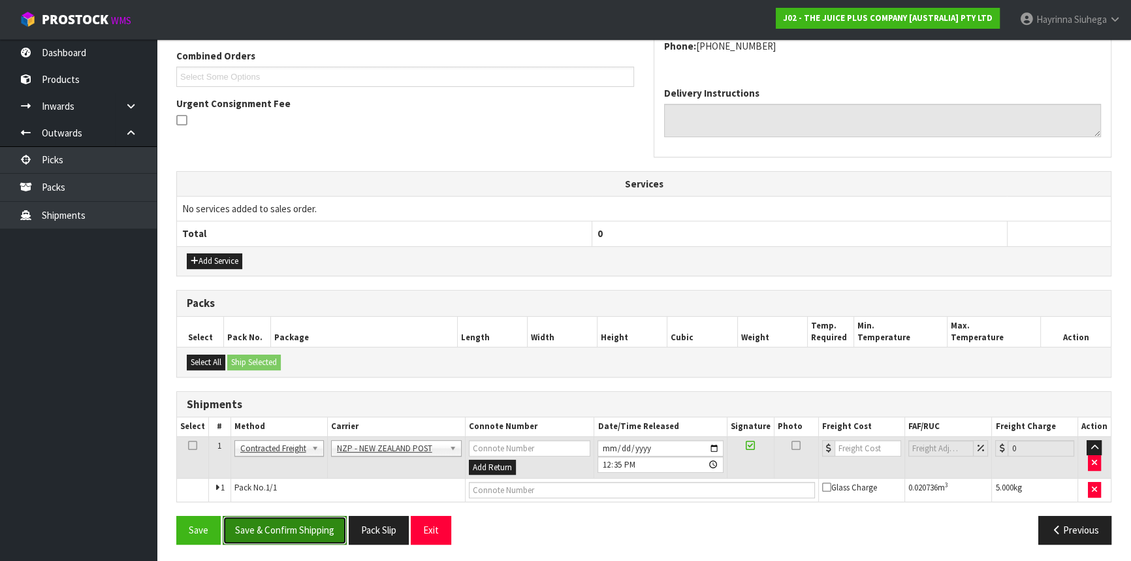
click at [302, 532] on button "Save & Confirm Shipping" at bounding box center [285, 530] width 124 height 28
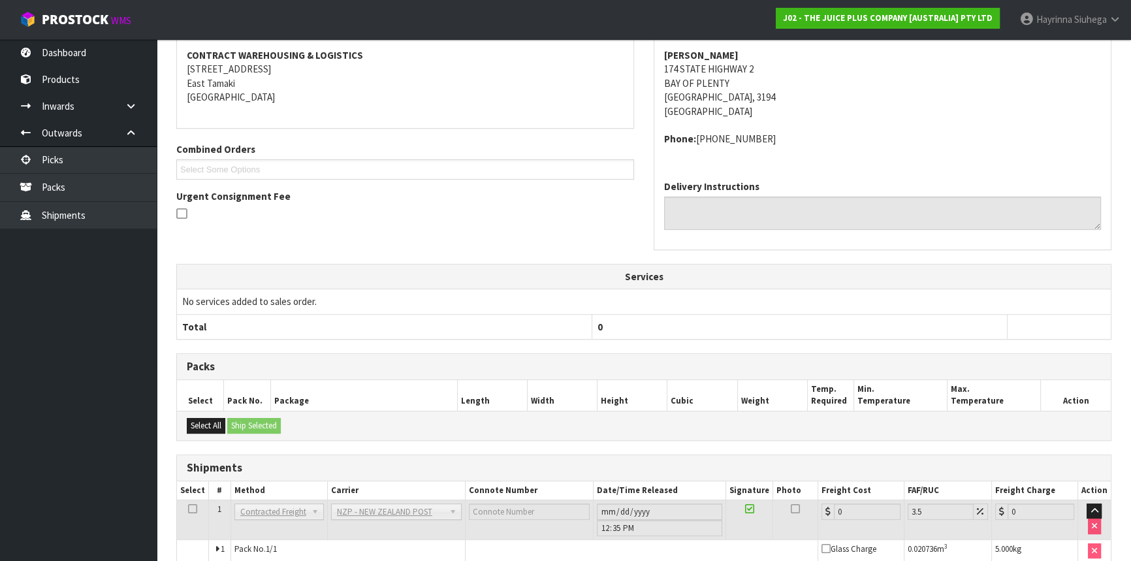
scroll to position [319, 0]
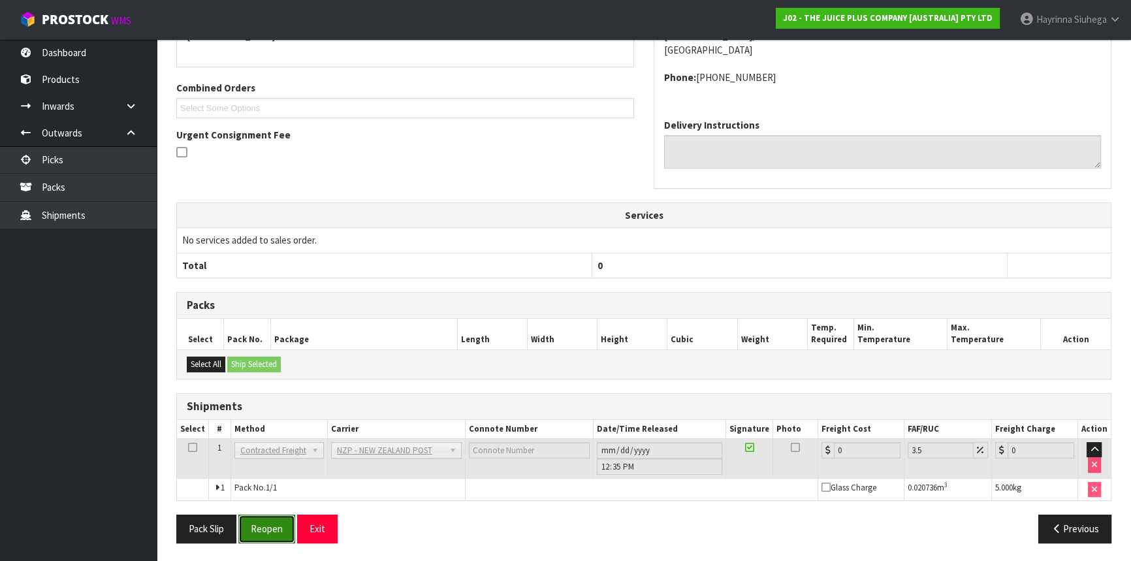
click at [273, 518] on button "Reopen" at bounding box center [266, 529] width 57 height 28
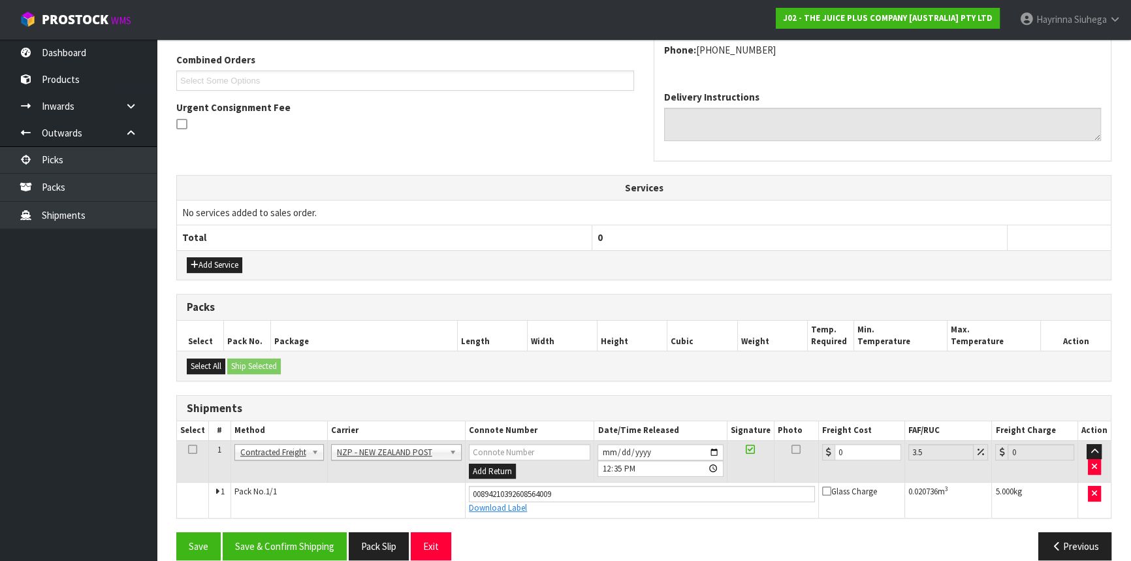
scroll to position [349, 0]
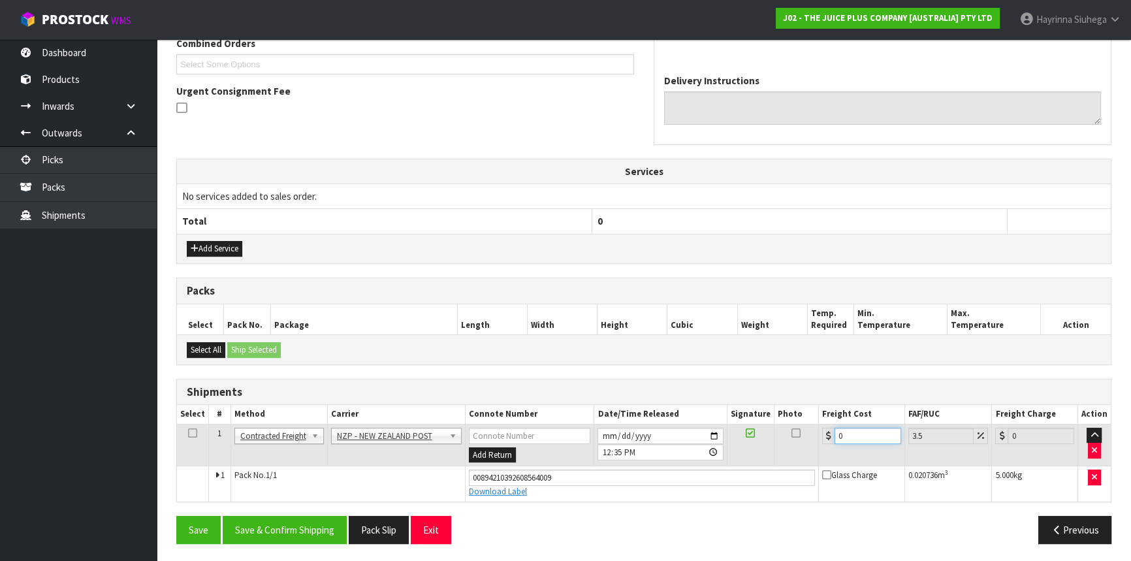
drag, startPoint x: 648, startPoint y: 432, endPoint x: 219, endPoint y: 398, distance: 430.5
click at [384, 421] on table "Select # Method Carrier Connote Number Date/Time Released Signature Photo Freig…" at bounding box center [644, 453] width 934 height 96
click at [176, 516] on button "Save" at bounding box center [198, 530] width 44 height 28
click at [294, 521] on button "Save & Confirm Shipping" at bounding box center [285, 530] width 124 height 28
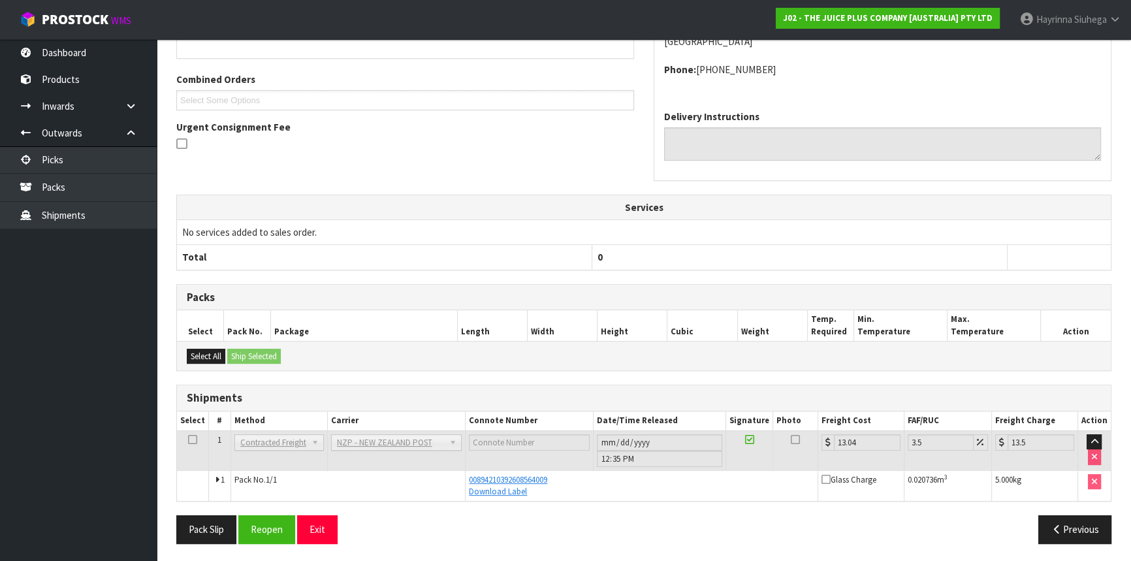
scroll to position [0, 0]
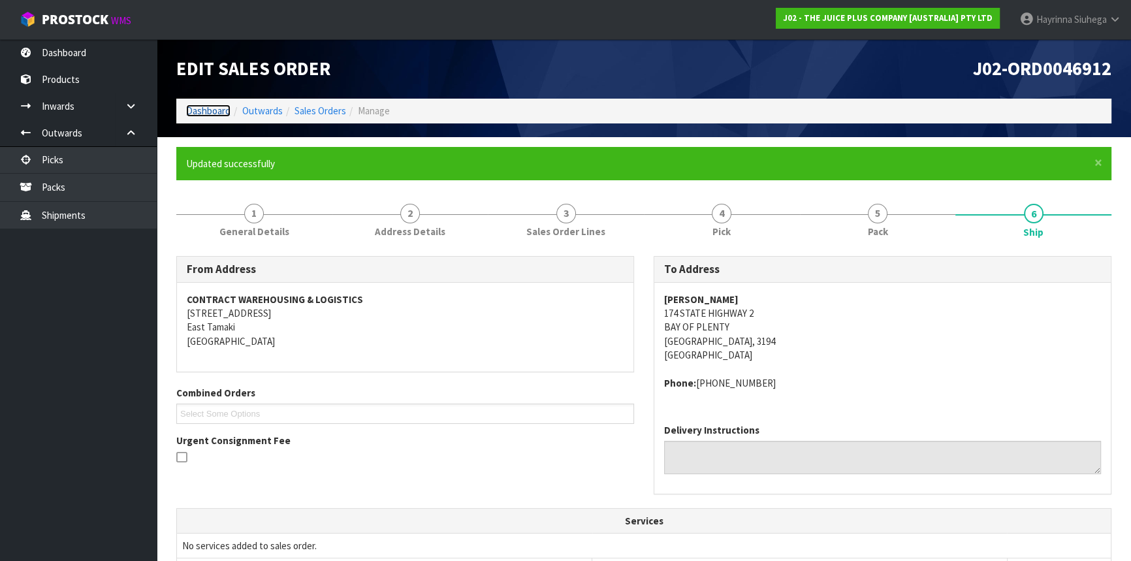
click at [218, 108] on link "Dashboard" at bounding box center [208, 111] width 44 height 12
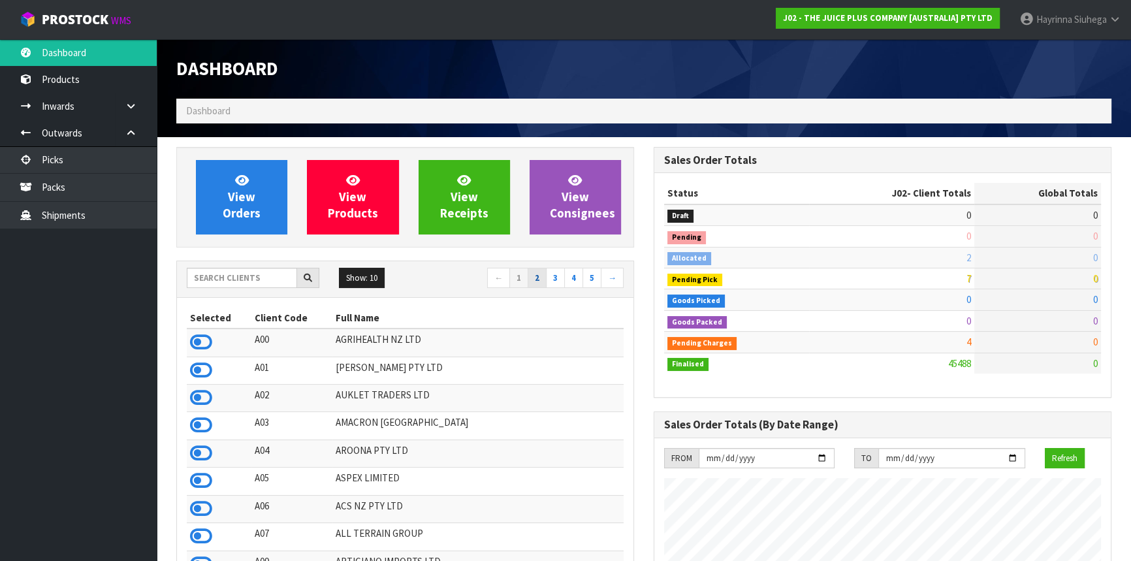
scroll to position [988, 477]
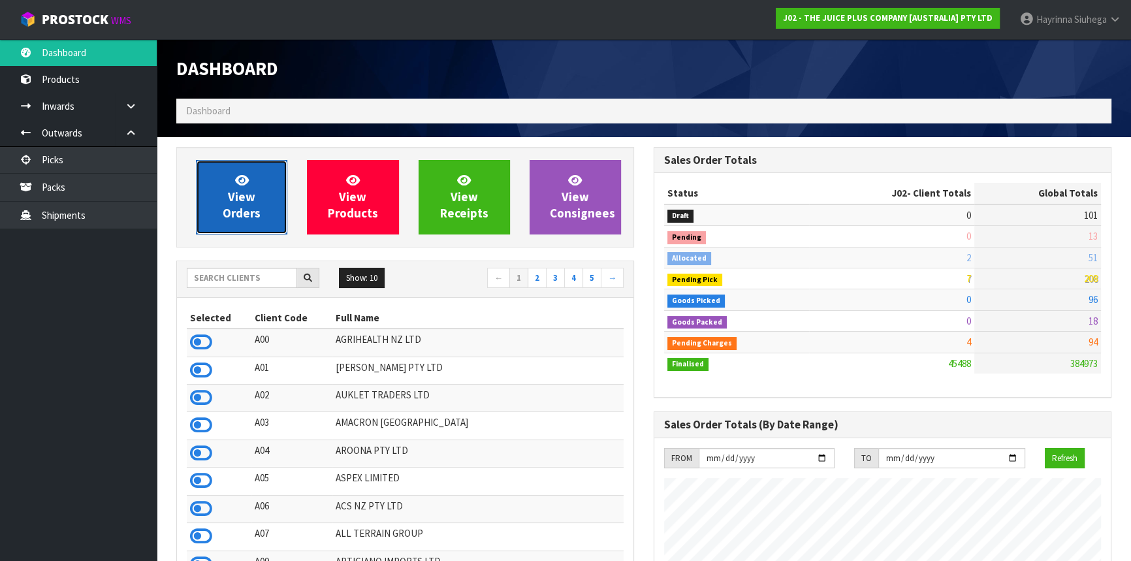
click at [235, 178] on icon at bounding box center [242, 180] width 14 height 12
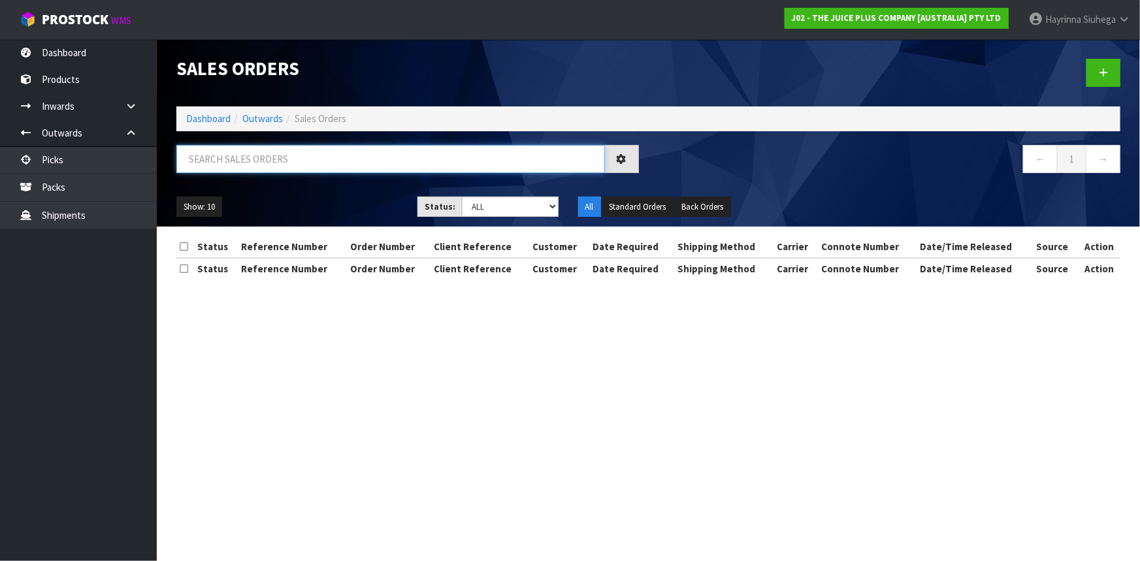
click at [184, 163] on input "text" at bounding box center [390, 159] width 428 height 28
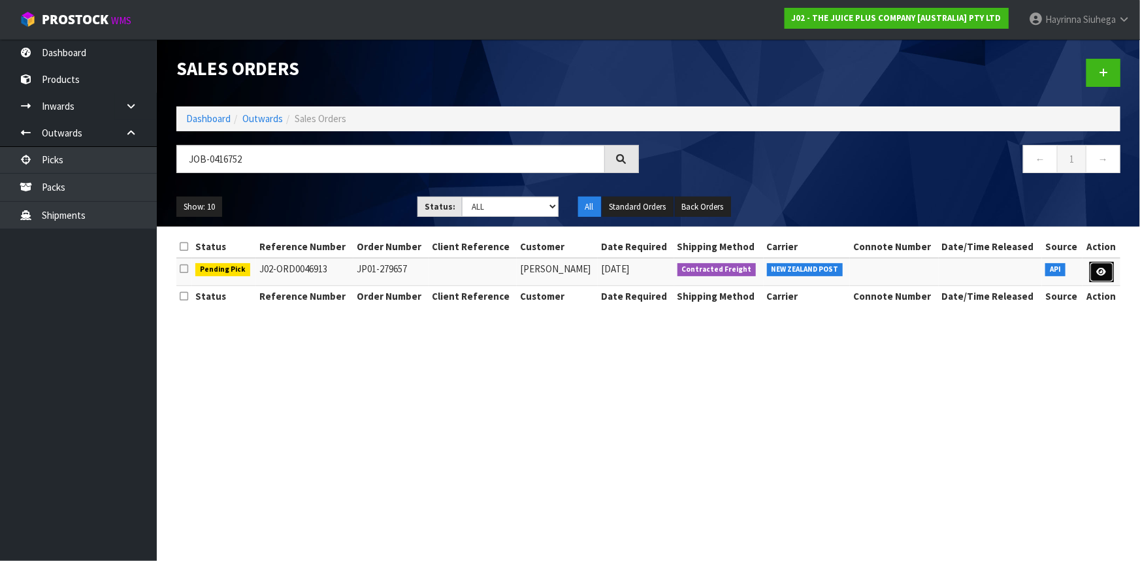
click at [1093, 272] on link at bounding box center [1101, 272] width 24 height 21
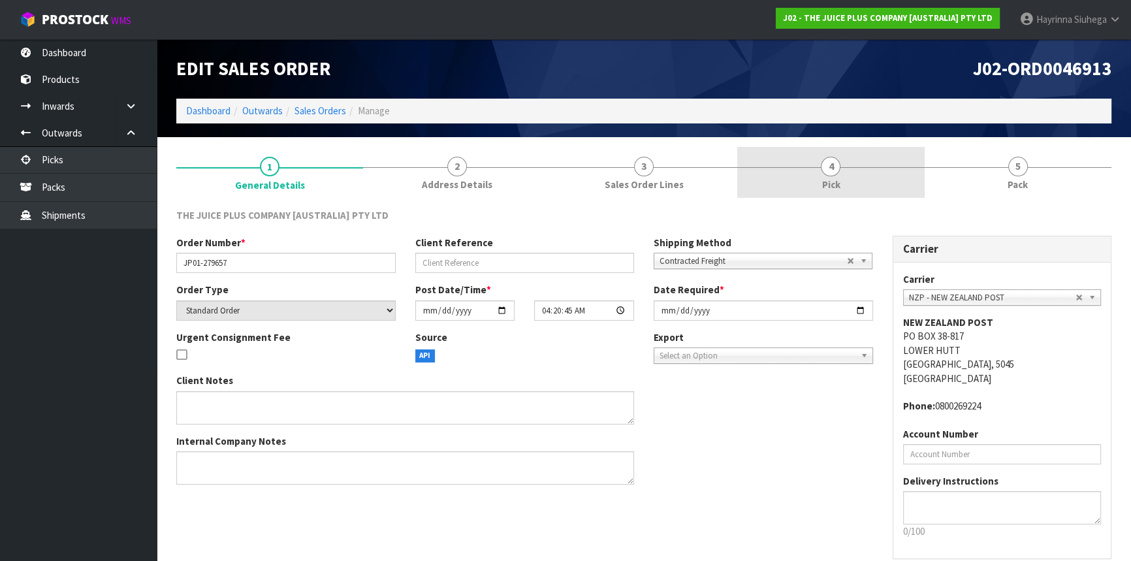
click at [857, 183] on link "4 Pick" at bounding box center [830, 173] width 187 height 52
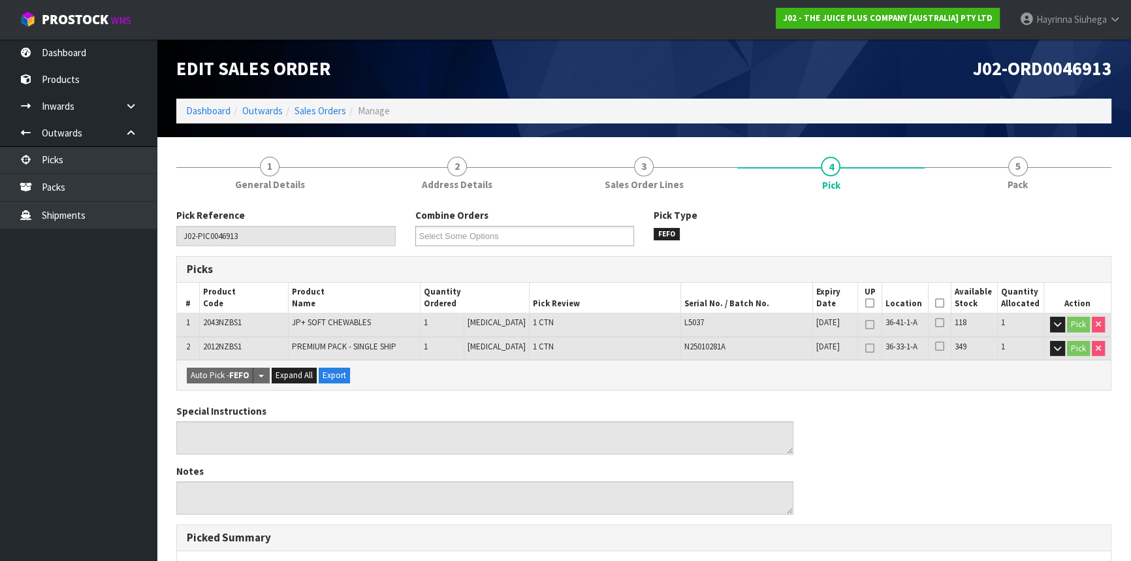
drag, startPoint x: 935, startPoint y: 302, endPoint x: 659, endPoint y: 325, distance: 276.6
click at [935, 303] on icon at bounding box center [939, 303] width 9 height 1
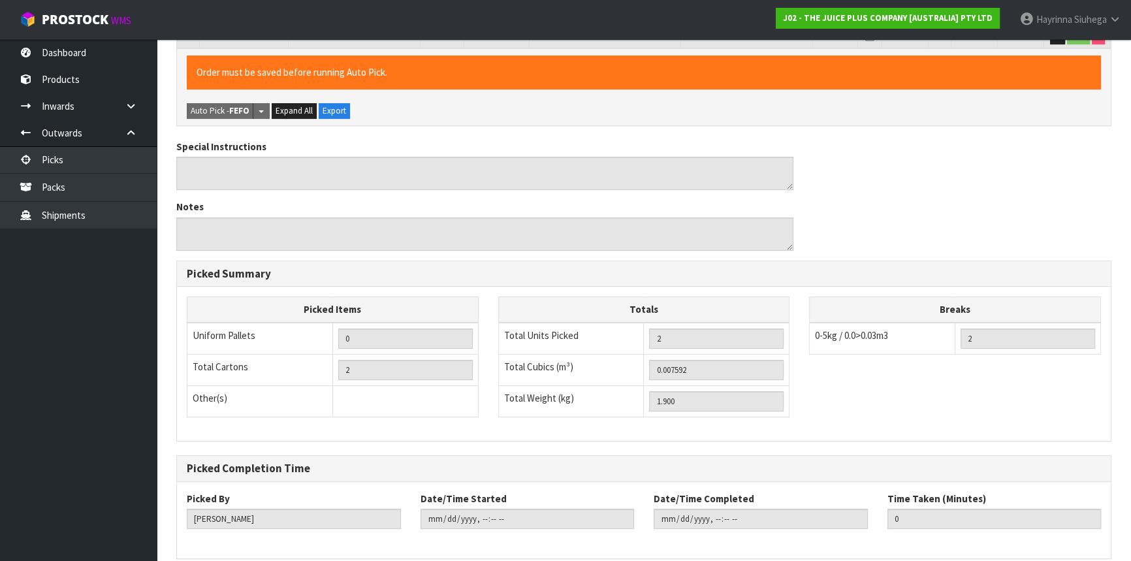
scroll to position [368, 0]
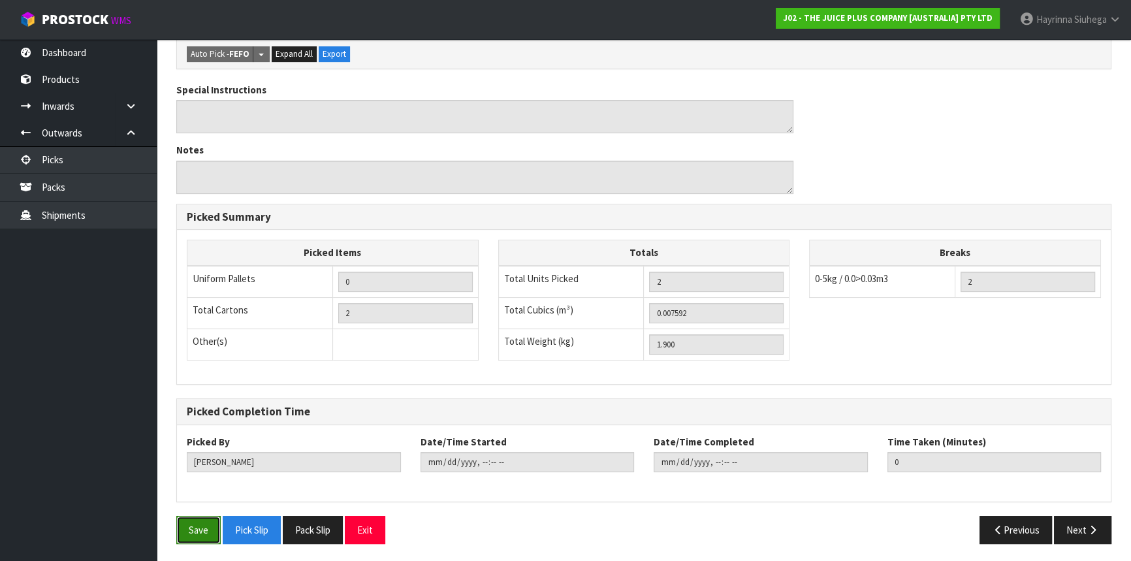
click at [202, 518] on button "Save" at bounding box center [198, 530] width 44 height 28
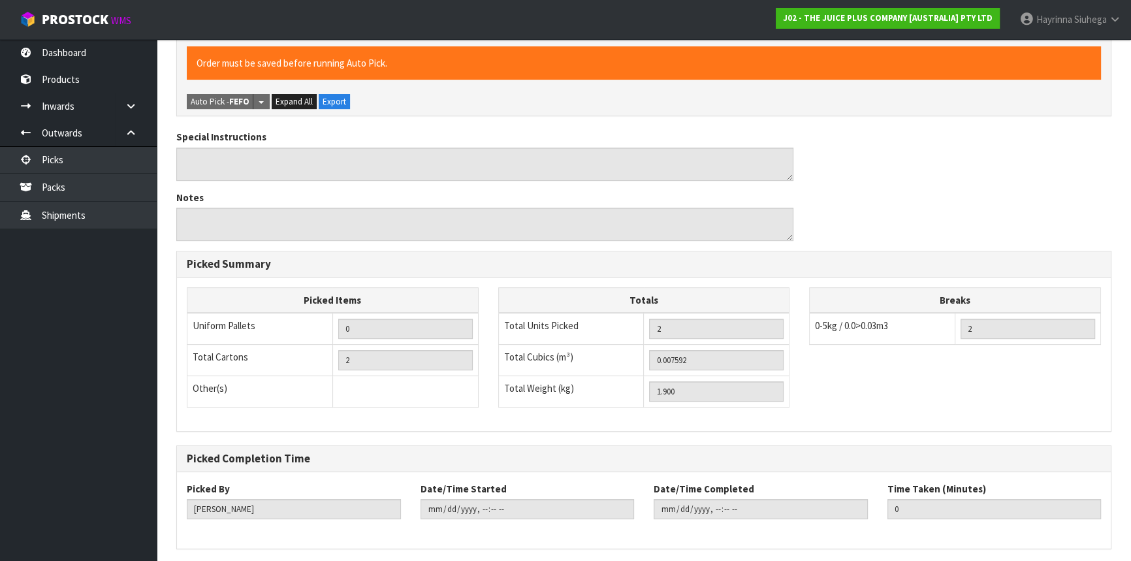
scroll to position [0, 0]
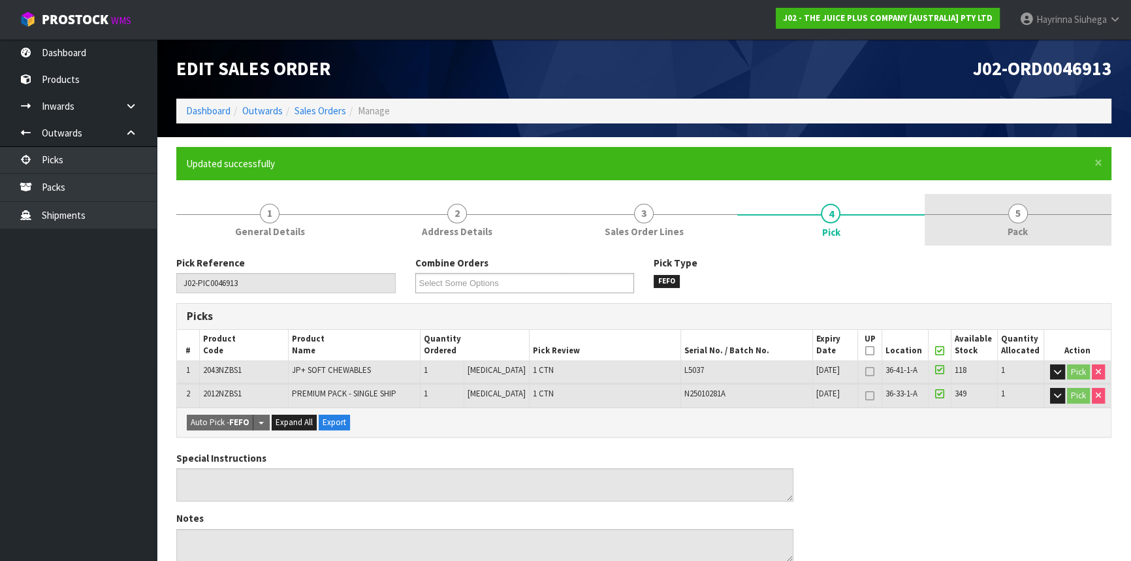
drag, startPoint x: 1053, startPoint y: 212, endPoint x: 596, endPoint y: 242, distance: 458.1
click at [1052, 212] on link "5 Pack" at bounding box center [1018, 220] width 187 height 52
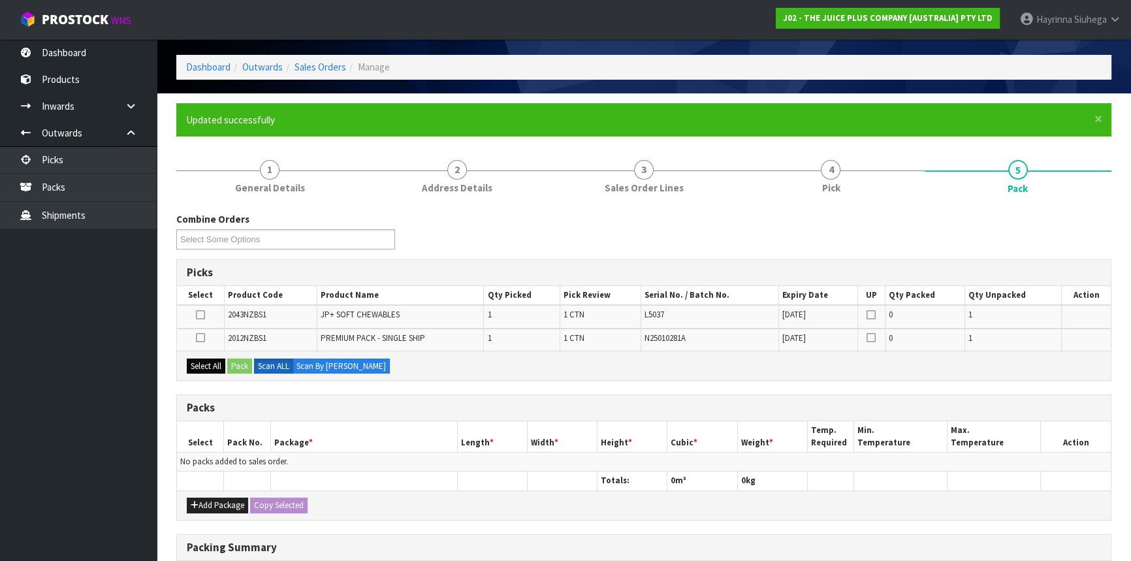
scroll to position [118, 0]
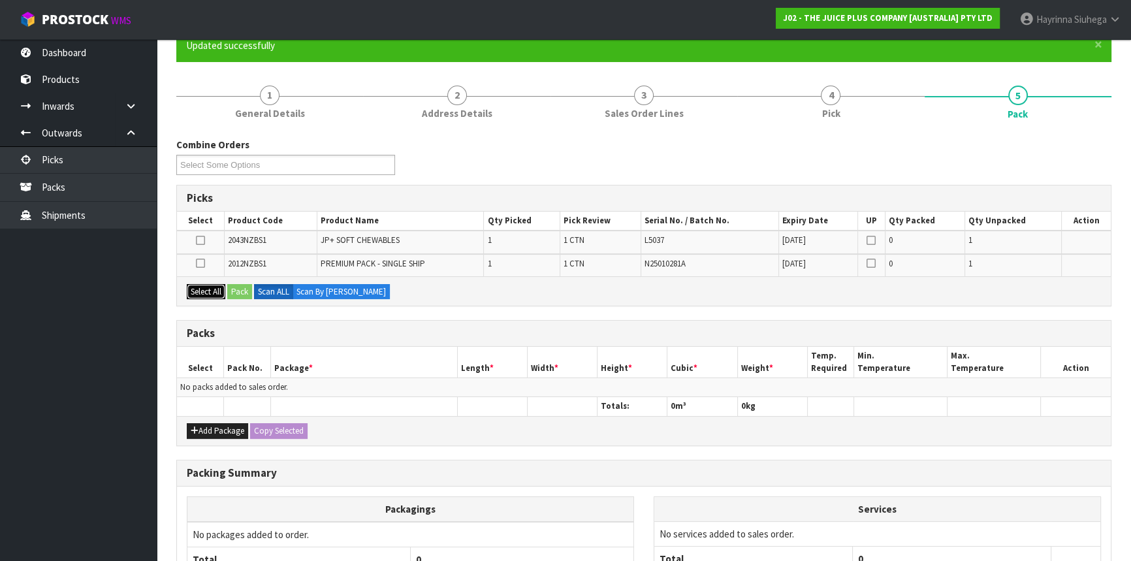
click at [201, 293] on button "Select All" at bounding box center [206, 292] width 39 height 16
click at [209, 425] on button "Add Package" at bounding box center [217, 431] width 61 height 16
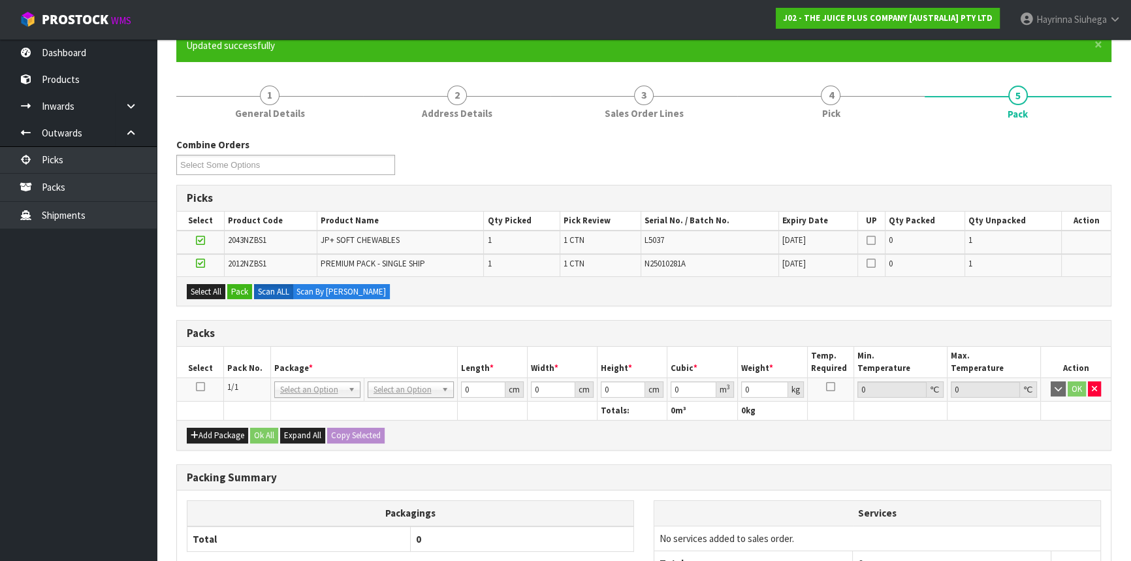
click at [201, 387] on icon at bounding box center [200, 387] width 9 height 1
click at [236, 293] on button "Pack" at bounding box center [239, 292] width 25 height 16
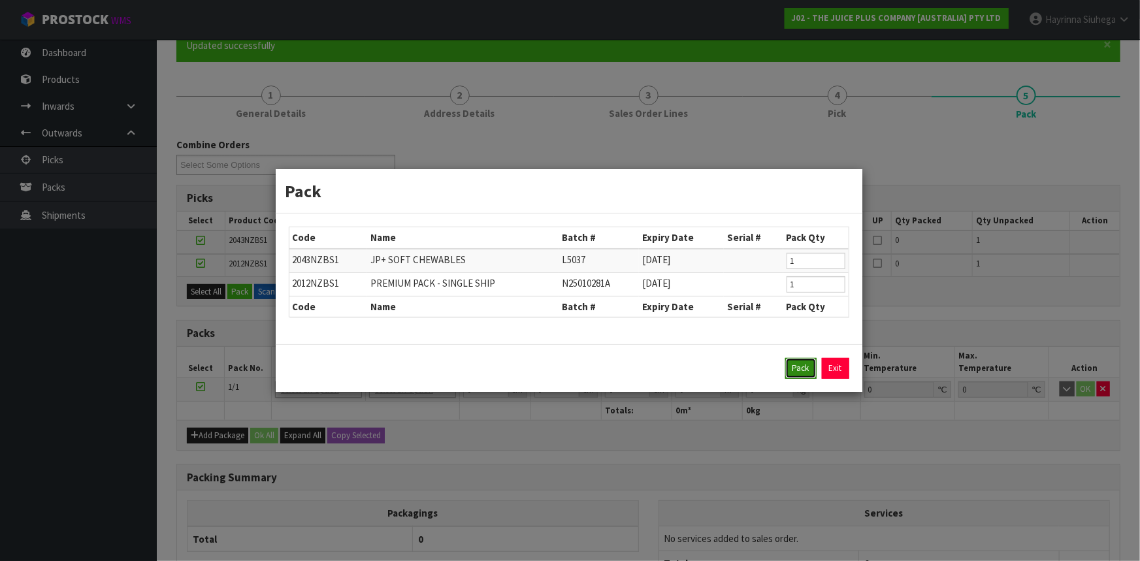
click at [812, 364] on button "Pack" at bounding box center [800, 368] width 31 height 21
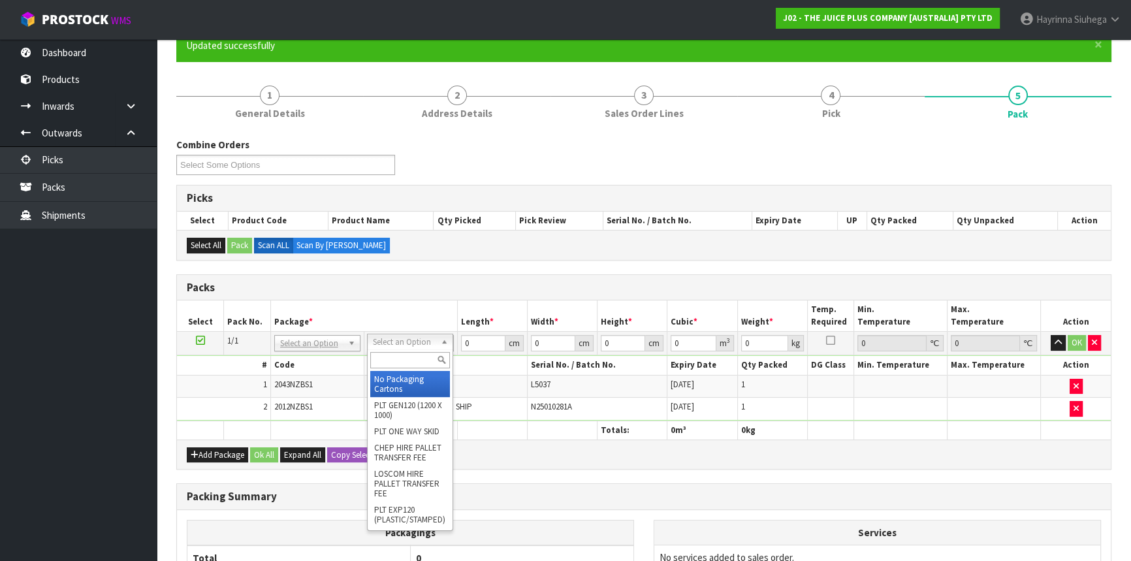
click at [397, 362] on input "text" at bounding box center [410, 360] width 80 height 16
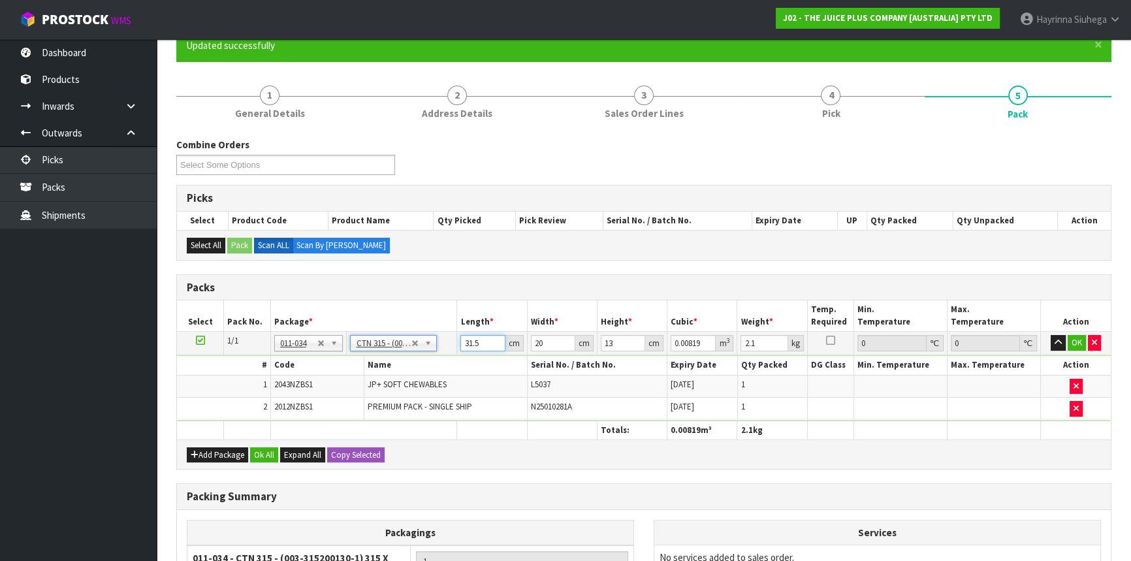
click at [468, 342] on input "31.5" at bounding box center [482, 343] width 44 height 16
click button "OK" at bounding box center [1077, 343] width 18 height 16
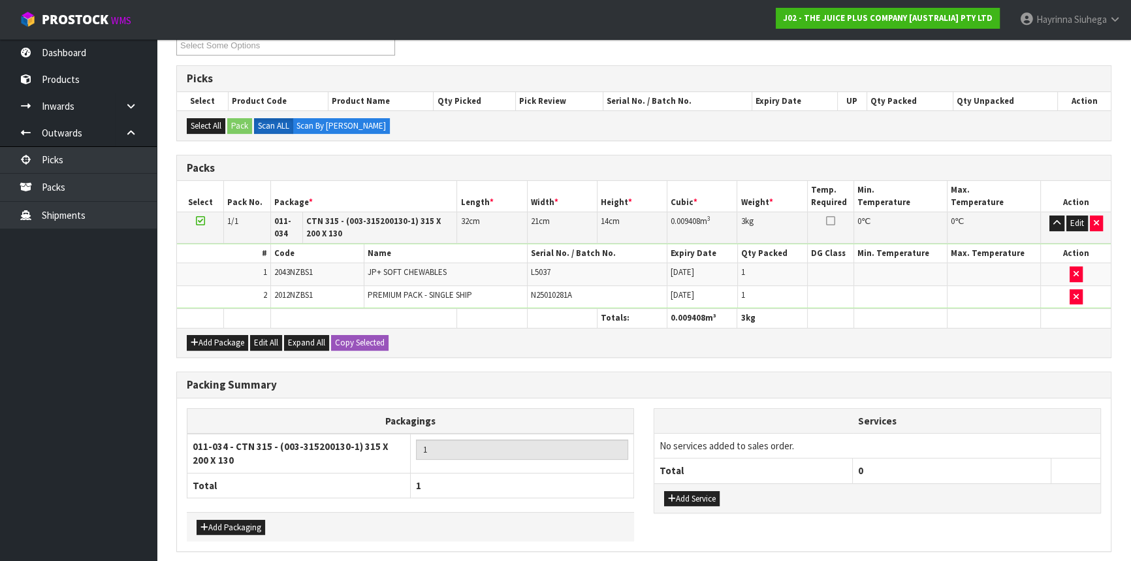
scroll to position [287, 0]
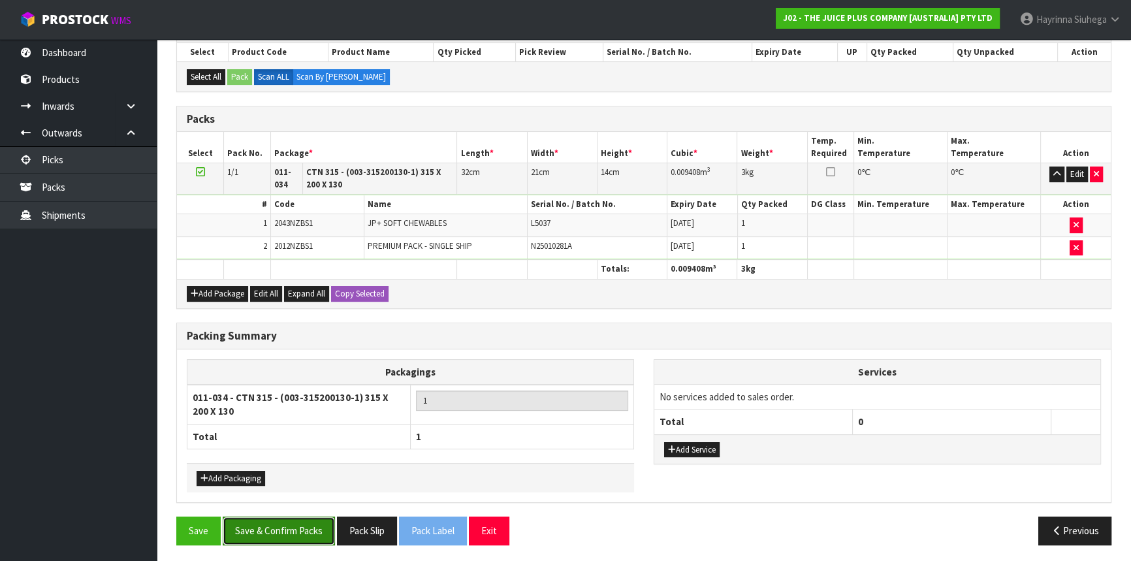
click at [302, 523] on button "Save & Confirm Packs" at bounding box center [279, 531] width 112 height 28
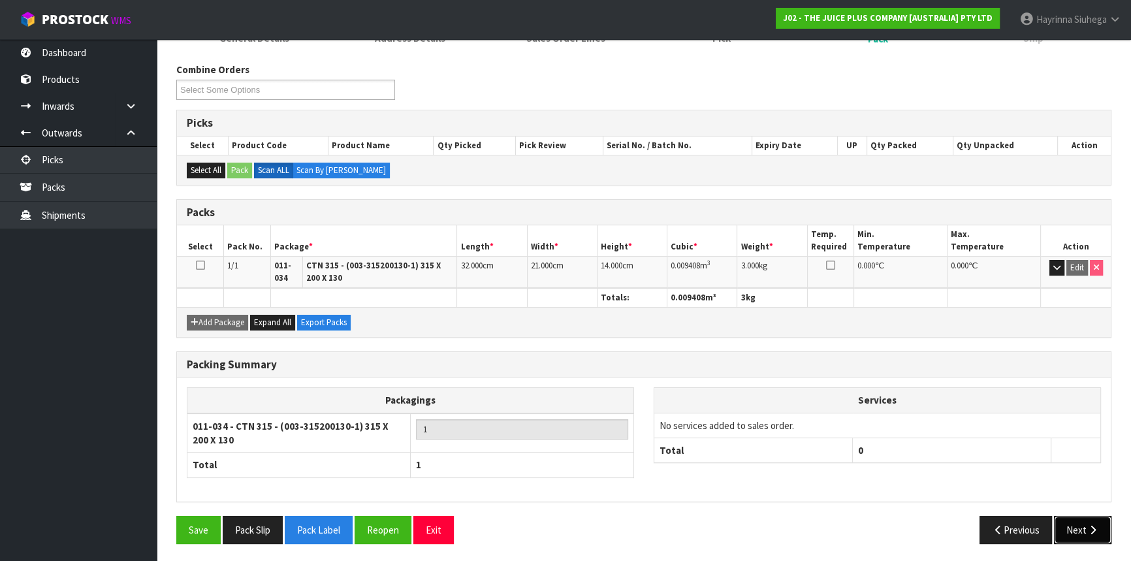
click at [1093, 525] on icon "button" at bounding box center [1093, 530] width 12 height 10
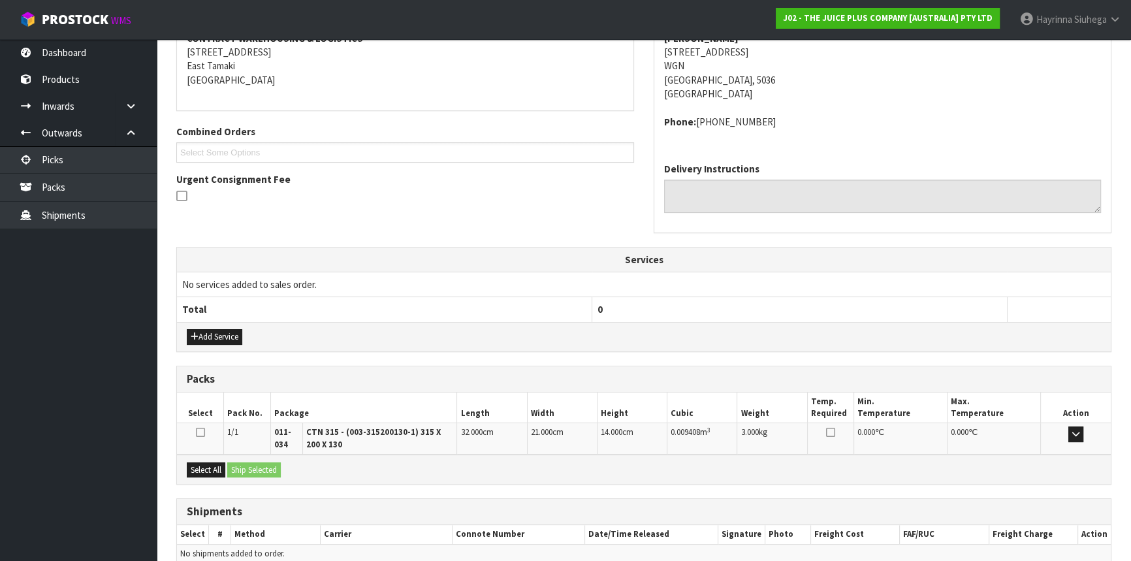
scroll to position [323, 0]
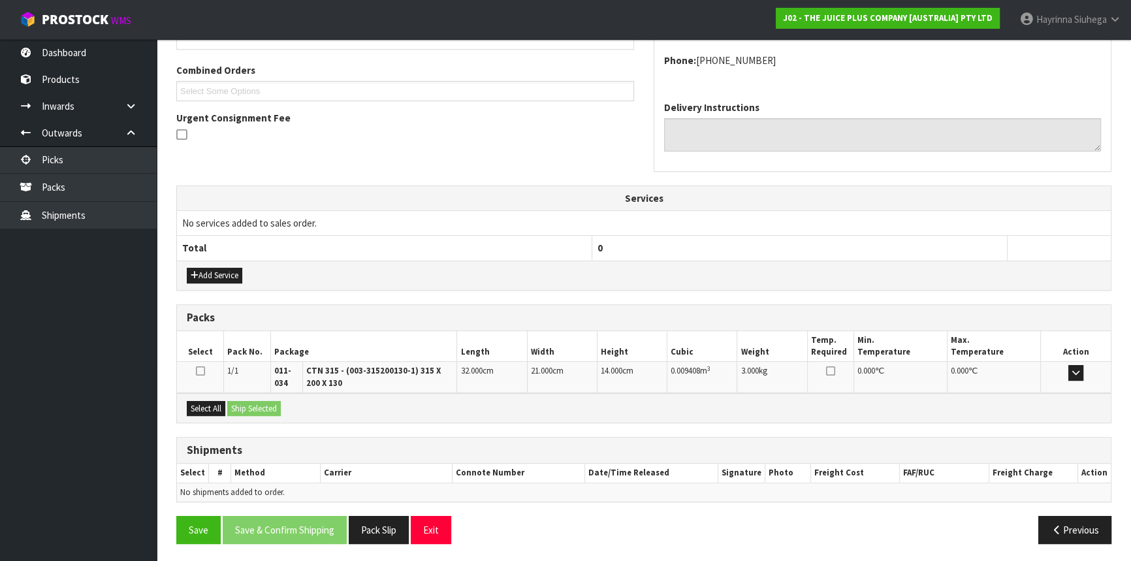
click at [208, 416] on div "Select All Ship Selected" at bounding box center [644, 407] width 934 height 29
click at [214, 408] on button "Select All" at bounding box center [206, 409] width 39 height 16
click at [261, 409] on button "Ship Selected" at bounding box center [254, 409] width 54 height 16
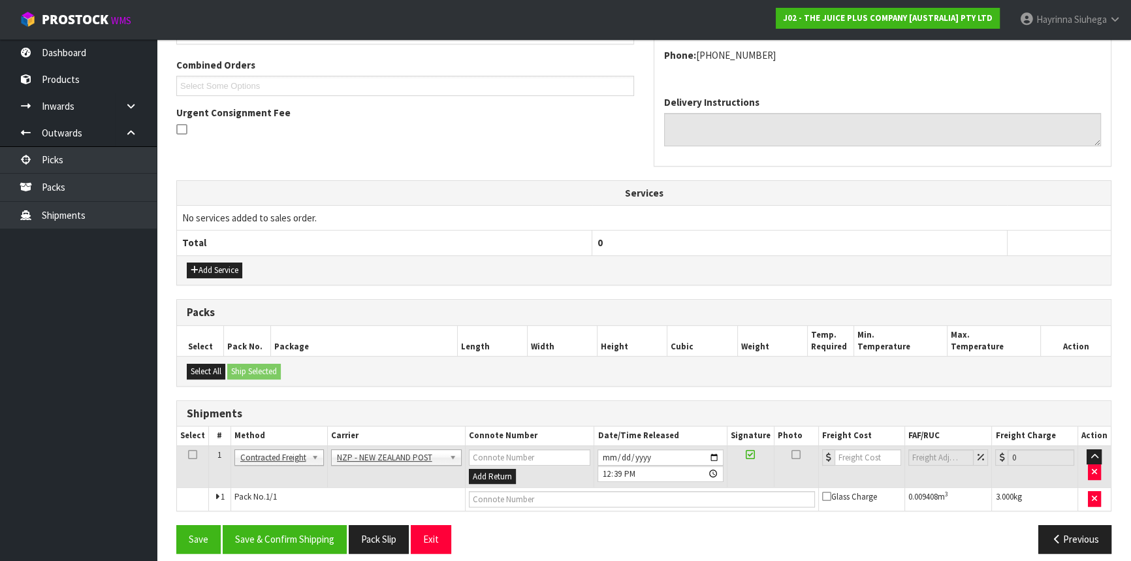
scroll to position [337, 0]
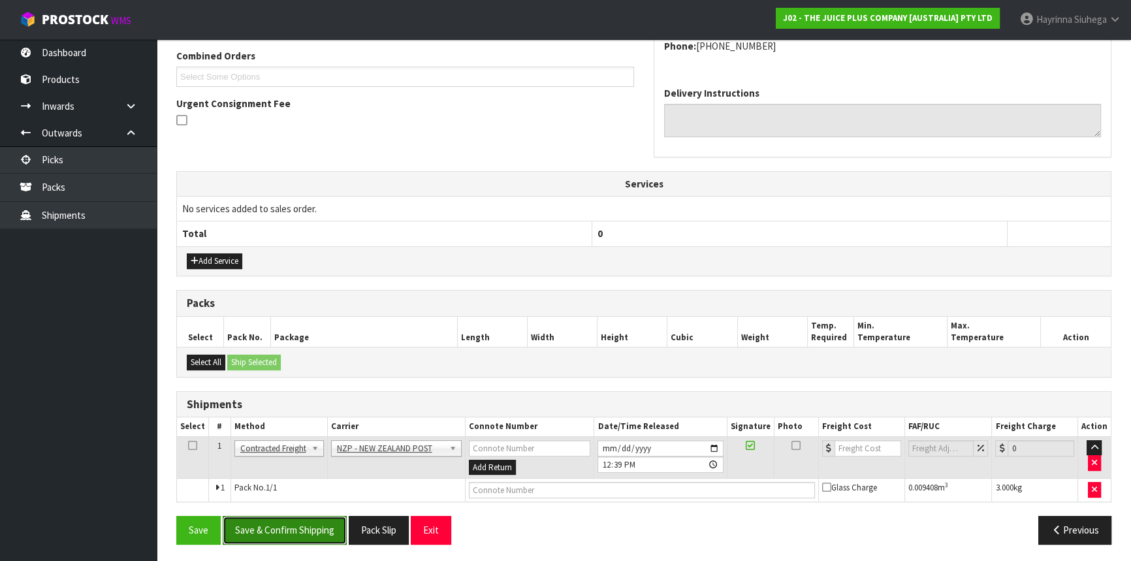
click at [323, 524] on button "Save & Confirm Shipping" at bounding box center [285, 530] width 124 height 28
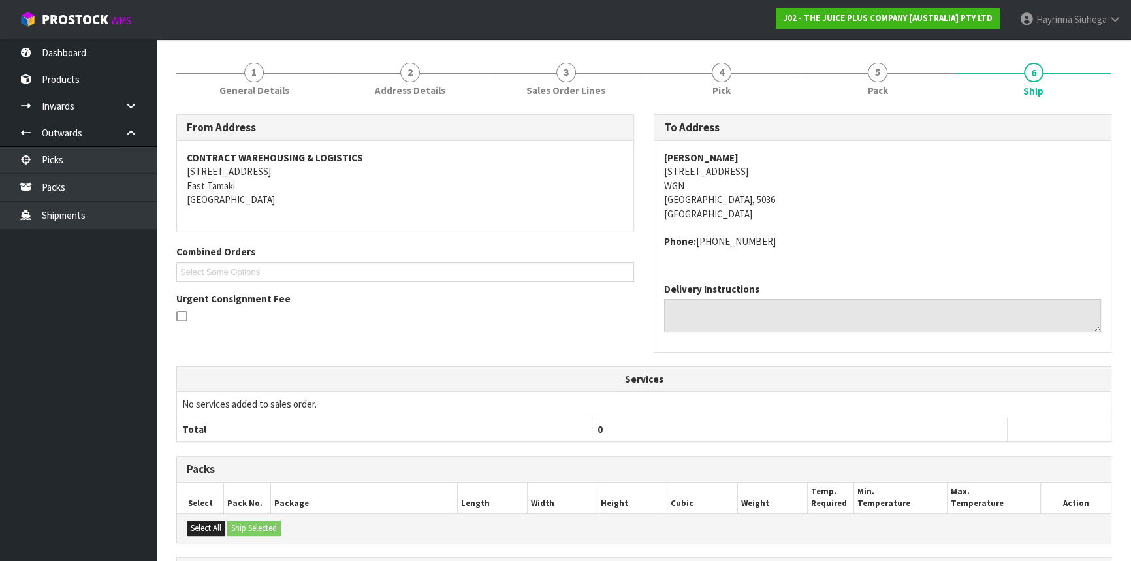
scroll to position [319, 0]
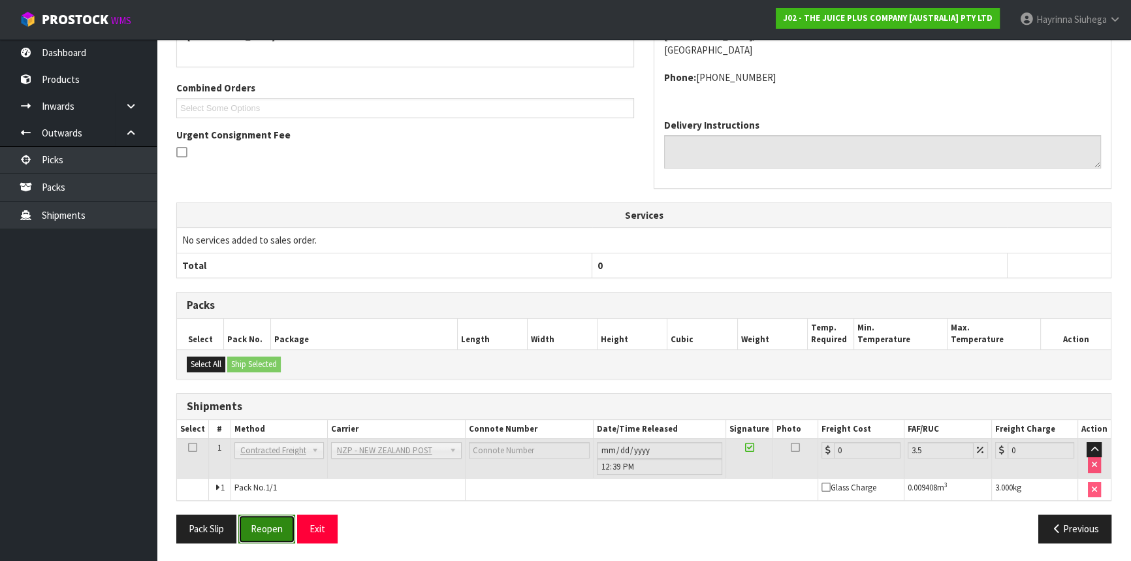
click at [268, 521] on button "Reopen" at bounding box center [266, 529] width 57 height 28
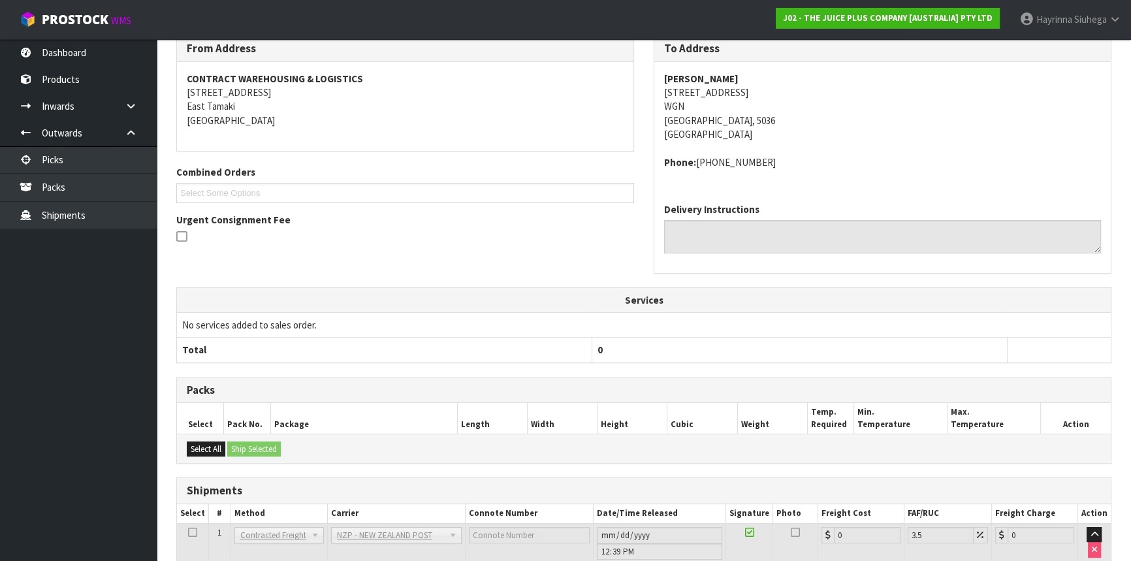
scroll to position [305, 0]
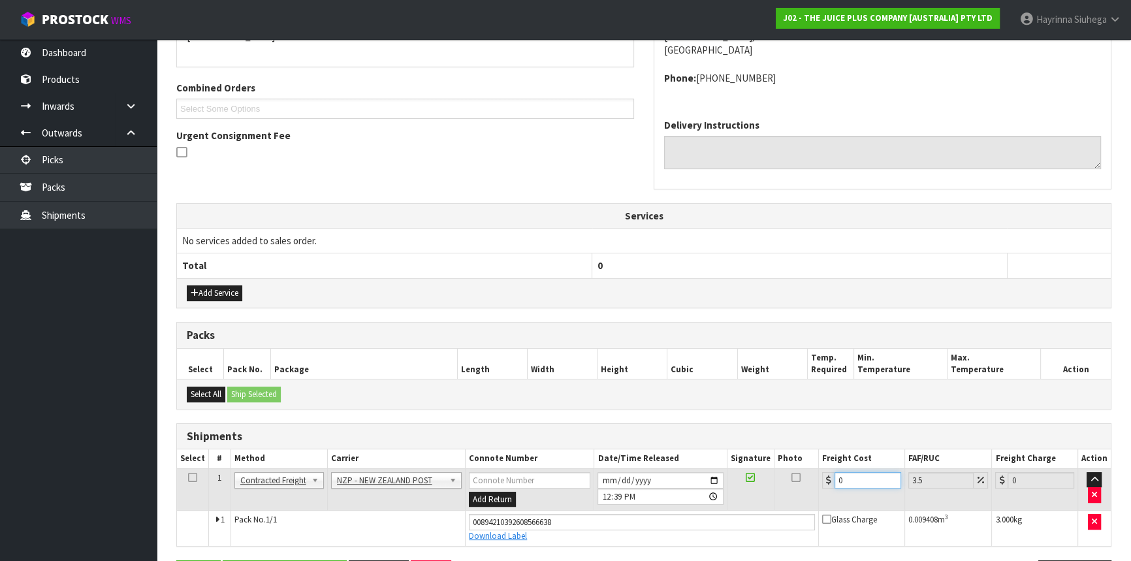
drag, startPoint x: 856, startPoint y: 477, endPoint x: 777, endPoint y: 479, distance: 79.0
click at [779, 478] on tr "1 Client Local Pickup Customer Local Pickup Company Freight Contracted Freight …" at bounding box center [644, 489] width 934 height 42
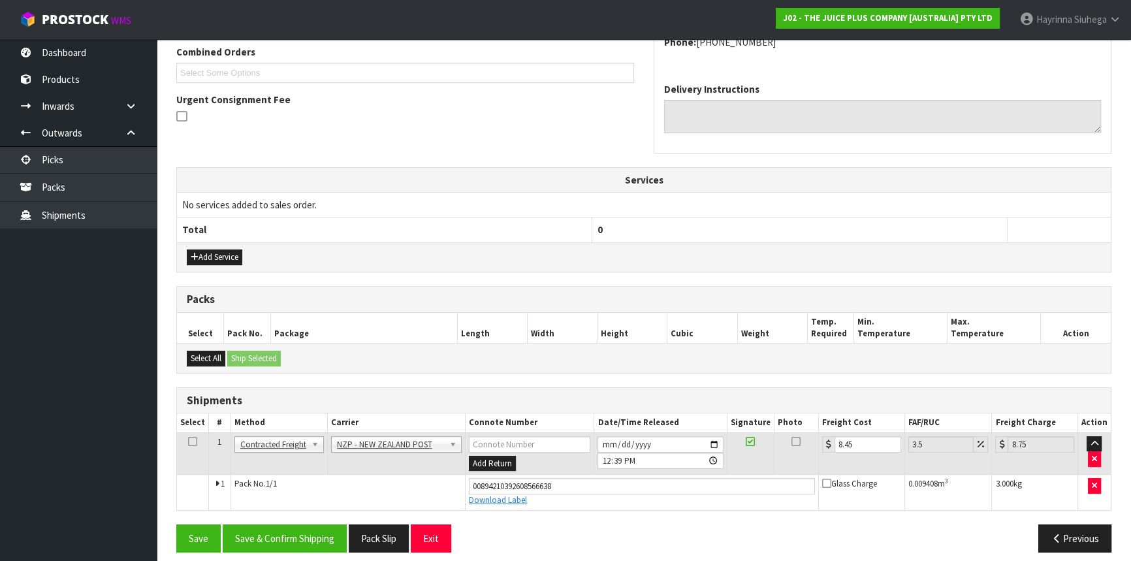
scroll to position [349, 0]
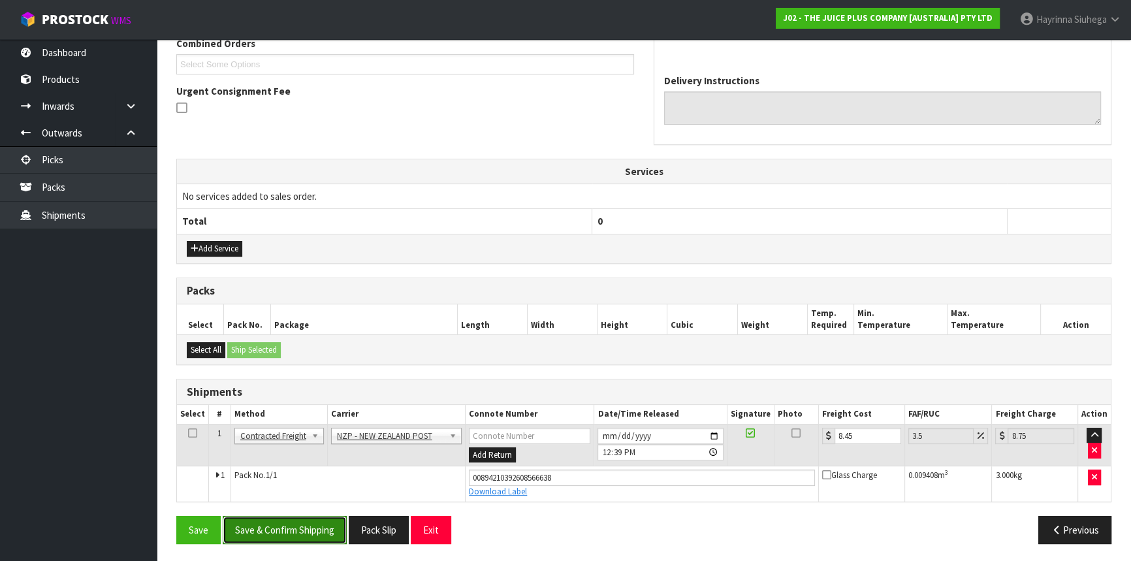
click at [299, 527] on button "Save & Confirm Shipping" at bounding box center [285, 530] width 124 height 28
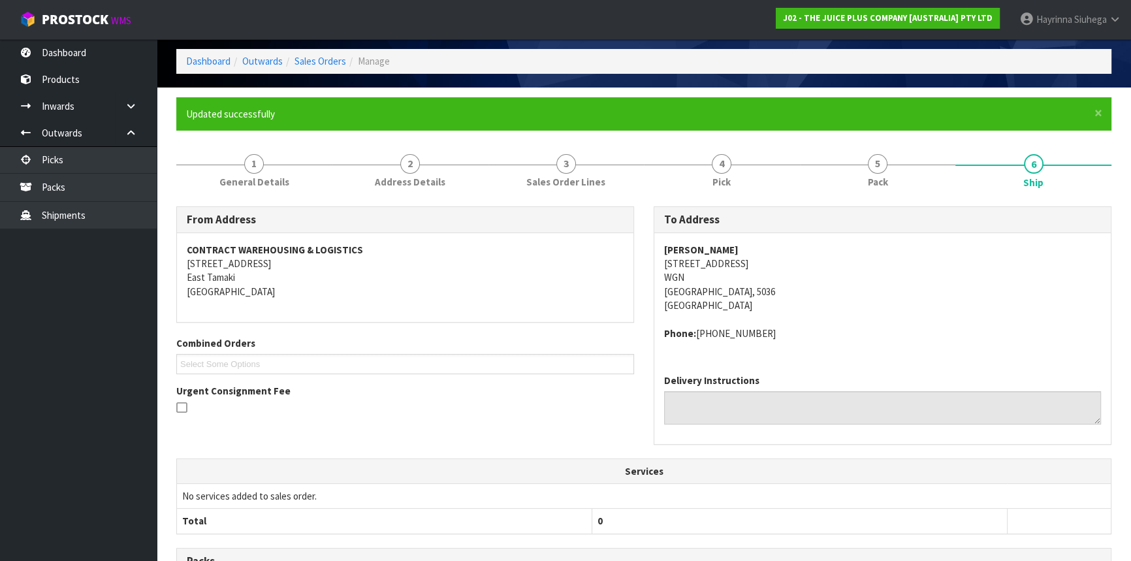
scroll to position [0, 0]
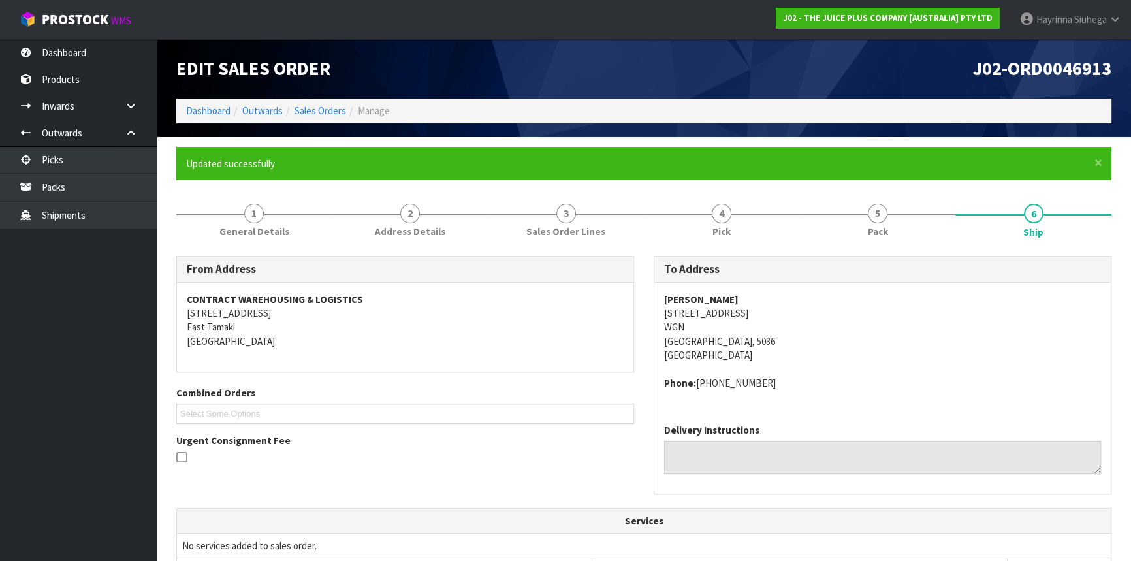
click at [208, 103] on ol "Dashboard Outwards Sales Orders Manage" at bounding box center [643, 111] width 935 height 24
click at [207, 106] on link "Dashboard" at bounding box center [208, 111] width 44 height 12
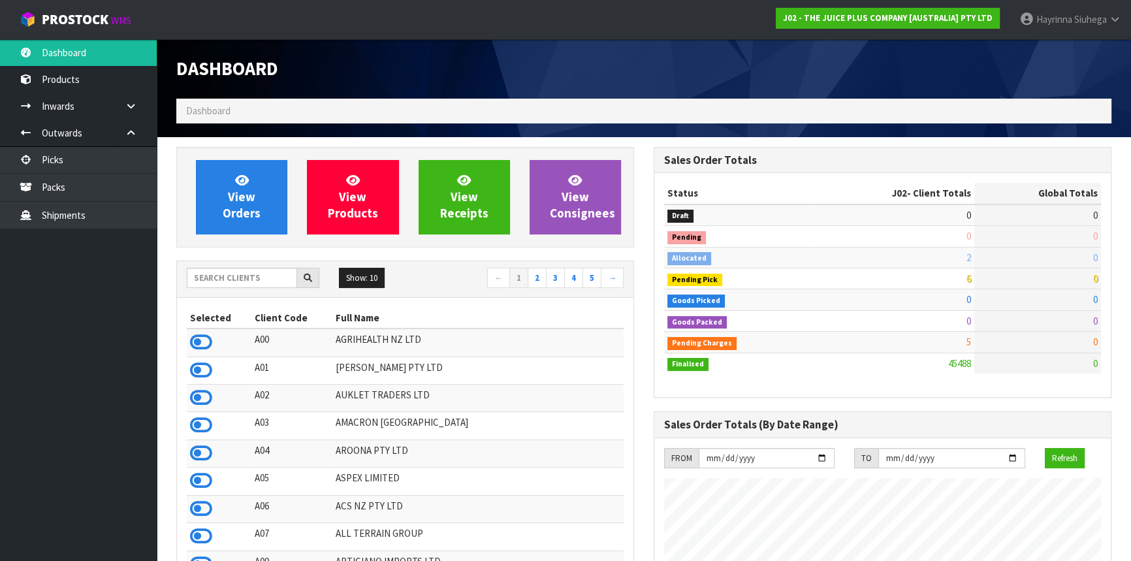
scroll to position [988, 477]
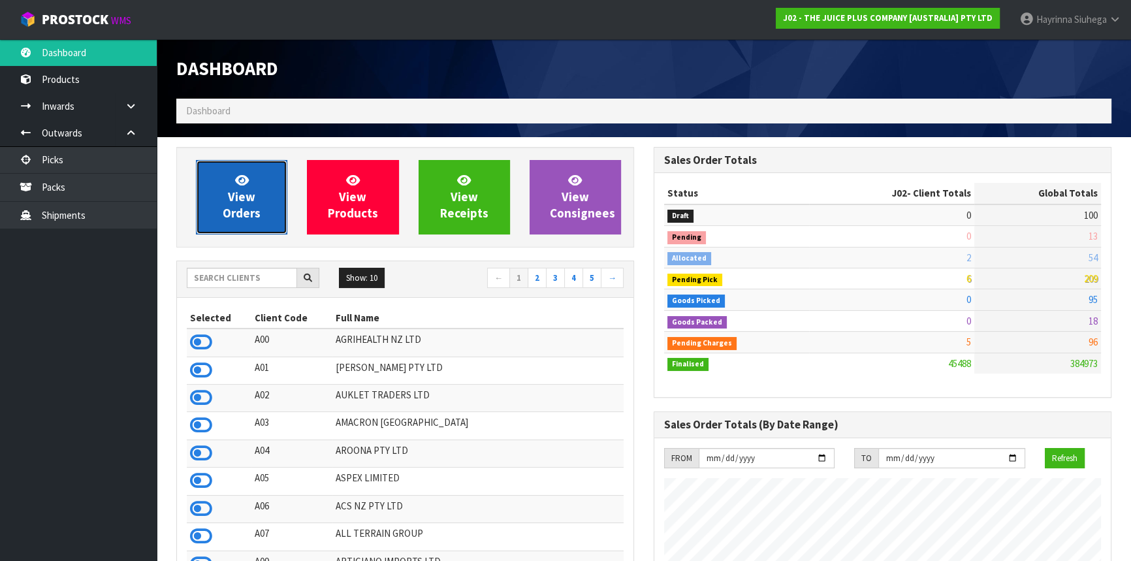
click at [254, 198] on span "View Orders" at bounding box center [242, 196] width 38 height 49
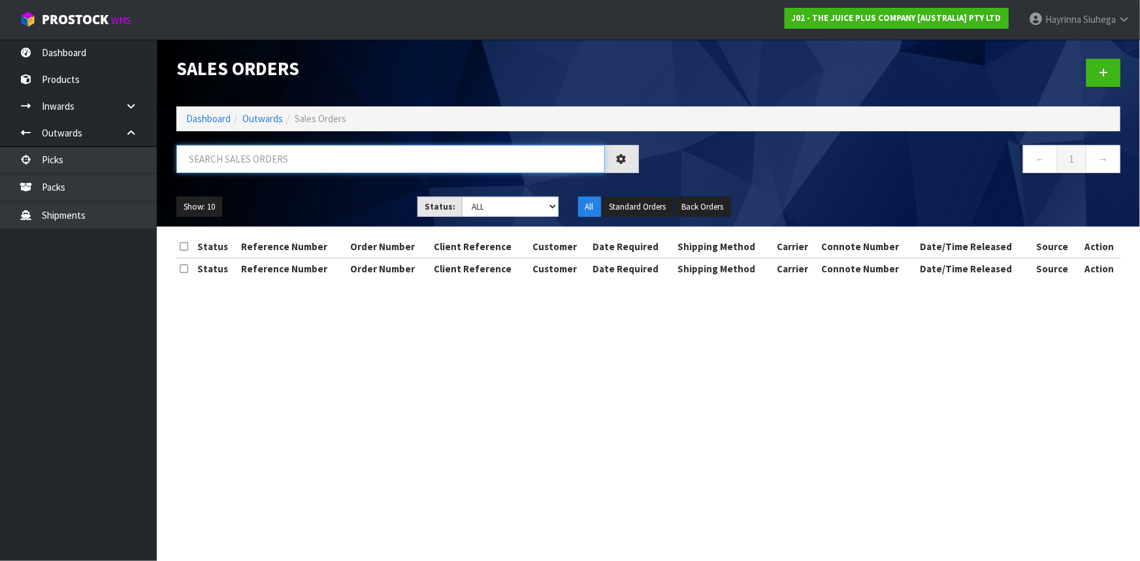
click at [259, 159] on input "text" at bounding box center [390, 159] width 428 height 28
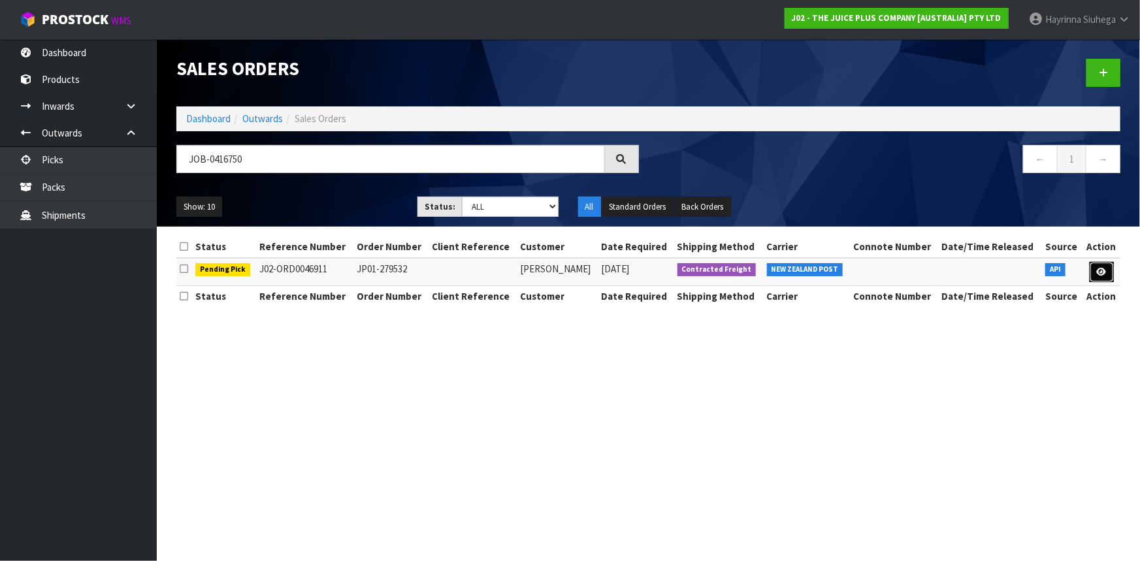
click at [1106, 278] on link at bounding box center [1101, 272] width 24 height 21
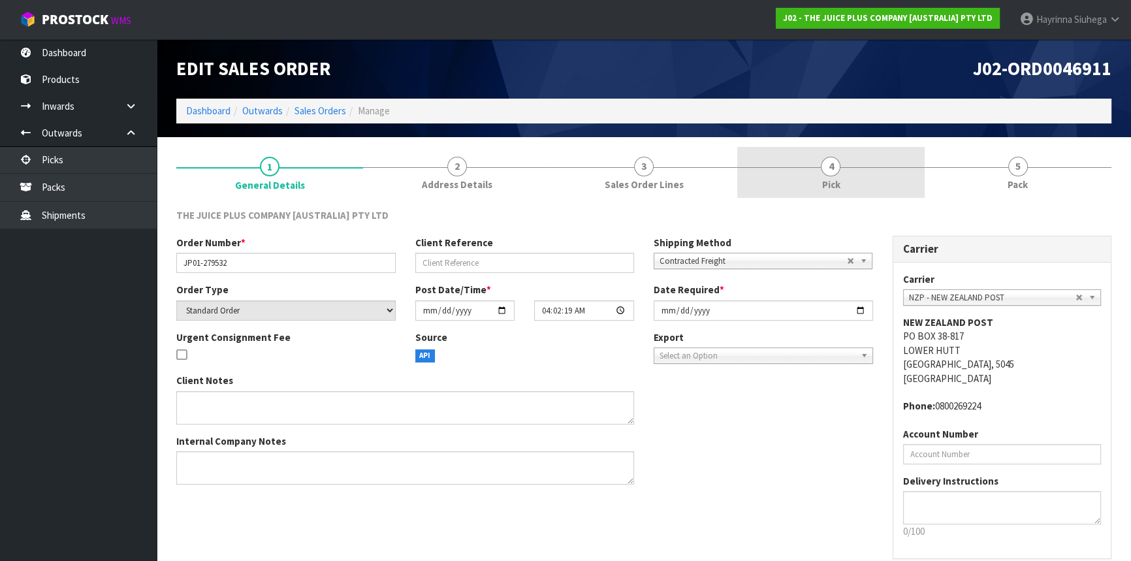
click at [881, 178] on link "4 Pick" at bounding box center [830, 173] width 187 height 52
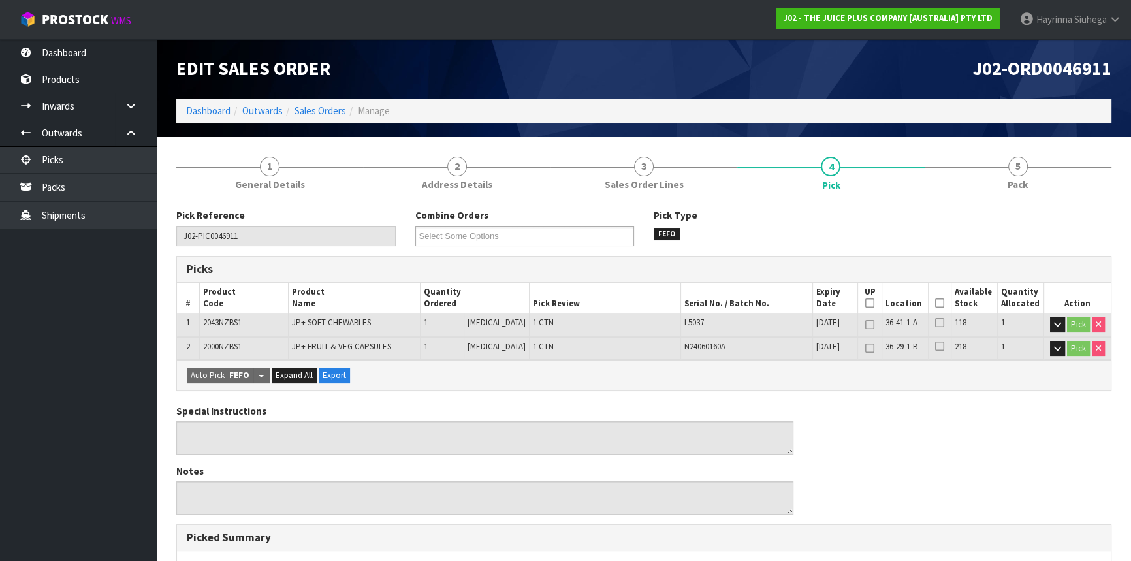
click at [935, 304] on icon at bounding box center [939, 303] width 9 height 1
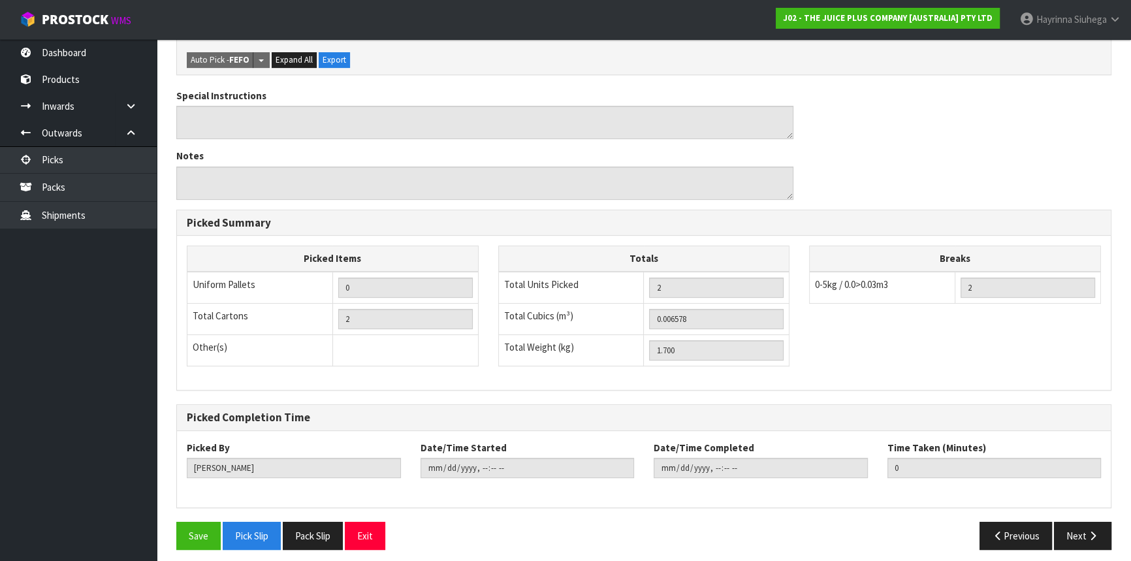
scroll to position [368, 0]
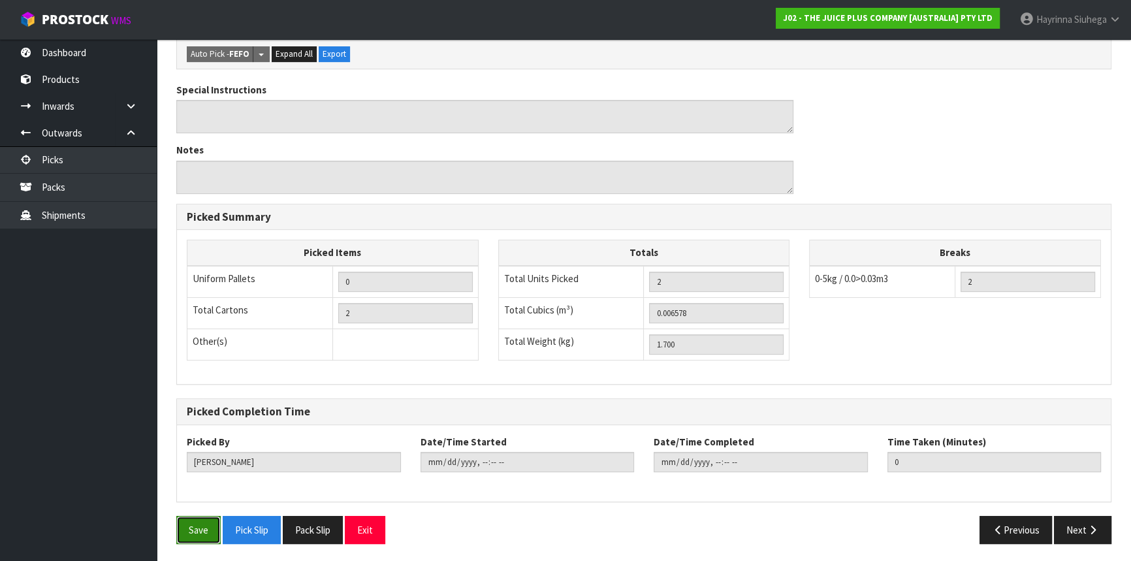
click at [192, 538] on button "Save" at bounding box center [198, 530] width 44 height 28
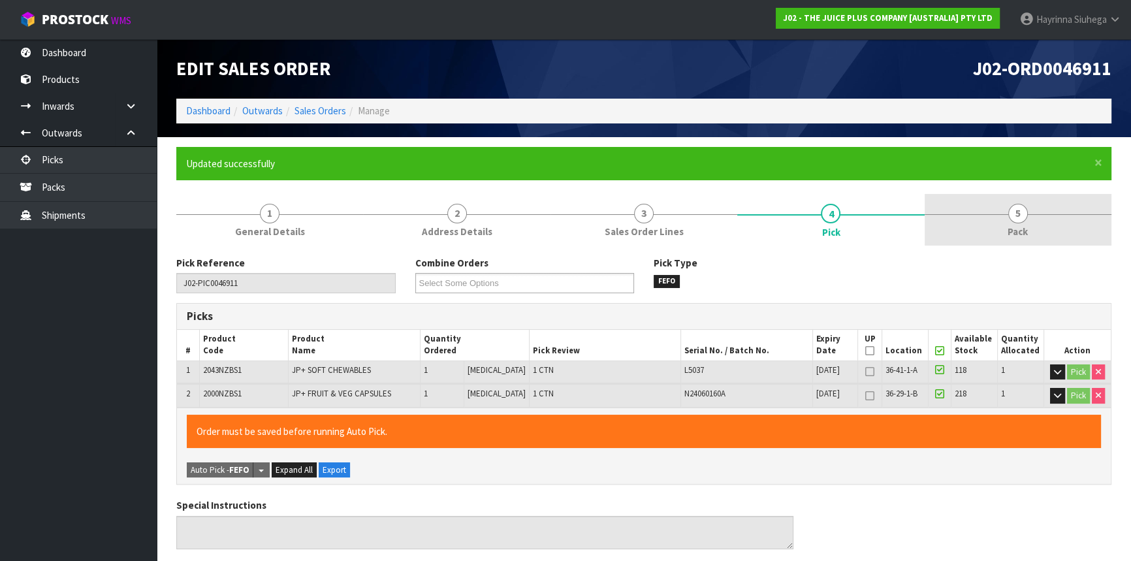
click at [991, 226] on link "5 Pack" at bounding box center [1018, 220] width 187 height 52
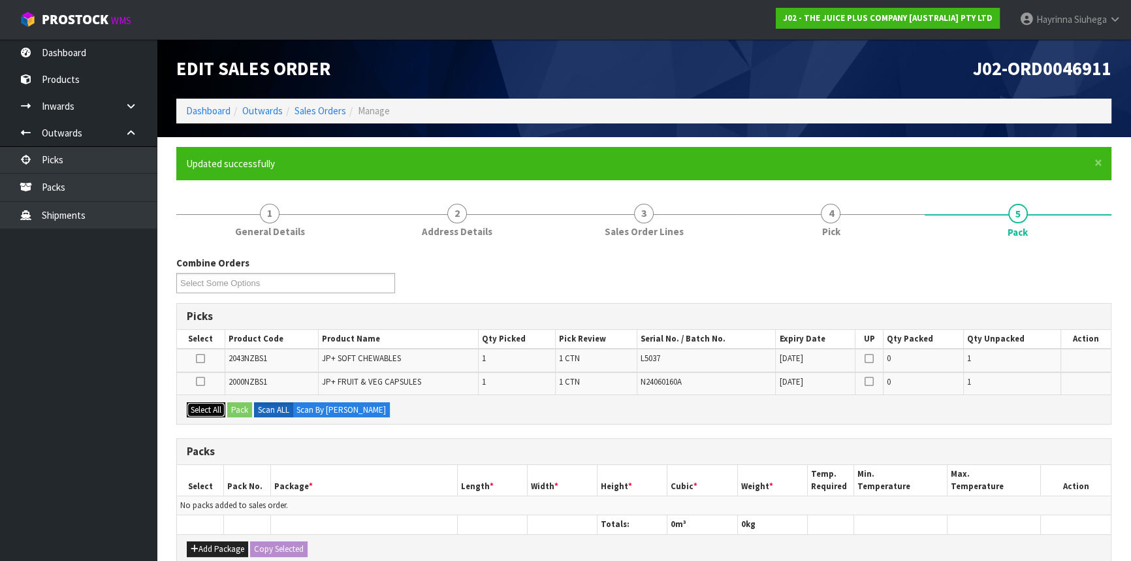
click at [203, 404] on button "Select All" at bounding box center [206, 410] width 39 height 16
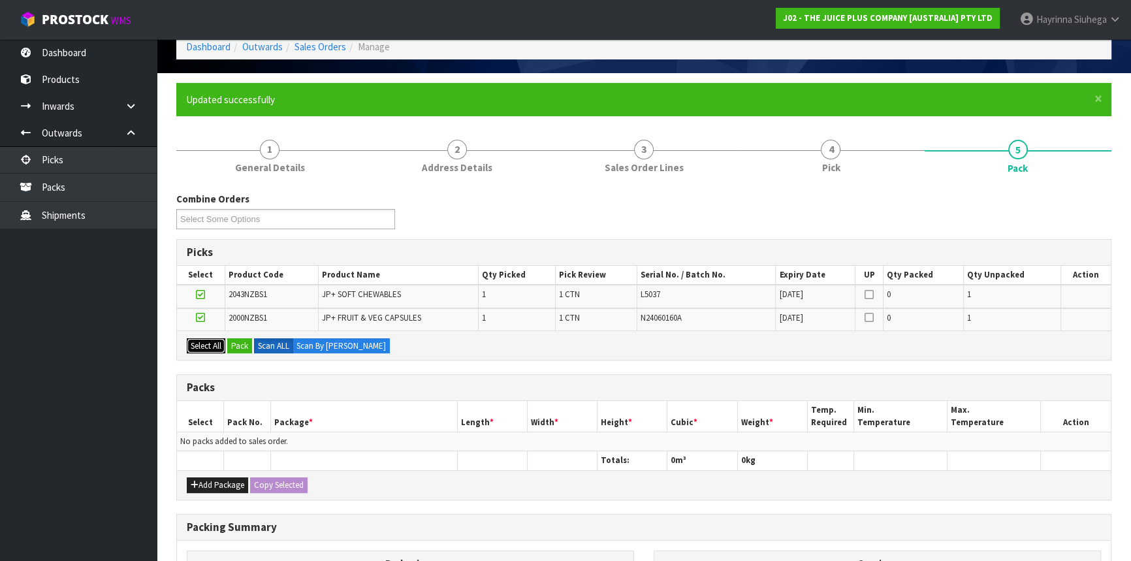
scroll to position [118, 0]
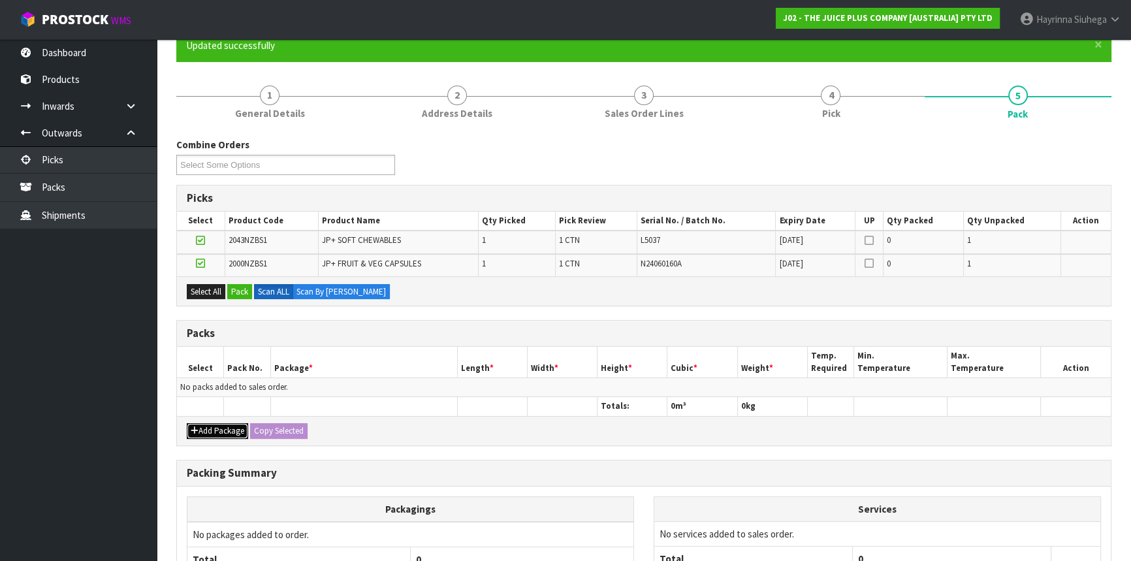
click at [216, 429] on button "Add Package" at bounding box center [217, 431] width 61 height 16
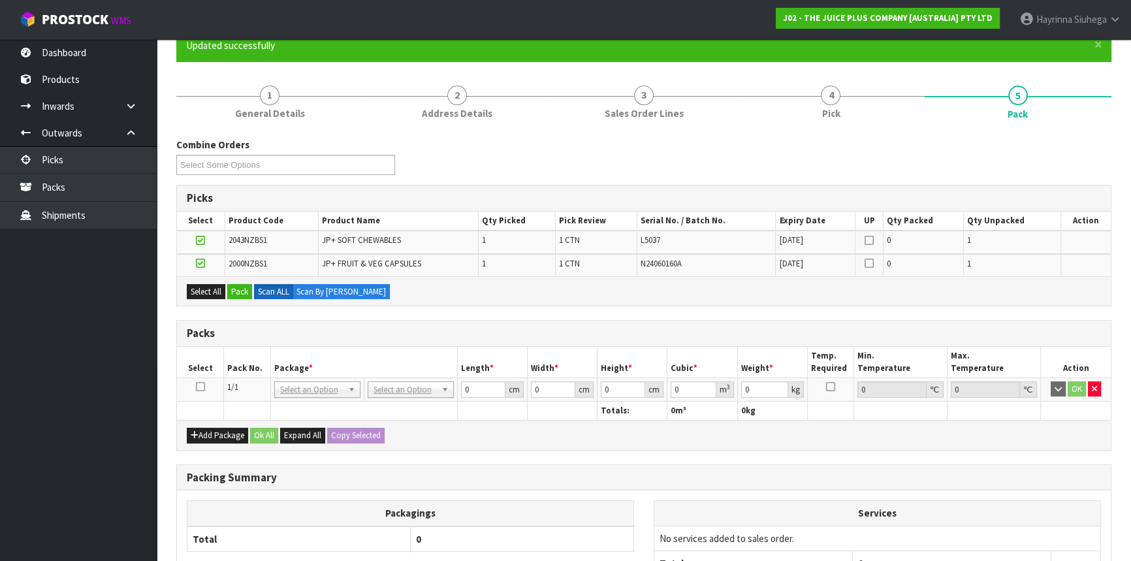
click at [197, 387] on icon at bounding box center [200, 387] width 9 height 1
click at [241, 289] on button "Pack" at bounding box center [239, 292] width 25 height 16
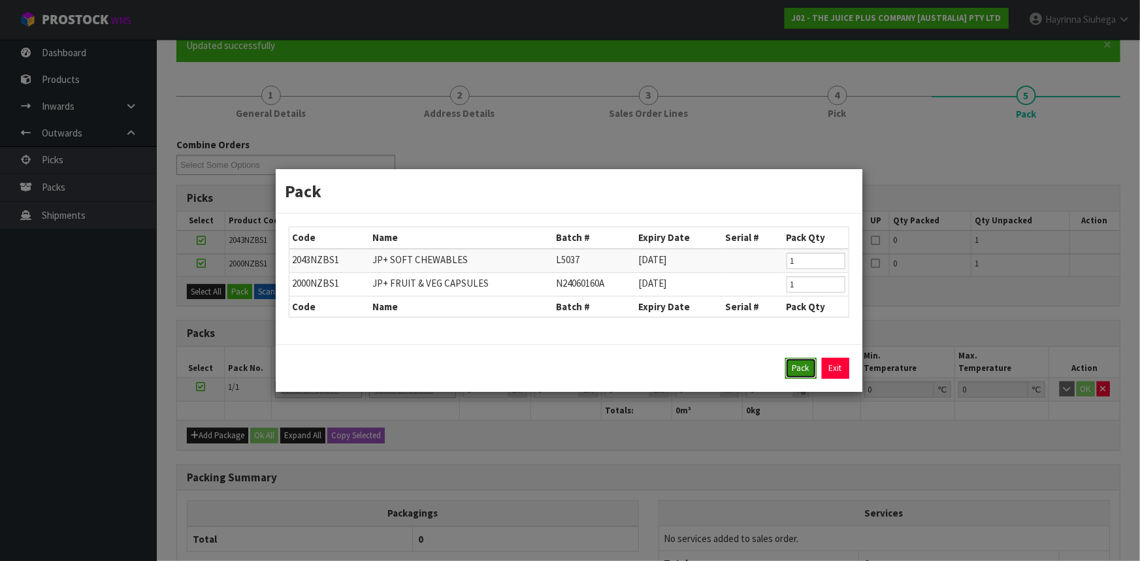
click at [796, 364] on button "Pack" at bounding box center [800, 368] width 31 height 21
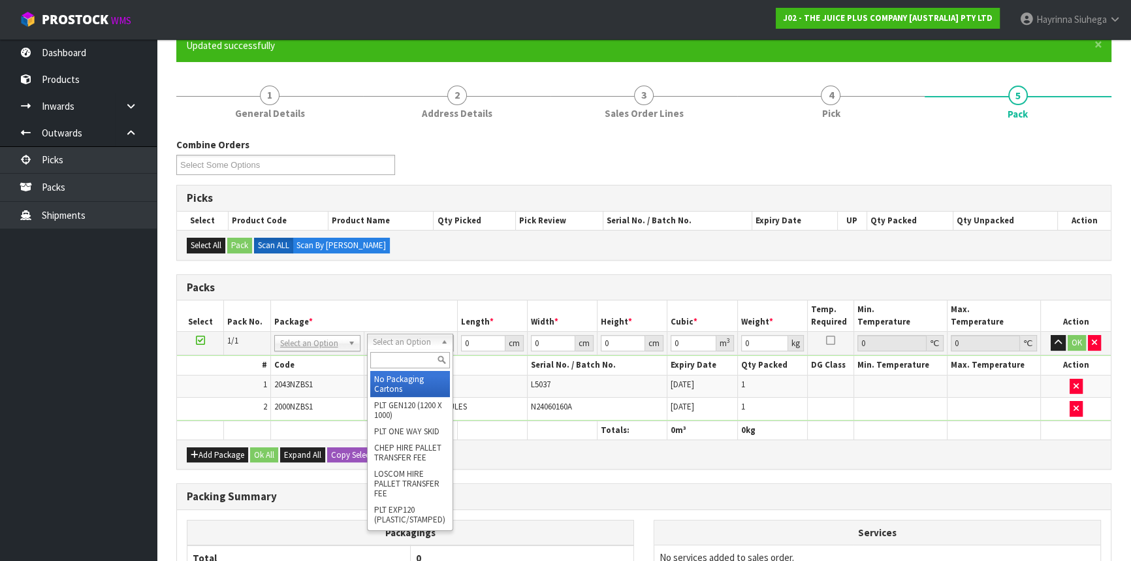
click at [408, 352] on input "text" at bounding box center [410, 360] width 80 height 16
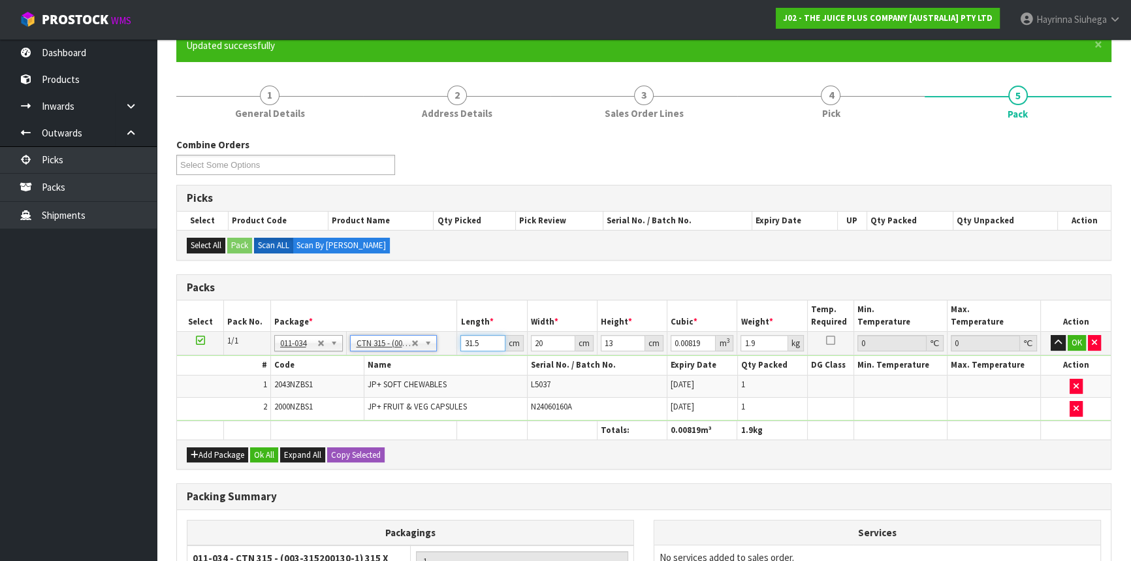
click at [468, 340] on input "31.5" at bounding box center [482, 343] width 44 height 16
click button "OK" at bounding box center [1077, 343] width 18 height 16
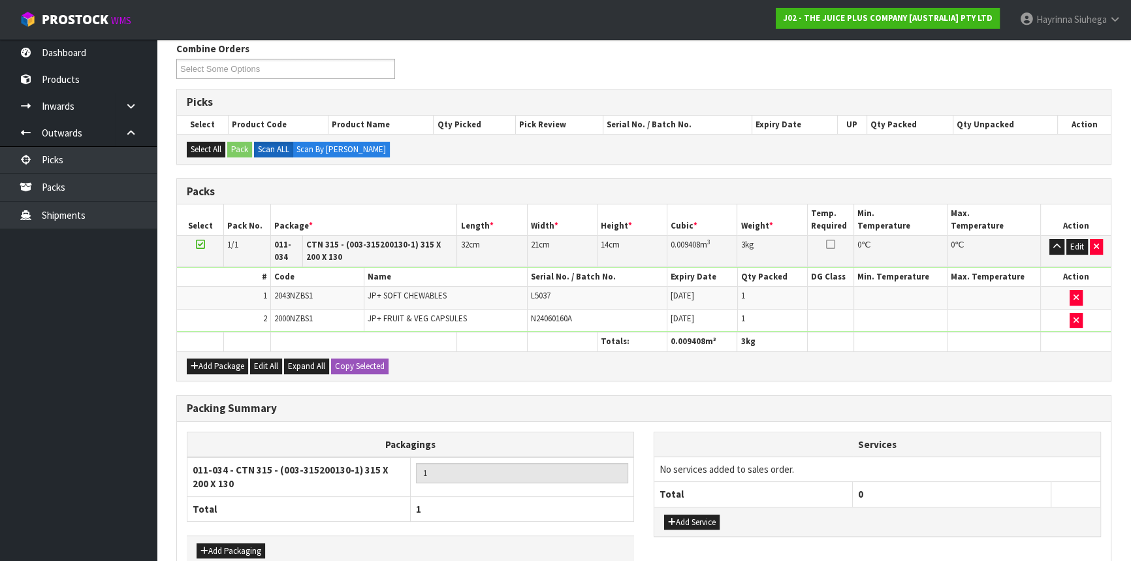
scroll to position [287, 0]
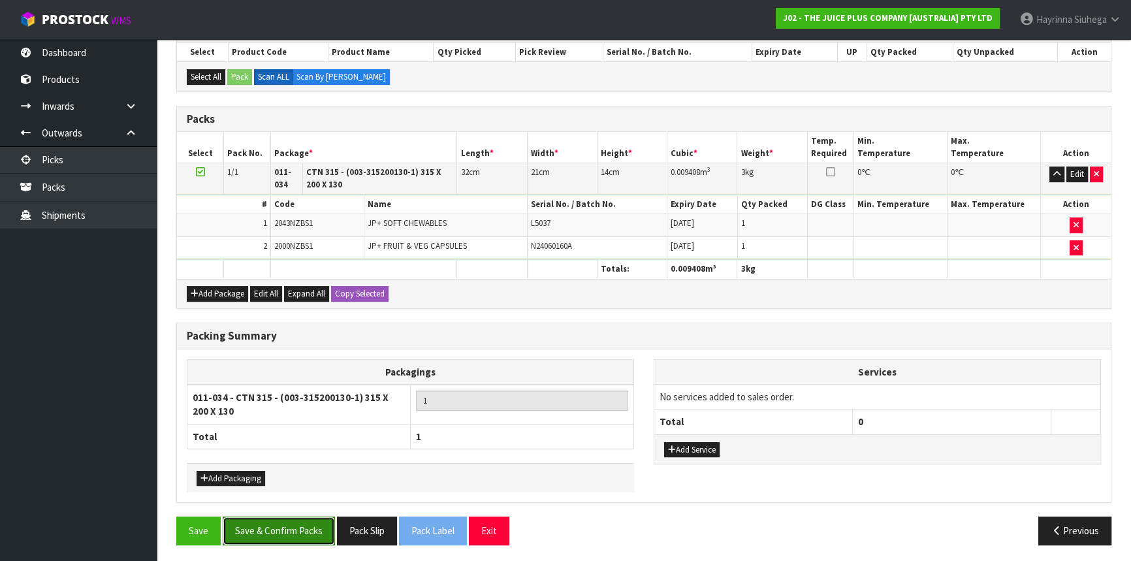
click at [297, 525] on button "Save & Confirm Packs" at bounding box center [279, 531] width 112 height 28
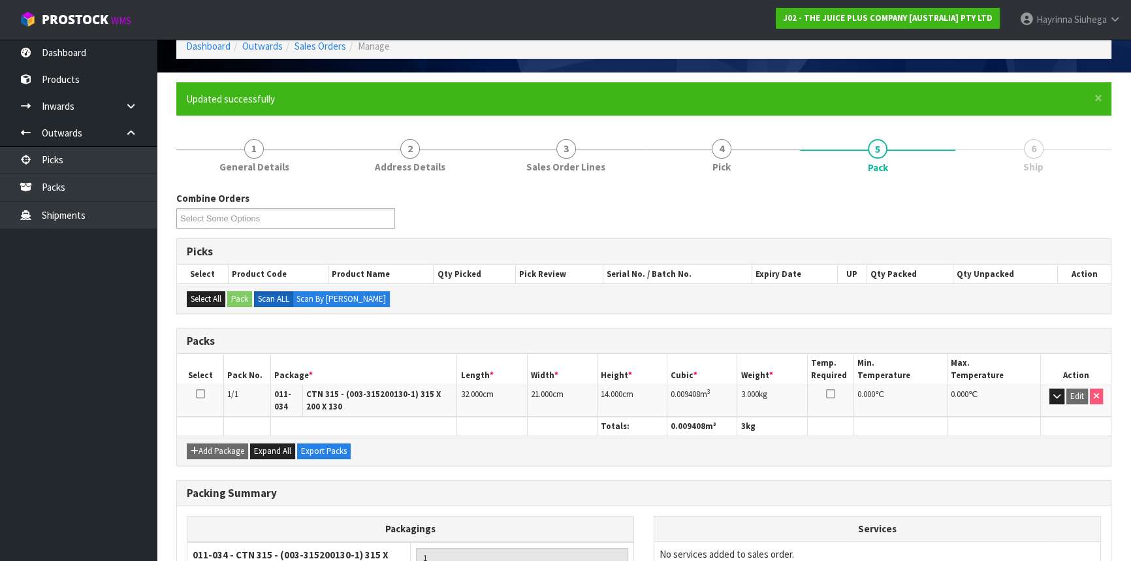
scroll to position [193, 0]
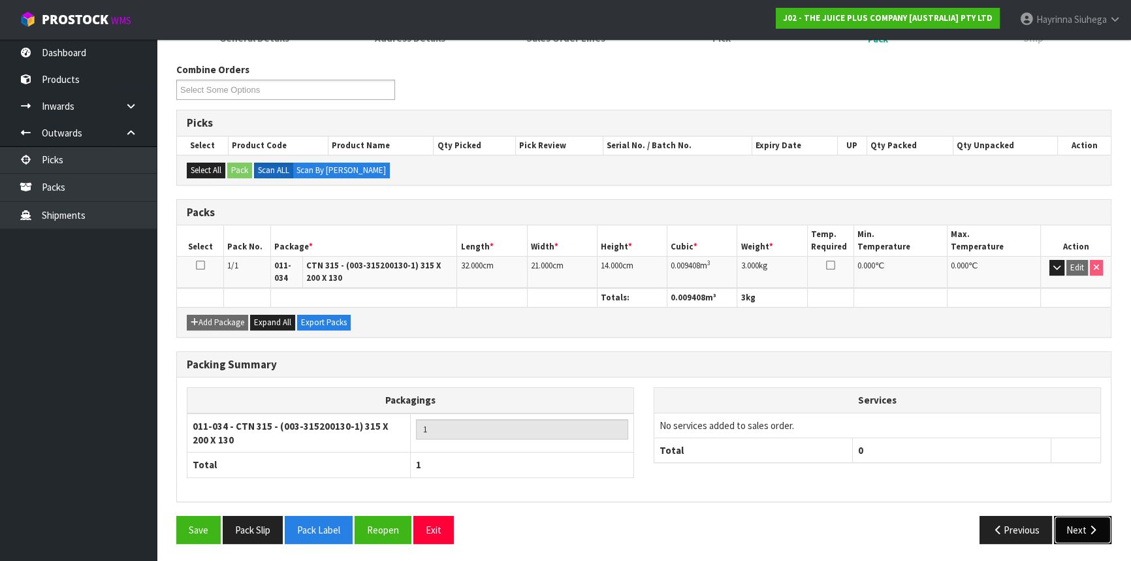
click at [1074, 526] on button "Next" at bounding box center [1082, 530] width 57 height 28
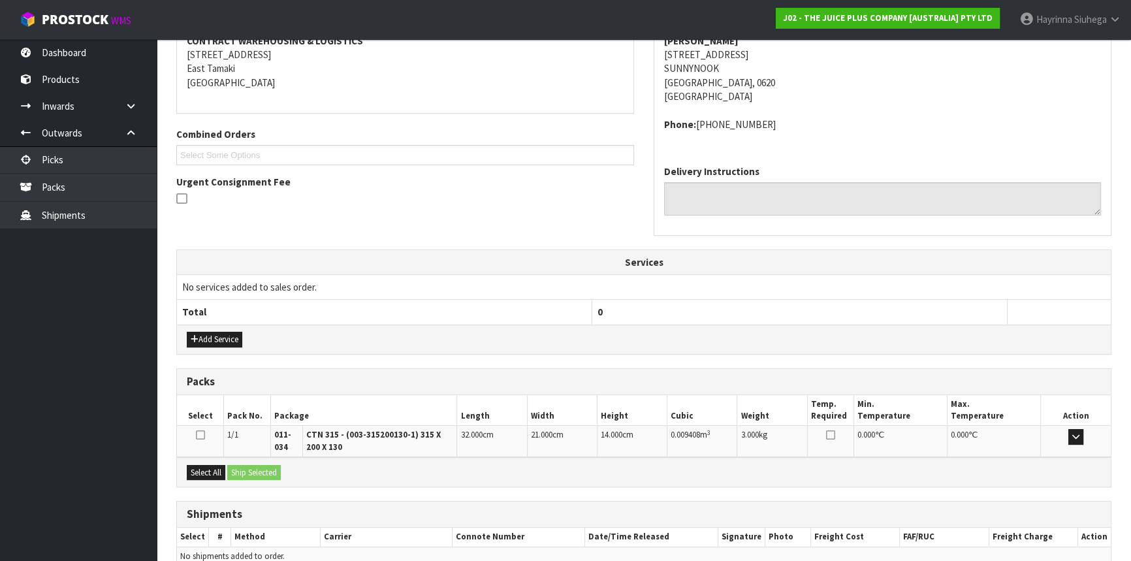
scroll to position [323, 0]
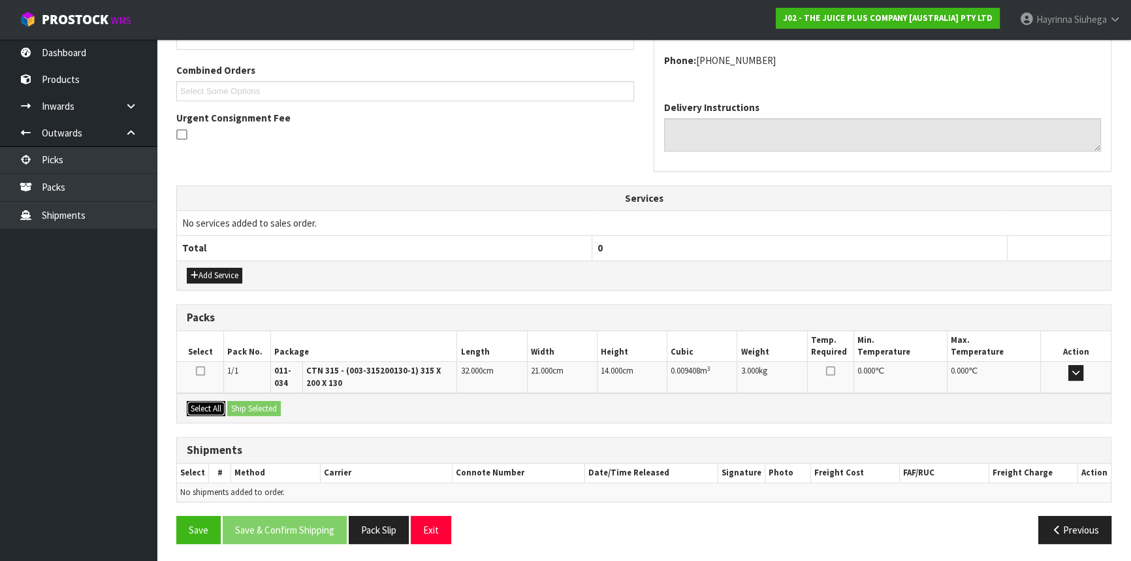
click at [215, 409] on button "Select All" at bounding box center [206, 409] width 39 height 16
click at [248, 408] on button "Ship Selected" at bounding box center [254, 409] width 54 height 16
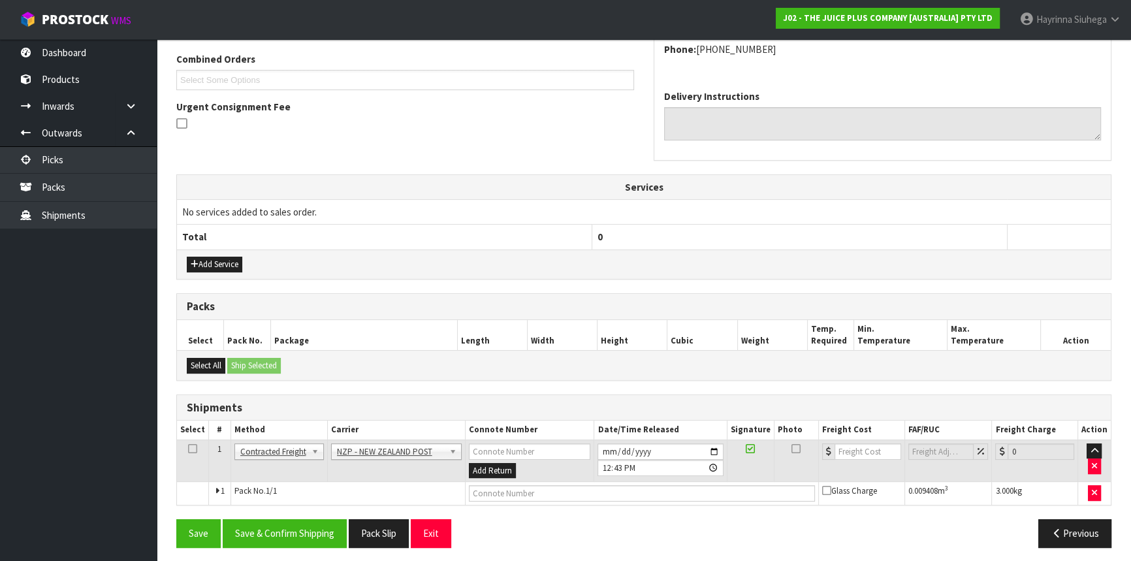
scroll to position [337, 0]
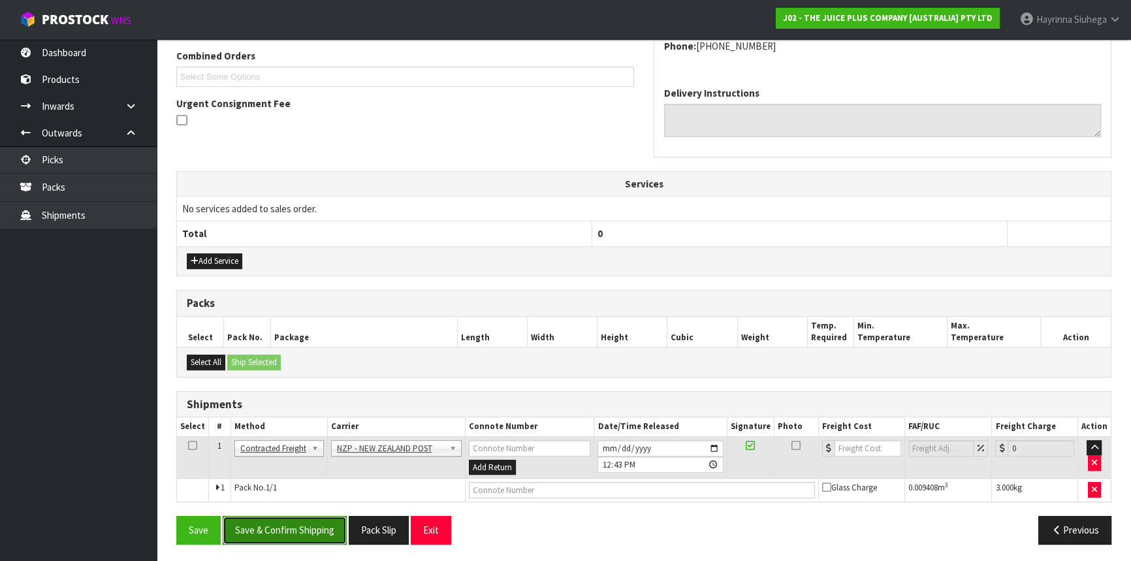
click at [312, 516] on button "Save & Confirm Shipping" at bounding box center [285, 530] width 124 height 28
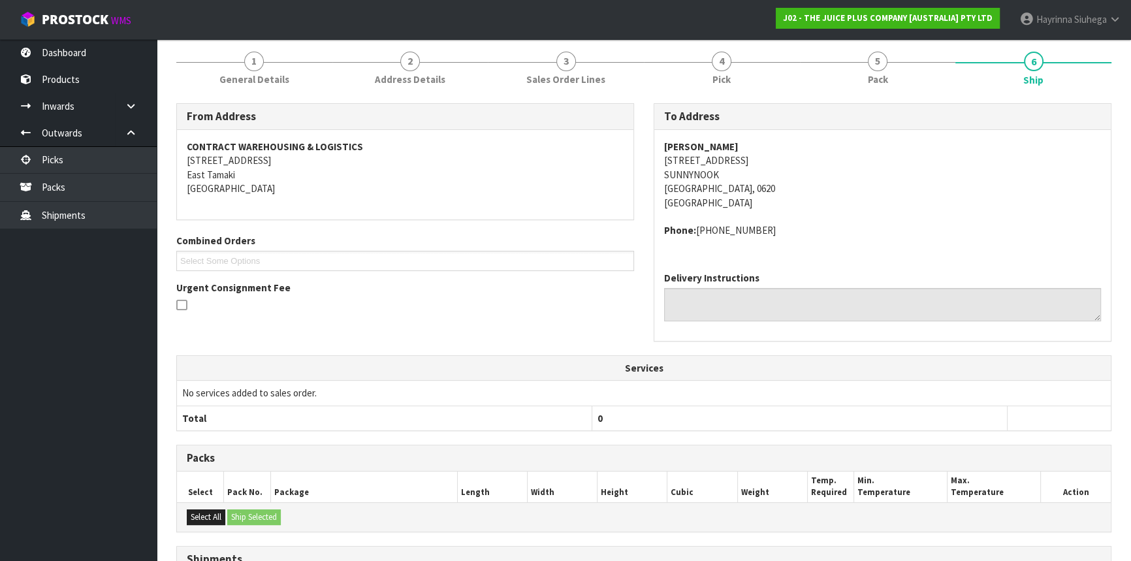
scroll to position [319, 0]
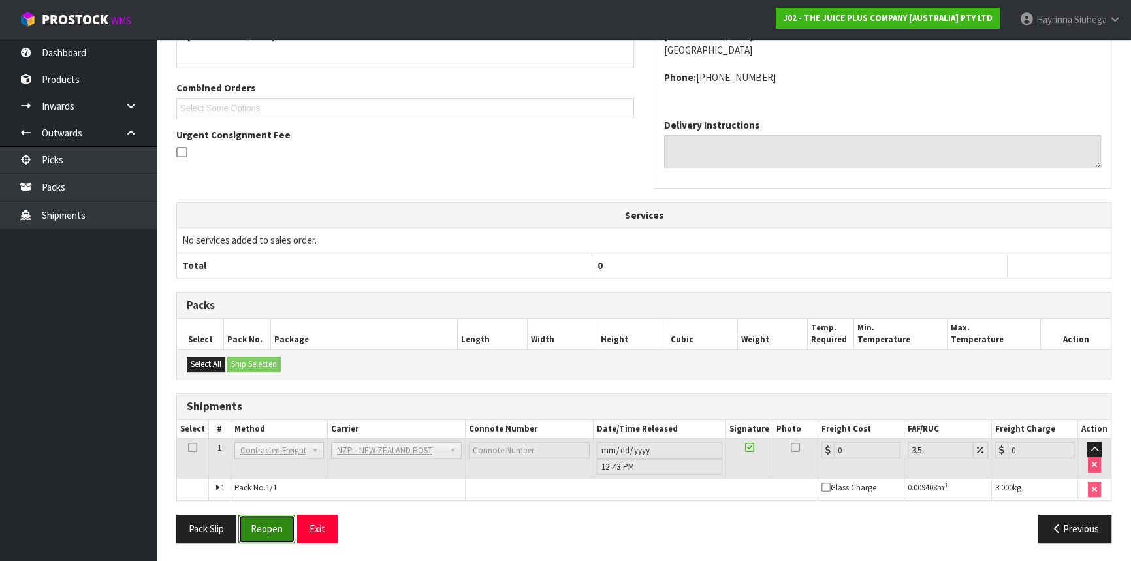
click at [256, 521] on button "Reopen" at bounding box center [266, 529] width 57 height 28
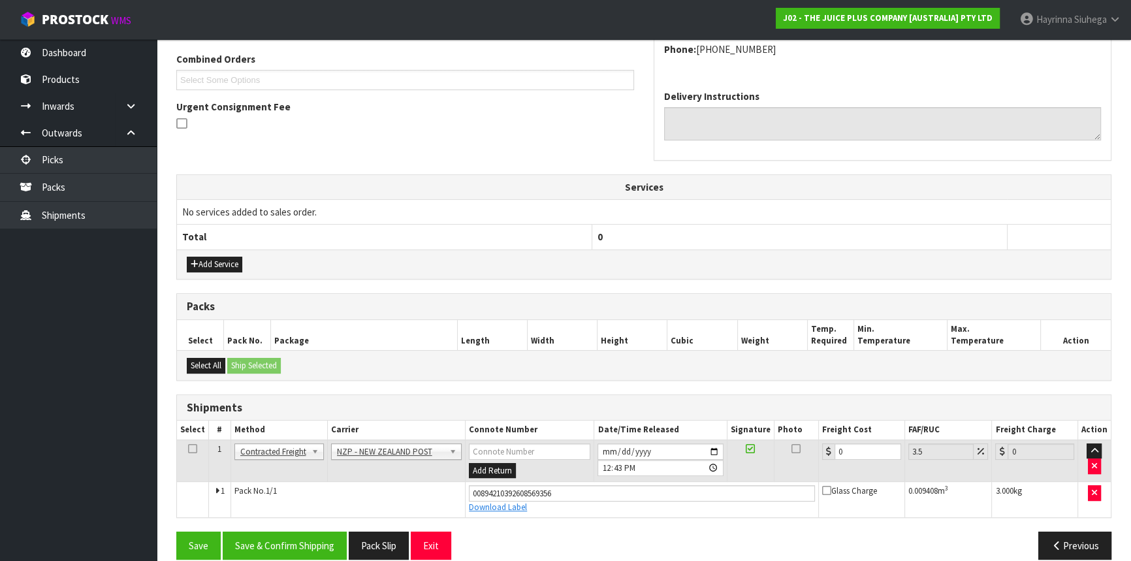
scroll to position [349, 0]
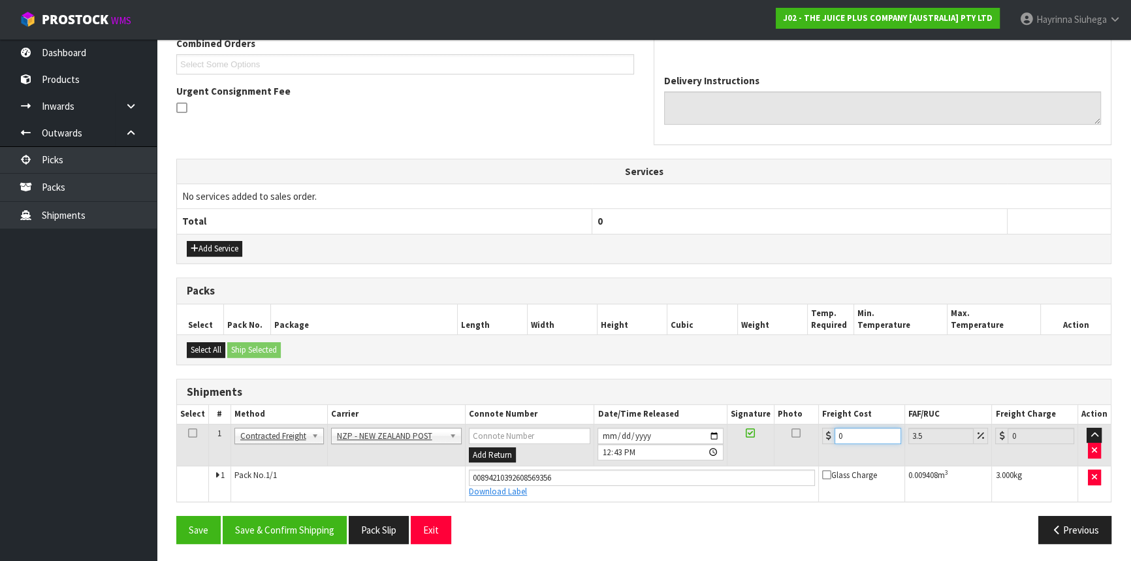
drag, startPoint x: 874, startPoint y: 437, endPoint x: 549, endPoint y: 437, distance: 325.3
click at [549, 437] on tr "1 Client Local Pickup Customer Local Pickup Company Freight Contracted Freight …" at bounding box center [644, 445] width 934 height 42
click at [176, 516] on button "Save" at bounding box center [198, 530] width 44 height 28
click at [312, 534] on button "Save & Confirm Shipping" at bounding box center [285, 530] width 124 height 28
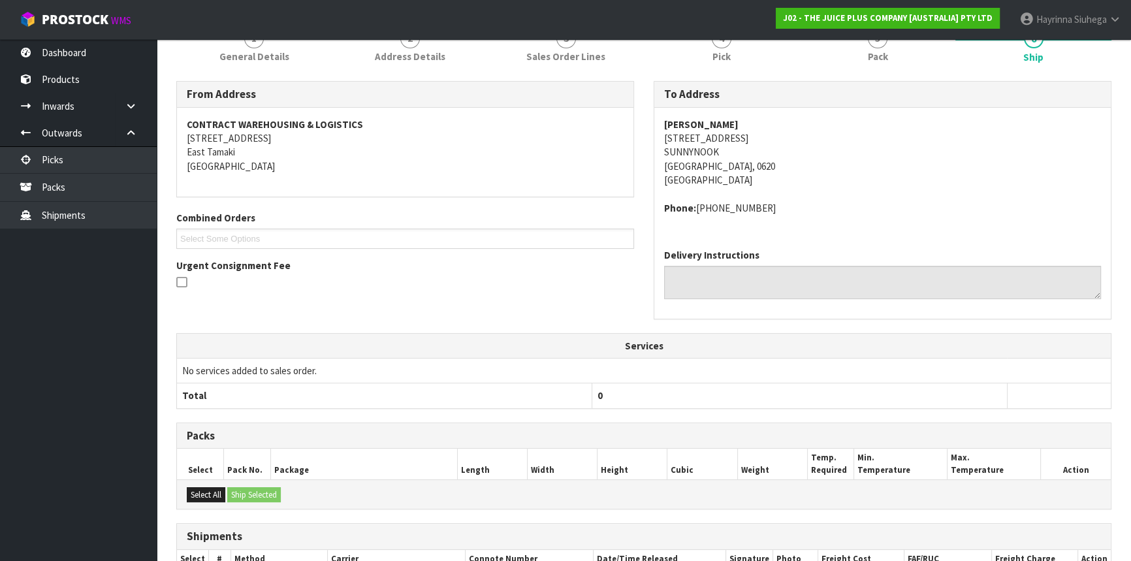
scroll to position [0, 0]
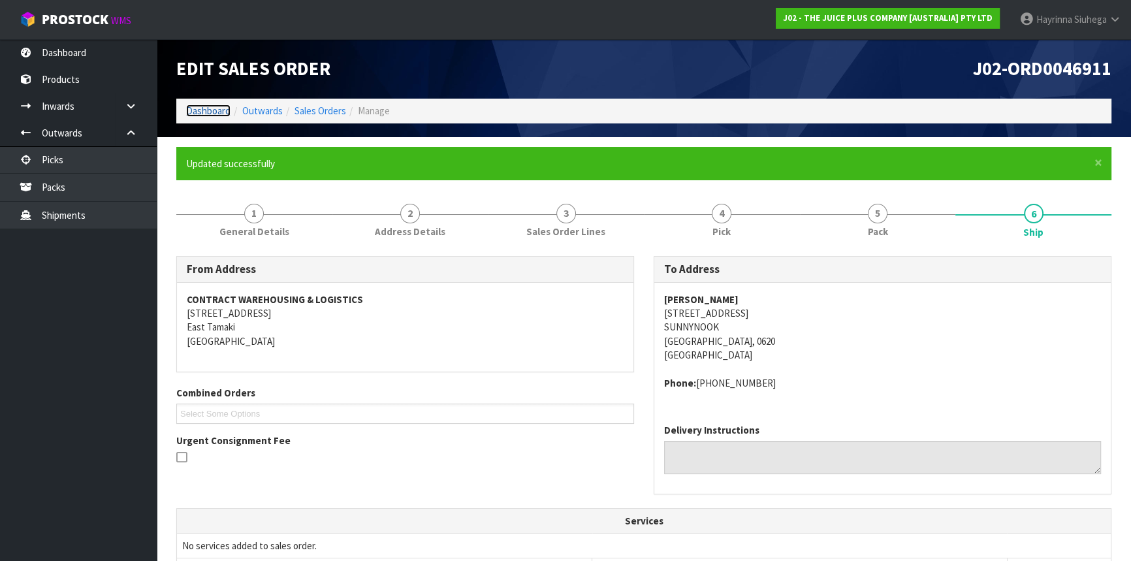
click at [213, 108] on link "Dashboard" at bounding box center [208, 111] width 44 height 12
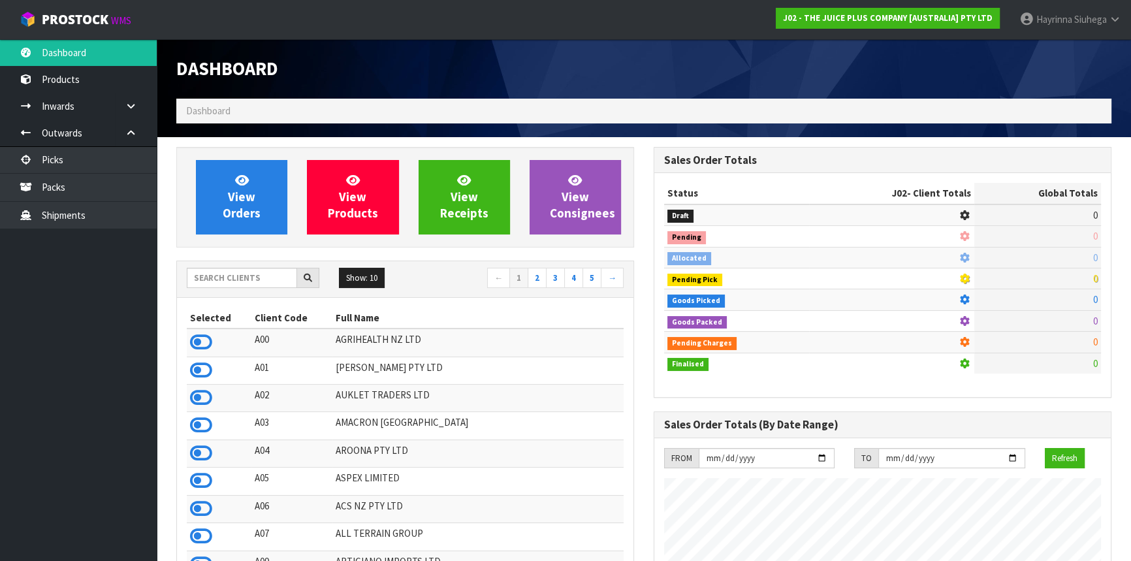
scroll to position [988, 477]
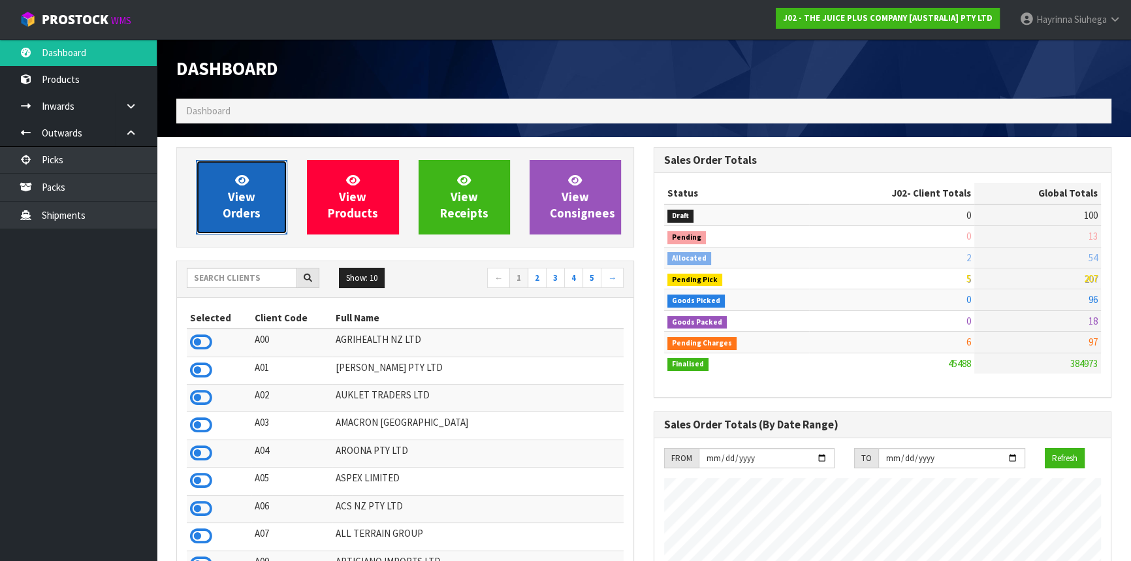
click at [260, 209] on link "View Orders" at bounding box center [241, 197] width 91 height 74
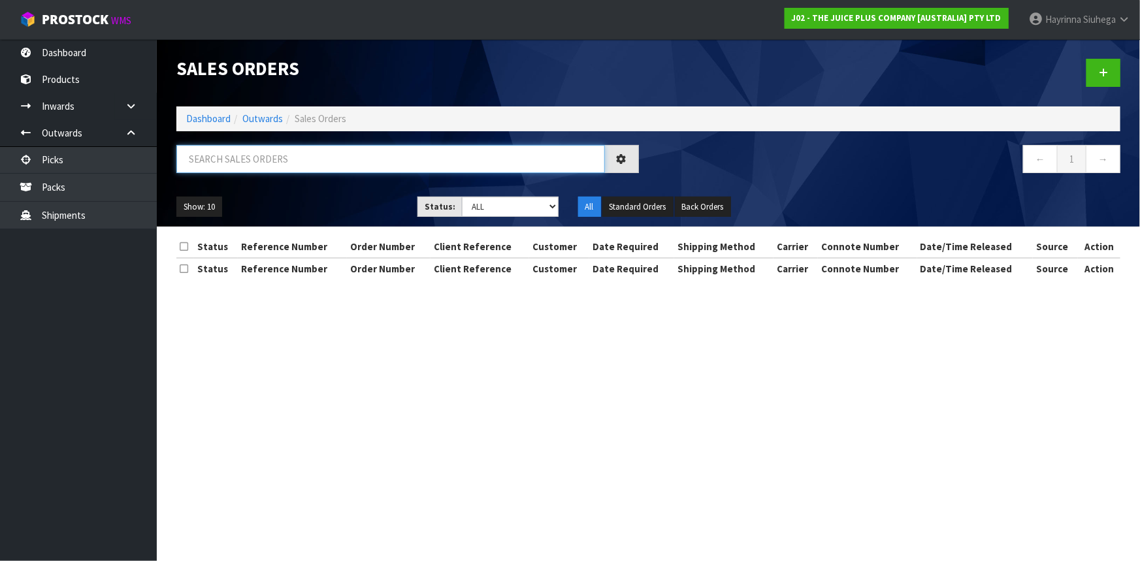
click at [253, 159] on input "text" at bounding box center [390, 159] width 428 height 28
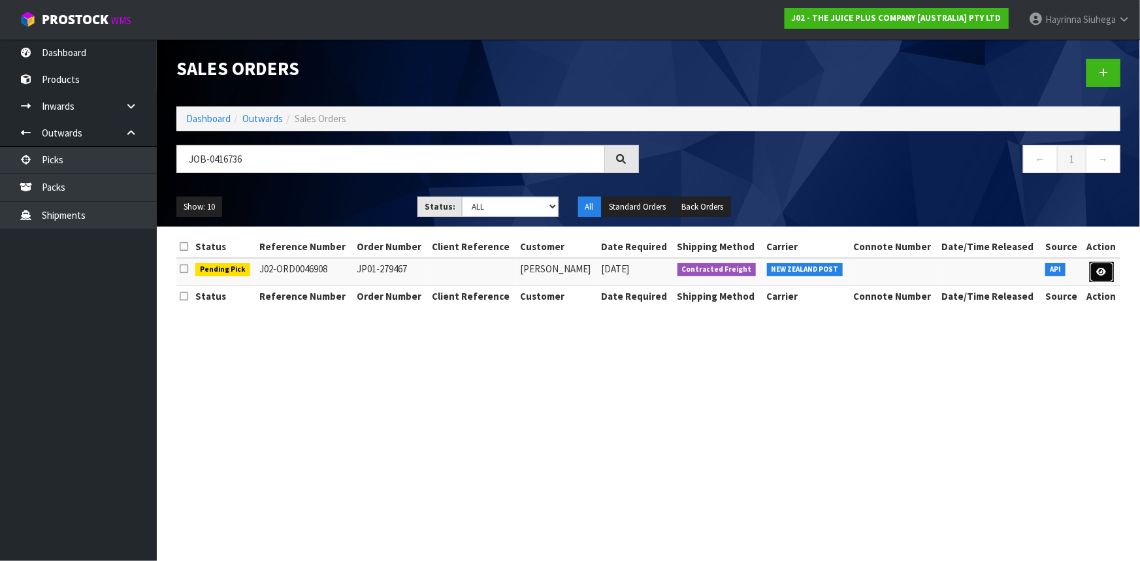
click at [1098, 268] on icon at bounding box center [1102, 272] width 10 height 8
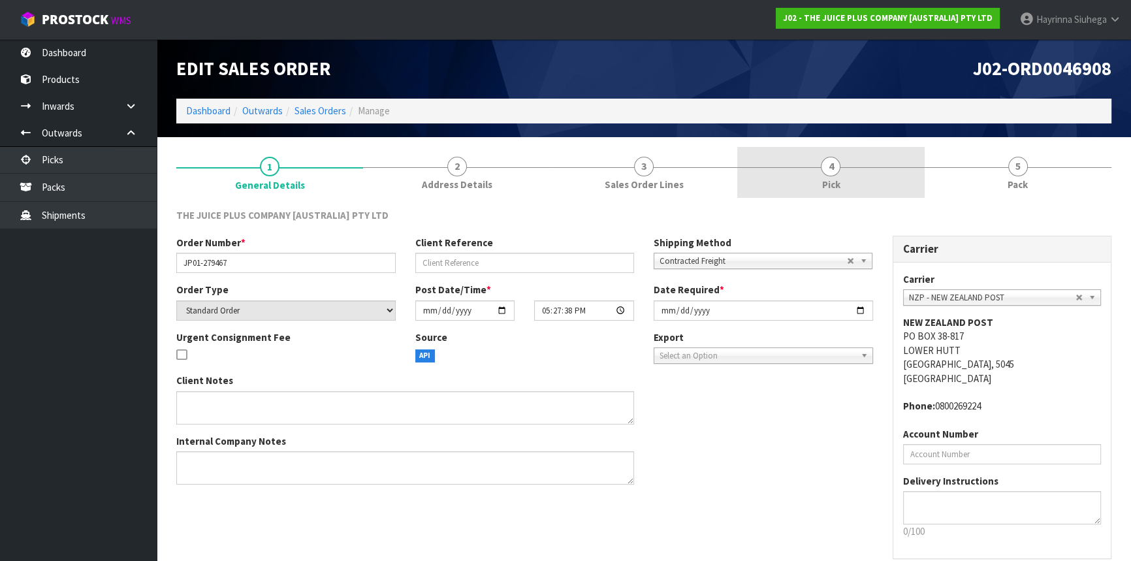
click at [819, 171] on link "4 Pick" at bounding box center [830, 173] width 187 height 52
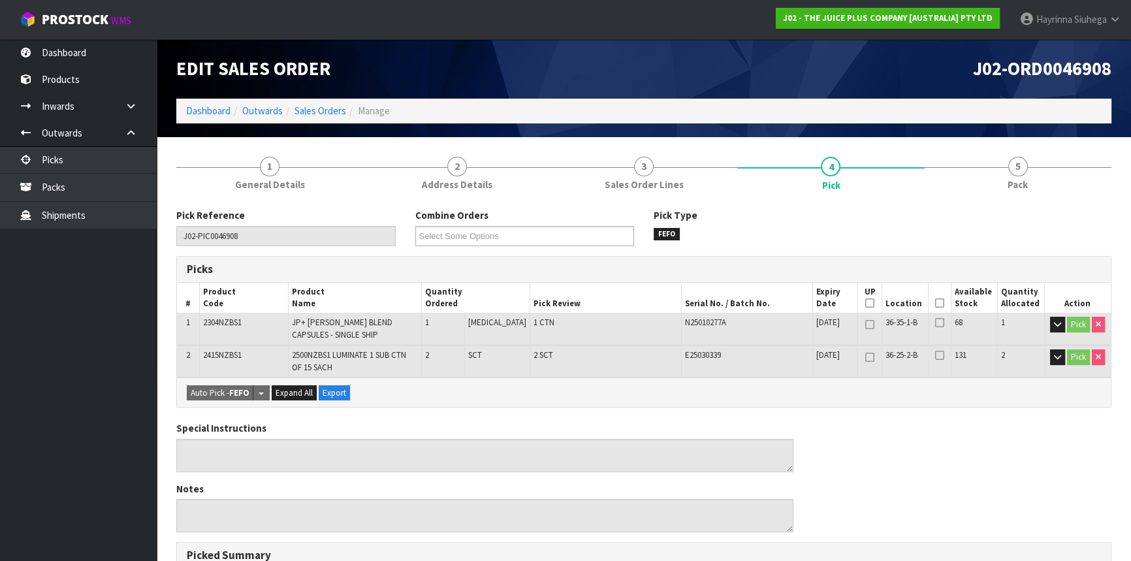
click at [936, 303] on icon at bounding box center [939, 303] width 9 height 1
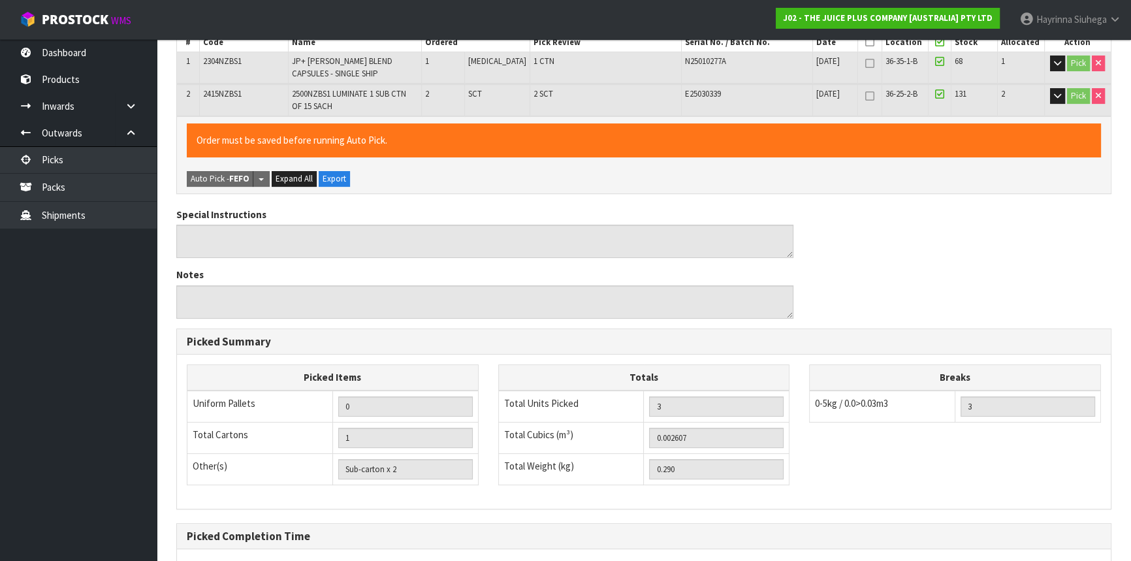
scroll to position [386, 0]
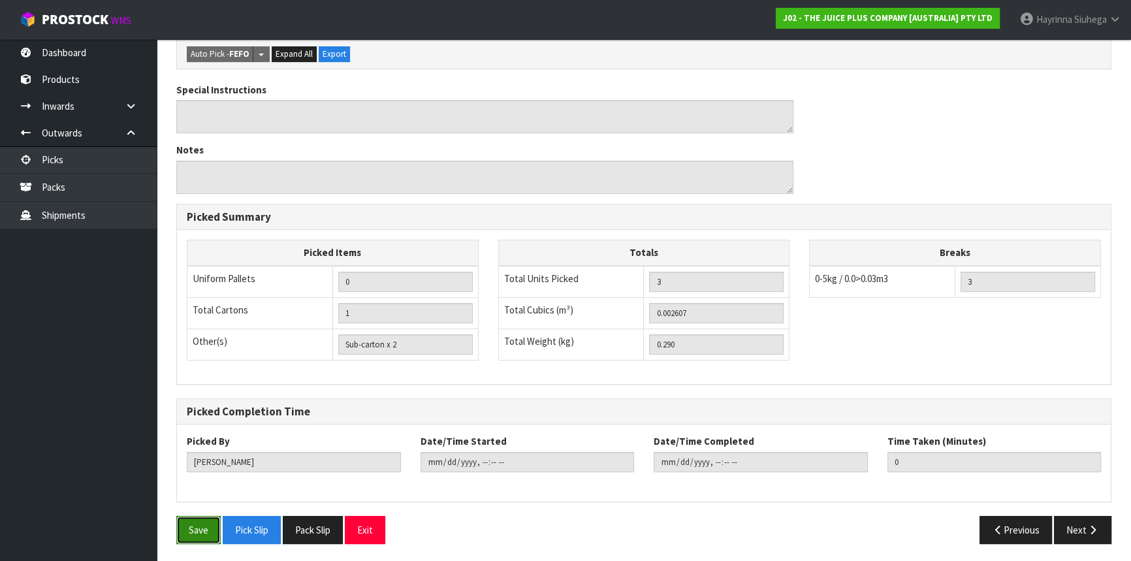
click at [204, 528] on button "Save" at bounding box center [198, 530] width 44 height 28
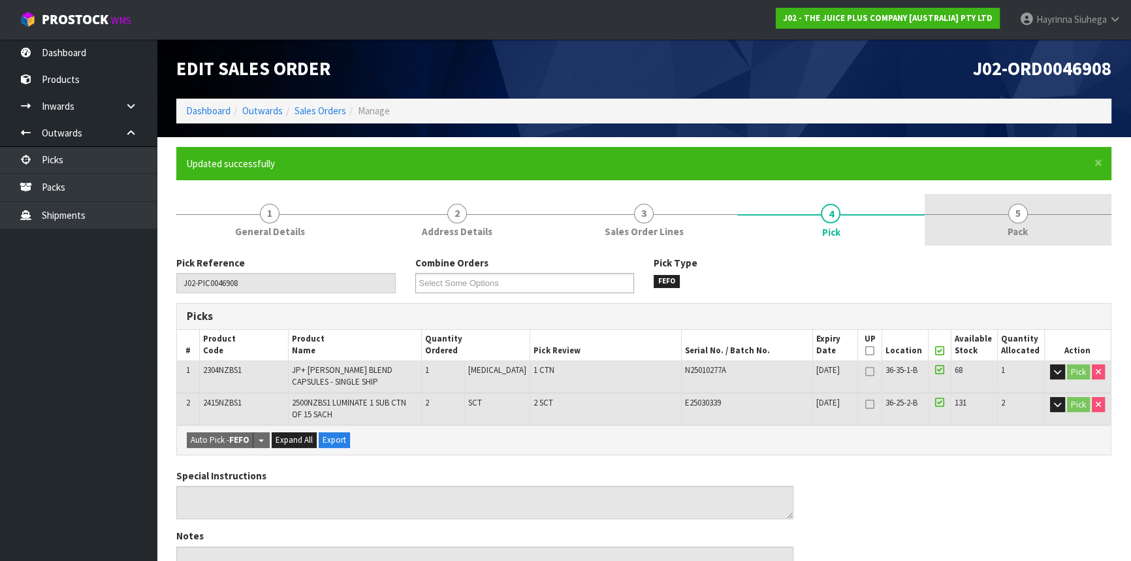
click at [995, 238] on link "5 Pack" at bounding box center [1018, 220] width 187 height 52
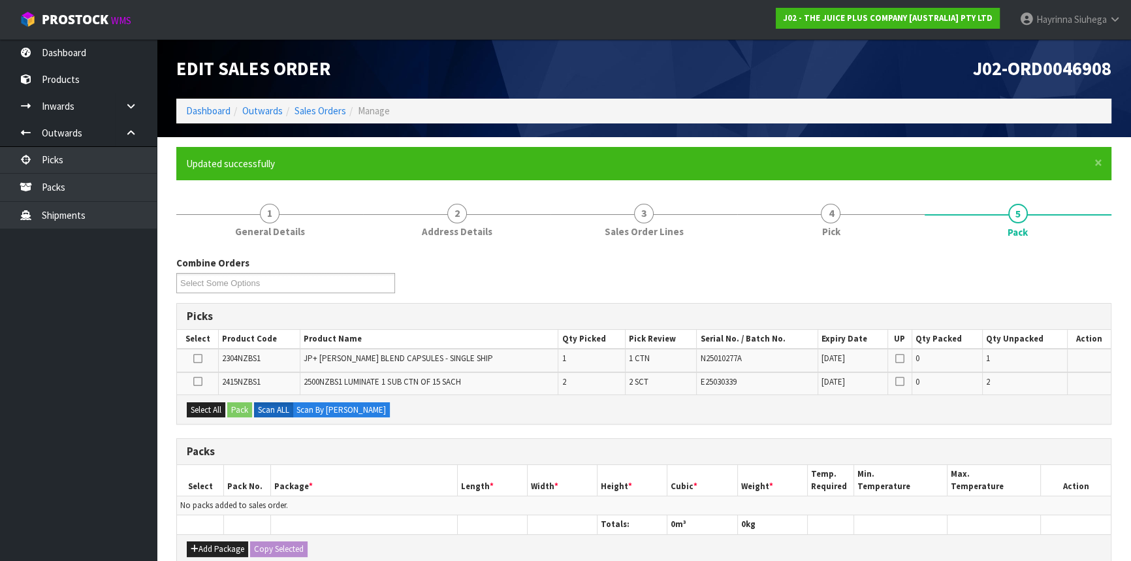
scroll to position [242, 0]
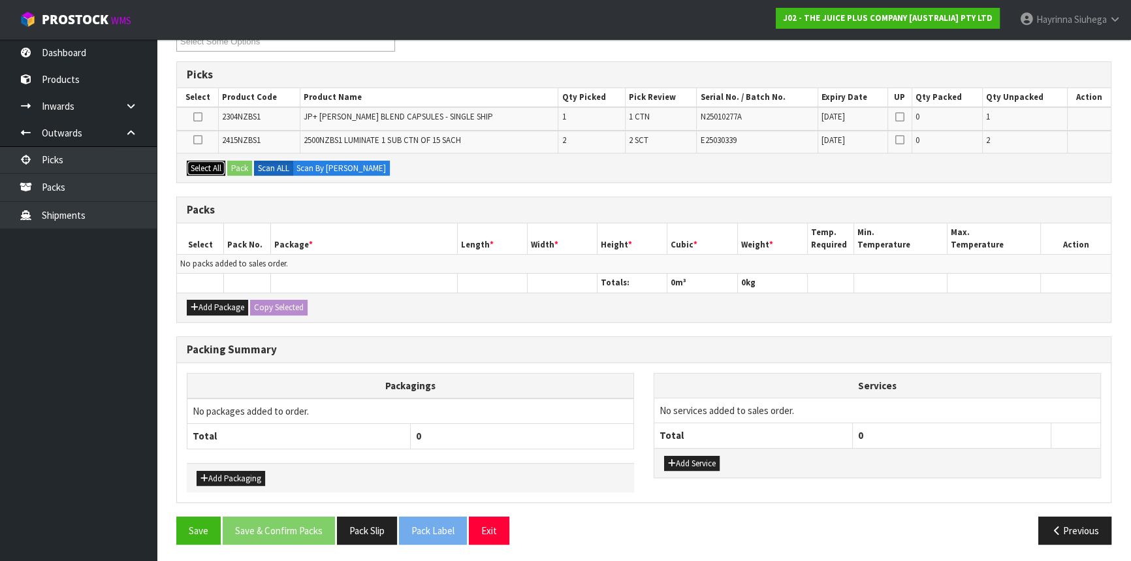
drag, startPoint x: 211, startPoint y: 166, endPoint x: 201, endPoint y: 204, distance: 39.9
click at [212, 166] on button "Select All" at bounding box center [206, 169] width 39 height 16
click at [219, 300] on button "Add Package" at bounding box center [217, 308] width 61 height 16
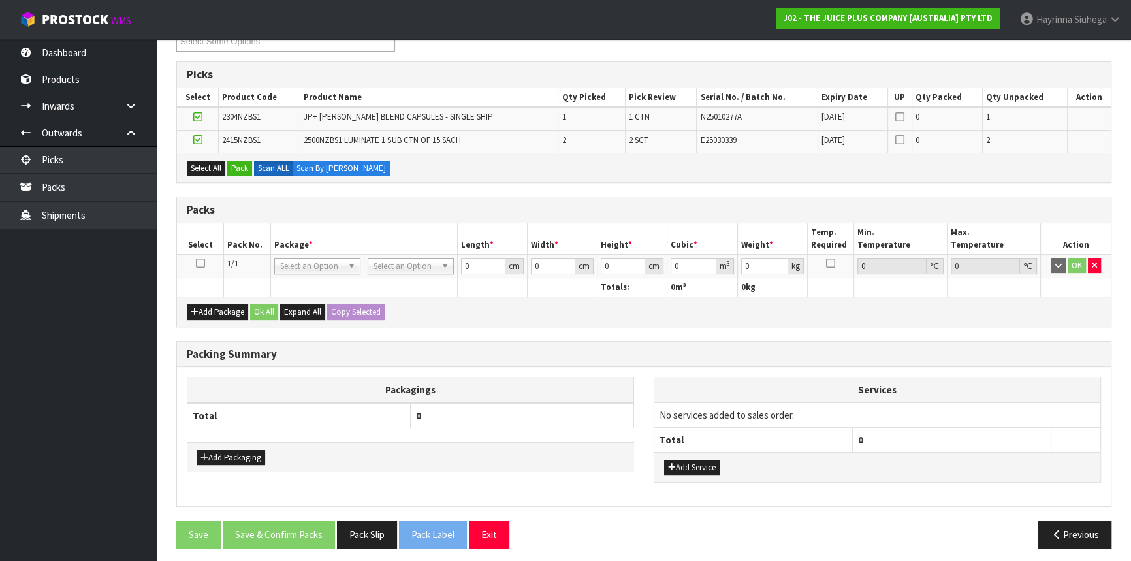
drag, startPoint x: 203, startPoint y: 261, endPoint x: 203, endPoint y: 244, distance: 17.0
click at [202, 263] on icon at bounding box center [200, 263] width 9 height 1
click at [248, 170] on button "Pack" at bounding box center [239, 169] width 25 height 16
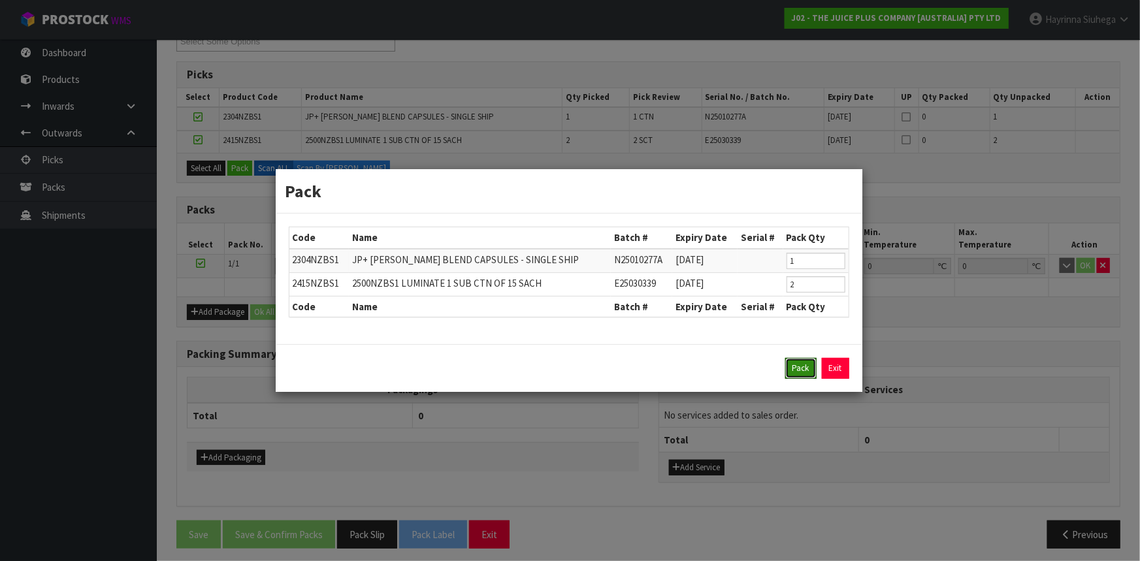
drag, startPoint x: 807, startPoint y: 359, endPoint x: 799, endPoint y: 359, distance: 7.9
click at [807, 359] on button "Pack" at bounding box center [800, 368] width 31 height 21
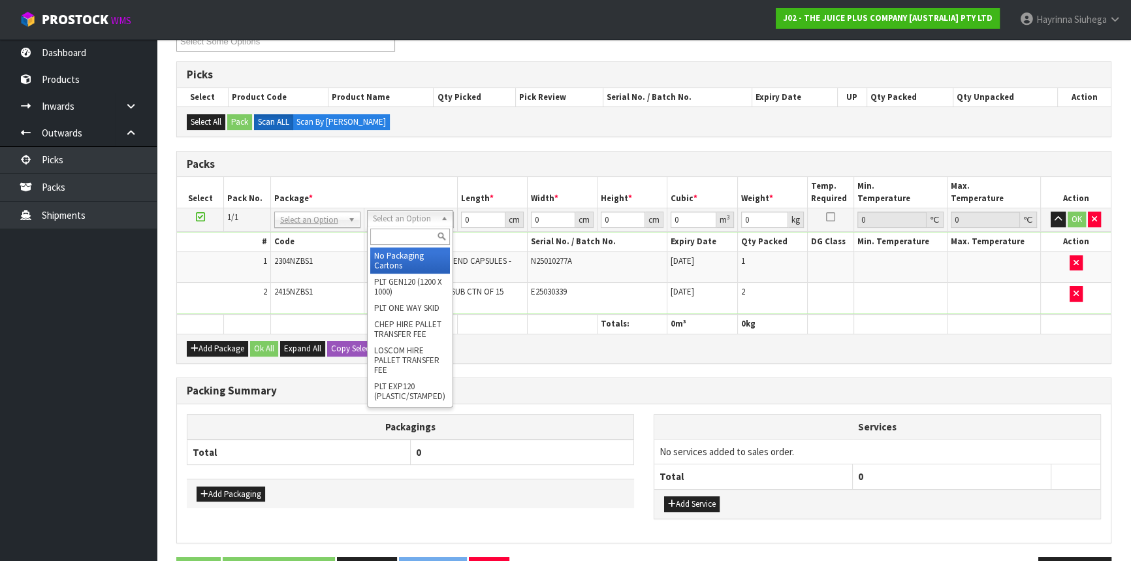
click at [389, 238] on input "text" at bounding box center [410, 237] width 80 height 16
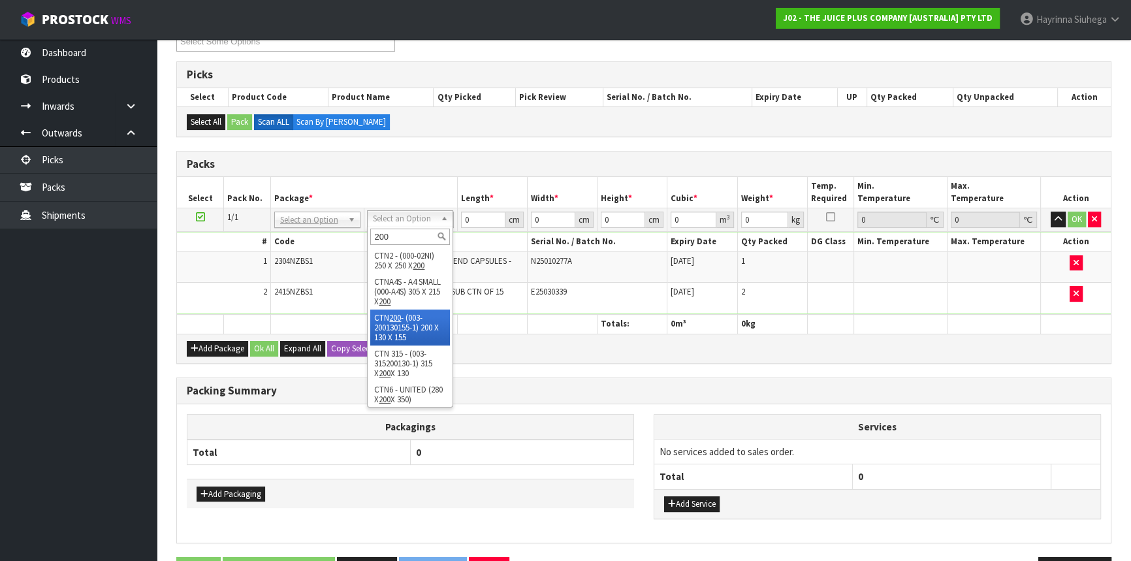
drag, startPoint x: 402, startPoint y: 332, endPoint x: 418, endPoint y: 292, distance: 43.7
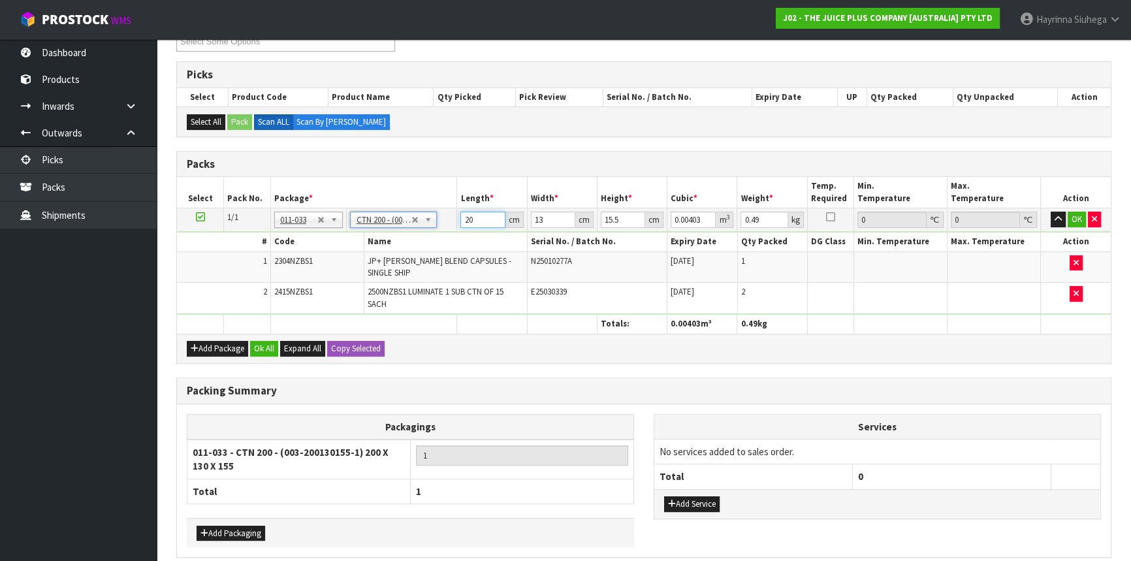
click at [460, 216] on input "20" at bounding box center [482, 220] width 44 height 16
click button "OK" at bounding box center [1077, 220] width 18 height 16
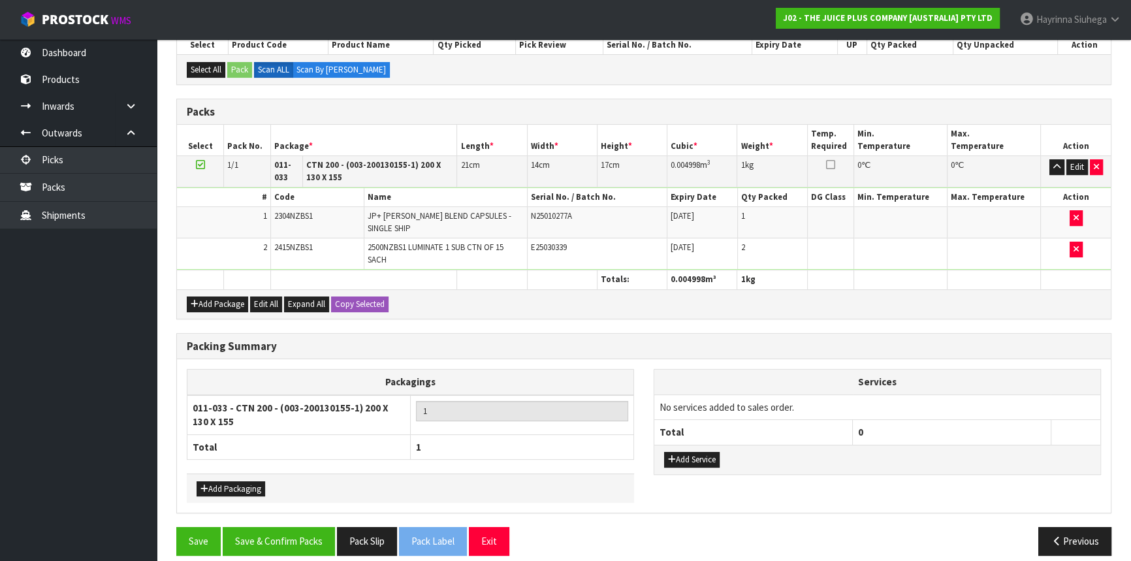
scroll to position [295, 0]
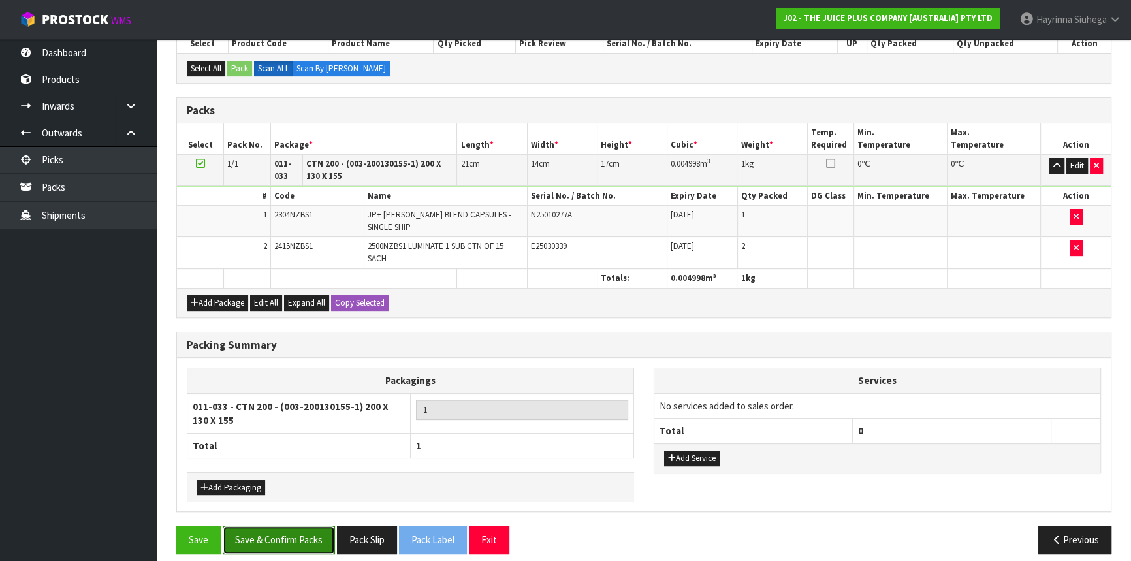
click at [293, 526] on button "Save & Confirm Packs" at bounding box center [279, 540] width 112 height 28
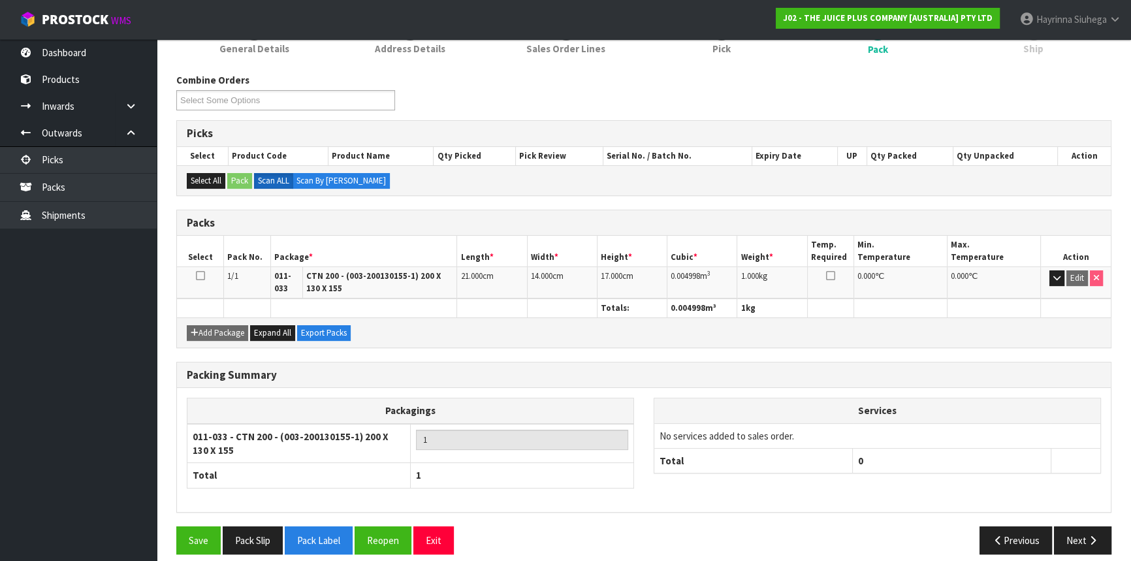
scroll to position [193, 0]
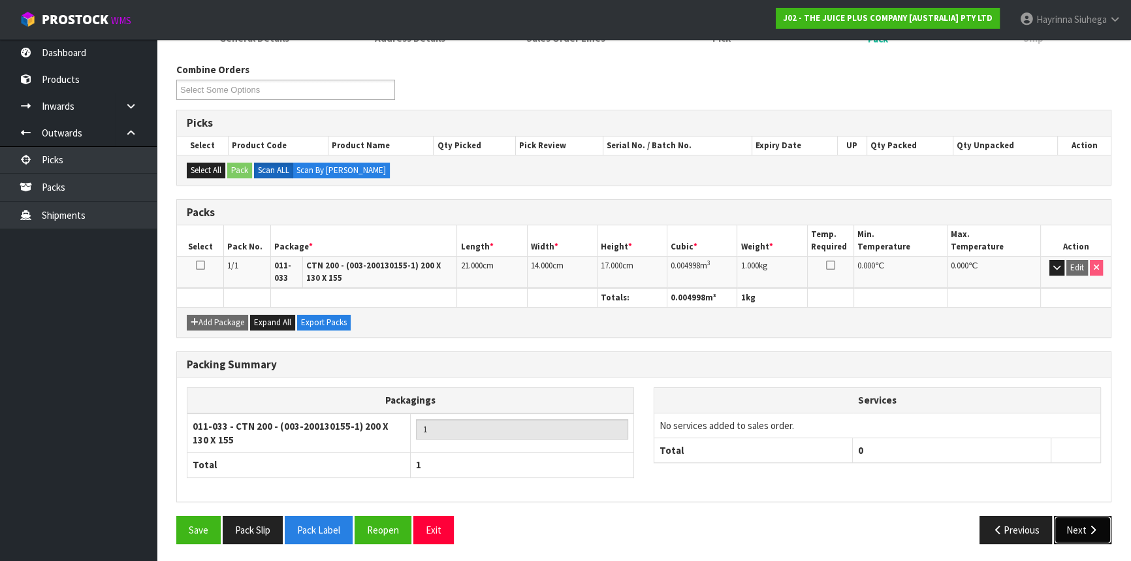
click at [1084, 523] on button "Next" at bounding box center [1082, 530] width 57 height 28
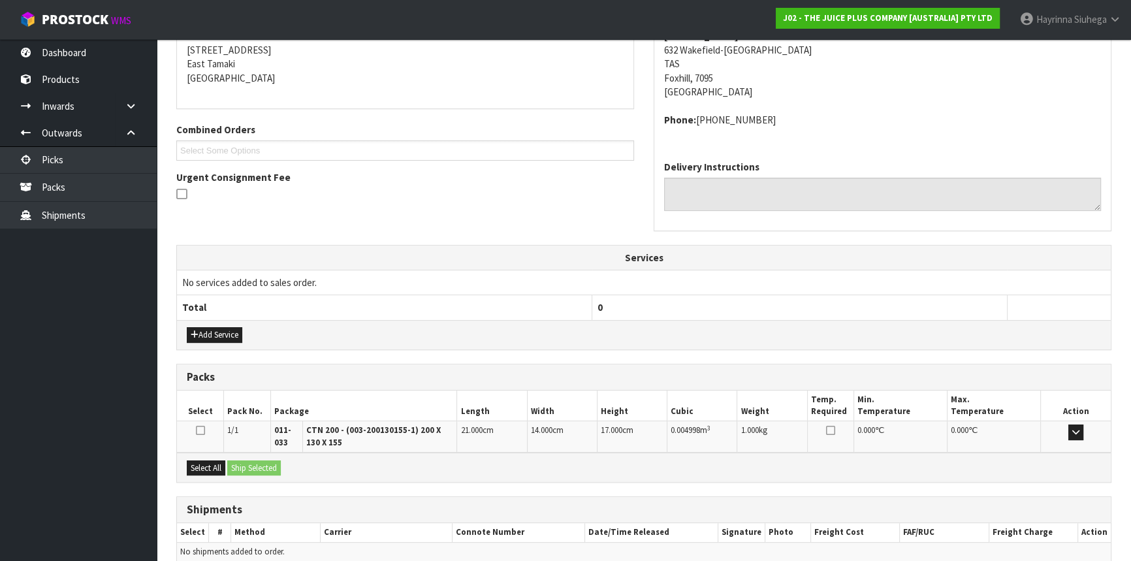
scroll to position [323, 0]
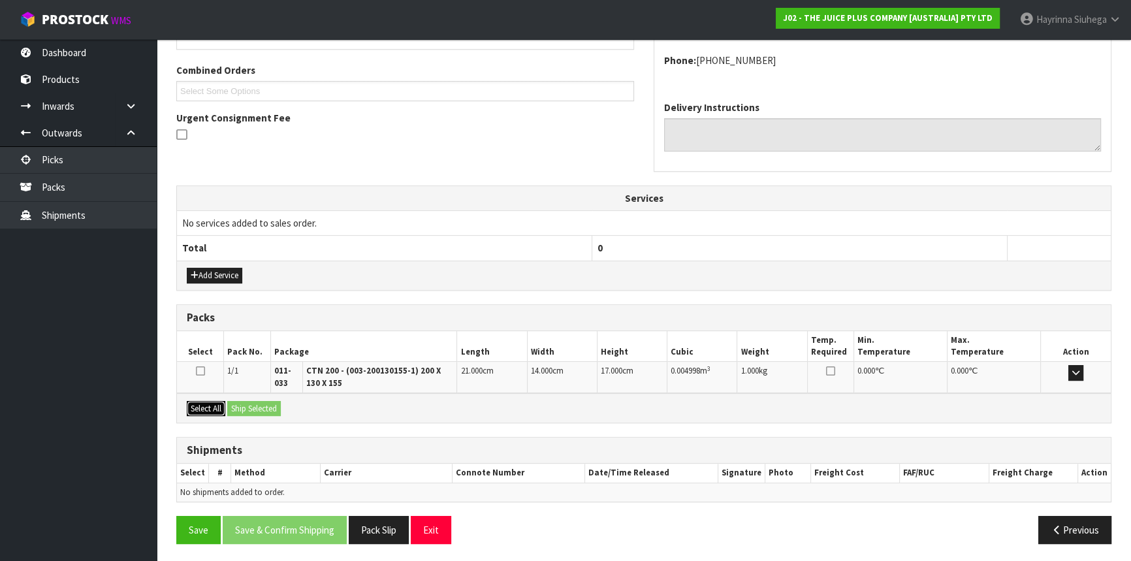
click at [212, 406] on button "Select All" at bounding box center [206, 409] width 39 height 16
click at [264, 402] on button "Ship Selected" at bounding box center [254, 409] width 54 height 16
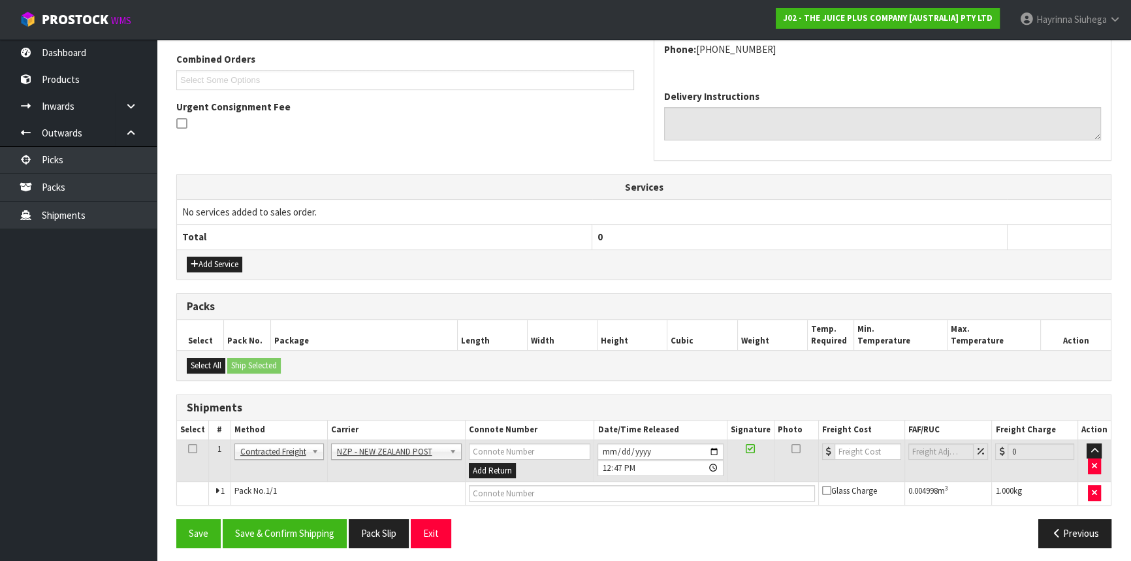
scroll to position [337, 0]
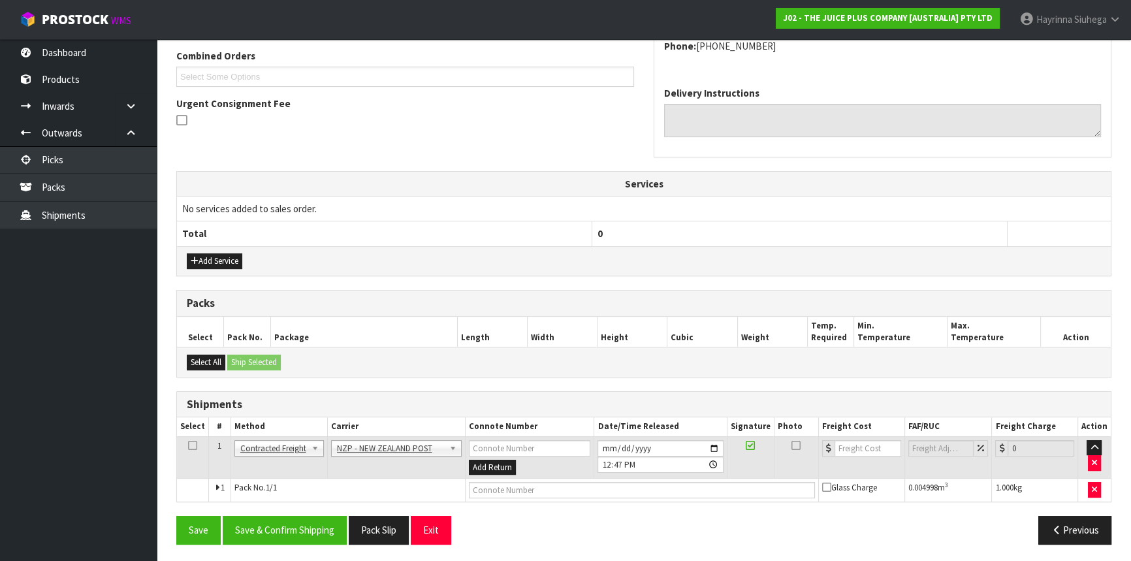
click at [275, 509] on div "From Address CONTRACT WAREHOUSING & LOGISTICS 17 Allens Road East Tamaki Auckla…" at bounding box center [643, 237] width 935 height 636
click at [279, 511] on div "From Address CONTRACT WAREHOUSING & LOGISTICS 17 Allens Road East Tamaki Auckla…" at bounding box center [643, 237] width 935 height 636
click at [293, 519] on button "Save & Confirm Shipping" at bounding box center [285, 530] width 124 height 28
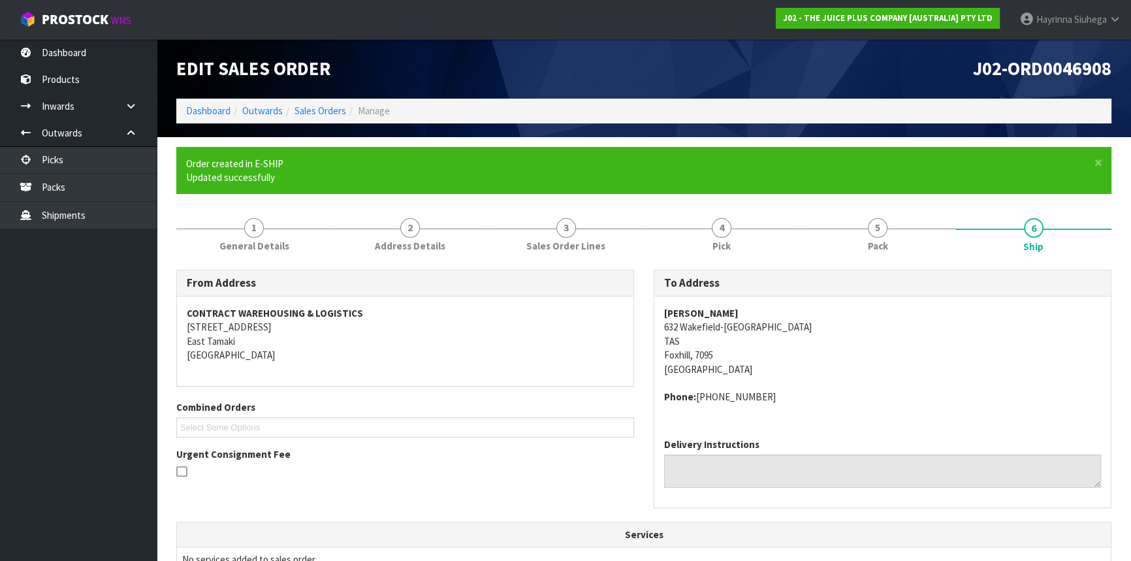
scroll to position [319, 0]
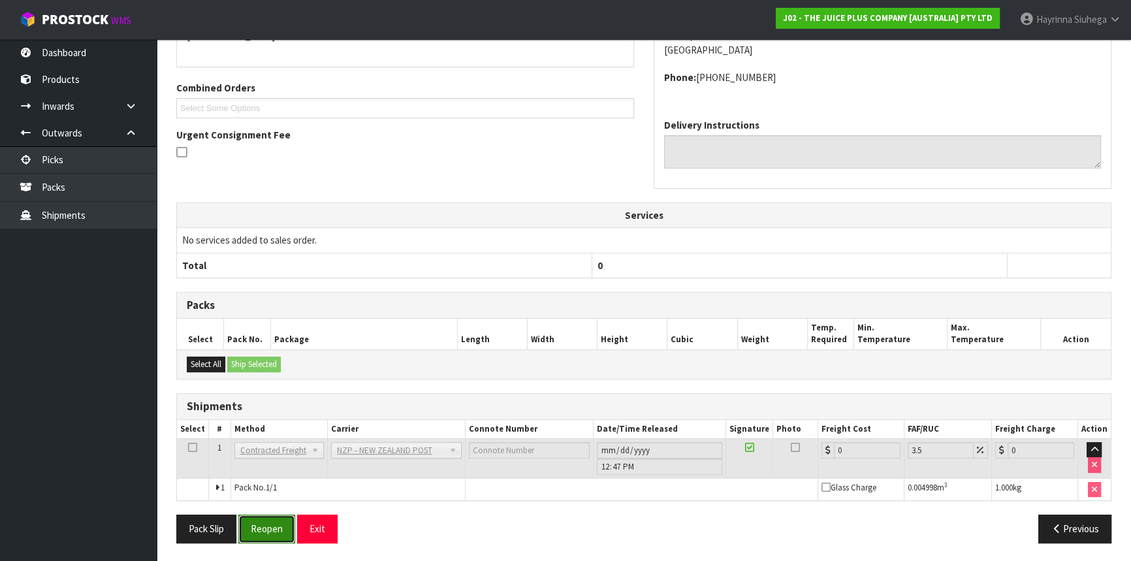
click at [261, 519] on button "Reopen" at bounding box center [266, 529] width 57 height 28
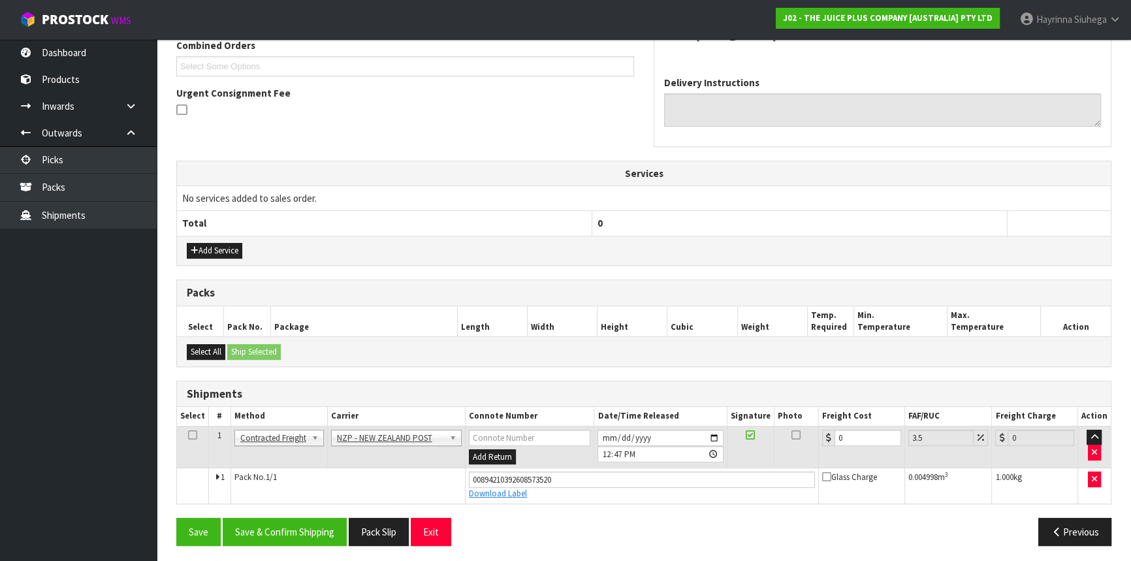
scroll to position [349, 0]
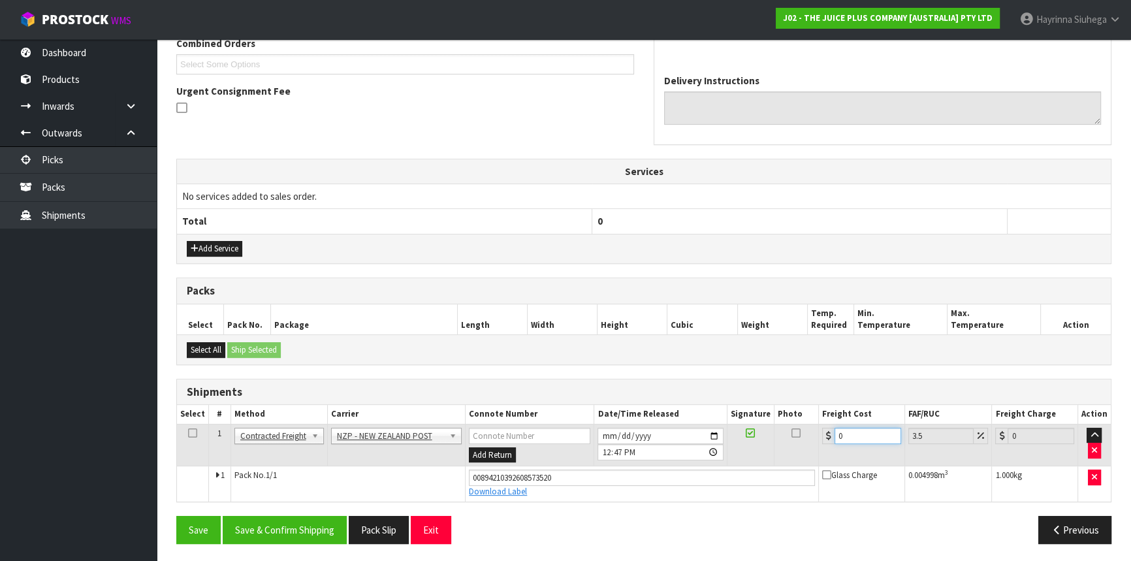
drag, startPoint x: 855, startPoint y: 436, endPoint x: 687, endPoint y: 436, distance: 167.9
click at [690, 436] on tr "1 Client Local Pickup Customer Local Pickup Company Freight Contracted Freight …" at bounding box center [644, 445] width 934 height 42
click at [176, 516] on button "Save" at bounding box center [198, 530] width 44 height 28
click at [291, 532] on button "Save & Confirm Shipping" at bounding box center [285, 530] width 124 height 28
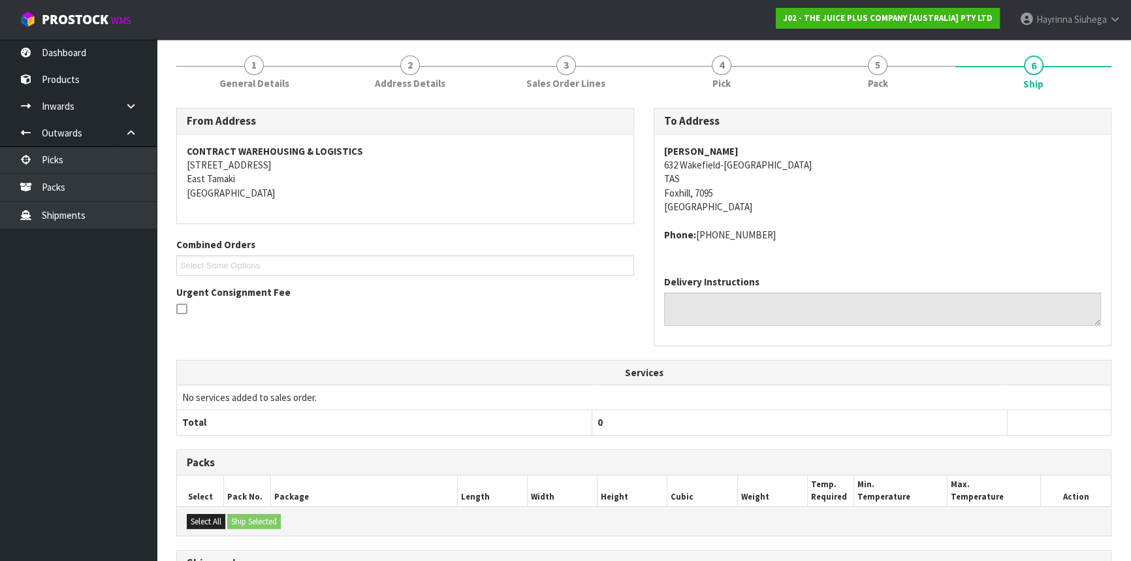
scroll to position [0, 0]
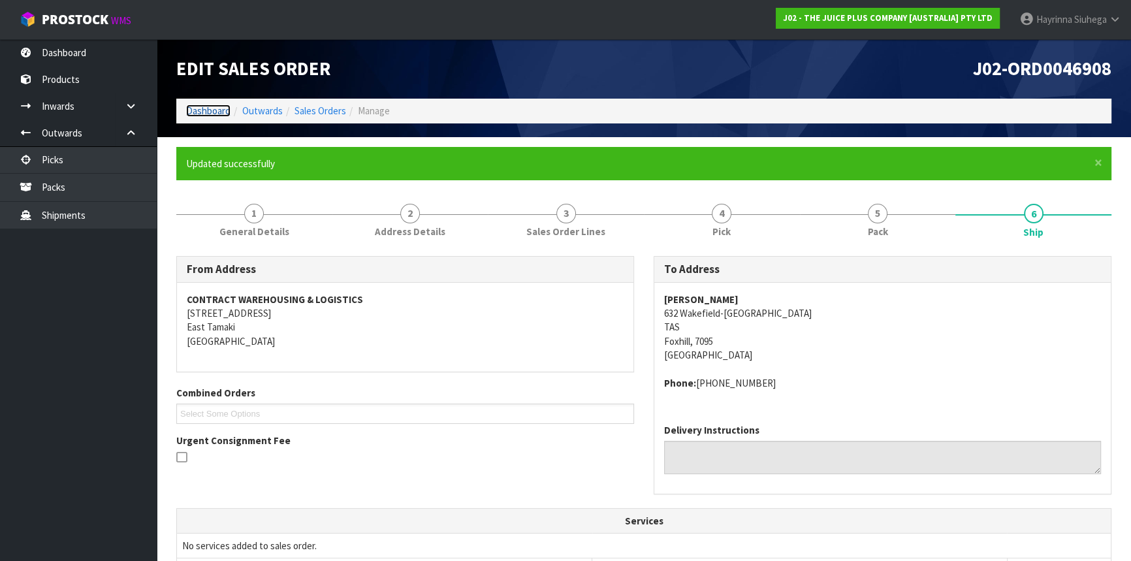
click at [210, 111] on link "Dashboard" at bounding box center [208, 111] width 44 height 12
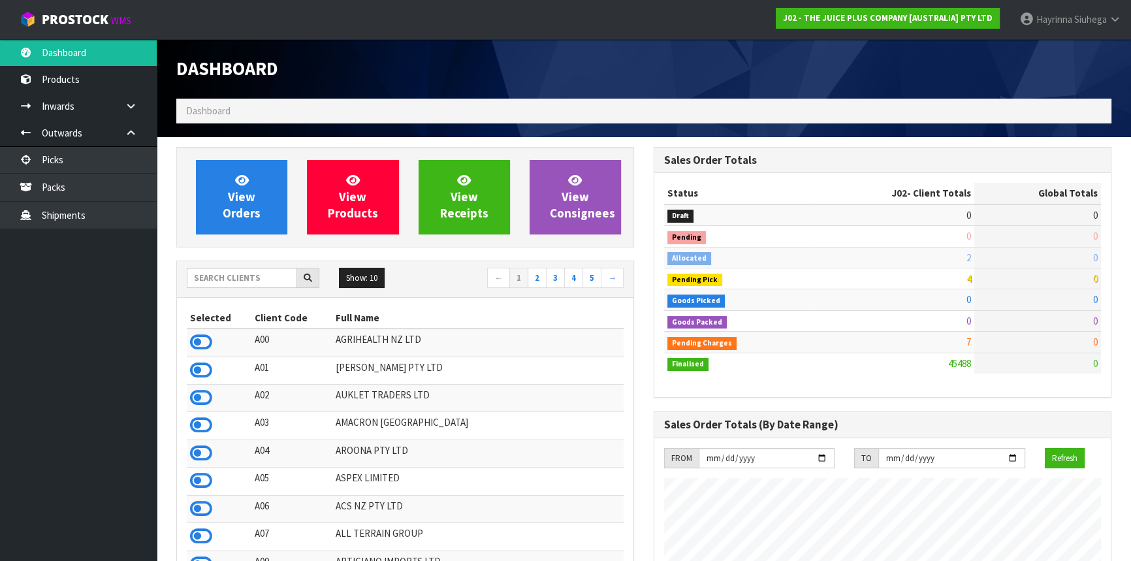
scroll to position [988, 477]
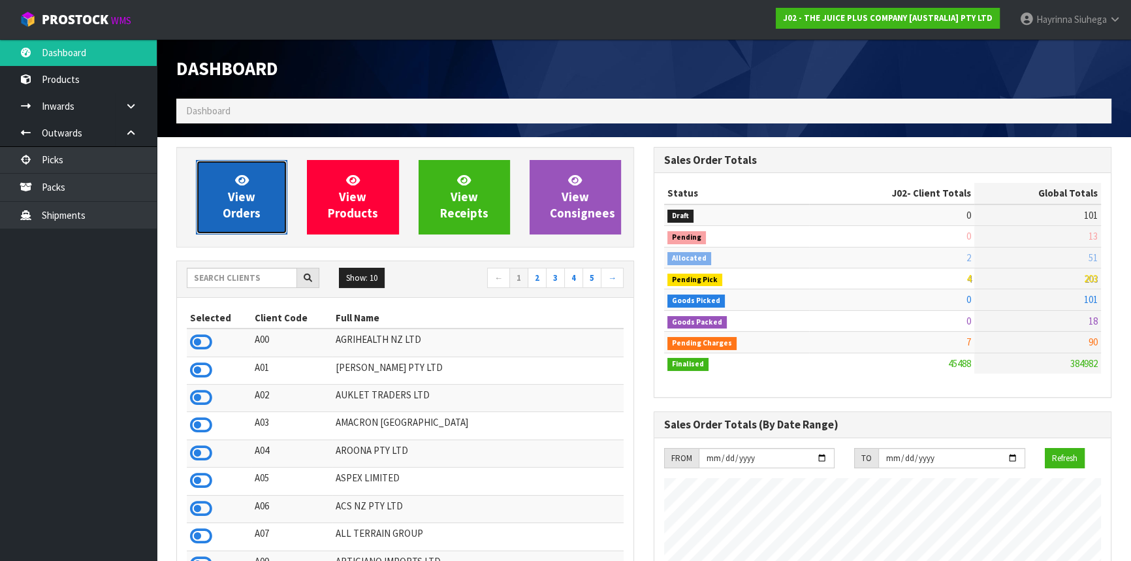
click at [229, 189] on span "View Orders" at bounding box center [242, 196] width 38 height 49
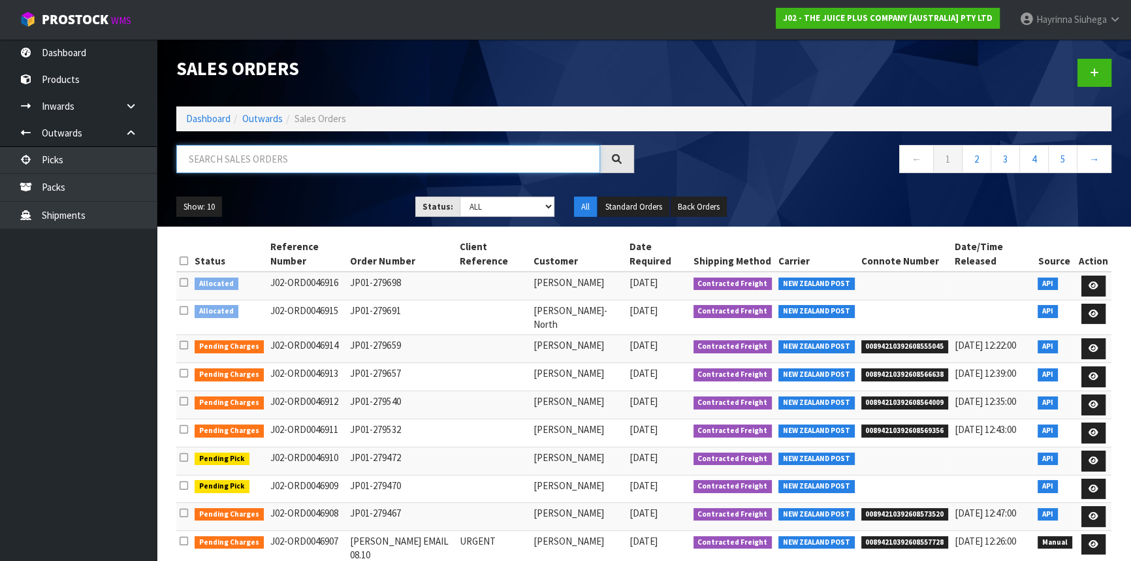
click at [236, 170] on input "text" at bounding box center [388, 159] width 424 height 28
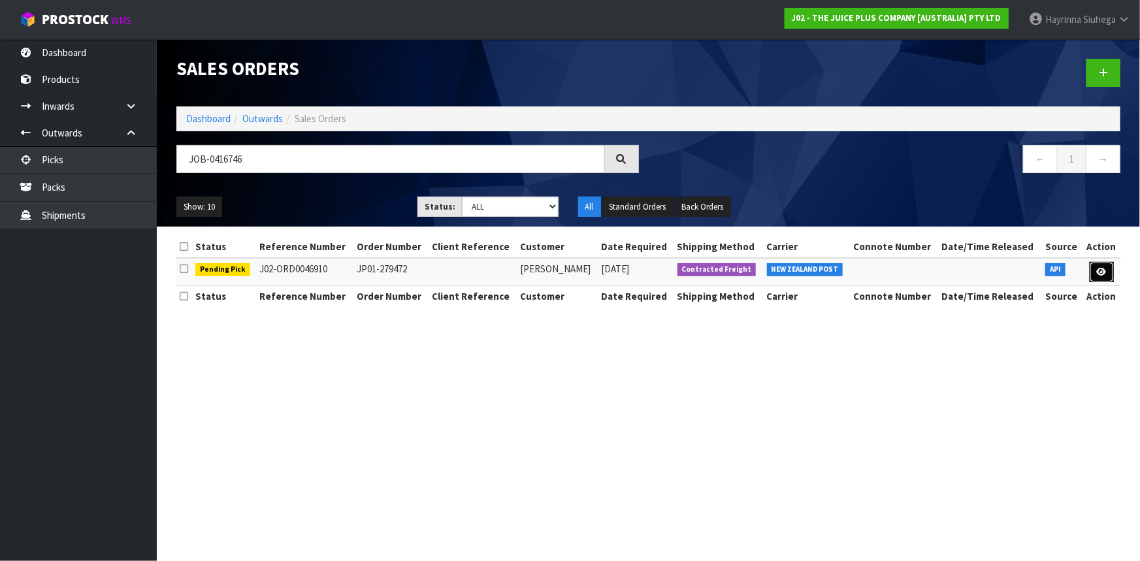
click at [1093, 265] on link at bounding box center [1101, 272] width 24 height 21
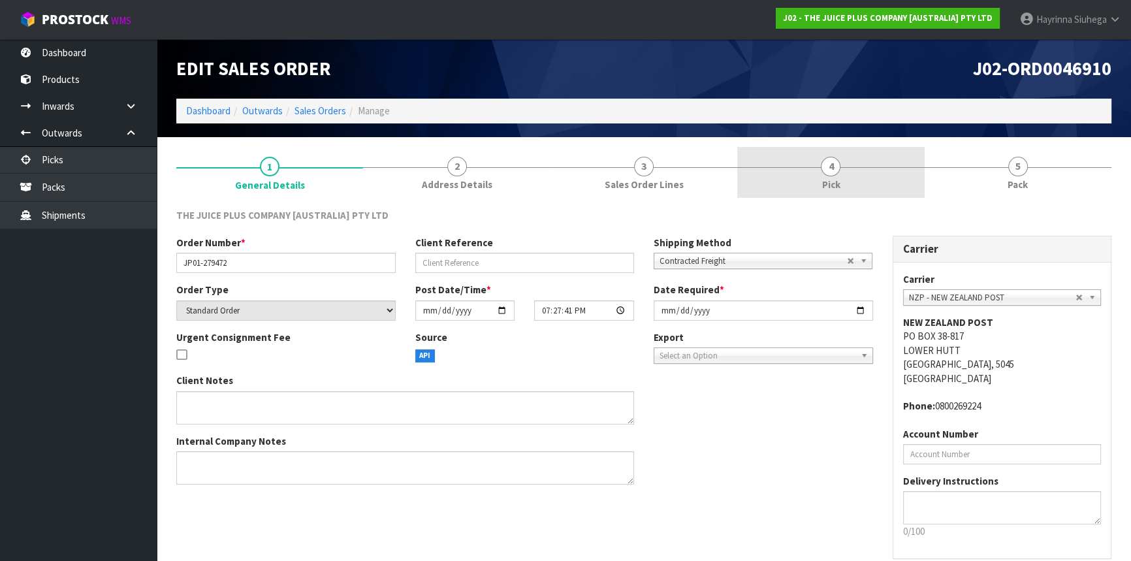
click at [862, 196] on link "4 Pick" at bounding box center [830, 173] width 187 height 52
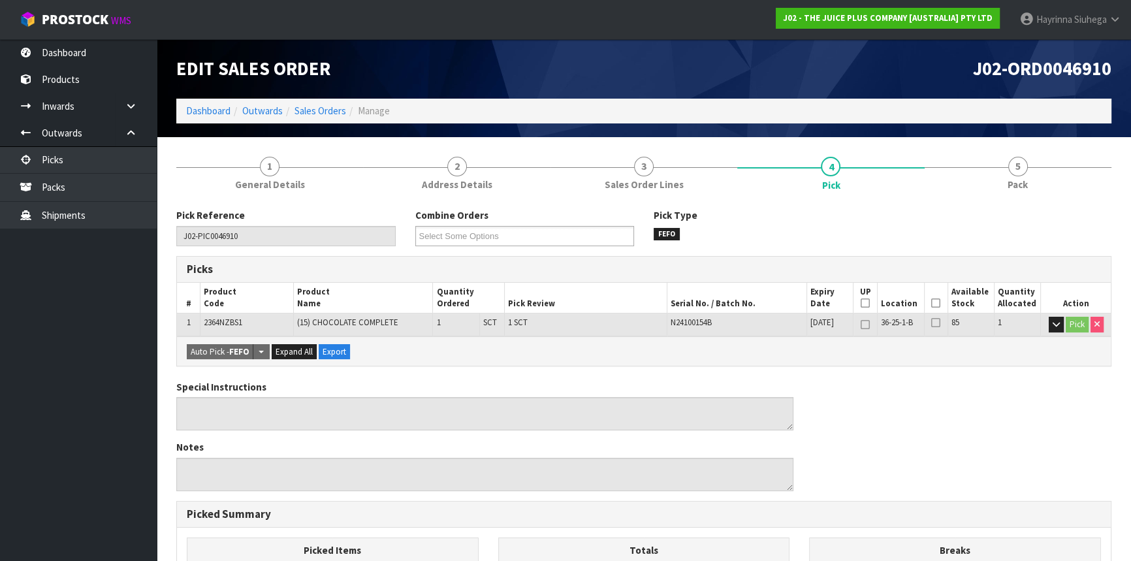
click at [932, 303] on icon at bounding box center [935, 303] width 9 height 1
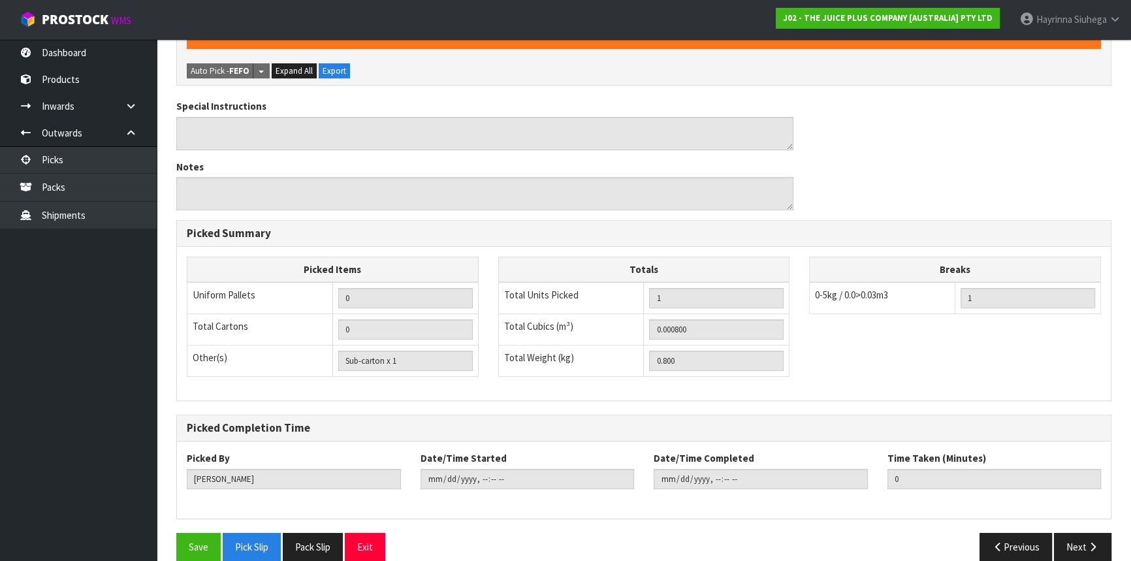
scroll to position [345, 0]
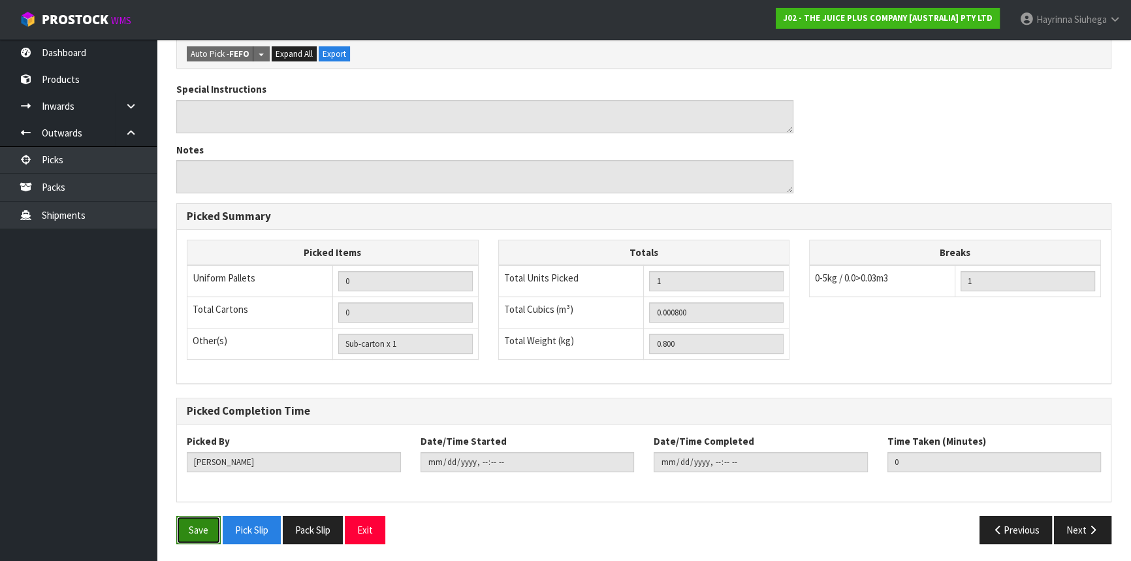
click at [199, 530] on button "Save" at bounding box center [198, 530] width 44 height 28
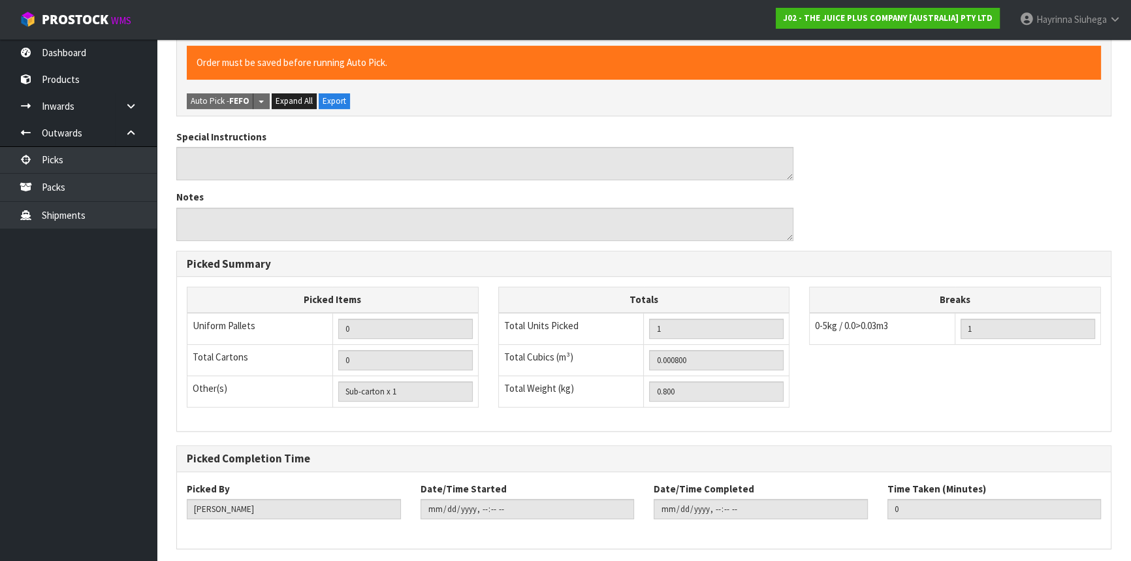
scroll to position [0, 0]
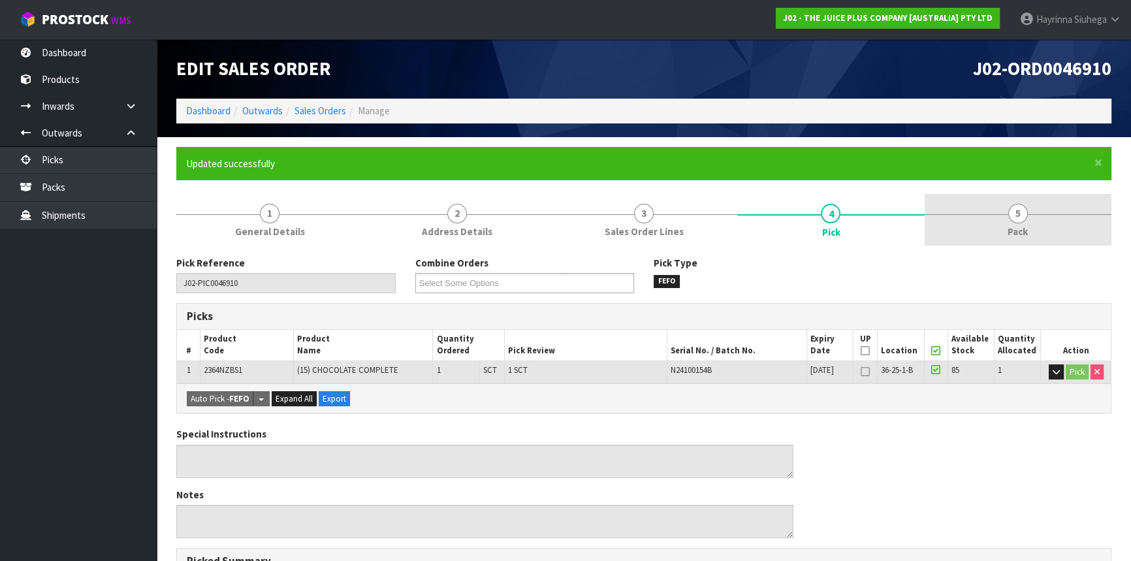
click at [1028, 211] on link "5 Pack" at bounding box center [1018, 220] width 187 height 52
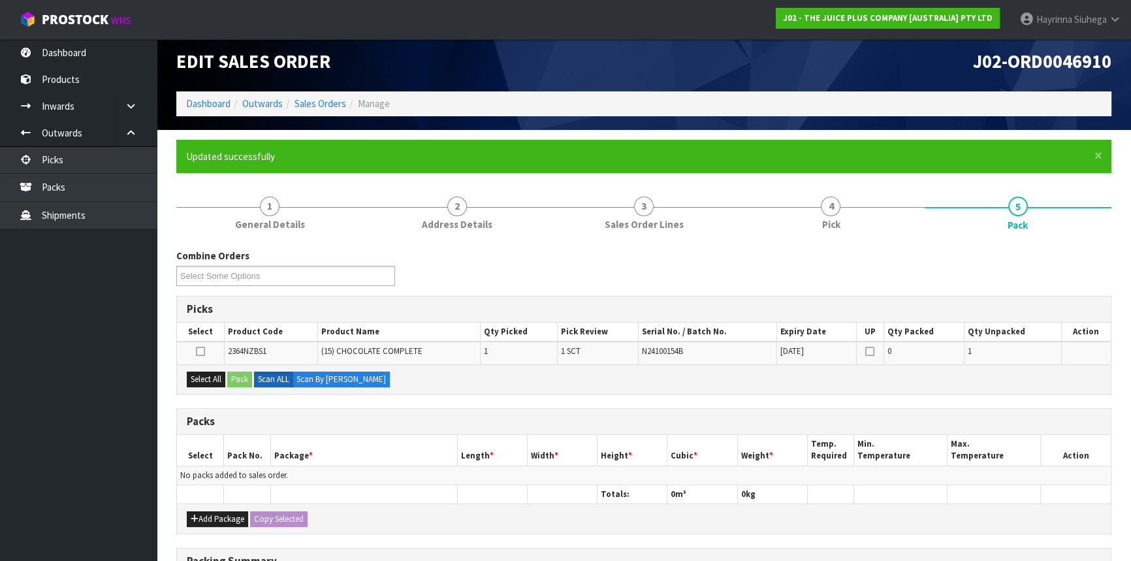
scroll to position [118, 0]
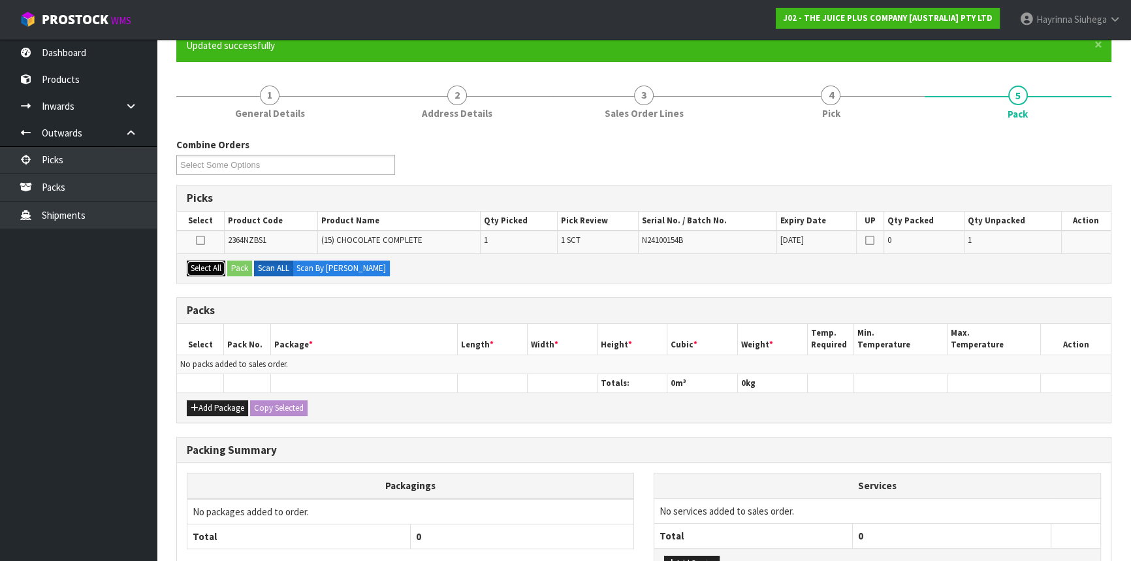
click at [205, 265] on button "Select All" at bounding box center [206, 269] width 39 height 16
click at [242, 267] on button "Pack" at bounding box center [239, 269] width 25 height 16
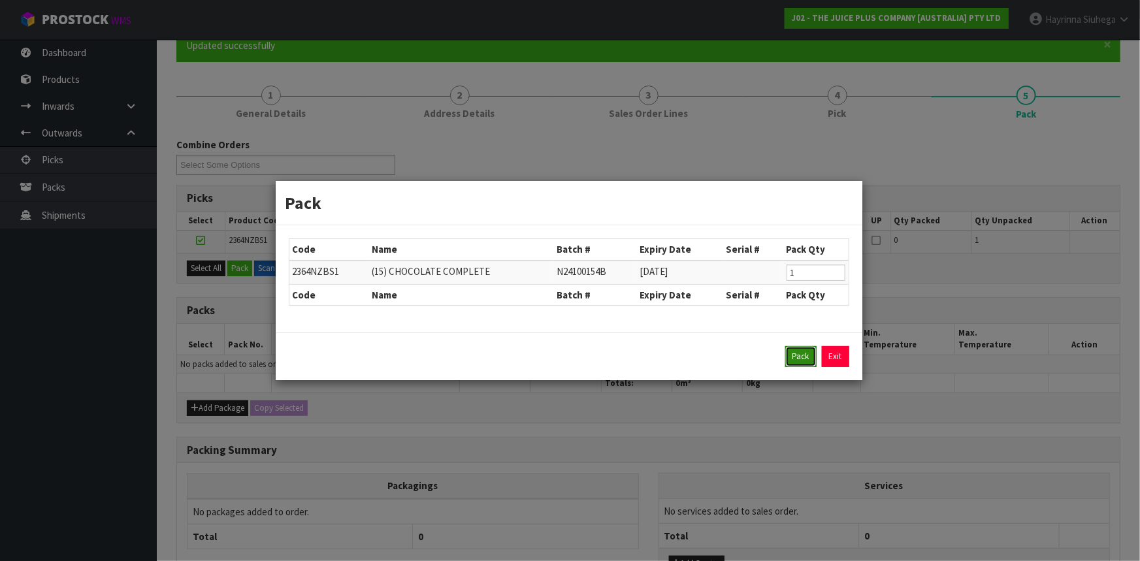
click at [791, 353] on button "Pack" at bounding box center [800, 356] width 31 height 21
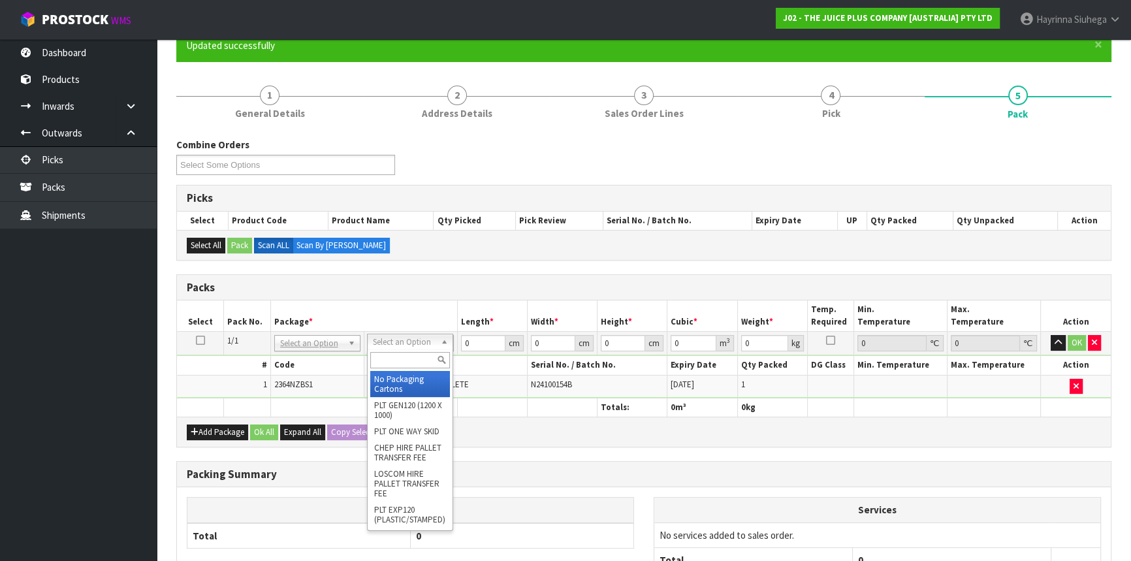
click at [402, 366] on input "text" at bounding box center [410, 360] width 80 height 16
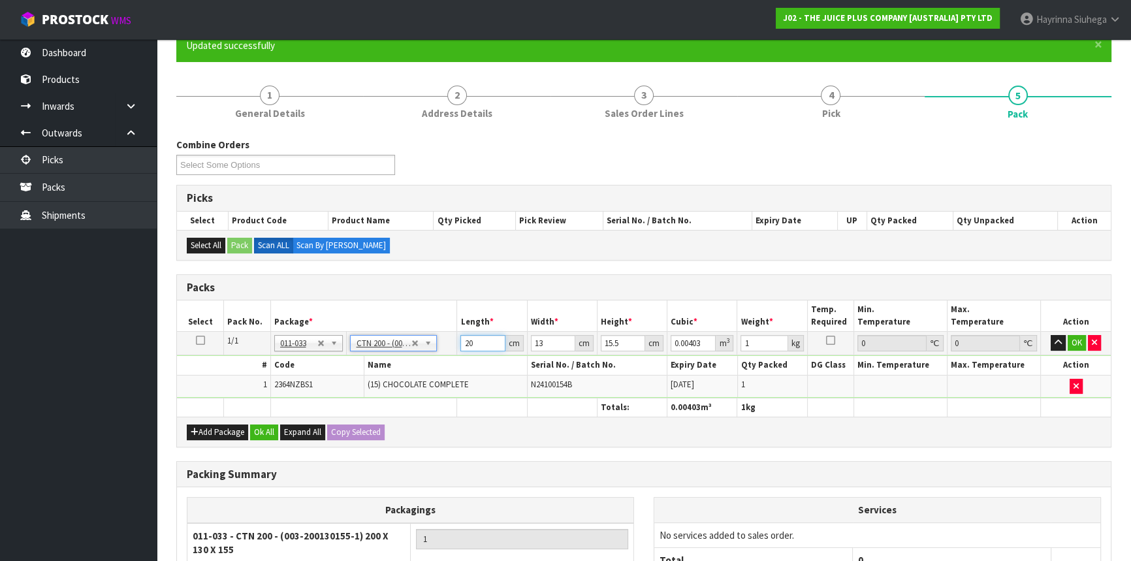
click at [464, 341] on input "20" at bounding box center [482, 343] width 44 height 16
click button "OK" at bounding box center [1077, 343] width 18 height 16
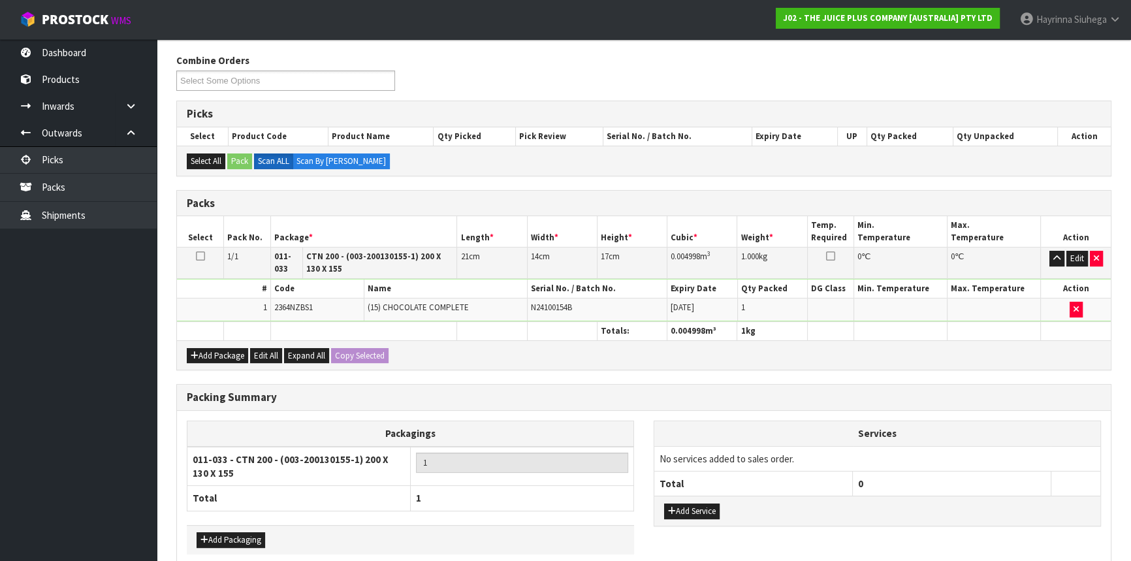
scroll to position [265, 0]
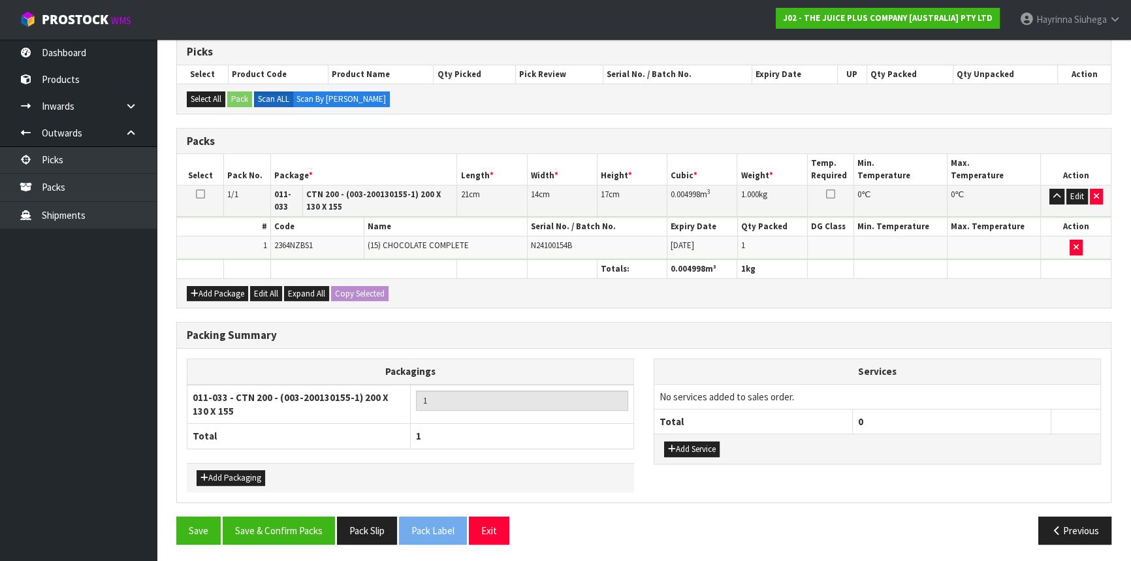
click at [263, 512] on div "Packing Summary Packagings 011-033 - CTN 200 - (003-200130155-1) 200 X 130 X 15…" at bounding box center [644, 419] width 955 height 194
click at [265, 522] on button "Save & Confirm Packs" at bounding box center [279, 531] width 112 height 28
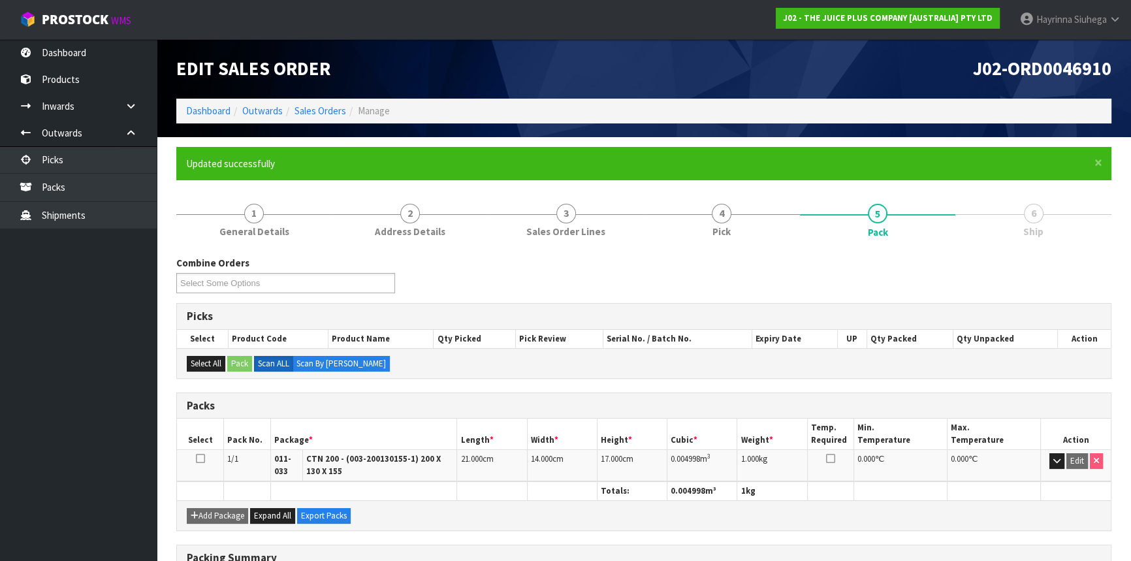
scroll to position [193, 0]
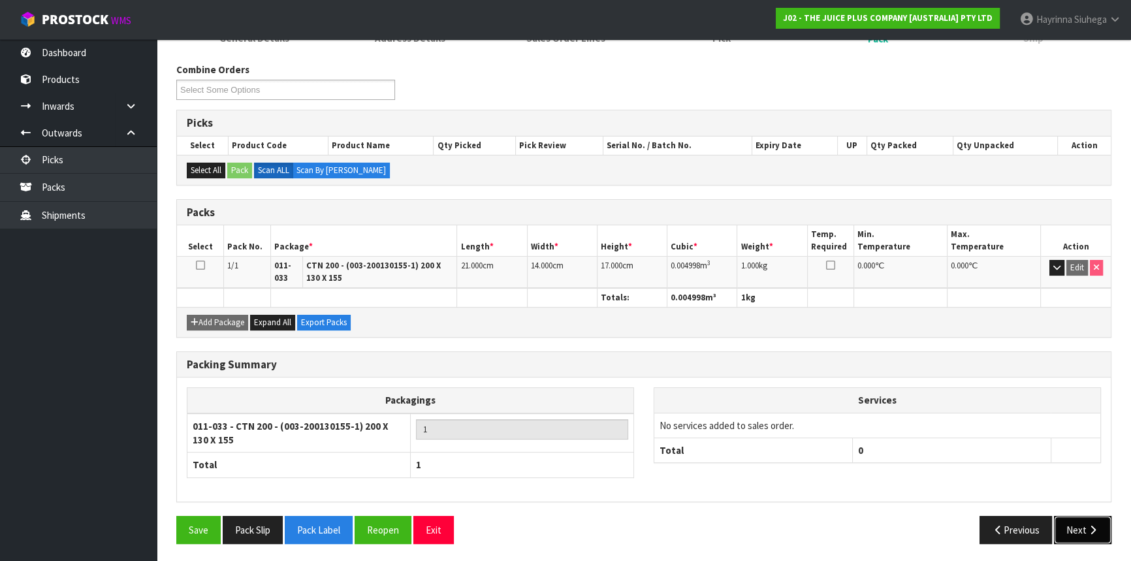
click at [1090, 528] on icon "button" at bounding box center [1093, 530] width 12 height 10
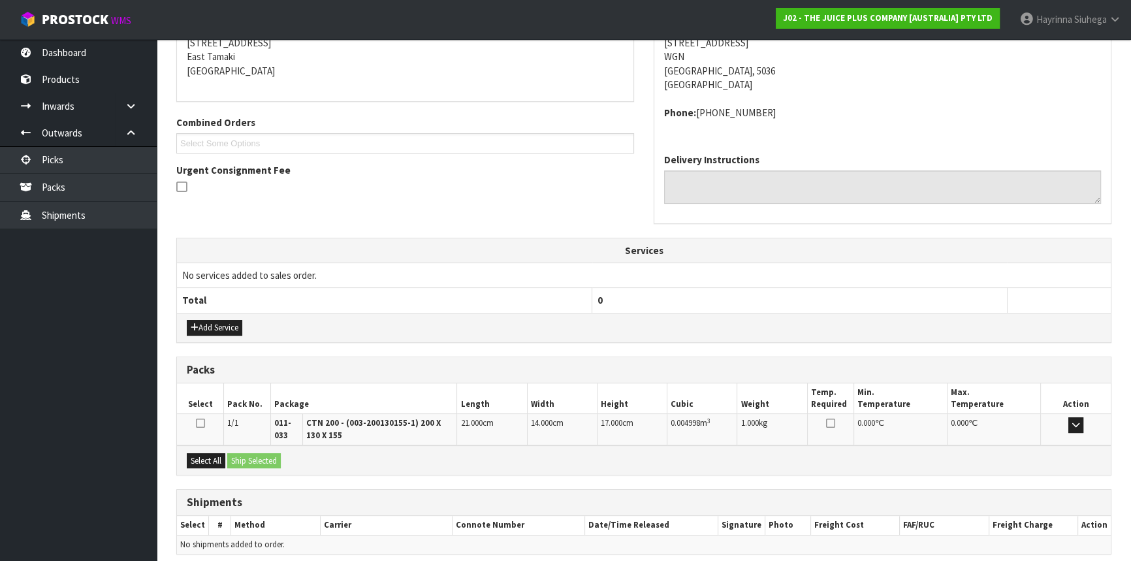
scroll to position [323, 0]
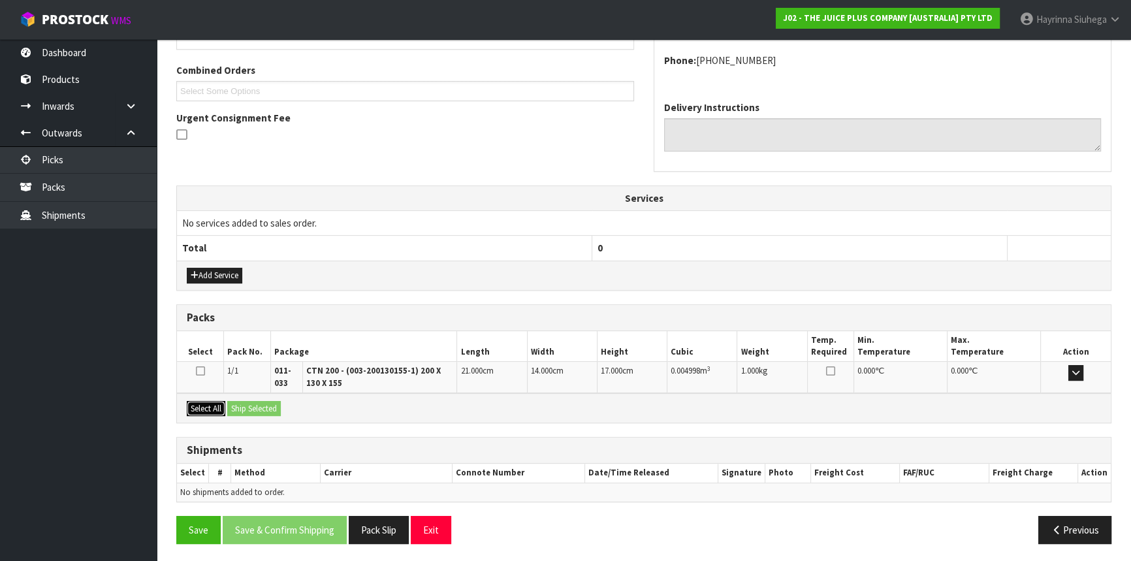
click at [189, 406] on button "Select All" at bounding box center [206, 409] width 39 height 16
click at [235, 401] on button "Ship Selected" at bounding box center [254, 409] width 54 height 16
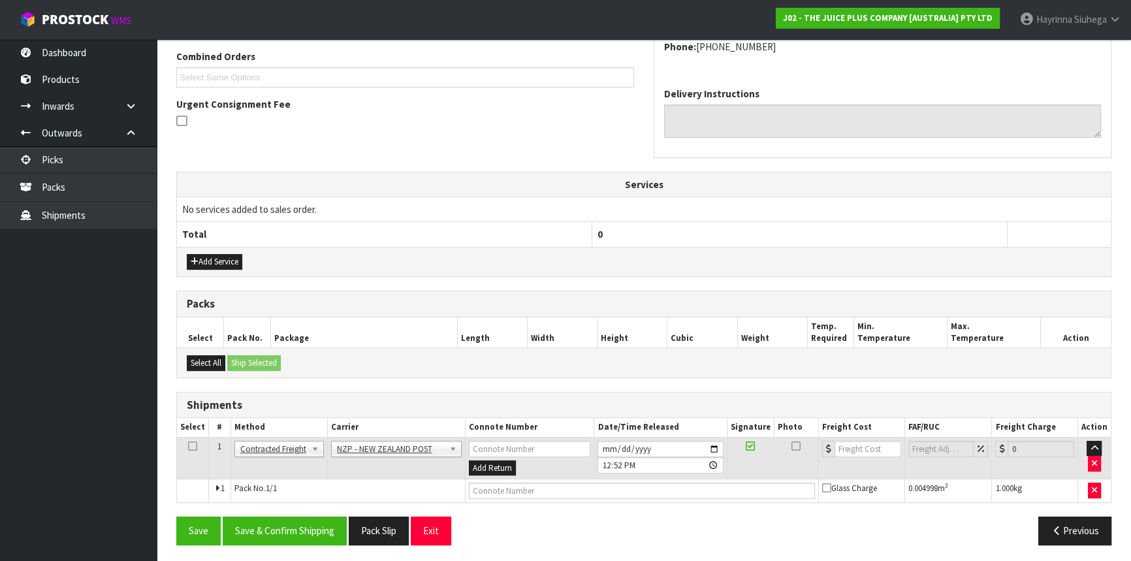
scroll to position [337, 0]
click at [298, 530] on button "Save & Confirm Shipping" at bounding box center [285, 530] width 124 height 28
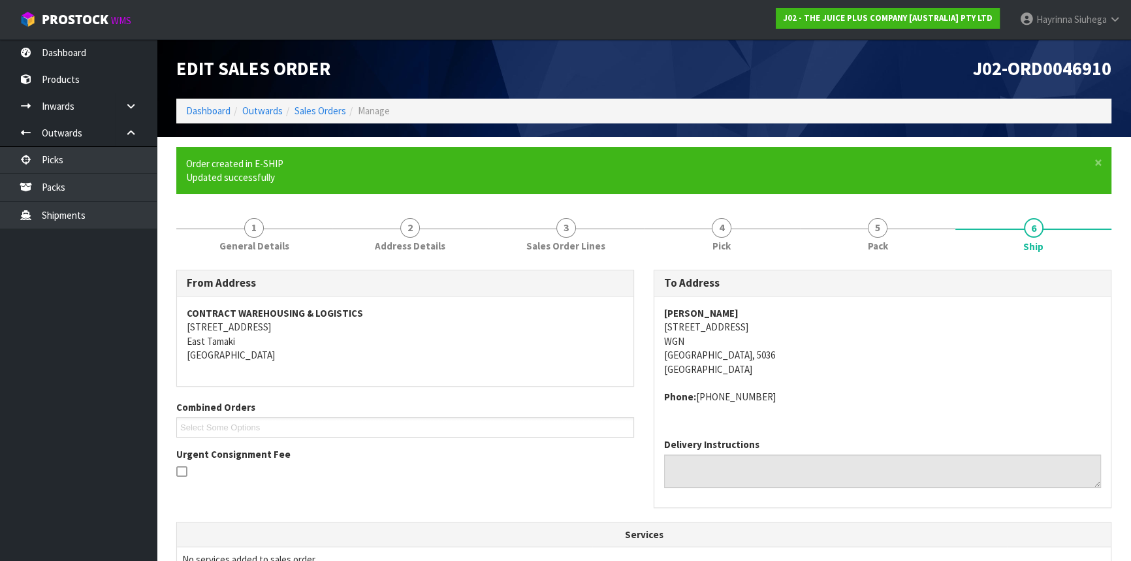
scroll to position [319, 0]
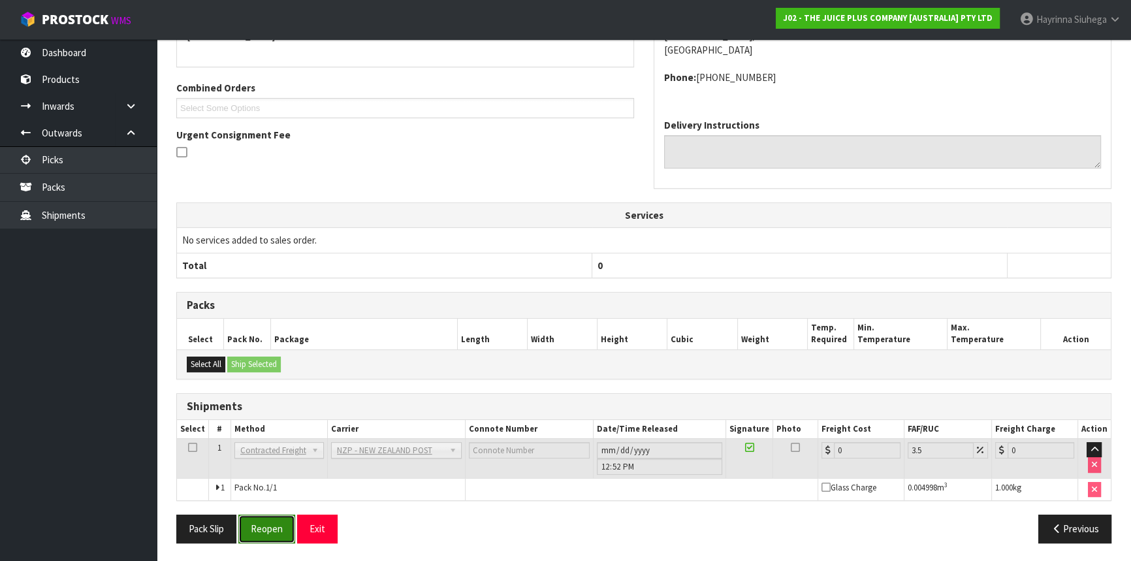
click at [280, 520] on button "Reopen" at bounding box center [266, 529] width 57 height 28
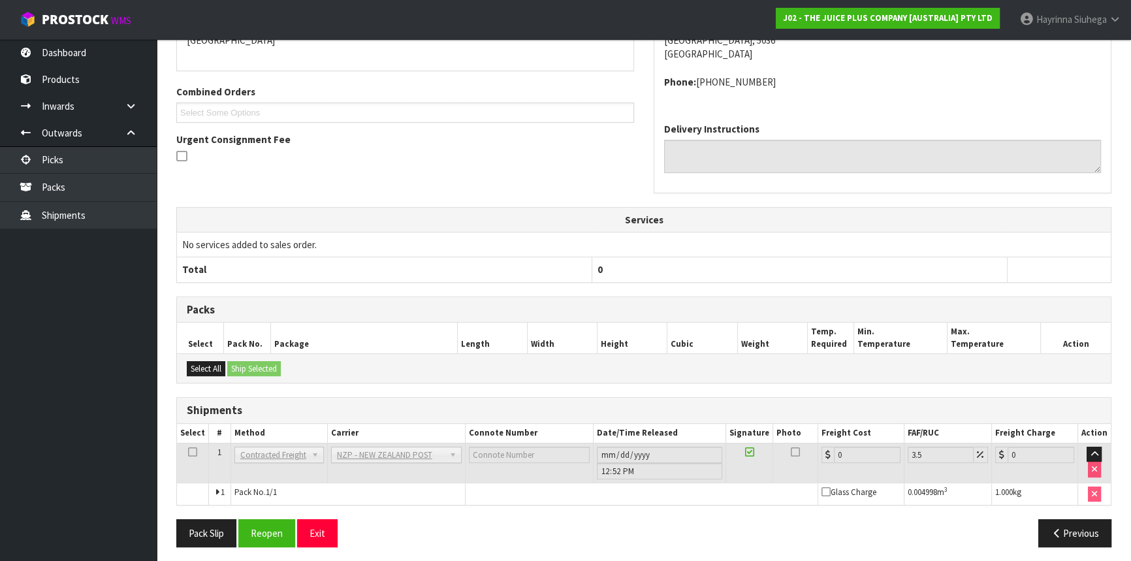
scroll to position [305, 0]
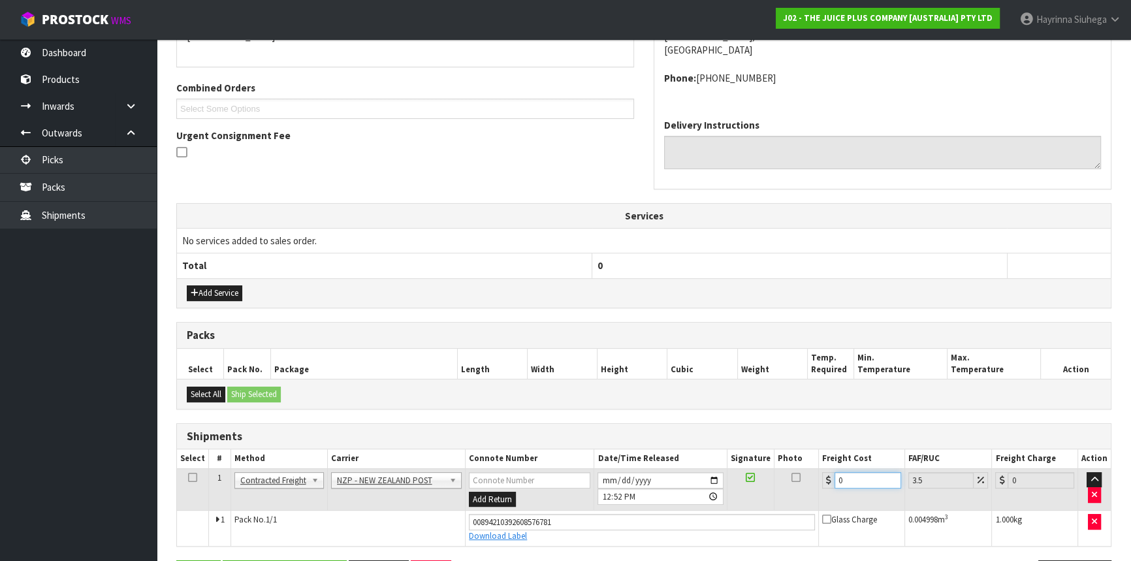
drag, startPoint x: 856, startPoint y: 473, endPoint x: 677, endPoint y: 479, distance: 179.7
click at [678, 479] on tr "1 Client Local Pickup Customer Local Pickup Company Freight Contracted Freight …" at bounding box center [644, 489] width 934 height 42
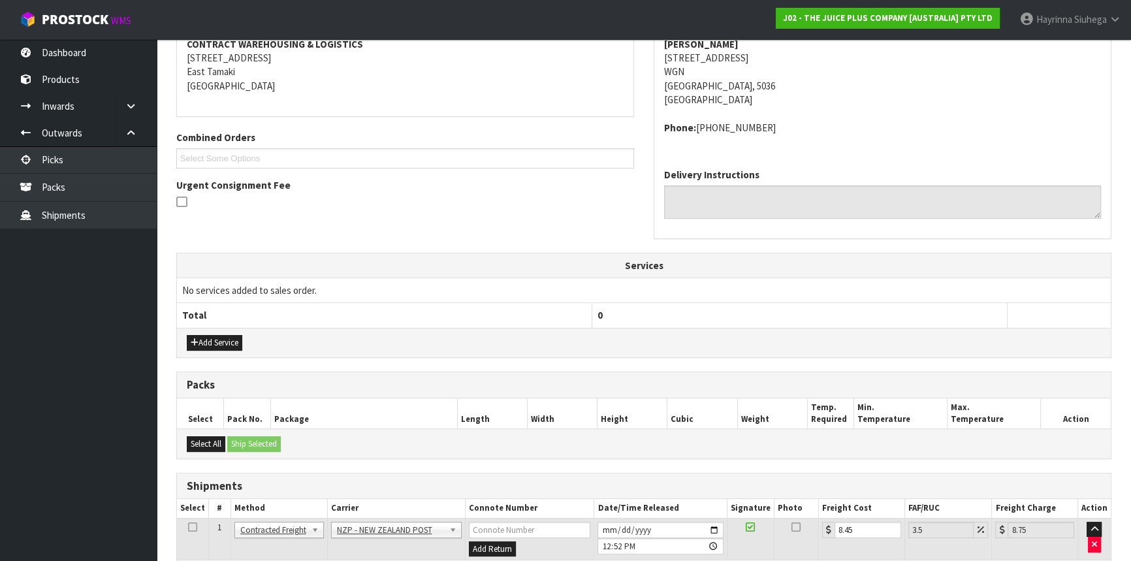
scroll to position [349, 0]
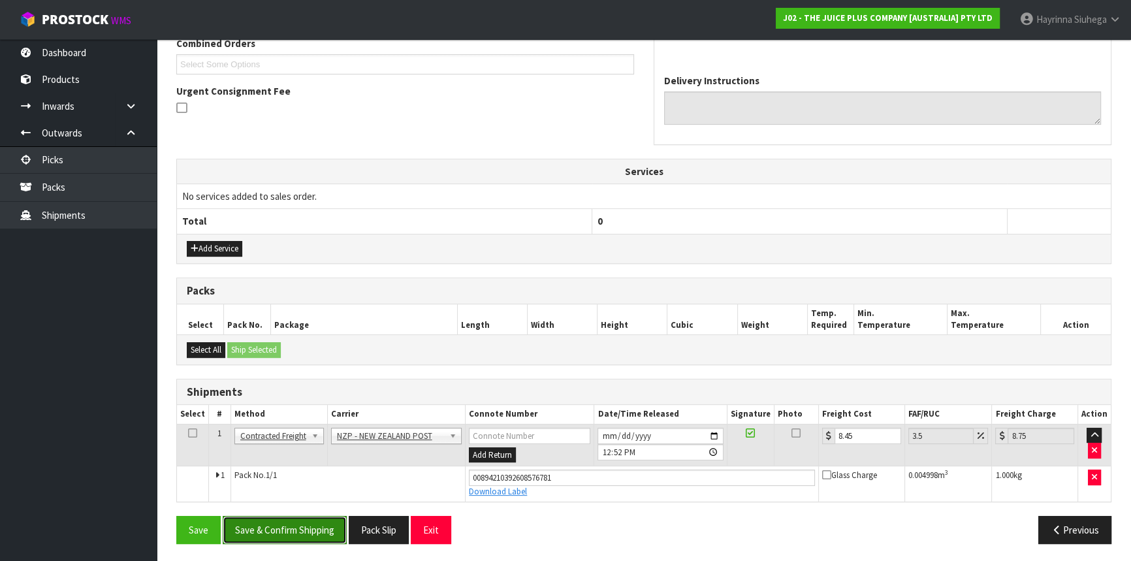
click at [315, 529] on button "Save & Confirm Shipping" at bounding box center [285, 530] width 124 height 28
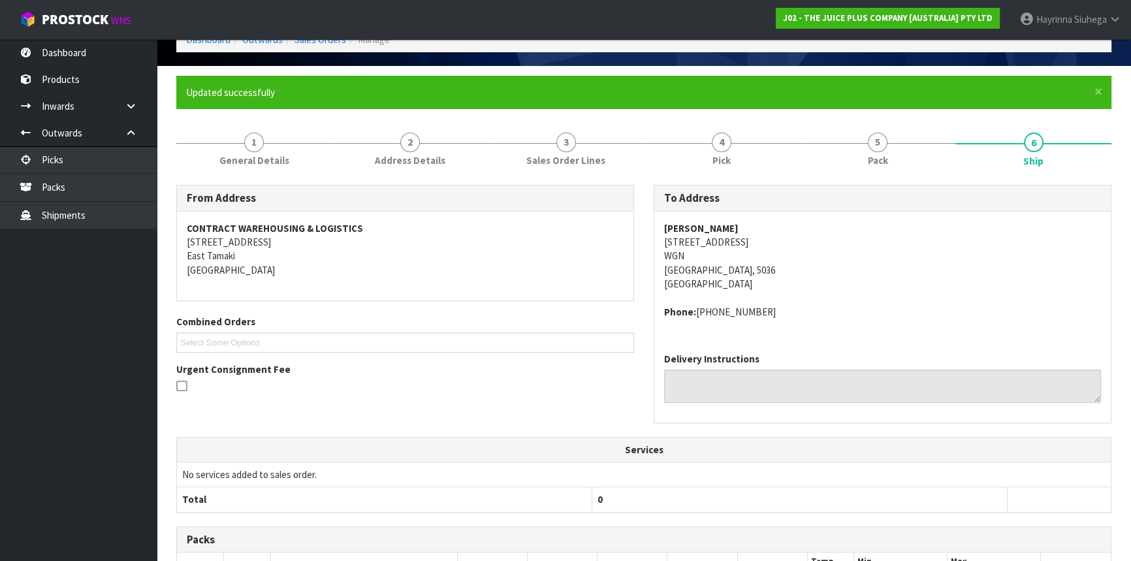
scroll to position [0, 0]
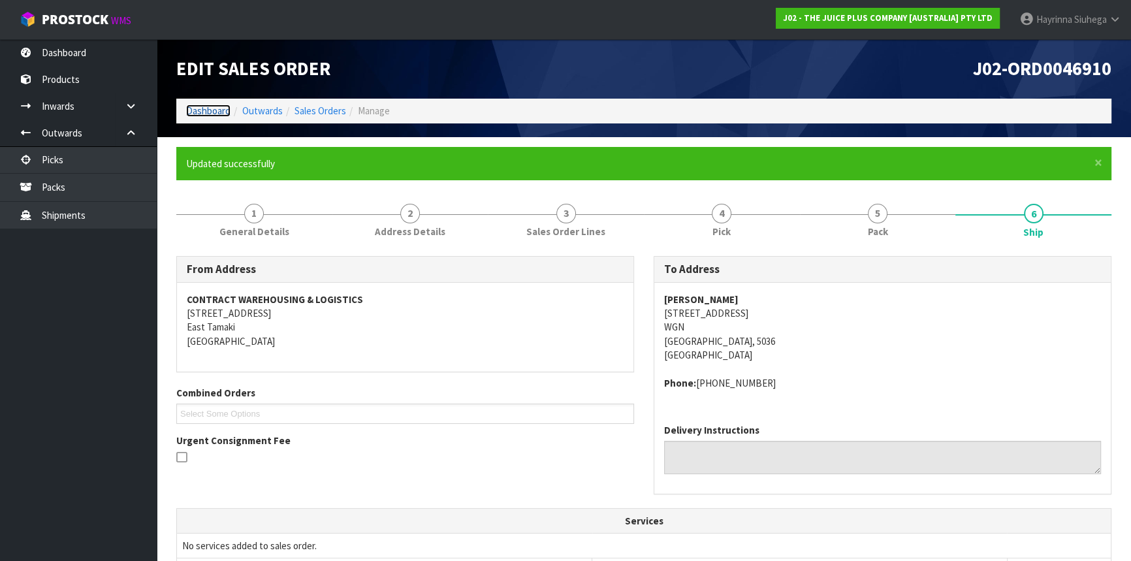
click at [206, 106] on link "Dashboard" at bounding box center [208, 111] width 44 height 12
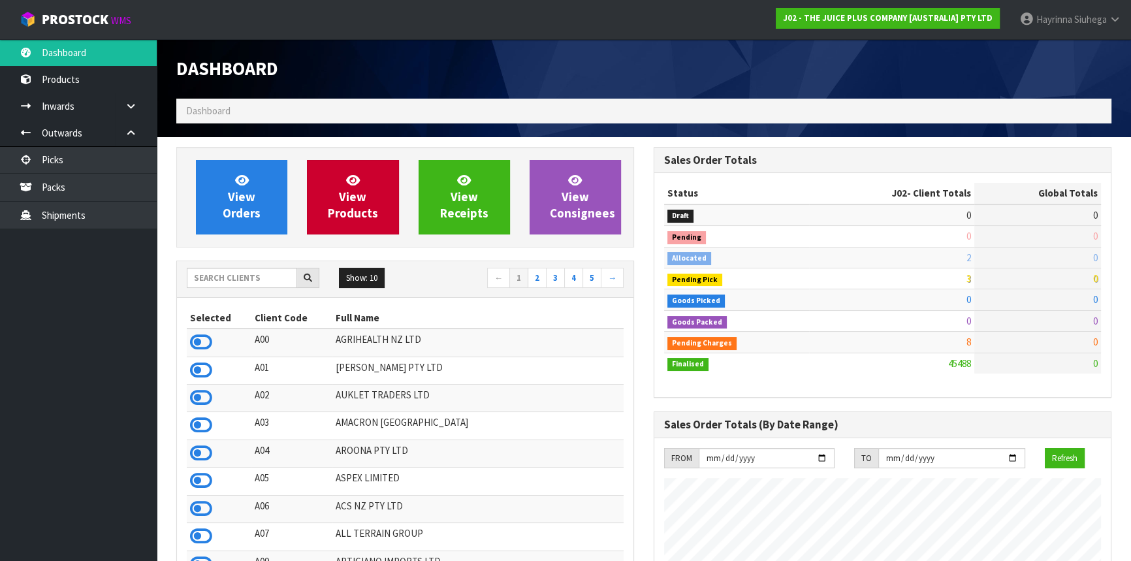
scroll to position [988, 477]
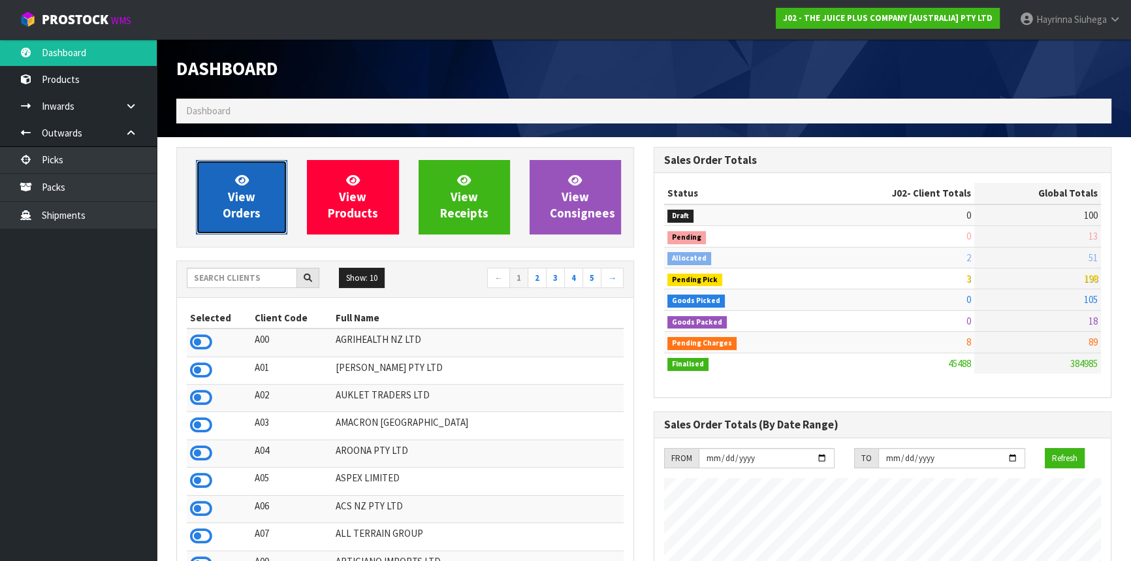
click at [259, 206] on span "View Orders" at bounding box center [242, 196] width 38 height 49
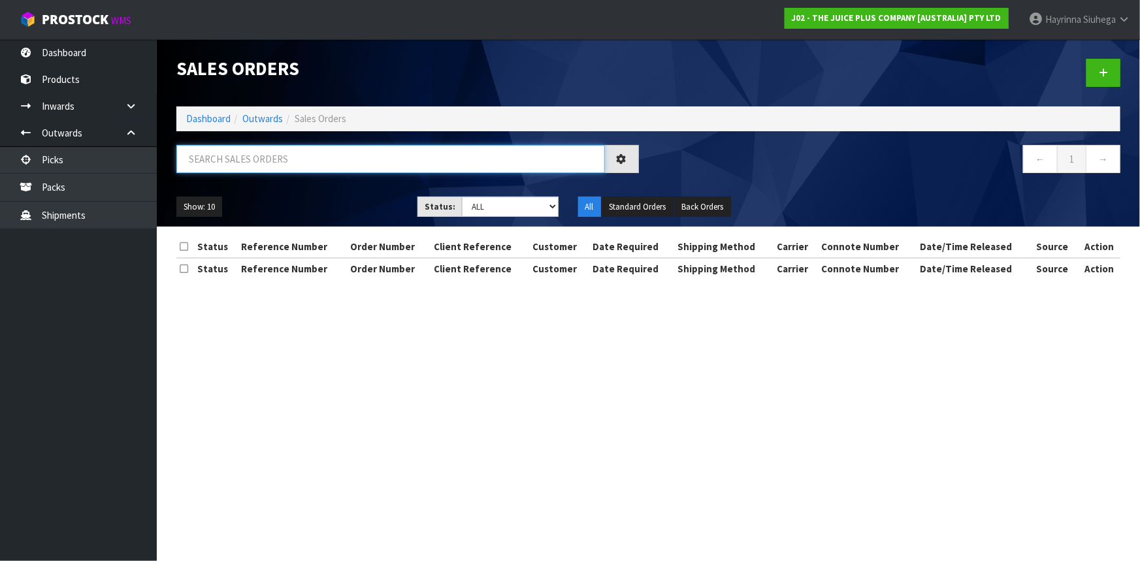
click at [270, 164] on input "text" at bounding box center [390, 159] width 428 height 28
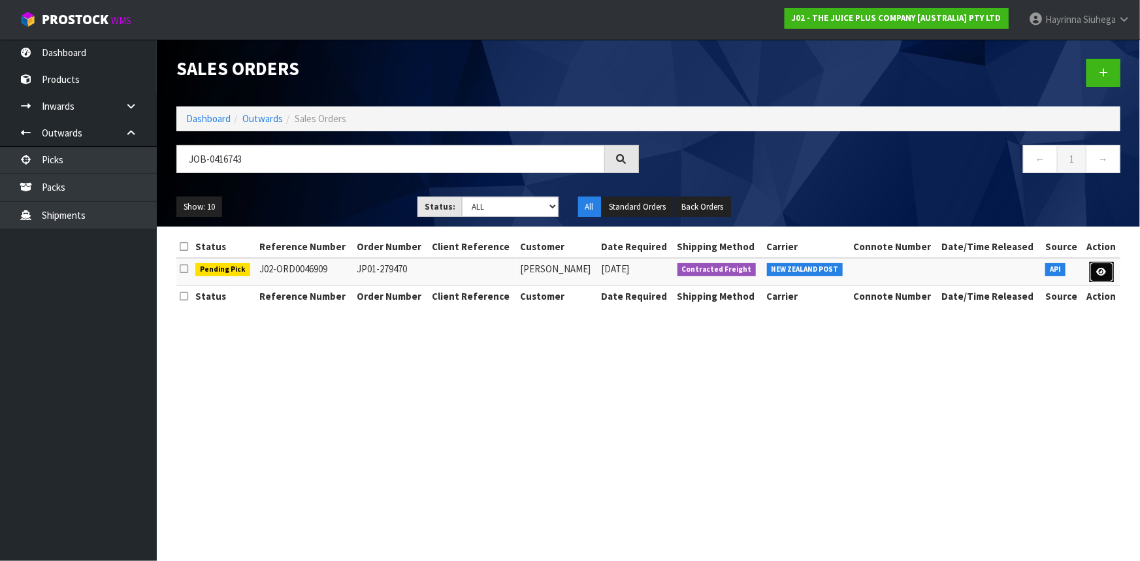
click at [1108, 266] on link at bounding box center [1101, 272] width 24 height 21
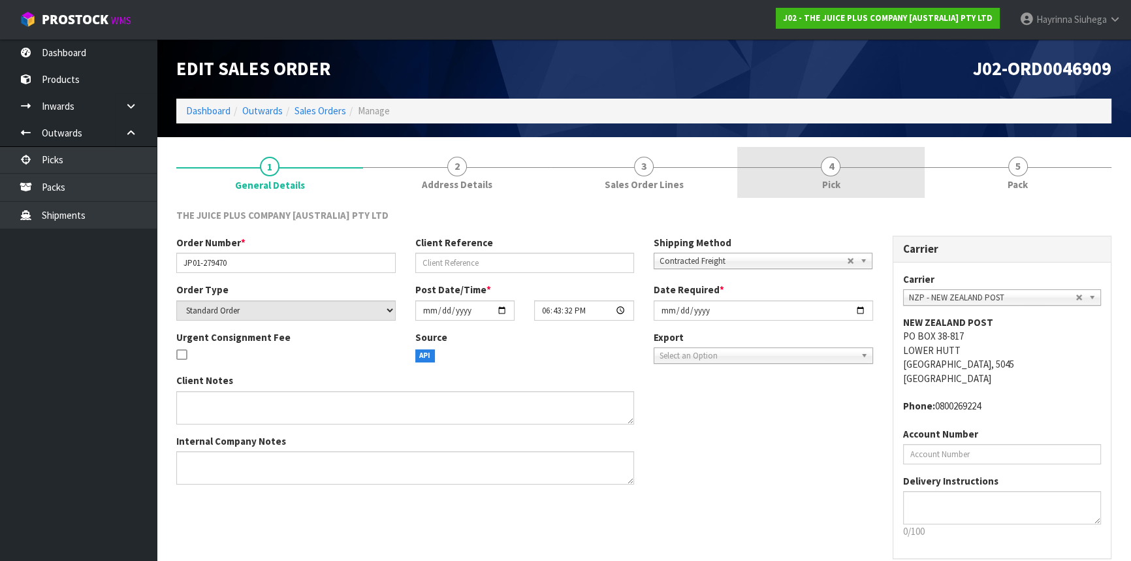
click at [858, 186] on link "4 Pick" at bounding box center [830, 173] width 187 height 52
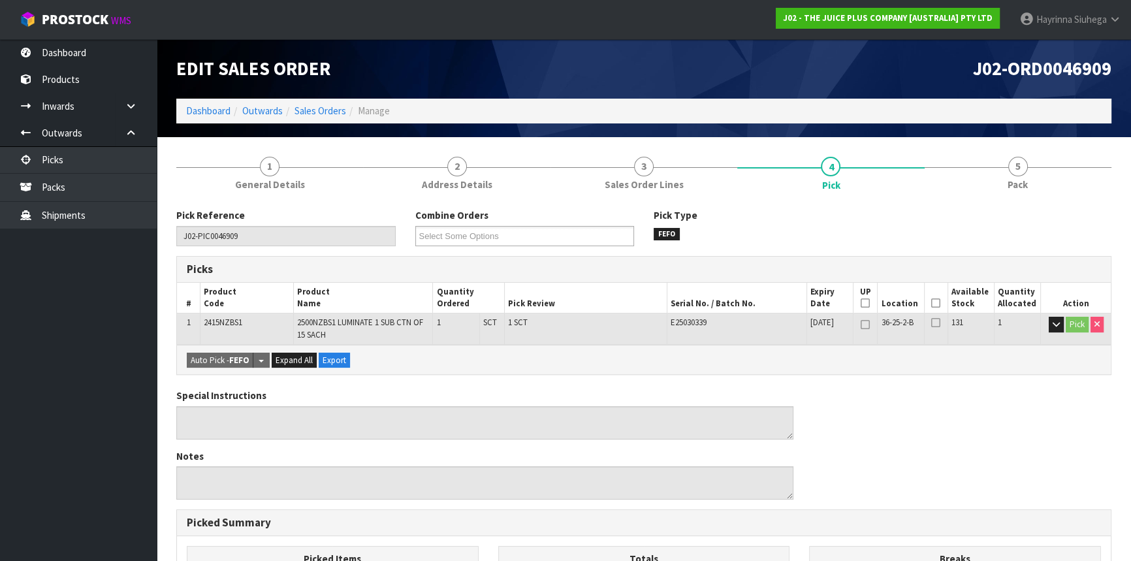
click at [933, 303] on icon at bounding box center [935, 303] width 9 height 1
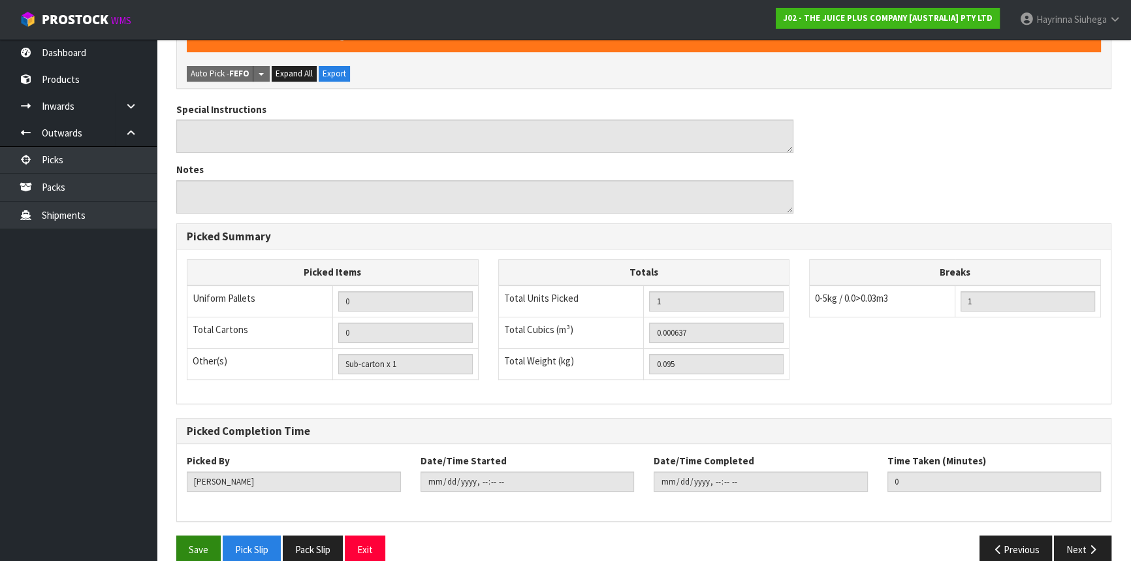
scroll to position [353, 0]
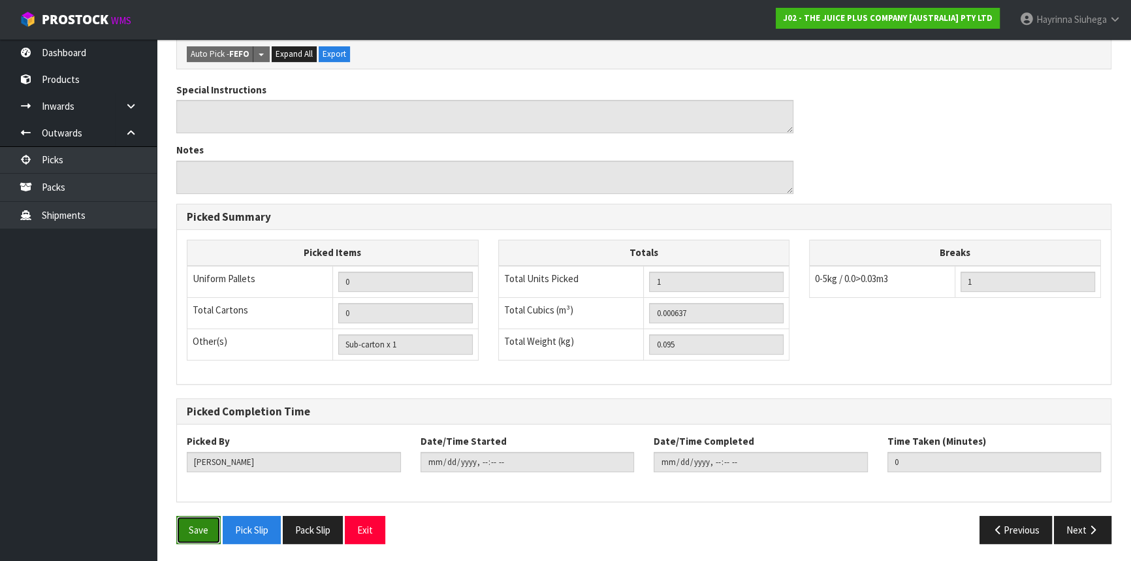
click at [203, 526] on button "Save" at bounding box center [198, 530] width 44 height 28
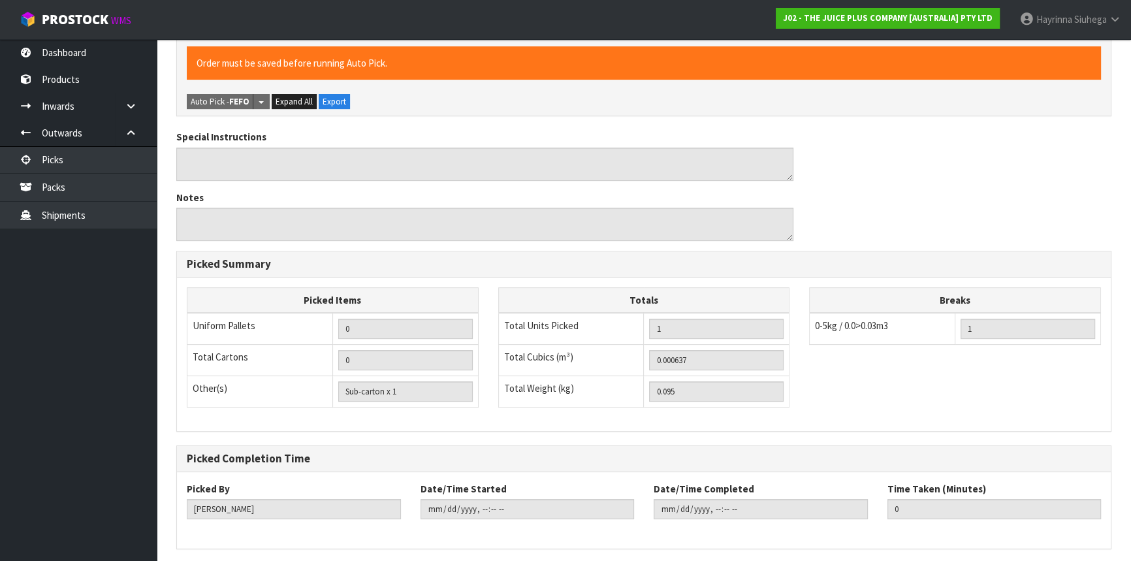
scroll to position [0, 0]
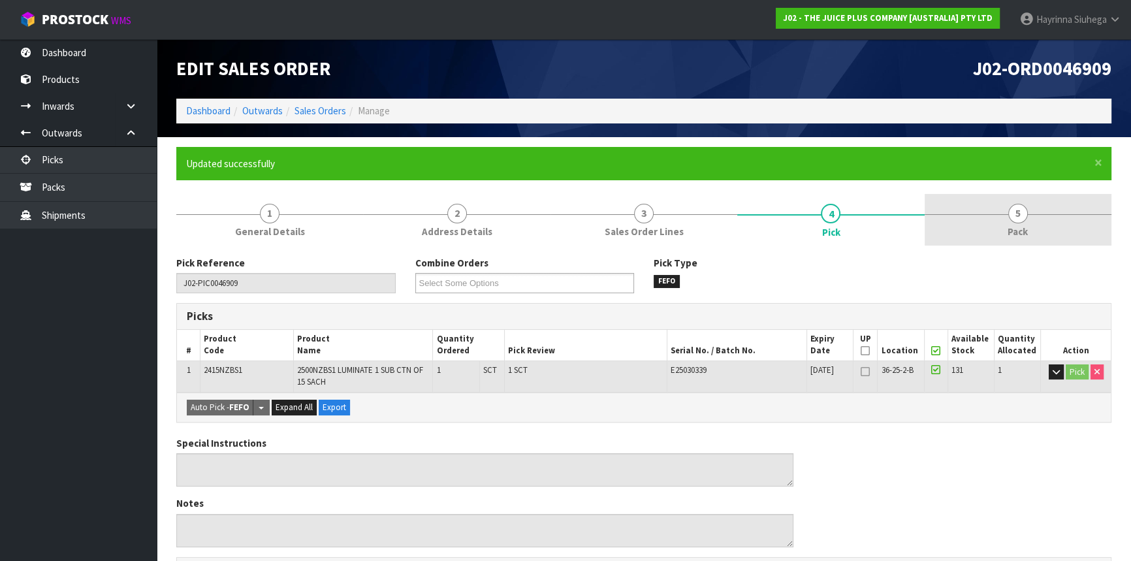
drag, startPoint x: 1041, startPoint y: 219, endPoint x: 968, endPoint y: 240, distance: 76.3
click at [1041, 218] on link "5 Pack" at bounding box center [1018, 220] width 187 height 52
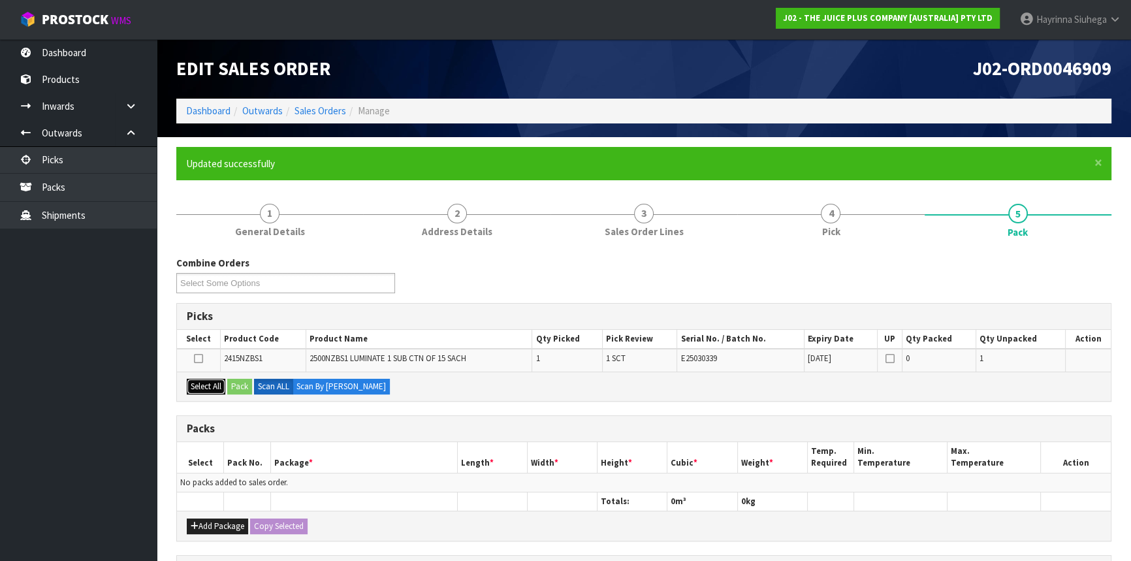
click at [219, 387] on button "Select All" at bounding box center [206, 387] width 39 height 16
click at [236, 386] on button "Pack" at bounding box center [239, 387] width 25 height 16
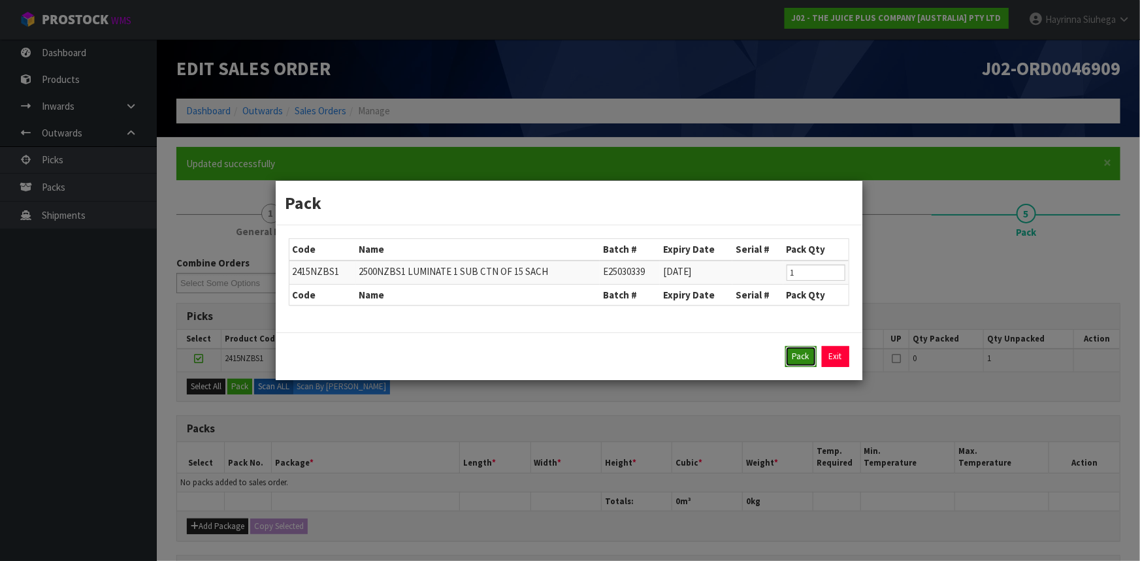
click at [796, 355] on button "Pack" at bounding box center [800, 356] width 31 height 21
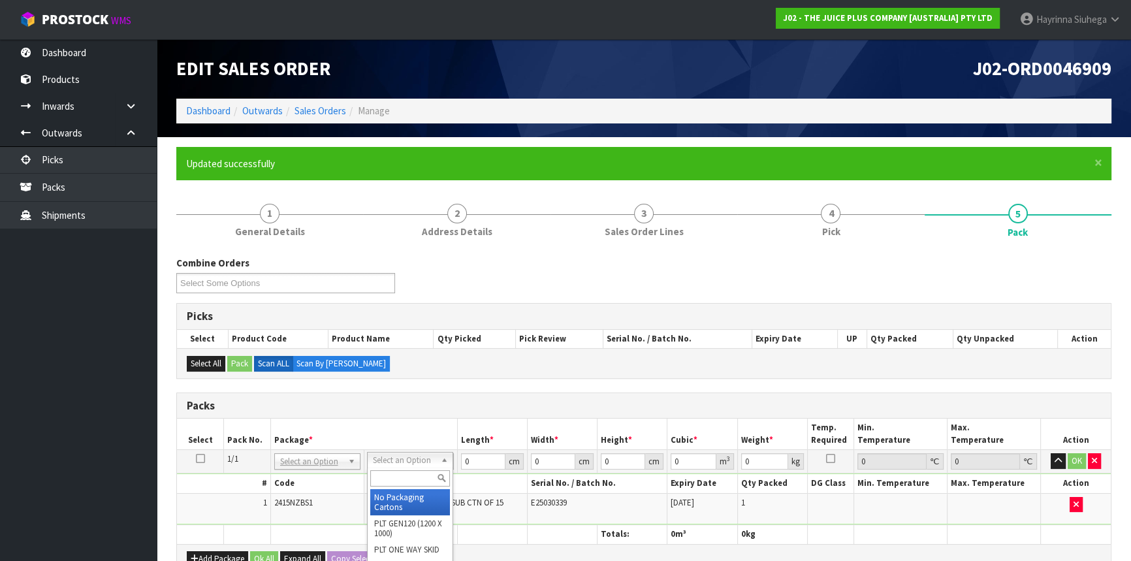
click at [403, 472] on input "text" at bounding box center [410, 478] width 80 height 16
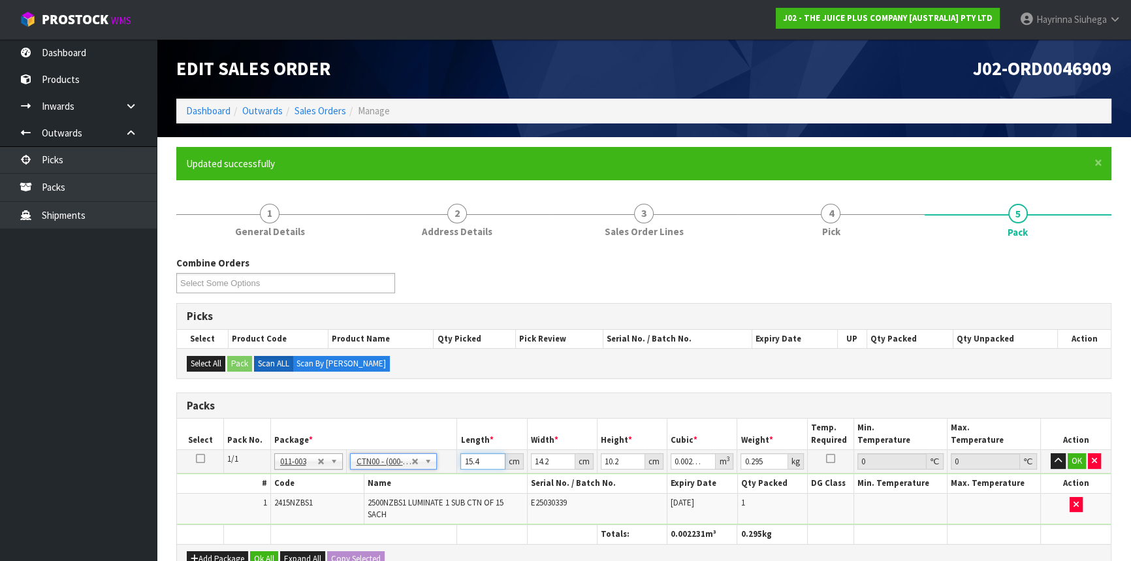
click at [466, 460] on input "15.4" at bounding box center [482, 461] width 44 height 16
click button "OK" at bounding box center [1077, 461] width 18 height 16
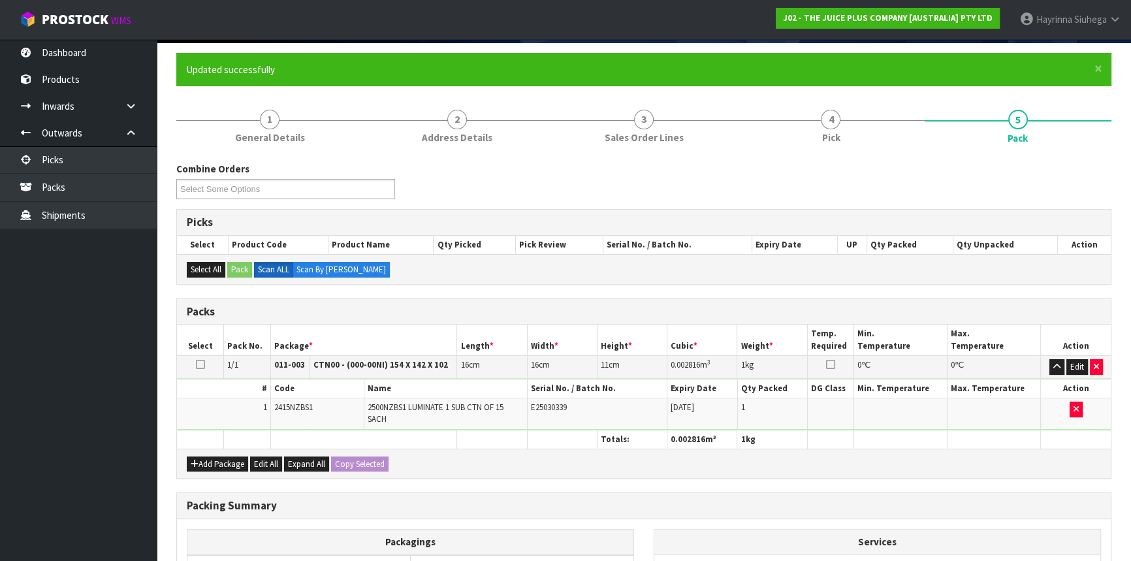
scroll to position [257, 0]
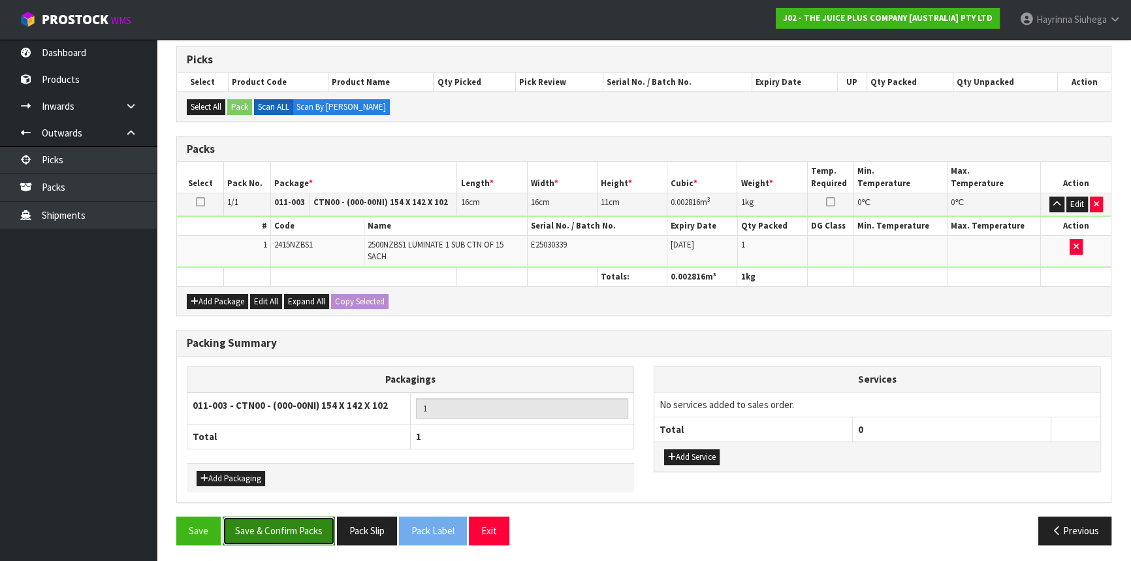
click at [320, 526] on button "Save & Confirm Packs" at bounding box center [279, 531] width 112 height 28
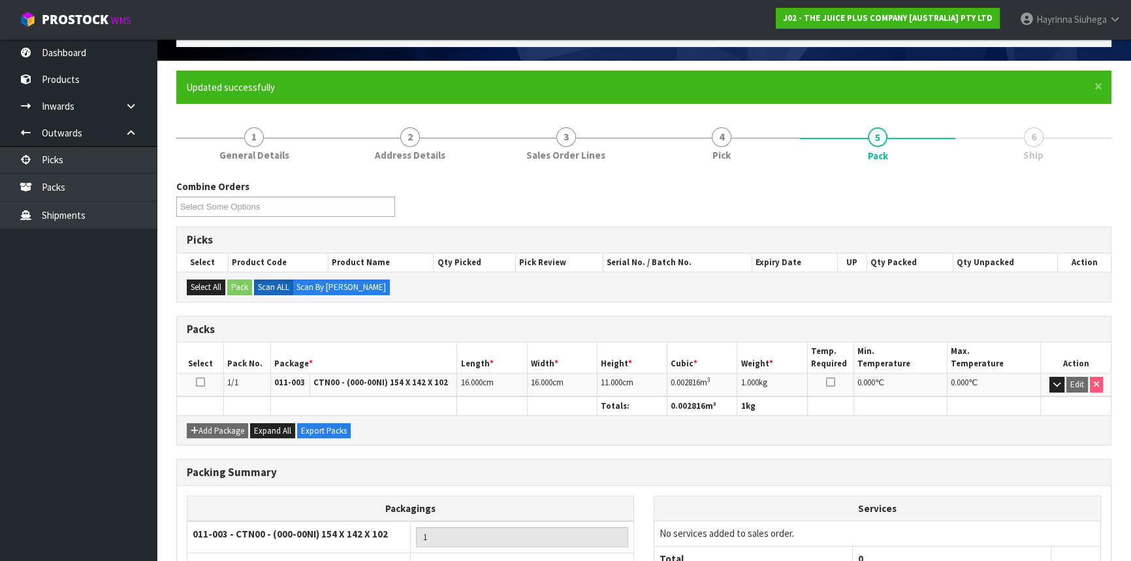
scroll to position [176, 0]
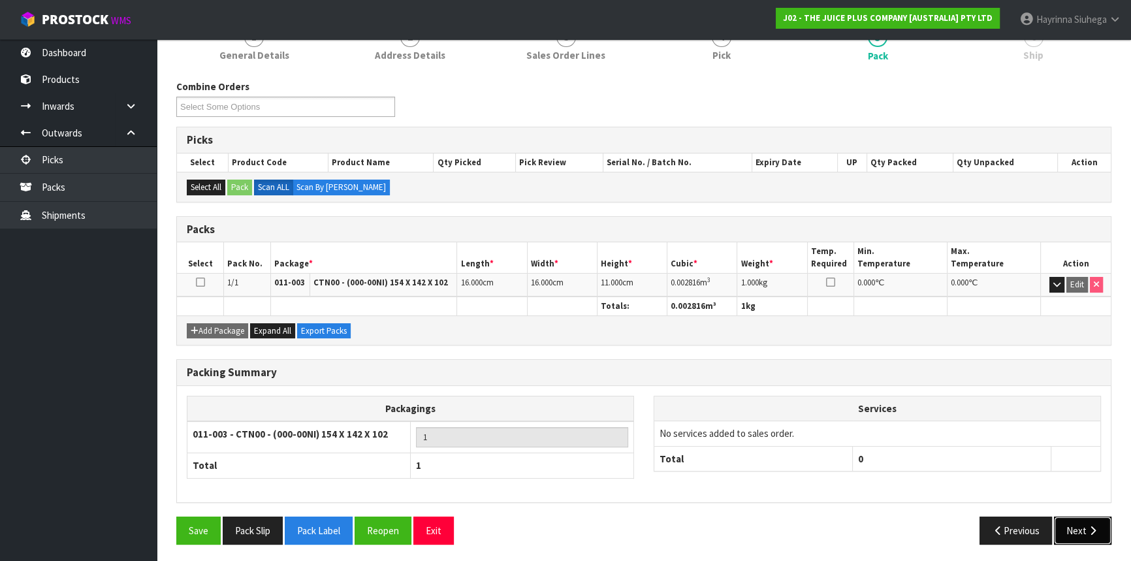
click at [1087, 526] on icon "button" at bounding box center [1093, 531] width 12 height 10
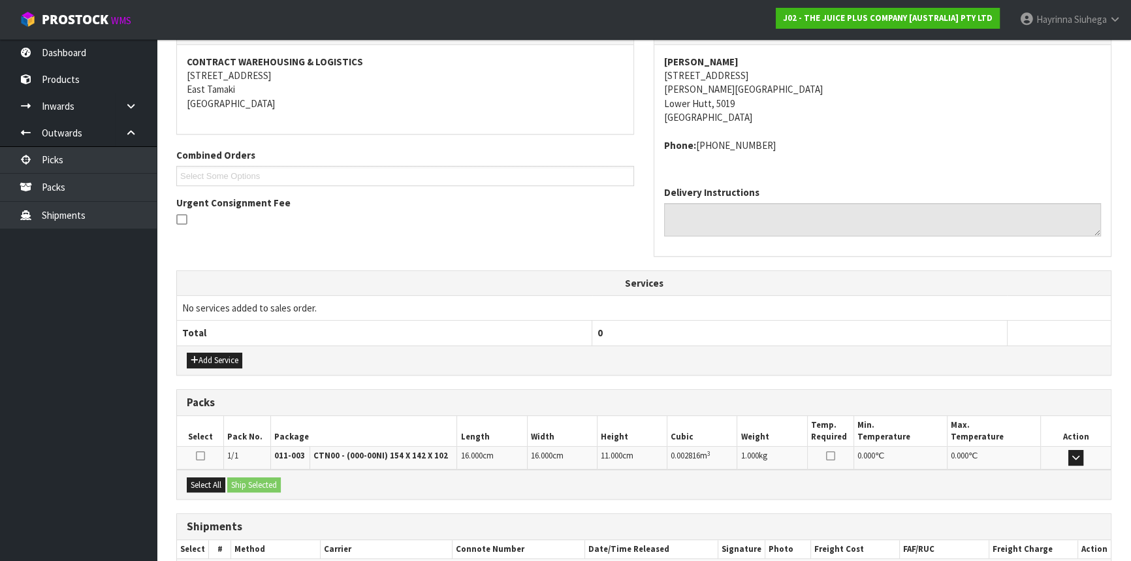
scroll to position [314, 0]
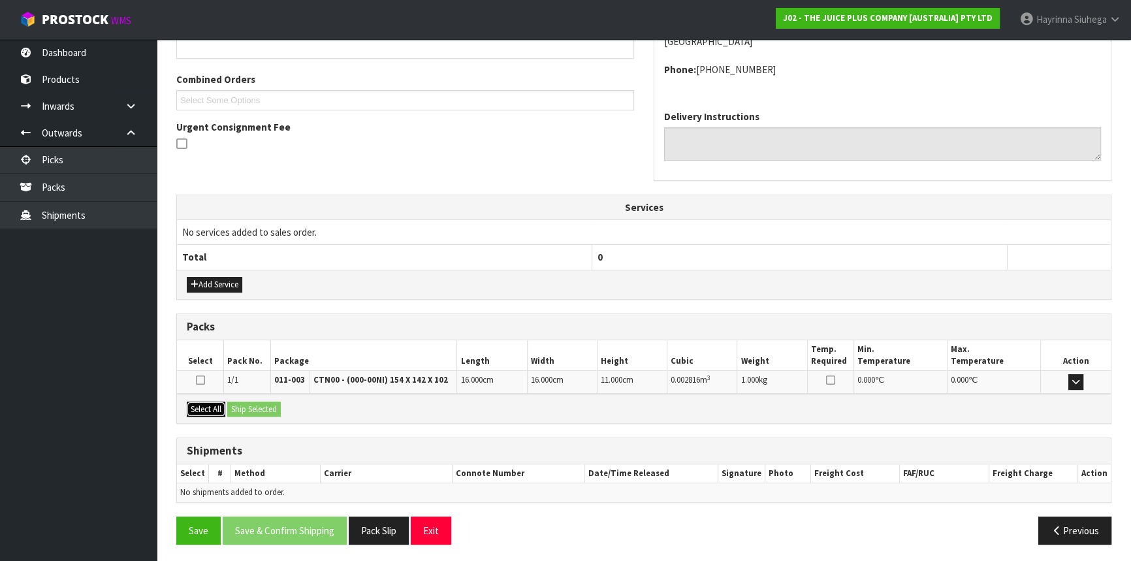
click at [214, 407] on button "Select All" at bounding box center [206, 410] width 39 height 16
click at [242, 407] on button "Ship Selected" at bounding box center [254, 410] width 54 height 16
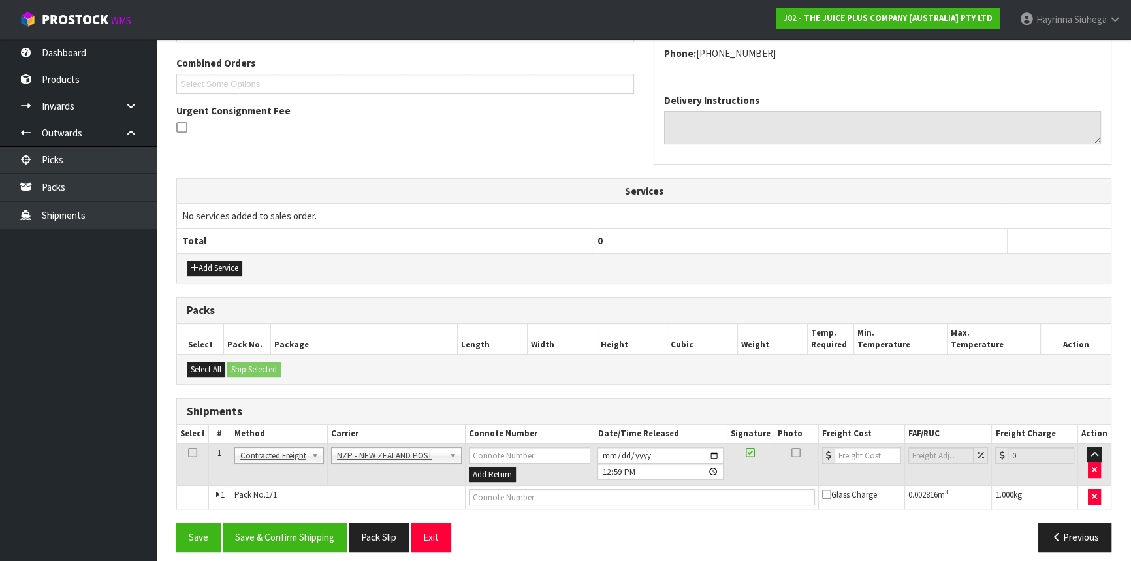
scroll to position [337, 0]
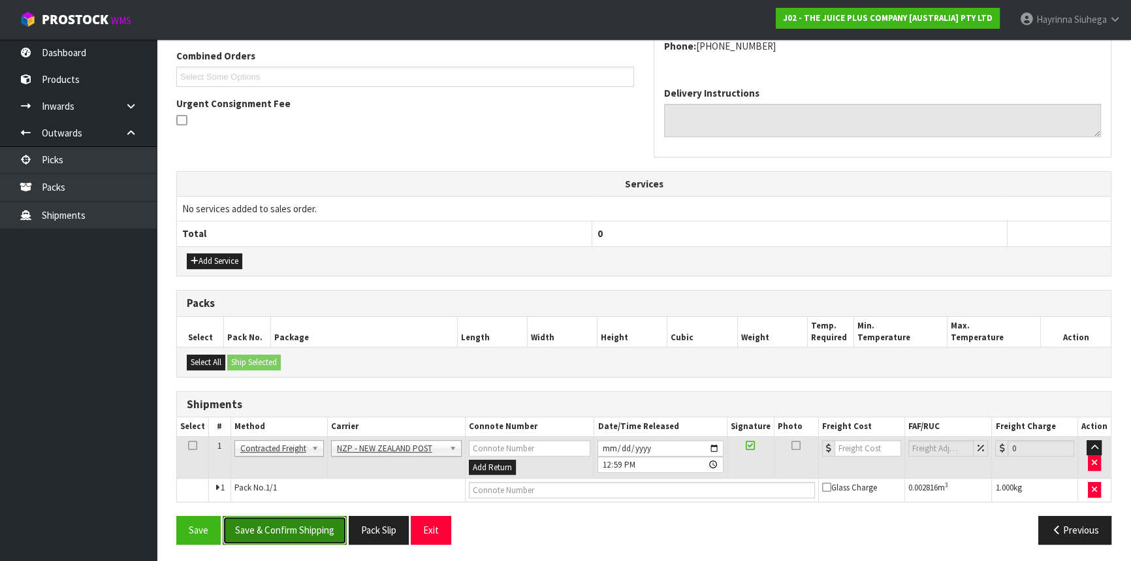
click at [280, 517] on button "Save & Confirm Shipping" at bounding box center [285, 530] width 124 height 28
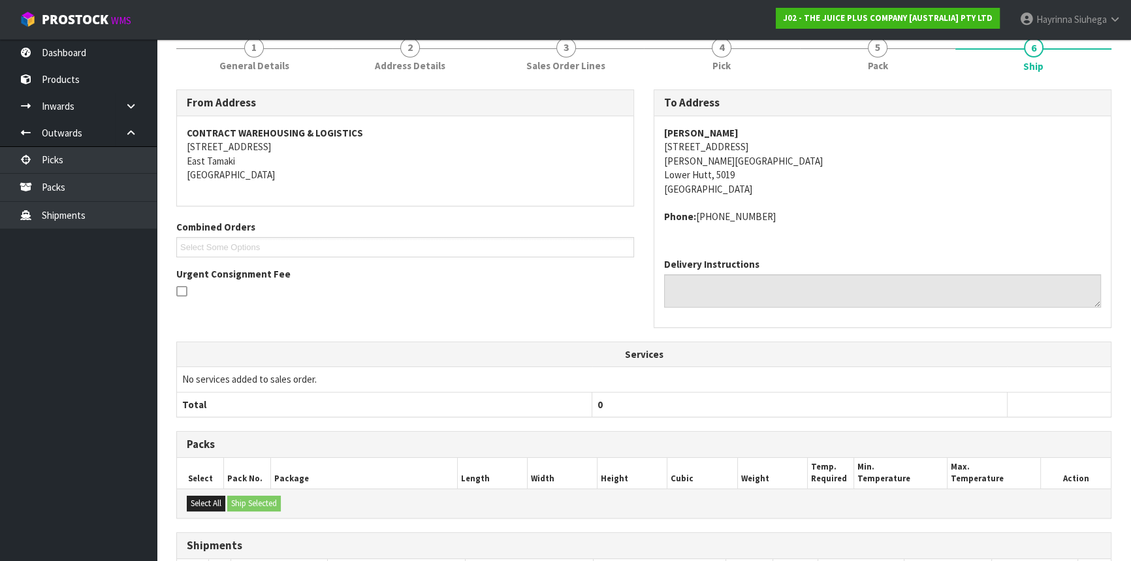
scroll to position [319, 0]
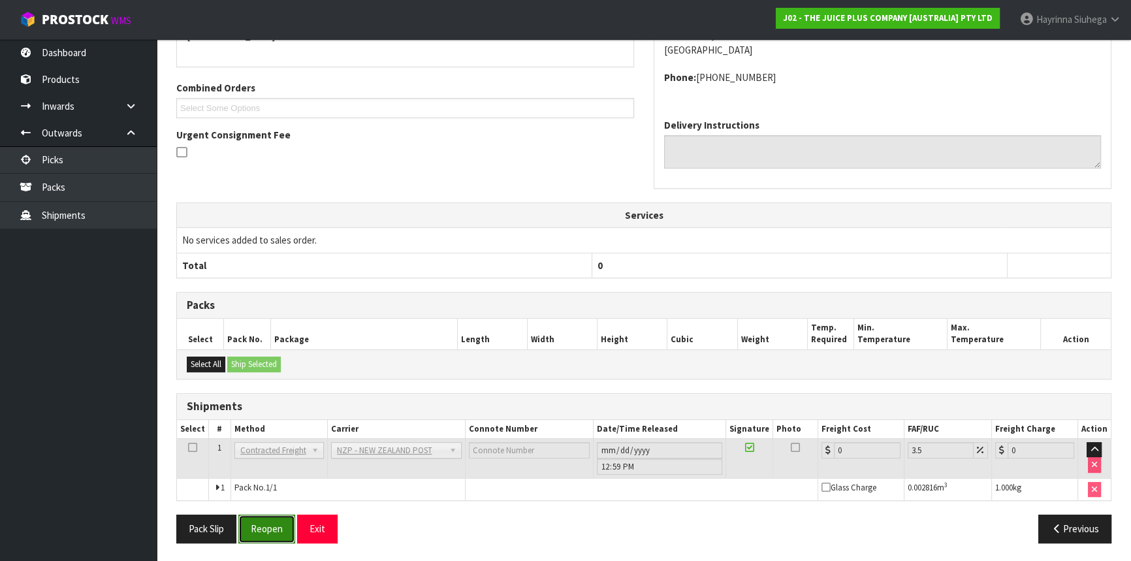
click at [265, 524] on button "Reopen" at bounding box center [266, 529] width 57 height 28
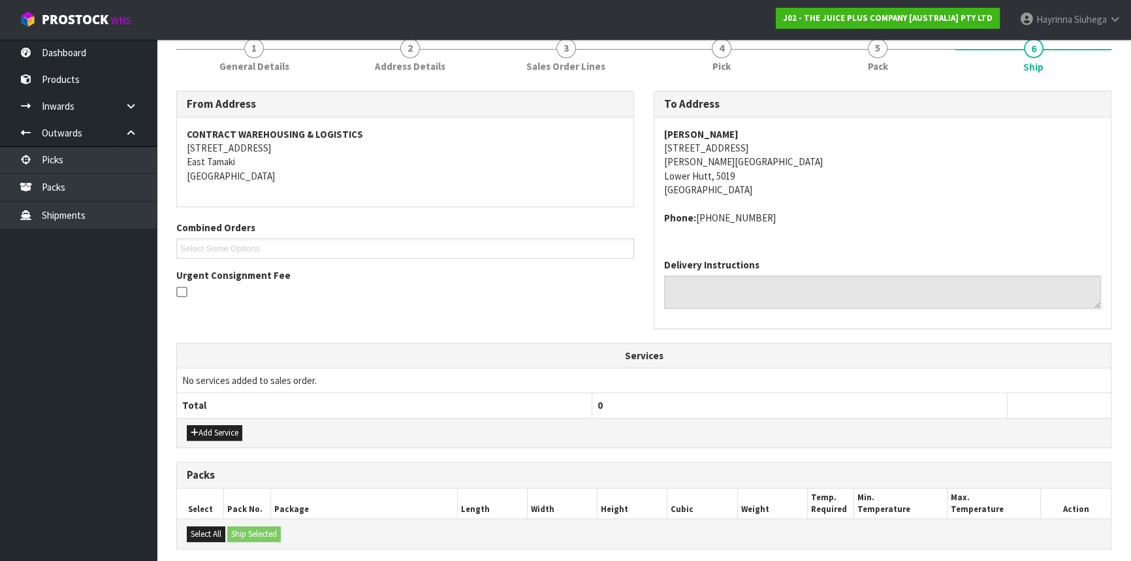
scroll to position [349, 0]
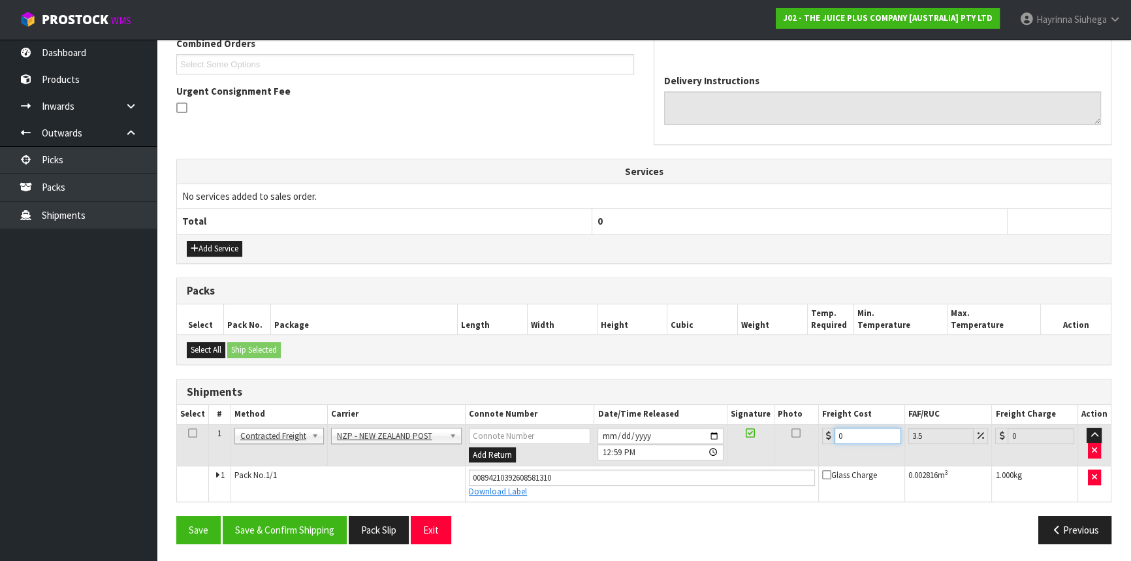
drag, startPoint x: 860, startPoint y: 434, endPoint x: 614, endPoint y: 434, distance: 246.2
click at [615, 434] on tr "1 Client Local Pickup Customer Local Pickup Company Freight Contracted Freight …" at bounding box center [644, 445] width 934 height 42
click at [176, 516] on button "Save" at bounding box center [198, 530] width 44 height 28
click at [326, 524] on button "Save & Confirm Shipping" at bounding box center [285, 530] width 124 height 28
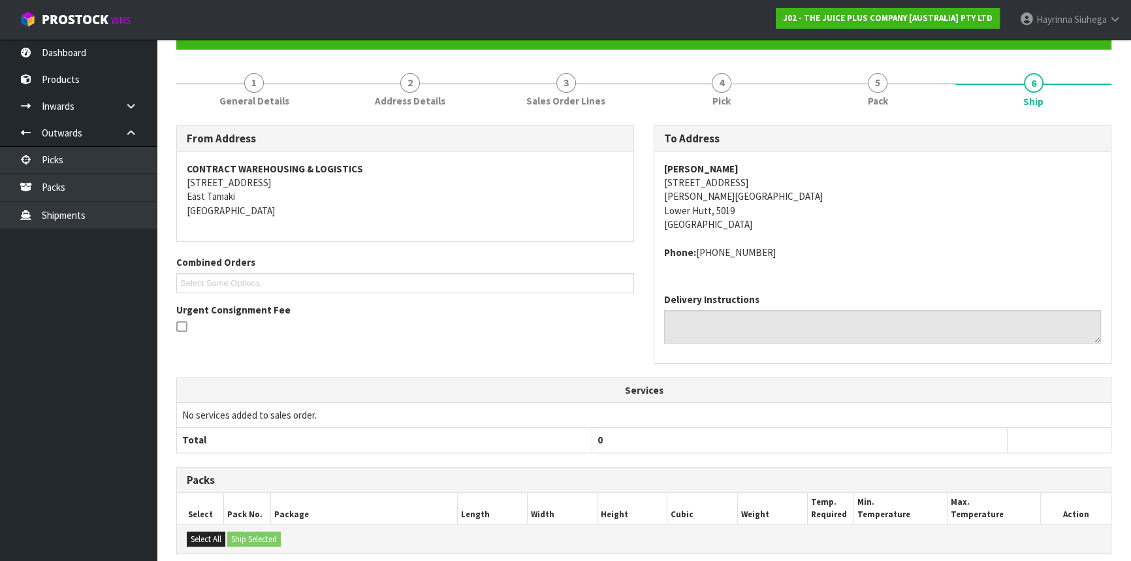
scroll to position [0, 0]
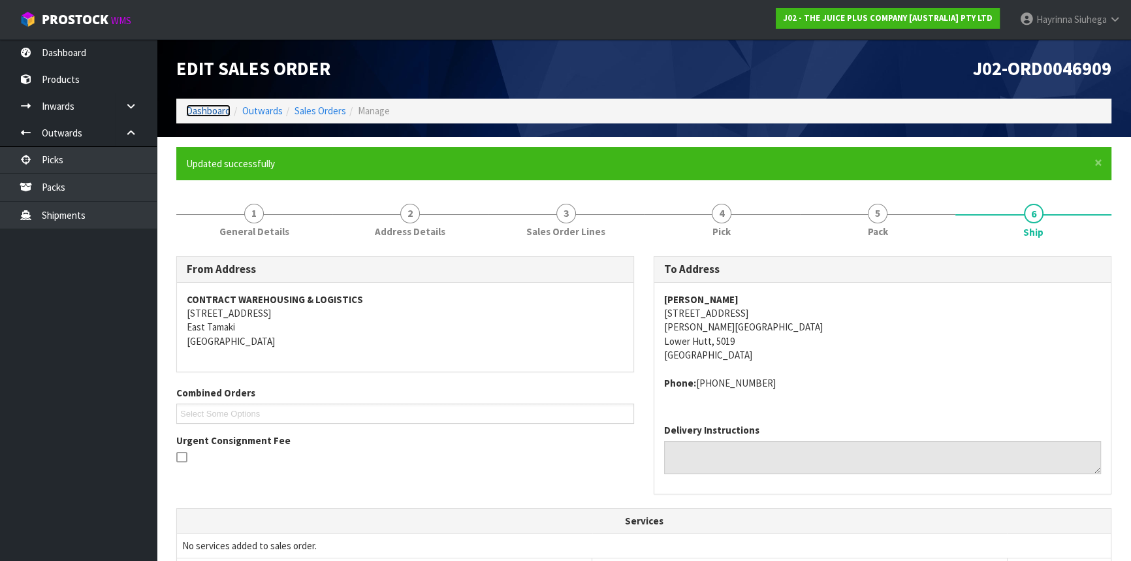
click at [186, 106] on link "Dashboard" at bounding box center [208, 111] width 44 height 12
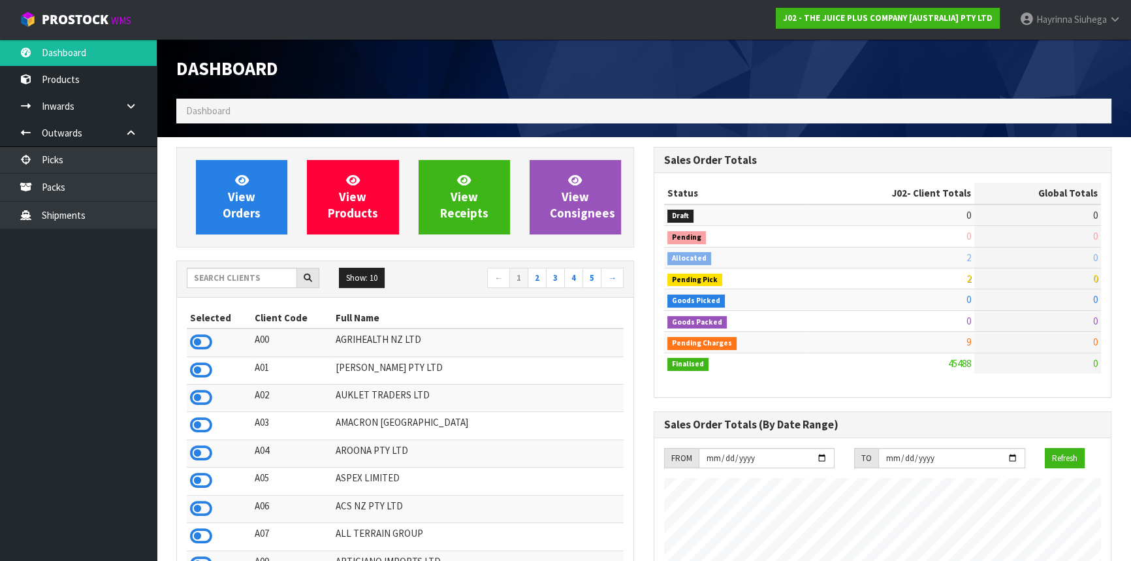
scroll to position [988, 477]
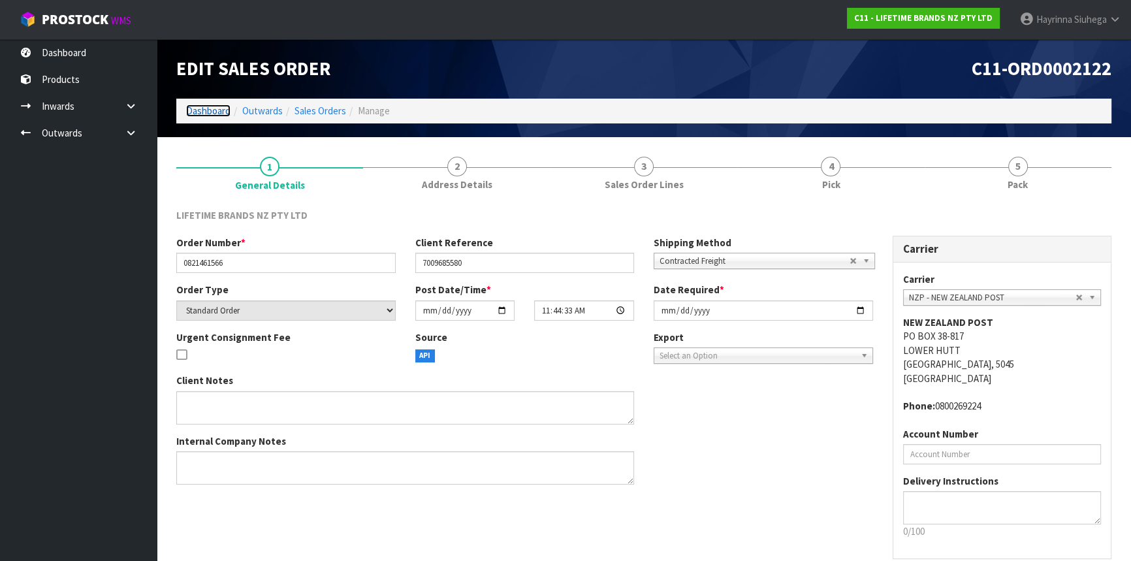
click at [211, 107] on link "Dashboard" at bounding box center [208, 111] width 44 height 12
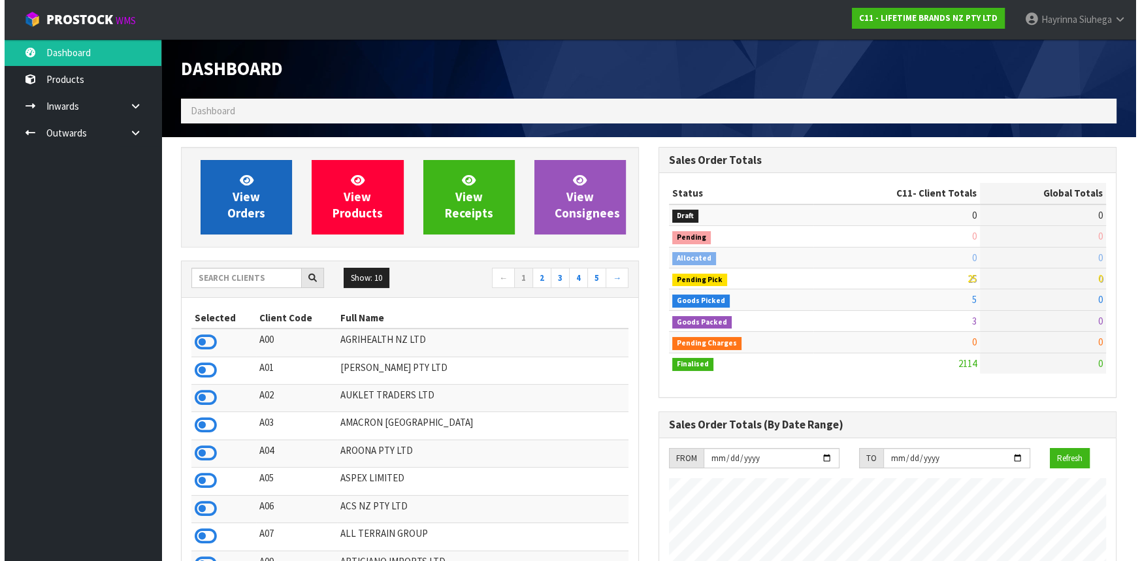
scroll to position [988, 477]
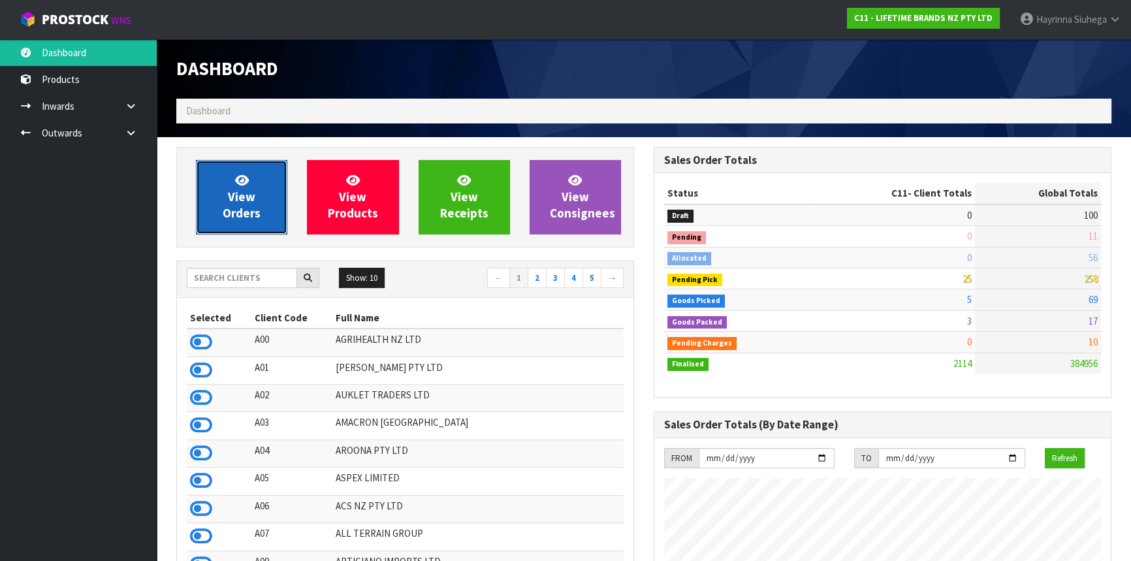
click at [217, 174] on link "View Orders" at bounding box center [241, 197] width 91 height 74
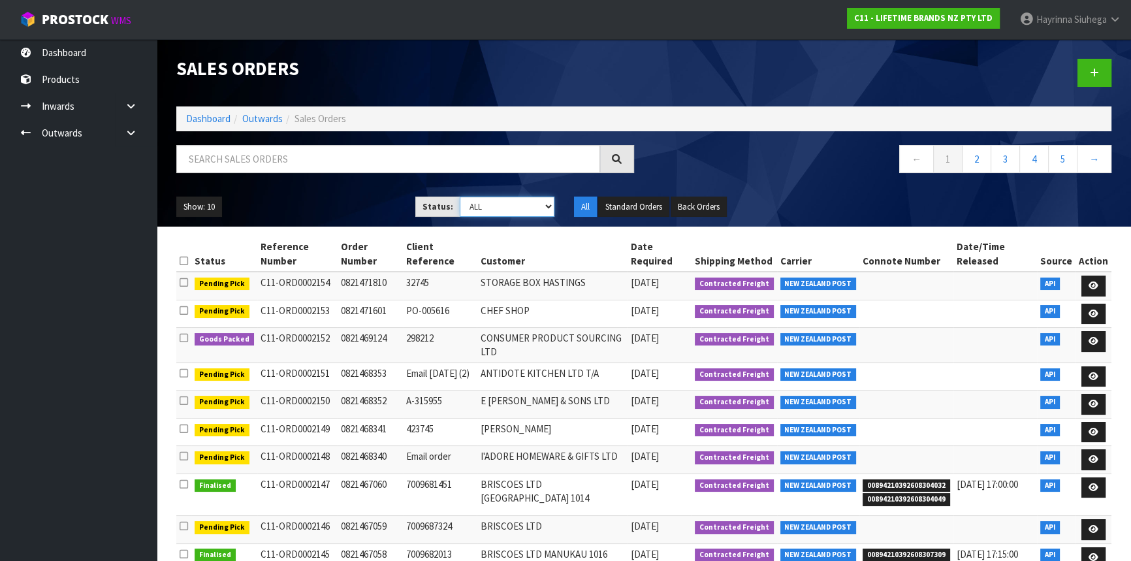
click at [517, 202] on select "Draft Pending Allocated Pending Pick Goods Picked Goods Packed Pending Charges …" at bounding box center [507, 207] width 95 height 20
select select "string:3"
click at [460, 197] on select "Draft Pending Allocated Pending Pick Goods Picked Goods Packed Pending Charges …" at bounding box center [507, 207] width 95 height 20
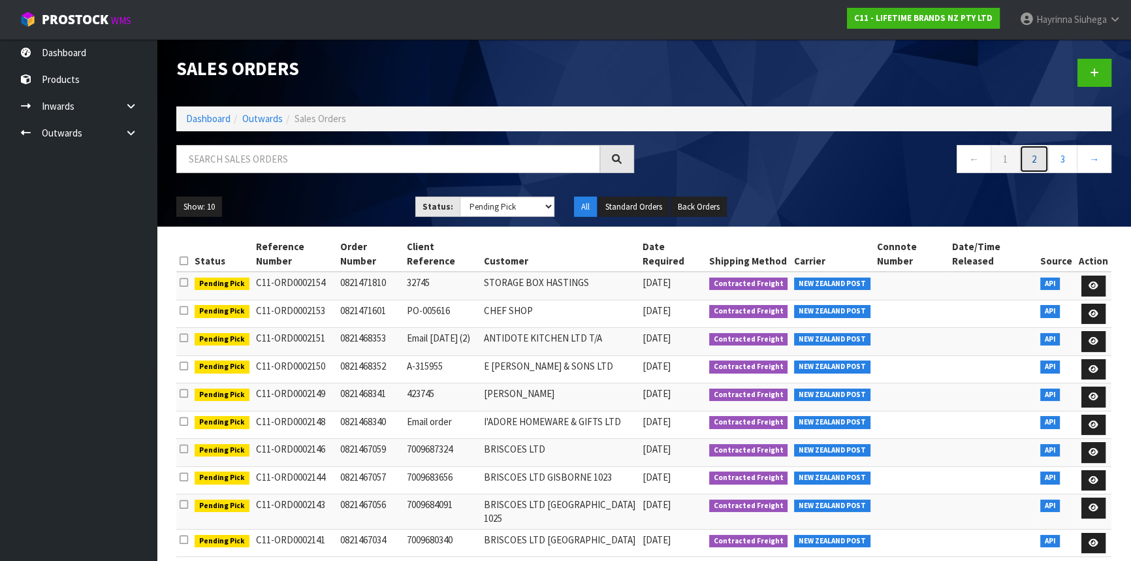
click at [1032, 166] on link "2" at bounding box center [1034, 159] width 29 height 28
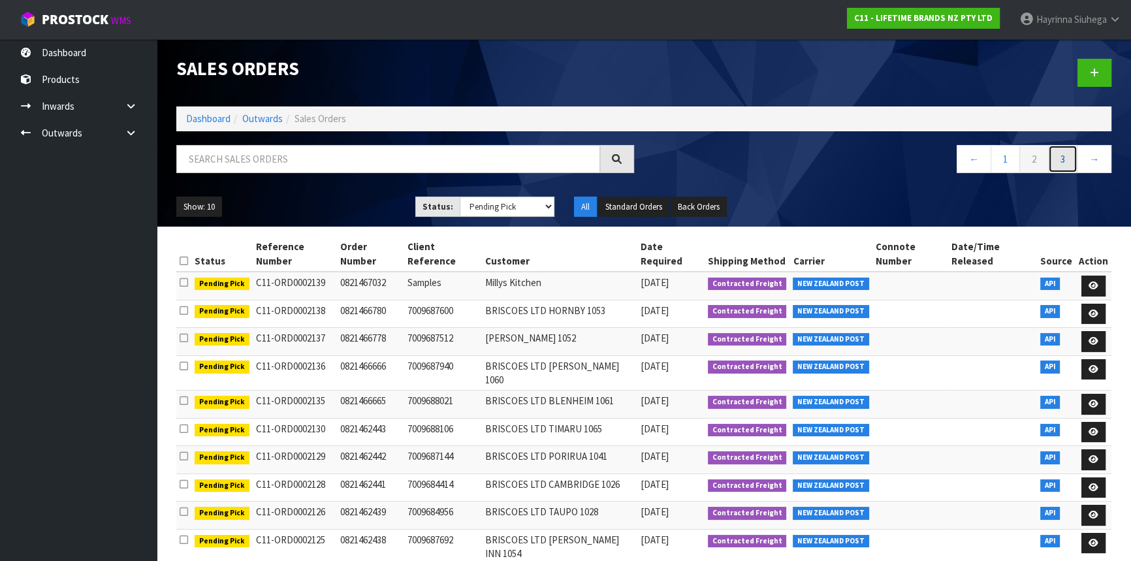
click at [1054, 160] on link "3" at bounding box center [1062, 159] width 29 height 28
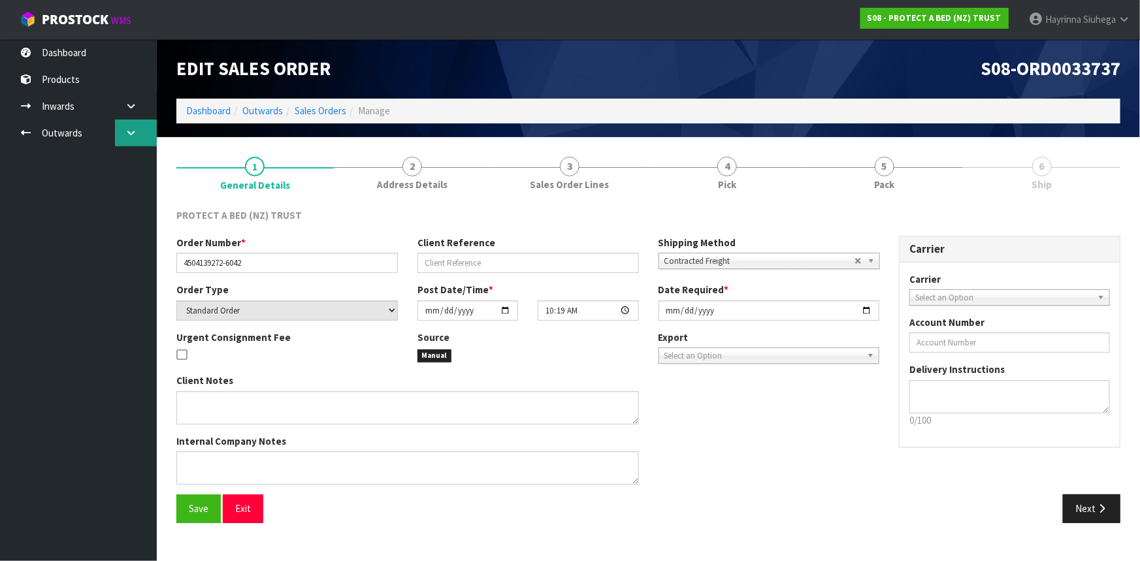
click at [129, 135] on icon at bounding box center [131, 133] width 12 height 10
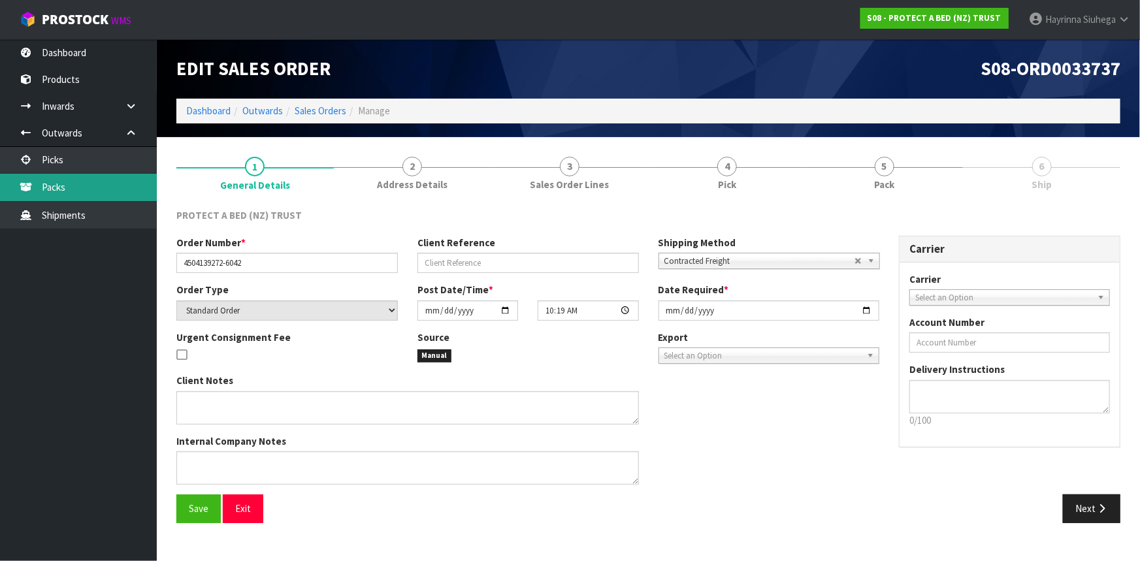
click at [79, 178] on link "Packs" at bounding box center [78, 187] width 157 height 27
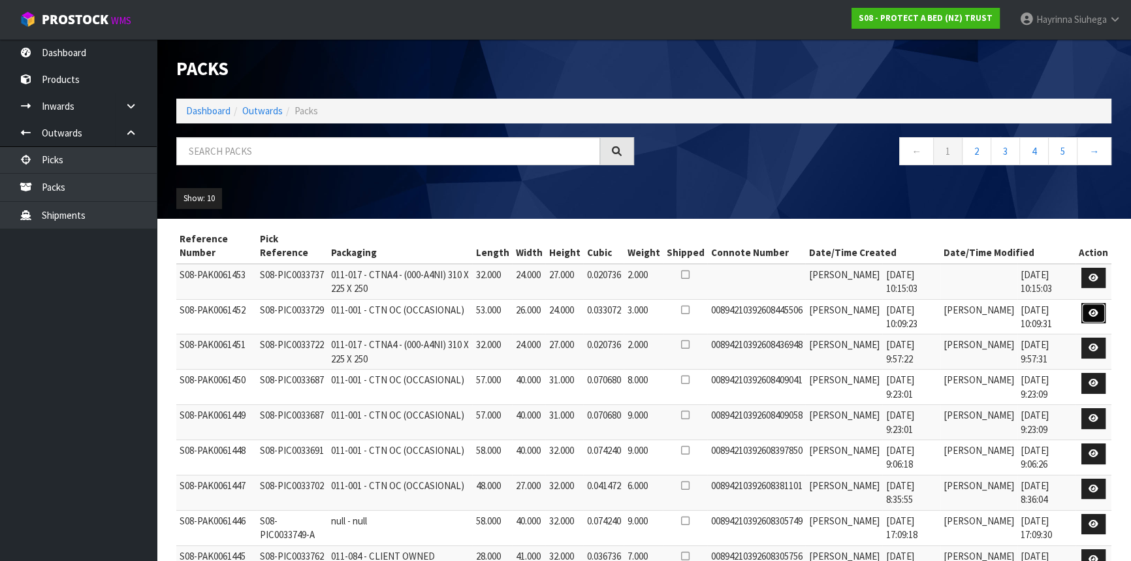
click at [1090, 310] on icon at bounding box center [1094, 313] width 10 height 8
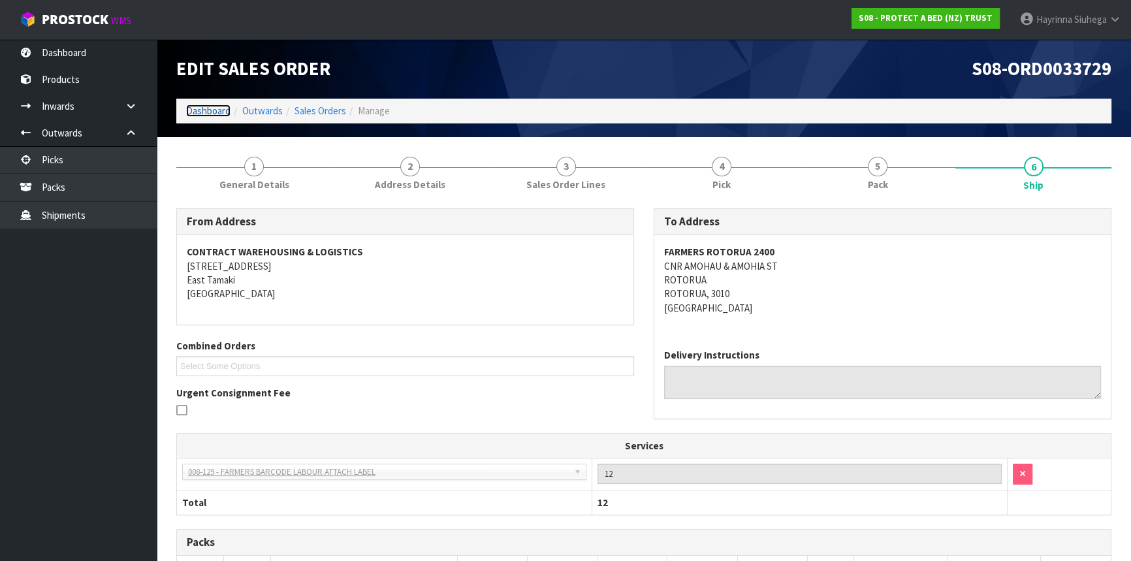
click at [199, 106] on link "Dashboard" at bounding box center [208, 111] width 44 height 12
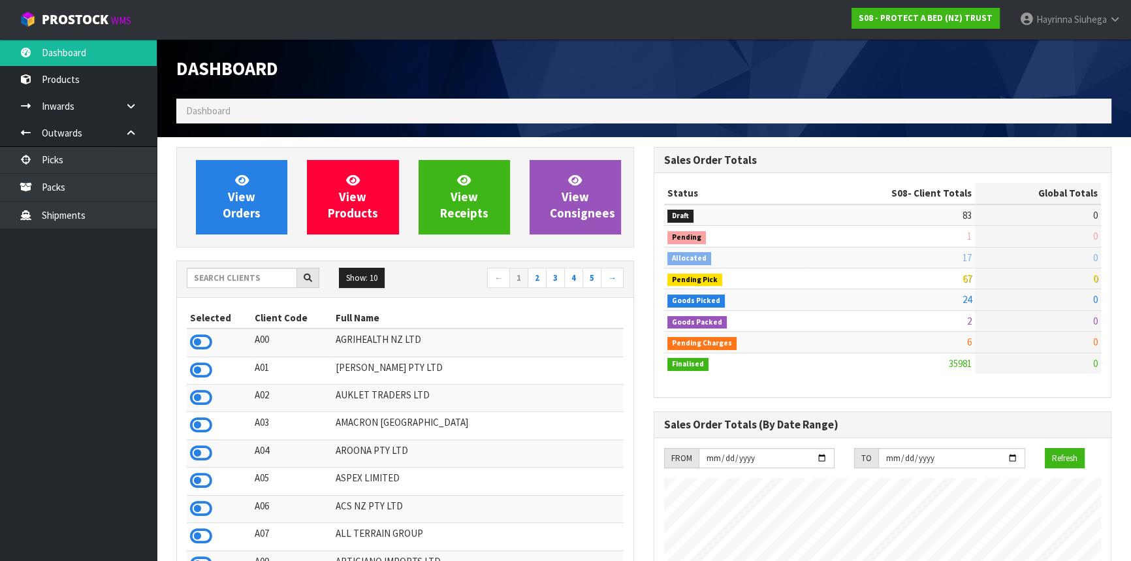
scroll to position [813, 477]
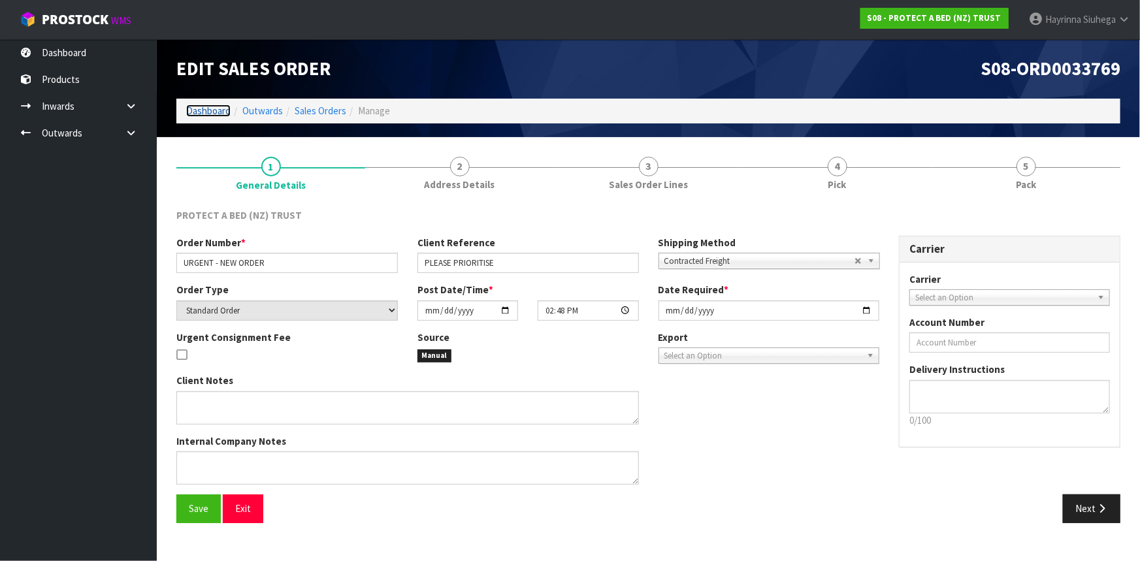
click at [197, 108] on link "Dashboard" at bounding box center [208, 111] width 44 height 12
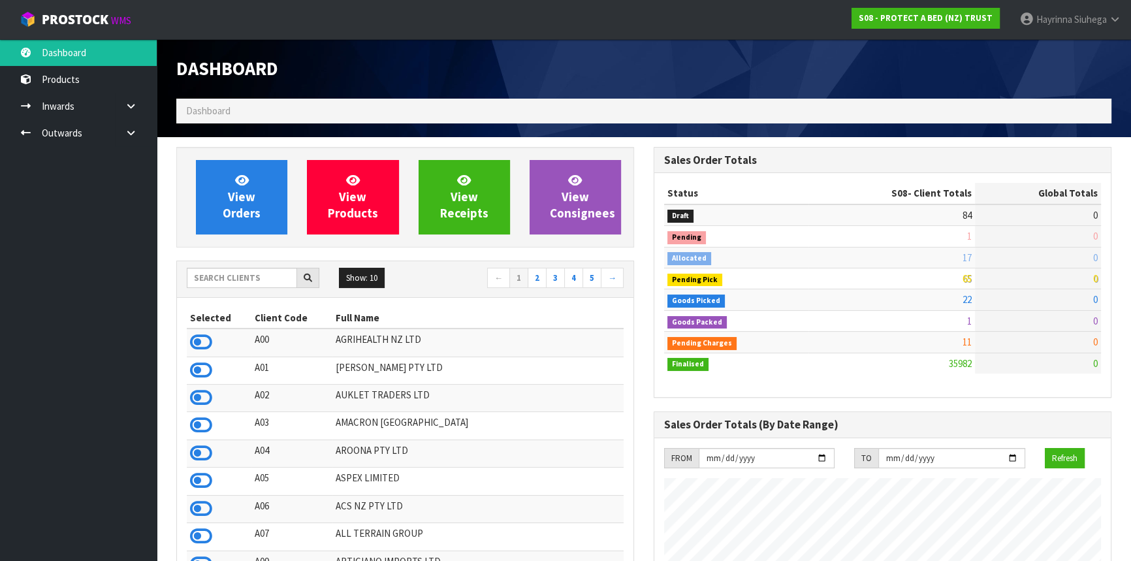
scroll to position [813, 477]
click at [238, 279] on input "text" at bounding box center [242, 278] width 110 height 20
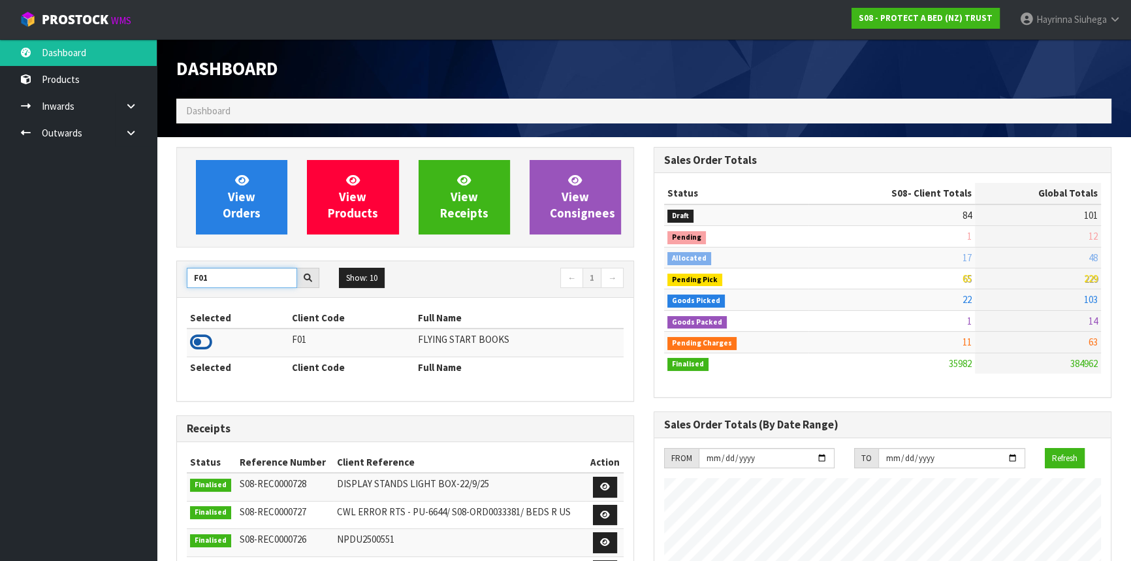
type input "F01"
click at [196, 349] on icon at bounding box center [201, 342] width 22 height 20
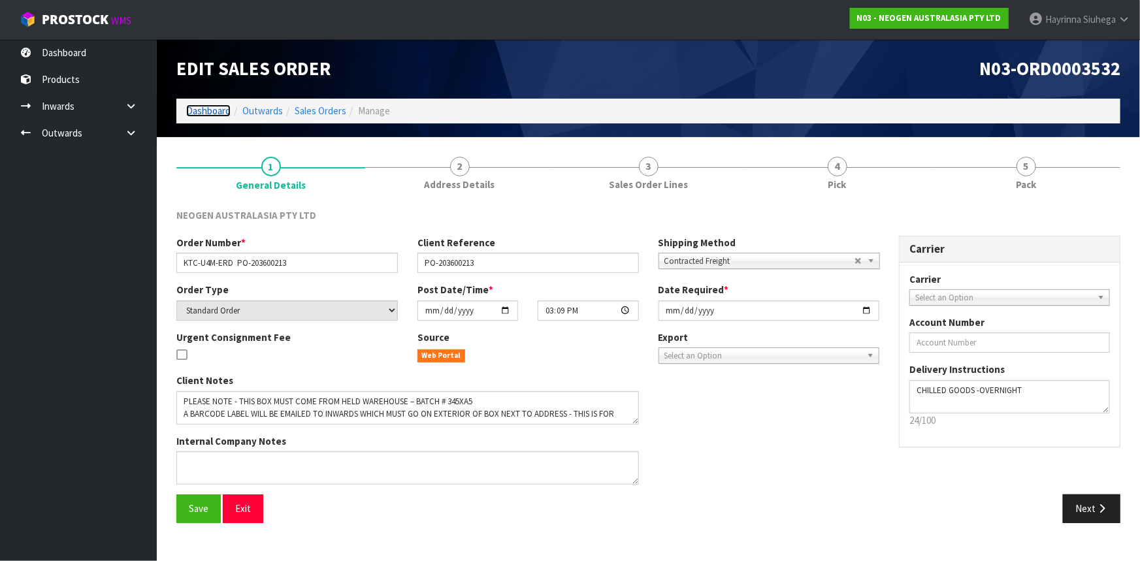
click at [206, 112] on link "Dashboard" at bounding box center [208, 111] width 44 height 12
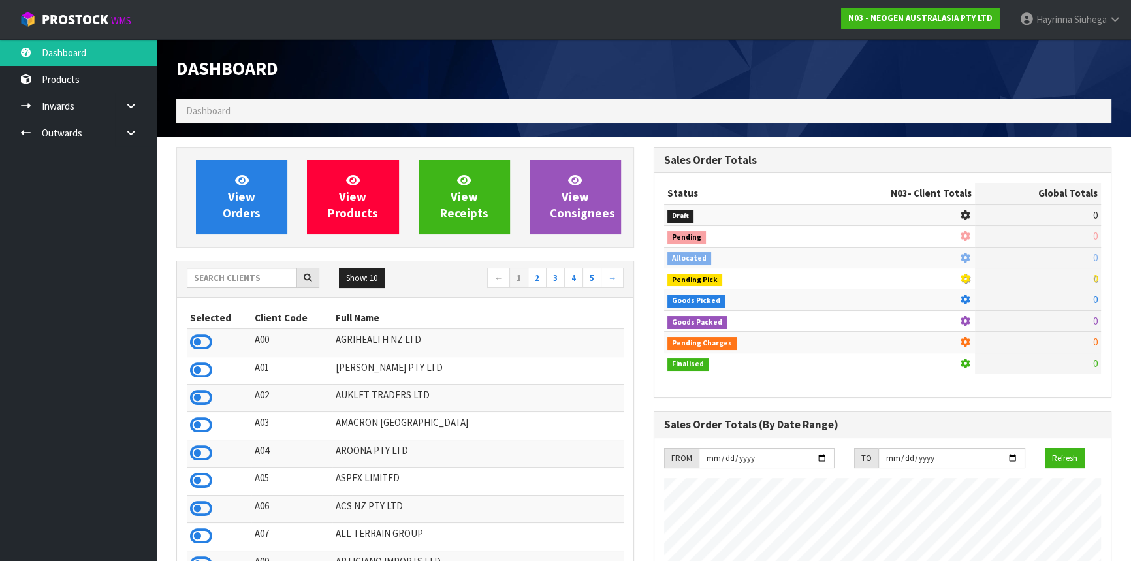
scroll to position [988, 477]
click at [259, 285] on input "text" at bounding box center [242, 278] width 110 height 20
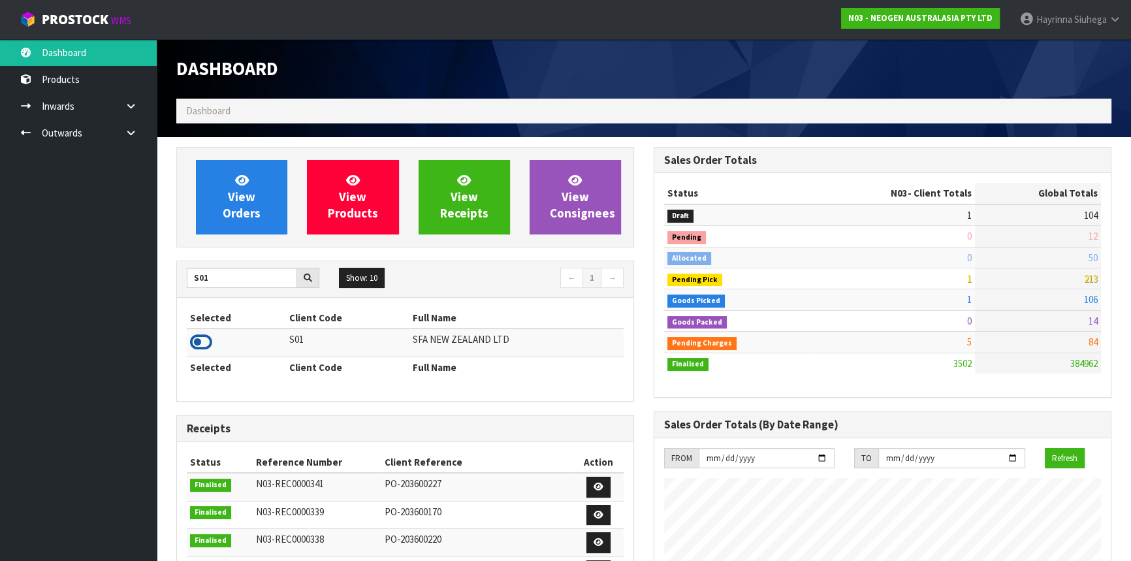
click at [203, 340] on icon at bounding box center [201, 342] width 22 height 20
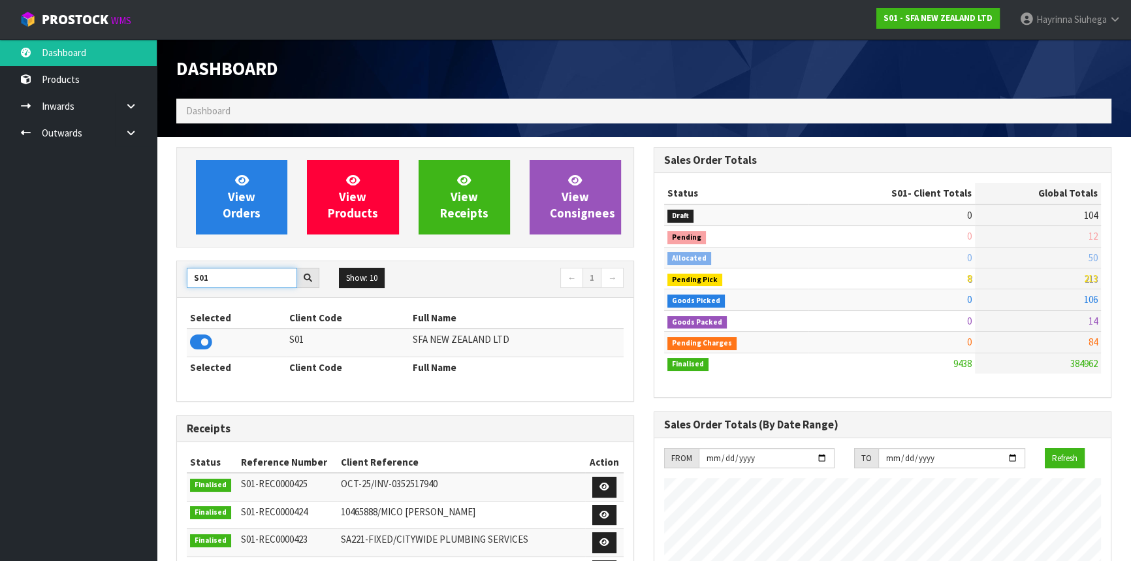
drag, startPoint x: 212, startPoint y: 276, endPoint x: 14, endPoint y: 272, distance: 197.9
click at [14, 272] on body "Toggle navigation ProStock WMS S01 - SFA NEW ZEALAND LTD [PERSON_NAME] Logout D…" at bounding box center [565, 280] width 1131 height 561
click at [203, 345] on icon at bounding box center [201, 342] width 22 height 20
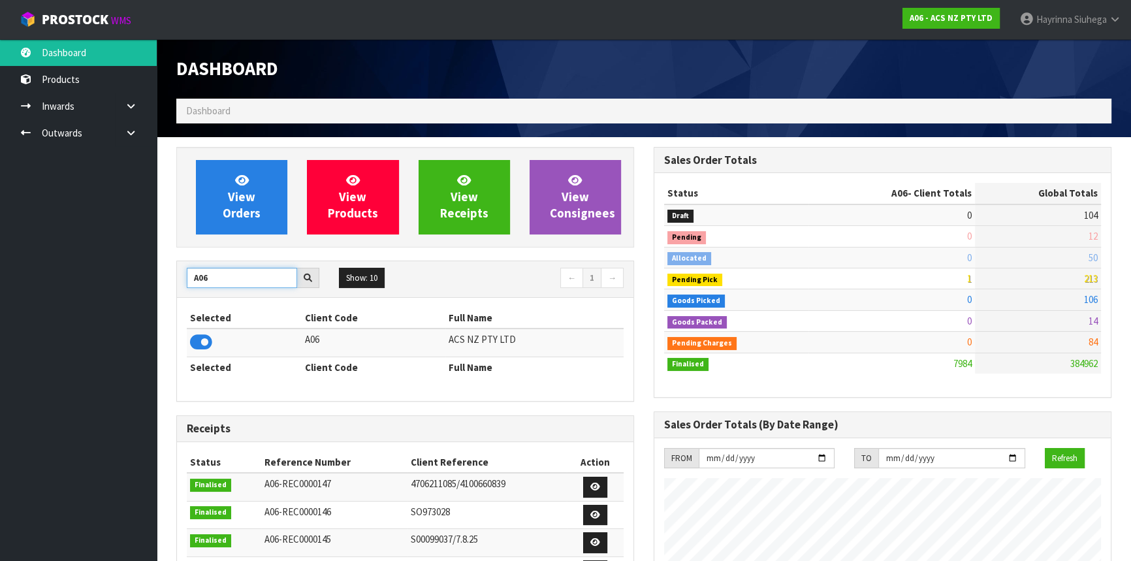
drag, startPoint x: 214, startPoint y: 274, endPoint x: 33, endPoint y: 274, distance: 181.6
click at [42, 274] on body "Toggle navigation ProStock WMS A06 - ACS NZ PTY LTD [PERSON_NAME] Logout Dashbo…" at bounding box center [565, 280] width 1131 height 561
click at [204, 340] on icon at bounding box center [201, 342] width 22 height 20
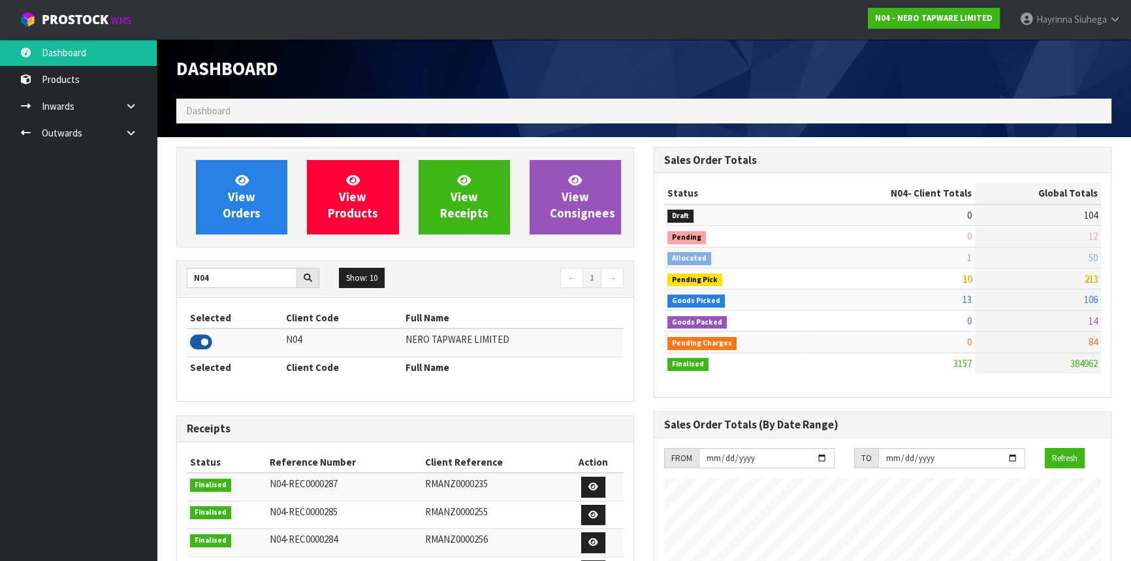
scroll to position [1043, 477]
drag, startPoint x: 234, startPoint y: 278, endPoint x: 0, endPoint y: 246, distance: 235.9
click at [0, 250] on body "Toggle navigation ProStock WMS N04 - NERO TAPWARE LIMITED [PERSON_NAME] Logout …" at bounding box center [565, 280] width 1131 height 561
type input "K01"
click at [197, 346] on icon at bounding box center [201, 342] width 22 height 20
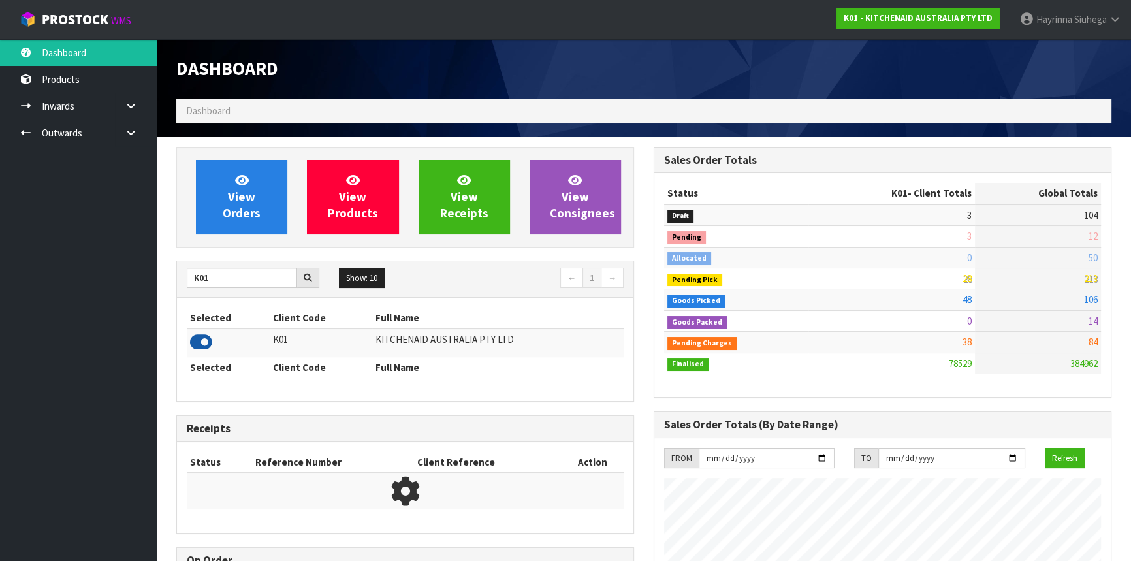
scroll to position [988, 477]
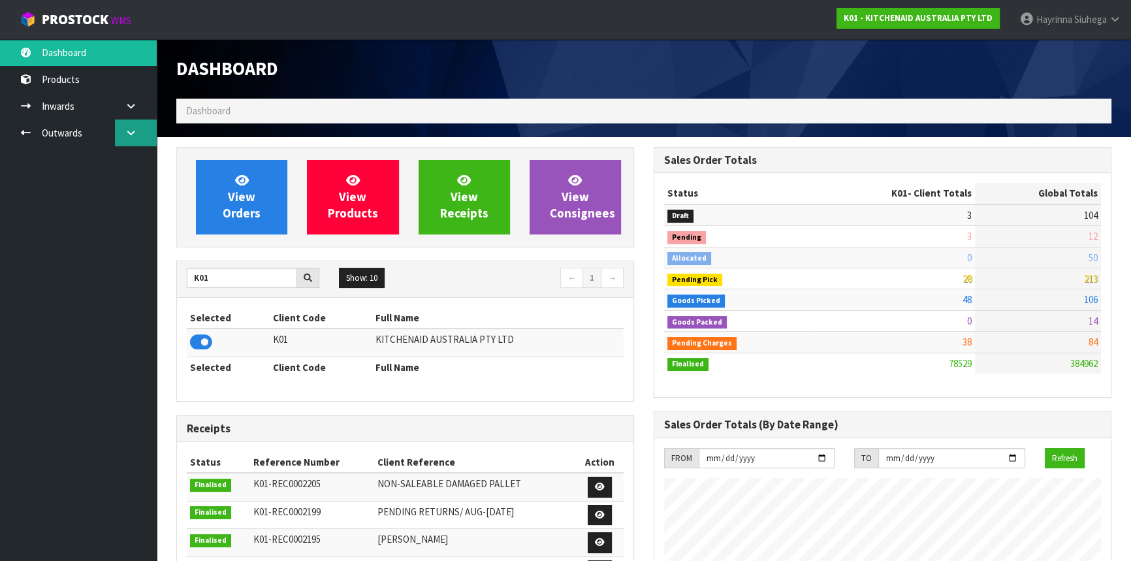
click at [130, 131] on icon at bounding box center [131, 133] width 12 height 10
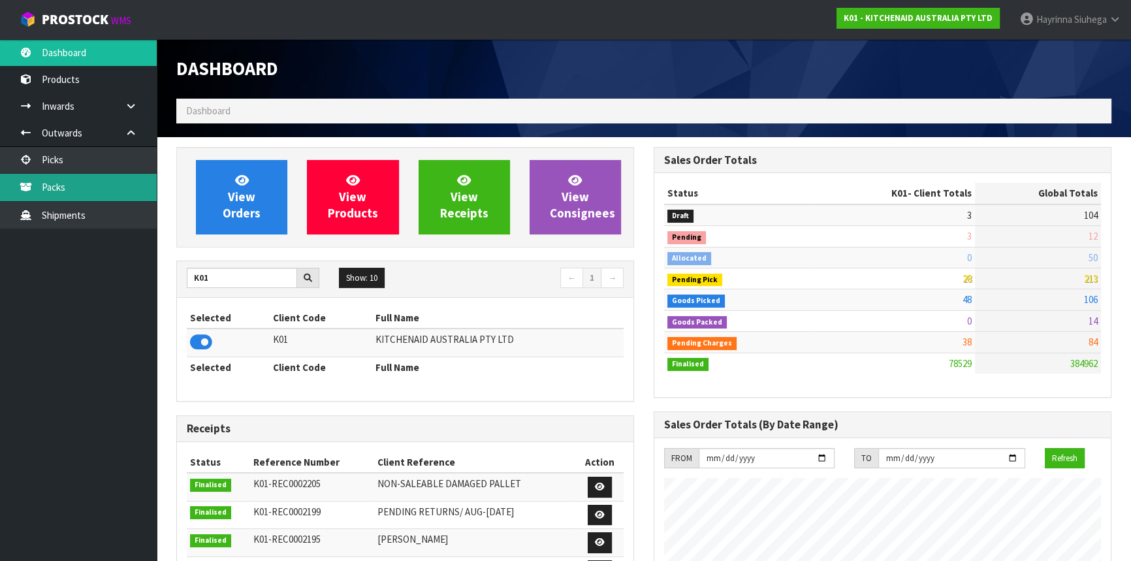
click at [104, 180] on link "Packs" at bounding box center [78, 187] width 157 height 27
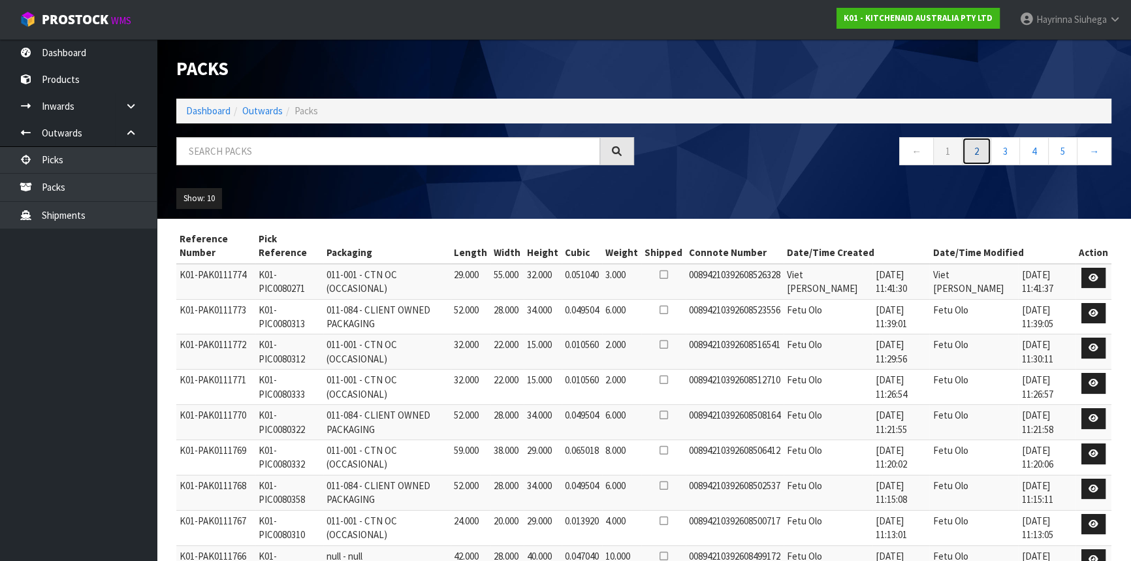
click at [985, 148] on link "2" at bounding box center [976, 151] width 29 height 28
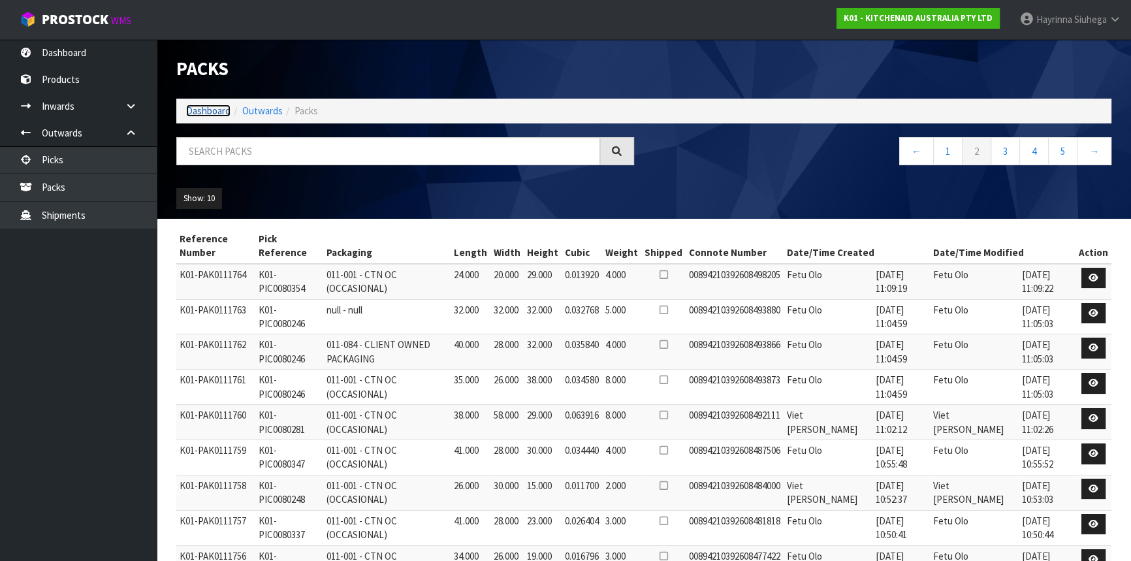
click at [206, 105] on link "Dashboard" at bounding box center [208, 111] width 44 height 12
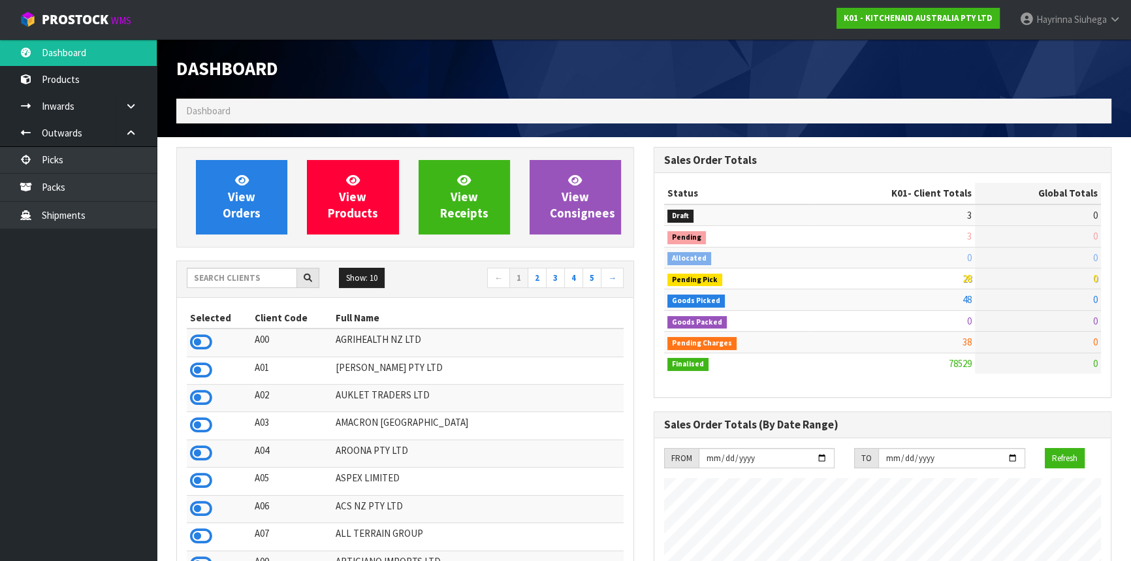
scroll to position [988, 477]
click at [245, 269] on input "text" at bounding box center [242, 278] width 110 height 20
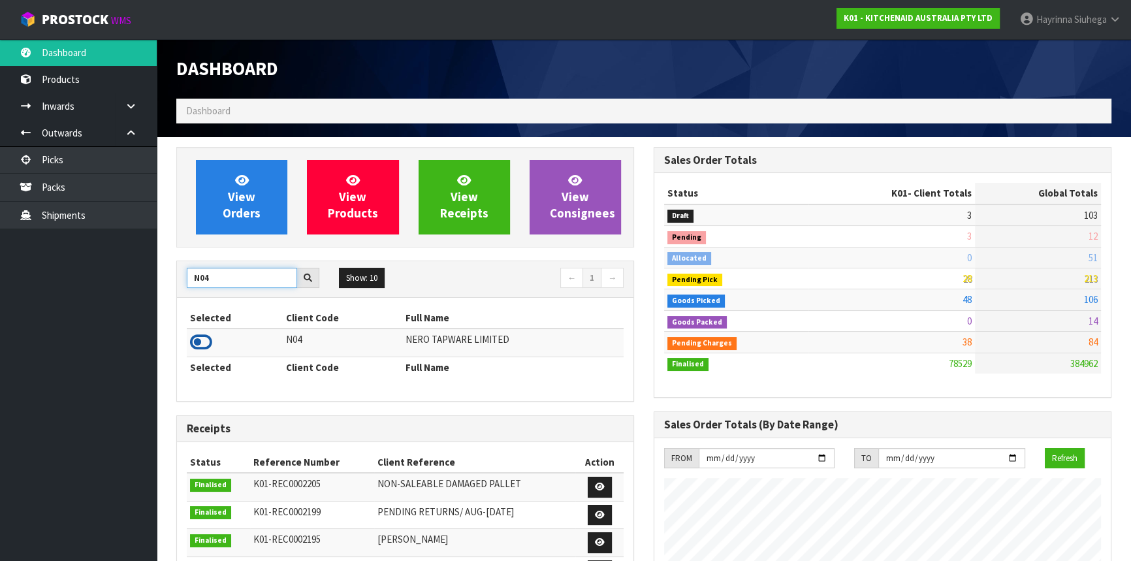
type input "N04"
click at [201, 342] on icon at bounding box center [201, 342] width 22 height 20
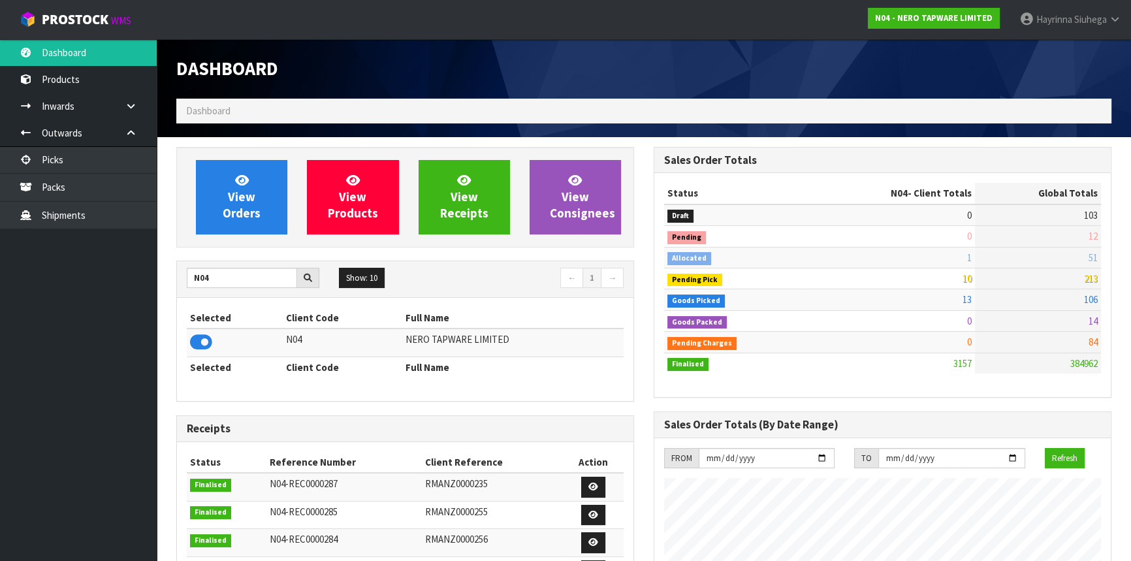
scroll to position [1043, 477]
click at [101, 192] on link "Packs" at bounding box center [78, 187] width 157 height 27
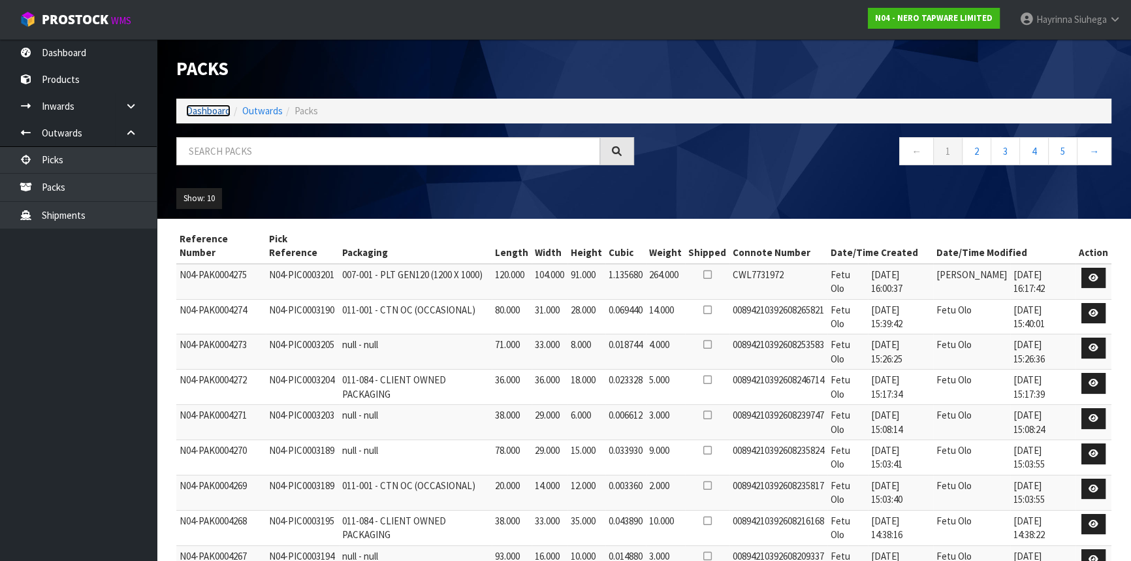
click at [202, 105] on link "Dashboard" at bounding box center [208, 111] width 44 height 12
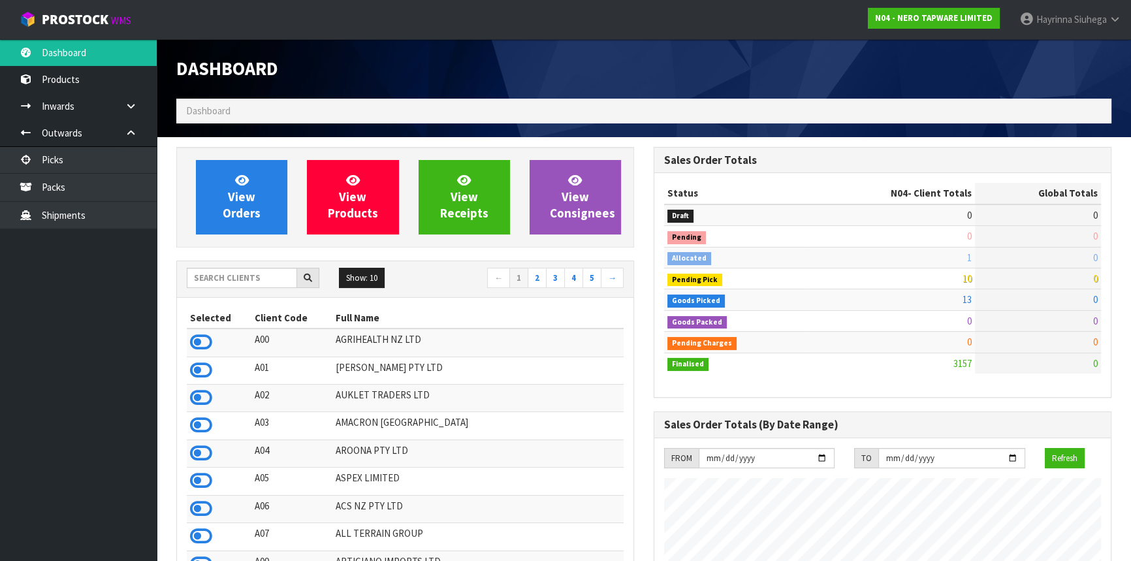
scroll to position [1043, 477]
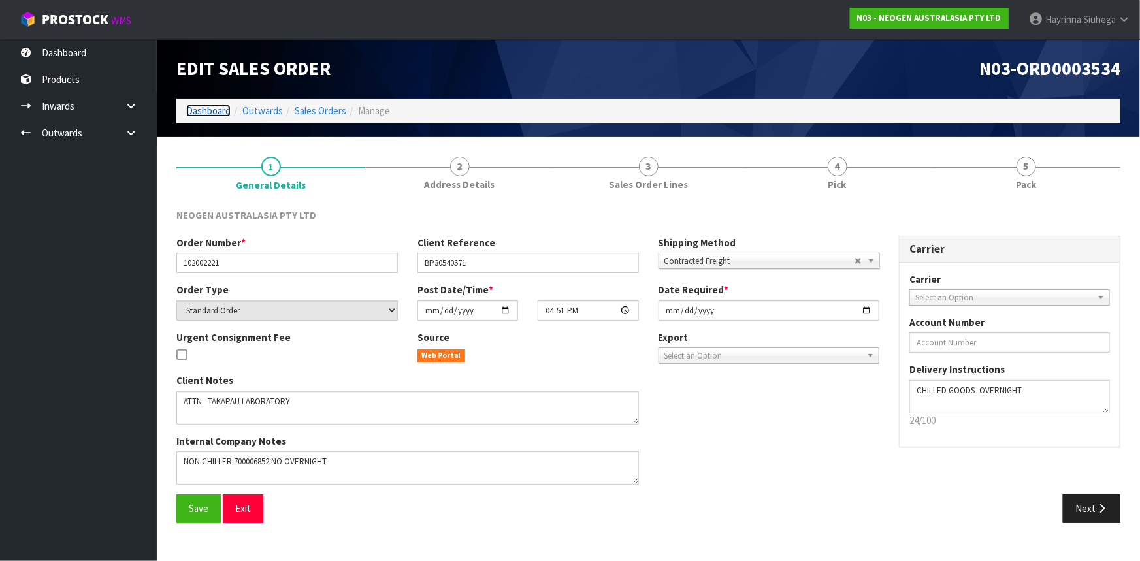
click at [217, 114] on link "Dashboard" at bounding box center [208, 111] width 44 height 12
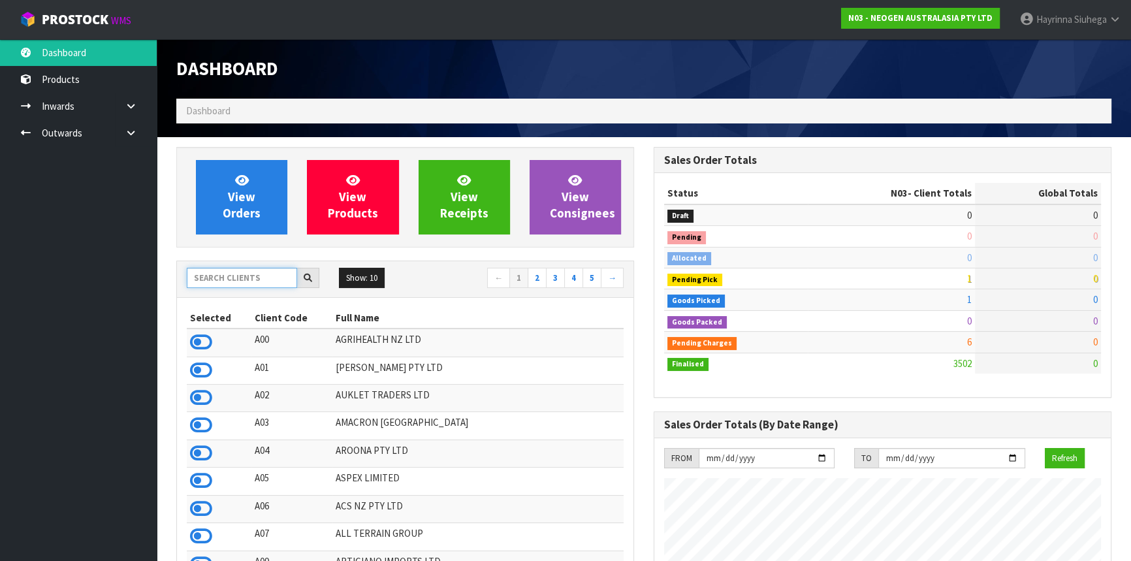
click at [253, 273] on input "text" at bounding box center [242, 278] width 110 height 20
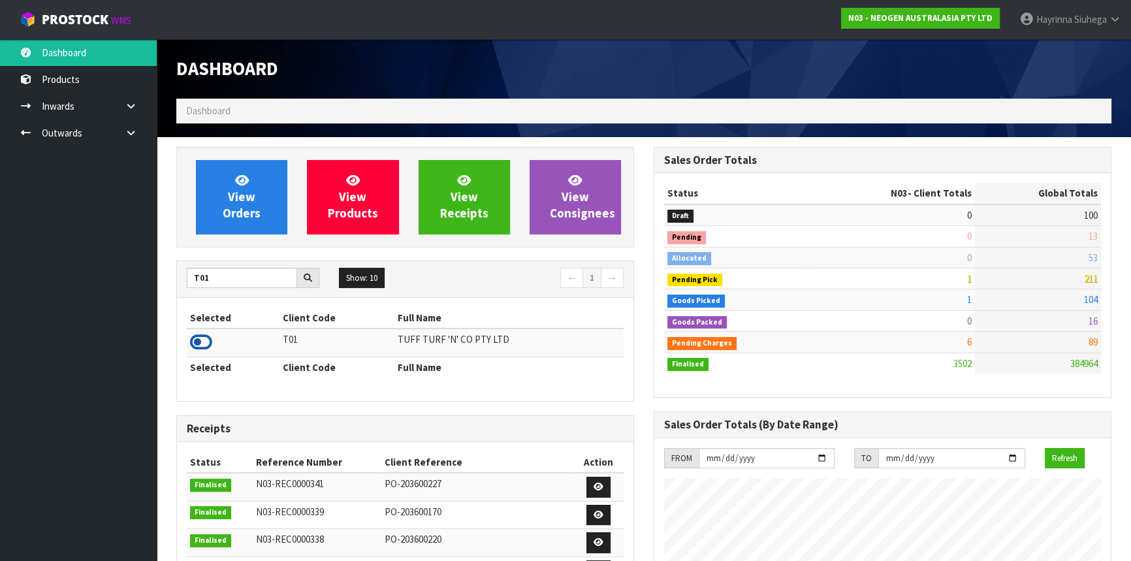
click at [201, 340] on icon at bounding box center [201, 342] width 22 height 20
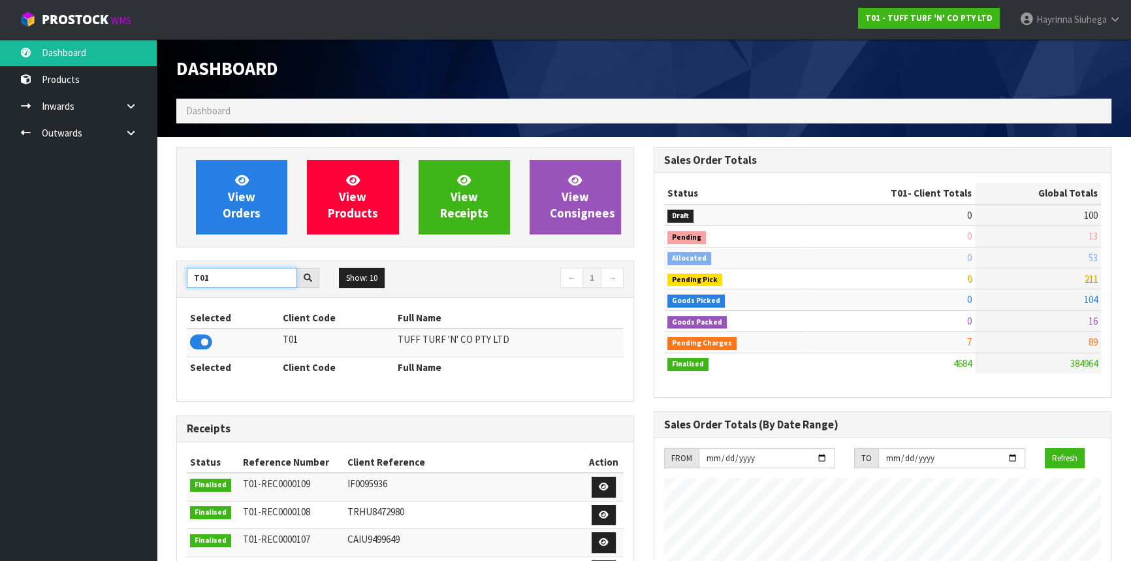
drag, startPoint x: 229, startPoint y: 274, endPoint x: 12, endPoint y: 251, distance: 218.1
click at [12, 251] on body "Toggle navigation ProStock WMS T01 - TUFF TURF 'N' CO PTY LTD Hayrinna Siuhega …" at bounding box center [565, 280] width 1131 height 561
type input "V02"
click at [201, 340] on icon at bounding box center [201, 342] width 22 height 20
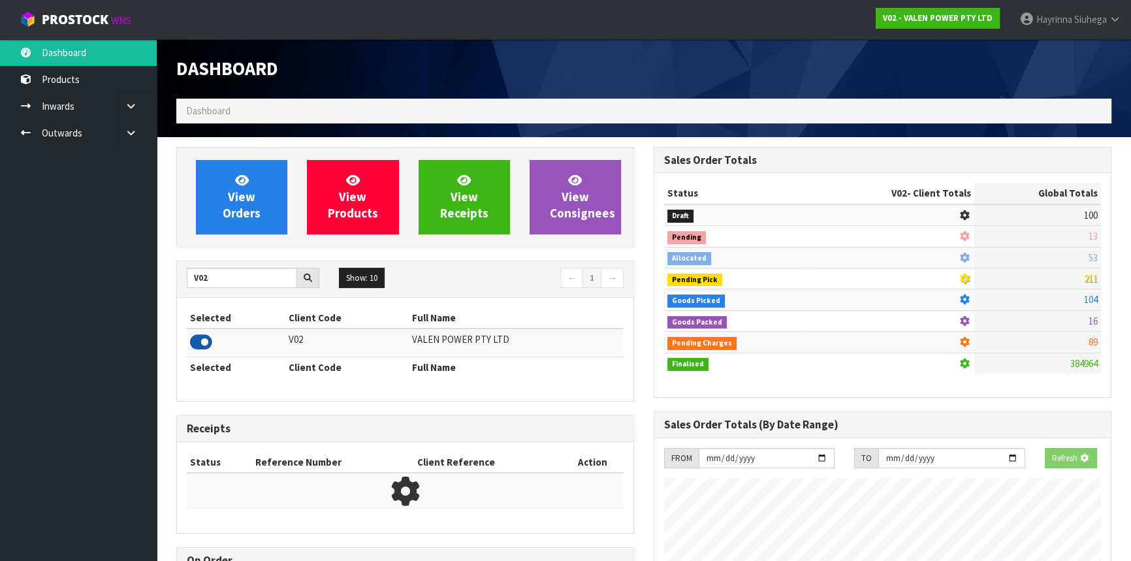
scroll to position [1016, 477]
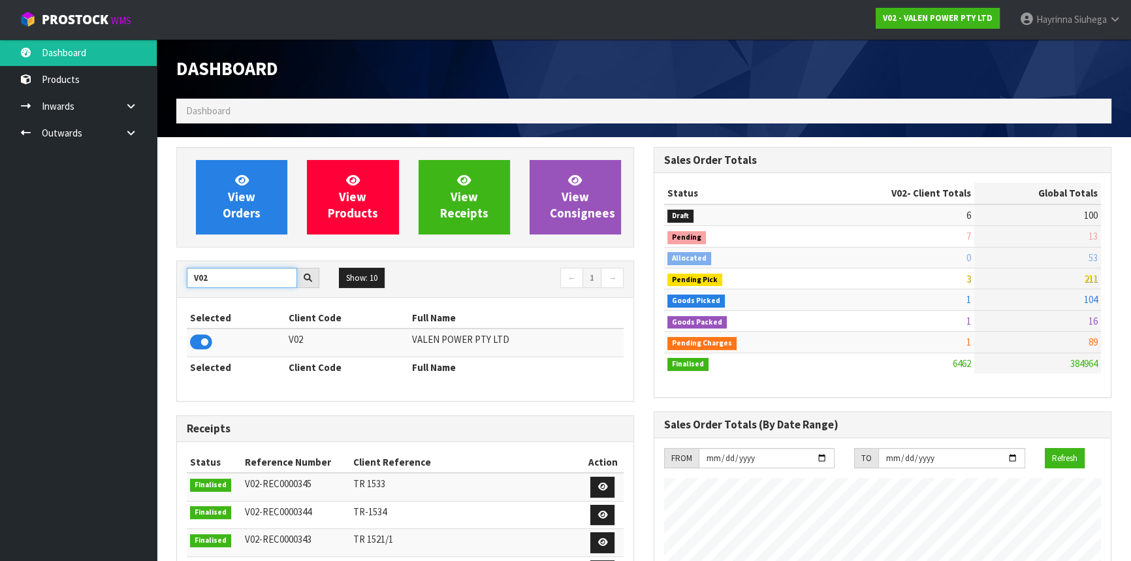
drag, startPoint x: 199, startPoint y: 276, endPoint x: 0, endPoint y: 279, distance: 198.6
click at [76, 279] on body "Toggle navigation ProStock WMS V02 - VALEN POWER PTY LTD Hayrinna Siuhega Logou…" at bounding box center [565, 280] width 1131 height 561
